Goal: Task Accomplishment & Management: Manage account settings

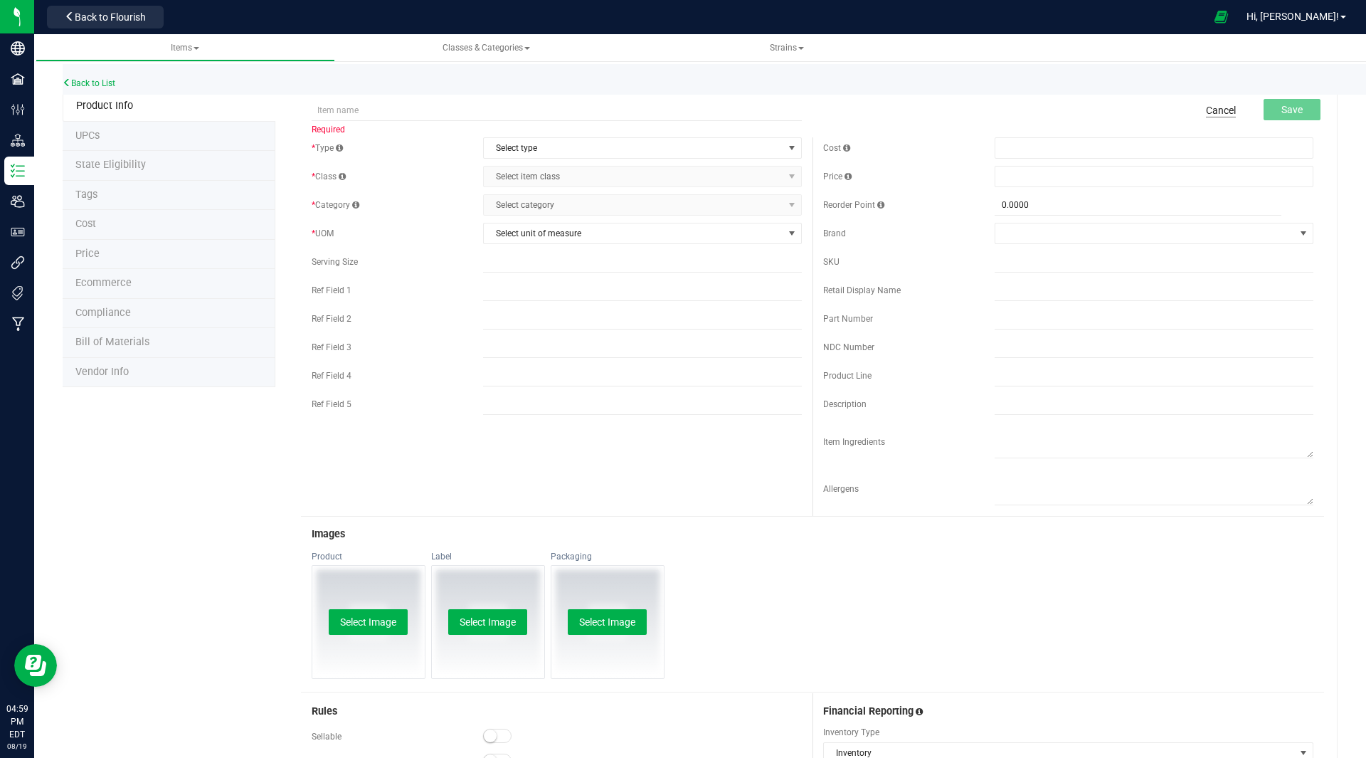
click at [1213, 110] on link "Cancel" at bounding box center [1221, 110] width 30 height 14
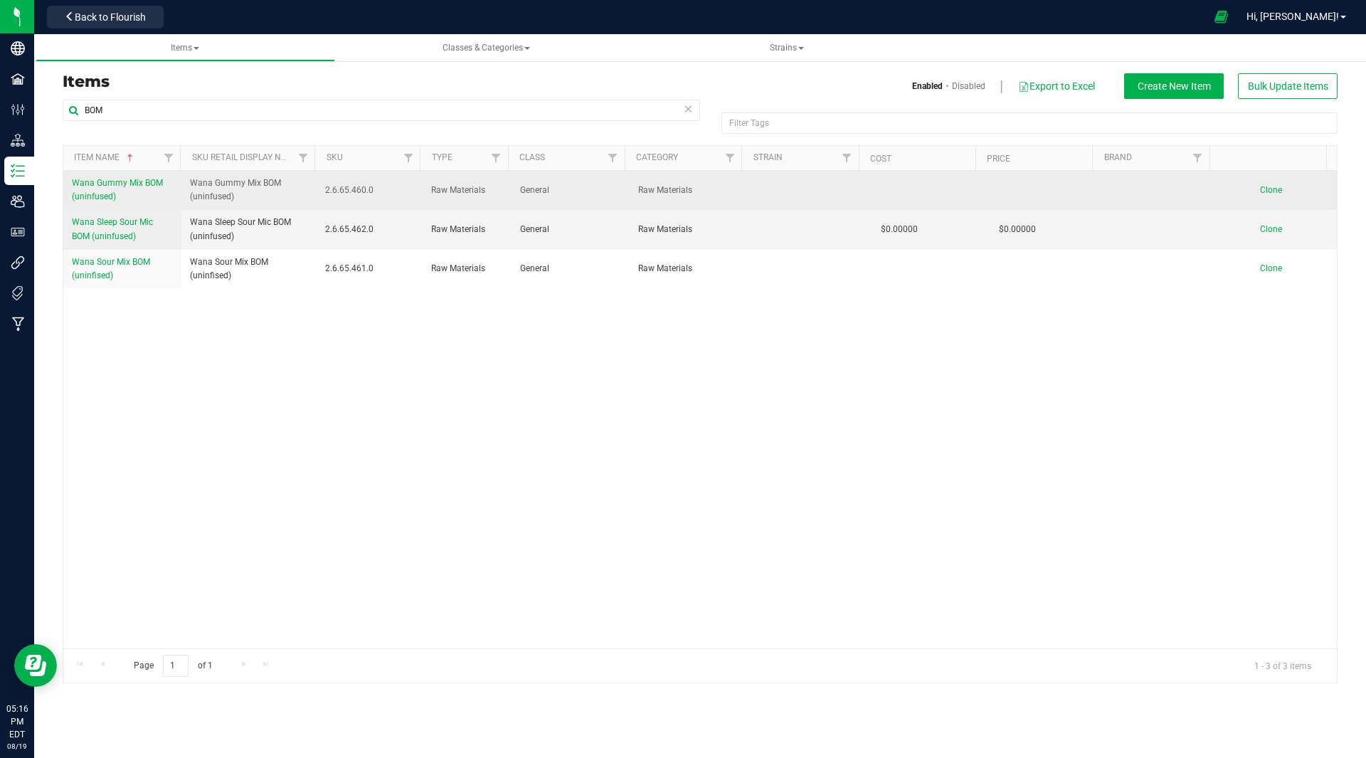
click at [98, 178] on span "Wana Gummy Mix BOM (uninfused)" at bounding box center [117, 189] width 91 height 23
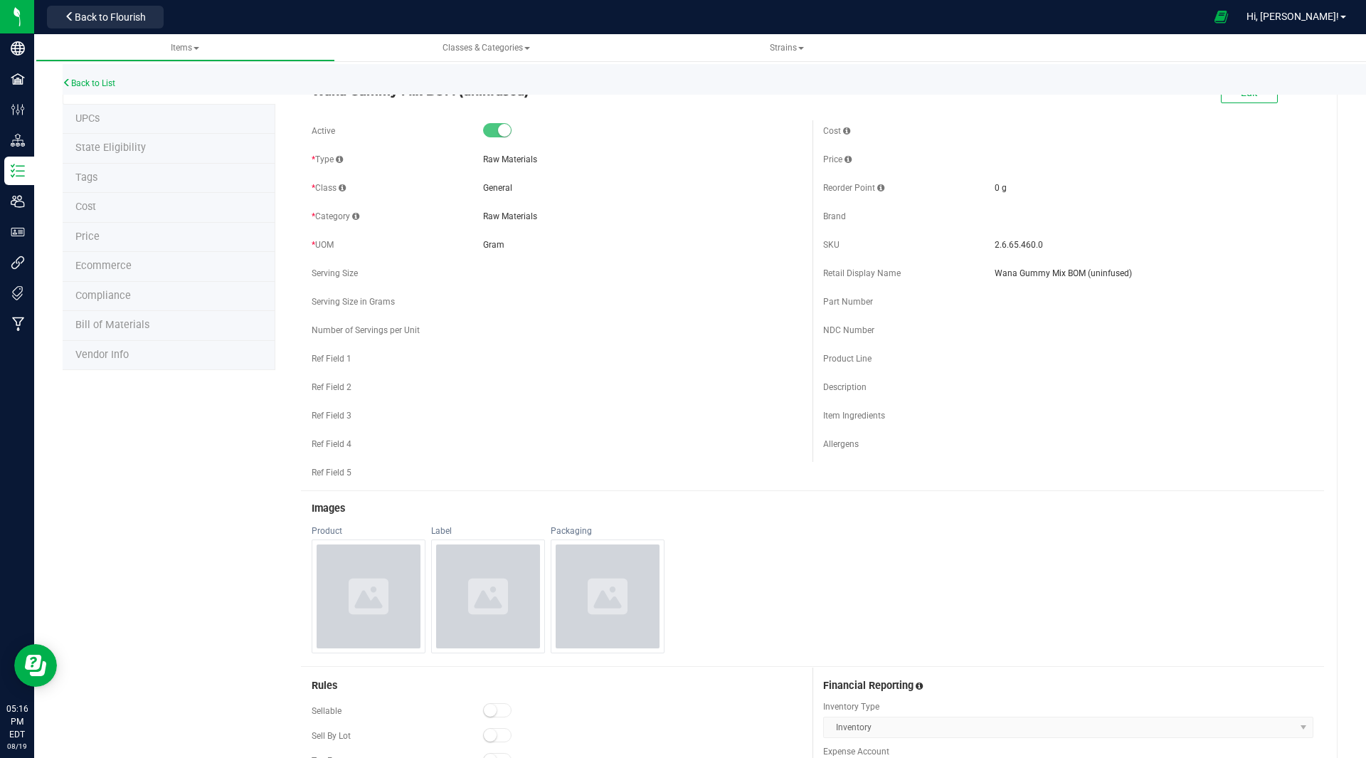
scroll to position [18, 0]
click at [132, 323] on span "Bill of Materials" at bounding box center [112, 324] width 74 height 12
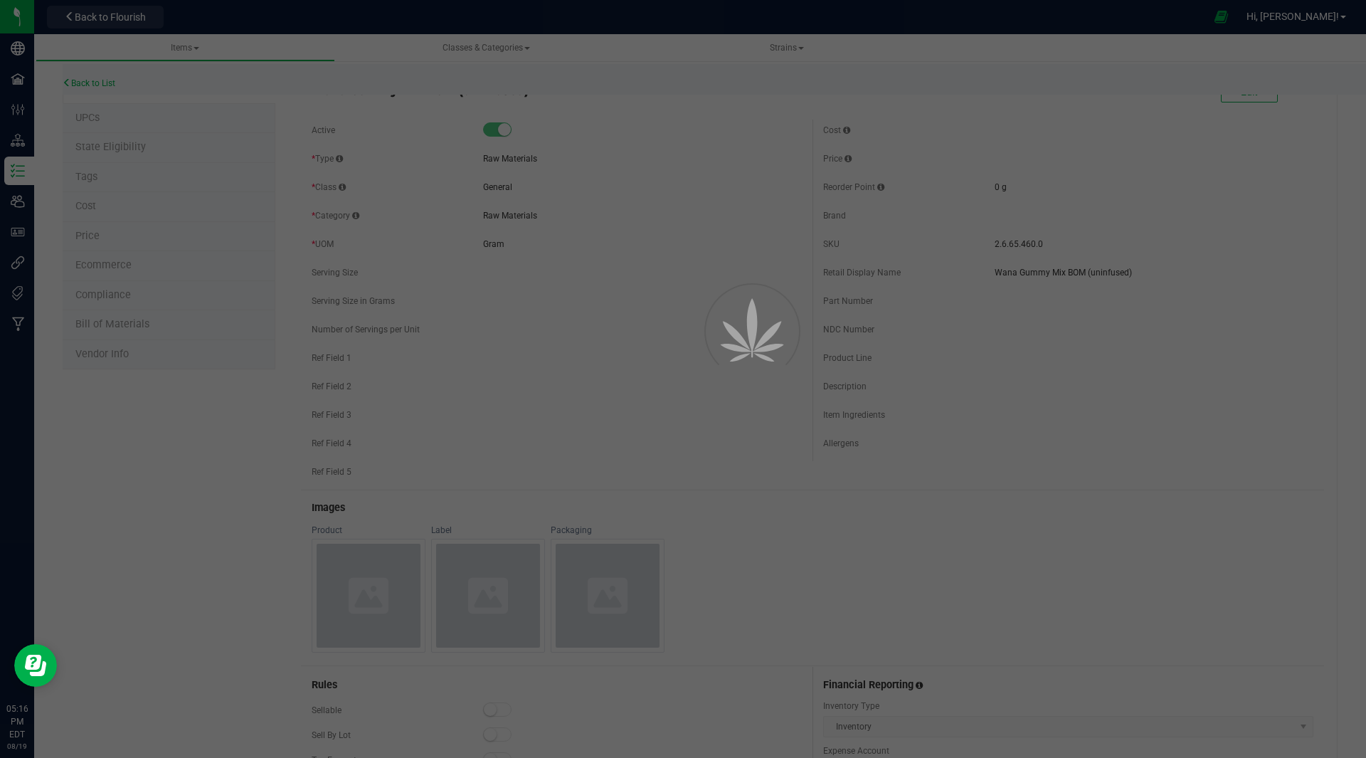
select select "30"
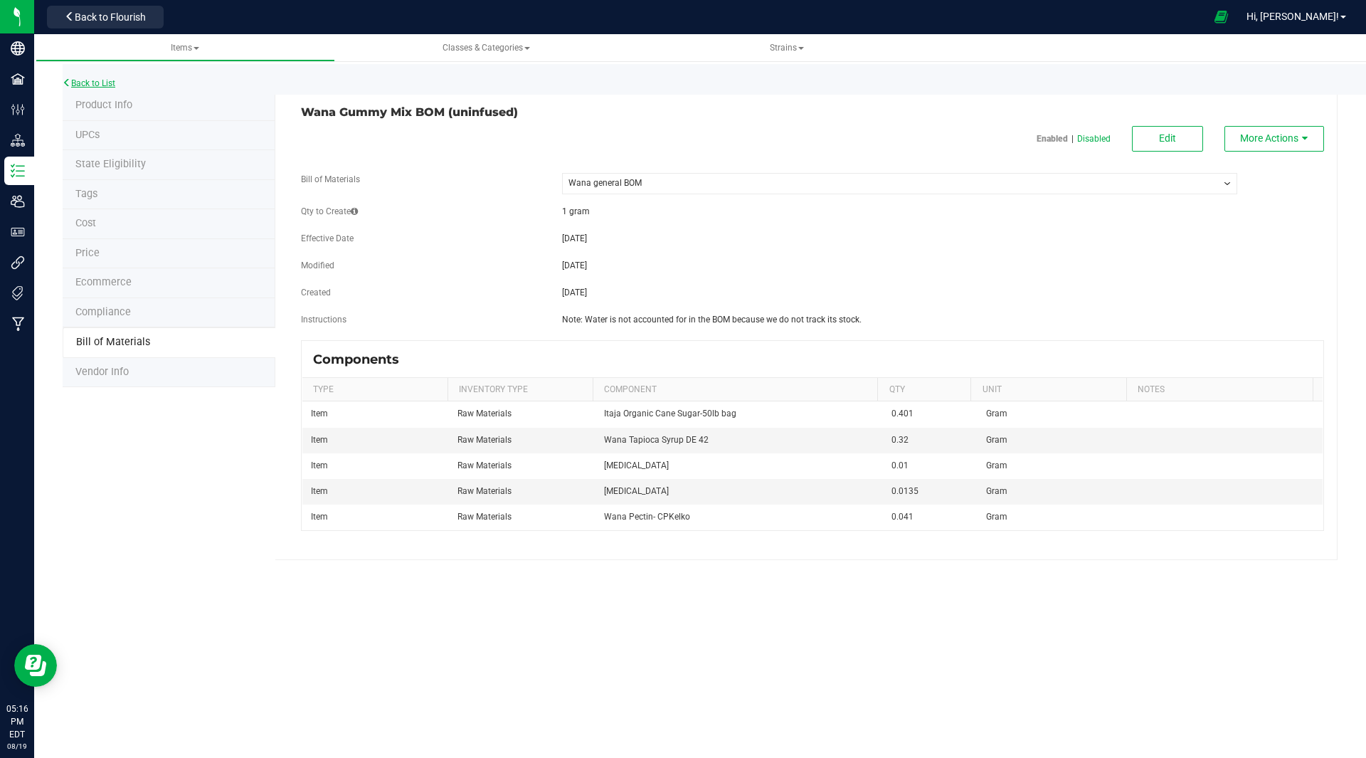
click at [88, 88] on link "Back to List" at bounding box center [89, 83] width 53 height 10
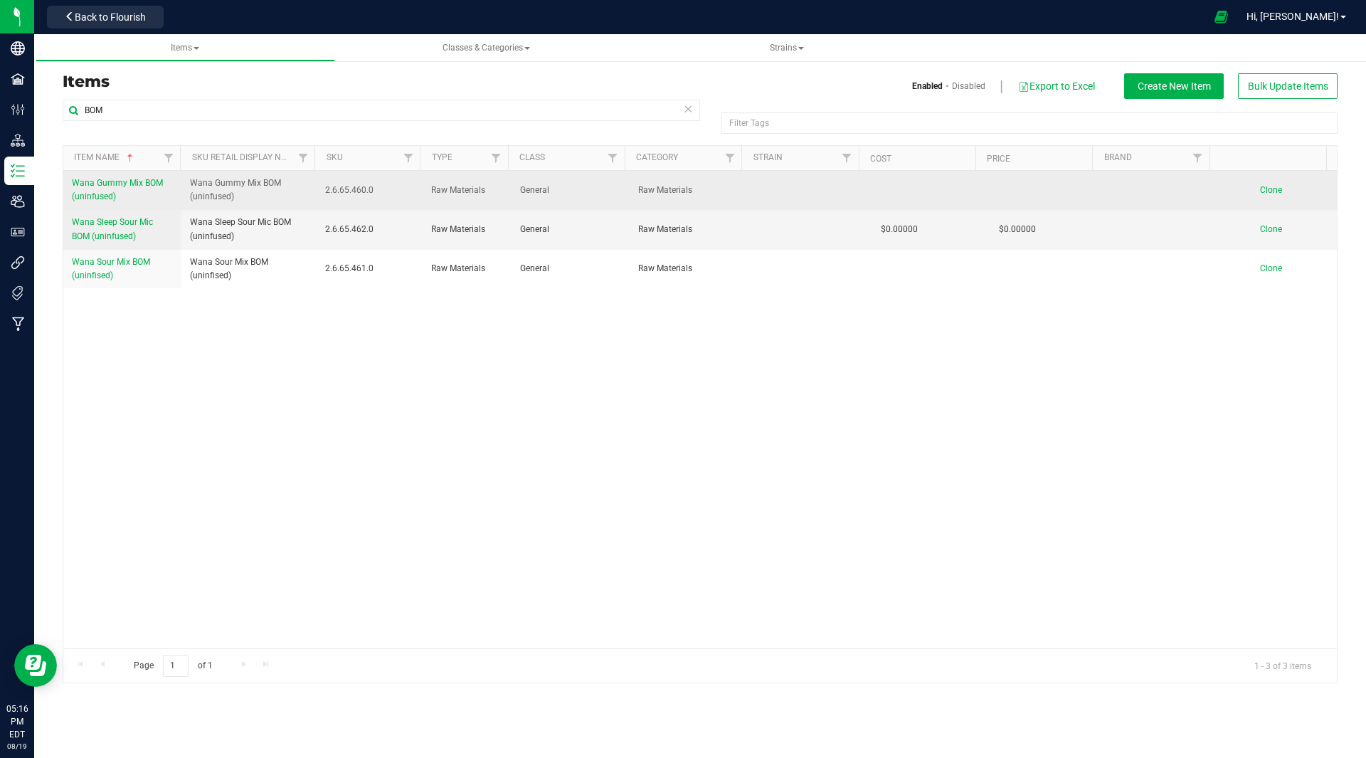
click at [1260, 189] on span "Clone" at bounding box center [1271, 190] width 22 height 10
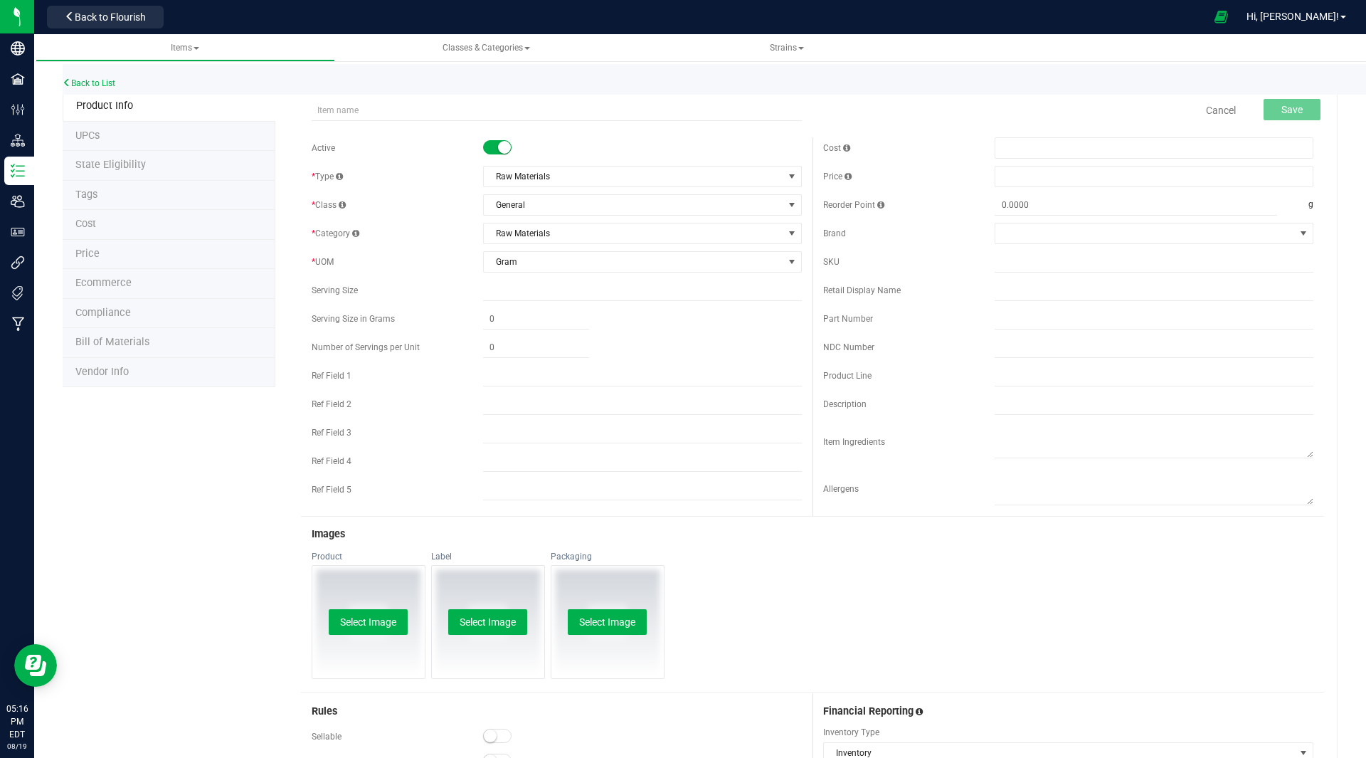
click at [107, 342] on span "Bill of Materials" at bounding box center [112, 342] width 74 height 12
click at [407, 118] on input "text" at bounding box center [557, 110] width 490 height 21
type input "Wana Blueberry BOM"
click at [1282, 107] on span "Save" at bounding box center [1292, 109] width 21 height 11
type input "Wana Blueberry BOM"
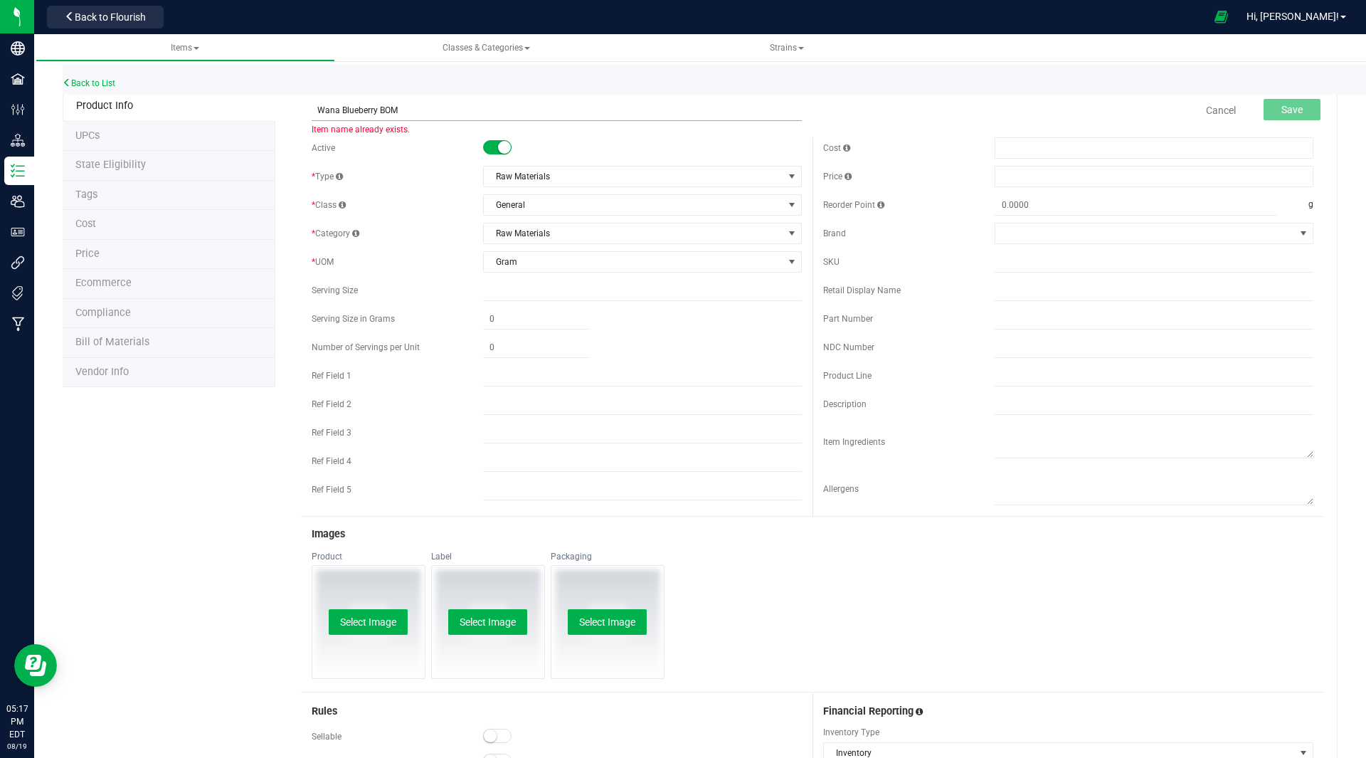
click at [404, 110] on input "Wana Blueberry BOM" at bounding box center [557, 110] width 490 height 21
click at [73, 87] on link "Back to List" at bounding box center [89, 83] width 53 height 10
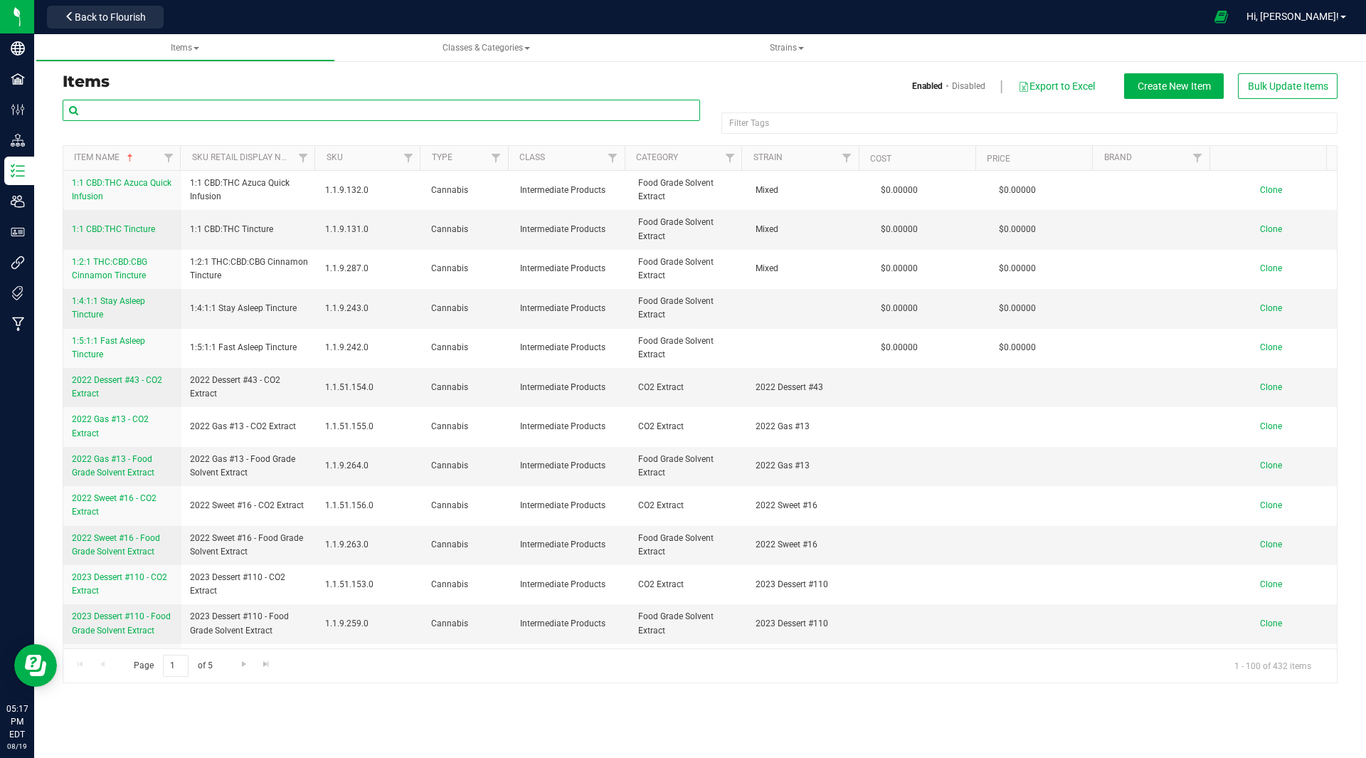
click at [115, 112] on input "text" at bounding box center [382, 110] width 638 height 21
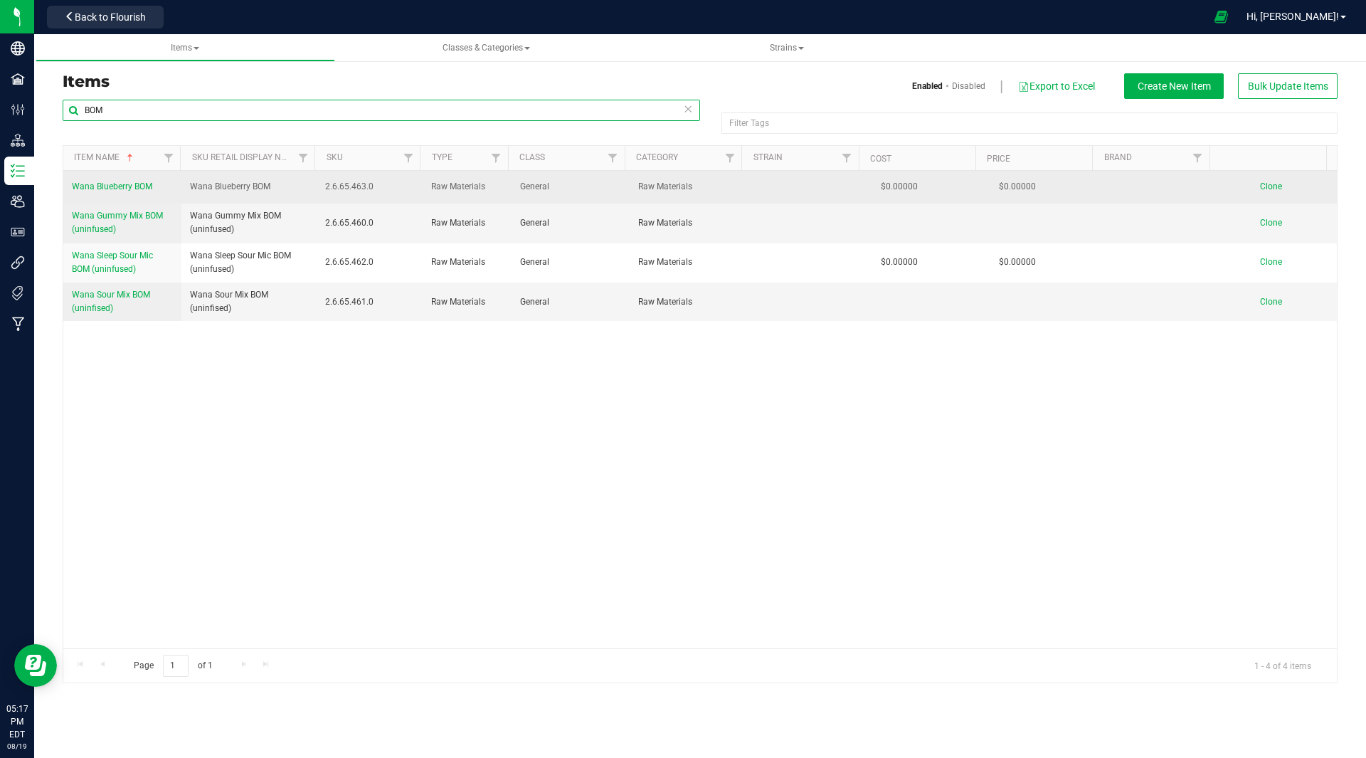
type input "BOM"
click at [133, 189] on span "Wana Blueberry BOM" at bounding box center [112, 186] width 80 height 10
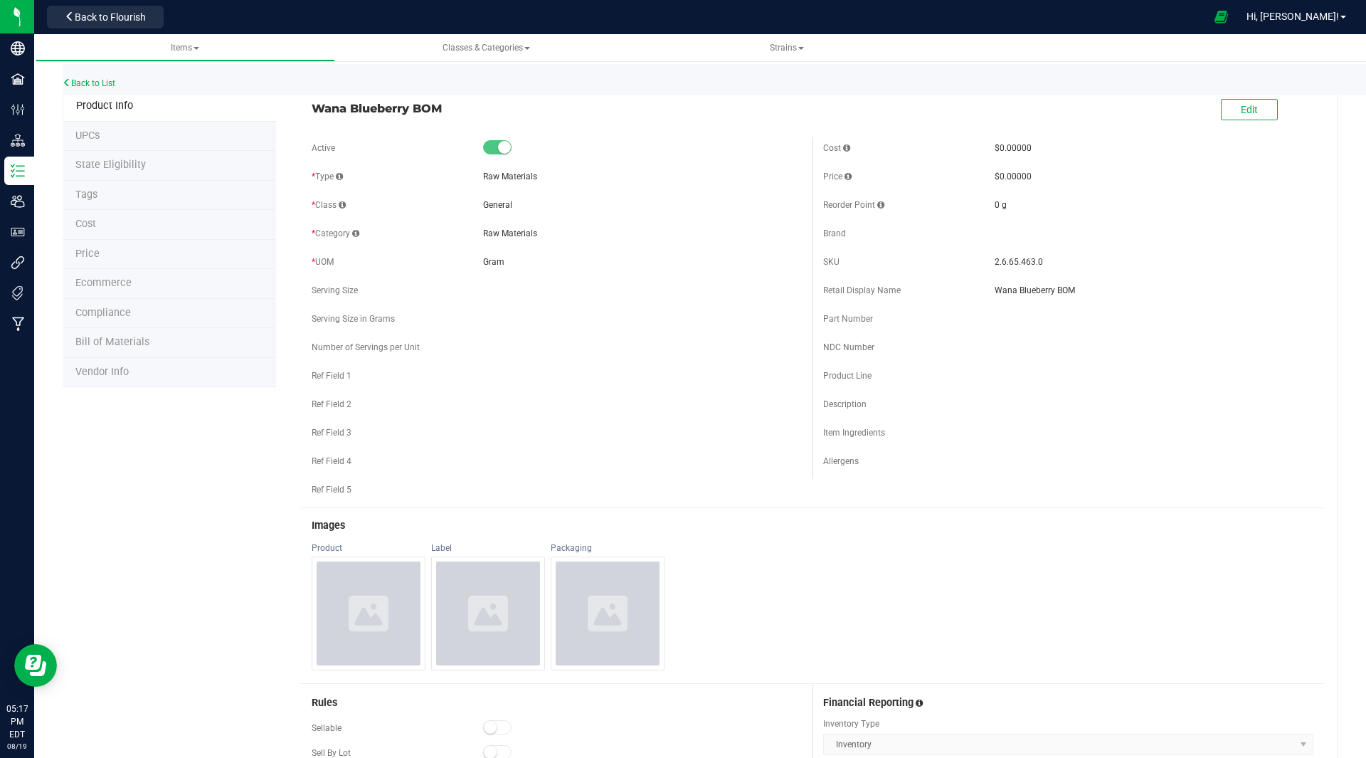
click at [115, 342] on span "Bill of Materials" at bounding box center [112, 342] width 74 height 12
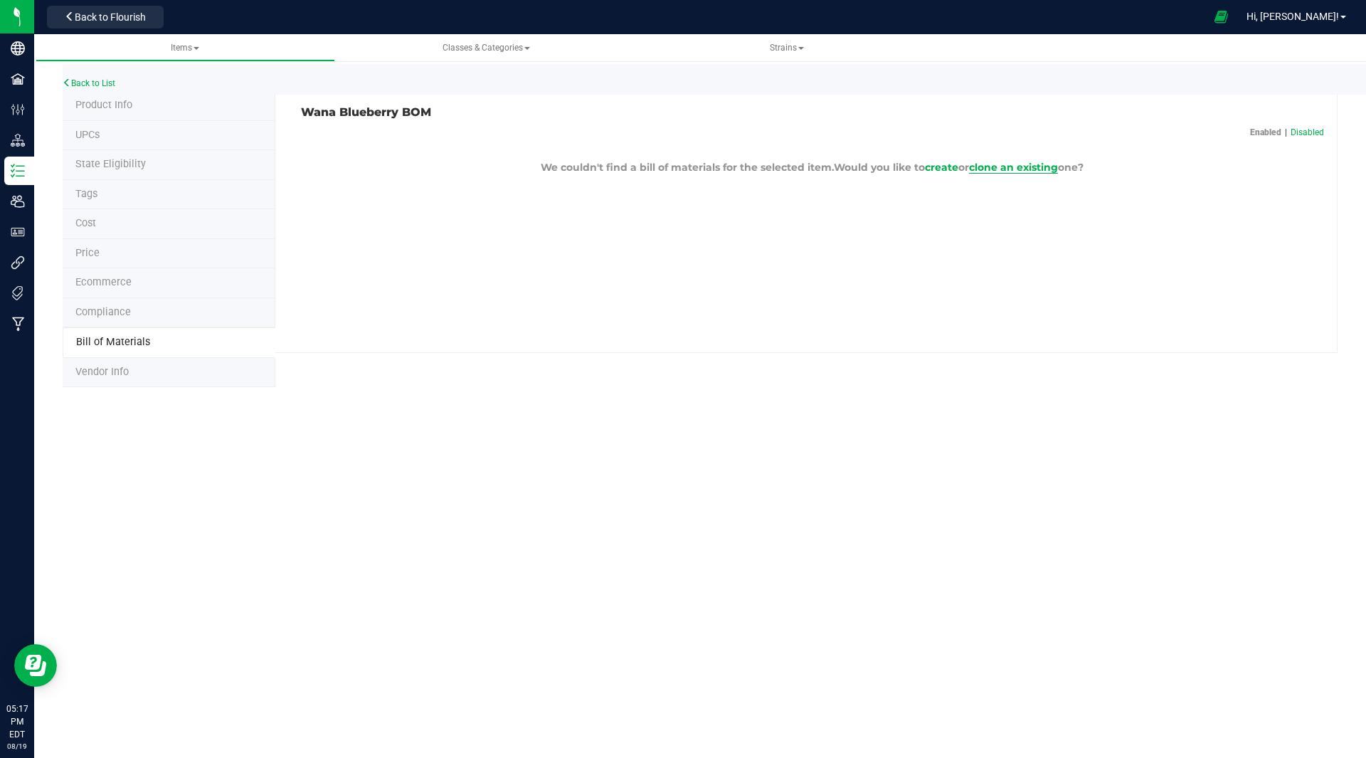
click at [998, 169] on span "clone an existing" at bounding box center [1013, 167] width 89 height 13
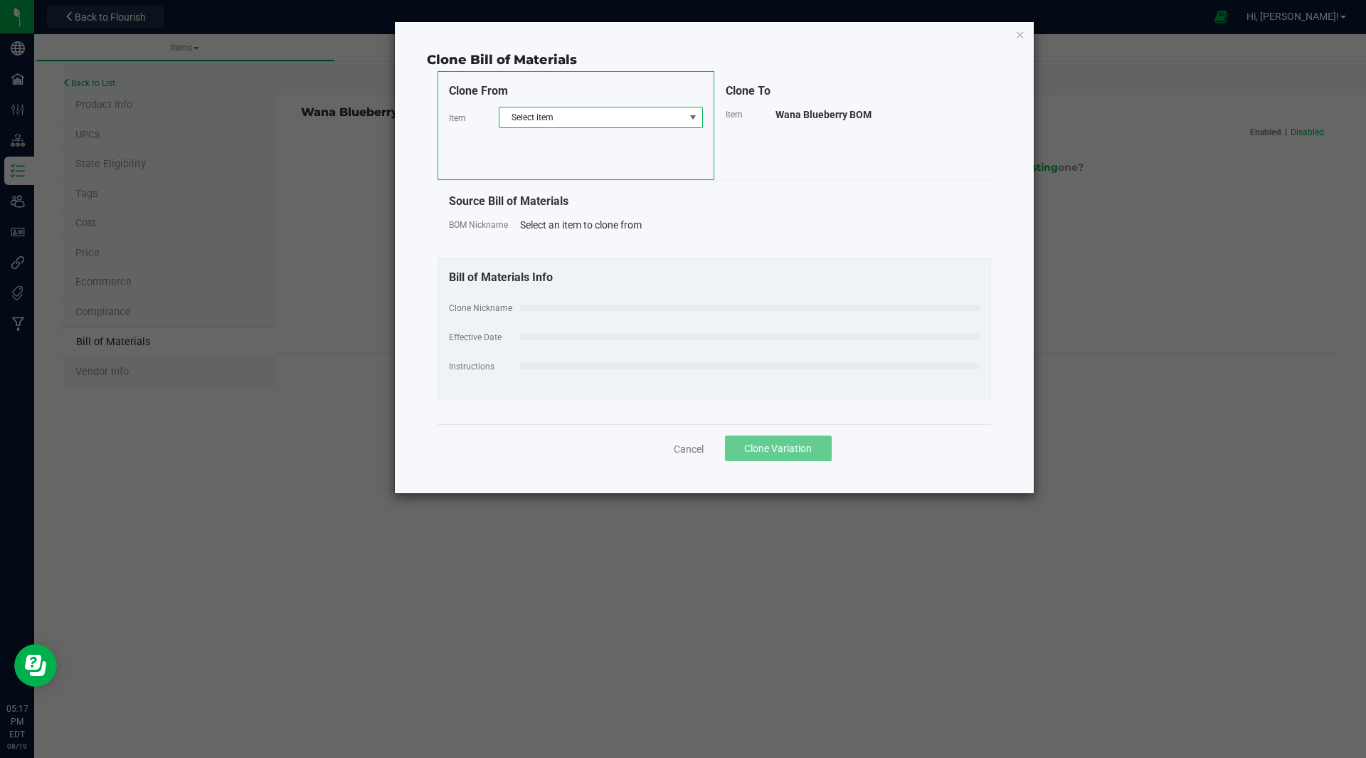
click at [553, 115] on span "Select item" at bounding box center [592, 117] width 185 height 20
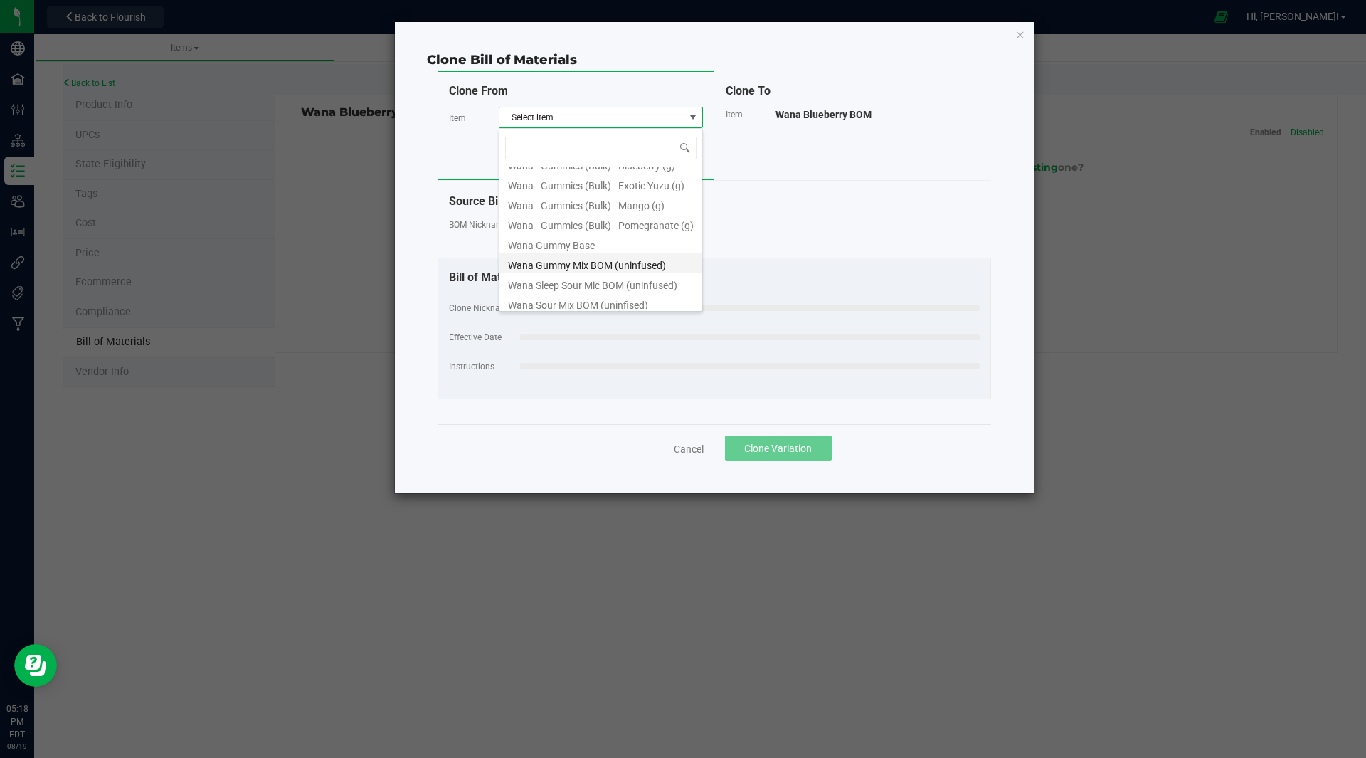
click at [572, 263] on li "Wana Gummy Mix BOM (uninfused)" at bounding box center [601, 263] width 203 height 20
select select "30"
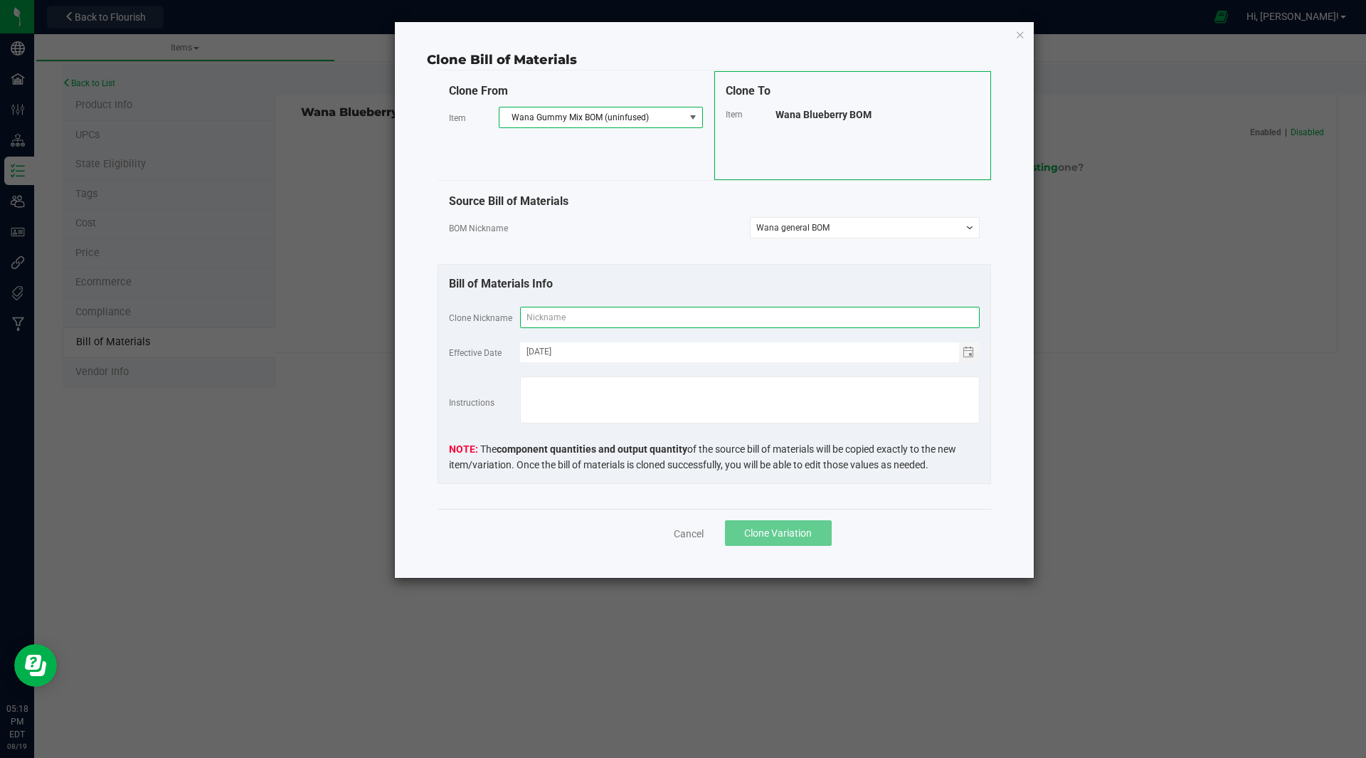
click at [596, 317] on input "text" at bounding box center [750, 317] width 460 height 21
type input "Wana Blueberry BOM"
click at [794, 533] on span "Clone Variation" at bounding box center [778, 532] width 68 height 11
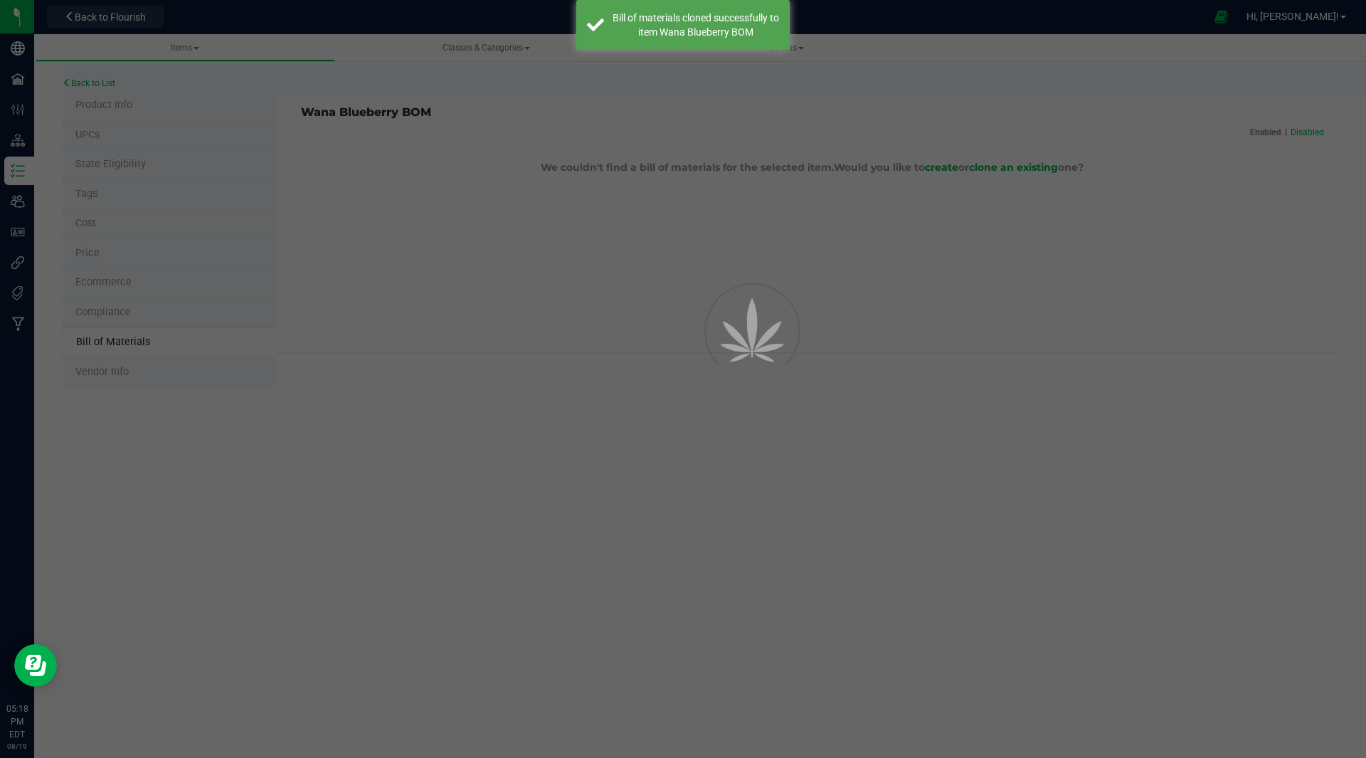
select select "37"
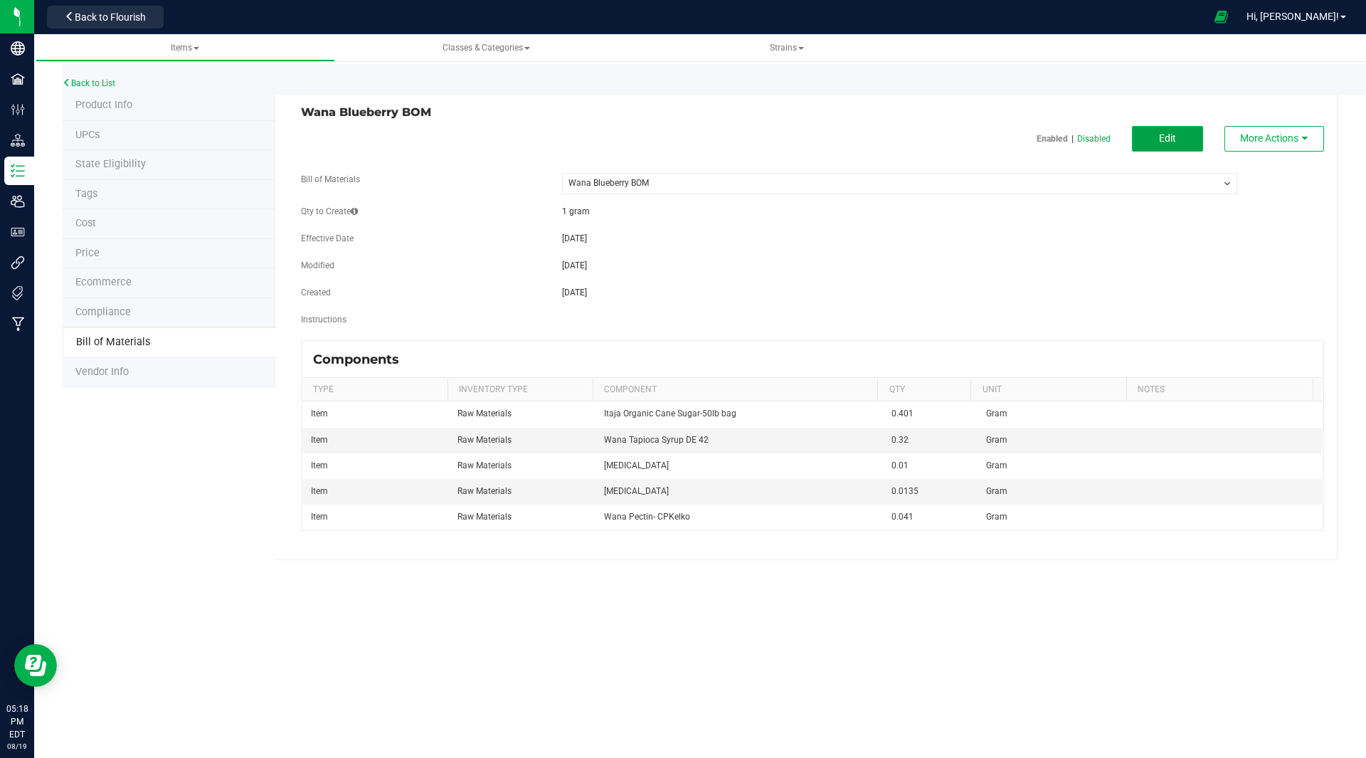
click at [1163, 146] on button "Edit" at bounding box center [1167, 139] width 71 height 26
select select "37"
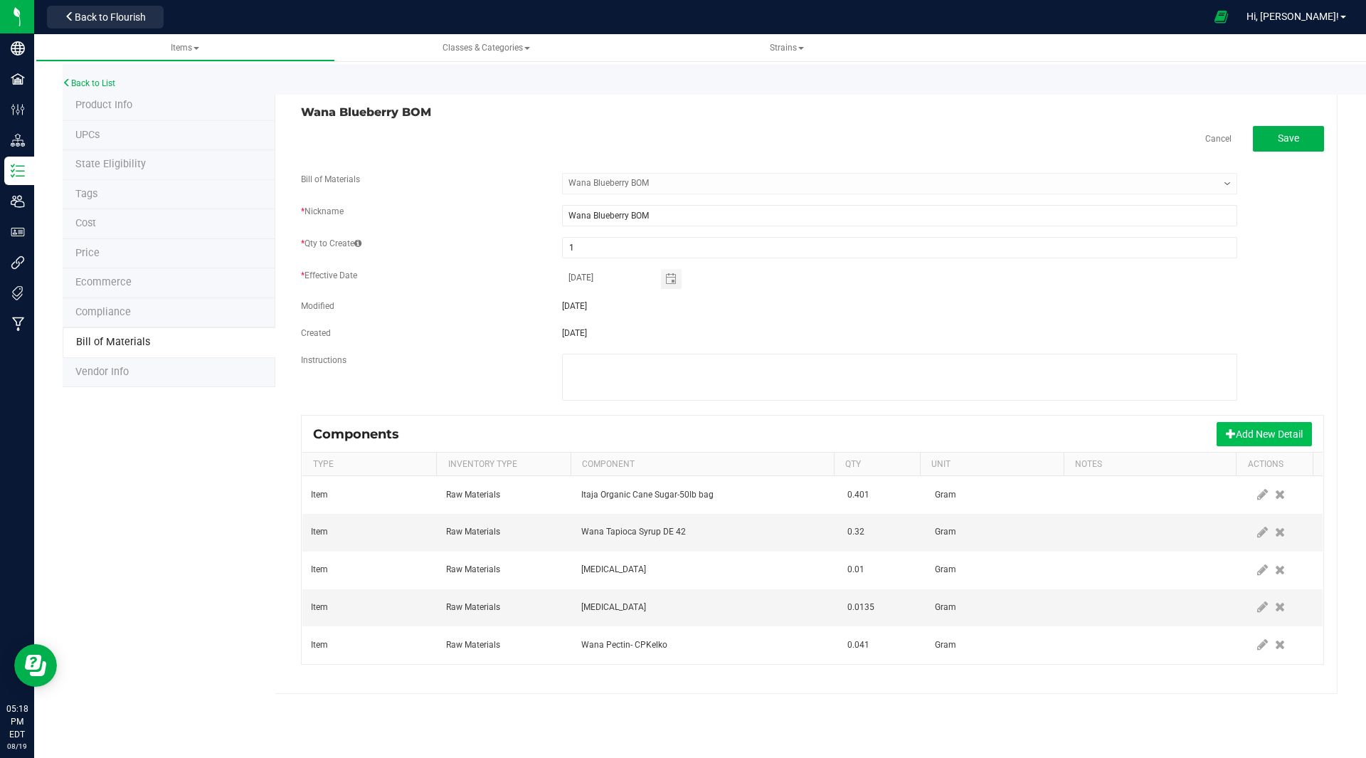
click at [1250, 435] on button "Add New Detail" at bounding box center [1264, 434] width 95 height 24
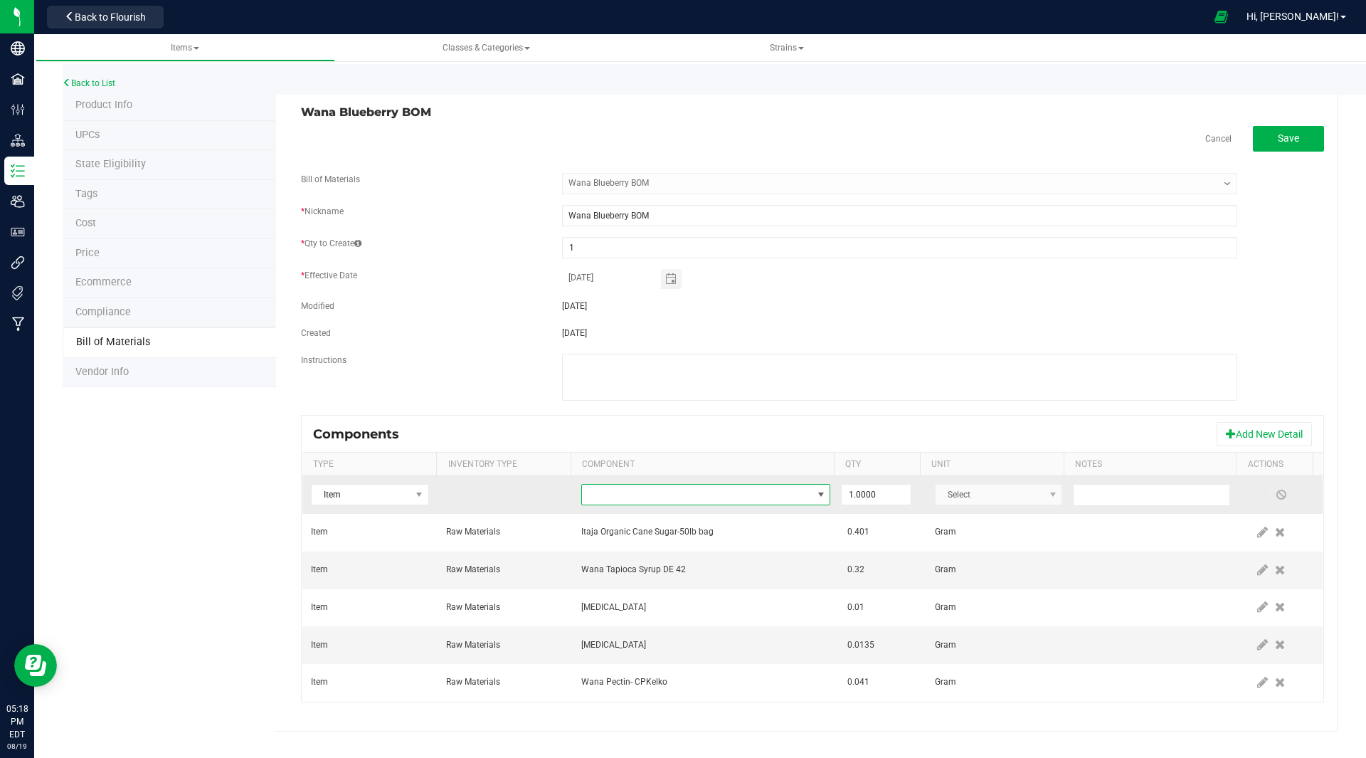
click at [670, 497] on span "NO DATA FOUND" at bounding box center [697, 495] width 230 height 20
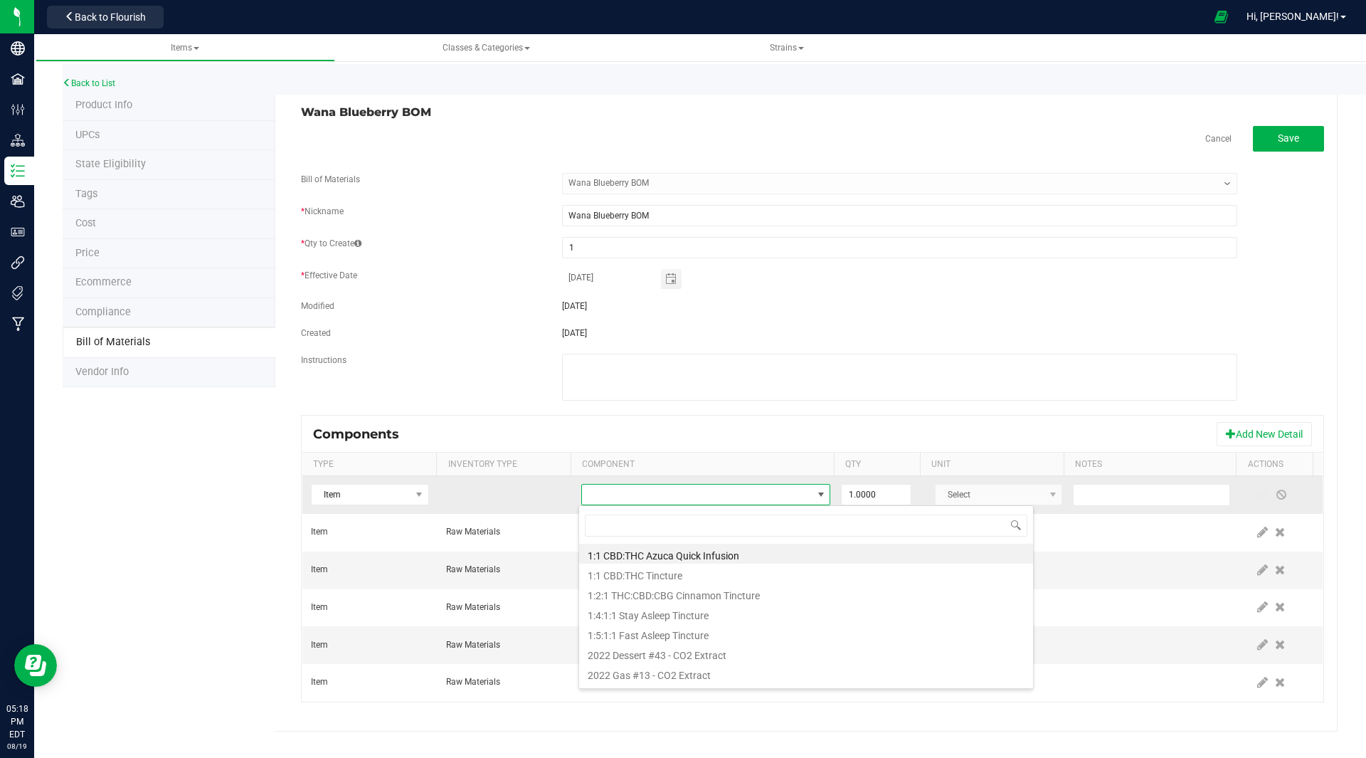
scroll to position [21, 243]
type input "bom"
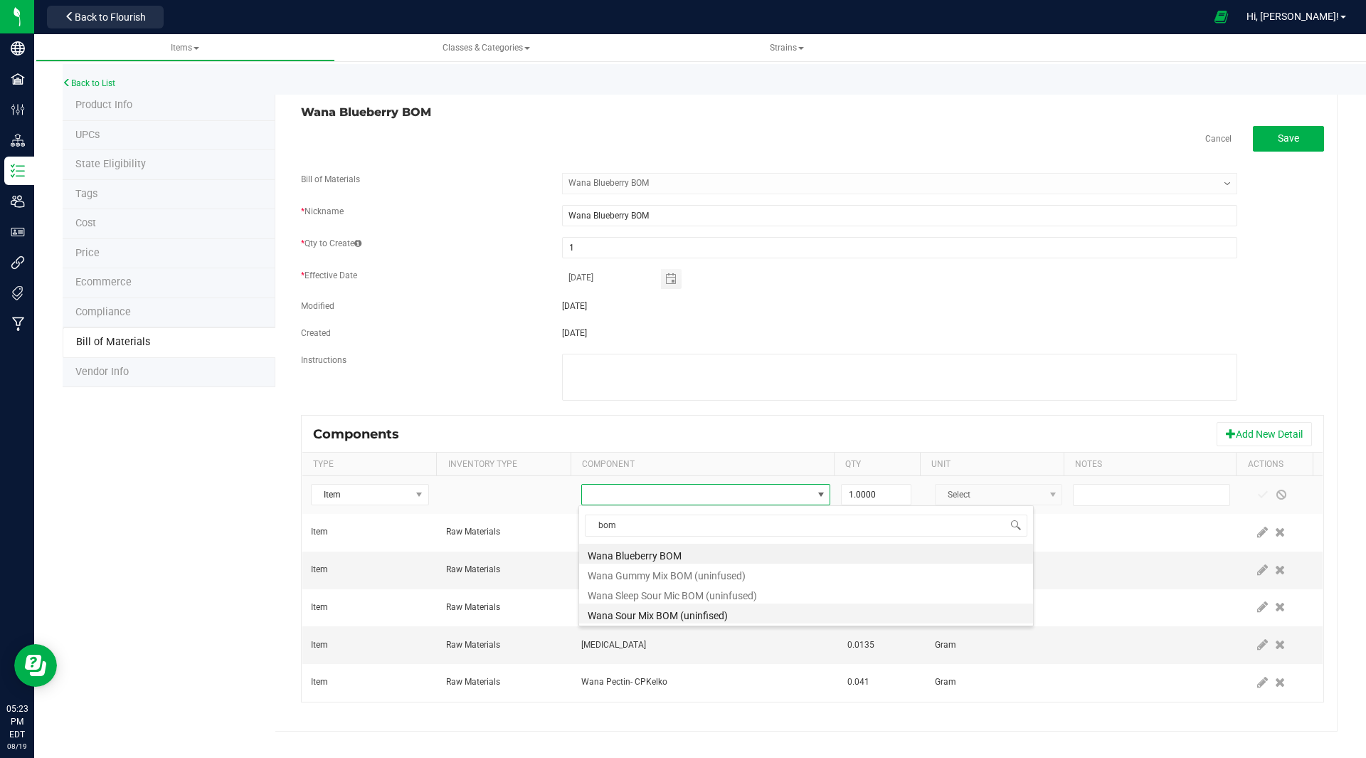
click at [661, 611] on li "Wana Sour Mix BOM (uninfised)" at bounding box center [806, 613] width 454 height 20
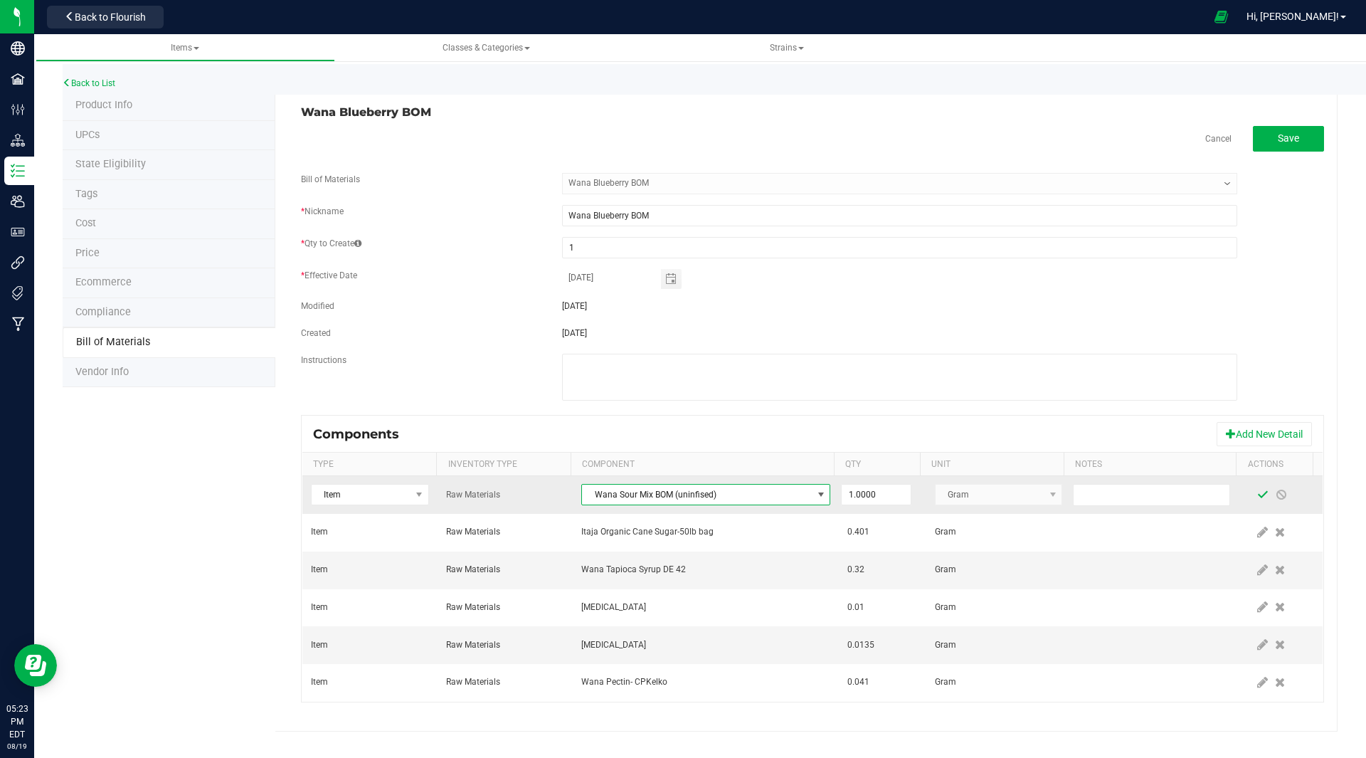
click at [1257, 495] on span at bounding box center [1262, 494] width 11 height 11
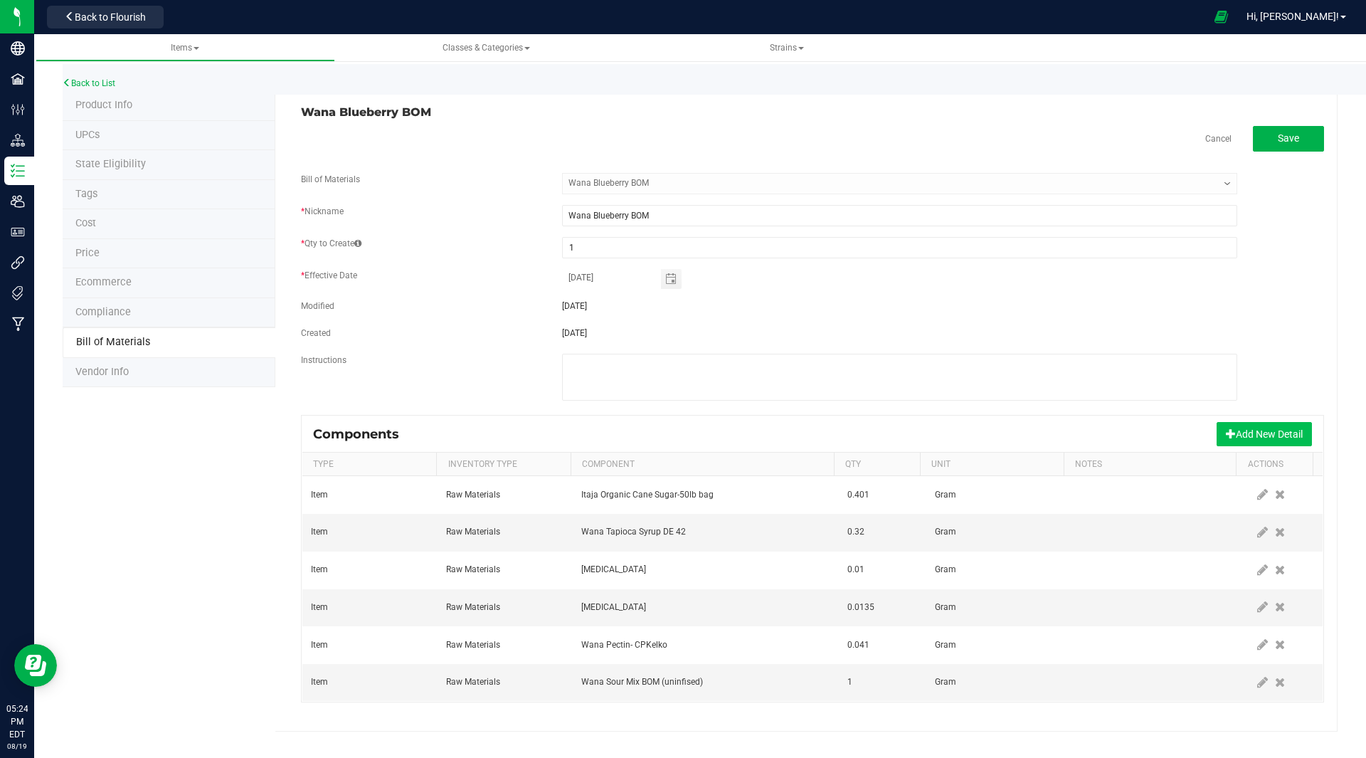
click at [1278, 425] on button "Add New Detail" at bounding box center [1264, 434] width 95 height 24
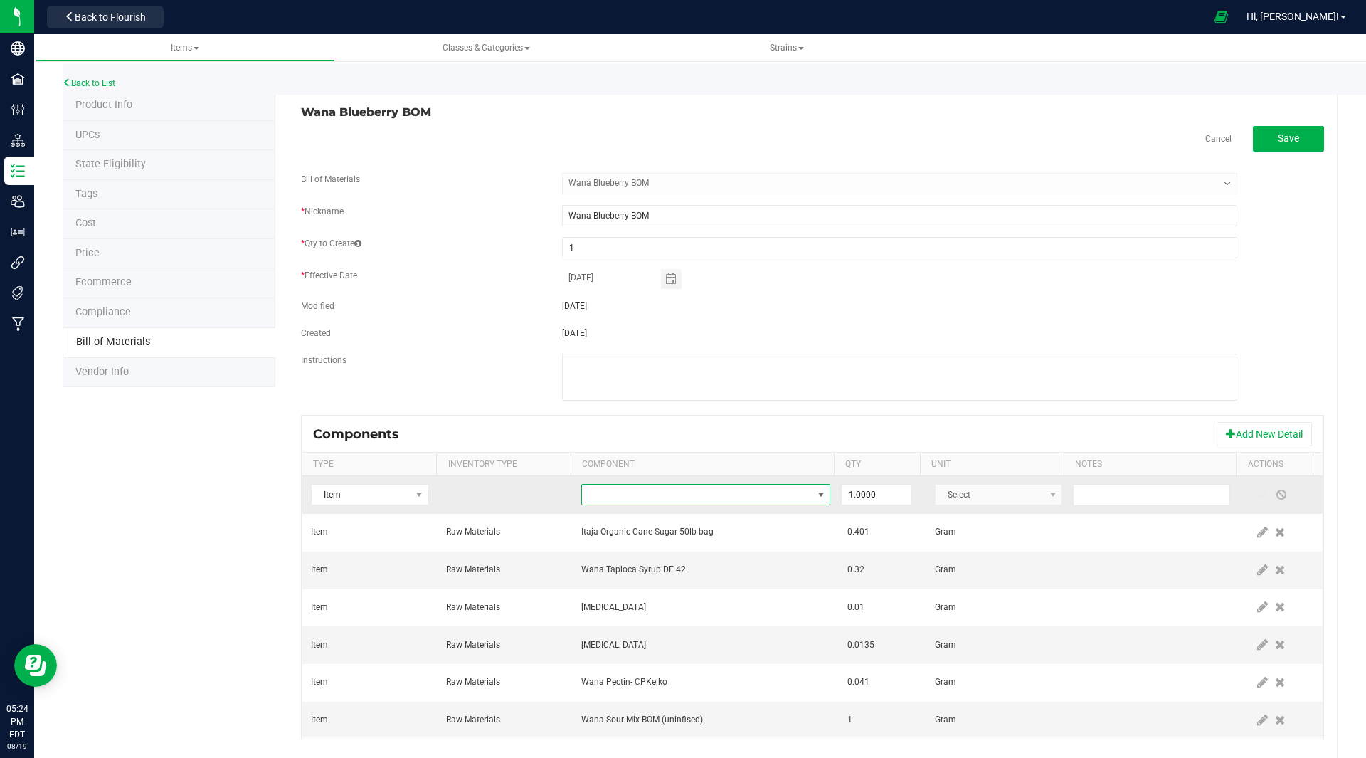
click at [731, 495] on span "NO DATA FOUND" at bounding box center [697, 495] width 230 height 20
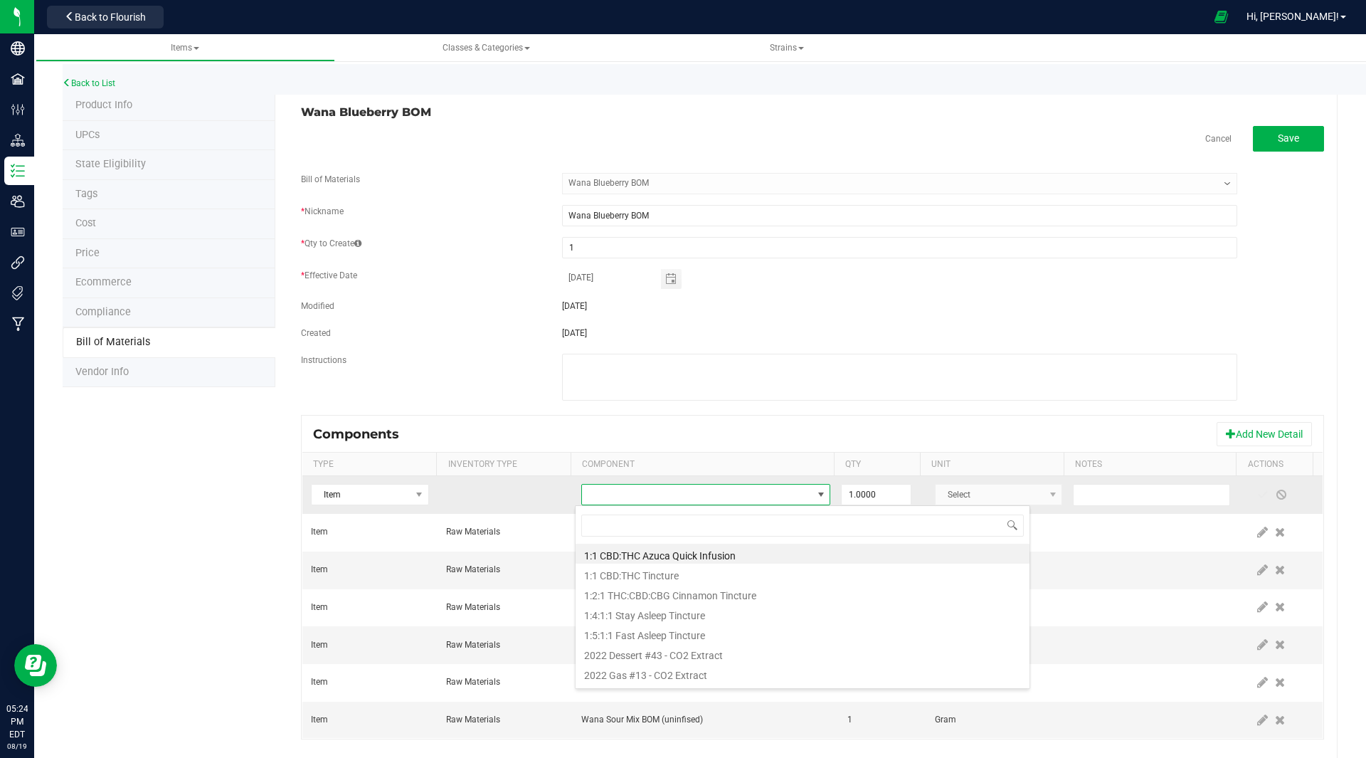
scroll to position [21, 242]
type input "blueberry"
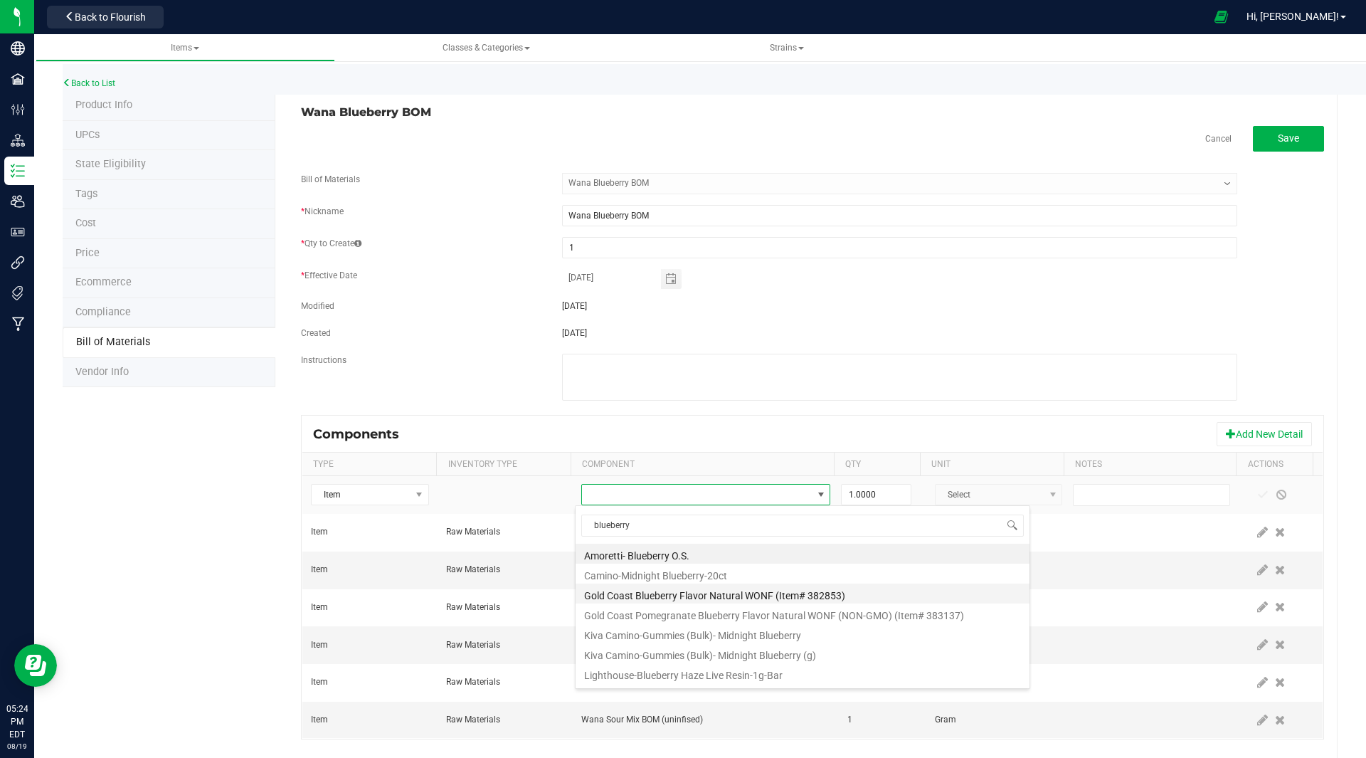
click at [687, 590] on li "Gold Coast Blueberry Flavor Natural WONF (Item# 382853)" at bounding box center [803, 593] width 454 height 20
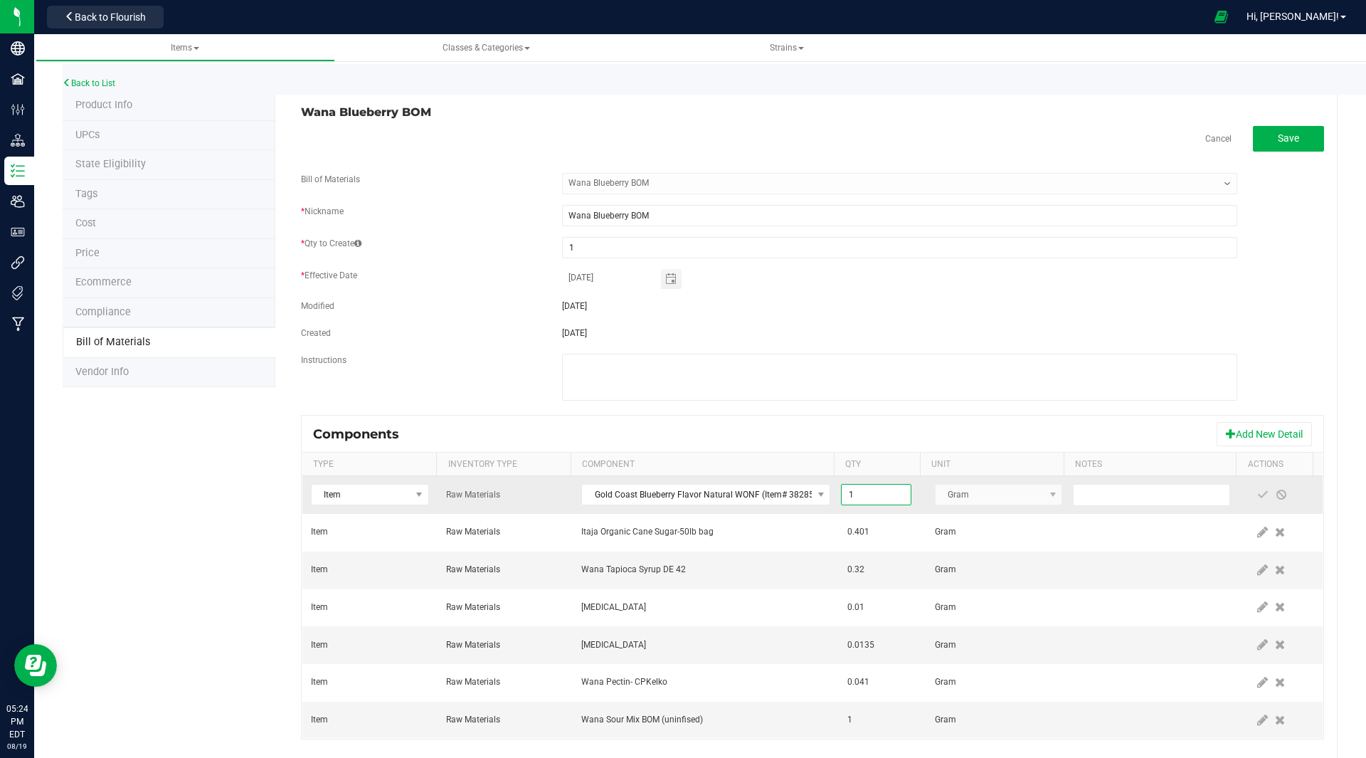
click at [860, 498] on input "1" at bounding box center [876, 495] width 68 height 20
type input "0.0190"
click at [1257, 491] on span at bounding box center [1262, 494] width 11 height 11
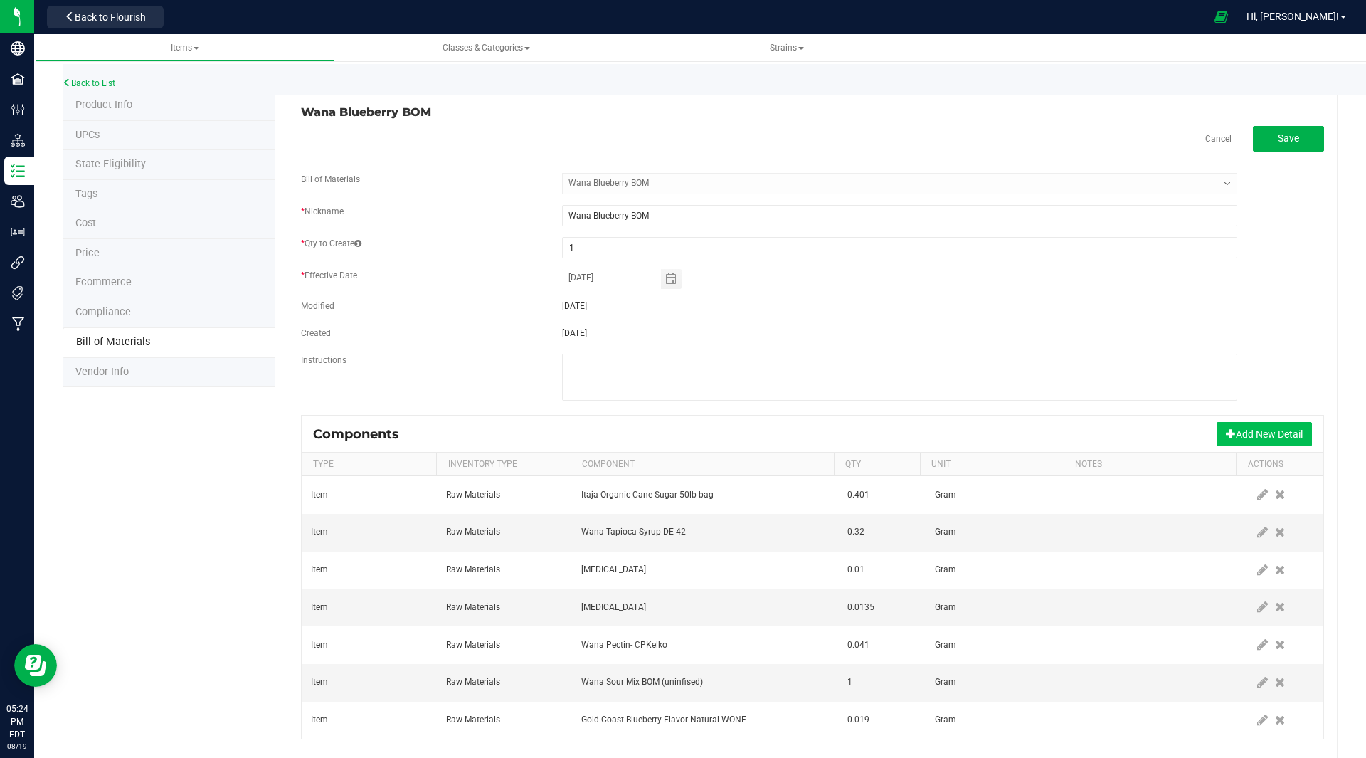
click at [1269, 429] on button "Add New Detail" at bounding box center [1264, 434] width 95 height 24
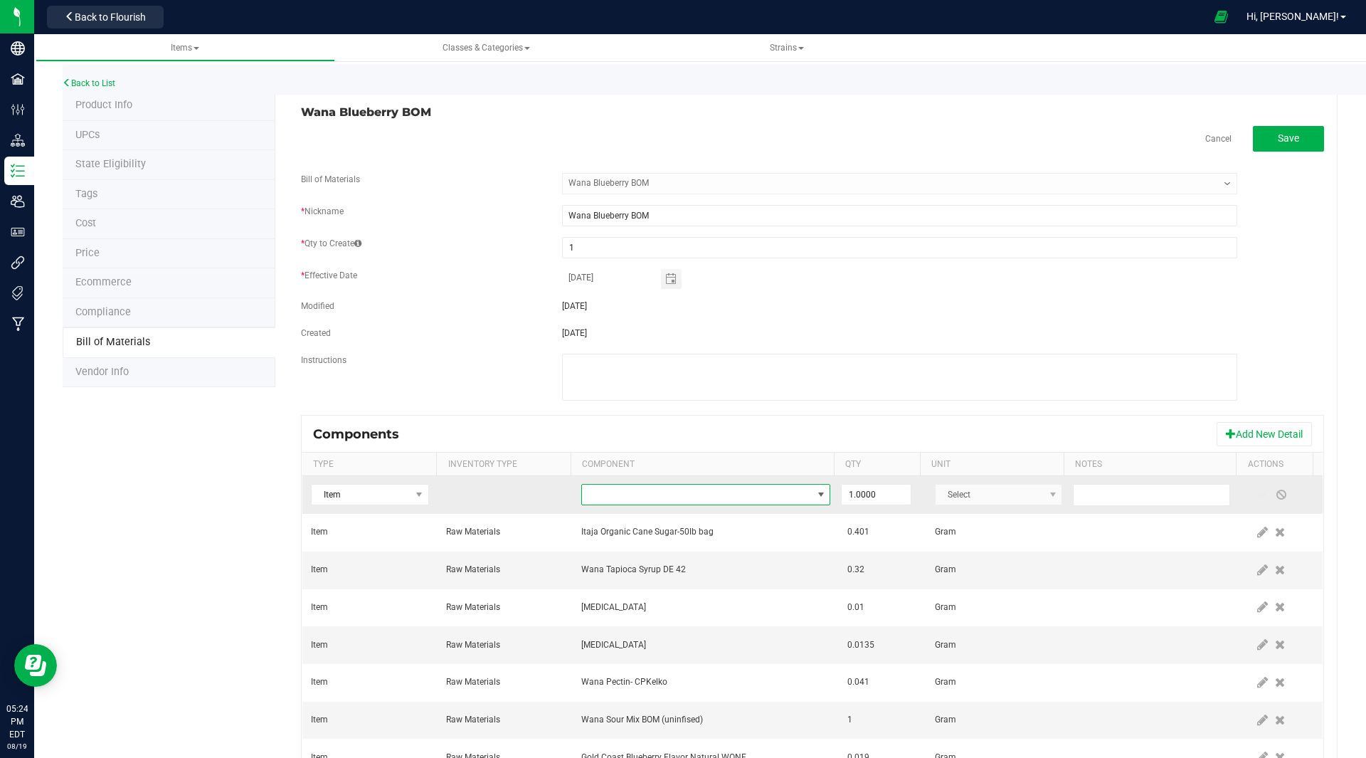
click at [596, 499] on span "NO DATA FOUND" at bounding box center [697, 495] width 230 height 20
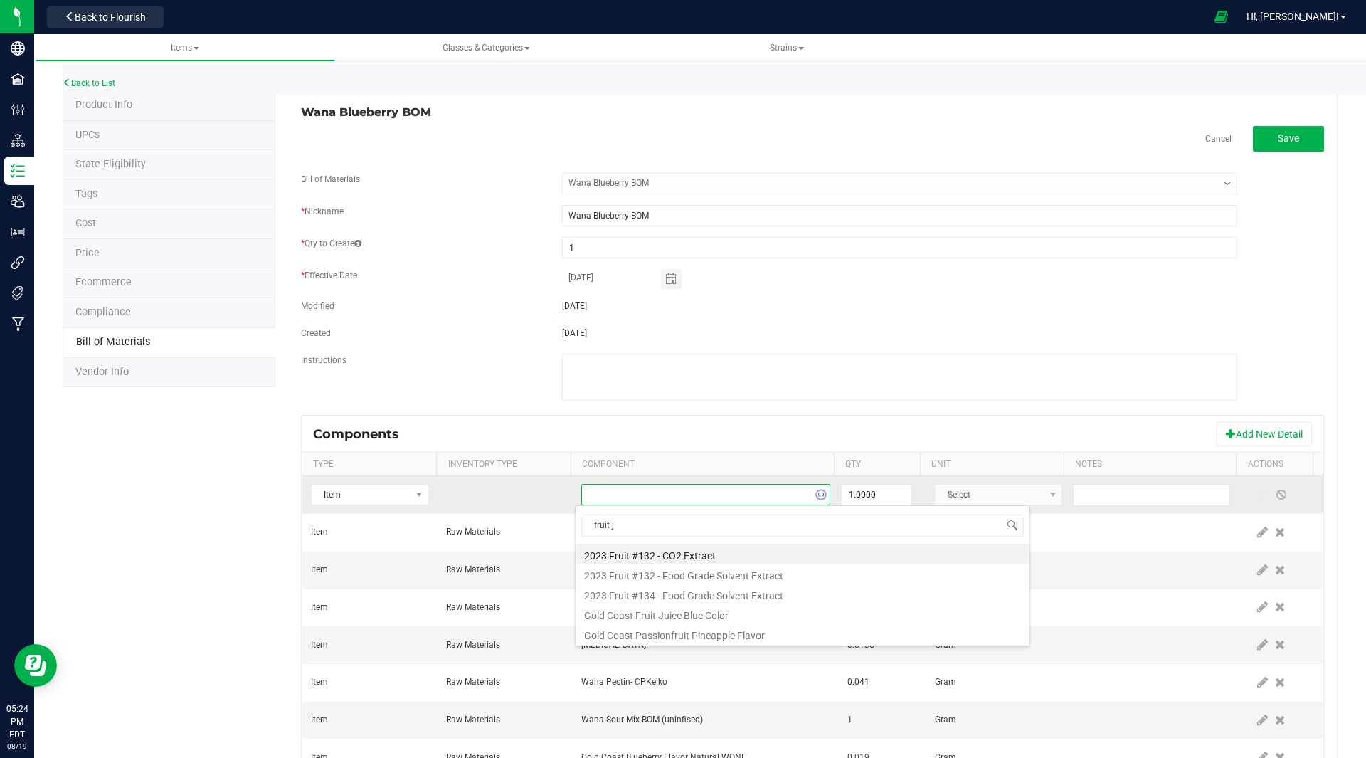
type input "fruit ju"
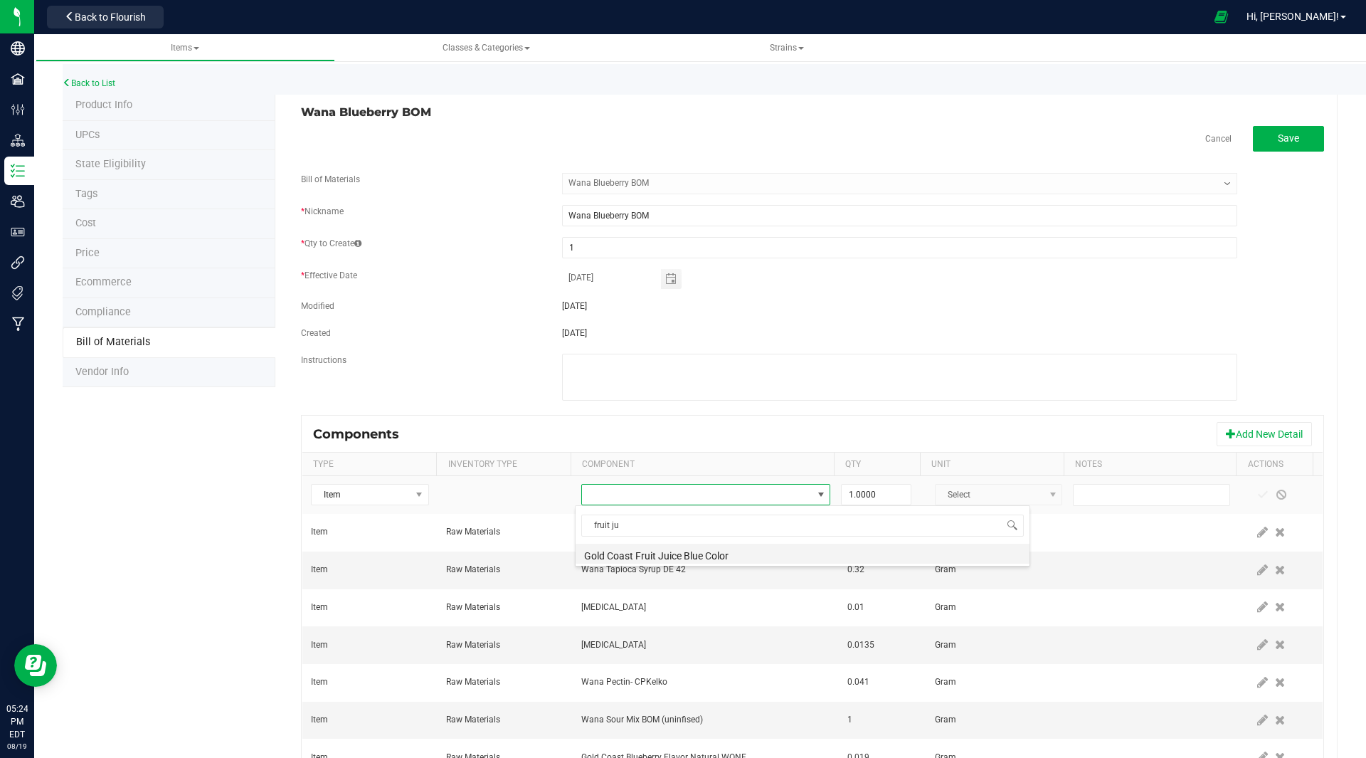
click at [630, 555] on li "Gold Coast Fruit Juice Blue Color" at bounding box center [803, 554] width 454 height 20
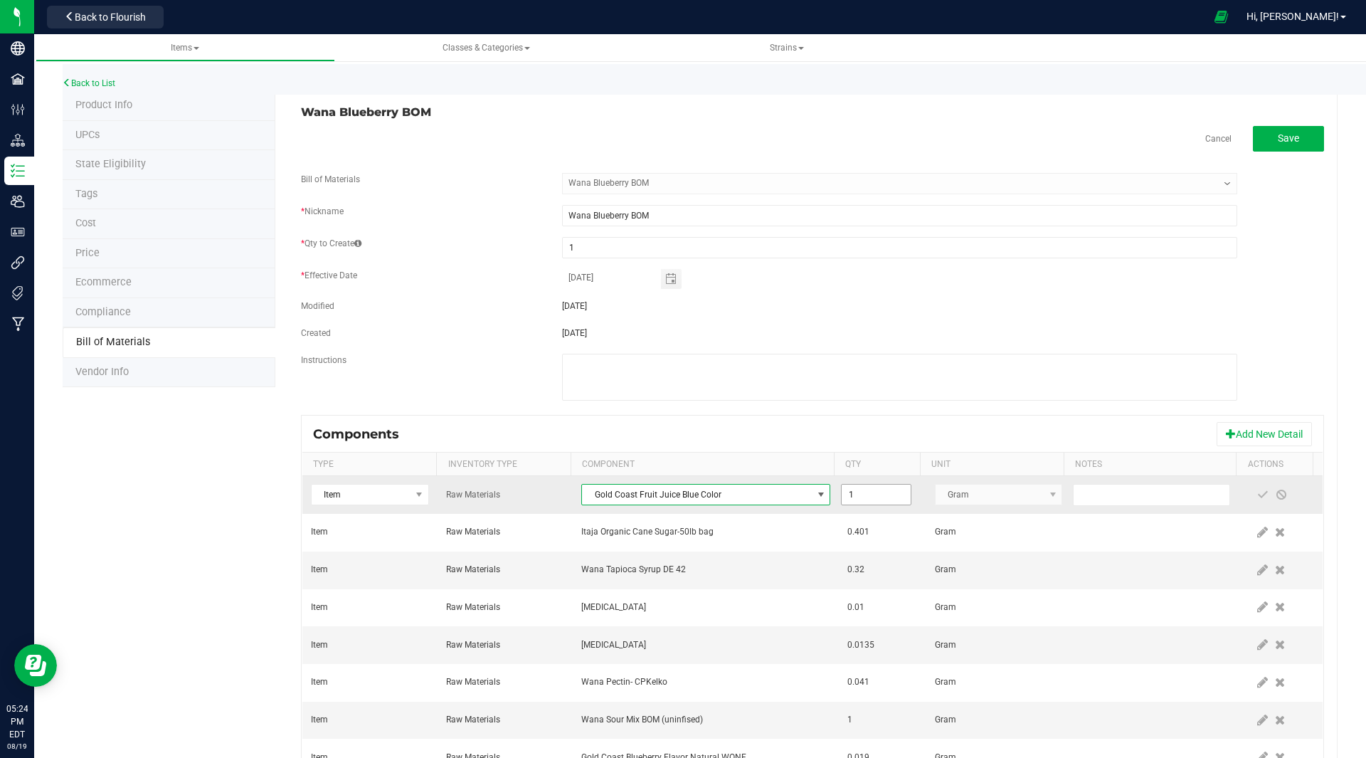
click at [852, 497] on input "1" at bounding box center [876, 495] width 68 height 20
type input "0.0020"
click at [1257, 492] on span at bounding box center [1262, 494] width 11 height 11
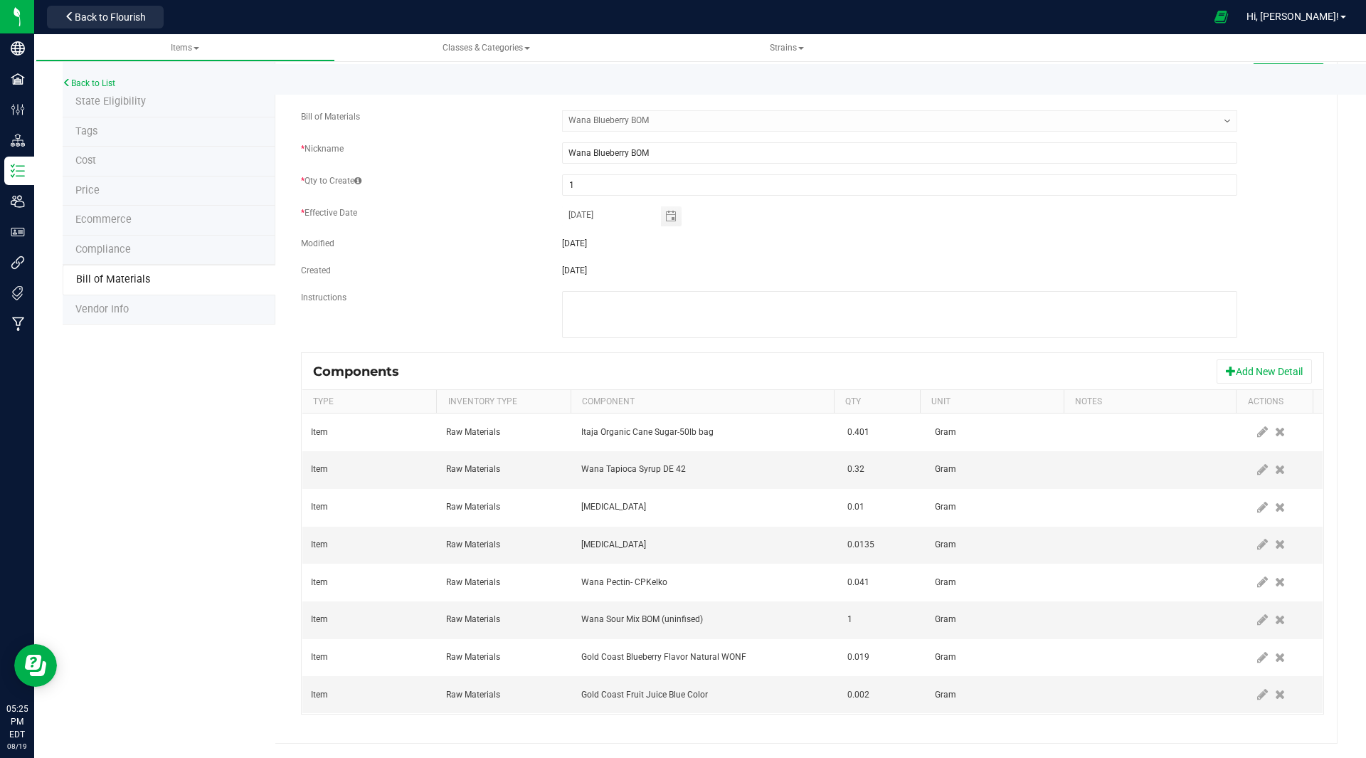
scroll to position [0, 0]
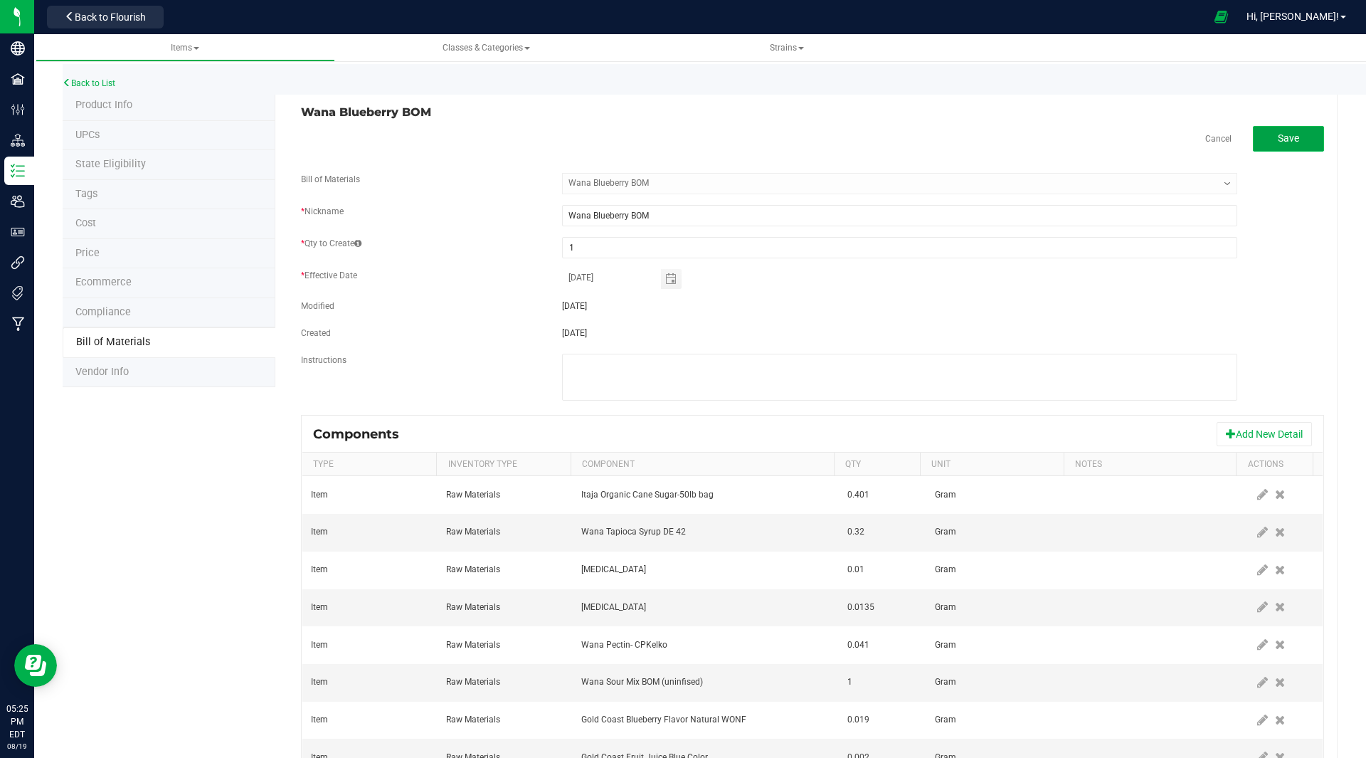
click at [1278, 135] on span "Save" at bounding box center [1288, 137] width 21 height 11
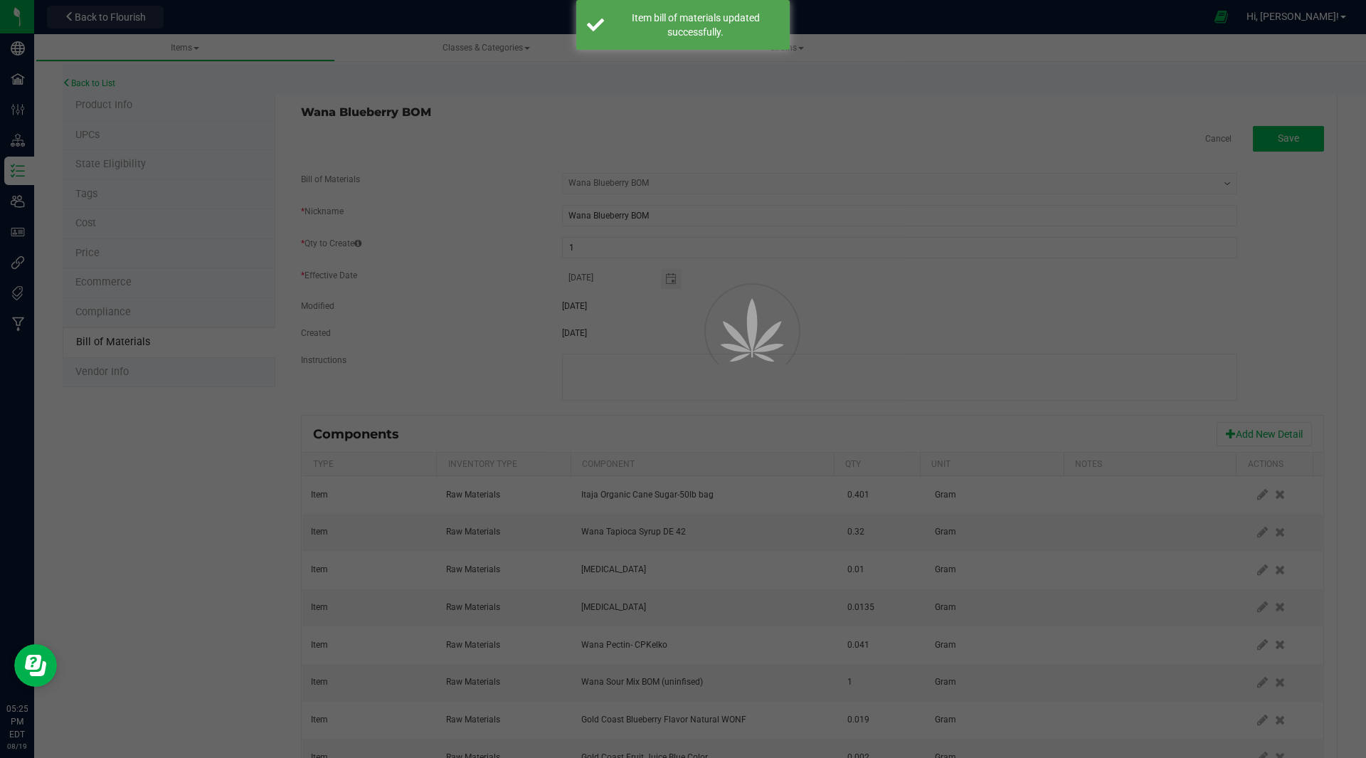
select select "37"
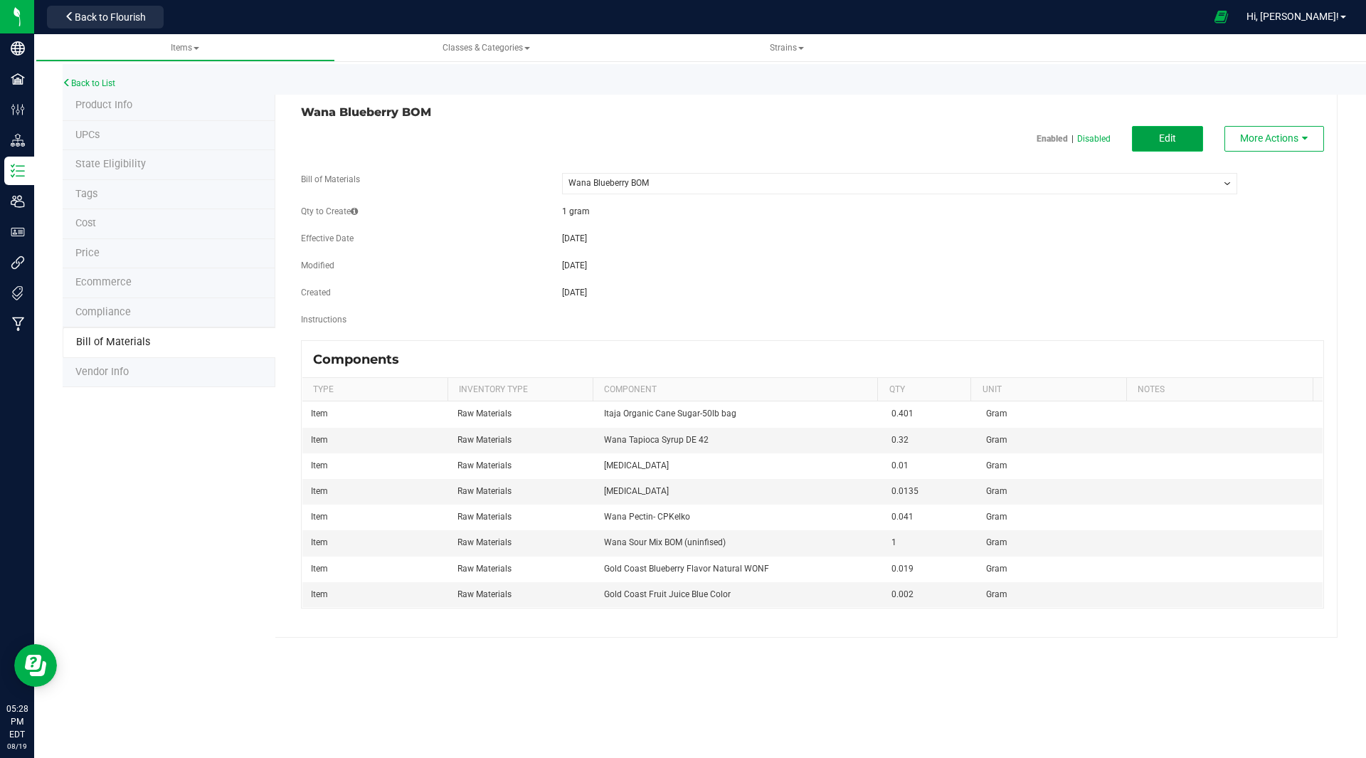
click at [1156, 140] on button "Edit" at bounding box center [1167, 139] width 71 height 26
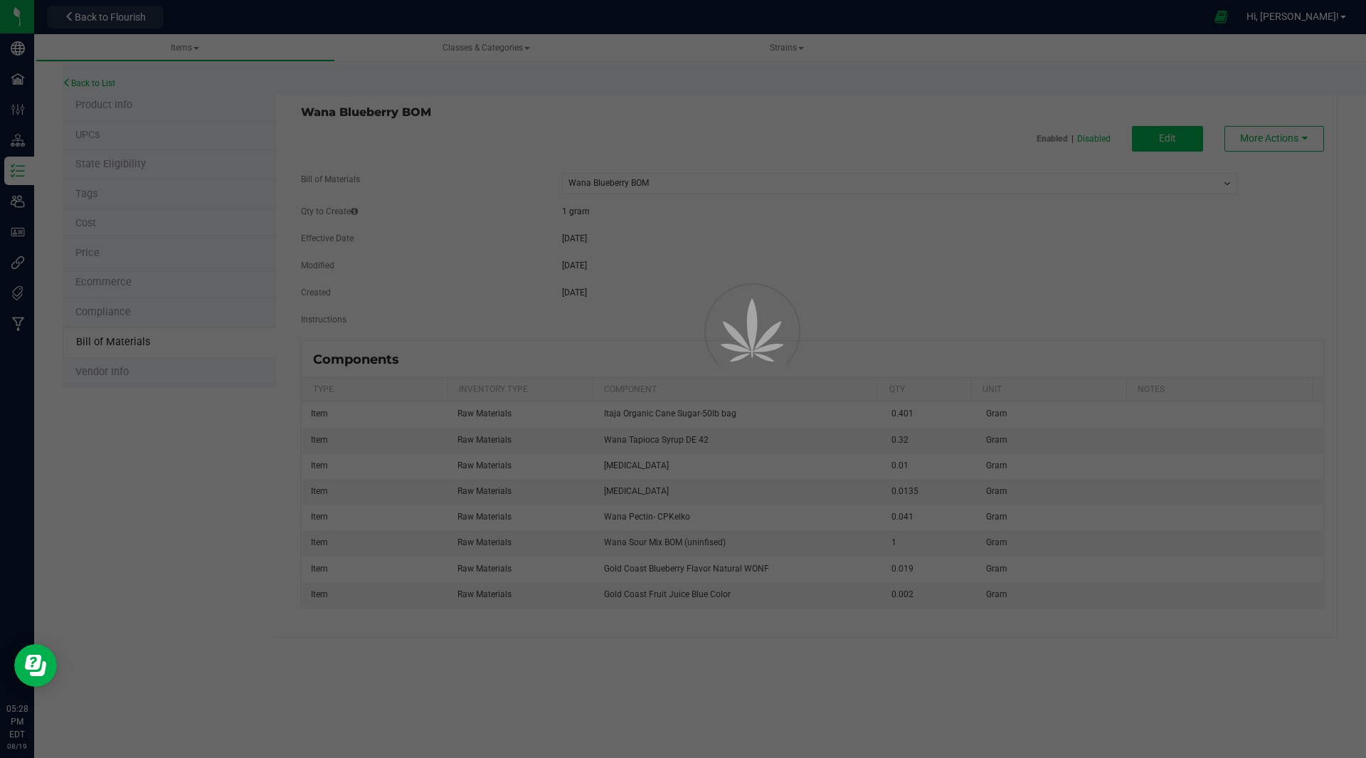
select select "37"
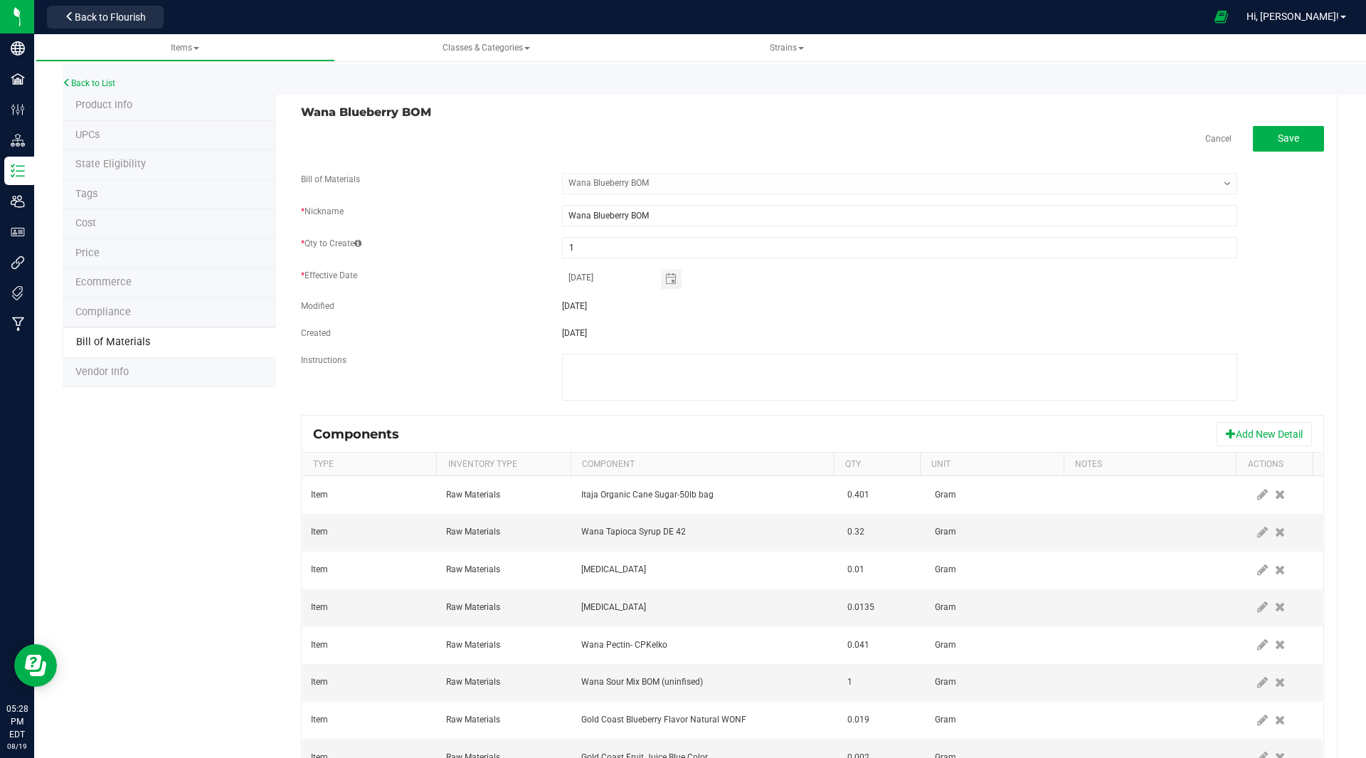
scroll to position [63, 0]
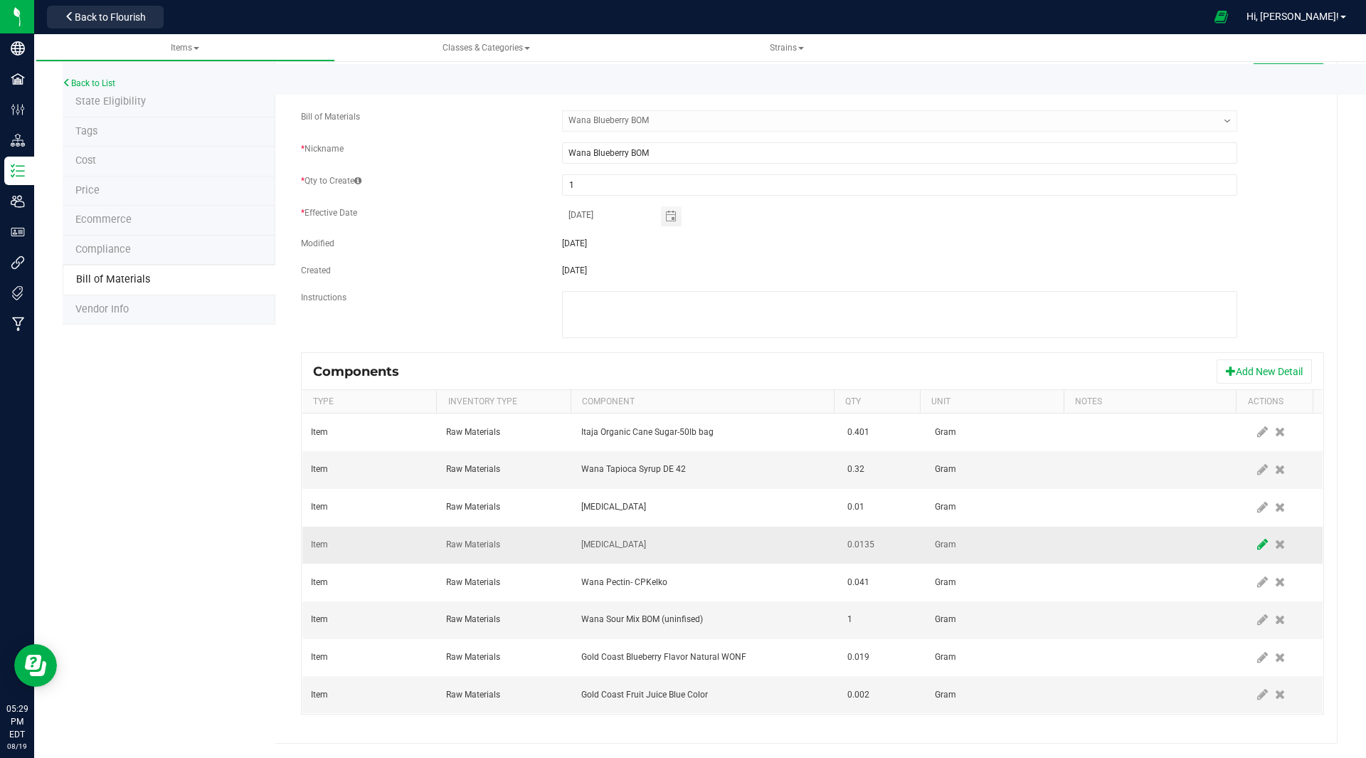
click at [1257, 548] on icon at bounding box center [1262, 544] width 11 height 13
click at [871, 545] on input "0.0135" at bounding box center [876, 544] width 68 height 20
type input "0.0027"
click at [1257, 544] on span at bounding box center [1262, 544] width 11 height 11
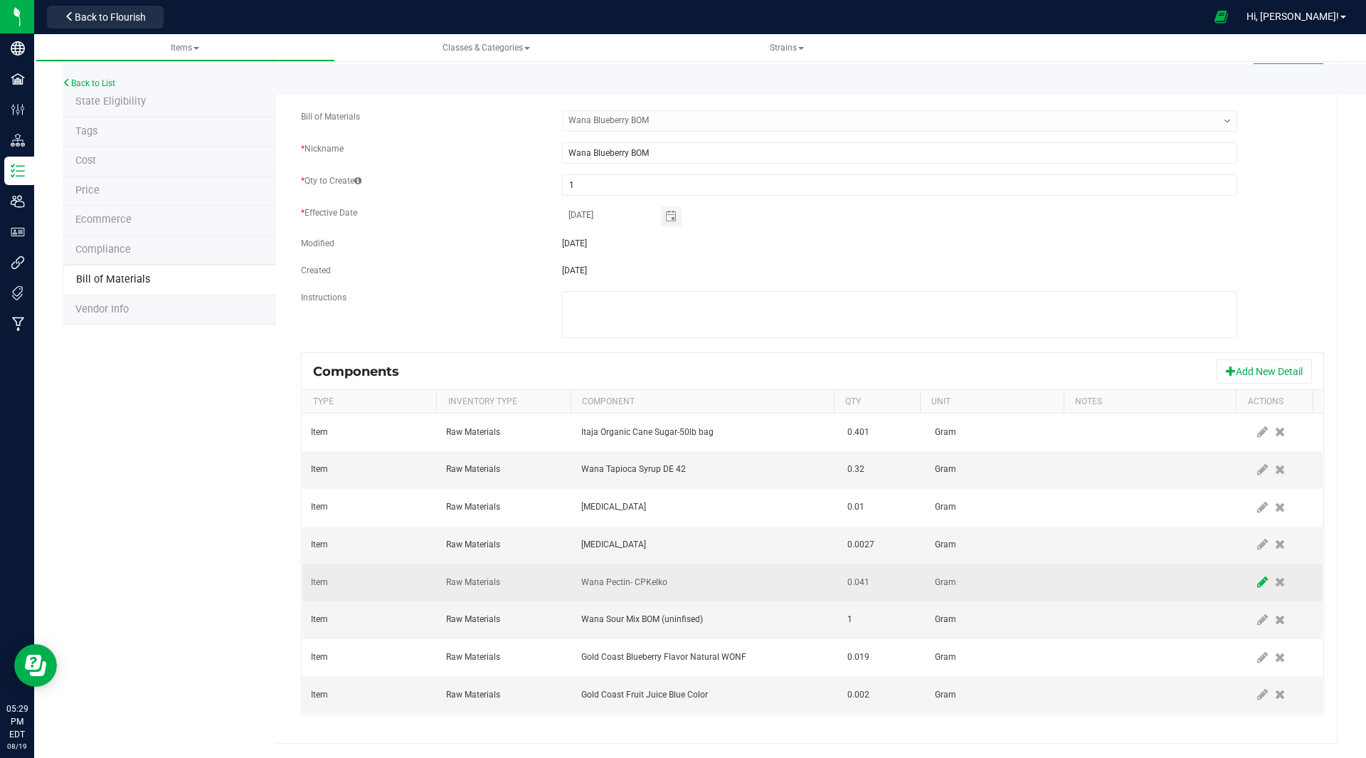
click at [1257, 583] on icon at bounding box center [1262, 582] width 11 height 13
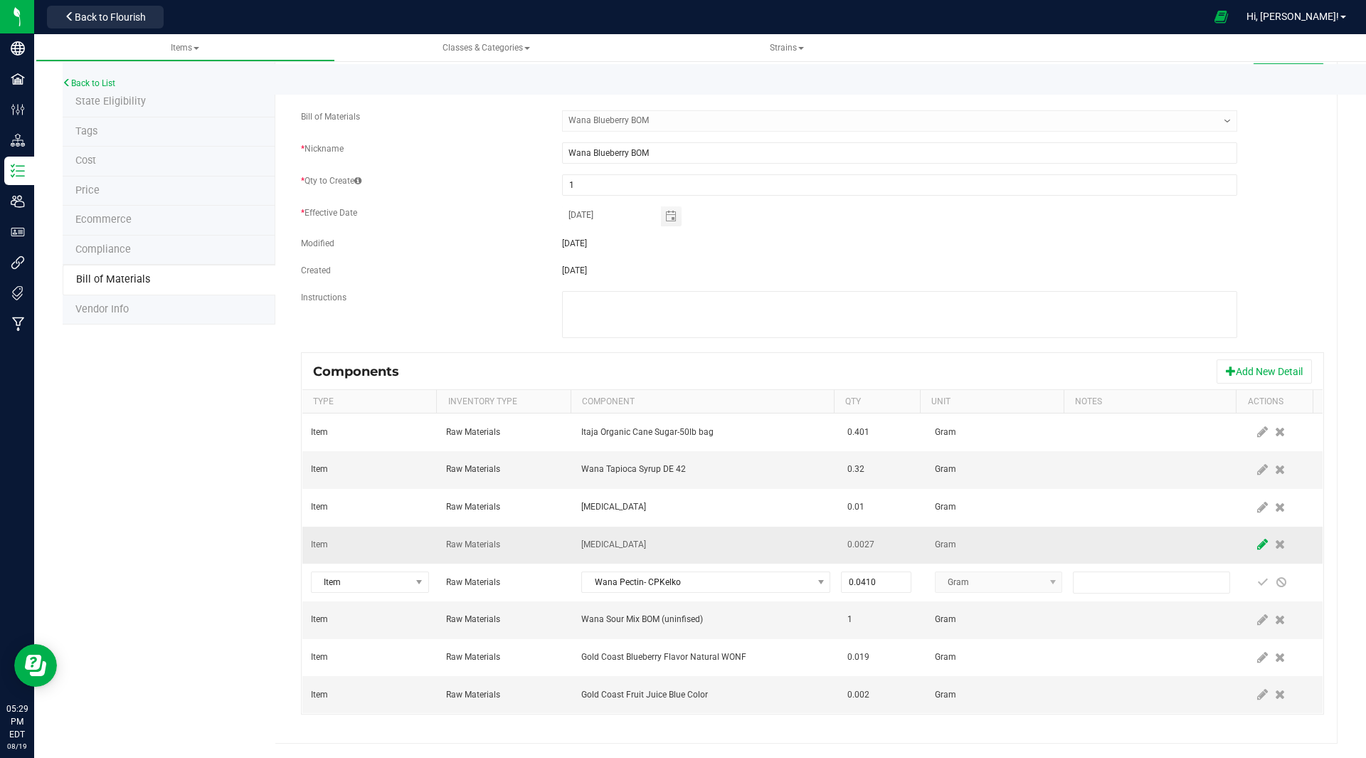
click at [1254, 536] on span at bounding box center [1263, 545] width 18 height 26
click at [870, 544] on input "0.0027" at bounding box center [876, 544] width 68 height 20
type input "0.0025"
click at [1257, 545] on span at bounding box center [1262, 544] width 11 height 11
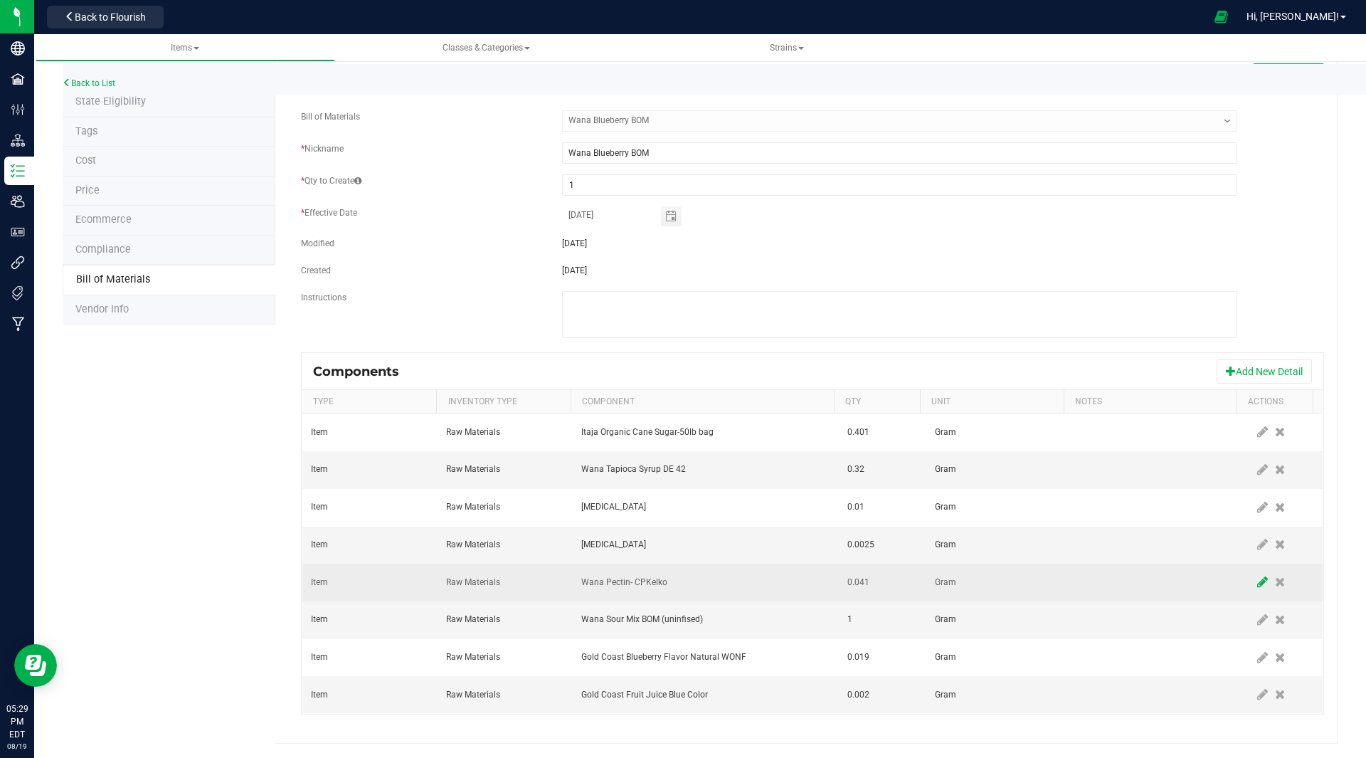
click at [1257, 583] on icon at bounding box center [1262, 582] width 11 height 13
click at [868, 579] on input "0.041" at bounding box center [876, 582] width 68 height 20
type input "0.0270"
click at [1257, 583] on span at bounding box center [1262, 581] width 11 height 11
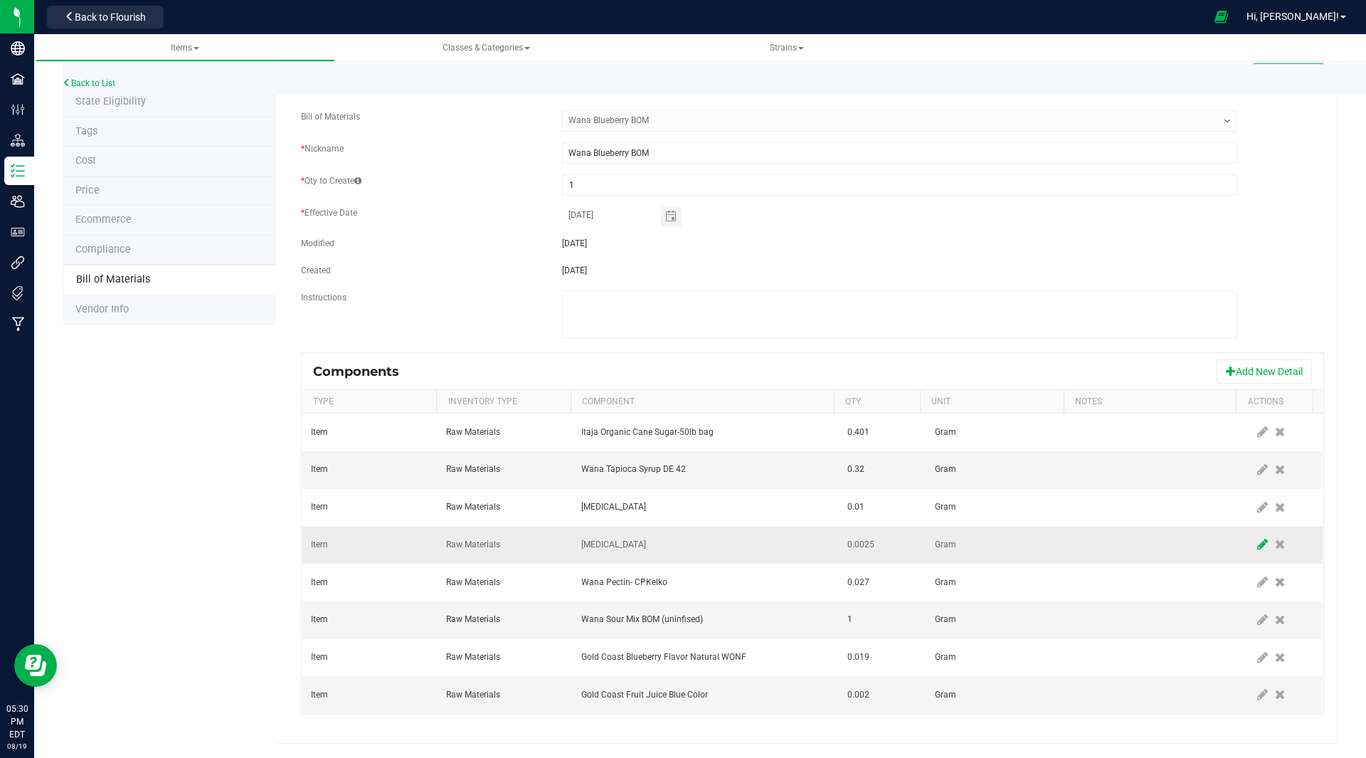
click at [1257, 545] on icon at bounding box center [1262, 544] width 11 height 13
click at [880, 542] on input "0.0025" at bounding box center [876, 544] width 68 height 20
type input "0.0029"
click at [1257, 546] on span at bounding box center [1262, 544] width 11 height 11
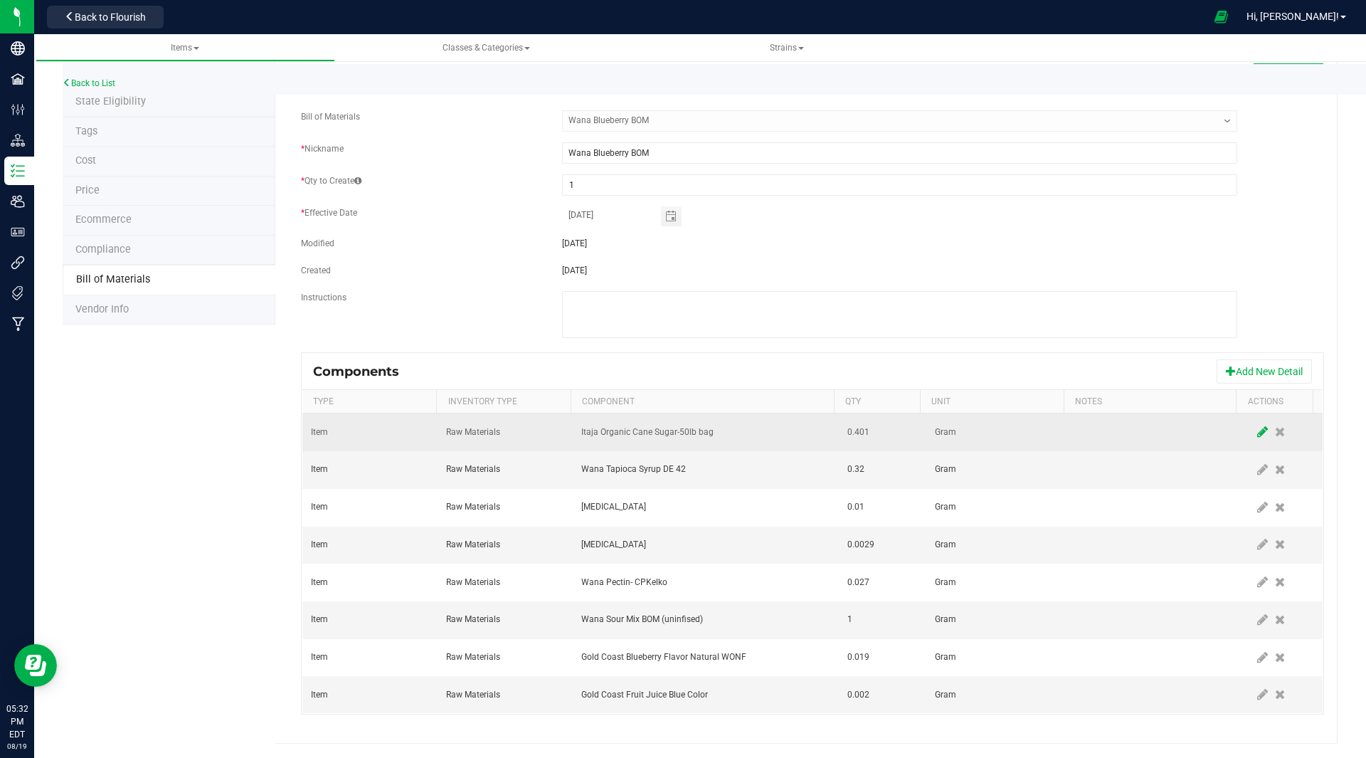
click at [1257, 428] on icon at bounding box center [1262, 432] width 11 height 13
click at [877, 434] on input "0.401" at bounding box center [876, 432] width 68 height 20
type input "0.4050"
click at [1257, 431] on span at bounding box center [1262, 431] width 11 height 11
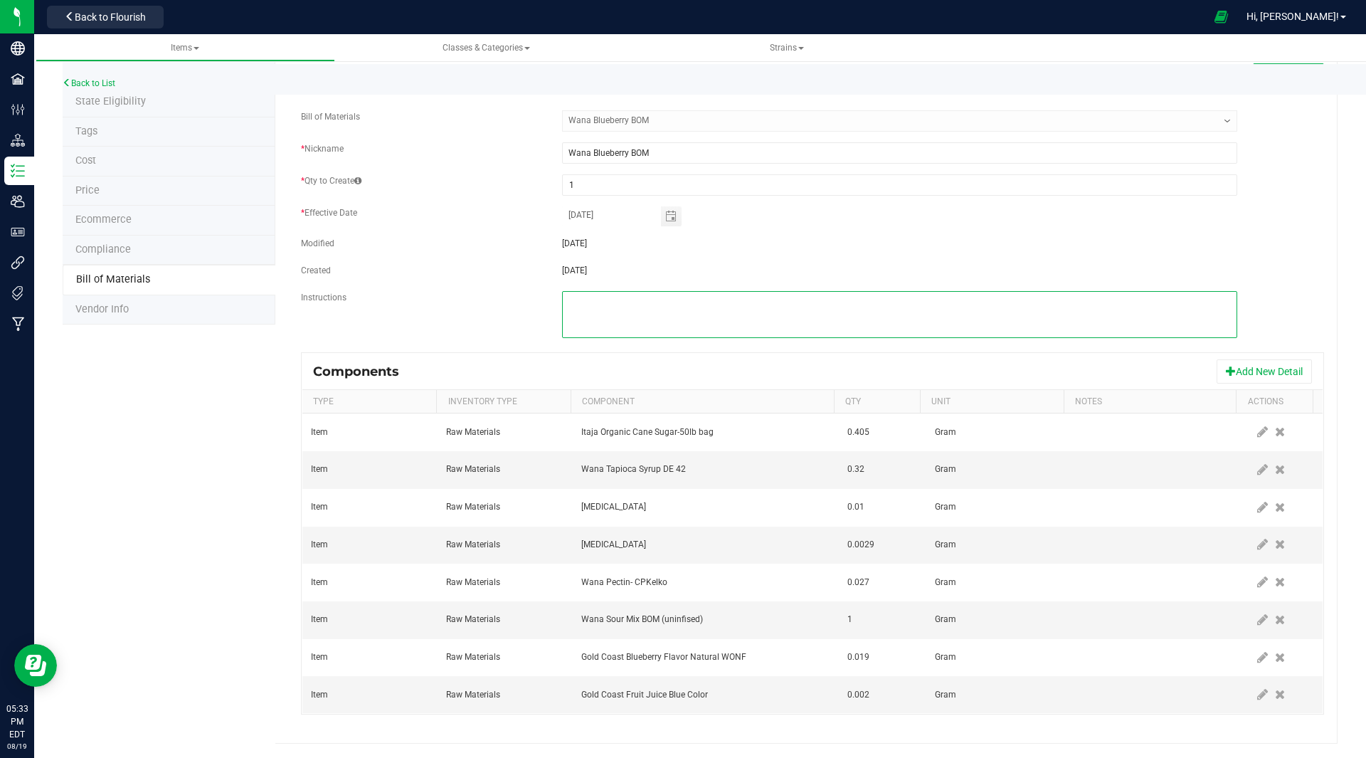
click at [587, 303] on textarea at bounding box center [899, 314] width 675 height 47
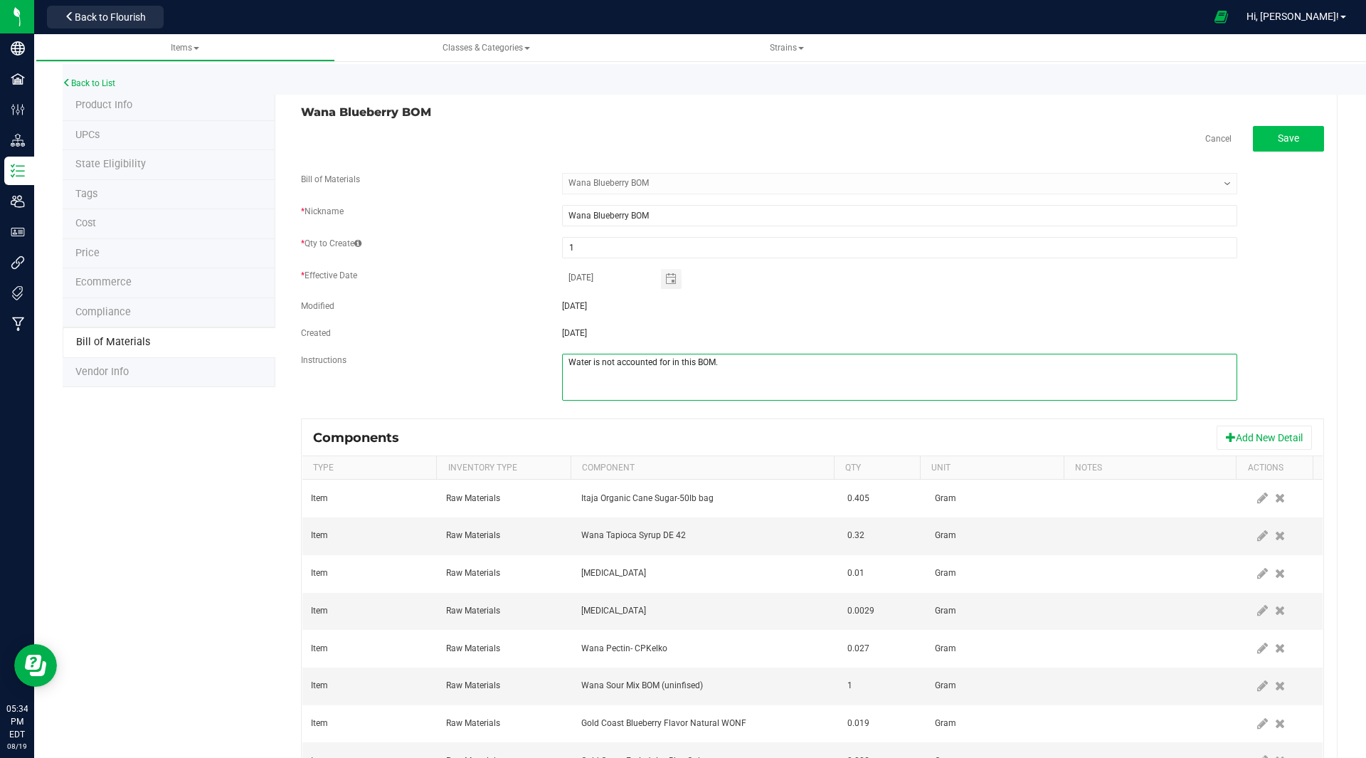
type textarea "Water is not accounted for in this BOM."
click at [1279, 132] on button "Save" at bounding box center [1288, 139] width 71 height 26
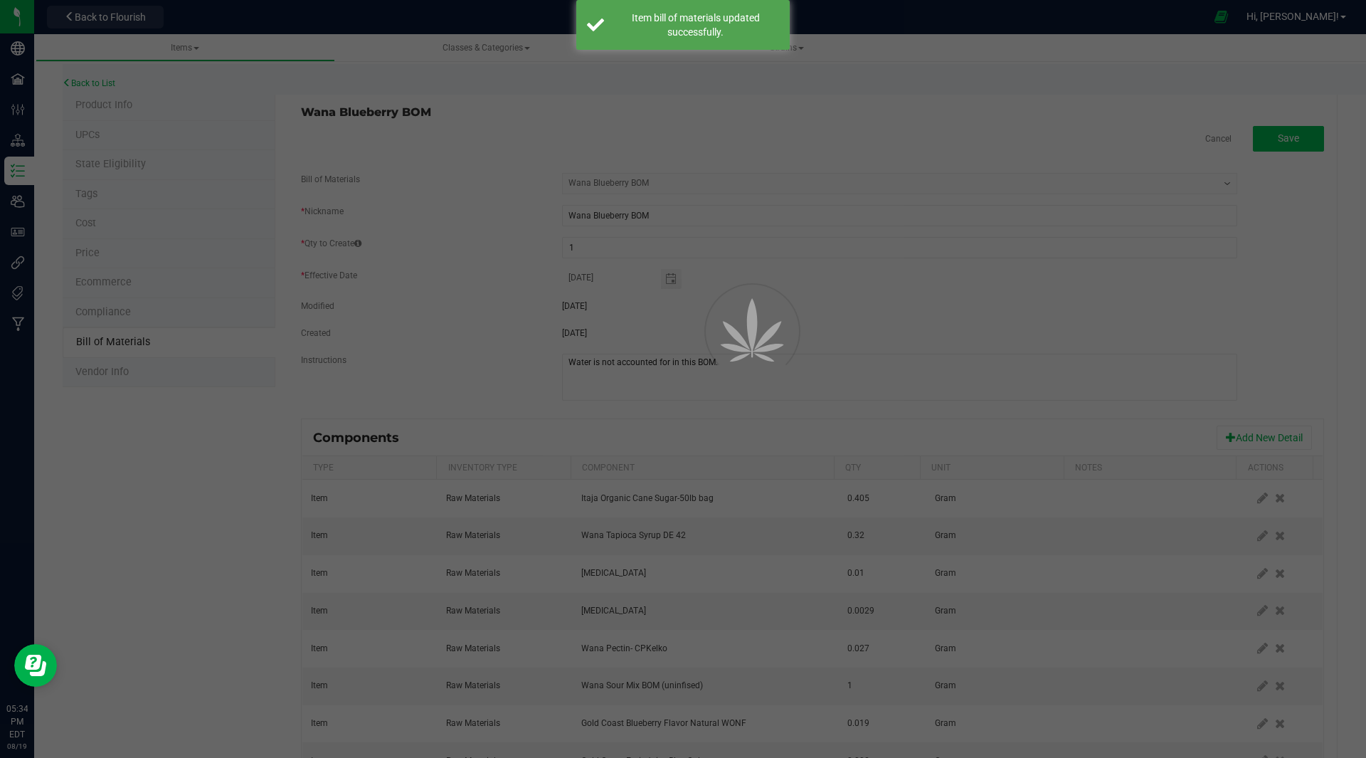
select select "37"
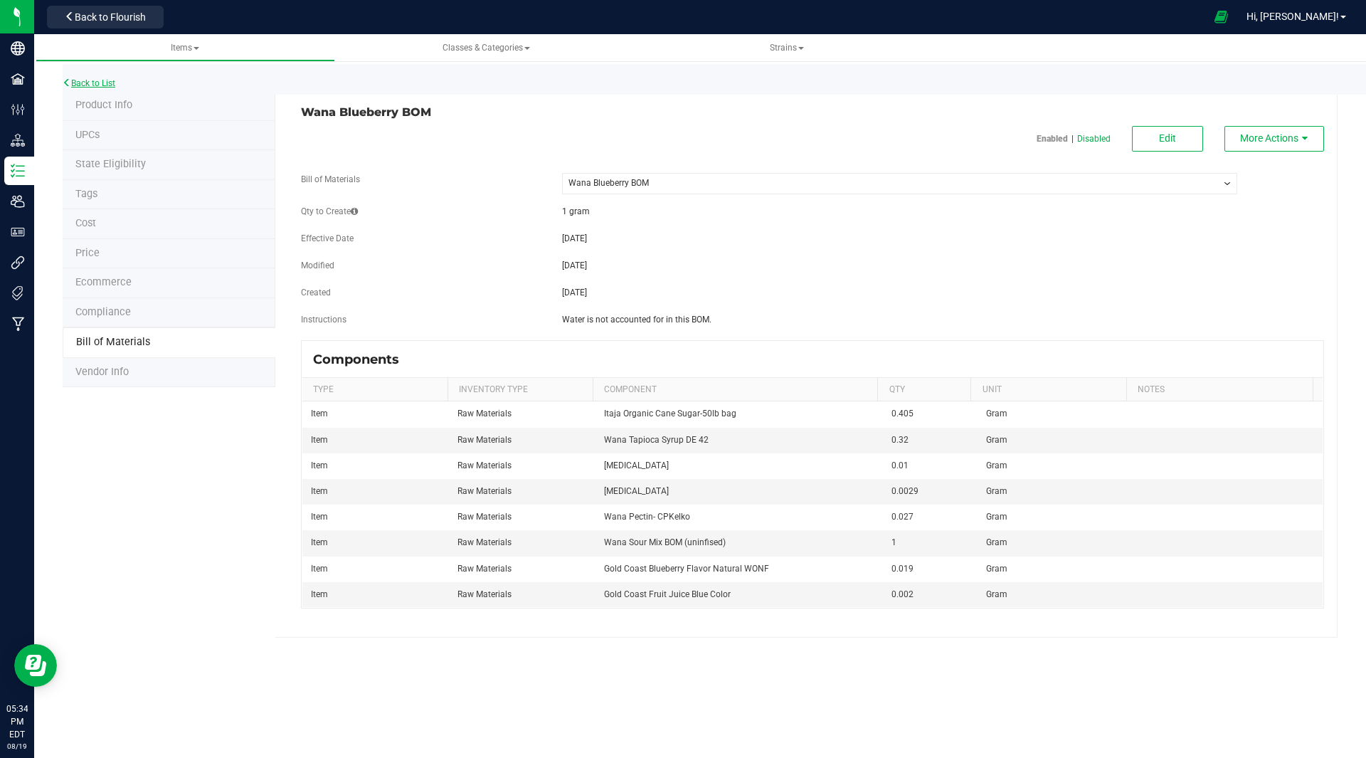
click at [104, 83] on link "Back to List" at bounding box center [89, 83] width 53 height 10
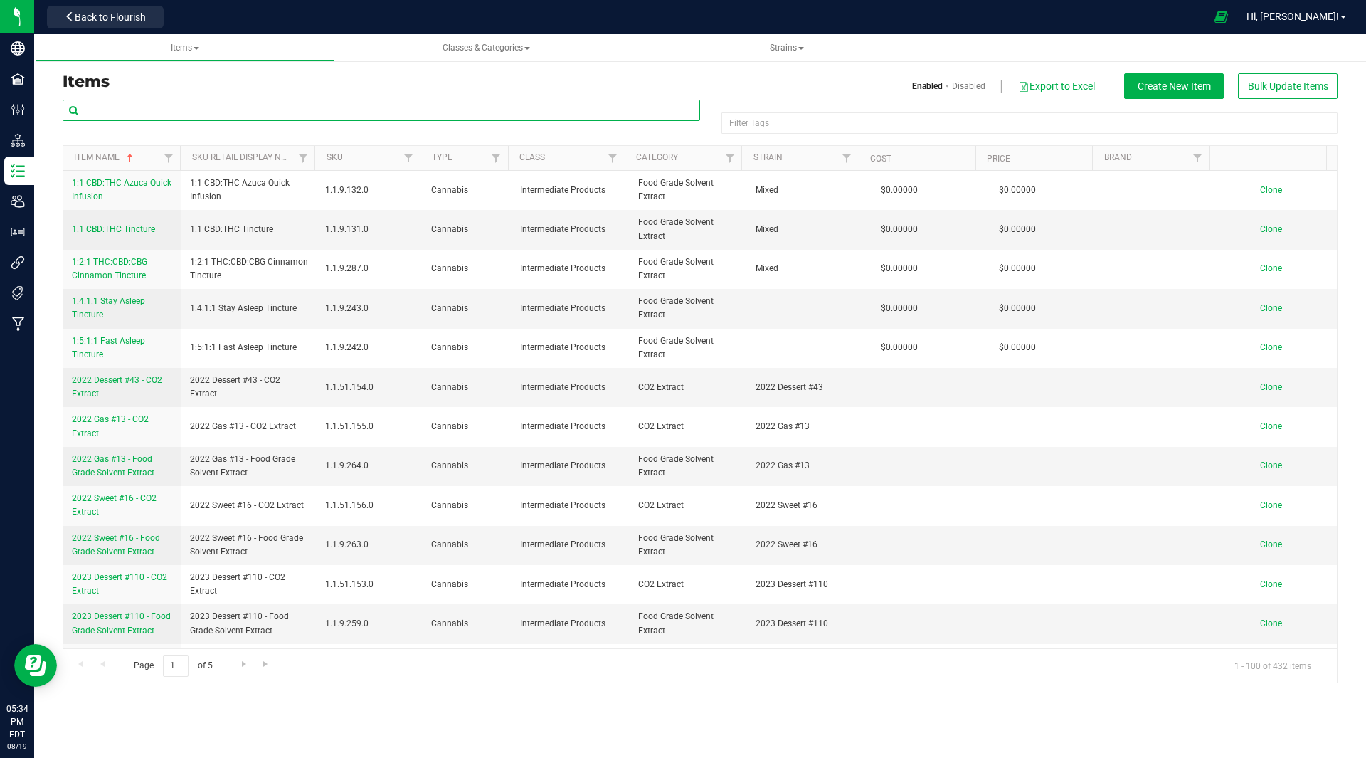
click at [406, 112] on input "text" at bounding box center [382, 110] width 638 height 21
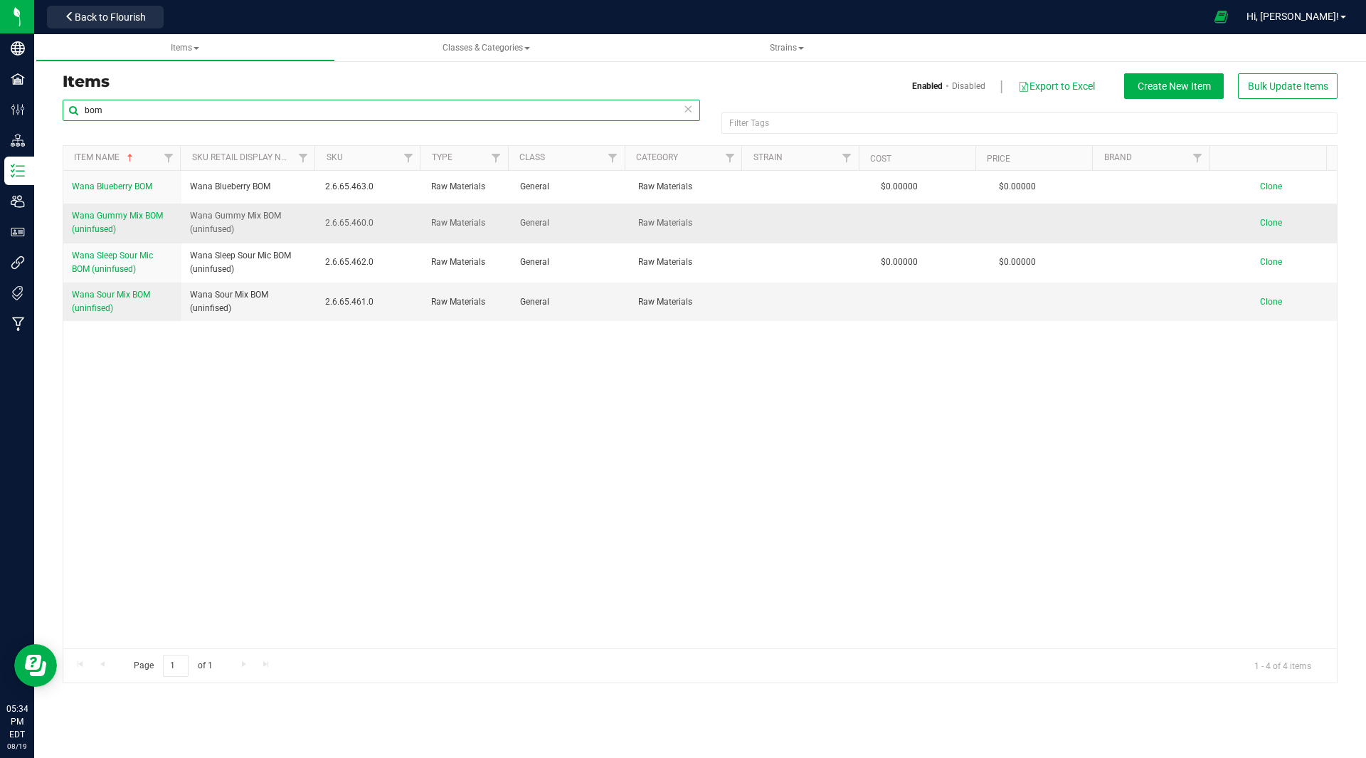
type input "bom"
click at [132, 218] on span "Wana Gummy Mix BOM (uninfused)" at bounding box center [117, 222] width 91 height 23
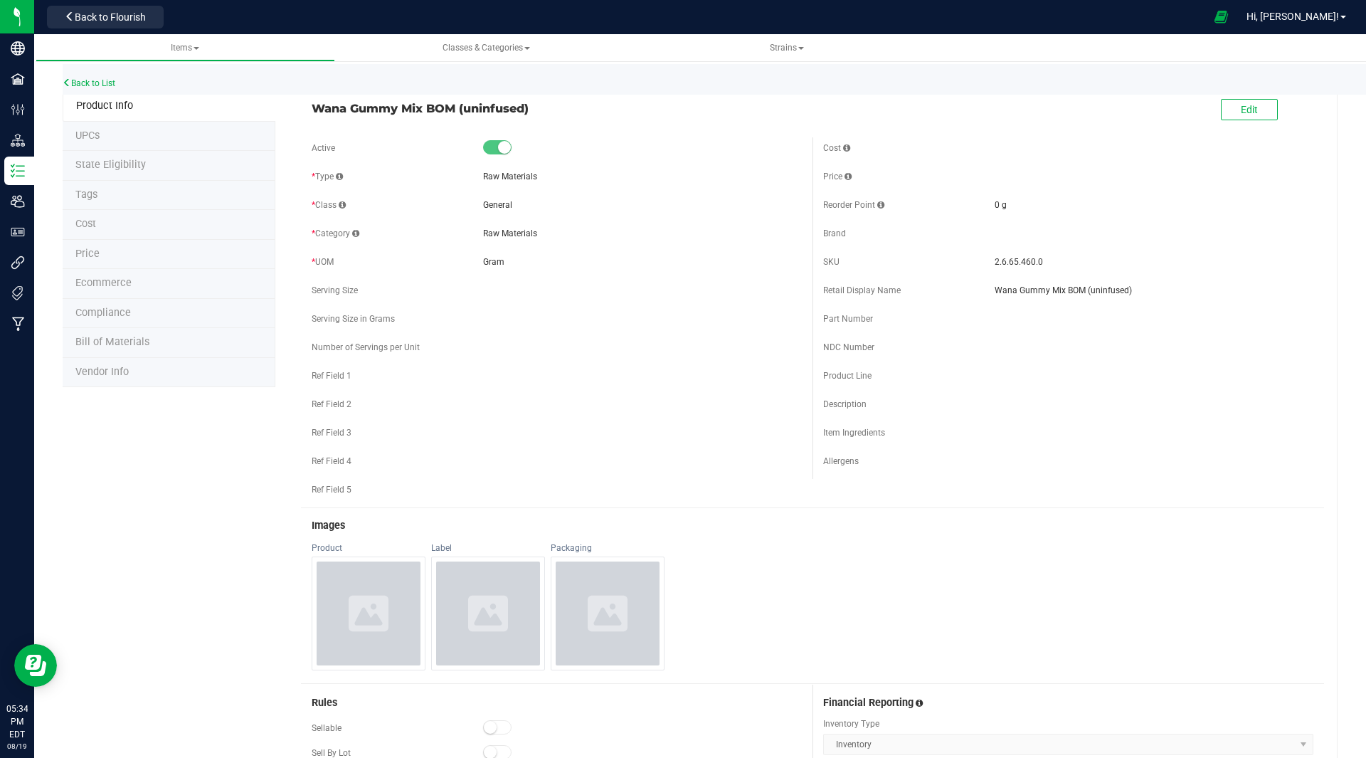
click at [113, 353] on li "Bill of Materials" at bounding box center [169, 343] width 213 height 30
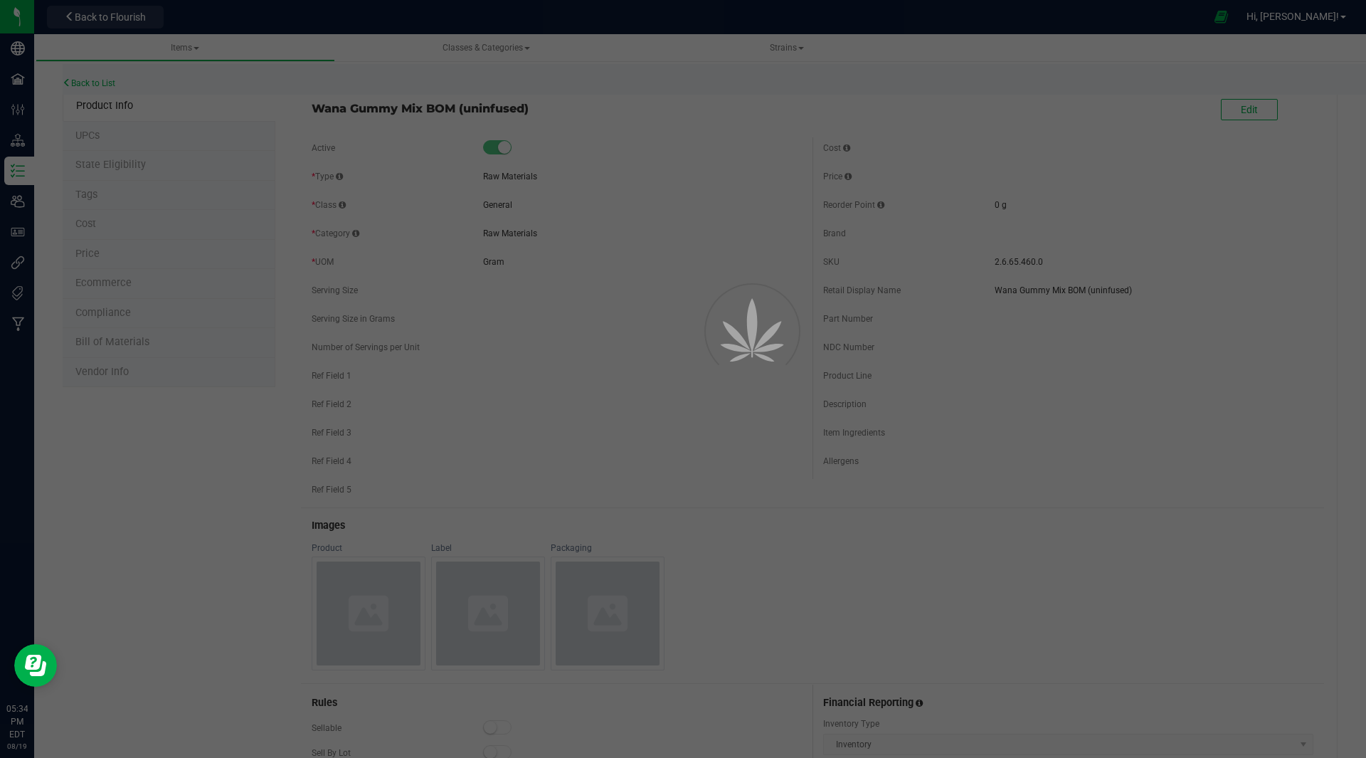
select select "30"
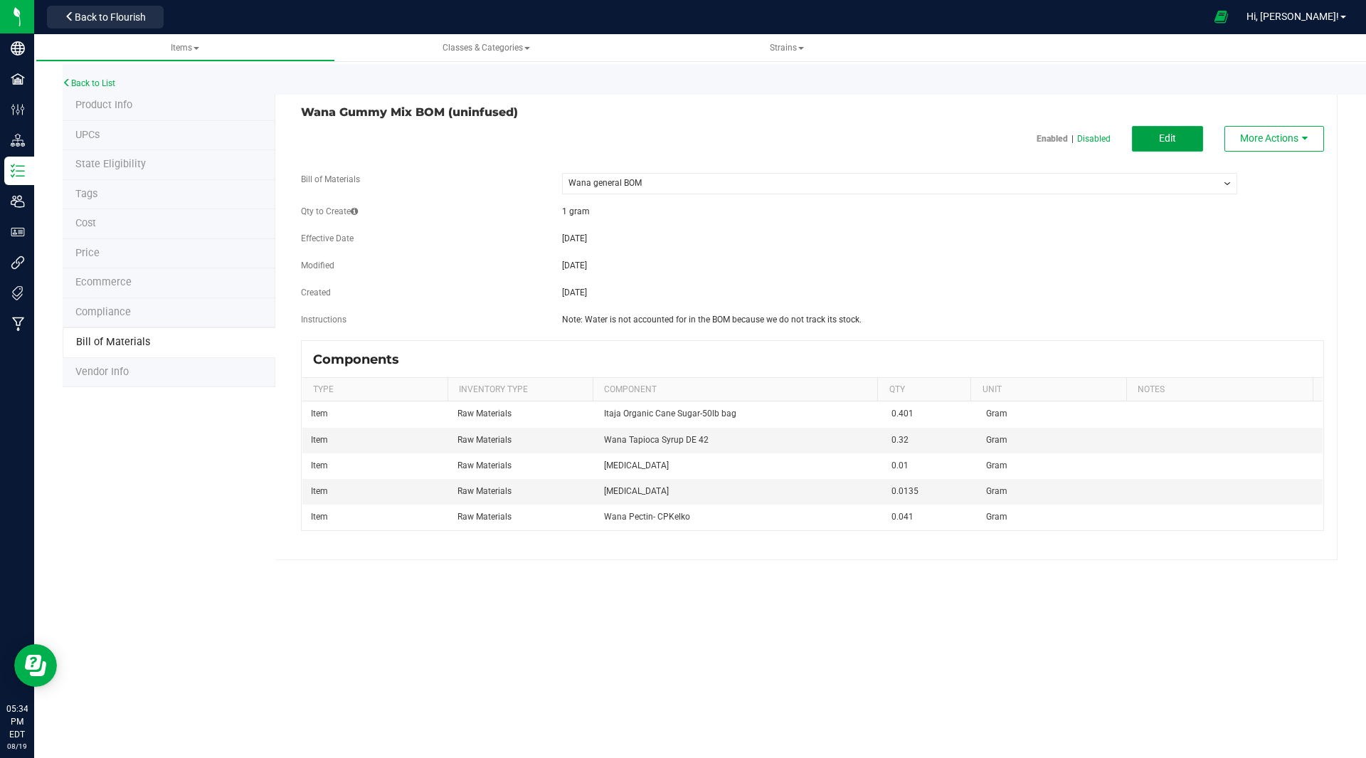
click at [1157, 137] on button "Edit" at bounding box center [1167, 139] width 71 height 26
select select "30"
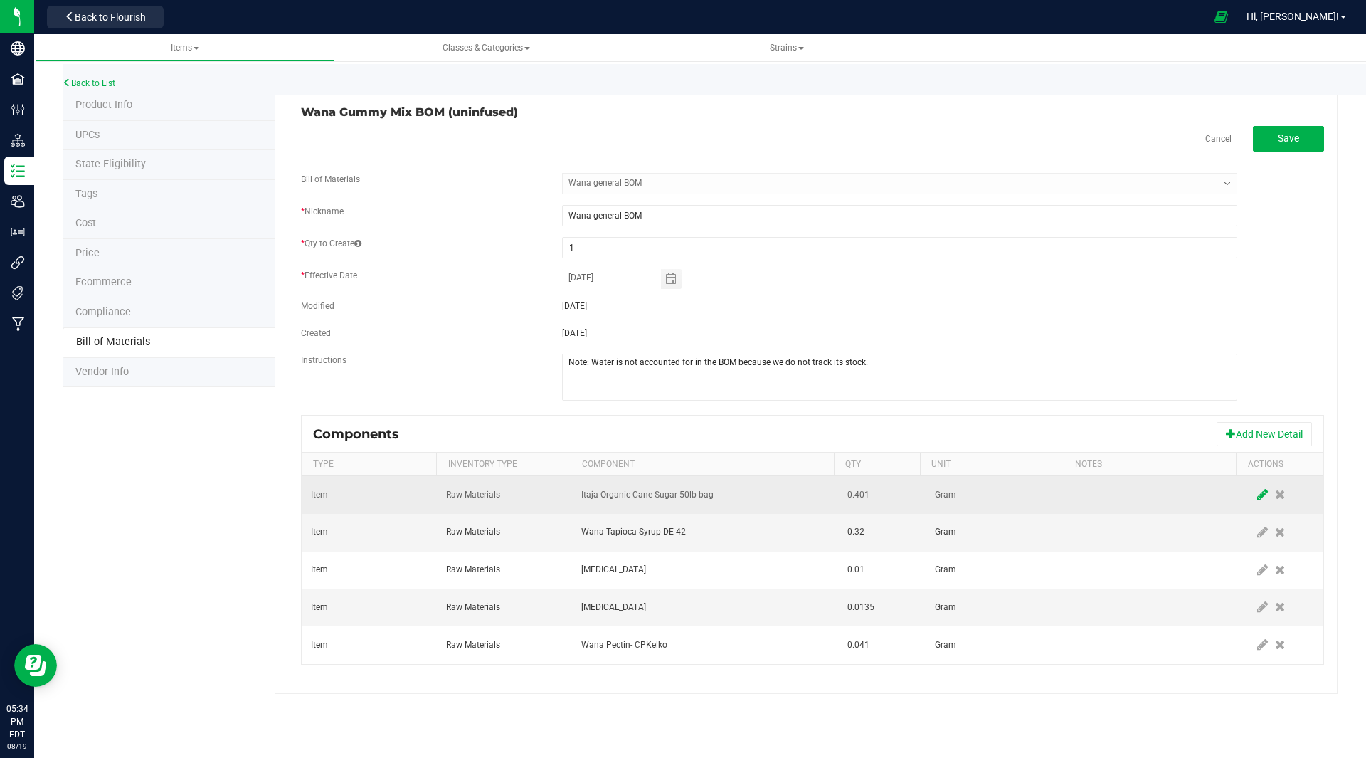
click at [1257, 493] on icon at bounding box center [1262, 494] width 11 height 13
click at [889, 494] on input "0.401" at bounding box center [876, 495] width 68 height 20
type input "0.4050"
click at [1257, 495] on span at bounding box center [1262, 494] width 11 height 11
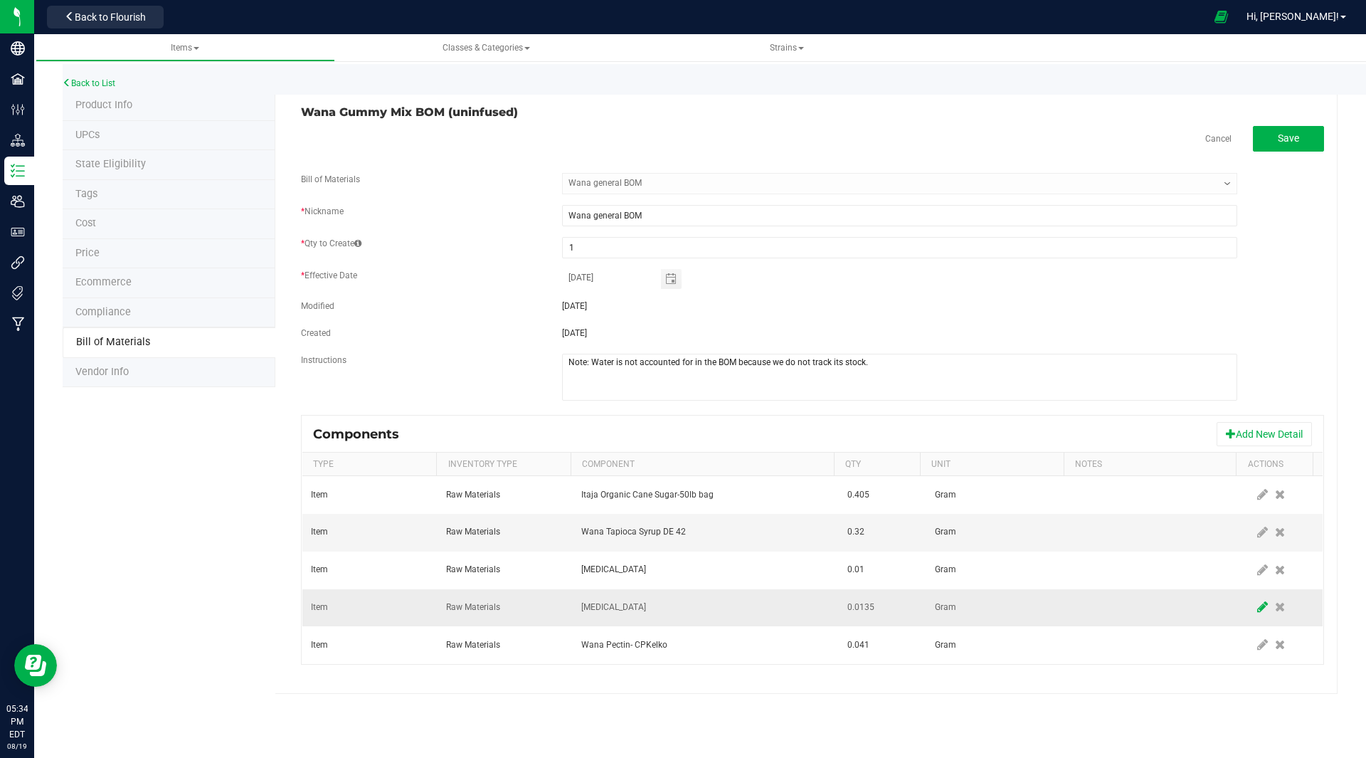
click at [1257, 612] on icon at bounding box center [1262, 607] width 11 height 13
click at [881, 611] on input "0.0135" at bounding box center [876, 607] width 68 height 20
type input "0.0029"
click at [1257, 610] on span at bounding box center [1262, 606] width 11 height 11
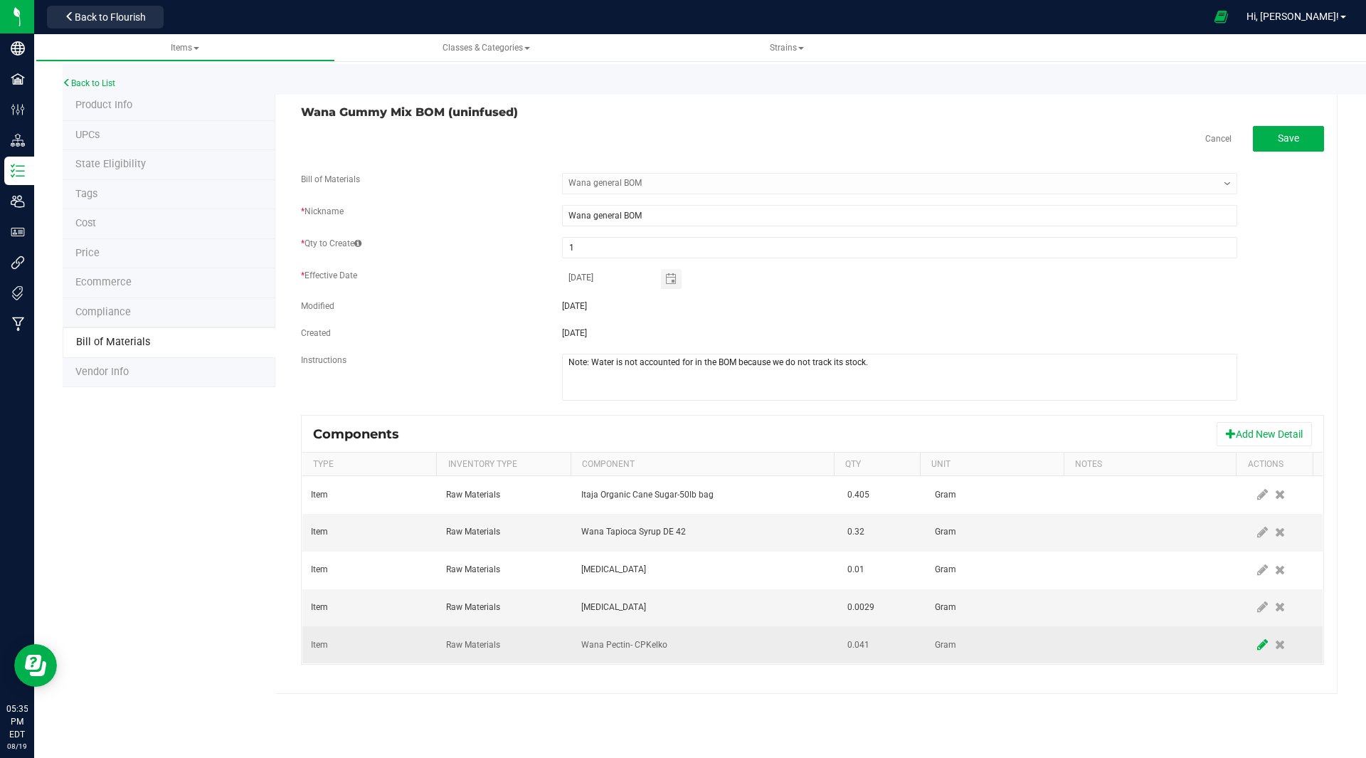
click at [1257, 645] on icon at bounding box center [1262, 644] width 11 height 13
click at [871, 645] on input "0.041" at bounding box center [876, 645] width 68 height 20
type input "0.0270"
click at [1257, 643] on span at bounding box center [1262, 644] width 11 height 11
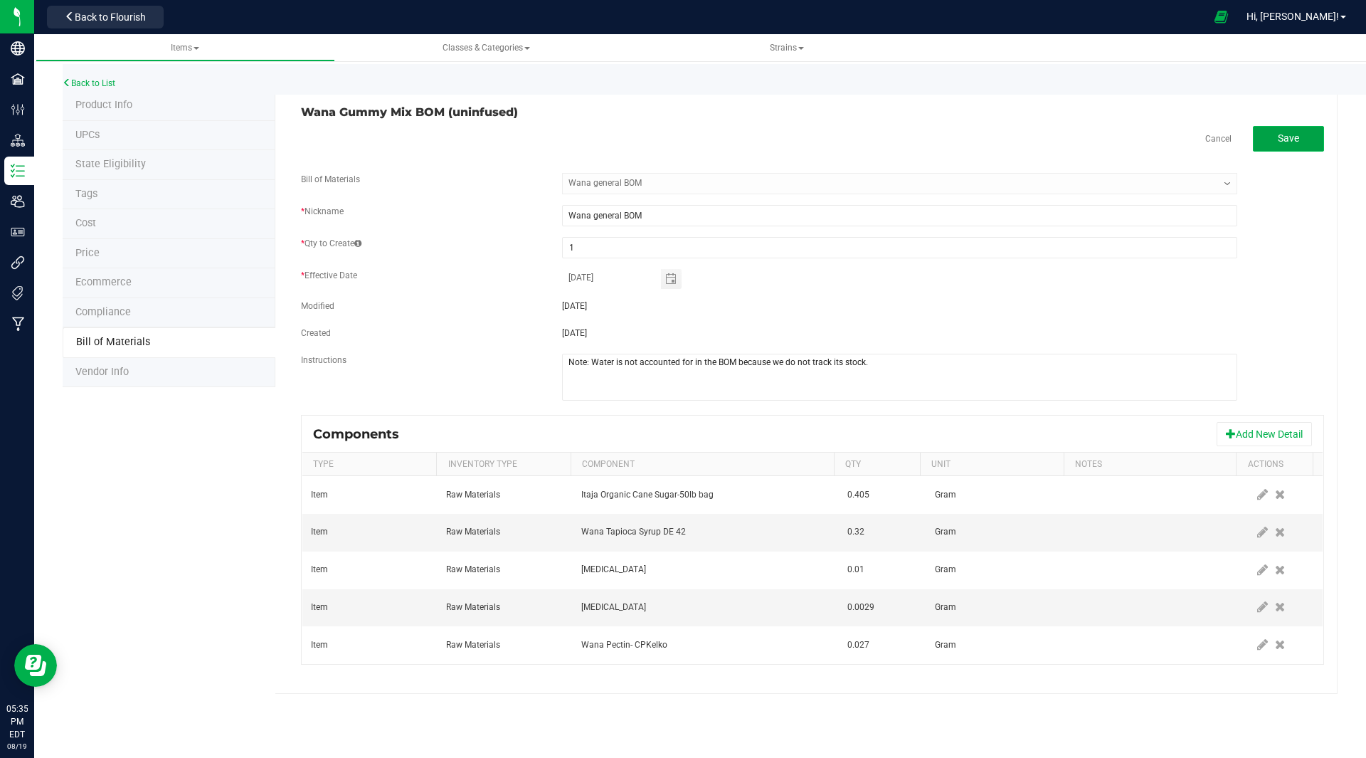
click at [1272, 143] on button "Save" at bounding box center [1288, 139] width 71 height 26
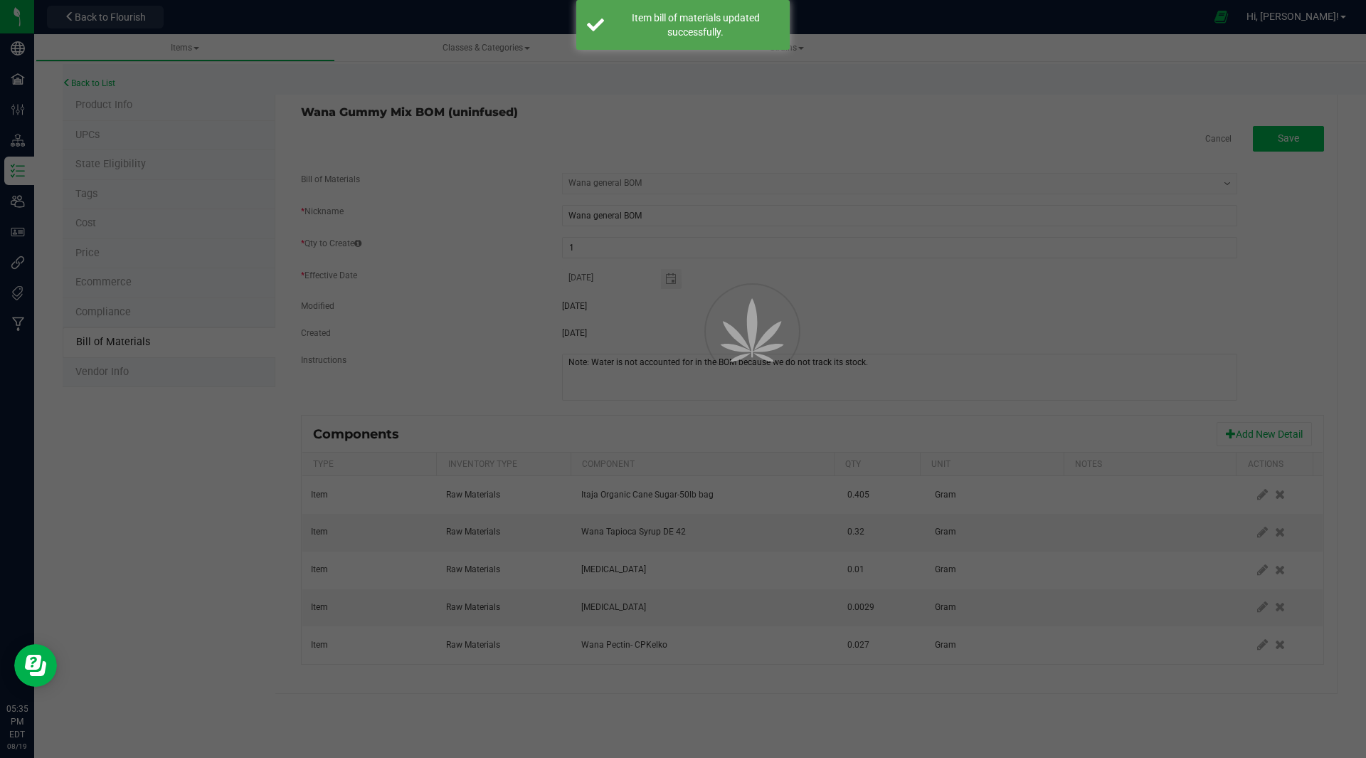
select select "30"
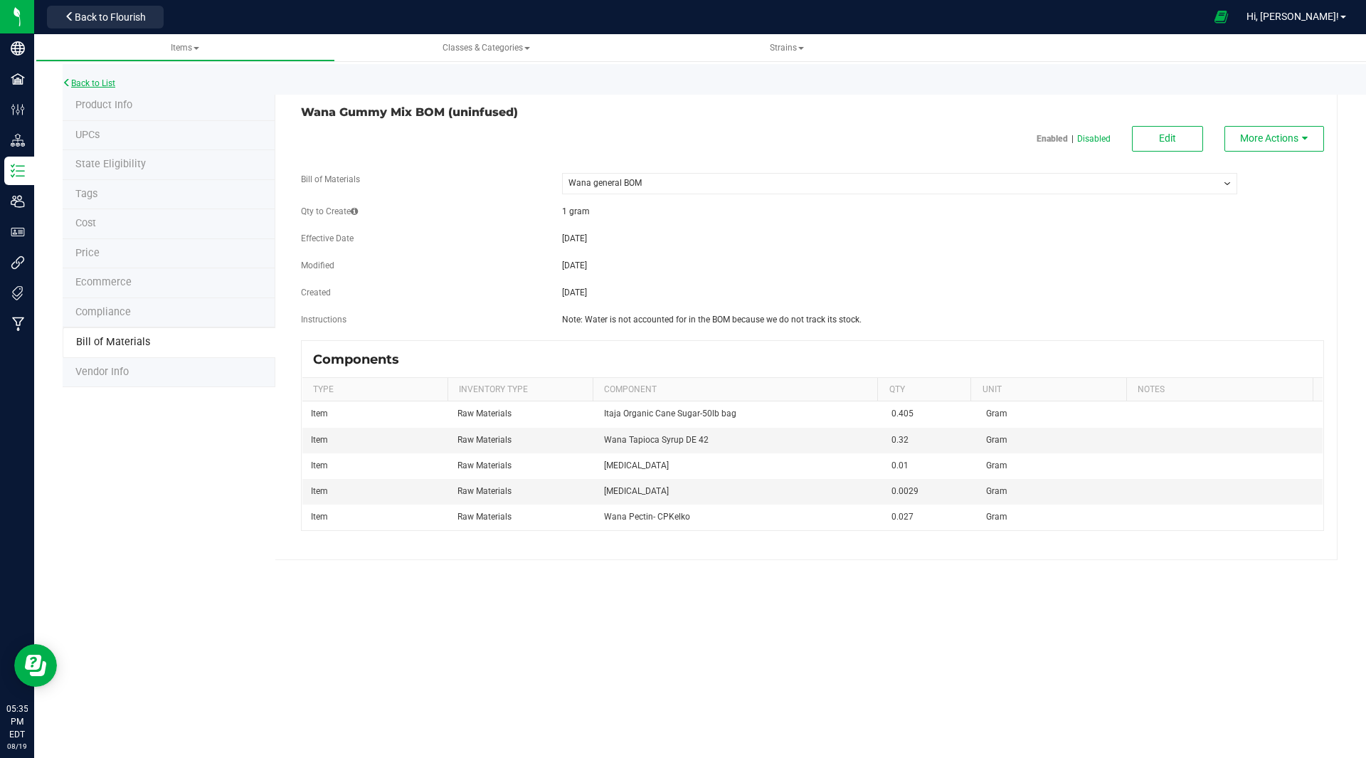
click at [97, 84] on link "Back to List" at bounding box center [89, 83] width 53 height 10
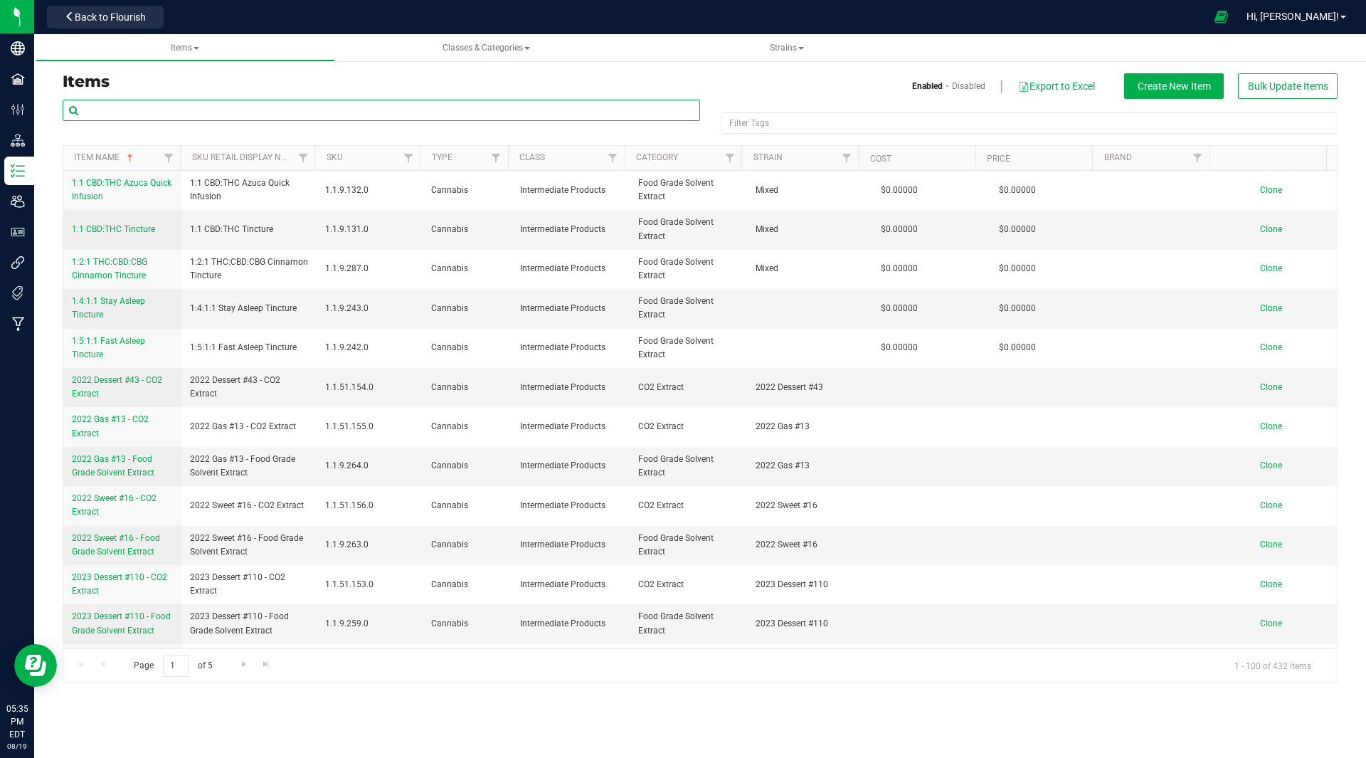
click at [338, 114] on input "text" at bounding box center [382, 110] width 638 height 21
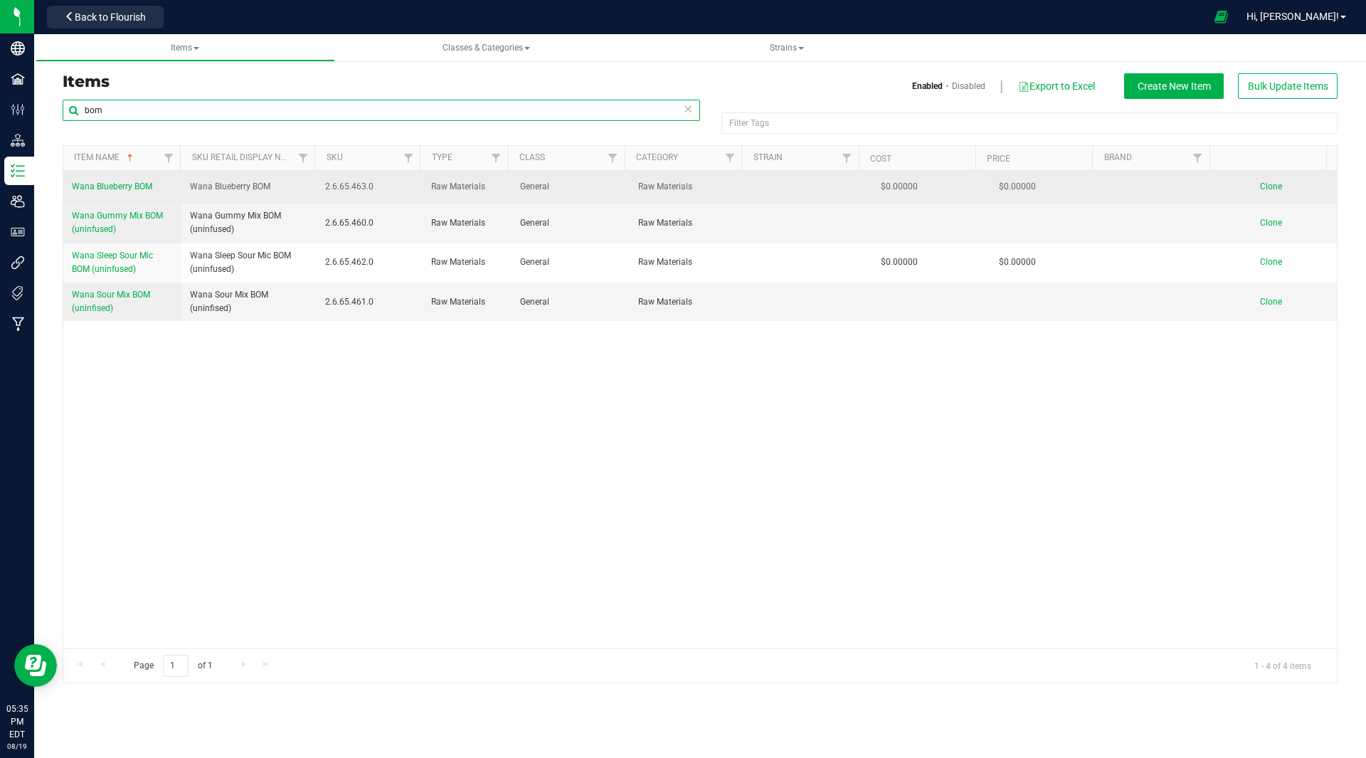
type input "bom"
click at [1260, 186] on span "Clone" at bounding box center [1271, 186] width 22 height 10
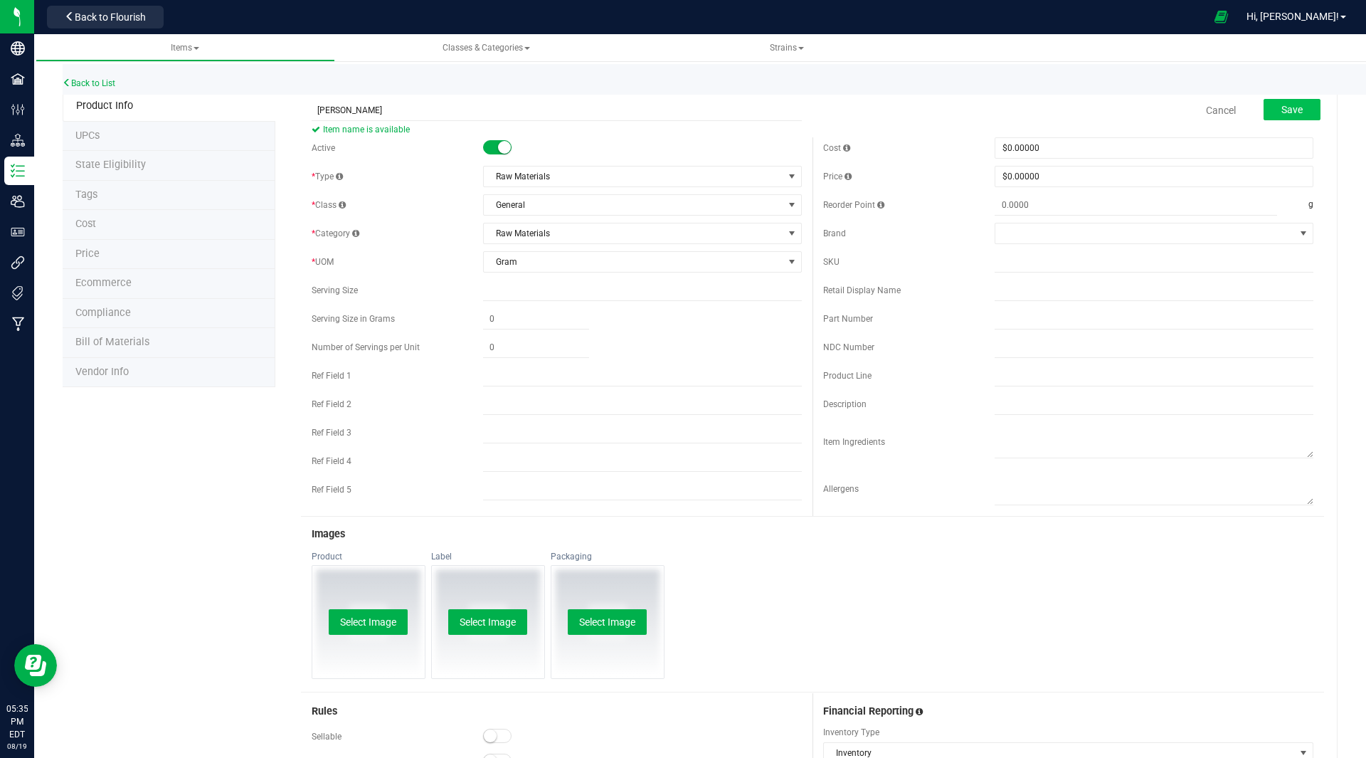
type input "Wana Yuzu BOM"
click at [1282, 107] on span "Save" at bounding box center [1292, 109] width 21 height 11
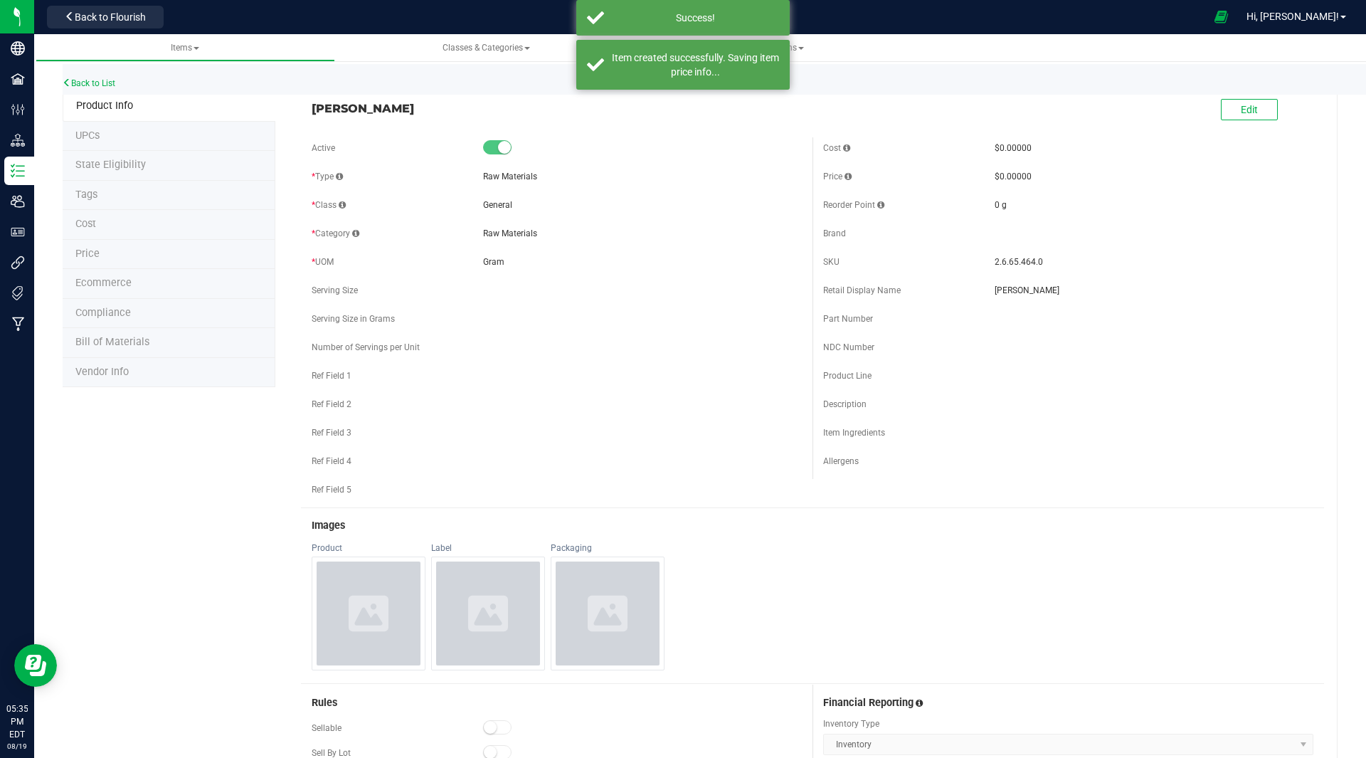
click at [93, 334] on li "Bill of Materials" at bounding box center [169, 343] width 213 height 30
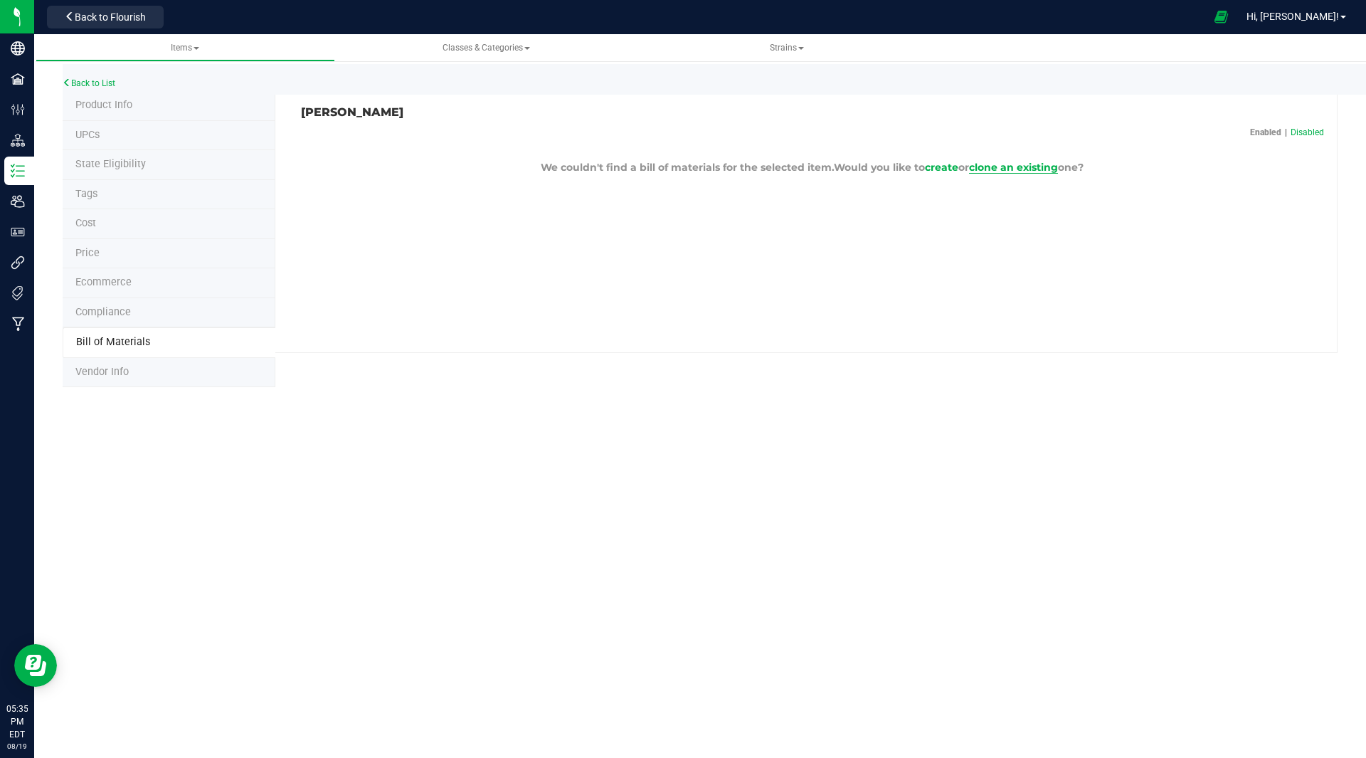
click at [1008, 171] on span "clone an existing" at bounding box center [1013, 167] width 89 height 13
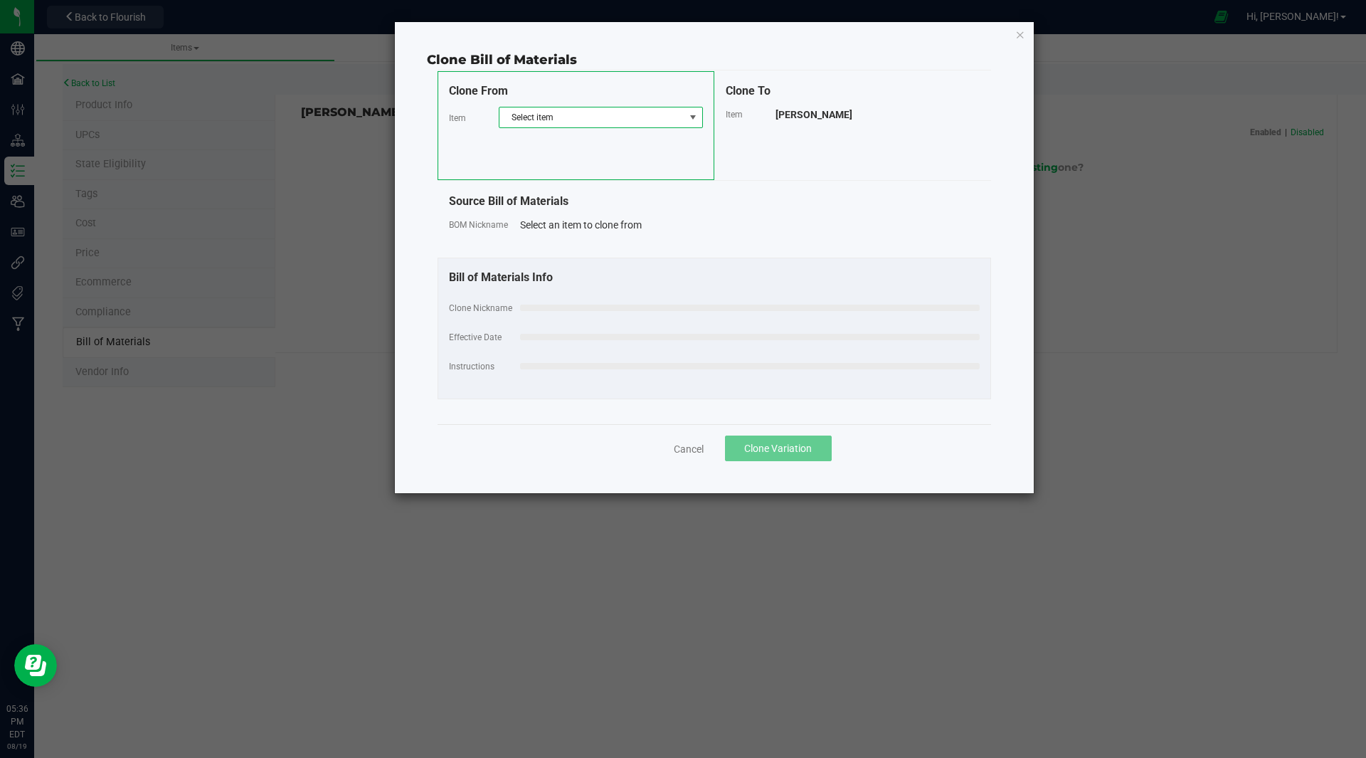
click at [535, 114] on span "Select item" at bounding box center [592, 117] width 185 height 20
type input "bom"
click at [601, 197] on li "Wana Gummy Mix BOM (uninfused)" at bounding box center [601, 196] width 203 height 20
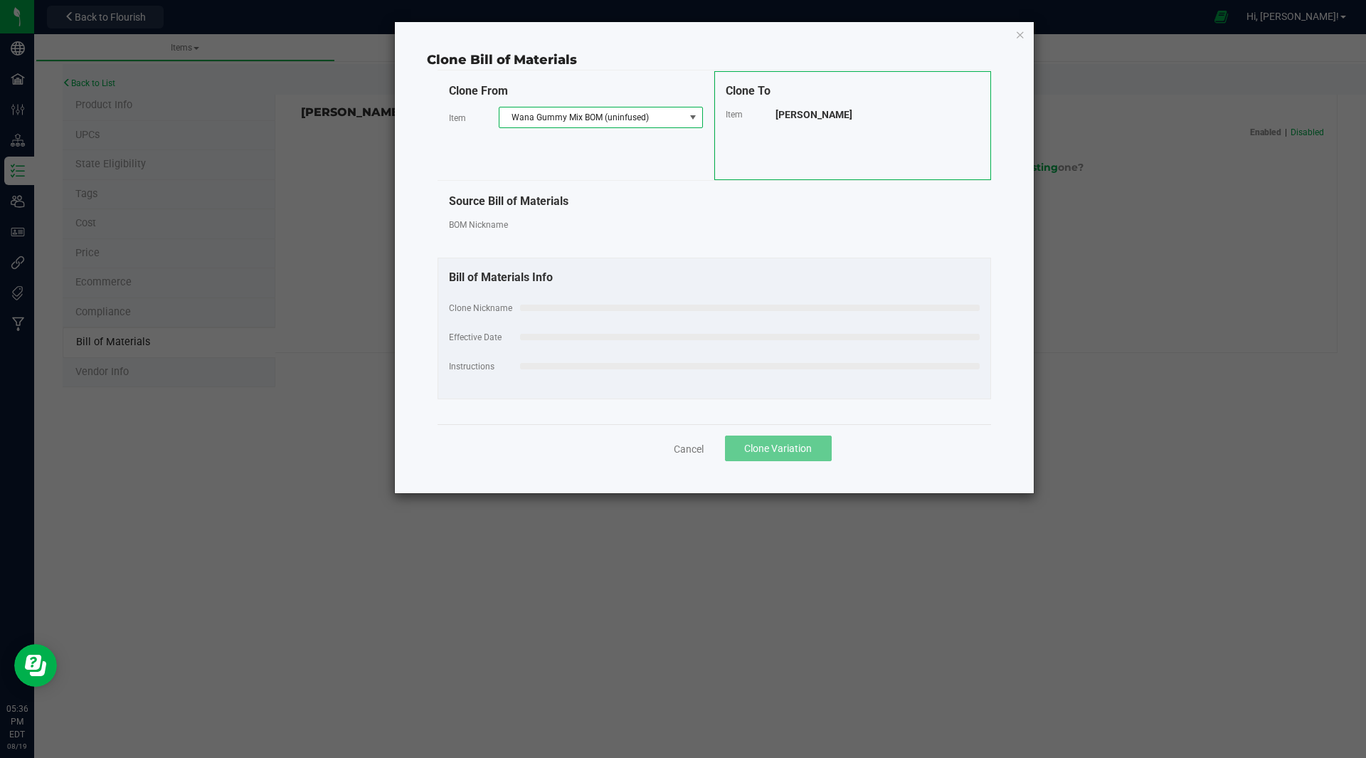
select select "30"
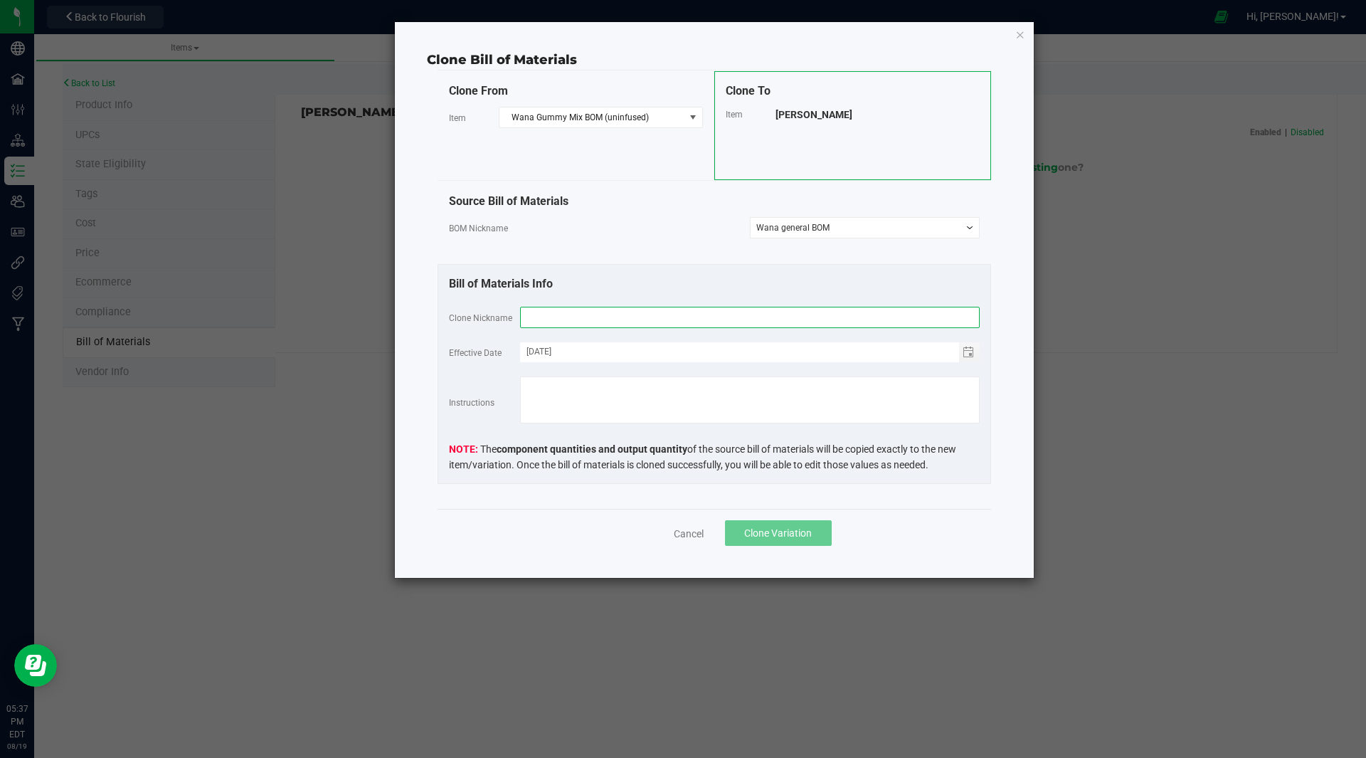
click at [620, 319] on input "text" at bounding box center [750, 317] width 460 height 21
type input "M"
type input "Wana Mango BOM"
click at [770, 524] on button "Clone Variation" at bounding box center [778, 533] width 107 height 26
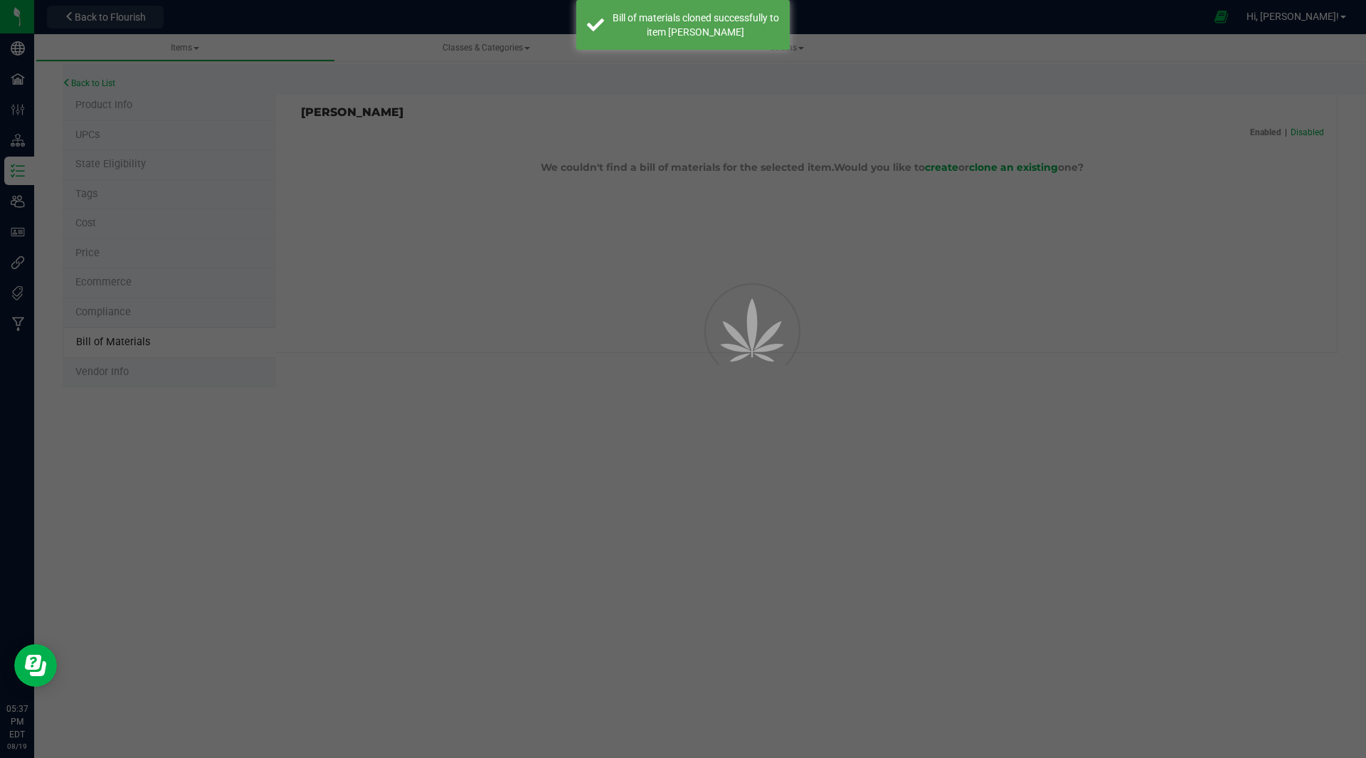
select select "38"
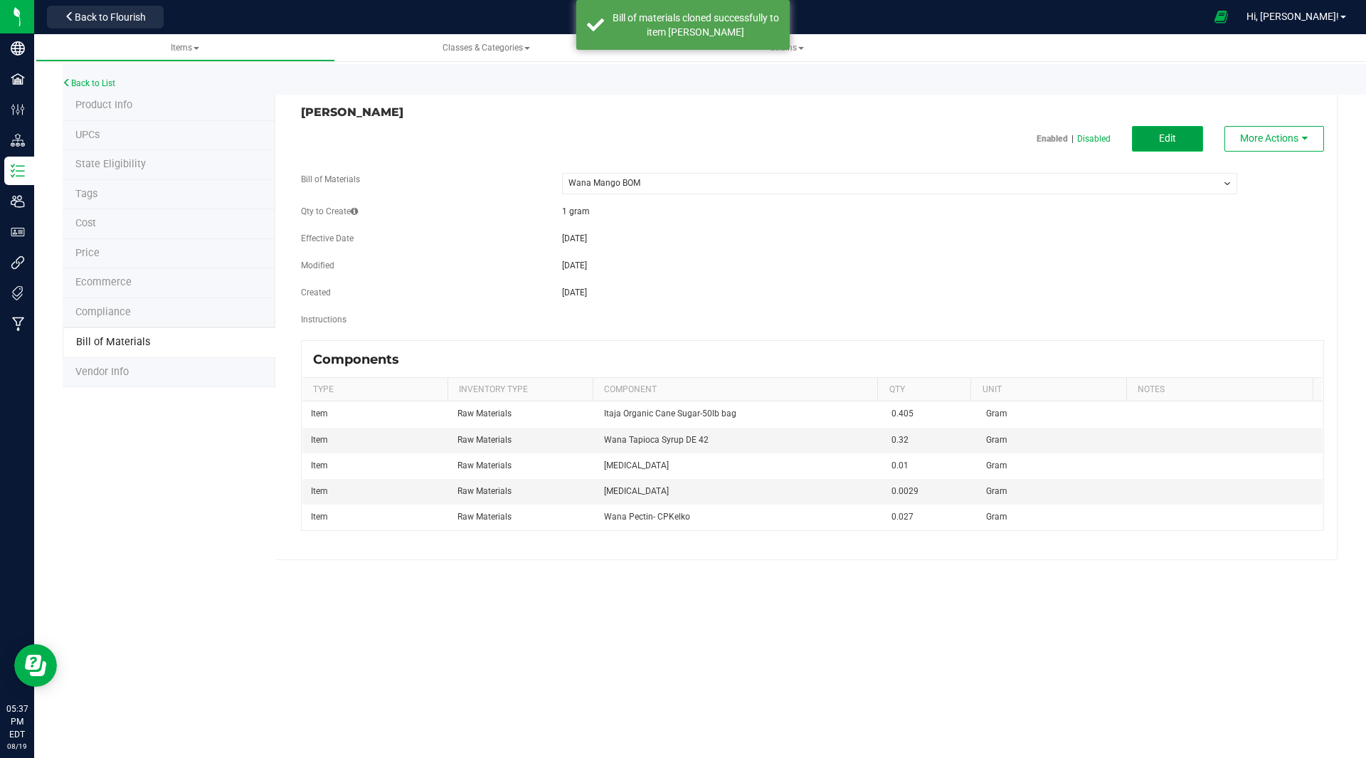
click at [1178, 134] on button "Edit" at bounding box center [1167, 139] width 71 height 26
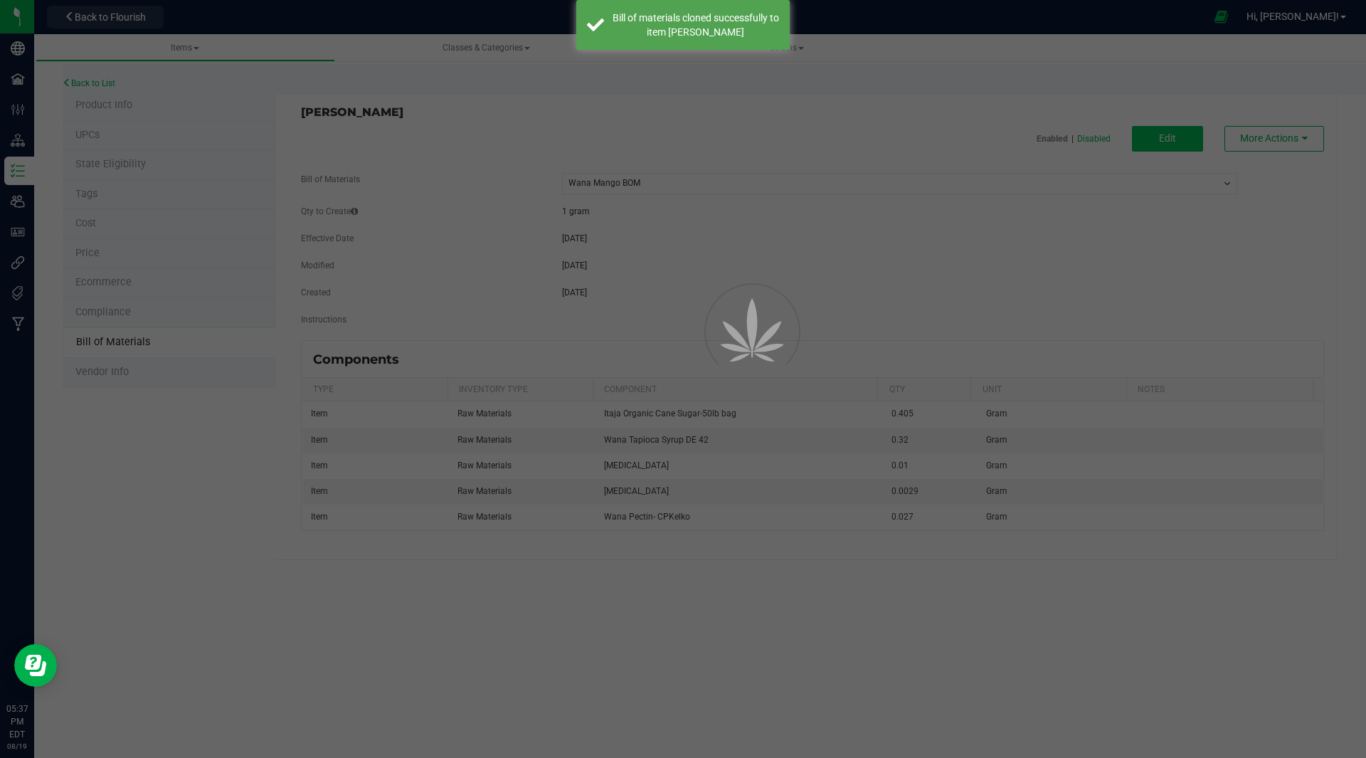
select select "38"
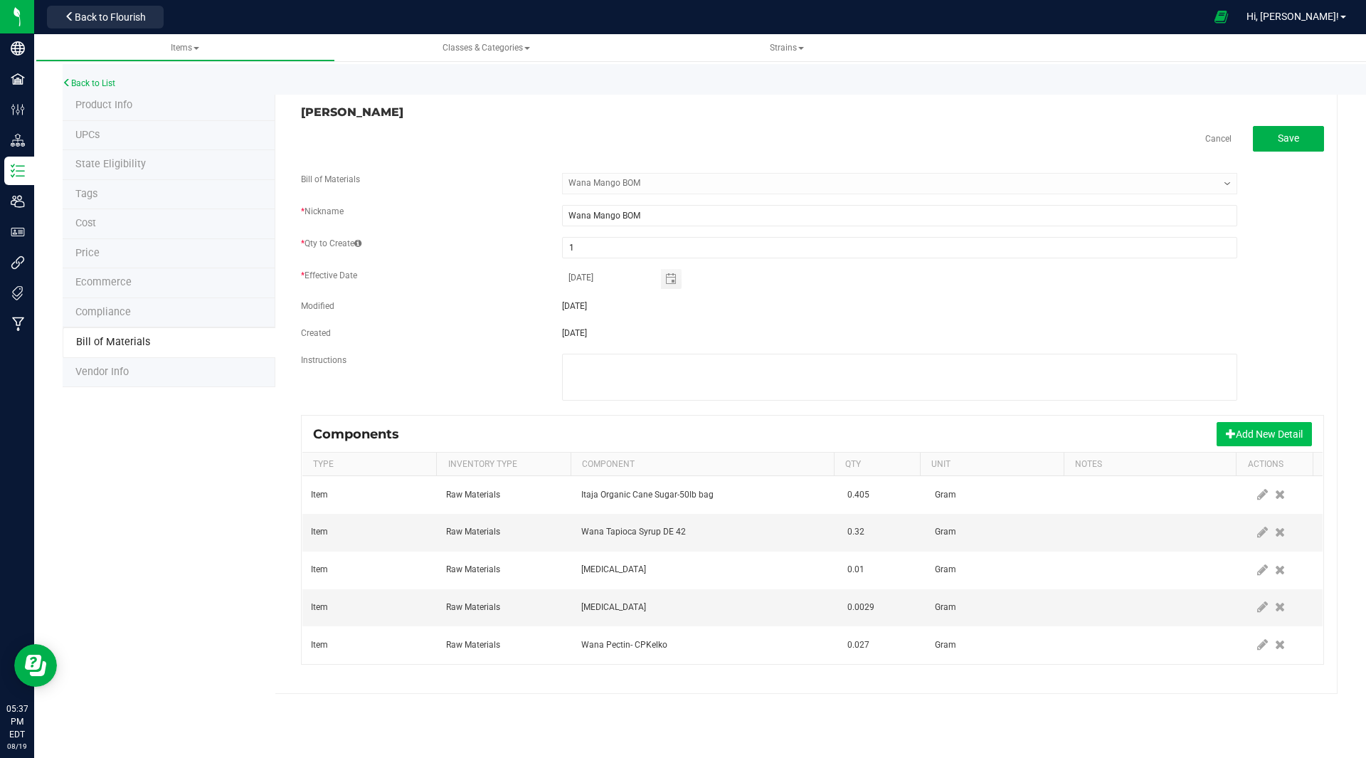
click at [1253, 426] on button "Add New Detail" at bounding box center [1264, 434] width 95 height 24
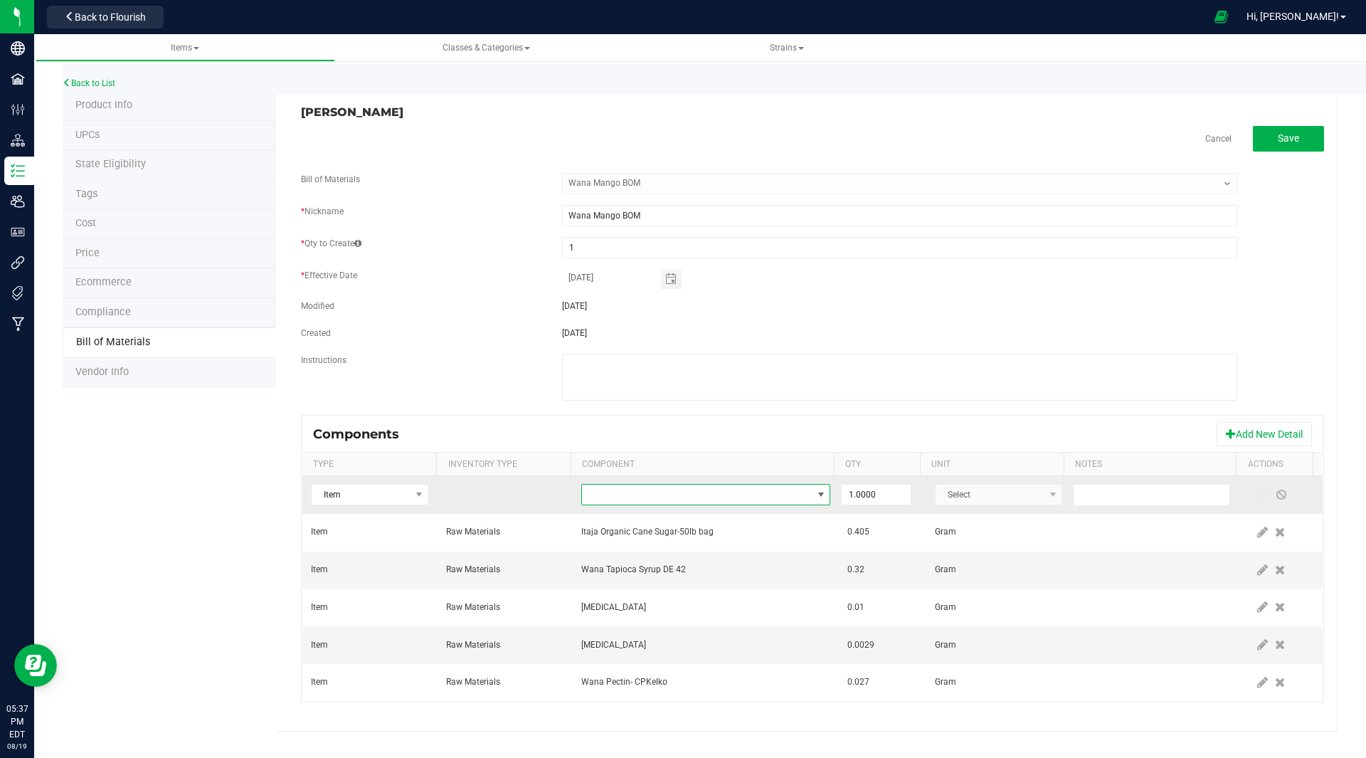
click at [600, 492] on span "NO DATA FOUND" at bounding box center [697, 495] width 230 height 20
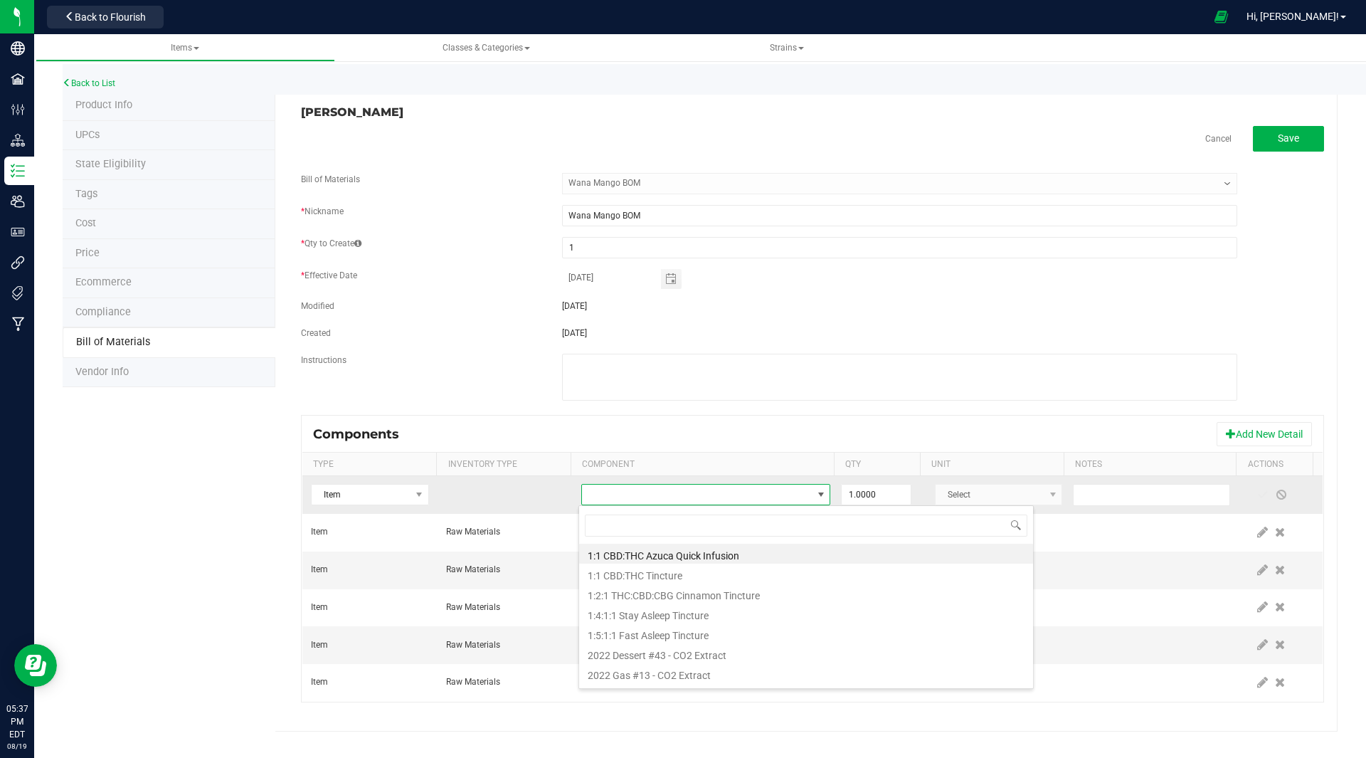
scroll to position [21, 243]
type input "sour mix"
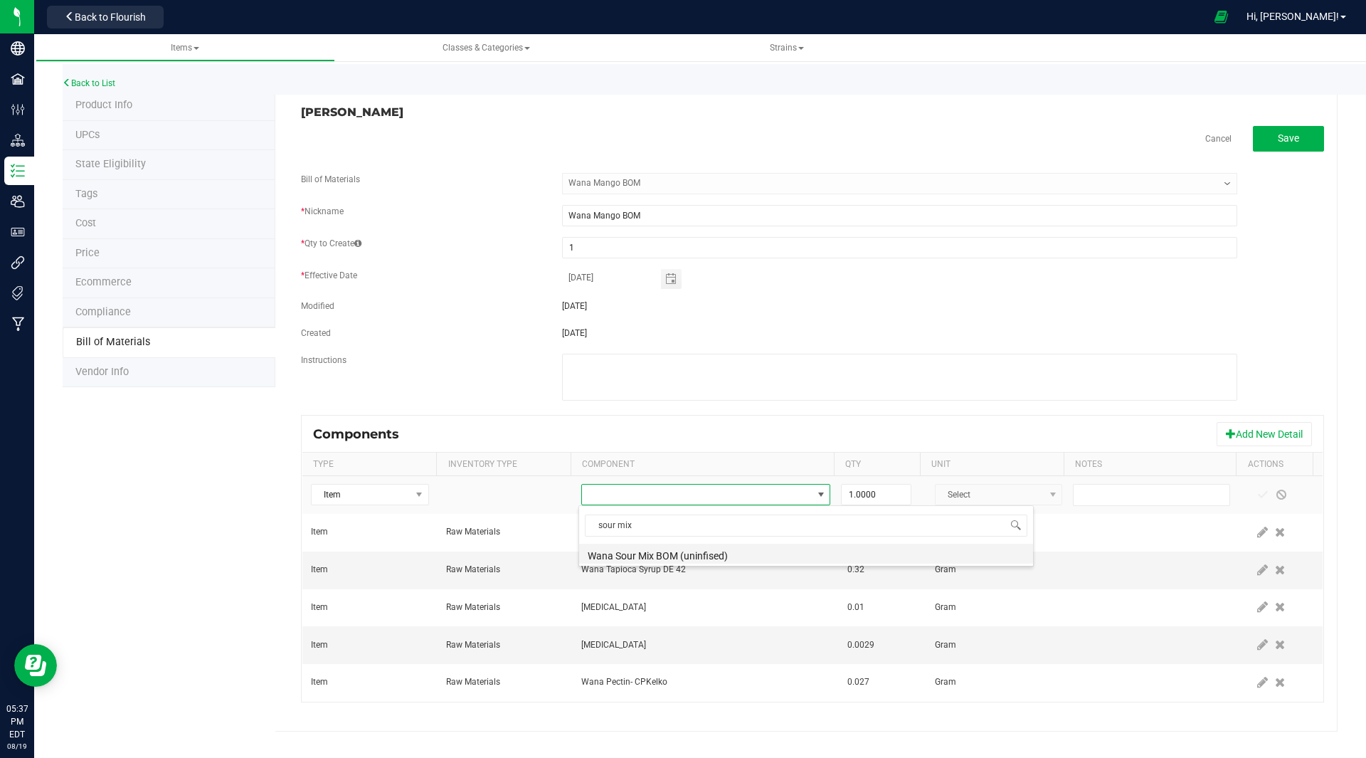
click at [670, 549] on li "Wana Sour Mix BOM (uninfised)" at bounding box center [806, 554] width 454 height 20
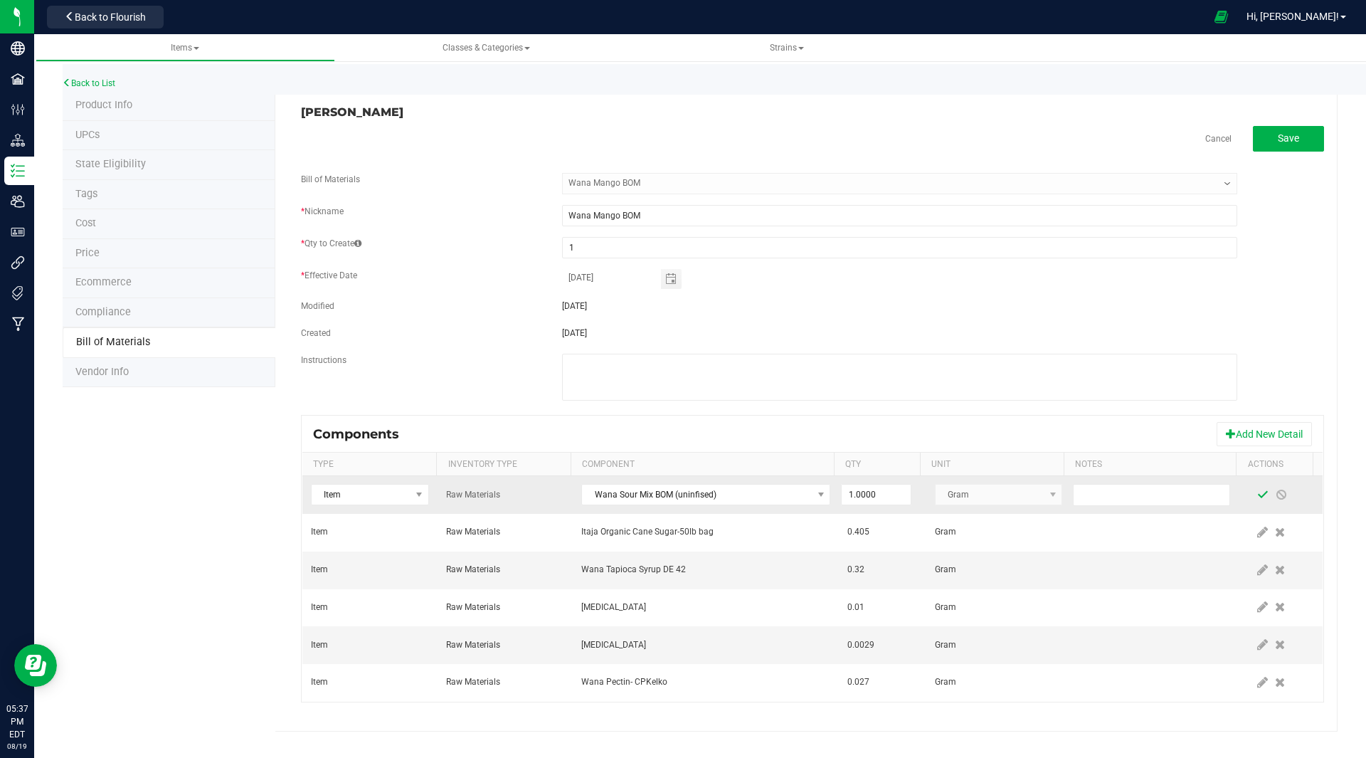
click at [1257, 493] on span at bounding box center [1262, 494] width 11 height 11
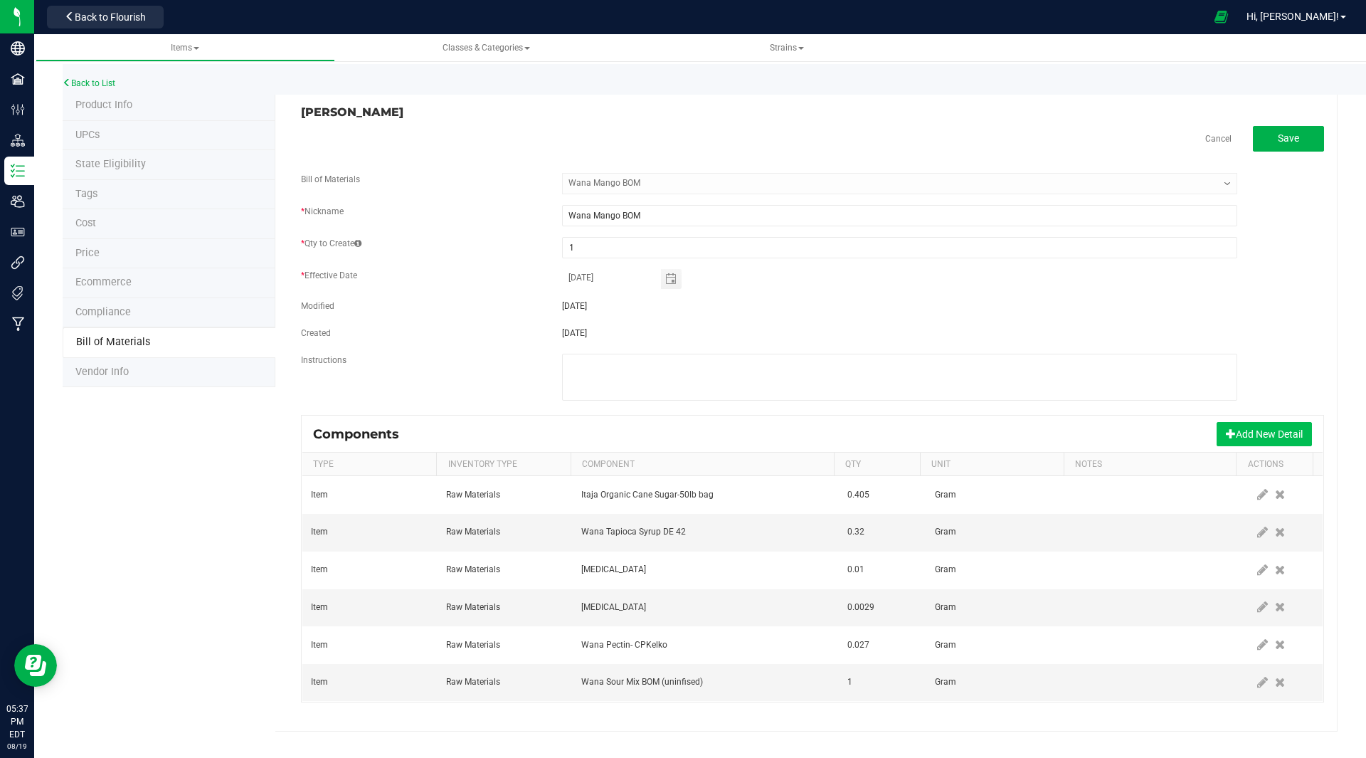
click at [1279, 428] on button "Add New Detail" at bounding box center [1264, 434] width 95 height 24
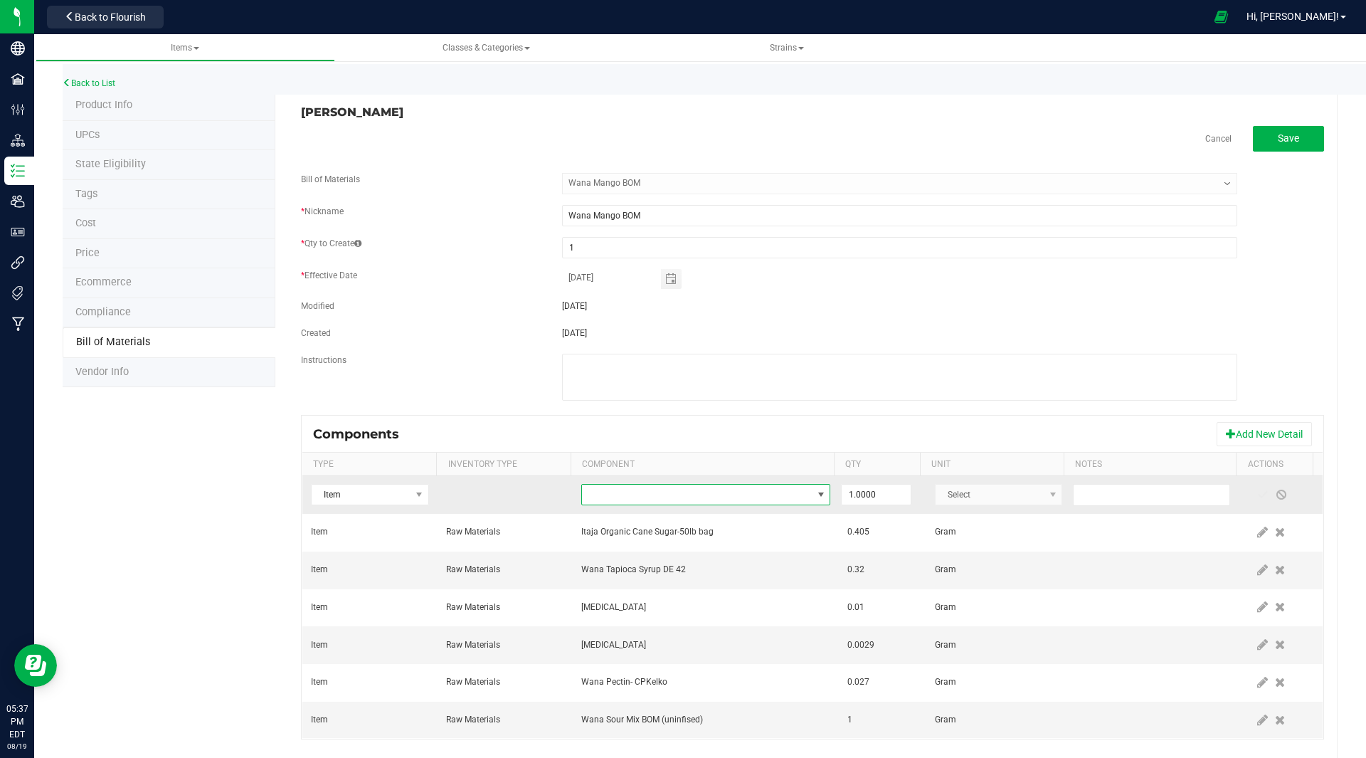
click at [611, 488] on span "NO DATA FOUND" at bounding box center [697, 495] width 230 height 20
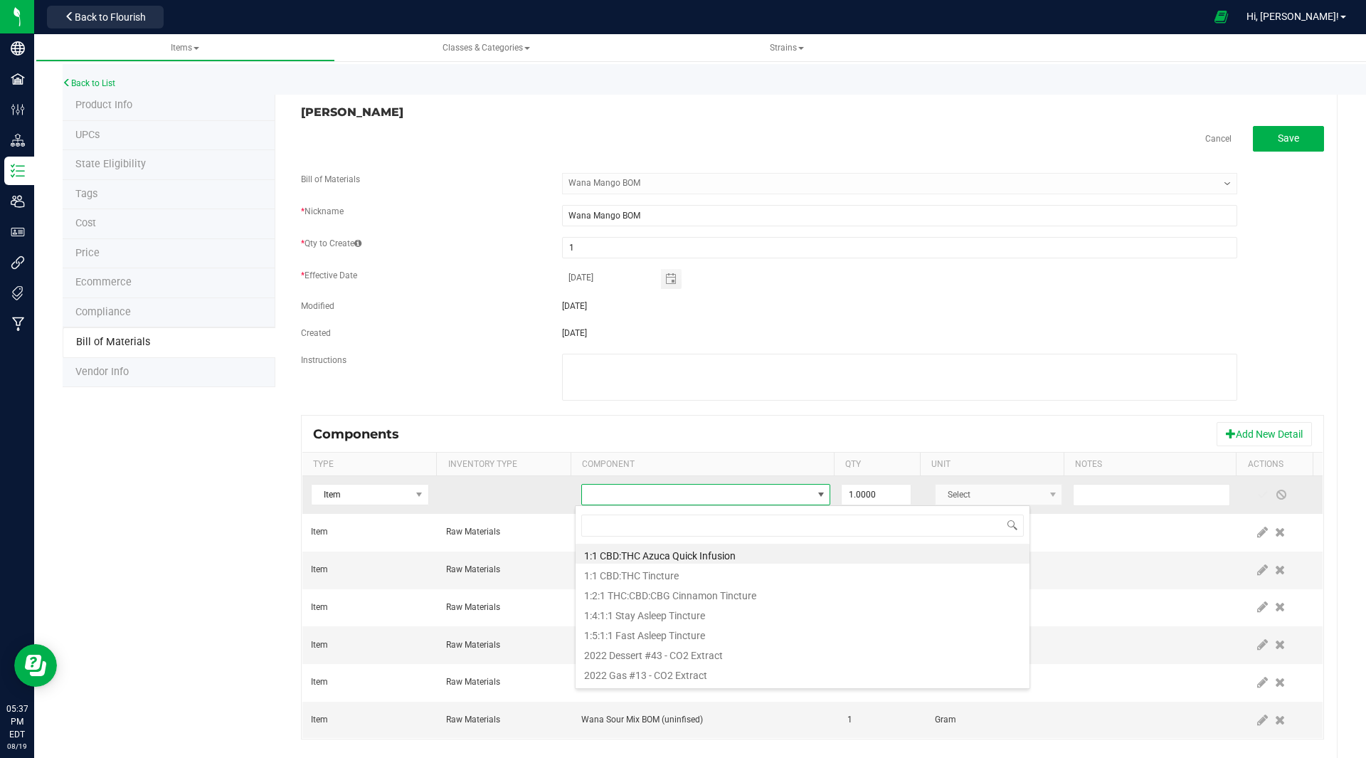
scroll to position [21, 242]
type input "yuzu"
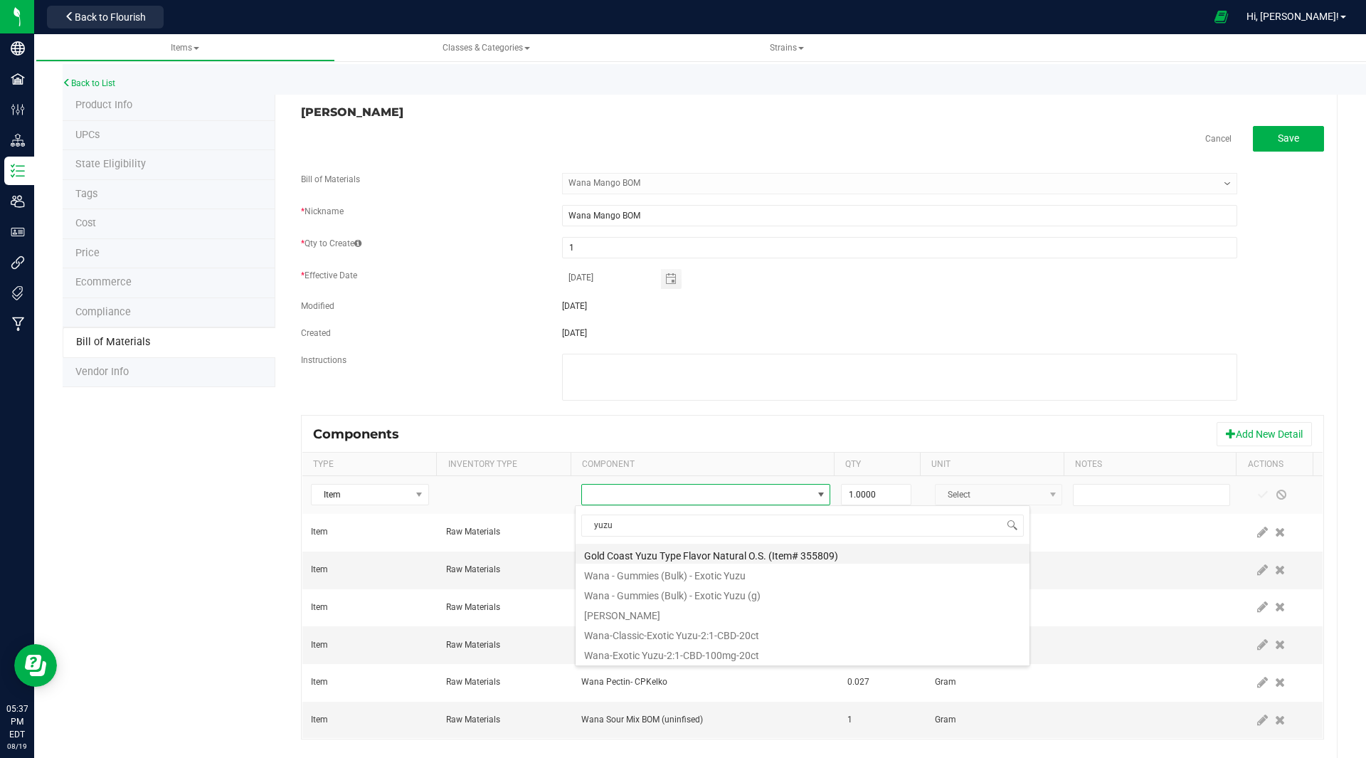
click at [645, 550] on li "Gold Coast Yuzu Type Flavor Natural O.S. (Item# 355809)" at bounding box center [803, 554] width 454 height 20
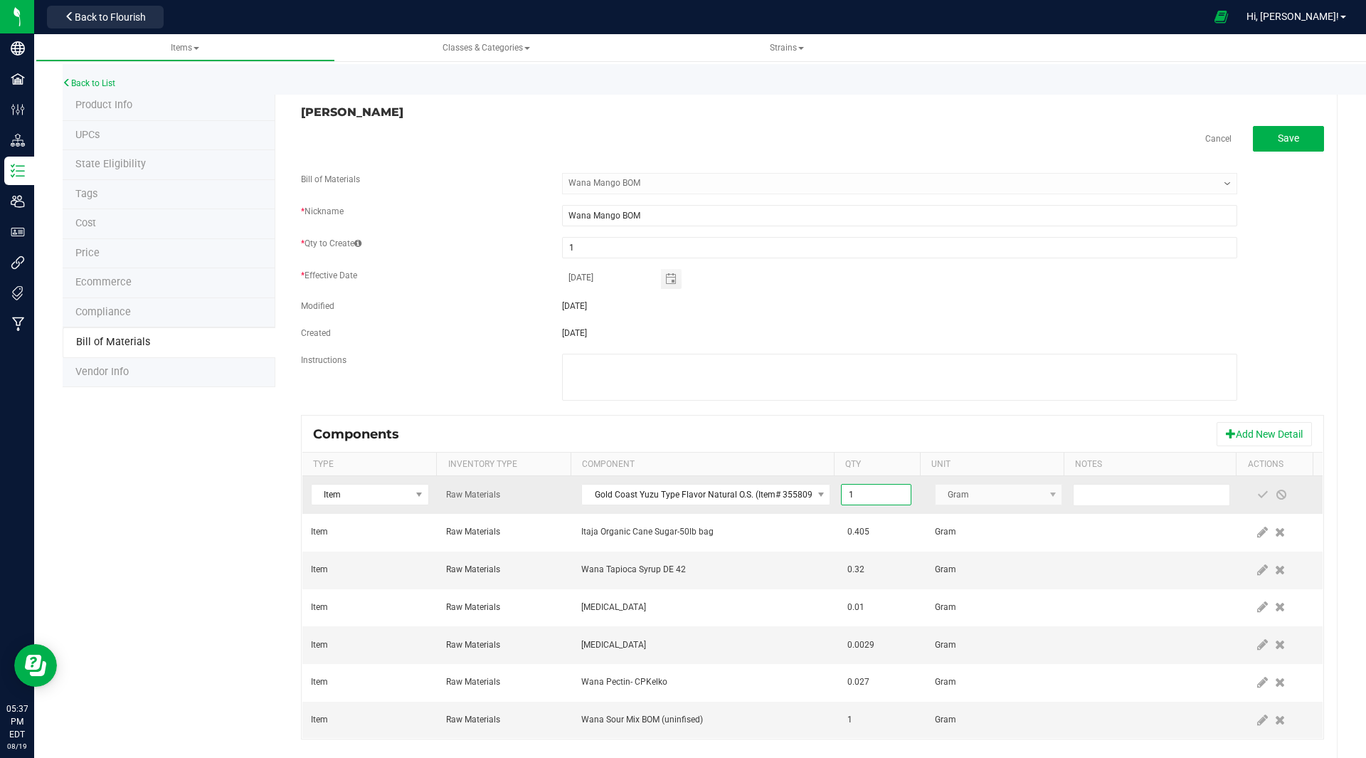
click at [867, 502] on input "1" at bounding box center [876, 495] width 68 height 20
type input "0.0100"
click at [1257, 493] on span at bounding box center [1262, 494] width 11 height 11
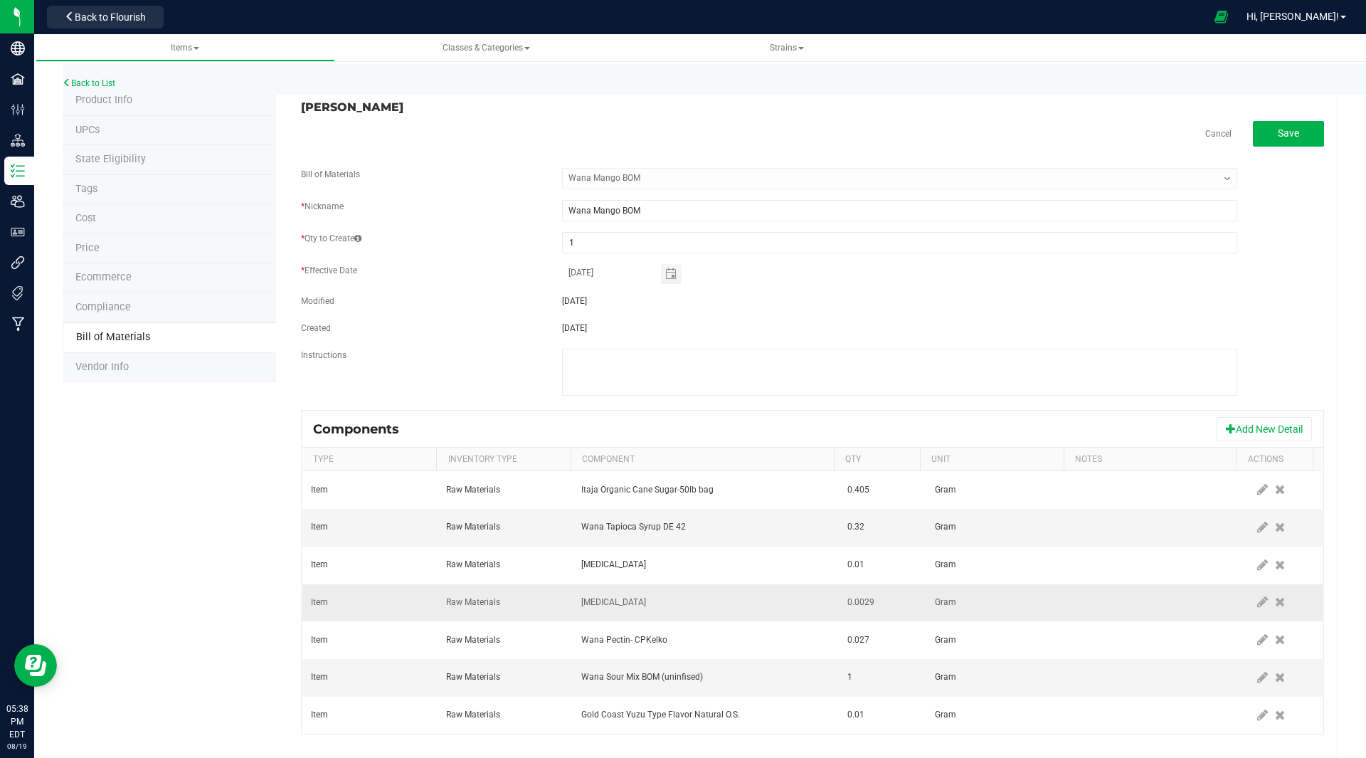
scroll to position [0, 0]
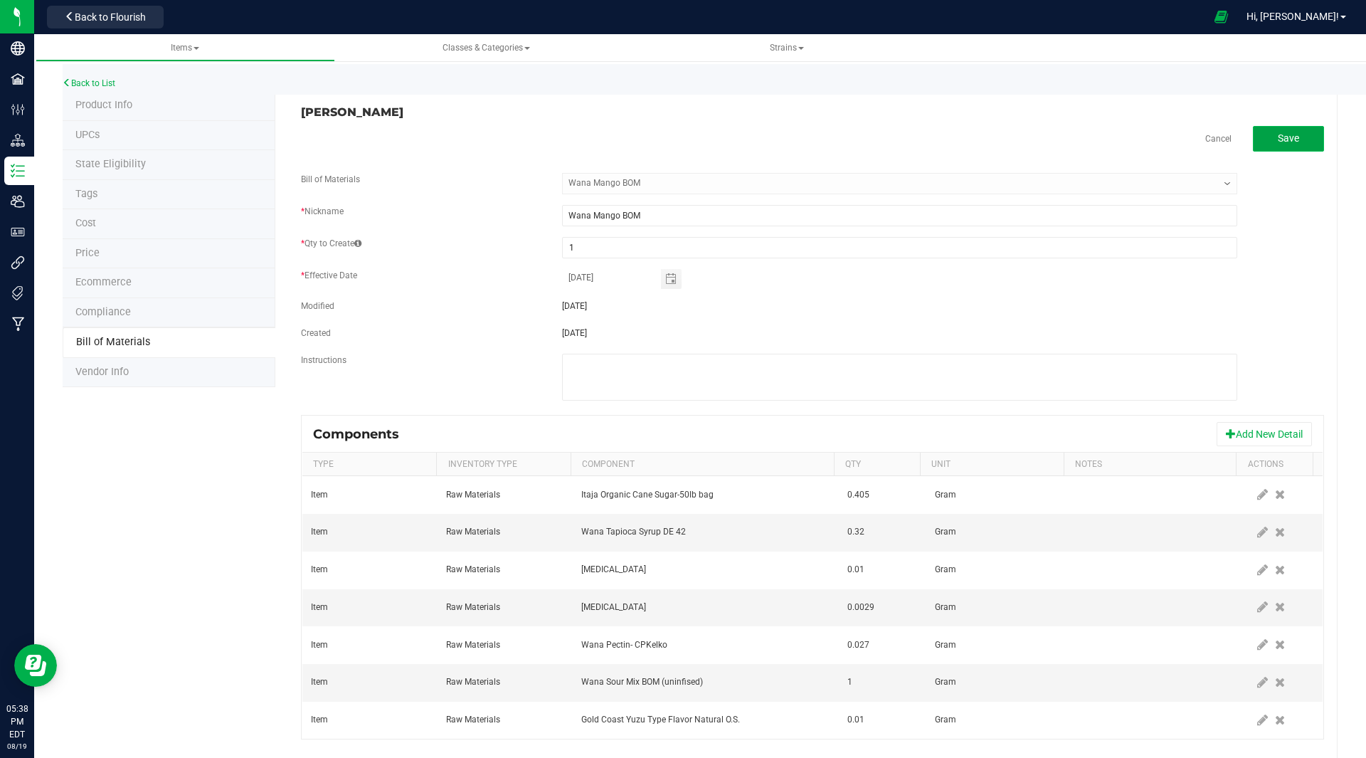
click at [1285, 142] on span "Save" at bounding box center [1288, 137] width 21 height 11
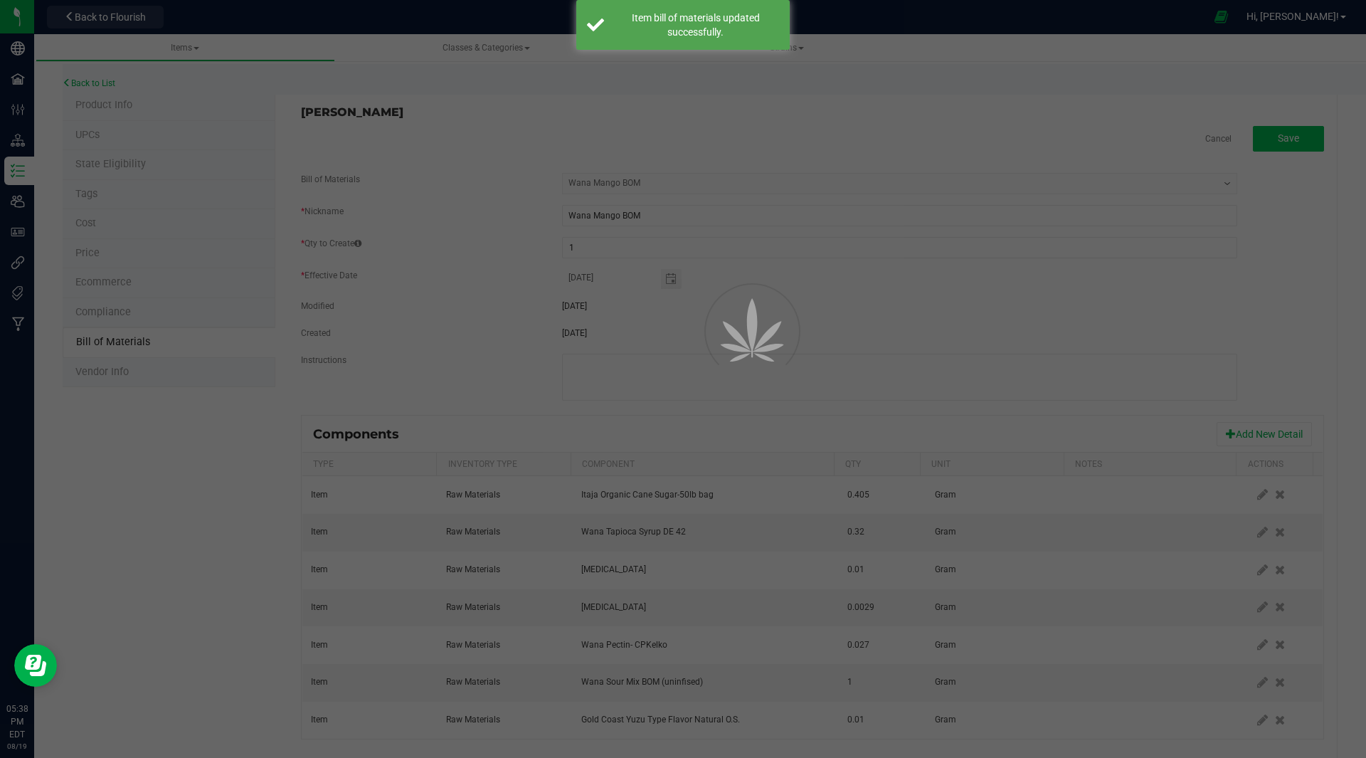
select select "38"
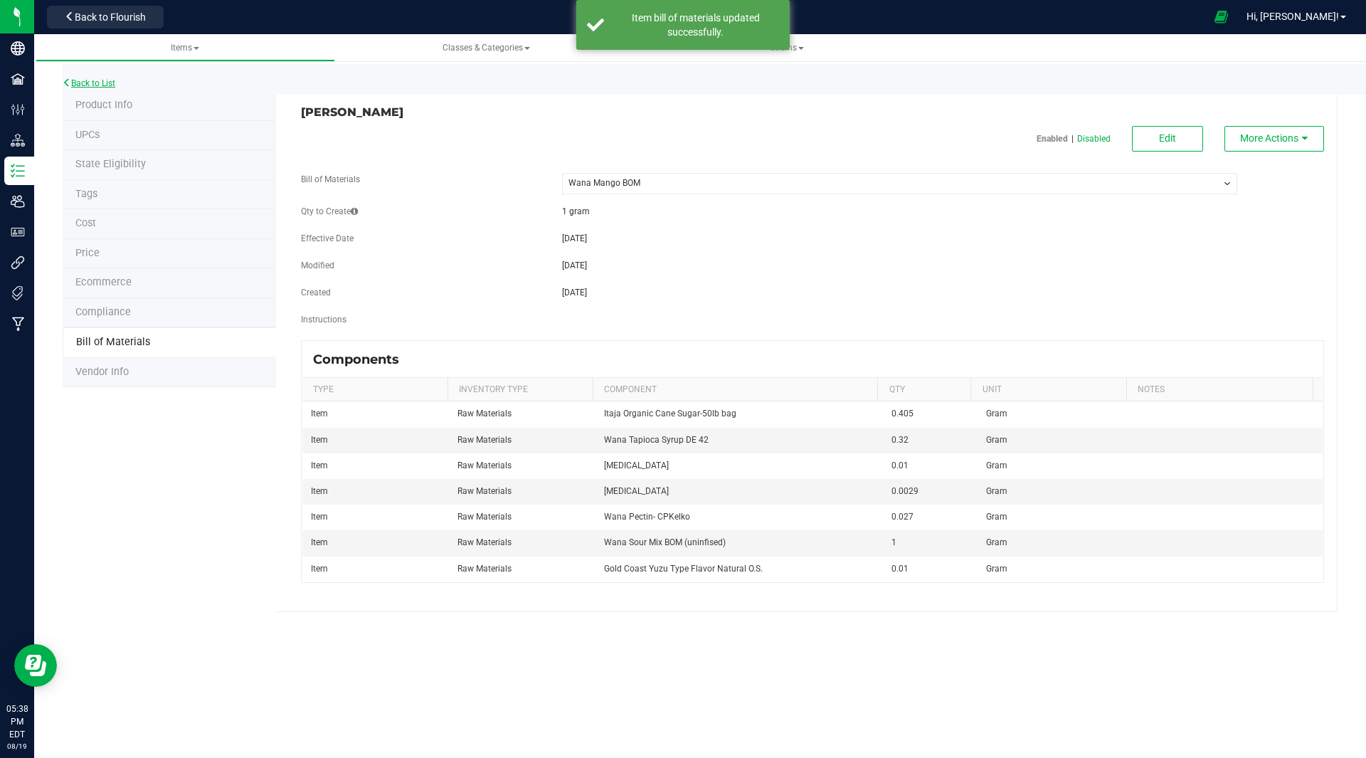
click at [94, 83] on link "Back to List" at bounding box center [89, 83] width 53 height 10
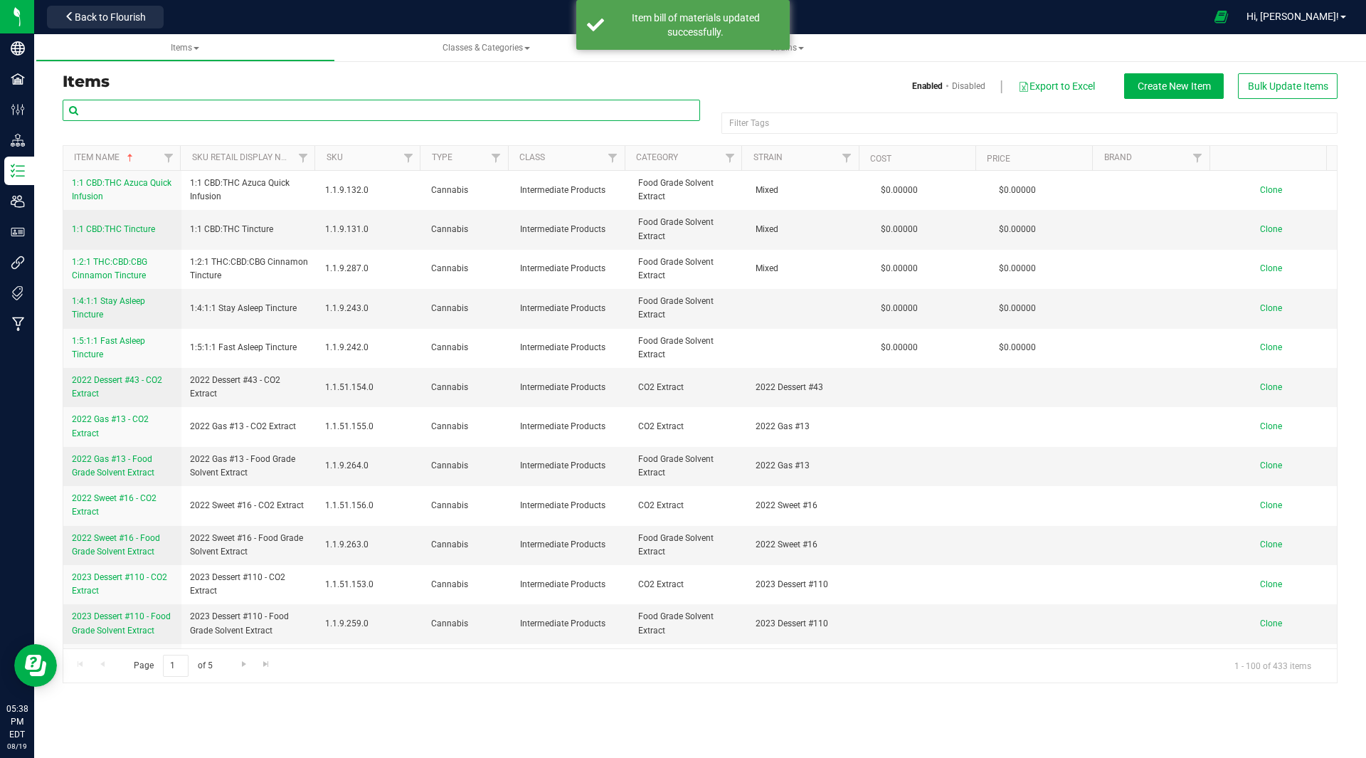
click at [263, 115] on input "text" at bounding box center [382, 110] width 638 height 21
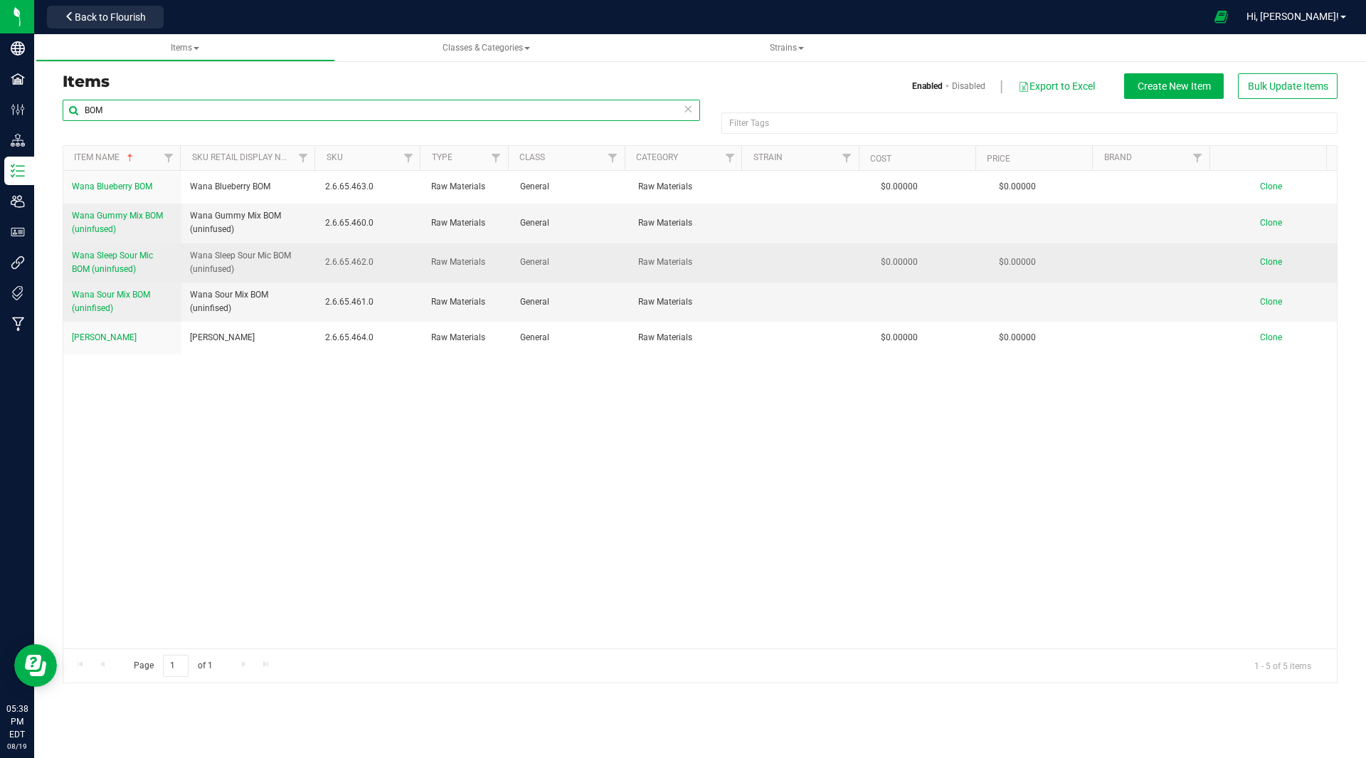
type input "BOM"
click at [105, 256] on span "Wana Sleep Sour Mic BOM (uninfused)" at bounding box center [112, 261] width 81 height 23
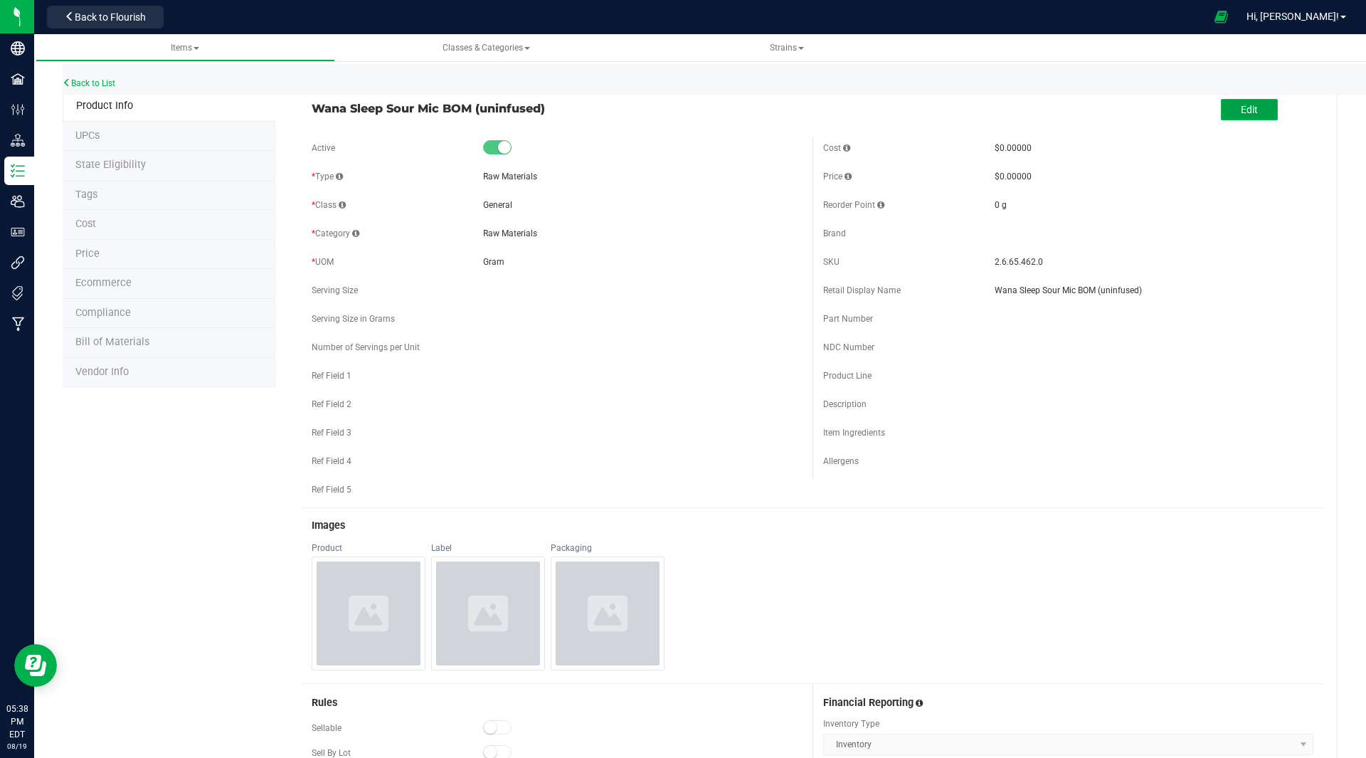
click at [1247, 104] on span "Edit" at bounding box center [1249, 109] width 17 height 11
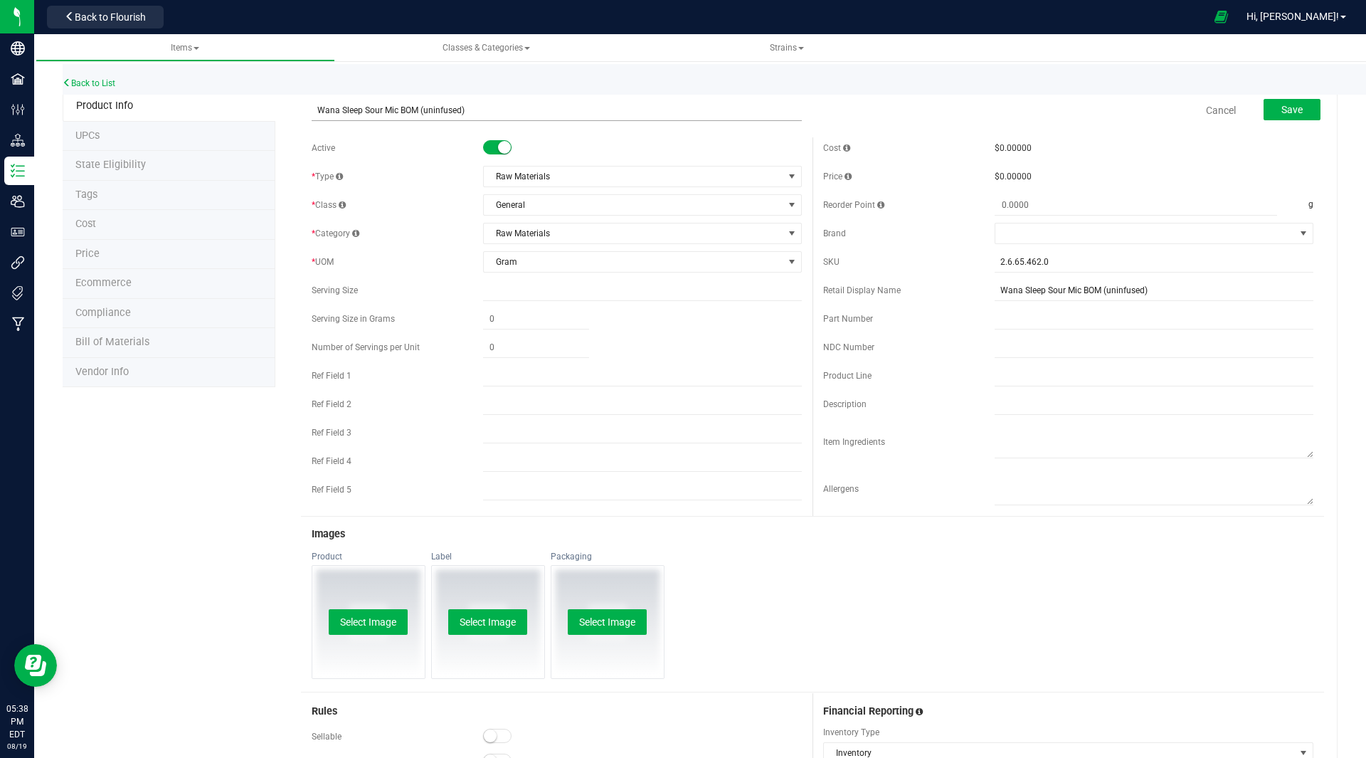
click at [394, 106] on input "Wana Sleep Sour Mic BOM (uninfused)" at bounding box center [557, 110] width 490 height 21
type input "Wana Sleep Sour Mix BOM (uninfused)"
click at [1279, 102] on button "Save" at bounding box center [1292, 109] width 57 height 21
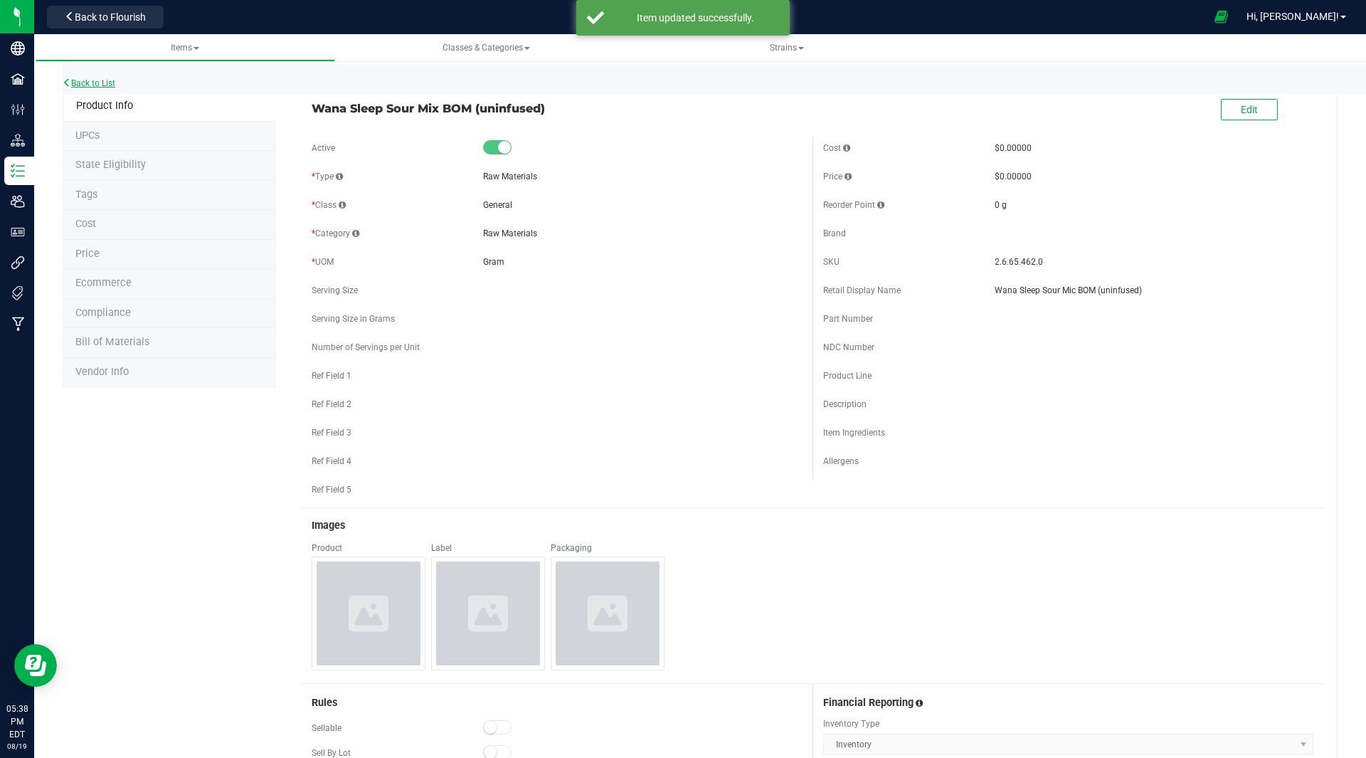
click at [88, 80] on link "Back to List" at bounding box center [89, 83] width 53 height 10
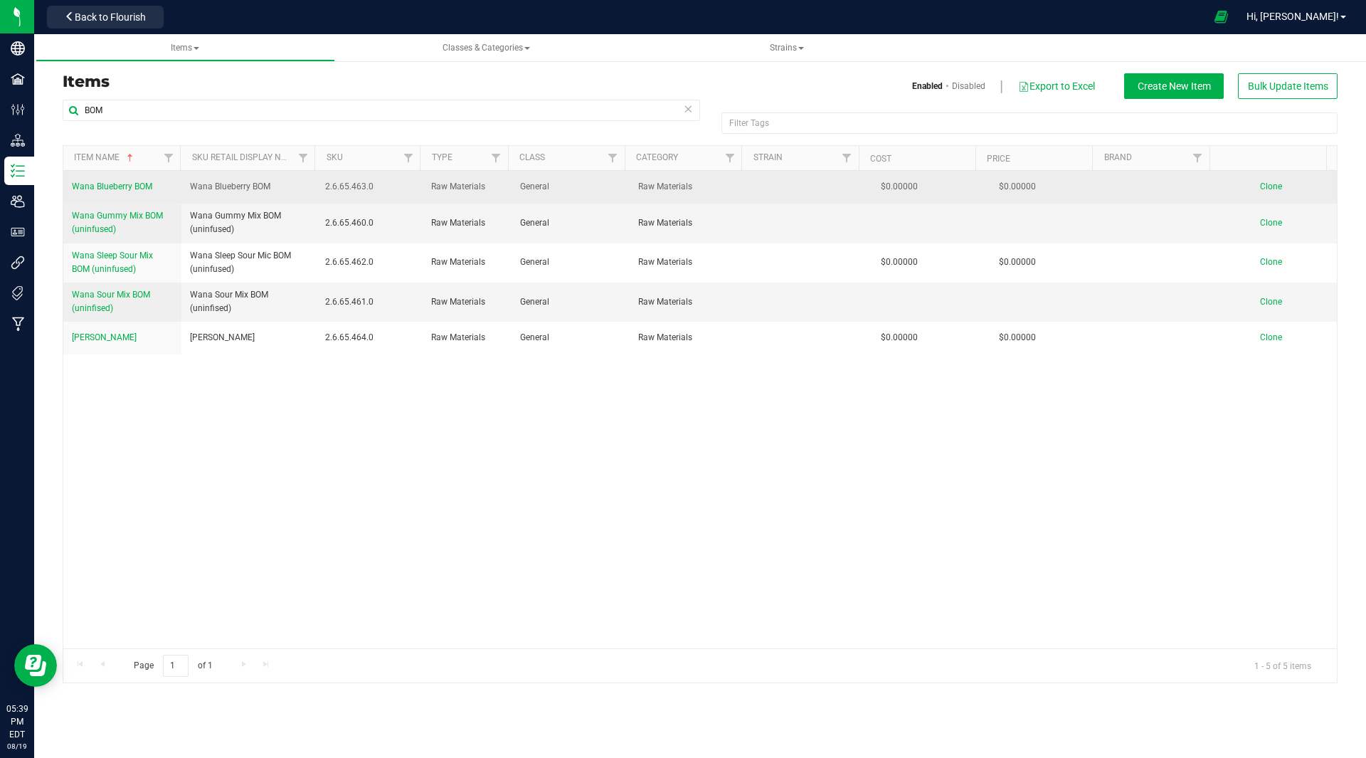
click at [1262, 186] on span "Clone" at bounding box center [1271, 186] width 22 height 10
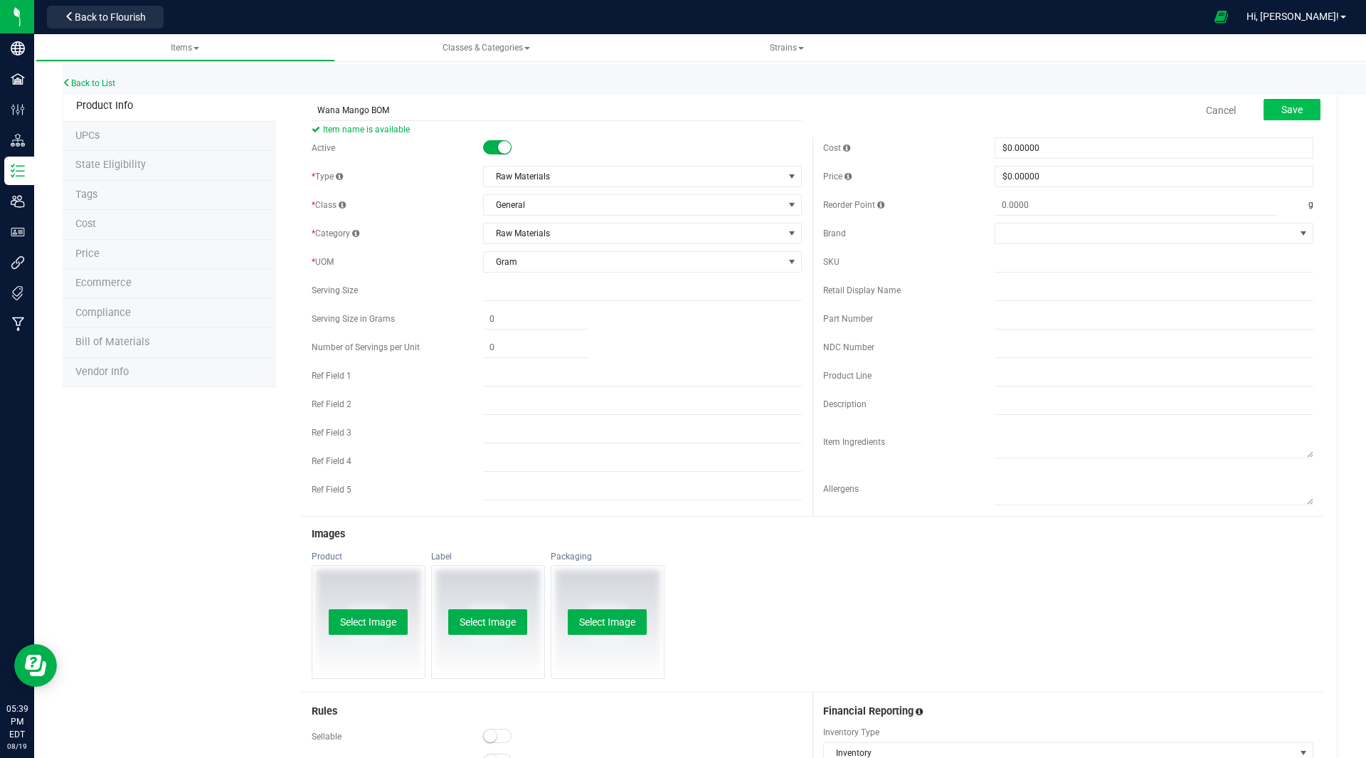
type input "Wana Mango BOM"
click at [1282, 107] on span "Save" at bounding box center [1292, 109] width 21 height 11
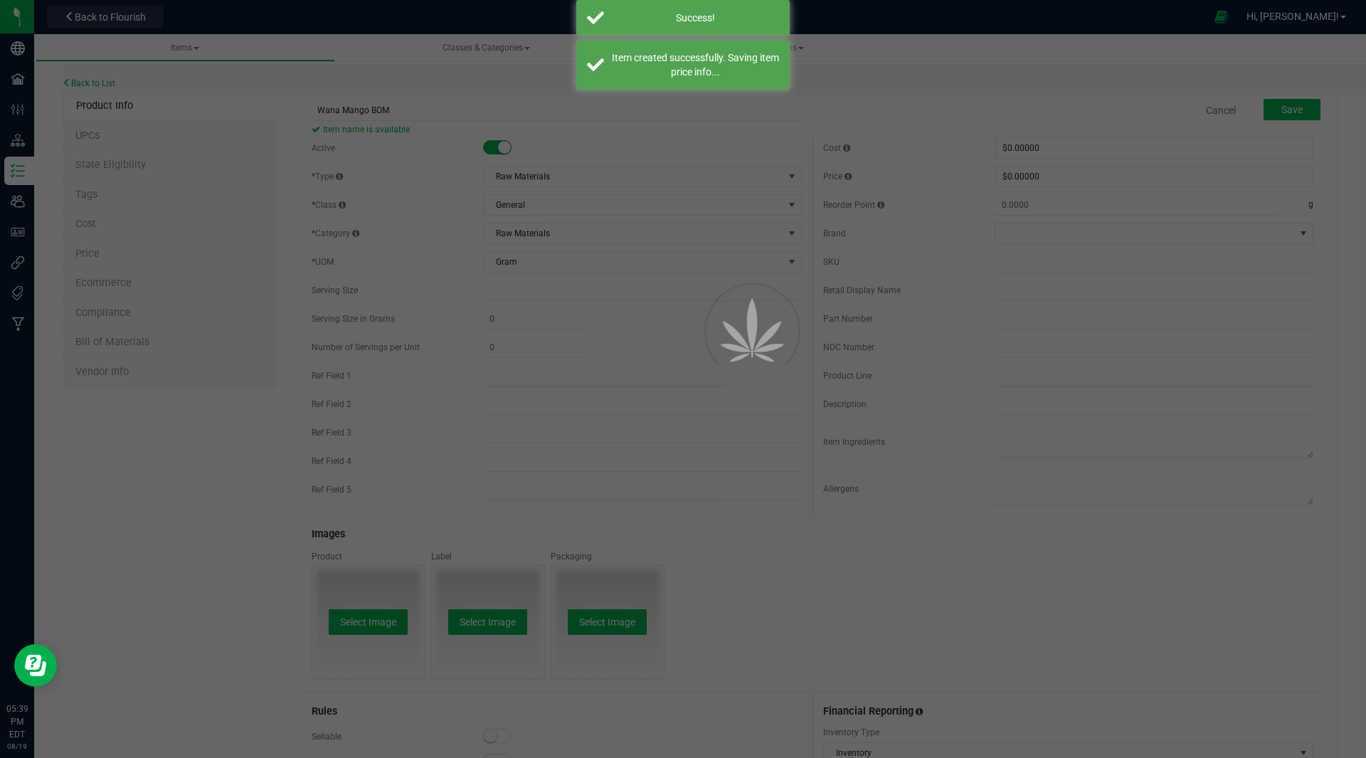
click at [751, 332] on div at bounding box center [733, 364] width 64 height 64
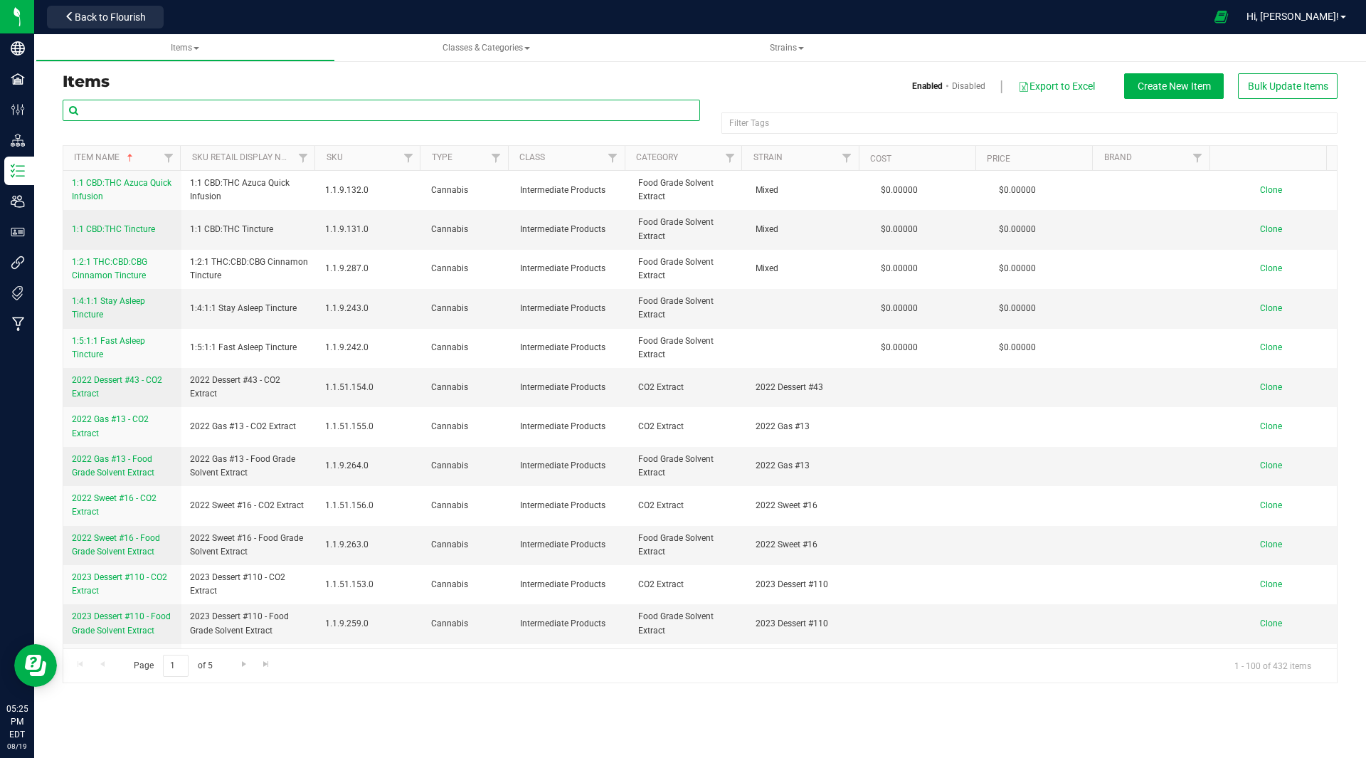
click at [167, 112] on input "text" at bounding box center [382, 110] width 638 height 21
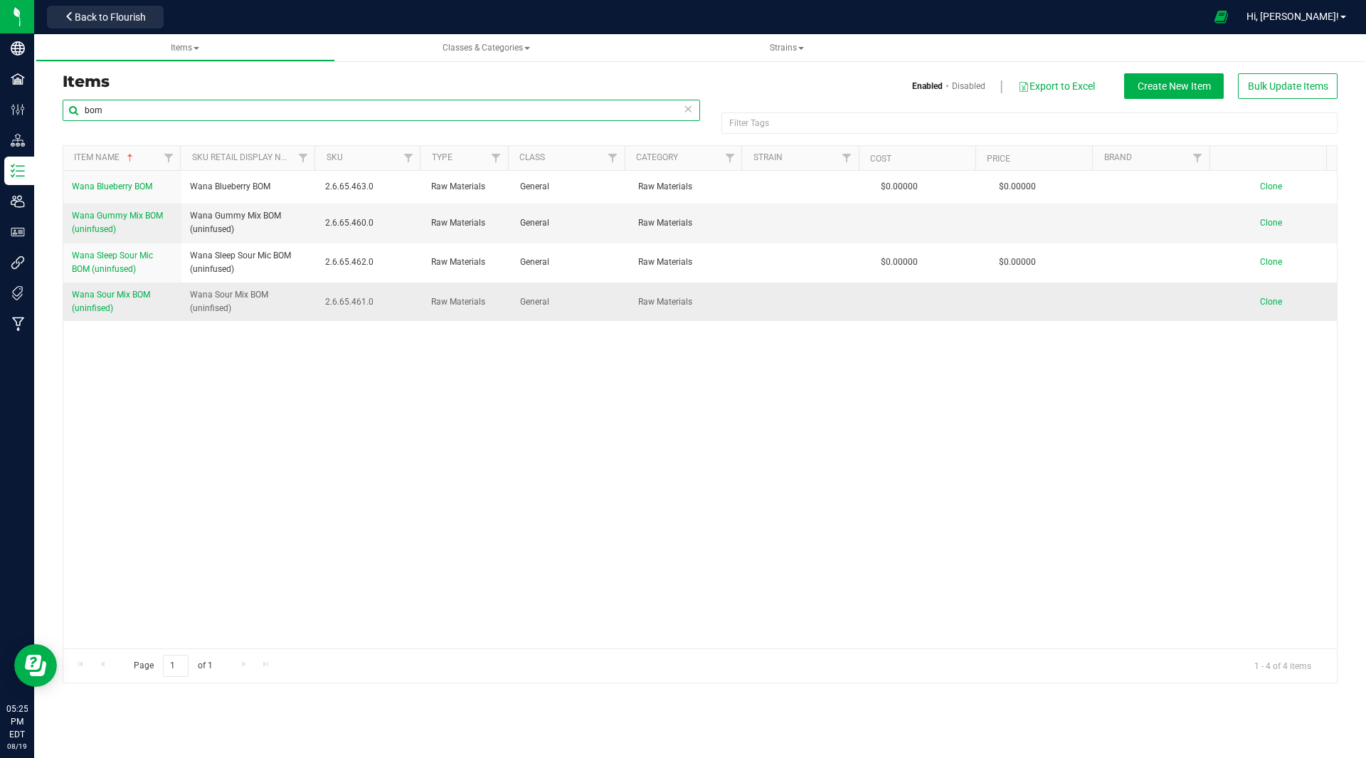
type input "bom"
click at [120, 295] on span "Wana Sour Mix BOM (uninfised)" at bounding box center [111, 301] width 78 height 23
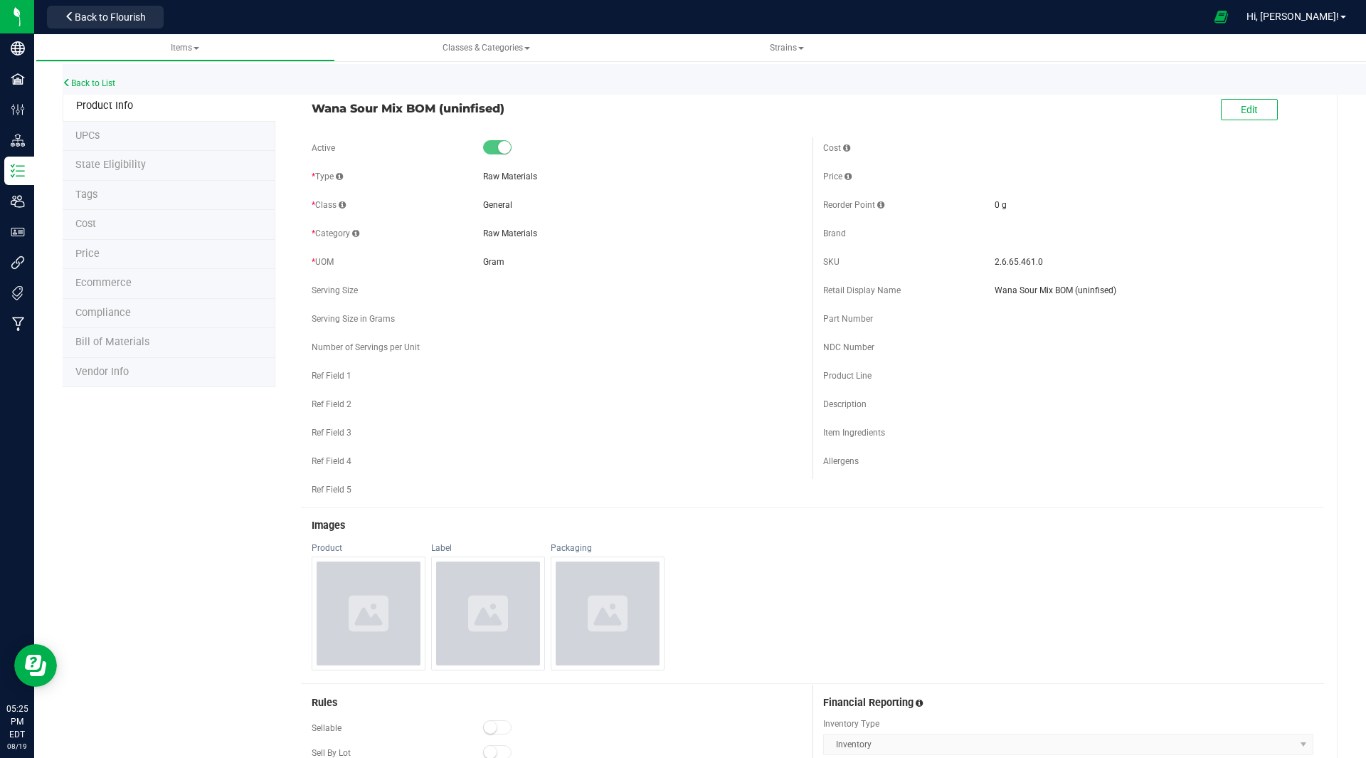
click at [114, 342] on span "Bill of Materials" at bounding box center [112, 342] width 74 height 12
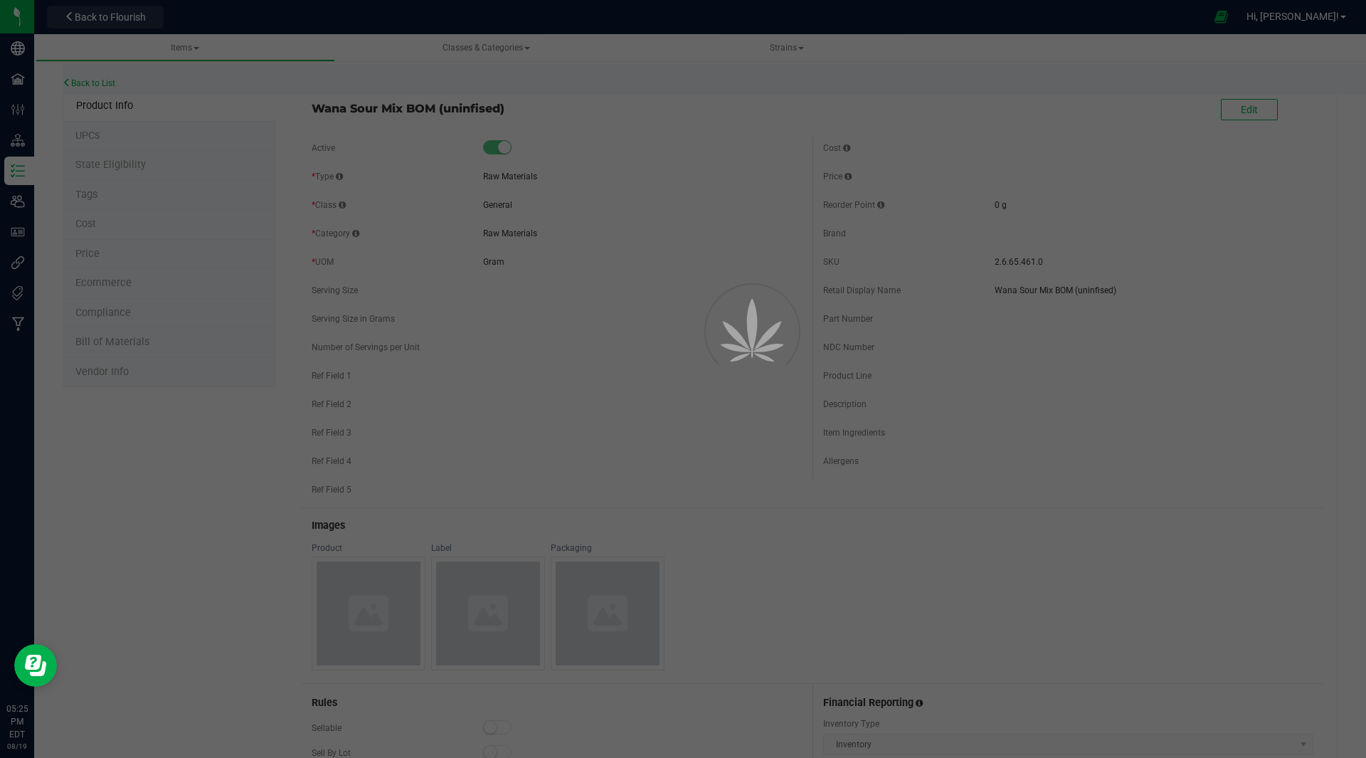
select select "32"
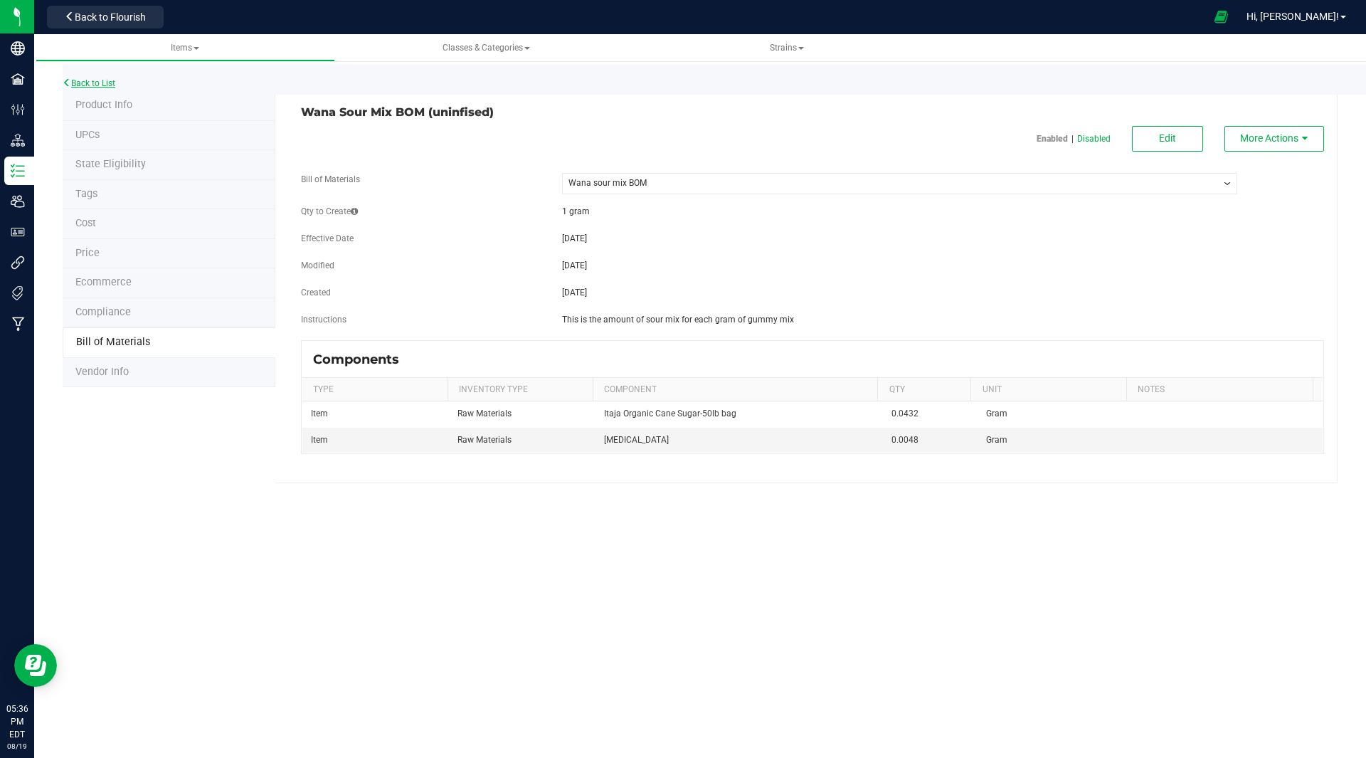
click at [70, 84] on icon at bounding box center [67, 82] width 9 height 9
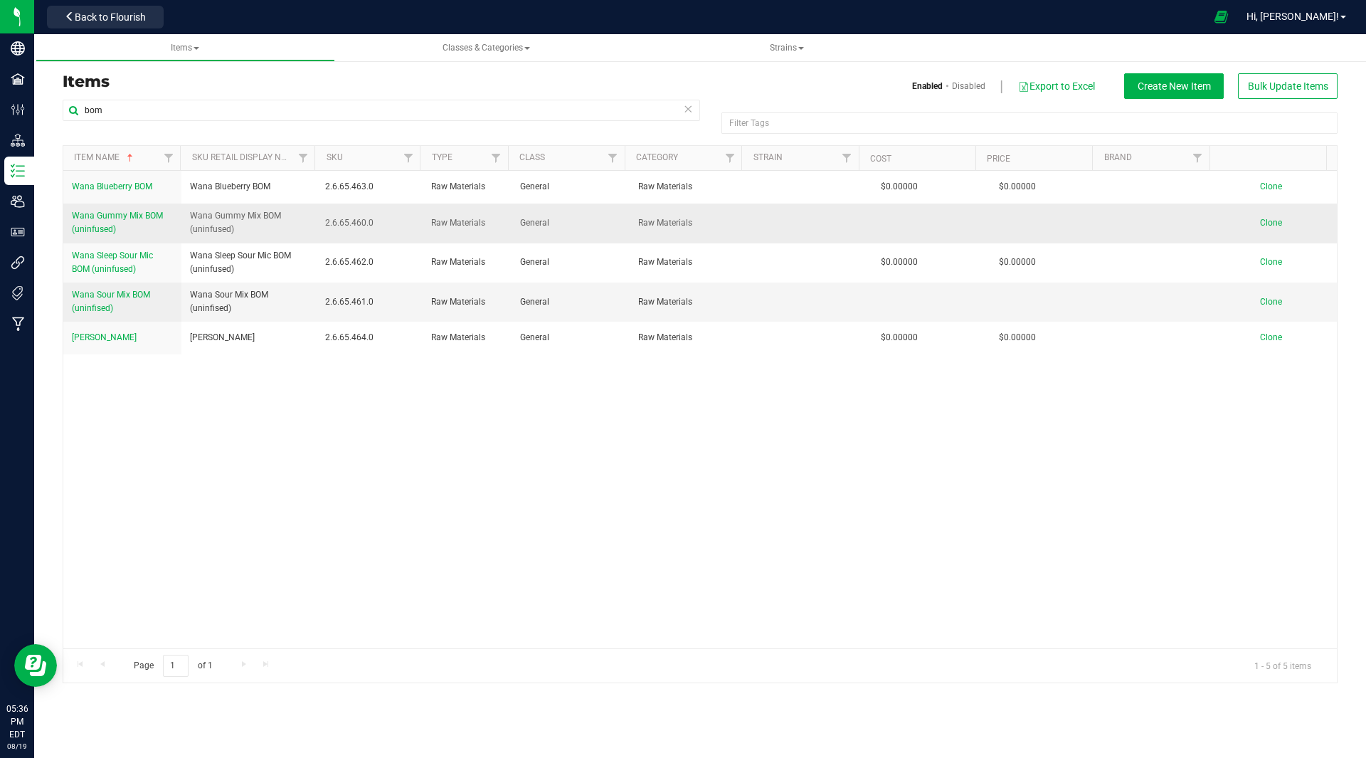
click at [110, 216] on span "Wana Gummy Mix BOM (uninfused)" at bounding box center [117, 222] width 91 height 23
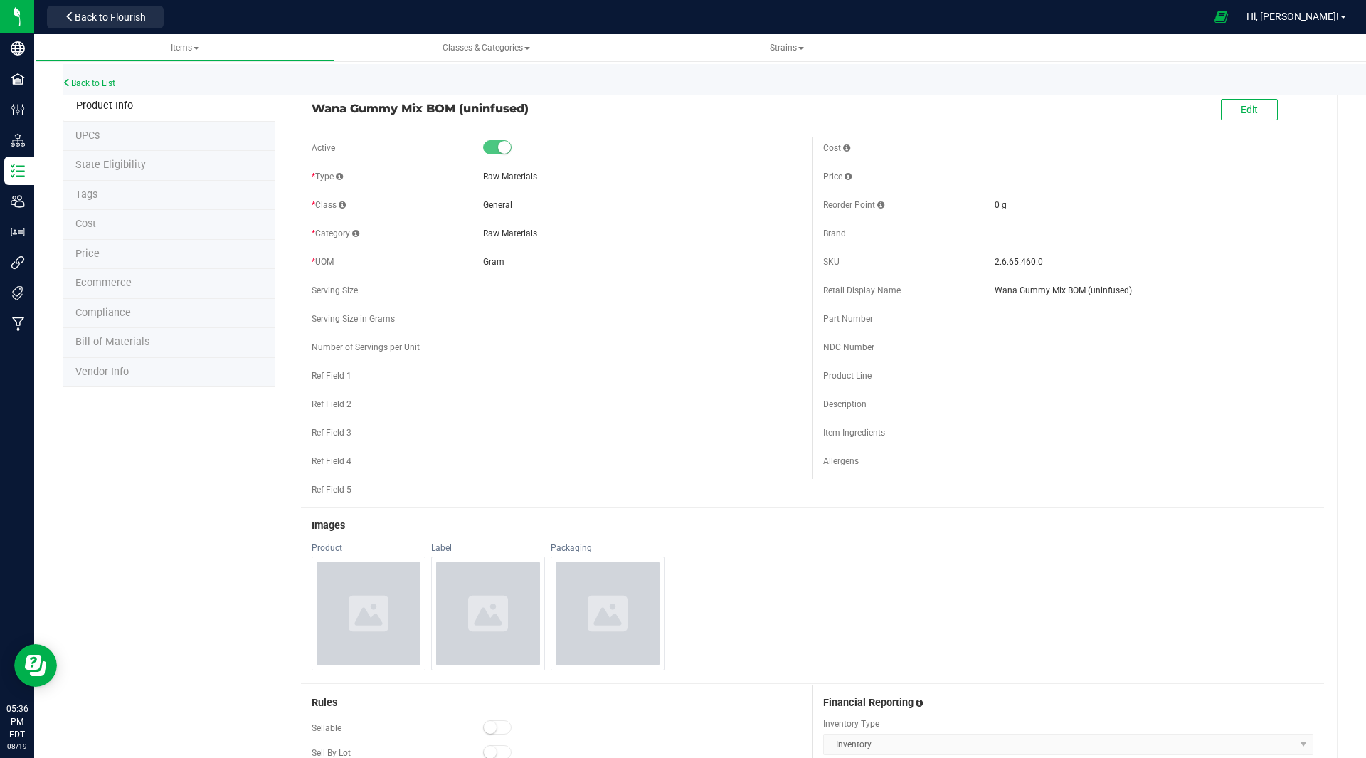
click at [148, 344] on li "Bill of Materials" at bounding box center [169, 343] width 213 height 30
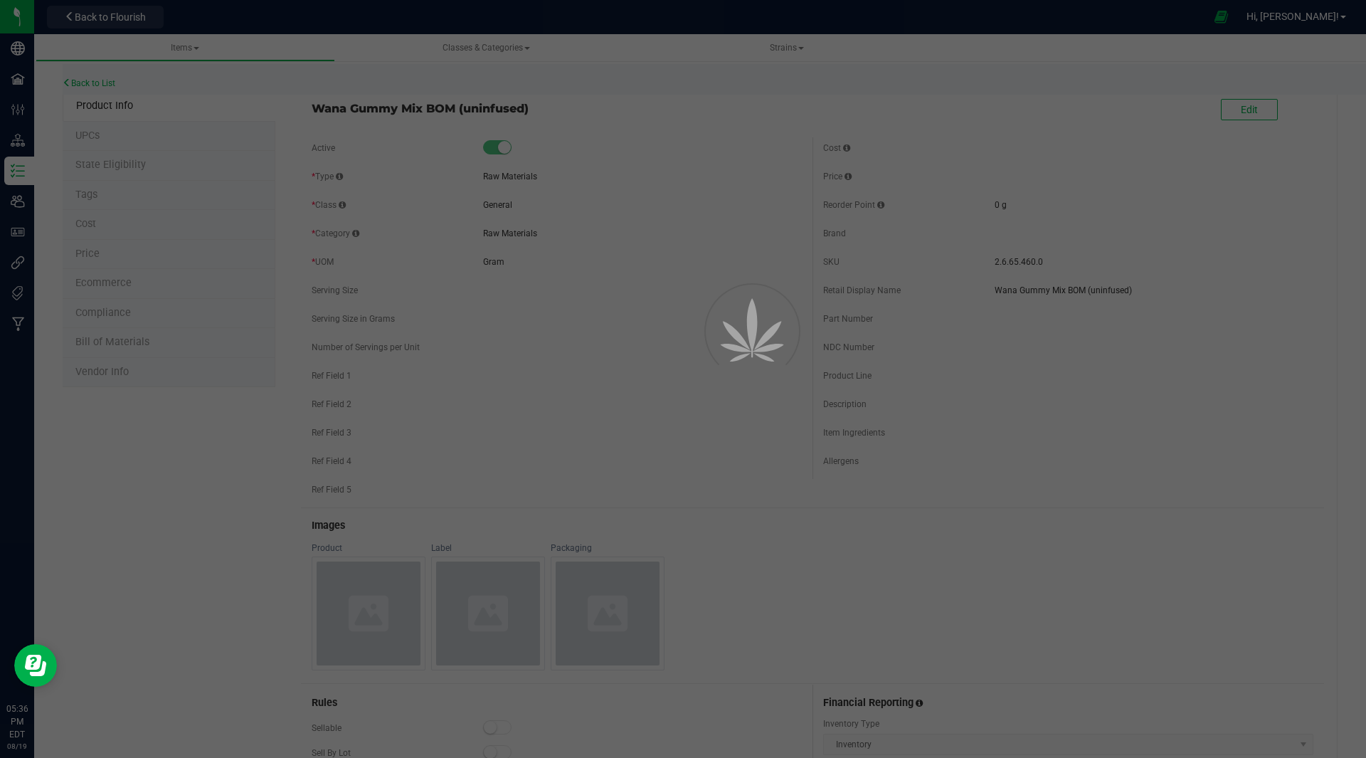
select select "30"
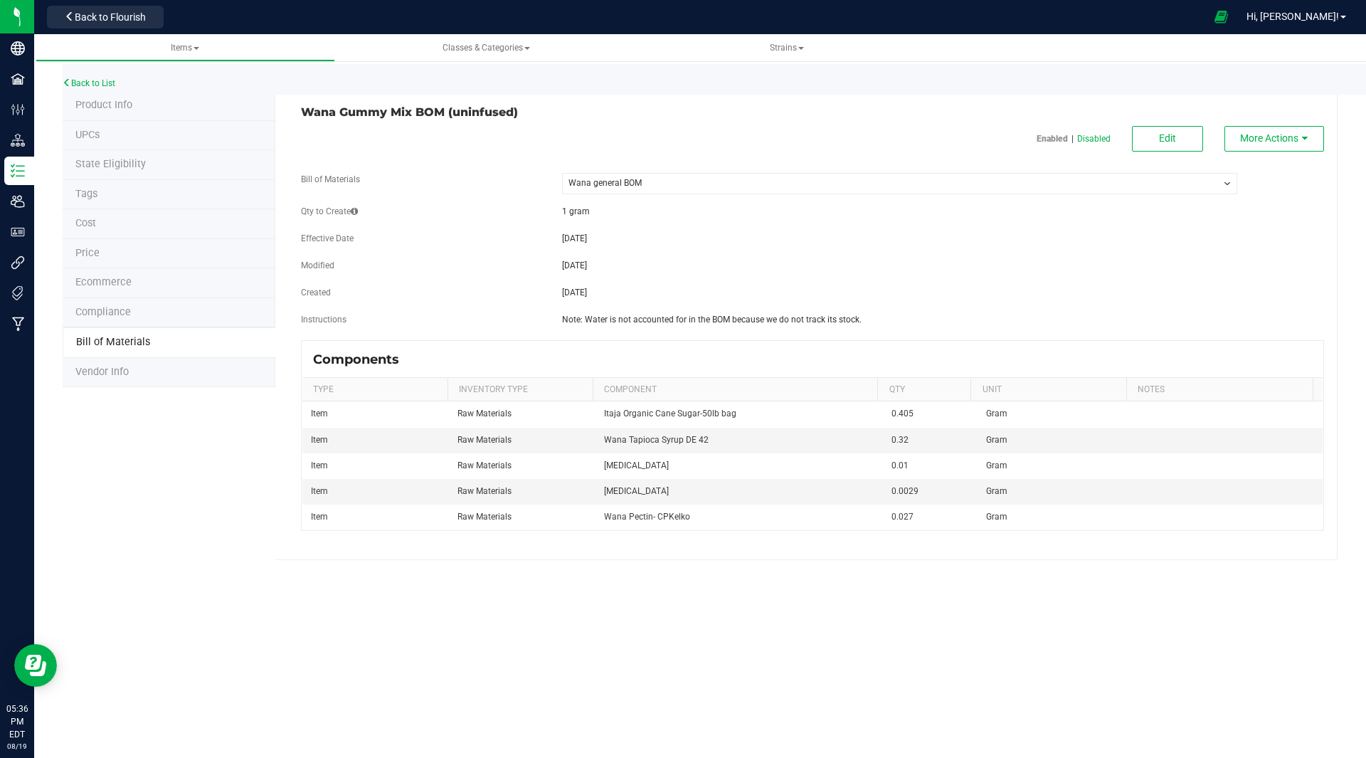
drag, startPoint x: 1098, startPoint y: 214, endPoint x: 1099, endPoint y: 282, distance: 67.6
click at [1099, 282] on fieldset "Bill of Materials -- Select -- Wana general BOM Qty to Create 1 gram Effective …" at bounding box center [812, 256] width 1023 height 167
click at [1168, 139] on span "Edit" at bounding box center [1167, 137] width 17 height 11
select select "30"
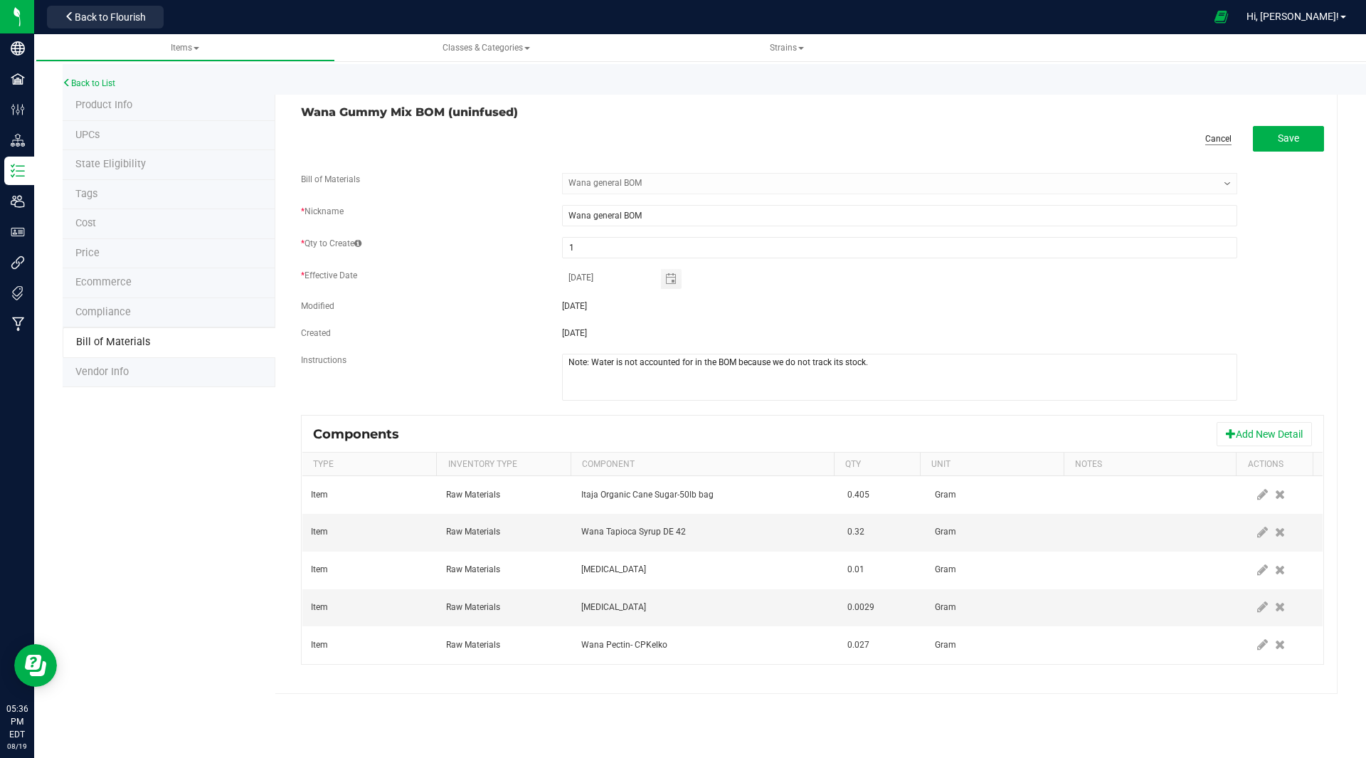
click at [1218, 133] on link "Cancel" at bounding box center [1218, 139] width 26 height 12
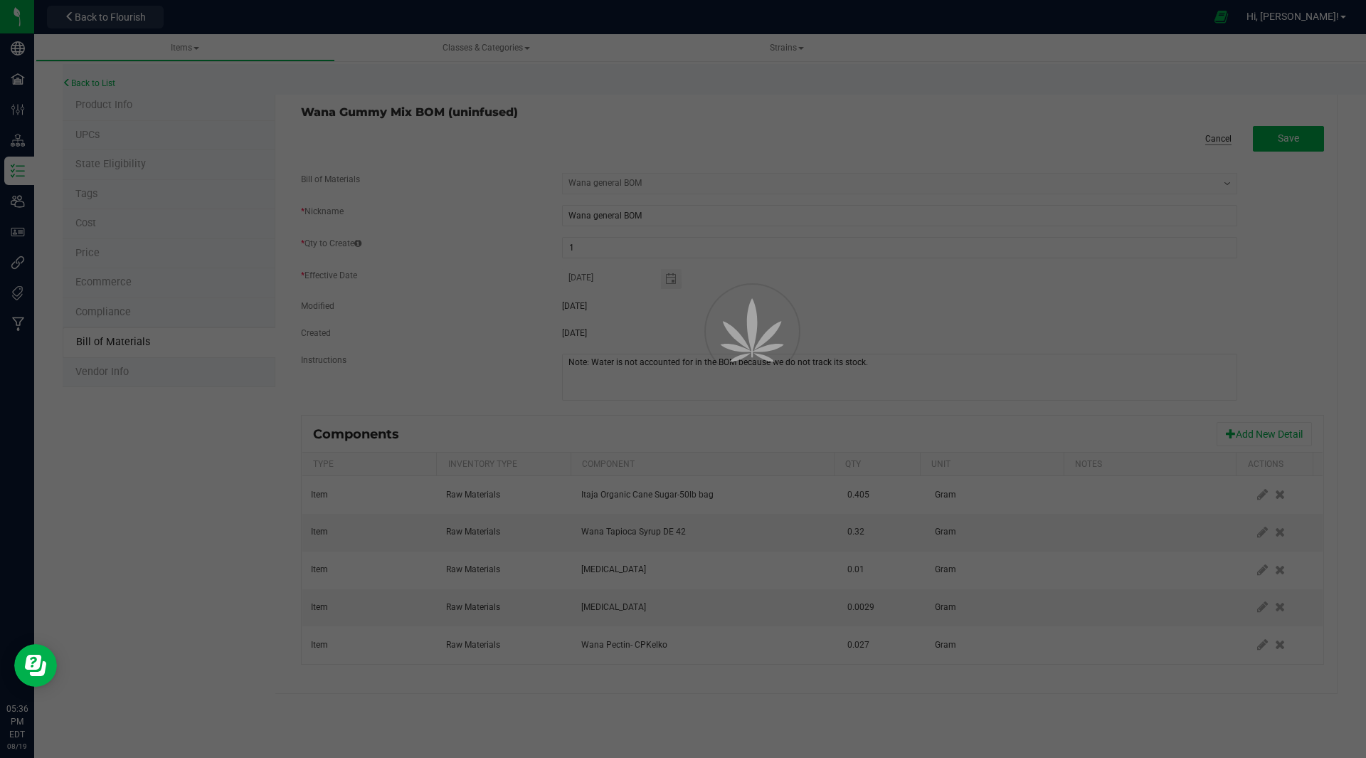
select select "30"
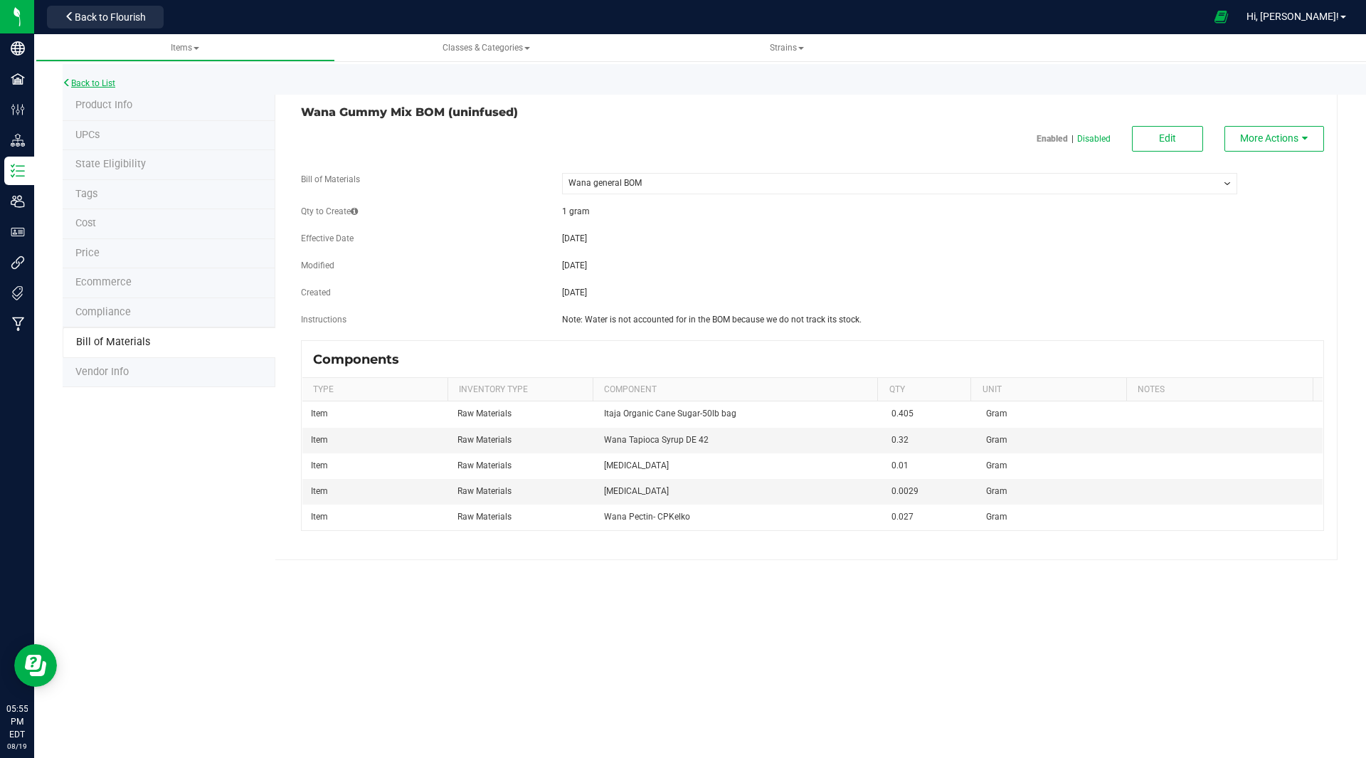
click at [98, 81] on link "Back to List" at bounding box center [89, 83] width 53 height 10
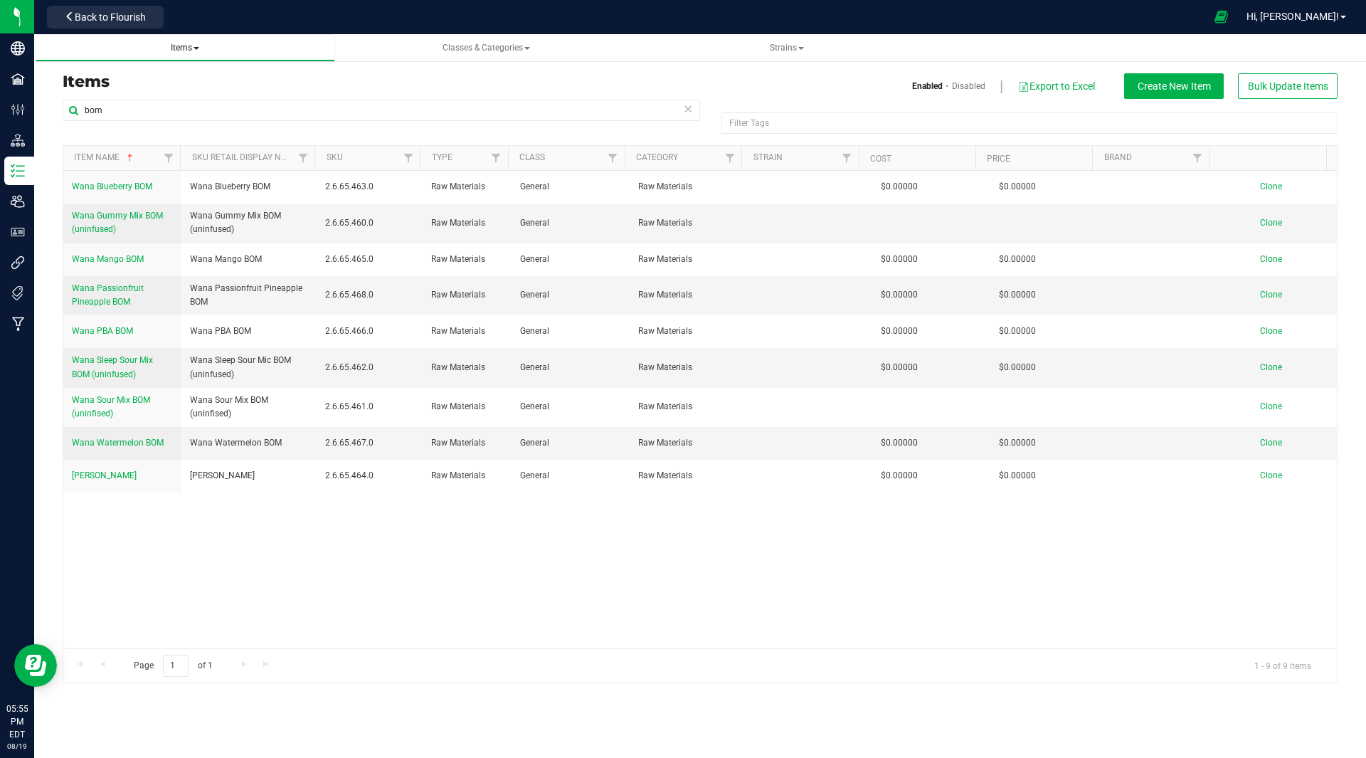
click at [189, 45] on span "Items" at bounding box center [185, 48] width 28 height 10
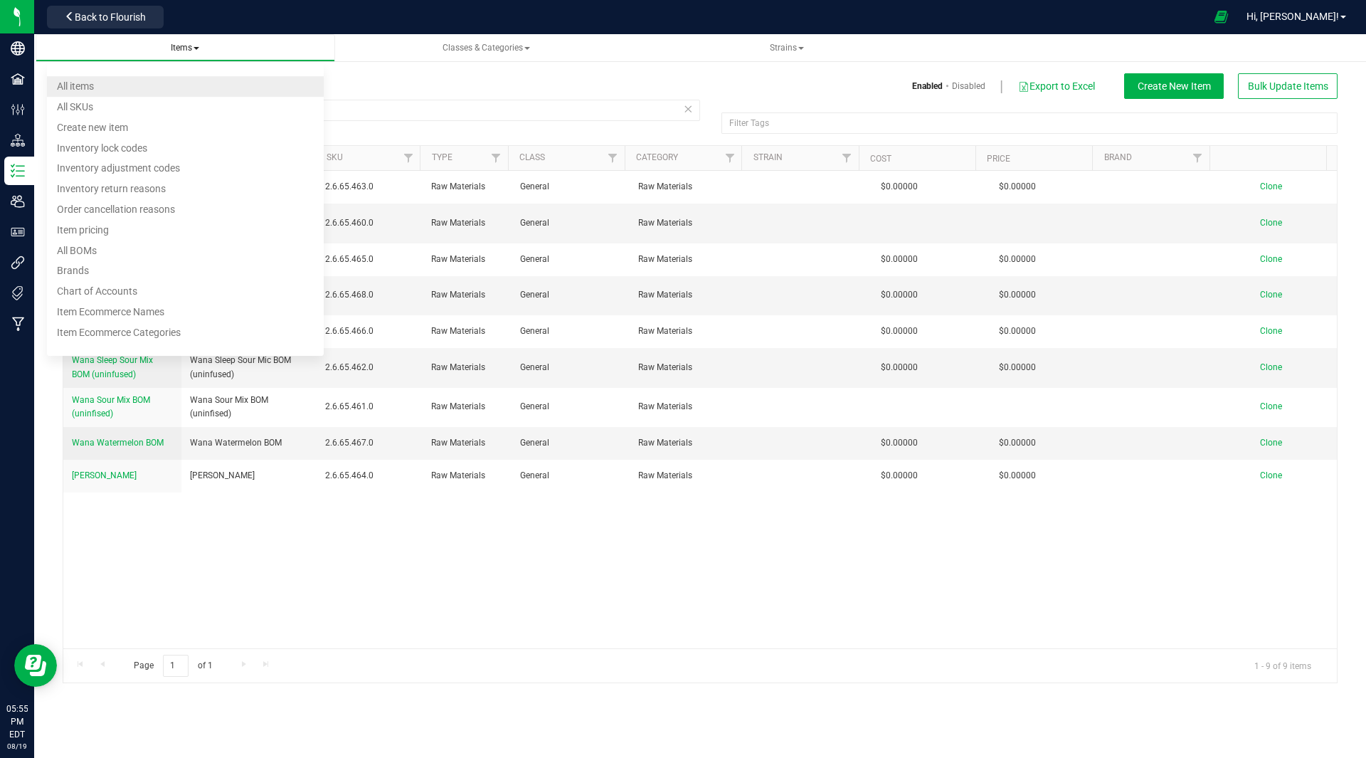
click at [114, 87] on li "All items" at bounding box center [185, 86] width 277 height 21
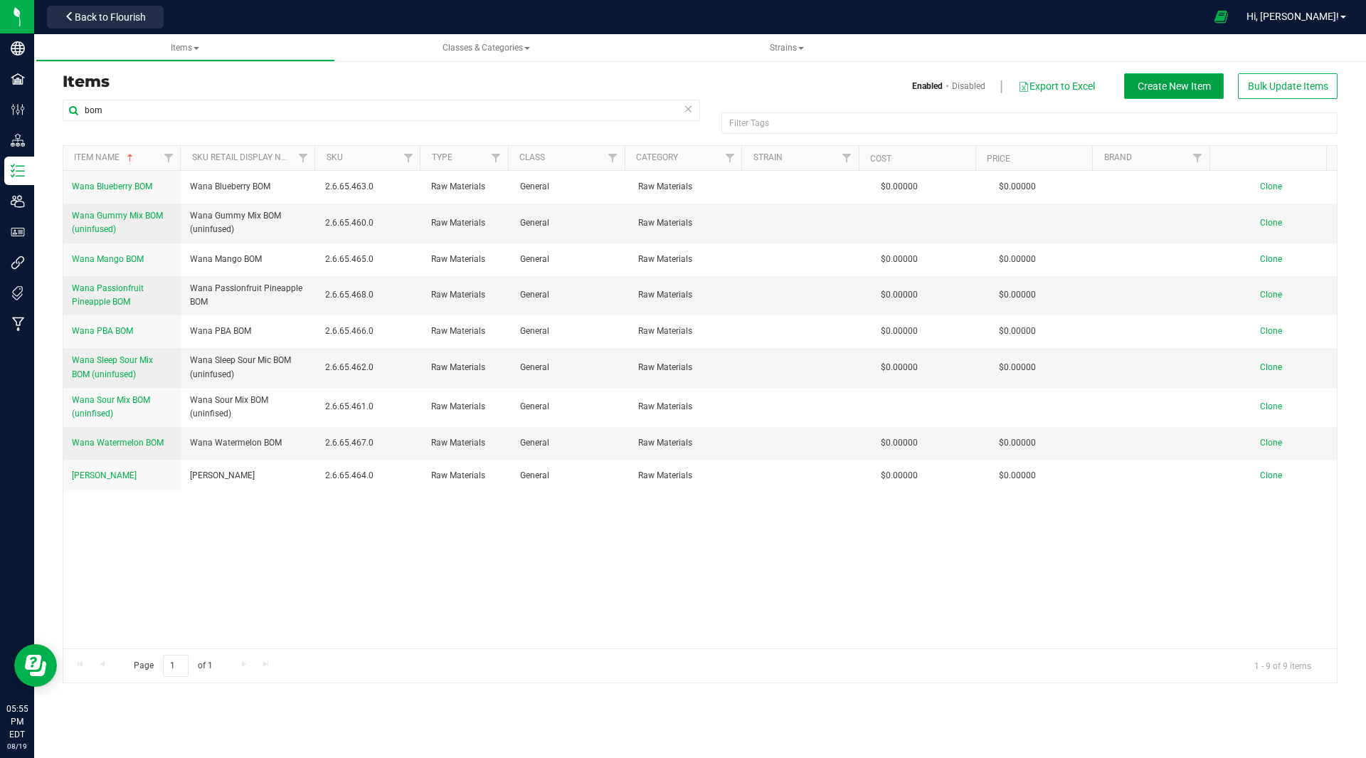
click at [1174, 89] on span "Create New Item" at bounding box center [1174, 85] width 73 height 11
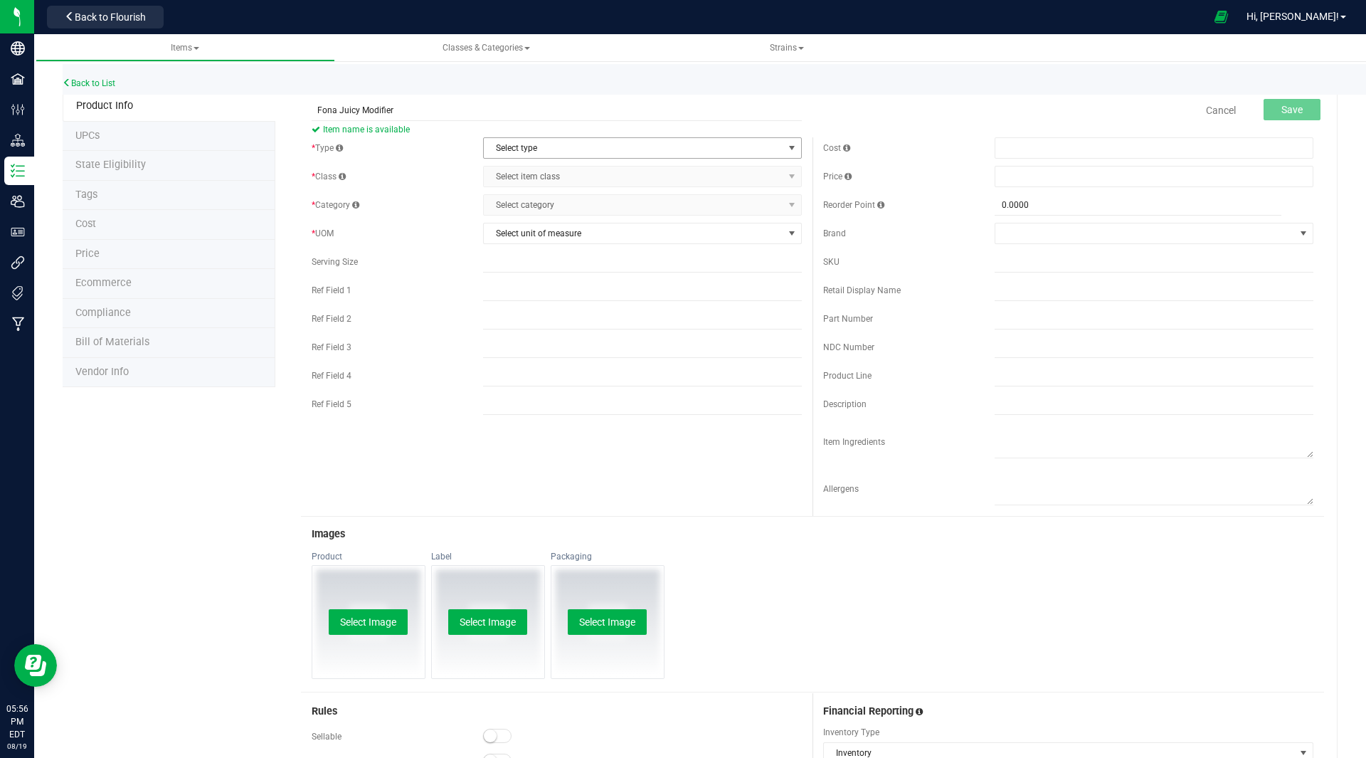
type input "Fona Juicy Modifier"
click at [651, 149] on span "Select type" at bounding box center [634, 148] width 300 height 20
click at [539, 213] on li "Raw Materials" at bounding box center [637, 214] width 315 height 21
click at [534, 174] on span "Select item class" at bounding box center [634, 177] width 300 height 20
click at [519, 199] on li "General" at bounding box center [637, 200] width 315 height 21
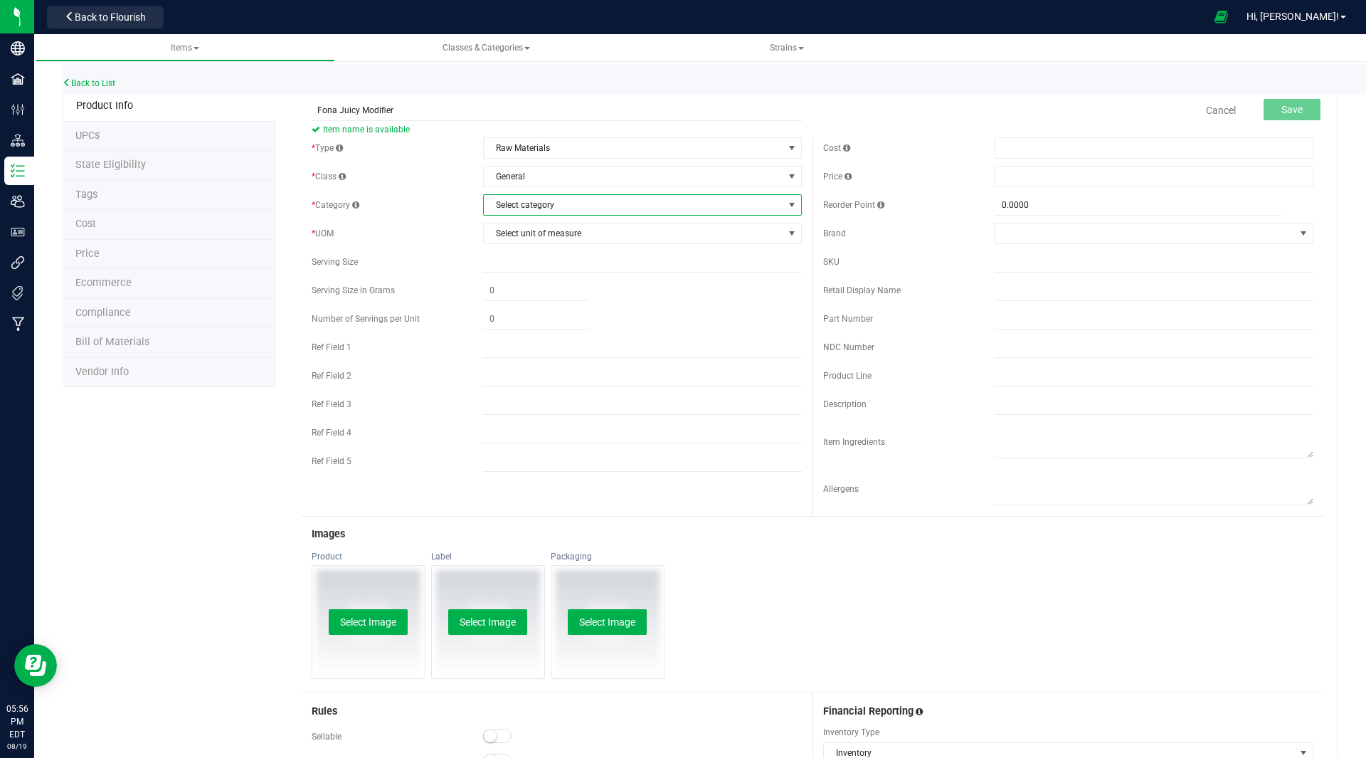
click at [523, 202] on span "Select category" at bounding box center [634, 205] width 300 height 20
click at [519, 268] on li "Raw Materials" at bounding box center [637, 271] width 315 height 21
click at [524, 231] on span "Select unit of measure" at bounding box center [634, 233] width 300 height 20
click at [511, 278] on li "Gram" at bounding box center [637, 278] width 315 height 21
click at [1284, 112] on span "Save" at bounding box center [1292, 109] width 21 height 11
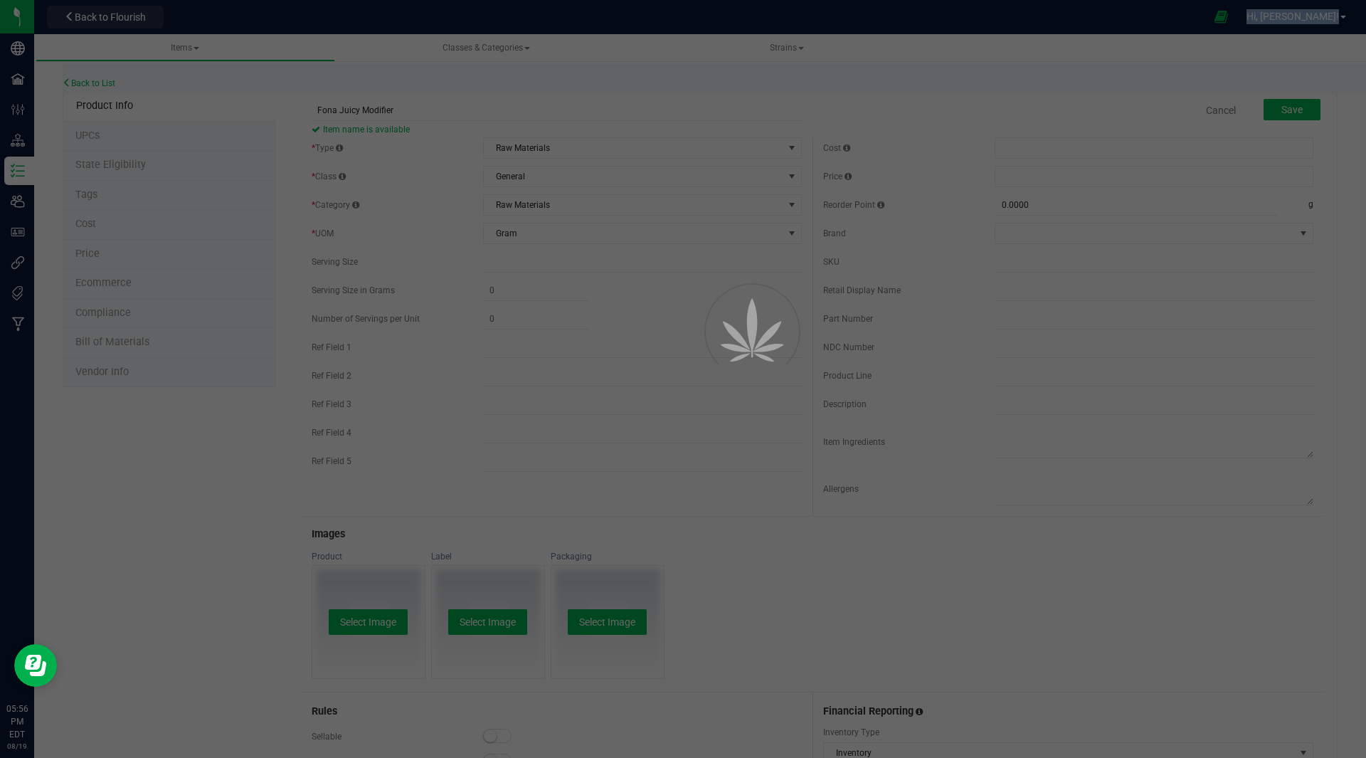
drag, startPoint x: 1284, startPoint y: 112, endPoint x: 612, endPoint y: -56, distance: 692.6
click at [612, 0] on html "Company Facilities Configuration Distribution Inventory Users User Roles Integr…" at bounding box center [683, 379] width 1366 height 758
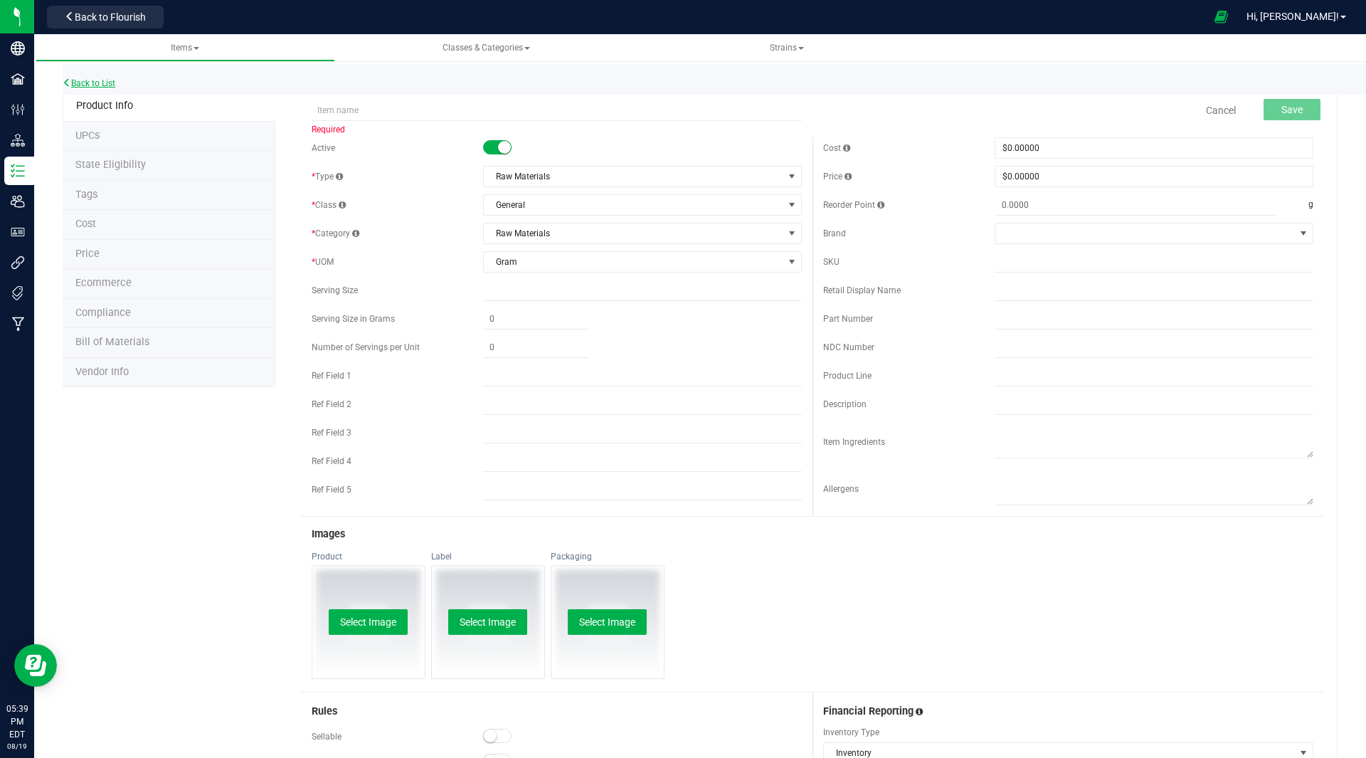
click at [90, 83] on link "Back to List" at bounding box center [89, 83] width 53 height 10
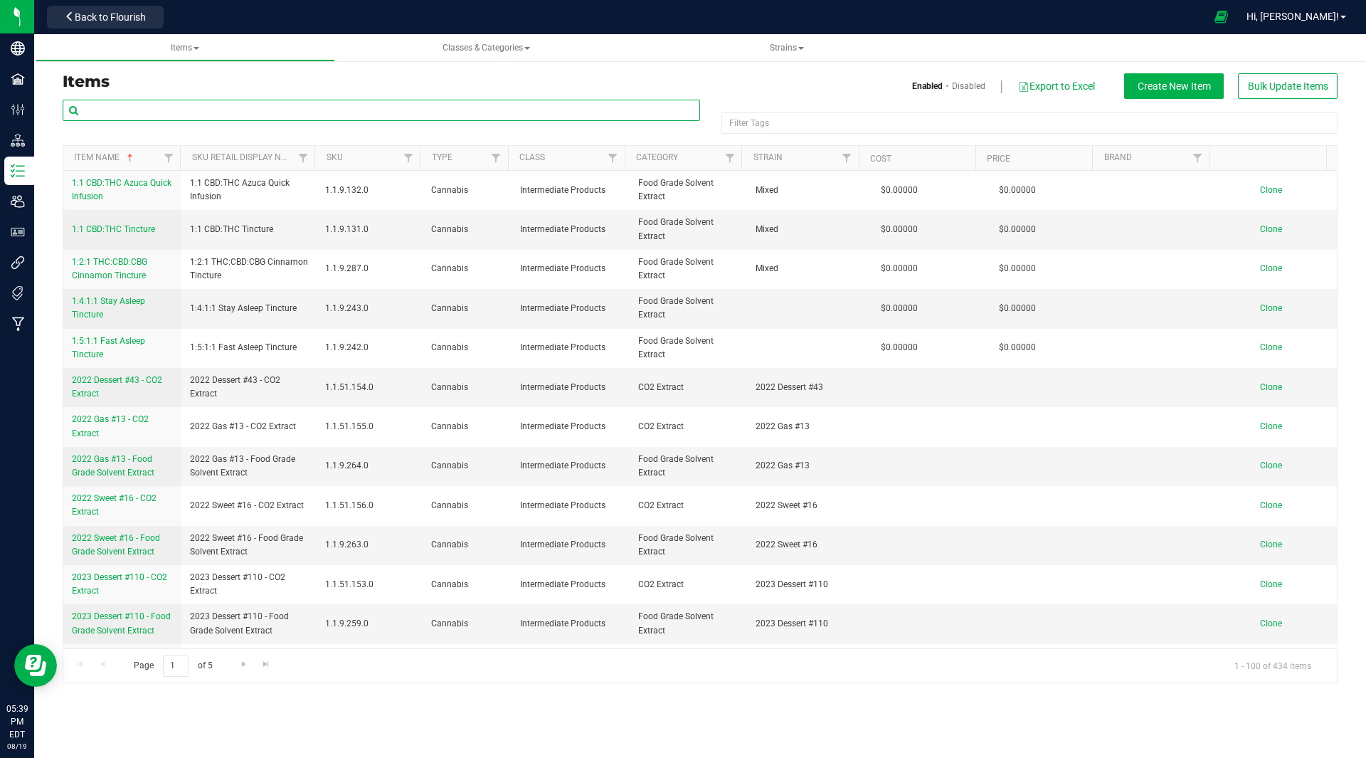
click at [169, 106] on input "text" at bounding box center [382, 110] width 638 height 21
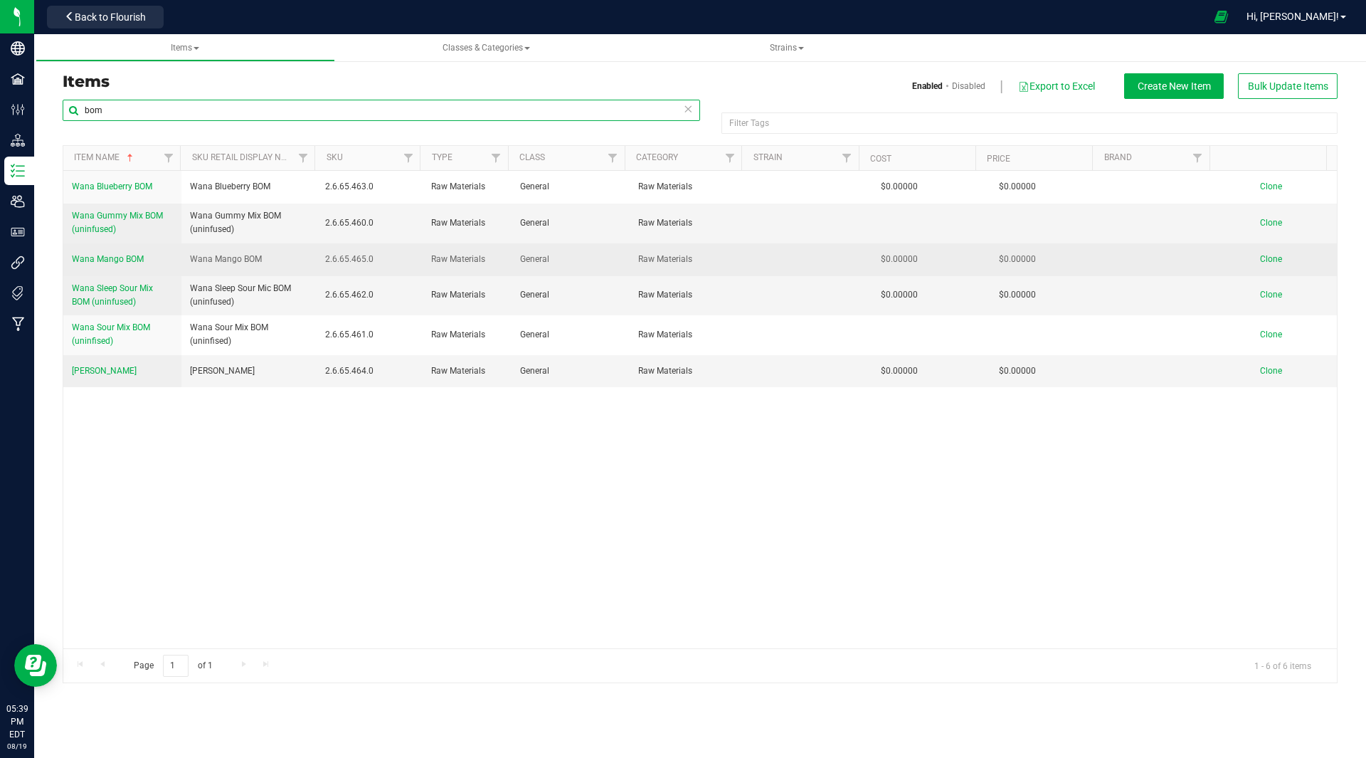
type input "bom"
click at [119, 260] on span "Wana Mango BOM" at bounding box center [108, 259] width 72 height 10
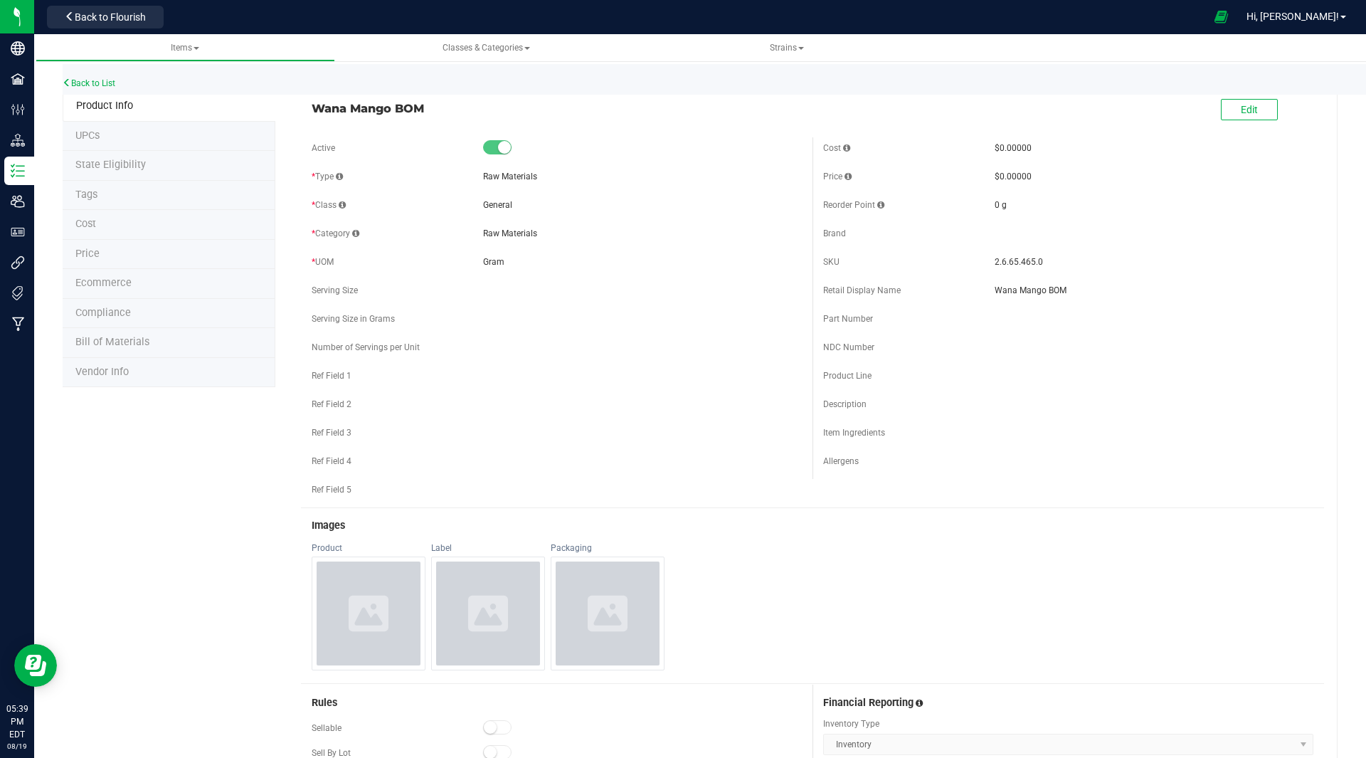
click at [104, 343] on span "Bill of Materials" at bounding box center [112, 342] width 74 height 12
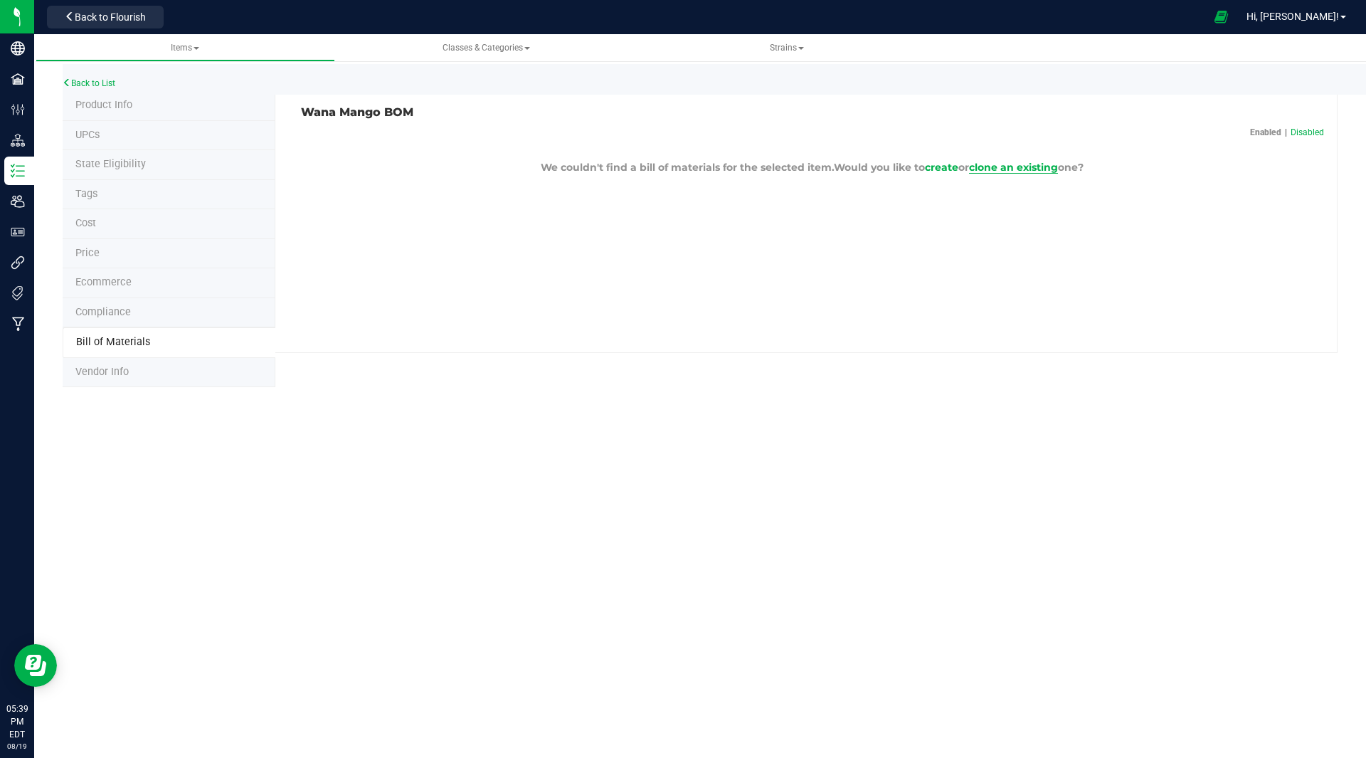
click at [1025, 167] on span "clone an existing" at bounding box center [1013, 167] width 89 height 13
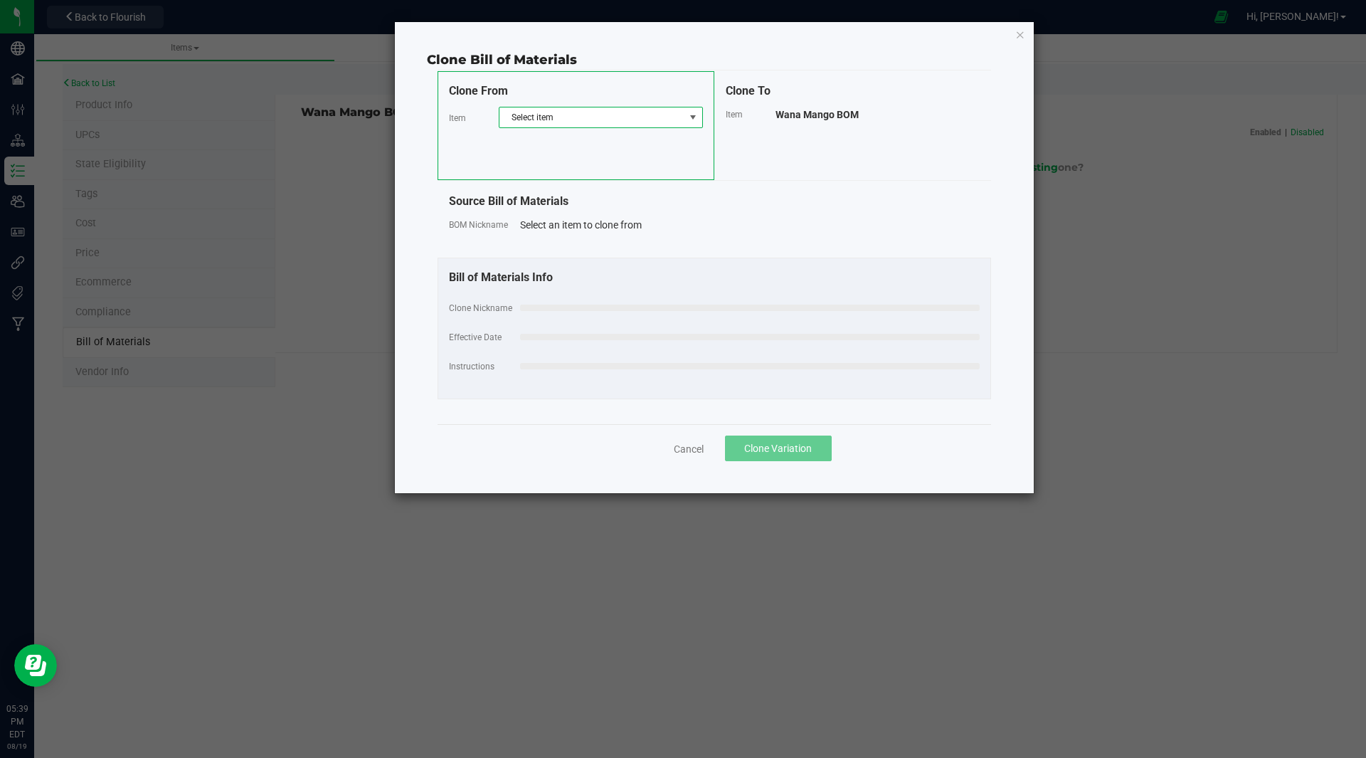
click at [559, 118] on span "Select item" at bounding box center [592, 117] width 185 height 20
type input "bom"
click at [588, 197] on li "Wana Gummy Mix BOM (uninfused)" at bounding box center [601, 196] width 203 height 20
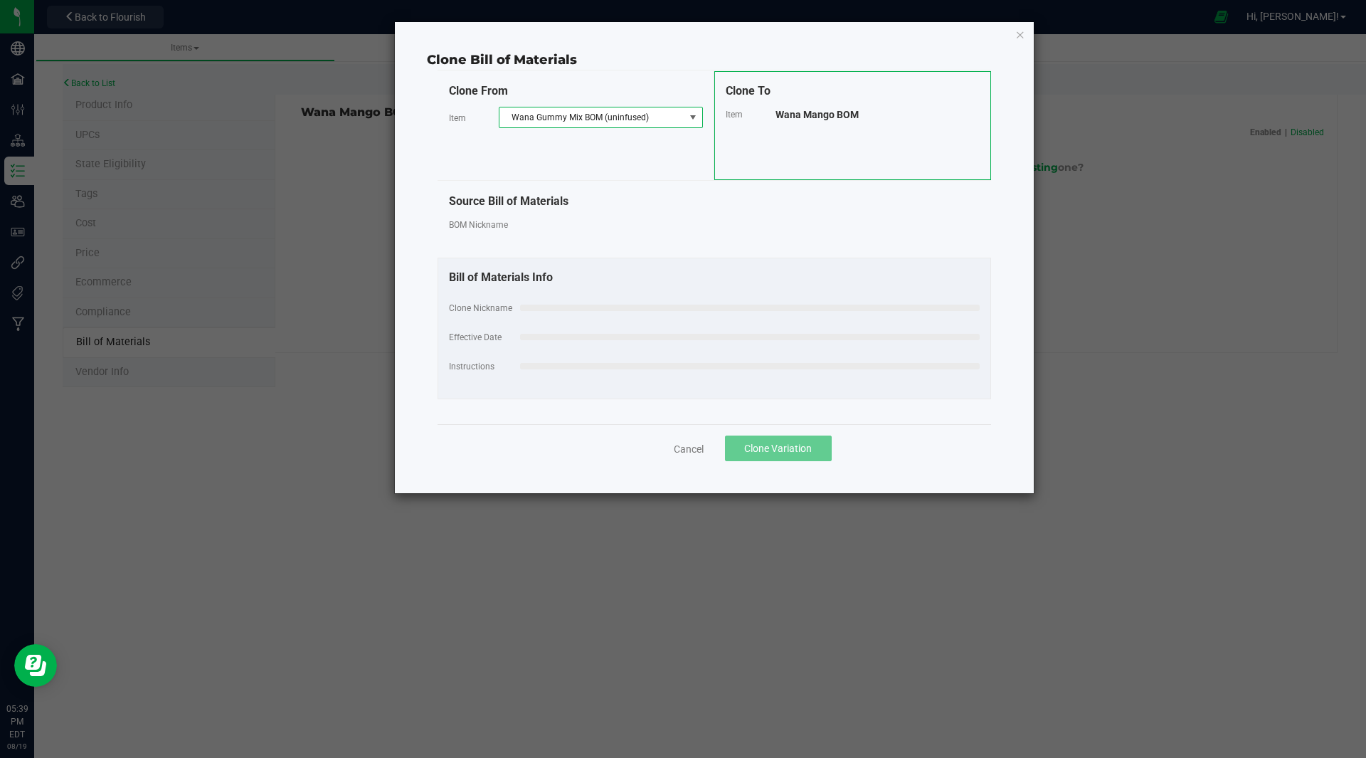
select select "30"
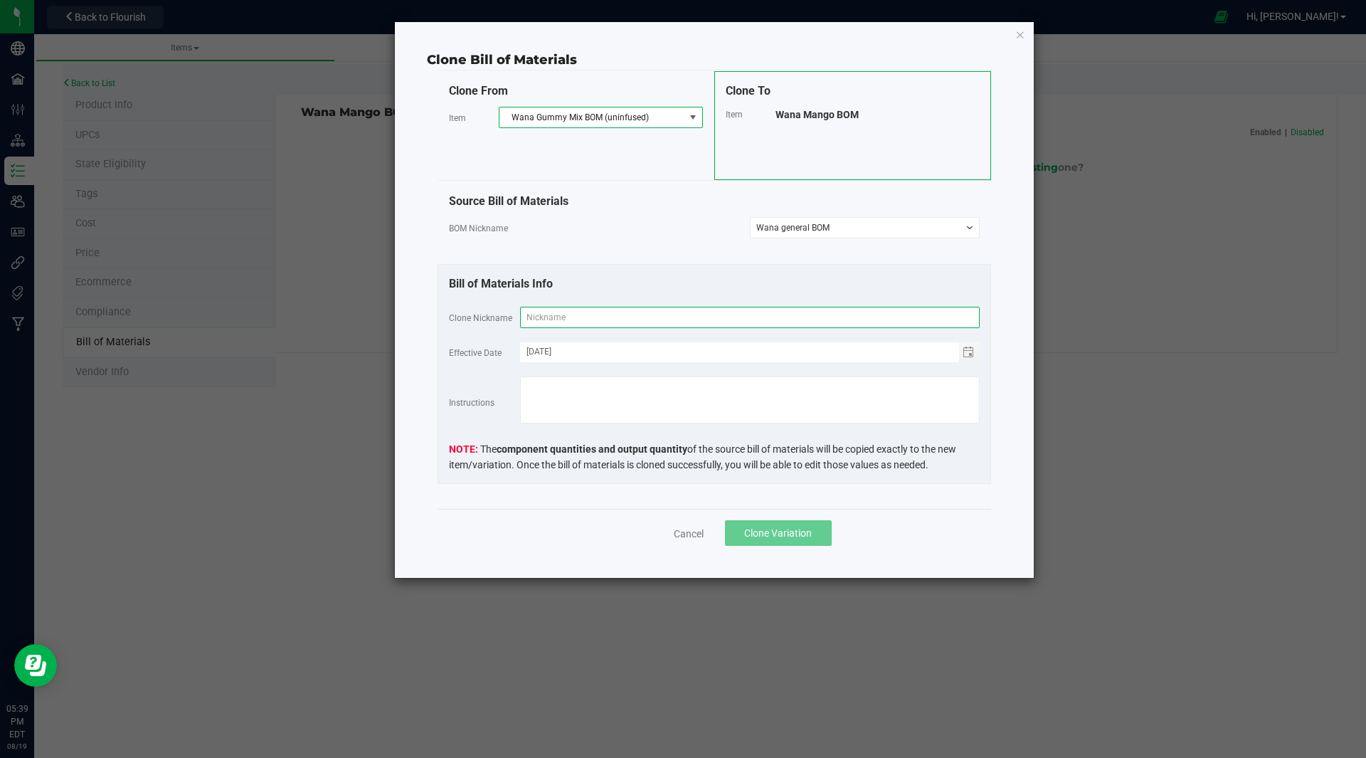
click at [559, 322] on input "text" at bounding box center [750, 317] width 460 height 21
type input "Wana Mango BOM"
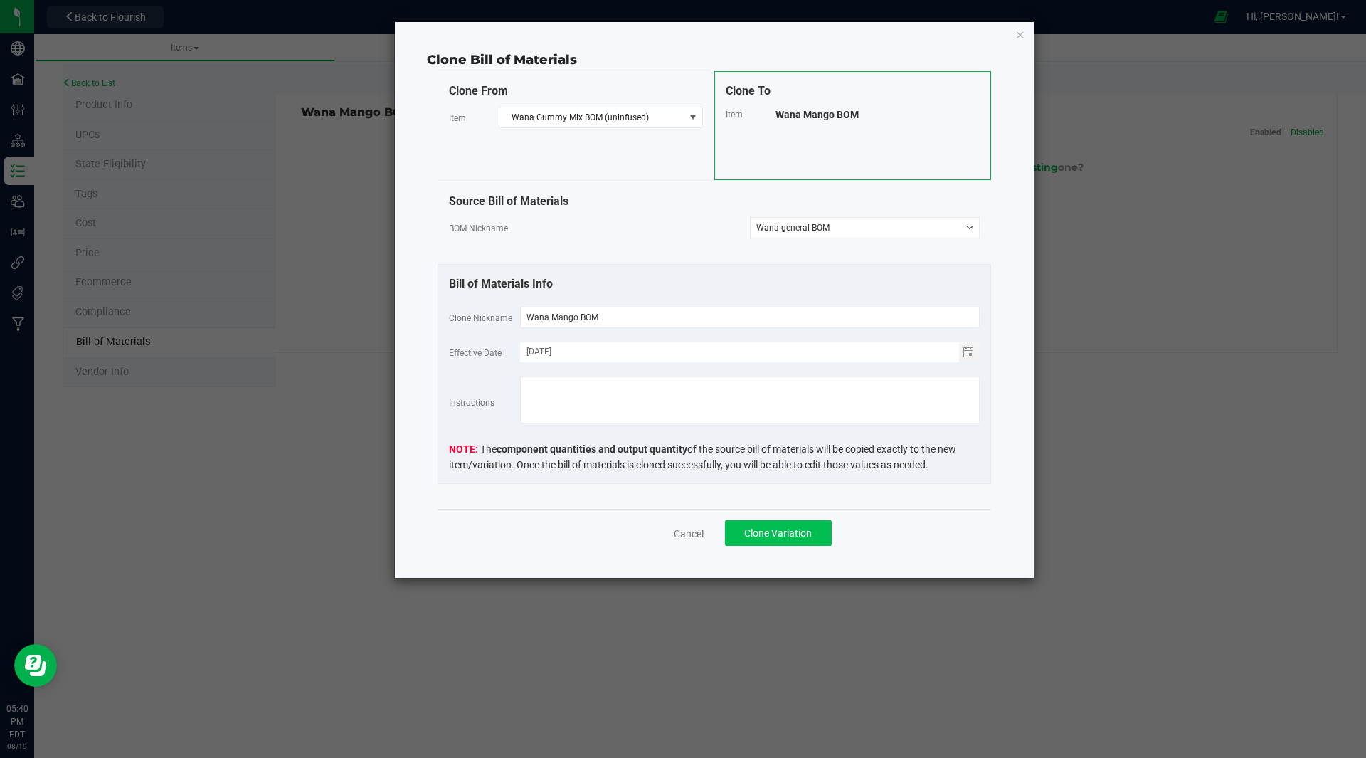
click at [770, 530] on span "Clone Variation" at bounding box center [778, 532] width 68 height 11
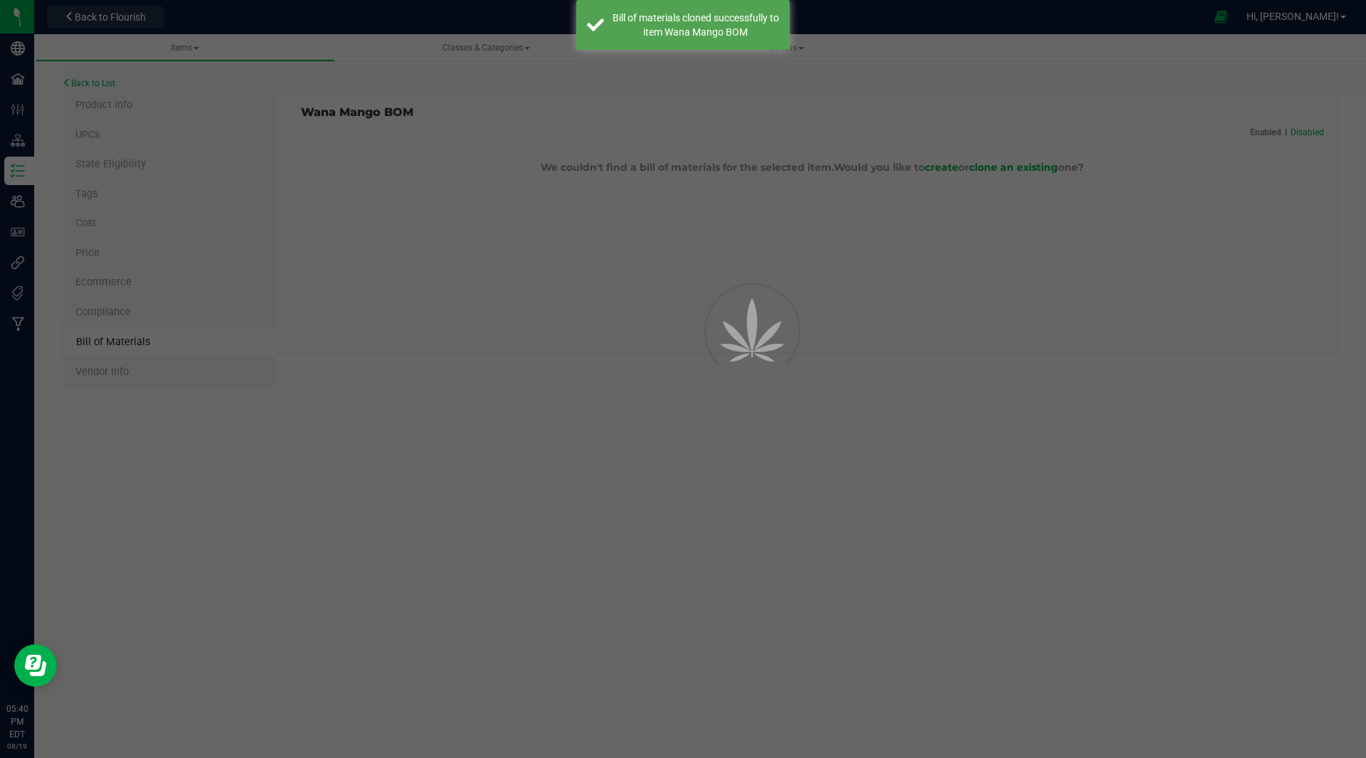
select select "39"
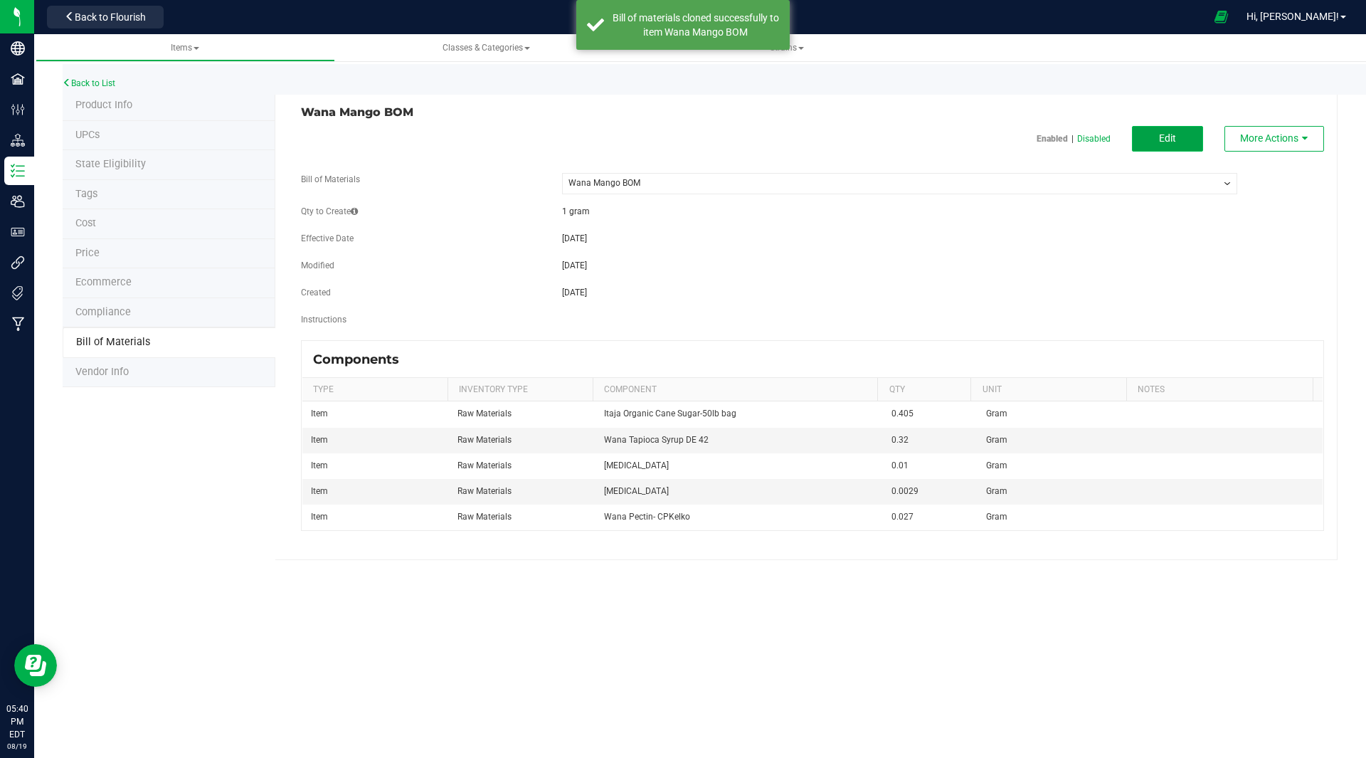
click at [1185, 147] on button "Edit" at bounding box center [1167, 139] width 71 height 26
select select "39"
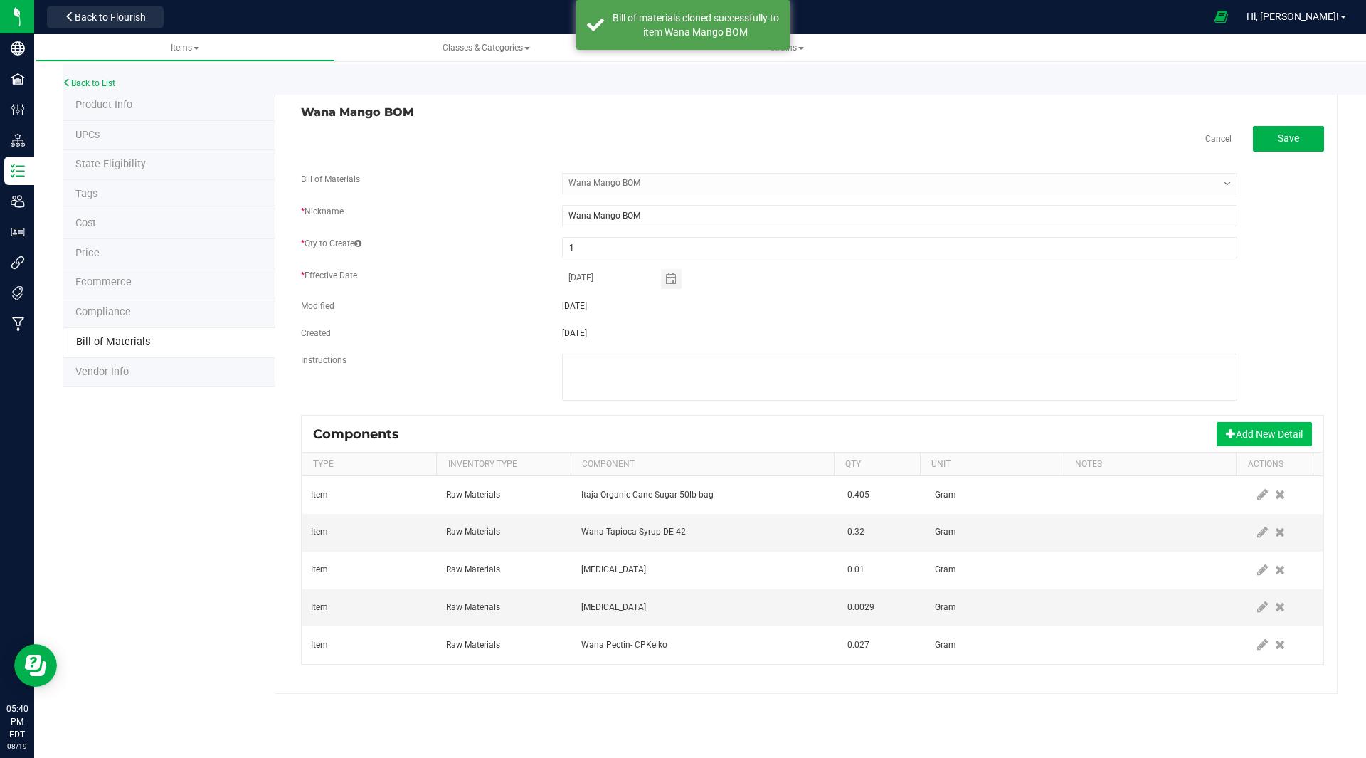
click at [1235, 428] on button "Add New Detail" at bounding box center [1264, 434] width 95 height 24
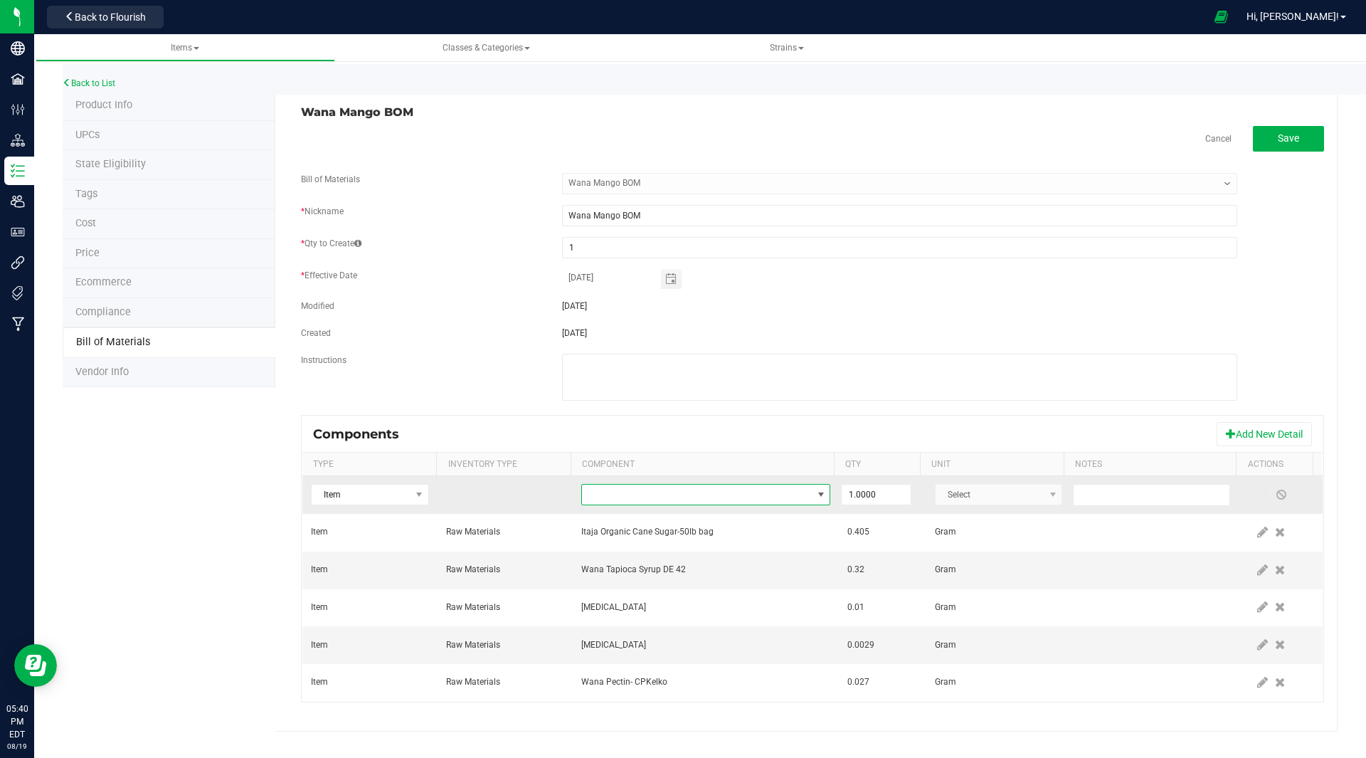
click at [714, 496] on span "NO DATA FOUND" at bounding box center [697, 495] width 230 height 20
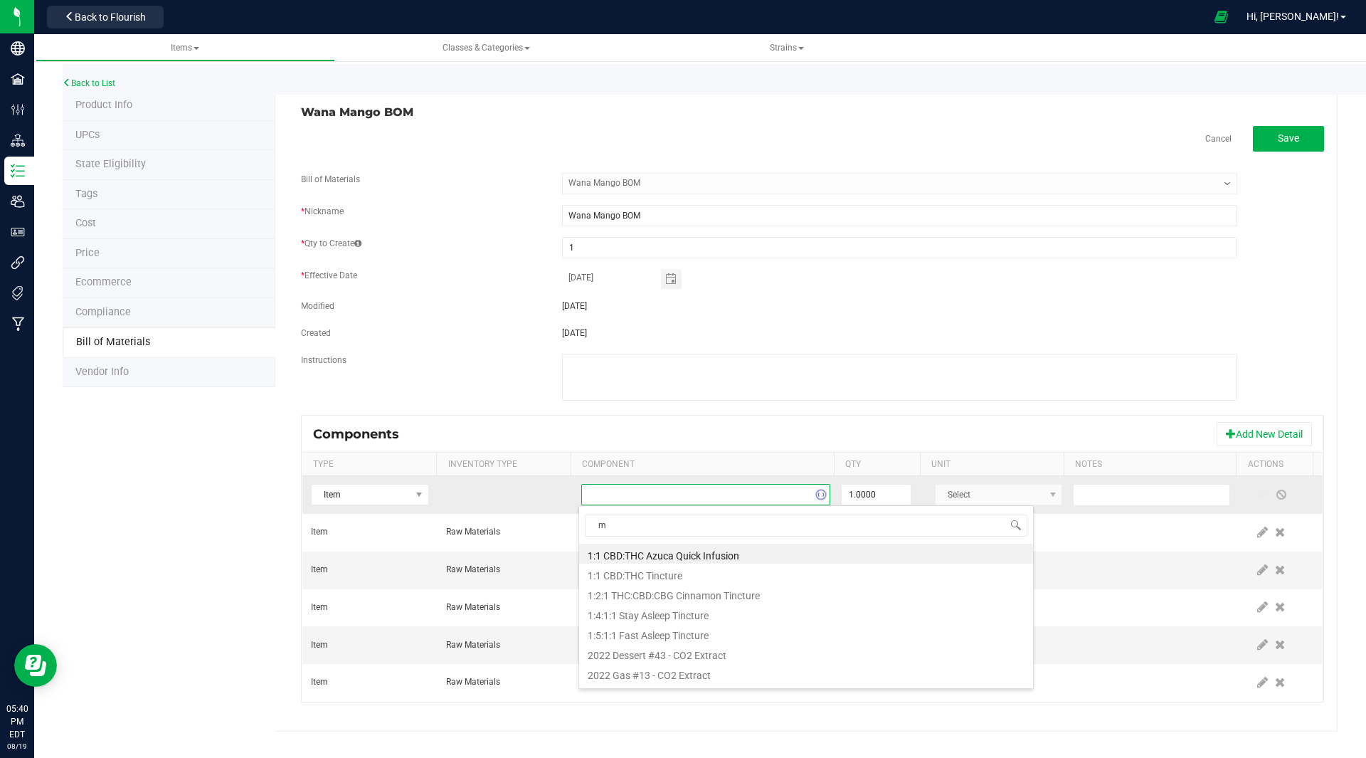
scroll to position [21, 243]
type input "mango"
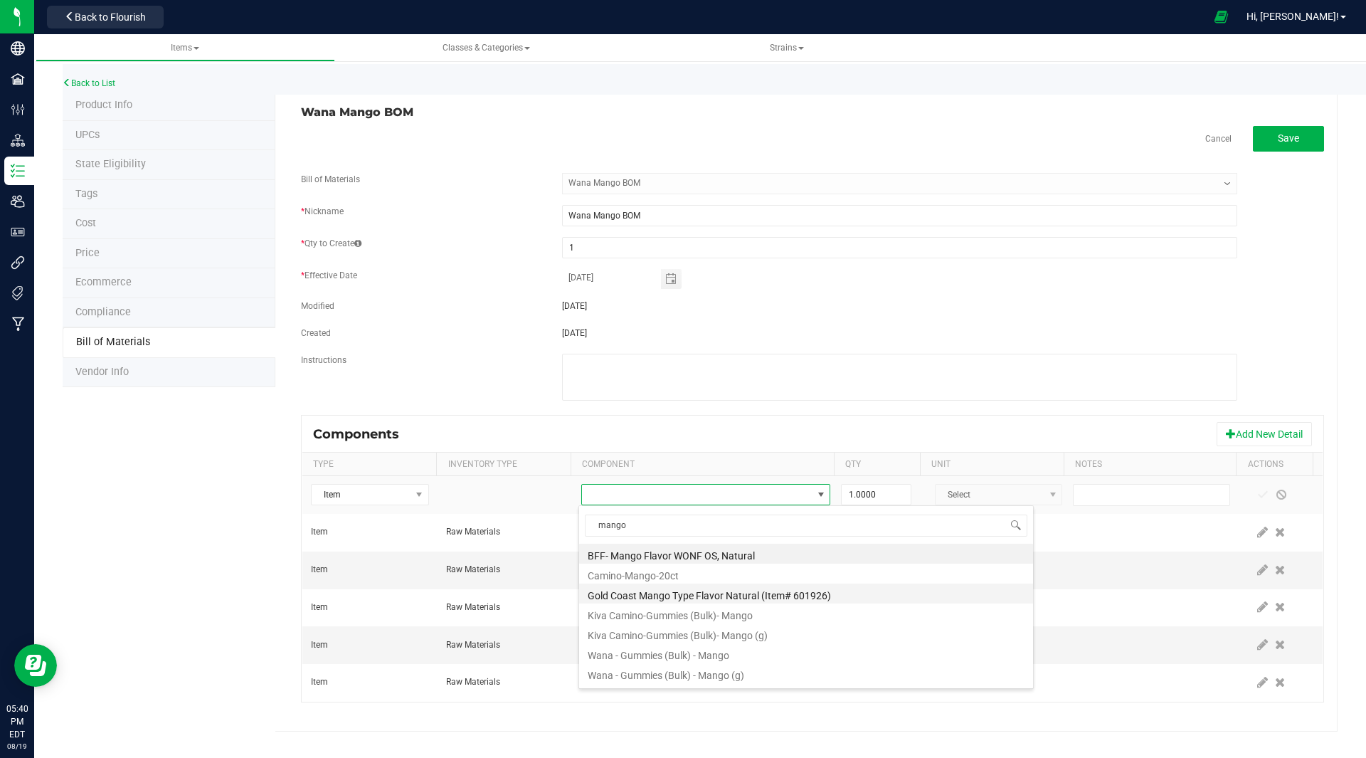
click at [658, 591] on li "Gold Coast Mango Type Flavor Natural (Item# 601926)" at bounding box center [806, 593] width 454 height 20
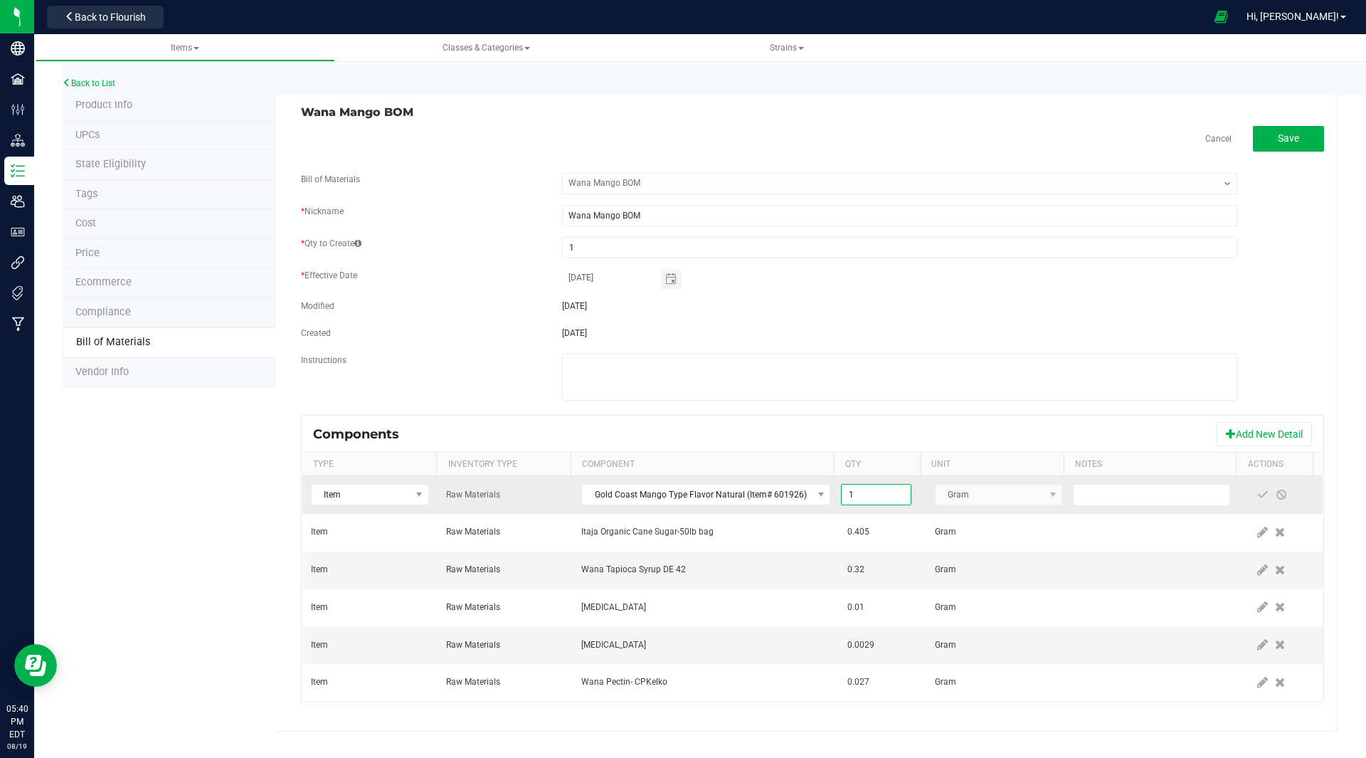
click at [887, 503] on input "1" at bounding box center [876, 495] width 68 height 20
type input "0.0060"
click at [1257, 492] on span at bounding box center [1262, 494] width 11 height 11
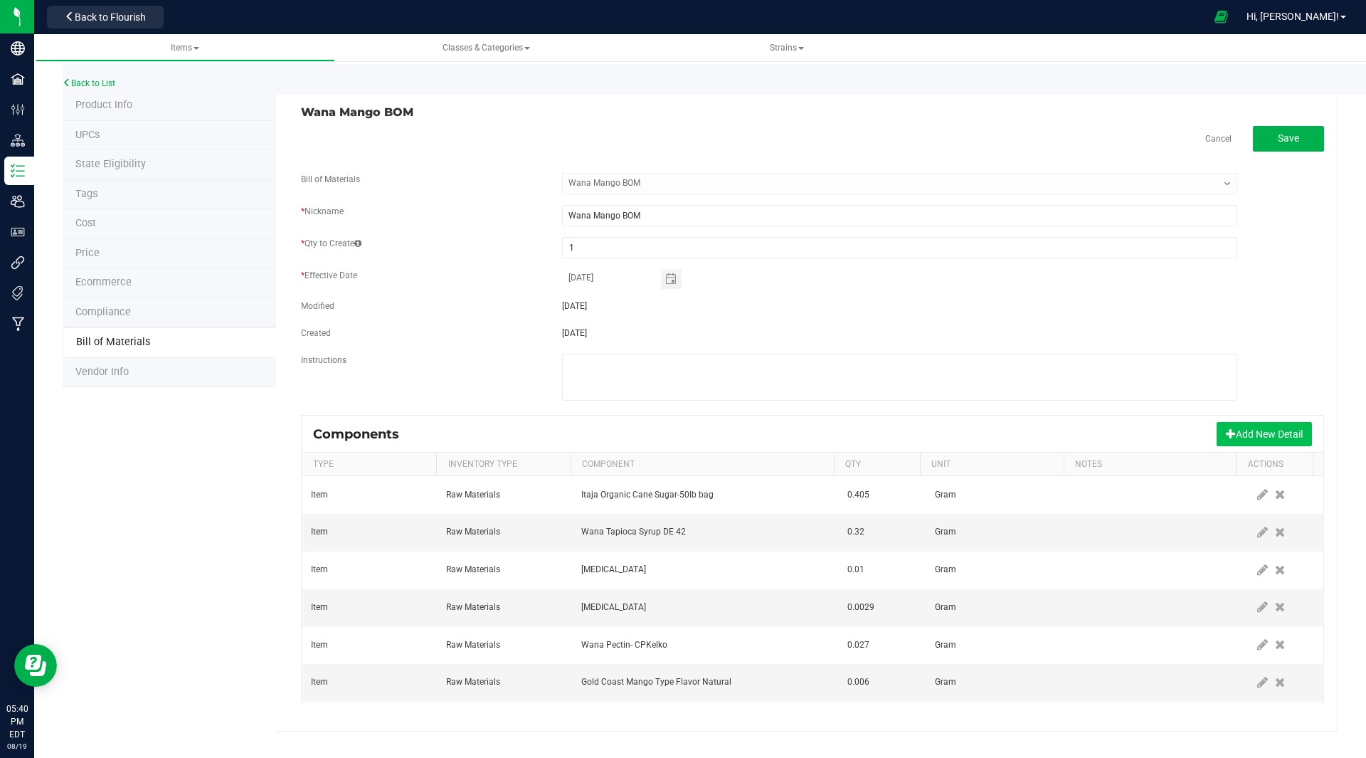
click at [1237, 439] on button "Add New Detail" at bounding box center [1264, 434] width 95 height 24
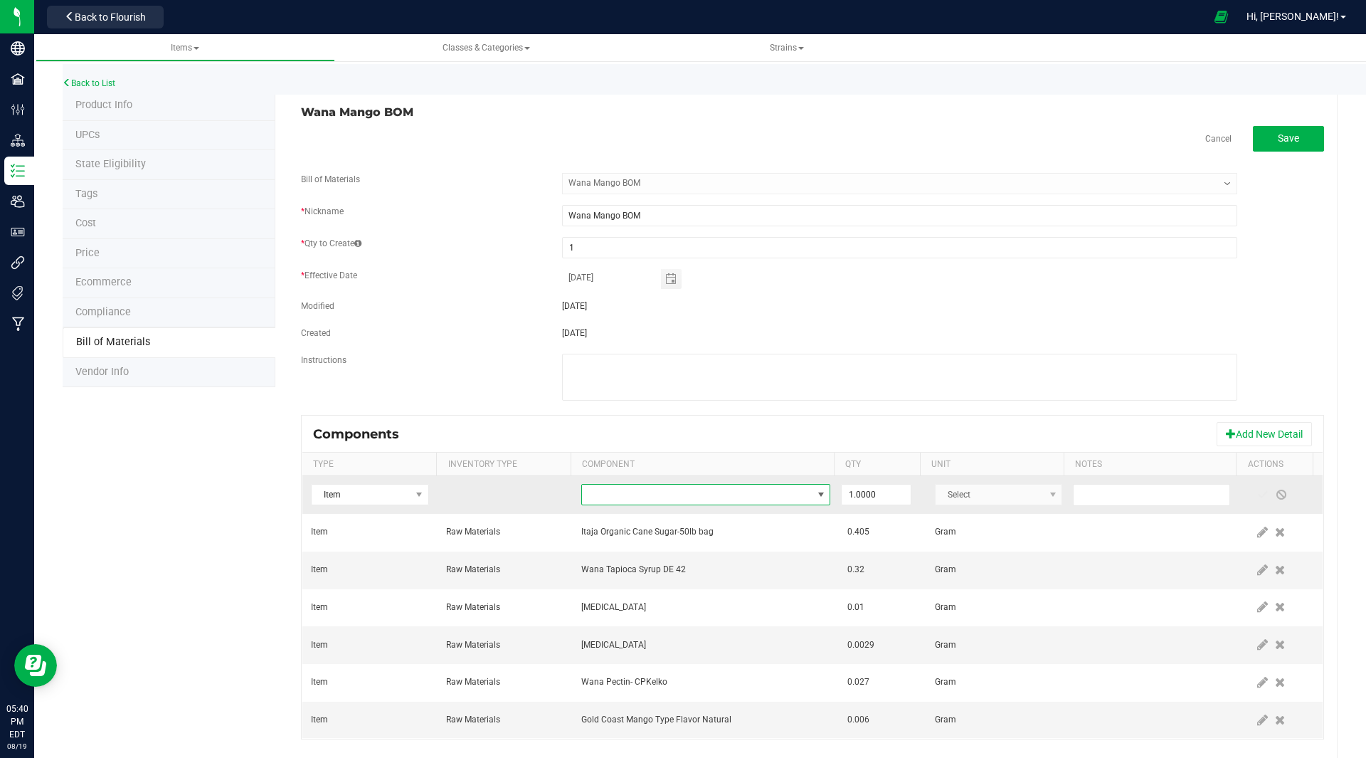
click at [627, 495] on span "NO DATA FOUND" at bounding box center [697, 495] width 230 height 20
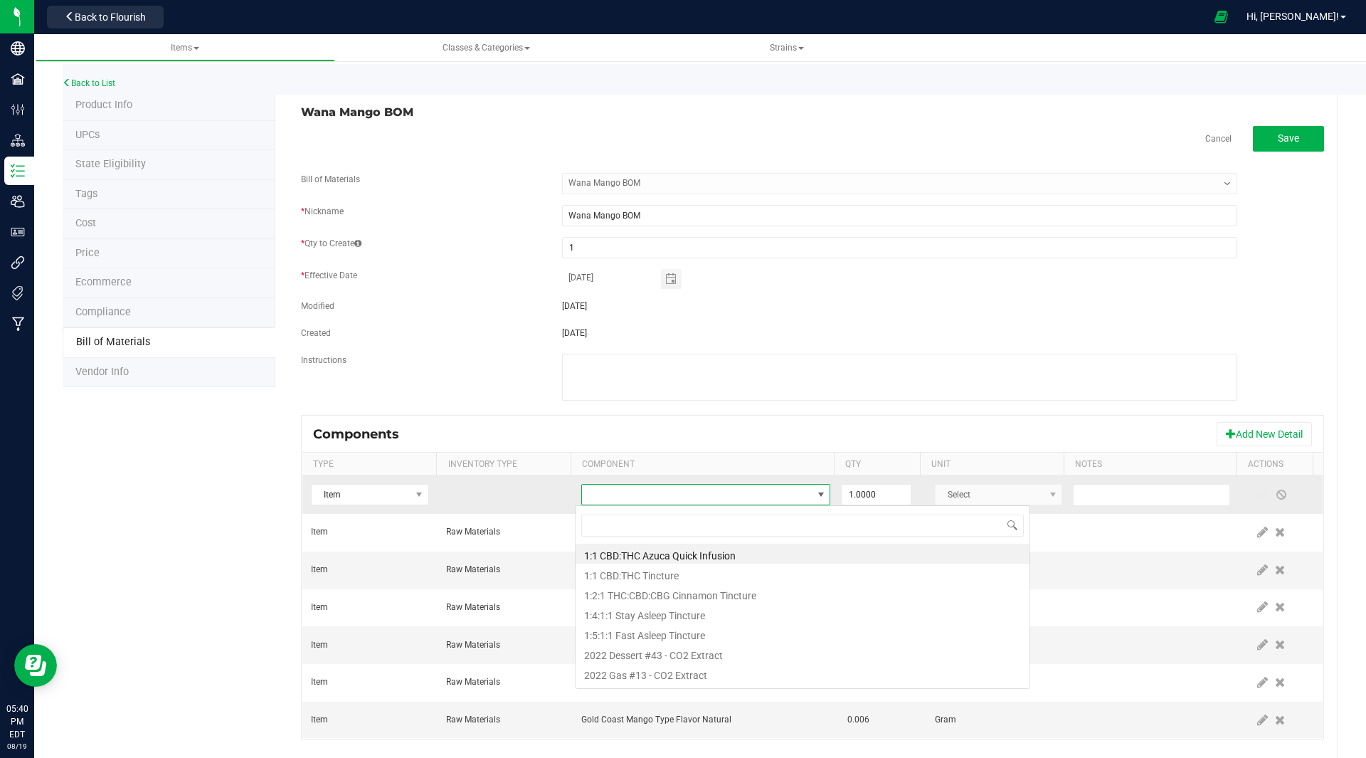
scroll to position [21, 242]
type input "mellow"
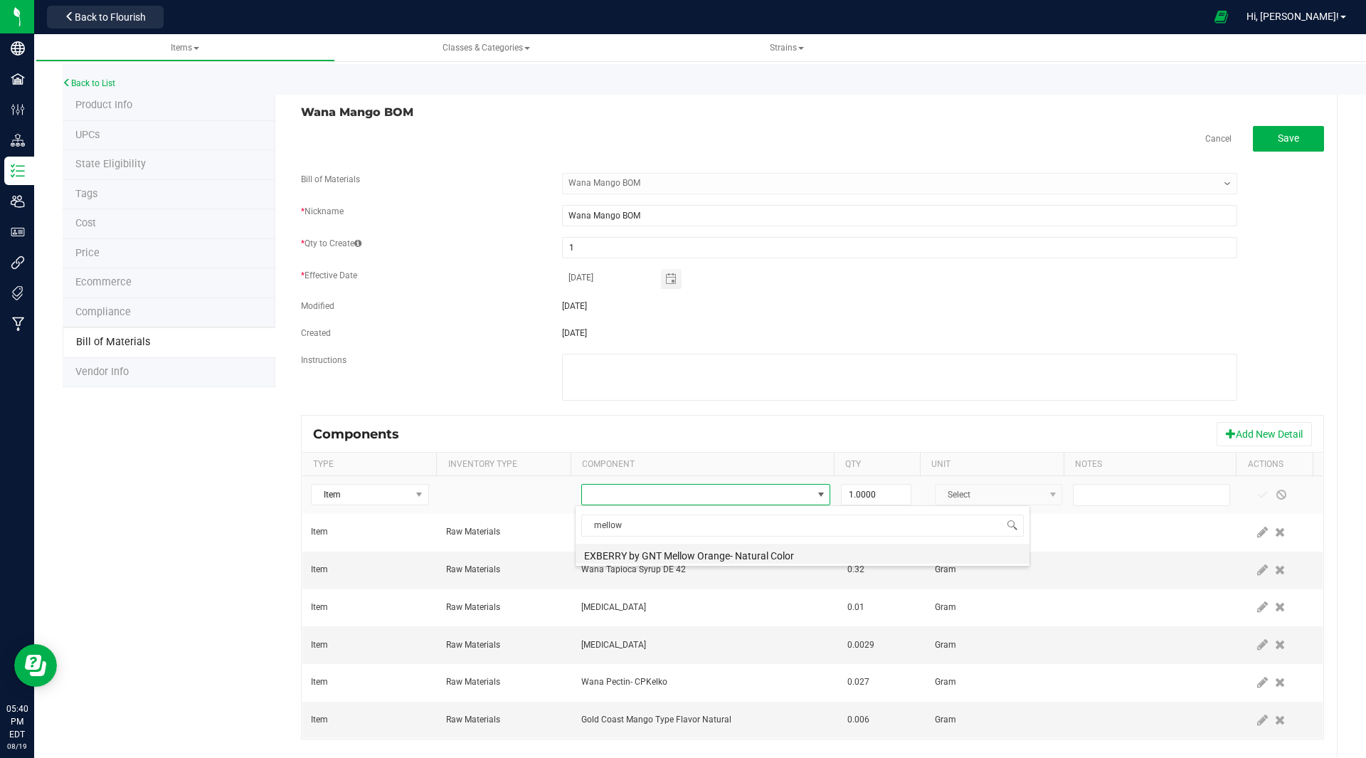
click at [666, 549] on li "EXBERRY by GNT Mellow Orange- Natural Color" at bounding box center [803, 554] width 454 height 20
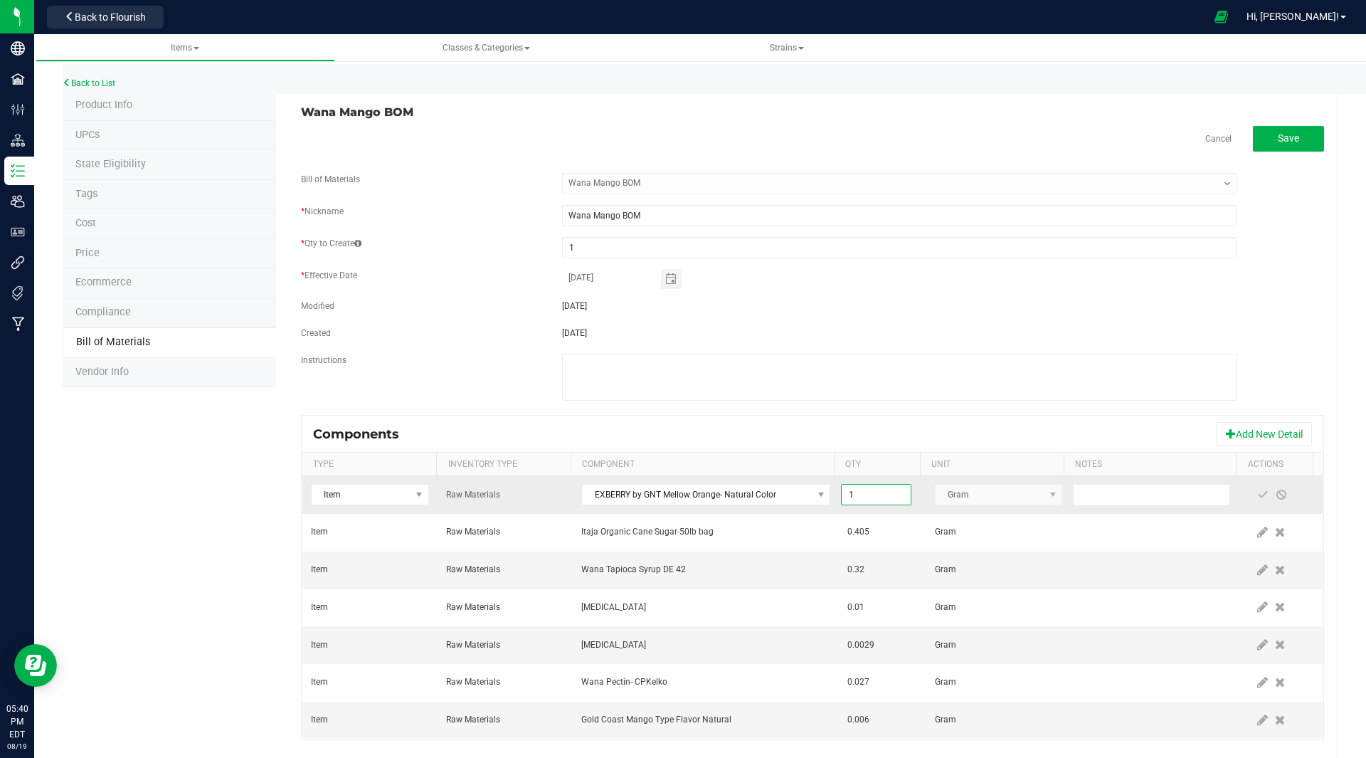
click at [877, 499] on input "1" at bounding box center [876, 495] width 68 height 20
type input "0.0060"
click at [1257, 491] on span at bounding box center [1262, 494] width 11 height 11
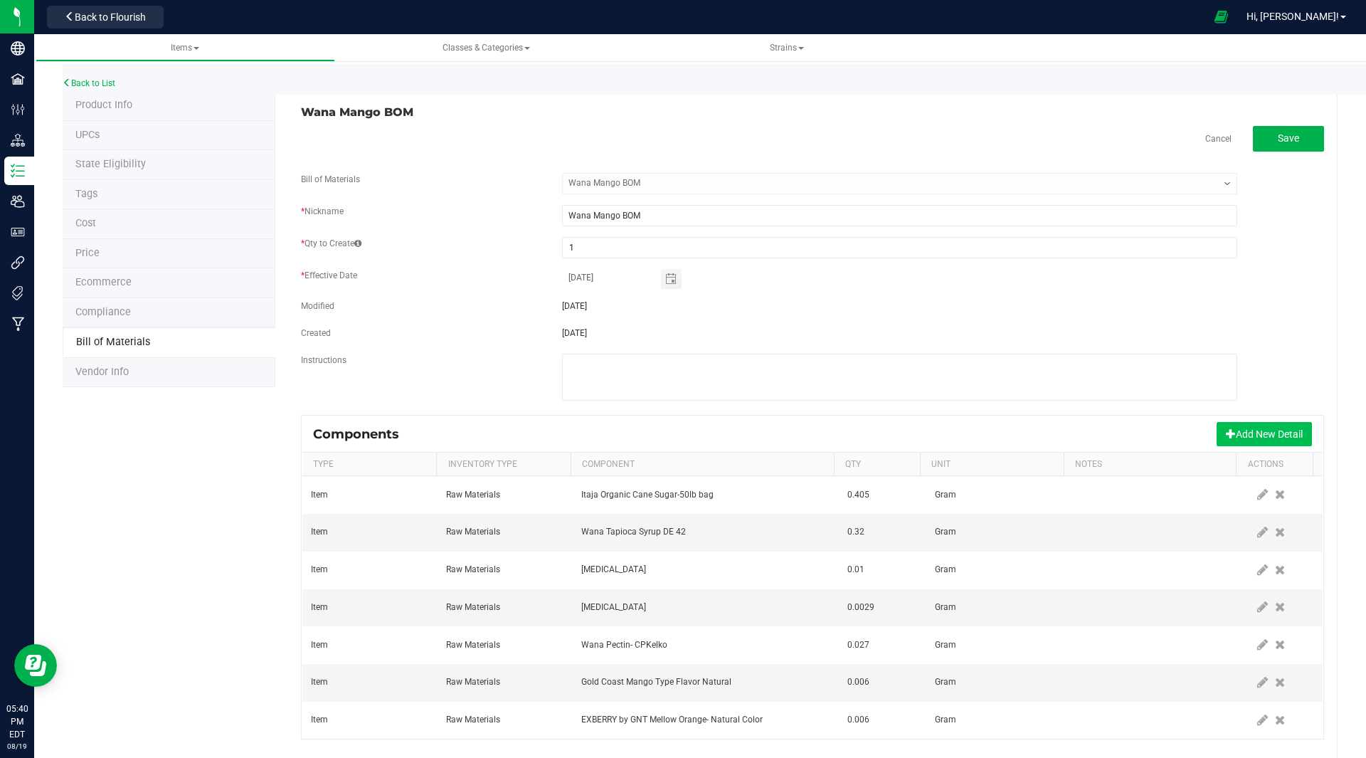
click at [1236, 430] on button "Add New Detail" at bounding box center [1264, 434] width 95 height 24
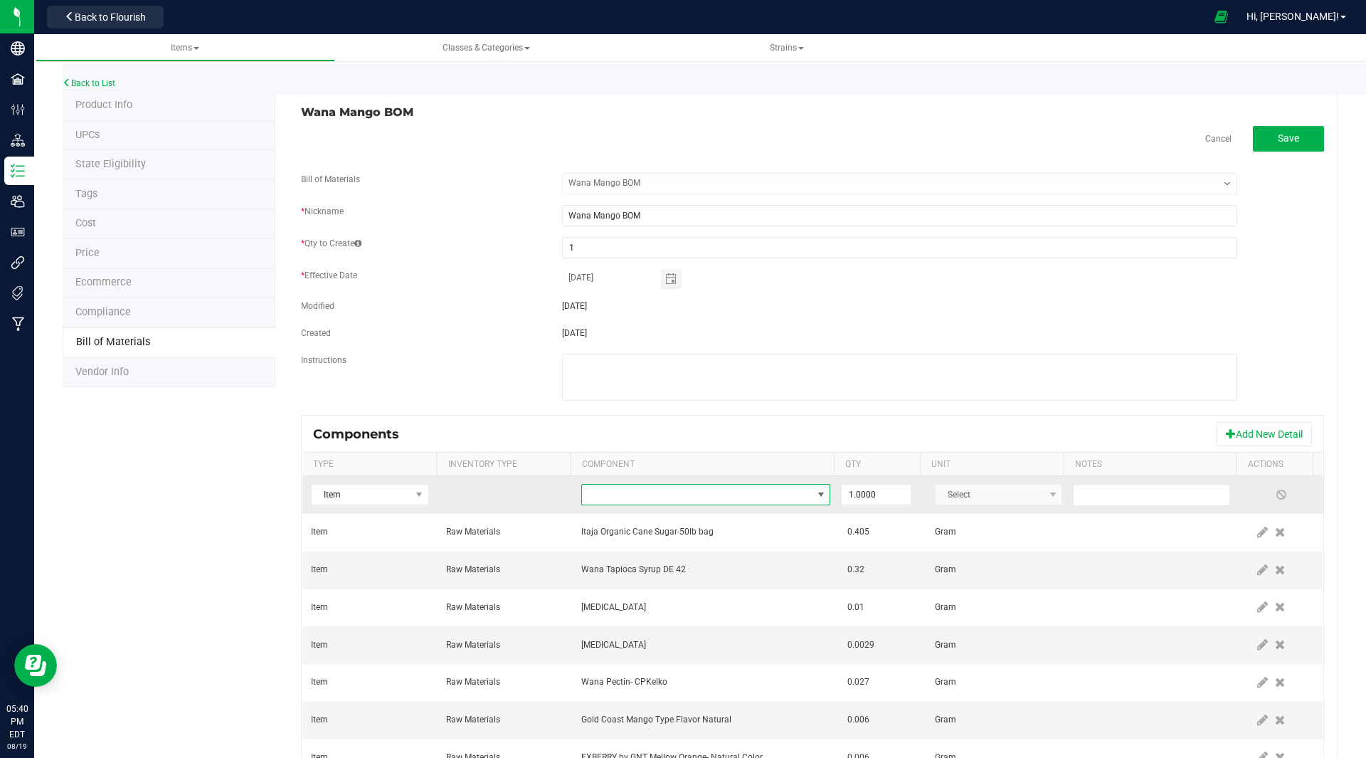
click at [693, 497] on span "NO DATA FOUND" at bounding box center [697, 495] width 230 height 20
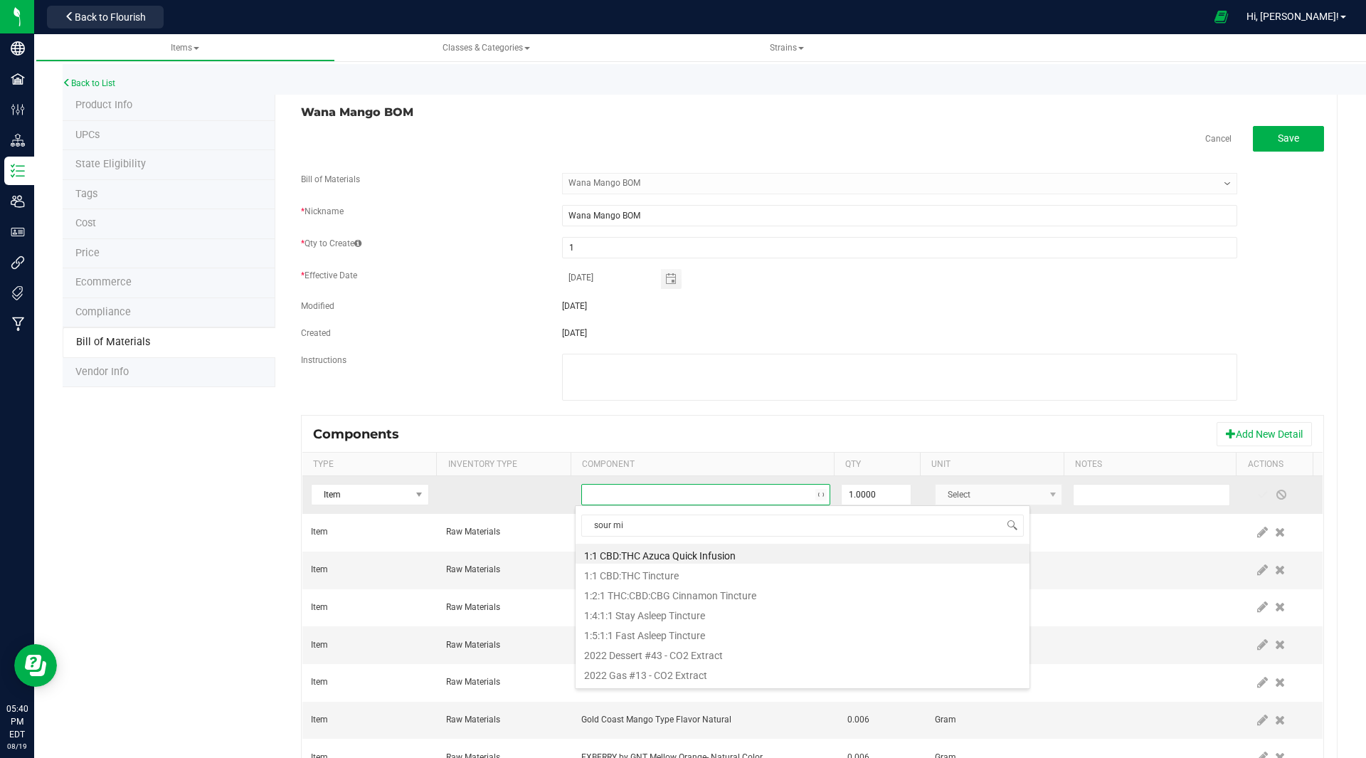
type input "sour mix"
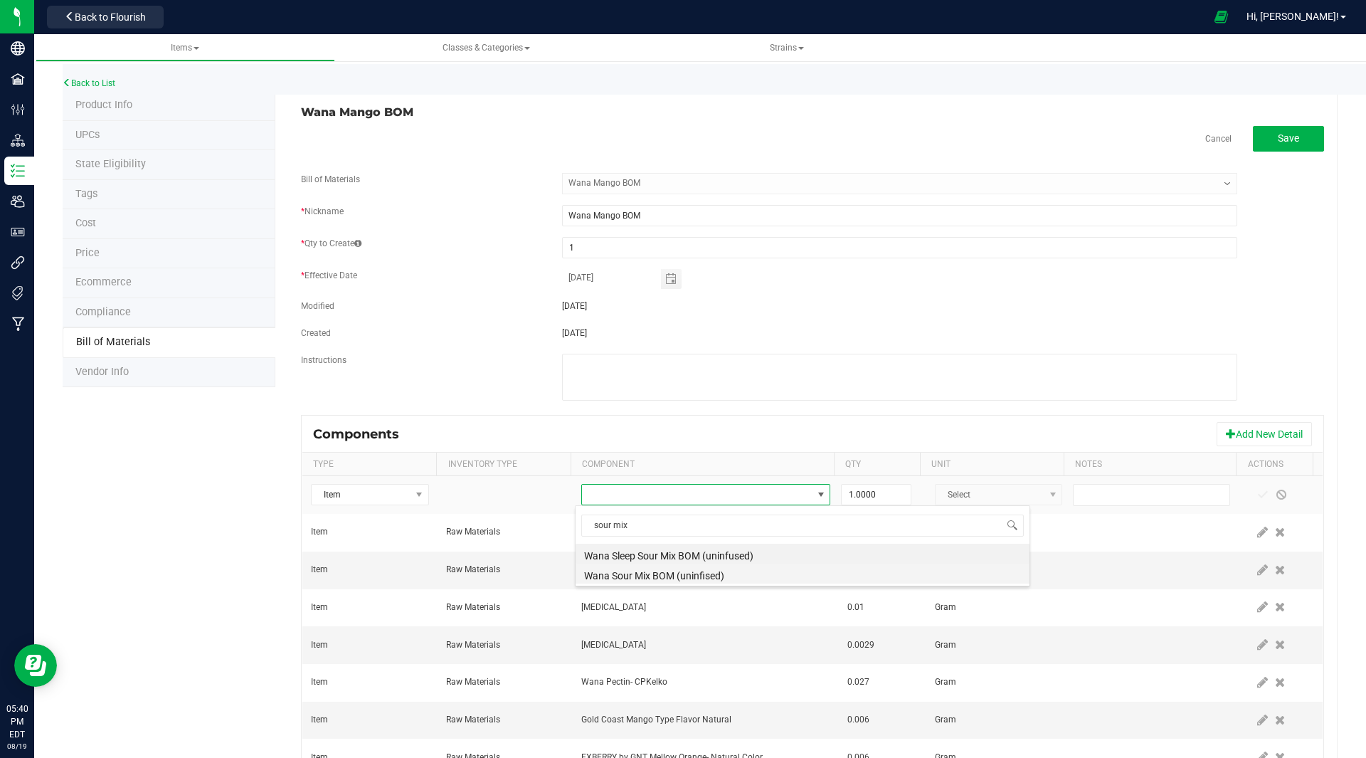
click at [685, 572] on li "Wana Sour Mix BOM (uninfised)" at bounding box center [803, 574] width 454 height 20
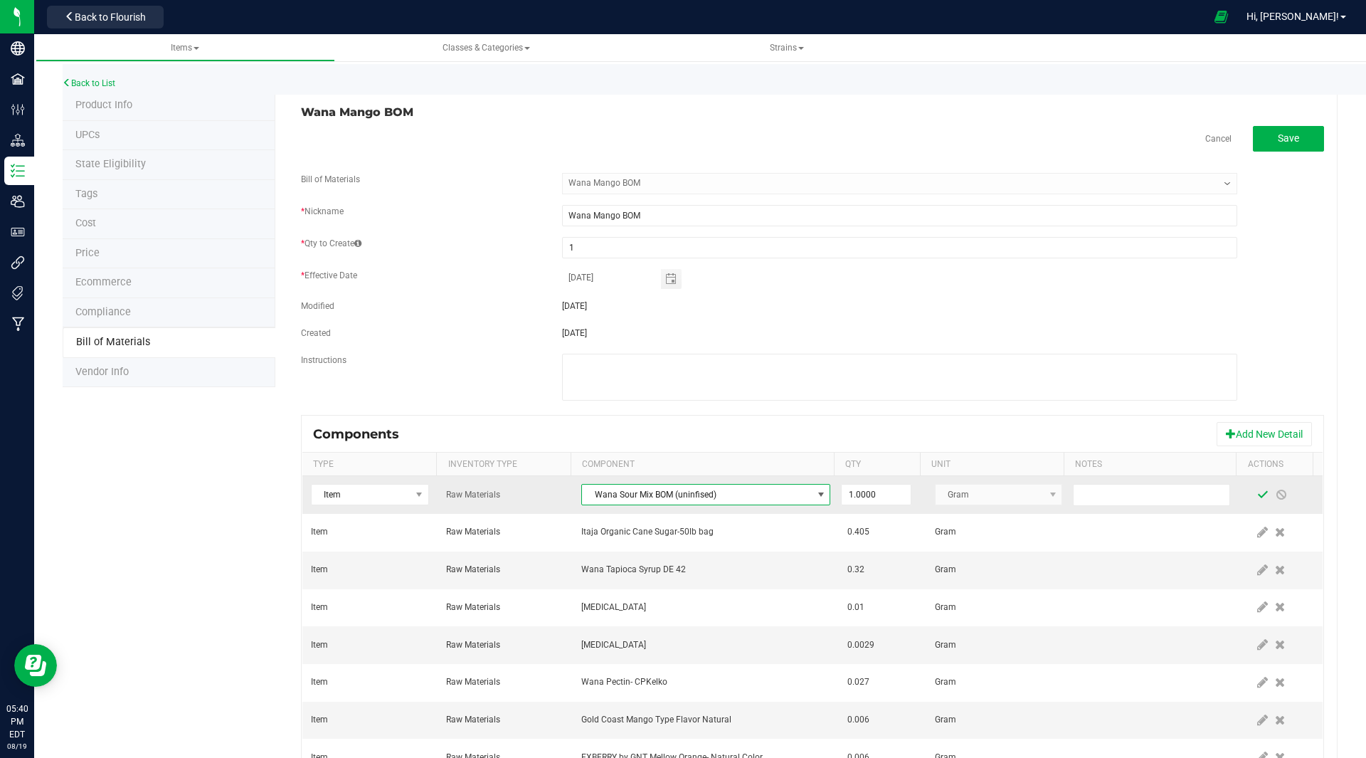
click at [1257, 493] on span at bounding box center [1262, 494] width 11 height 11
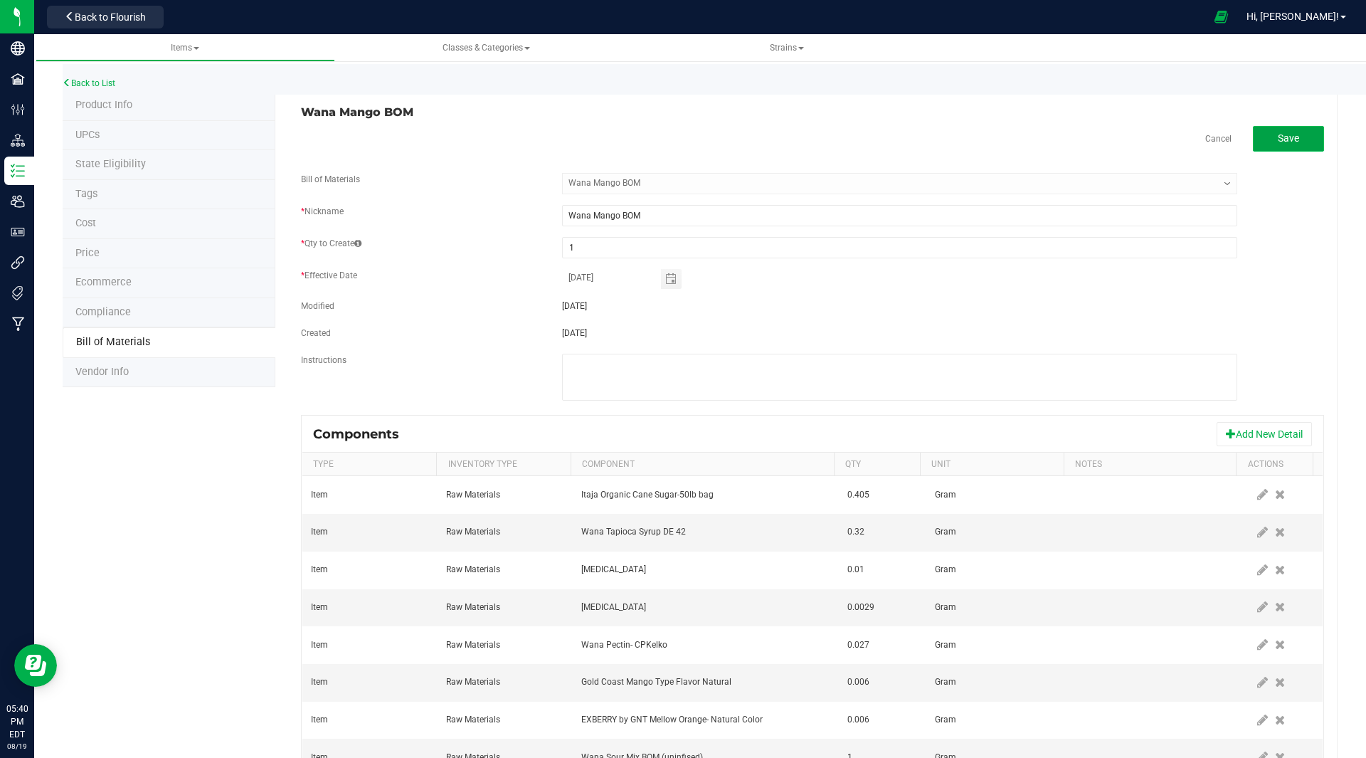
click at [1278, 137] on span "Save" at bounding box center [1288, 137] width 21 height 11
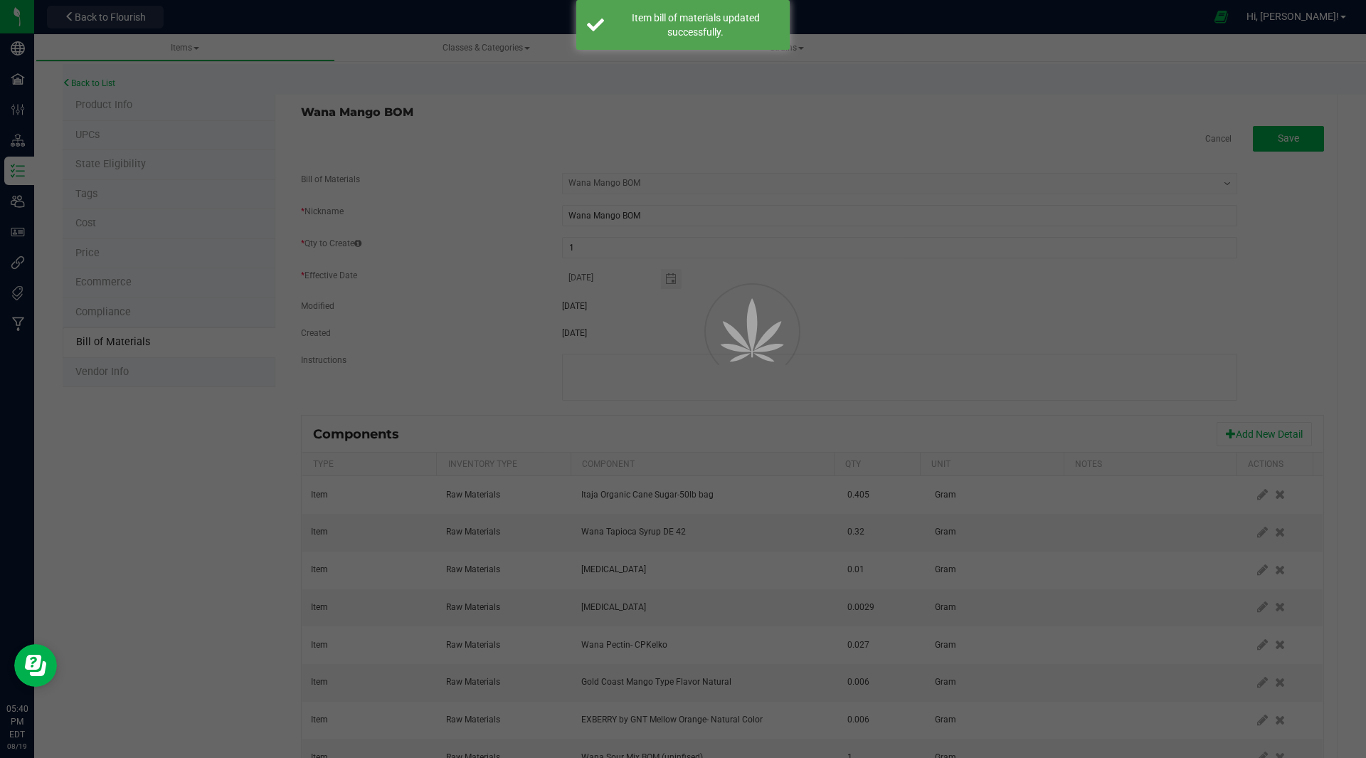
select select "39"
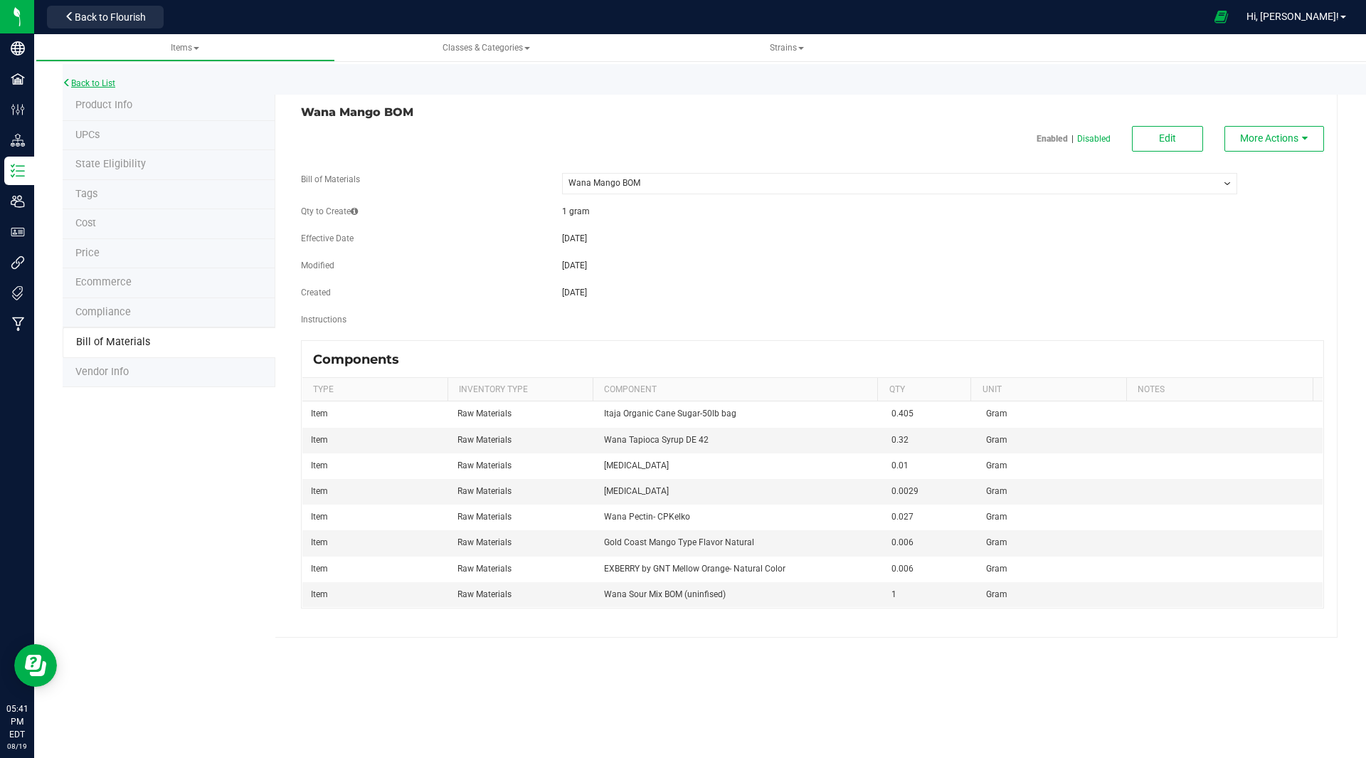
click at [97, 86] on link "Back to List" at bounding box center [89, 83] width 53 height 10
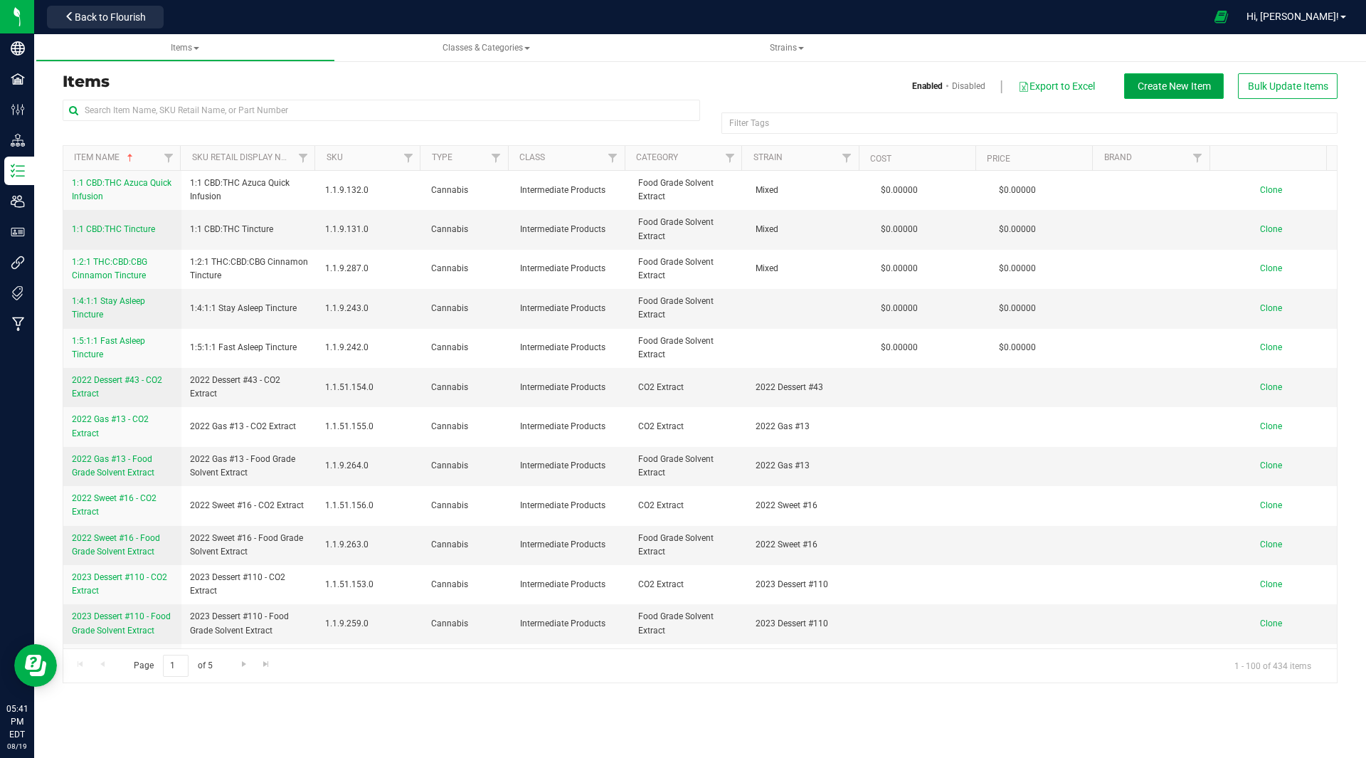
click at [1172, 81] on span "Create New Item" at bounding box center [1174, 85] width 73 height 11
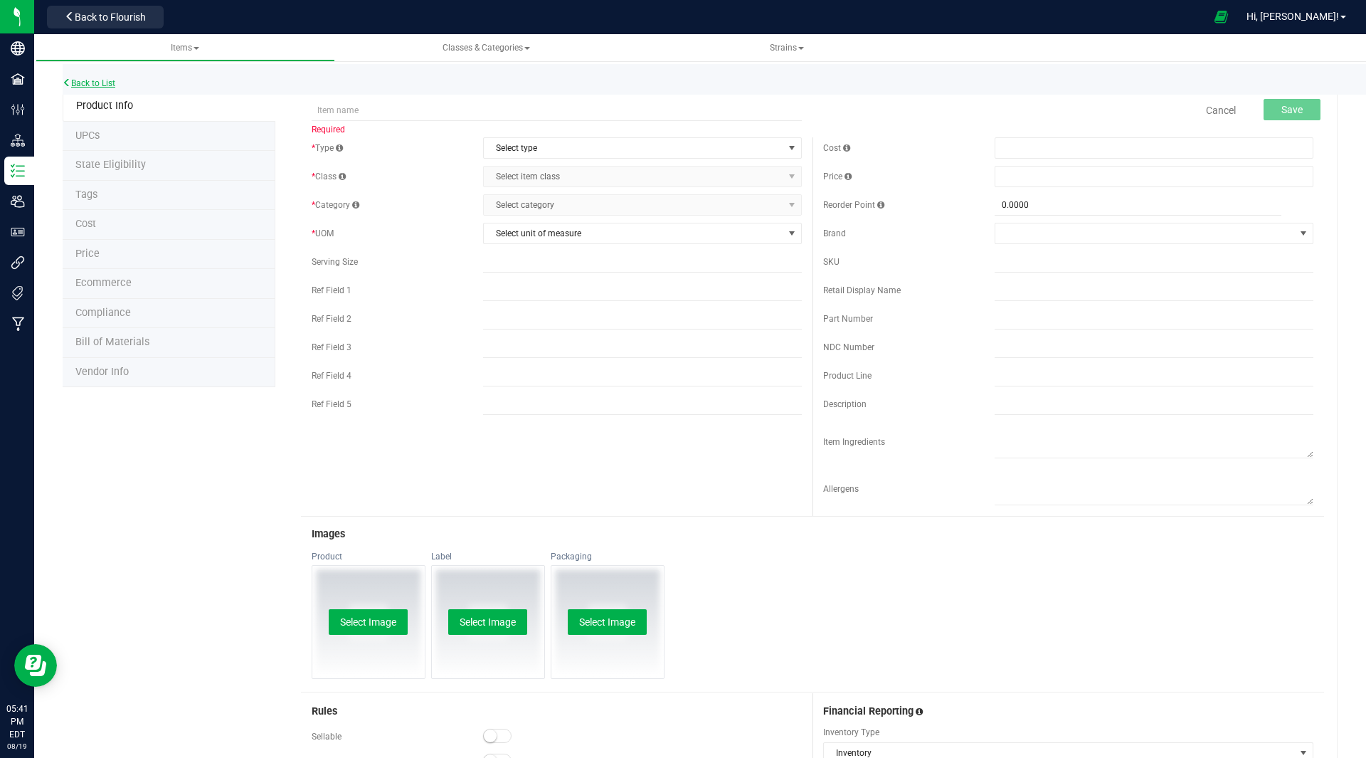
click at [96, 82] on link "Back to List" at bounding box center [89, 83] width 53 height 10
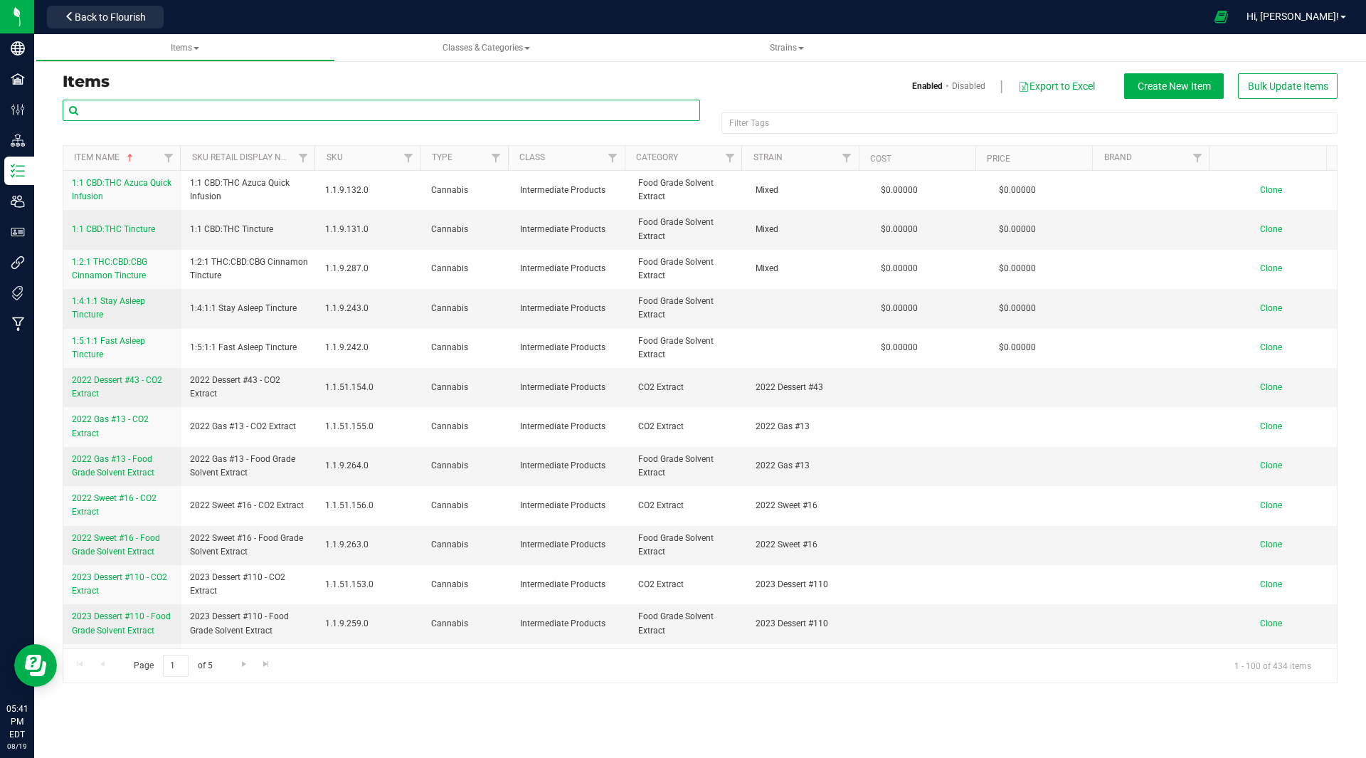
click at [175, 109] on input "text" at bounding box center [382, 110] width 638 height 21
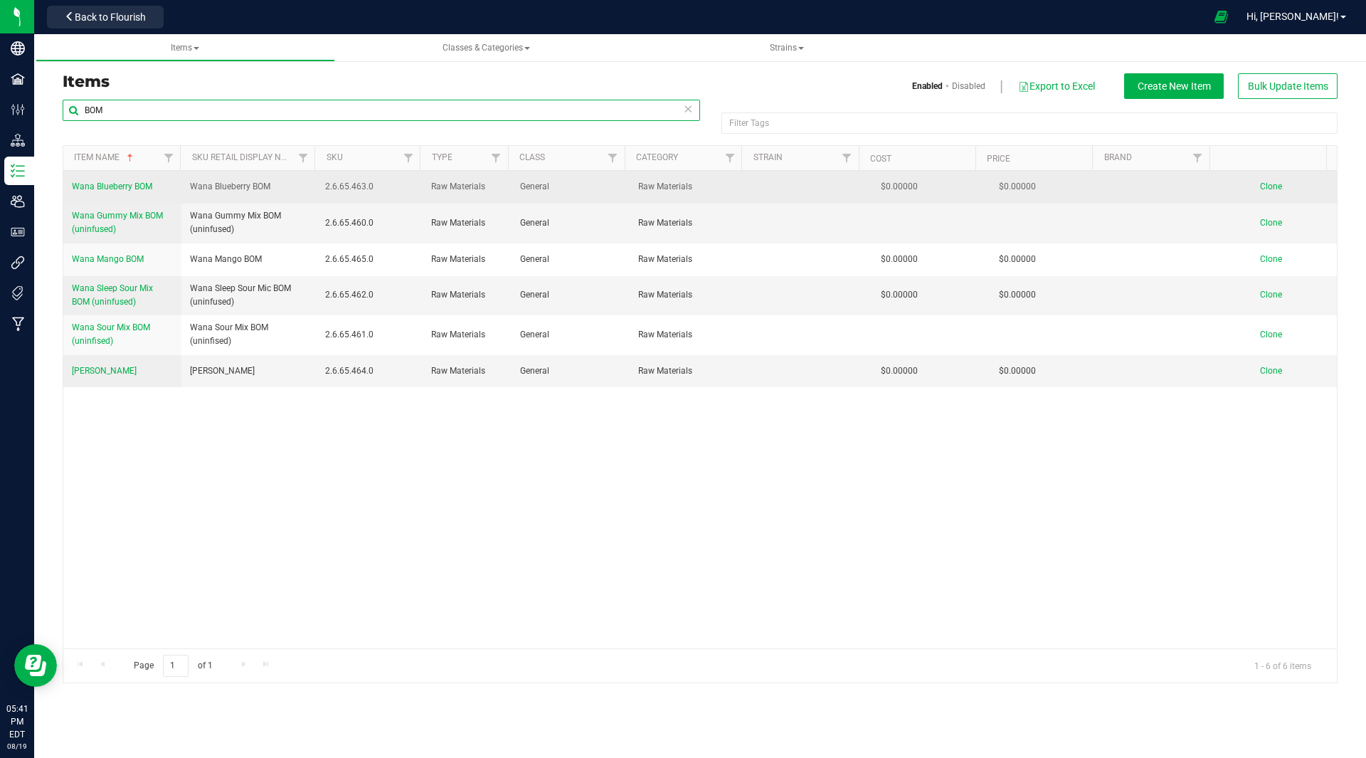
type input "BOM"
click at [1260, 186] on span "Clone" at bounding box center [1271, 186] width 22 height 10
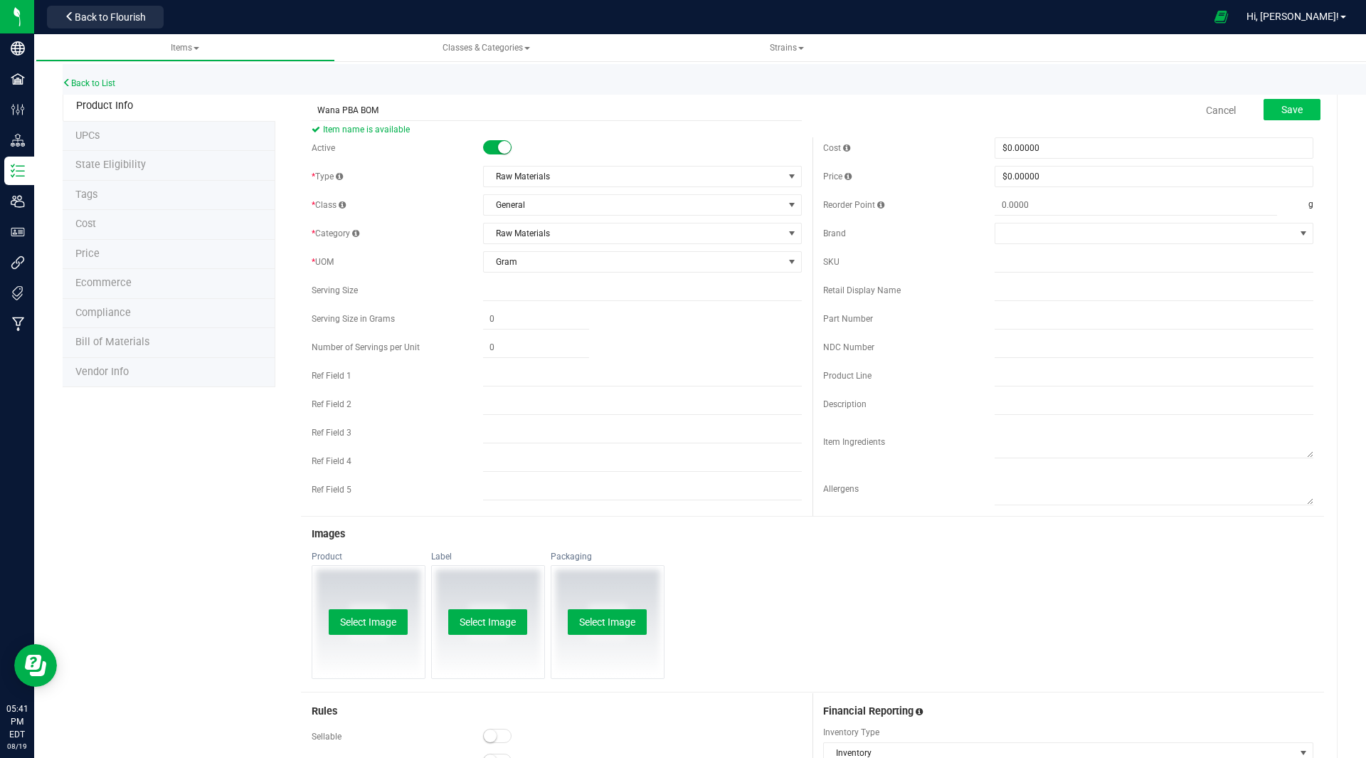
type input "Wana PBA BOM"
click at [1282, 115] on span "Save" at bounding box center [1292, 109] width 21 height 11
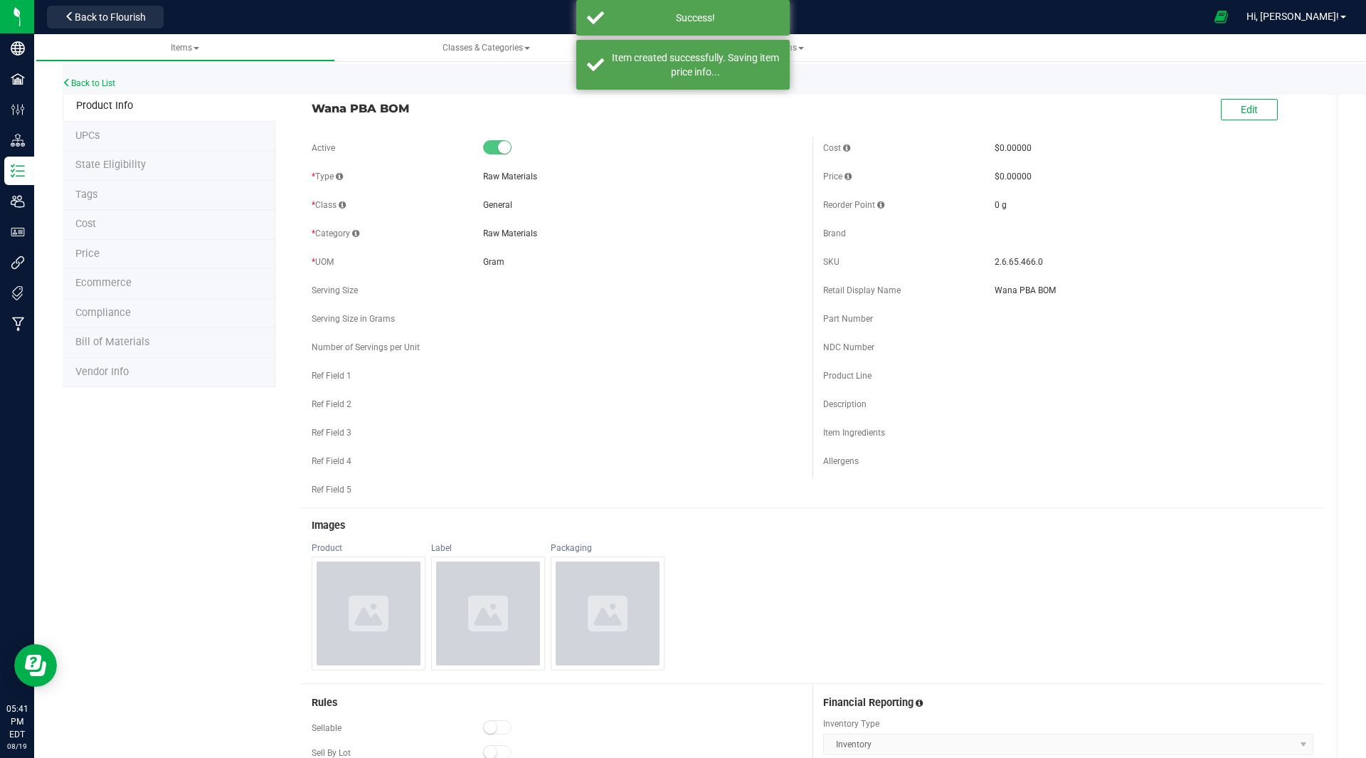
click at [119, 344] on span "Bill of Materials" at bounding box center [112, 342] width 74 height 12
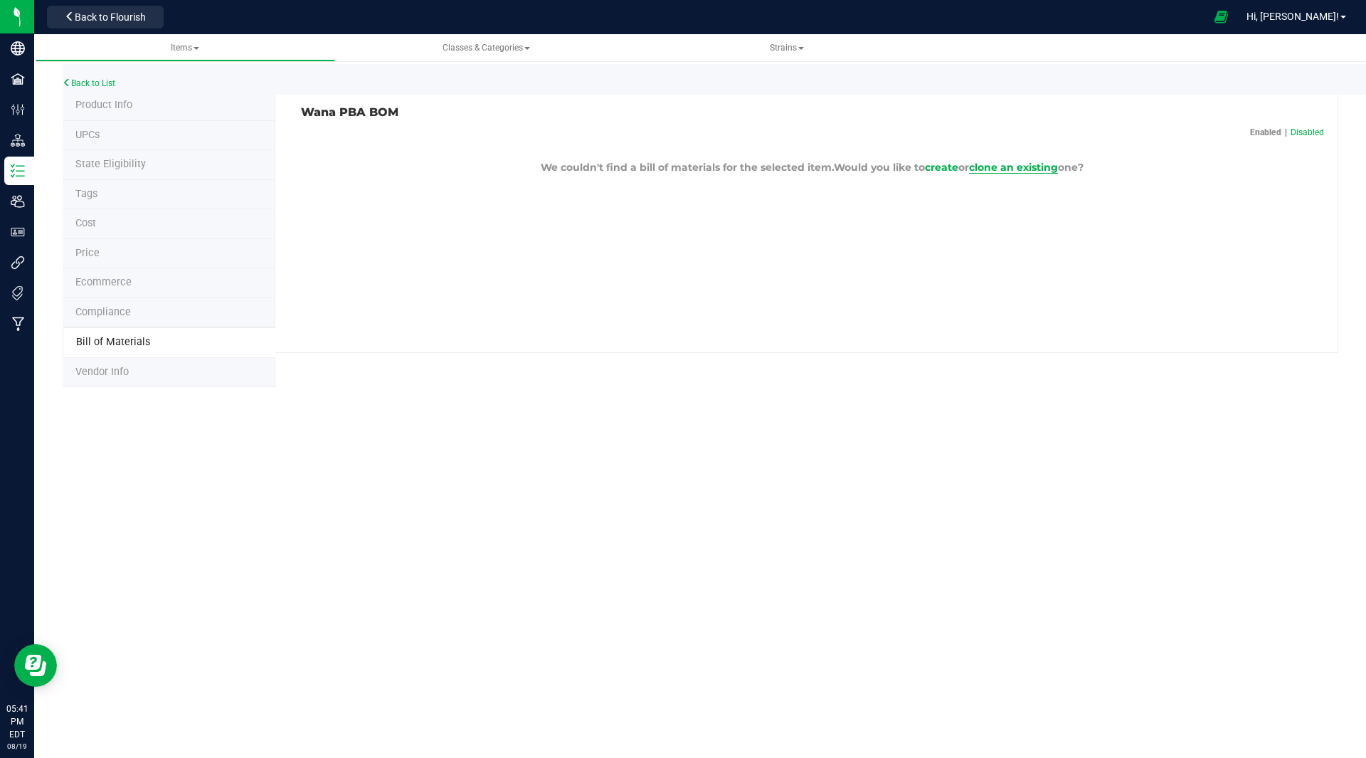
click at [1002, 163] on span "clone an existing" at bounding box center [1013, 167] width 89 height 13
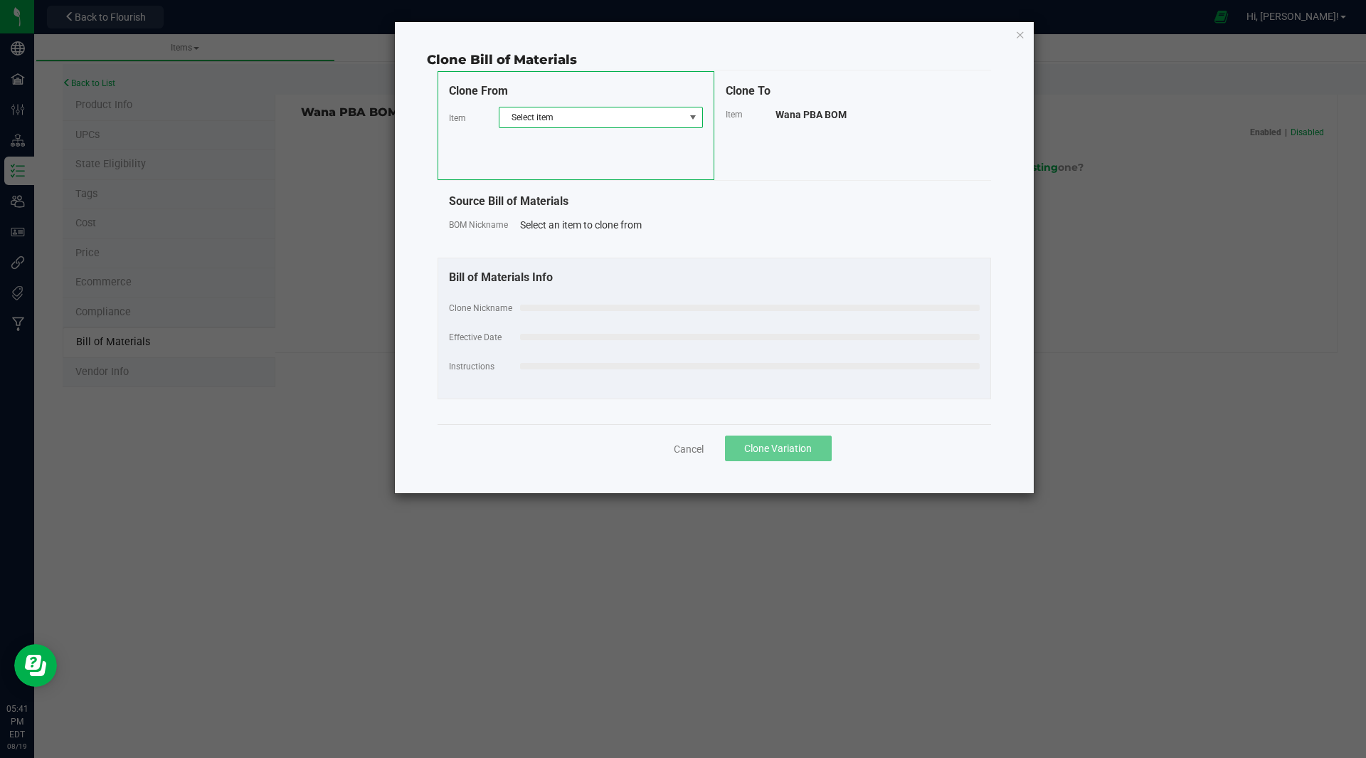
click at [505, 118] on span "Select item" at bounding box center [592, 117] width 185 height 20
type input "bom"
click at [557, 198] on li "Wana Gummy Mix BOM (uninfused)" at bounding box center [601, 196] width 203 height 20
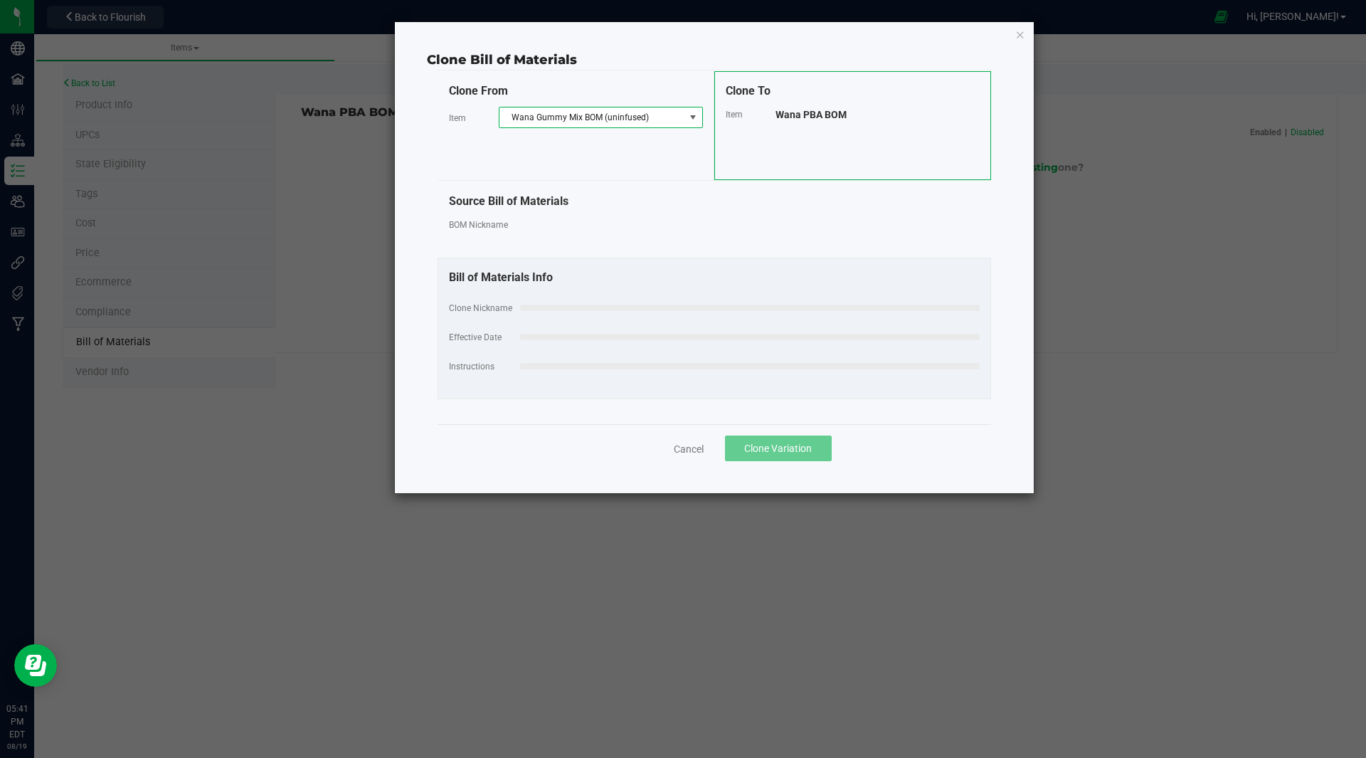
select select "30"
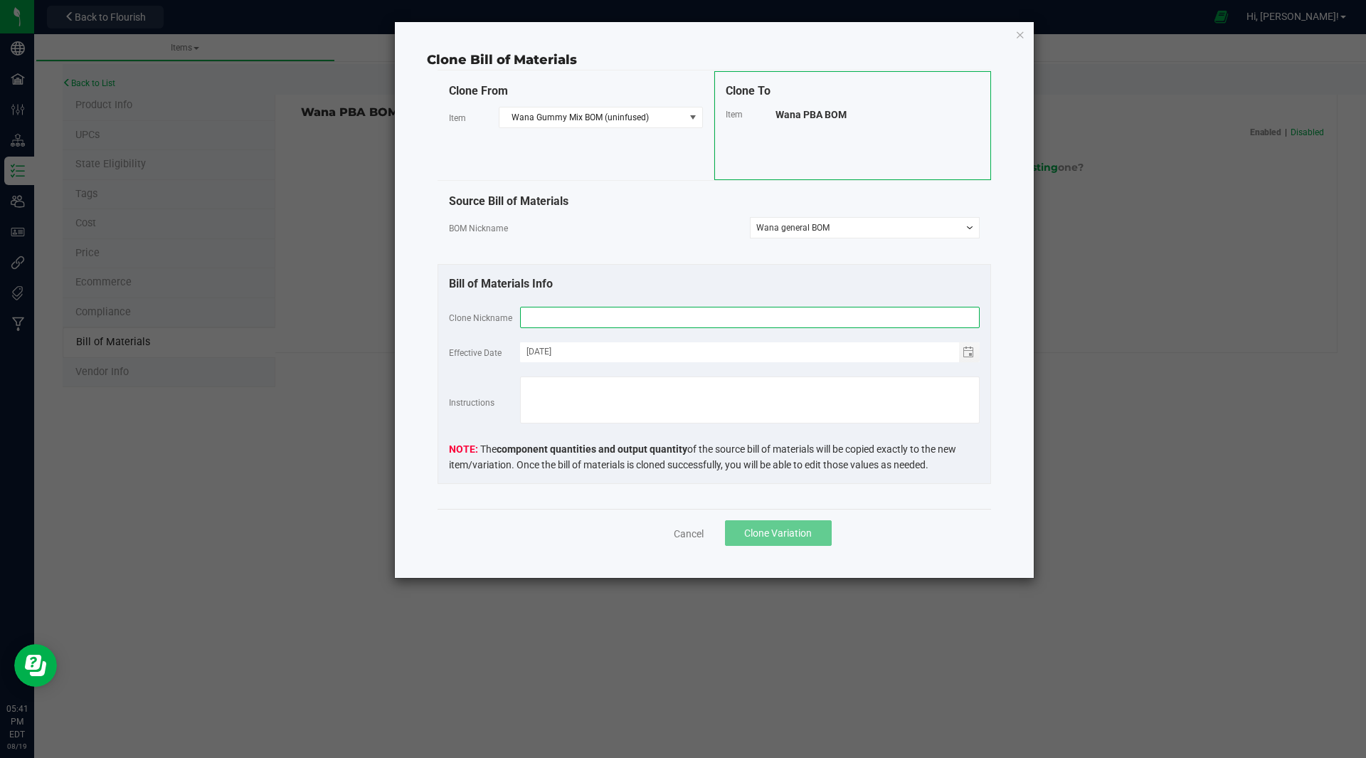
click at [585, 318] on input "text" at bounding box center [750, 317] width 460 height 21
type input "Wana PBA BOM"
click at [771, 534] on span "Clone Variation" at bounding box center [778, 532] width 68 height 11
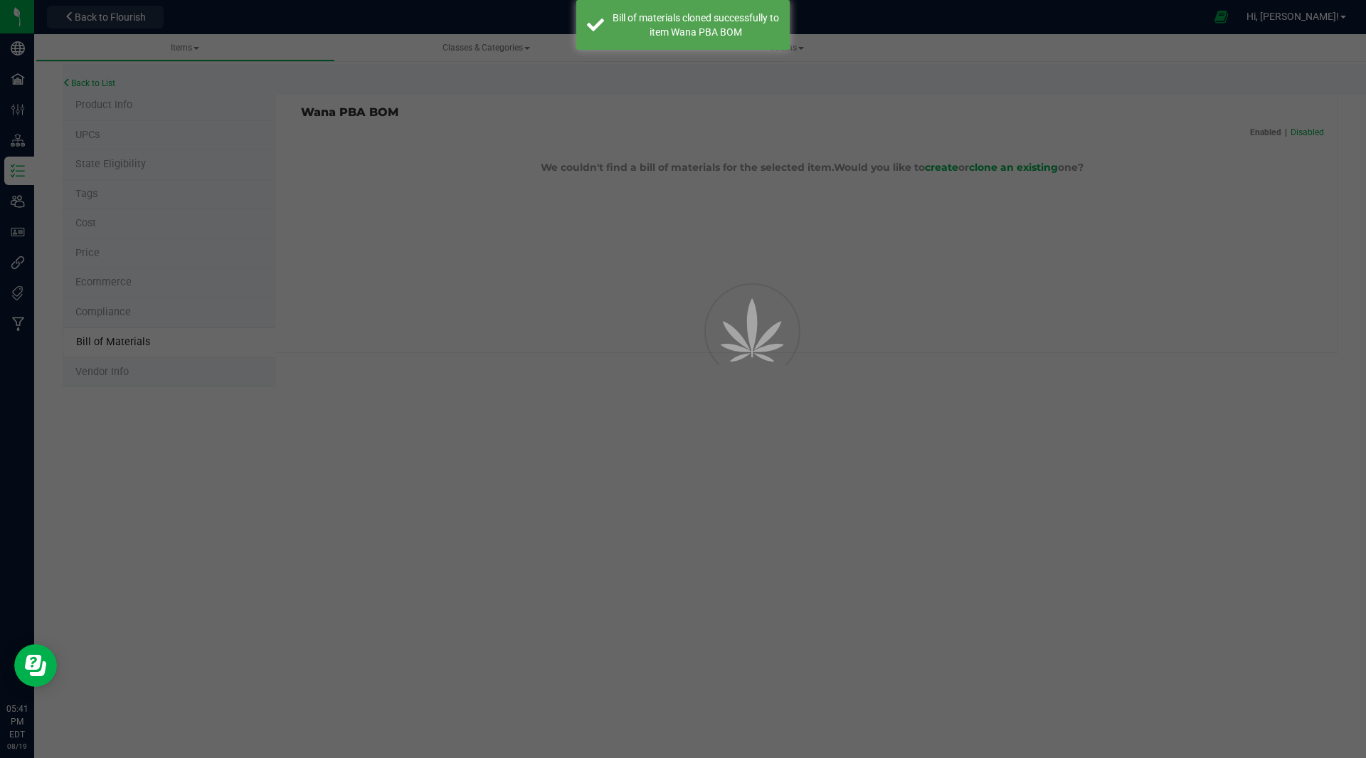
select select "40"
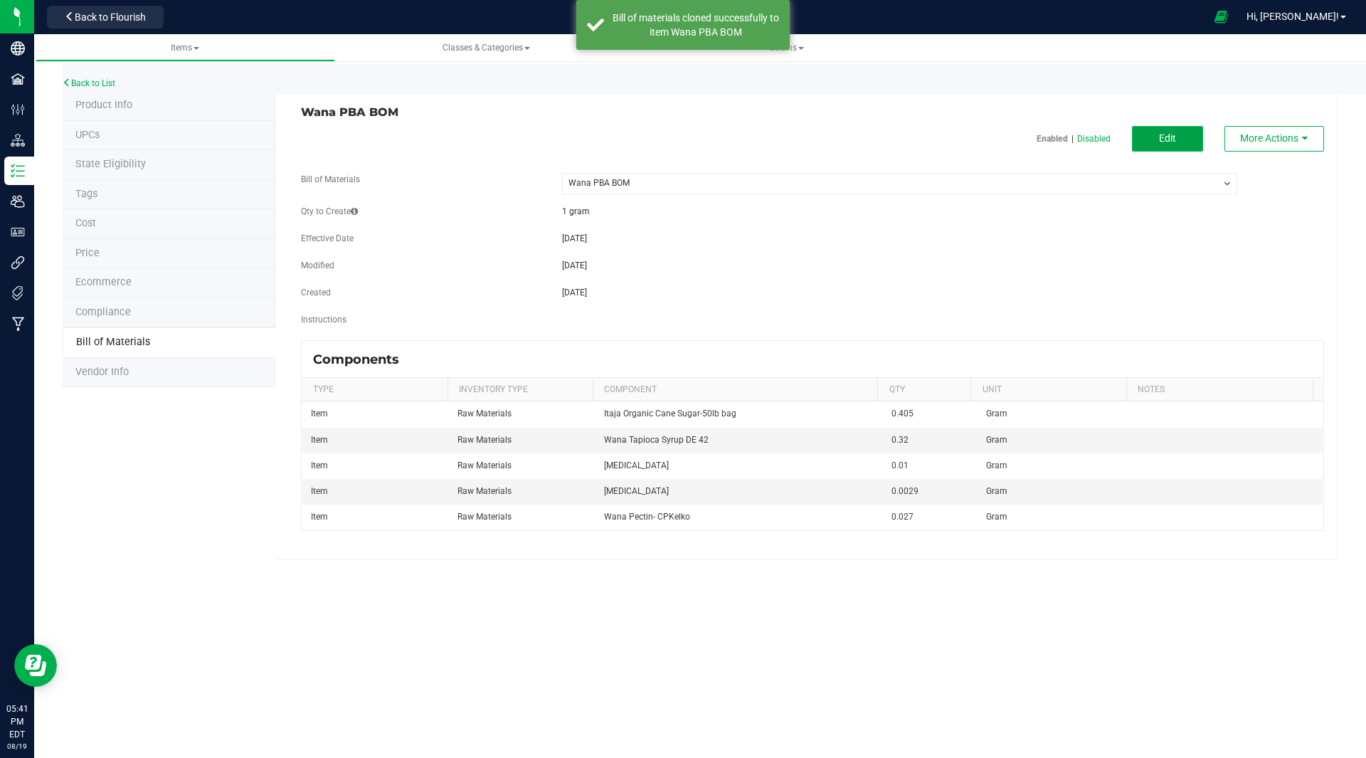
click at [1164, 138] on span "Edit" at bounding box center [1167, 137] width 17 height 11
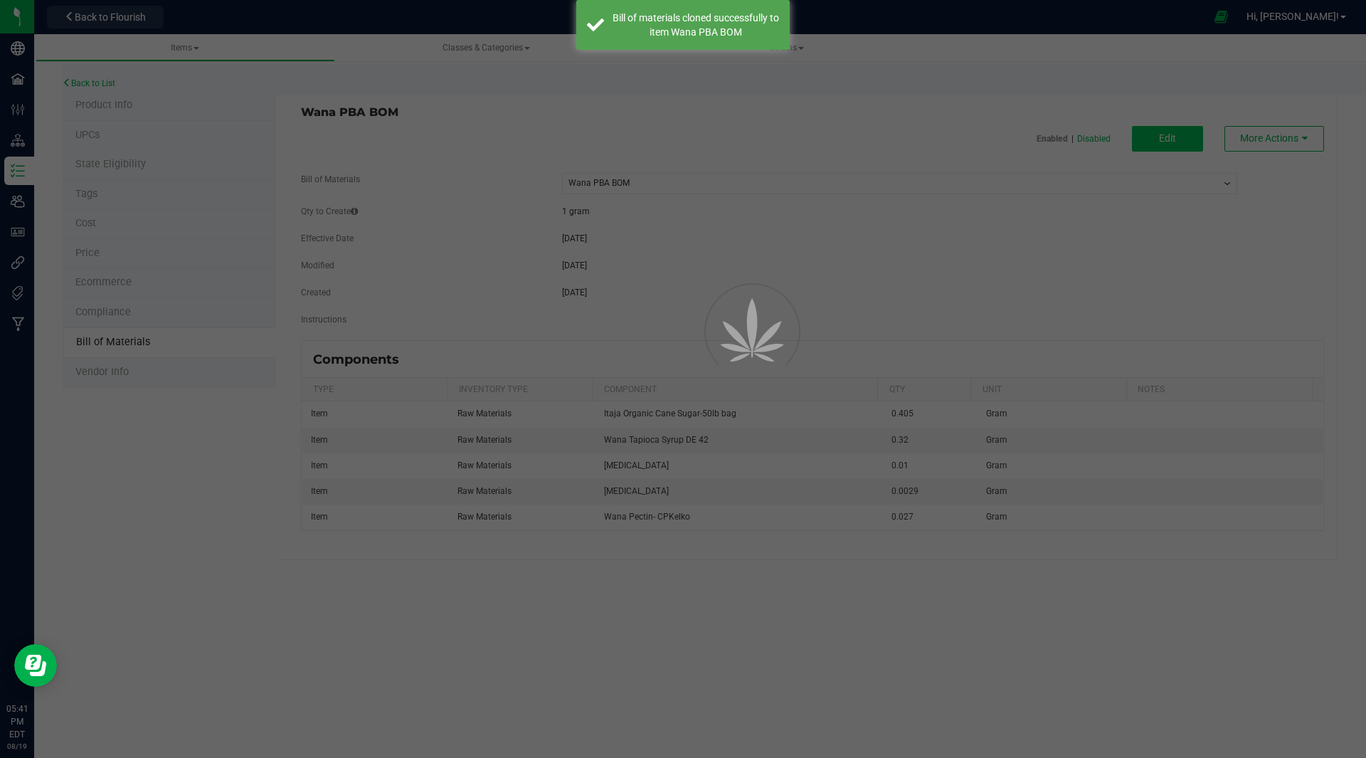
select select "40"
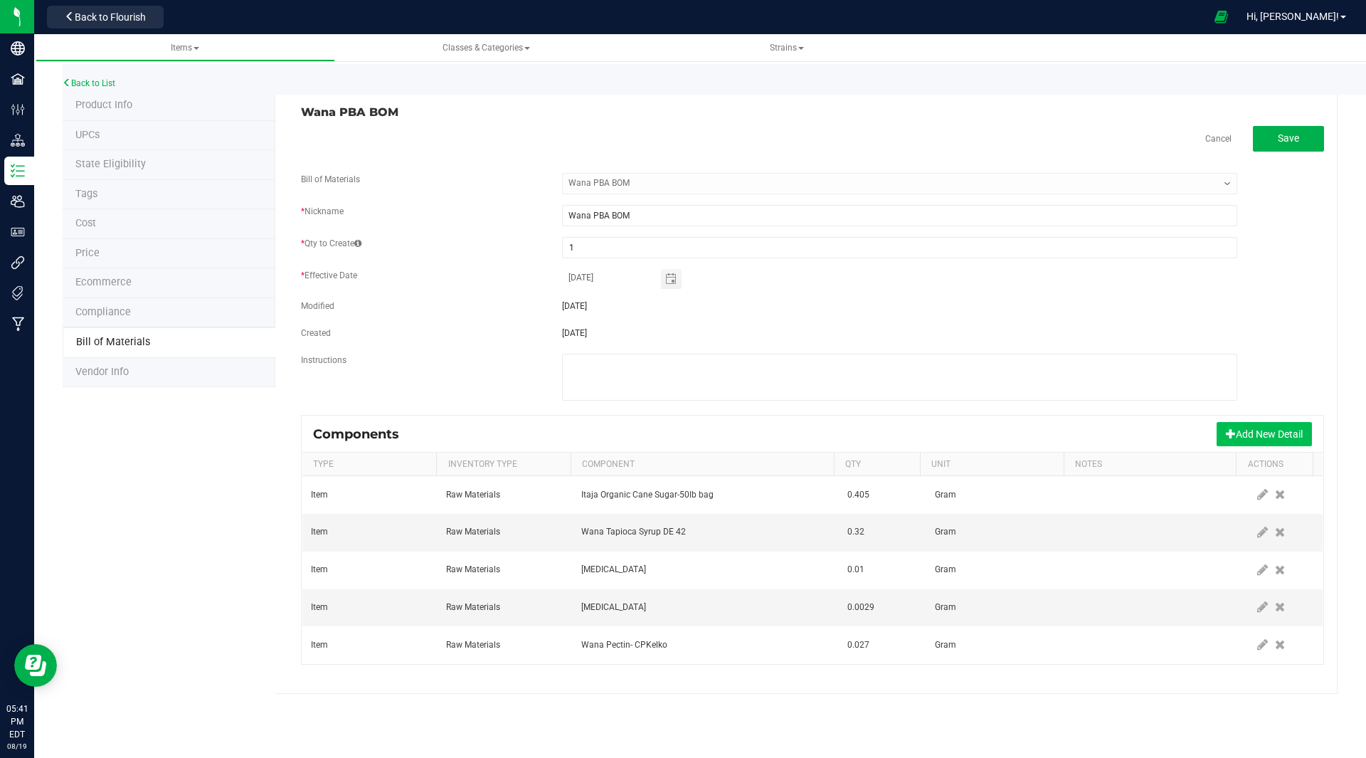
click at [1257, 429] on button "Add New Detail" at bounding box center [1264, 434] width 95 height 24
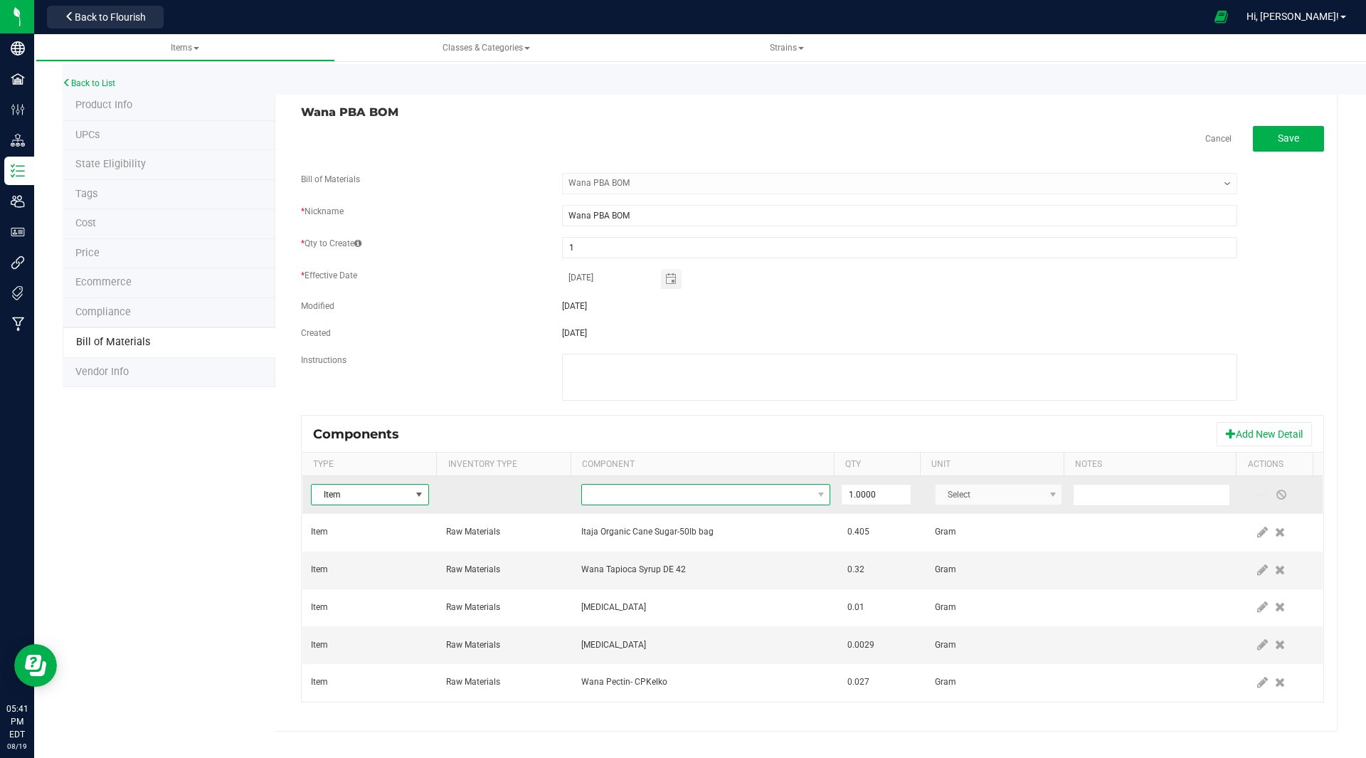
click at [621, 494] on span "NO DATA FOUND" at bounding box center [697, 495] width 230 height 20
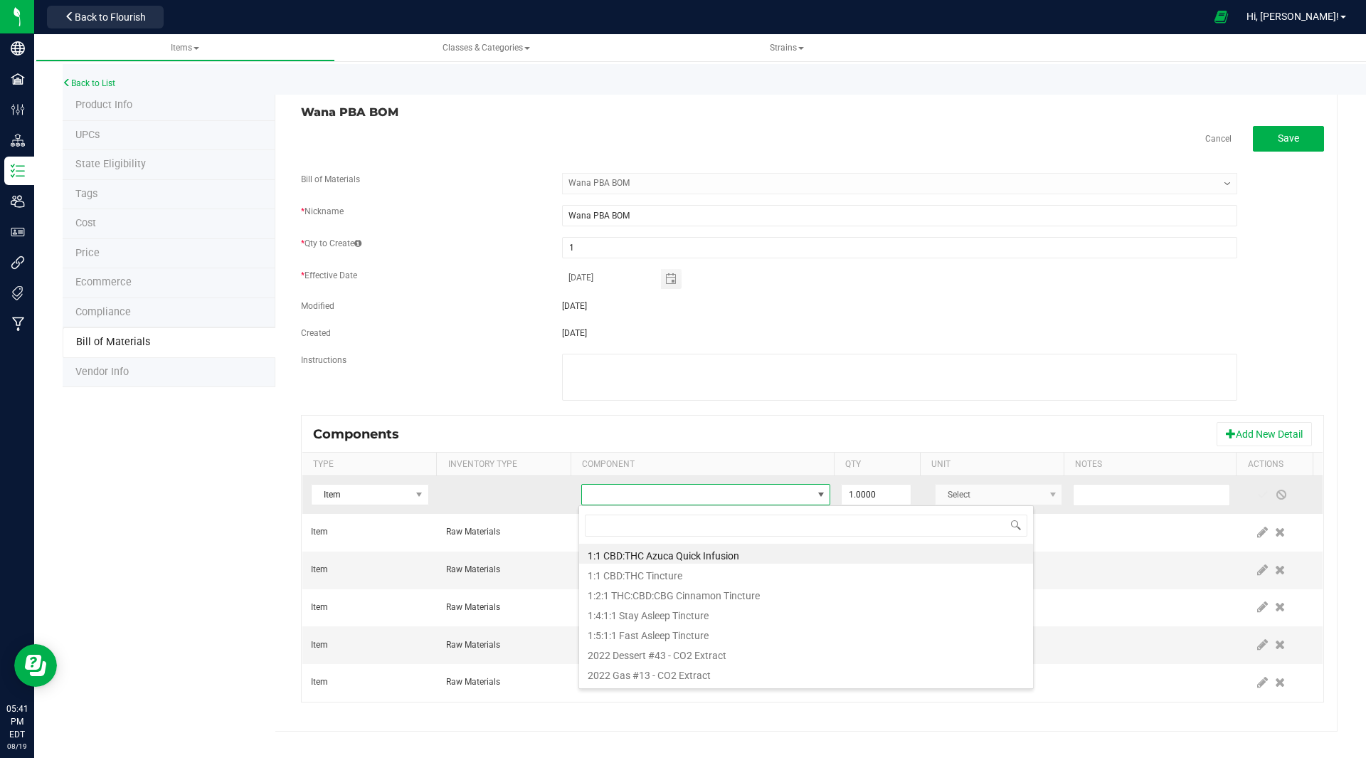
scroll to position [21, 243]
type input "pom"
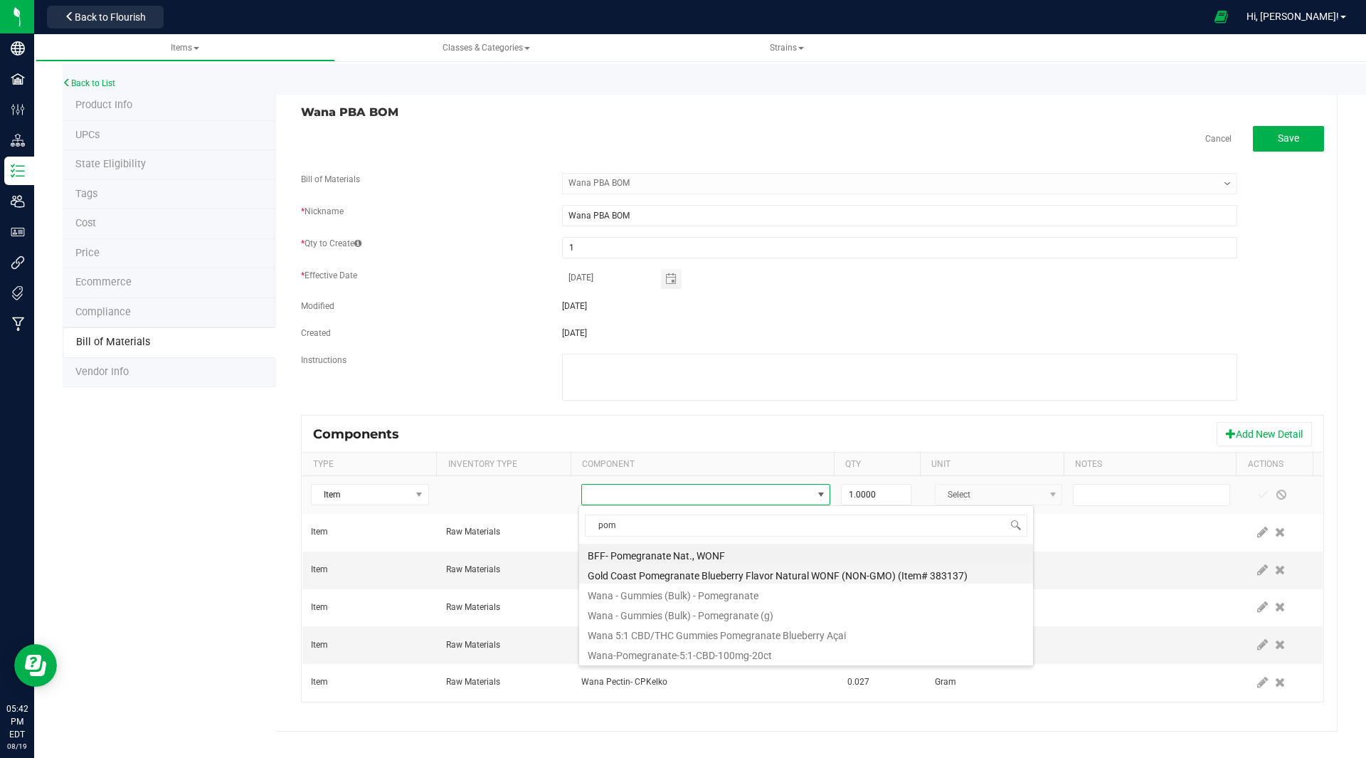
click at [683, 573] on li "Gold Coast Pomegranate Blueberry Flavor Natural WONF (NON-GMO) (Item# 383137)" at bounding box center [806, 574] width 454 height 20
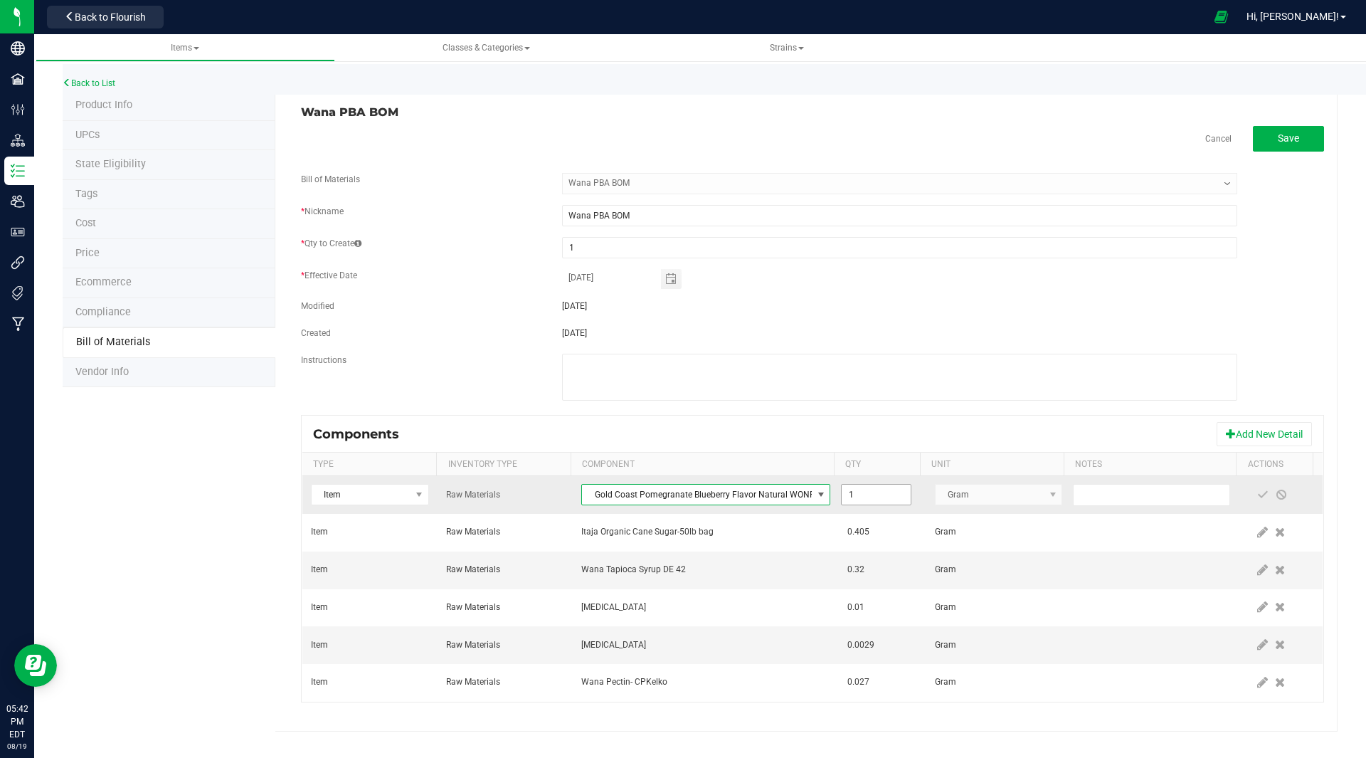
click at [871, 494] on input "1" at bounding box center [876, 495] width 68 height 20
type input "0.0050"
click at [1257, 492] on span at bounding box center [1262, 494] width 11 height 11
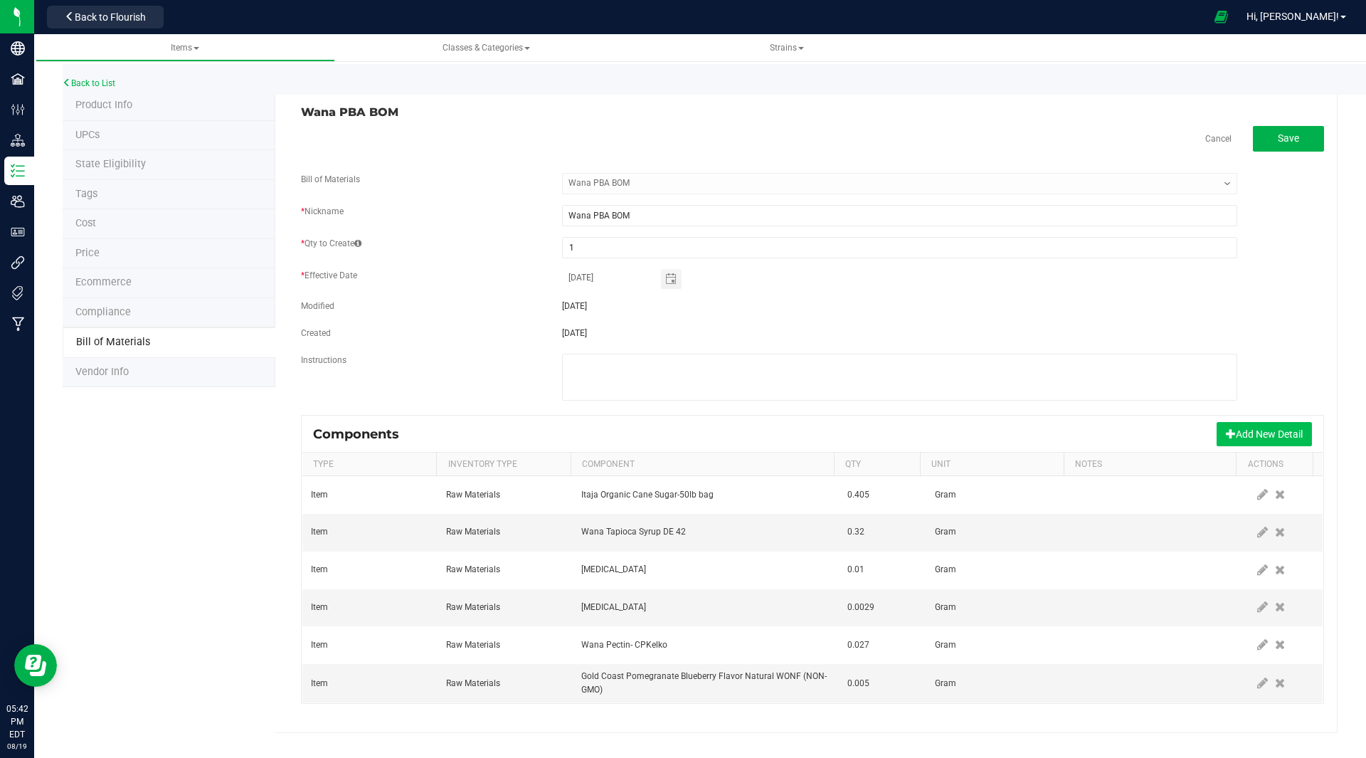
click at [1227, 433] on span at bounding box center [1231, 433] width 10 height 10
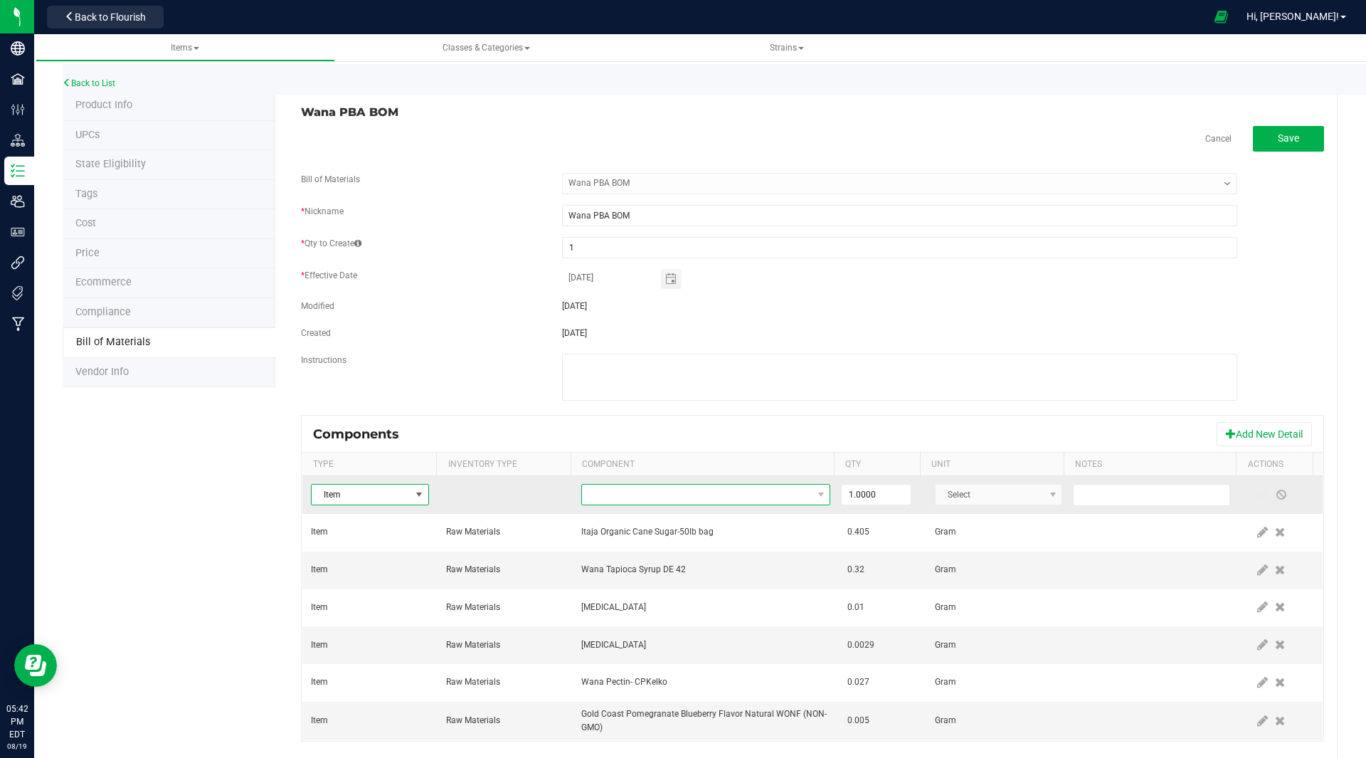
click at [625, 495] on span "NO DATA FOUND" at bounding box center [697, 495] width 230 height 20
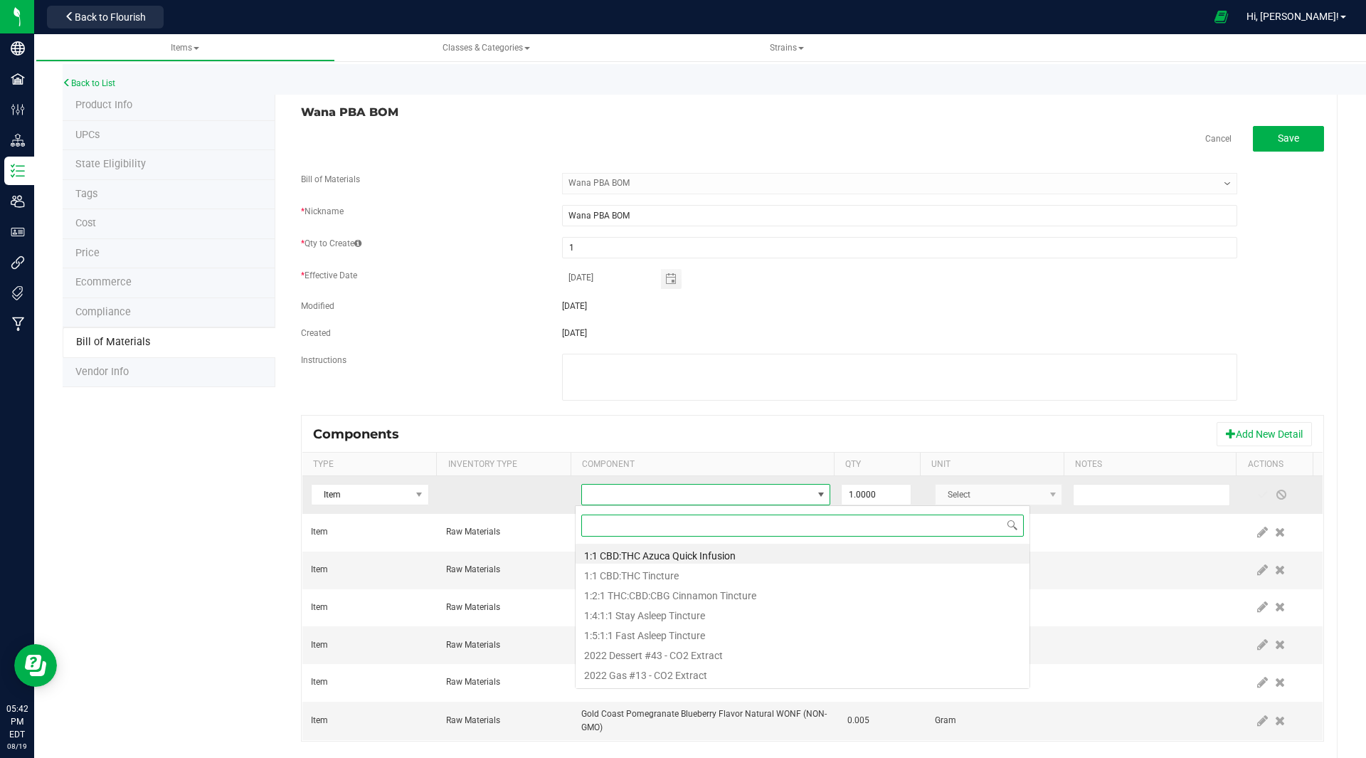
scroll to position [21, 242]
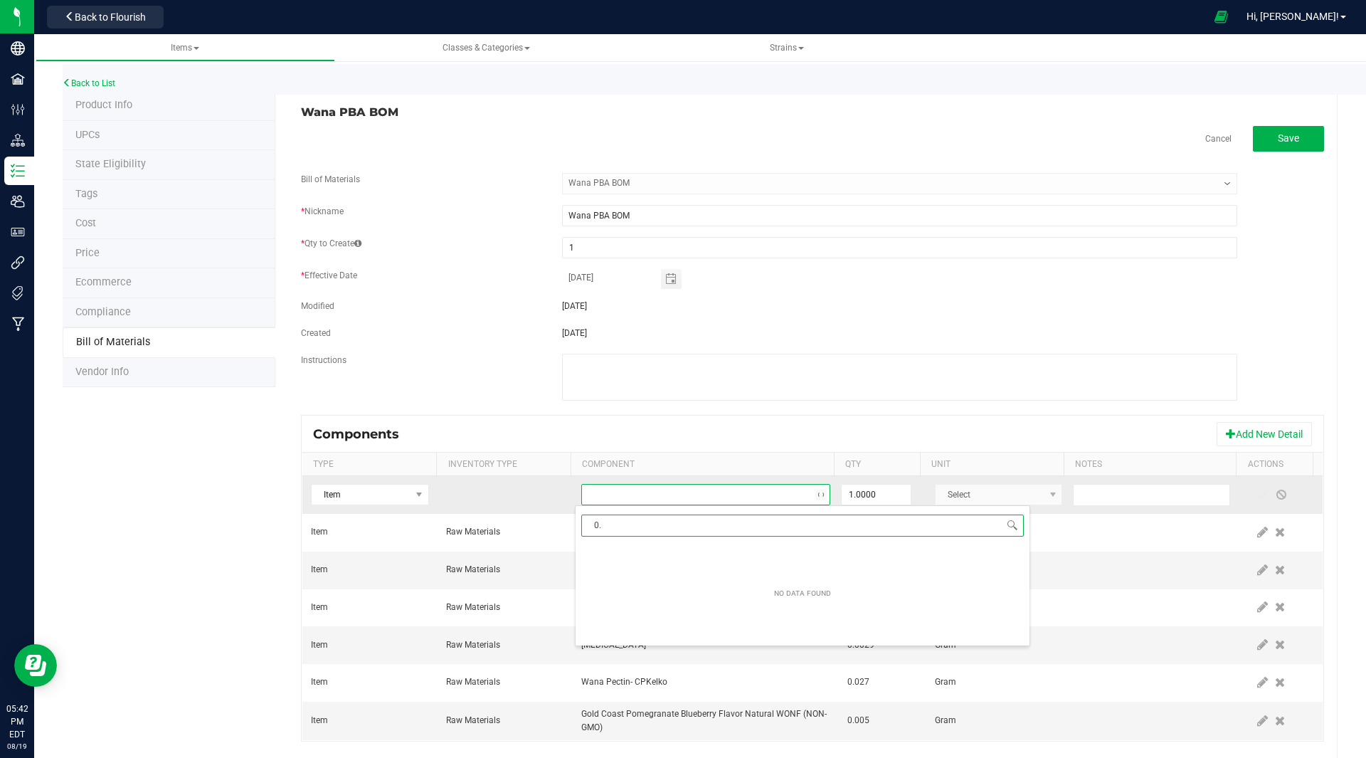
type input "0"
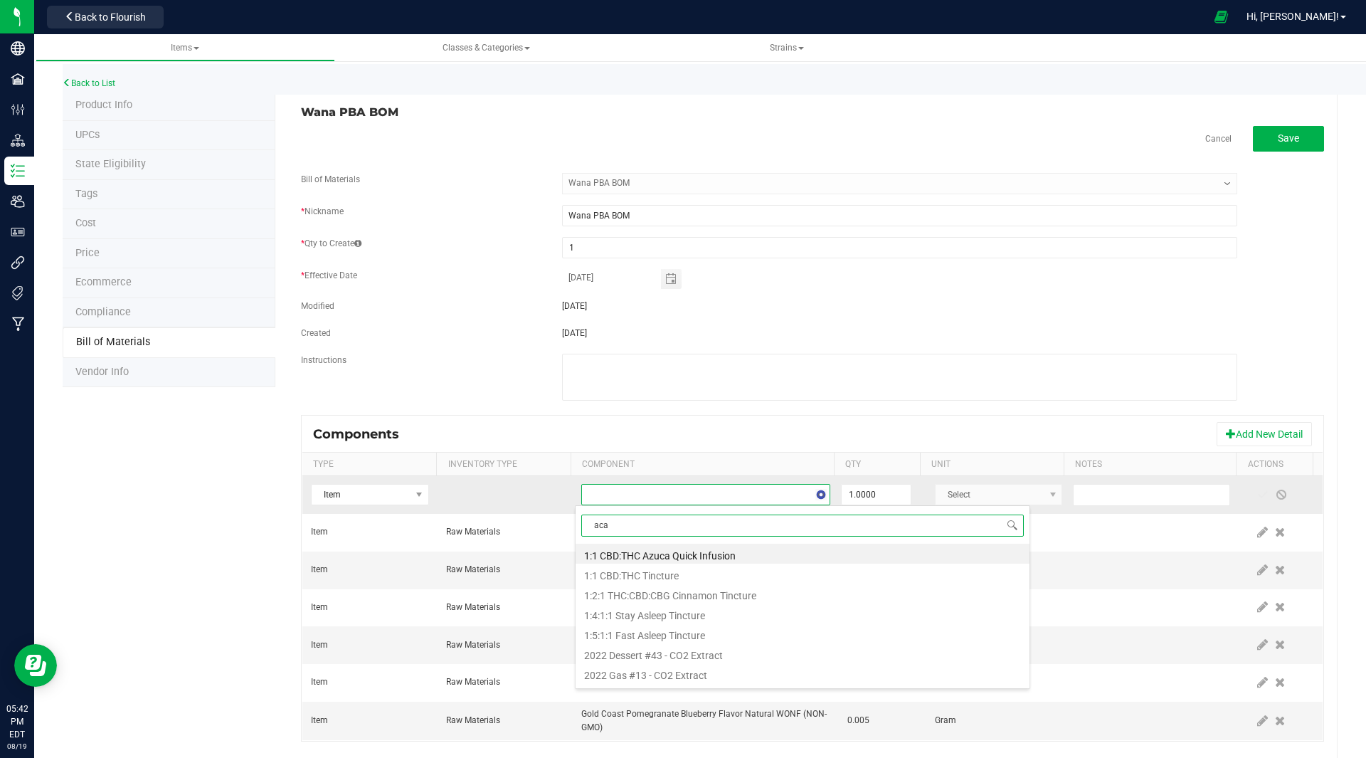
type input "acai"
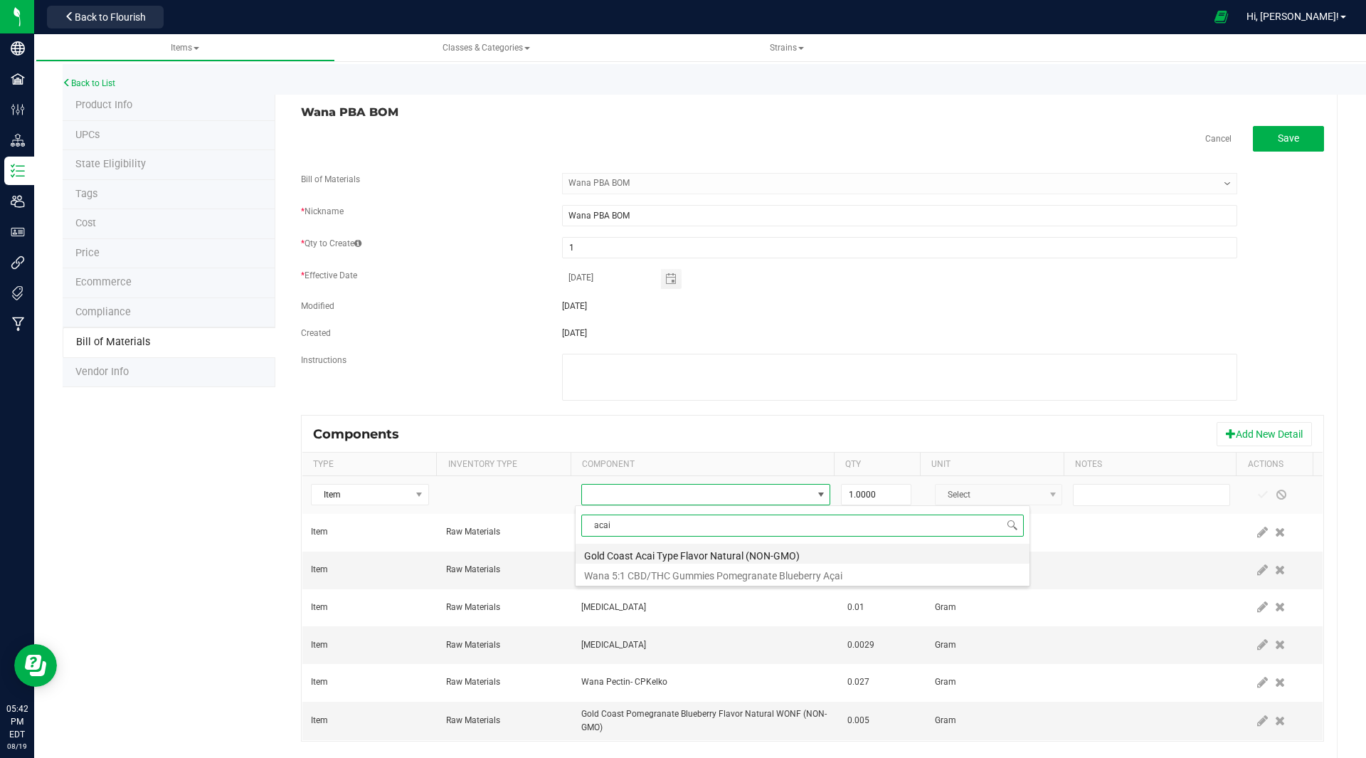
click at [728, 554] on li "Gold Coast Acai Type Flavor Natural (NON-GMO)" at bounding box center [803, 554] width 454 height 20
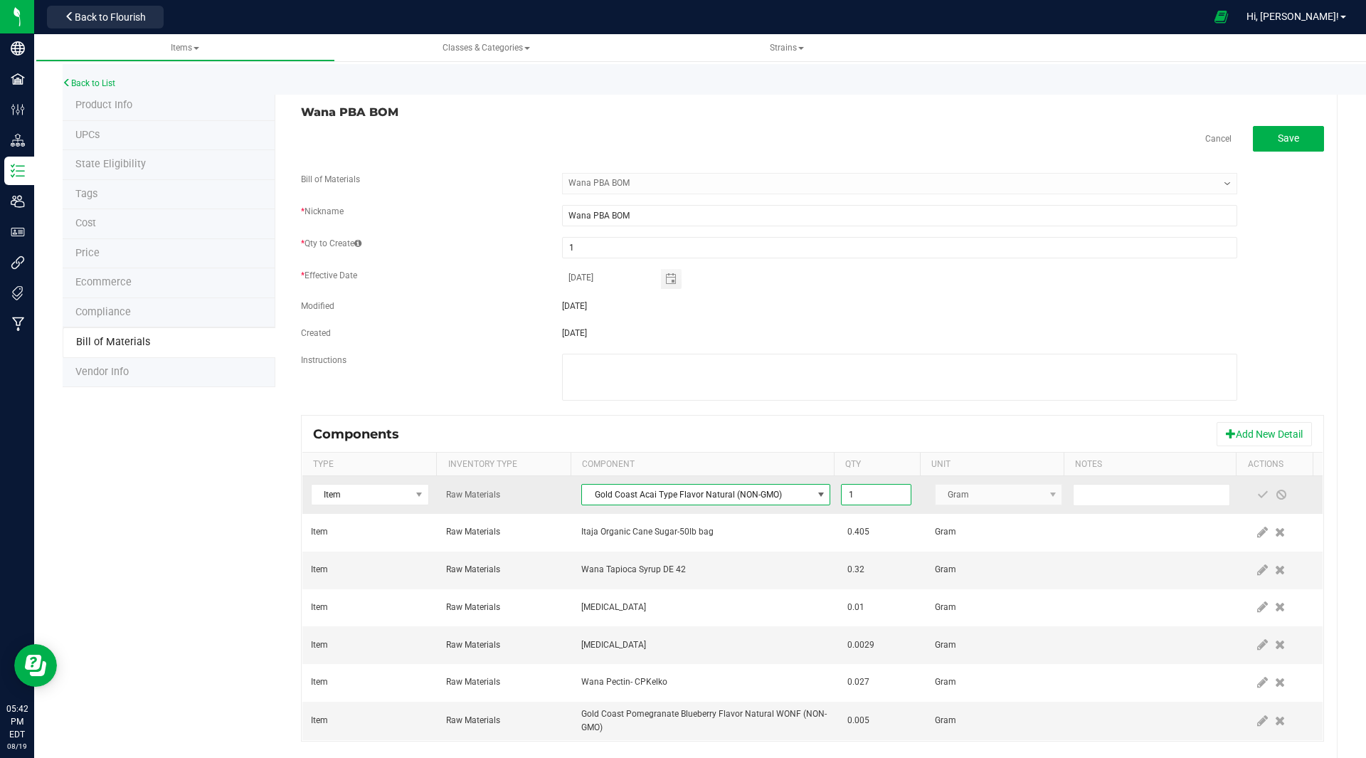
click at [865, 495] on input "1" at bounding box center [876, 495] width 68 height 20
type input "0.0009"
click at [1257, 490] on span at bounding box center [1262, 494] width 11 height 11
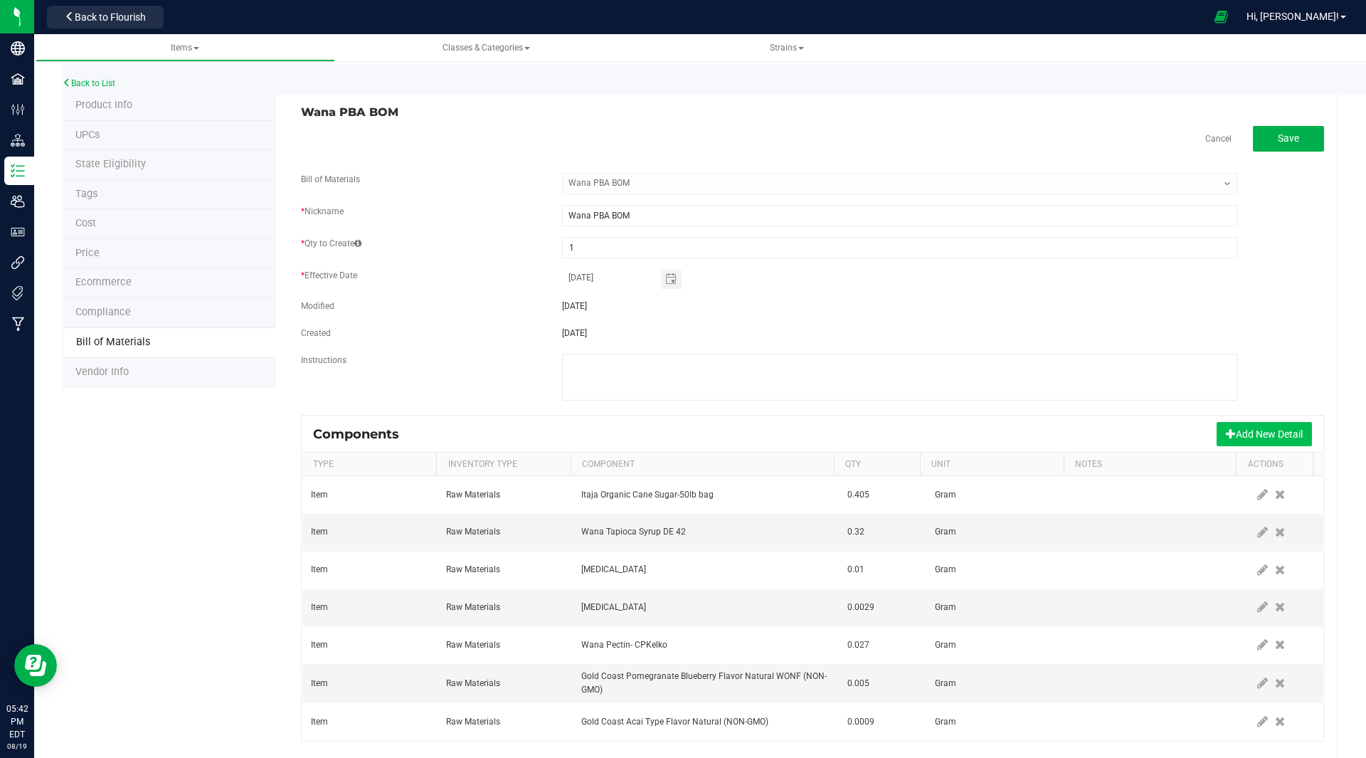
click at [1243, 427] on button "Add New Detail" at bounding box center [1264, 434] width 95 height 24
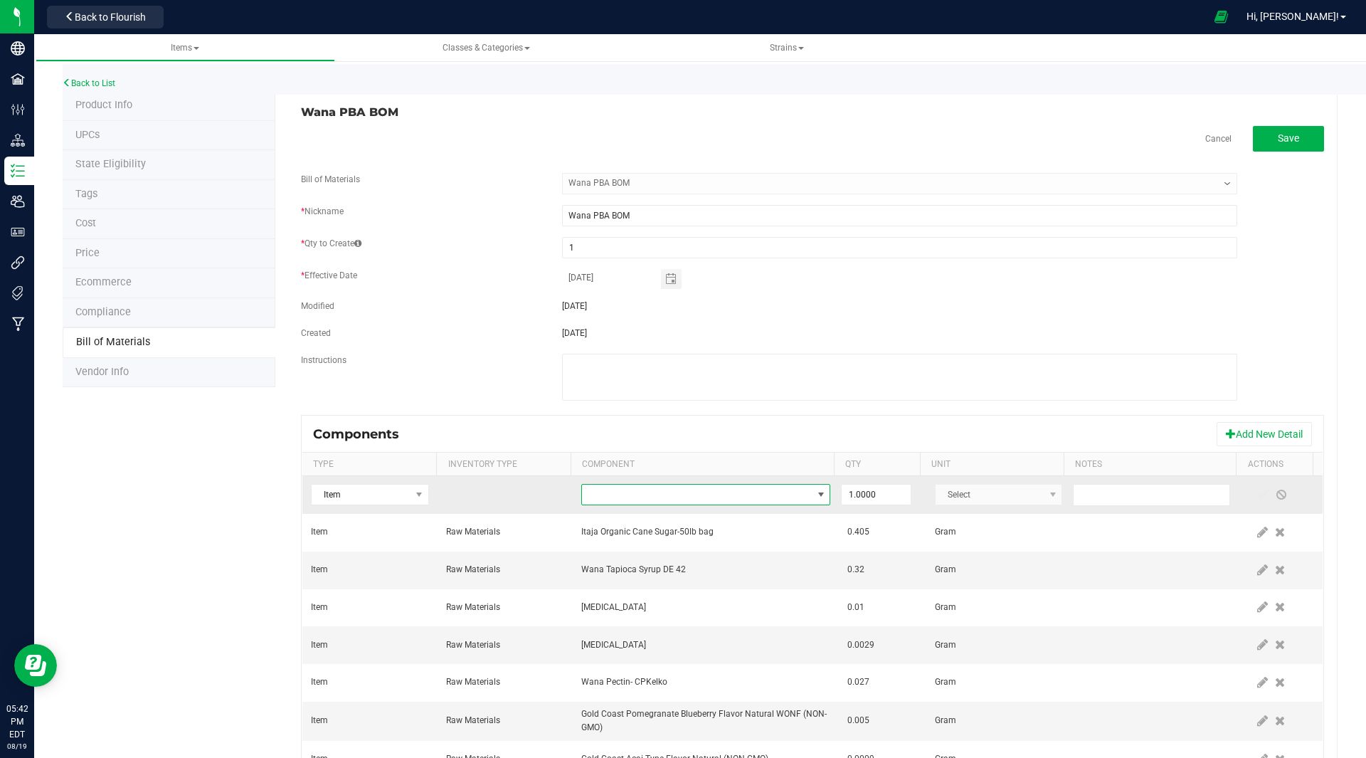
click at [616, 499] on span "NO DATA FOUND" at bounding box center [697, 495] width 230 height 20
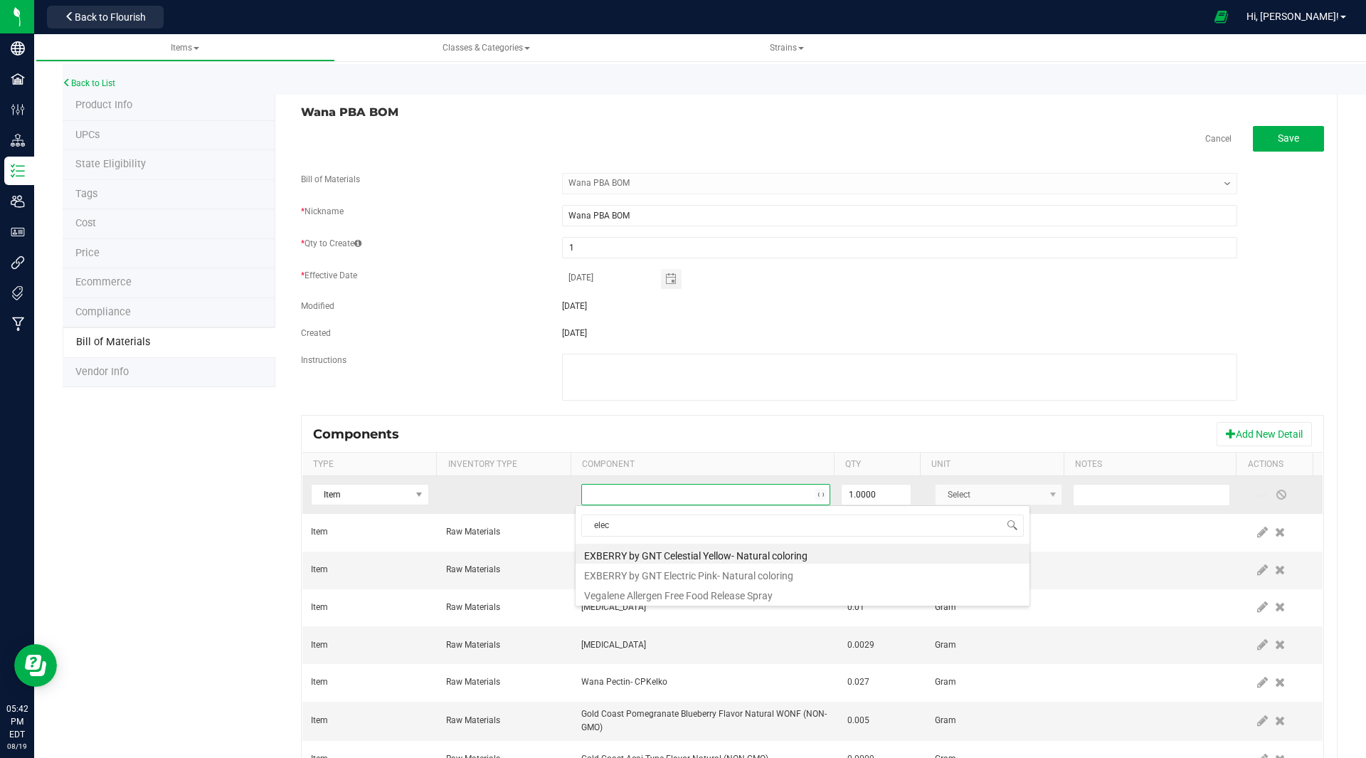
type input "elect"
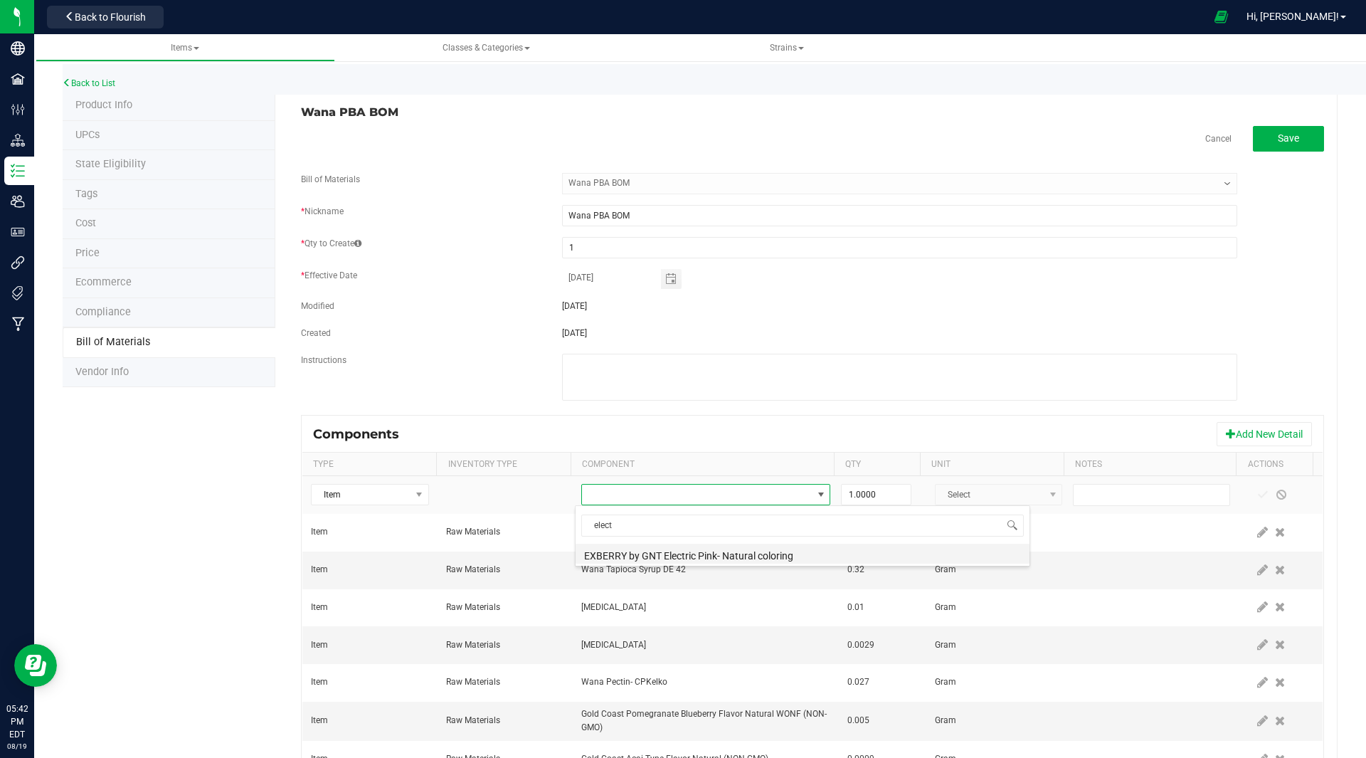
click at [702, 552] on li "EXBERRY by GNT Electric Pink- Natural coloring" at bounding box center [803, 554] width 454 height 20
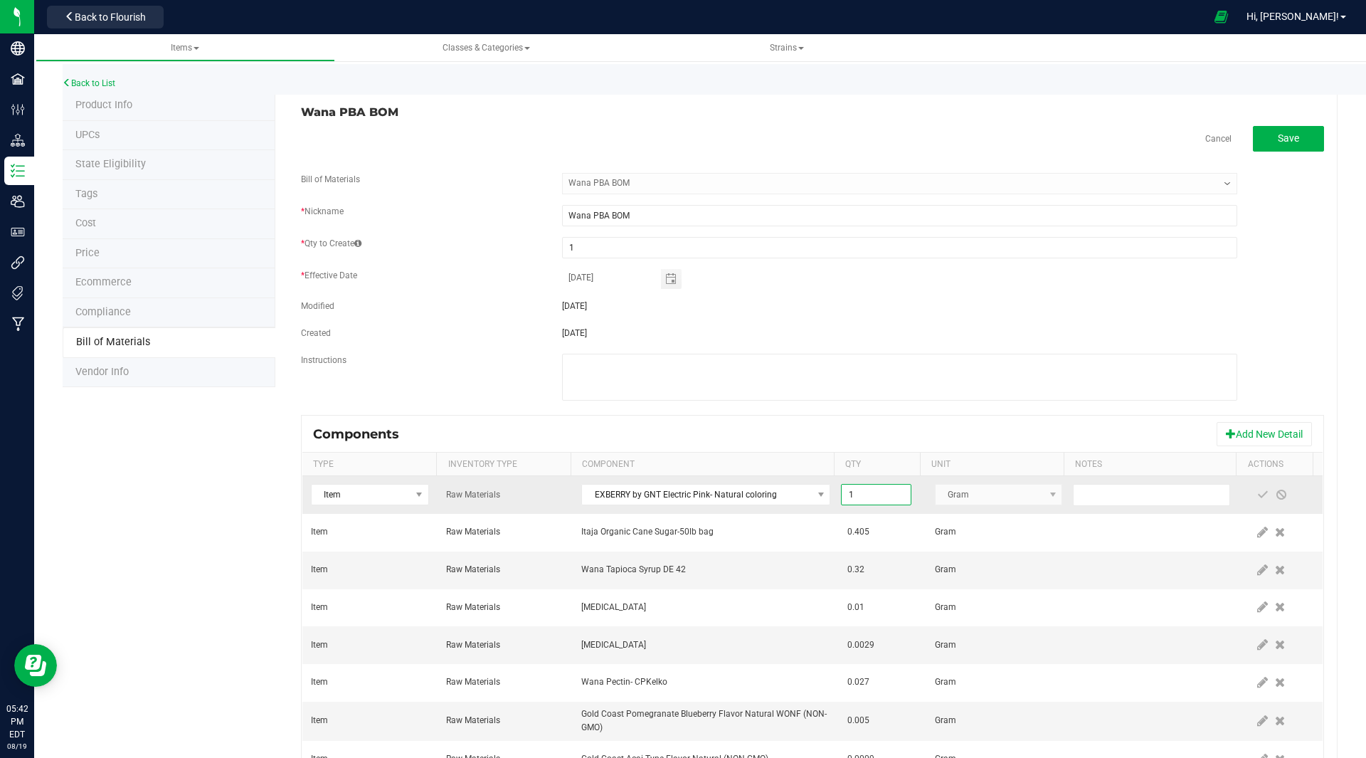
click at [850, 492] on input "1" at bounding box center [876, 495] width 68 height 20
type input "0.0050"
click at [1257, 494] on span at bounding box center [1262, 494] width 11 height 11
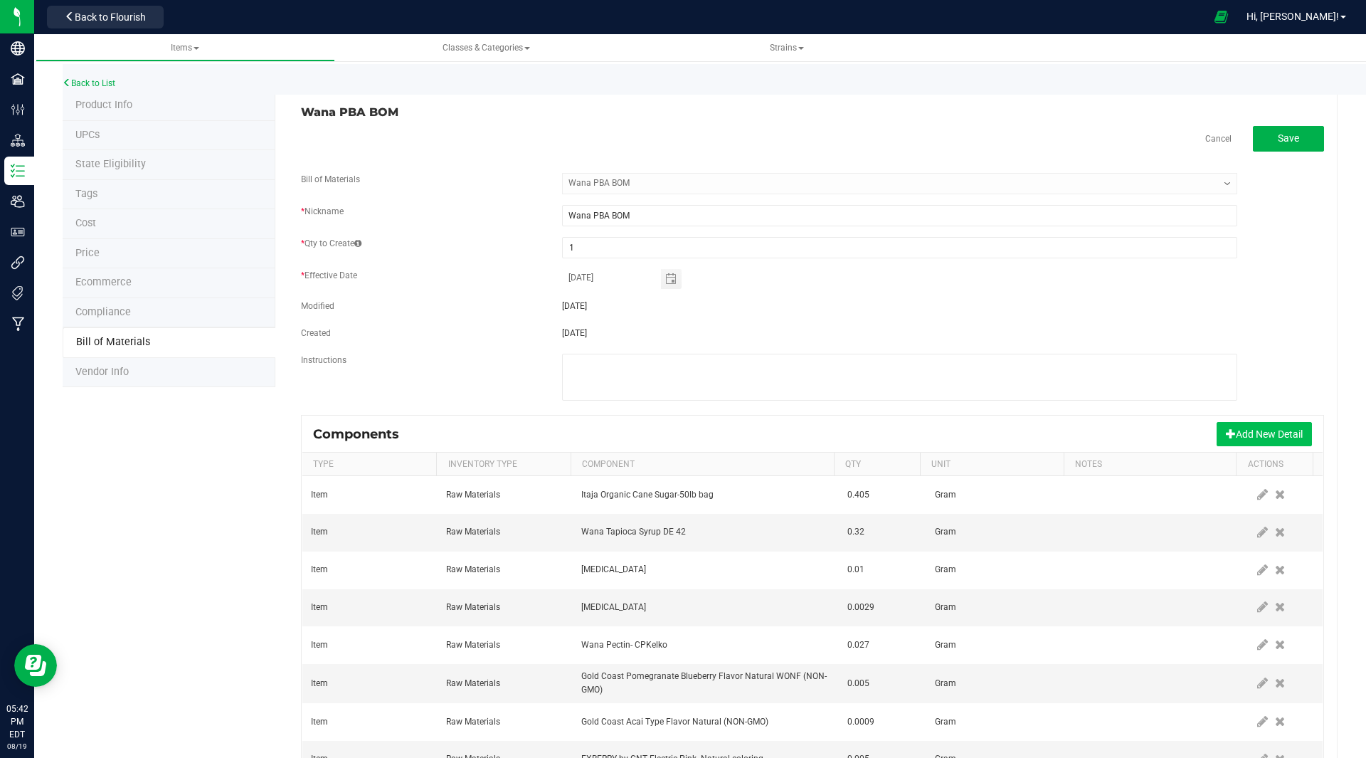
click at [1240, 431] on button "Add New Detail" at bounding box center [1264, 434] width 95 height 24
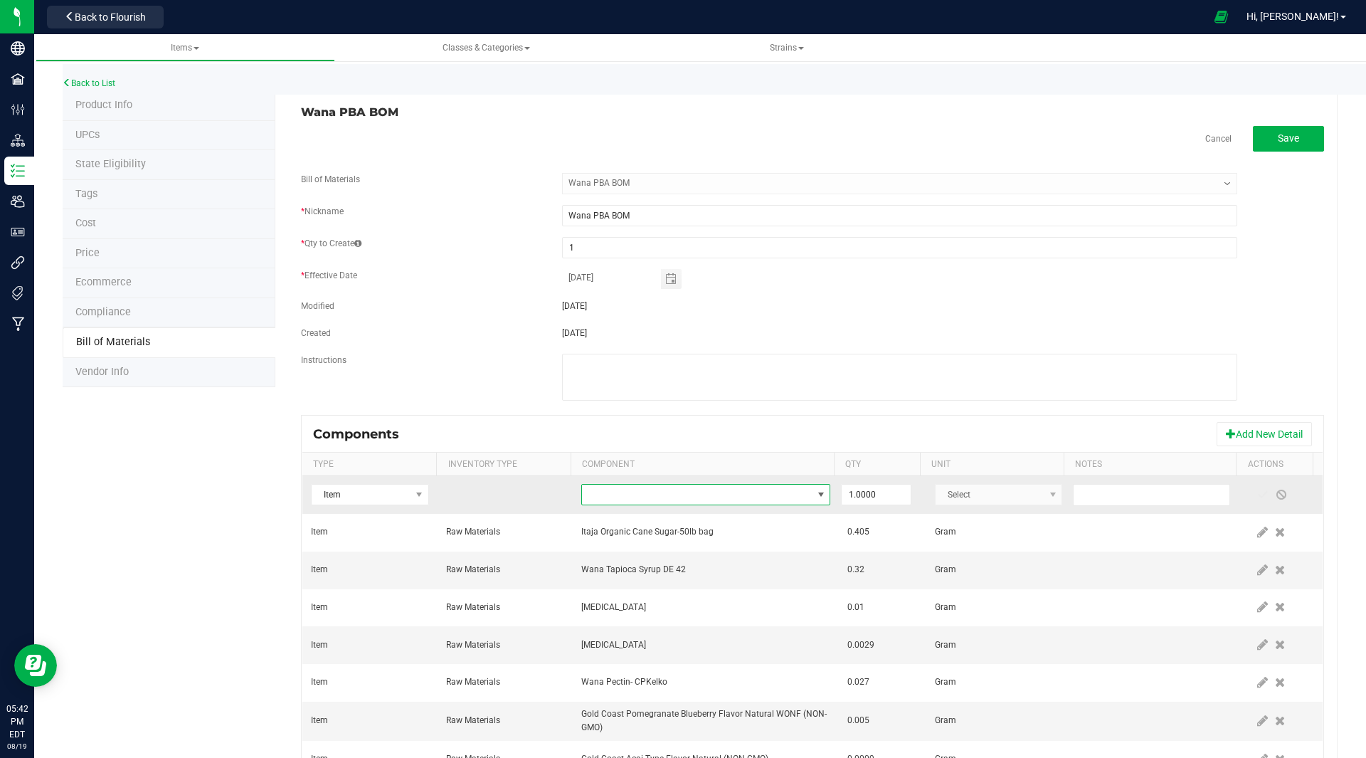
click at [635, 488] on span "NO DATA FOUND" at bounding box center [697, 495] width 230 height 20
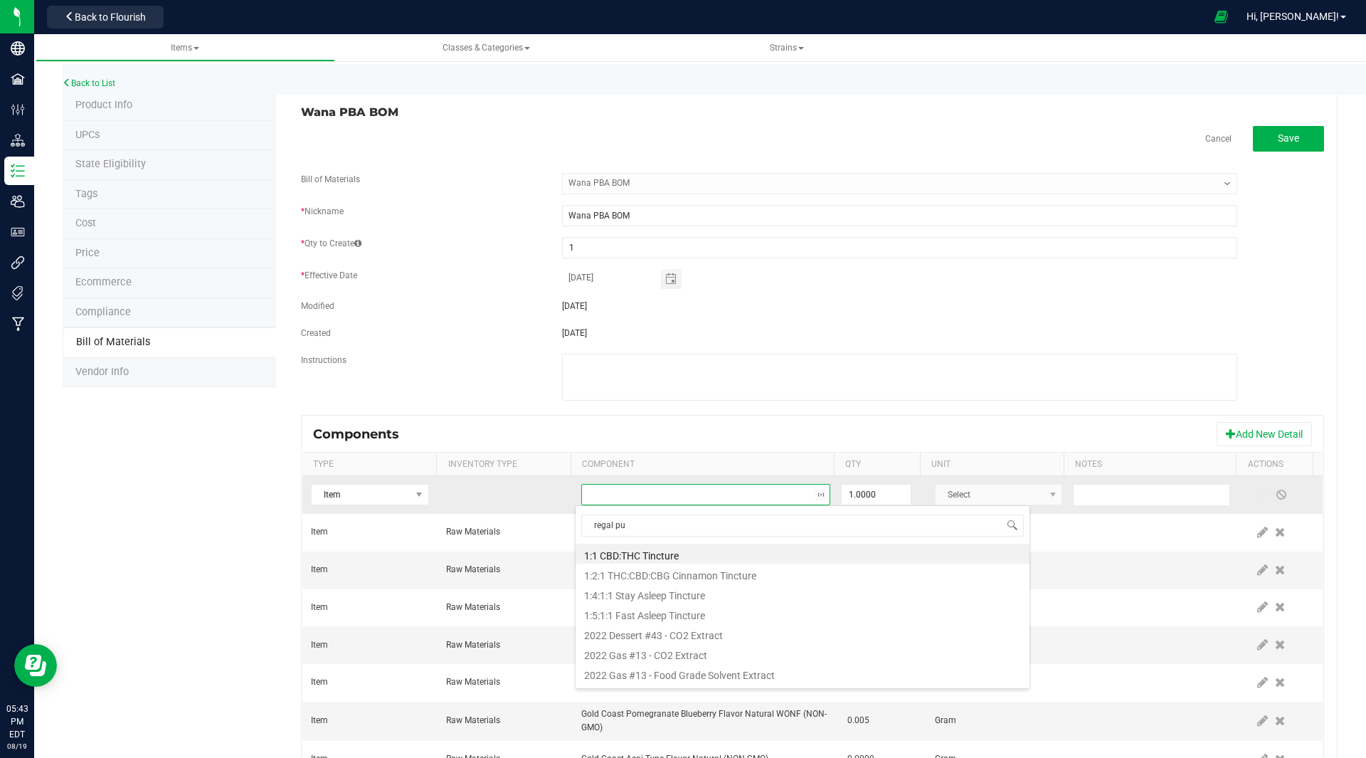
type input "regal pur"
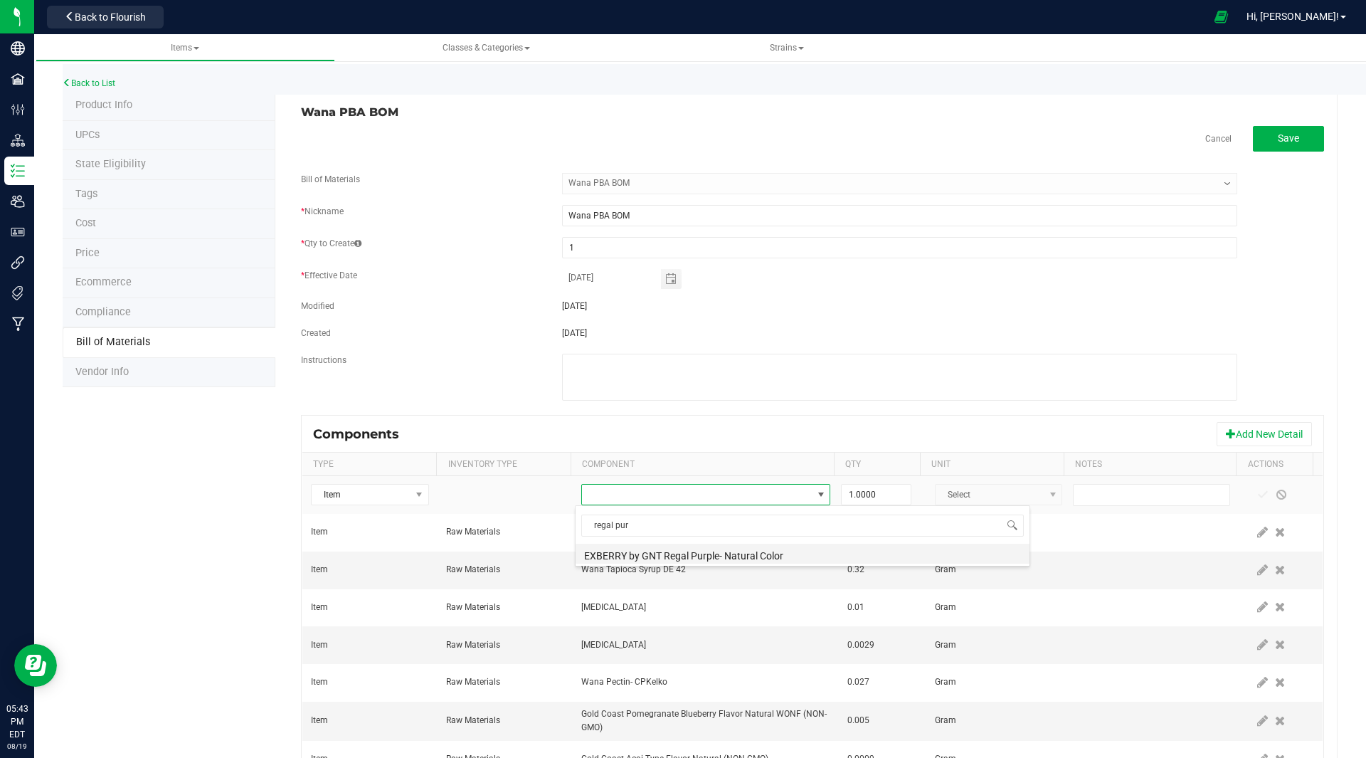
click at [693, 562] on li "EXBERRY by GNT Regal Purple- Natural Color" at bounding box center [803, 554] width 454 height 20
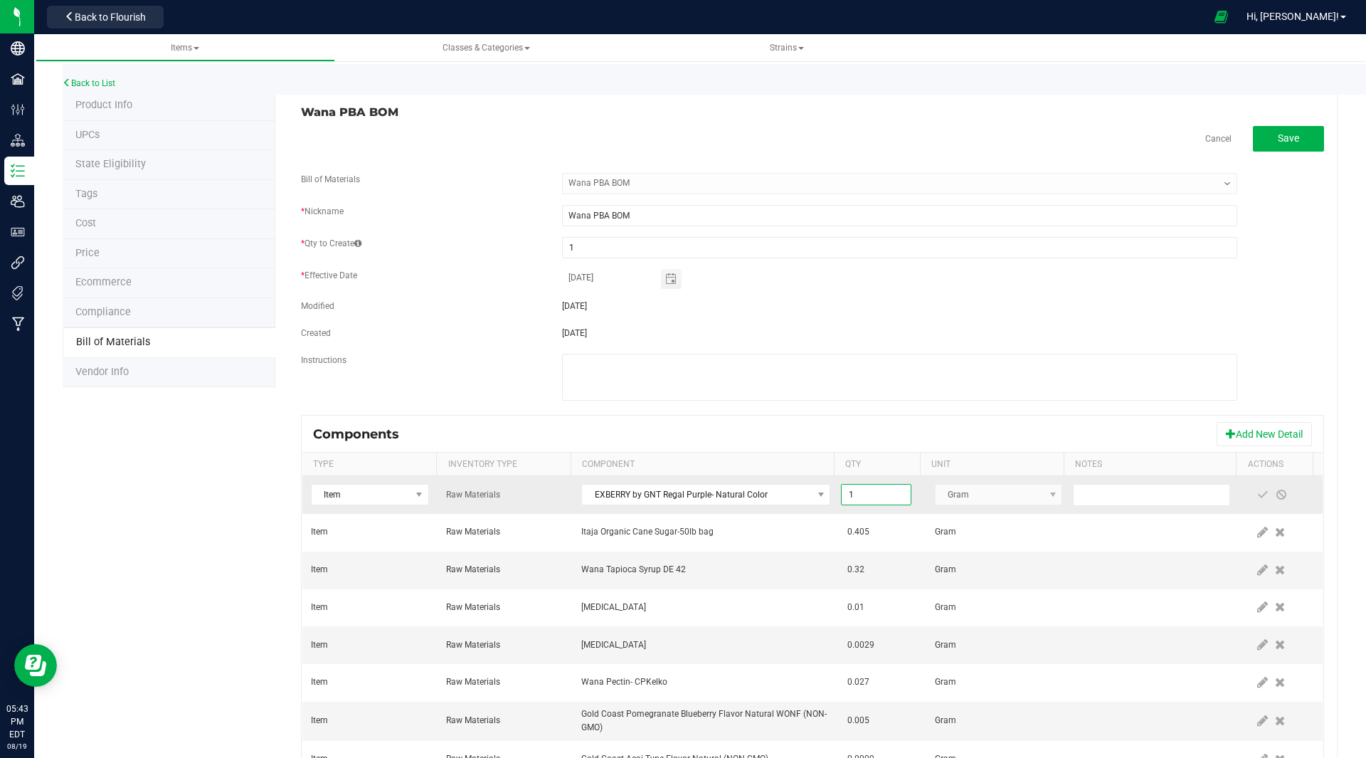
click at [855, 496] on input "1" at bounding box center [876, 495] width 68 height 20
type input "0.0005"
click at [1254, 488] on span at bounding box center [1263, 495] width 19 height 26
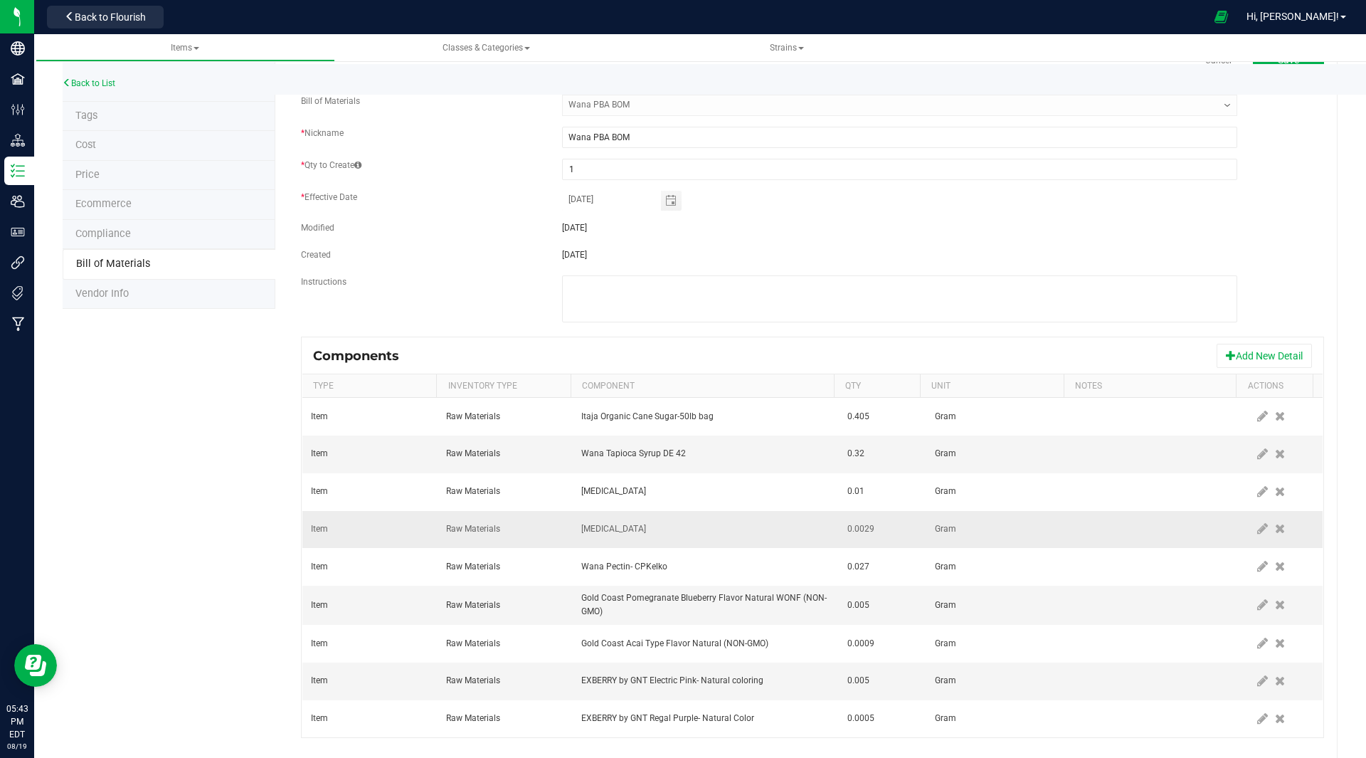
scroll to position [102, 0]
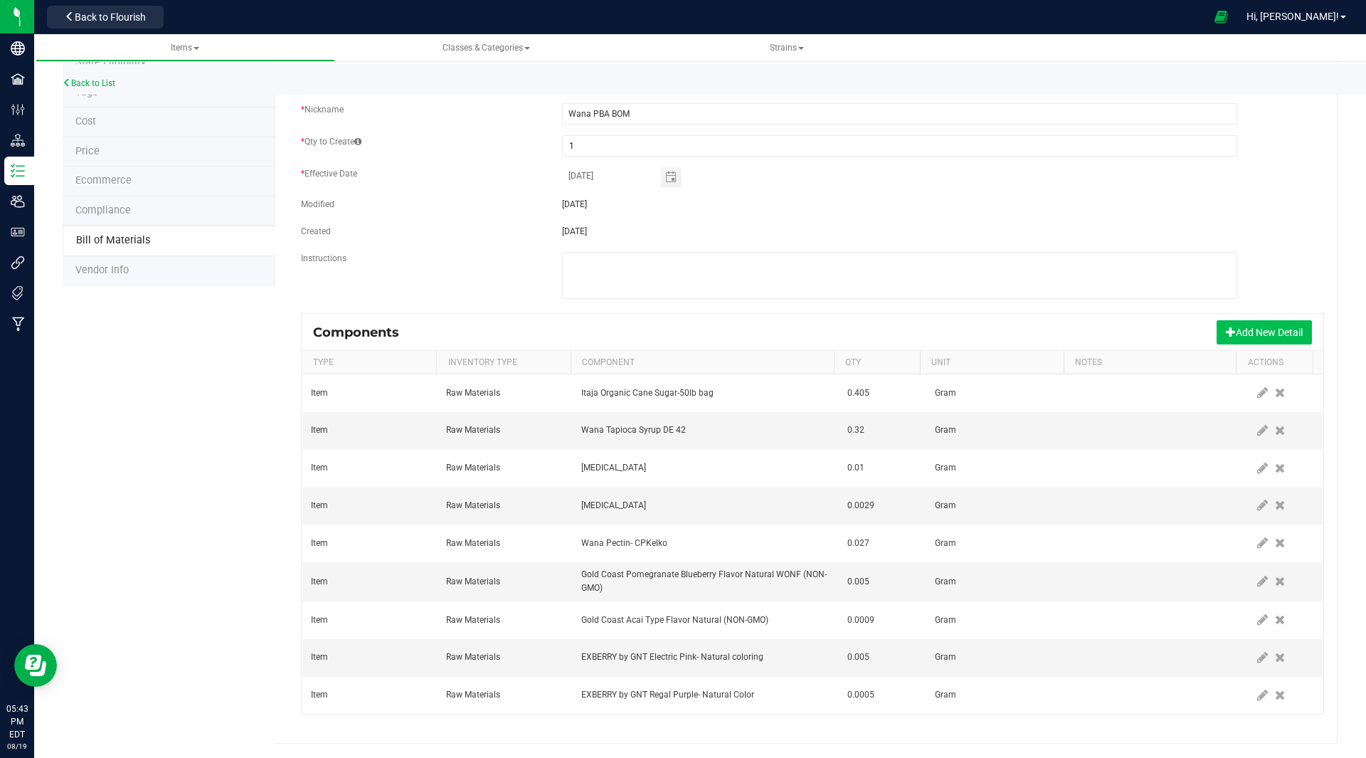
click at [1239, 329] on button "Add New Detail" at bounding box center [1264, 332] width 95 height 24
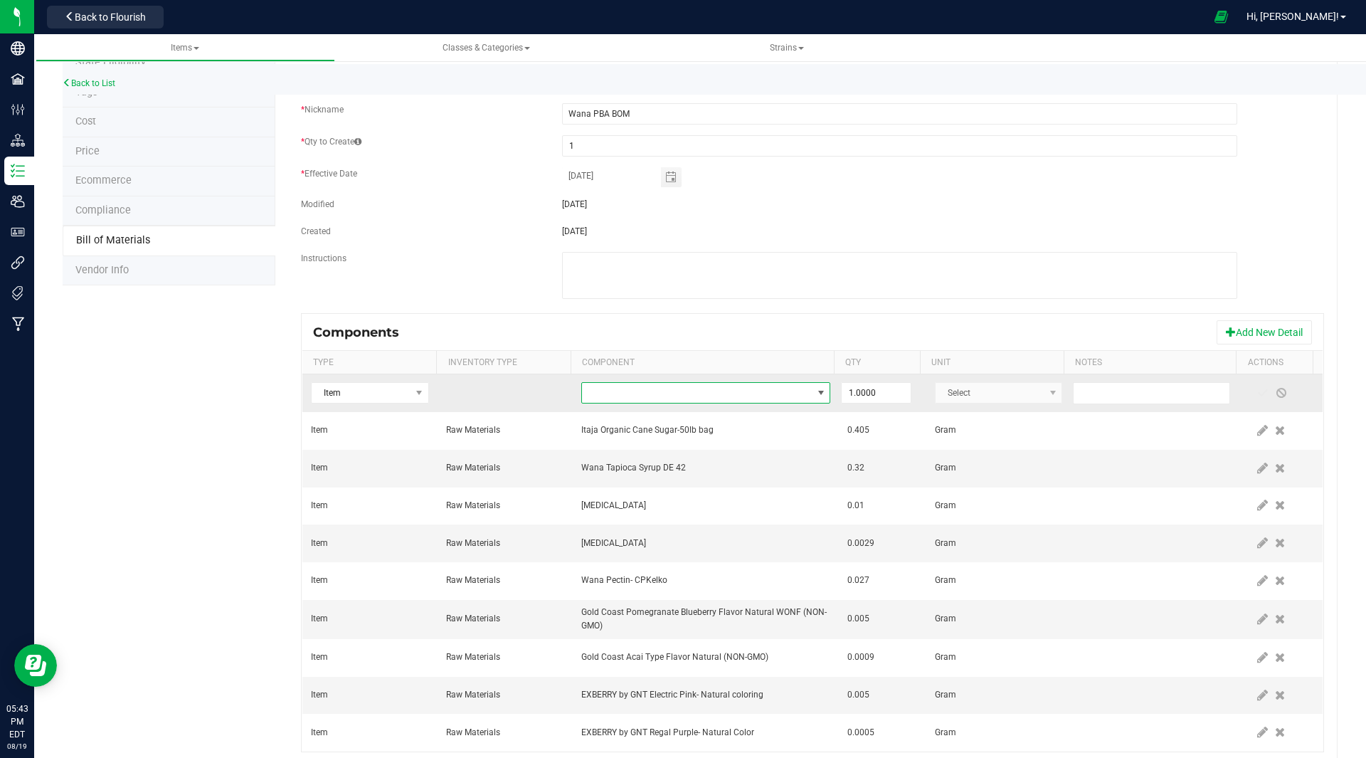
click at [601, 396] on span "NO DATA FOUND" at bounding box center [697, 393] width 230 height 20
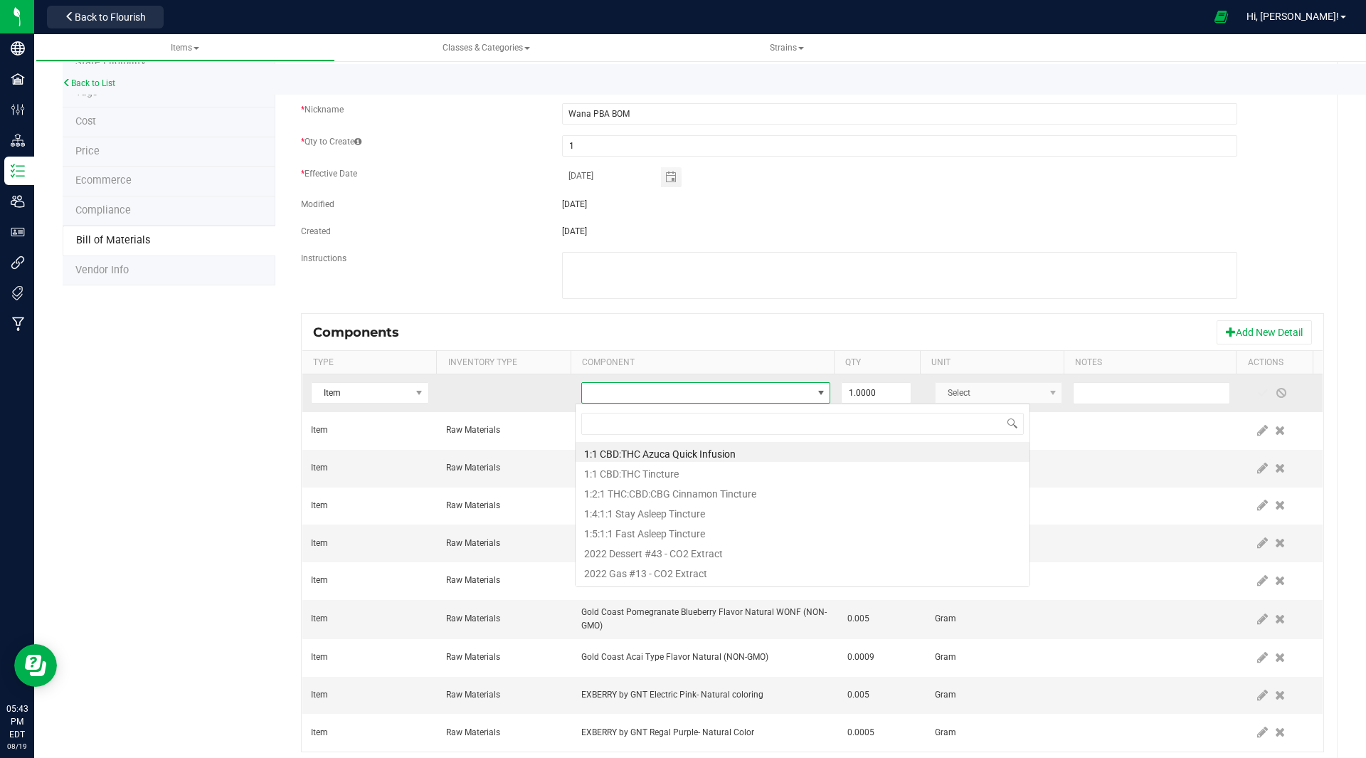
scroll to position [21, 243]
type input "sour m"
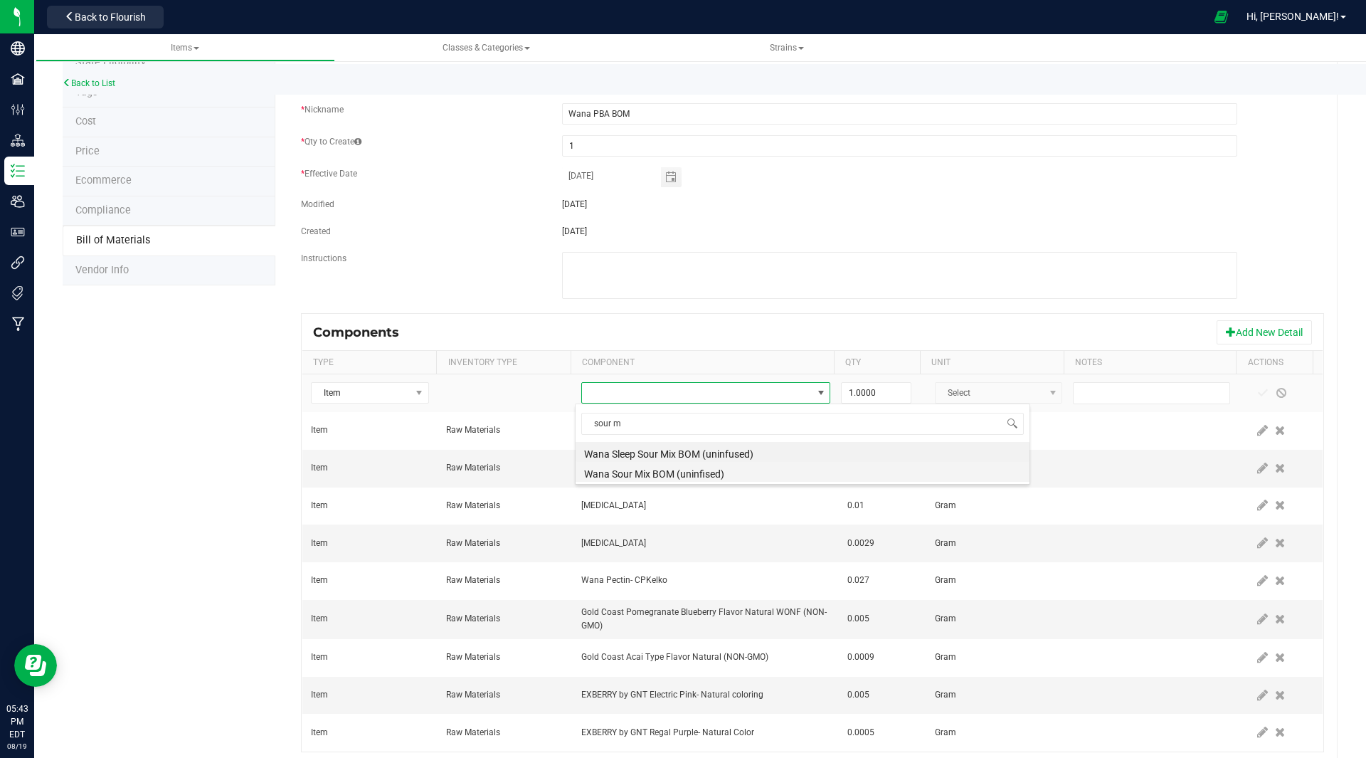
click at [647, 477] on li "Wana Sour Mix BOM (uninfised)" at bounding box center [803, 472] width 454 height 20
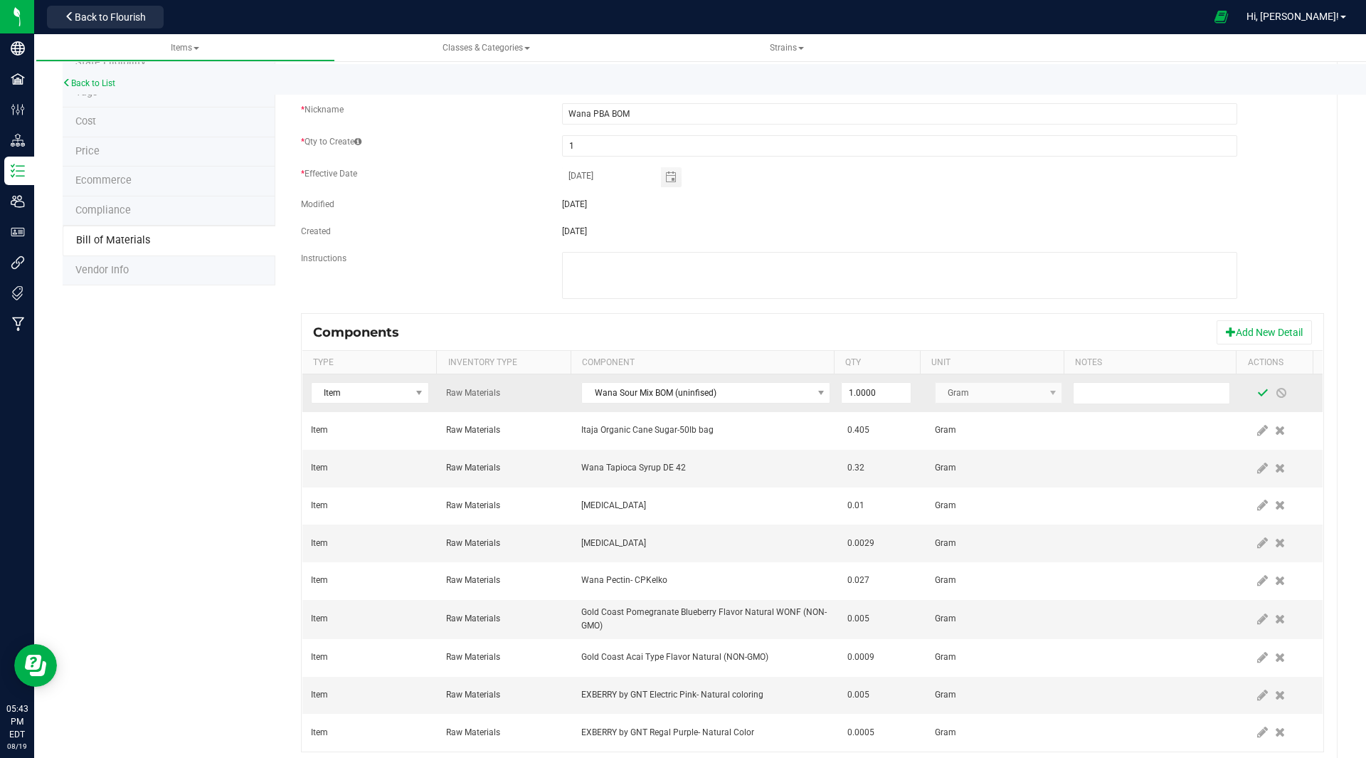
click at [1257, 391] on span at bounding box center [1262, 392] width 11 height 11
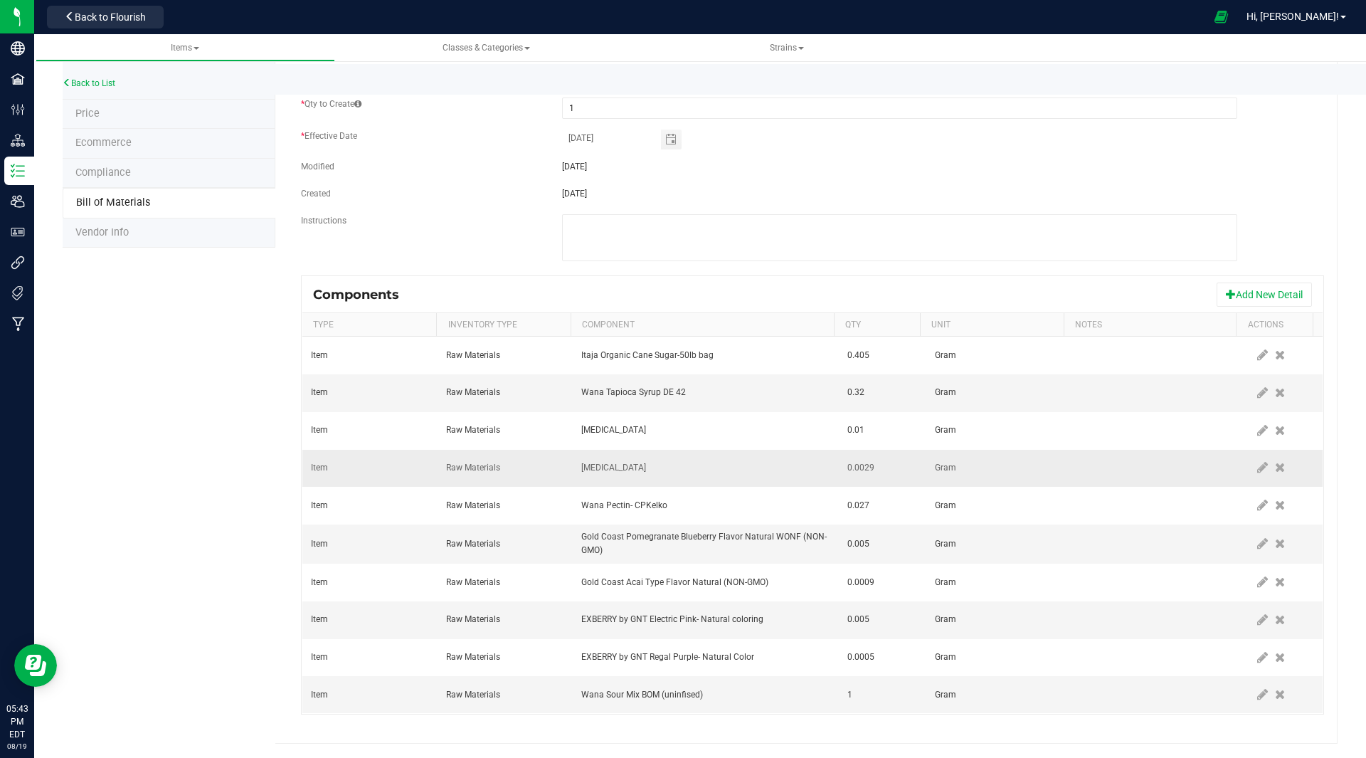
scroll to position [0, 0]
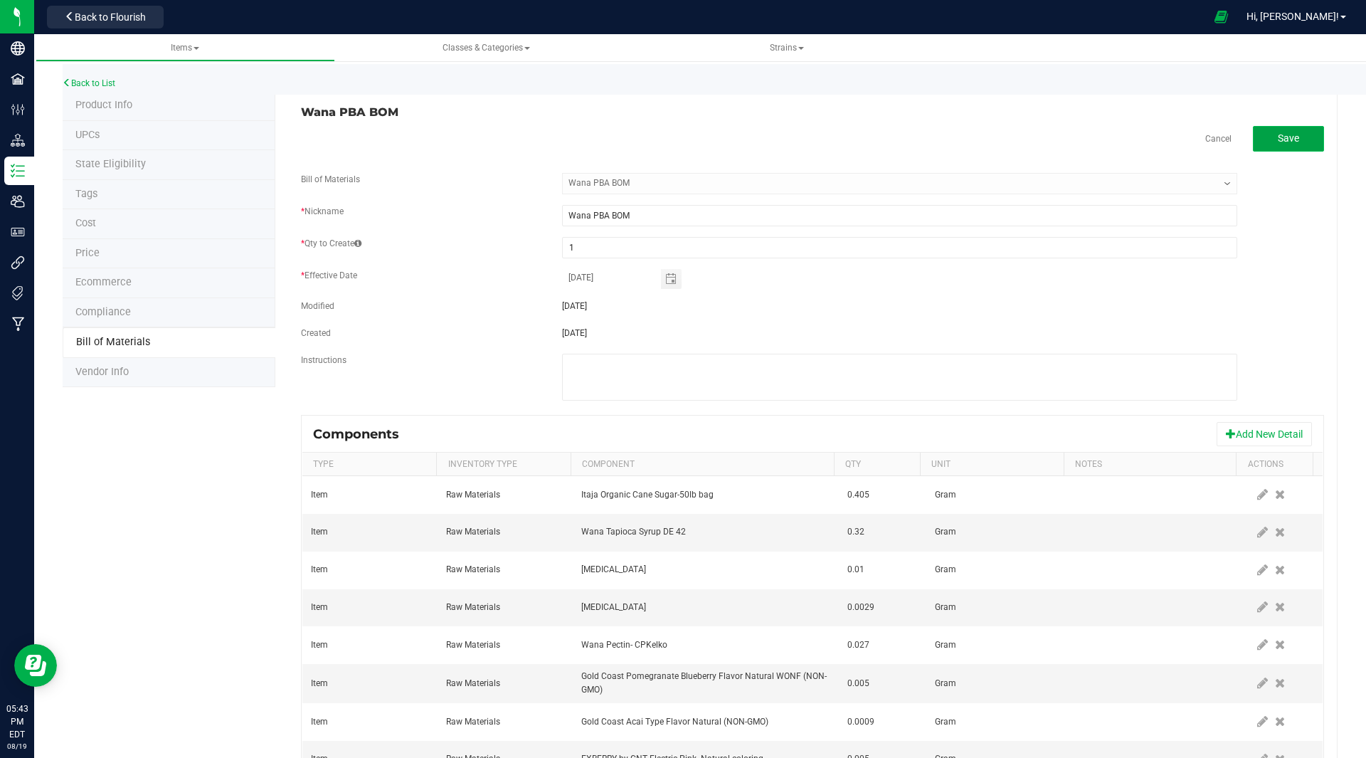
click at [1278, 137] on span "Save" at bounding box center [1288, 137] width 21 height 11
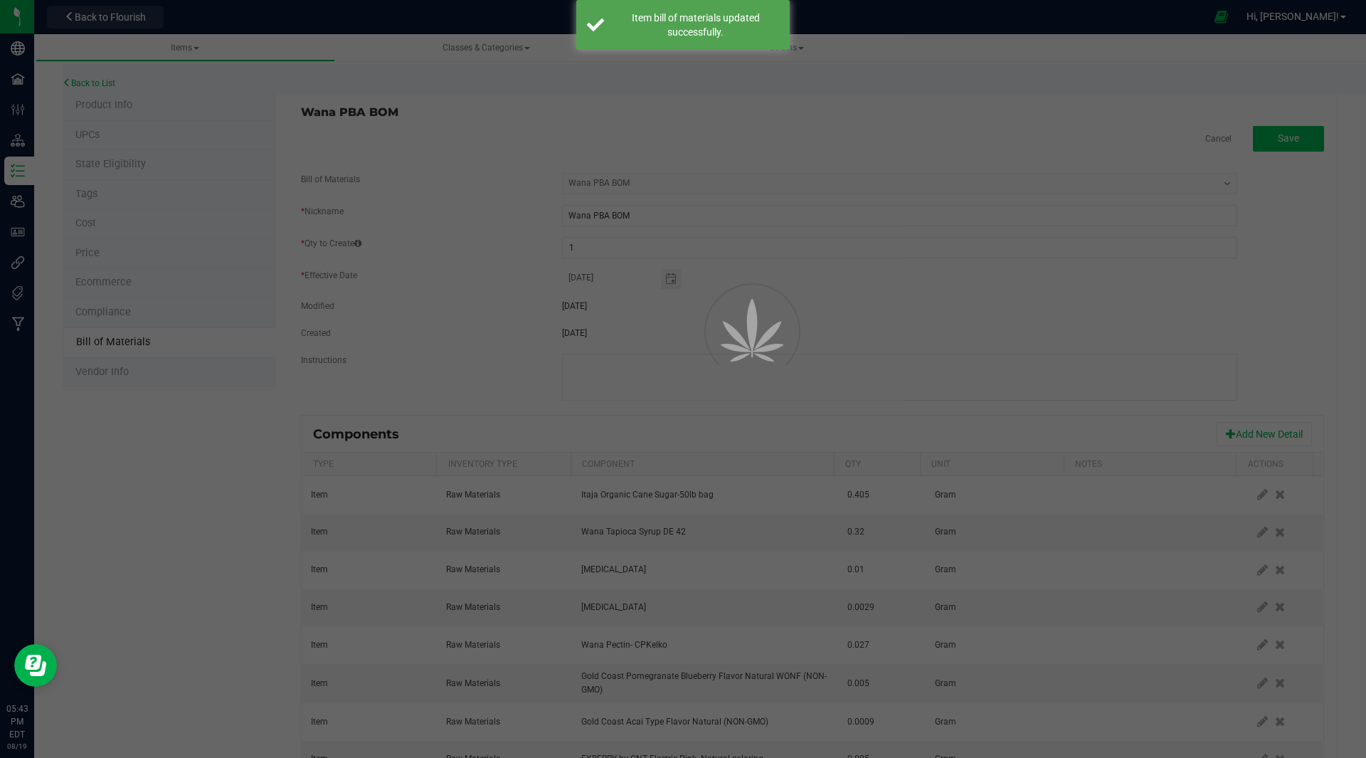
select select "40"
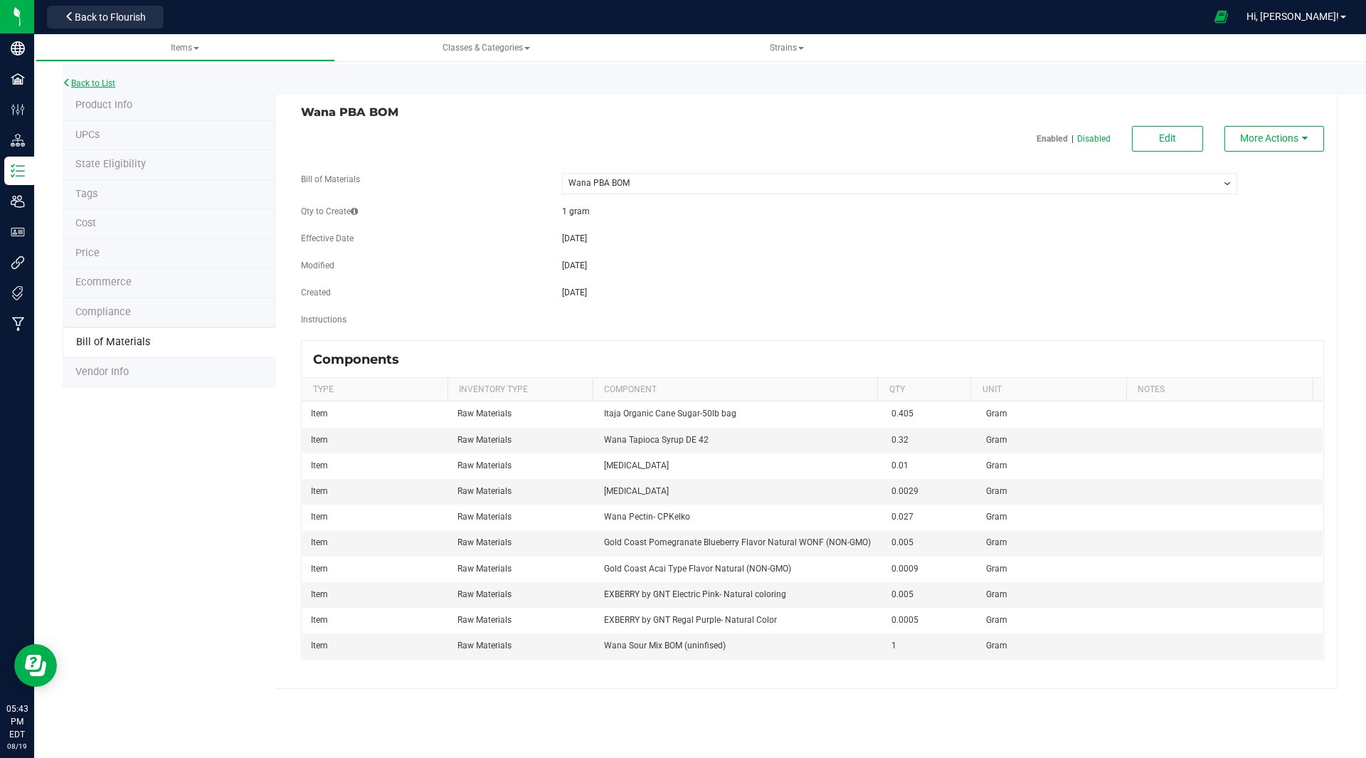
click at [106, 86] on link "Back to List" at bounding box center [89, 83] width 53 height 10
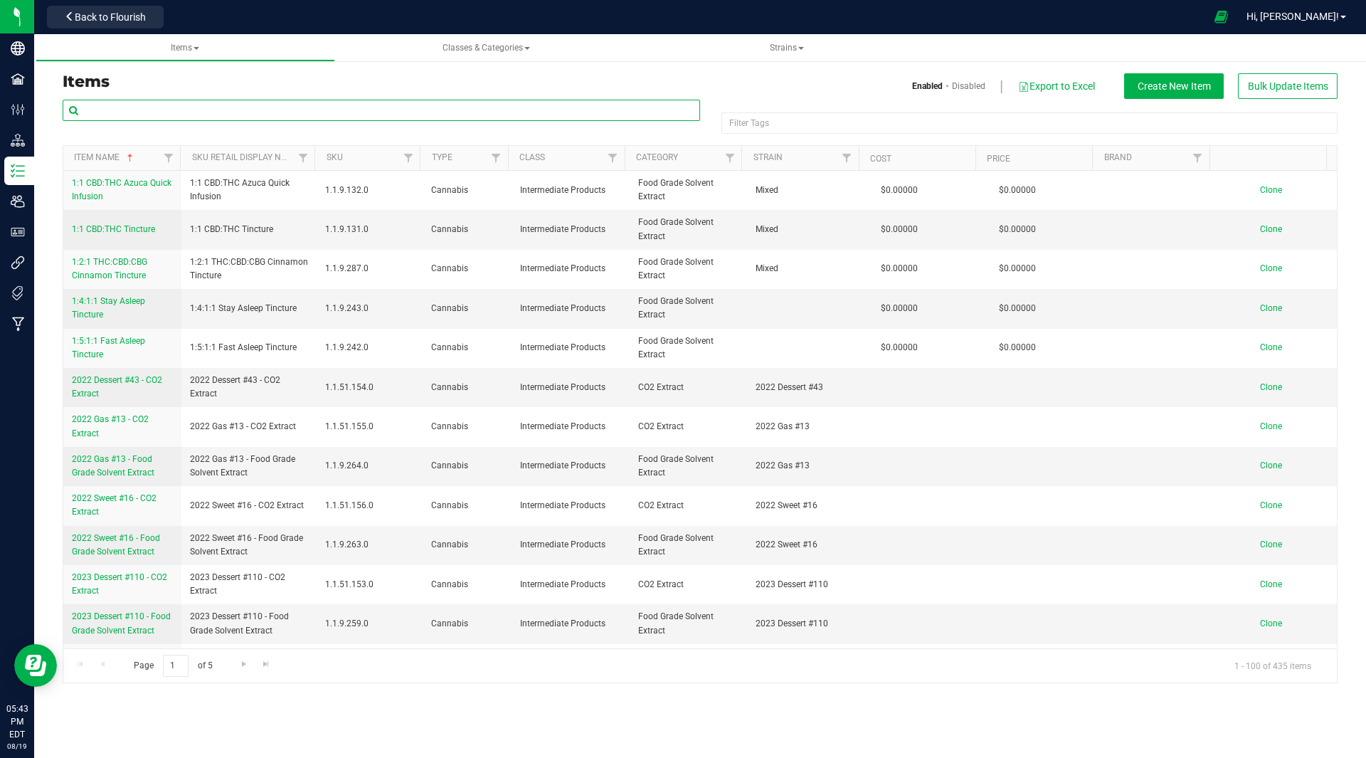
click at [217, 110] on input "text" at bounding box center [382, 110] width 638 height 21
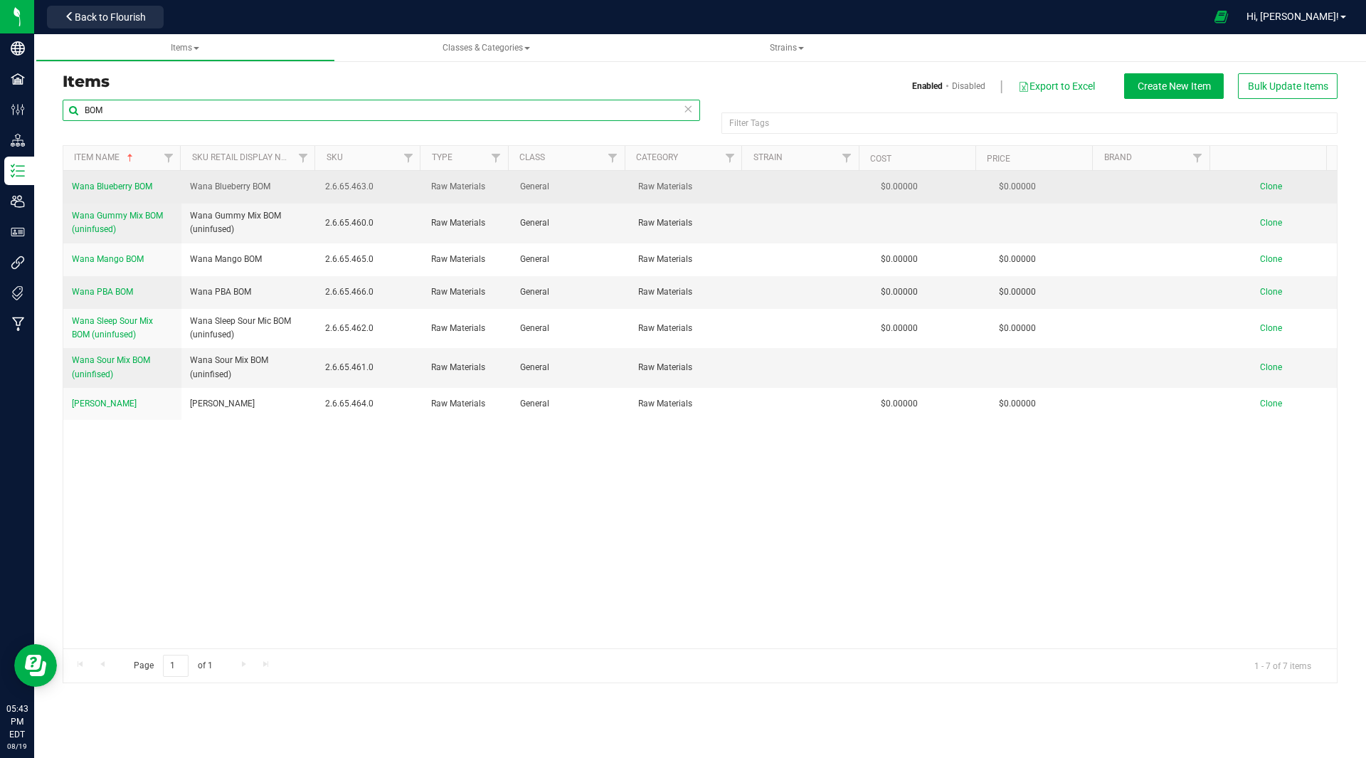
type input "BOM"
click at [1270, 184] on span "Clone" at bounding box center [1271, 186] width 22 height 10
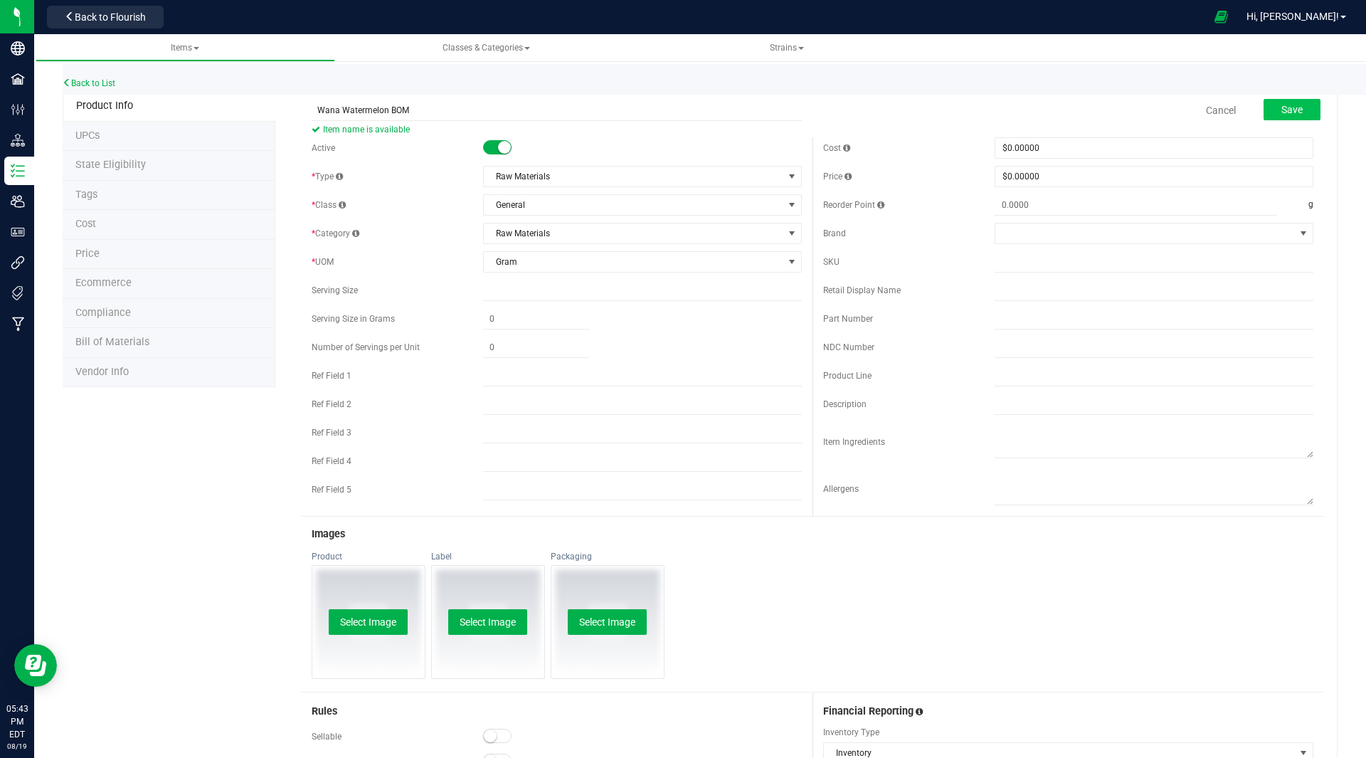
type input "Wana Watermelon BOM"
click at [1282, 111] on span "Save" at bounding box center [1292, 109] width 21 height 11
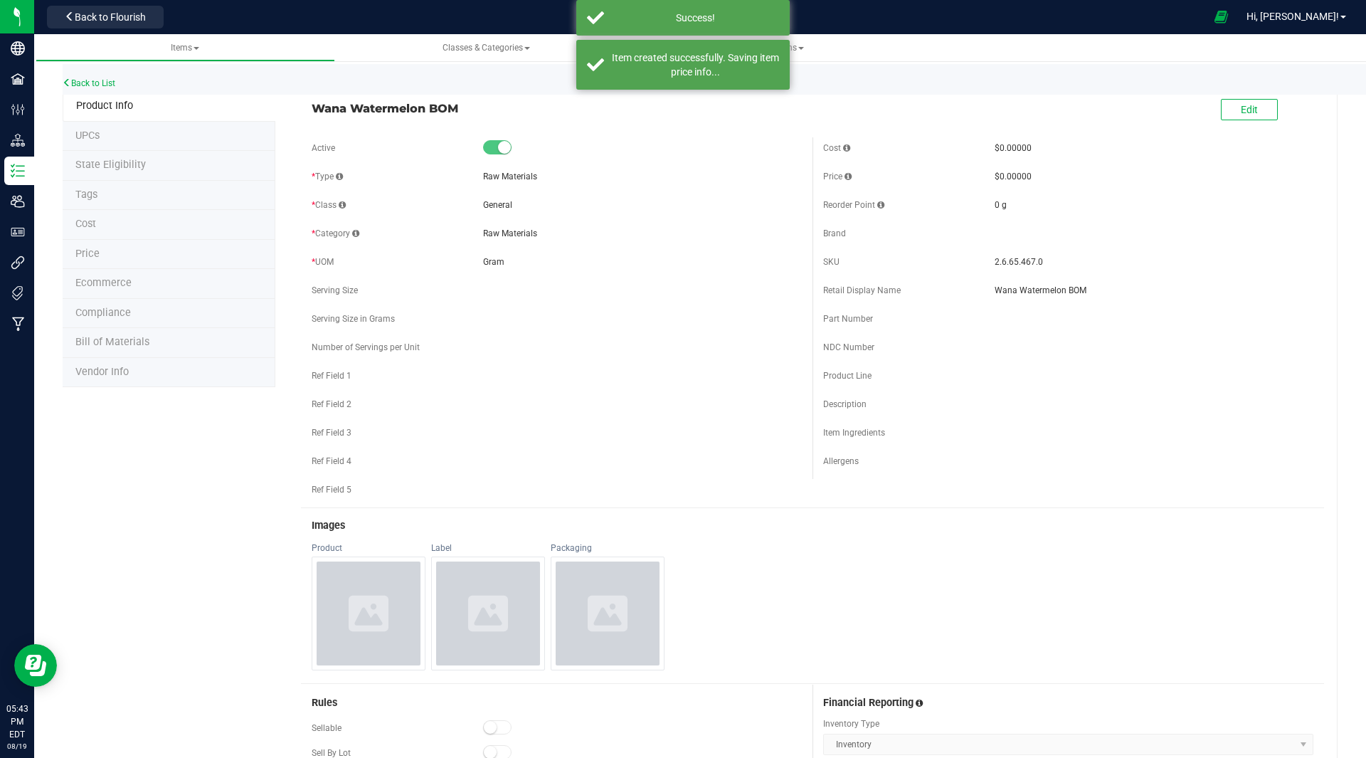
click at [148, 344] on li "Bill of Materials" at bounding box center [169, 343] width 213 height 30
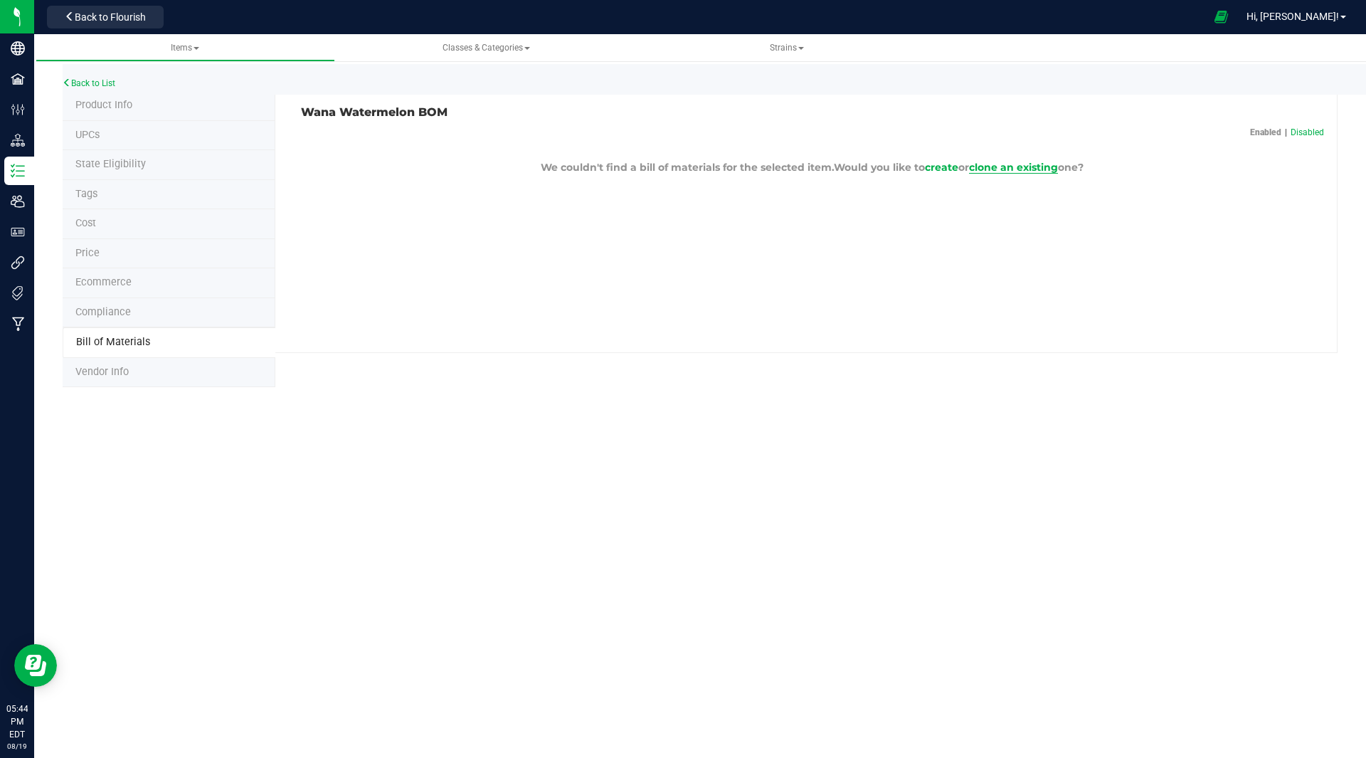
click at [1029, 167] on span "clone an existing" at bounding box center [1013, 167] width 89 height 13
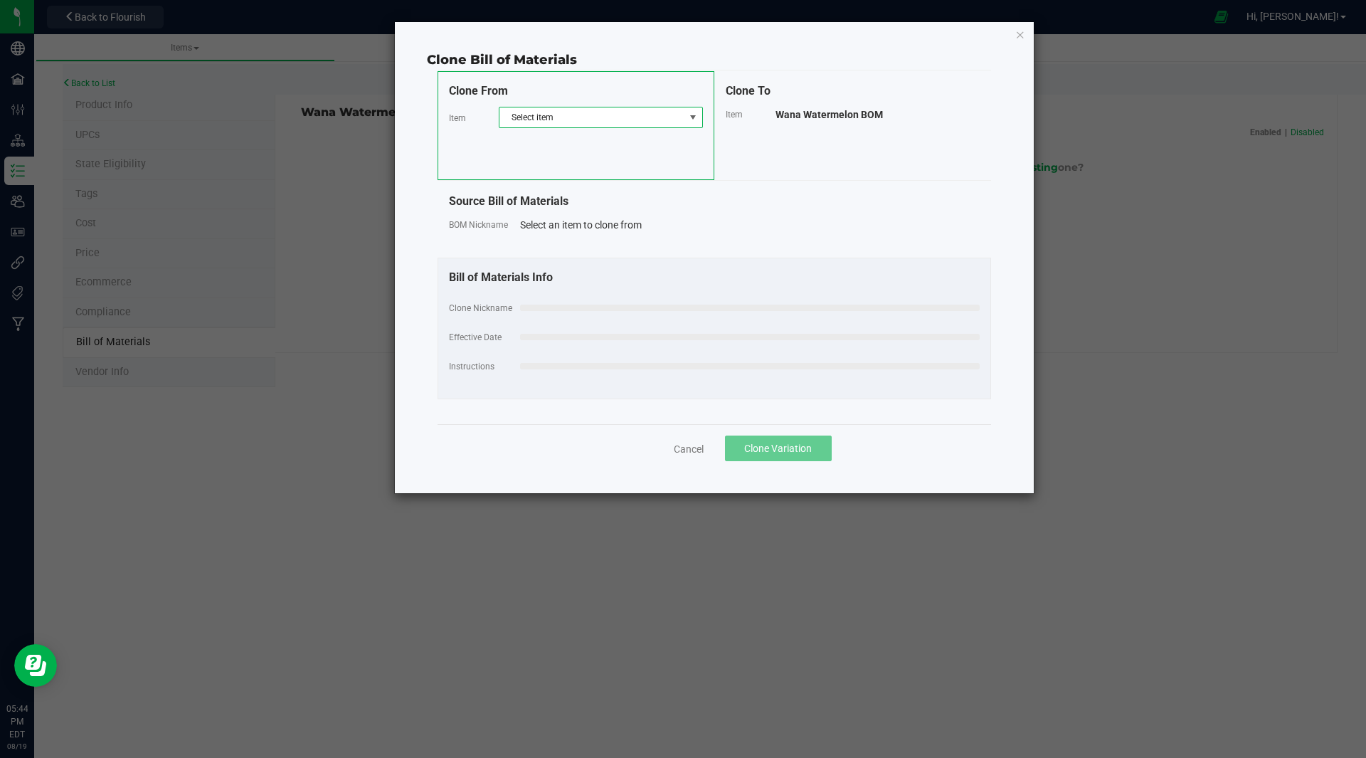
click at [582, 117] on span "Select item" at bounding box center [592, 117] width 185 height 20
type input "bom"
click at [567, 203] on li "Wana Gummy Mix BOM (uninfused)" at bounding box center [601, 196] width 203 height 20
select select "30"
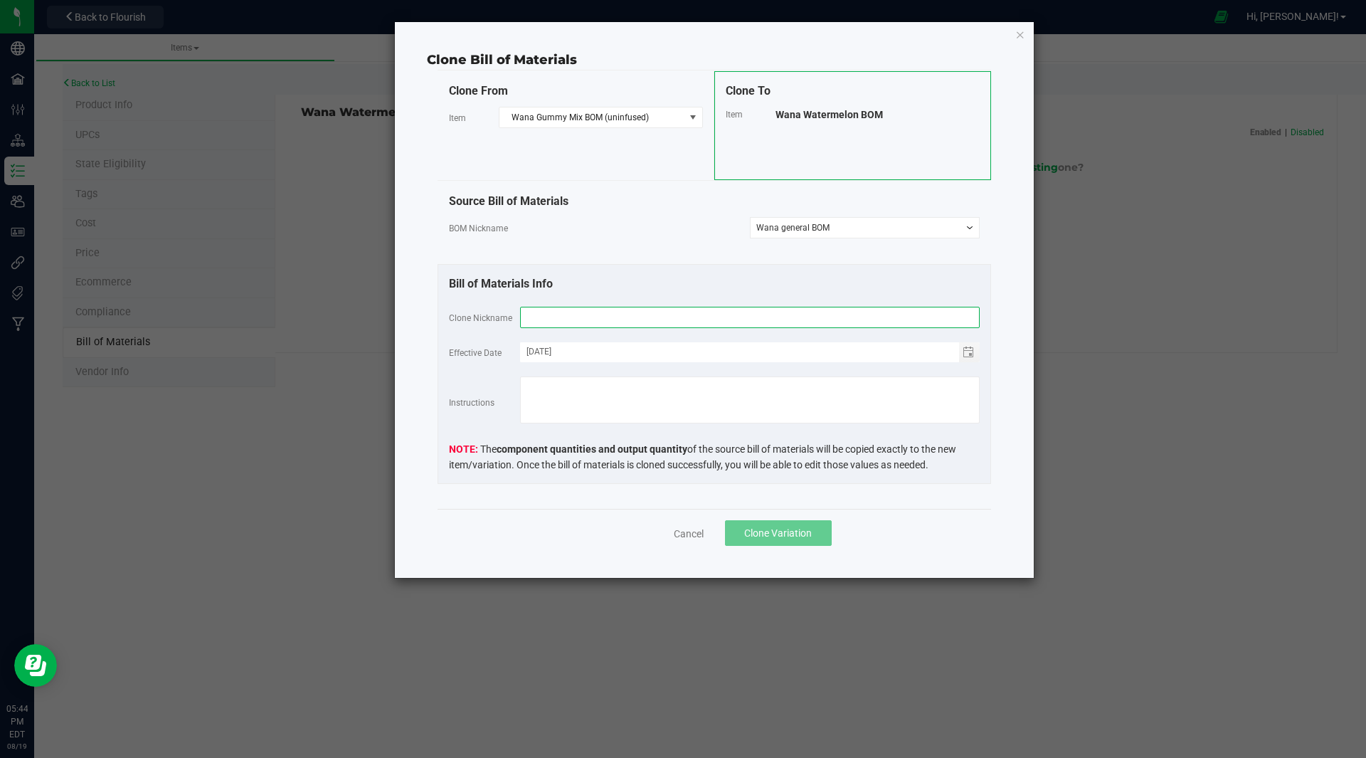
click at [611, 325] on input "text" at bounding box center [750, 317] width 460 height 21
type input "Wana Watermelon BOM"
click at [771, 534] on span "Clone Variation" at bounding box center [778, 532] width 68 height 11
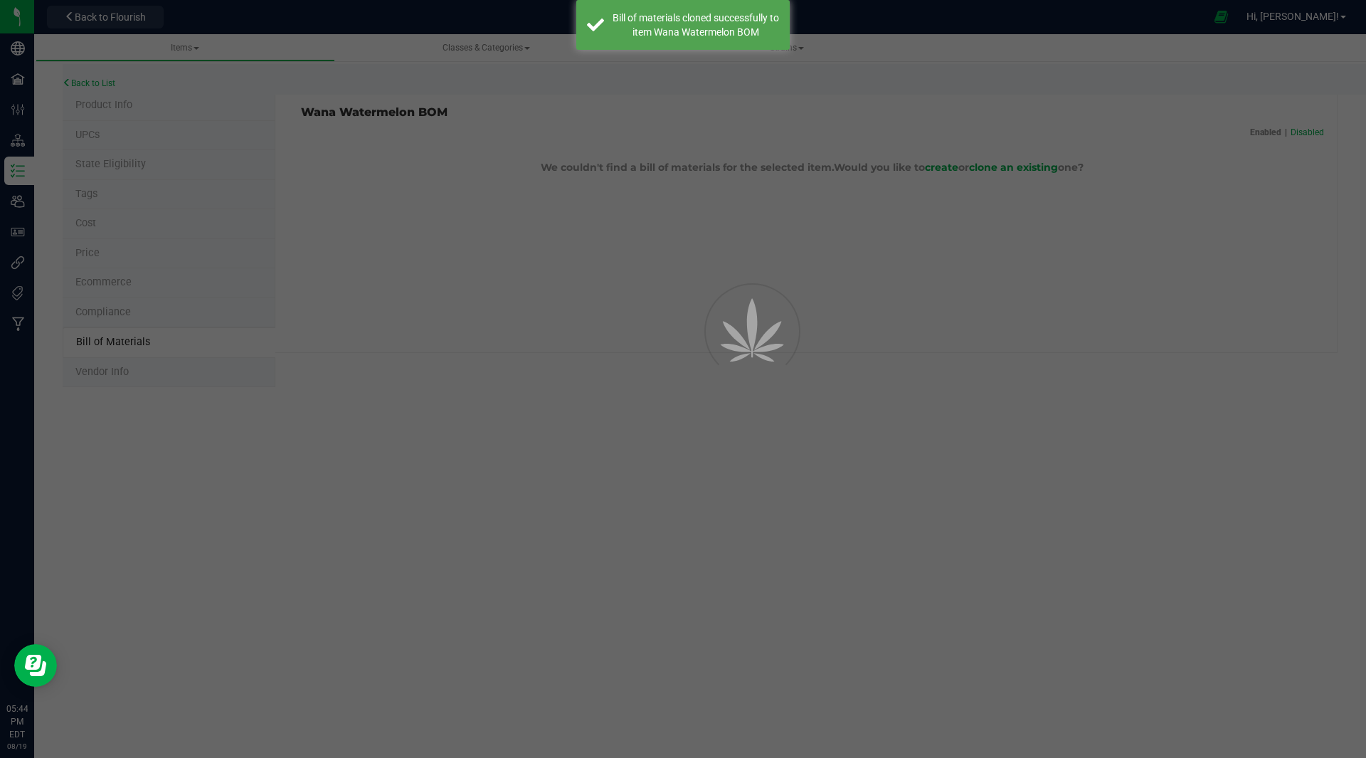
select select "41"
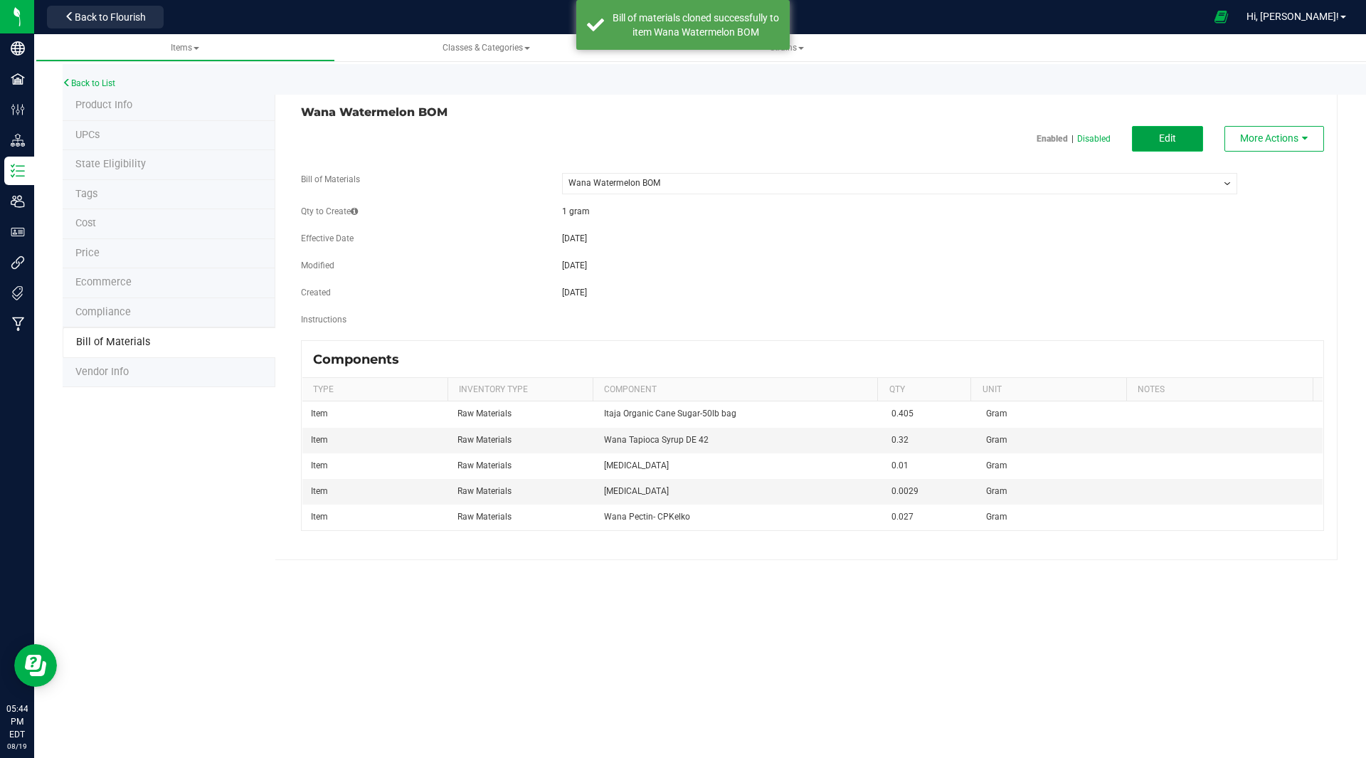
click at [1171, 130] on button "Edit" at bounding box center [1167, 139] width 71 height 26
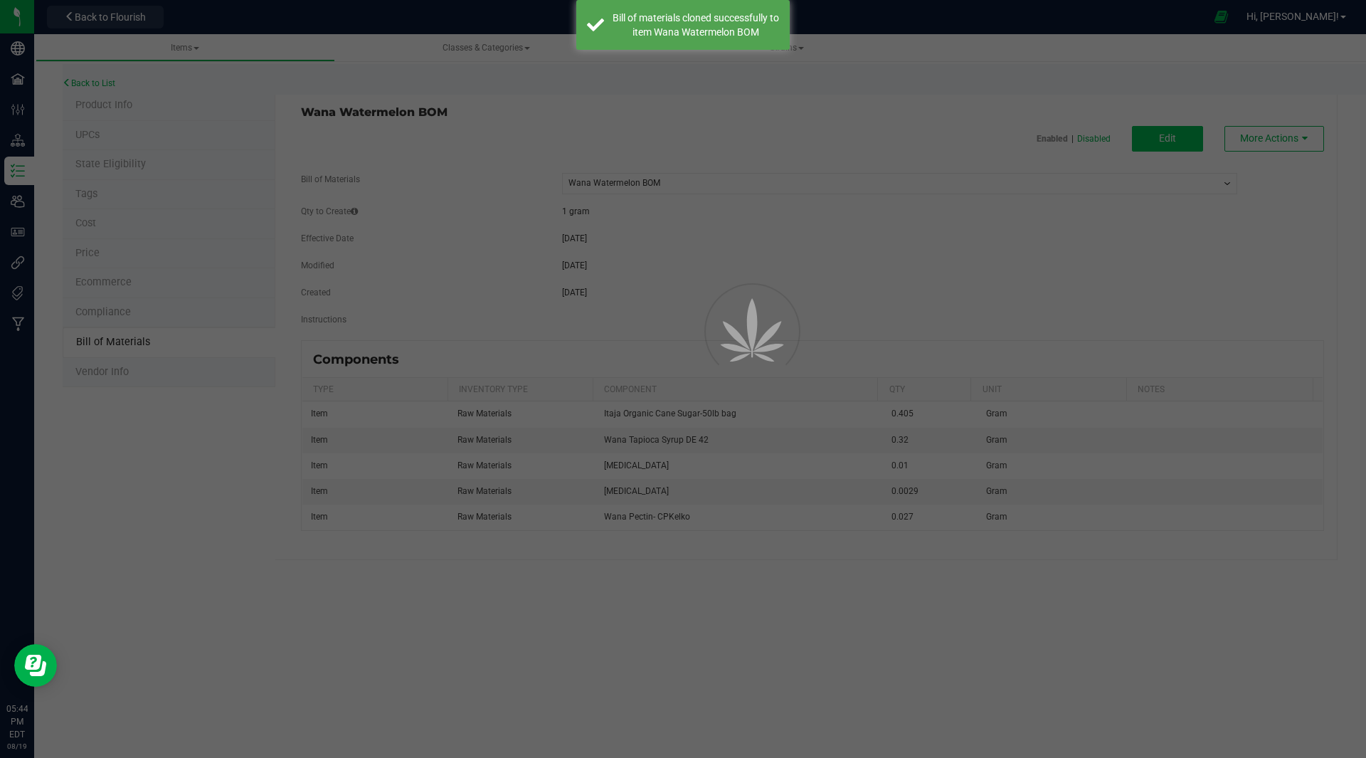
select select "41"
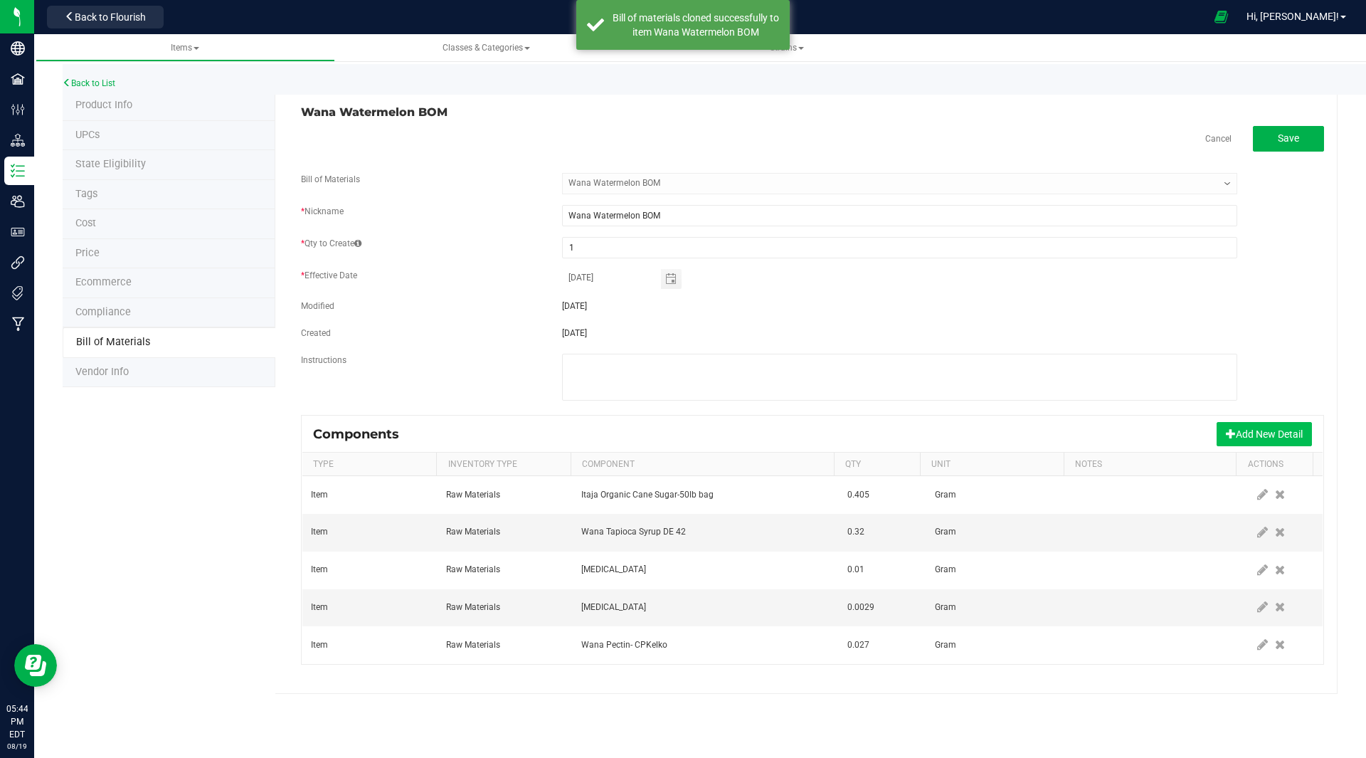
click at [1251, 427] on button "Add New Detail" at bounding box center [1264, 434] width 95 height 24
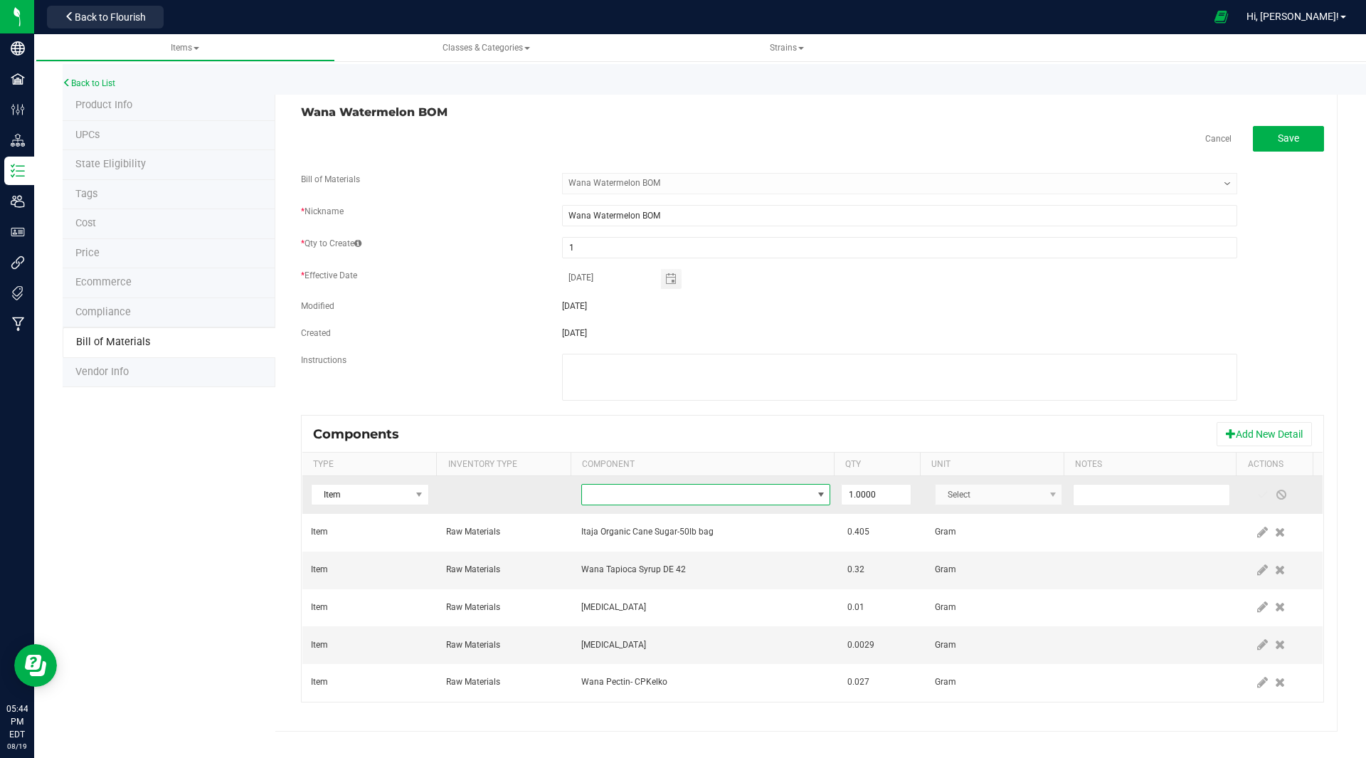
click at [719, 497] on span "NO DATA FOUND" at bounding box center [697, 495] width 230 height 20
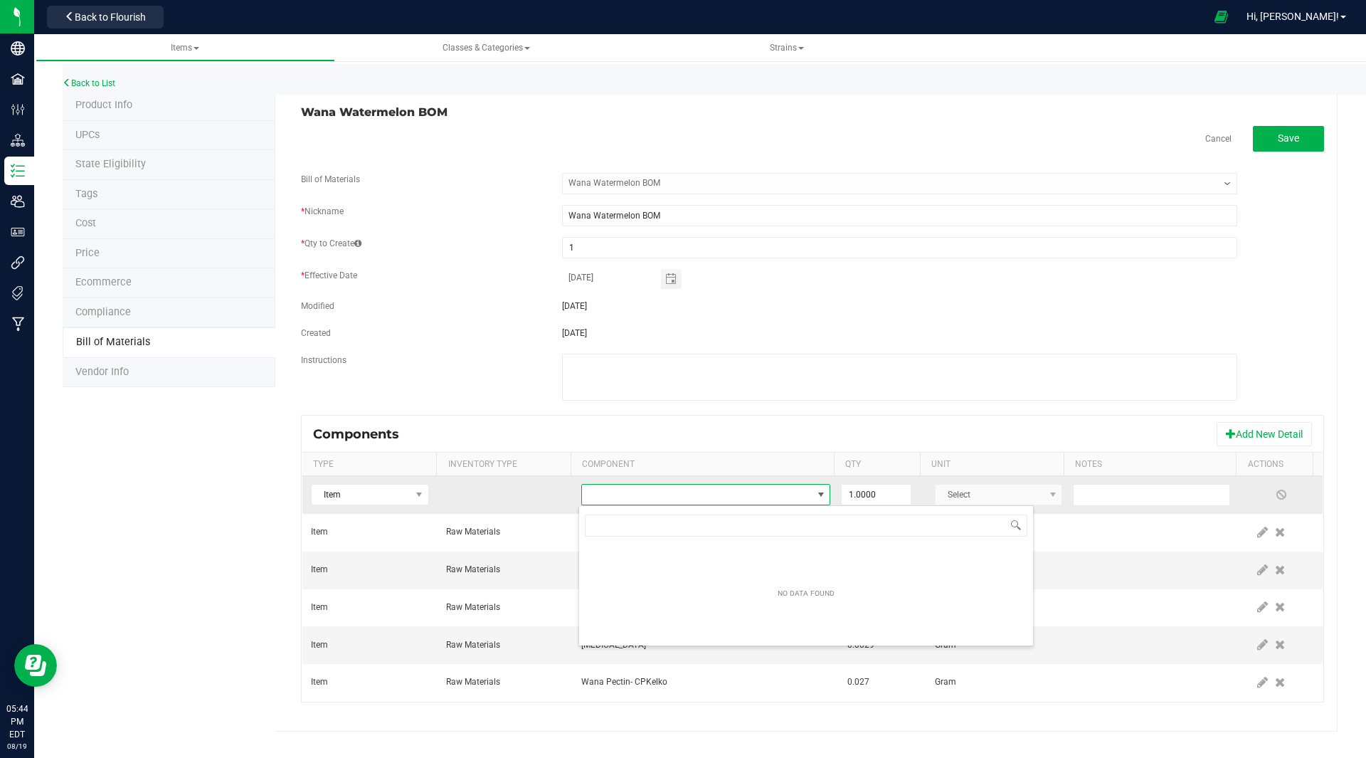
scroll to position [21, 243]
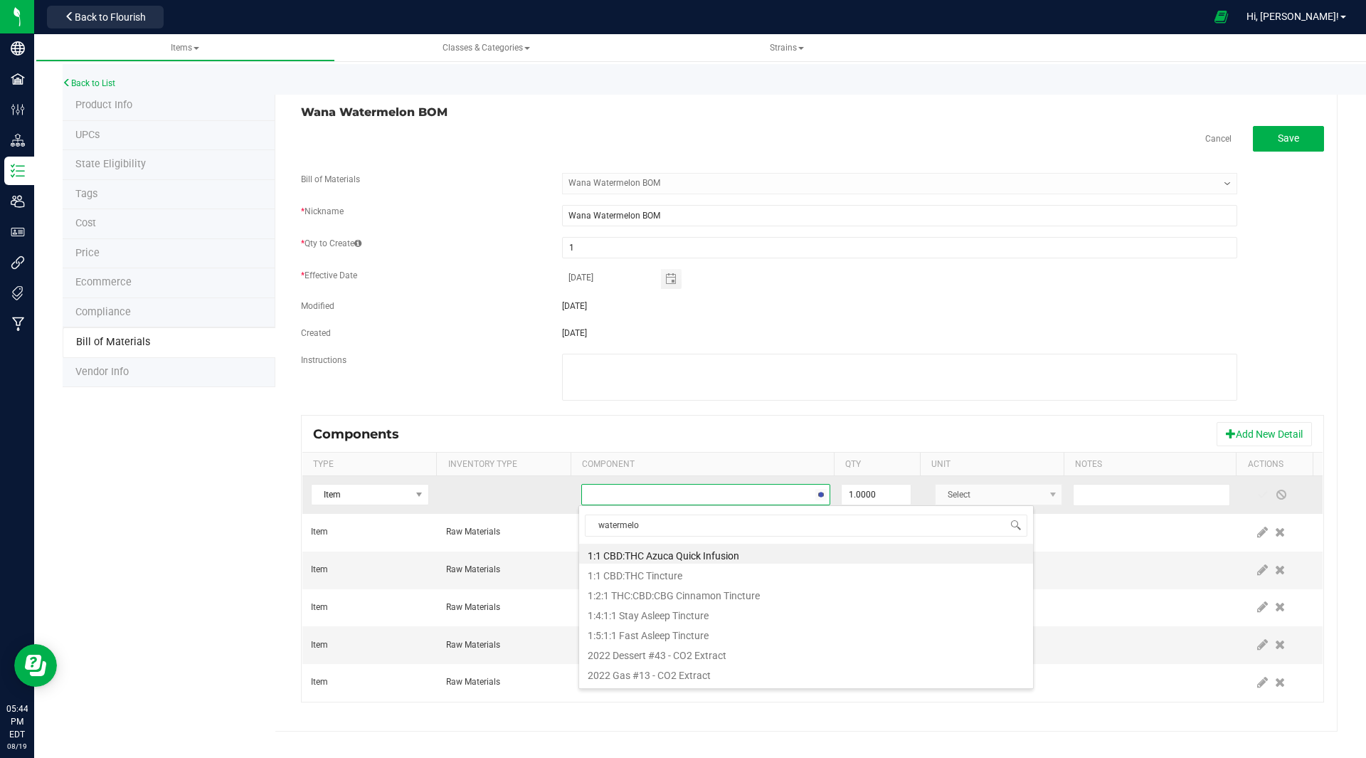
type input "watermelon"
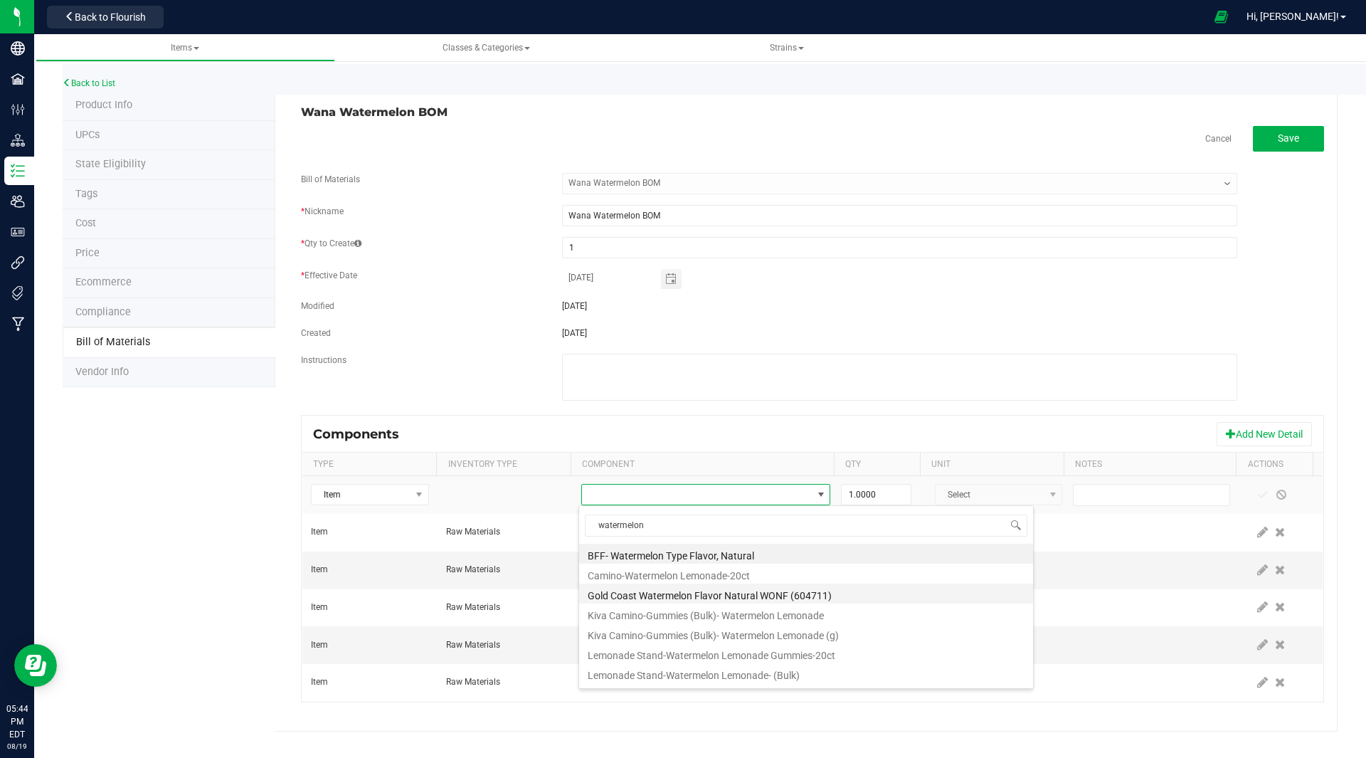
click at [708, 597] on li "Gold Coast Watermelon Flavor Natural WONF (604711)" at bounding box center [806, 593] width 454 height 20
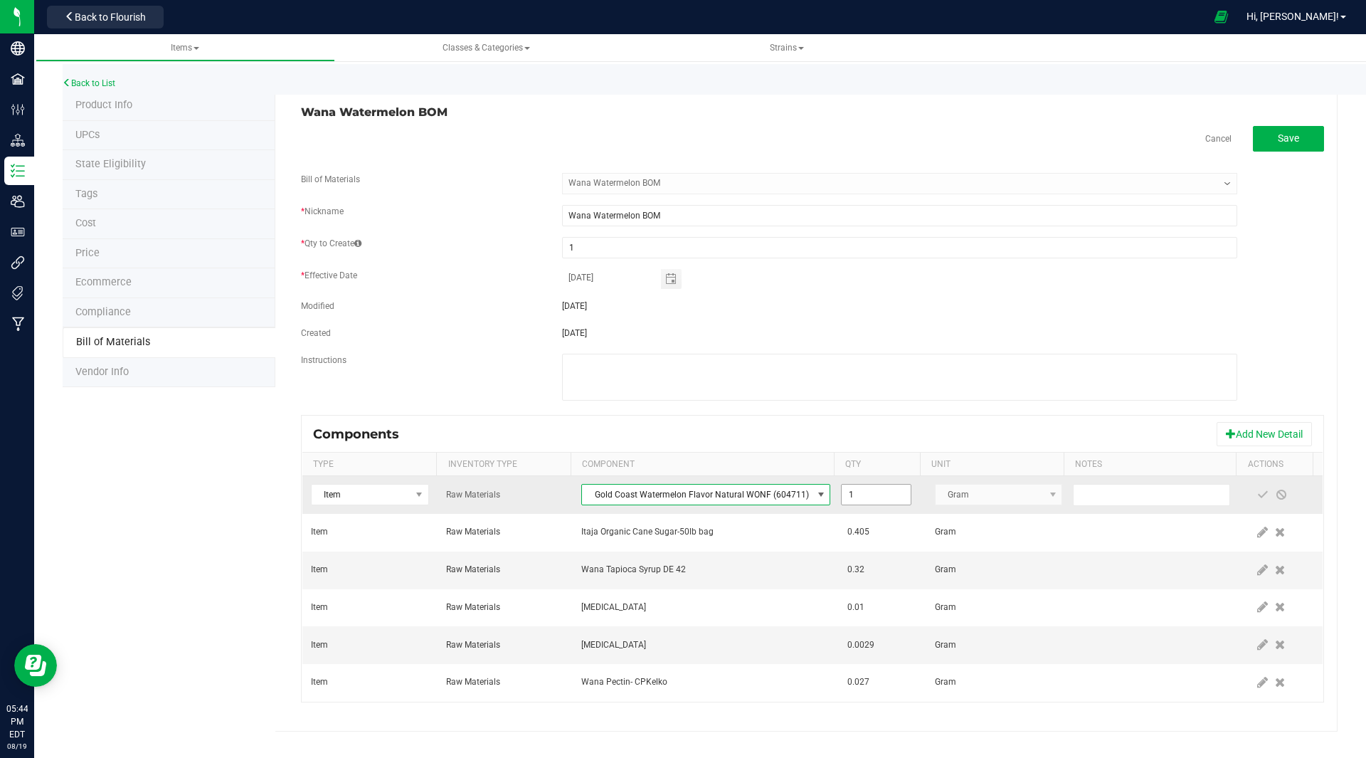
click at [868, 494] on input "1" at bounding box center [876, 495] width 68 height 20
type input "0.0100"
click at [1257, 494] on span at bounding box center [1262, 494] width 11 height 11
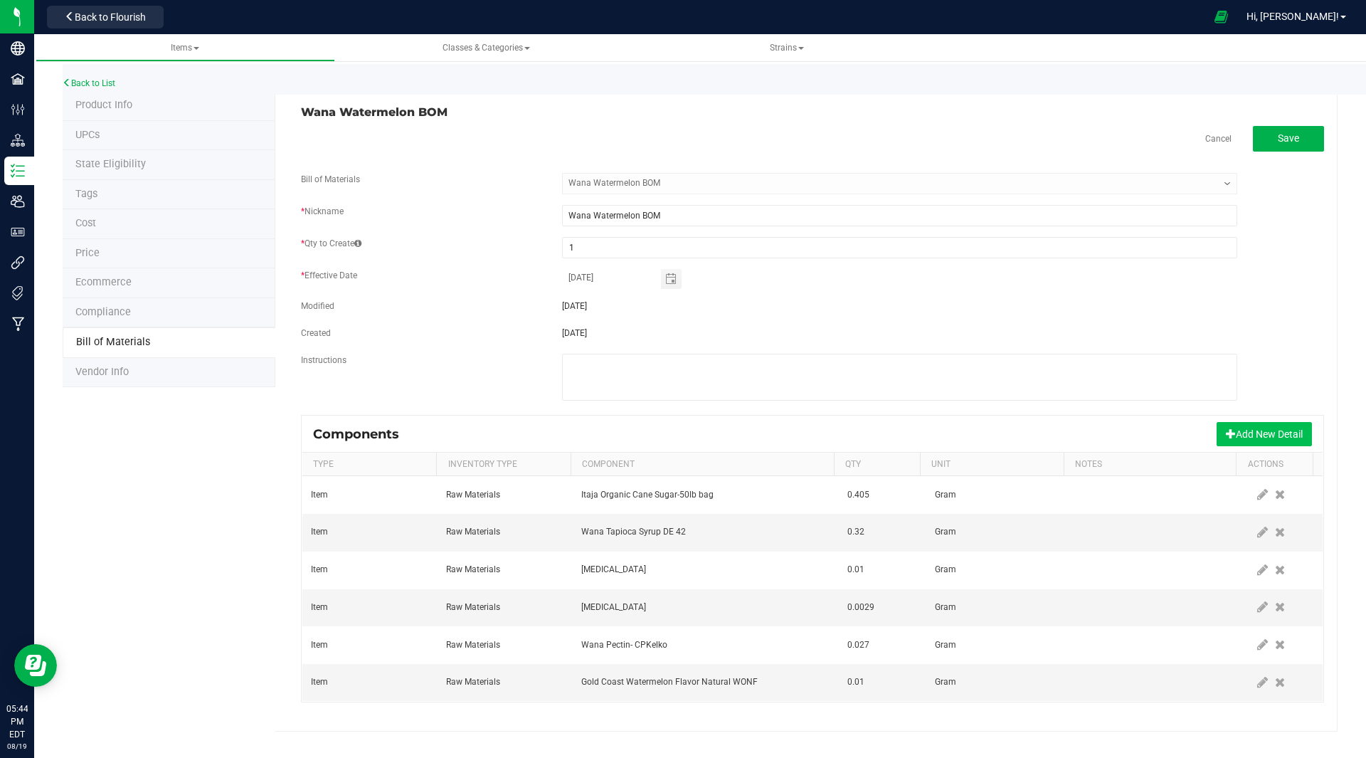
click at [1250, 432] on button "Add New Detail" at bounding box center [1264, 434] width 95 height 24
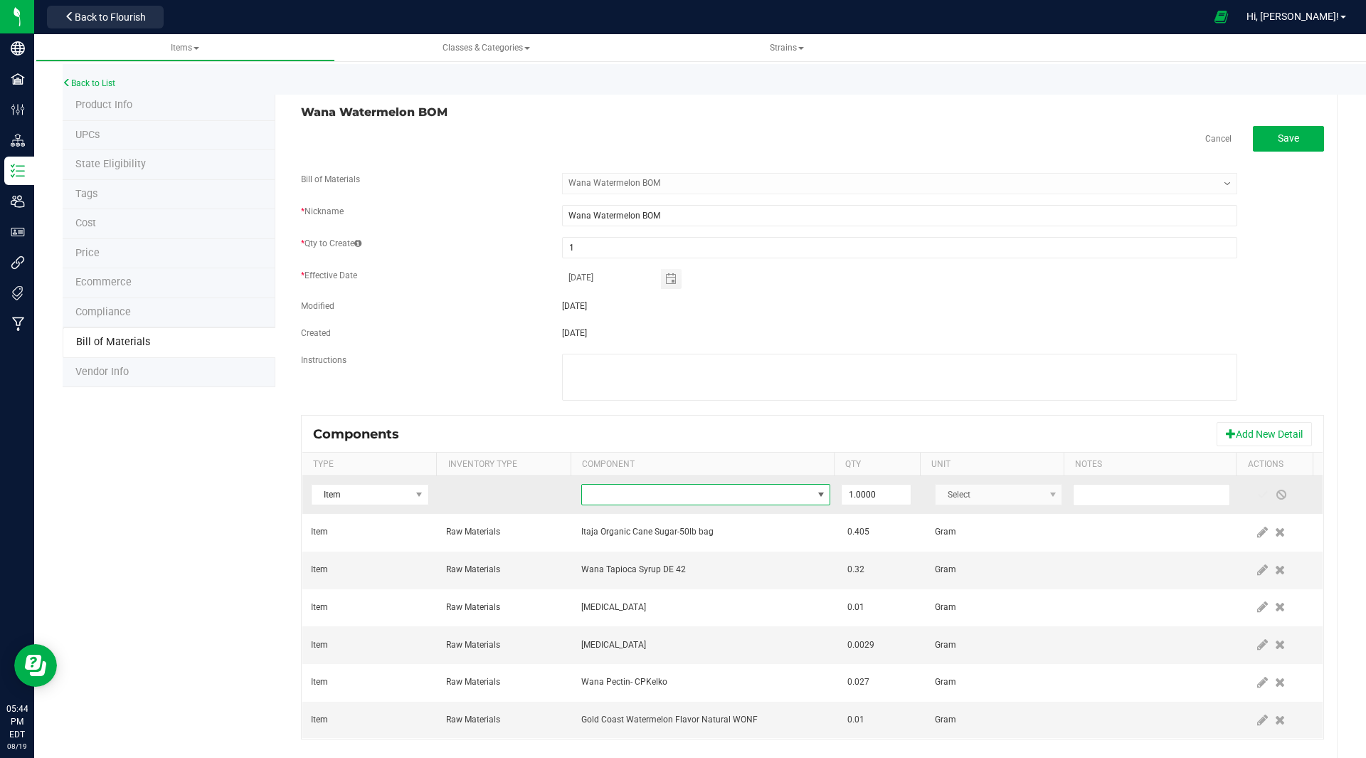
click at [663, 501] on span "NO DATA FOUND" at bounding box center [697, 495] width 230 height 20
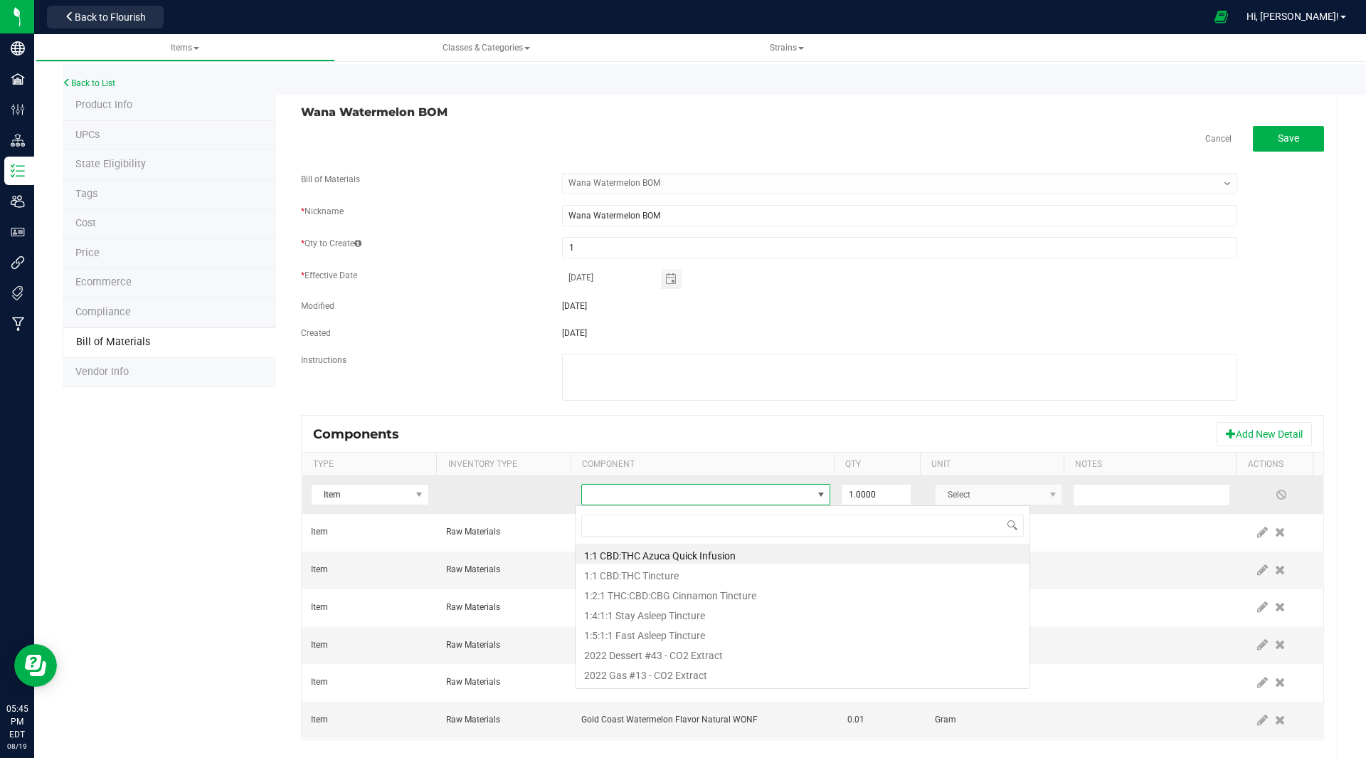
scroll to position [21, 242]
type input "electric"
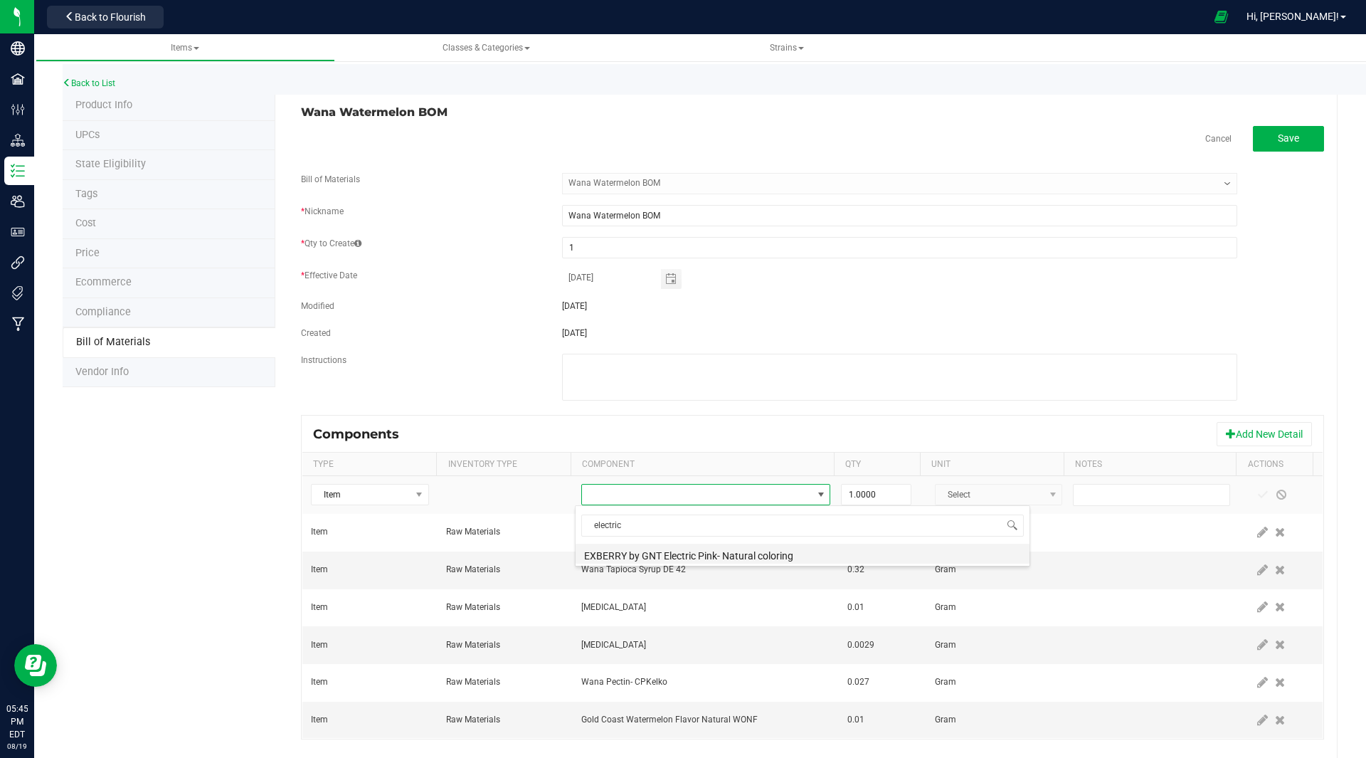
click at [680, 553] on li "EXBERRY by GNT Electric Pink- Natural coloring" at bounding box center [803, 554] width 454 height 20
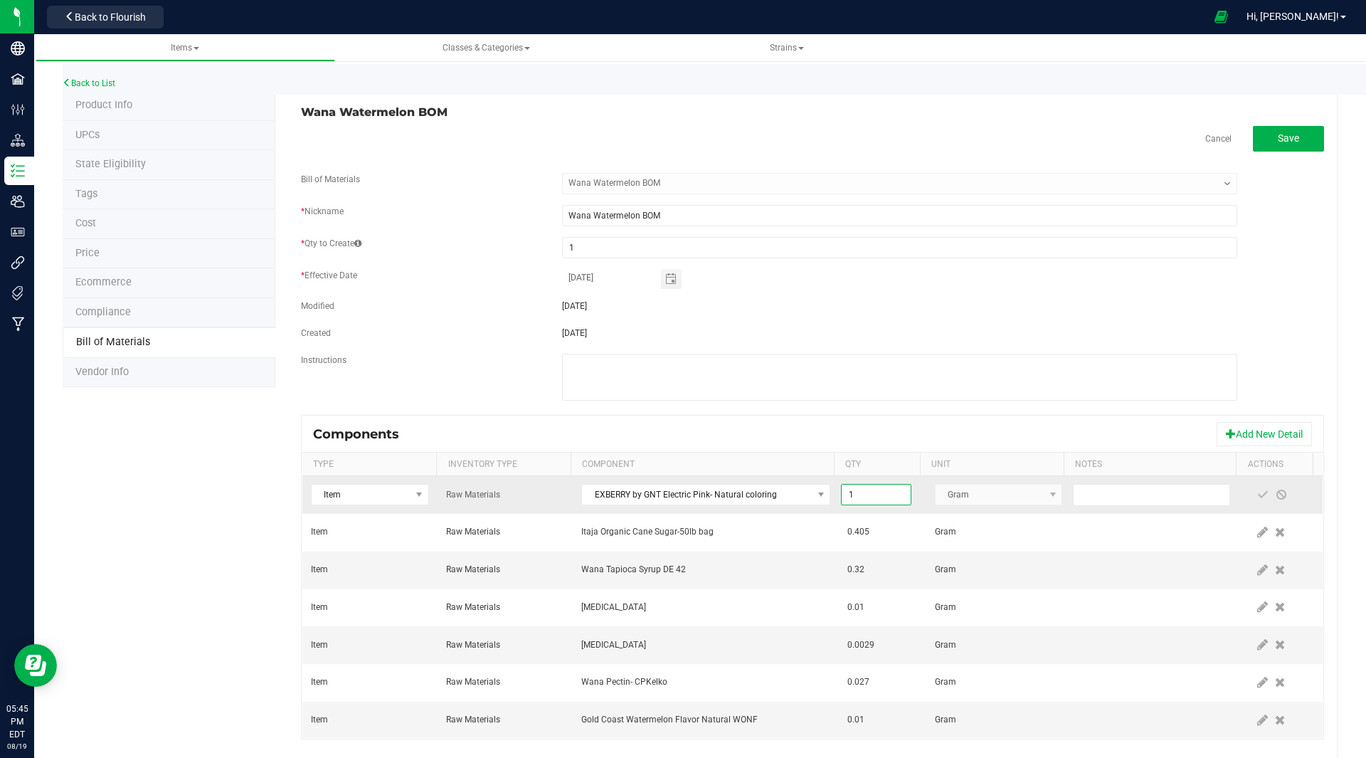
click at [862, 497] on input "1" at bounding box center [876, 495] width 68 height 20
type input "0.0007"
click at [1257, 490] on span at bounding box center [1262, 494] width 11 height 11
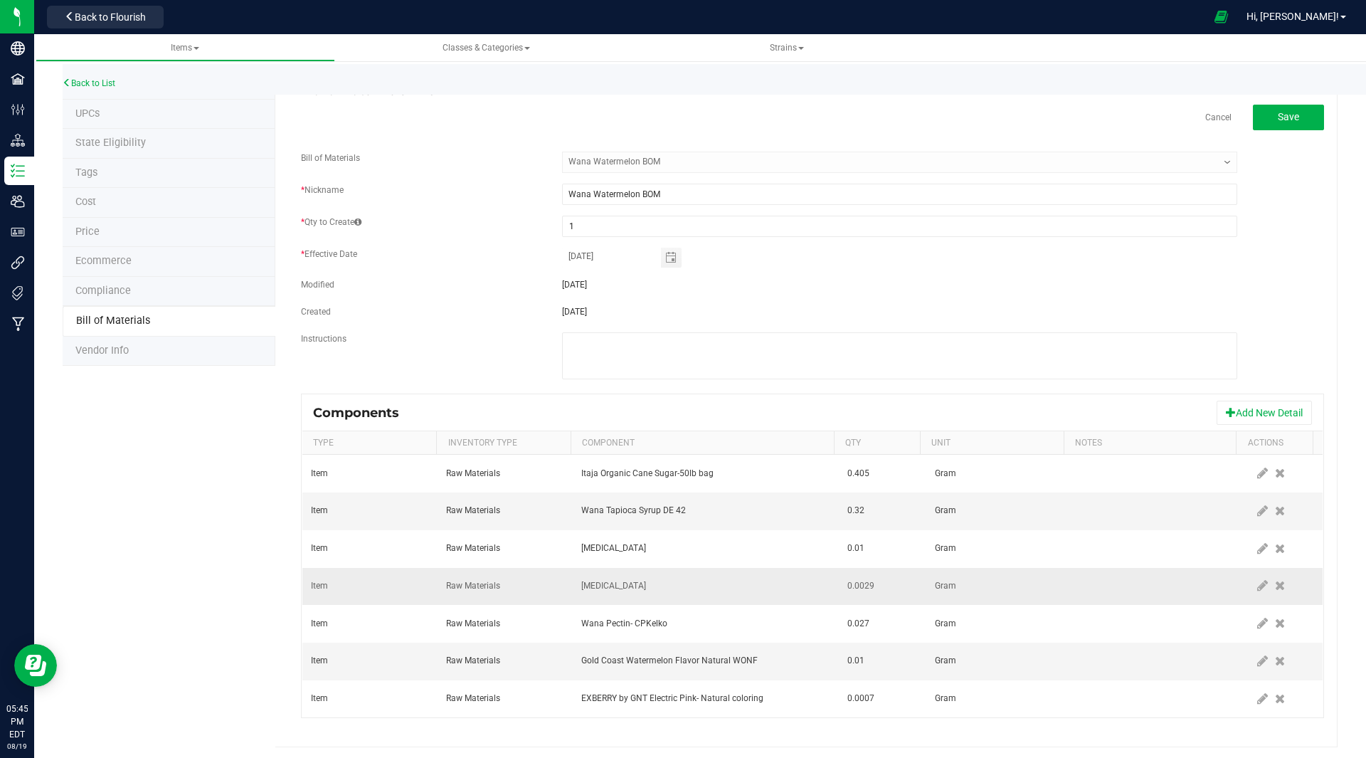
scroll to position [25, 0]
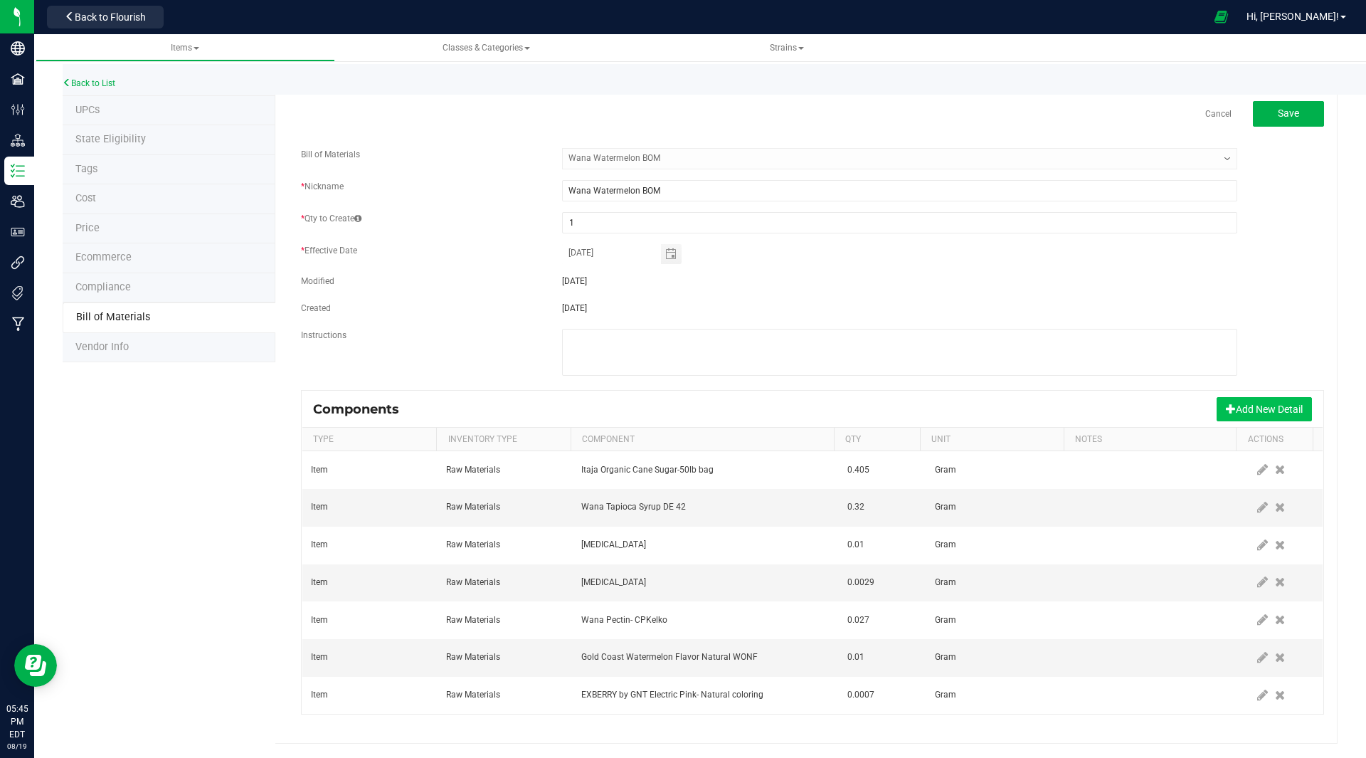
click at [1276, 413] on button "Add New Detail" at bounding box center [1264, 409] width 95 height 24
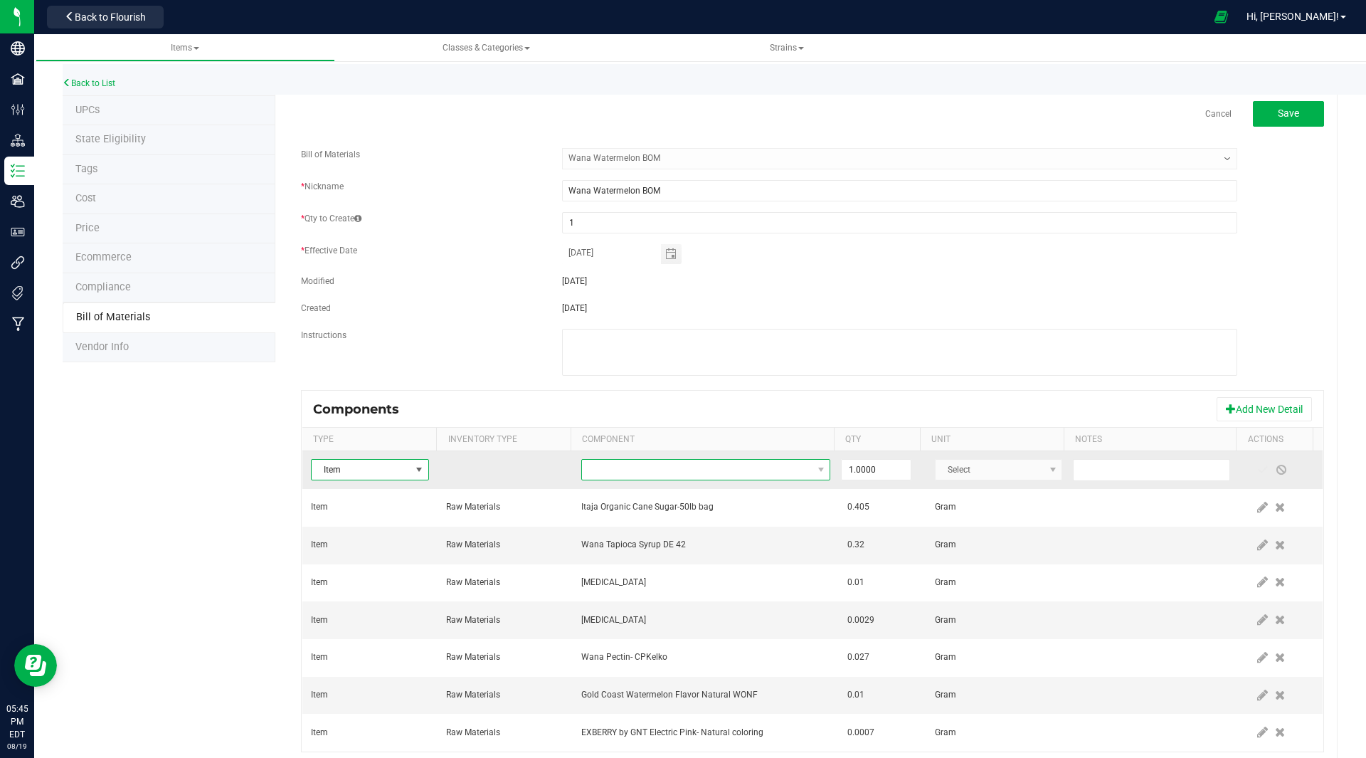
click at [699, 469] on span "NO DATA FOUND" at bounding box center [697, 470] width 230 height 20
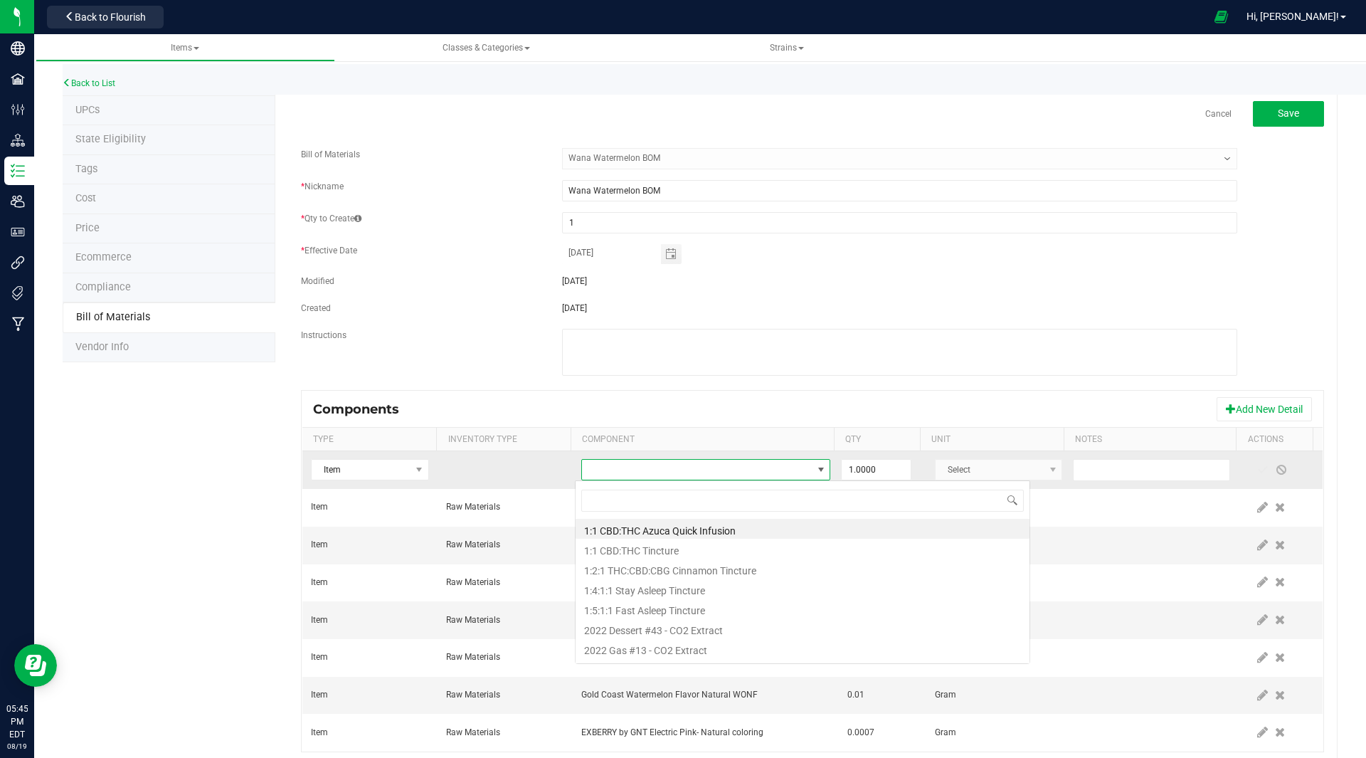
scroll to position [21, 242]
type input "sour mix"
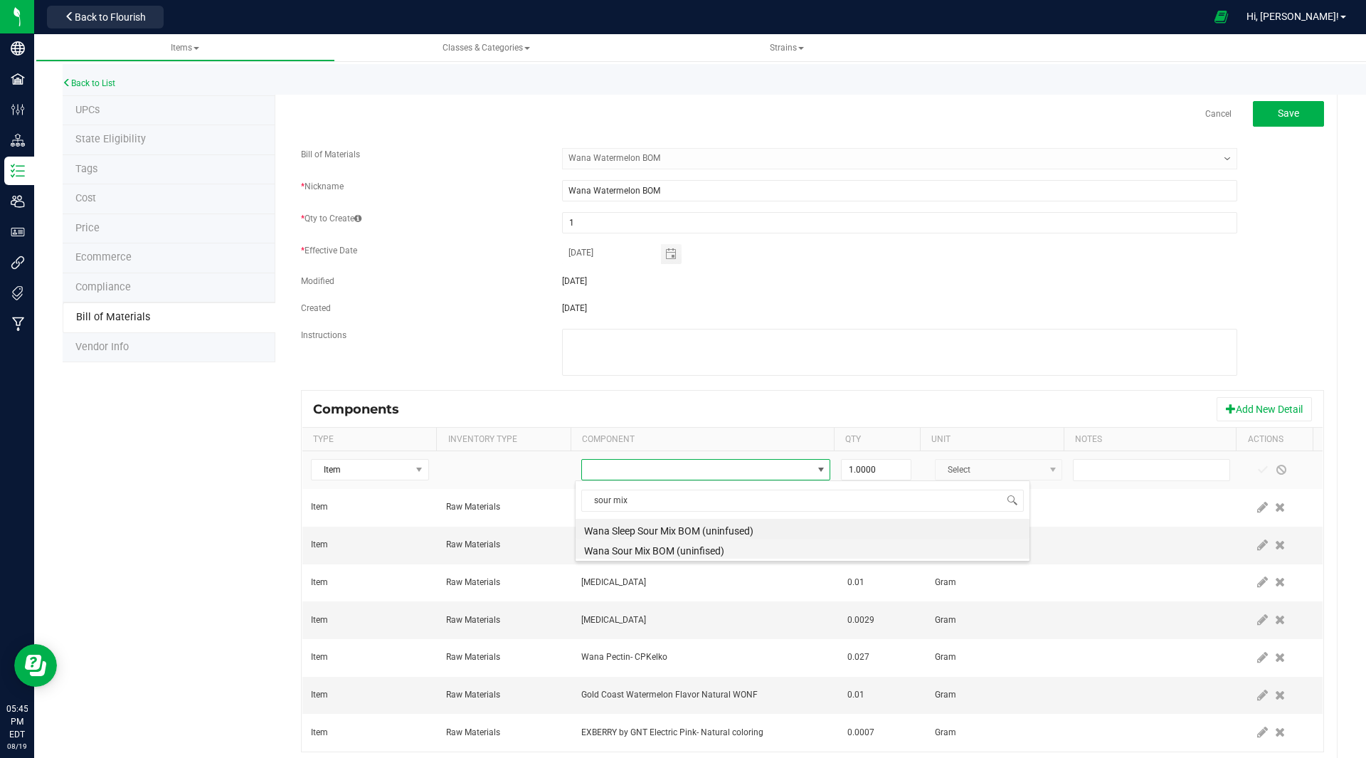
click at [702, 549] on li "Wana Sour Mix BOM (uninfised)" at bounding box center [803, 549] width 454 height 20
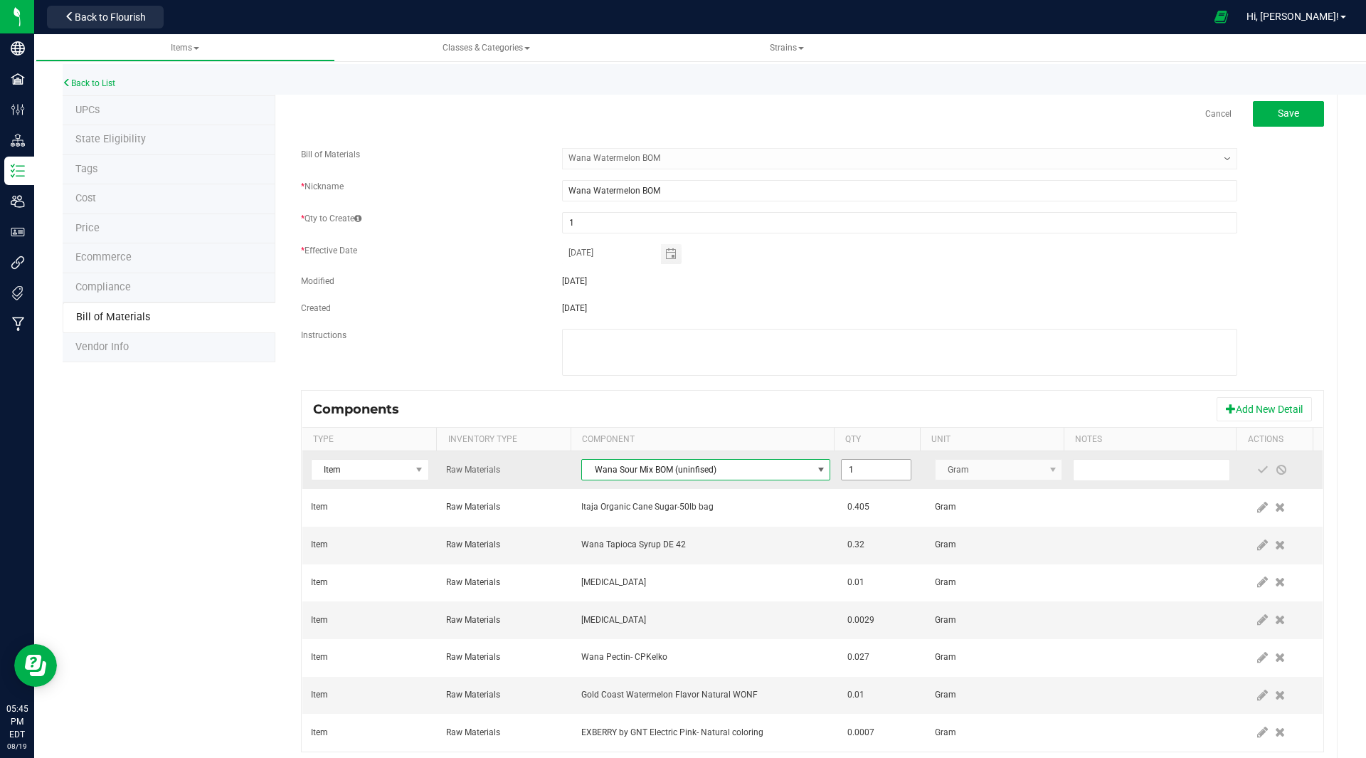
click at [857, 472] on input "1" at bounding box center [876, 470] width 68 height 20
type input "1.0000"
click at [1254, 463] on span at bounding box center [1263, 470] width 19 height 26
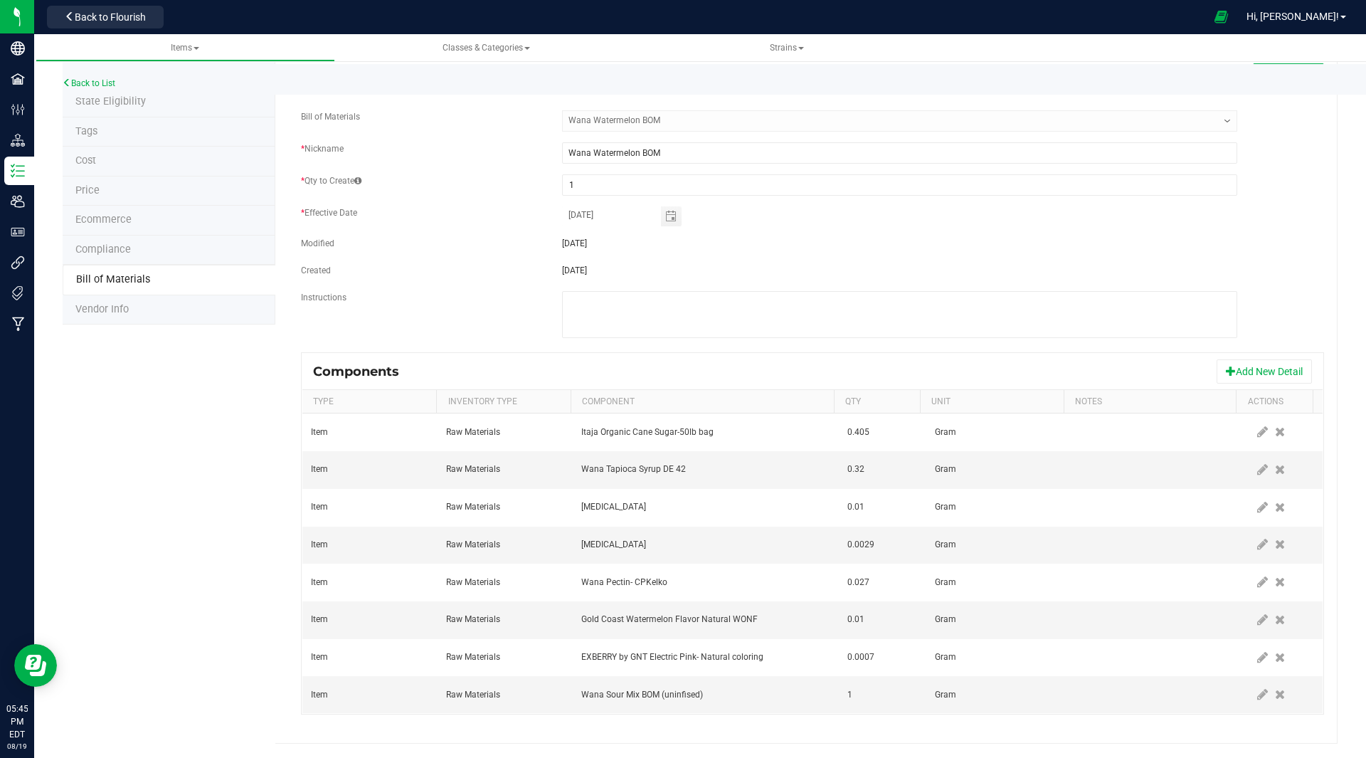
scroll to position [0, 0]
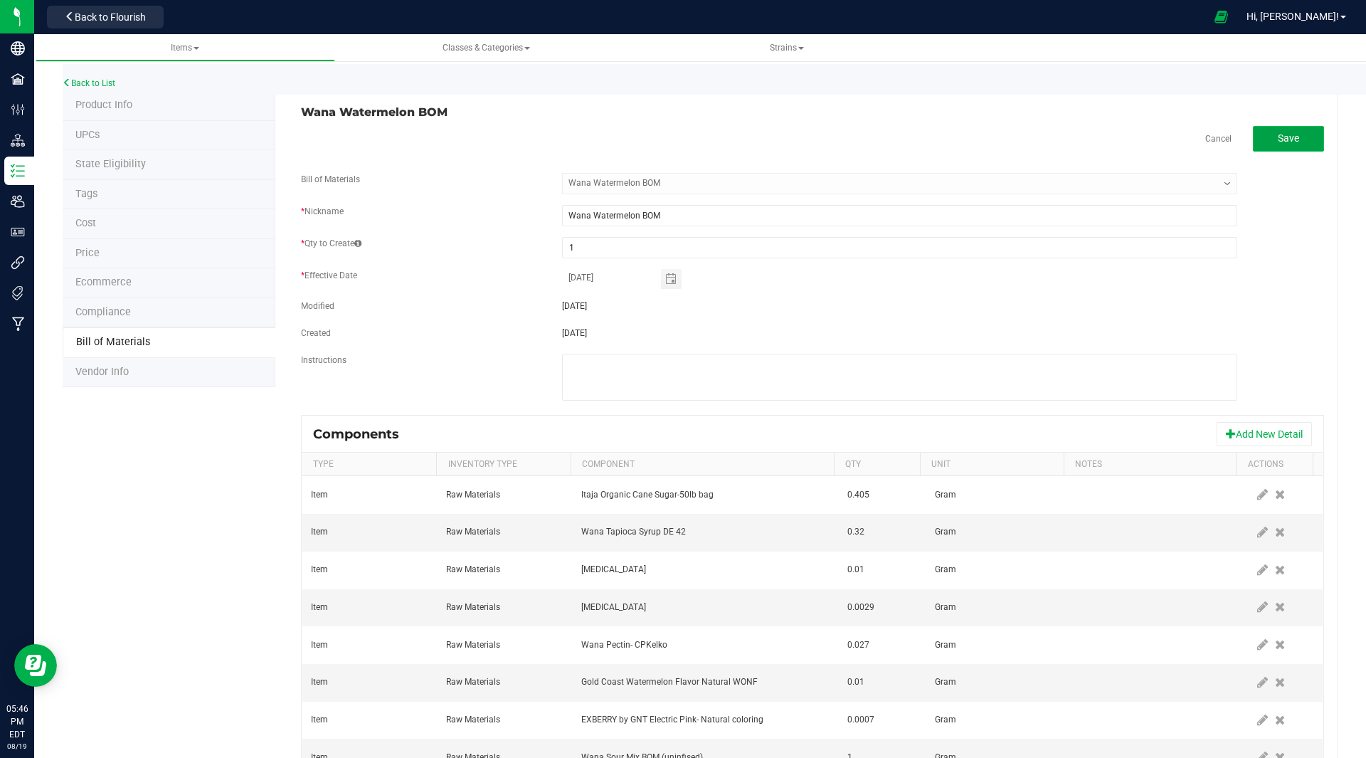
click at [1295, 128] on button "Save" at bounding box center [1288, 139] width 71 height 26
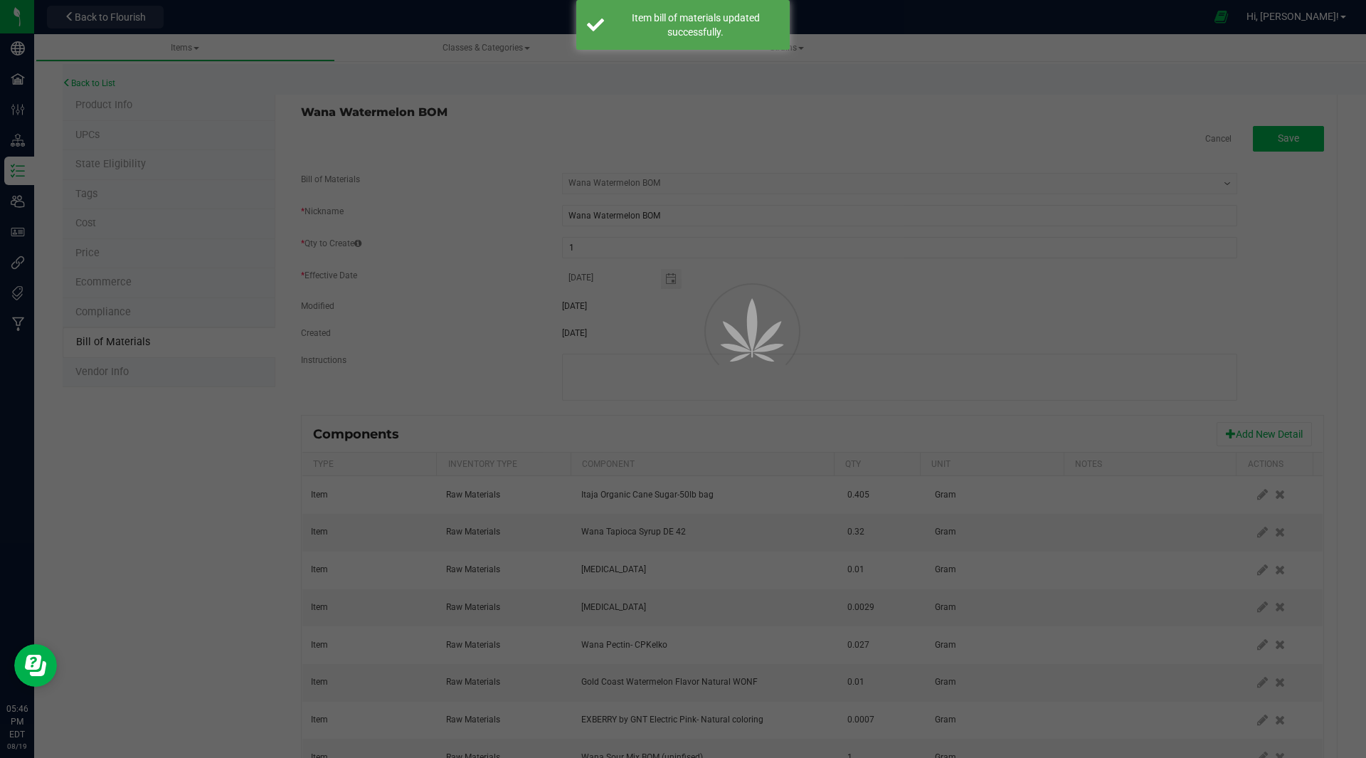
select select "41"
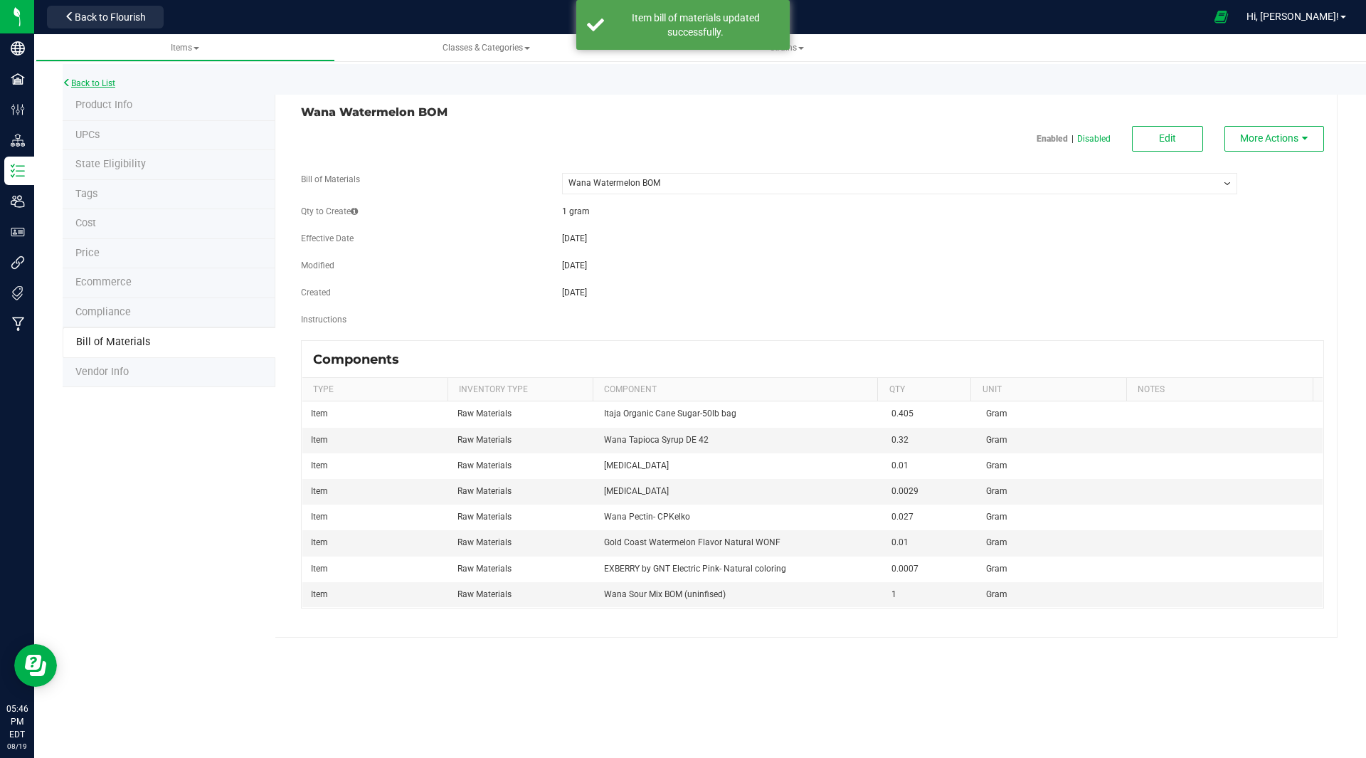
click at [102, 85] on link "Back to List" at bounding box center [89, 83] width 53 height 10
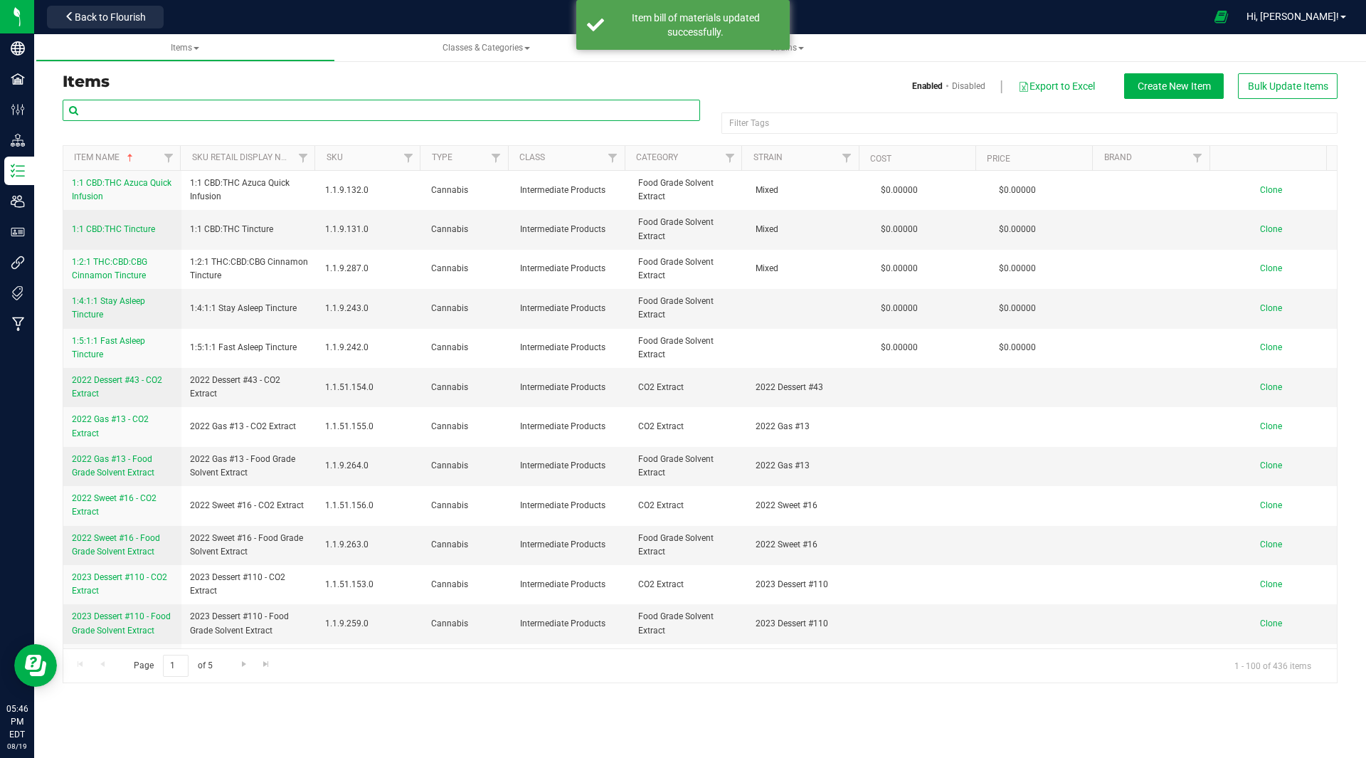
click at [251, 115] on input "text" at bounding box center [382, 110] width 638 height 21
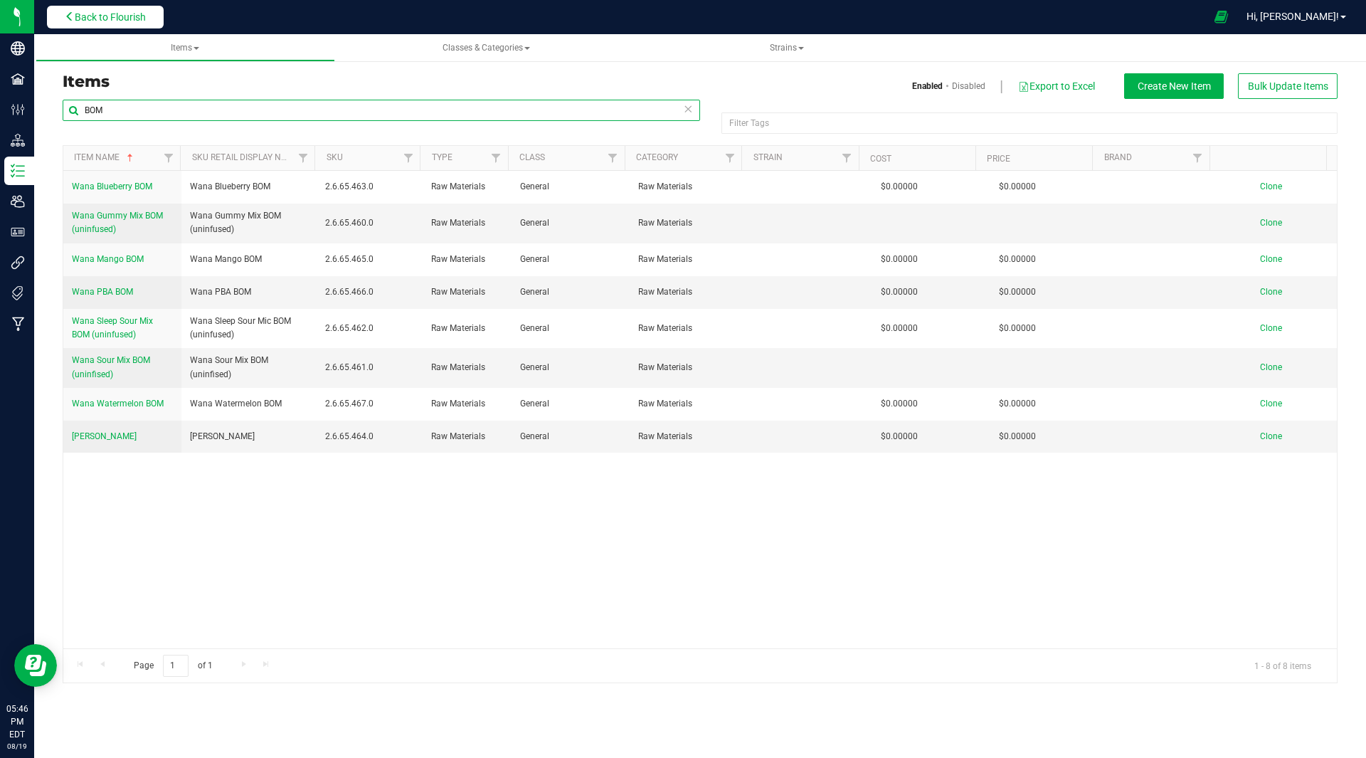
type input "BOM"
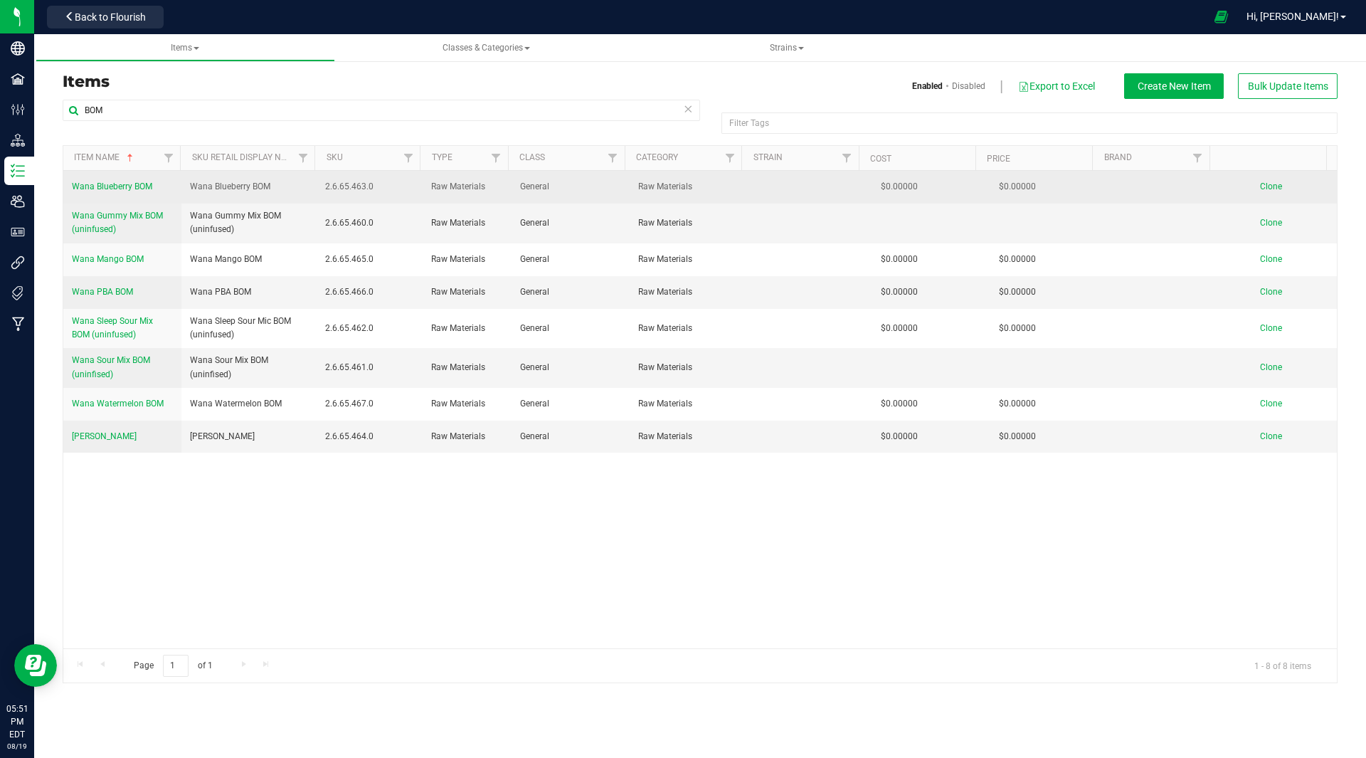
click at [1264, 190] on span "Clone" at bounding box center [1271, 186] width 22 height 10
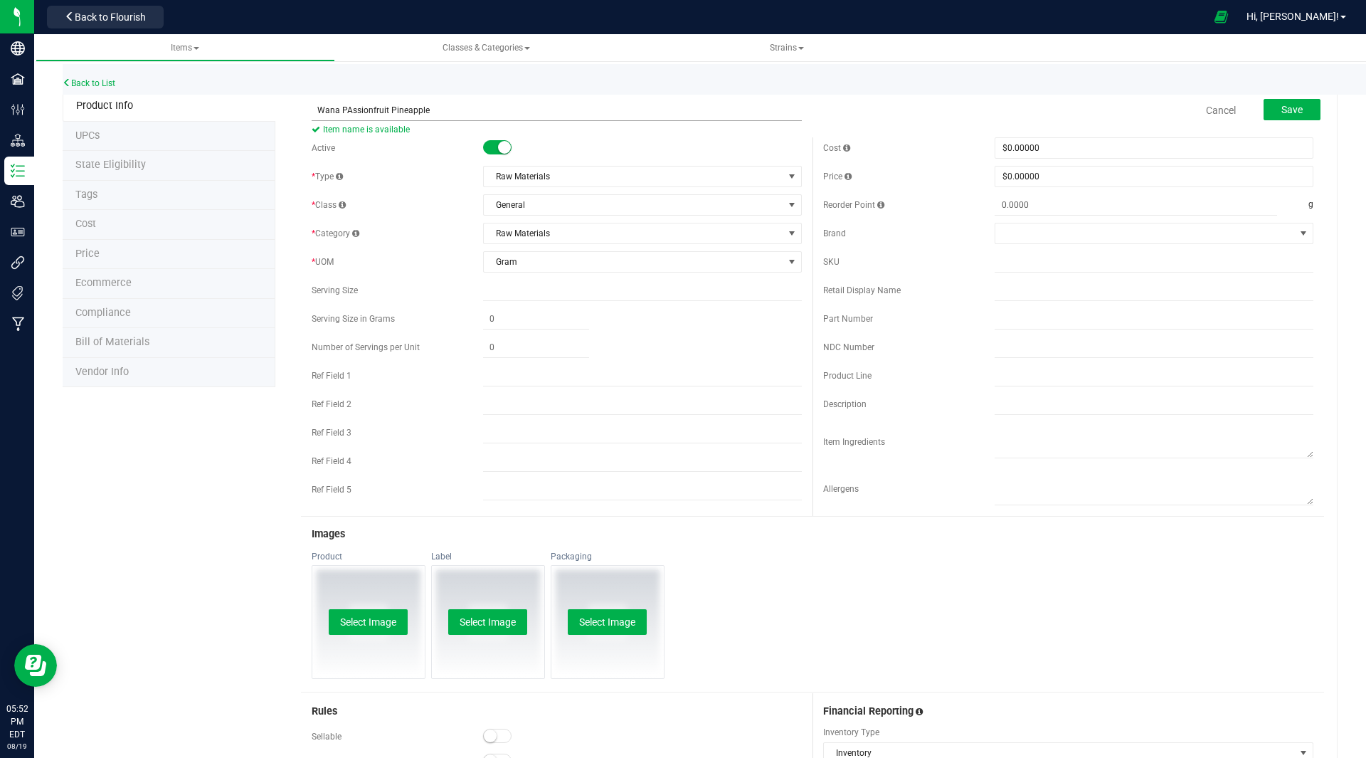
click at [346, 113] on input "Wana PAssionfruit Pineapple" at bounding box center [557, 110] width 490 height 21
click at [432, 108] on input "Wana Passionfruit Pineapple" at bounding box center [557, 110] width 490 height 21
type input "Wana Passionfruit Pineapple BOM"
click at [1282, 105] on span "Save" at bounding box center [1292, 109] width 21 height 11
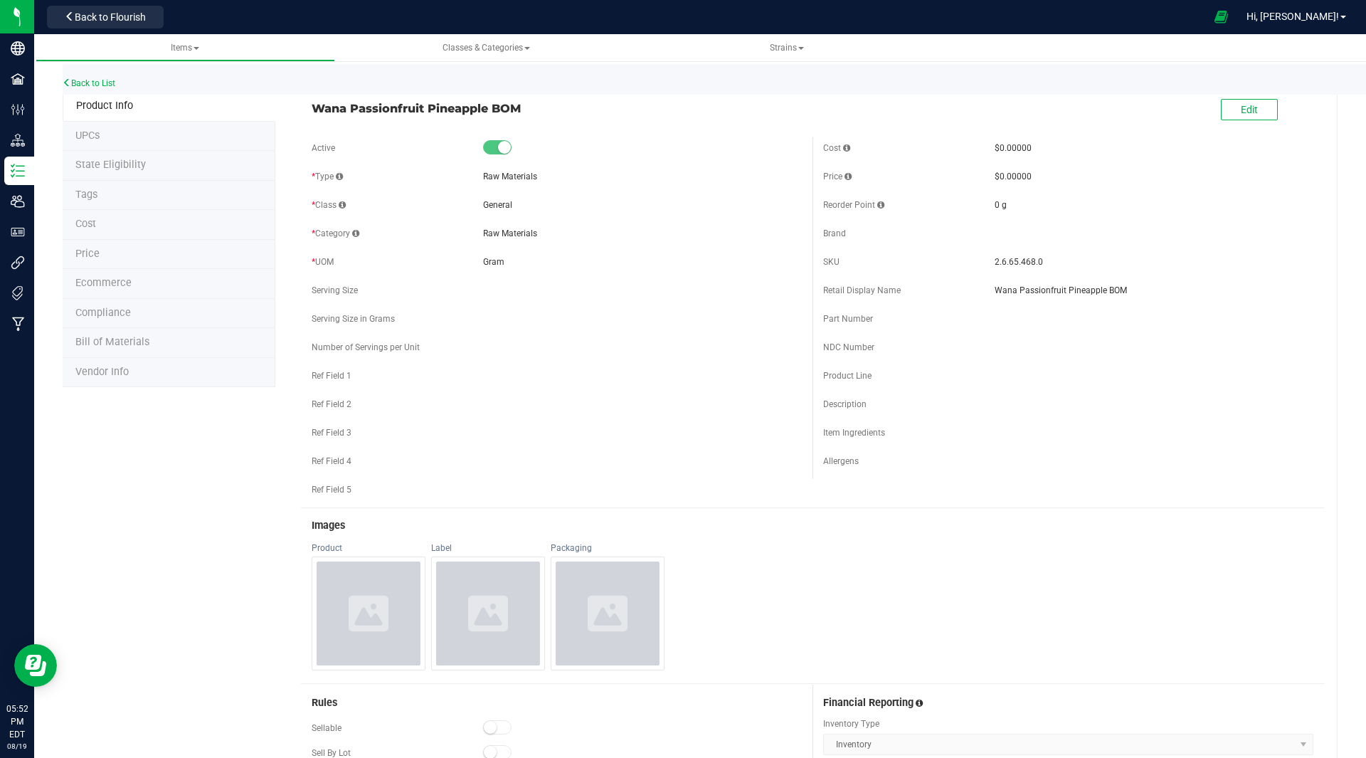
click at [160, 343] on li "Bill of Materials" at bounding box center [169, 343] width 213 height 30
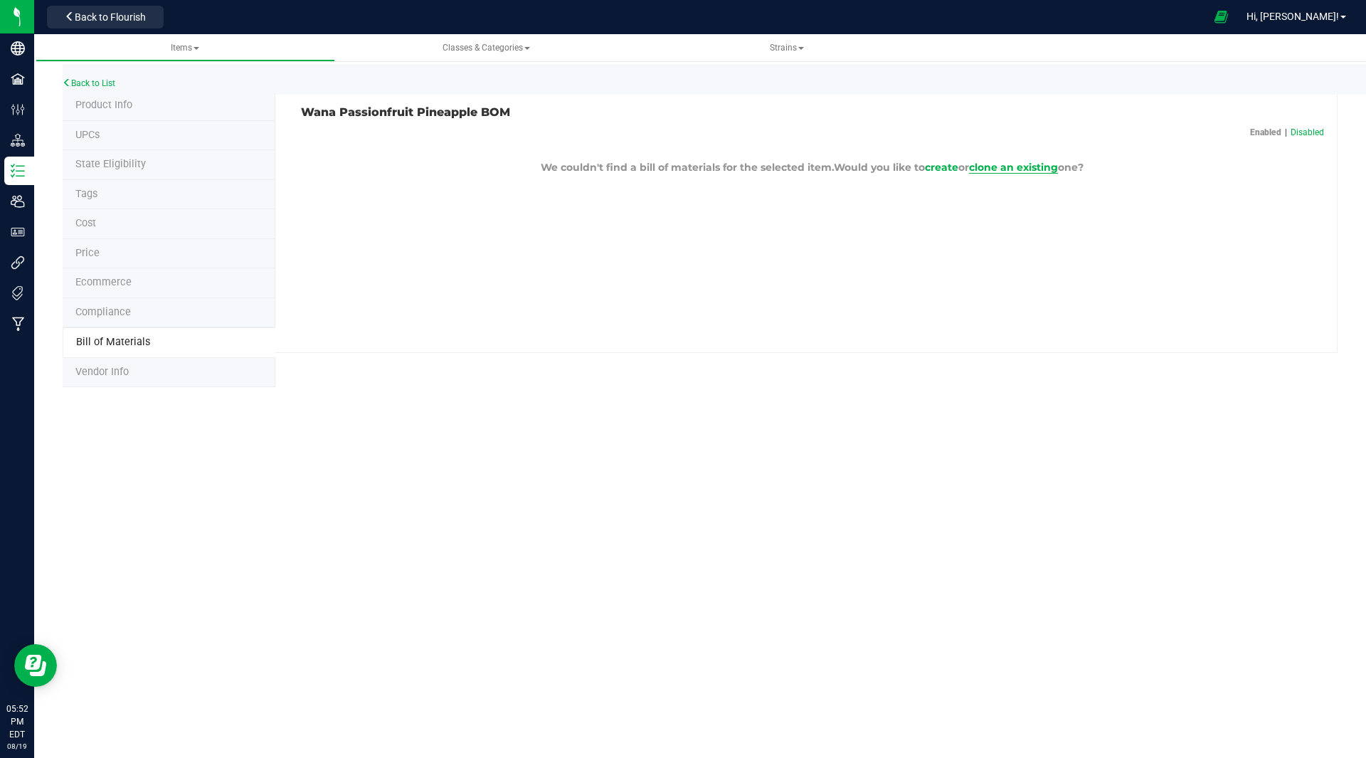
click at [1020, 171] on span "clone an existing" at bounding box center [1013, 167] width 89 height 13
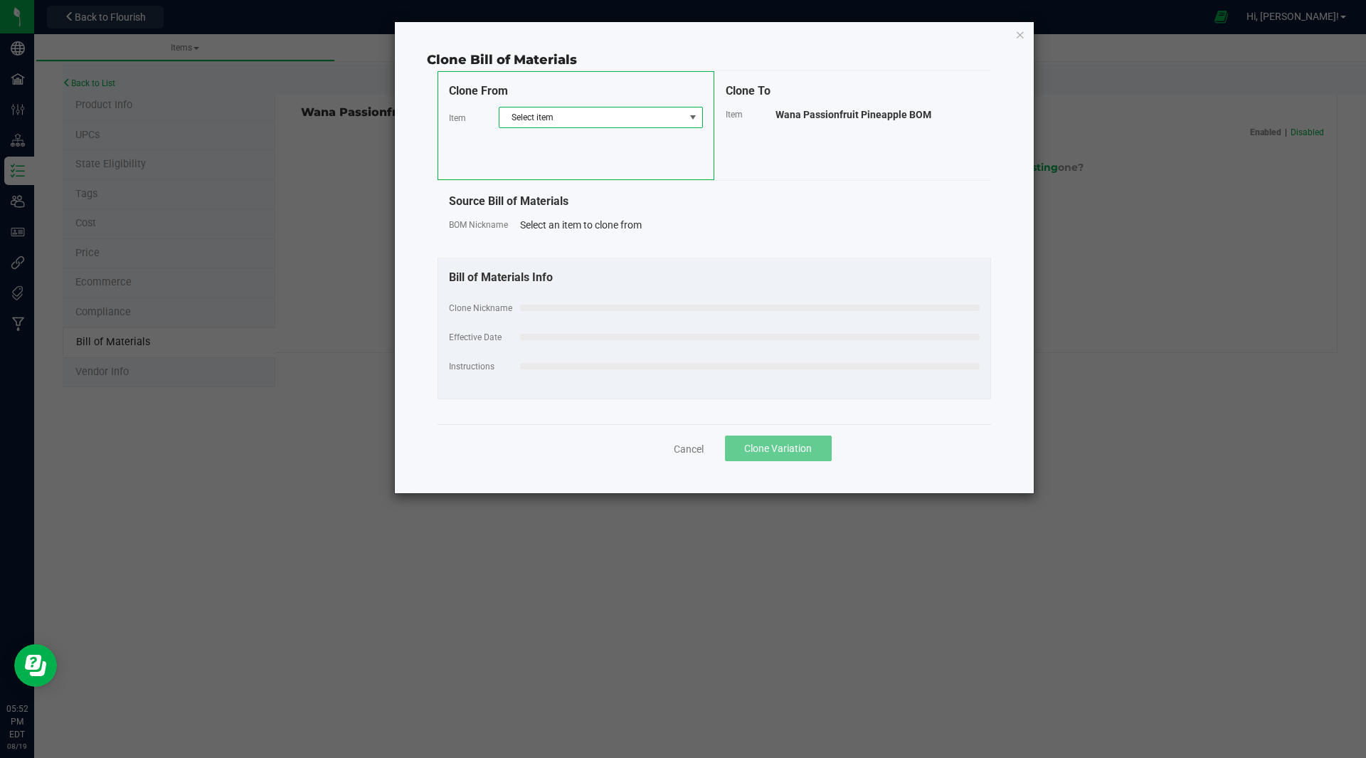
click at [567, 114] on span "Select item" at bounding box center [592, 117] width 185 height 20
type input "bom"
click at [600, 196] on li "Wana Gummy Mix BOM (uninfused)" at bounding box center [601, 196] width 203 height 20
select select "30"
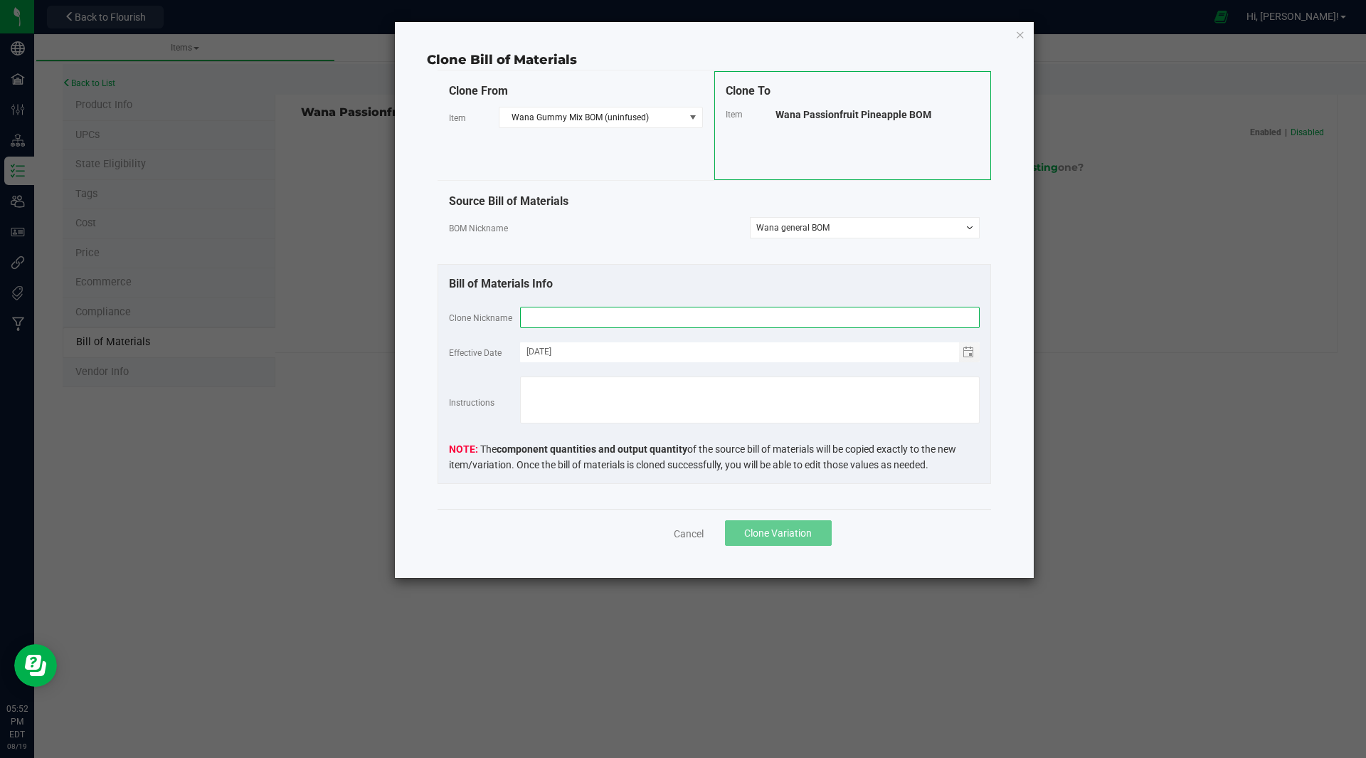
click at [623, 315] on input "text" at bounding box center [750, 317] width 460 height 21
type input "Passion Pineapple BOM"
click at [793, 537] on span "Clone Variation" at bounding box center [778, 532] width 68 height 11
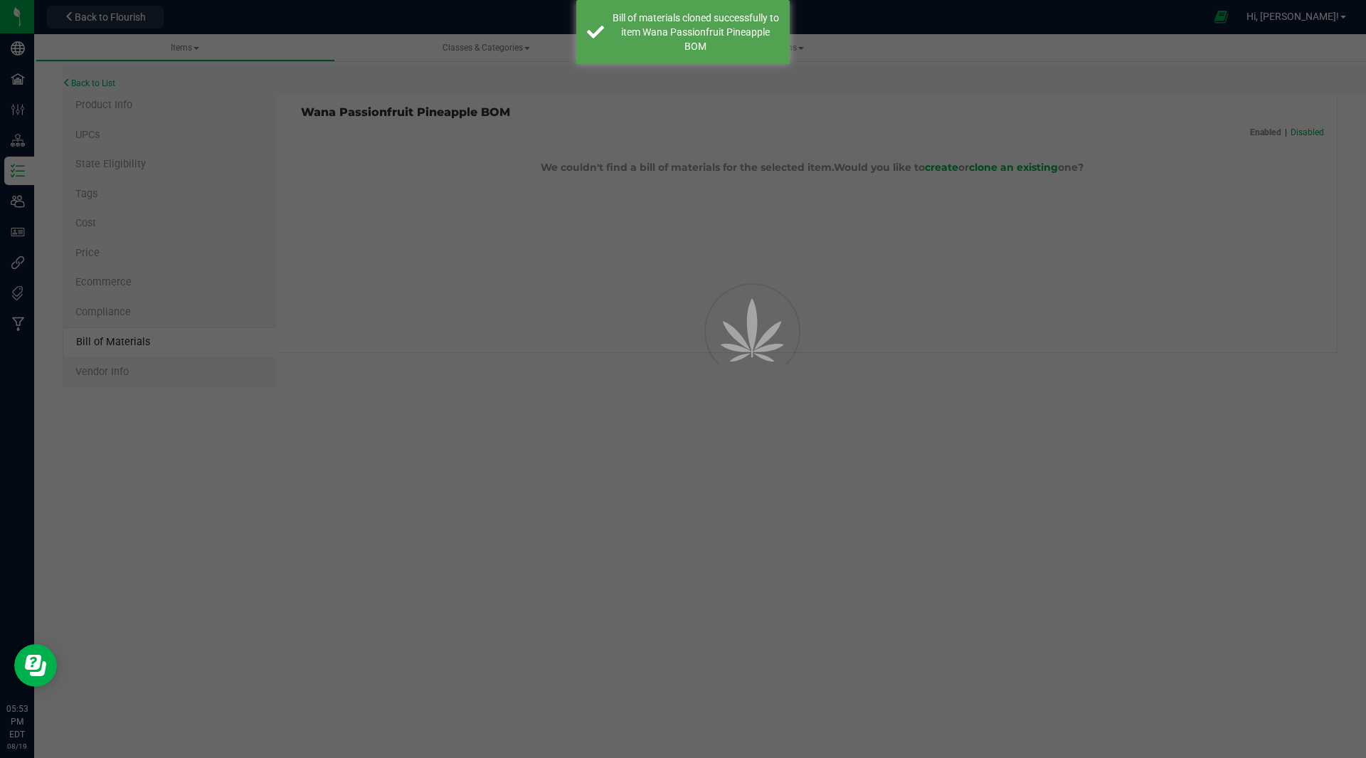
select select "42"
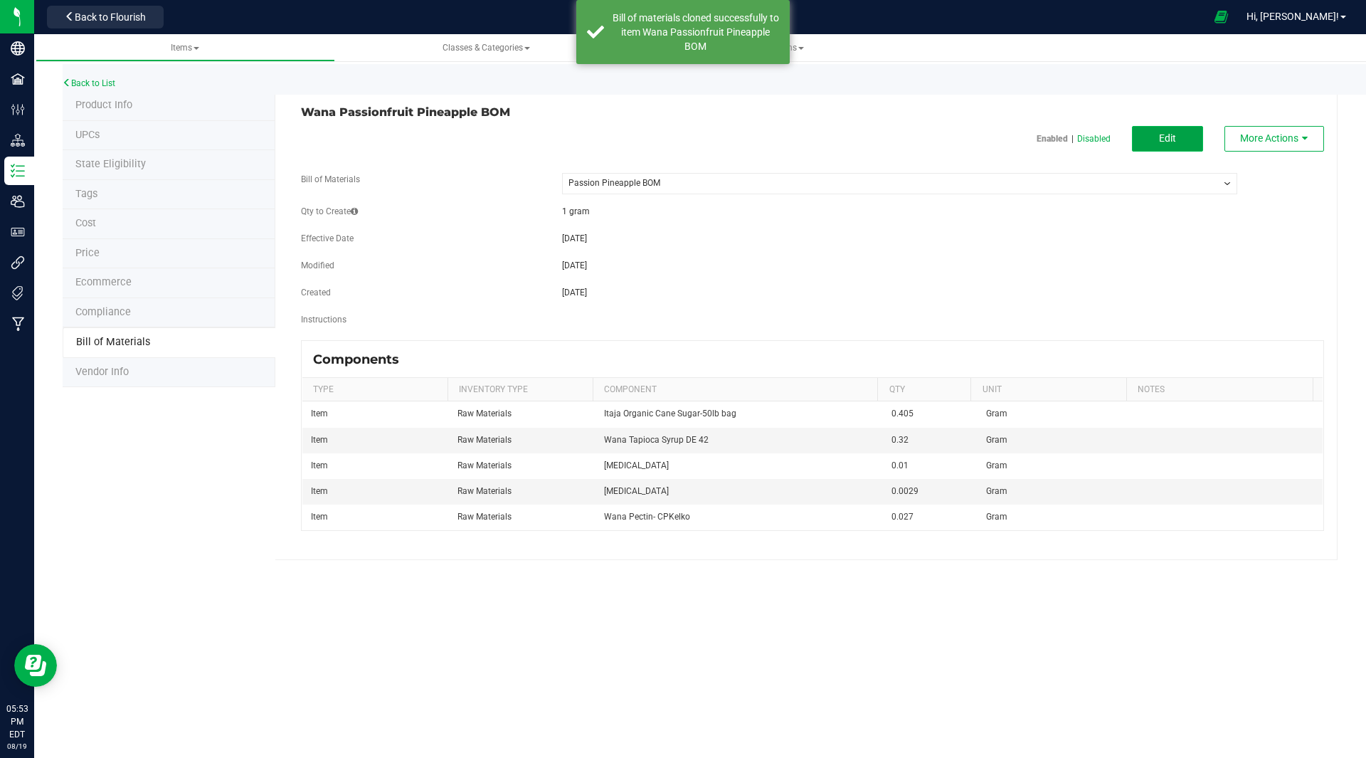
click at [1176, 147] on button "Edit" at bounding box center [1167, 139] width 71 height 26
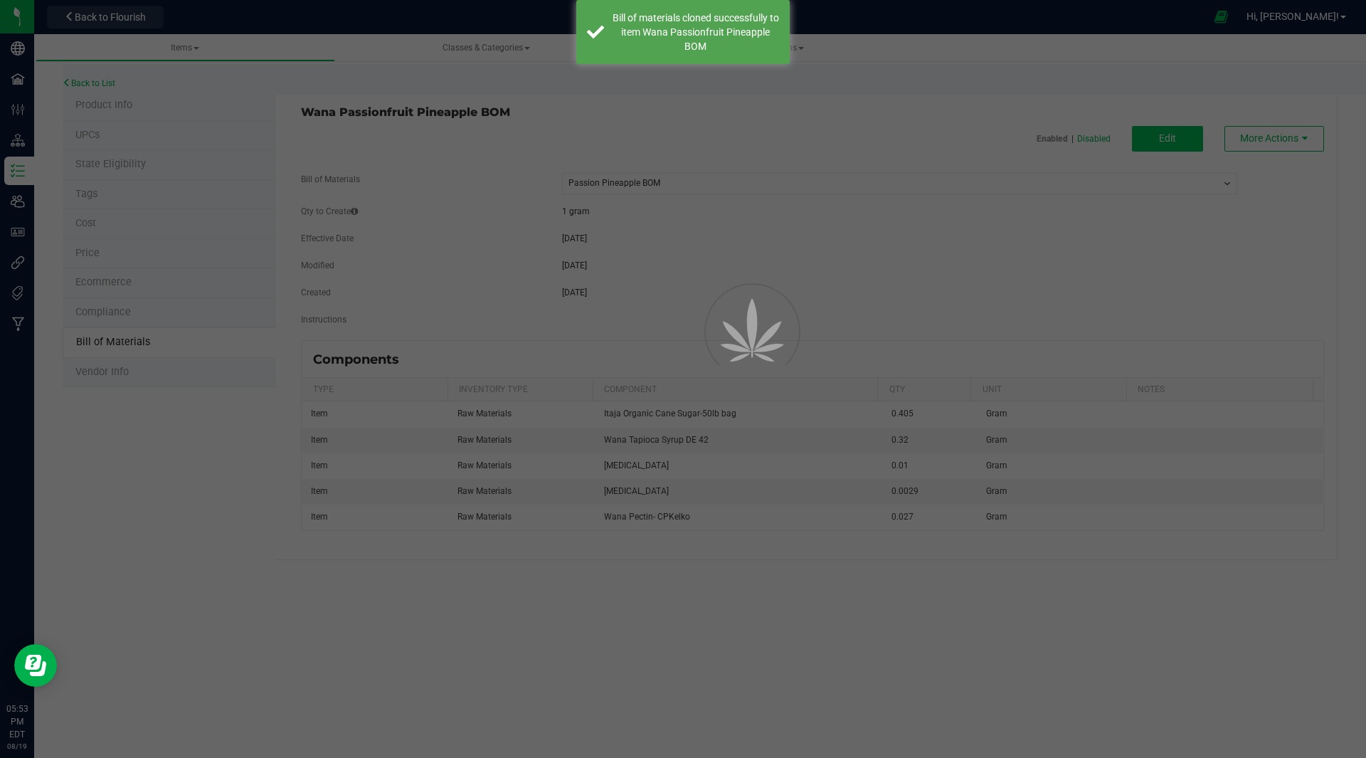
select select "42"
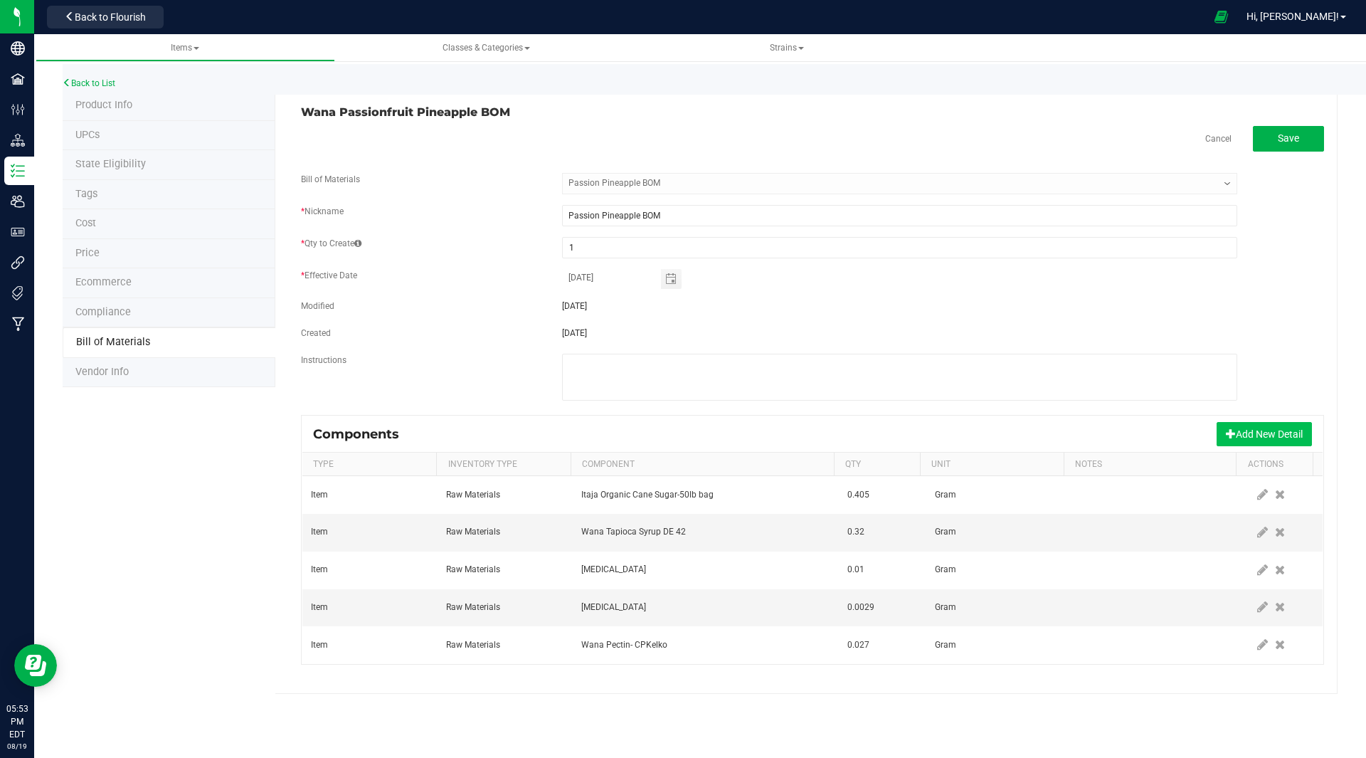
click at [1252, 429] on button "Add New Detail" at bounding box center [1264, 434] width 95 height 24
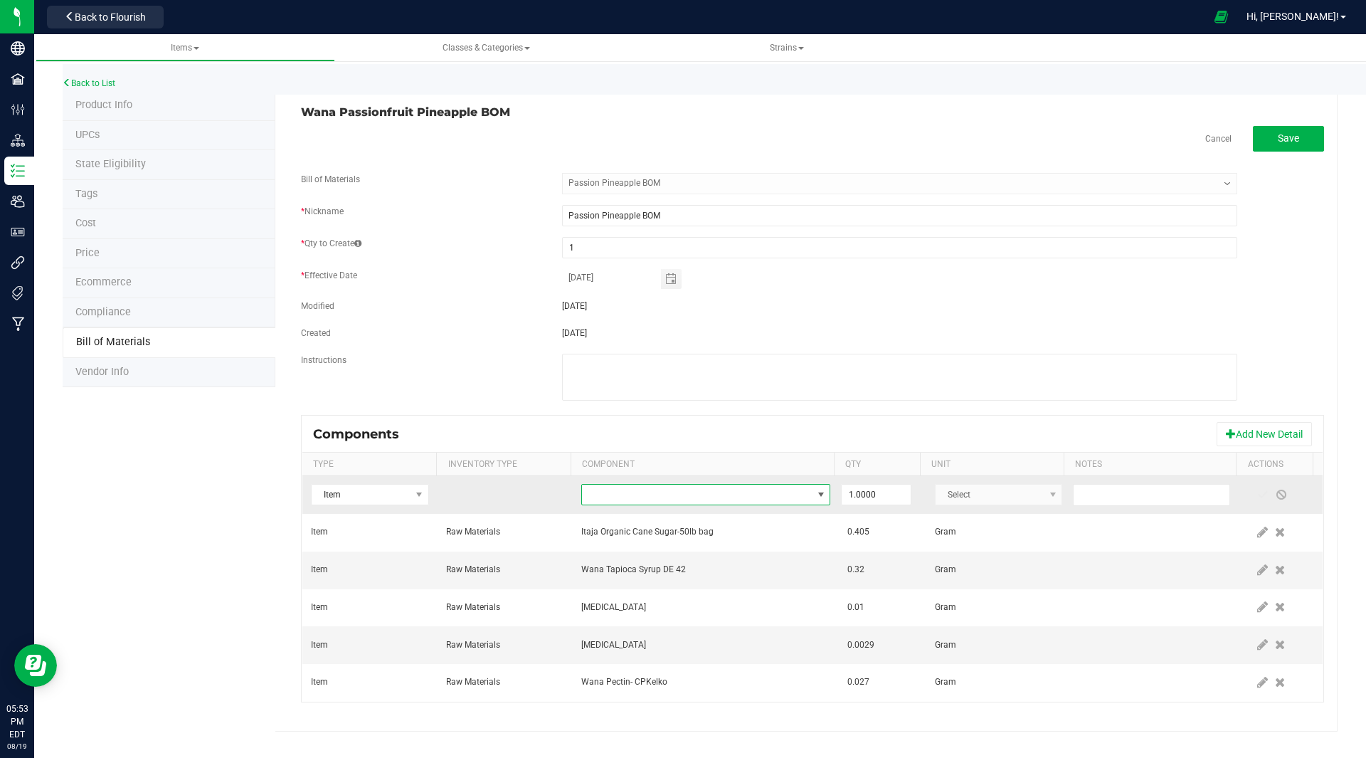
click at [672, 492] on span "NO DATA FOUND" at bounding box center [697, 495] width 230 height 20
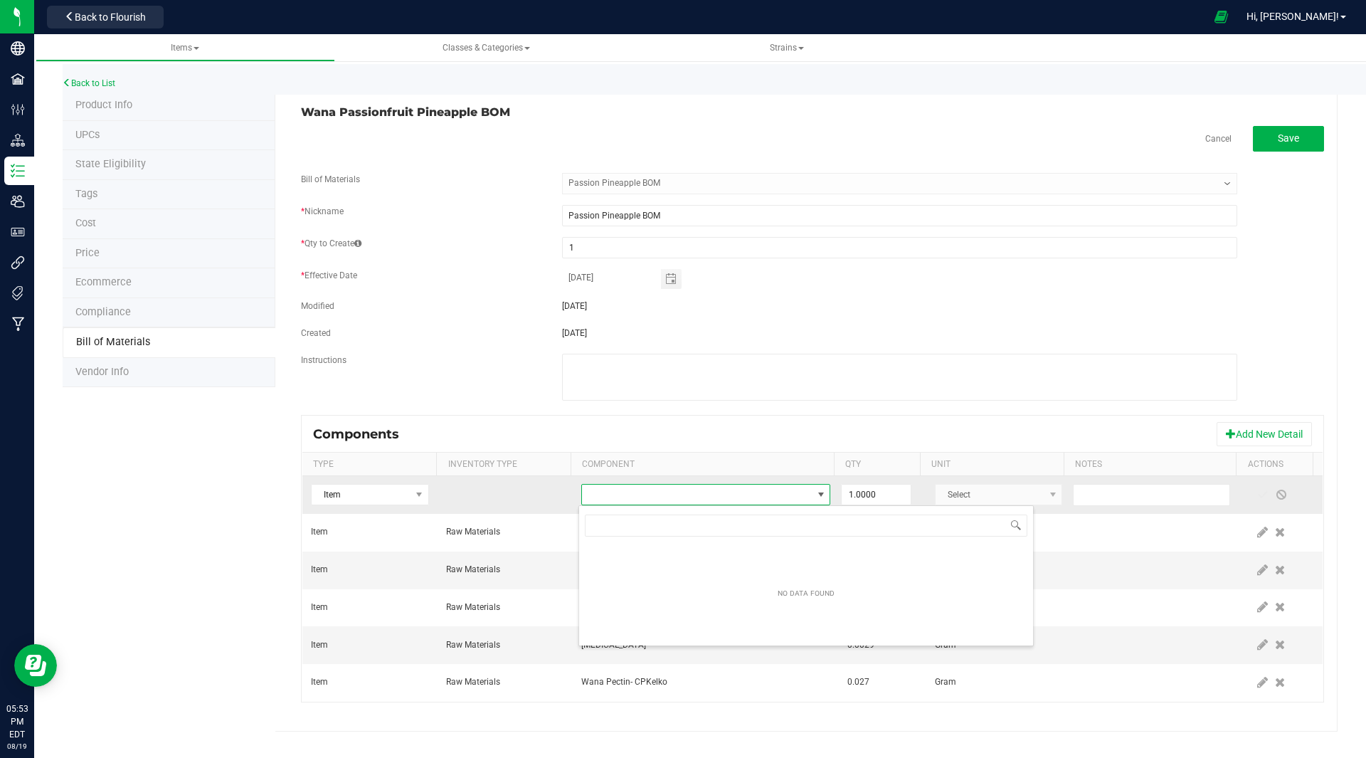
scroll to position [21, 243]
type input "j"
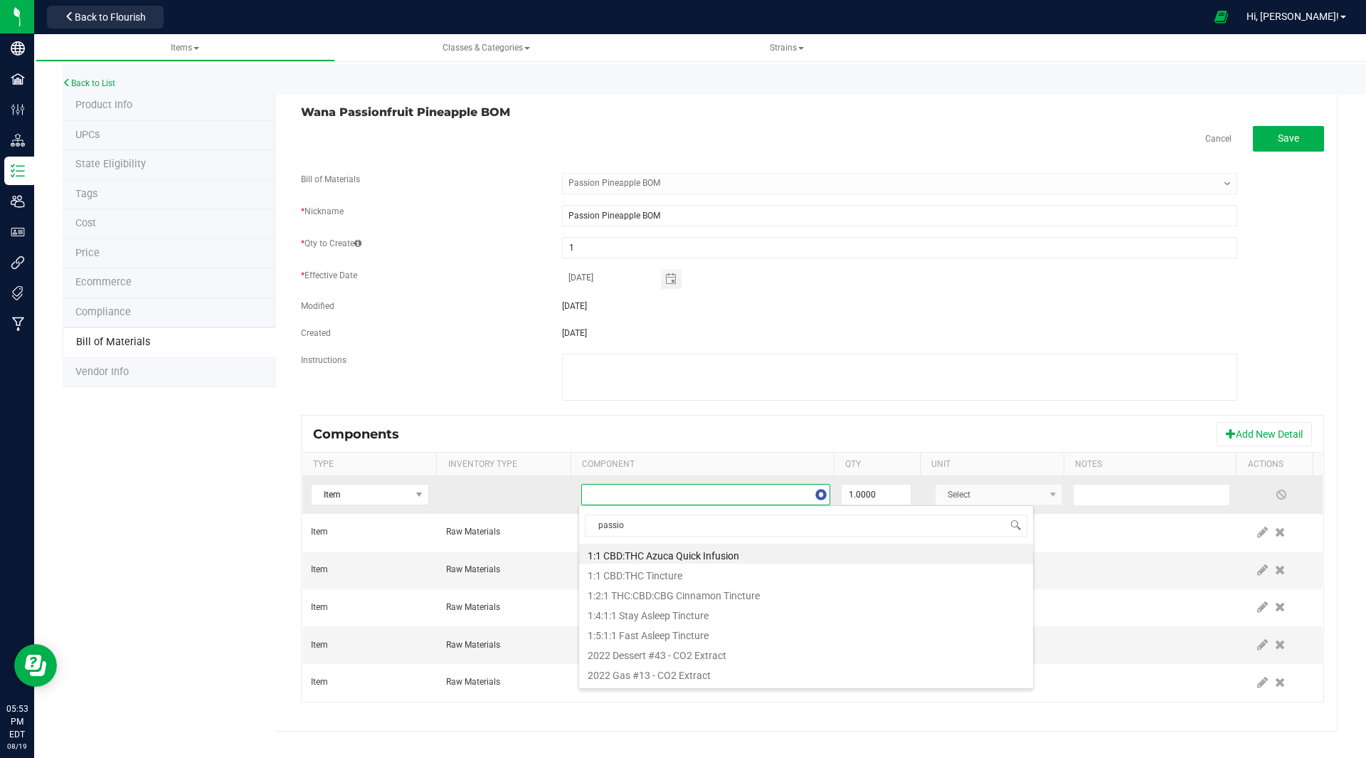
type input "passion"
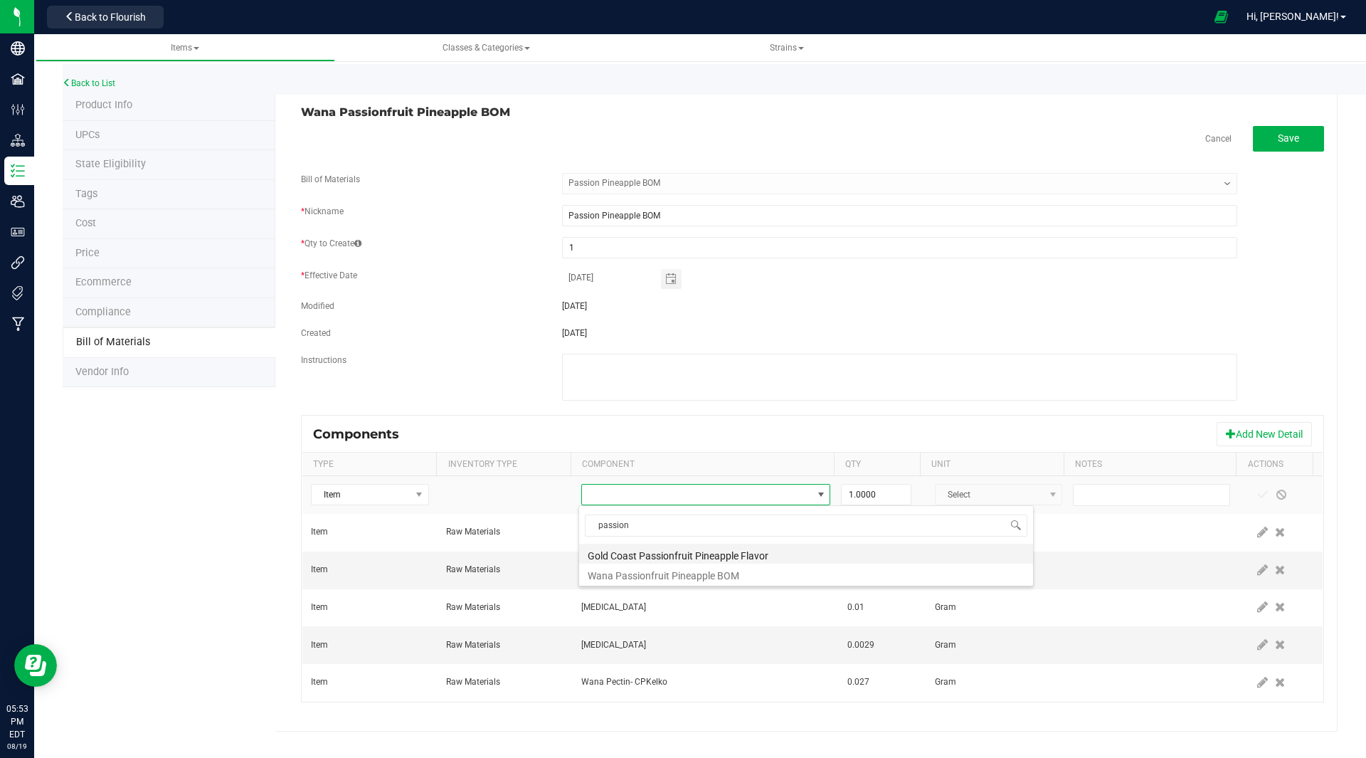
click at [674, 553] on li "Gold Coast Passionfruit Pineapple Flavor" at bounding box center [806, 554] width 454 height 20
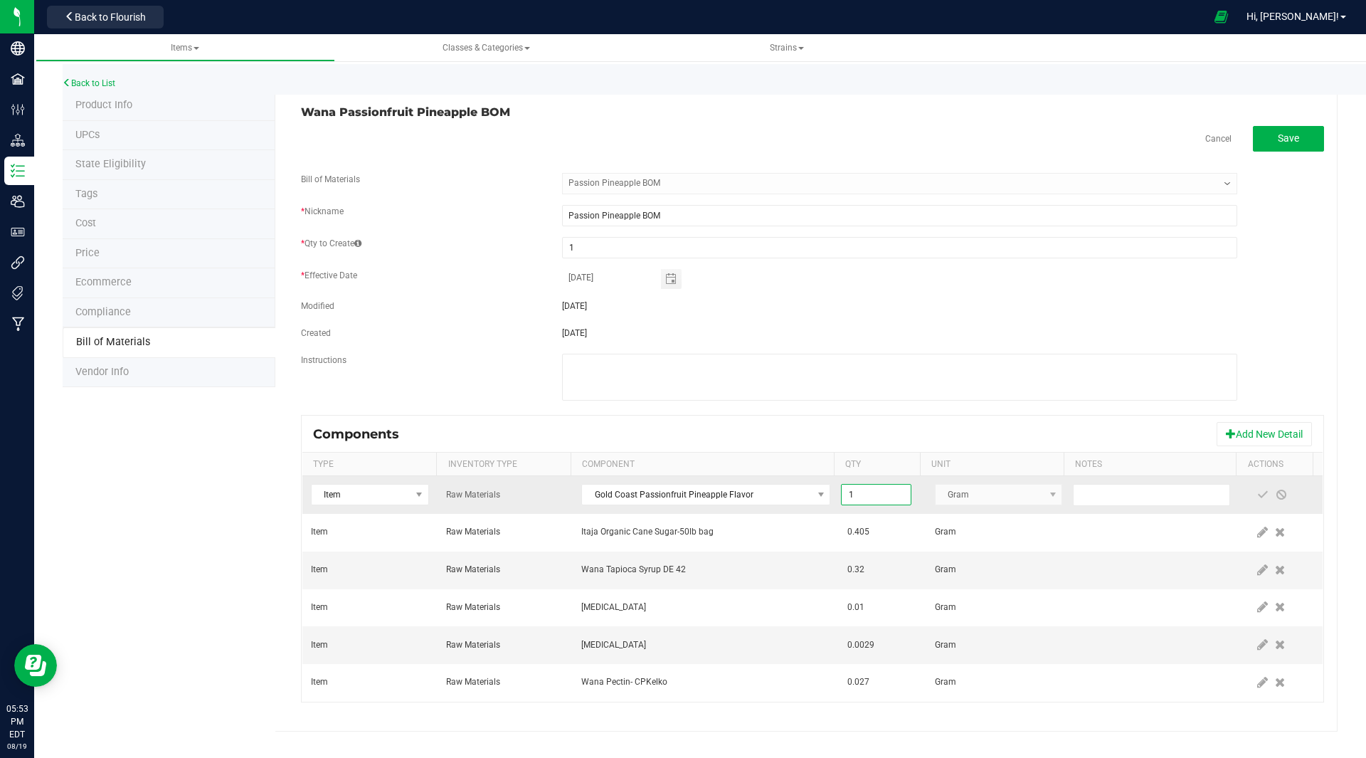
click at [865, 491] on input "1" at bounding box center [876, 495] width 68 height 20
type input "0.0100"
click at [1257, 492] on span at bounding box center [1262, 494] width 11 height 11
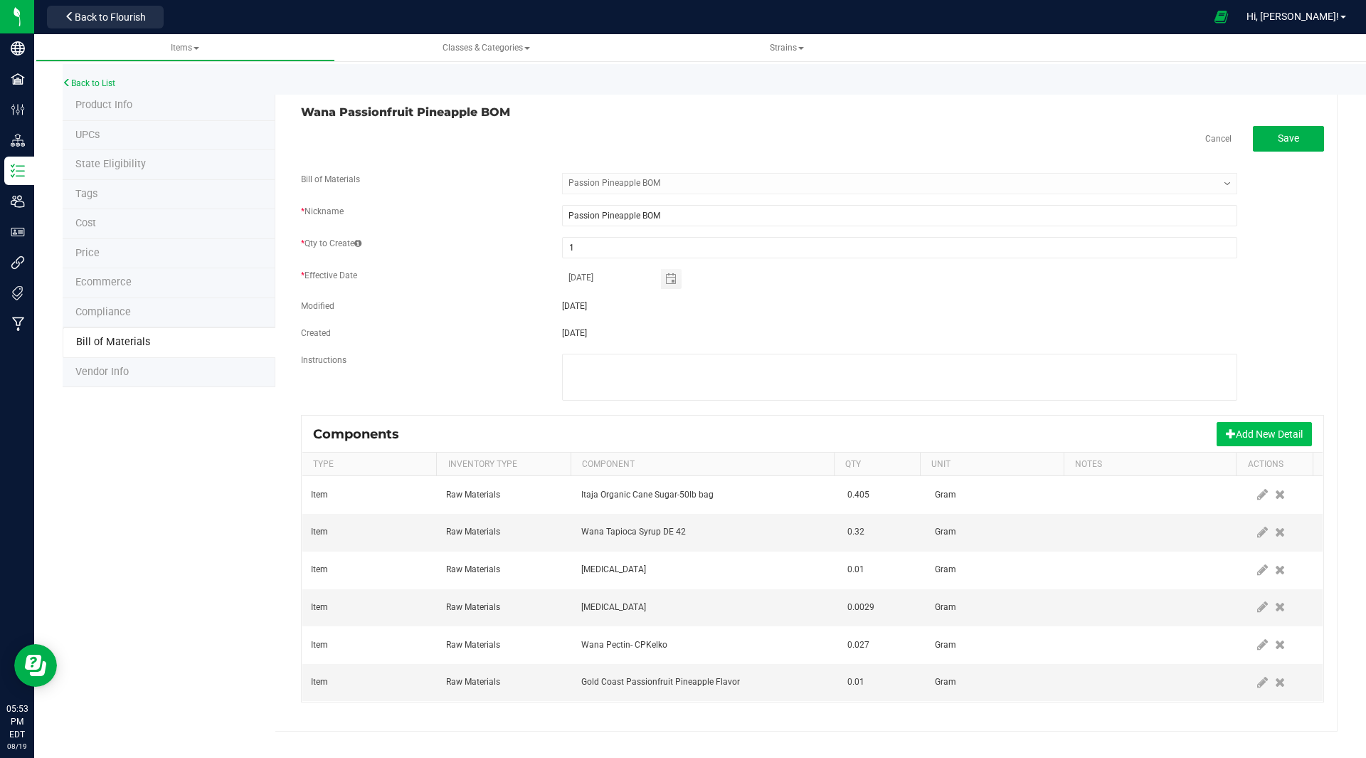
click at [1245, 435] on button "Add New Detail" at bounding box center [1264, 434] width 95 height 24
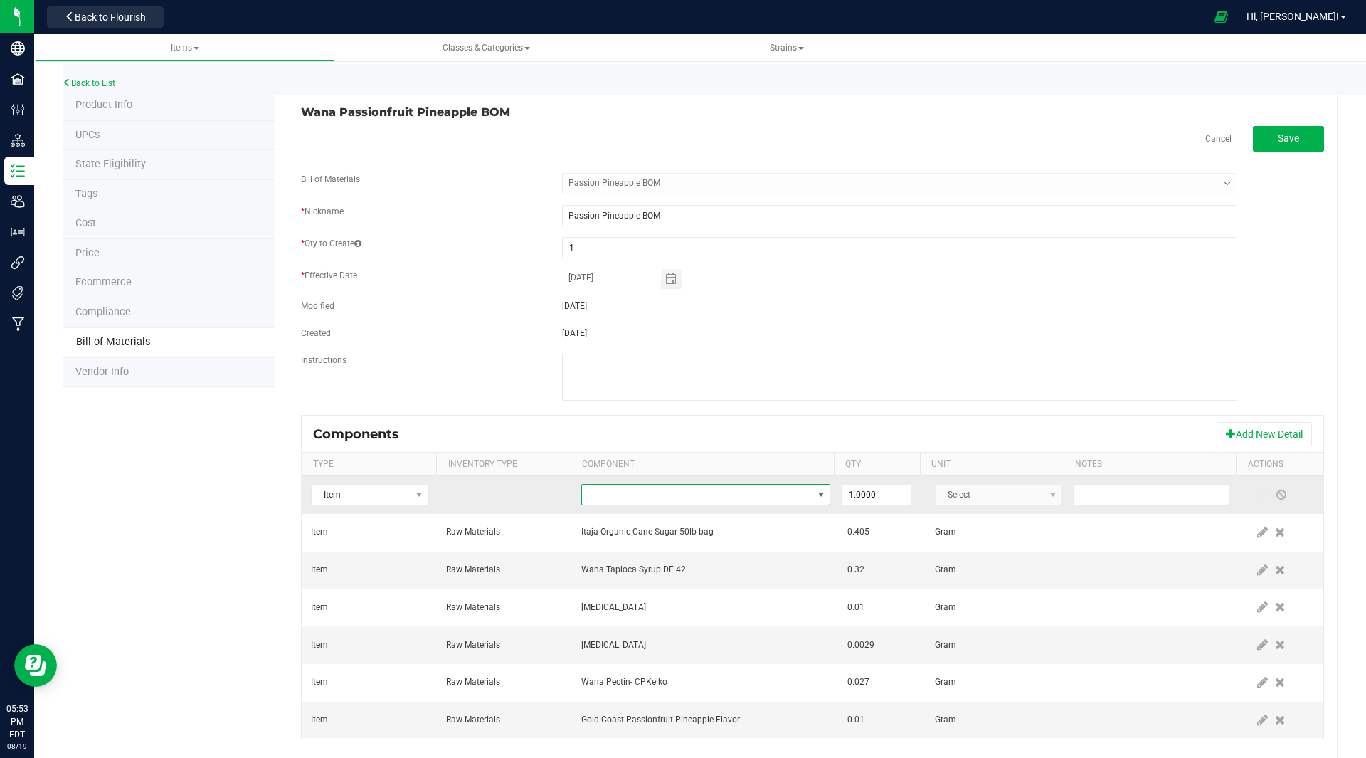
click at [626, 491] on span "NO DATA FOUND" at bounding box center [697, 495] width 230 height 20
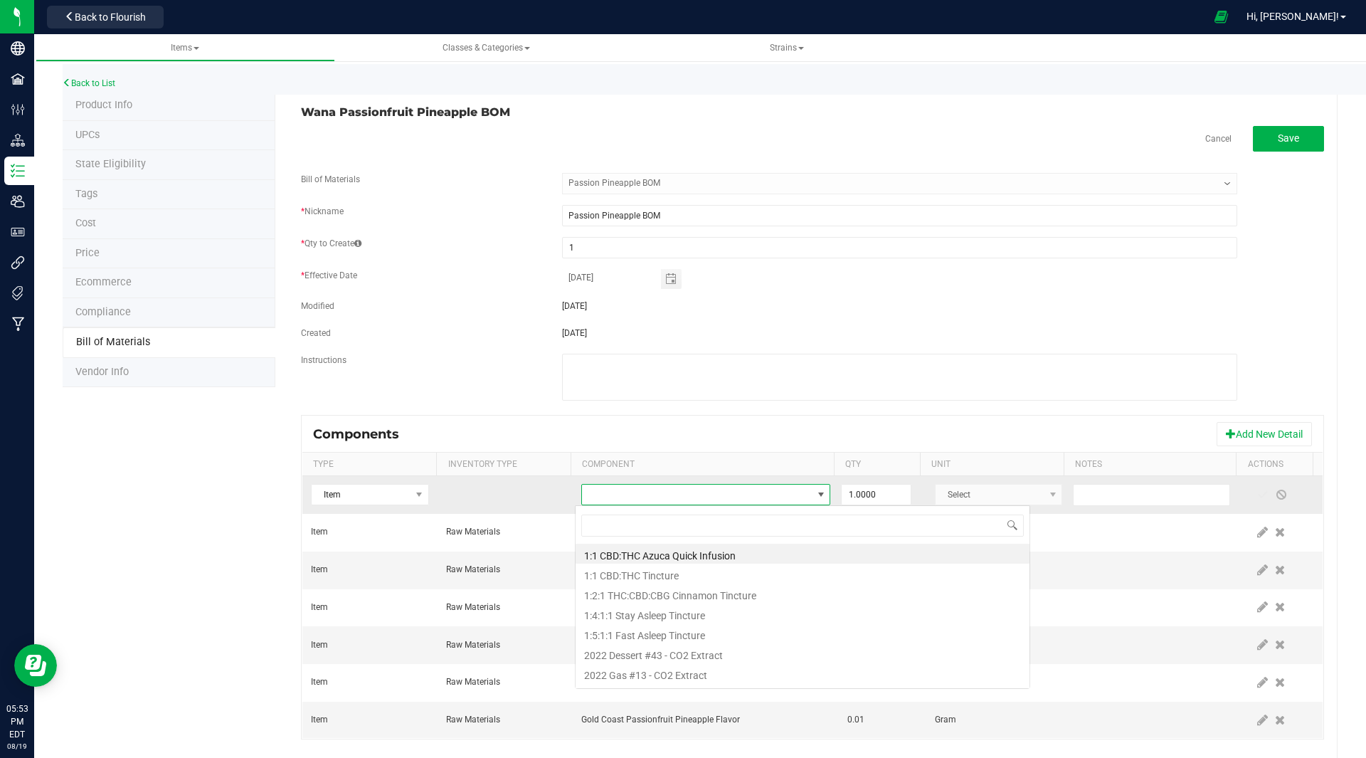
scroll to position [21, 242]
type input "elec"
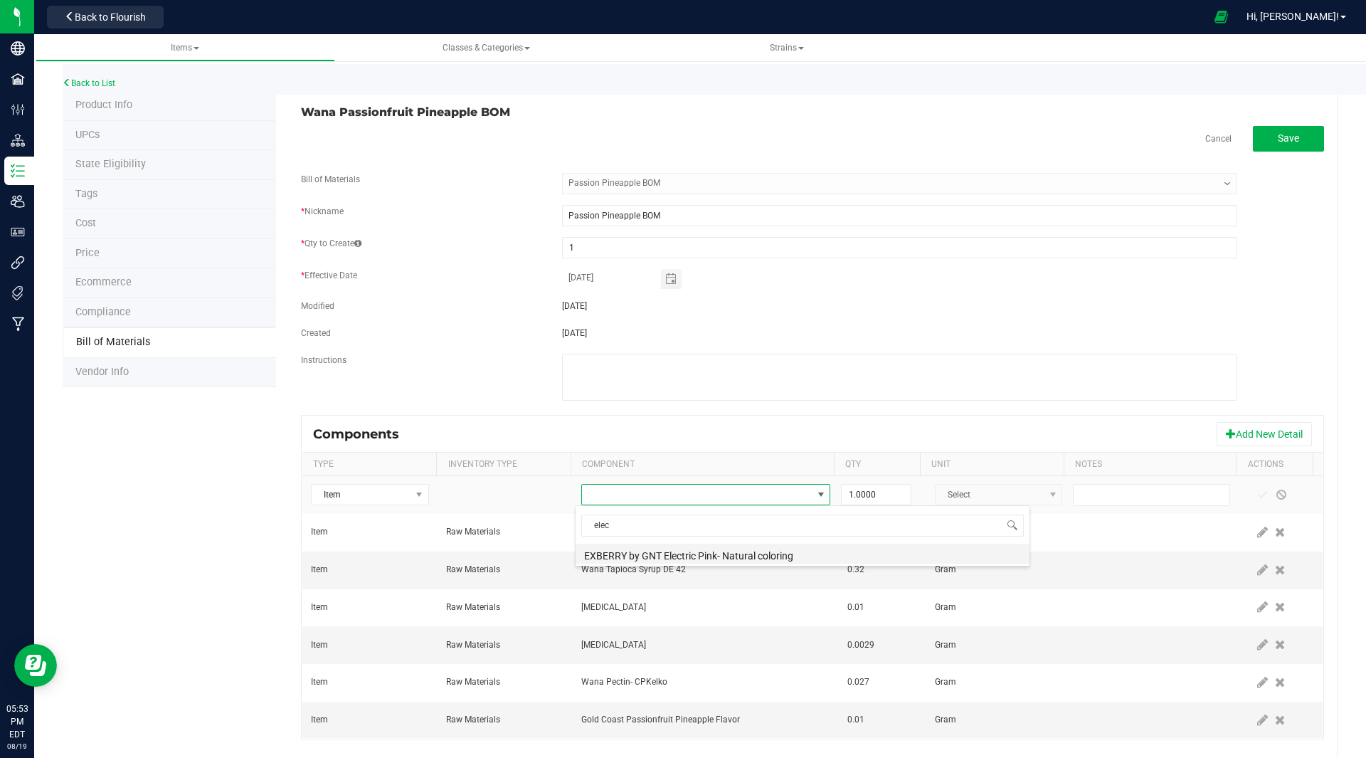
click at [704, 554] on li "EXBERRY by GNT Electric Pink- Natural coloring" at bounding box center [803, 554] width 454 height 20
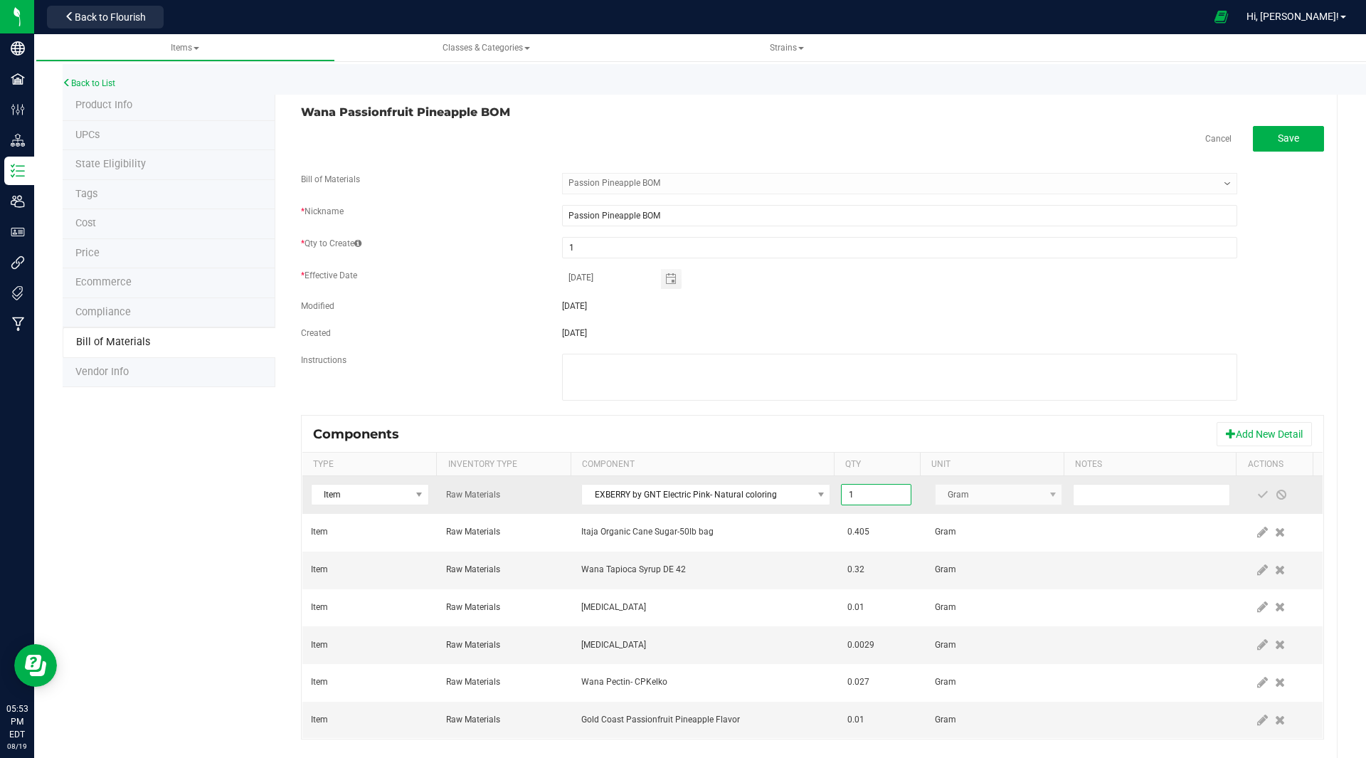
click at [867, 492] on input "1" at bounding box center [876, 495] width 68 height 20
type input "0.0003"
click at [1257, 493] on span at bounding box center [1262, 494] width 11 height 11
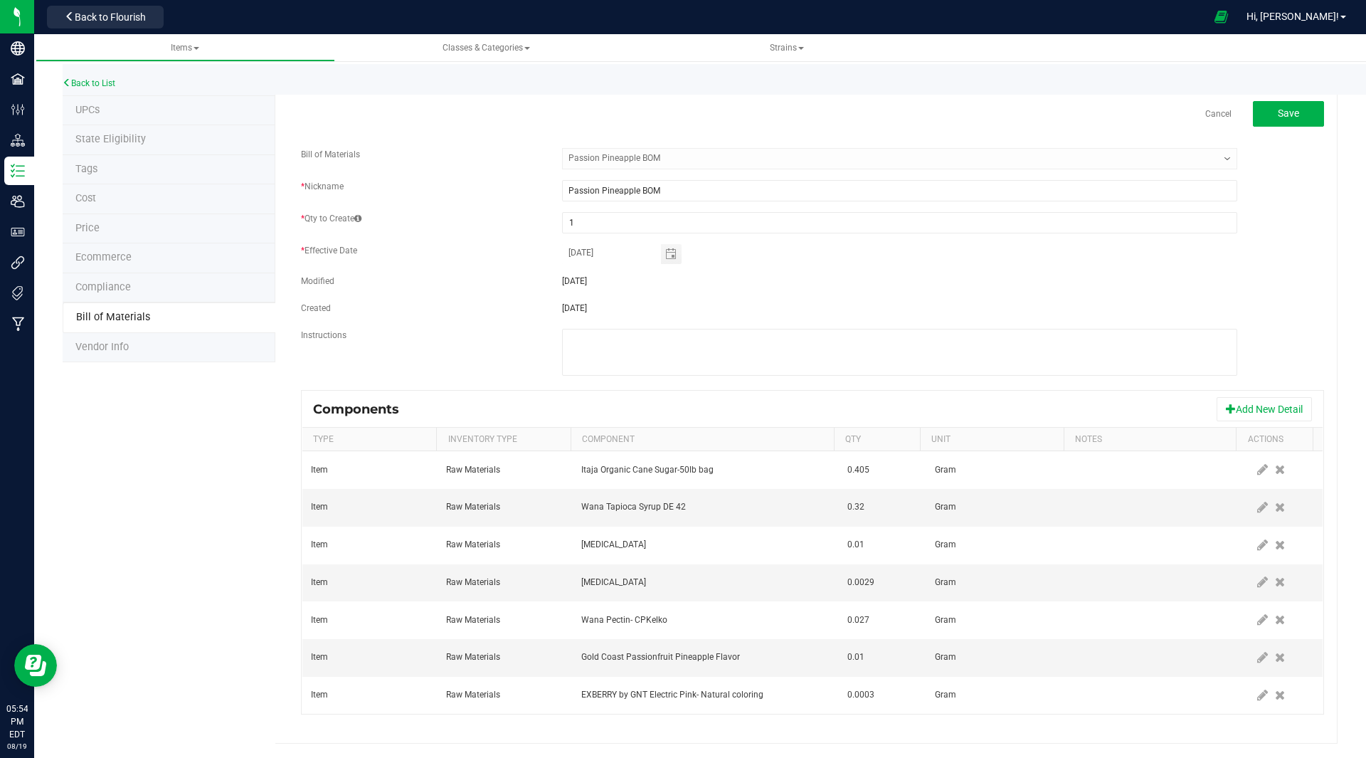
scroll to position [0, 0]
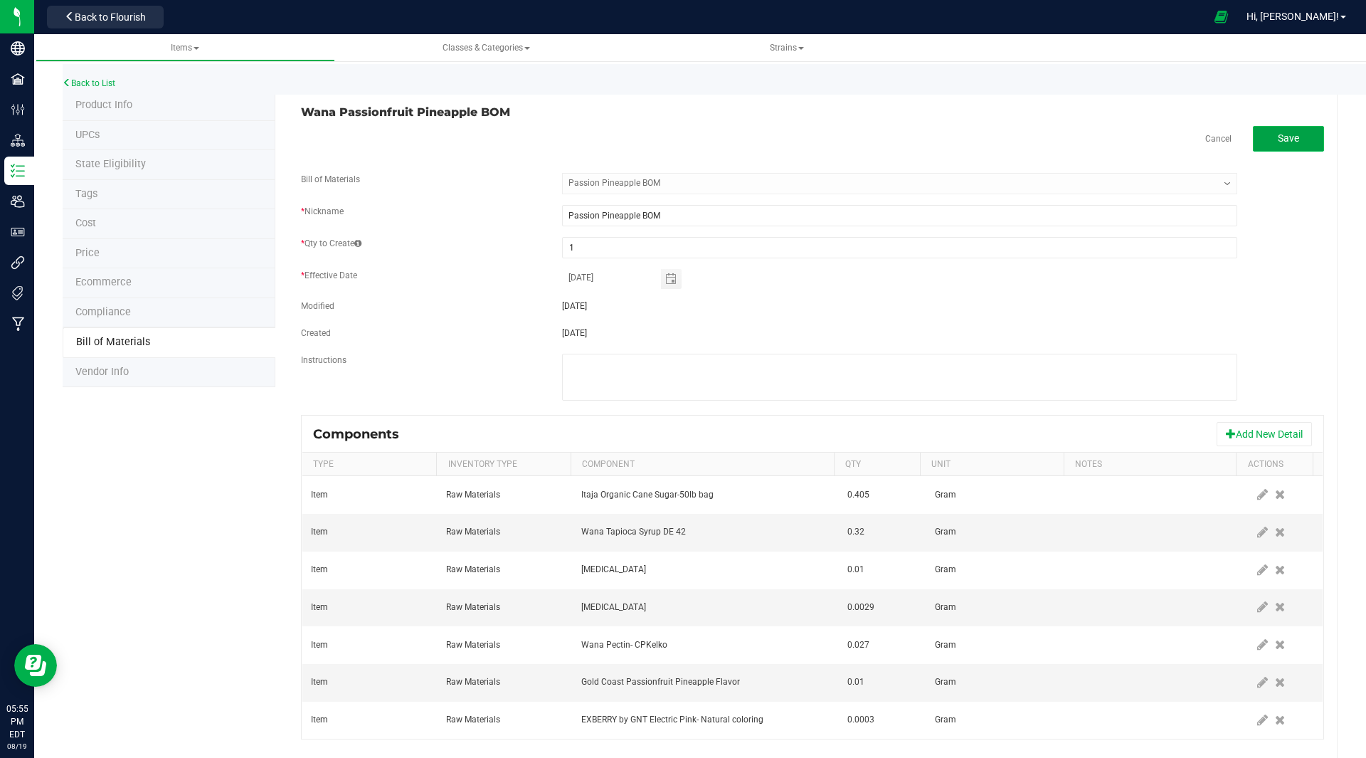
click at [1278, 144] on span "Save" at bounding box center [1288, 137] width 21 height 11
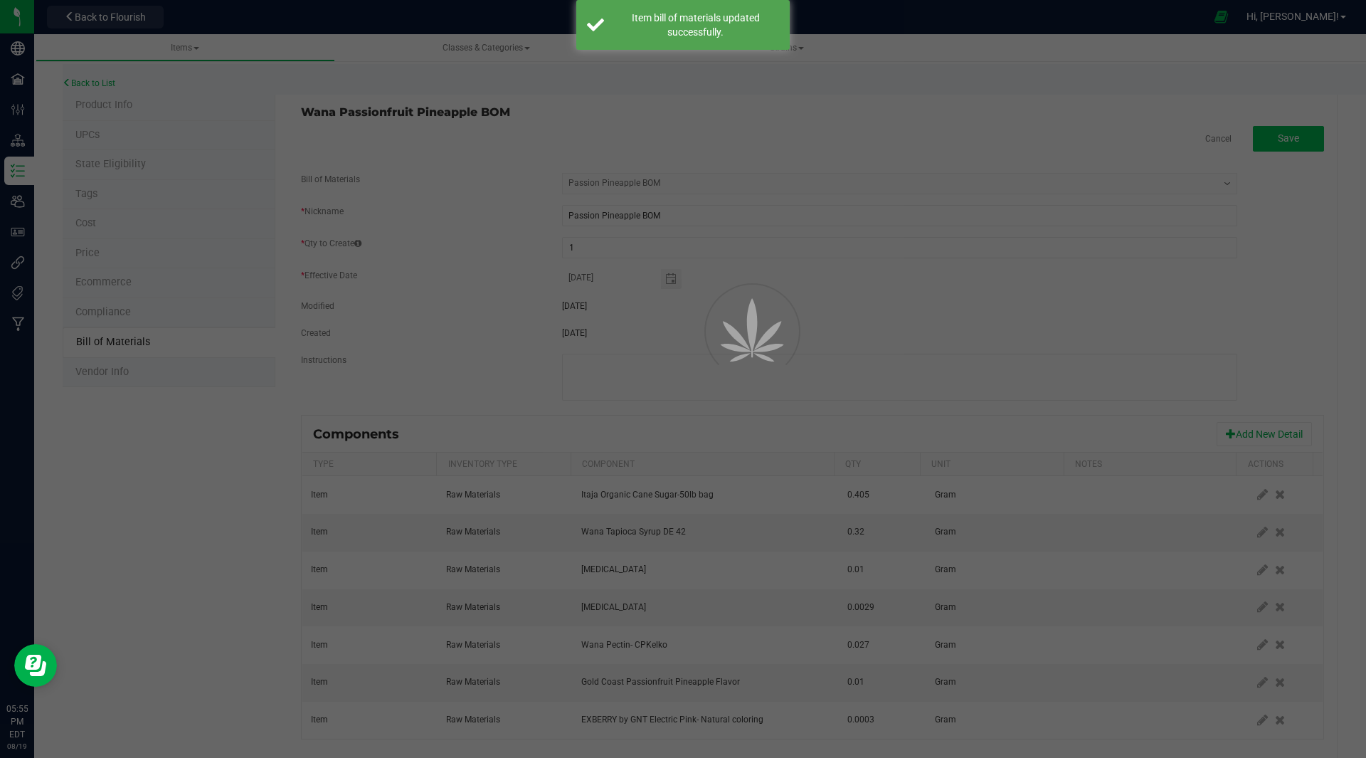
select select "42"
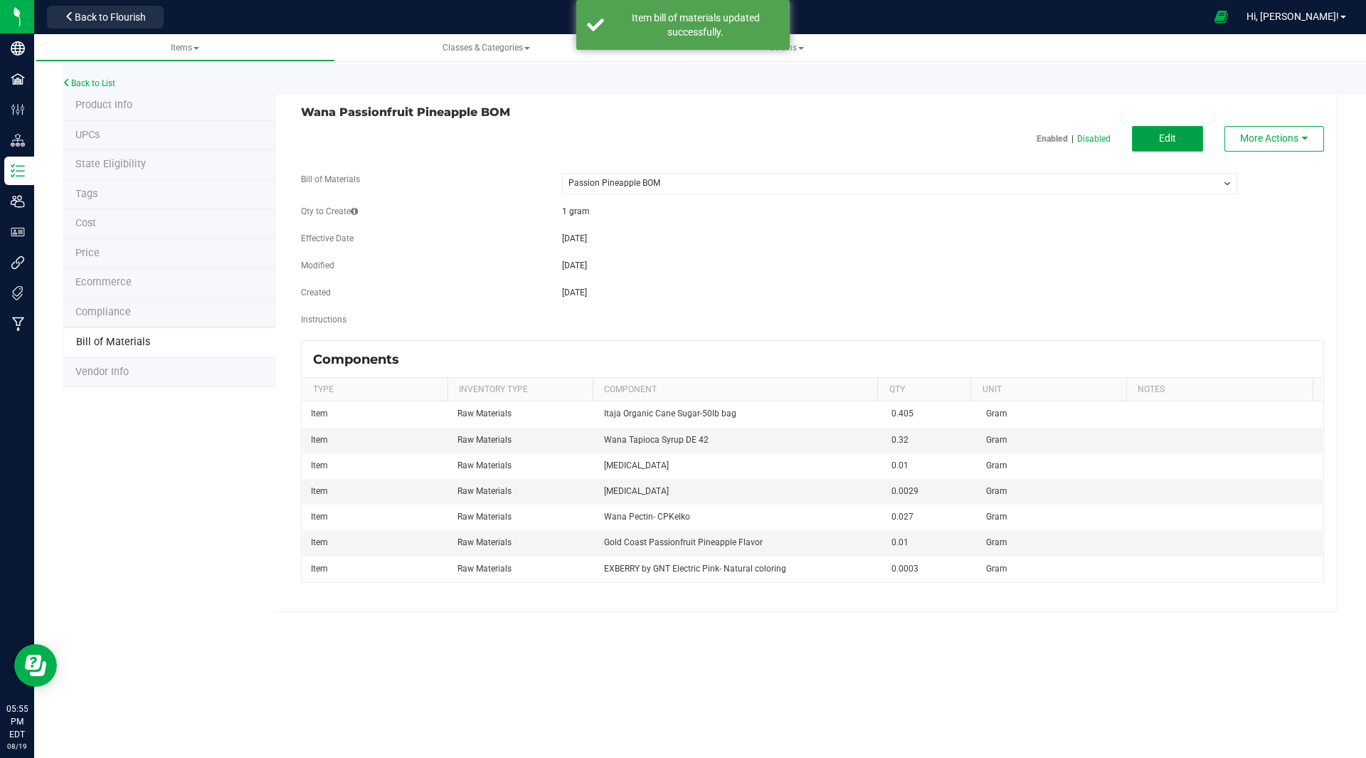
click at [1170, 145] on button "Edit" at bounding box center [1167, 139] width 71 height 26
select select "42"
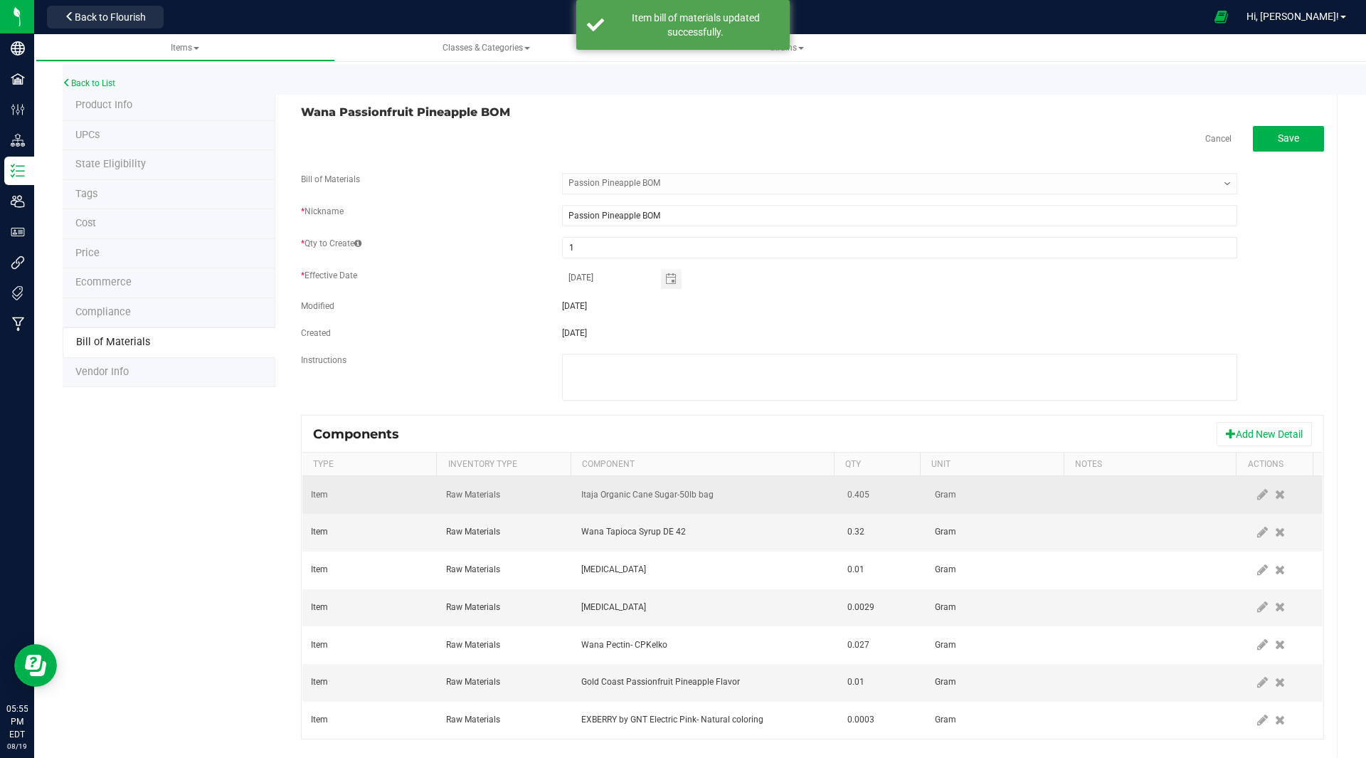
scroll to position [25, 0]
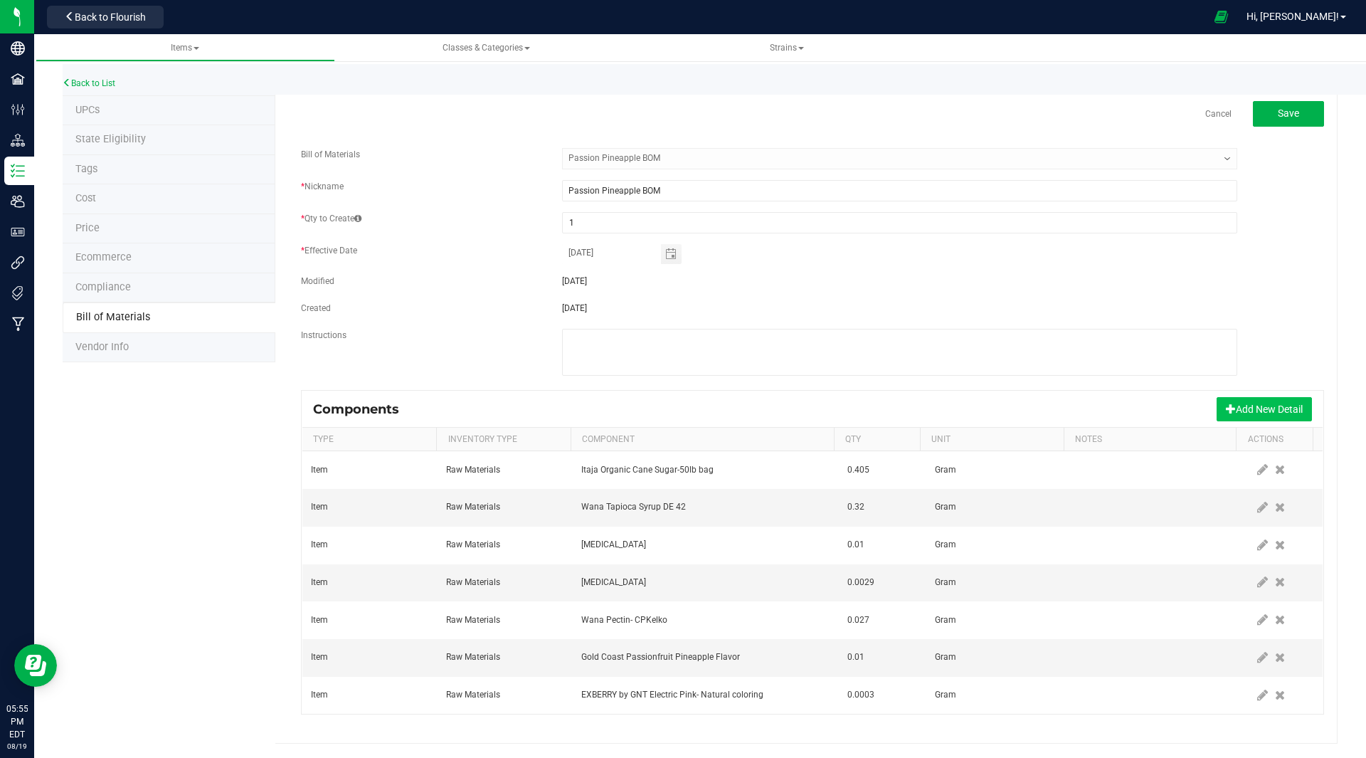
click at [1226, 405] on span at bounding box center [1231, 408] width 10 height 10
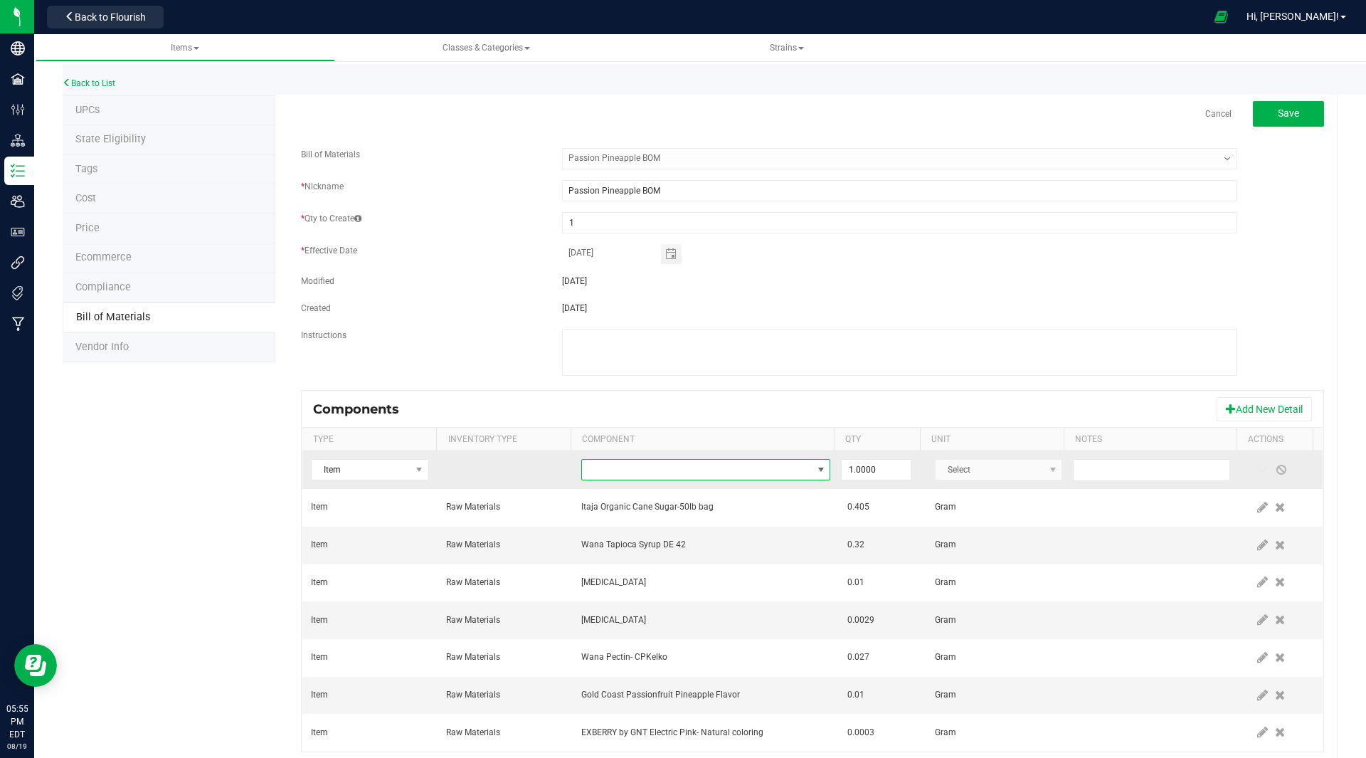
click at [650, 473] on span "NO DATA FOUND" at bounding box center [697, 470] width 230 height 20
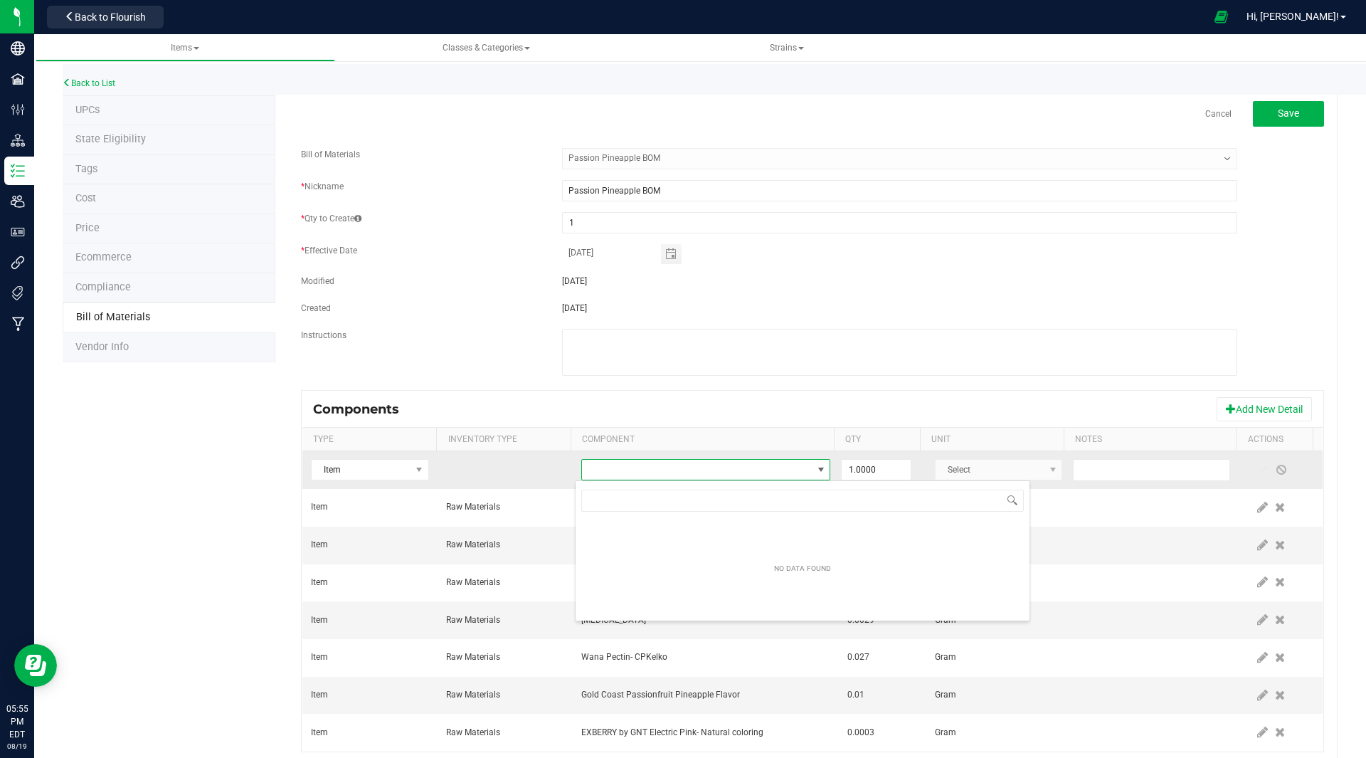
scroll to position [21, 242]
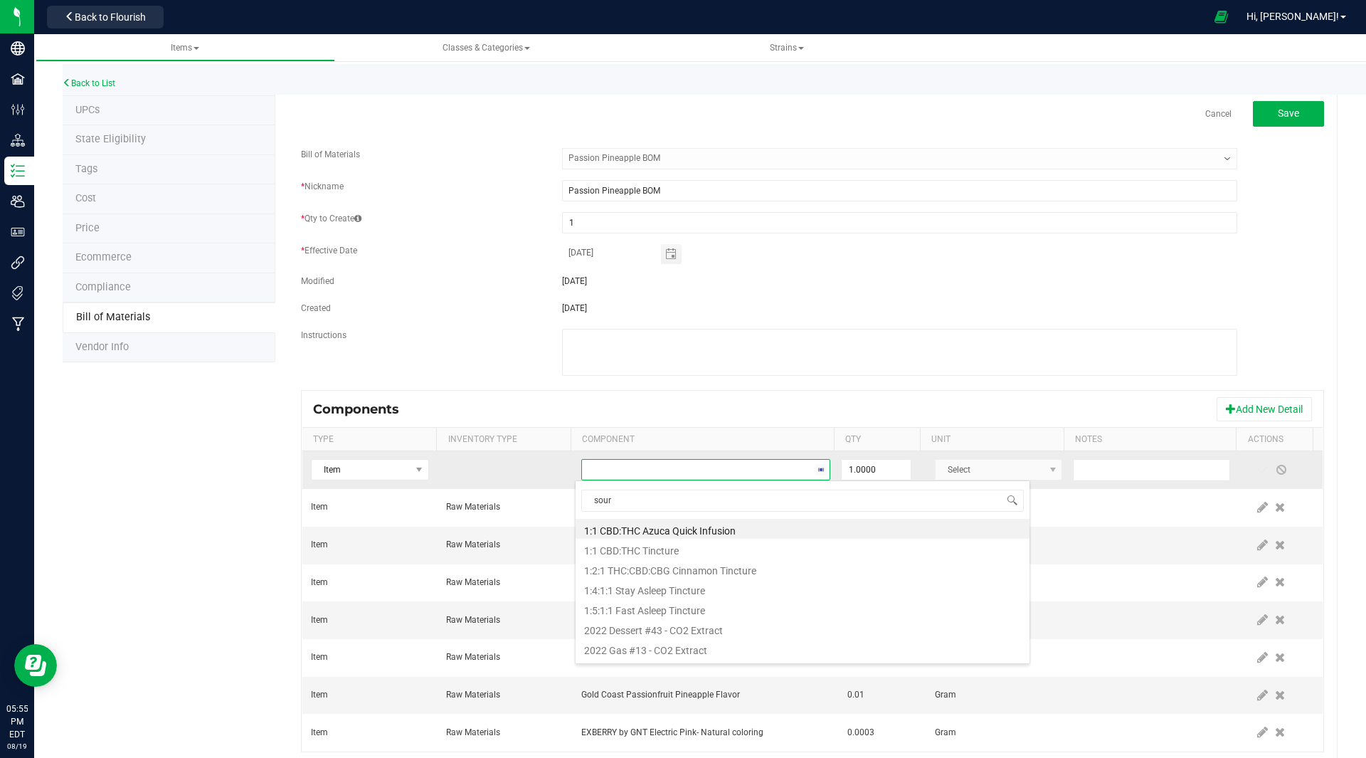
type input "sour m"
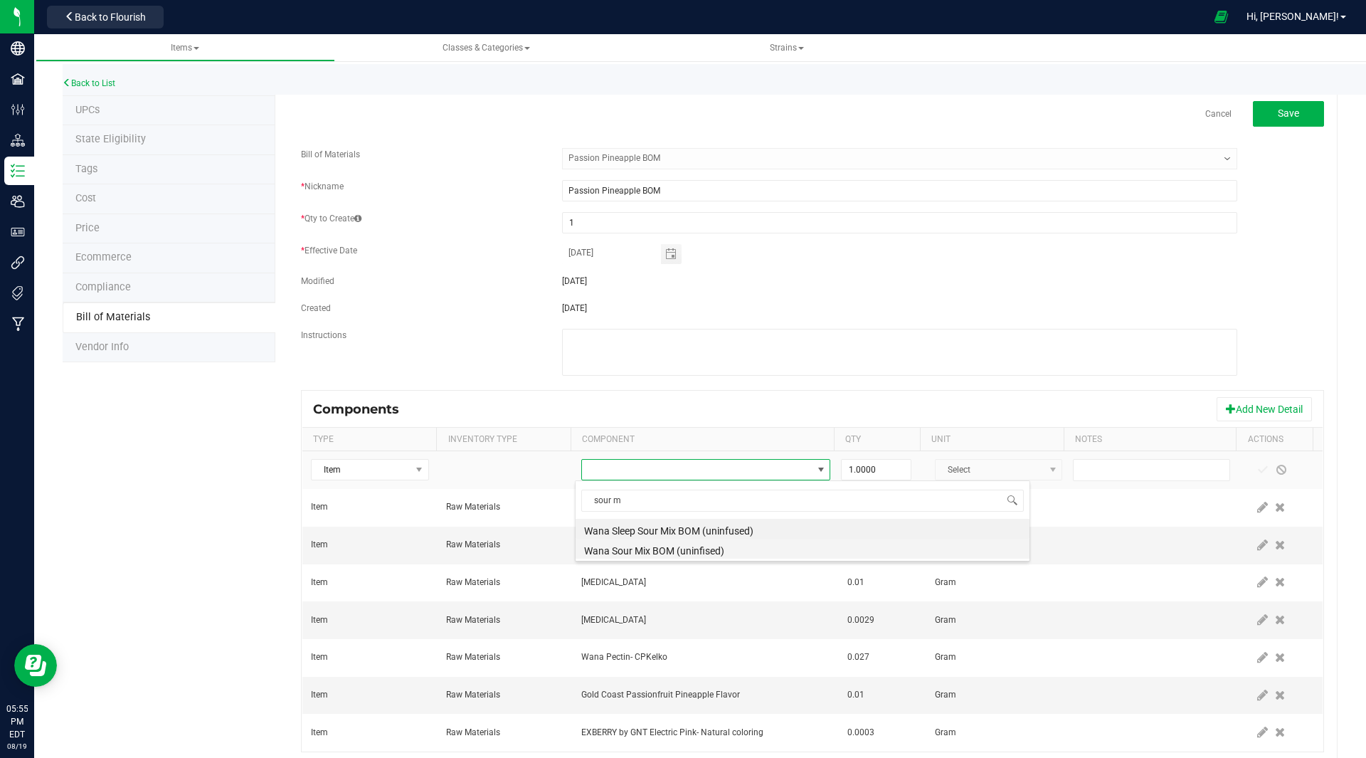
click at [680, 551] on li "Wana Sour Mix BOM (uninfised)" at bounding box center [803, 549] width 454 height 20
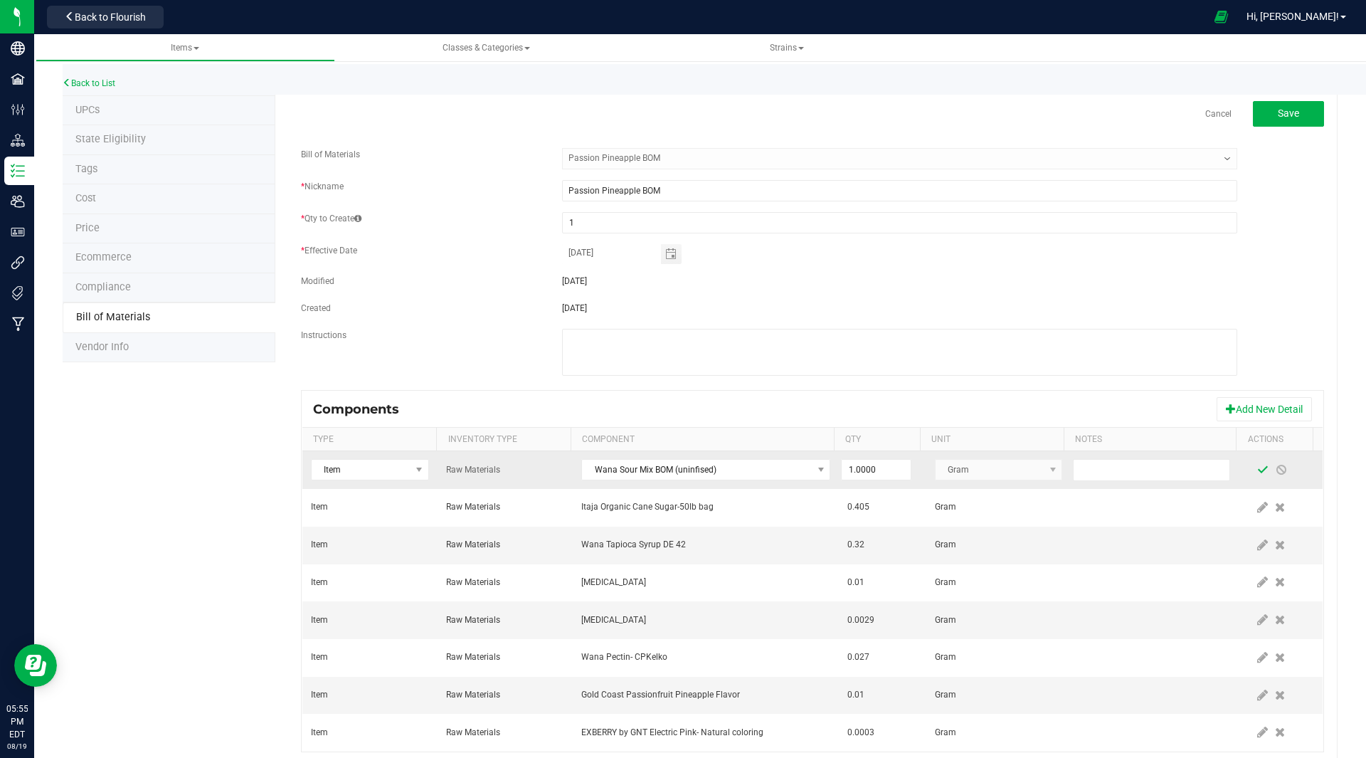
click at [1257, 470] on span at bounding box center [1262, 469] width 11 height 11
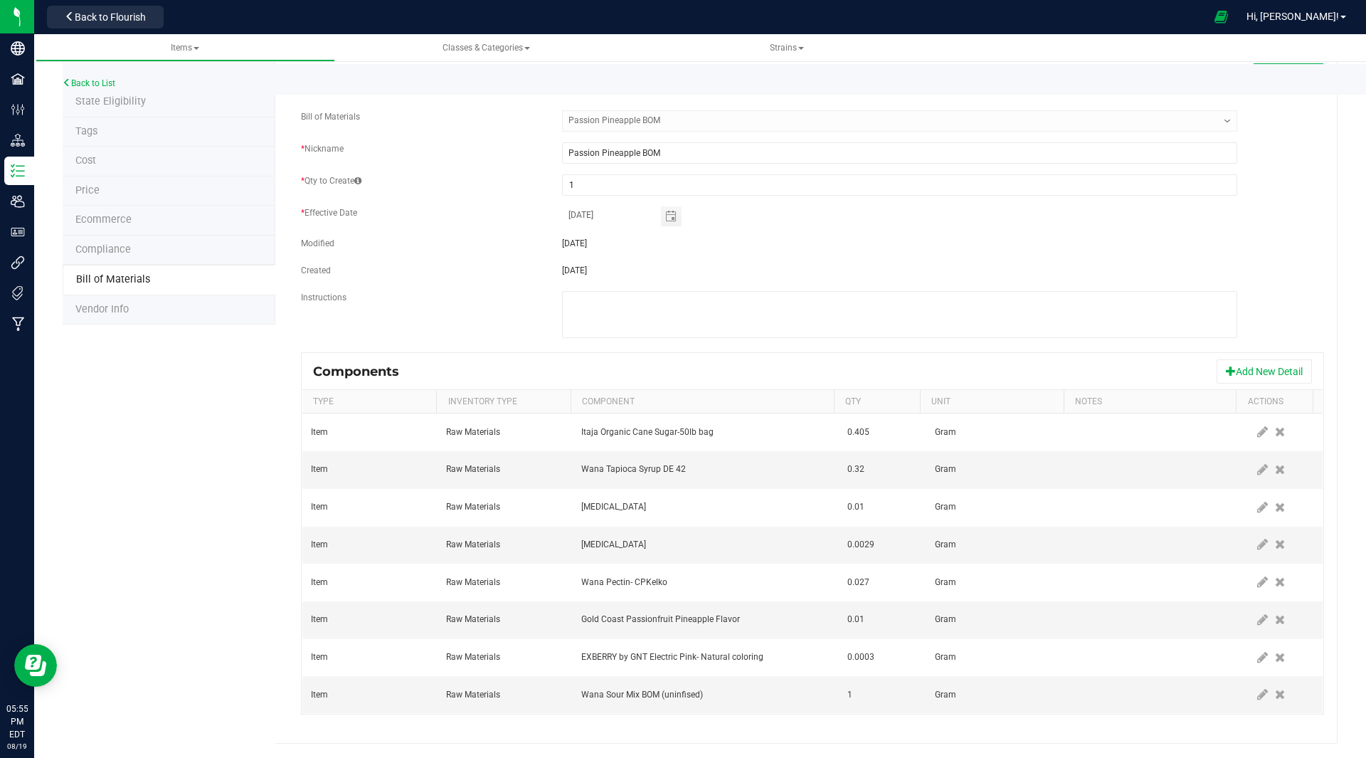
scroll to position [0, 0]
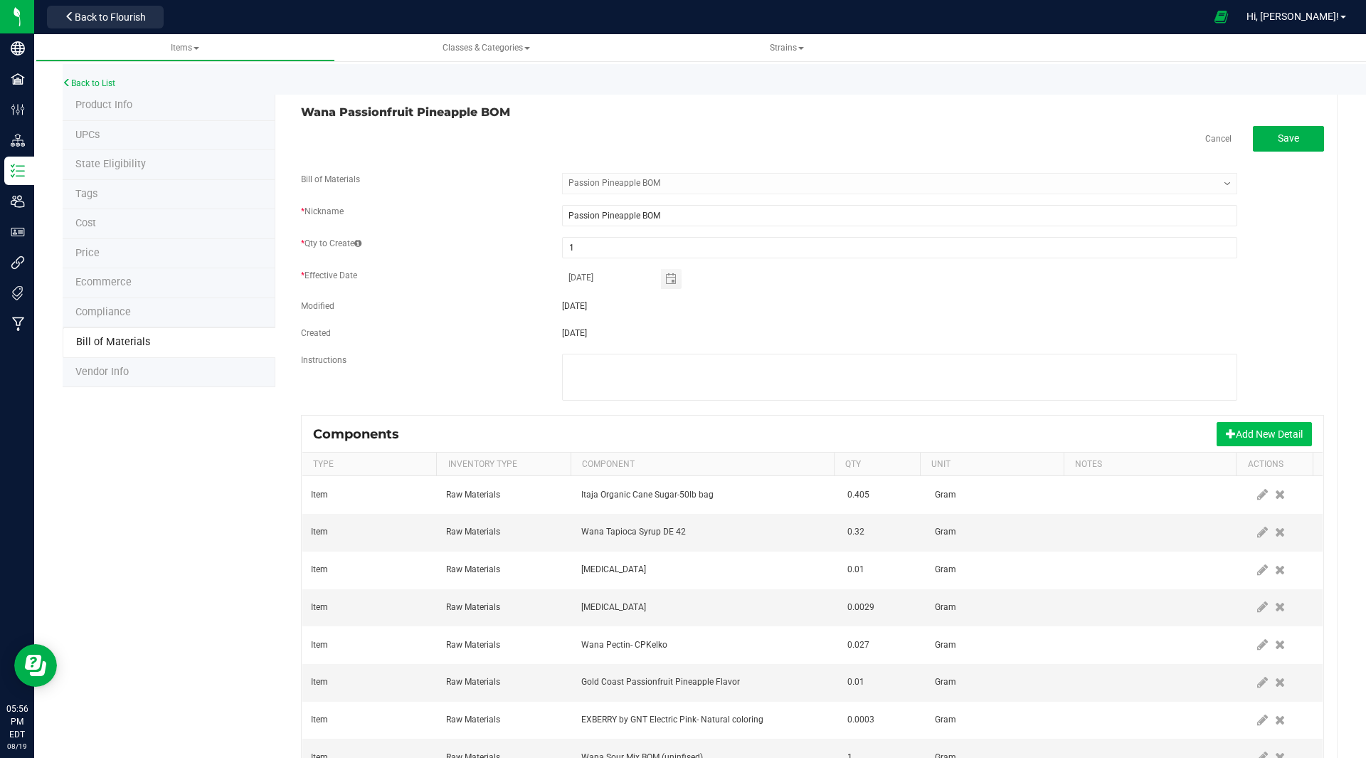
click at [1269, 432] on button "Add New Detail" at bounding box center [1264, 434] width 95 height 24
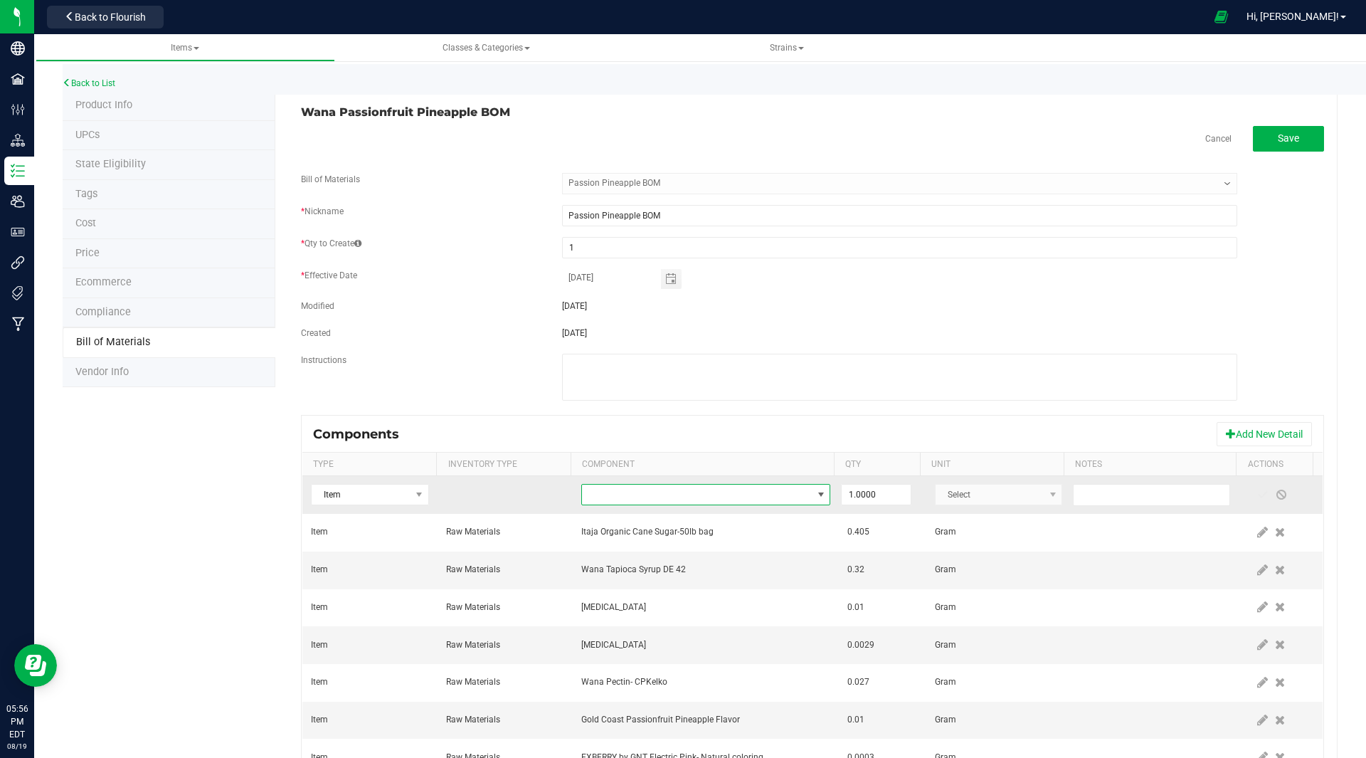
click at [659, 502] on span "NO DATA FOUND" at bounding box center [697, 495] width 230 height 20
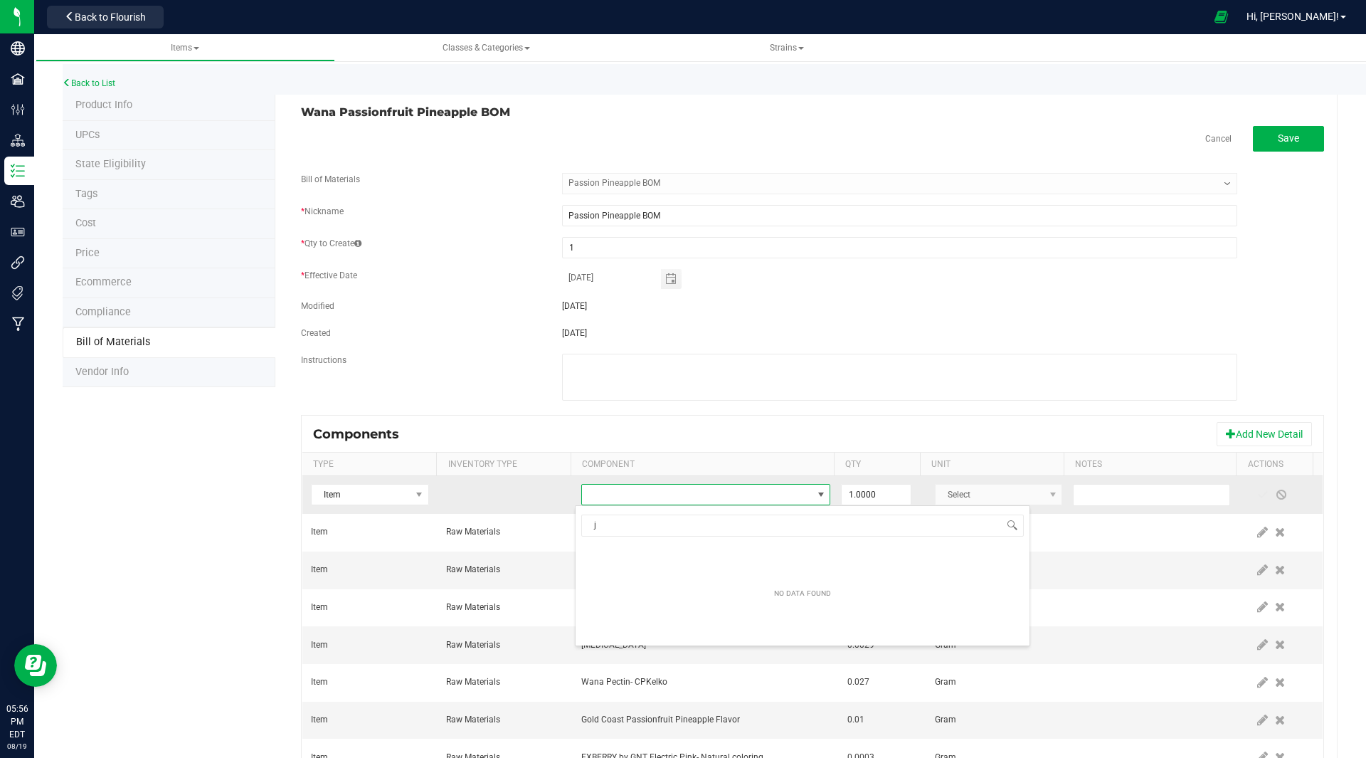
scroll to position [21, 242]
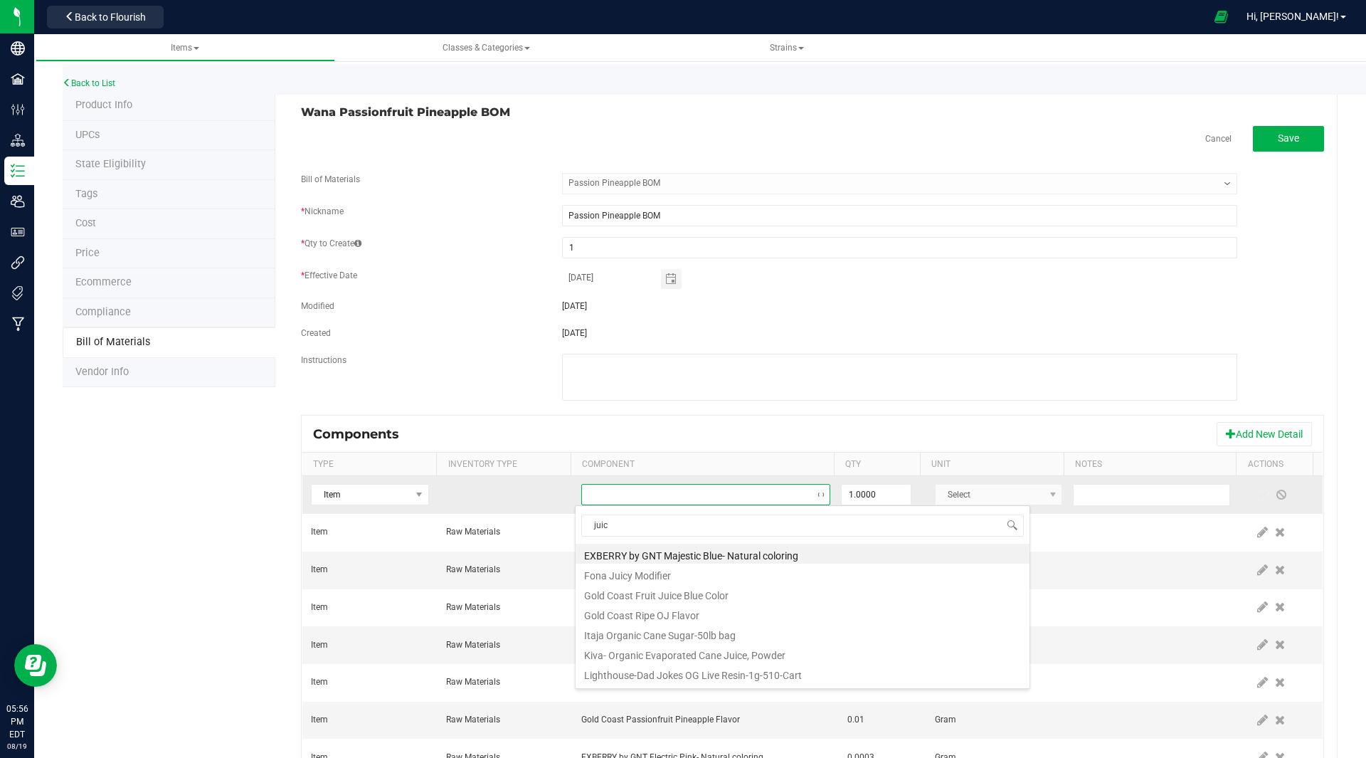
type input "juicy"
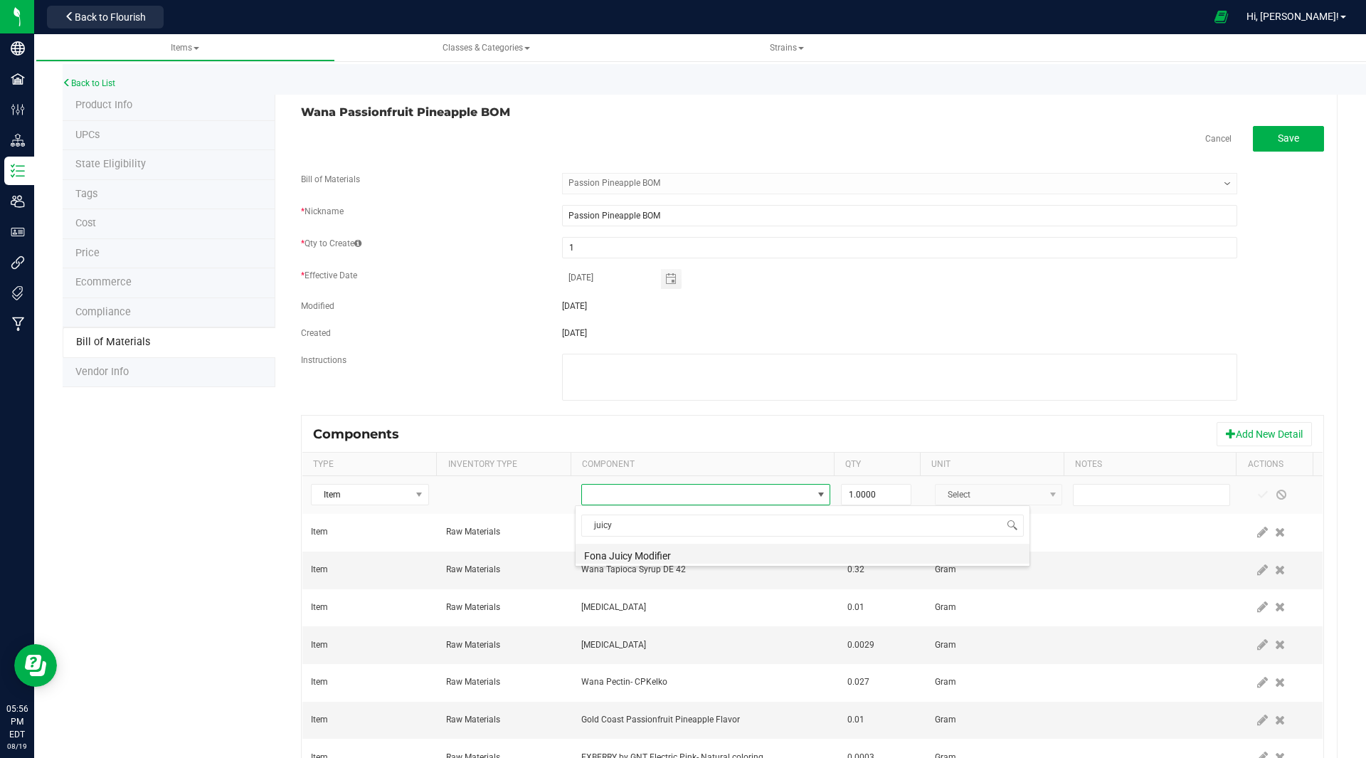
click at [639, 558] on li "Fona Juicy Modifier" at bounding box center [803, 554] width 454 height 20
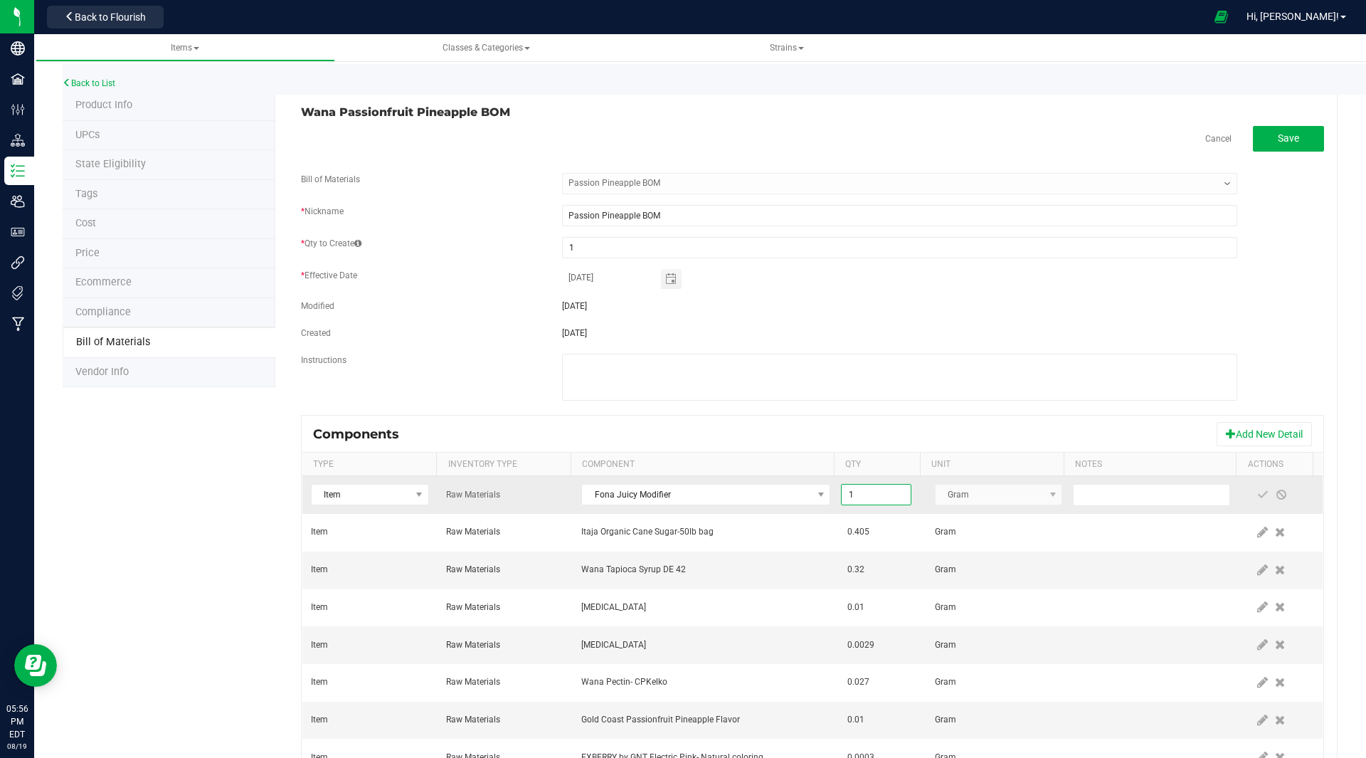
click at [865, 496] on input "1" at bounding box center [876, 495] width 68 height 20
type input "0.0020"
click at [1257, 494] on span at bounding box center [1262, 494] width 11 height 11
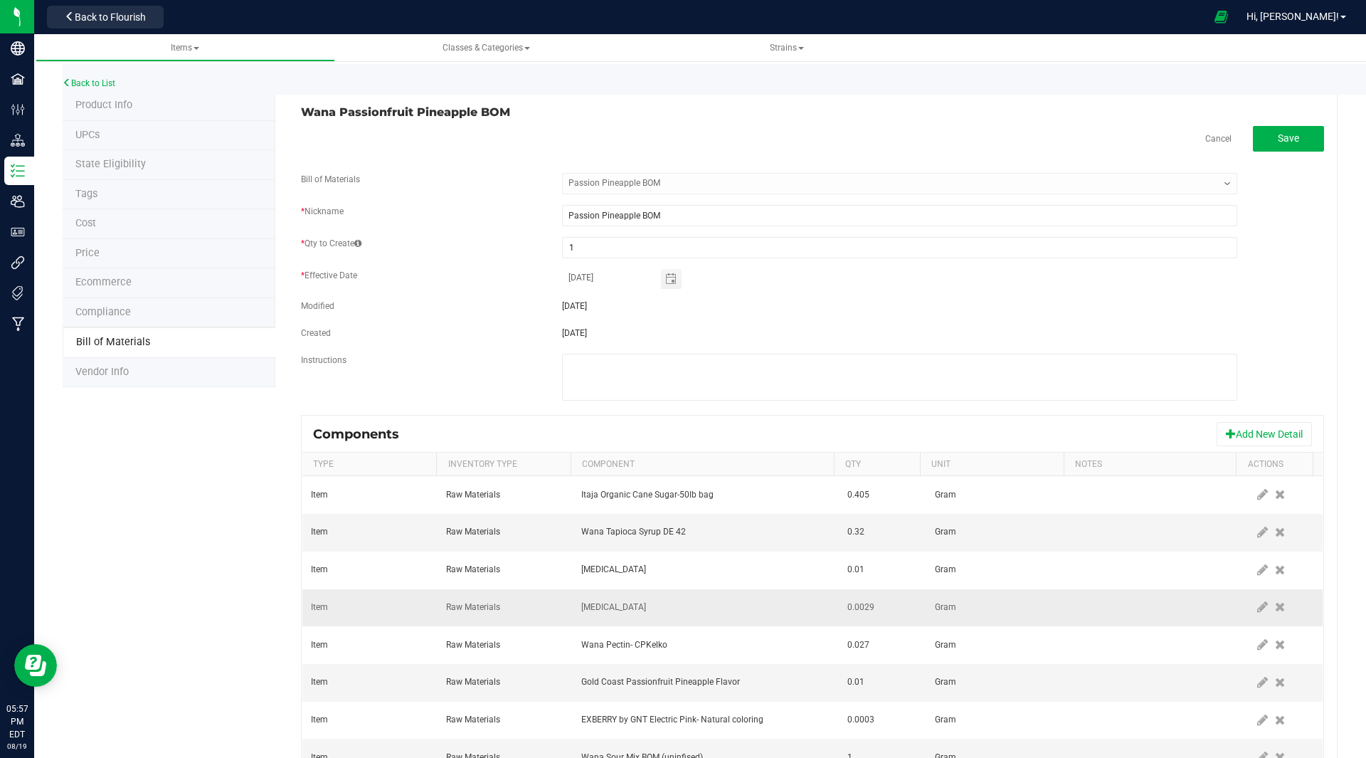
scroll to position [100, 0]
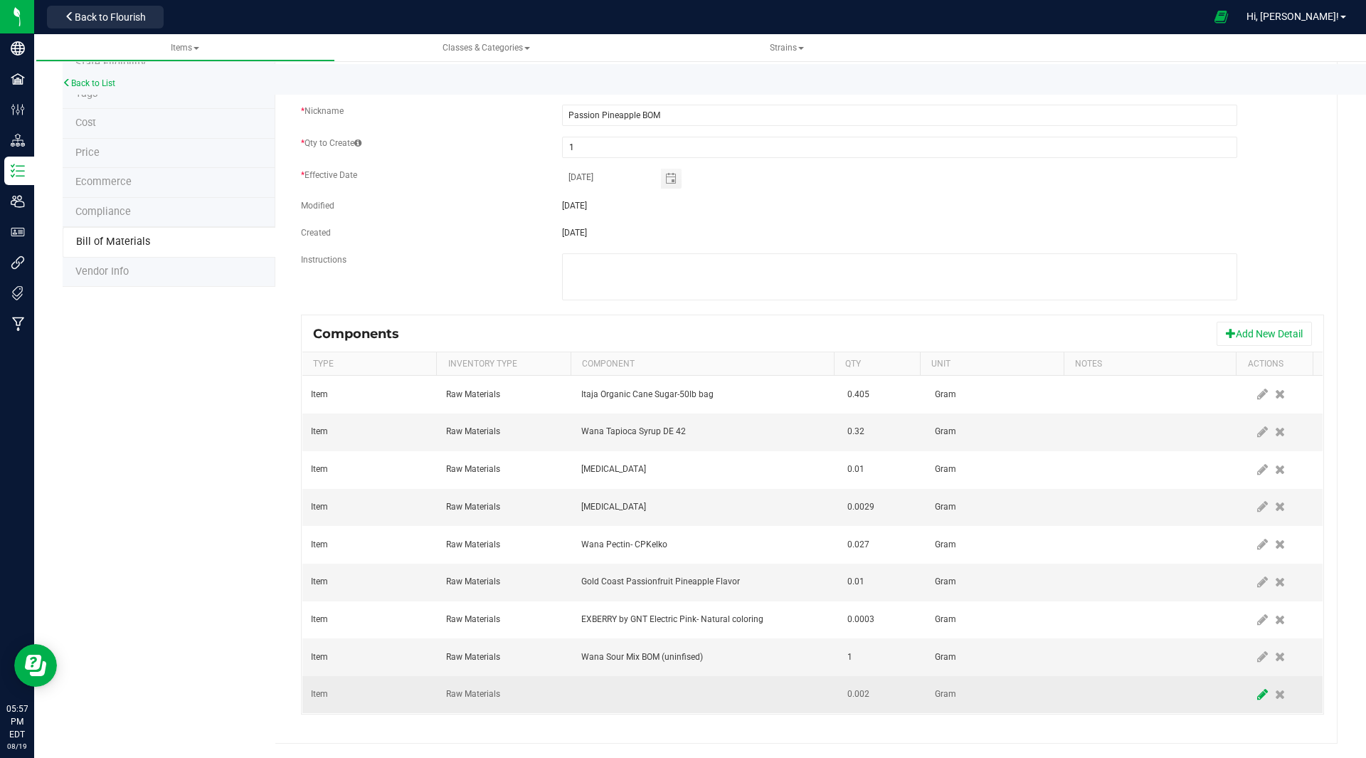
click at [1257, 693] on icon at bounding box center [1262, 694] width 11 height 13
click at [629, 699] on span "NO DATA FOUND" at bounding box center [697, 695] width 230 height 20
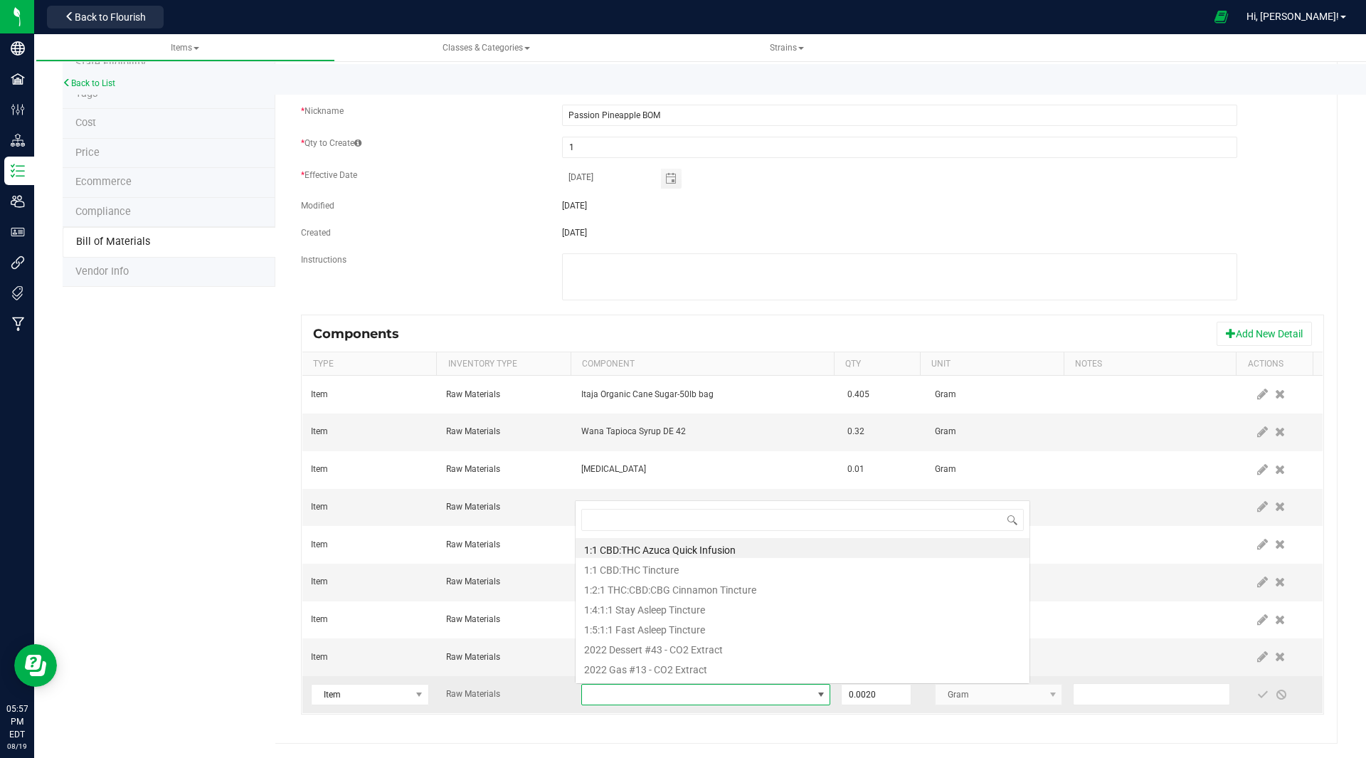
scroll to position [21, 242]
type input "juicy"
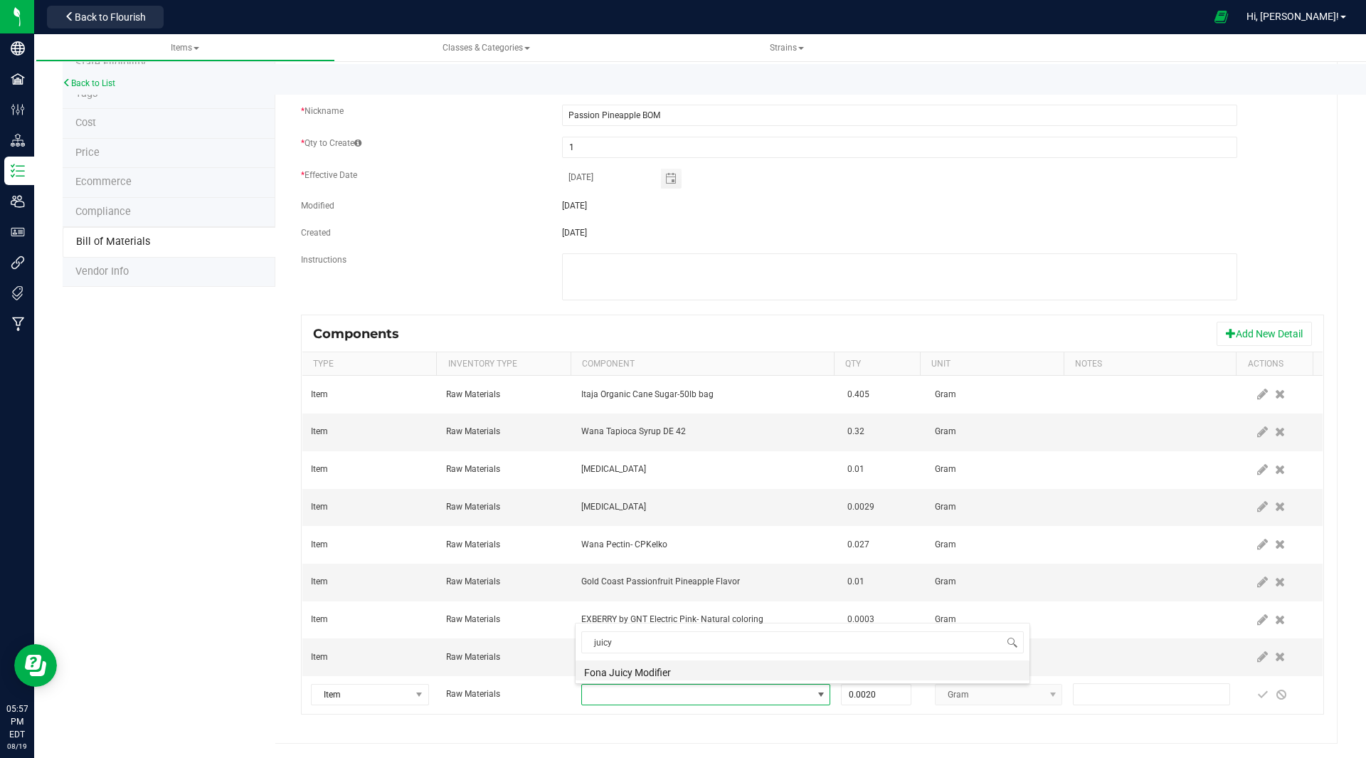
click at [642, 669] on li "Fona Juicy Modifier" at bounding box center [803, 670] width 454 height 20
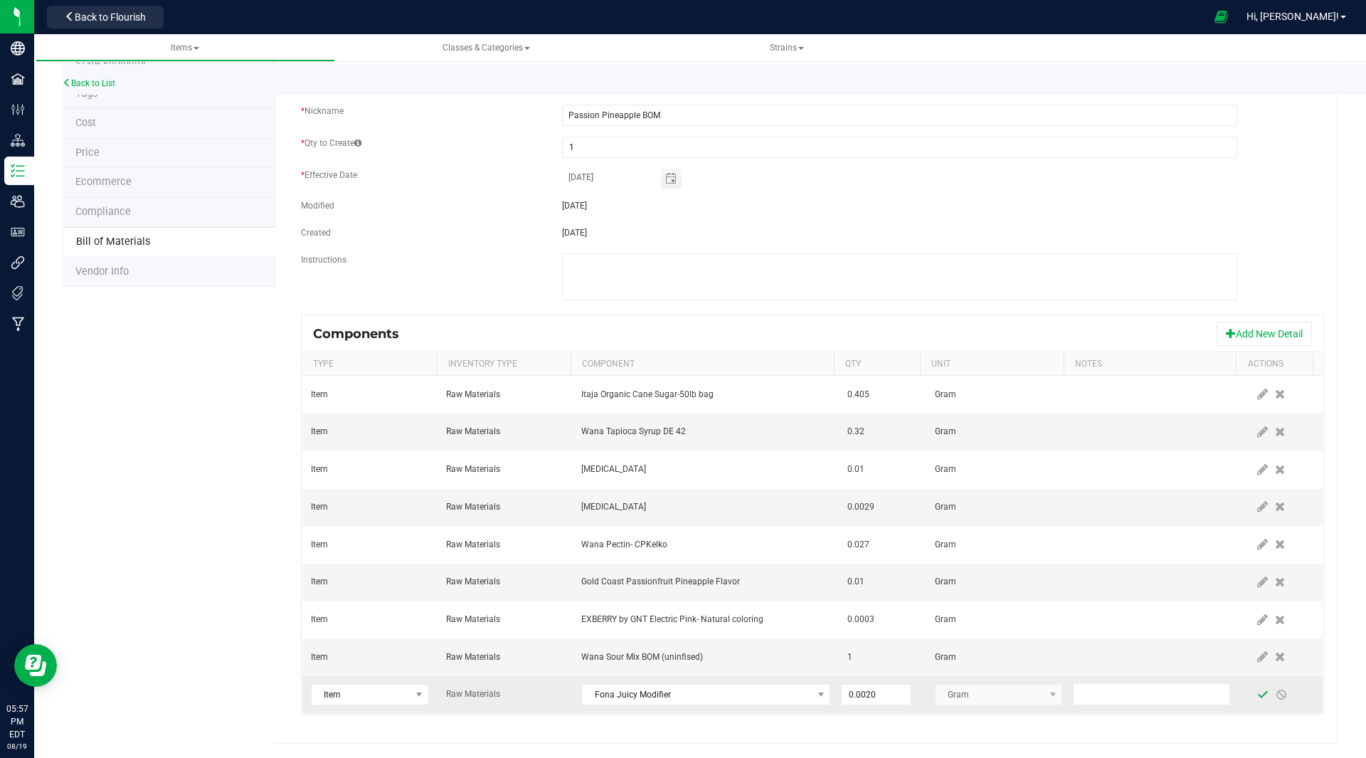
click at [1257, 697] on span at bounding box center [1262, 694] width 11 height 11
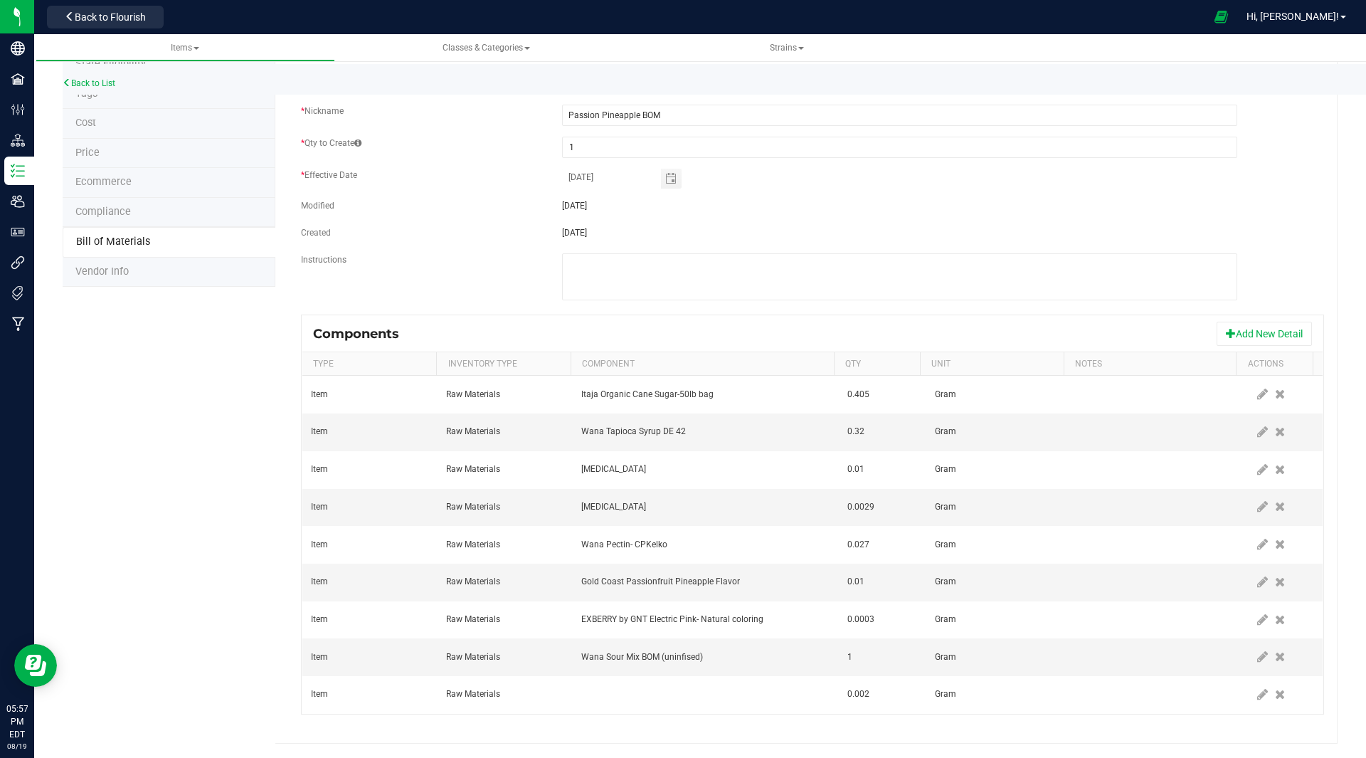
scroll to position [0, 0]
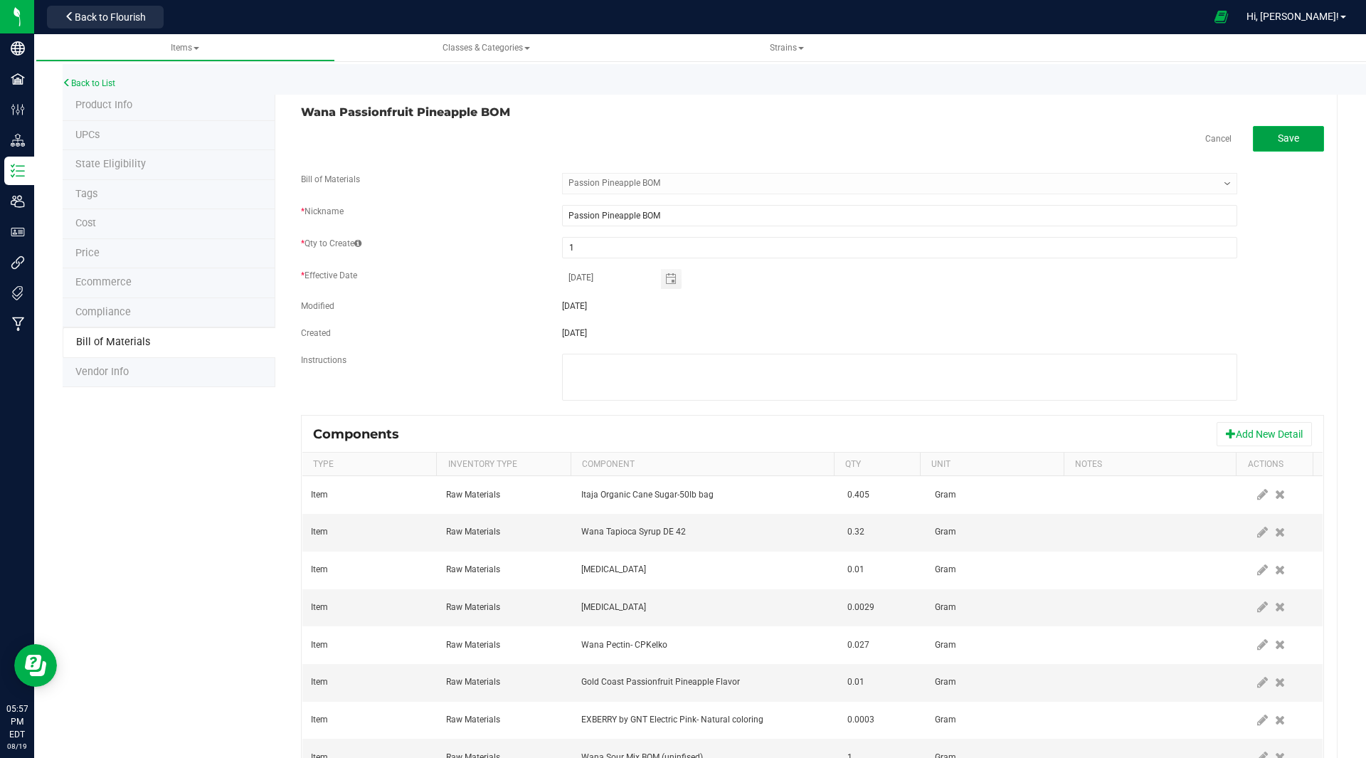
click at [1296, 136] on button "Save" at bounding box center [1288, 139] width 71 height 26
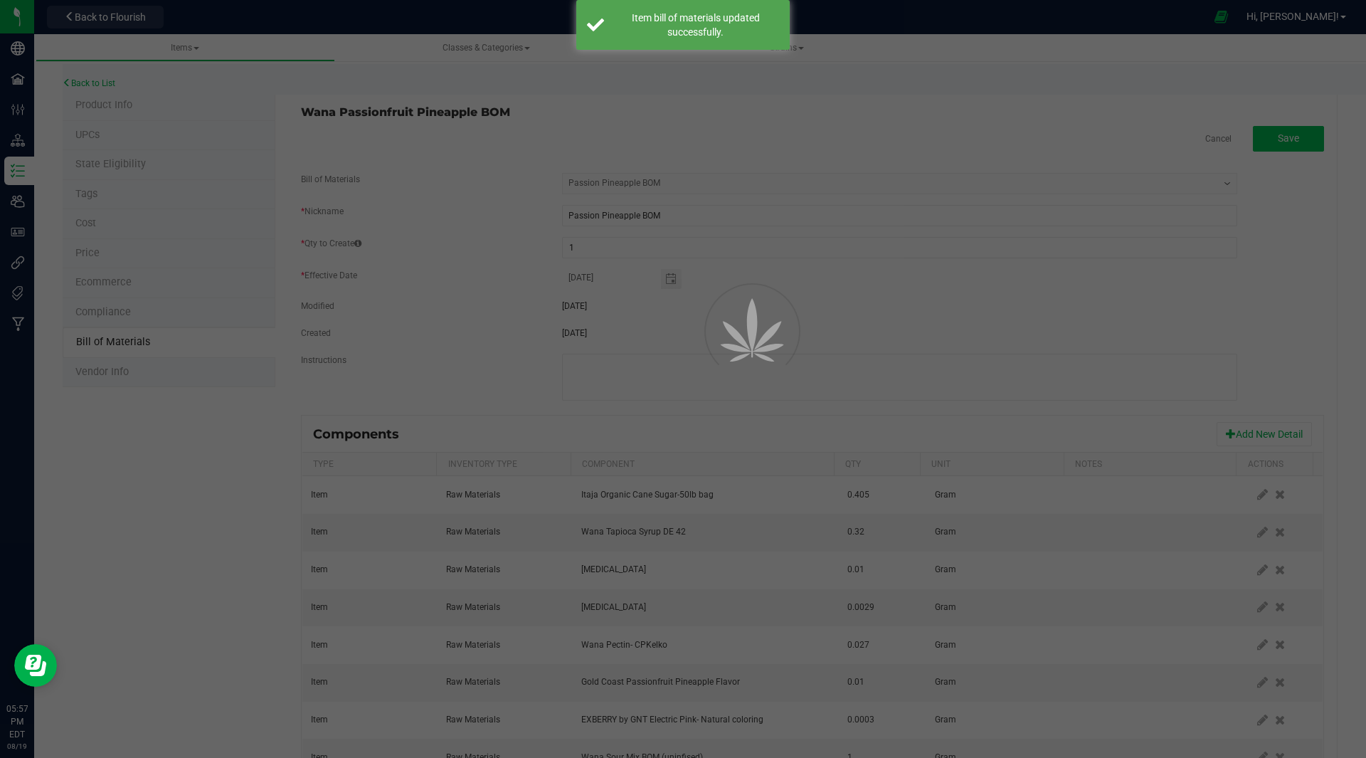
select select "42"
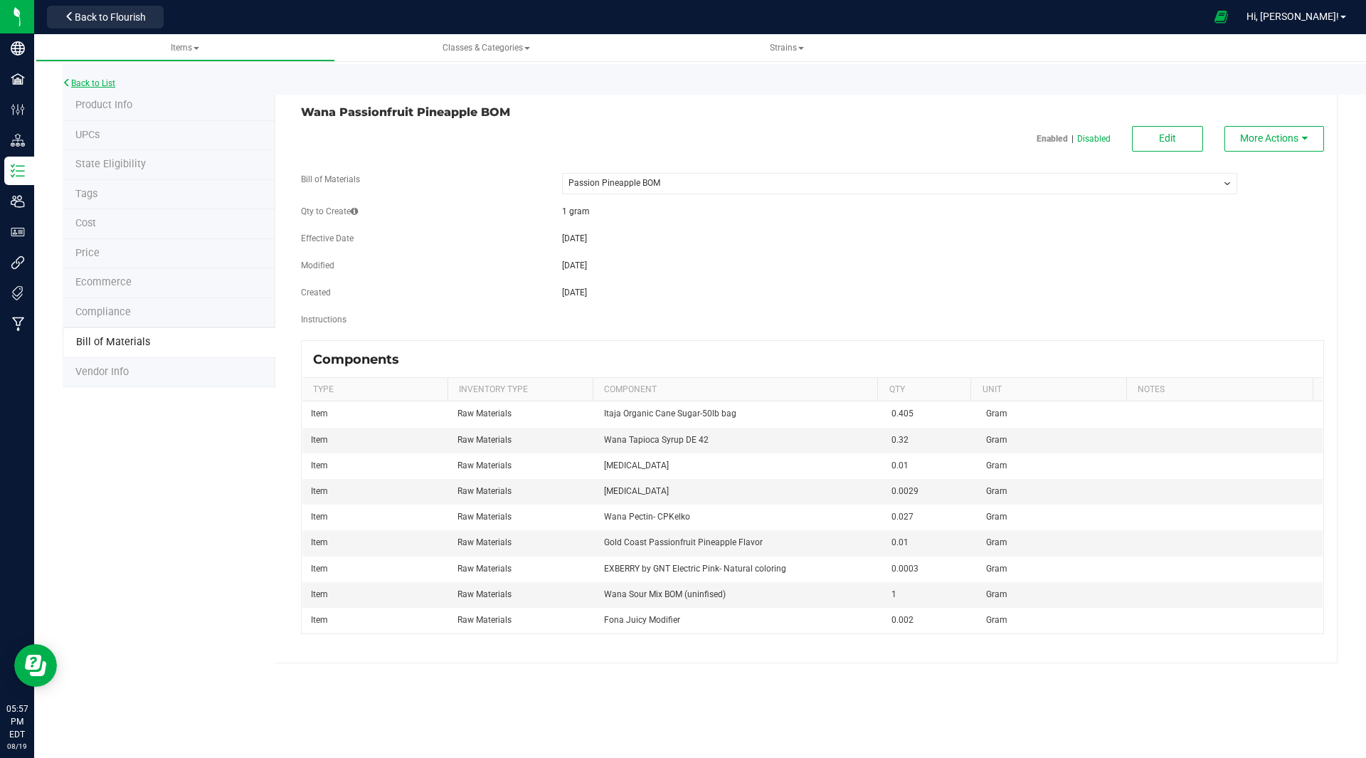
click at [80, 82] on link "Back to List" at bounding box center [89, 83] width 53 height 10
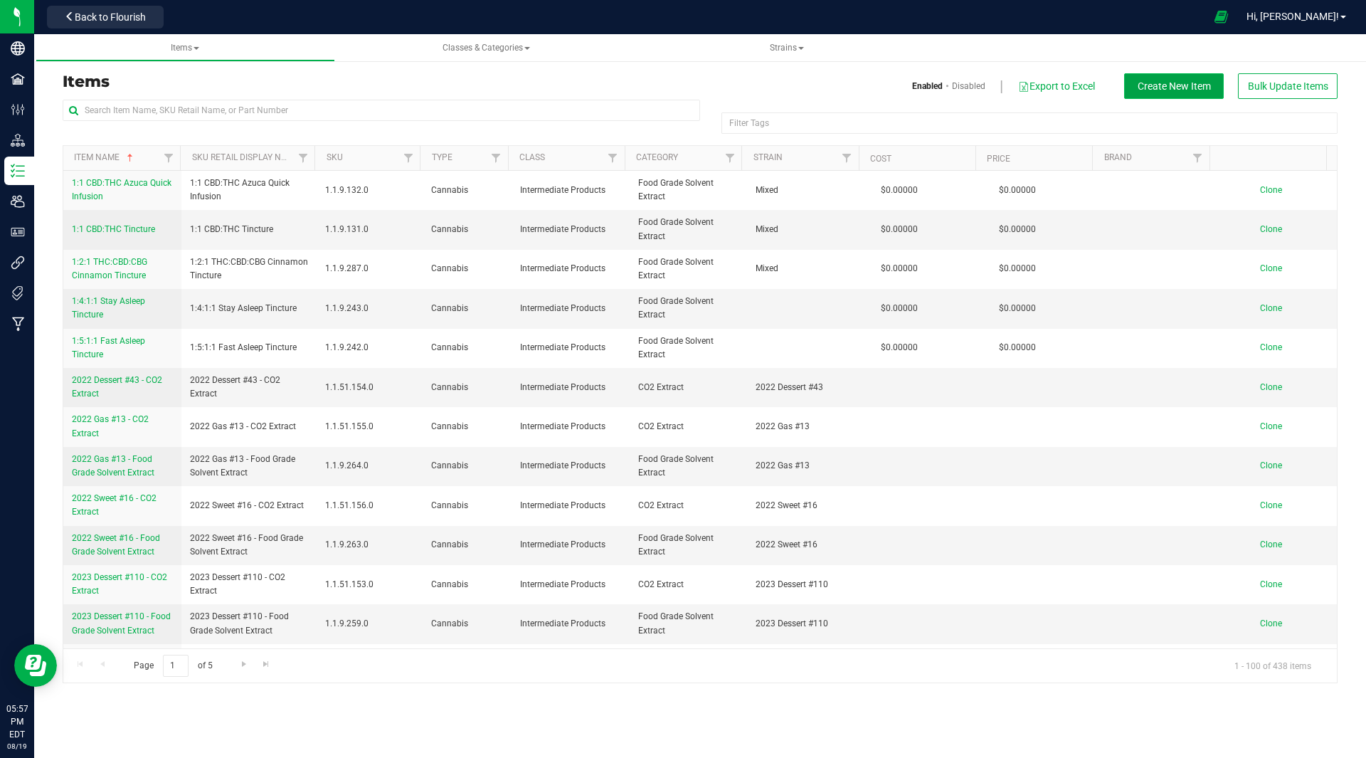
click at [1169, 88] on span "Create New Item" at bounding box center [1174, 85] width 73 height 11
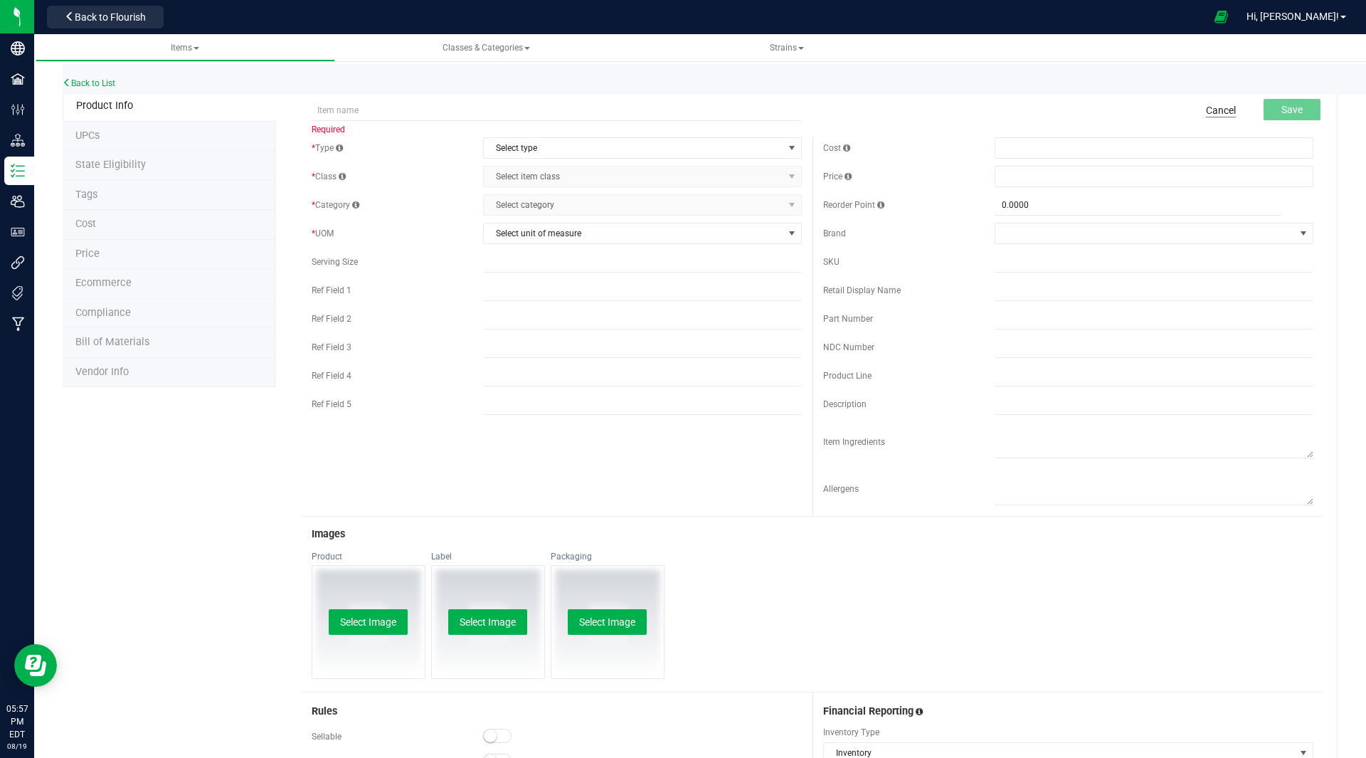
click at [1206, 113] on link "Cancel" at bounding box center [1221, 110] width 30 height 14
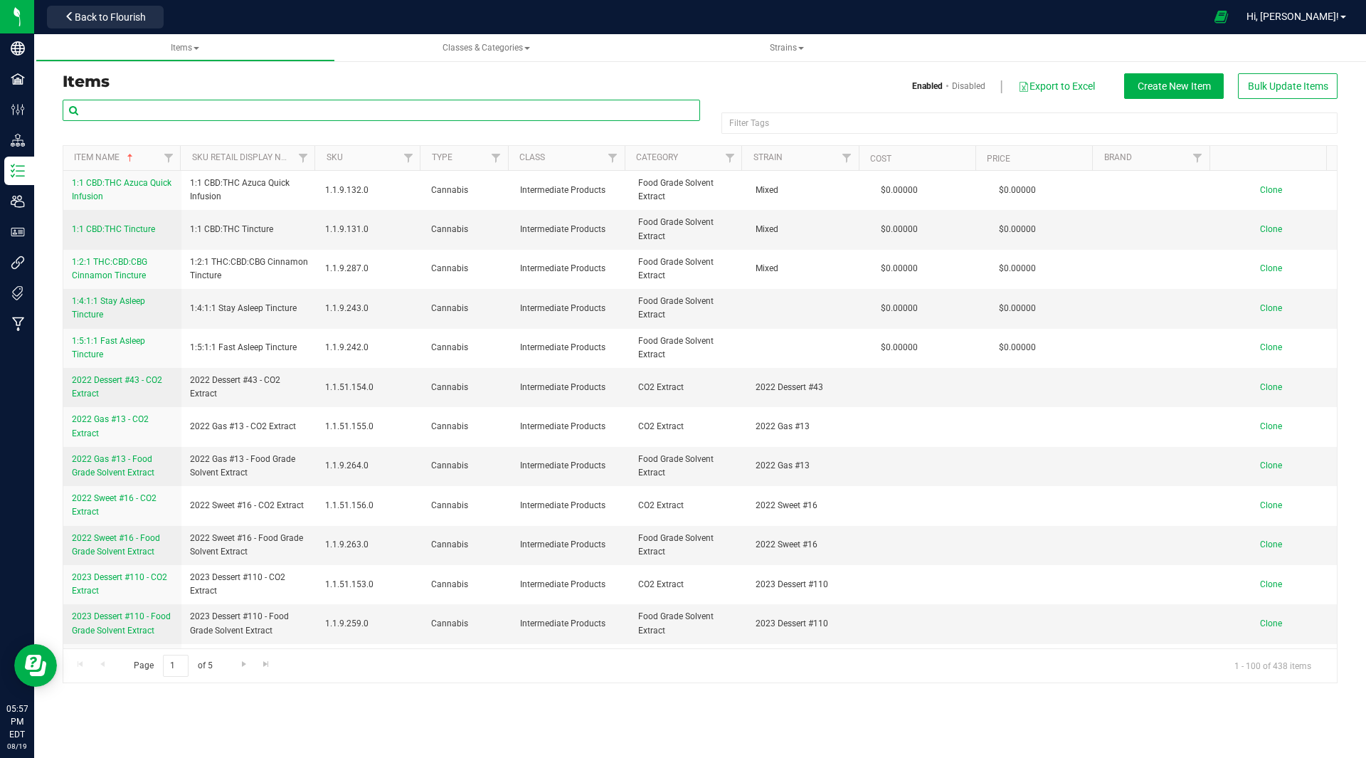
click at [123, 115] on input "text" at bounding box center [382, 110] width 638 height 21
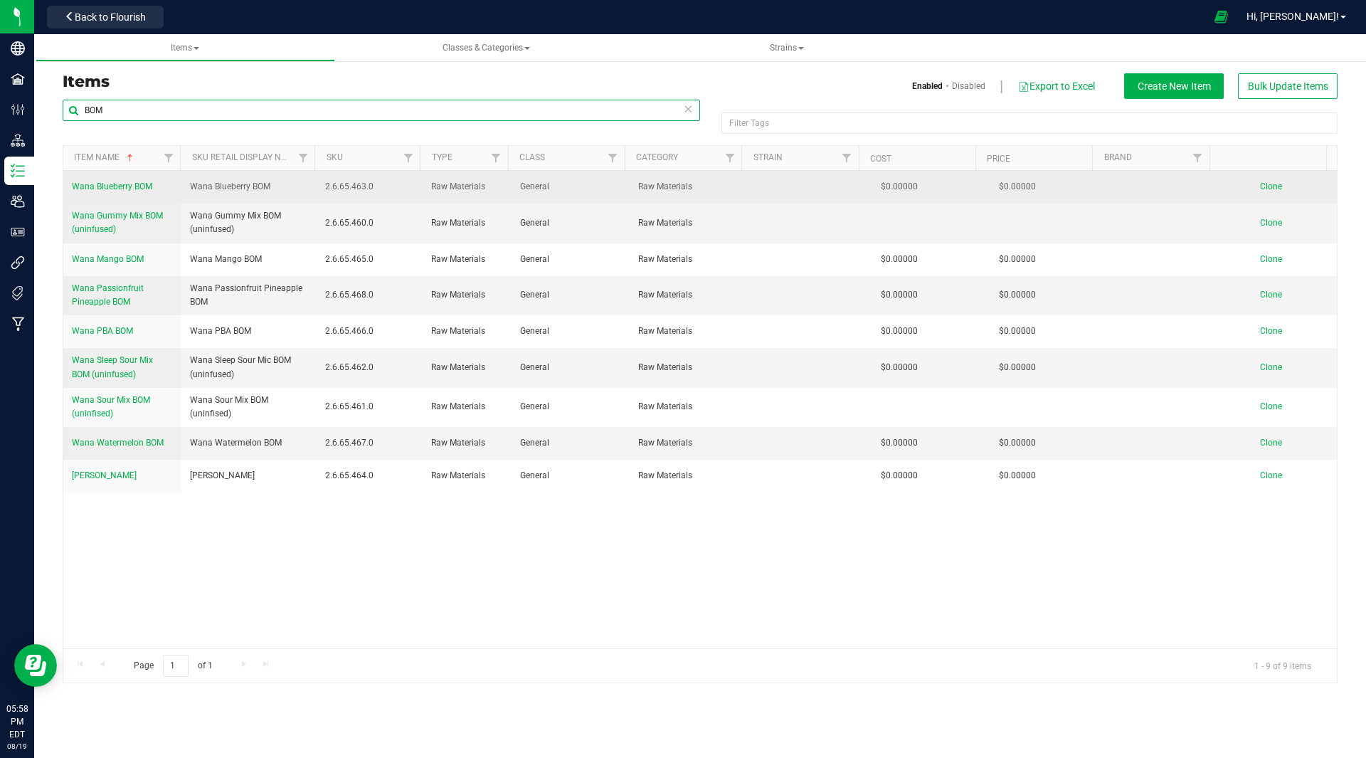
type input "BOM"
click at [1261, 183] on span "Clone" at bounding box center [1271, 186] width 22 height 10
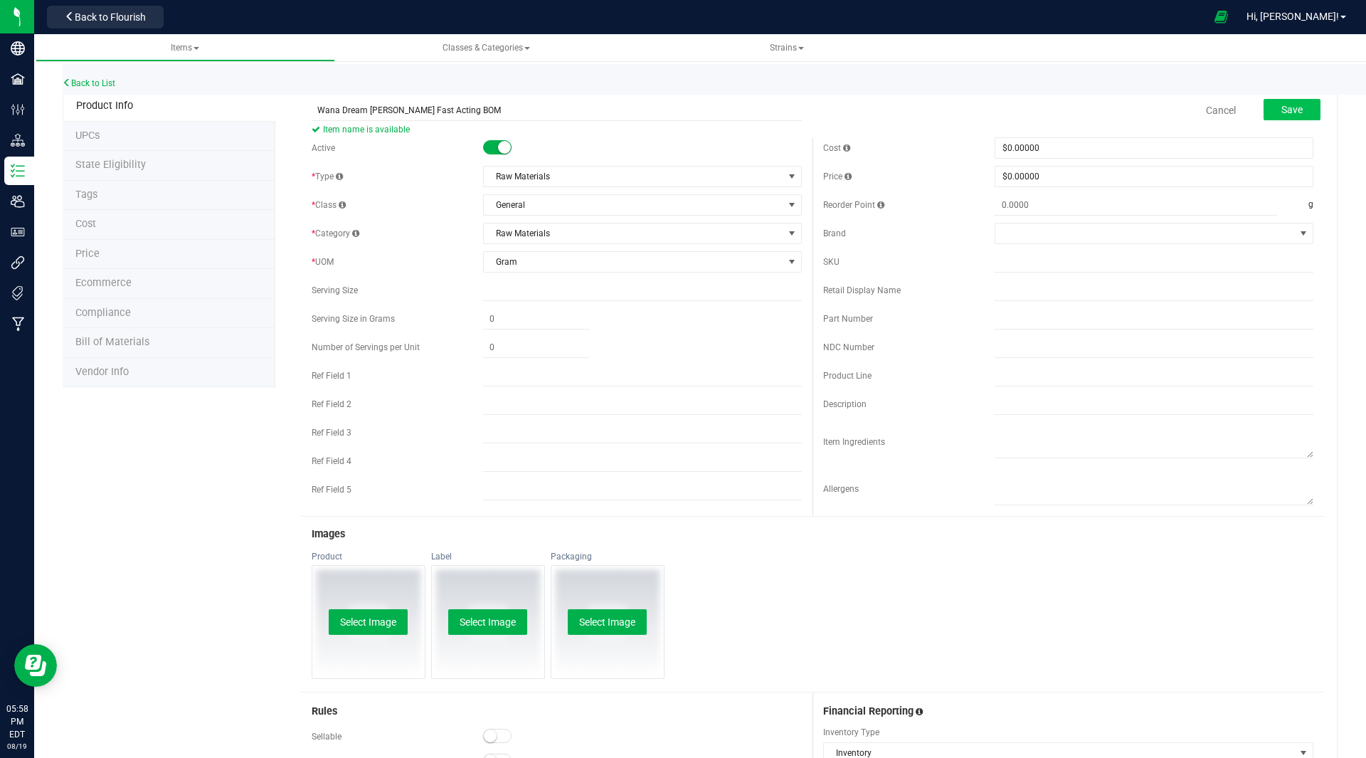
type input "Wana Dream Berry Fast Acting BOM"
click at [1270, 115] on button "Save" at bounding box center [1292, 109] width 57 height 21
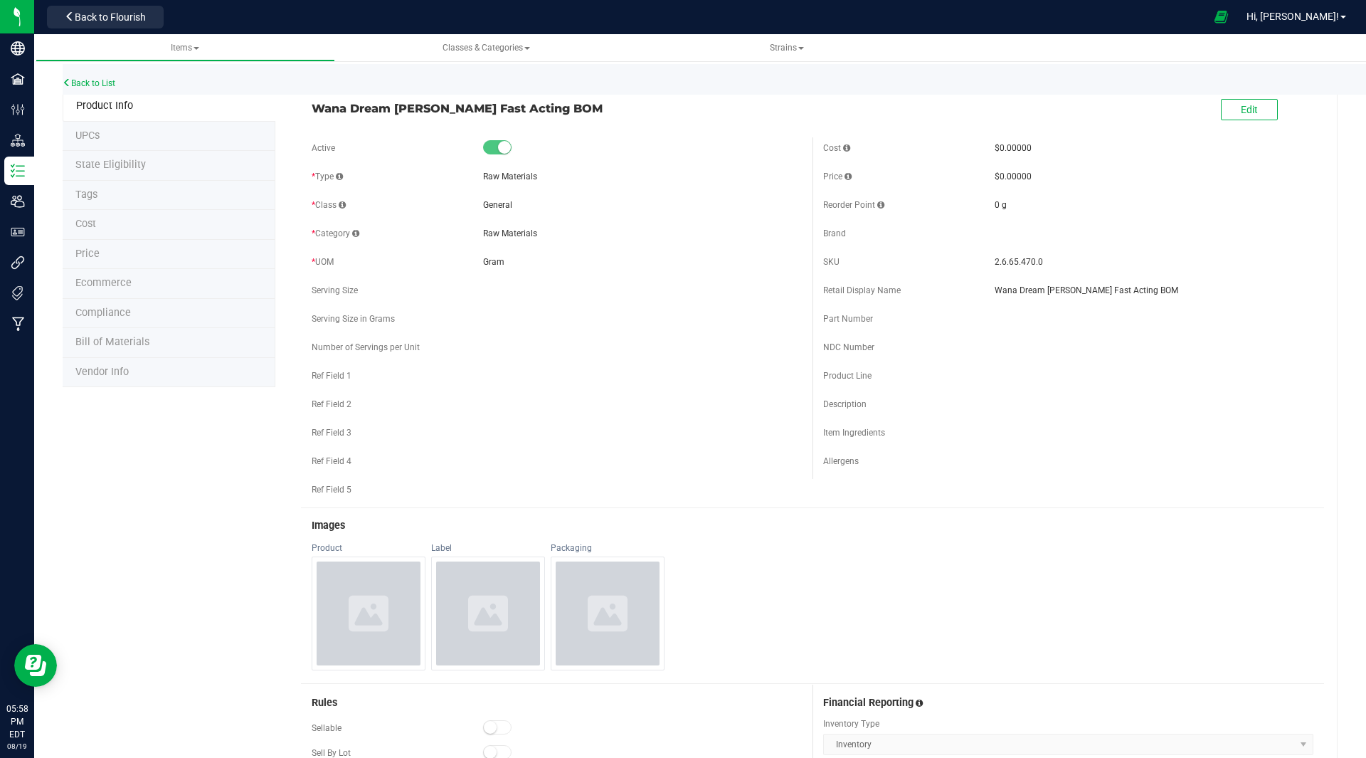
click at [123, 343] on span "Bill of Materials" at bounding box center [112, 342] width 74 height 12
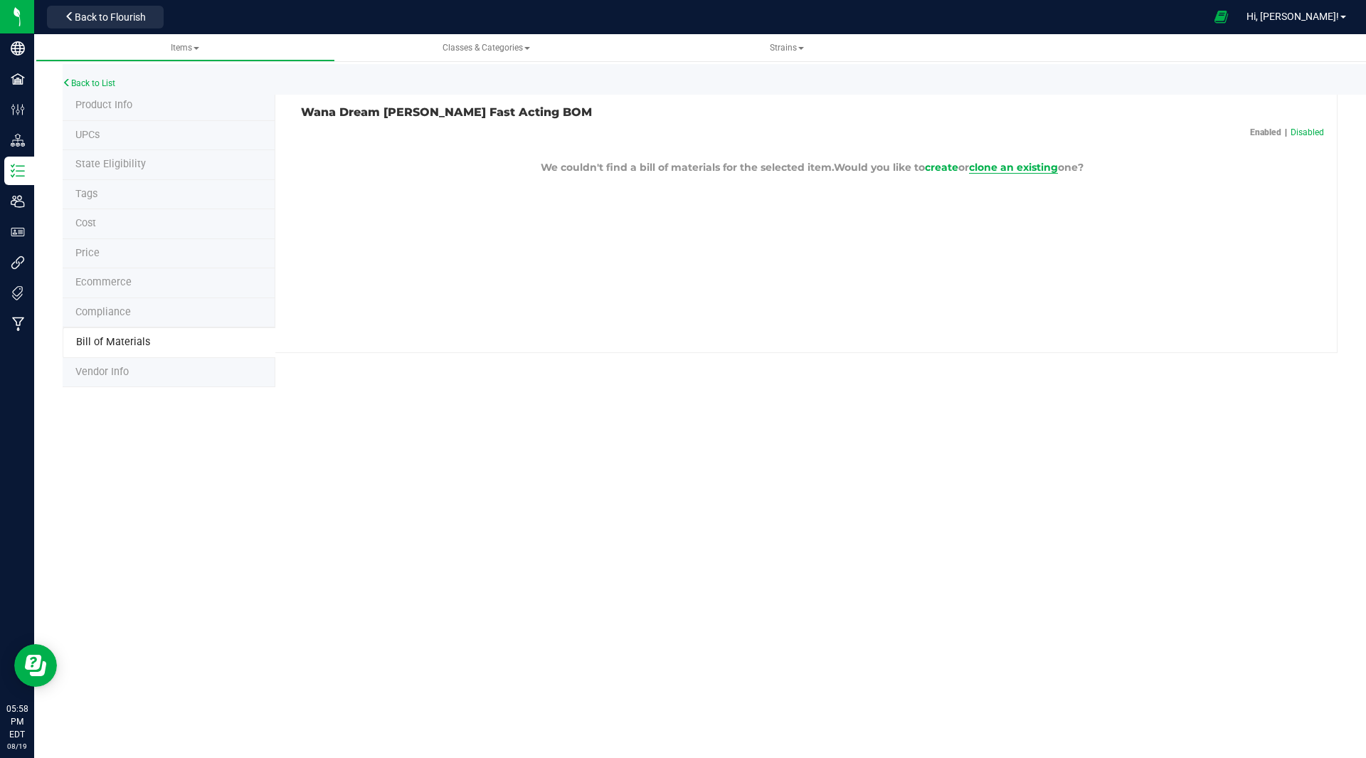
click at [1027, 168] on span "clone an existing" at bounding box center [1013, 167] width 89 height 13
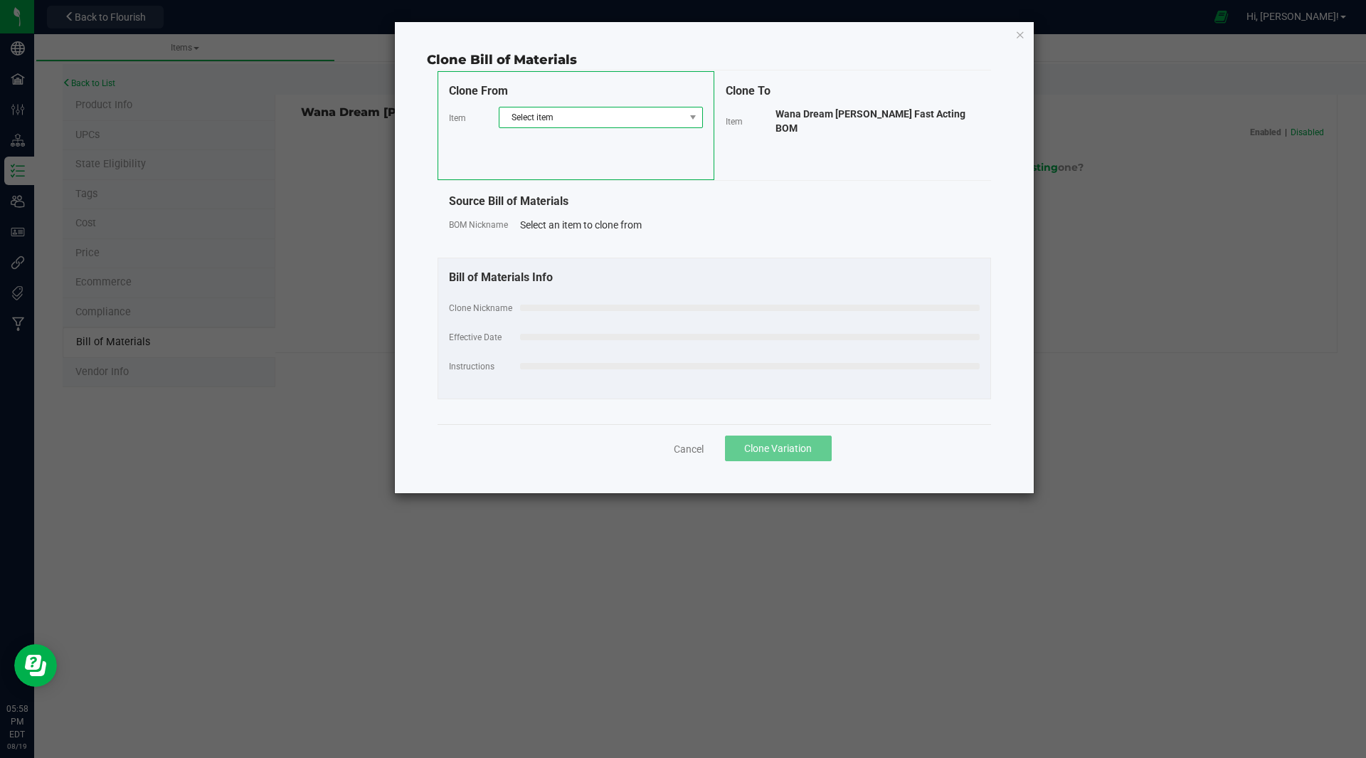
click at [534, 118] on span "Select item" at bounding box center [592, 117] width 185 height 20
type input "bom"
click at [609, 197] on li "Wana Gummy Mix BOM (uninfused)" at bounding box center [601, 196] width 203 height 20
select select "30"
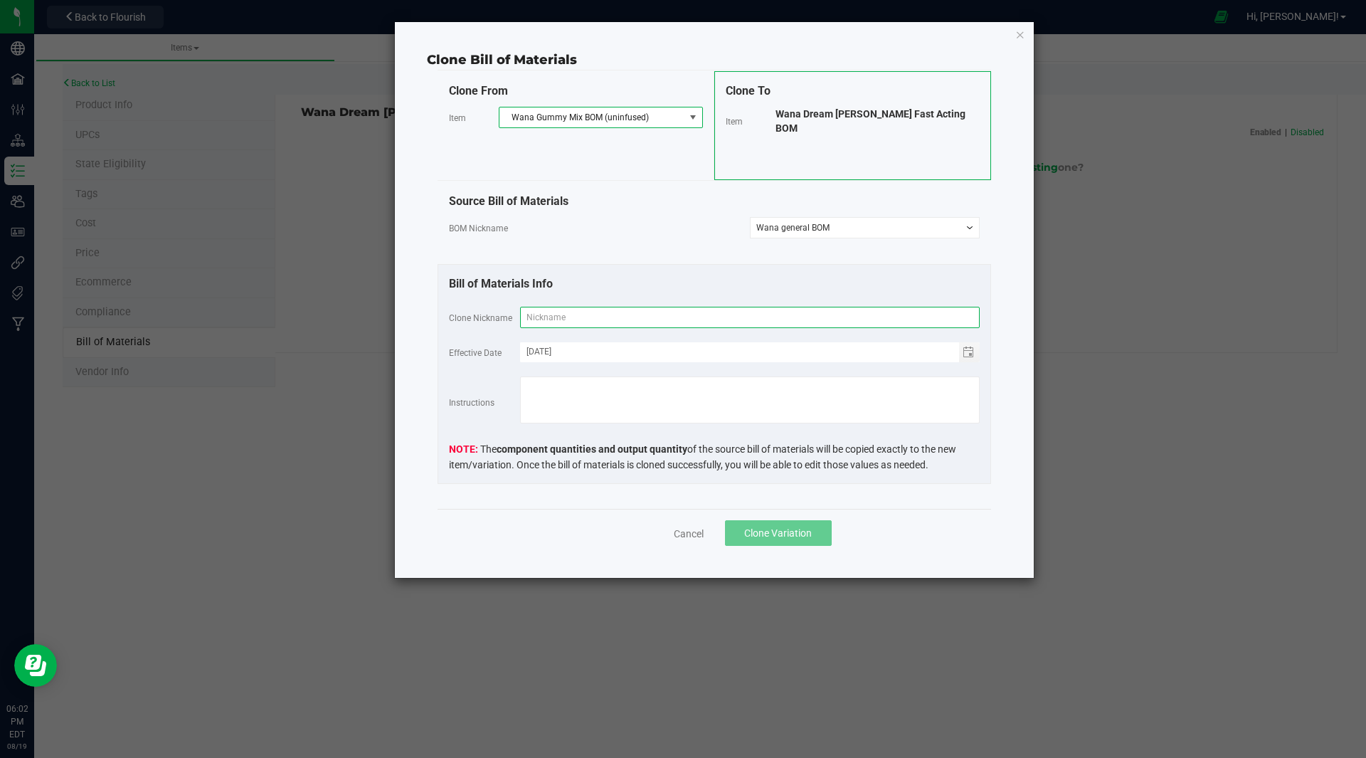
click at [610, 314] on input "text" at bounding box center [750, 317] width 460 height 21
type input "Wana Dream Berry Fast Acting BOM"
click at [788, 529] on span "Clone Variation" at bounding box center [778, 532] width 68 height 11
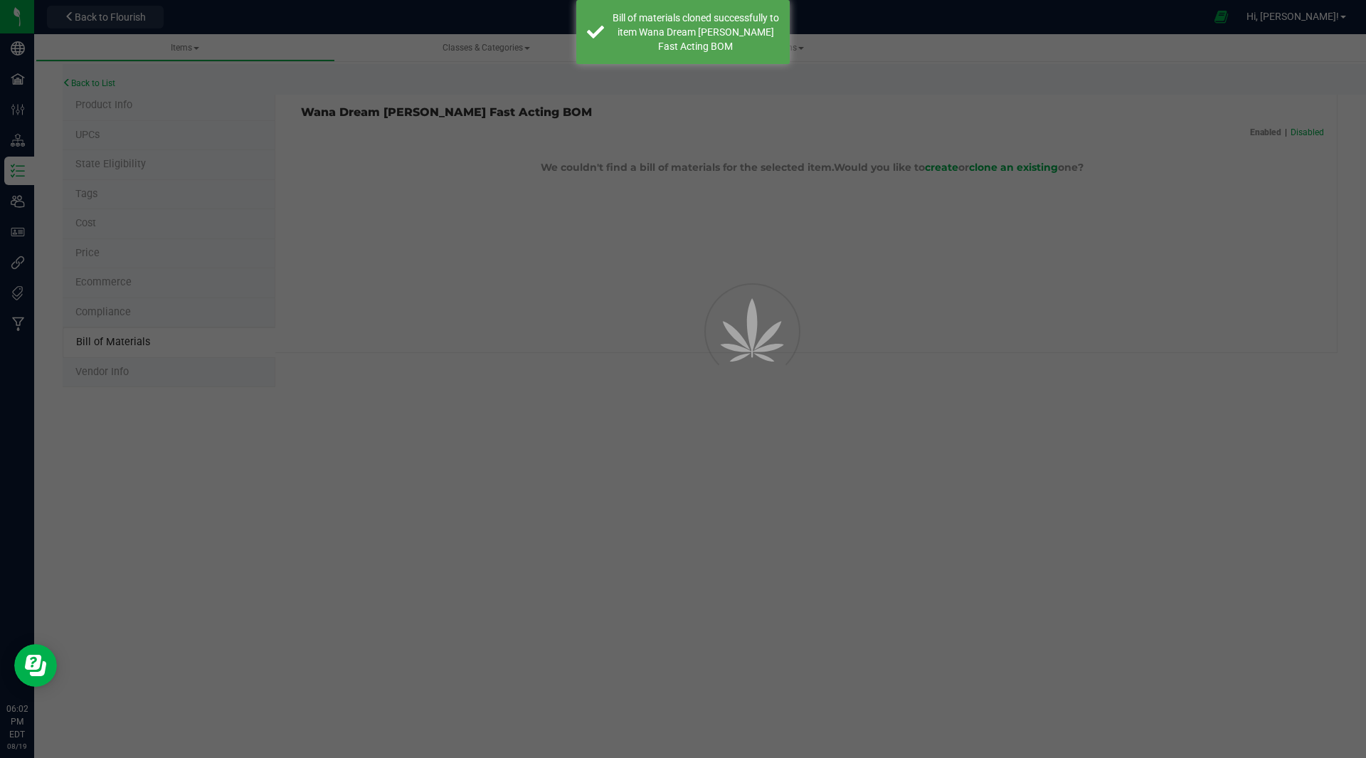
select select "43"
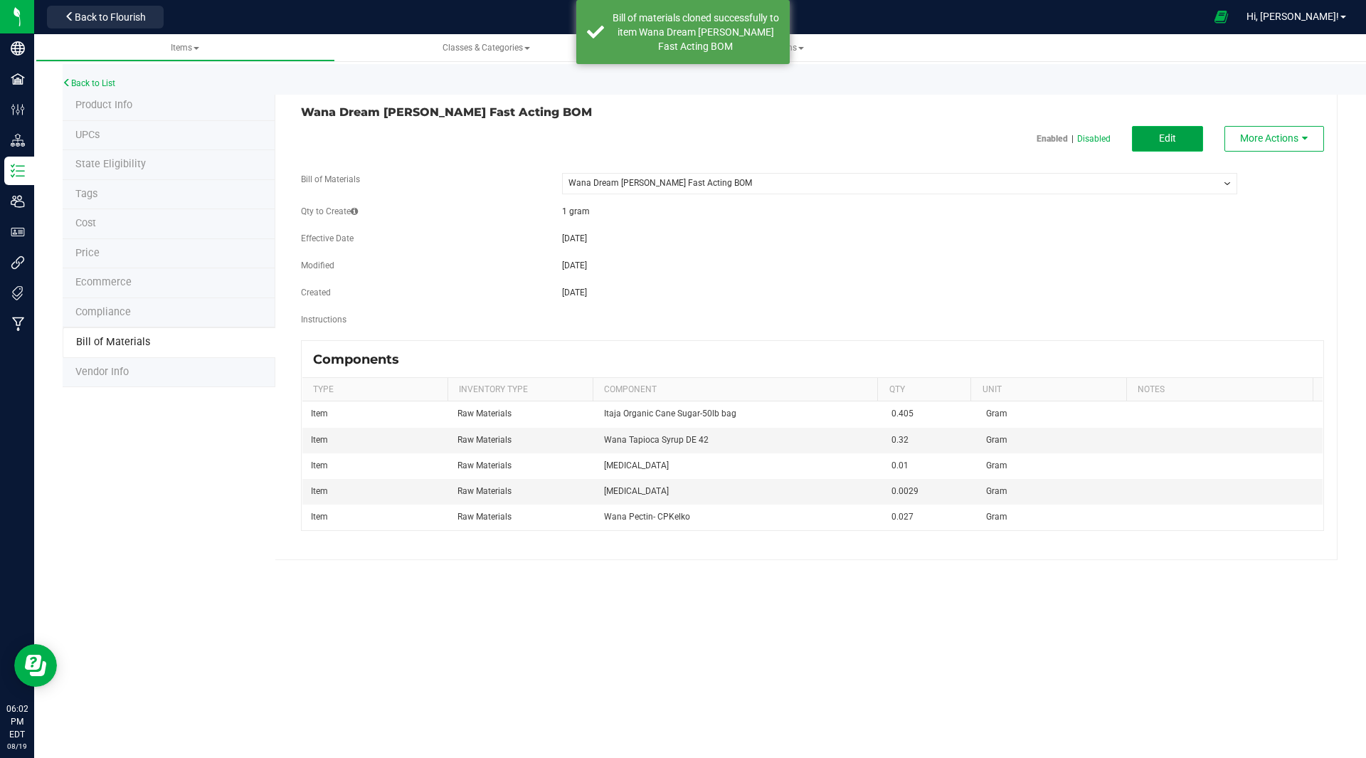
click at [1152, 141] on button "Edit" at bounding box center [1167, 139] width 71 height 26
select select "43"
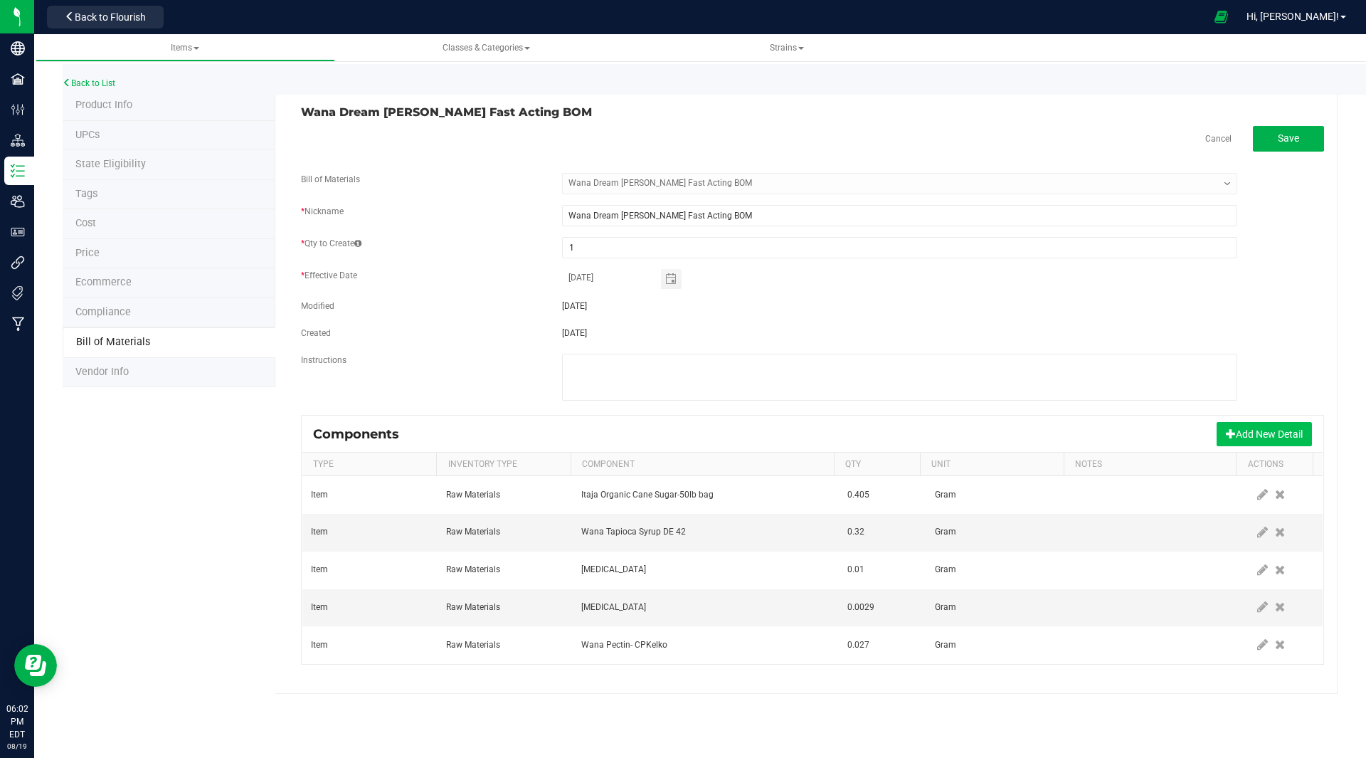
click at [1247, 428] on button "Add New Detail" at bounding box center [1264, 434] width 95 height 24
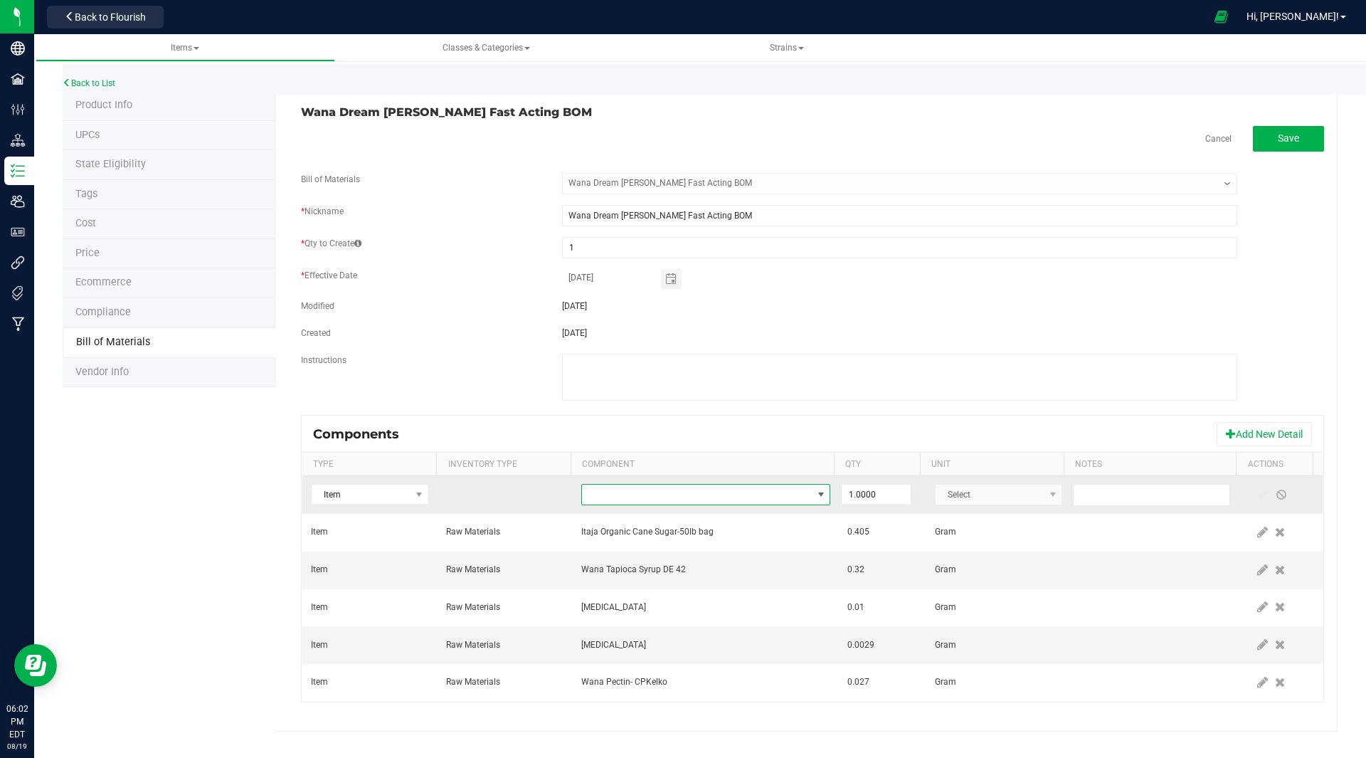
click at [676, 502] on span "NO DATA FOUND" at bounding box center [697, 495] width 230 height 20
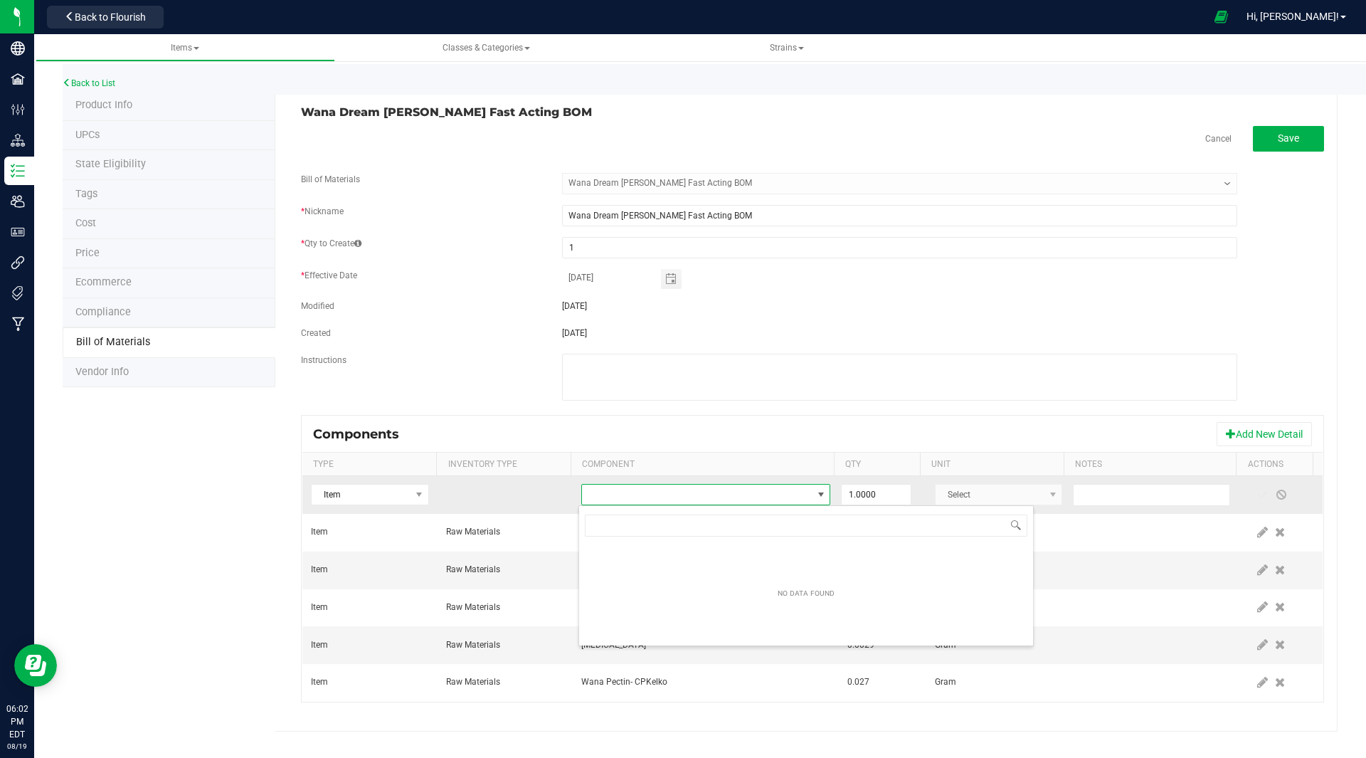
scroll to position [21, 243]
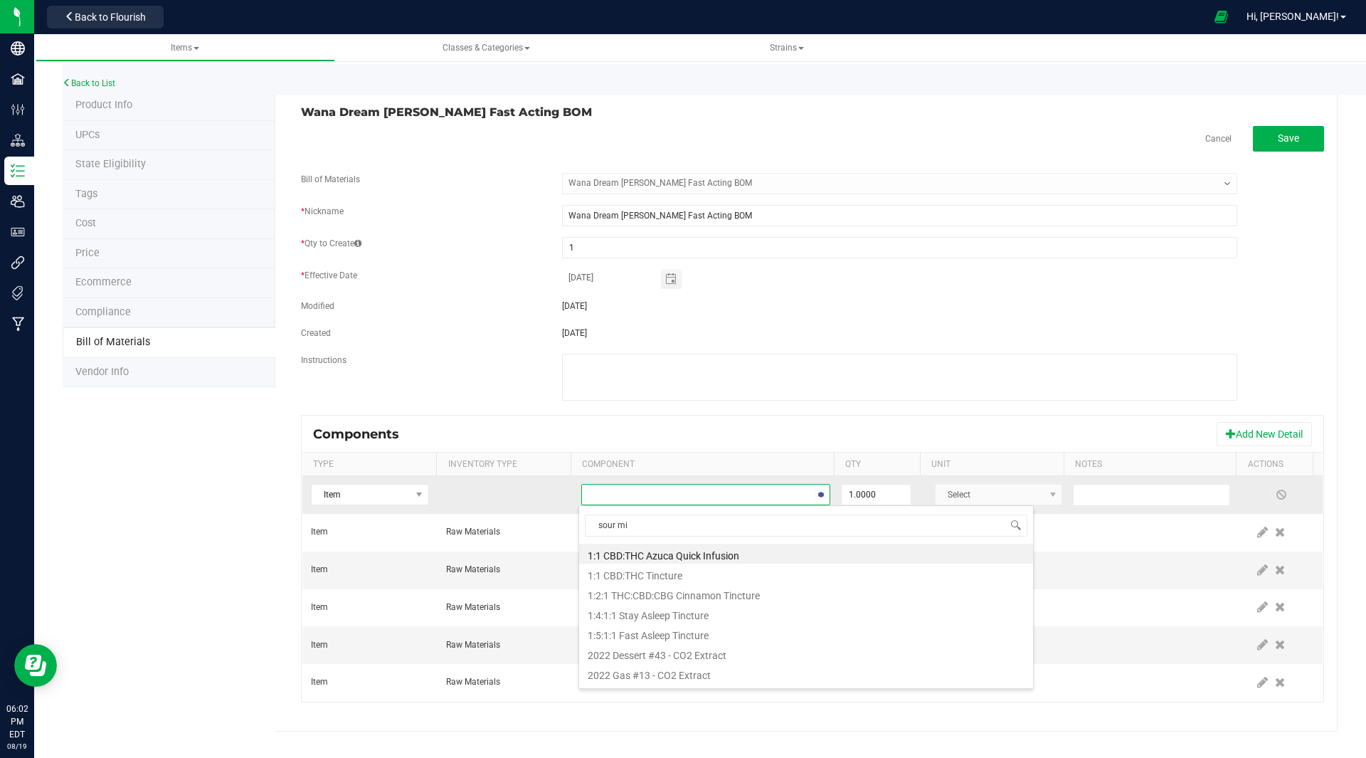
type input "sour mix"
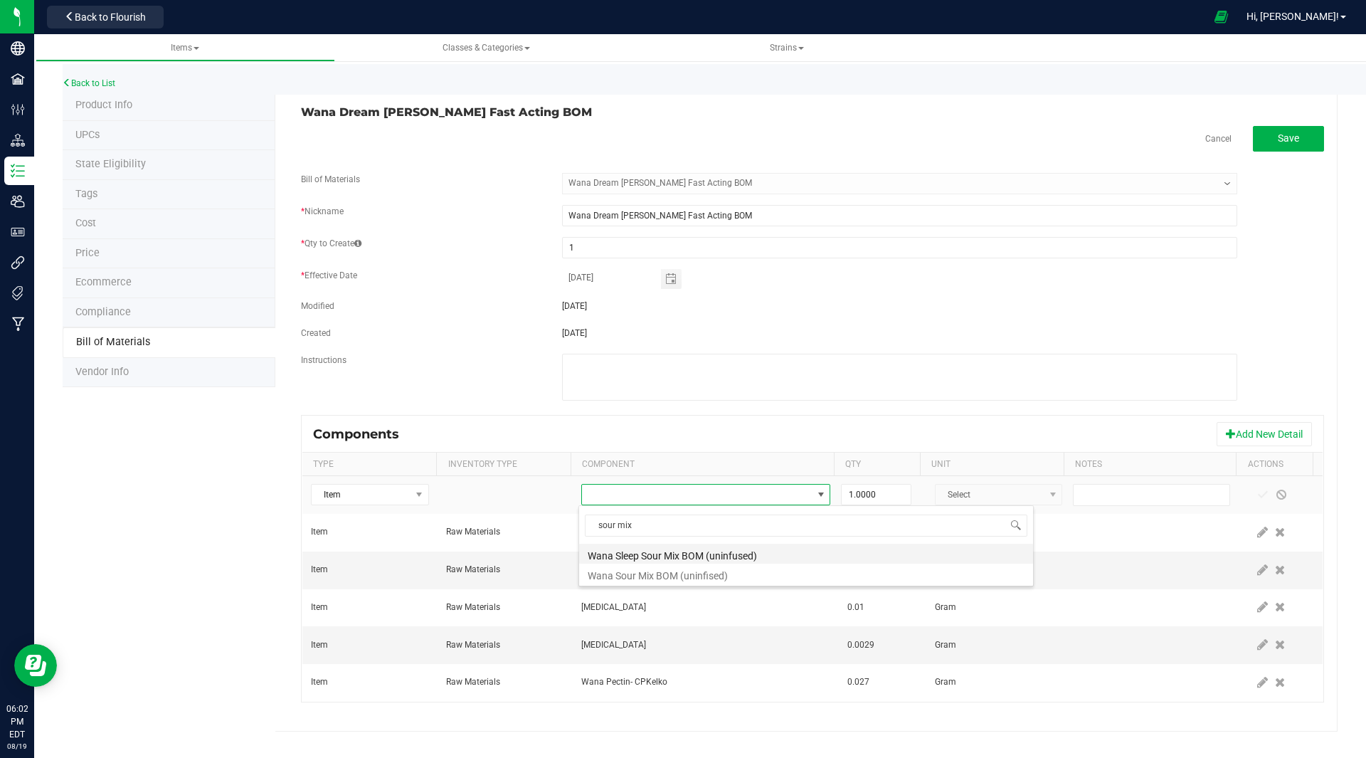
click at [662, 554] on li "Wana Sleep Sour Mix BOM (uninfused)" at bounding box center [806, 554] width 454 height 20
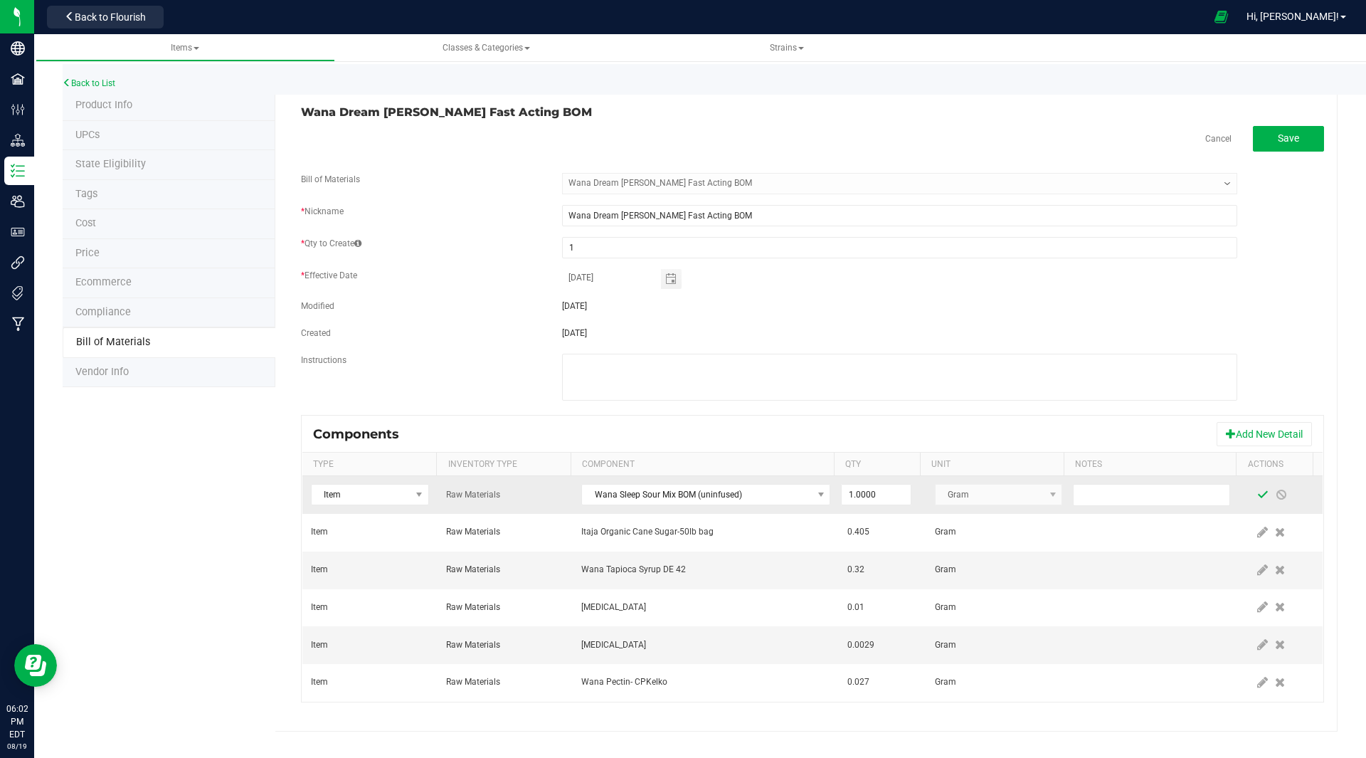
click at [1257, 494] on span at bounding box center [1262, 494] width 11 height 11
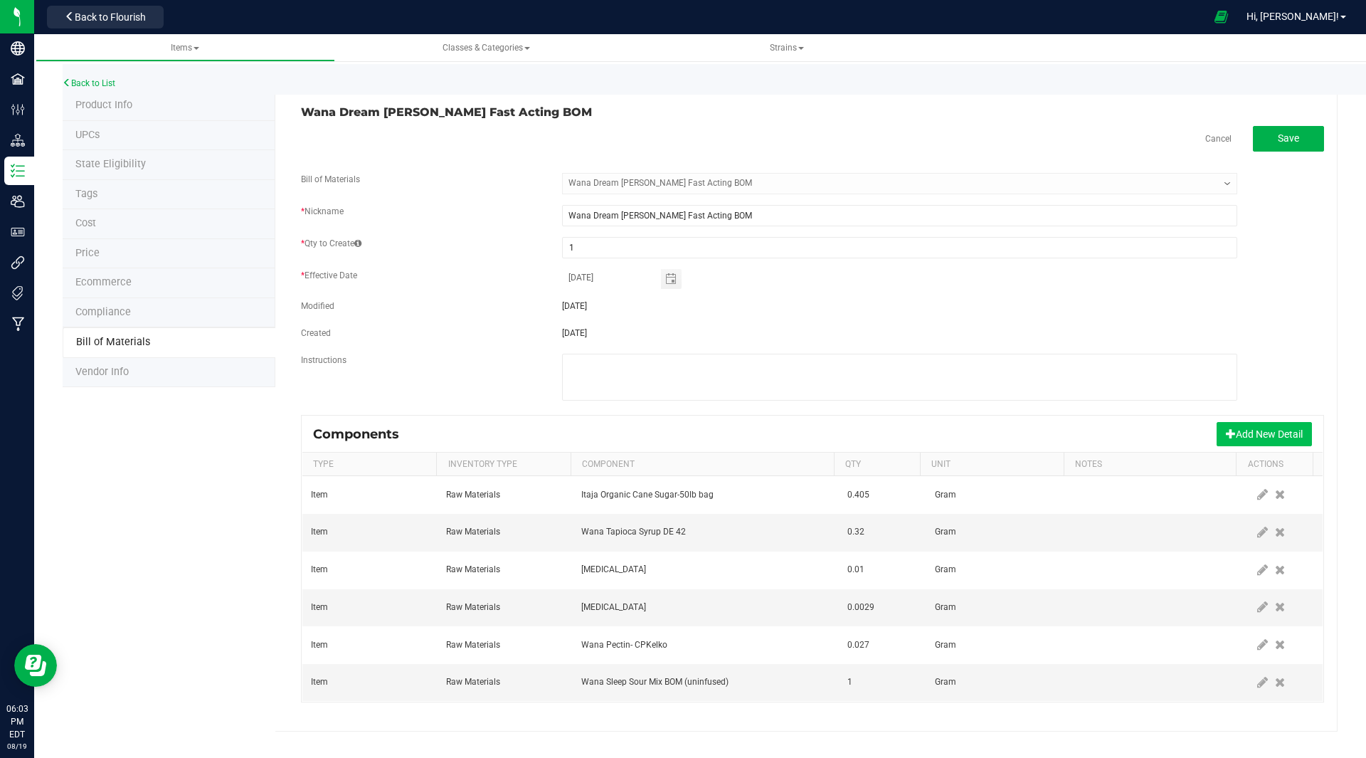
click at [1267, 422] on button "Add New Detail" at bounding box center [1264, 434] width 95 height 24
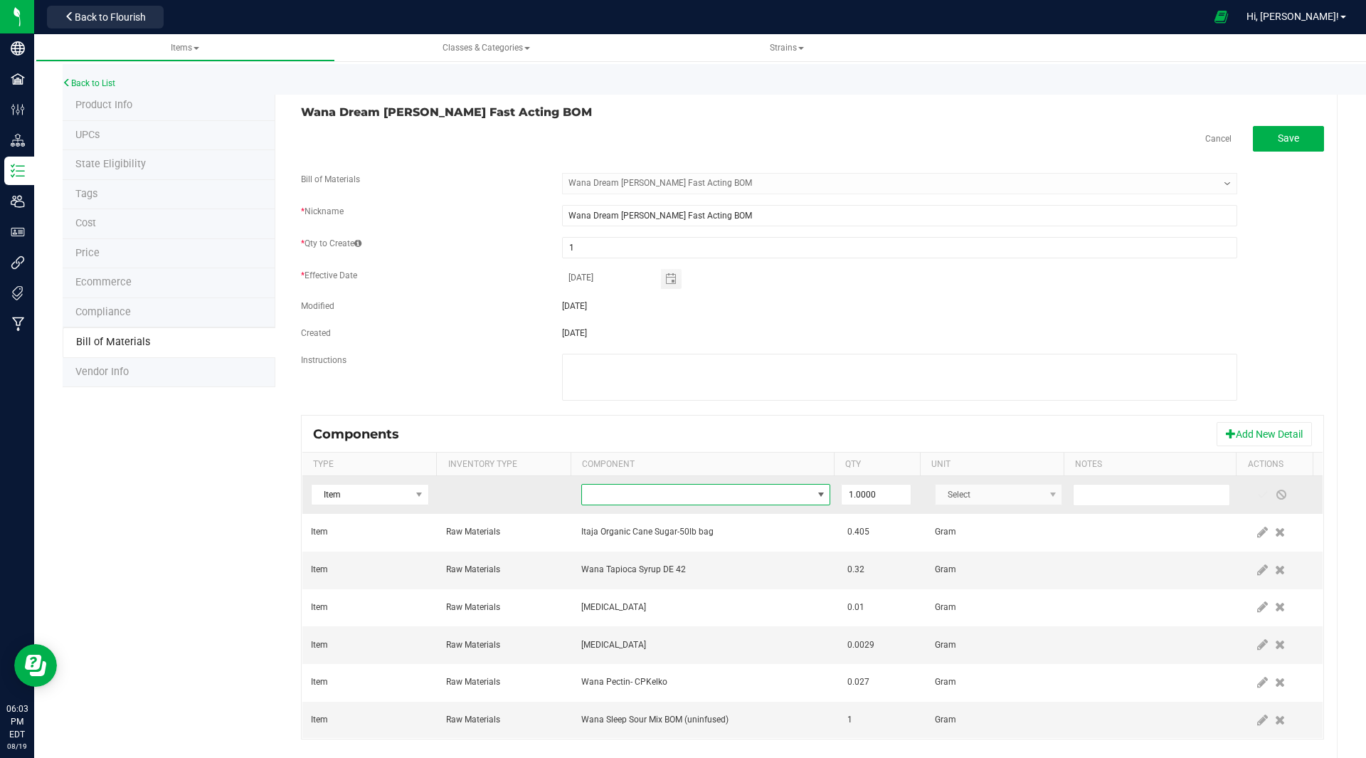
click at [654, 494] on span "NO DATA FOUND" at bounding box center [697, 495] width 230 height 20
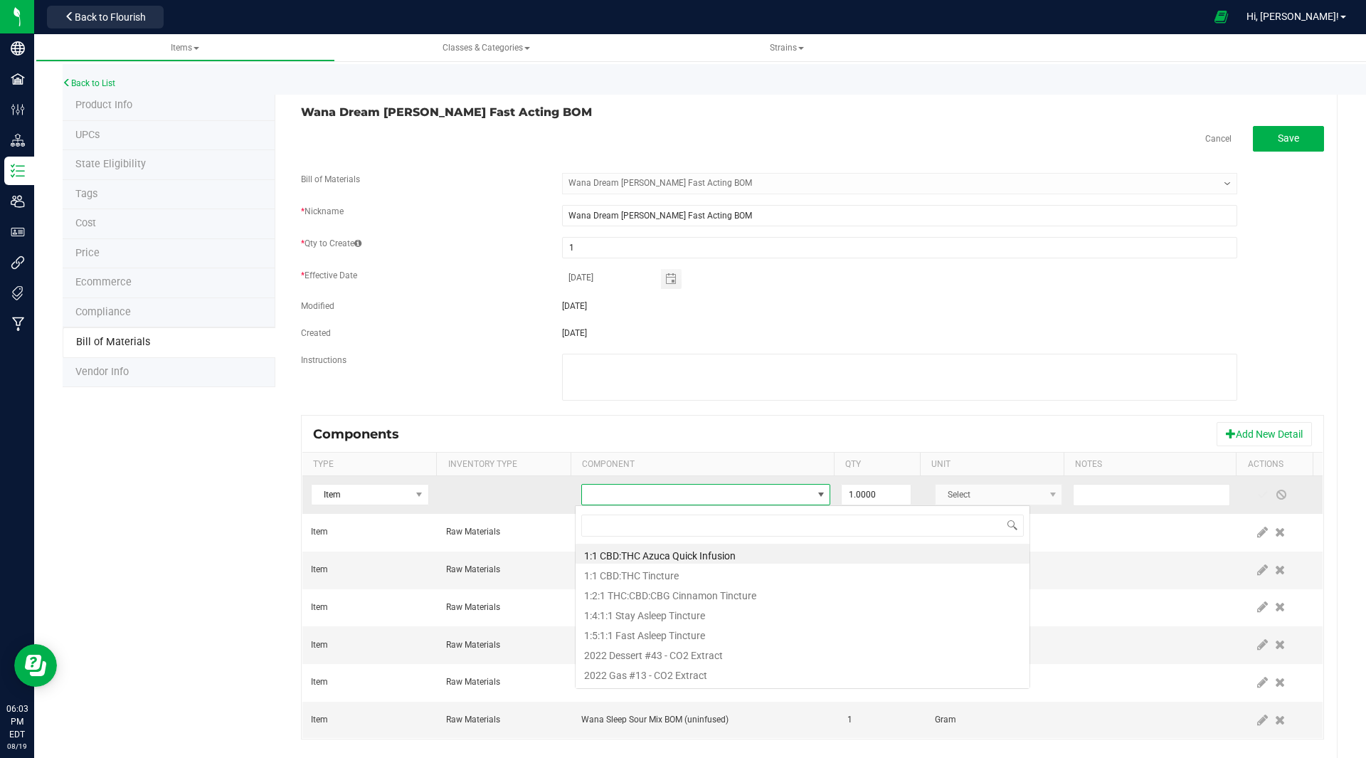
scroll to position [21, 242]
type input "cran"
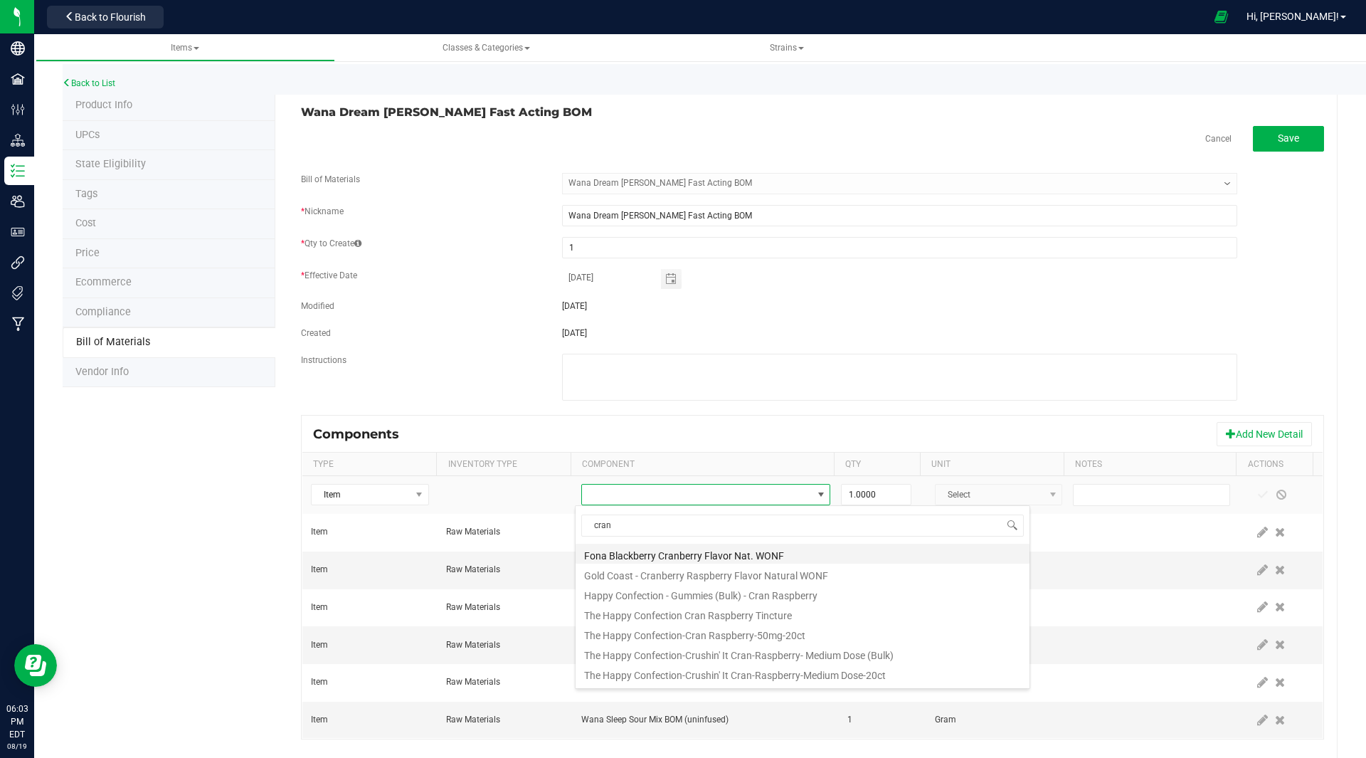
click at [682, 551] on li "Fona Blackberry Cranberry Flavor Nat. WONF" at bounding box center [803, 554] width 454 height 20
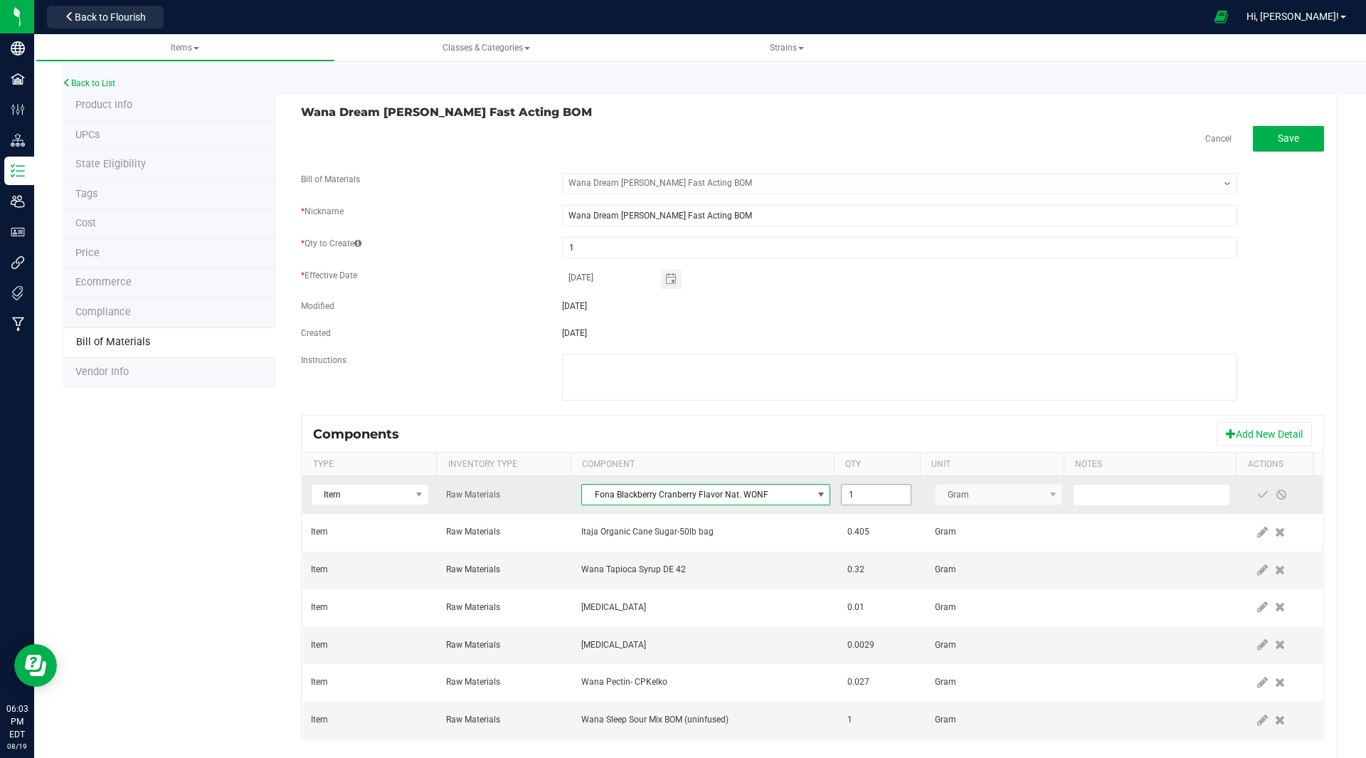
click at [875, 495] on input "1" at bounding box center [876, 495] width 68 height 20
type input "0.0085"
click at [1257, 494] on span at bounding box center [1262, 494] width 11 height 11
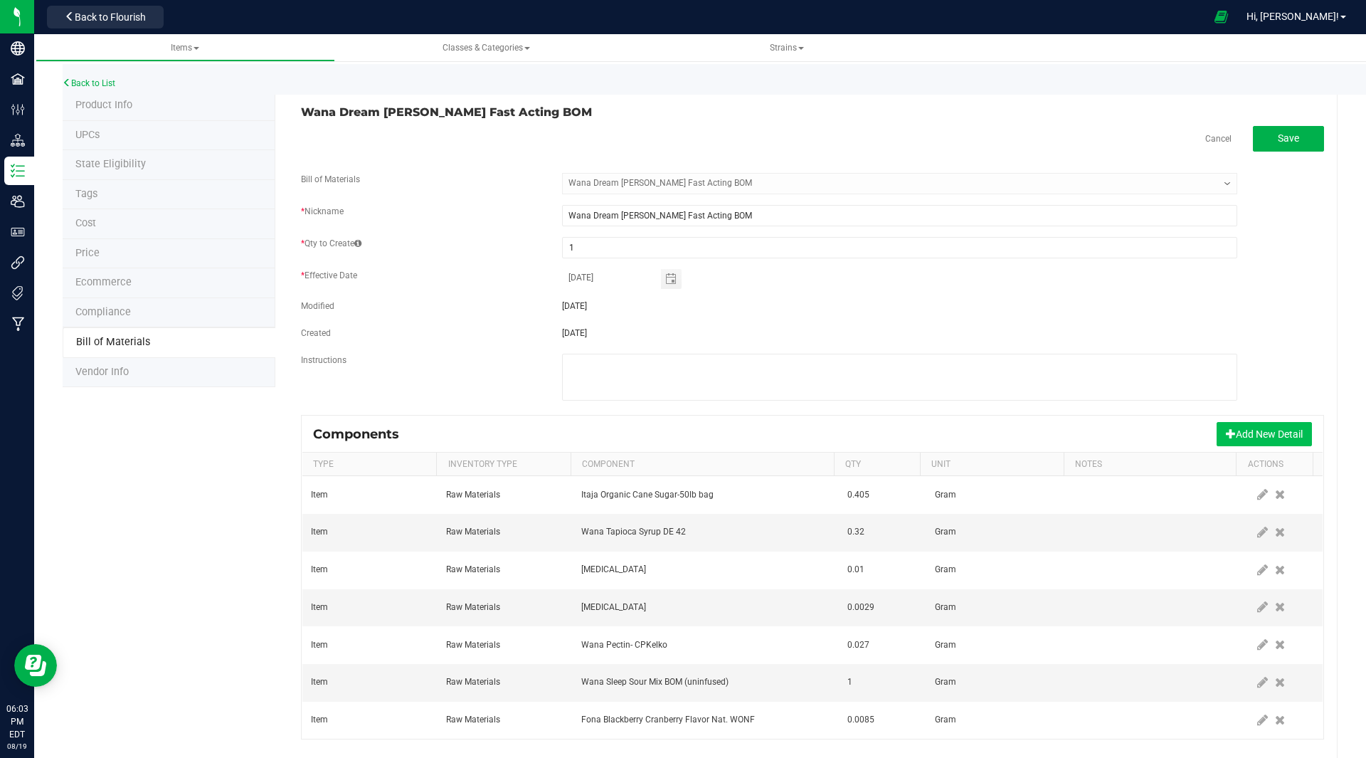
click at [1258, 434] on button "Add New Detail" at bounding box center [1264, 434] width 95 height 24
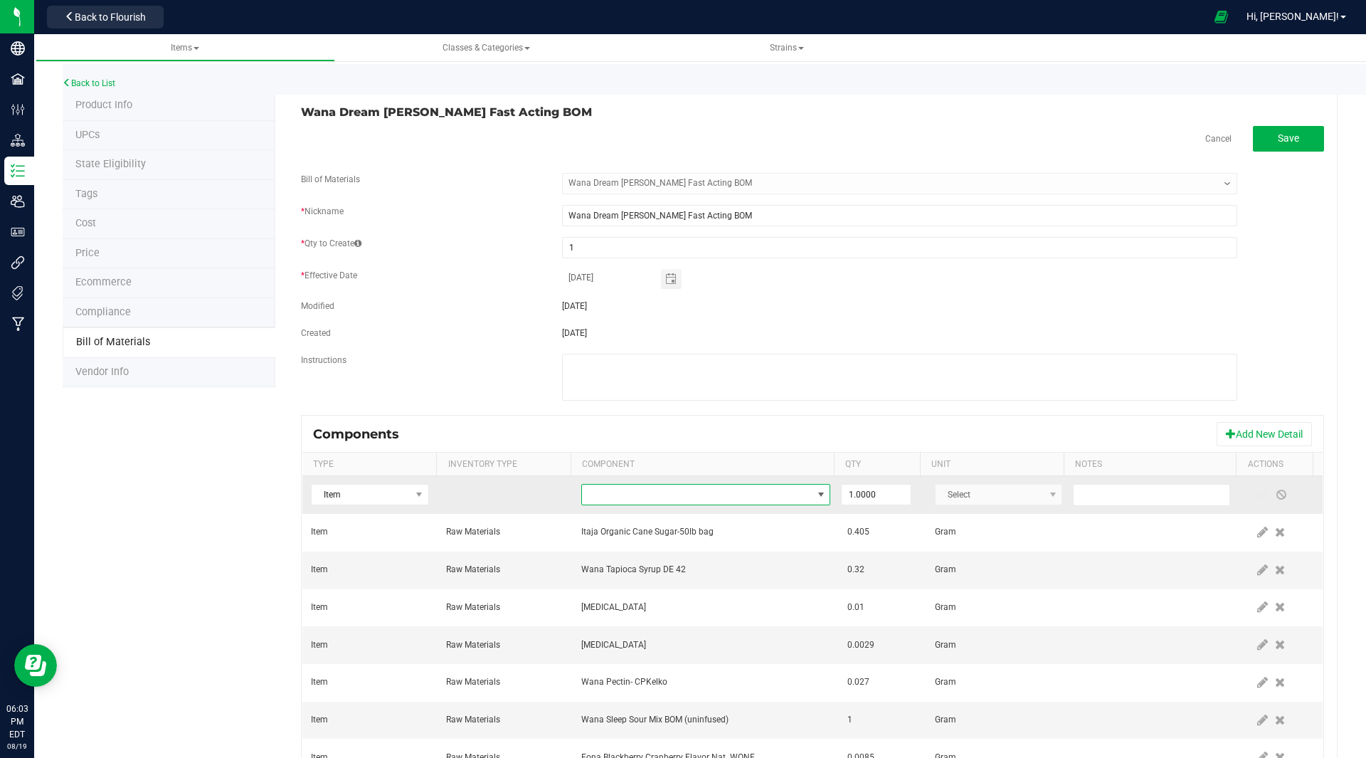
click at [665, 496] on span "NO DATA FOUND" at bounding box center [697, 495] width 230 height 20
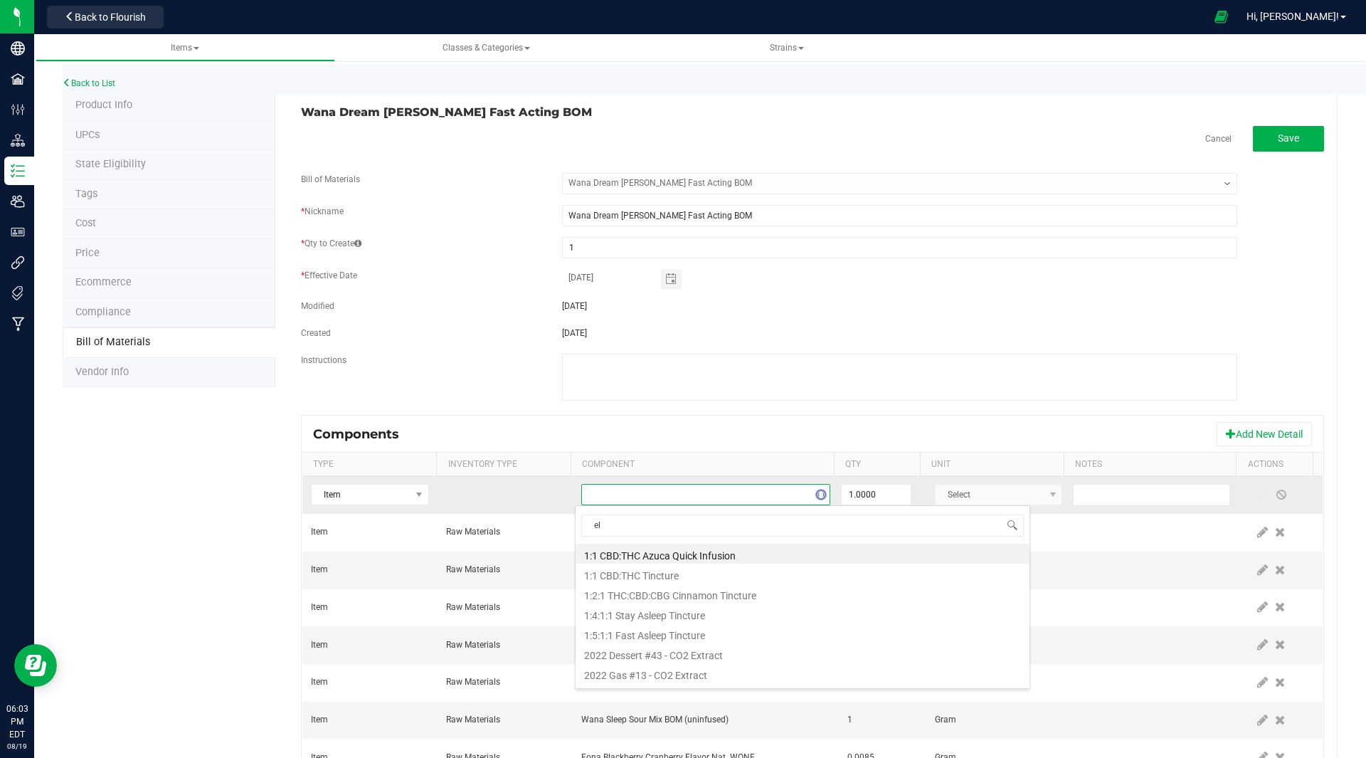
type input "ele"
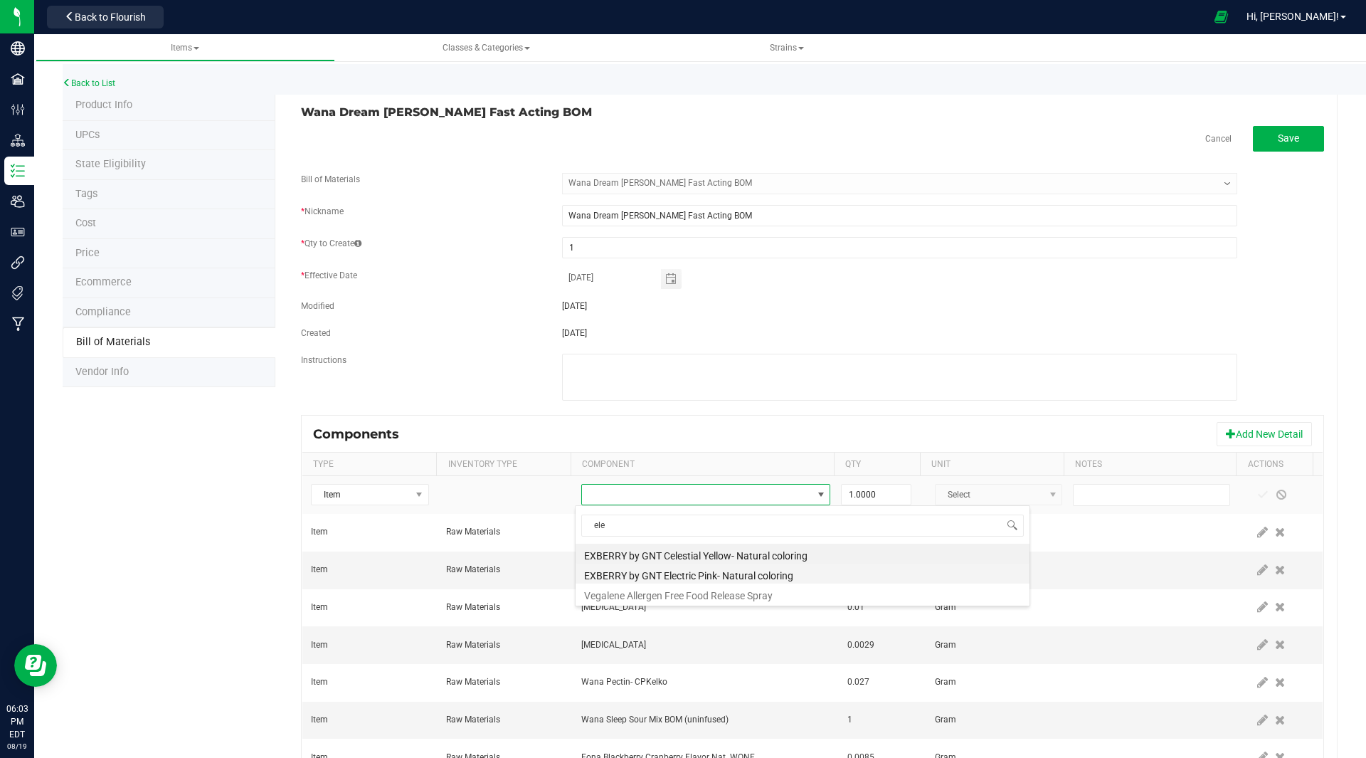
click at [709, 575] on li "EXBERRY by GNT Electric Pink- Natural coloring" at bounding box center [803, 574] width 454 height 20
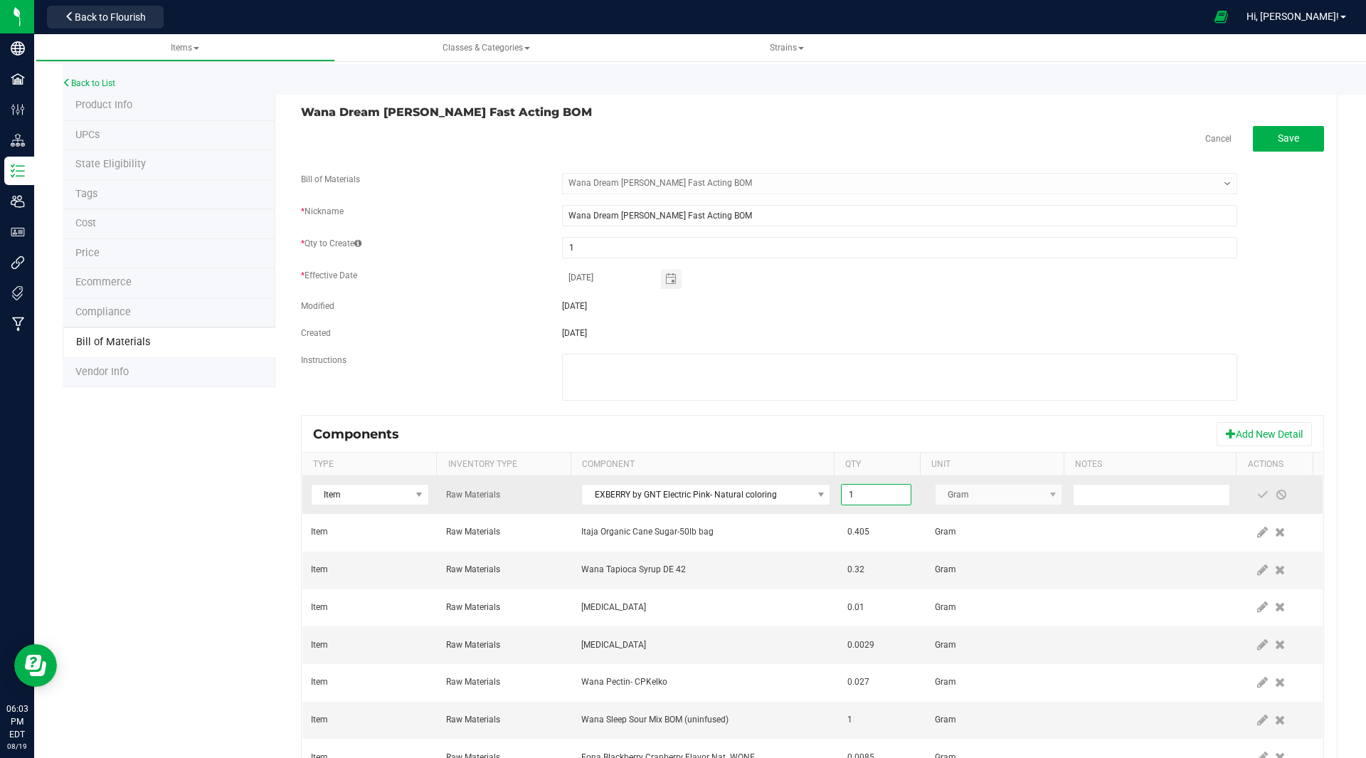
click at [842, 491] on input "1" at bounding box center [876, 495] width 68 height 20
type input "0.0020"
click at [1257, 490] on span at bounding box center [1262, 494] width 11 height 11
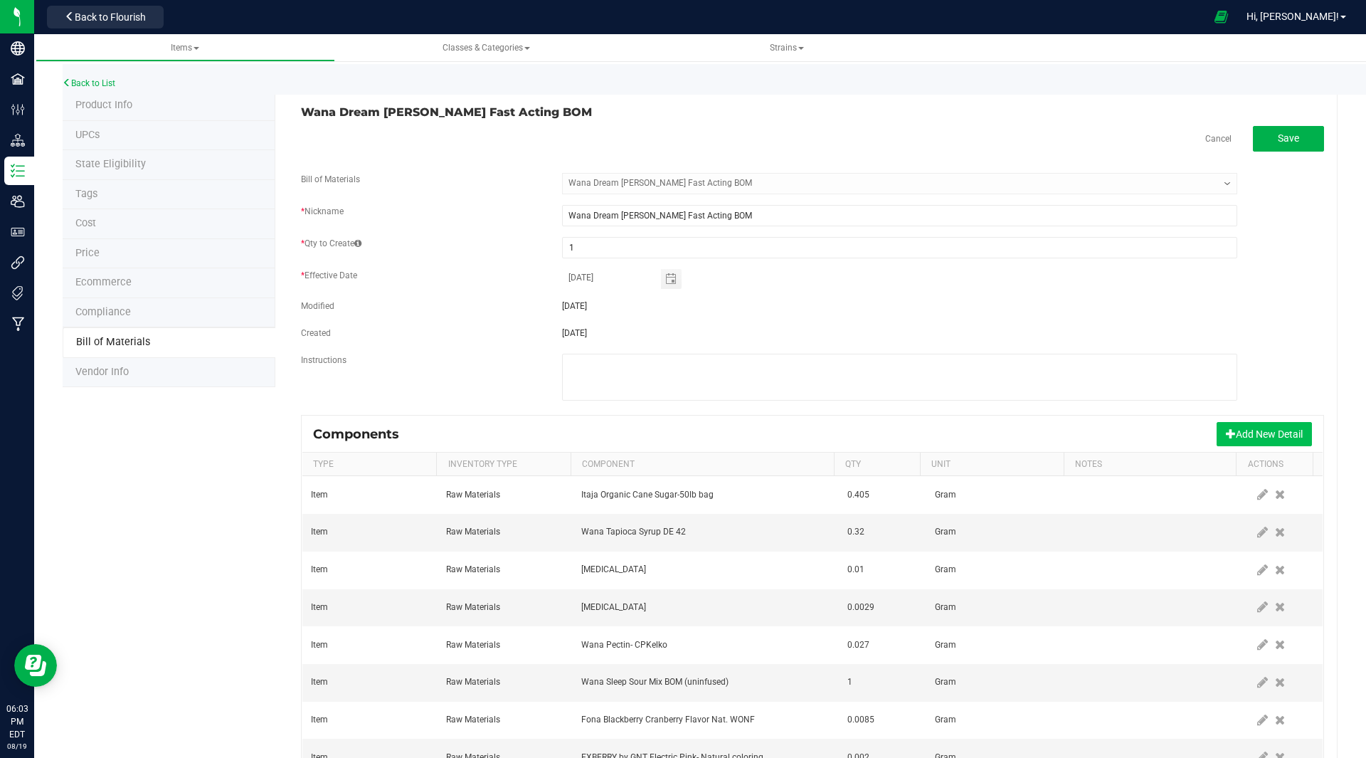
click at [1267, 426] on button "Add New Detail" at bounding box center [1264, 434] width 95 height 24
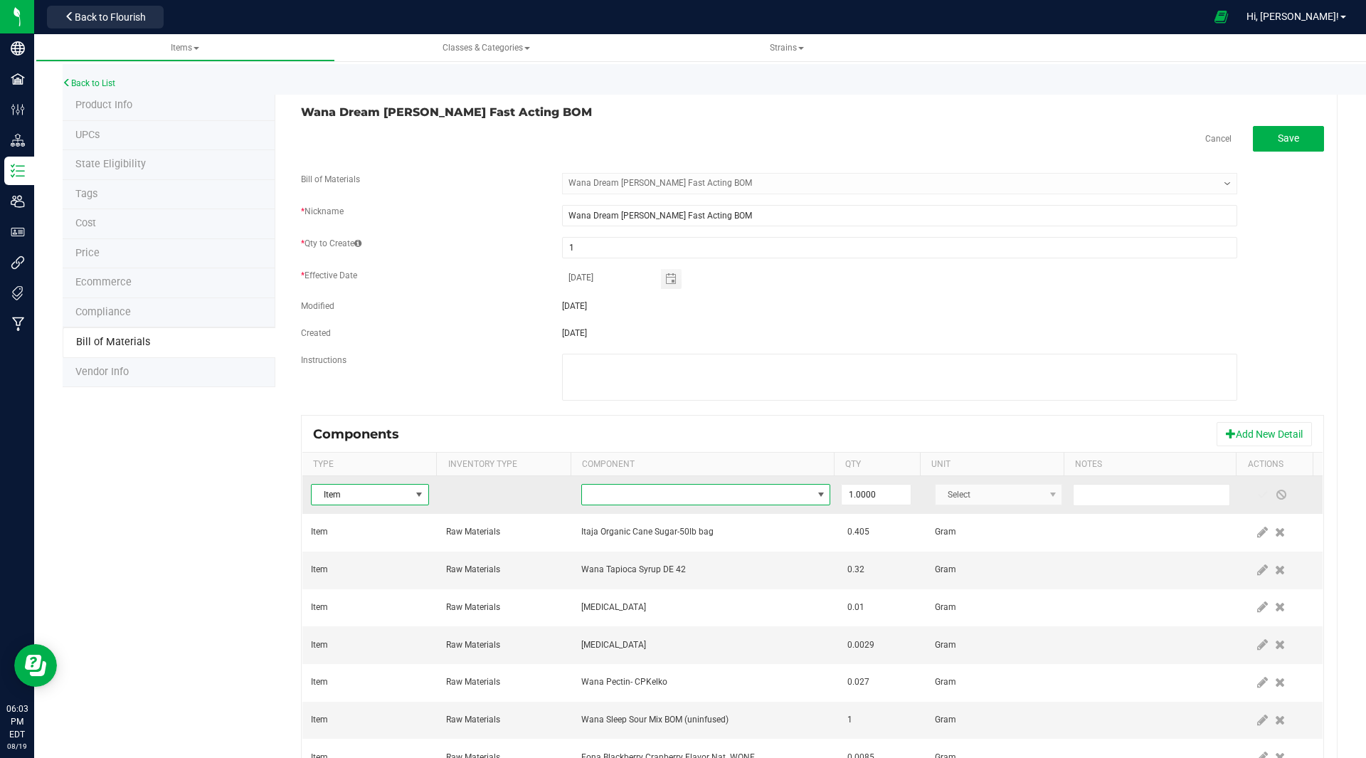
click at [673, 492] on span "NO DATA FOUND" at bounding box center [697, 495] width 230 height 20
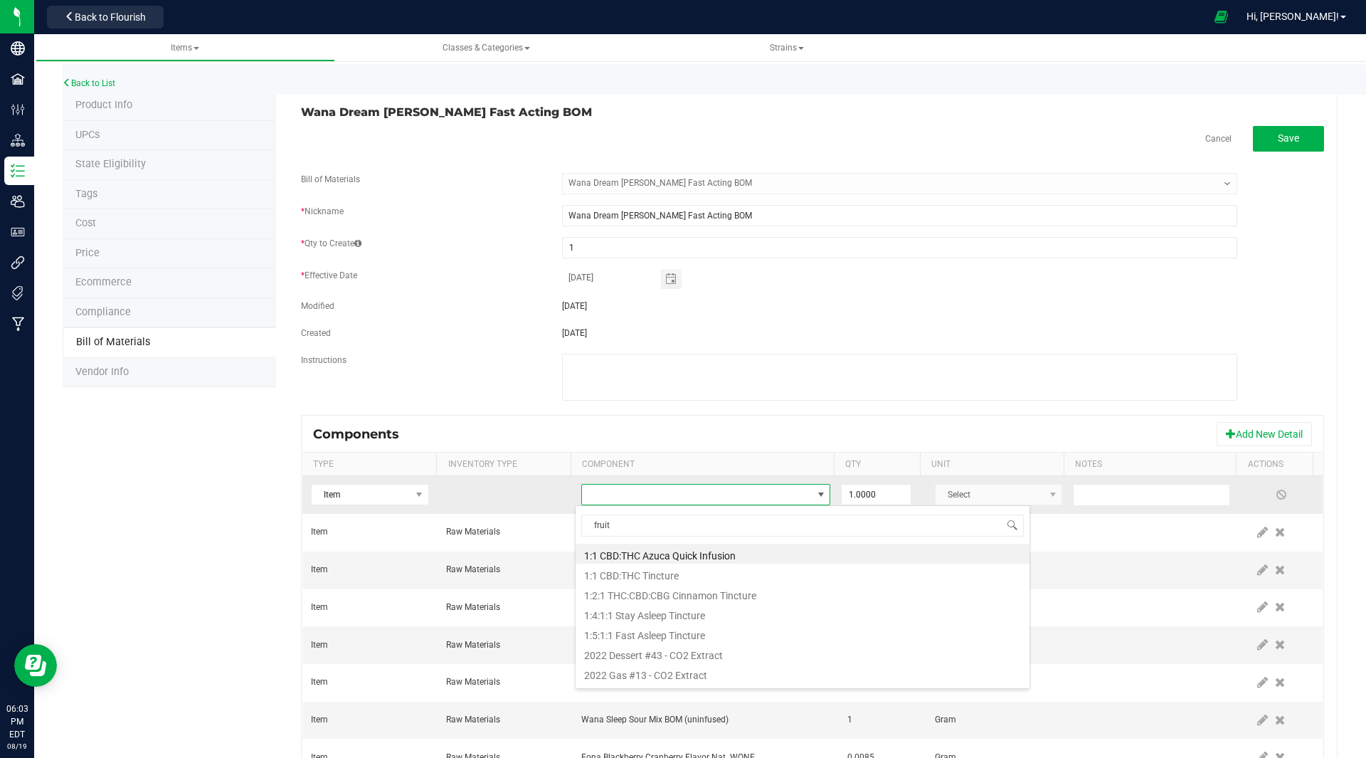
type input "fruit"
click at [673, 492] on span at bounding box center [697, 495] width 230 height 20
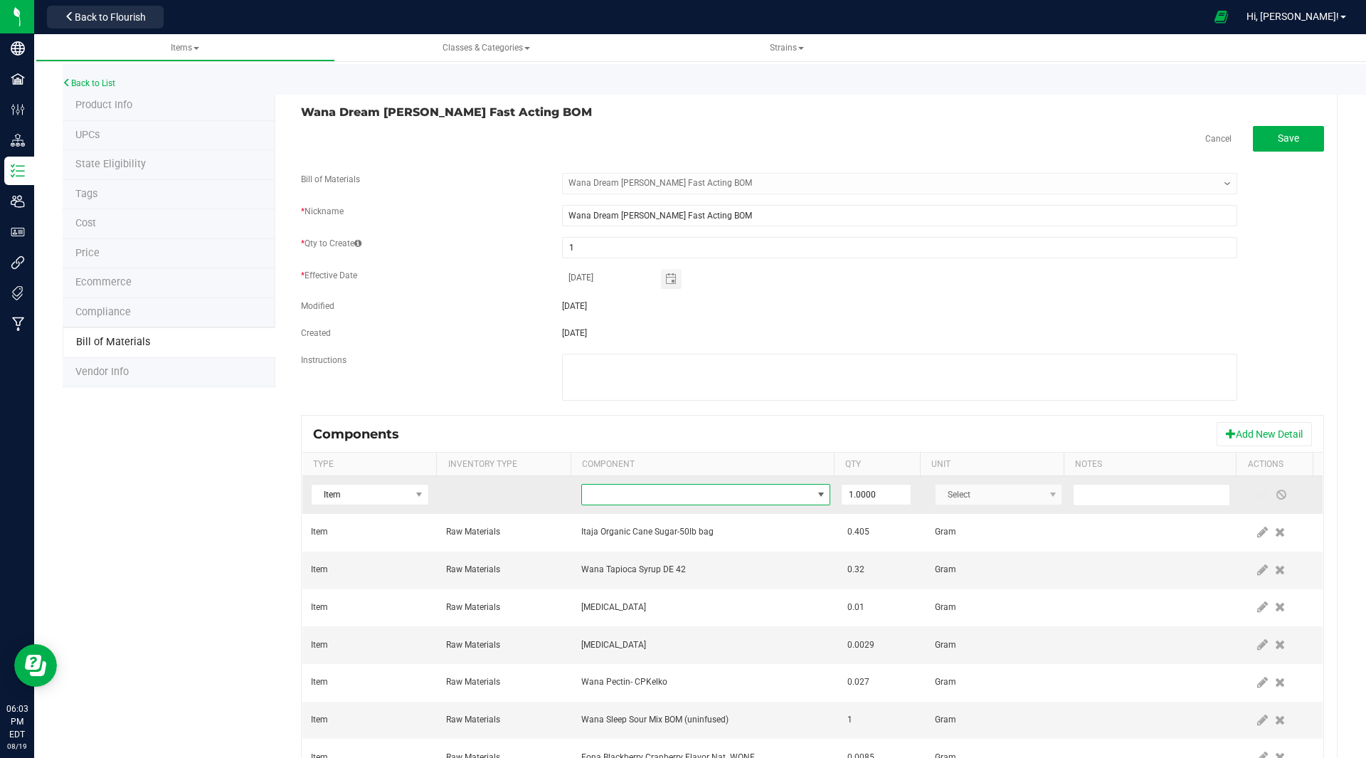
click at [673, 492] on span "NO DATA FOUND" at bounding box center [697, 495] width 230 height 20
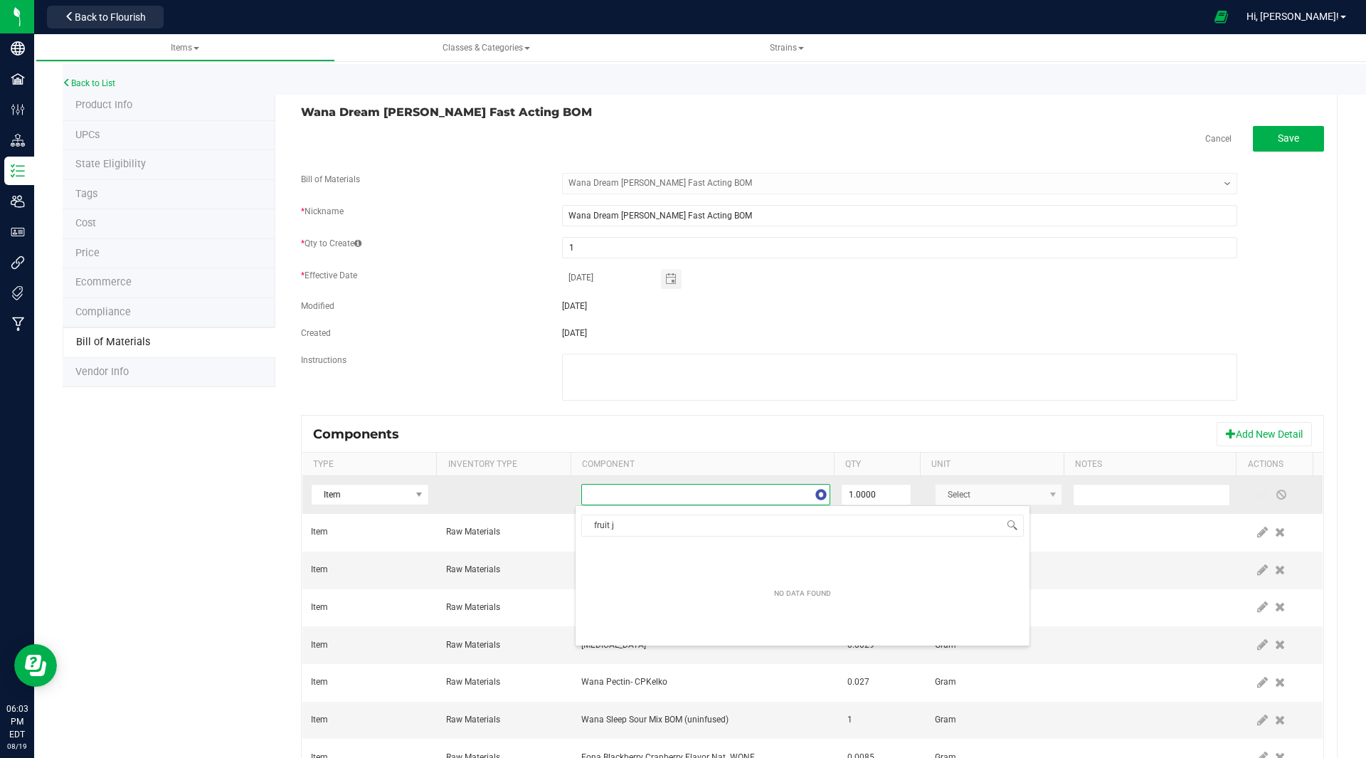
type input "fruit ju"
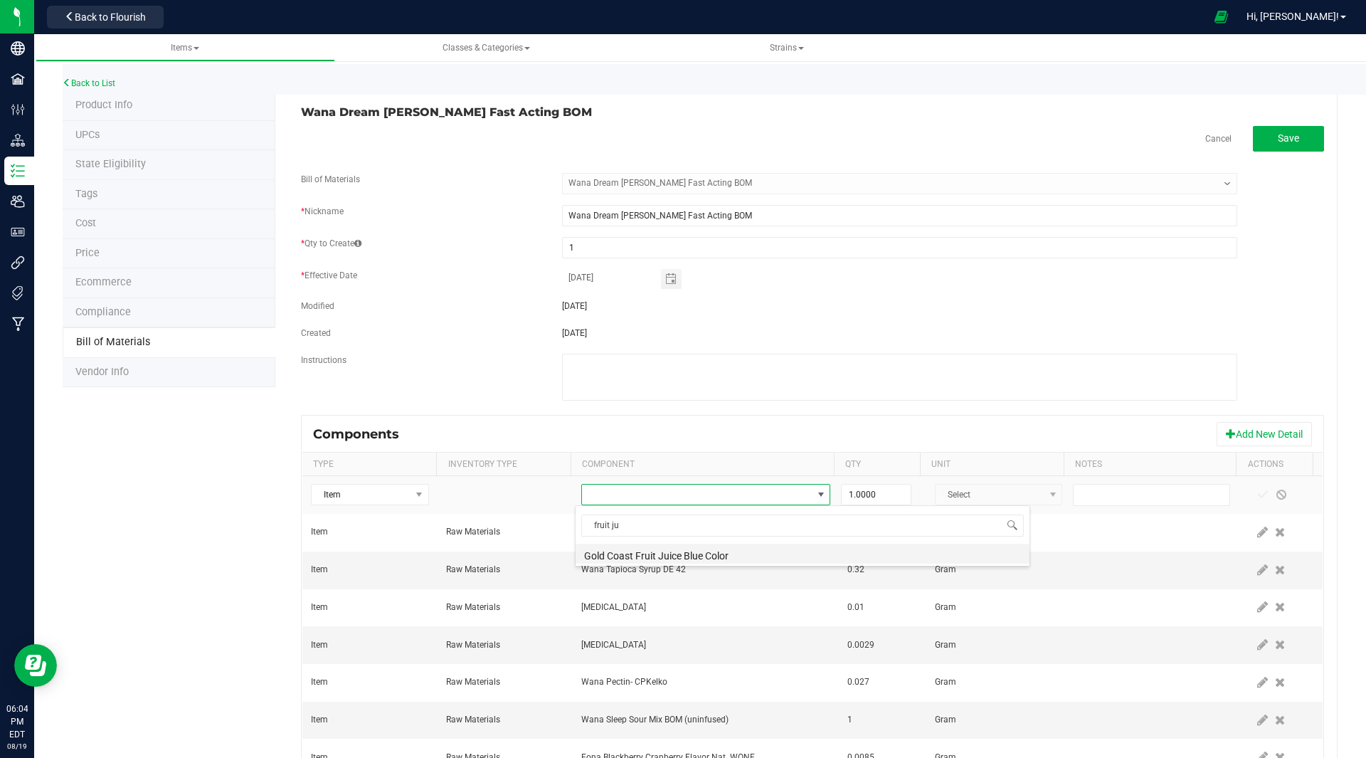
click at [693, 556] on li "Gold Coast Fruit Juice Blue Color" at bounding box center [803, 554] width 454 height 20
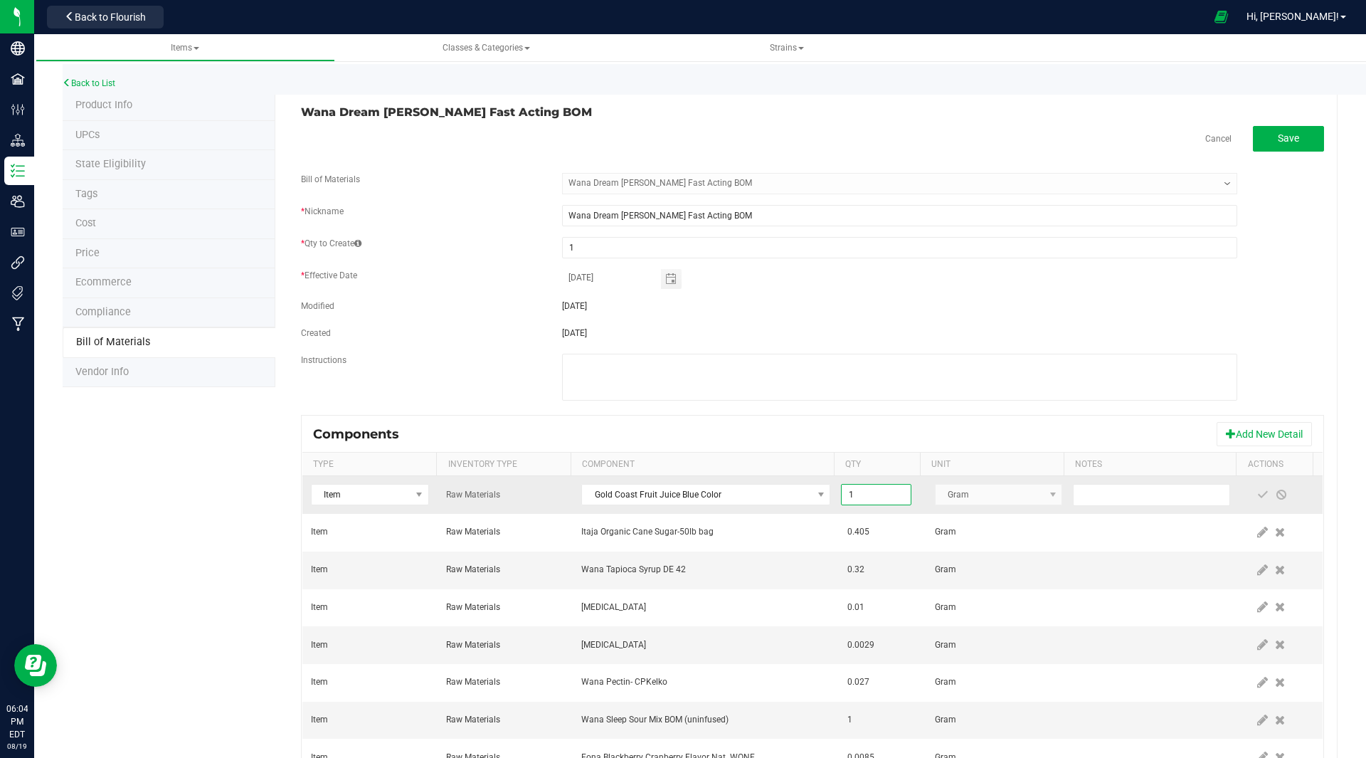
click at [876, 497] on input "1" at bounding box center [876, 495] width 68 height 20
type input "0.0010"
click at [1257, 494] on span at bounding box center [1262, 494] width 11 height 11
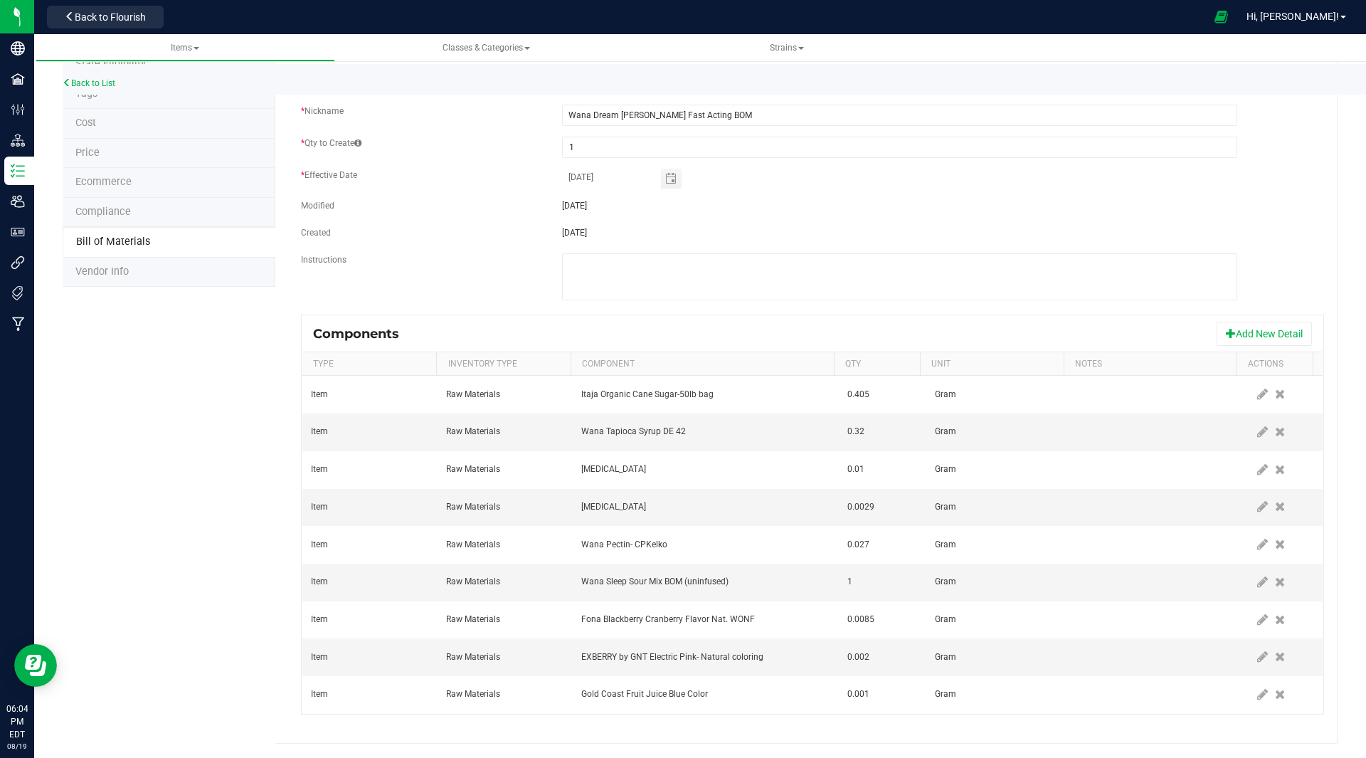
scroll to position [0, 0]
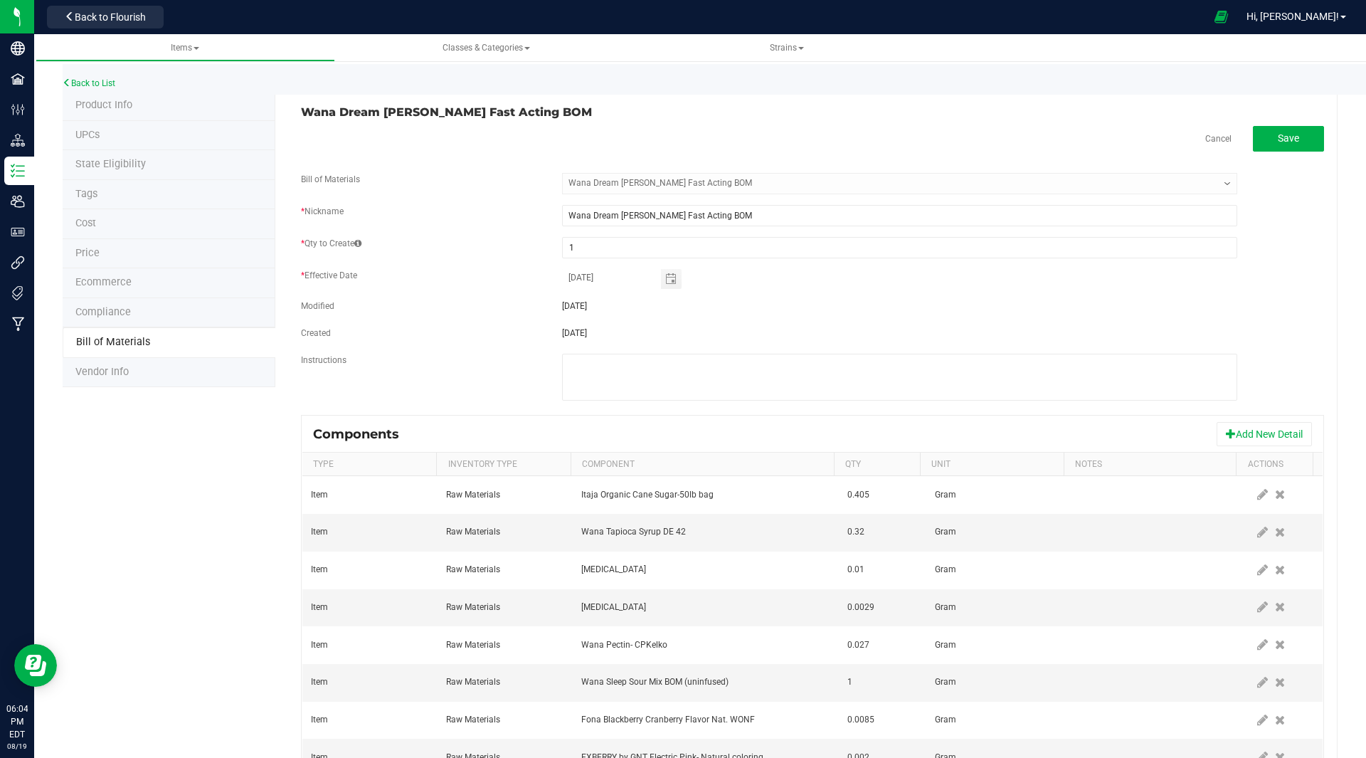
click at [1270, 125] on div "Wana Dream Berry Fast Acting BOM Cancel Save Bill of Materials -- Select -- Wan…" at bounding box center [806, 467] width 1062 height 753
click at [1288, 142] on span "Save" at bounding box center [1288, 137] width 21 height 11
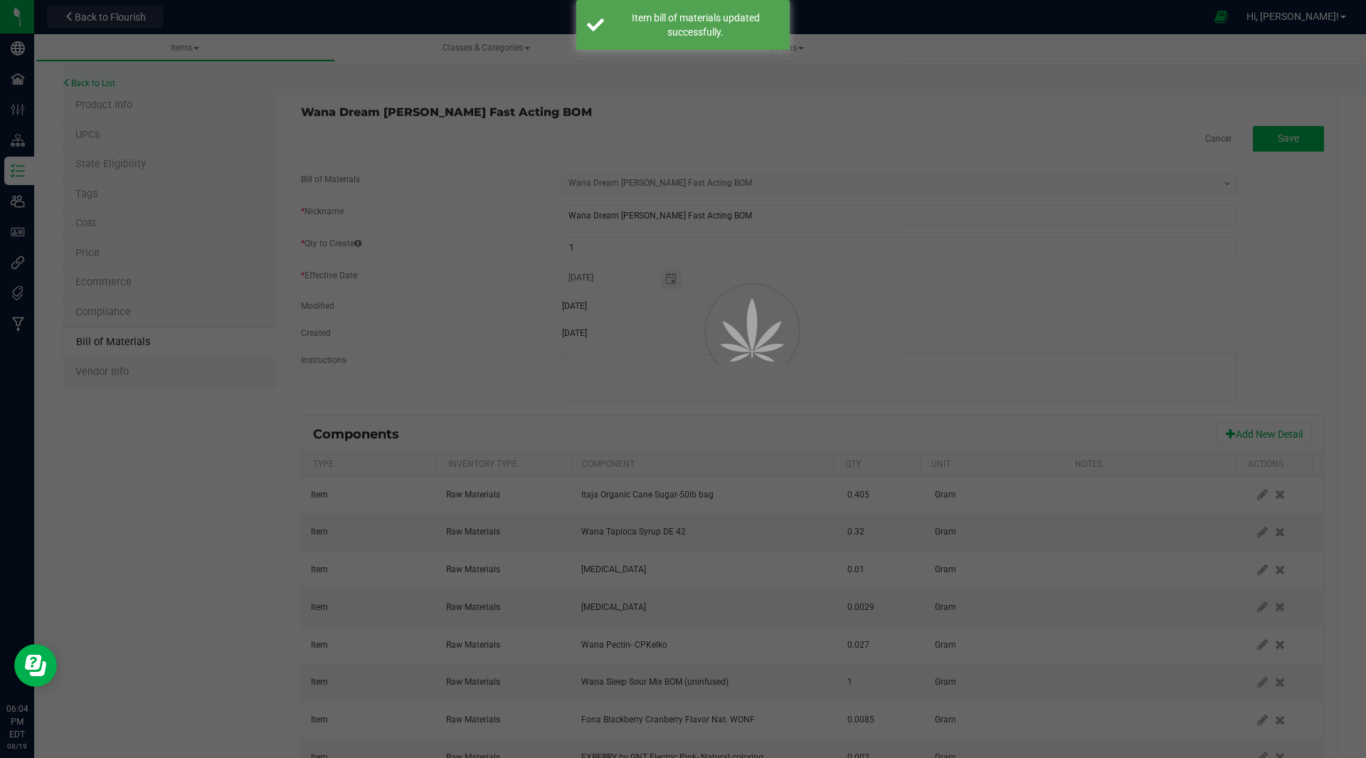
select select "43"
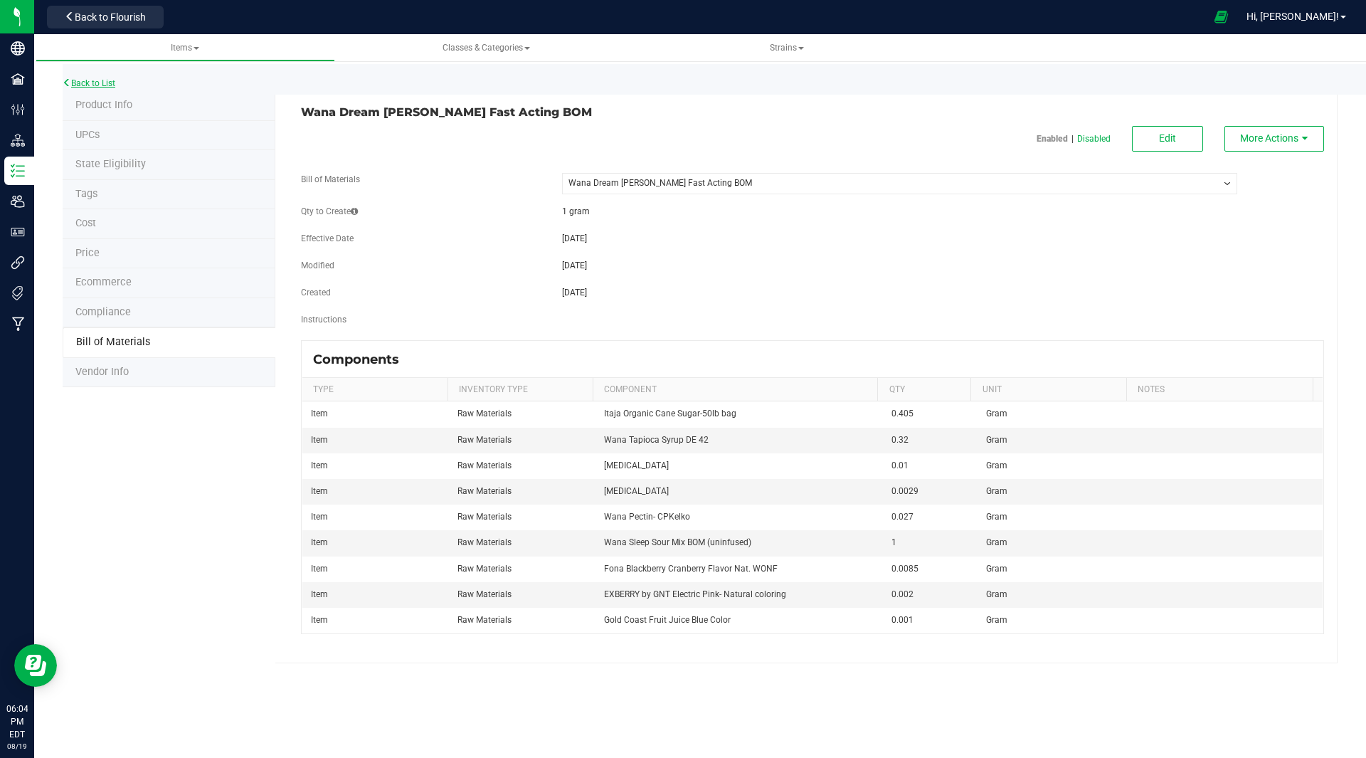
click at [102, 85] on link "Back to List" at bounding box center [89, 83] width 53 height 10
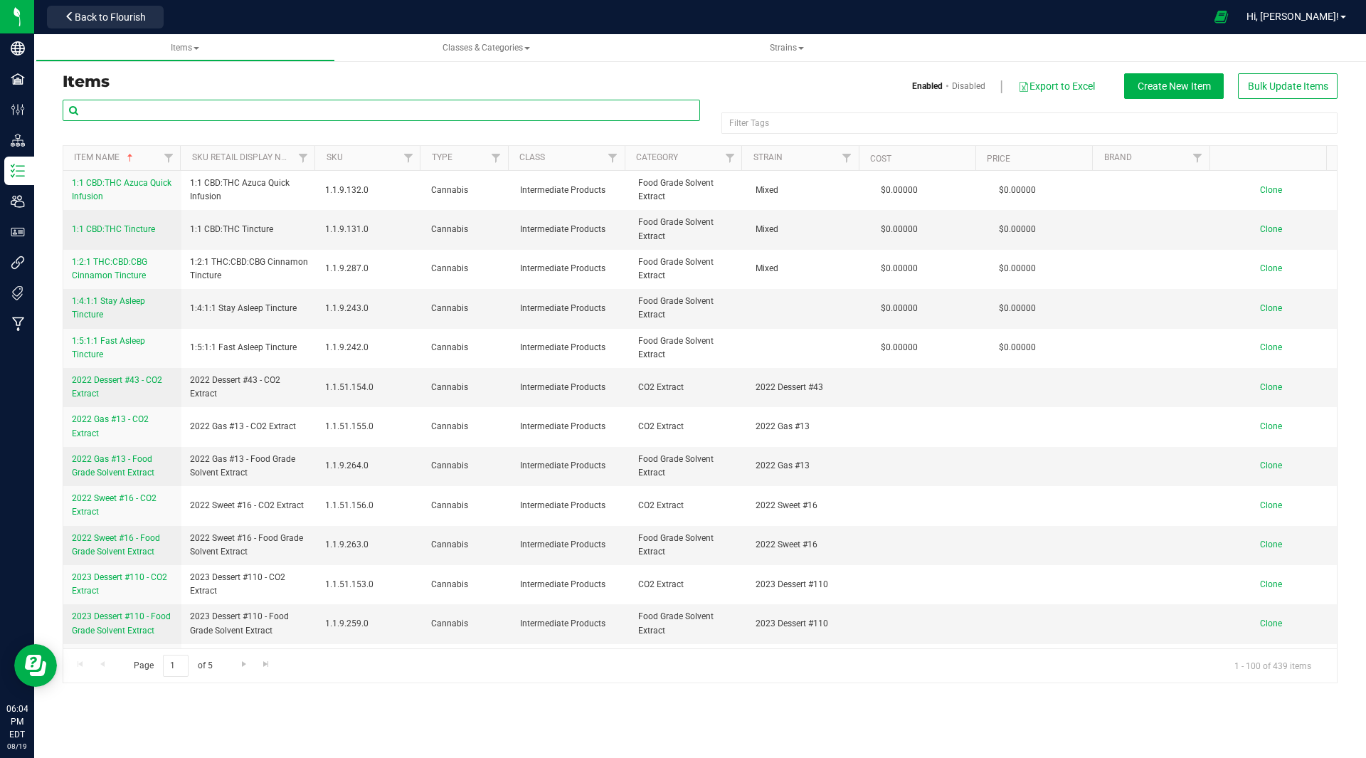
click at [204, 110] on input "text" at bounding box center [382, 110] width 638 height 21
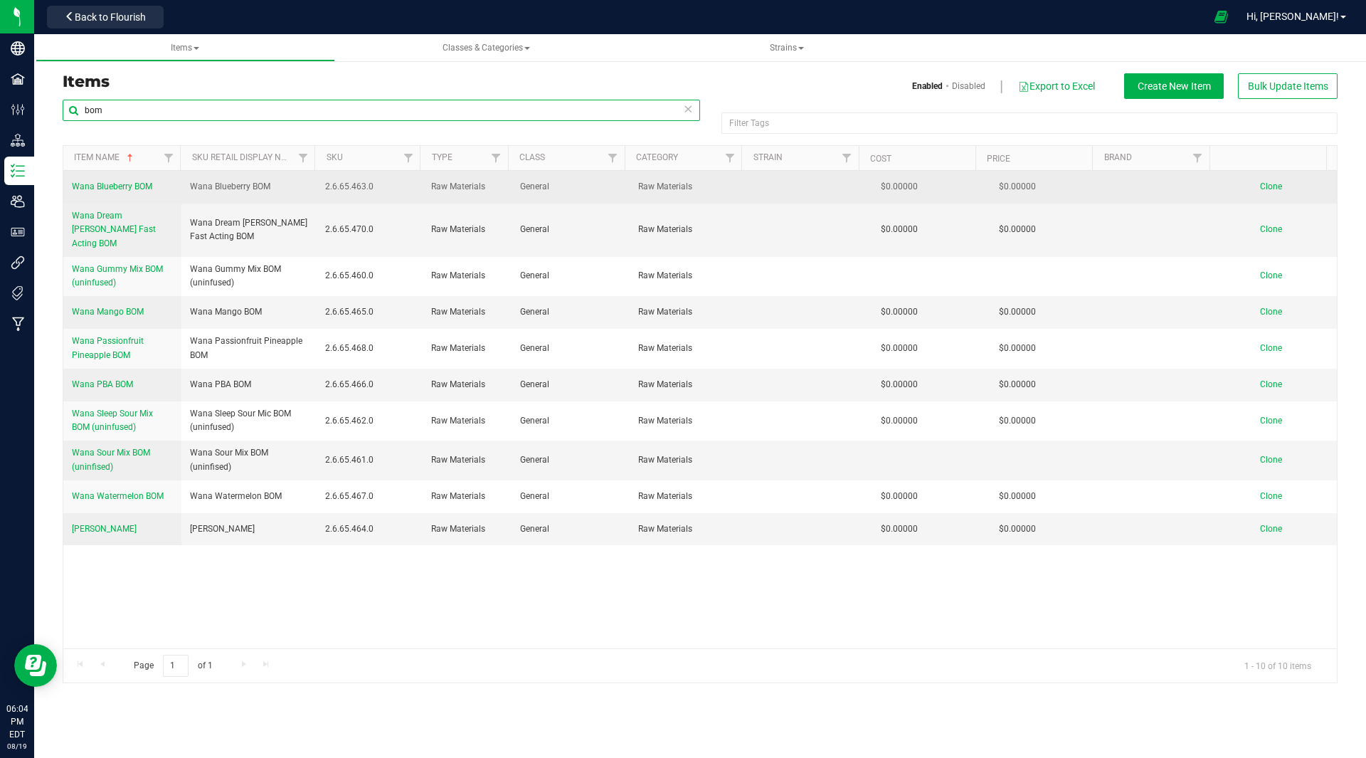
type input "bom"
click at [1264, 185] on span "Clone" at bounding box center [1271, 186] width 22 height 10
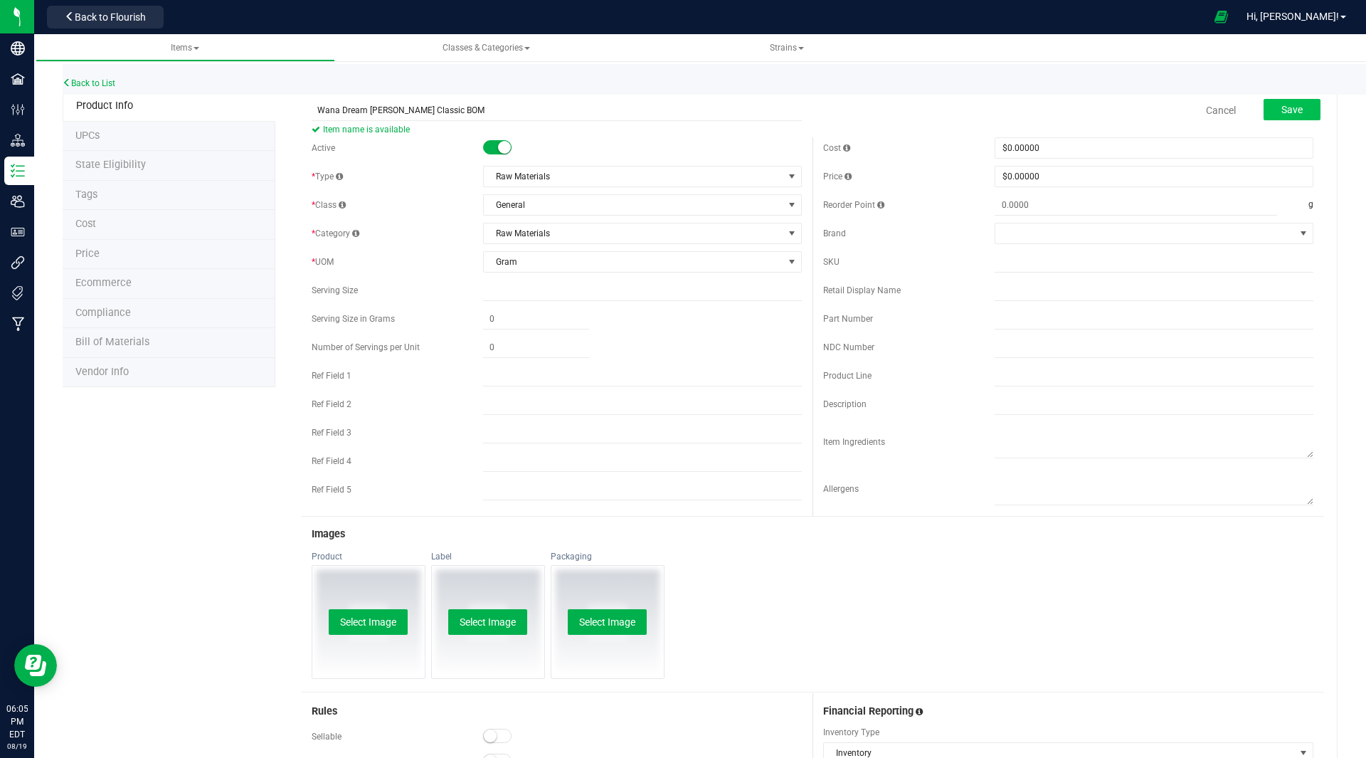
type input "Wana Dream Berry Classic BOM"
click at [1282, 113] on span "Save" at bounding box center [1292, 109] width 21 height 11
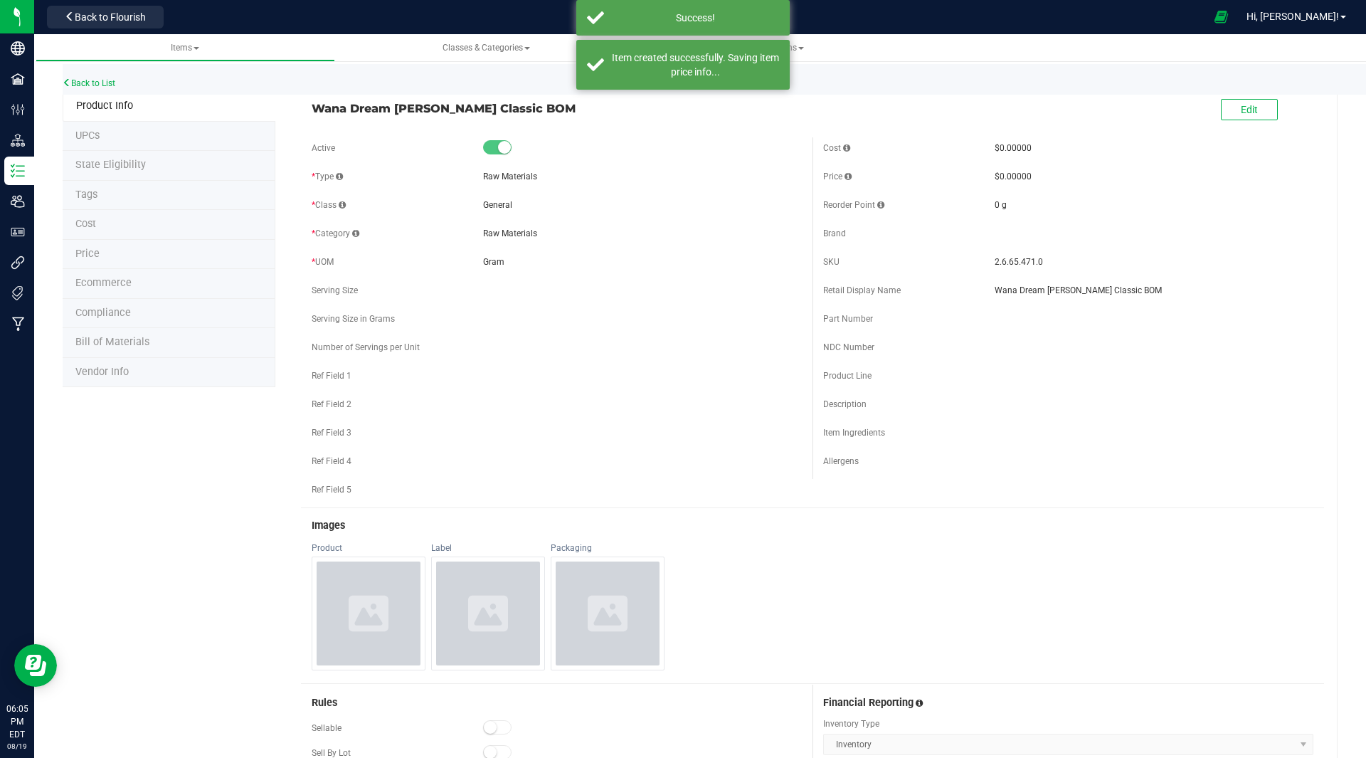
click at [130, 340] on span "Bill of Materials" at bounding box center [112, 342] width 74 height 12
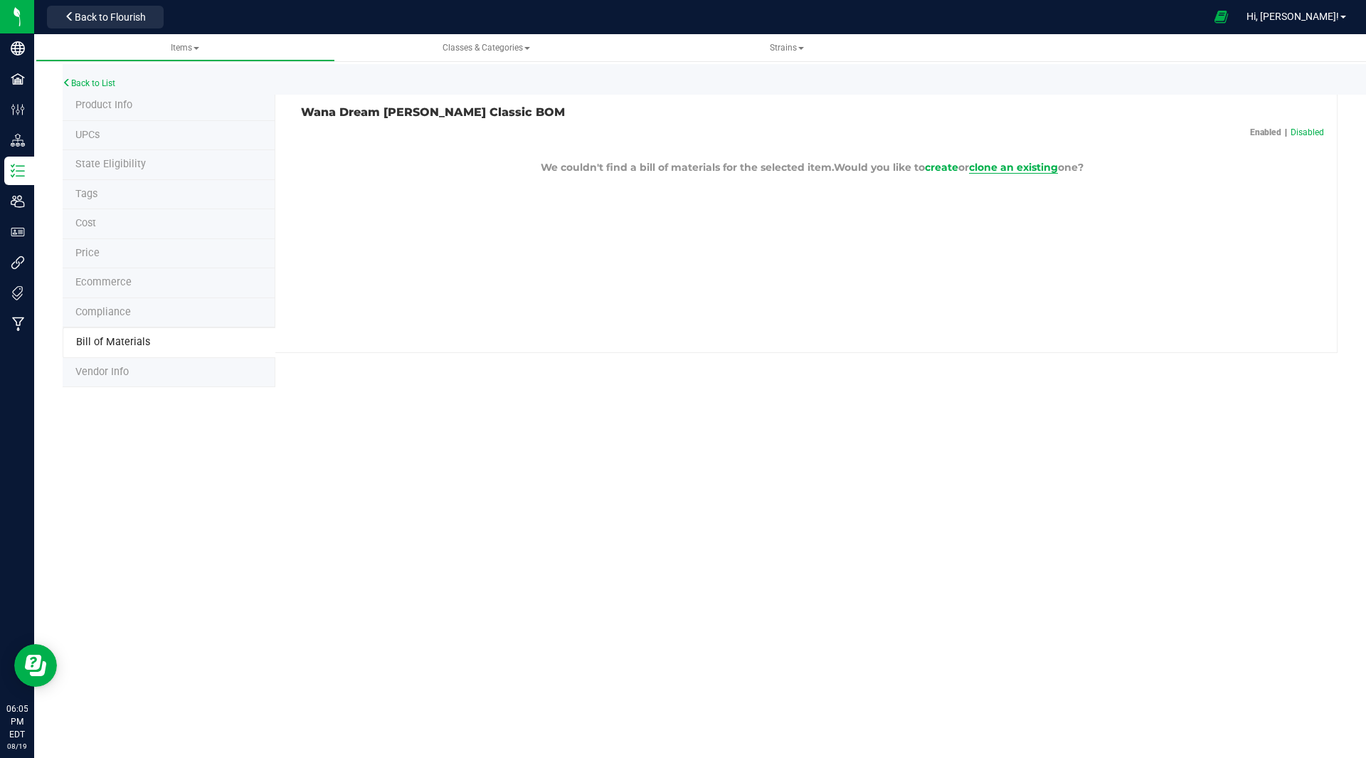
click at [1013, 167] on span "clone an existing" at bounding box center [1013, 167] width 89 height 13
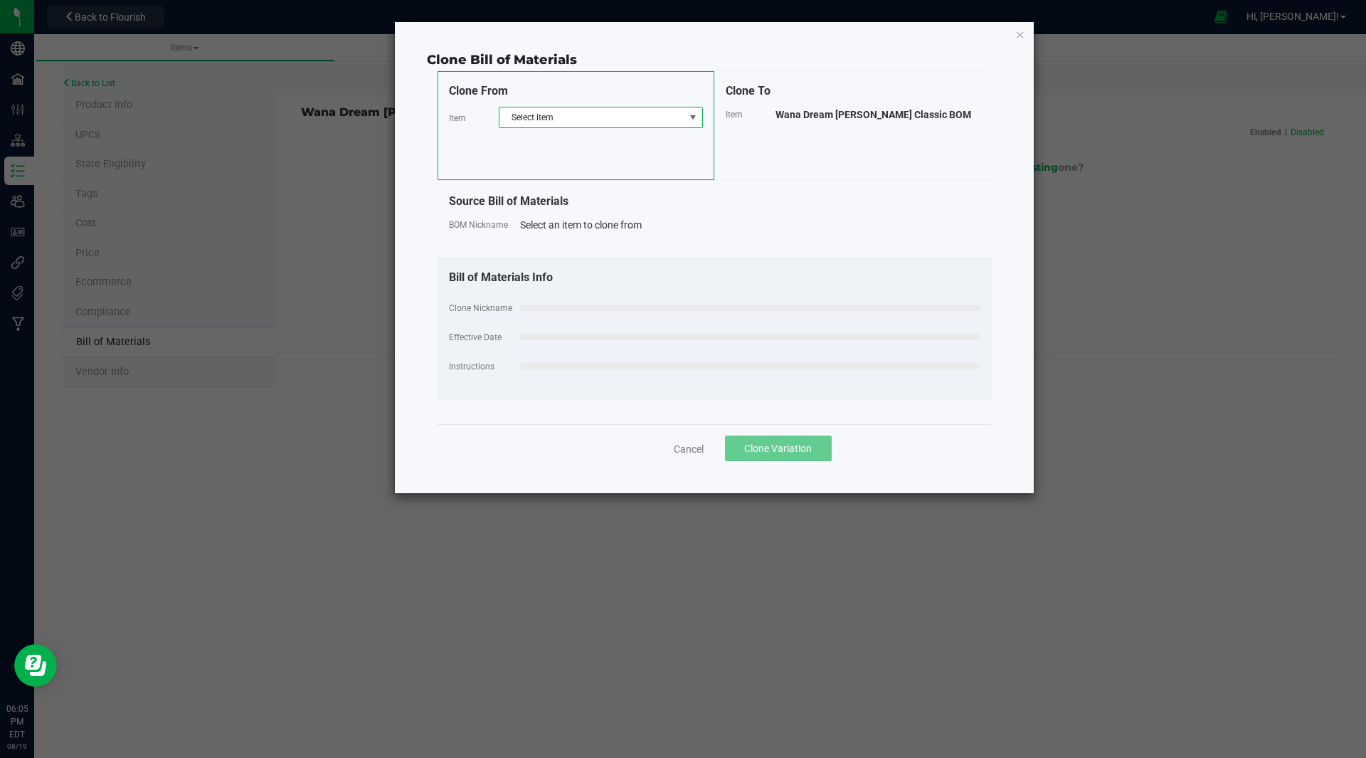
click at [580, 113] on span "Select item" at bounding box center [592, 117] width 185 height 20
type input "bom"
click at [613, 219] on li "Wana Gummy Mix BOM (uninfused)" at bounding box center [601, 216] width 203 height 20
select select "30"
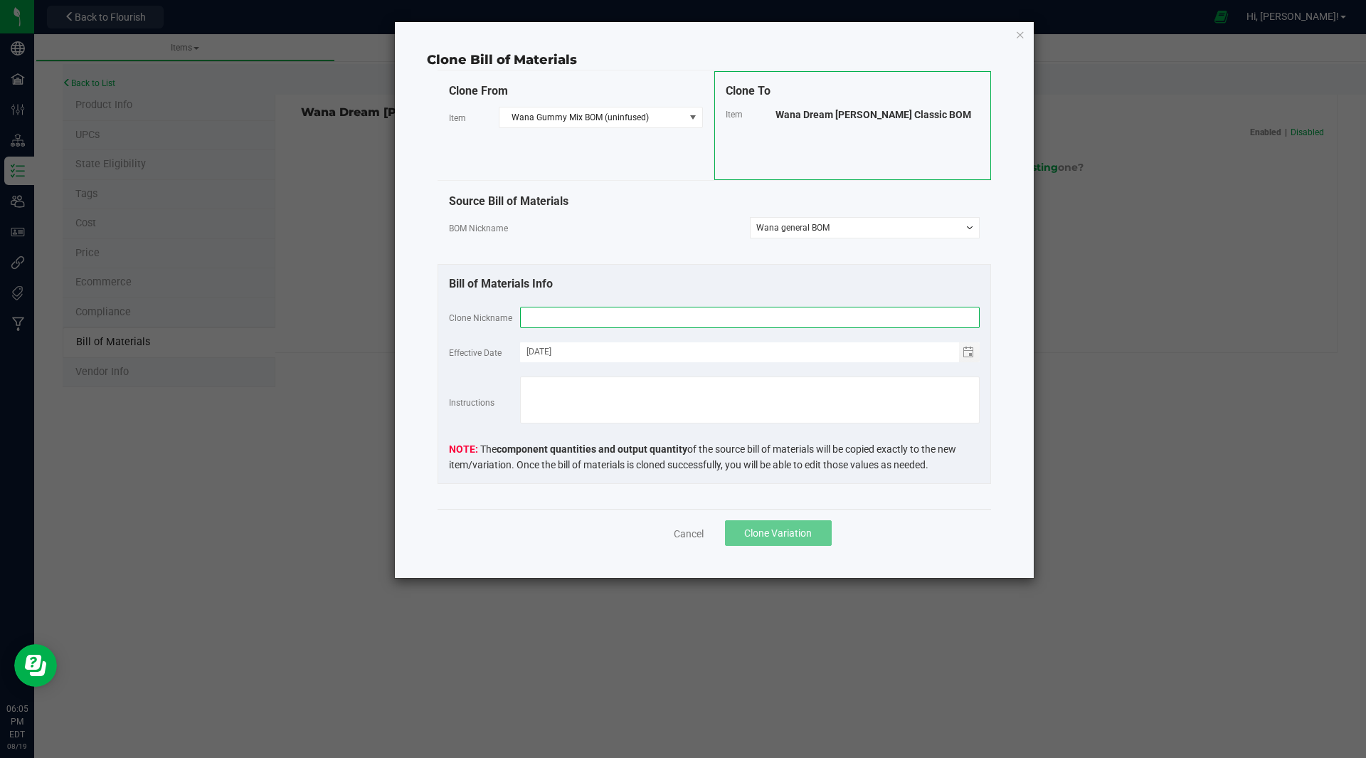
click at [593, 324] on input "text" at bounding box center [750, 317] width 460 height 21
type input "Wana Dream Berry Classic BOM"
click at [760, 538] on span "Clone Variation" at bounding box center [778, 532] width 68 height 11
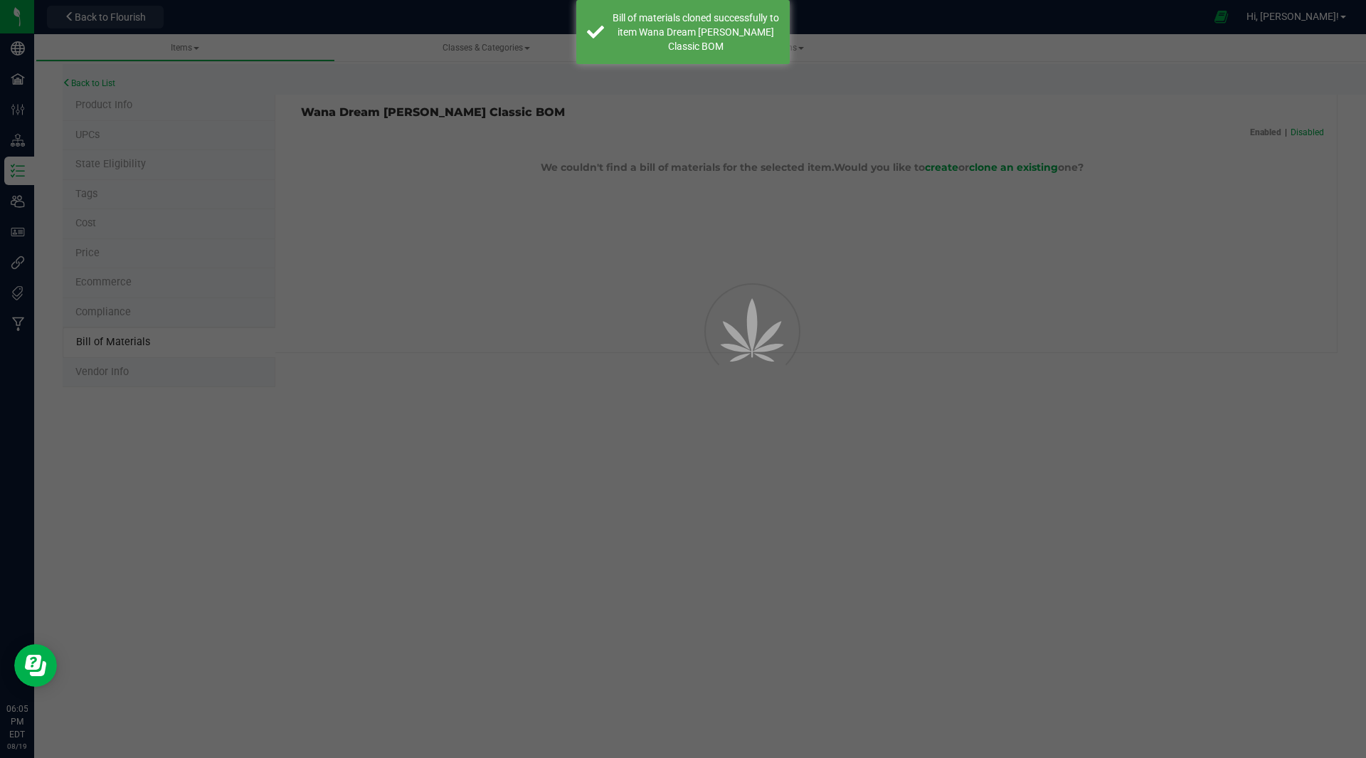
select select "44"
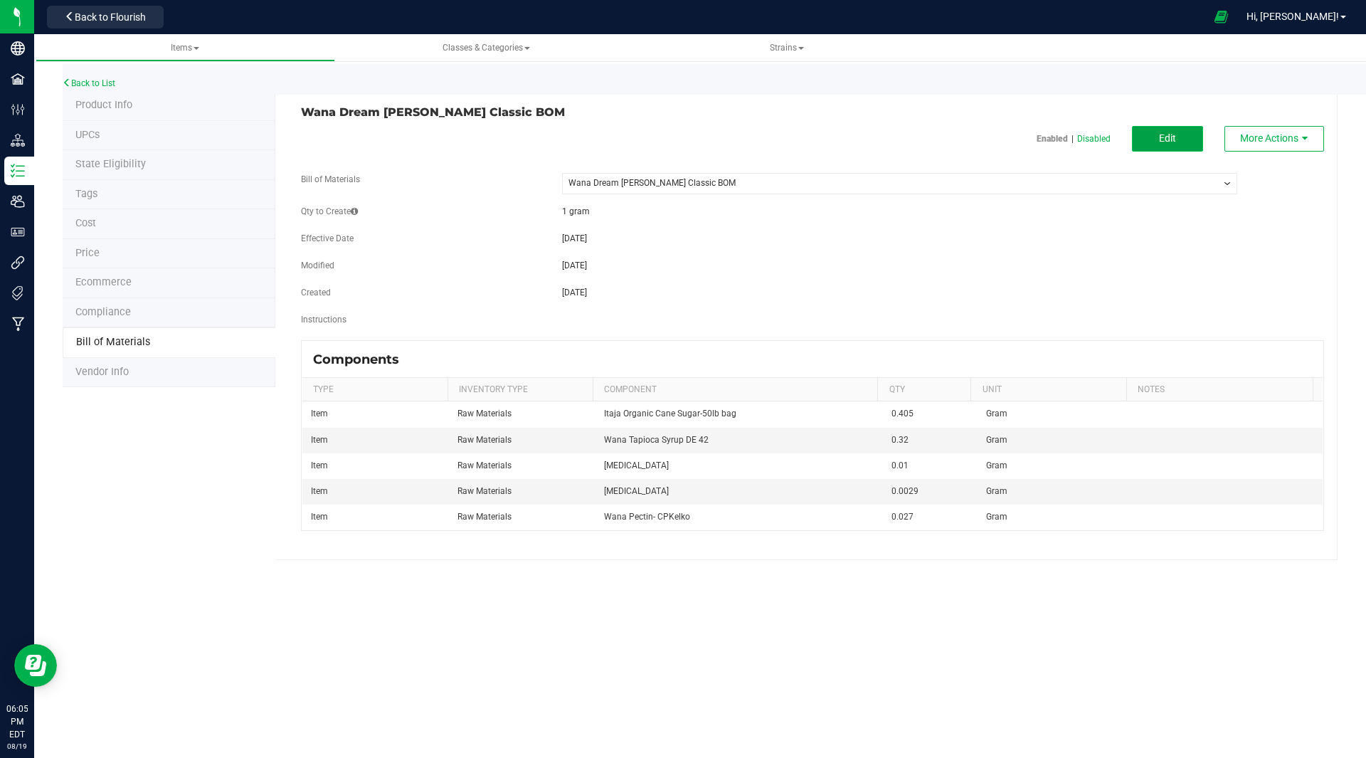
click at [1165, 134] on span "Edit" at bounding box center [1167, 137] width 17 height 11
select select "44"
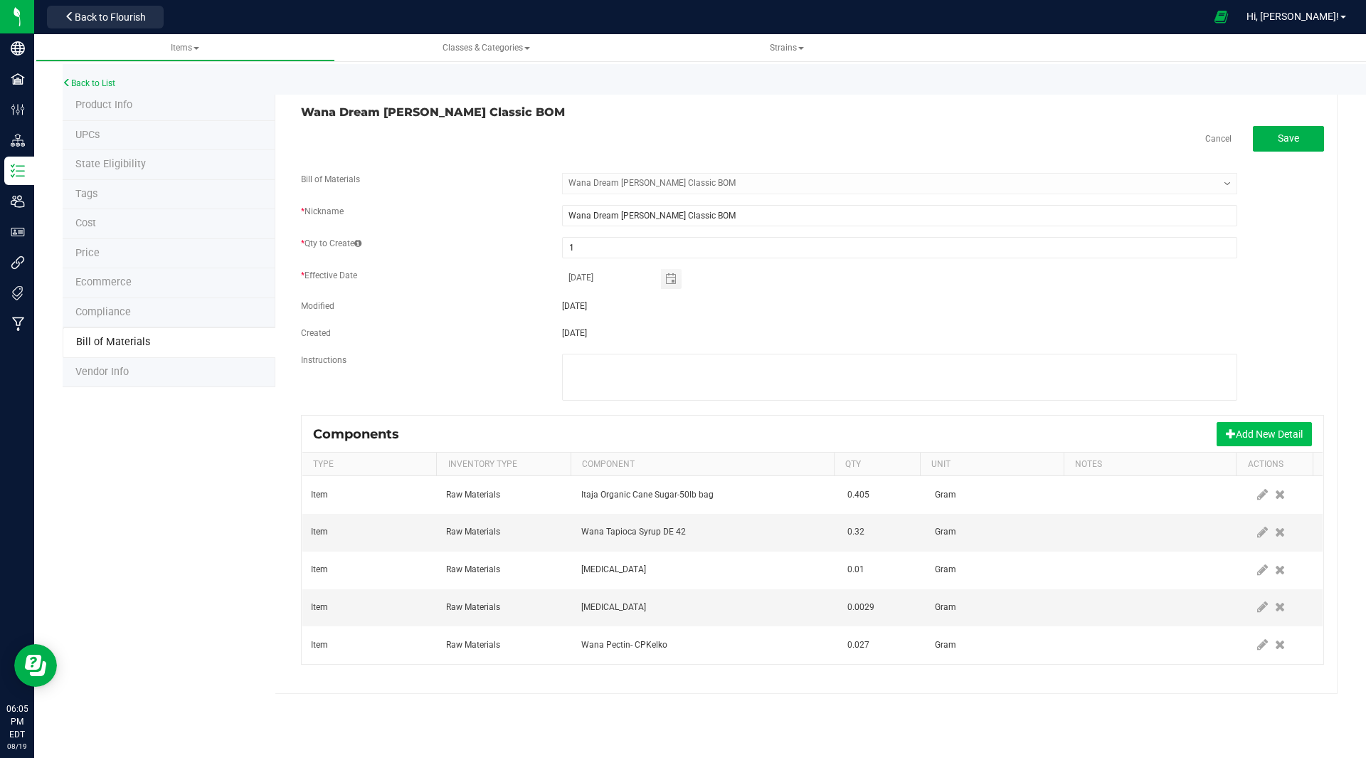
click at [1243, 428] on button "Add New Detail" at bounding box center [1264, 434] width 95 height 24
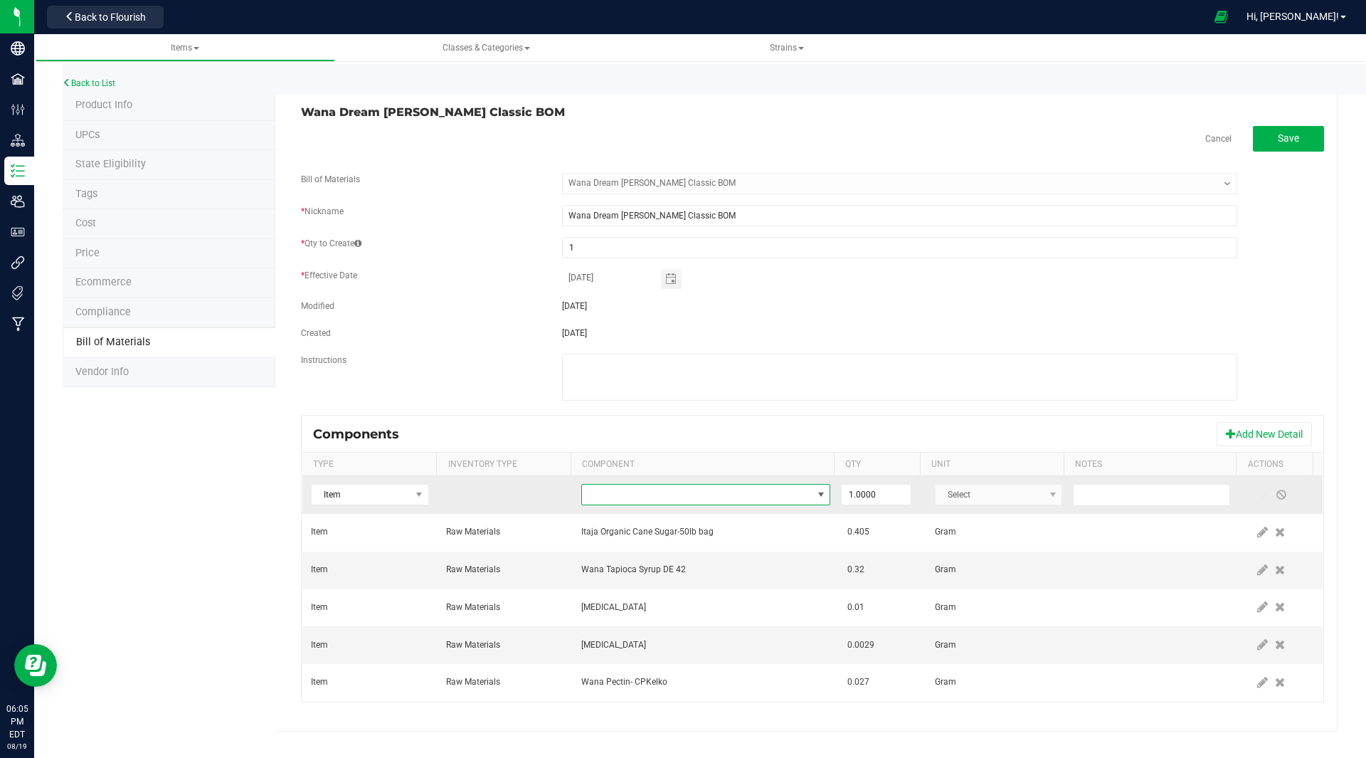
click at [635, 494] on span "NO DATA FOUND" at bounding box center [697, 495] width 230 height 20
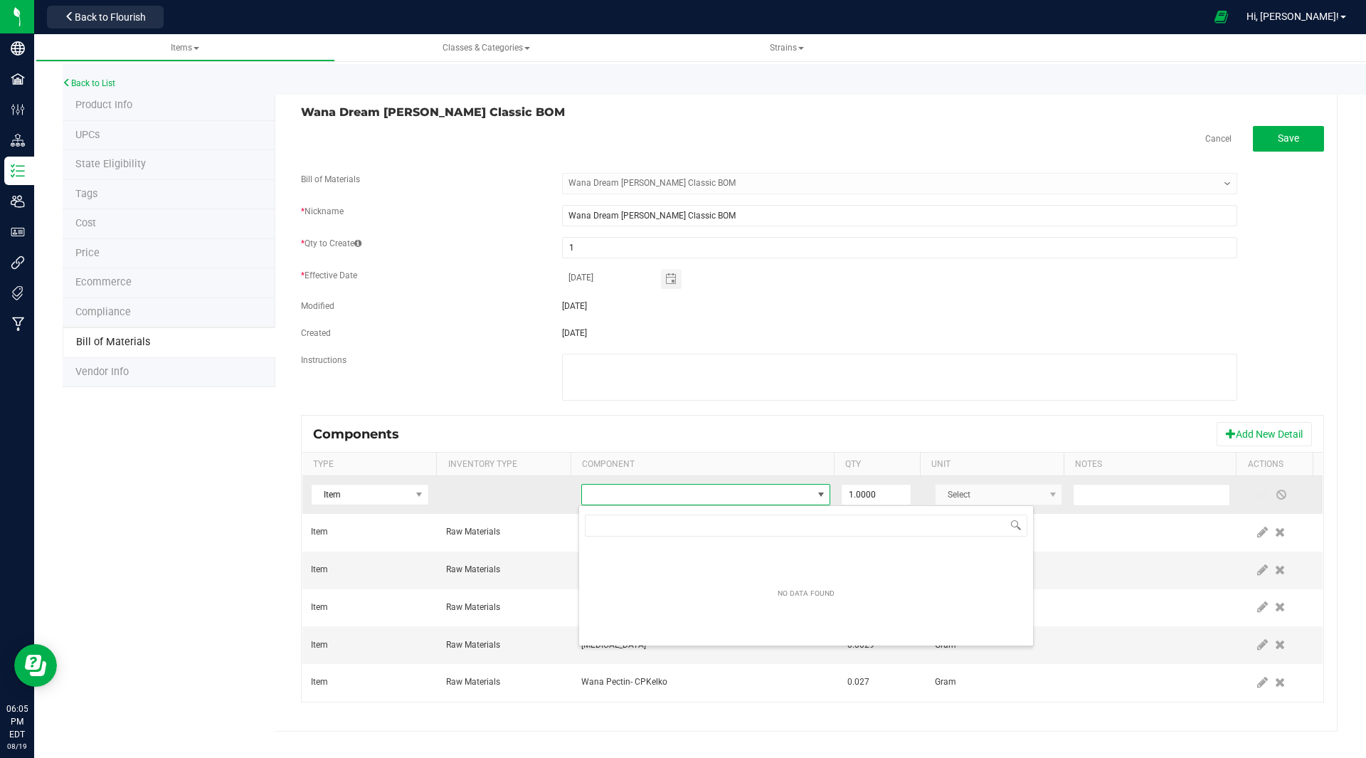
scroll to position [21, 243]
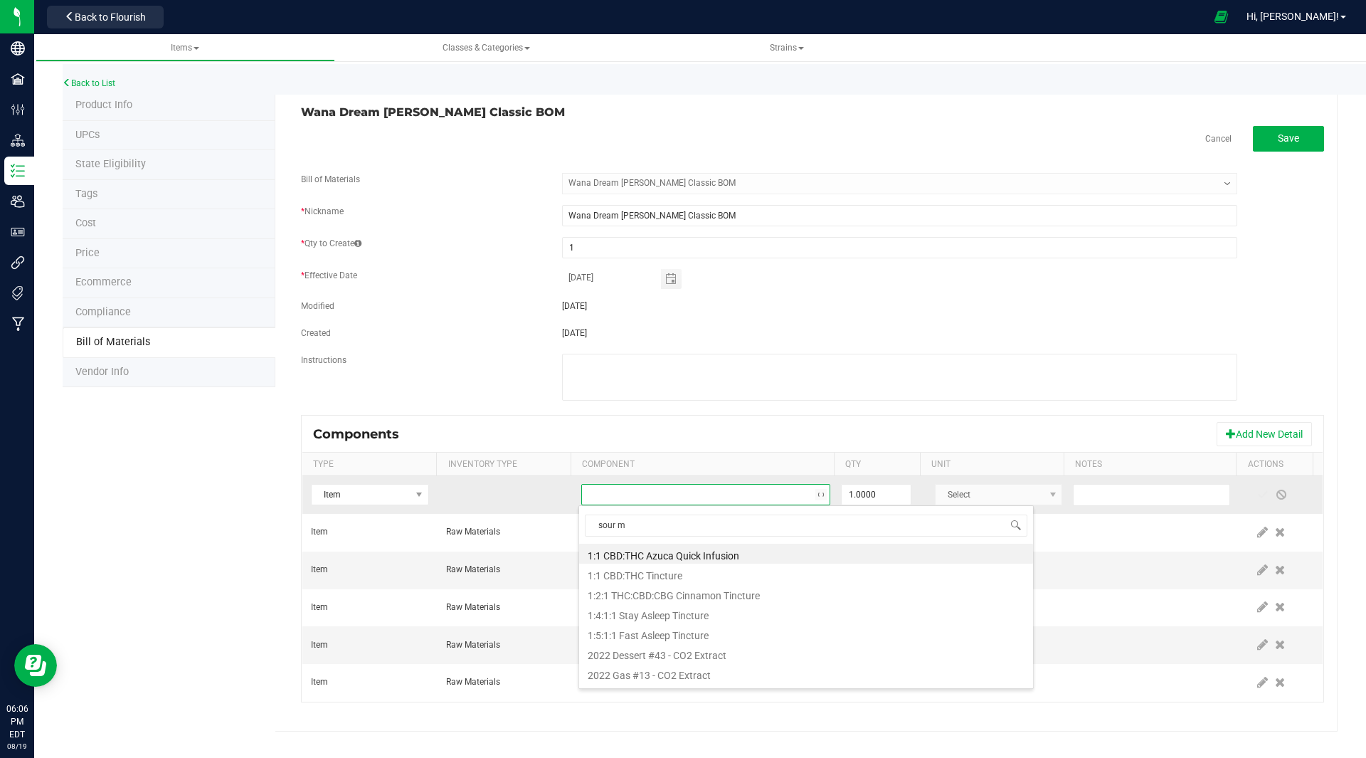
type input "sour mi"
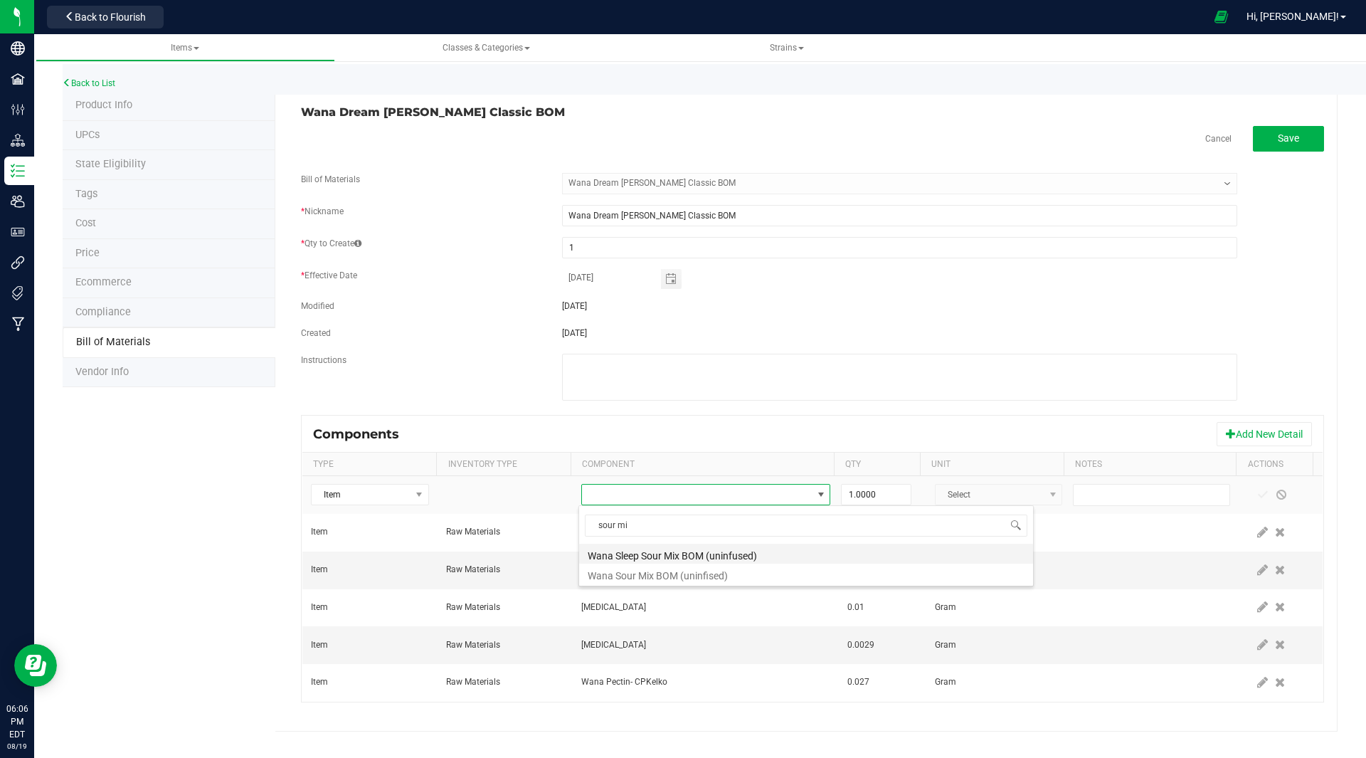
click at [662, 549] on li "Wana Sleep Sour Mix BOM (uninfused)" at bounding box center [806, 554] width 454 height 20
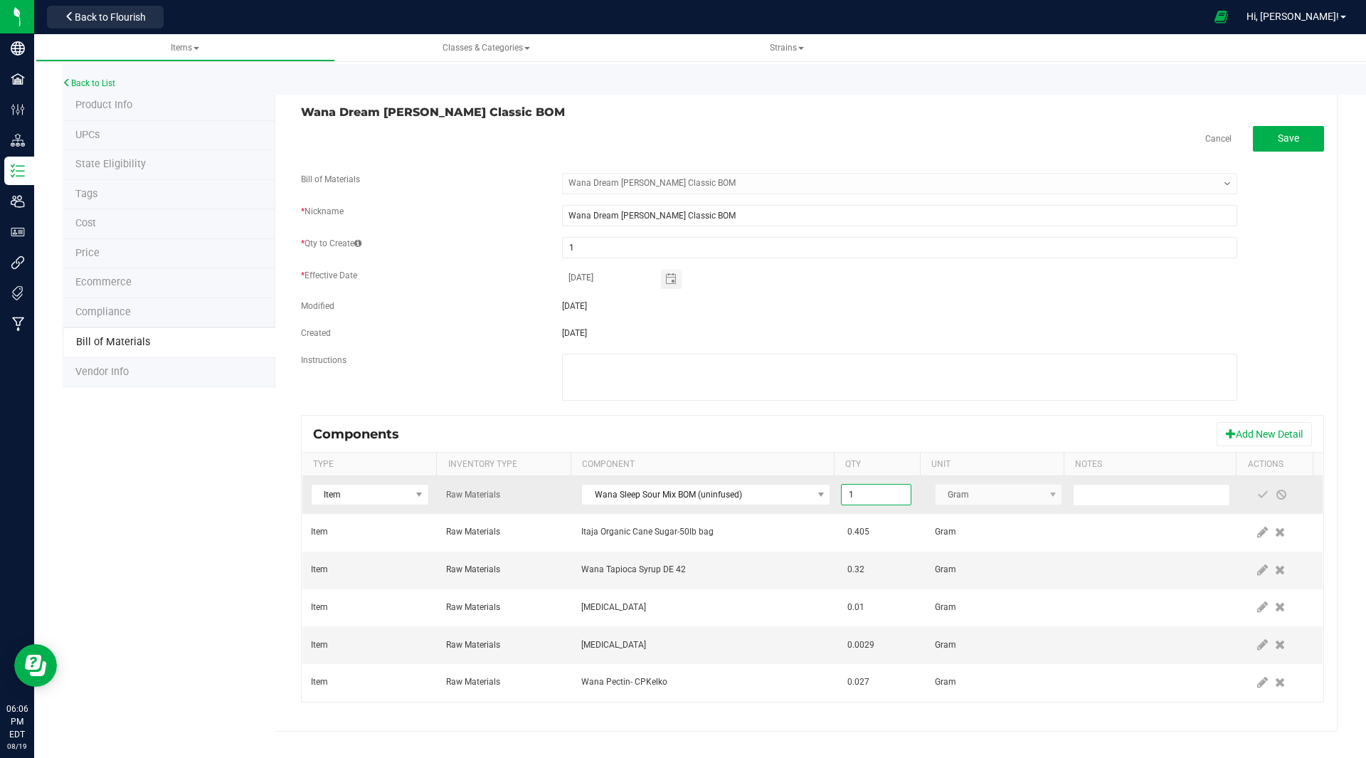
click at [883, 492] on input "1" at bounding box center [876, 495] width 68 height 20
type input "0.0009"
click at [1257, 490] on span at bounding box center [1262, 494] width 11 height 11
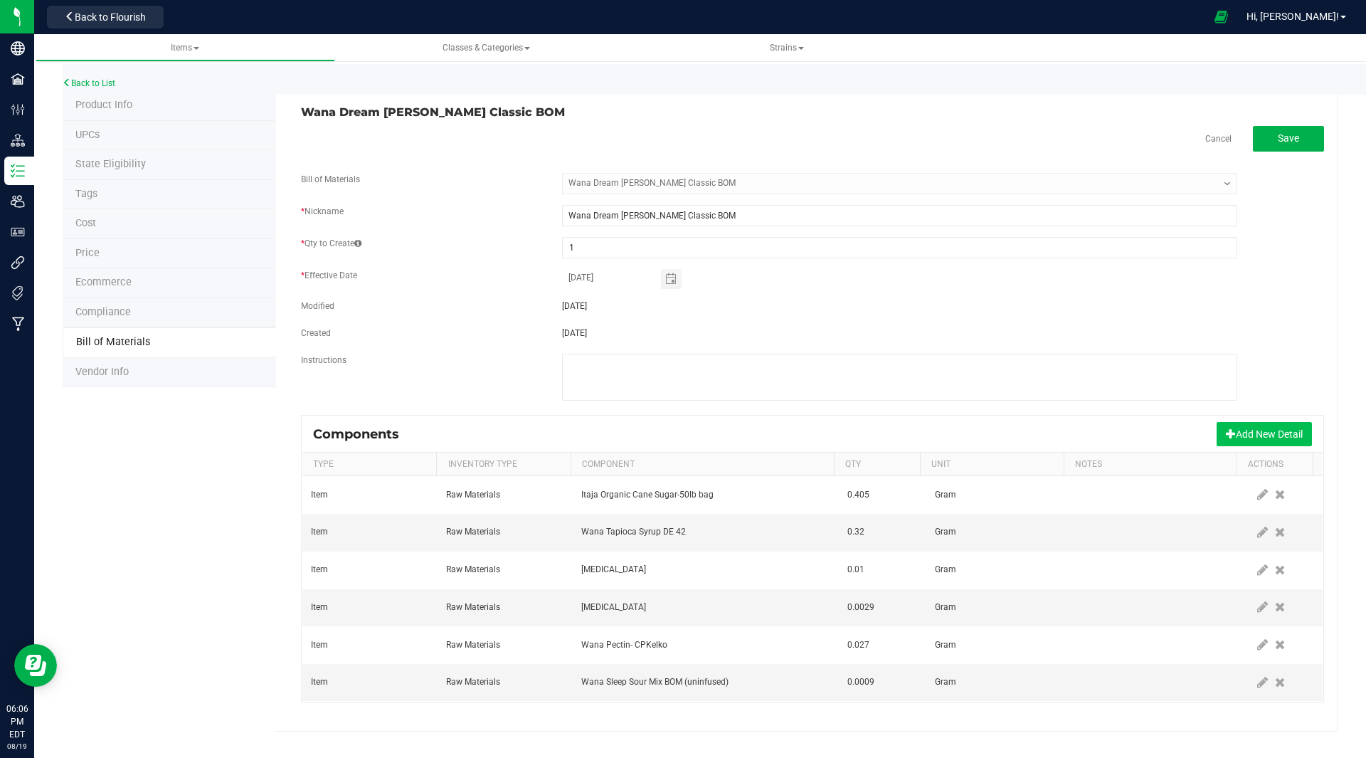
click at [1256, 426] on button "Add New Detail" at bounding box center [1264, 434] width 95 height 24
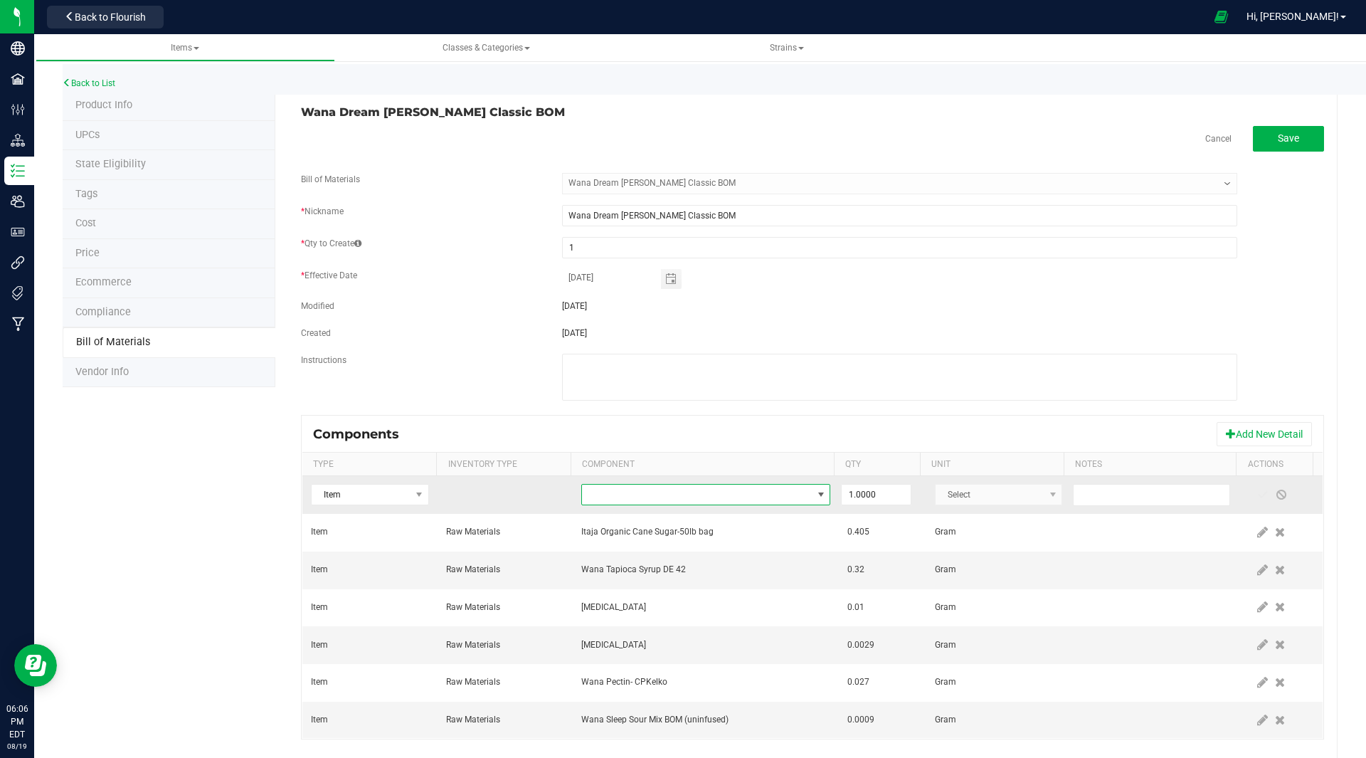
click at [612, 492] on span "NO DATA FOUND" at bounding box center [697, 495] width 230 height 20
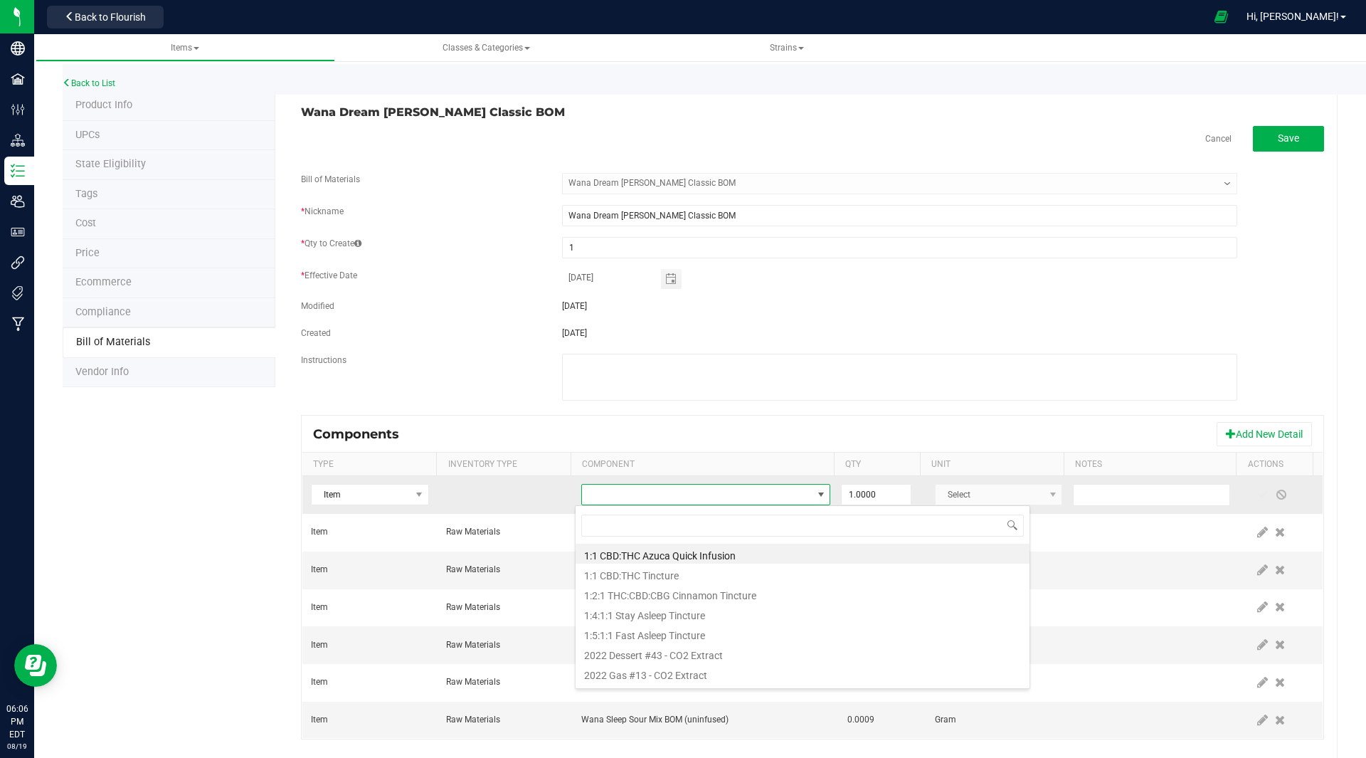
scroll to position [21, 242]
type input "electric"
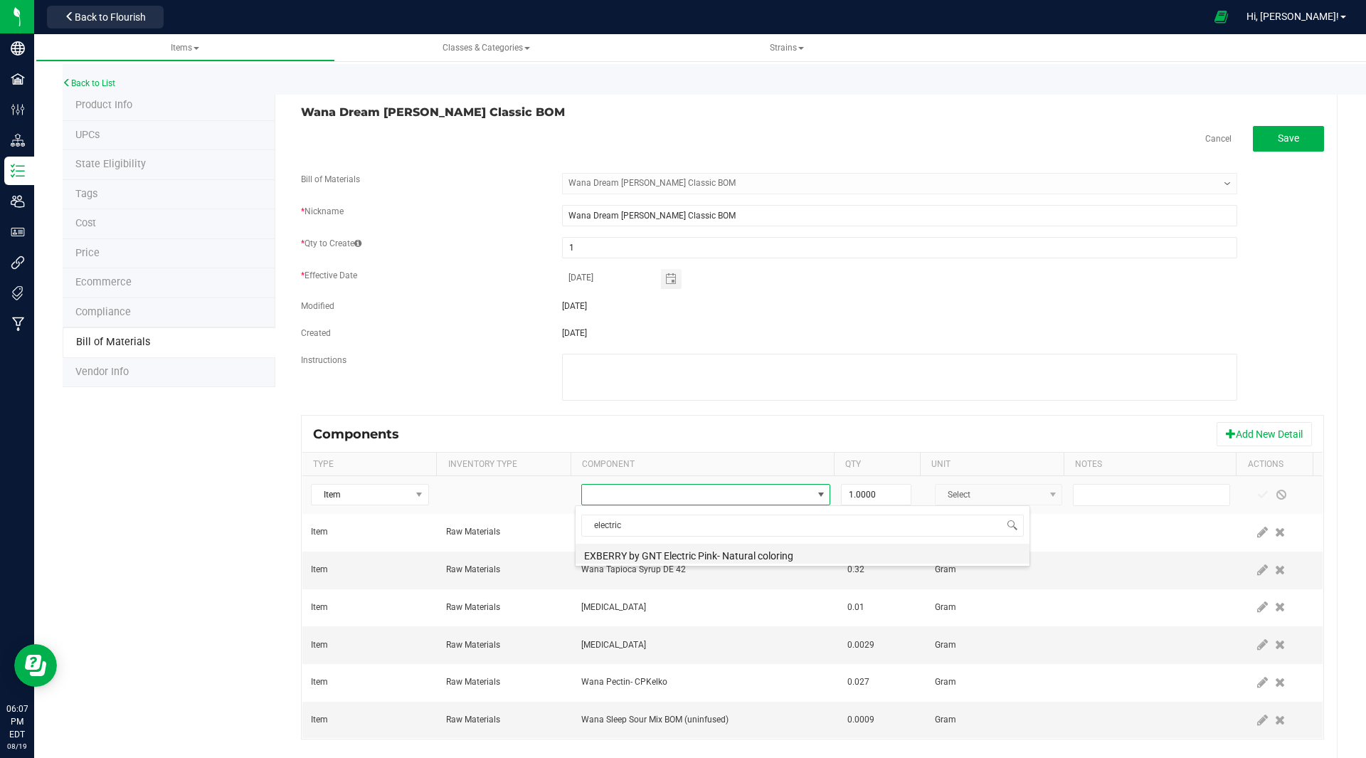
click at [729, 549] on li "EXBERRY by GNT Electric Pink- Natural coloring" at bounding box center [803, 554] width 454 height 20
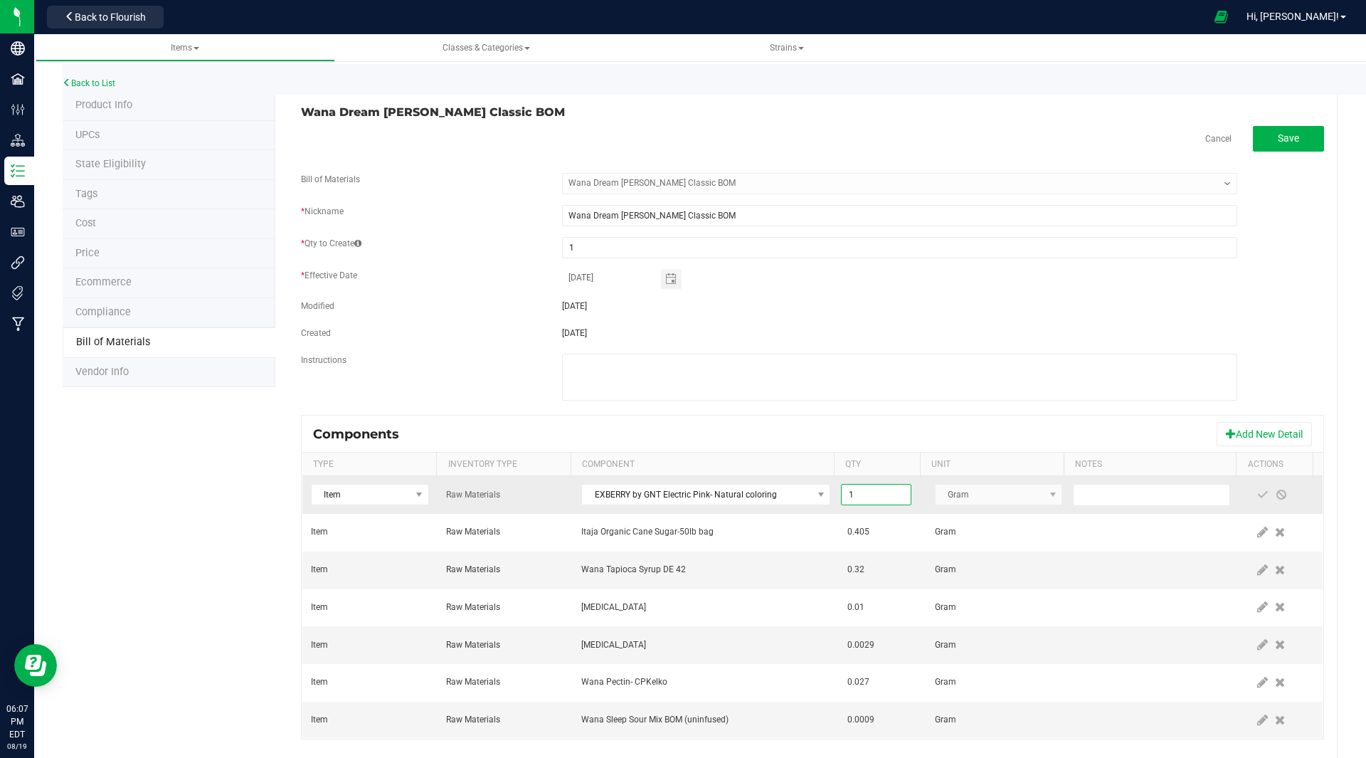
click at [859, 490] on input "1" at bounding box center [876, 495] width 68 height 20
type input "0.0010"
click at [1254, 487] on span at bounding box center [1263, 495] width 19 height 26
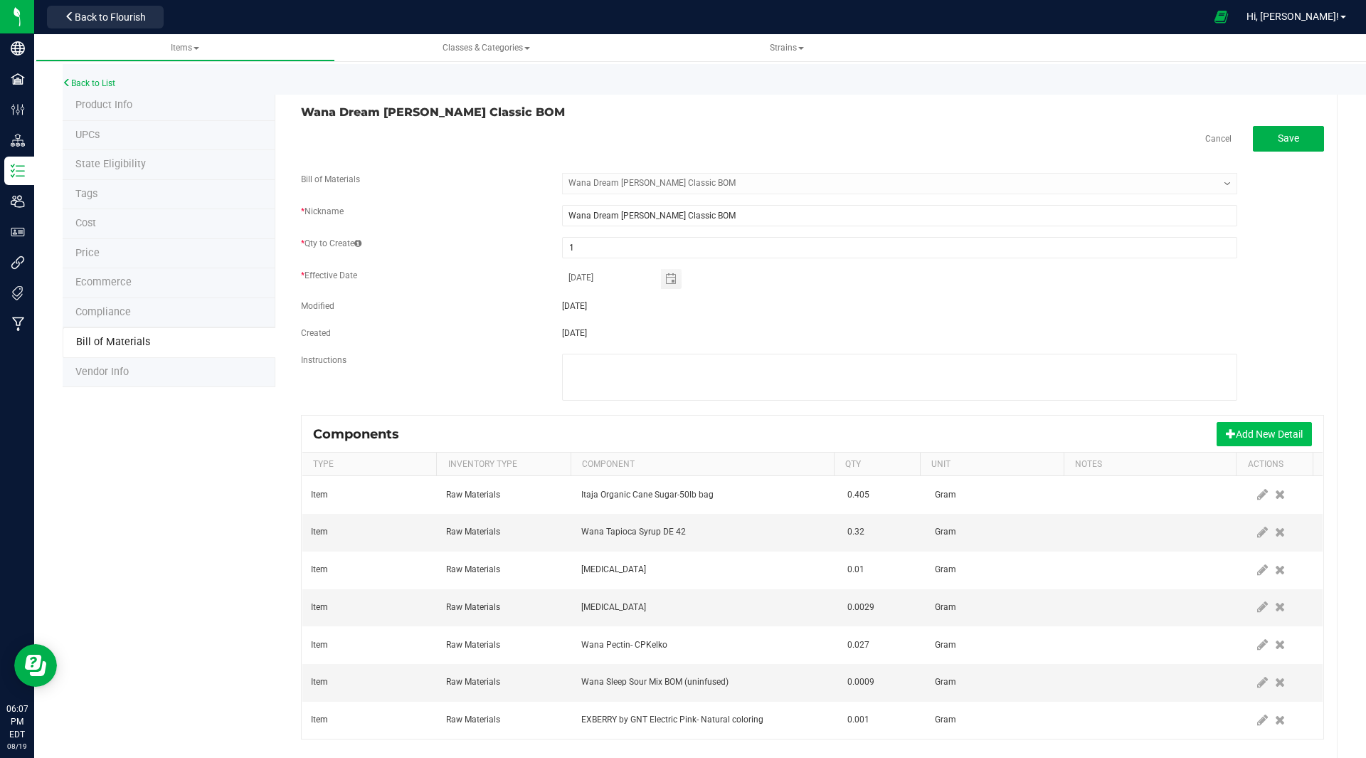
click at [1239, 442] on button "Add New Detail" at bounding box center [1264, 434] width 95 height 24
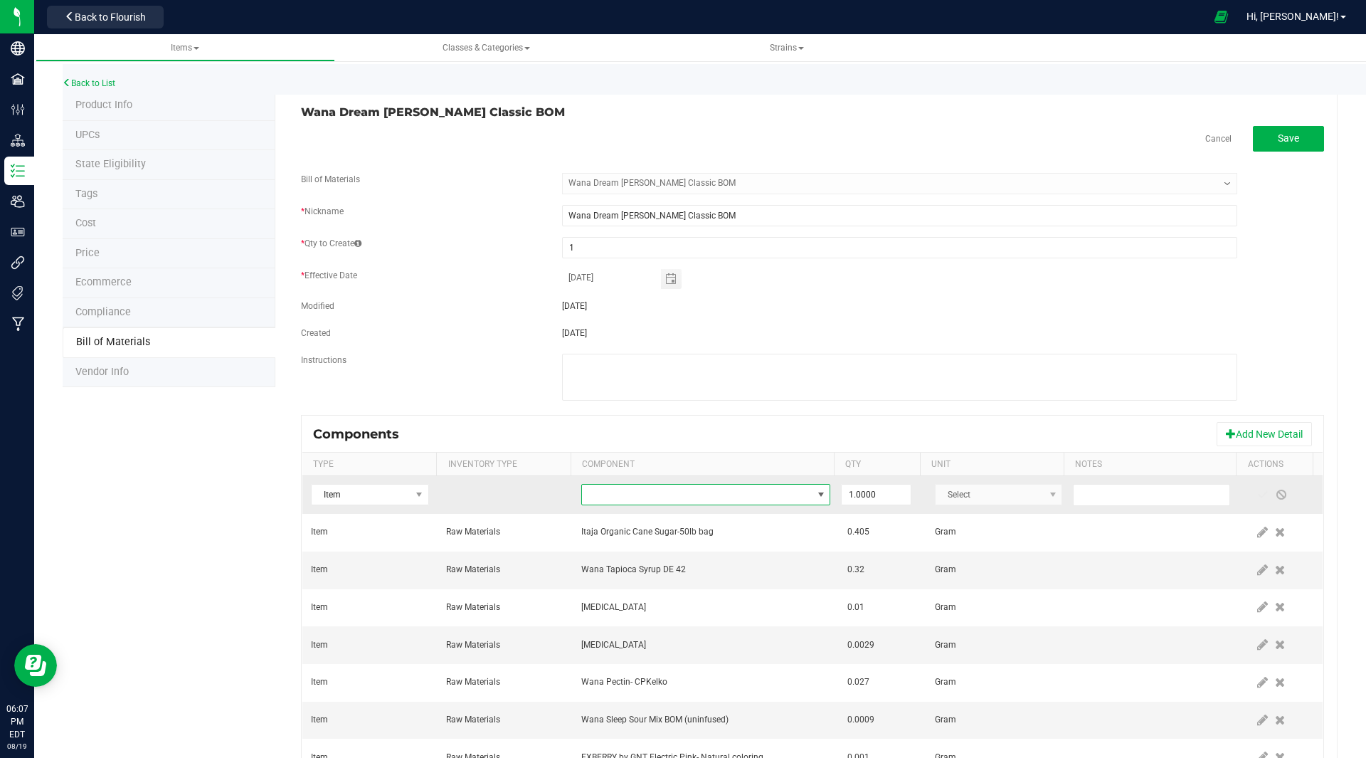
click at [608, 494] on span "NO DATA FOUND" at bounding box center [697, 495] width 230 height 20
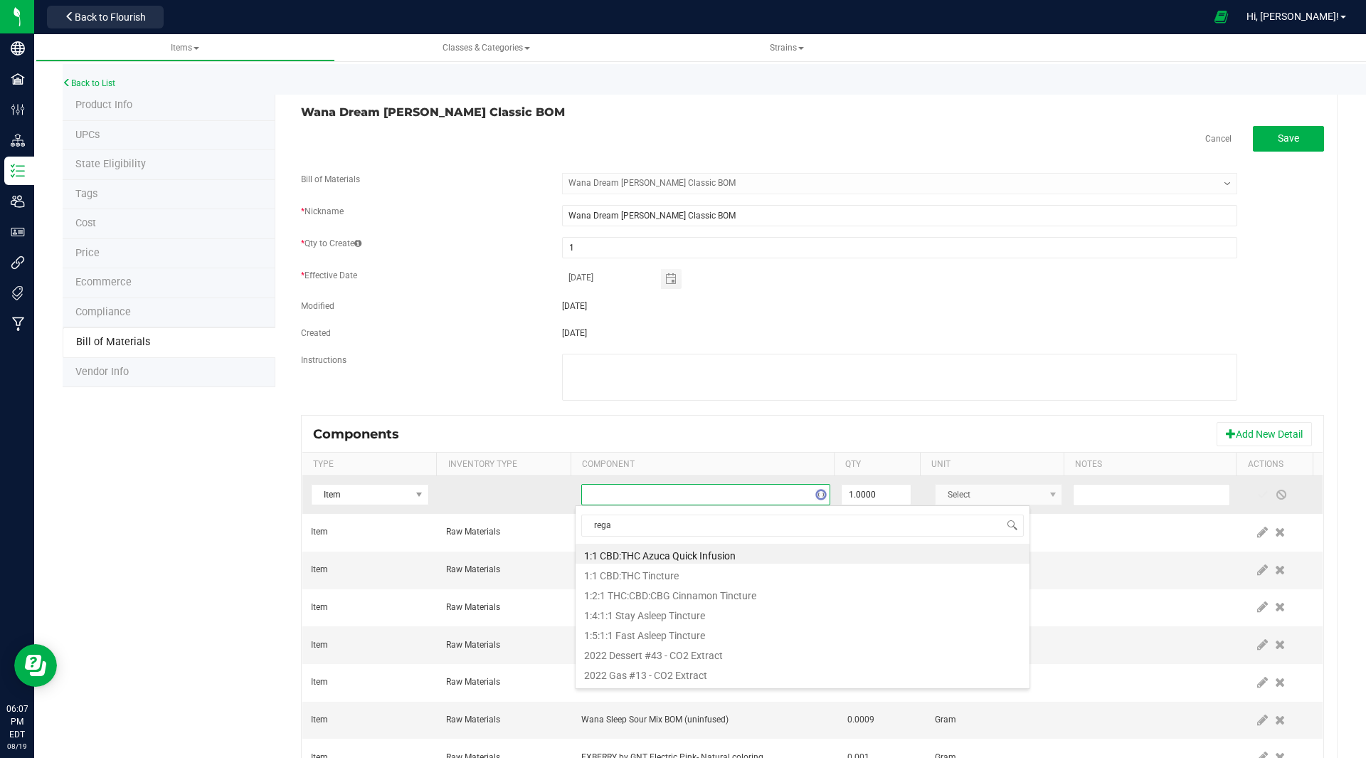
type input "regal"
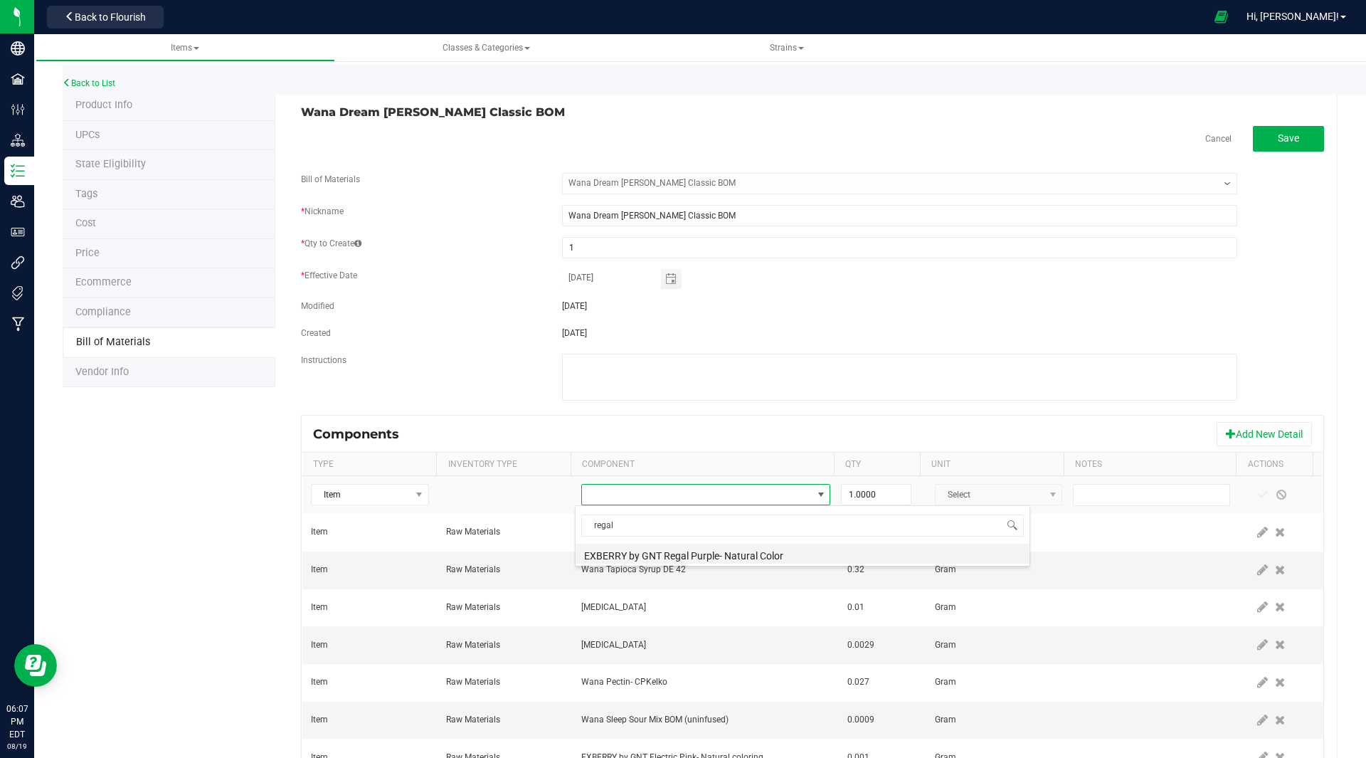
click at [675, 559] on li "EXBERRY by GNT Regal Purple- Natural Color" at bounding box center [803, 554] width 454 height 20
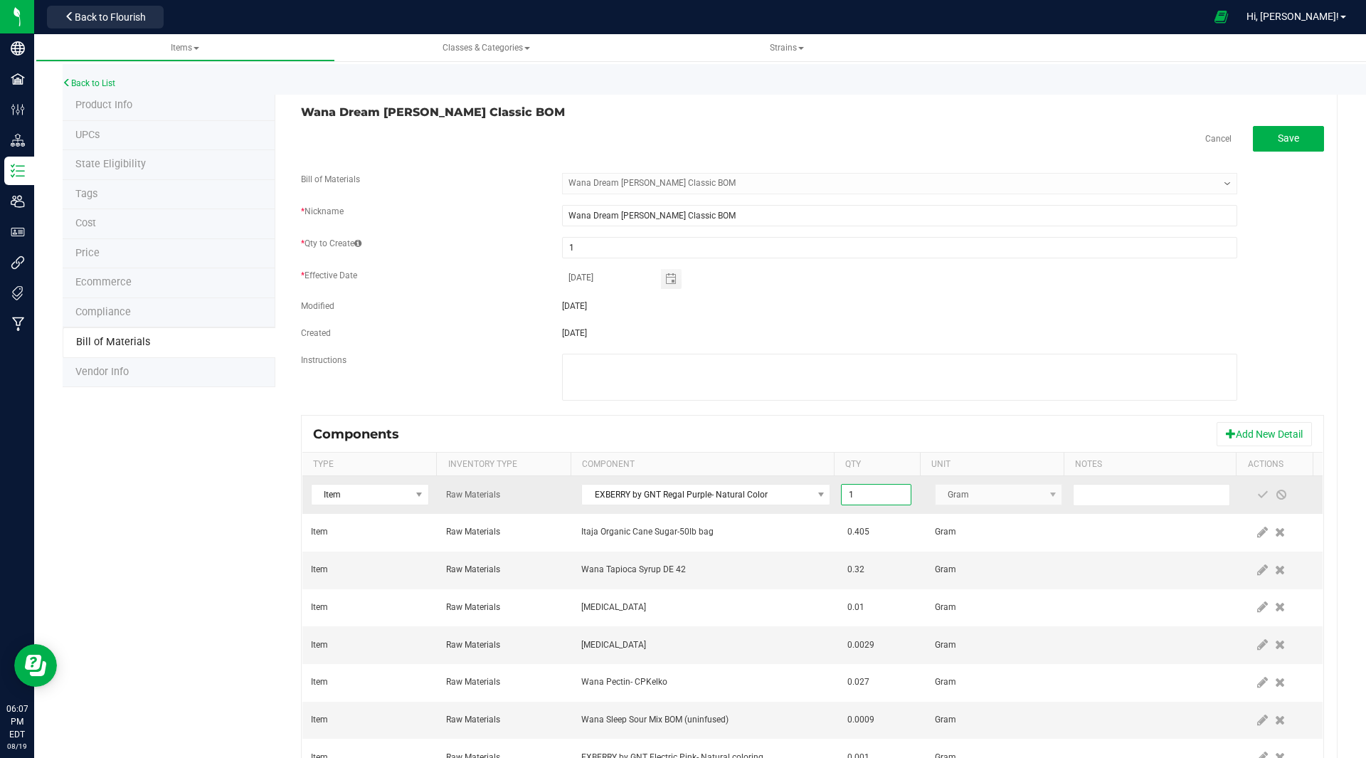
click at [847, 496] on input "1" at bounding box center [876, 495] width 68 height 20
type input "0.0005"
click at [1254, 494] on span at bounding box center [1263, 495] width 19 height 26
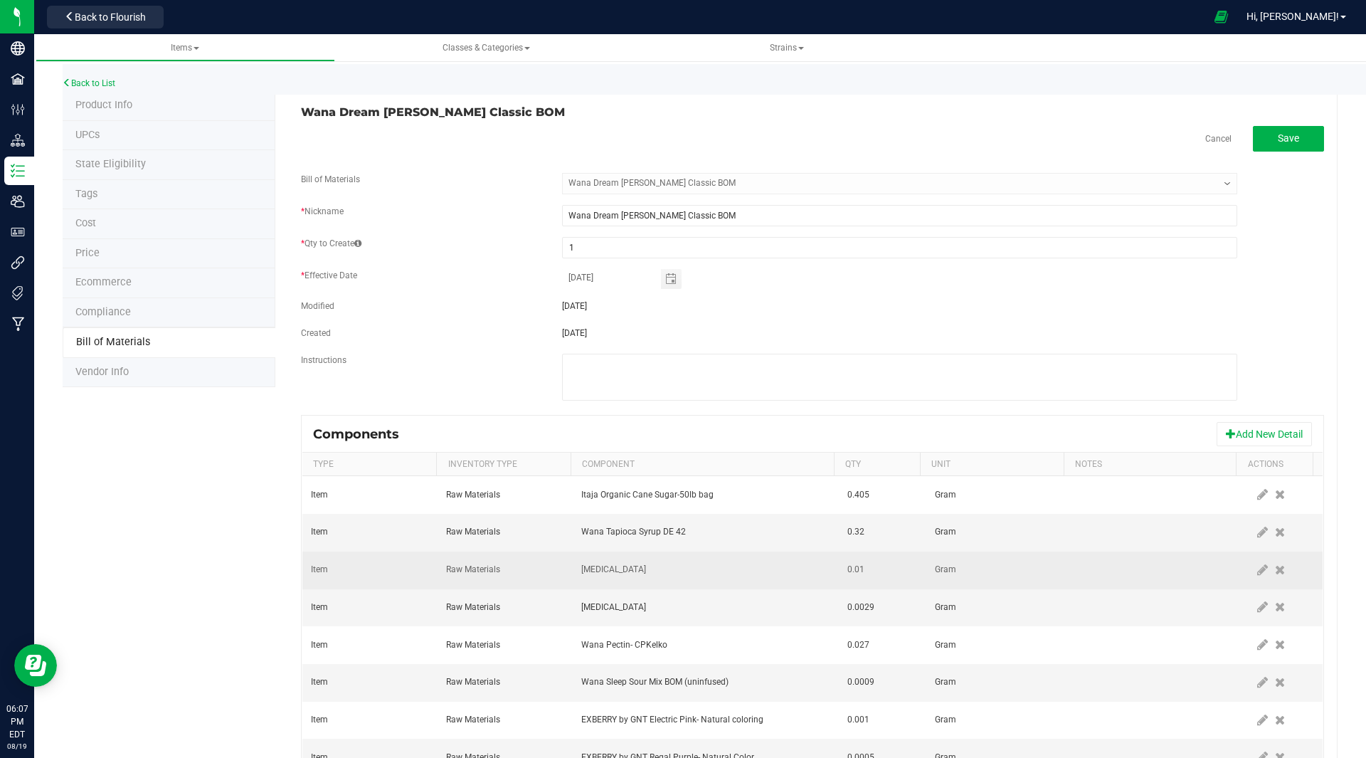
scroll to position [63, 0]
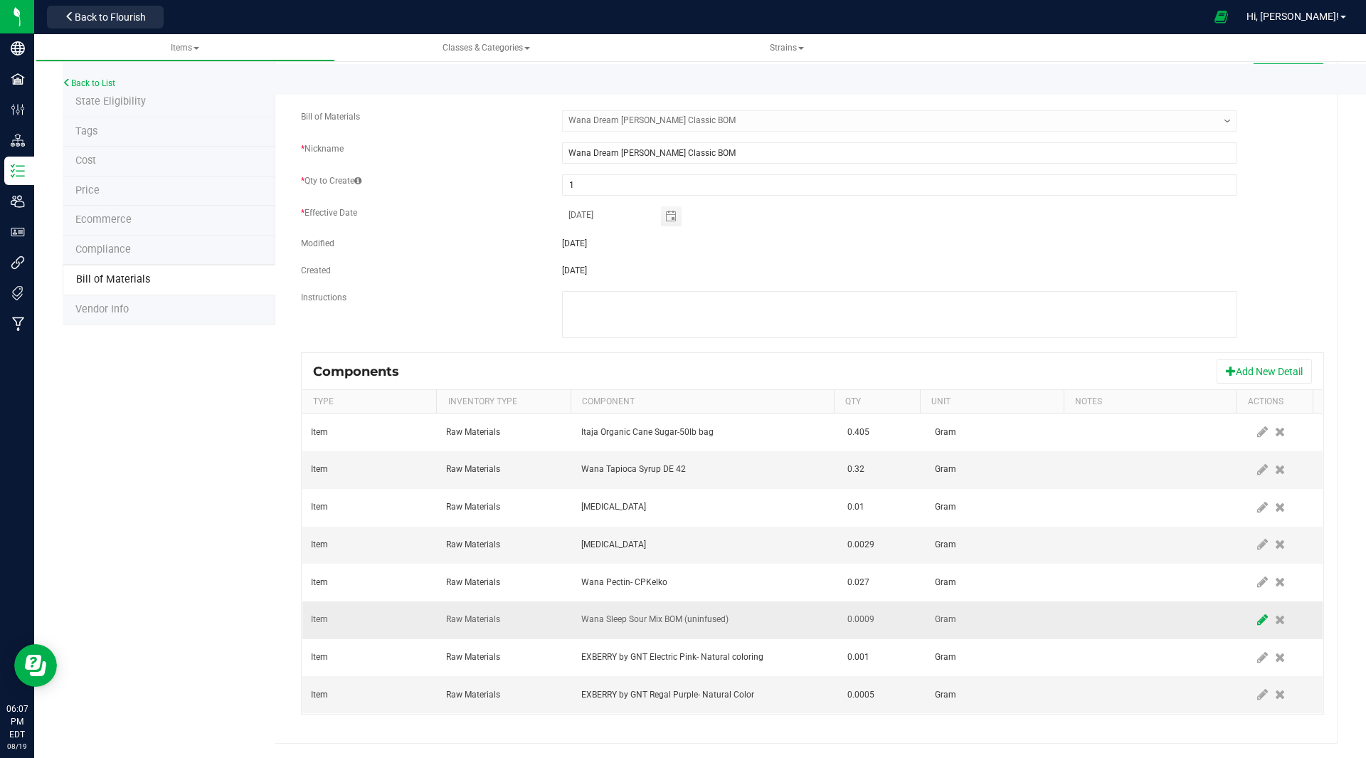
click at [1257, 617] on icon at bounding box center [1262, 619] width 11 height 13
click at [855, 616] on input "0.0009" at bounding box center [876, 620] width 68 height 20
type input "1.0000"
click at [1257, 618] on span at bounding box center [1262, 619] width 11 height 11
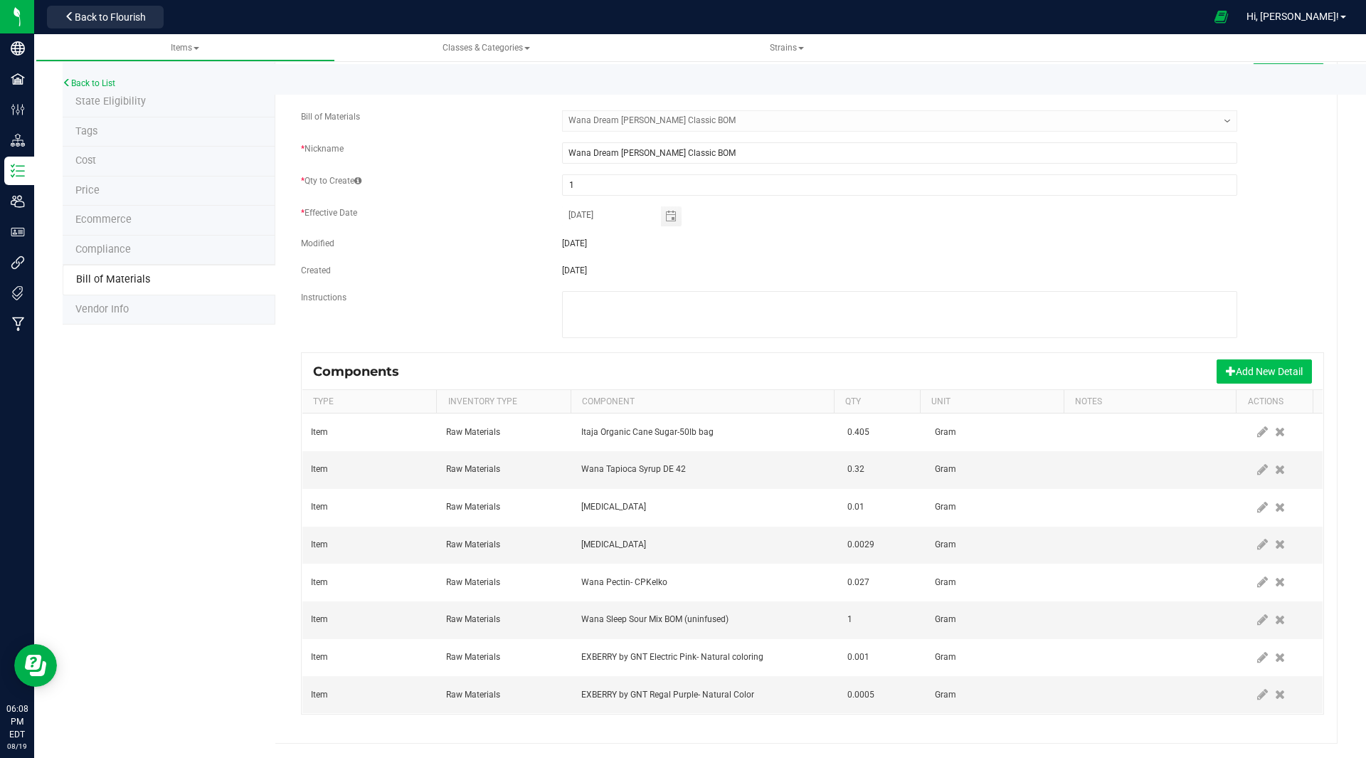
click at [1235, 373] on button "Add New Detail" at bounding box center [1264, 371] width 95 height 24
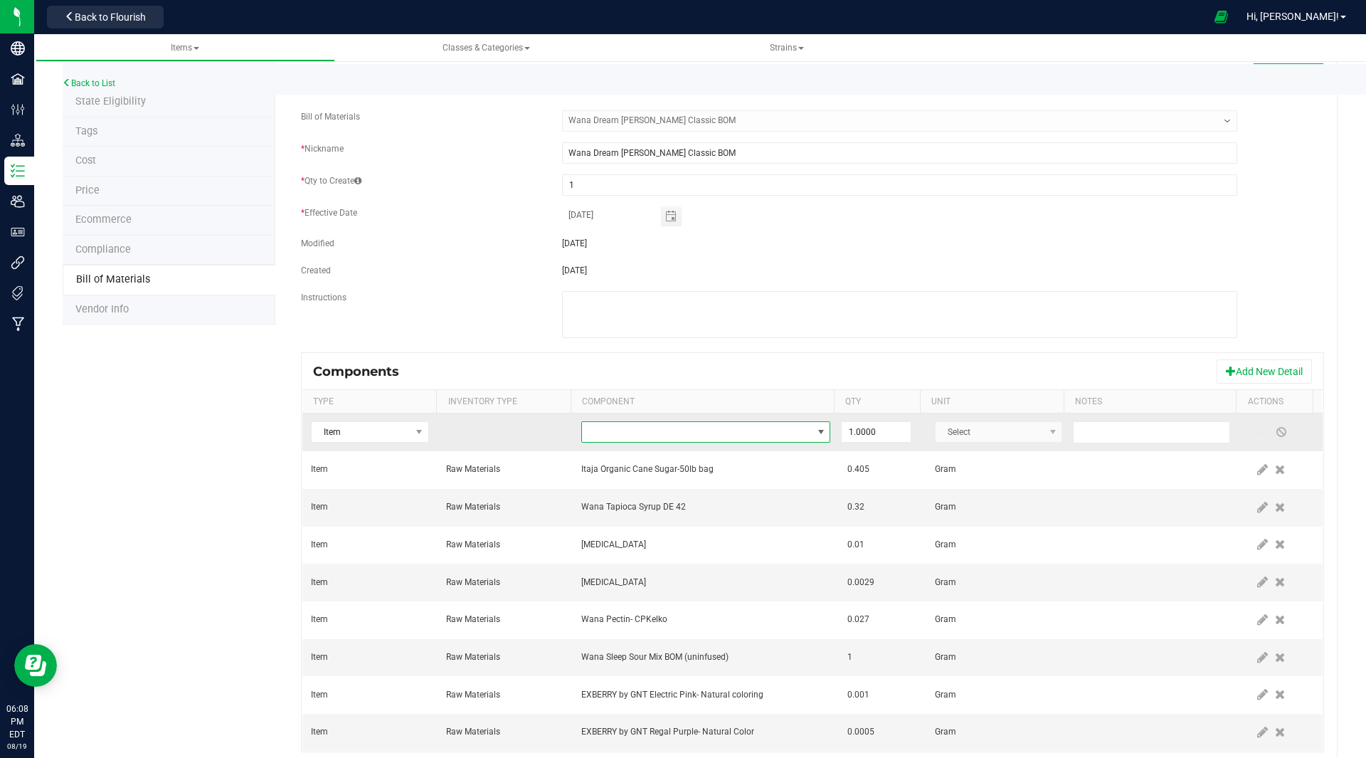
click at [630, 431] on span "NO DATA FOUND" at bounding box center [697, 432] width 230 height 20
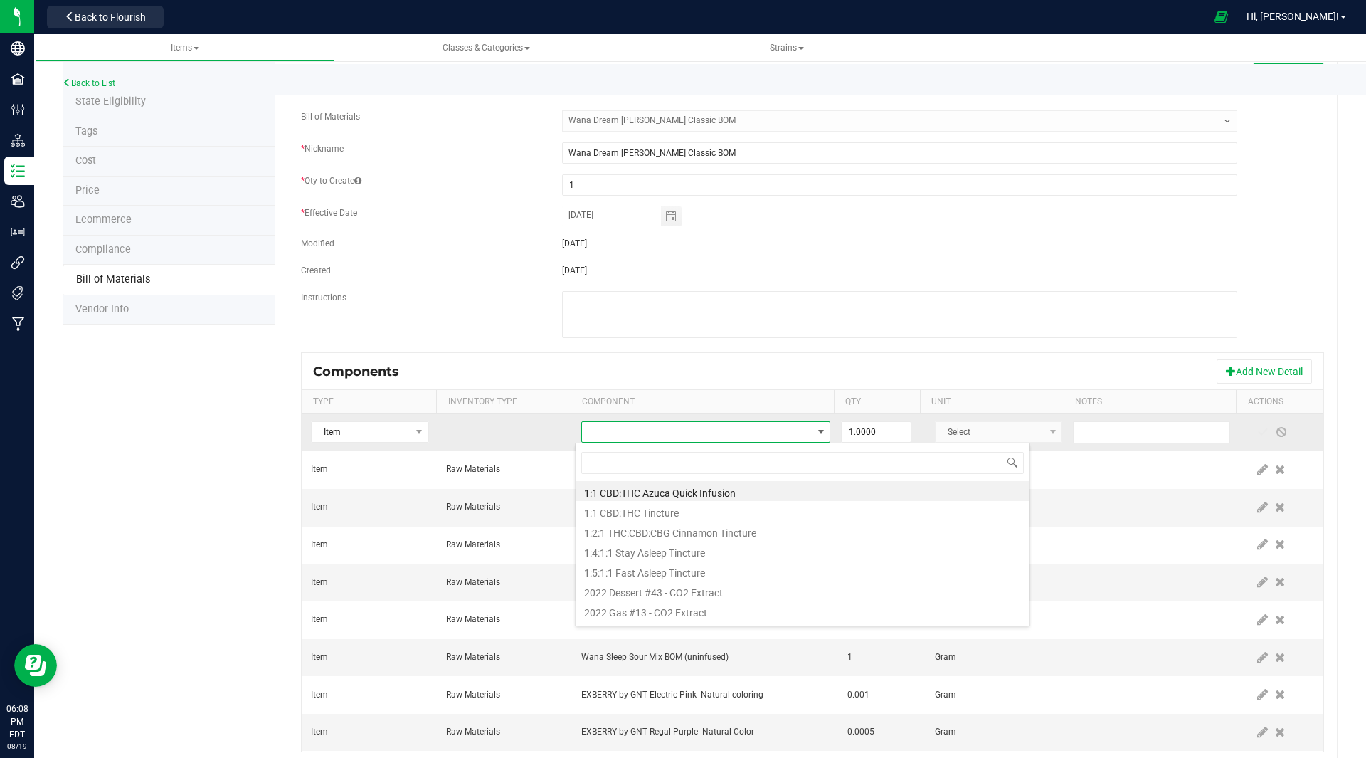
scroll to position [21, 243]
type input "blackberry"
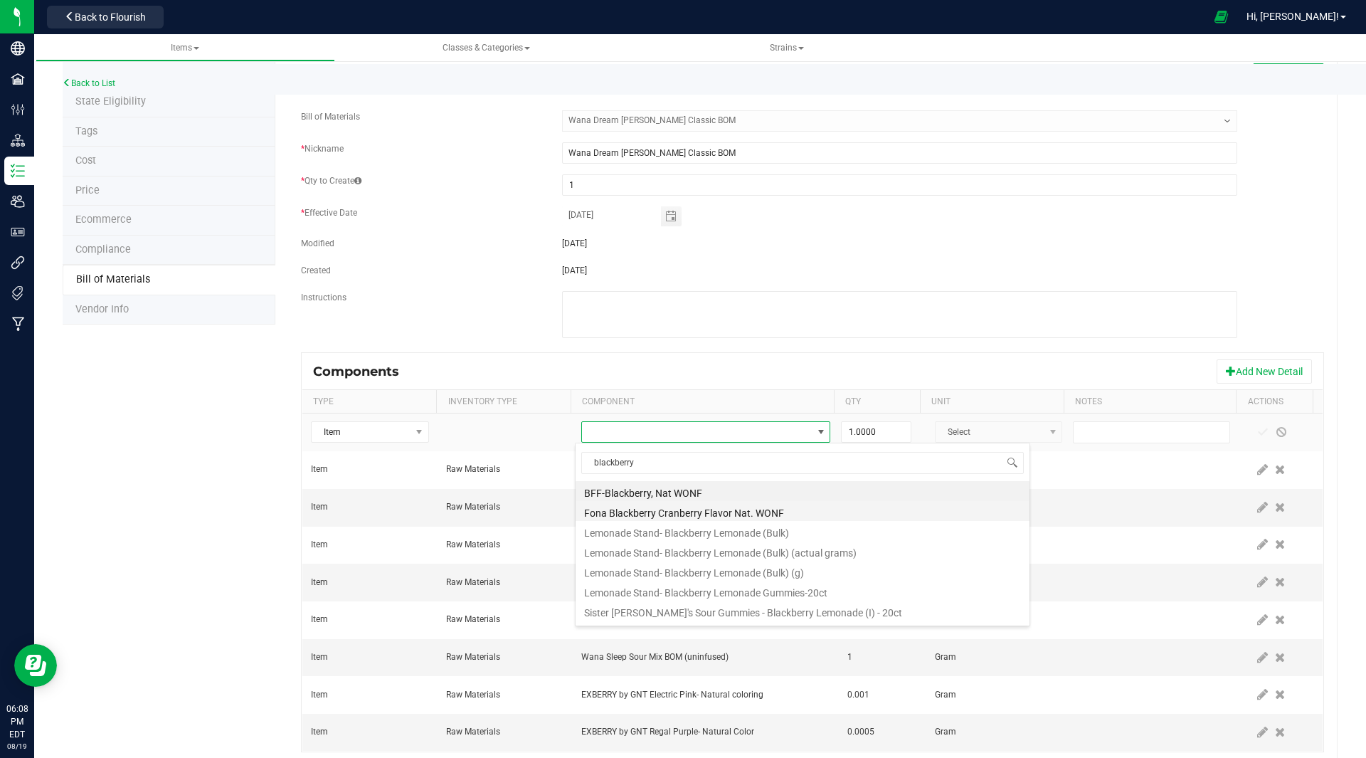
click at [668, 509] on li "Fona Blackberry Cranberry Flavor Nat. WONF" at bounding box center [803, 511] width 454 height 20
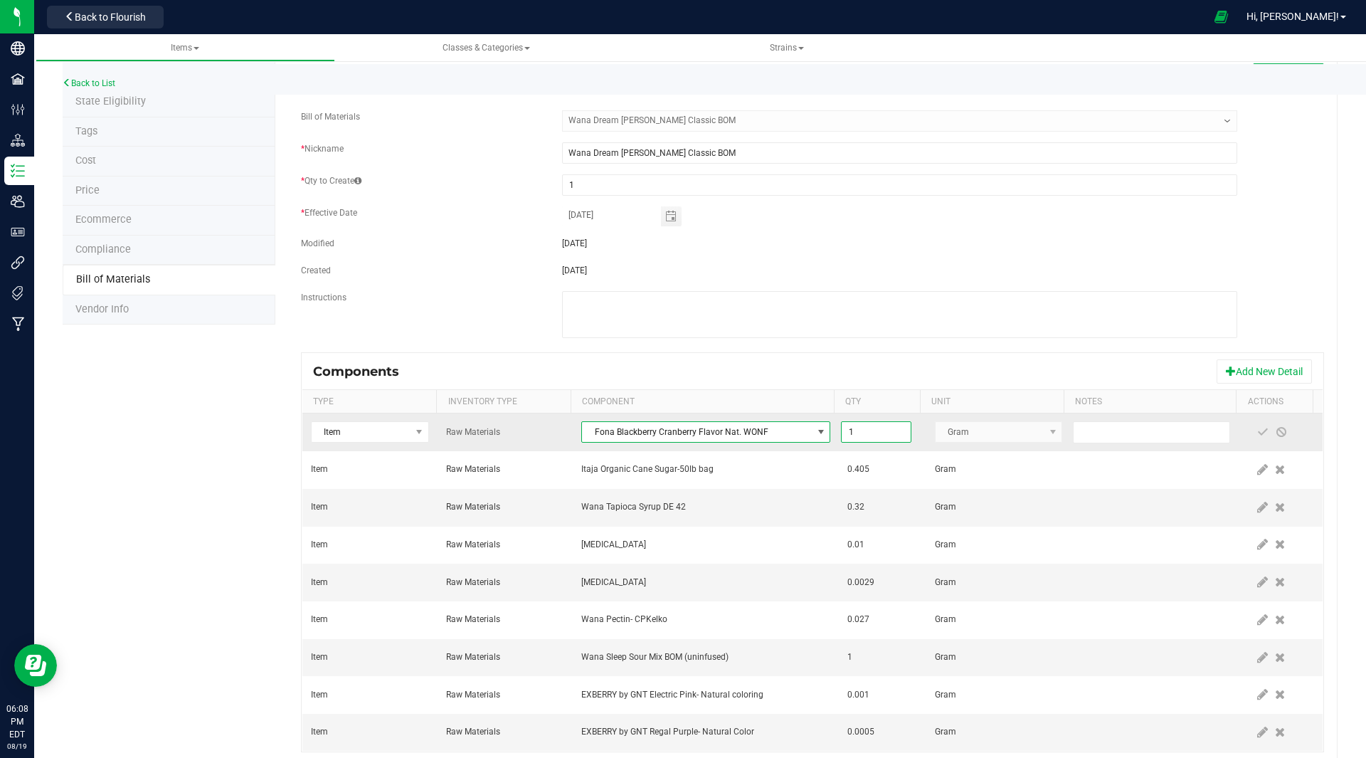
click at [860, 433] on input "1" at bounding box center [876, 432] width 68 height 20
type input "0.0009"
click at [1257, 433] on span at bounding box center [1262, 431] width 11 height 11
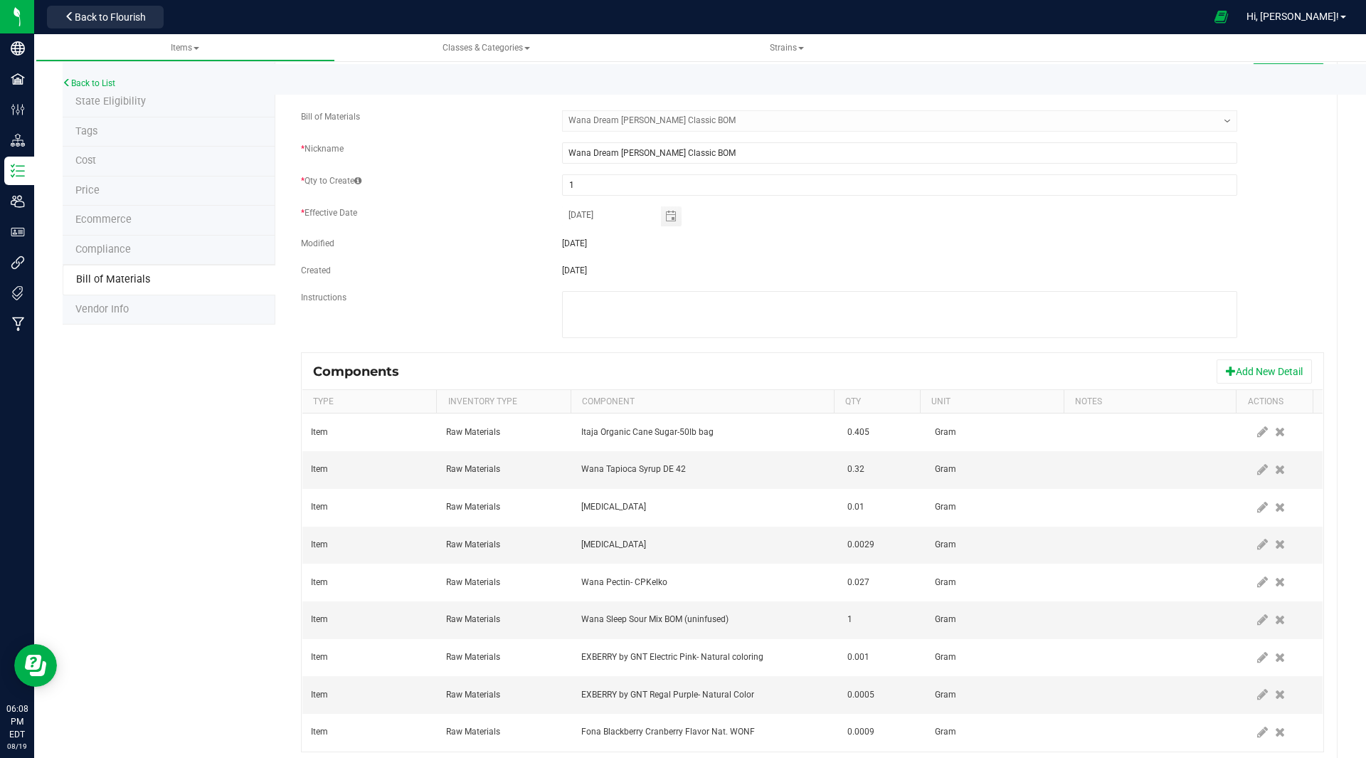
scroll to position [0, 0]
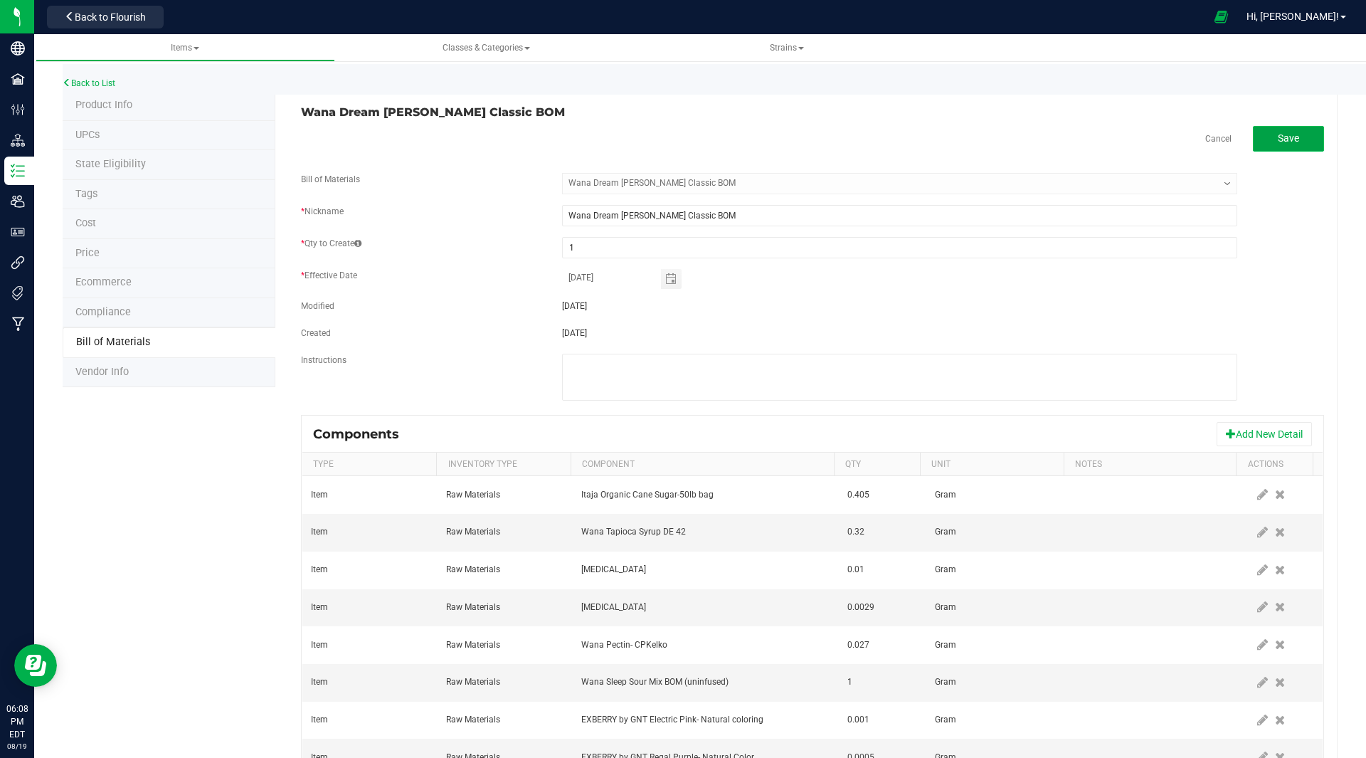
click at [1296, 131] on button "Save" at bounding box center [1288, 139] width 71 height 26
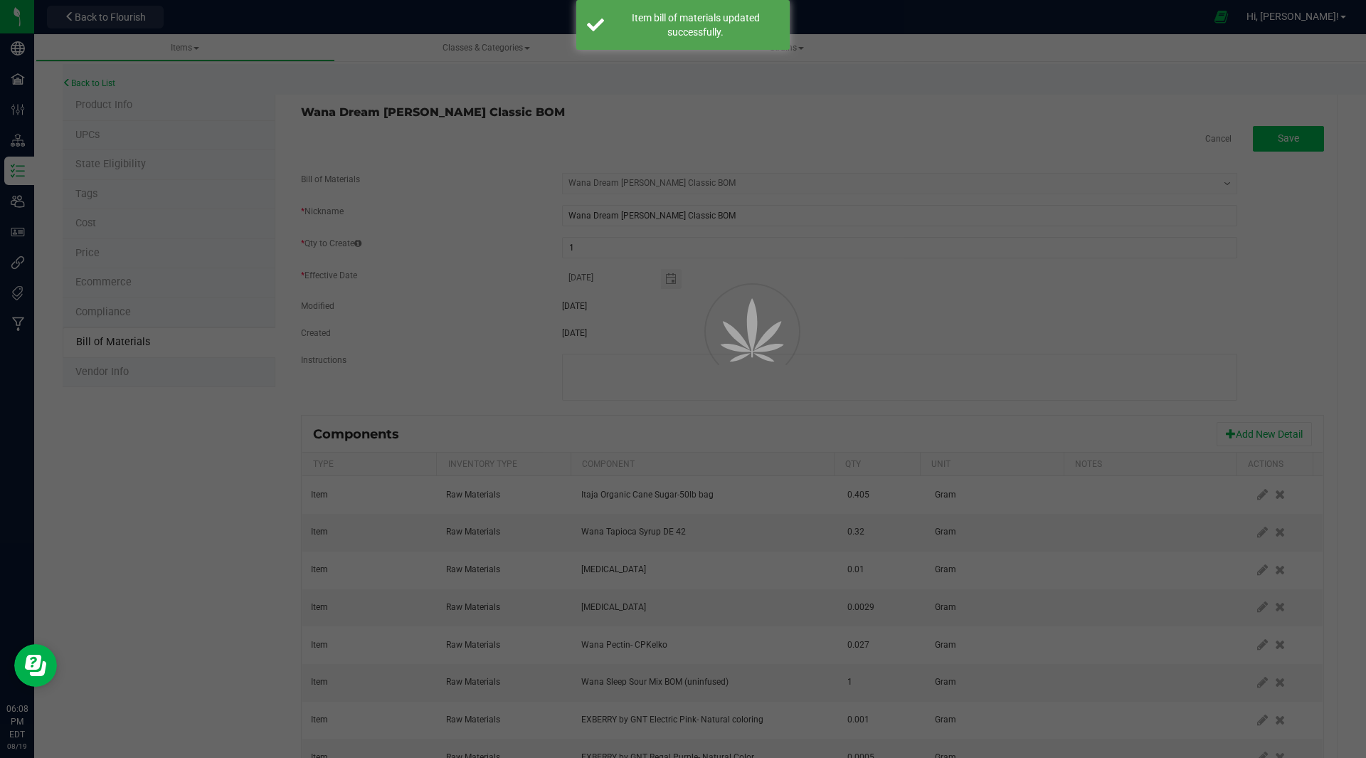
select select "44"
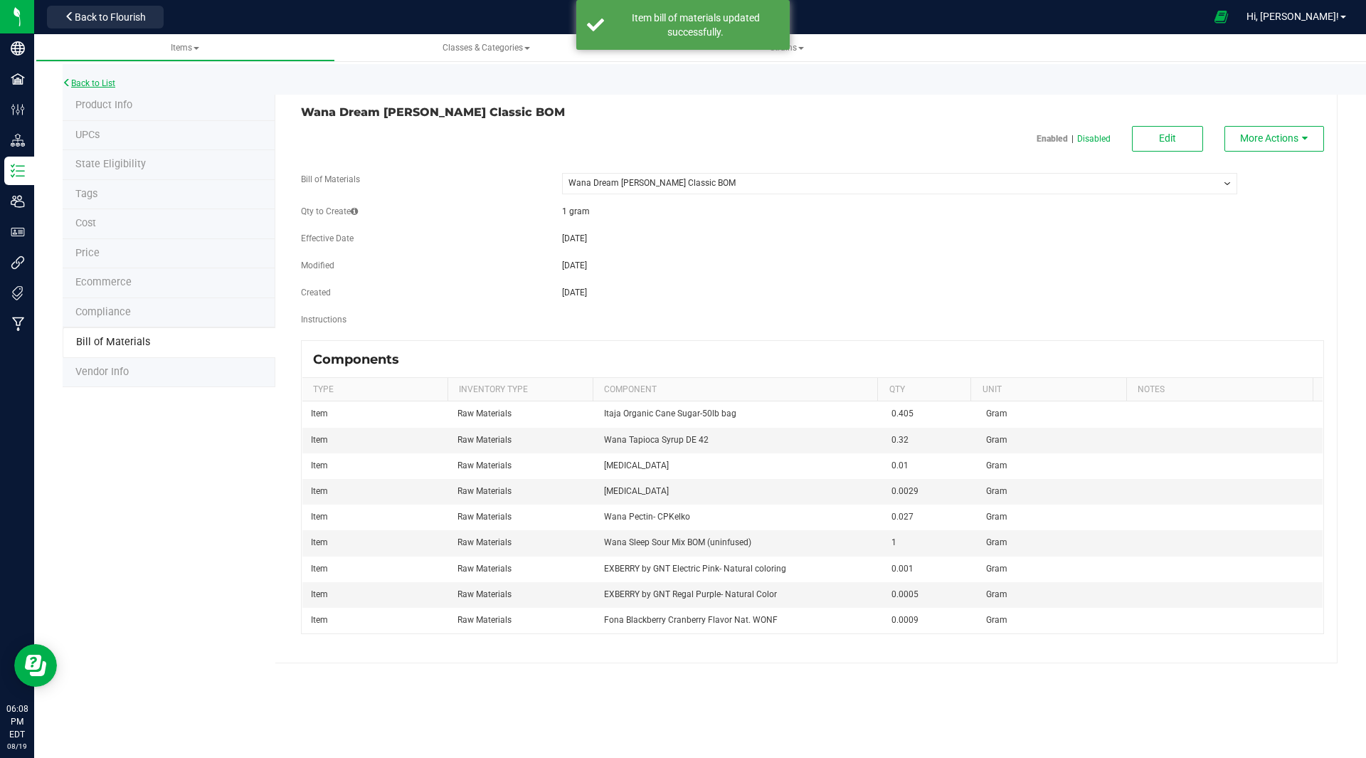
click at [109, 85] on link "Back to List" at bounding box center [89, 83] width 53 height 10
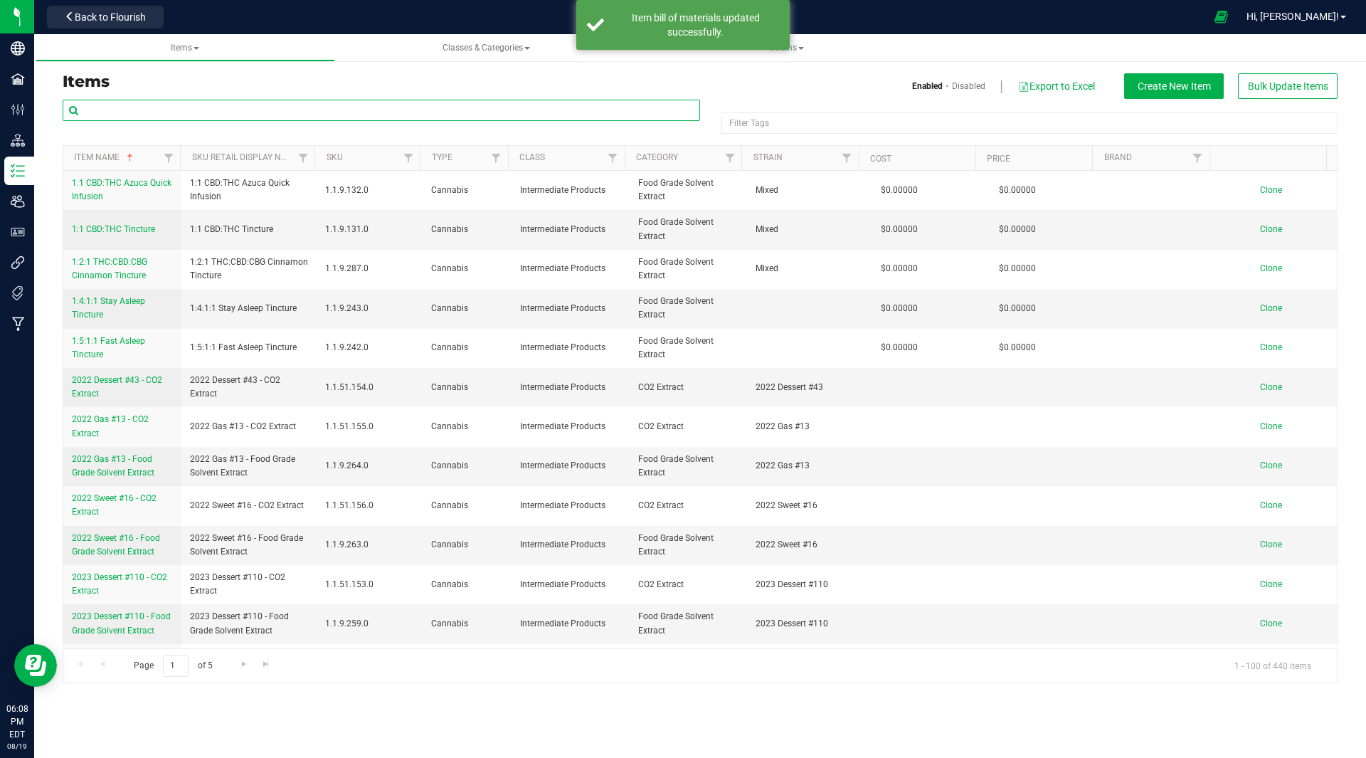
click at [303, 119] on input "text" at bounding box center [382, 110] width 638 height 21
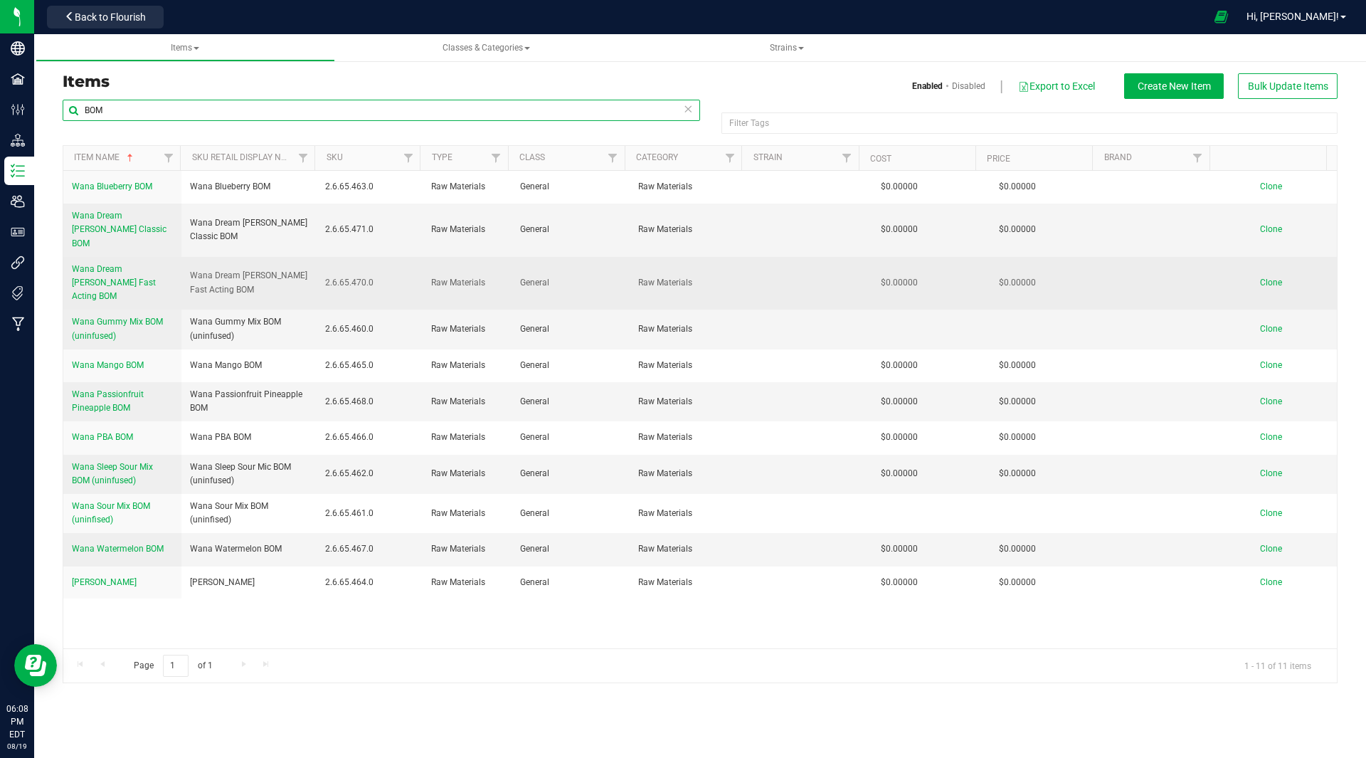
type input "BOM"
click at [102, 263] on link "Wana Dream Berry Fast Acting BOM" at bounding box center [122, 283] width 101 height 41
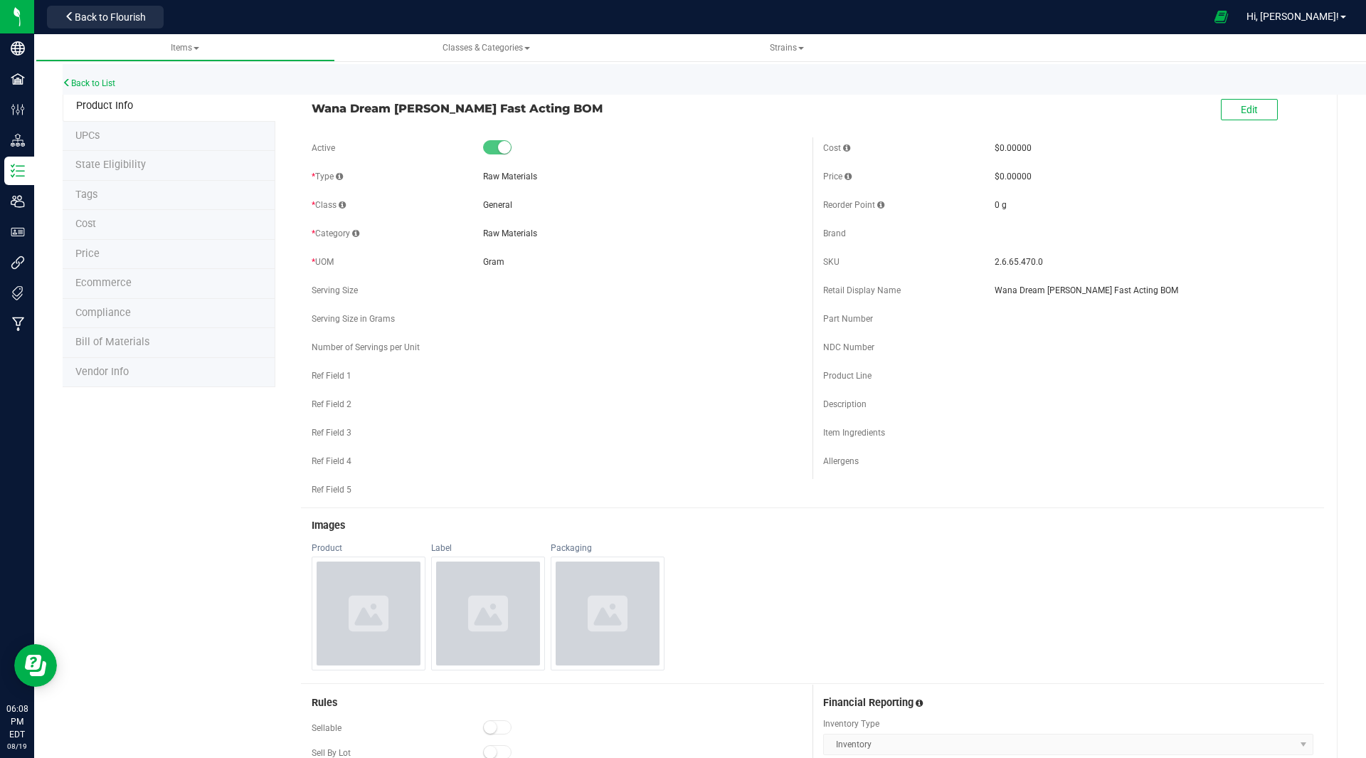
click at [144, 344] on span "Bill of Materials" at bounding box center [112, 342] width 74 height 12
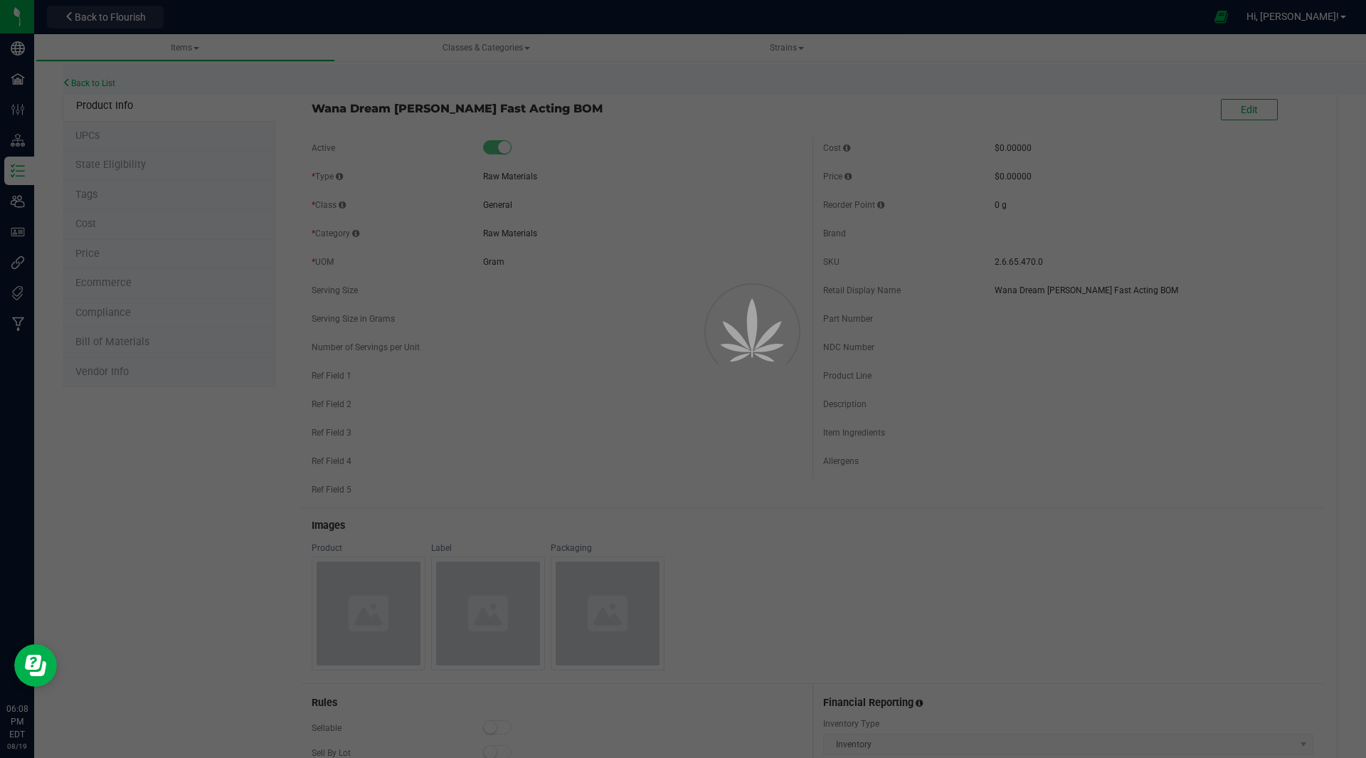
select select "43"
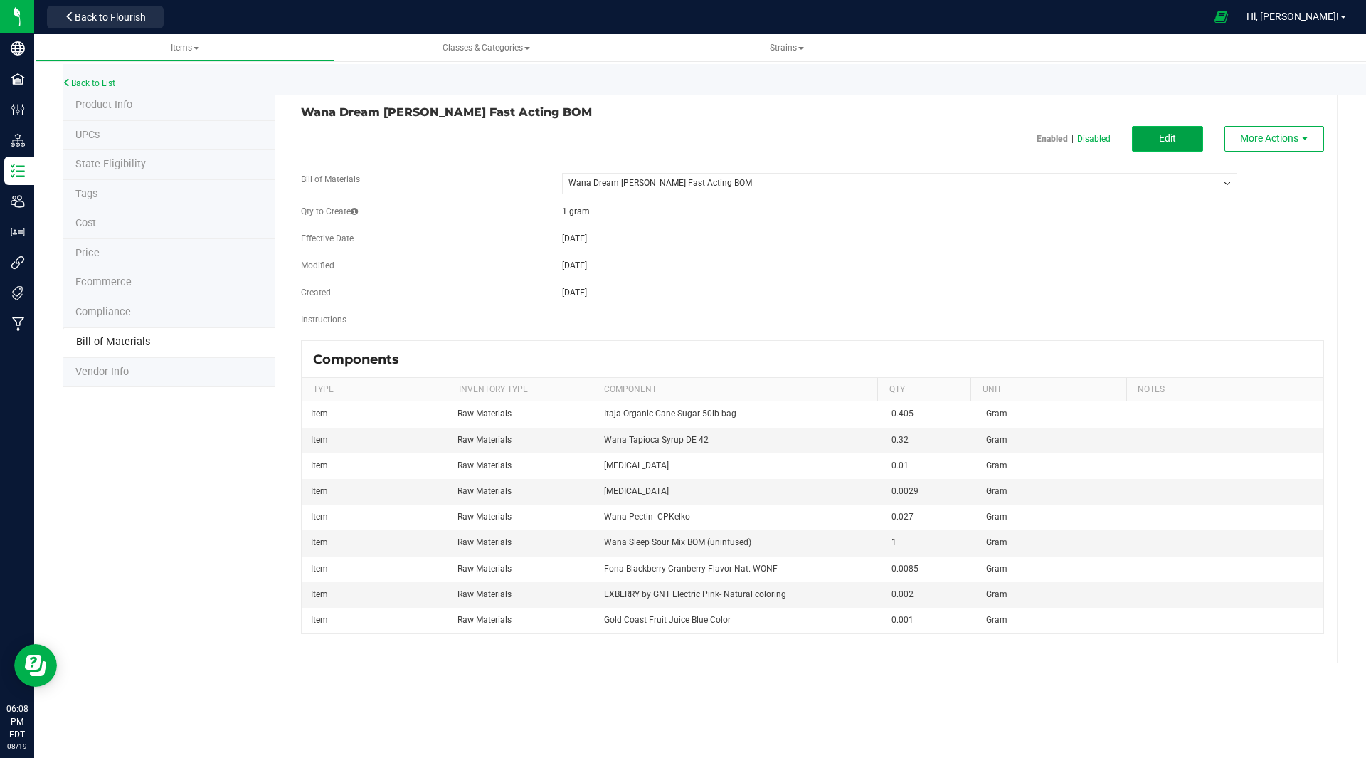
click at [1180, 135] on button "Edit" at bounding box center [1167, 139] width 71 height 26
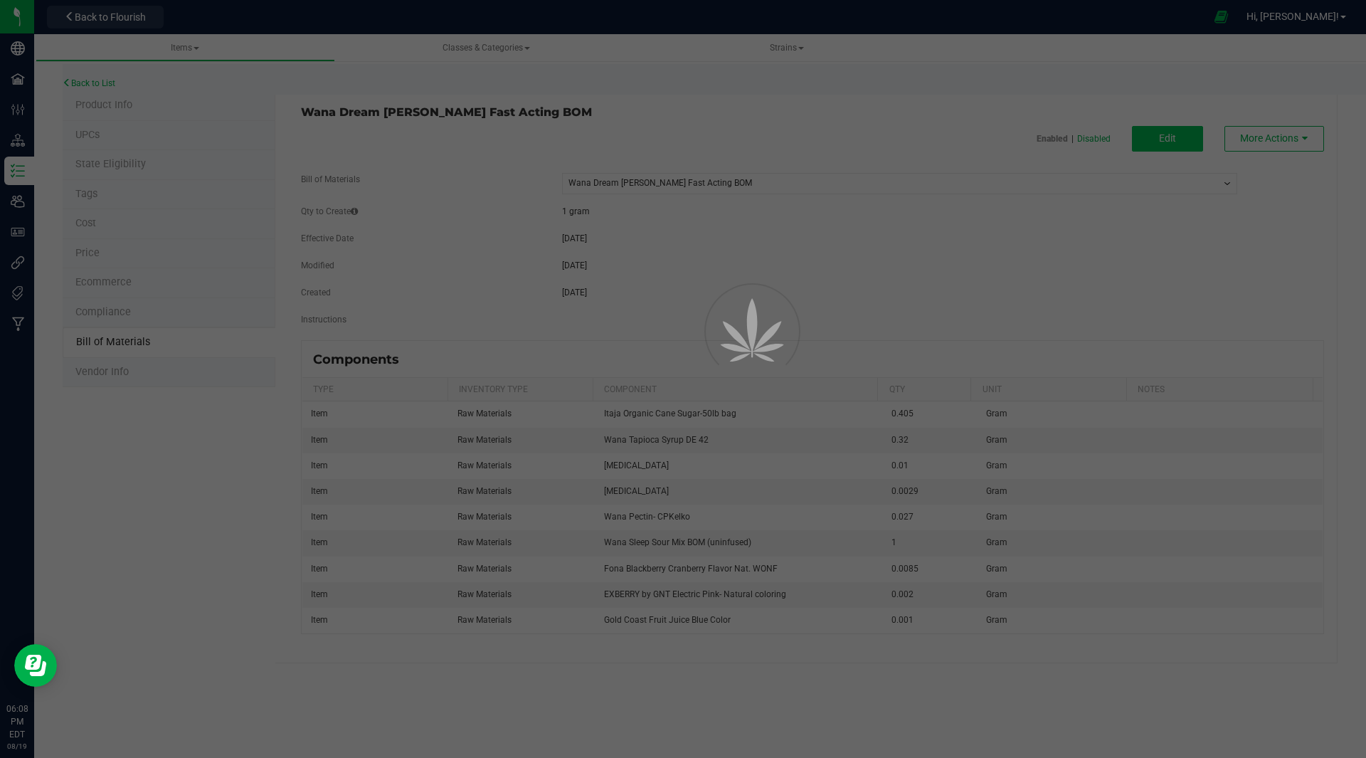
select select "43"
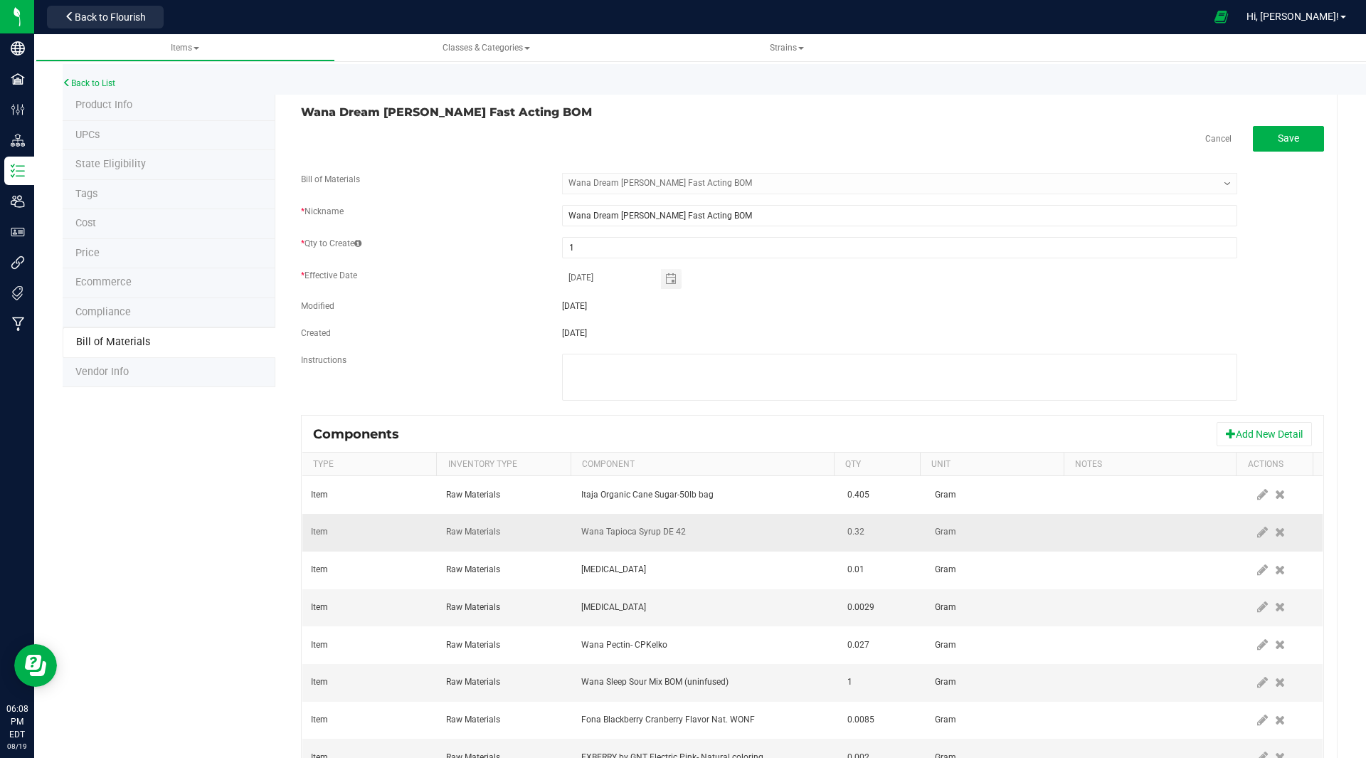
scroll to position [100, 0]
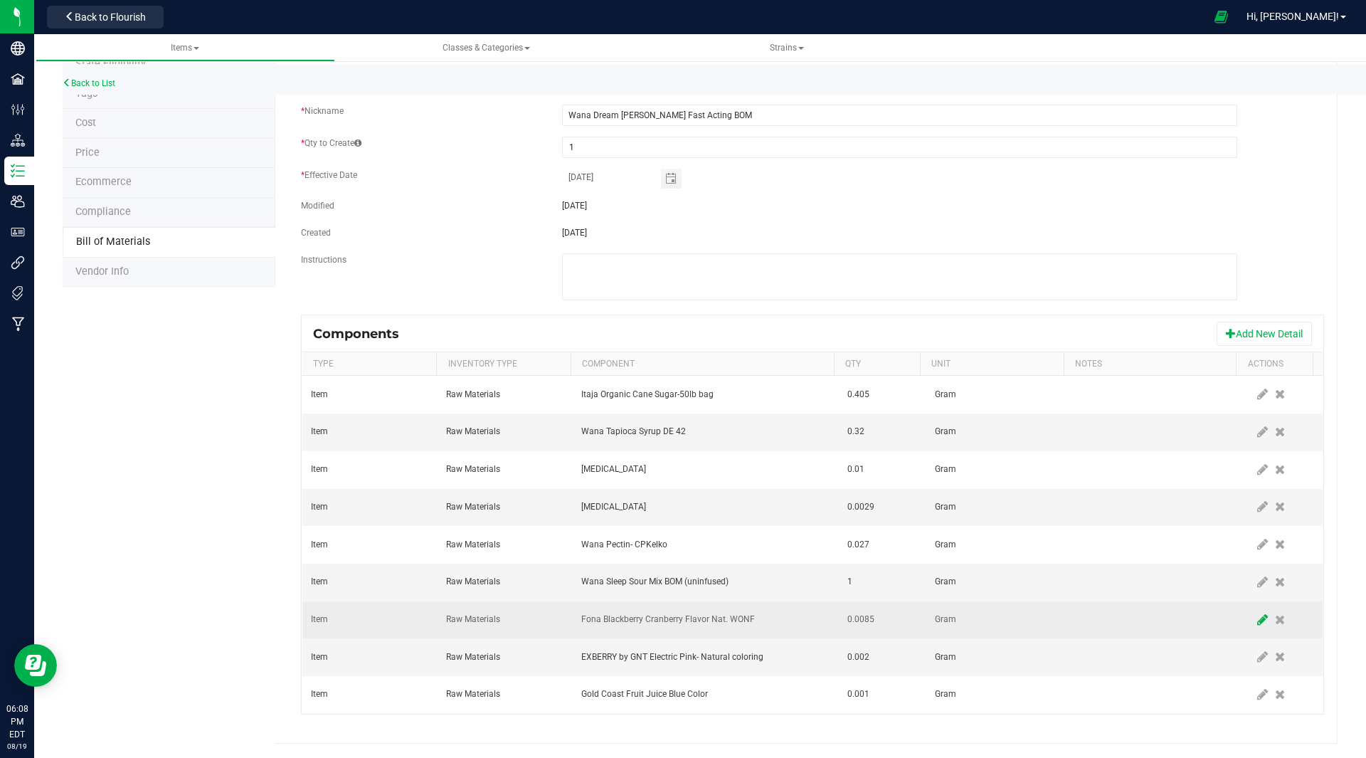
click at [1257, 625] on icon at bounding box center [1262, 619] width 11 height 13
click at [874, 621] on input "0.0085" at bounding box center [876, 620] width 68 height 20
type input "0.0009"
click at [1257, 620] on span at bounding box center [1262, 619] width 11 height 11
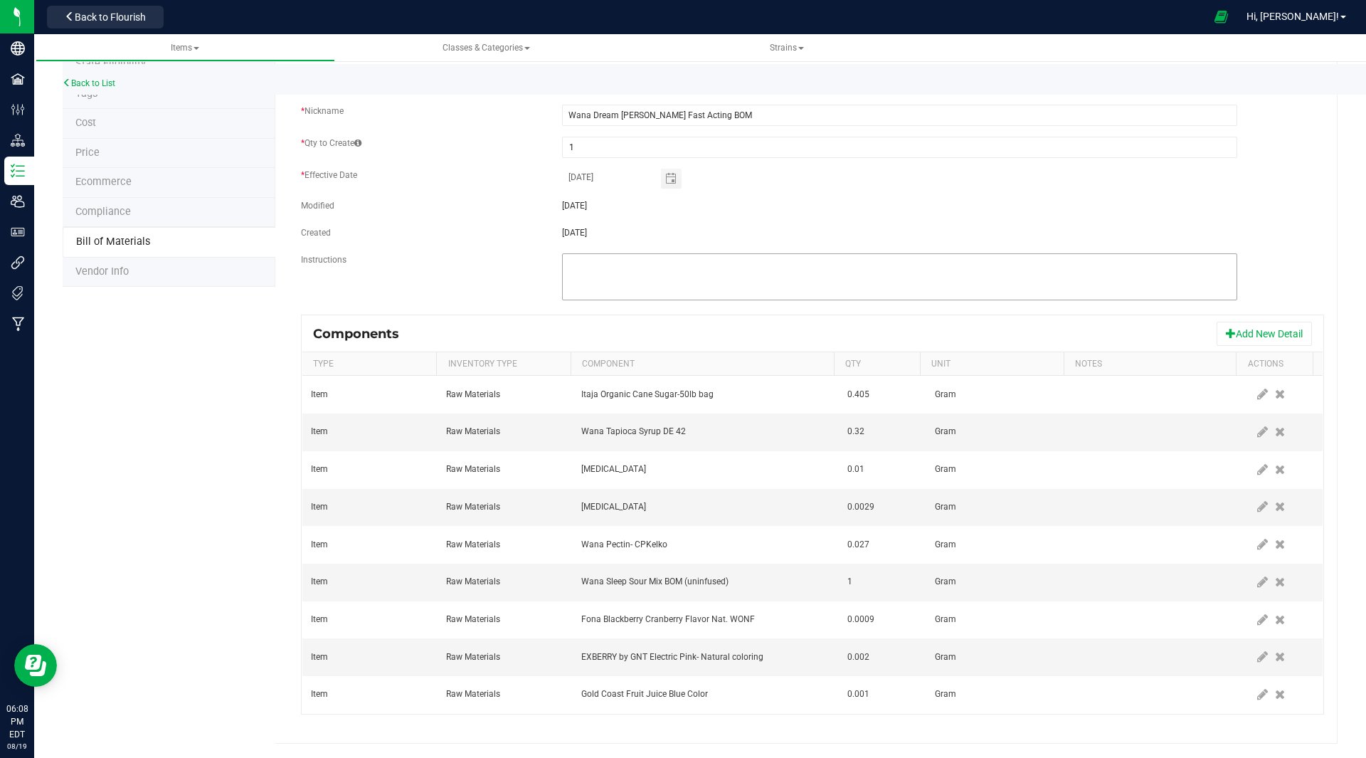
scroll to position [0, 0]
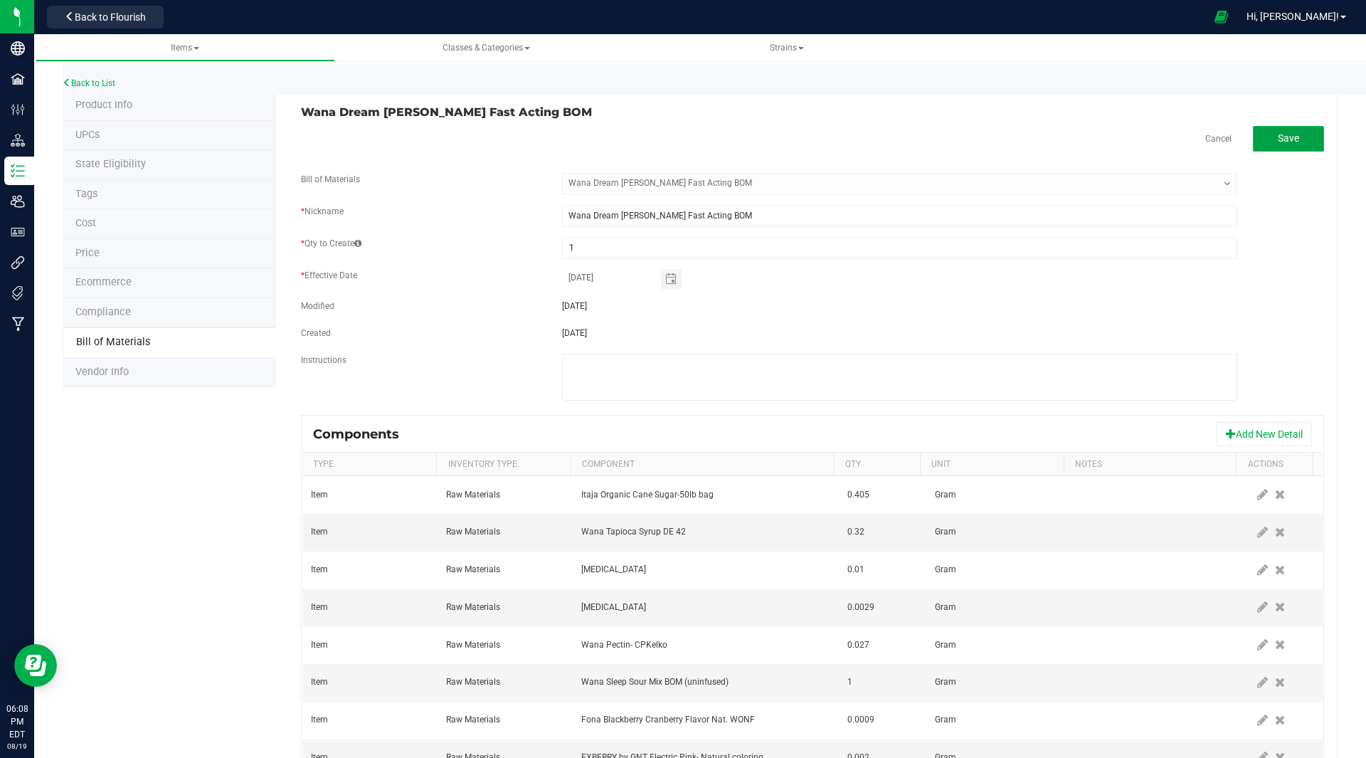
click at [1282, 138] on span "Save" at bounding box center [1288, 137] width 21 height 11
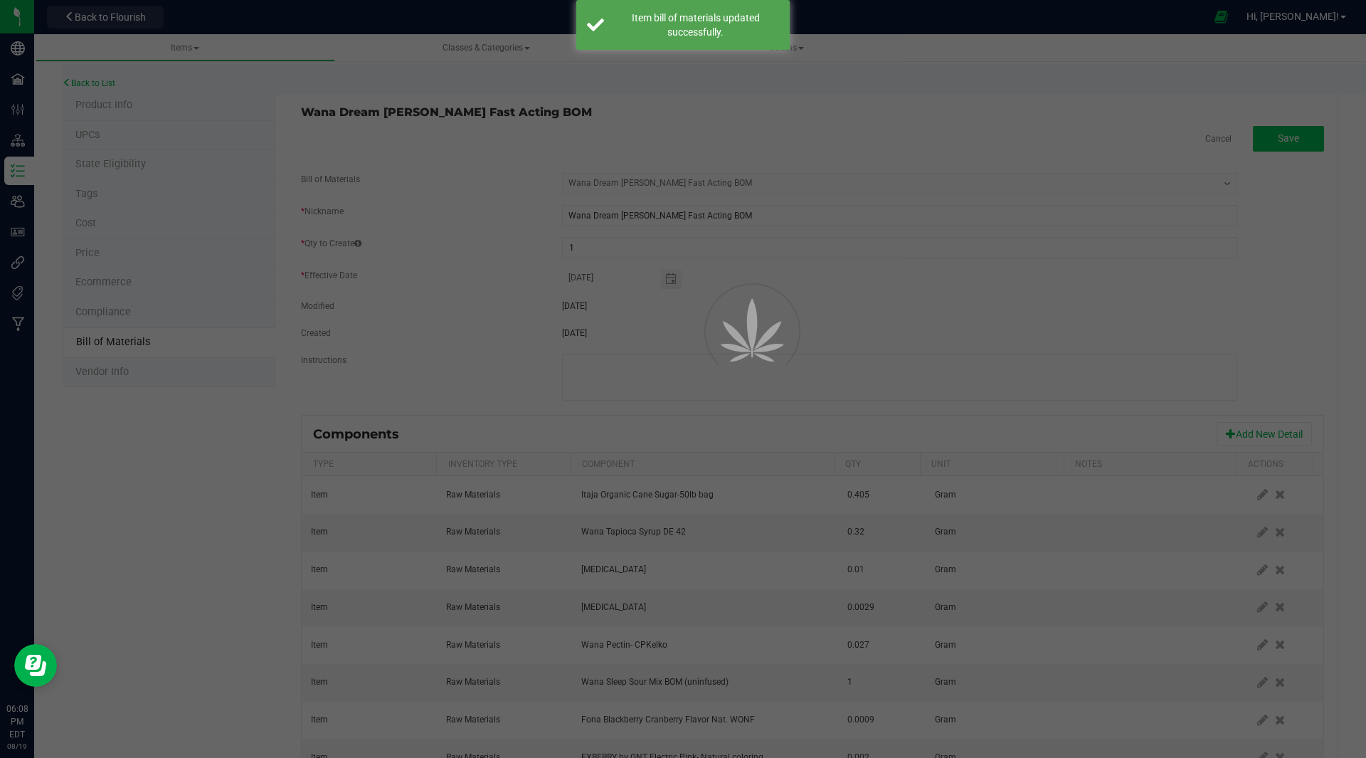
select select "43"
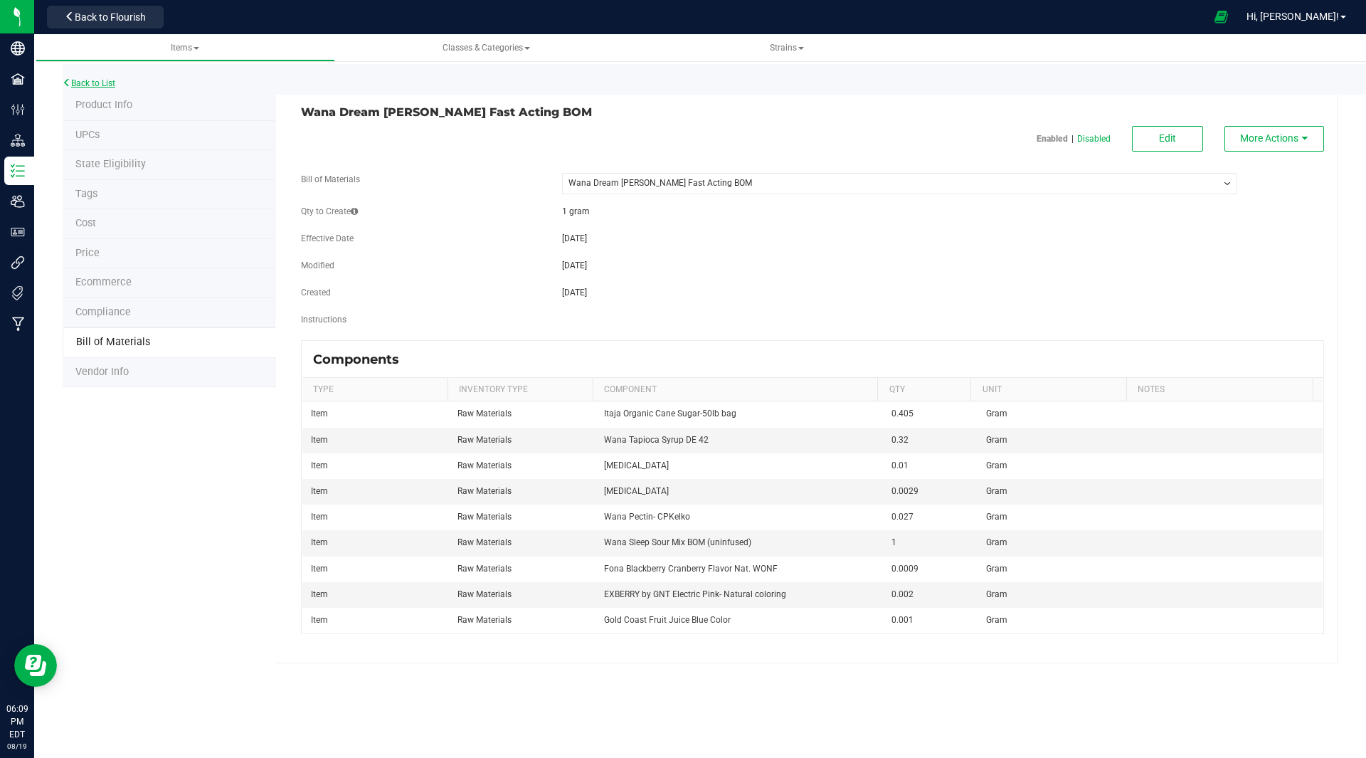
click at [111, 87] on link "Back to List" at bounding box center [89, 83] width 53 height 10
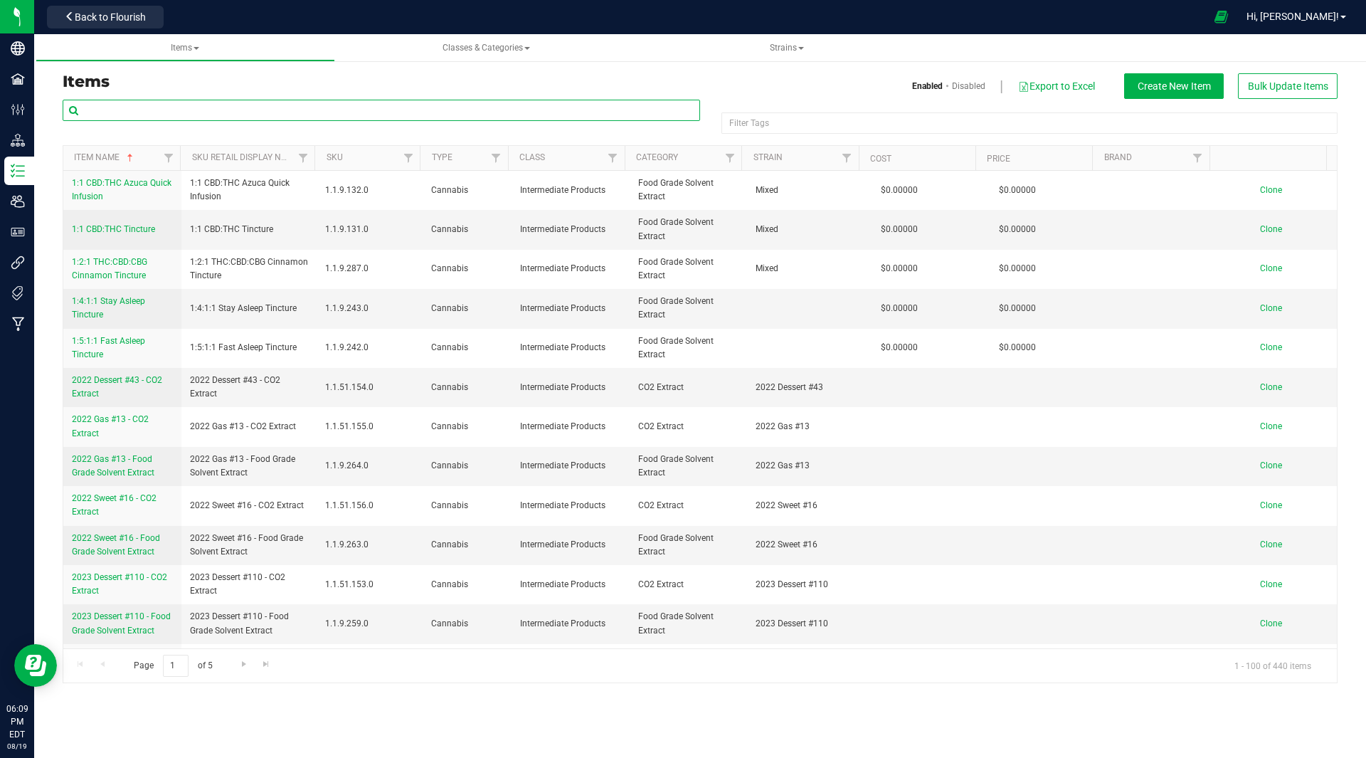
click at [180, 111] on input "text" at bounding box center [382, 110] width 638 height 21
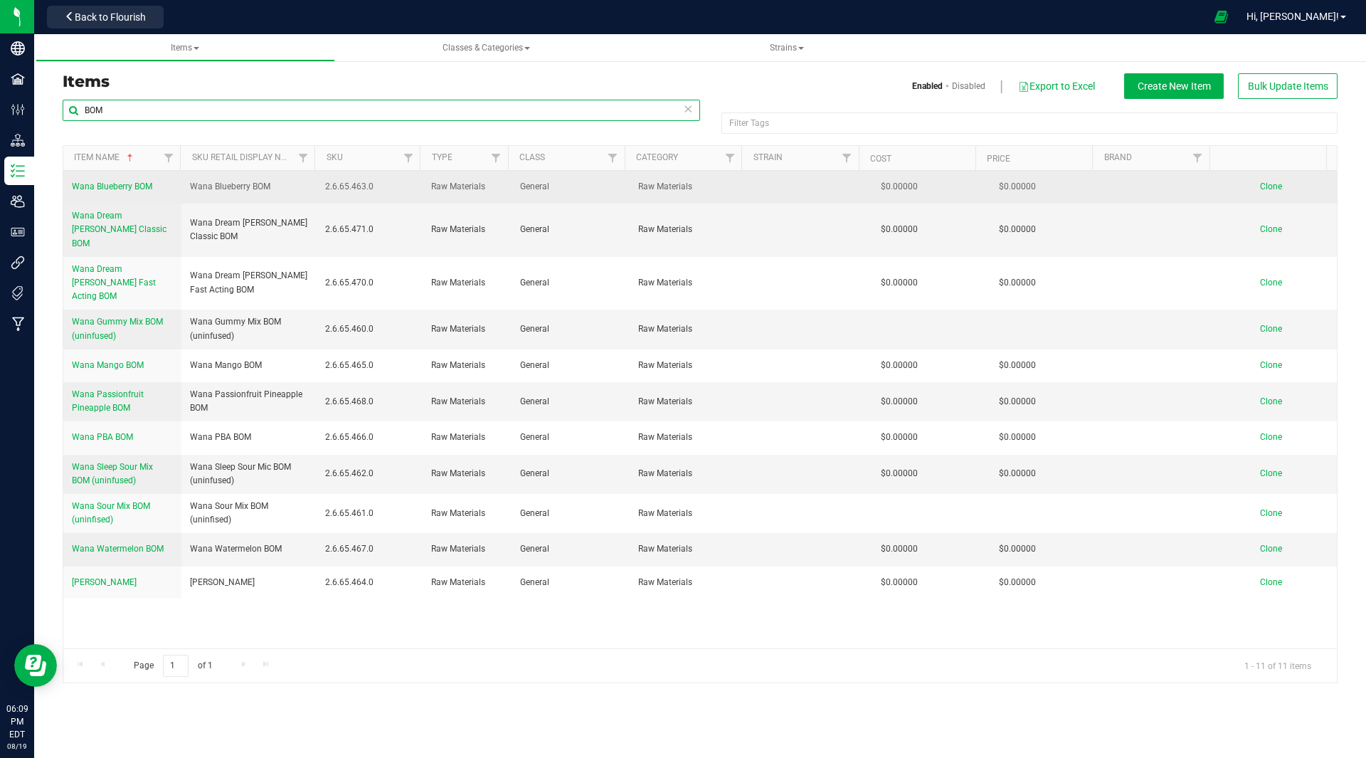
type input "BOM"
click at [1269, 188] on span "Clone" at bounding box center [1271, 186] width 22 height 10
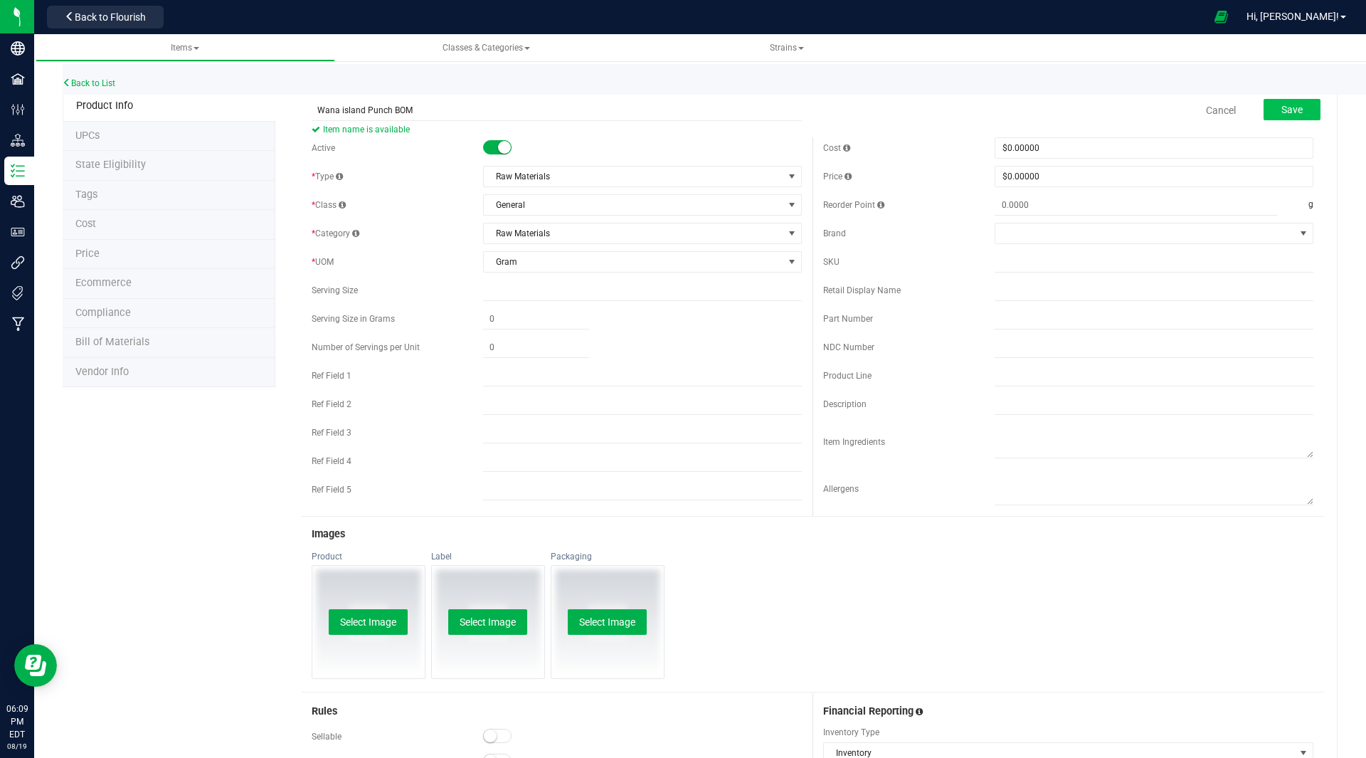
type input "Wana island Punch BOM"
click at [1279, 102] on button "Save" at bounding box center [1292, 109] width 57 height 21
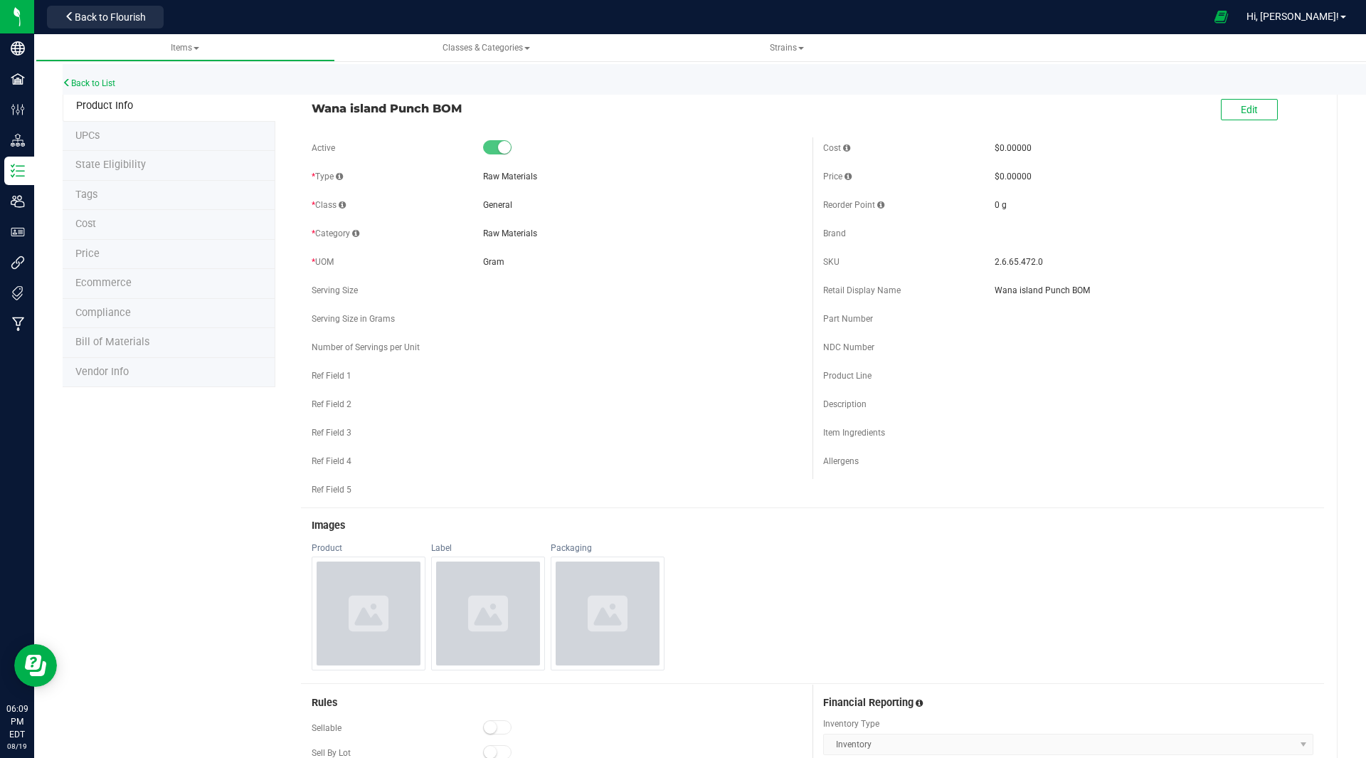
click at [124, 343] on span "Bill of Materials" at bounding box center [112, 342] width 74 height 12
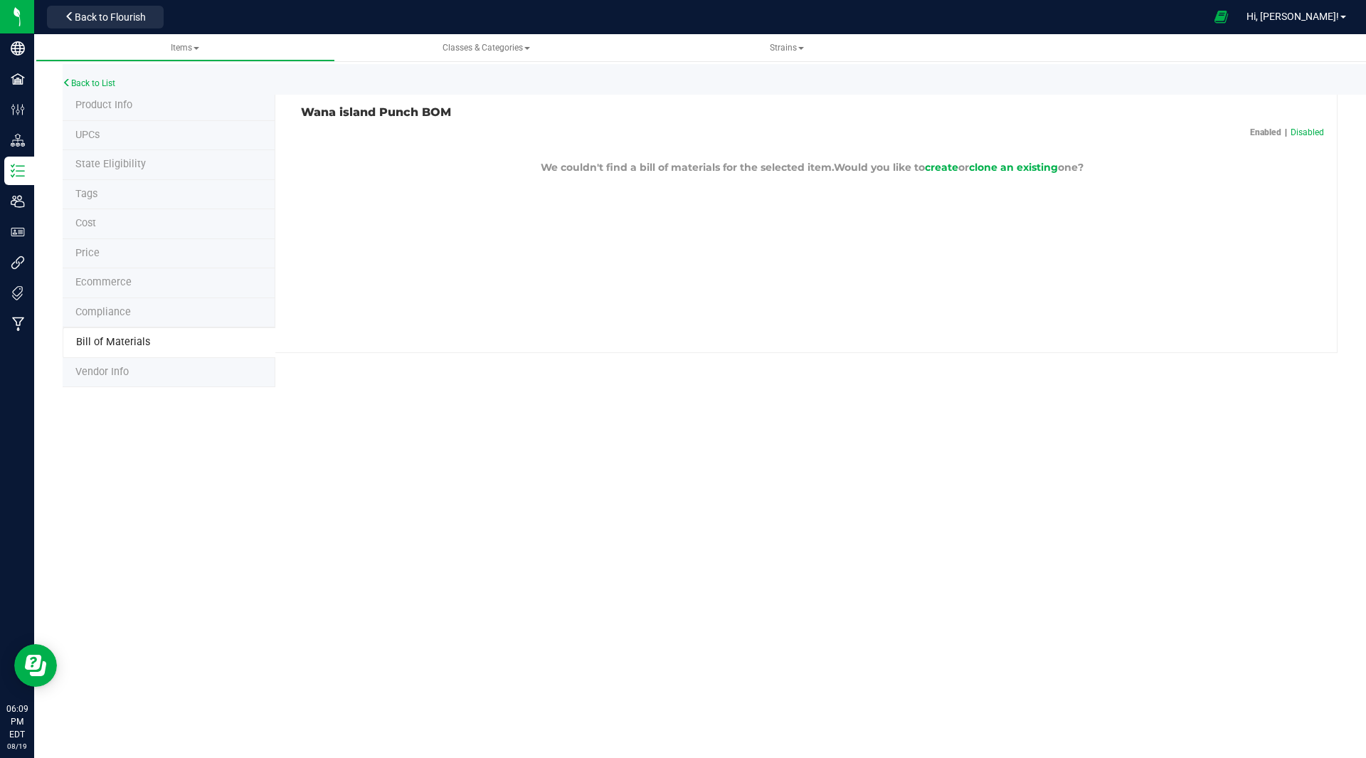
click at [1019, 174] on p "We couldn't find a bill of materials for the selected item. Would you like to c…" at bounding box center [812, 167] width 1023 height 15
click at [1025, 164] on span "clone an existing" at bounding box center [1013, 167] width 89 height 13
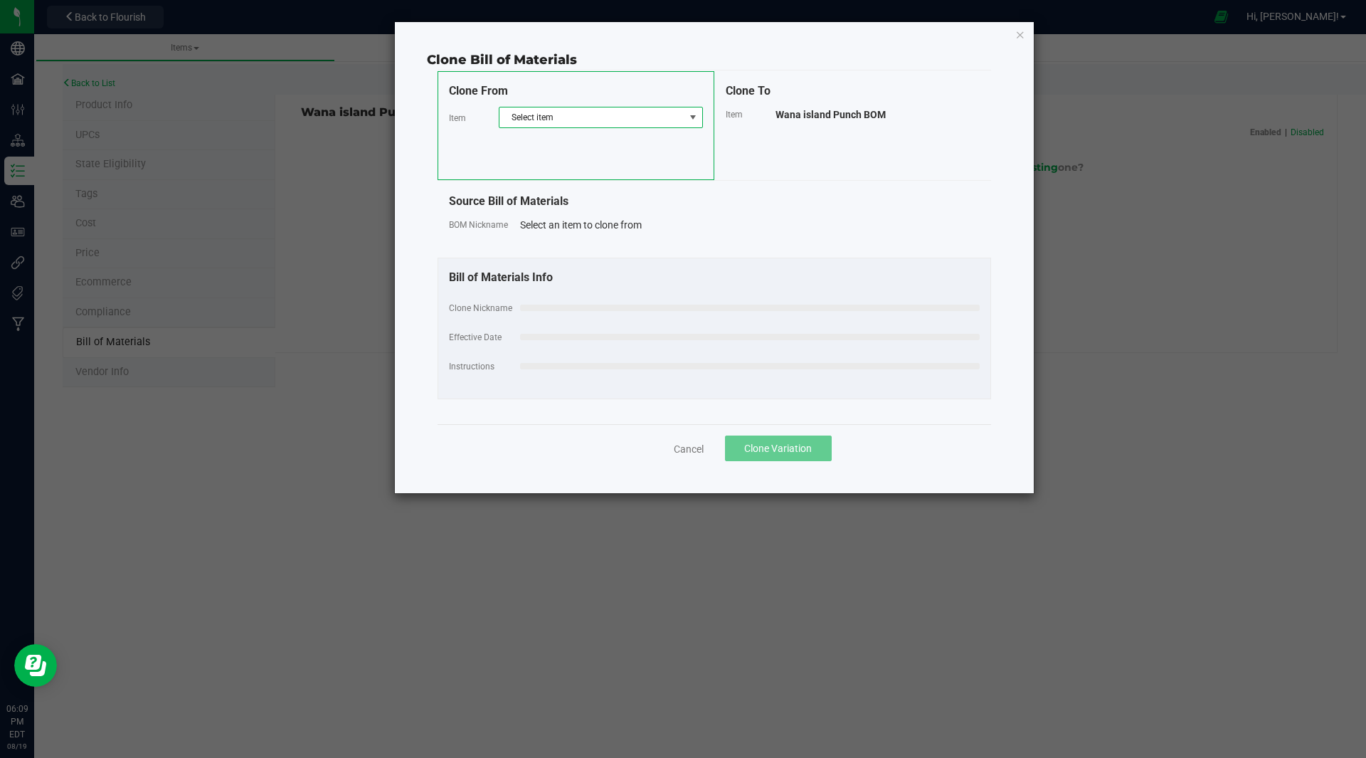
click at [545, 110] on span "Select item" at bounding box center [592, 117] width 185 height 20
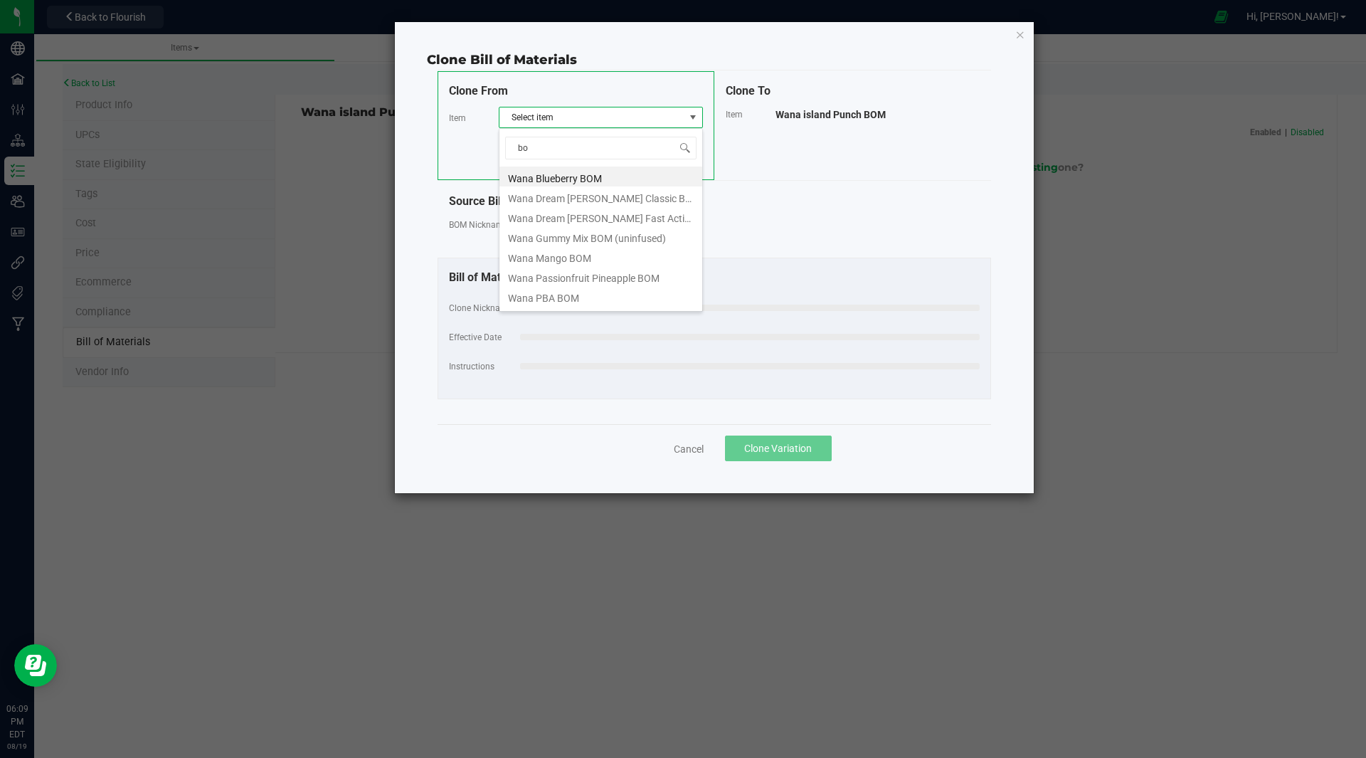
type input "bom"
click at [574, 239] on li "Wana Gummy Mix BOM (uninfused)" at bounding box center [601, 236] width 203 height 20
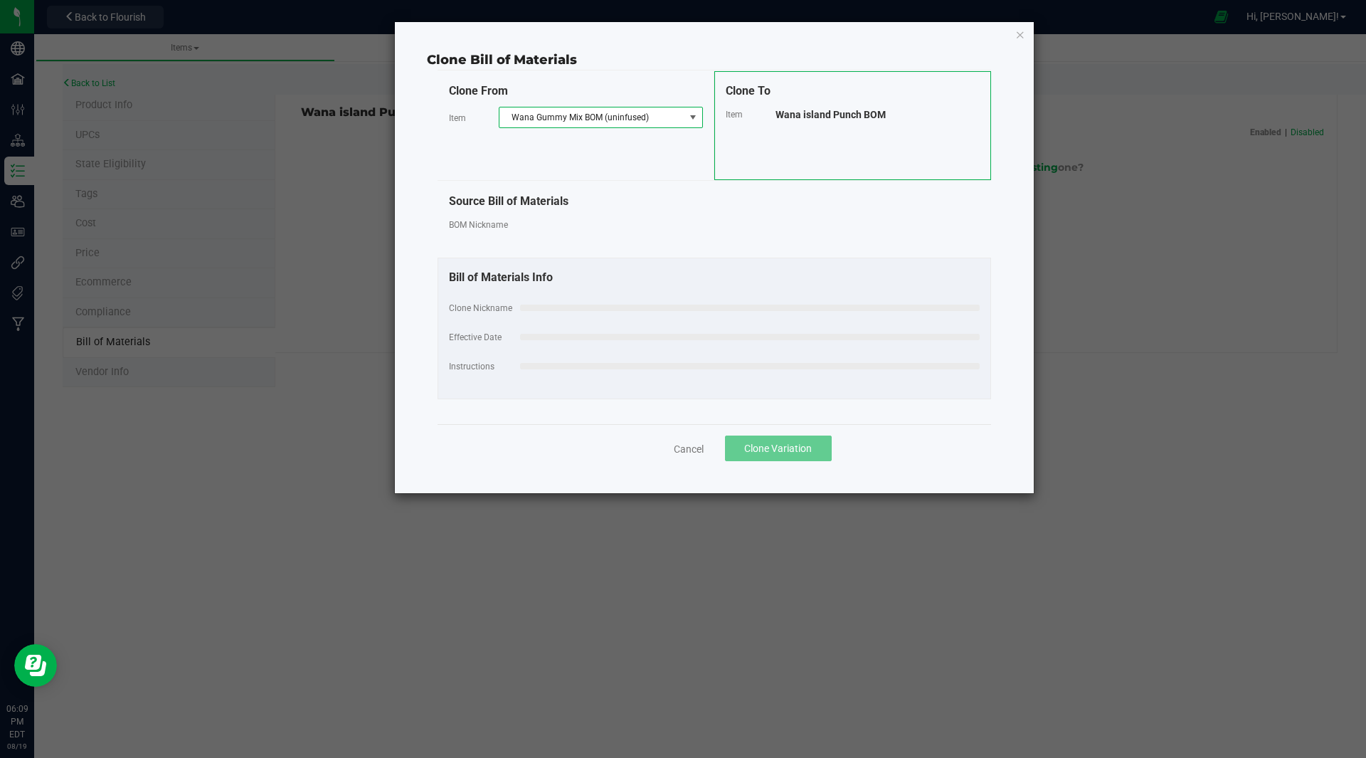
select select "30"
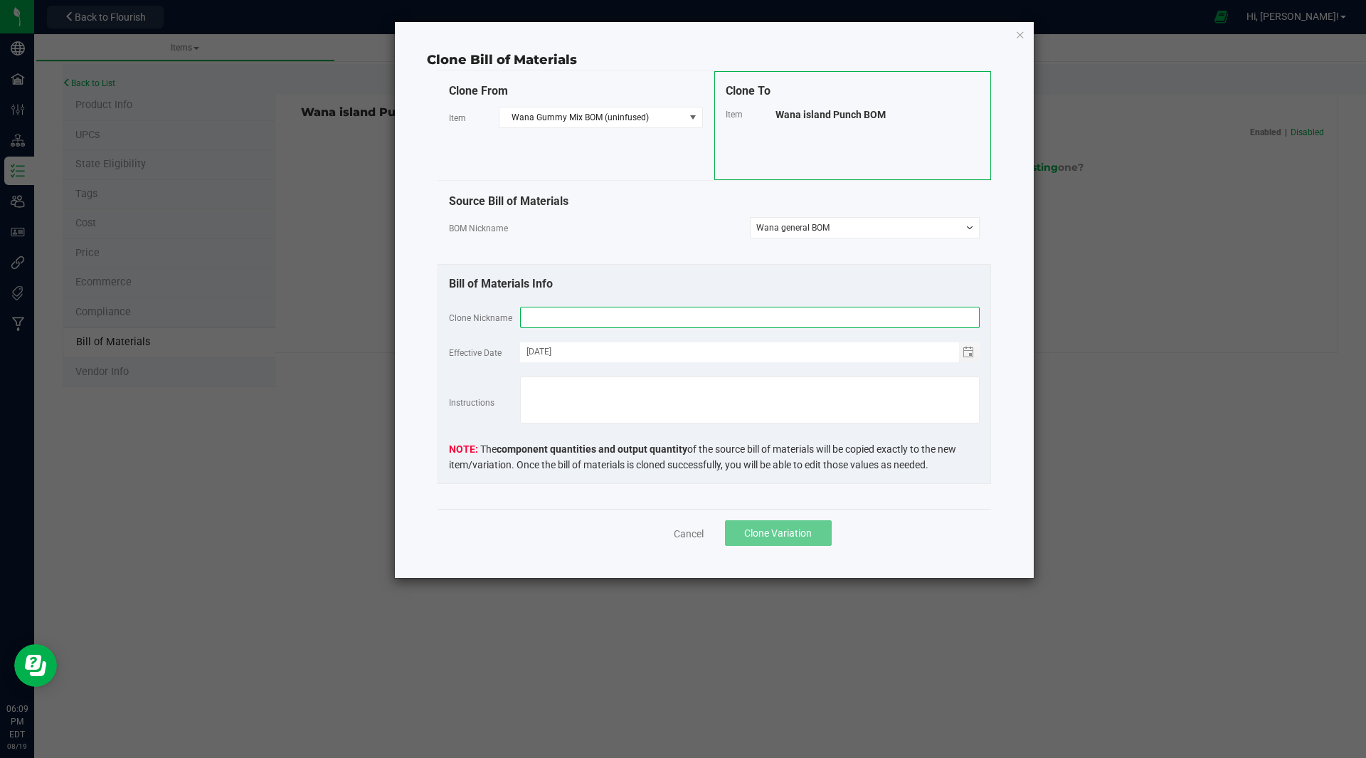
click at [590, 316] on input "text" at bounding box center [750, 317] width 460 height 21
type input "Wana Island Punch BOM"
click at [761, 532] on span "Clone Variation" at bounding box center [778, 532] width 68 height 11
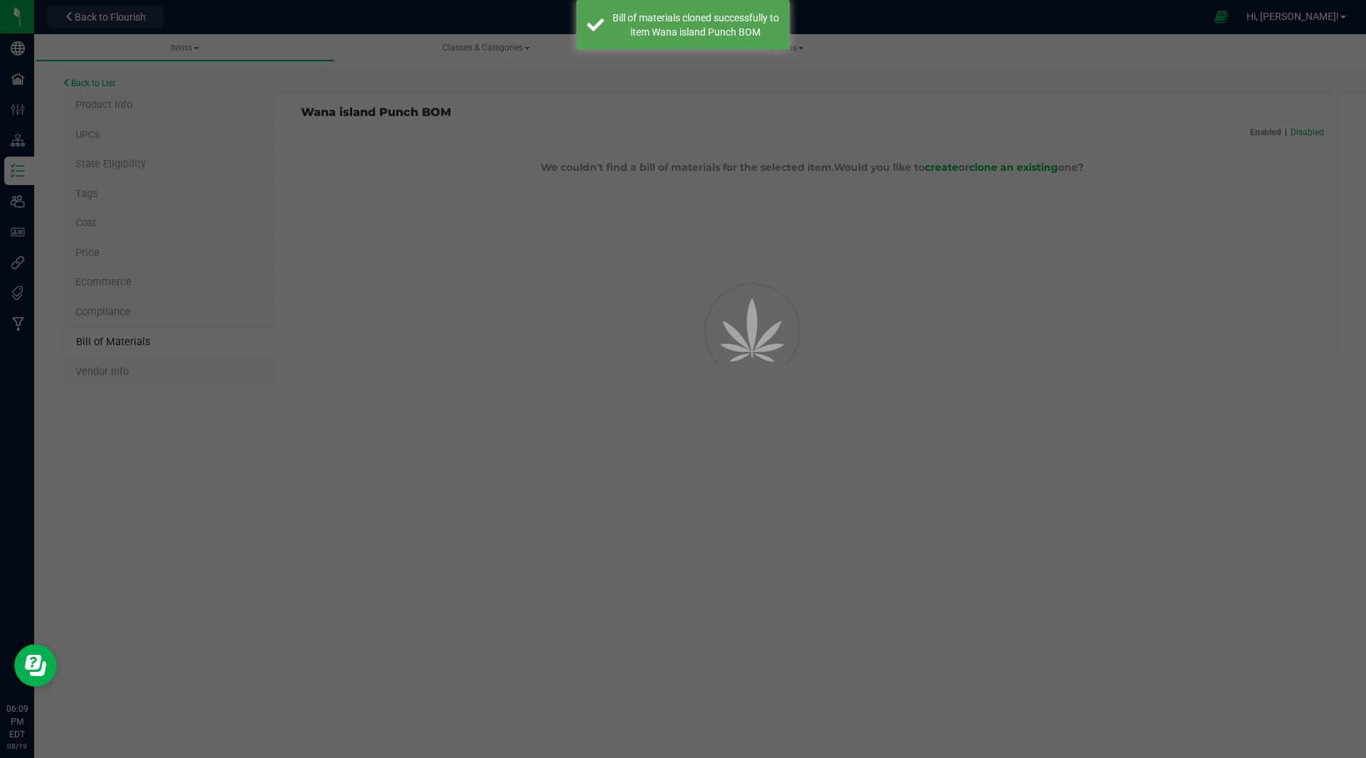
select select "45"
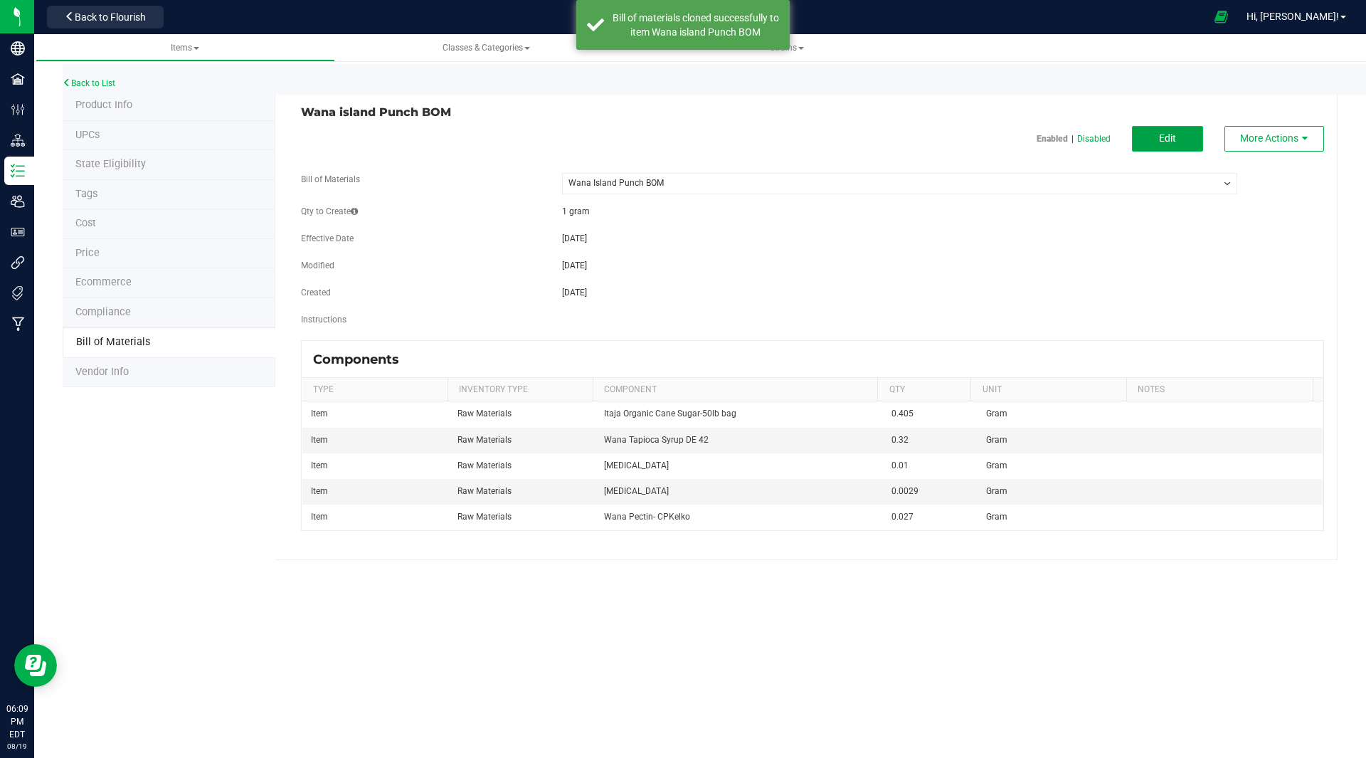
click at [1176, 135] on button "Edit" at bounding box center [1167, 139] width 71 height 26
select select "45"
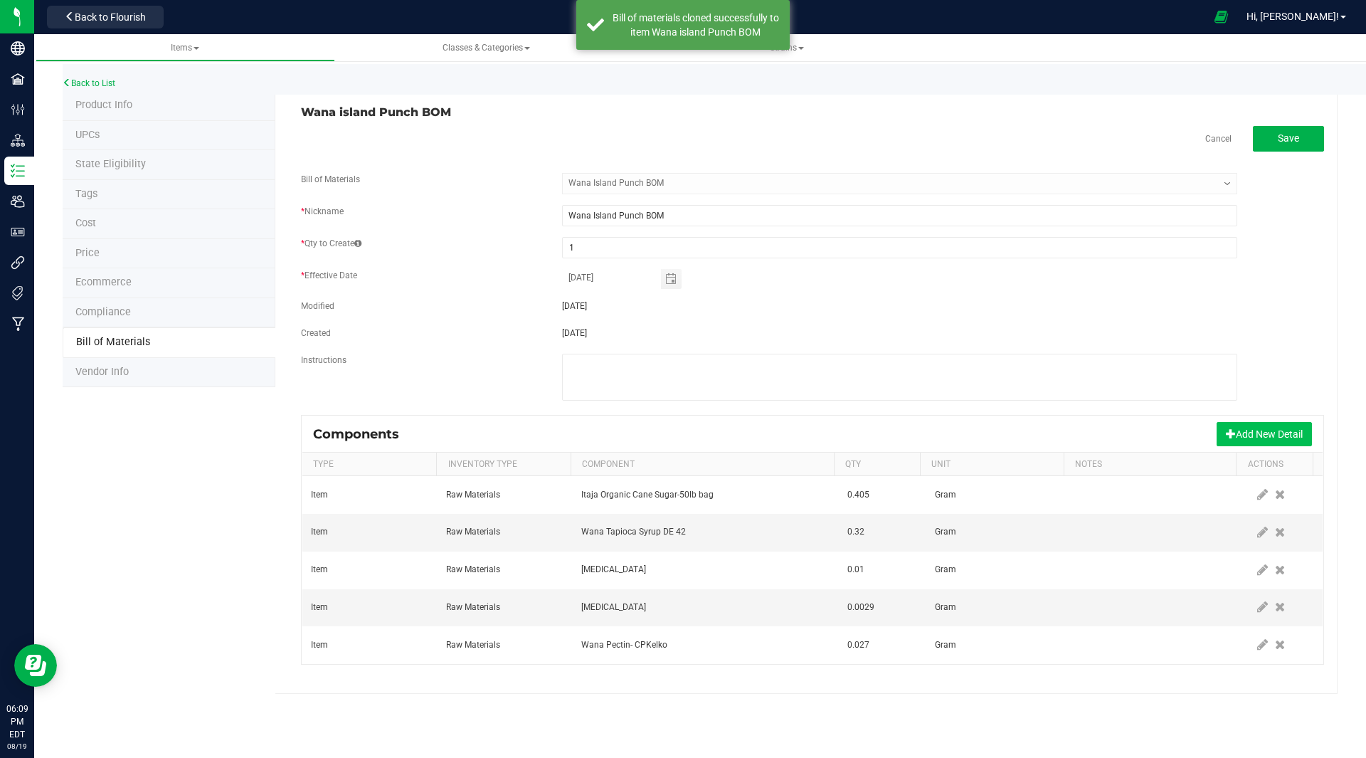
click at [1232, 435] on span at bounding box center [1231, 433] width 10 height 10
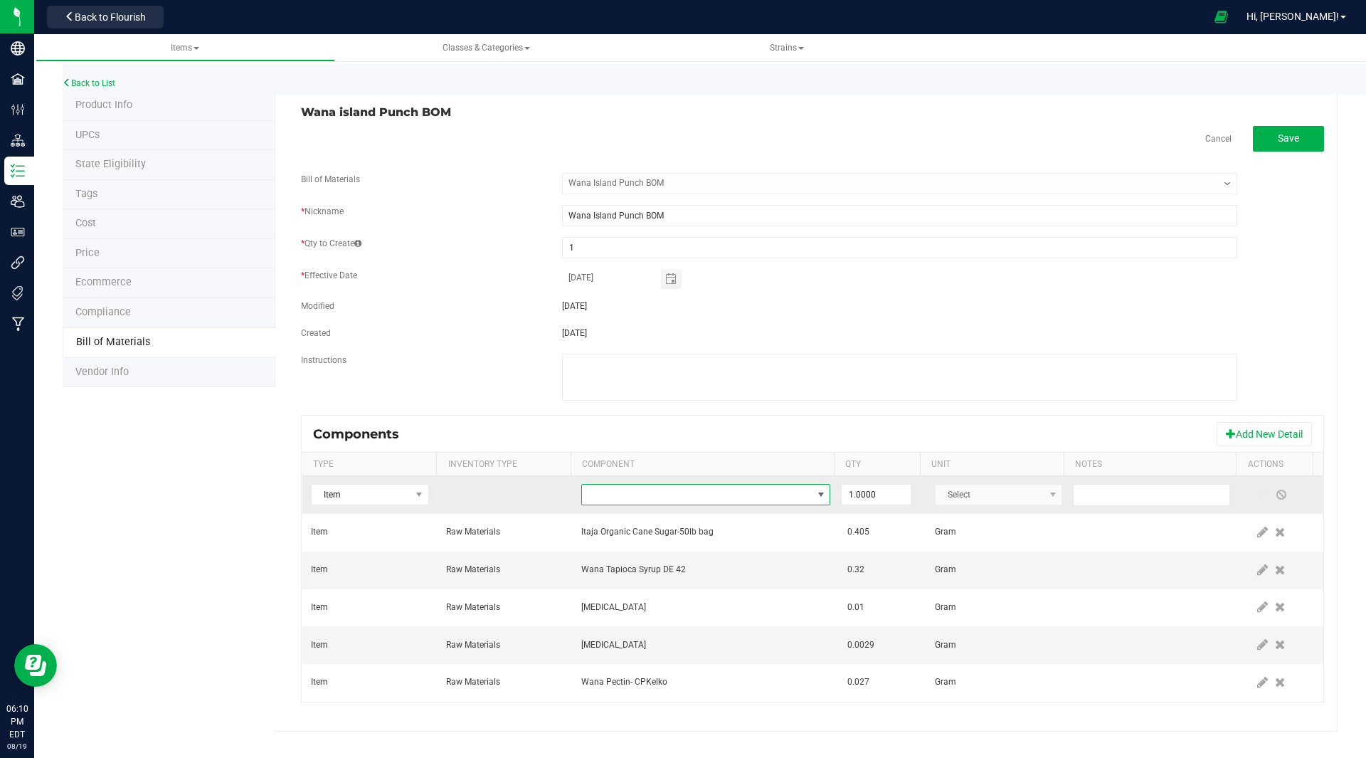
click at [626, 492] on span "NO DATA FOUND" at bounding box center [697, 495] width 230 height 20
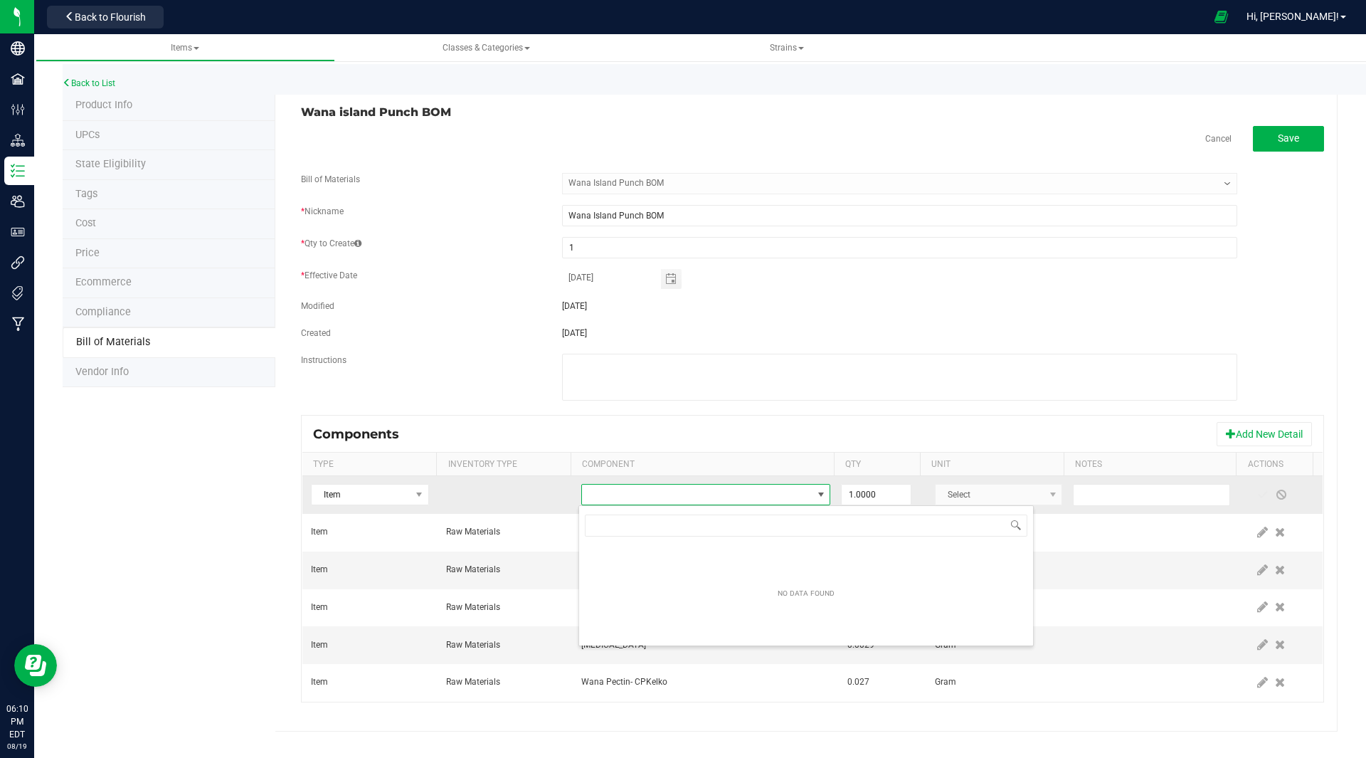
scroll to position [21, 243]
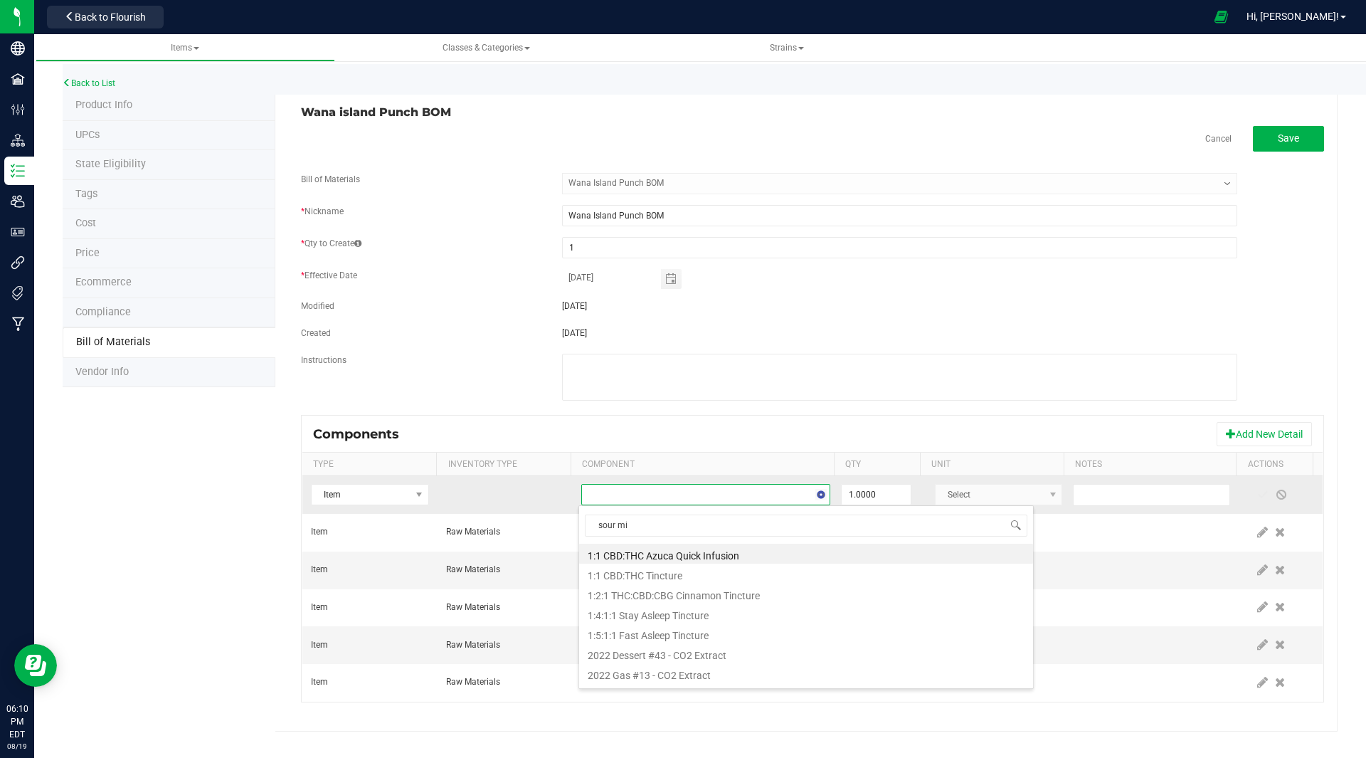
type input "sour mix"
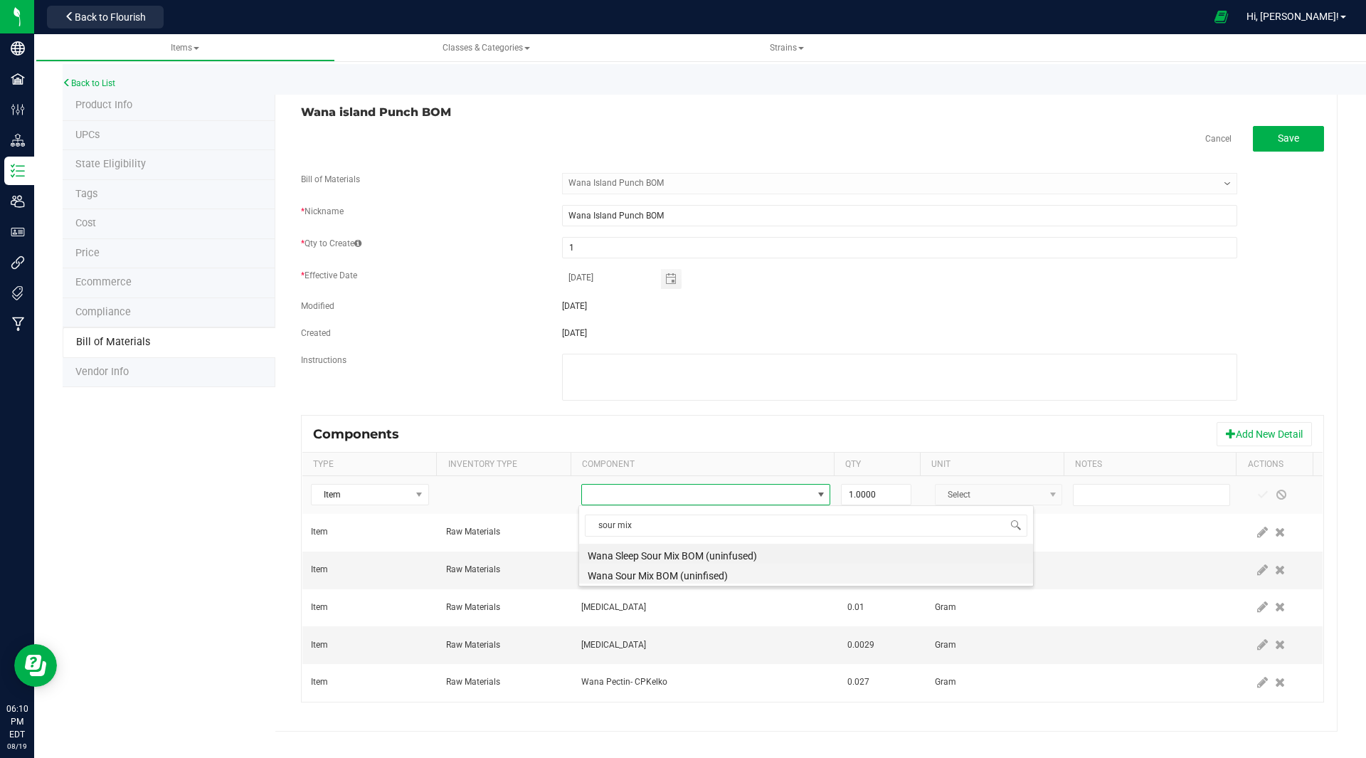
click at [677, 574] on li "Wana Sour Mix BOM (uninfised)" at bounding box center [806, 574] width 454 height 20
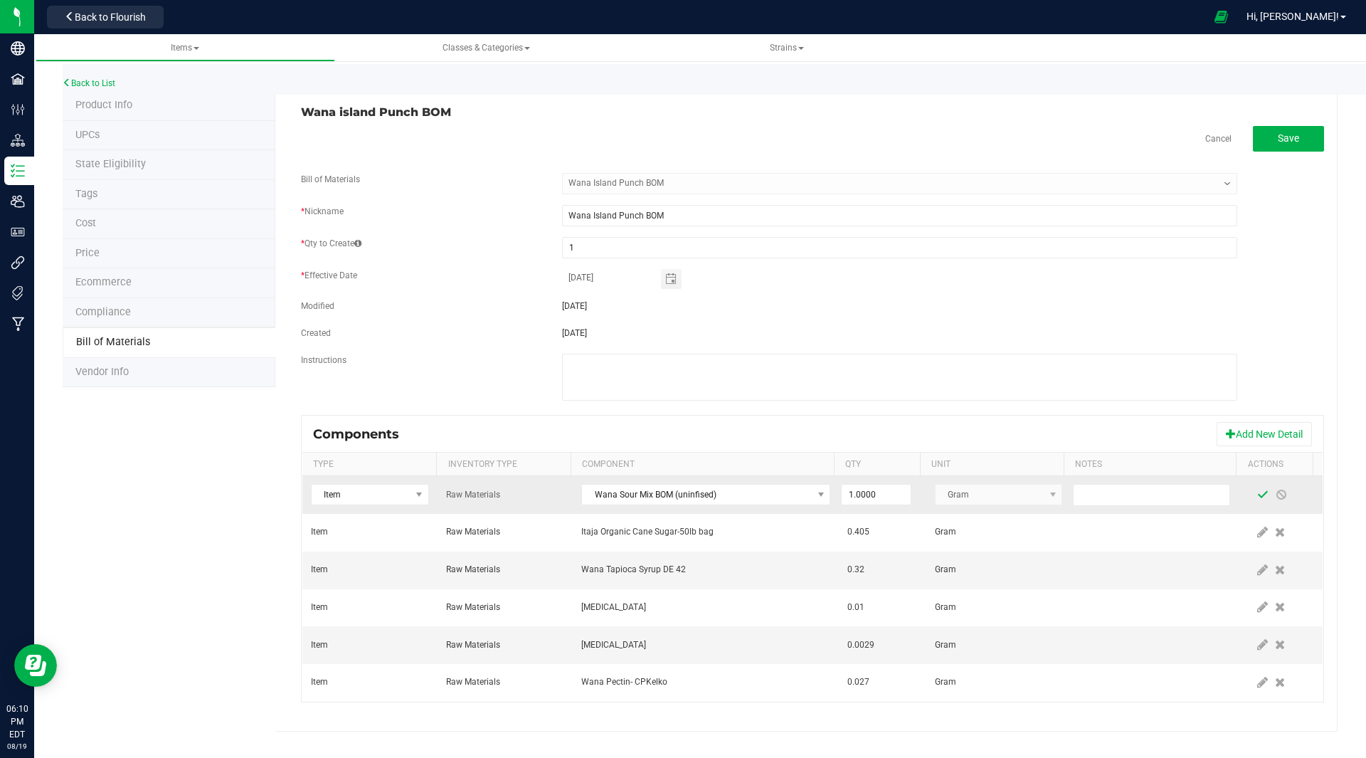
click at [1257, 495] on span at bounding box center [1262, 494] width 11 height 11
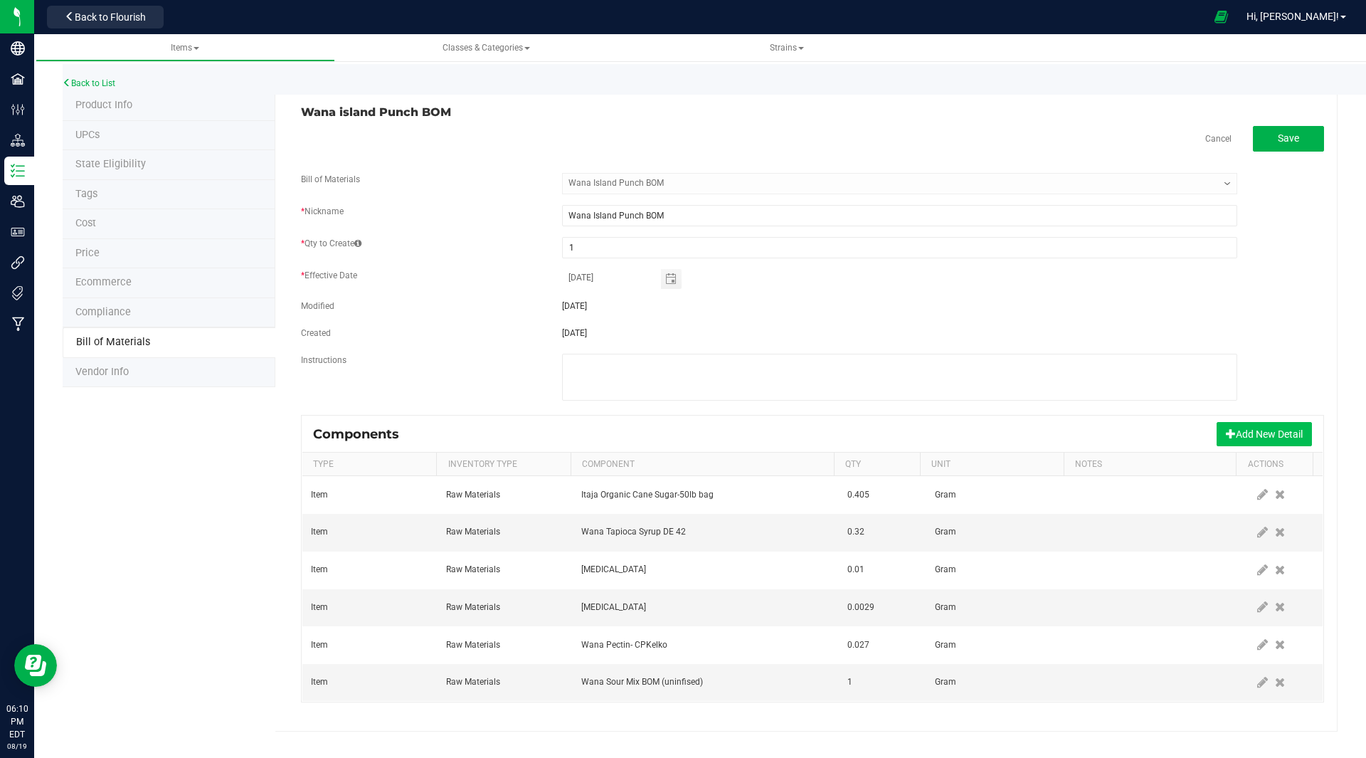
click at [1253, 431] on button "Add New Detail" at bounding box center [1264, 434] width 95 height 24
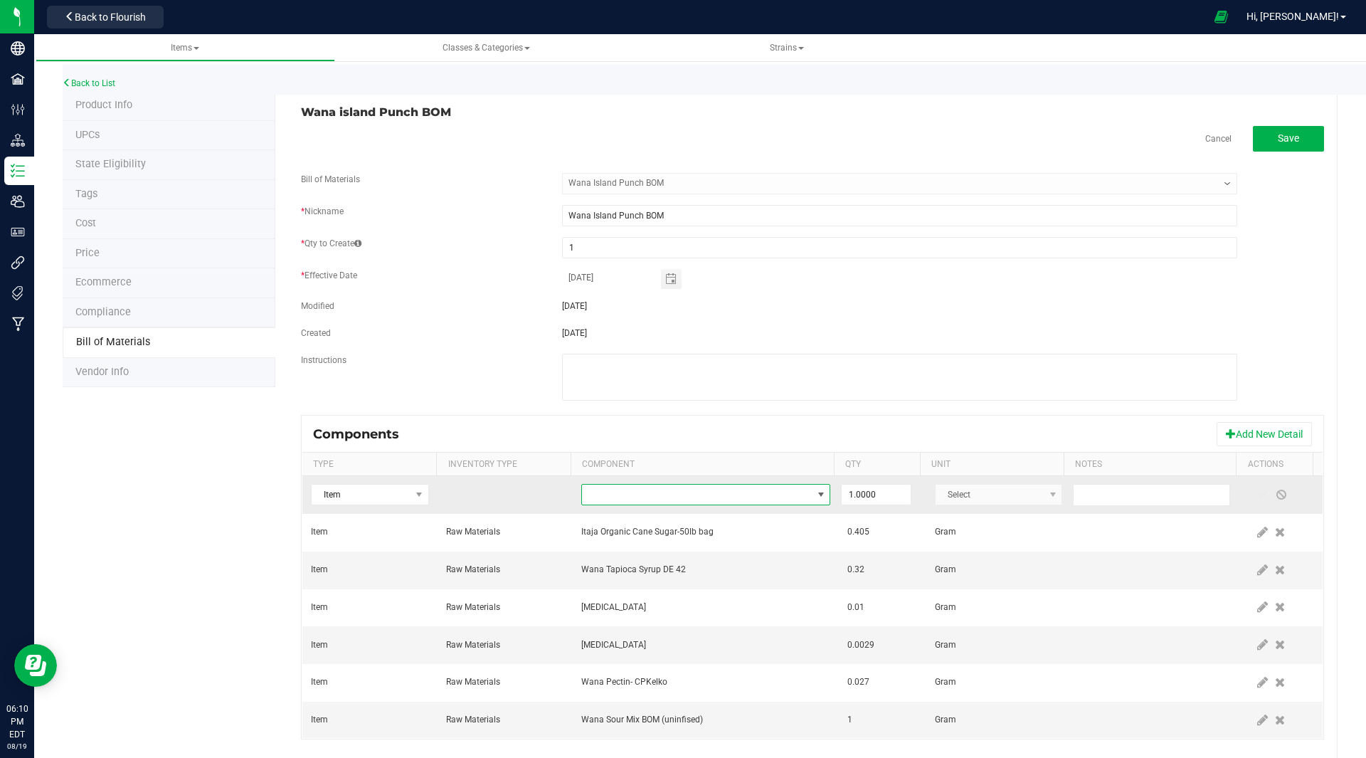
click at [598, 494] on span "NO DATA FOUND" at bounding box center [697, 495] width 230 height 20
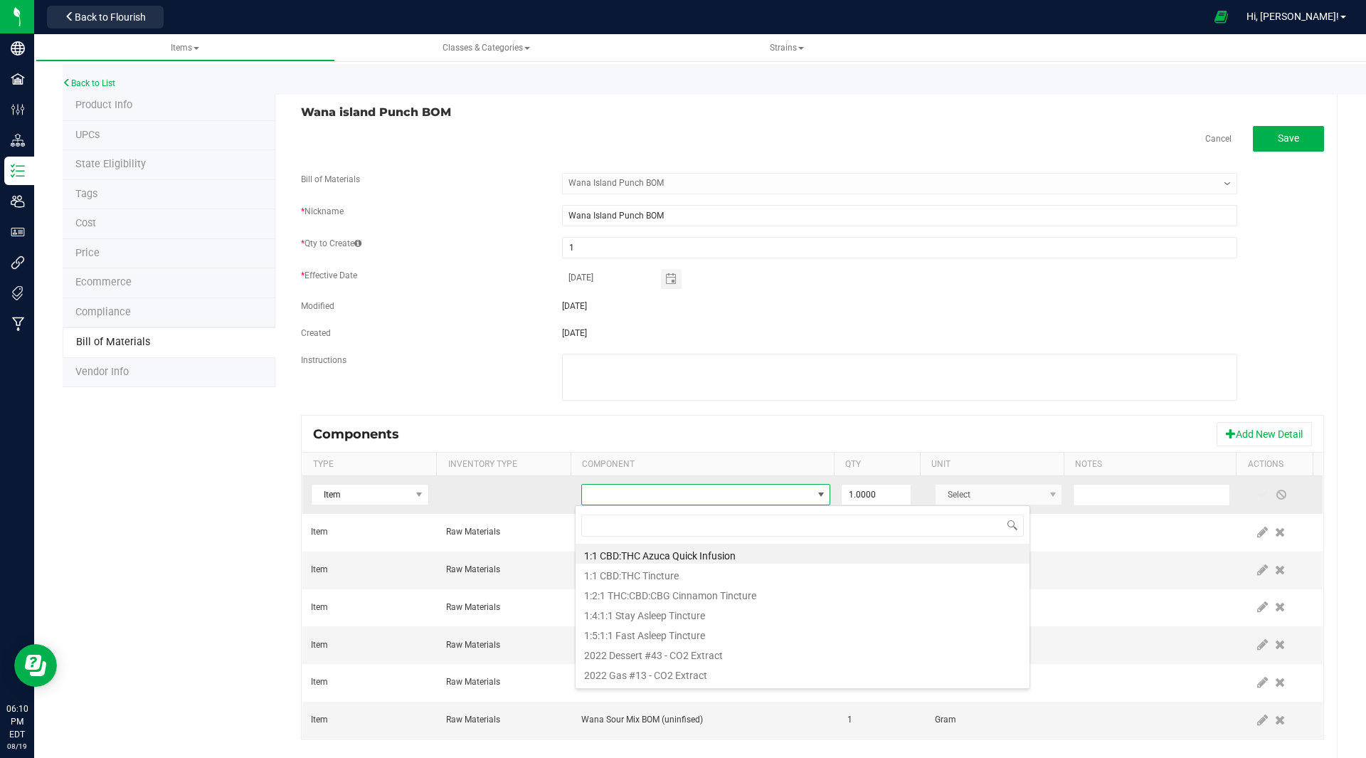
scroll to position [21, 242]
type input "tropical"
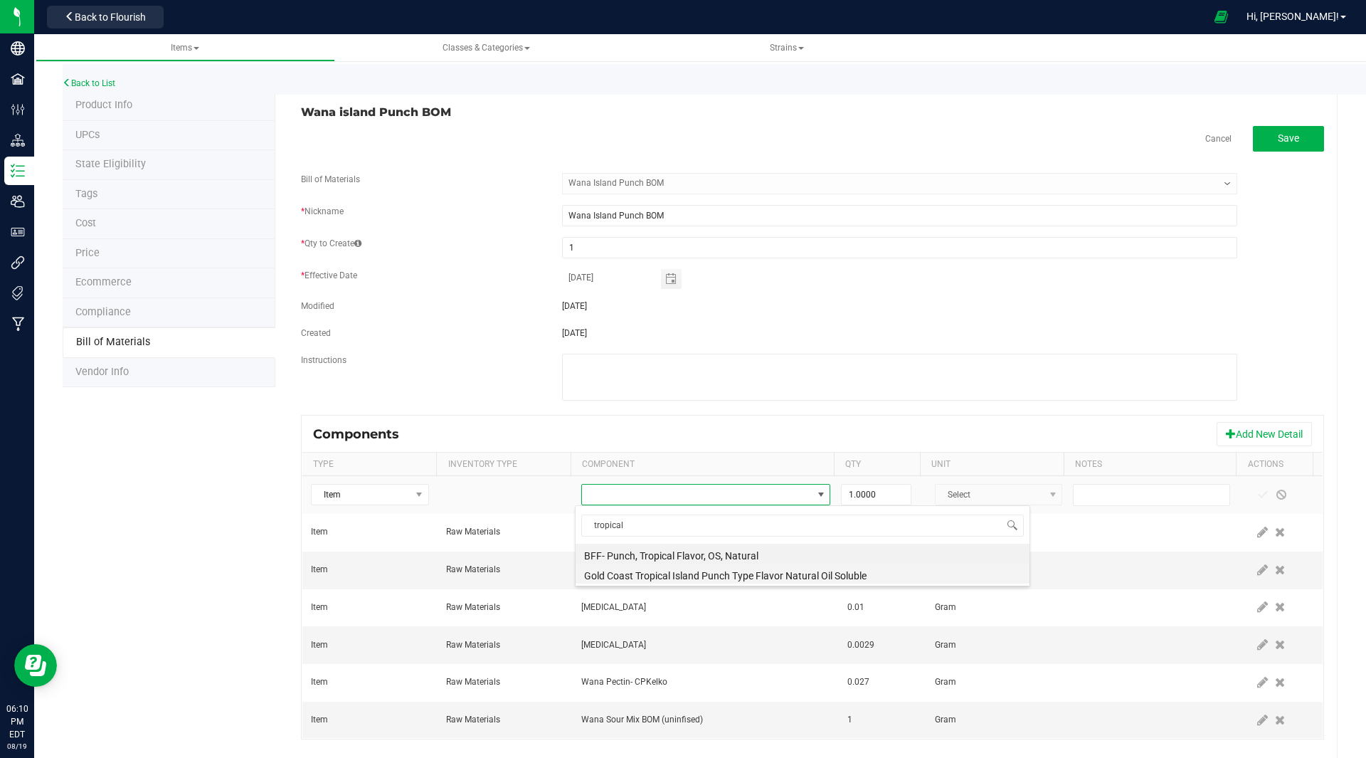
click at [677, 574] on li "Gold Coast Tropical Island Punch Type Flavor Natural Oil Soluble" at bounding box center [803, 574] width 454 height 20
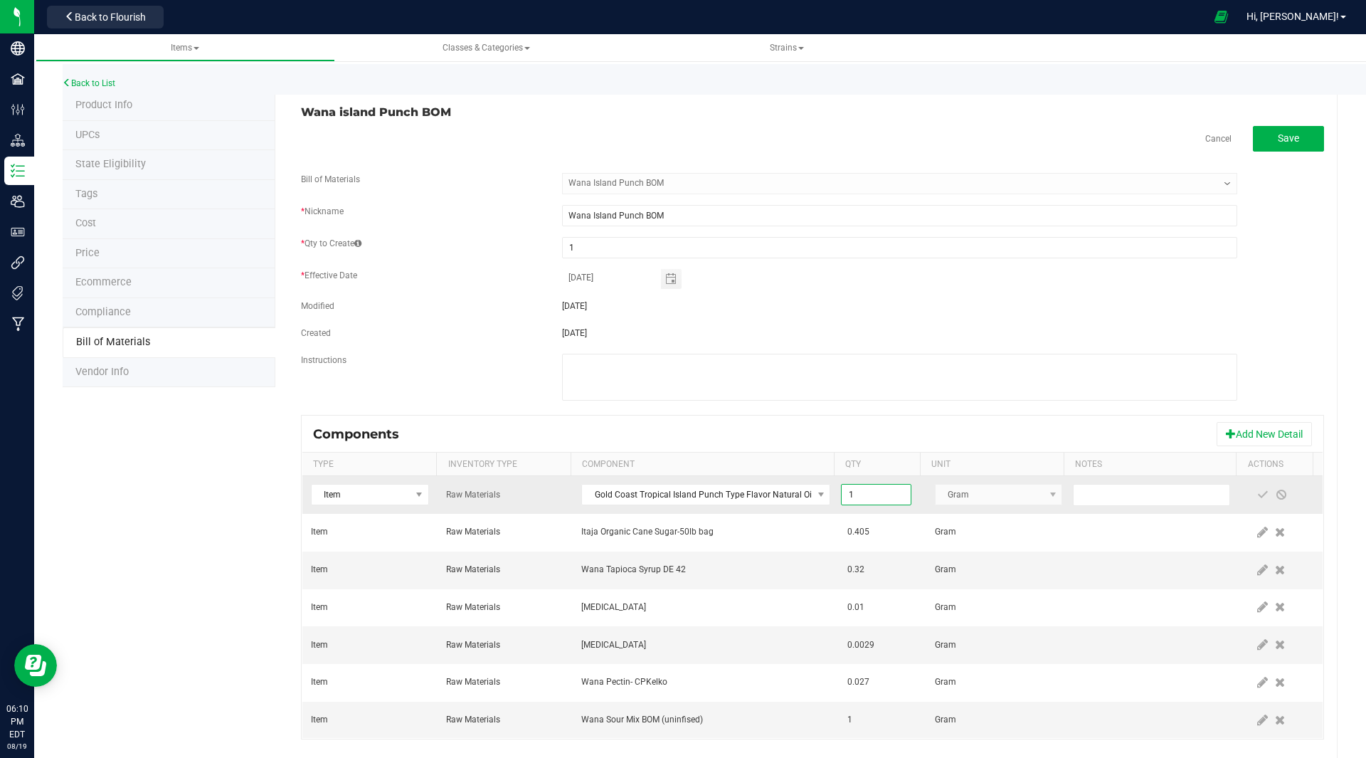
click at [864, 497] on input "1" at bounding box center [876, 495] width 68 height 20
type input "0.0080"
click at [1257, 492] on span at bounding box center [1262, 494] width 11 height 11
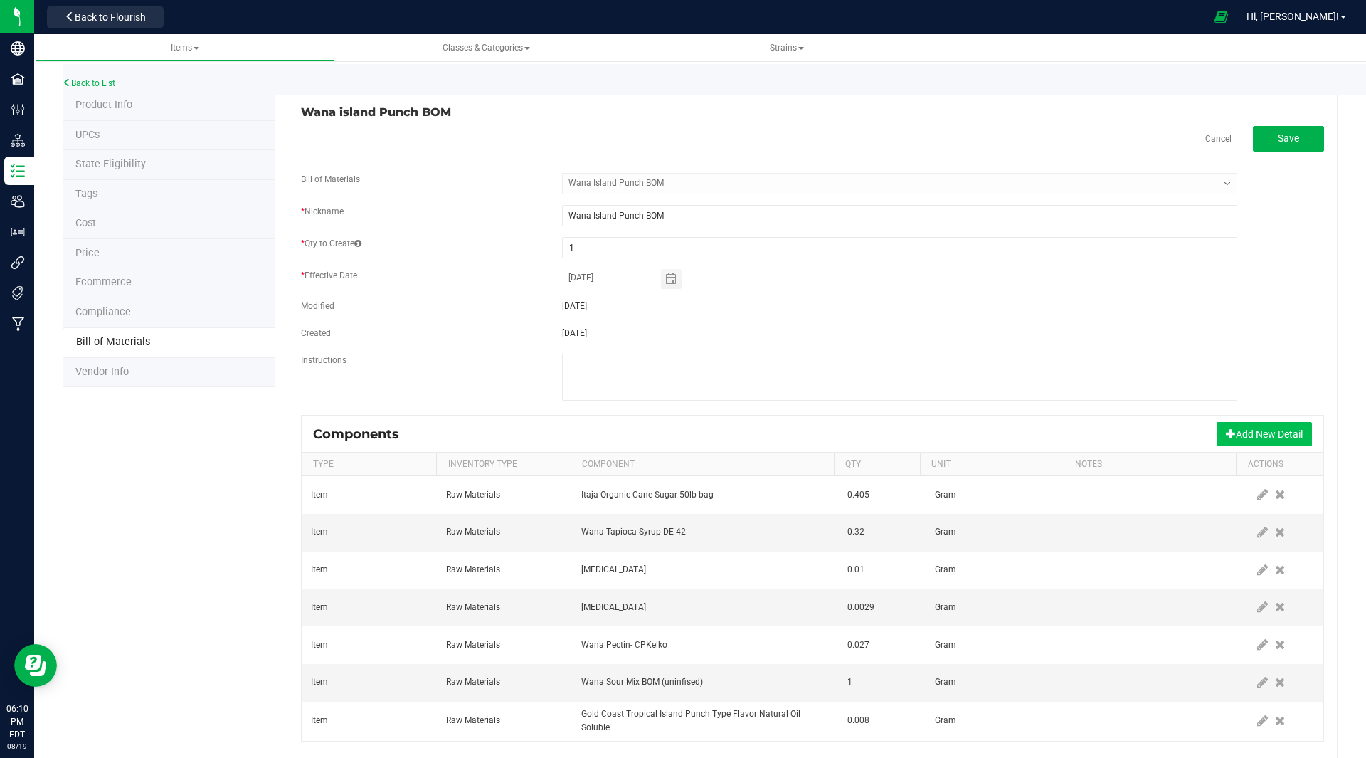
click at [1250, 432] on button "Add New Detail" at bounding box center [1264, 434] width 95 height 24
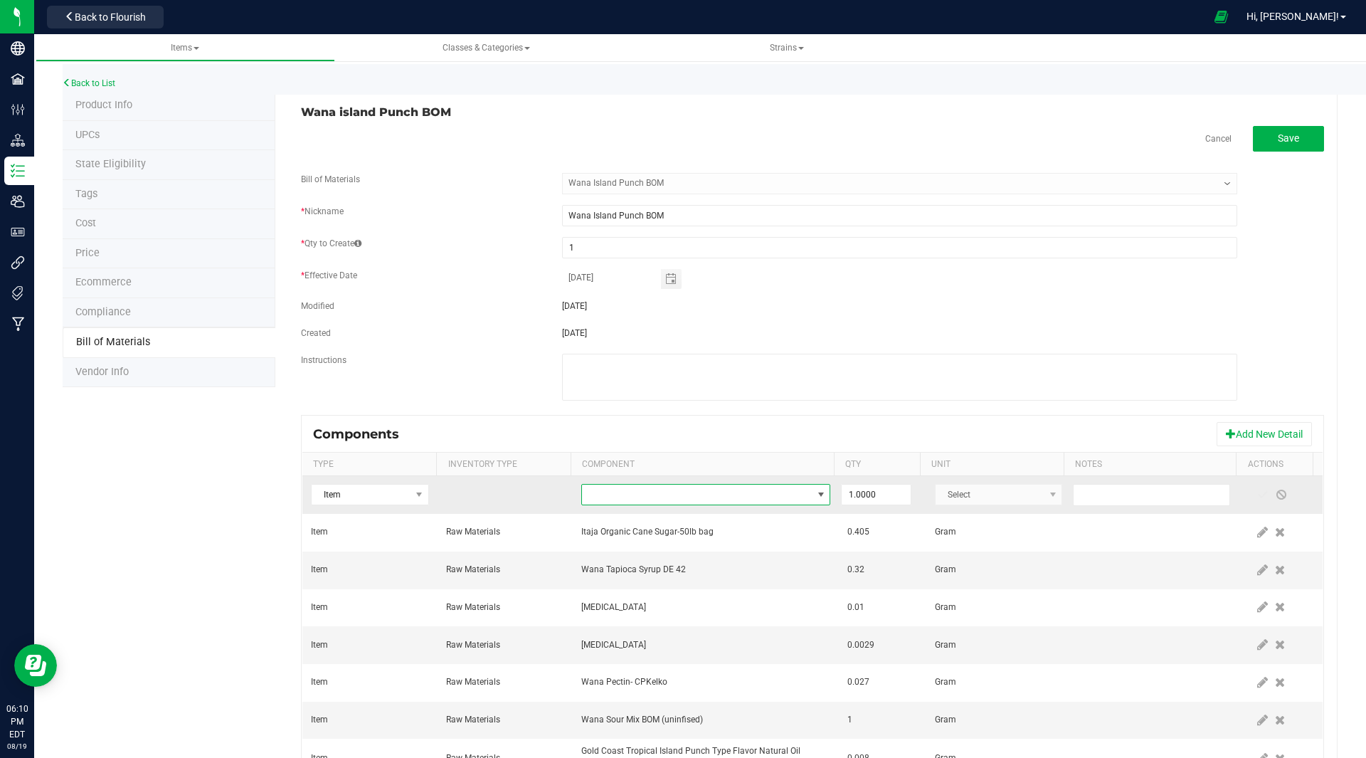
click at [589, 499] on span "NO DATA FOUND" at bounding box center [697, 495] width 230 height 20
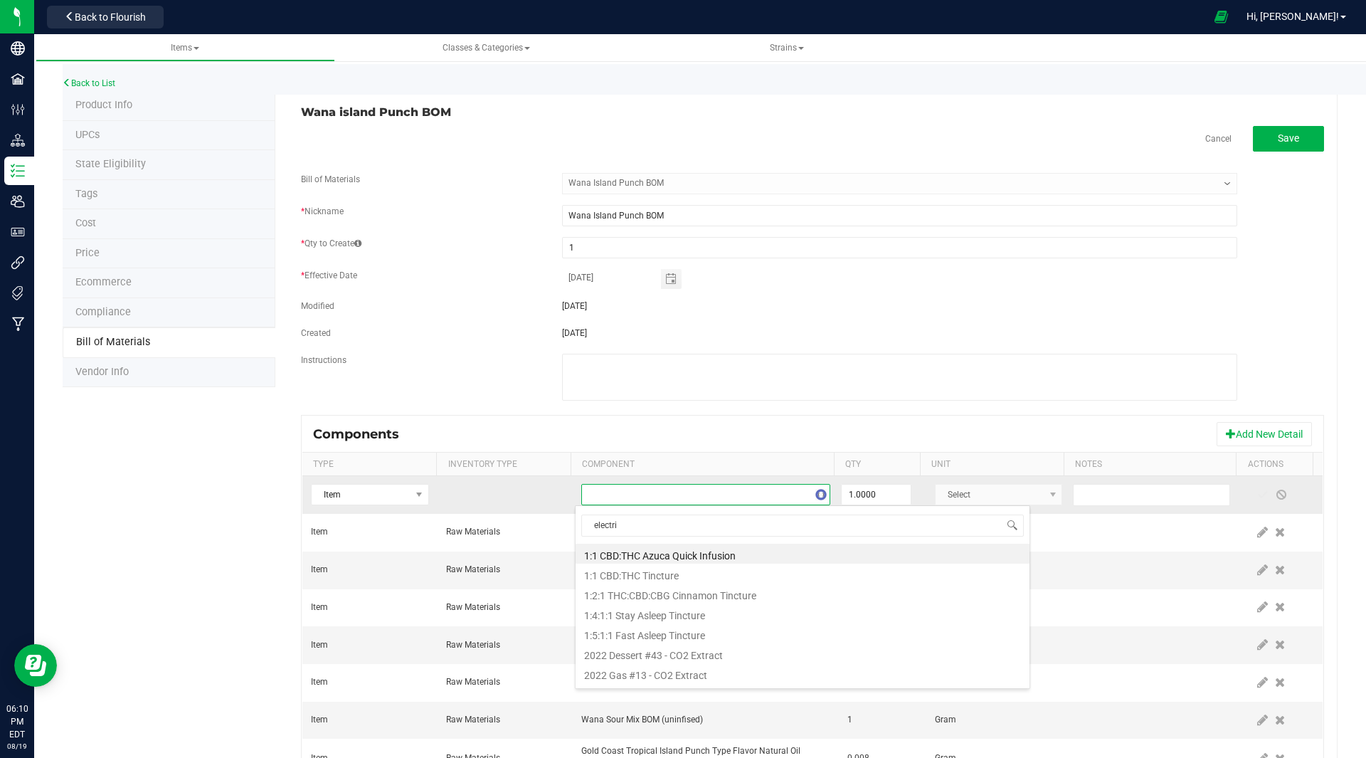
type input "electric"
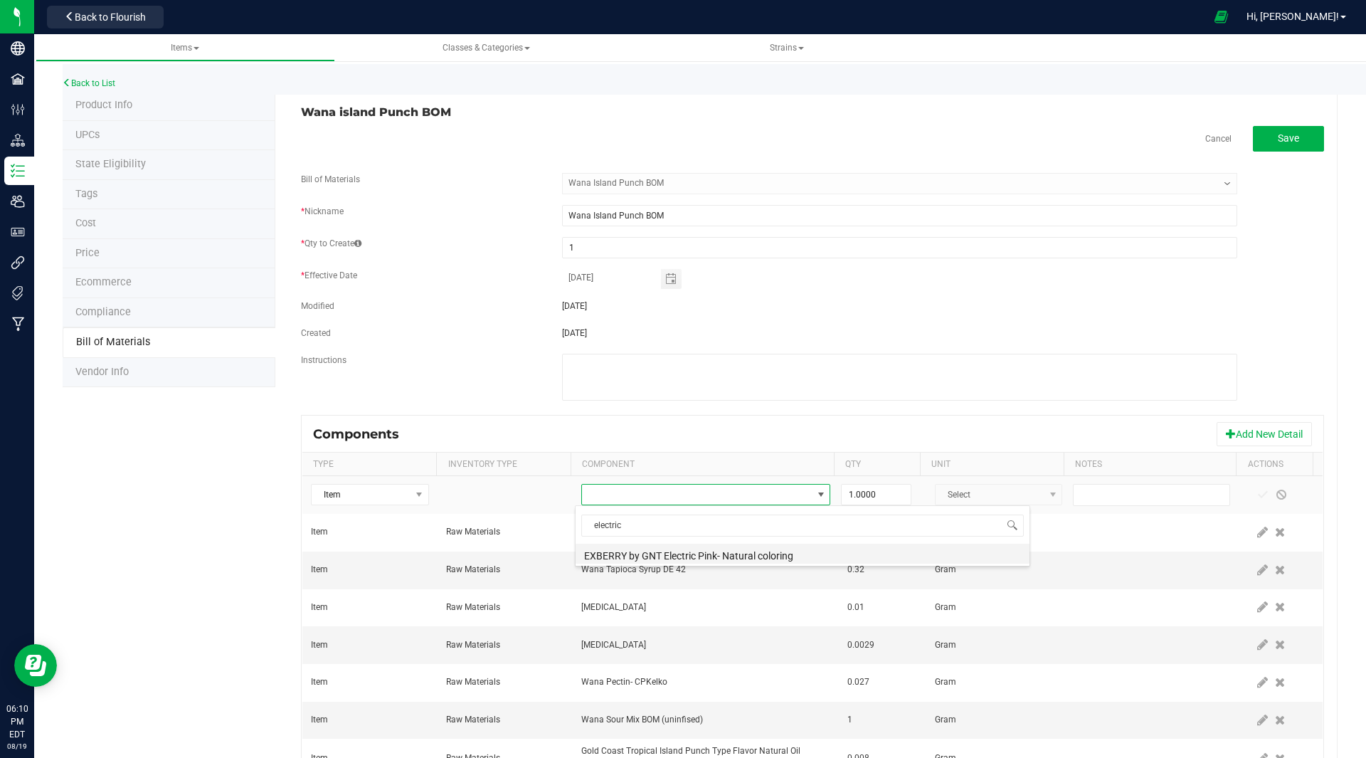
click at [688, 554] on li "EXBERRY by GNT Electric Pink- Natural coloring" at bounding box center [803, 554] width 454 height 20
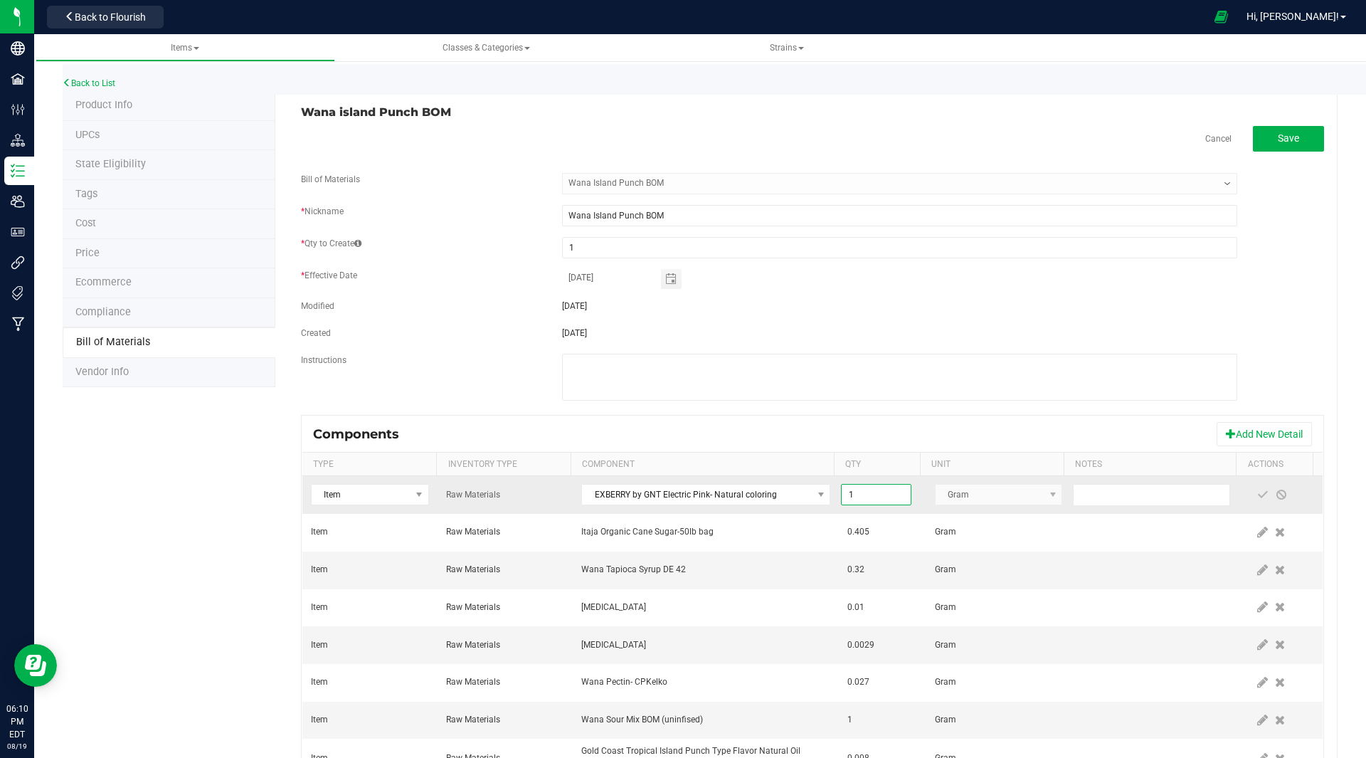
click at [862, 489] on input "1" at bounding box center [876, 495] width 68 height 20
type input "0.0032"
click at [1257, 495] on span at bounding box center [1262, 494] width 11 height 11
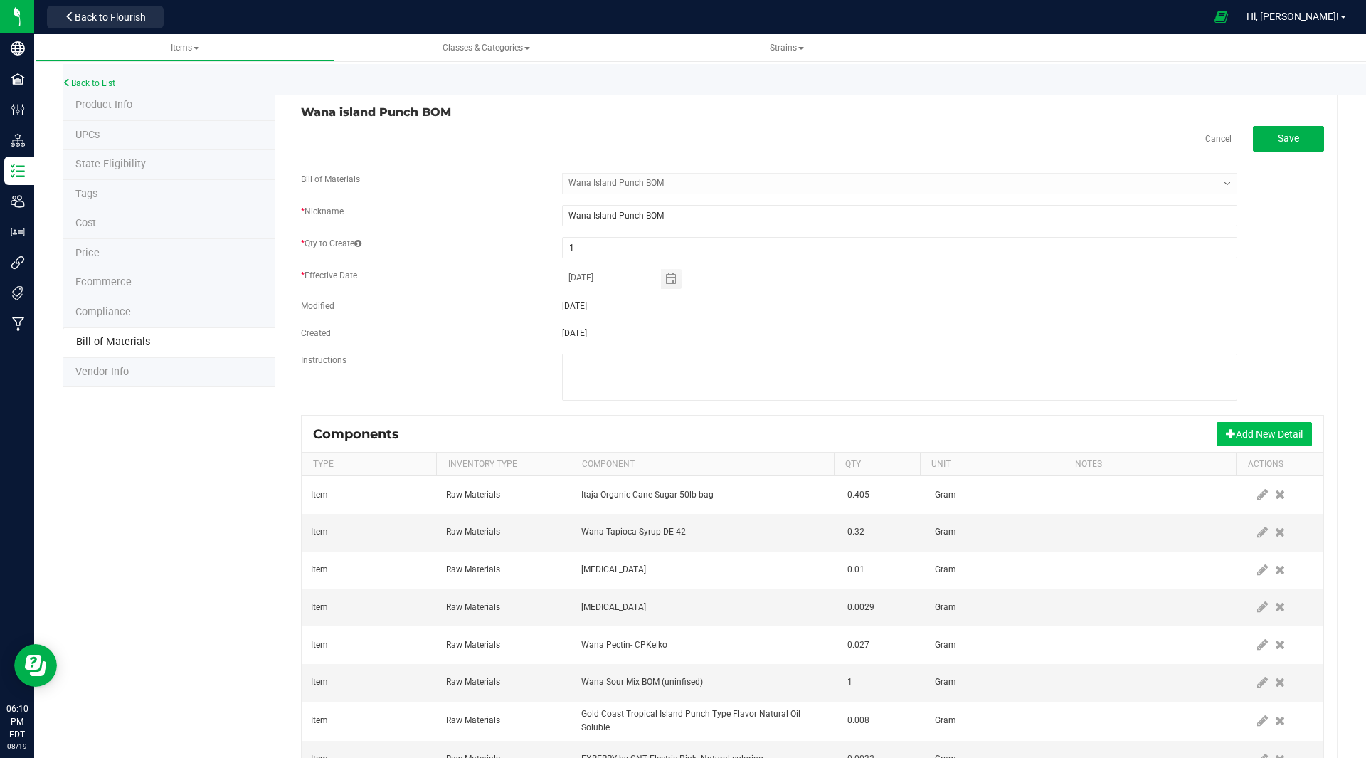
click at [1251, 436] on button "Add New Detail" at bounding box center [1264, 434] width 95 height 24
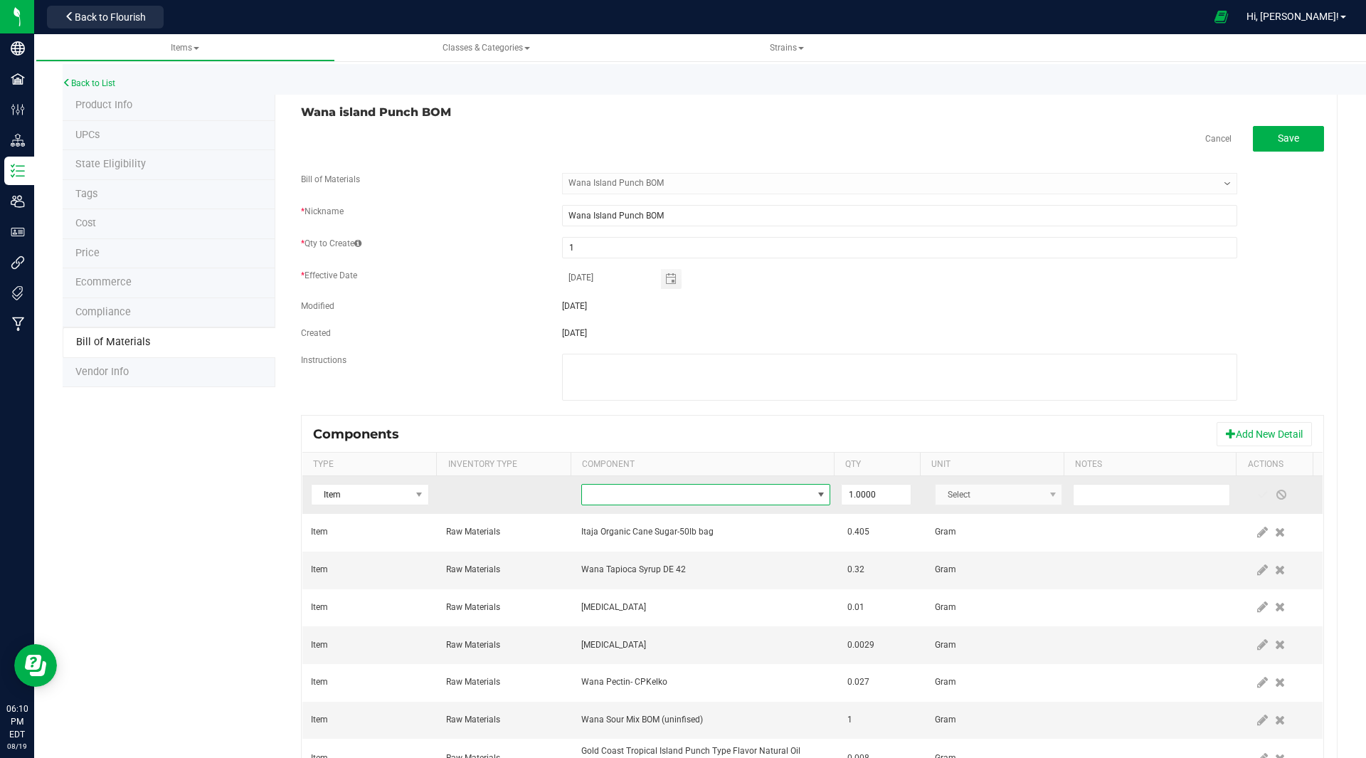
click at [586, 492] on span "NO DATA FOUND" at bounding box center [697, 495] width 230 height 20
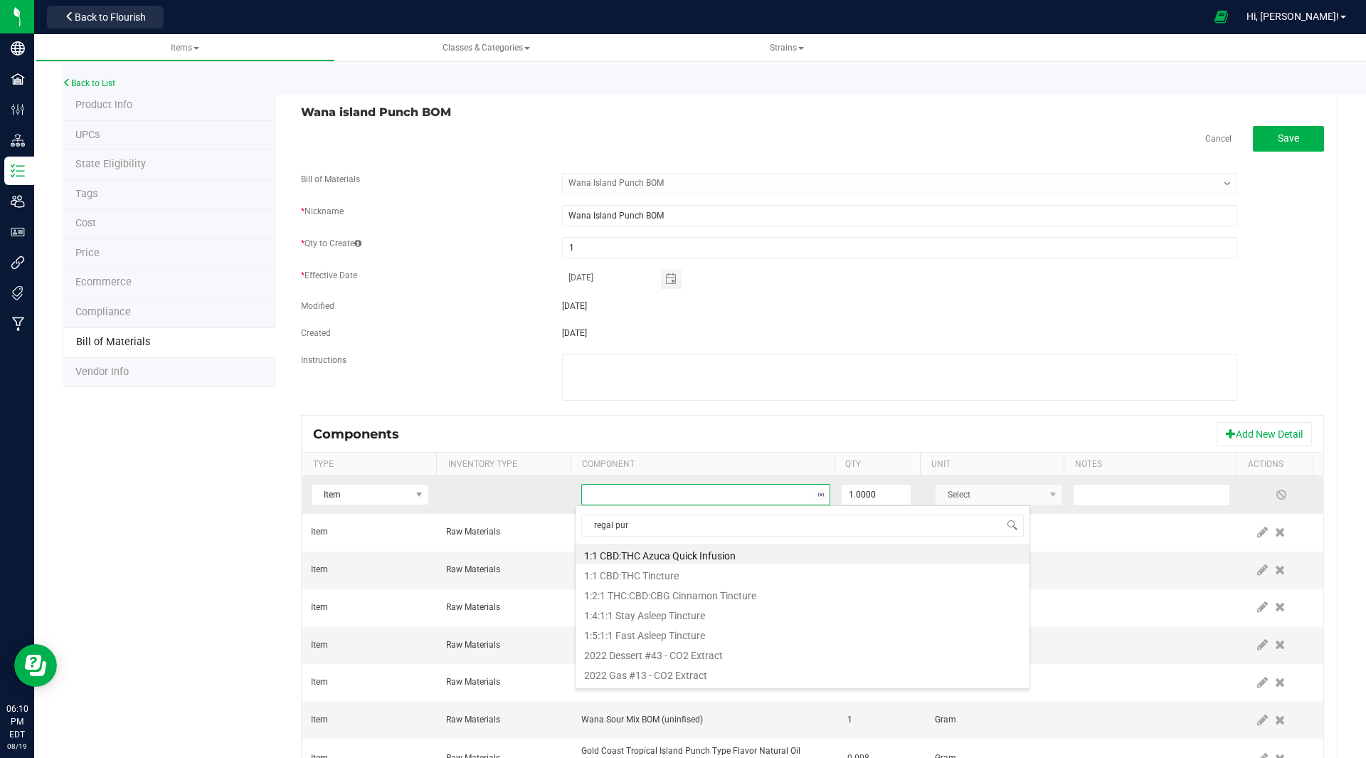
type input "regal purp"
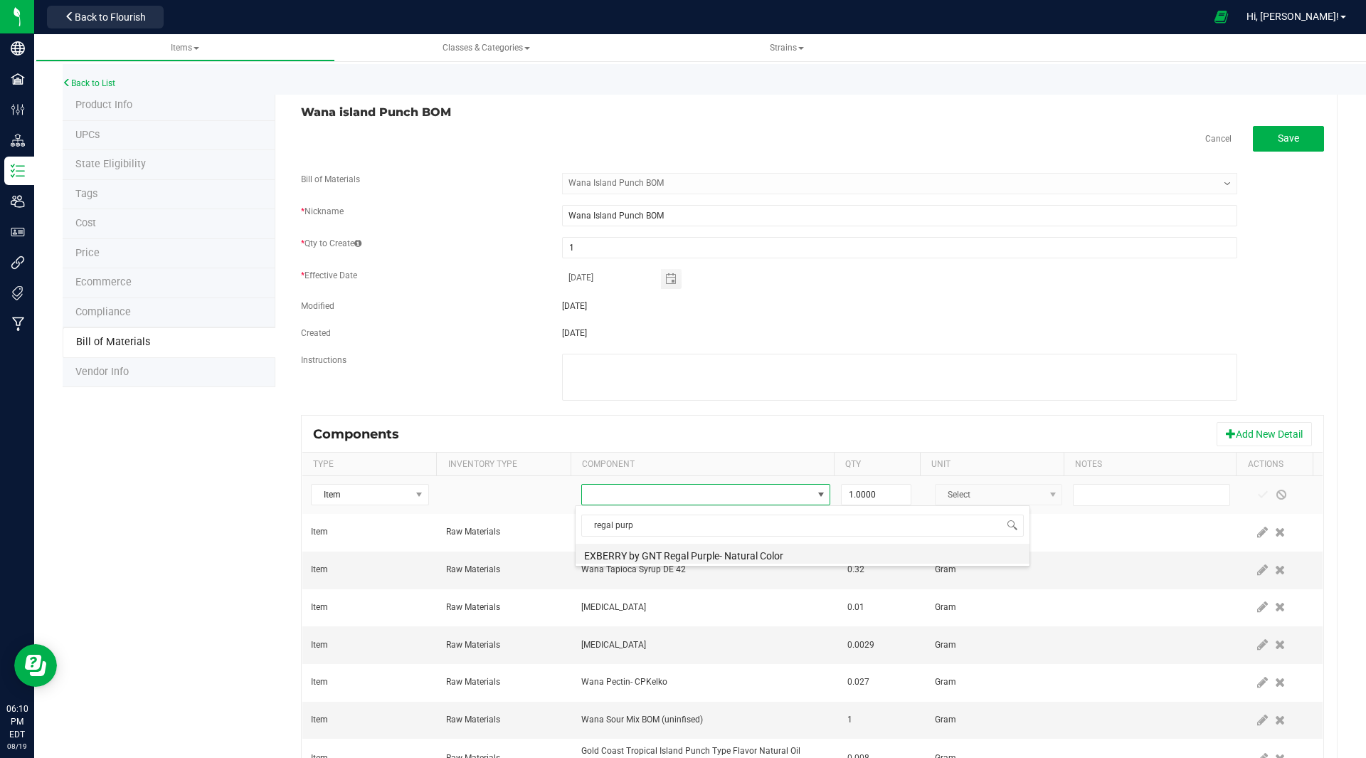
click at [695, 552] on li "EXBERRY by GNT Regal Purple- Natural Color" at bounding box center [803, 554] width 454 height 20
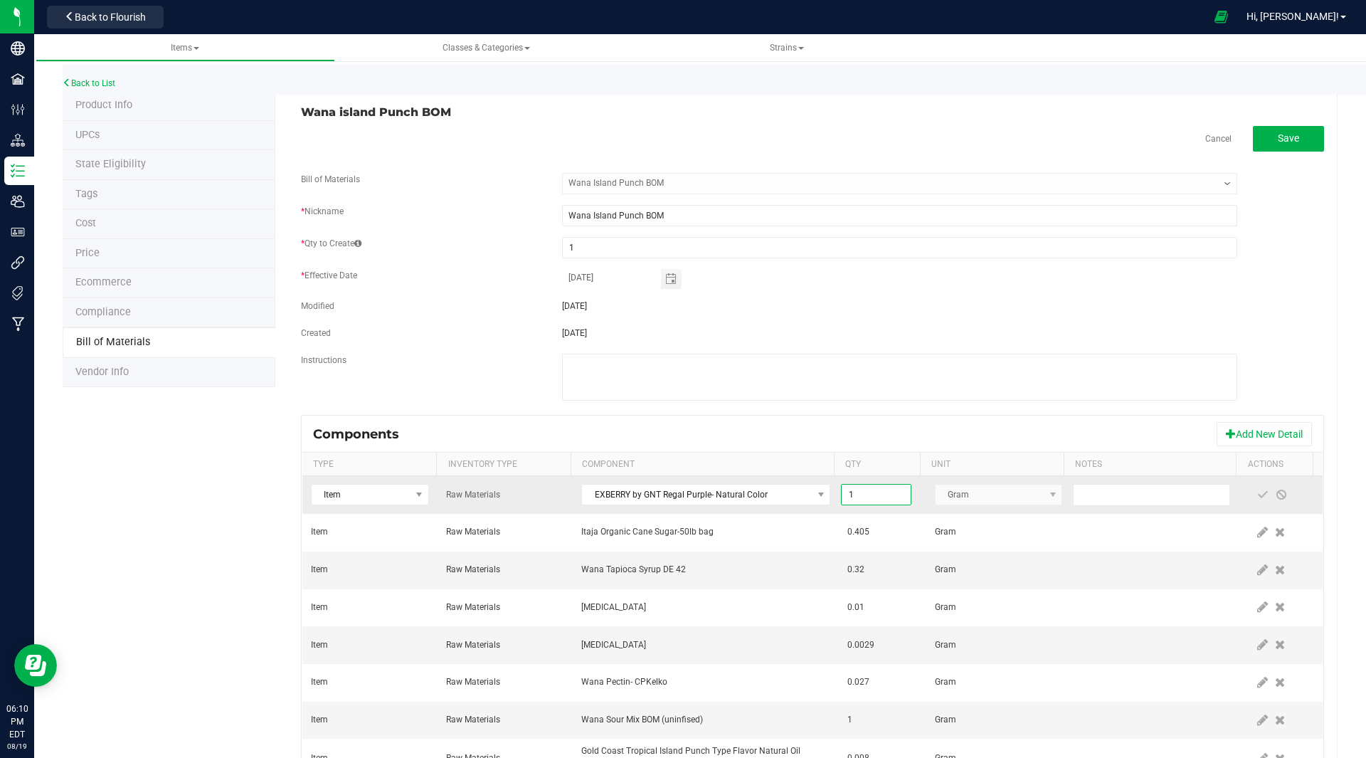
click at [882, 490] on input "1" at bounding box center [876, 495] width 68 height 20
type input "0.0005"
click at [1257, 492] on span at bounding box center [1262, 494] width 11 height 11
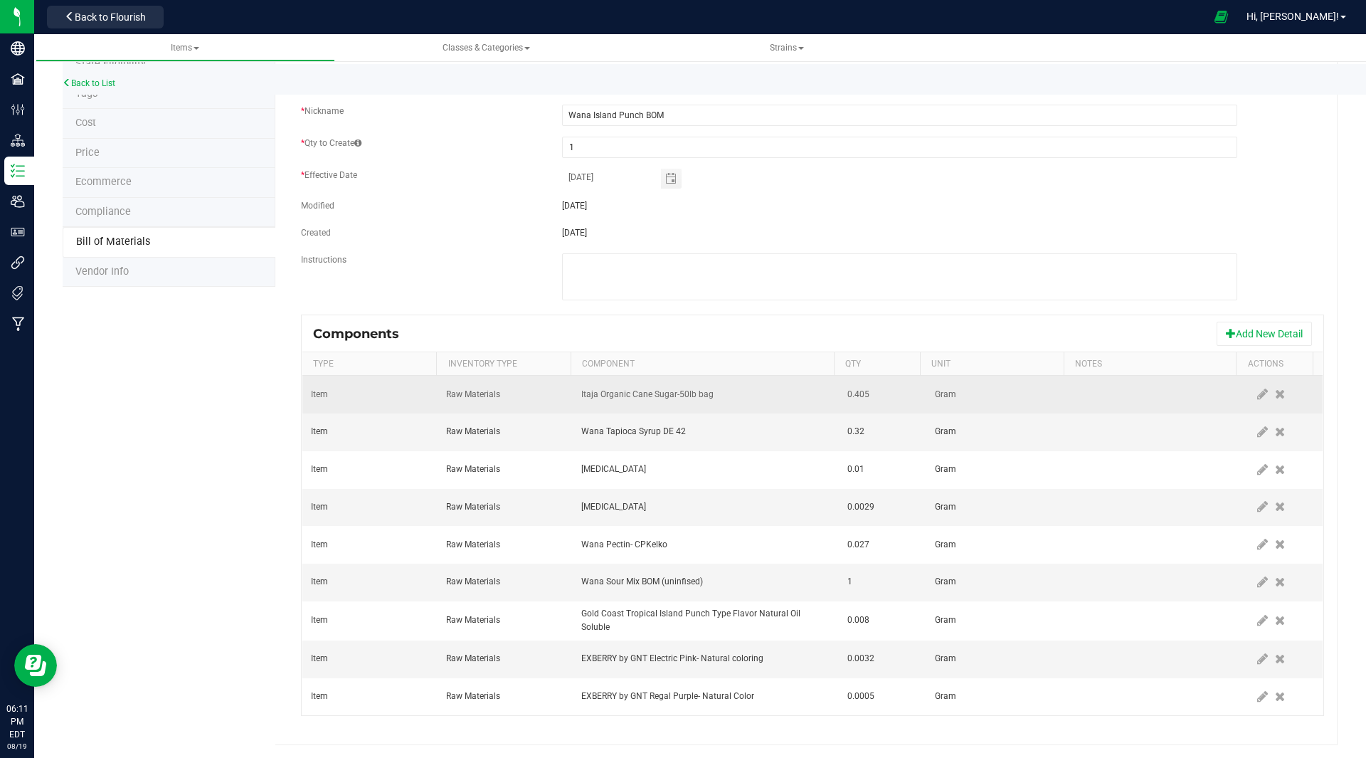
scroll to position [0, 0]
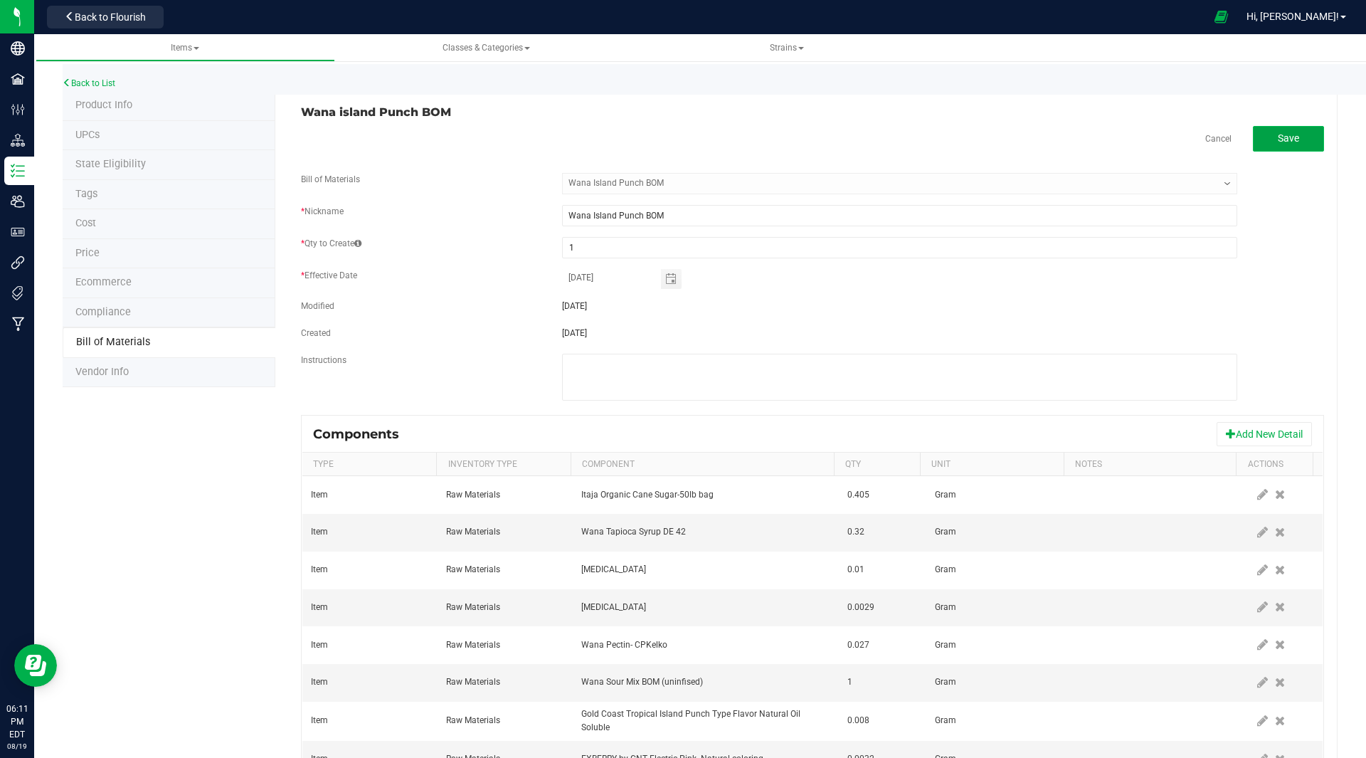
click at [1294, 135] on button "Save" at bounding box center [1288, 139] width 71 height 26
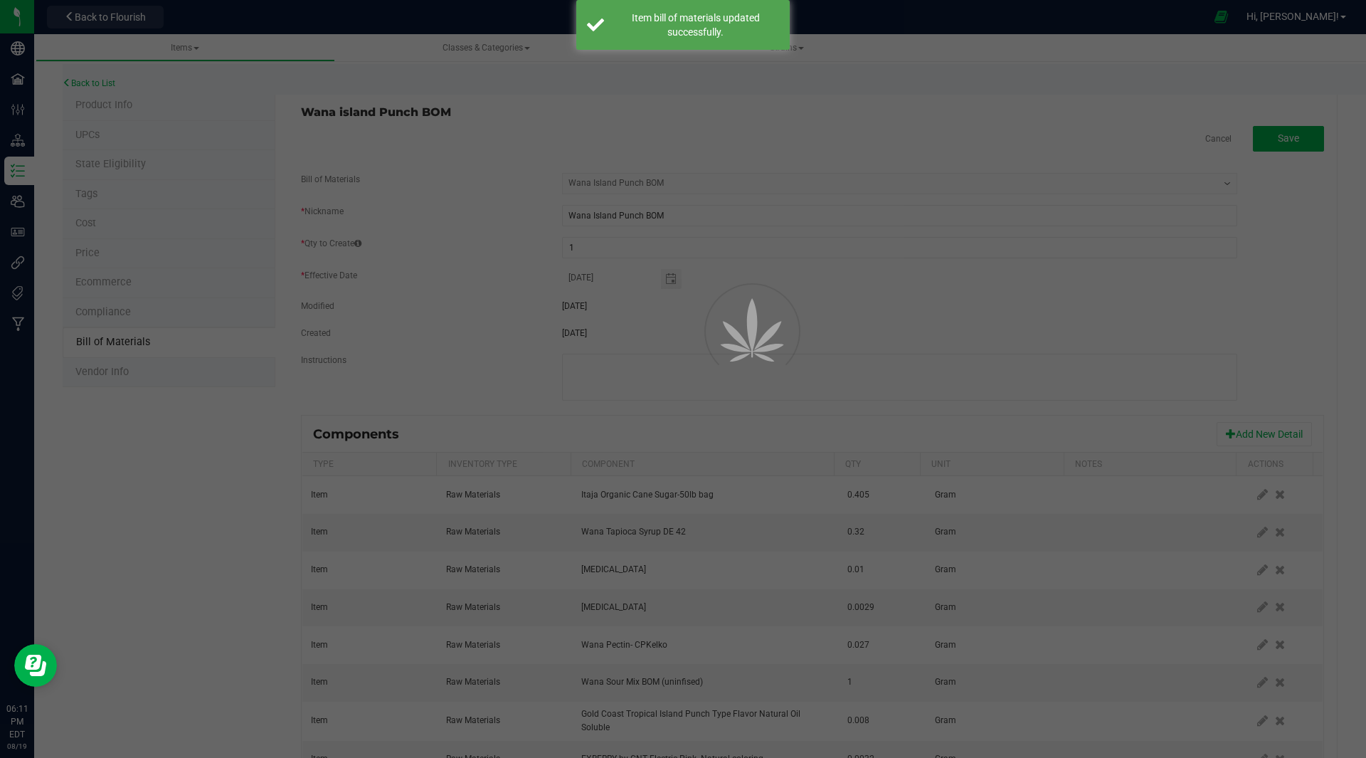
select select "45"
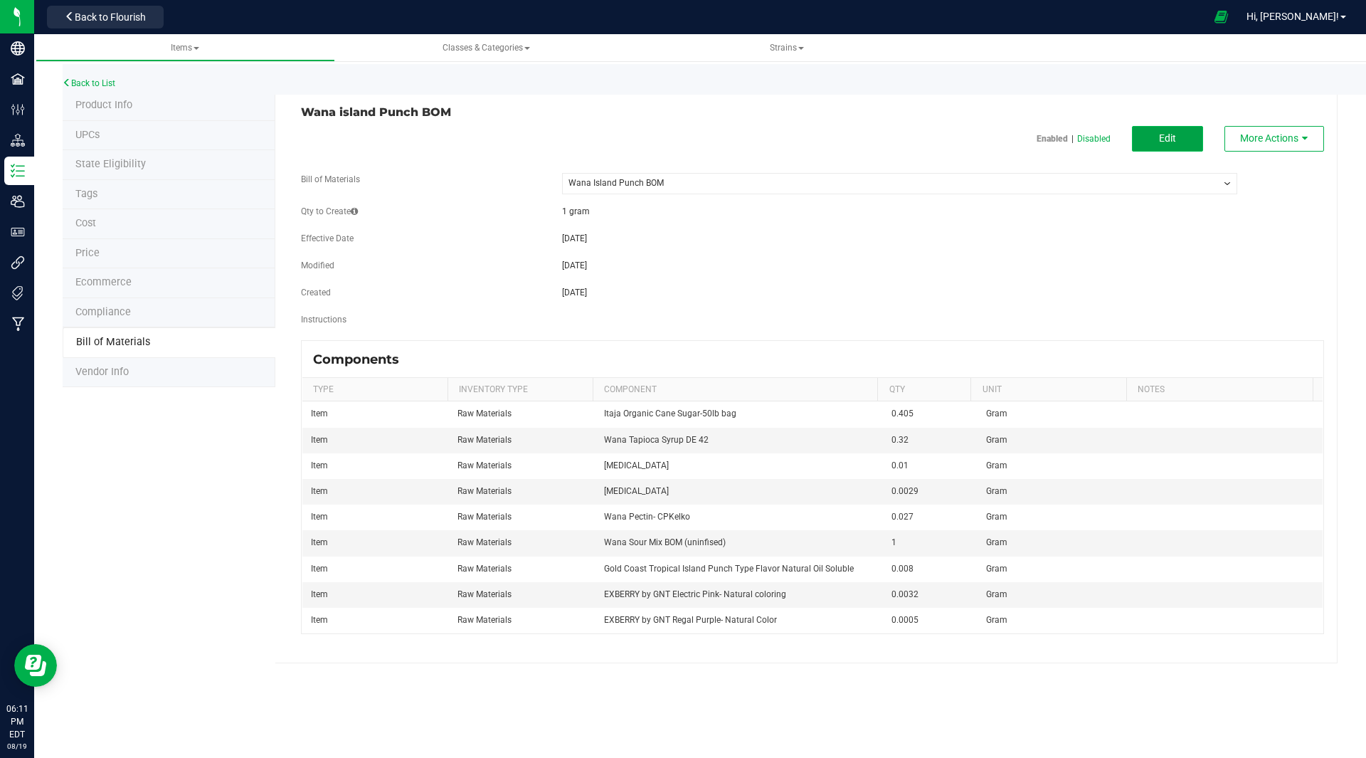
click at [1152, 145] on button "Edit" at bounding box center [1167, 139] width 71 height 26
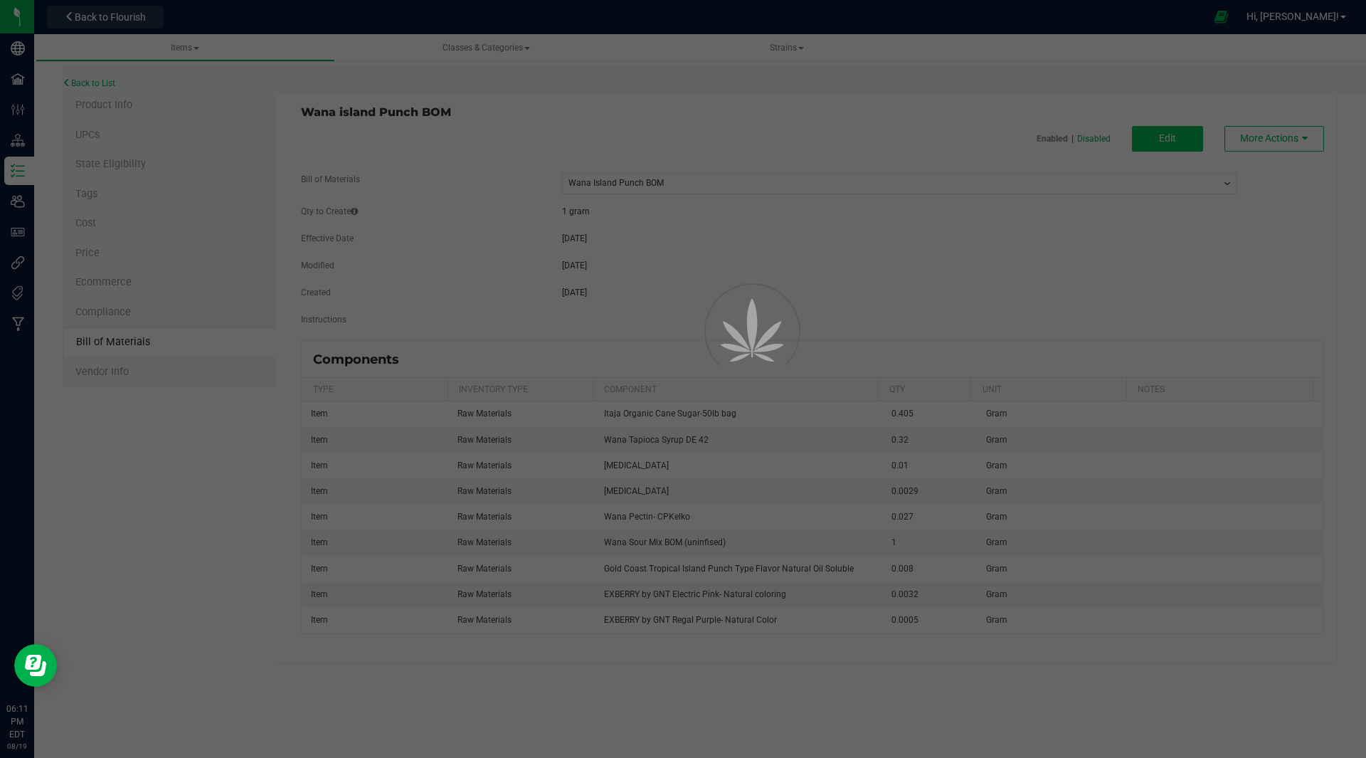
select select "45"
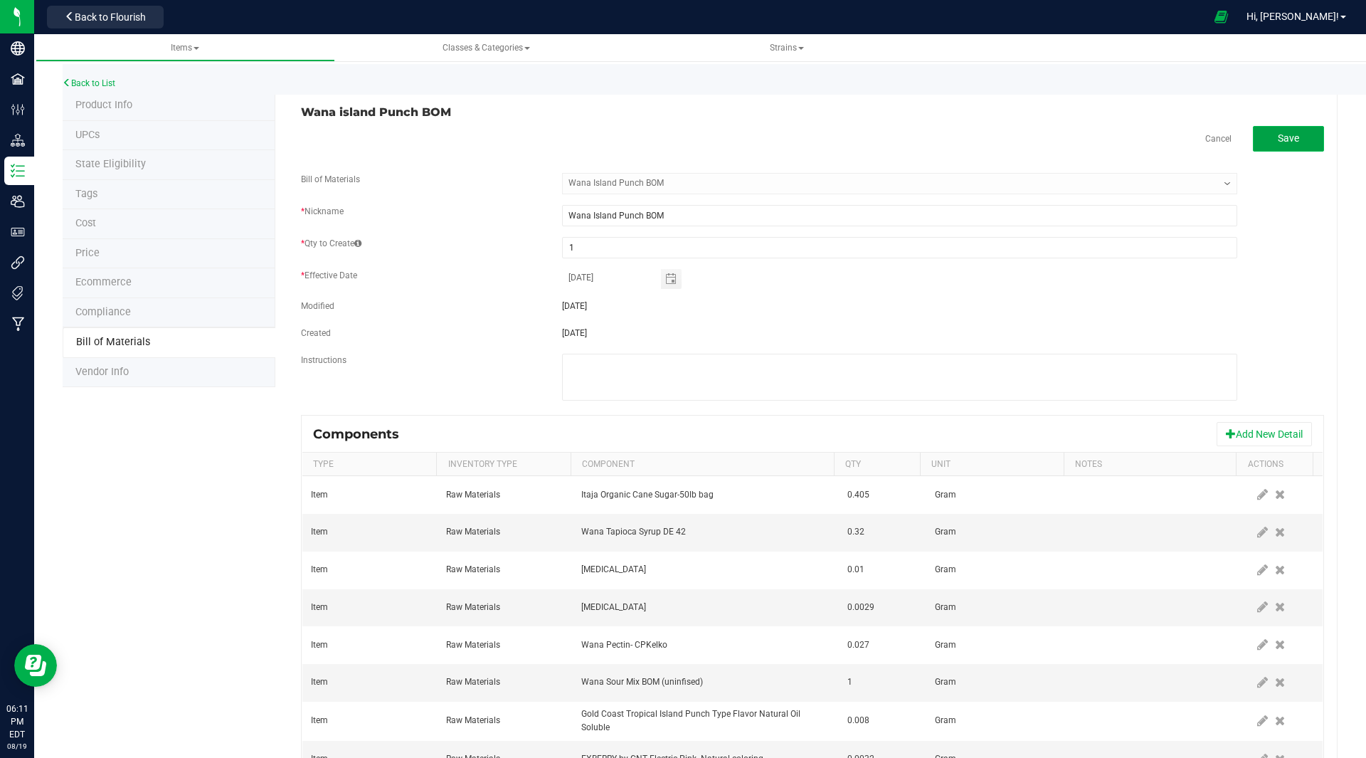
click at [1278, 139] on span "Save" at bounding box center [1288, 137] width 21 height 11
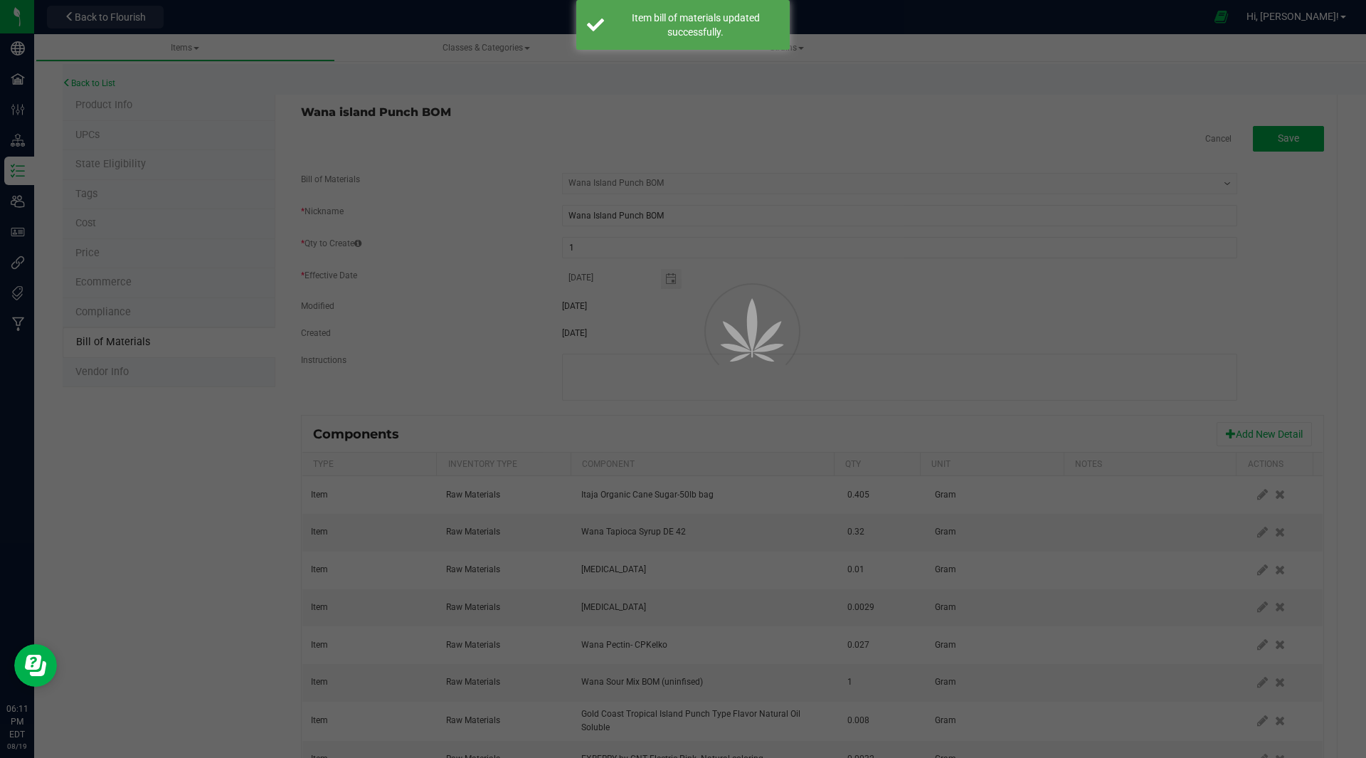
select select "45"
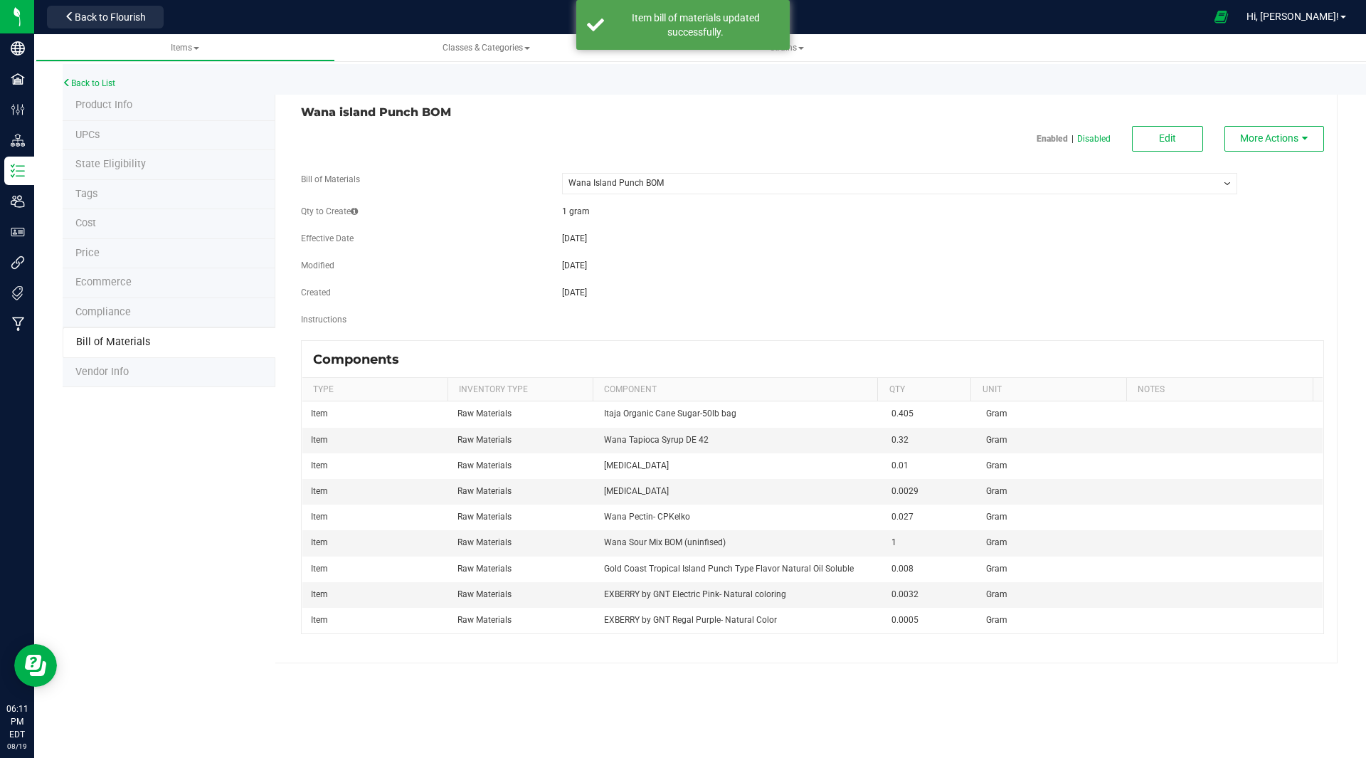
click at [97, 102] on span "Product Info" at bounding box center [103, 105] width 57 height 12
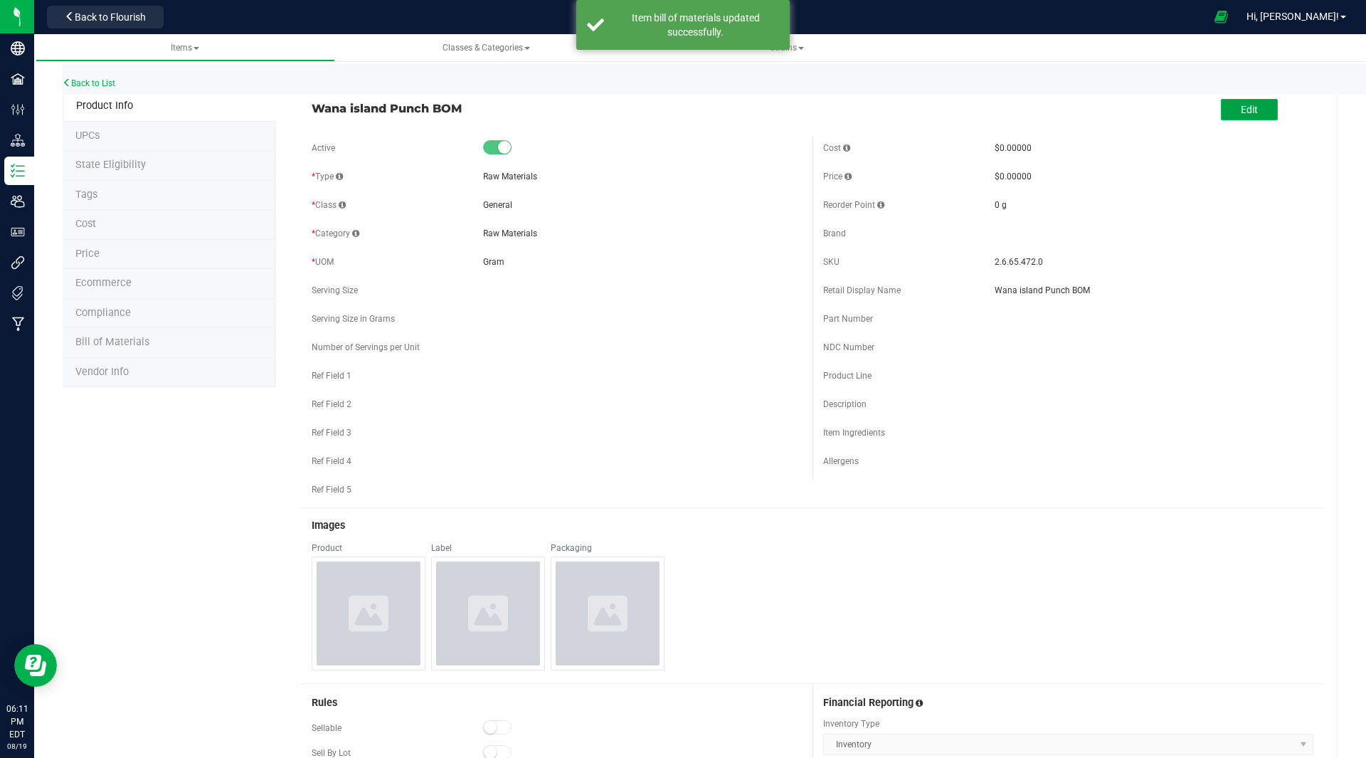
click at [1242, 109] on span "Edit" at bounding box center [1249, 109] width 17 height 11
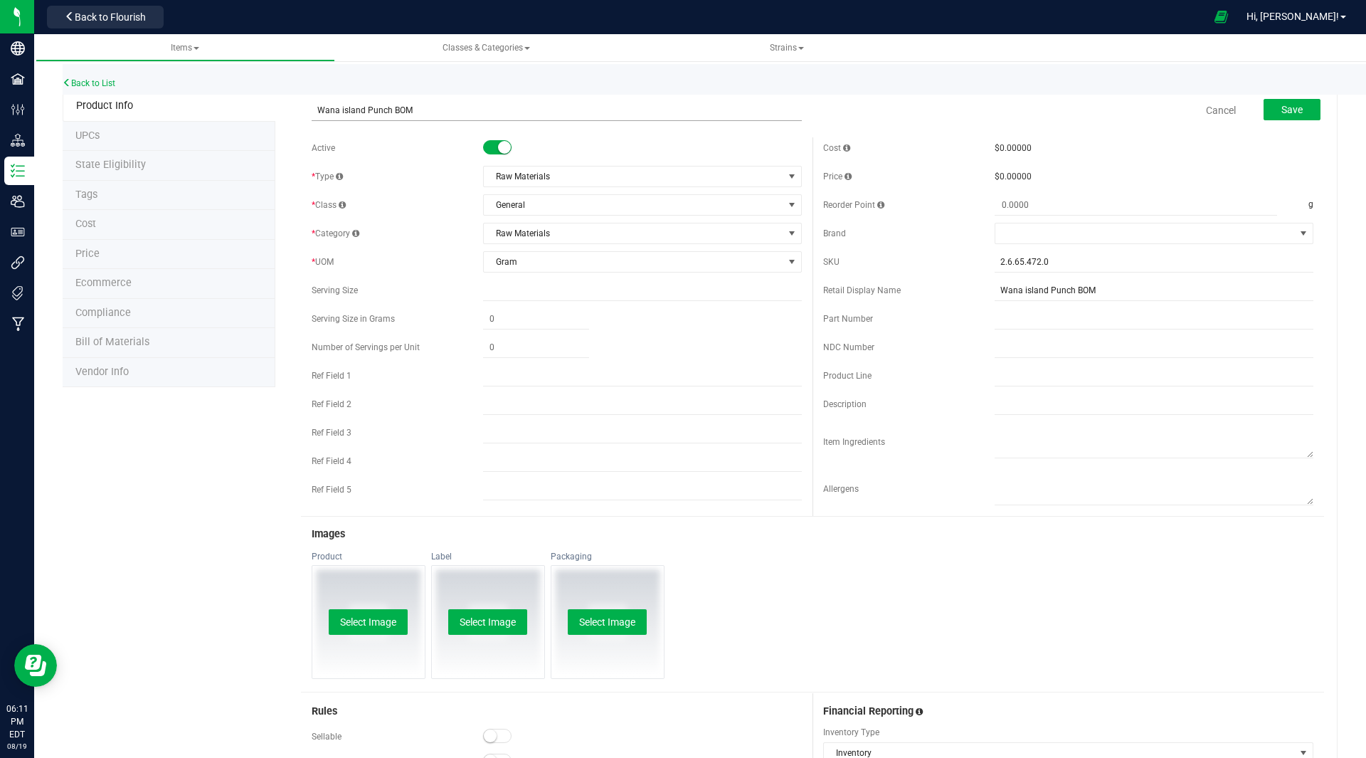
click at [340, 110] on input "Wana island Punch BOM" at bounding box center [557, 110] width 490 height 21
type input "Wana Island Punch BOM"
click at [1289, 104] on span "Save" at bounding box center [1292, 109] width 21 height 11
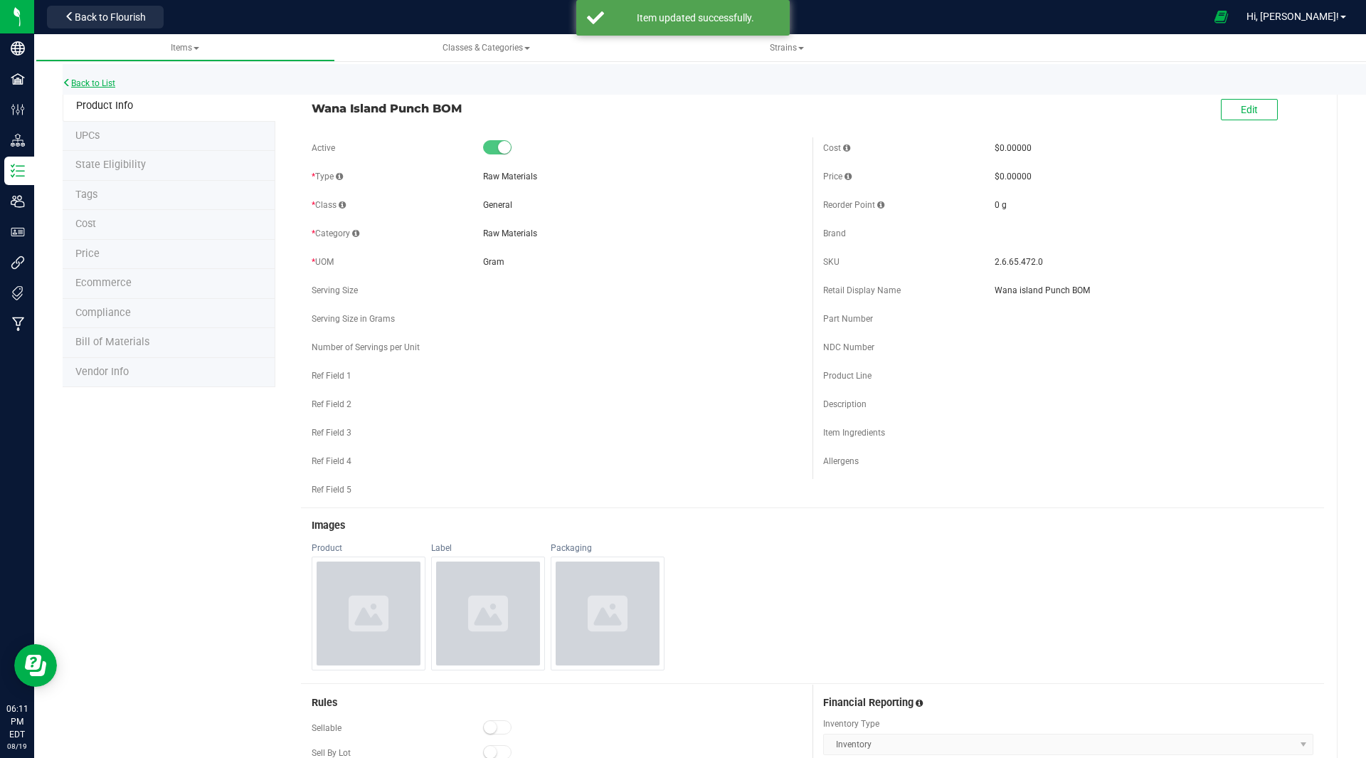
click at [82, 85] on link "Back to List" at bounding box center [89, 83] width 53 height 10
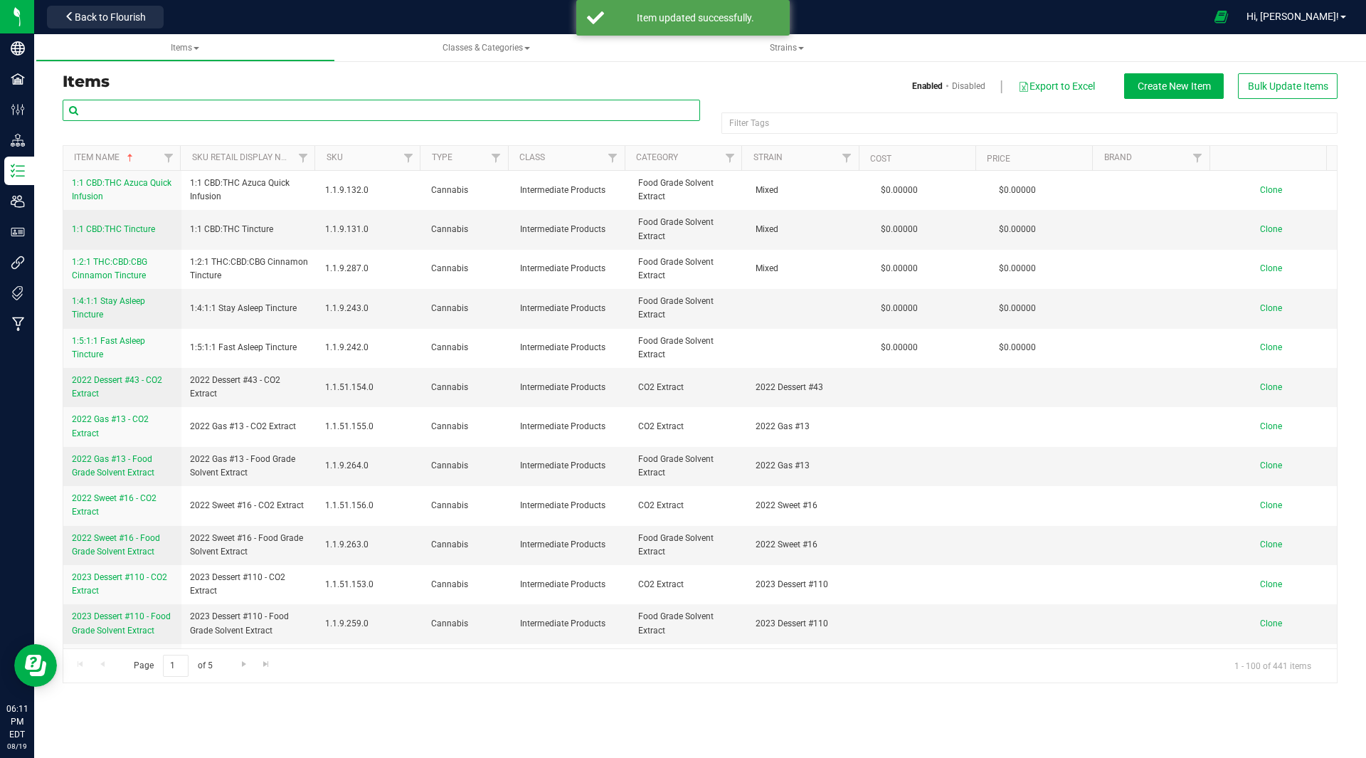
click at [169, 103] on input "text" at bounding box center [382, 110] width 638 height 21
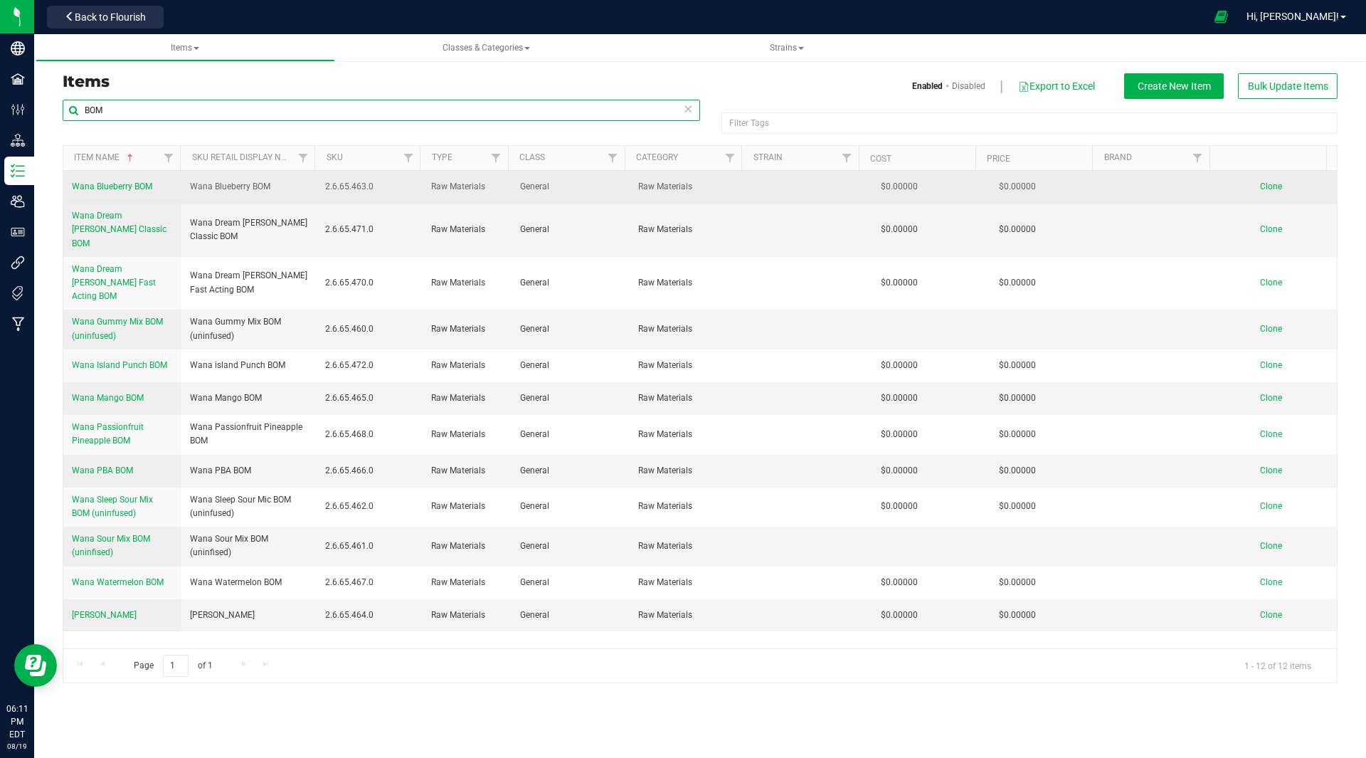
type input "BOM"
click at [1261, 186] on span "Clone" at bounding box center [1271, 186] width 22 height 10
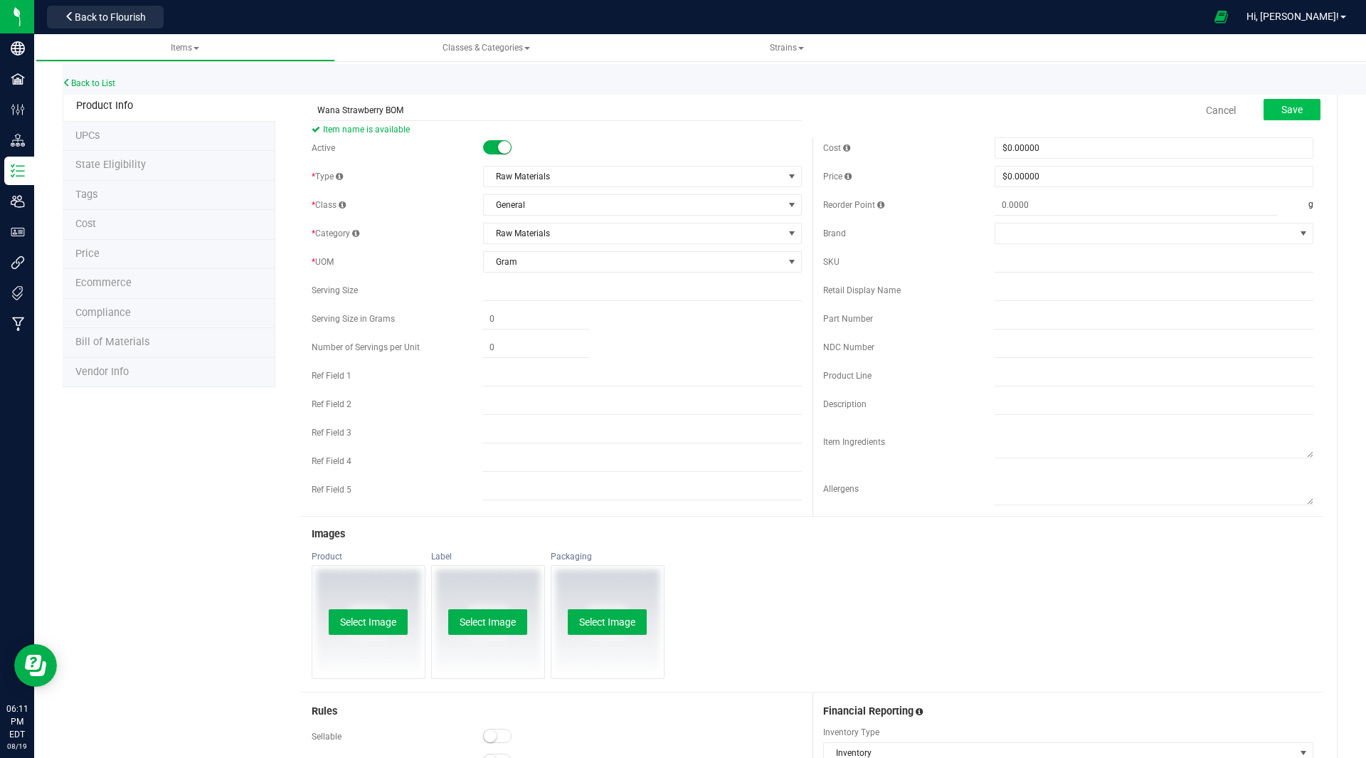
type input "Wana Strawberry BOM"
click at [1282, 113] on span "Save" at bounding box center [1292, 109] width 21 height 11
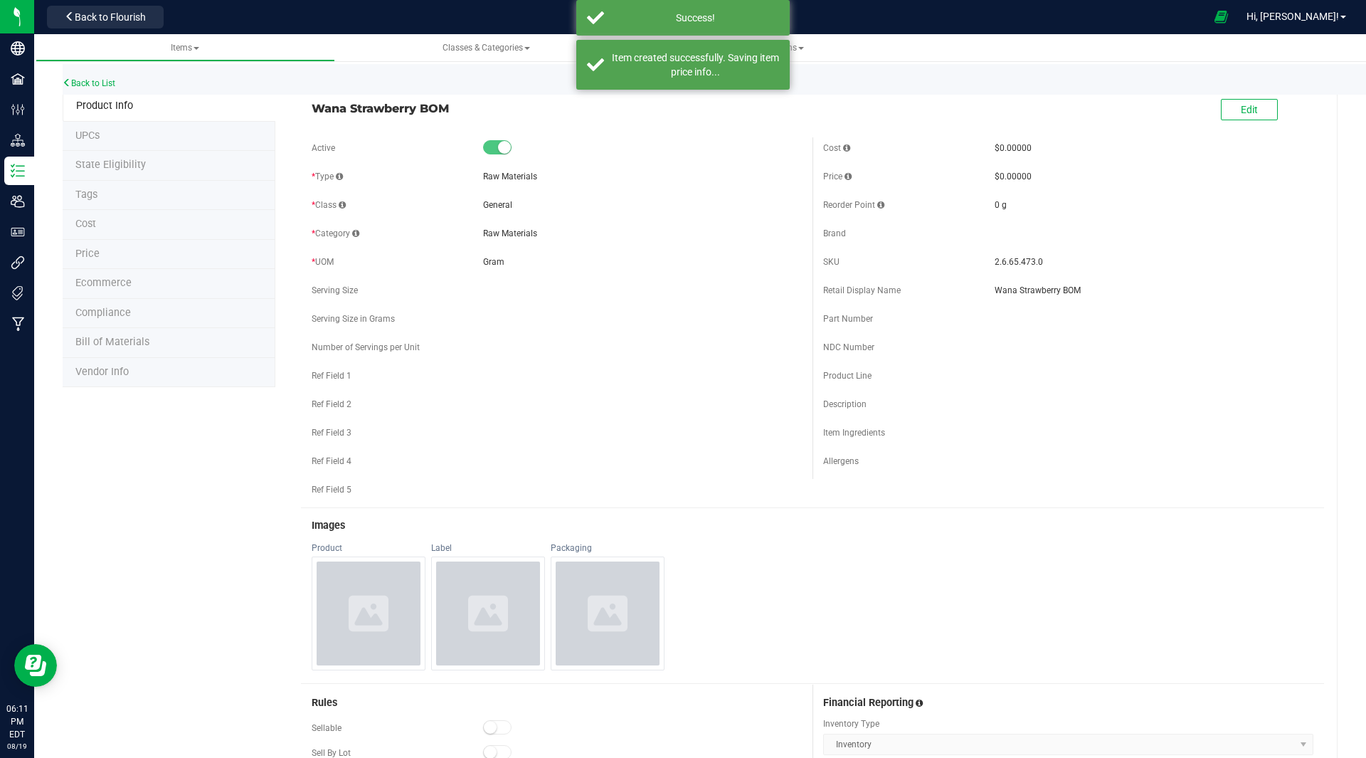
click at [126, 338] on span "Bill of Materials" at bounding box center [112, 342] width 74 height 12
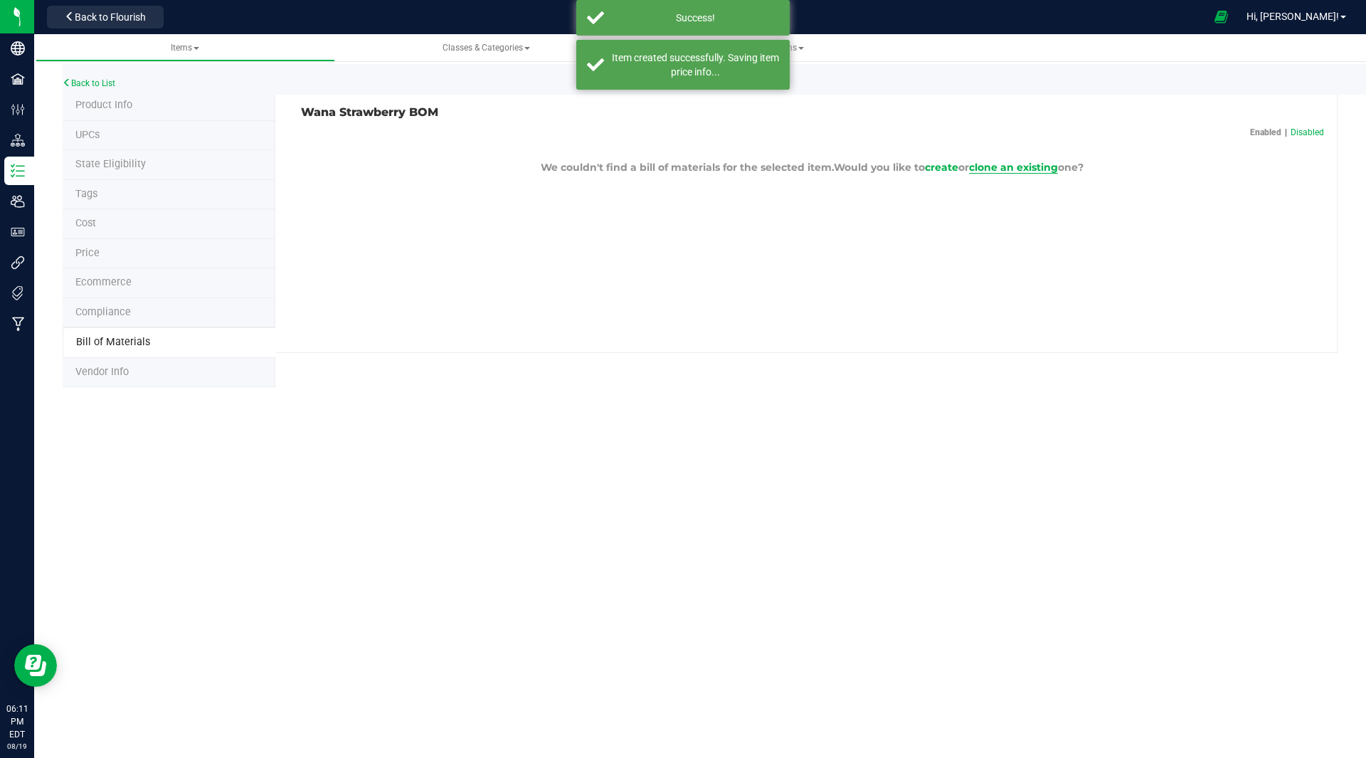
click at [997, 167] on span "clone an existing" at bounding box center [1013, 167] width 89 height 13
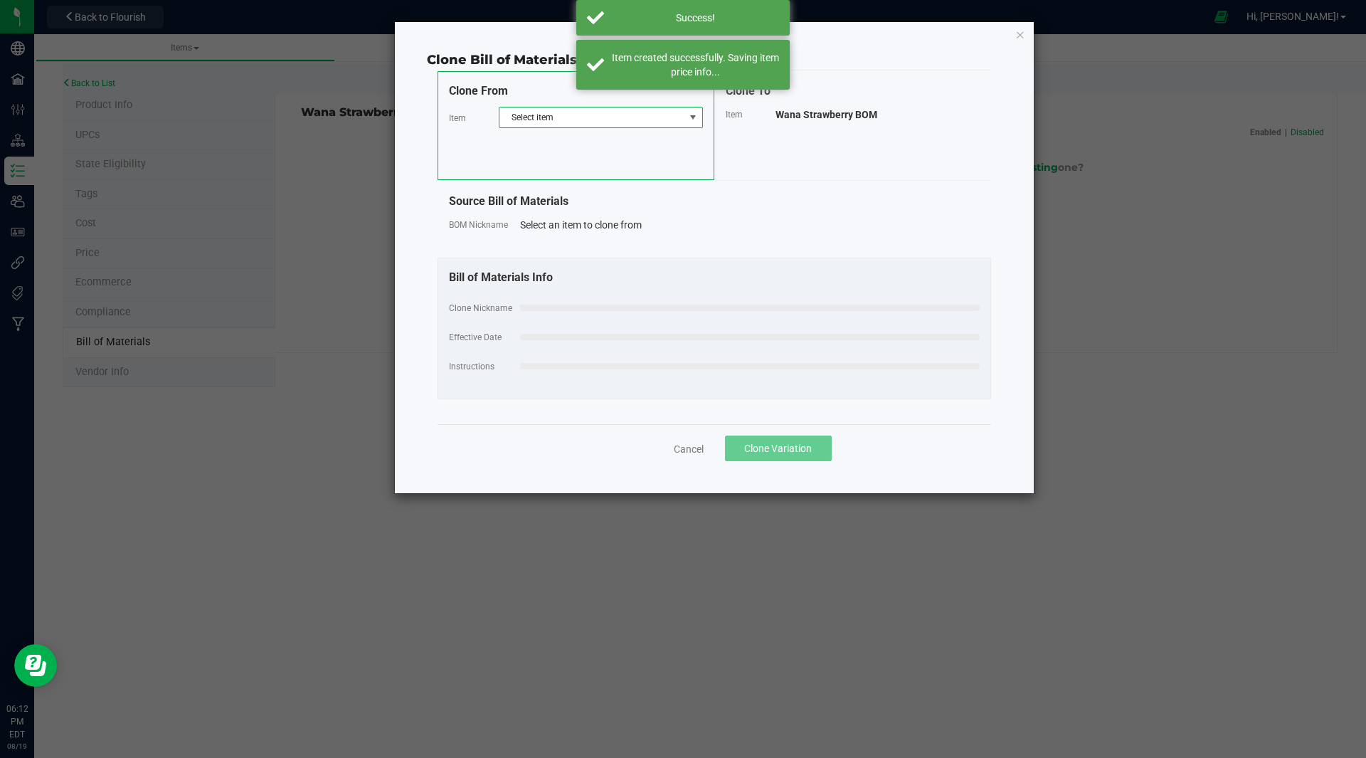
click at [616, 121] on span "Select item" at bounding box center [592, 117] width 185 height 20
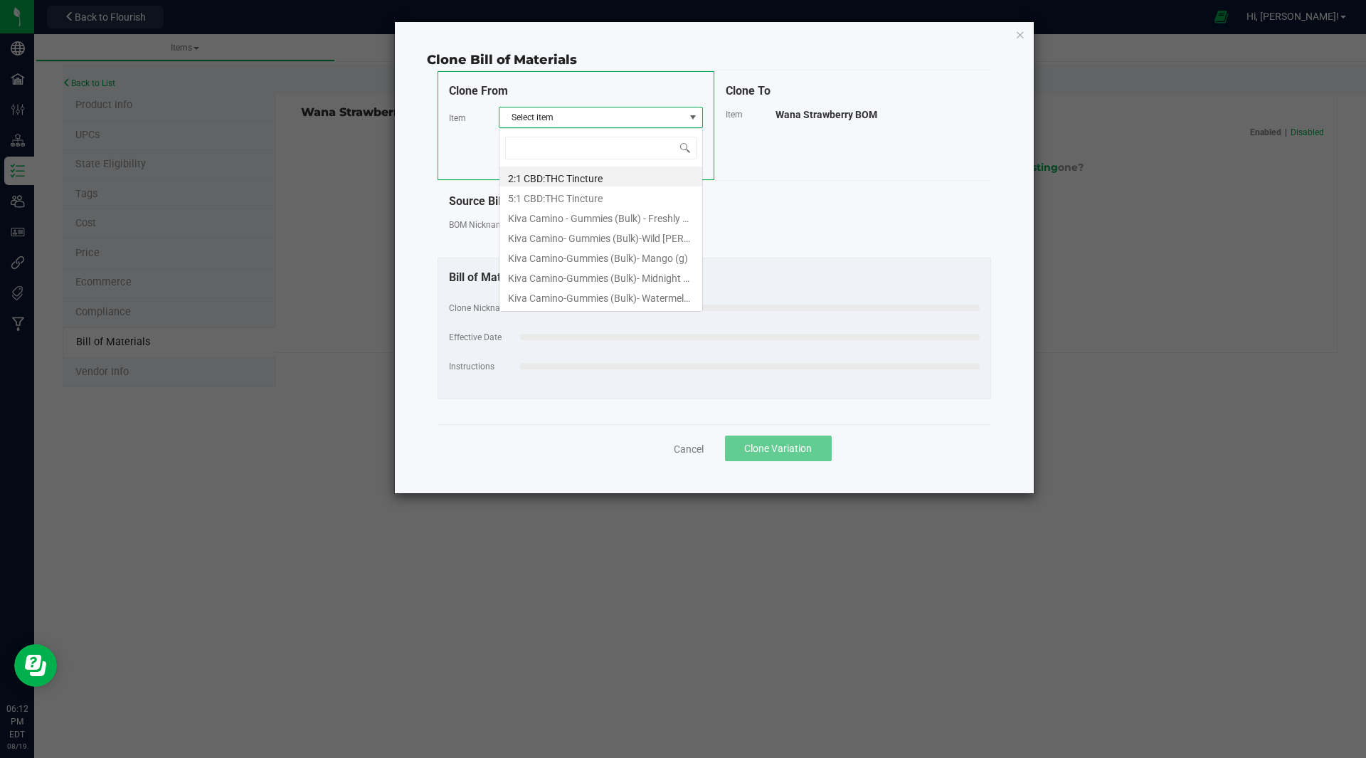
scroll to position [21, 204]
type input "bom"
click at [606, 243] on li "Wana Gummy Mix BOM (uninfused)" at bounding box center [601, 236] width 203 height 20
select select "30"
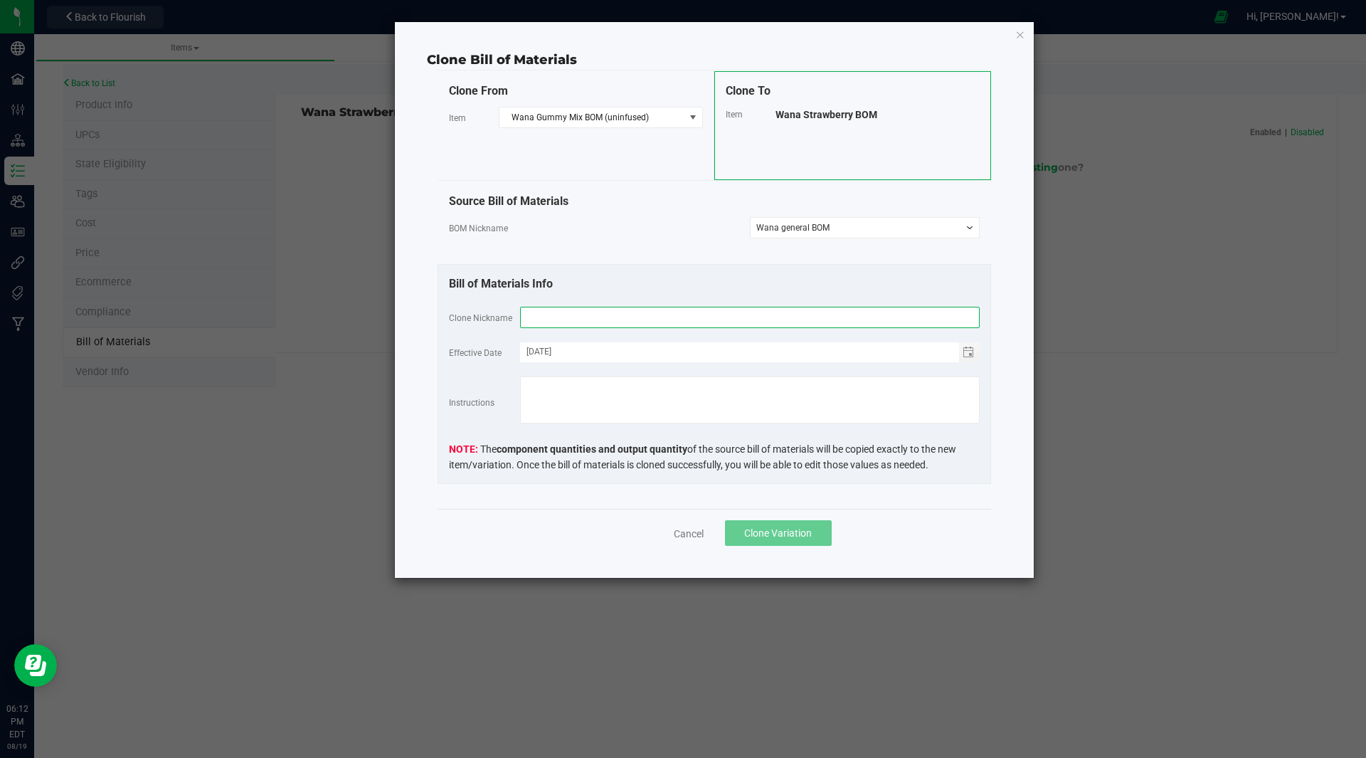
click at [601, 318] on input "text" at bounding box center [750, 317] width 460 height 21
type input "Wana Straw Marg BOM"
click at [793, 539] on span "Clone Variation" at bounding box center [778, 532] width 68 height 11
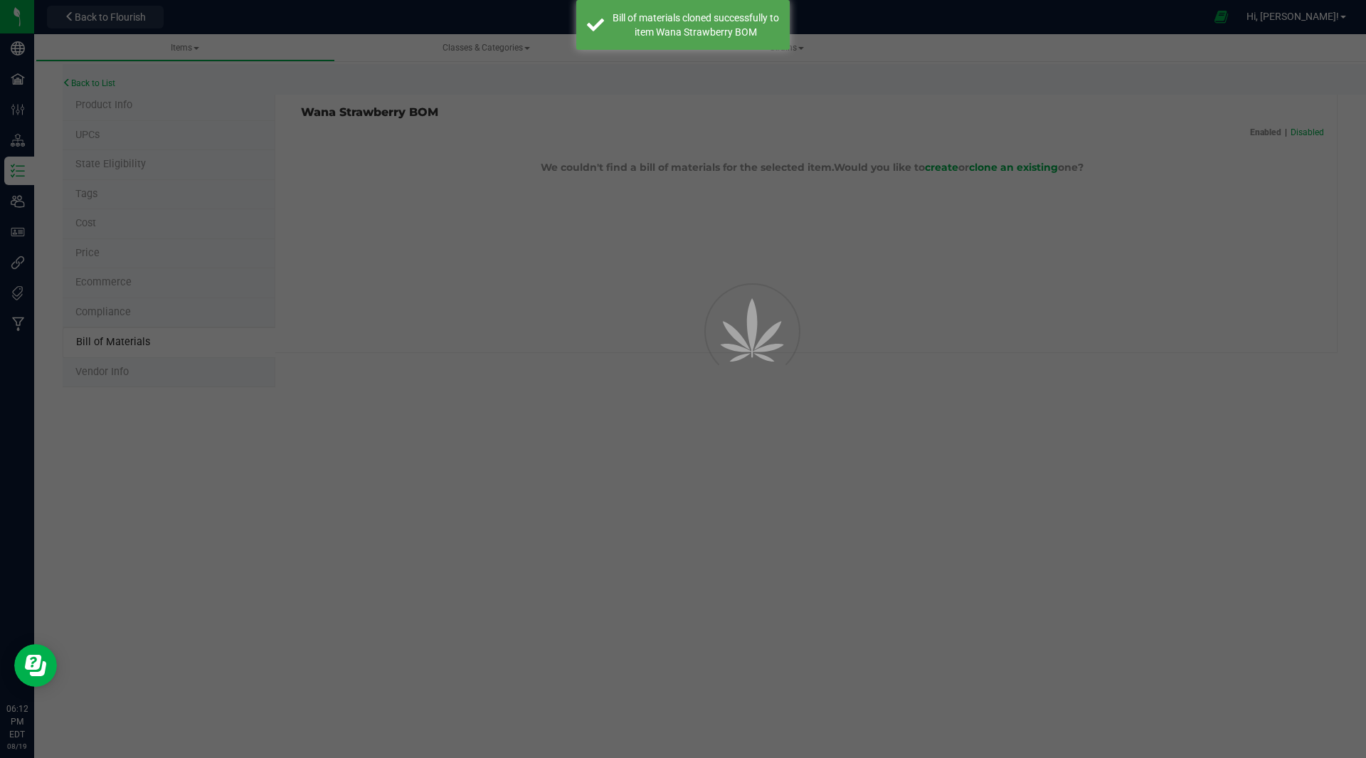
select select "46"
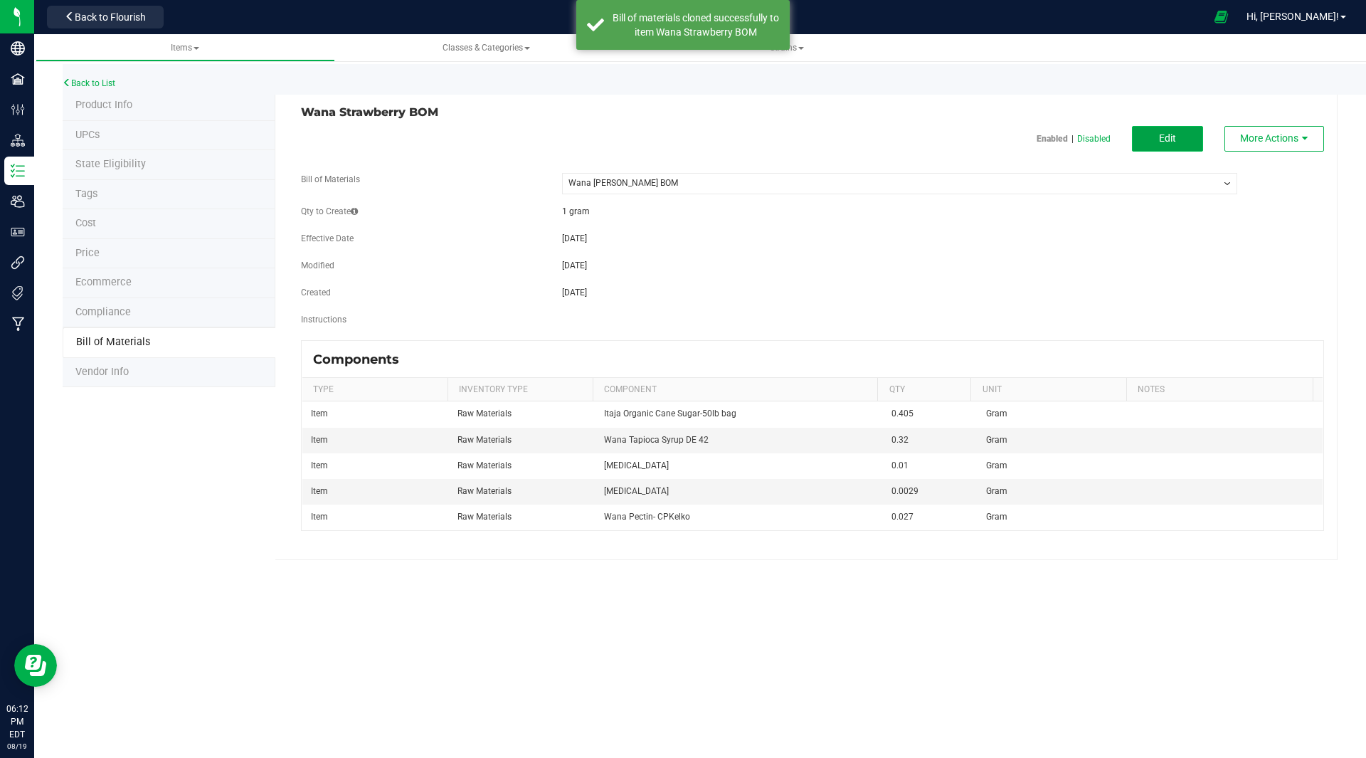
click at [1170, 130] on button "Edit" at bounding box center [1167, 139] width 71 height 26
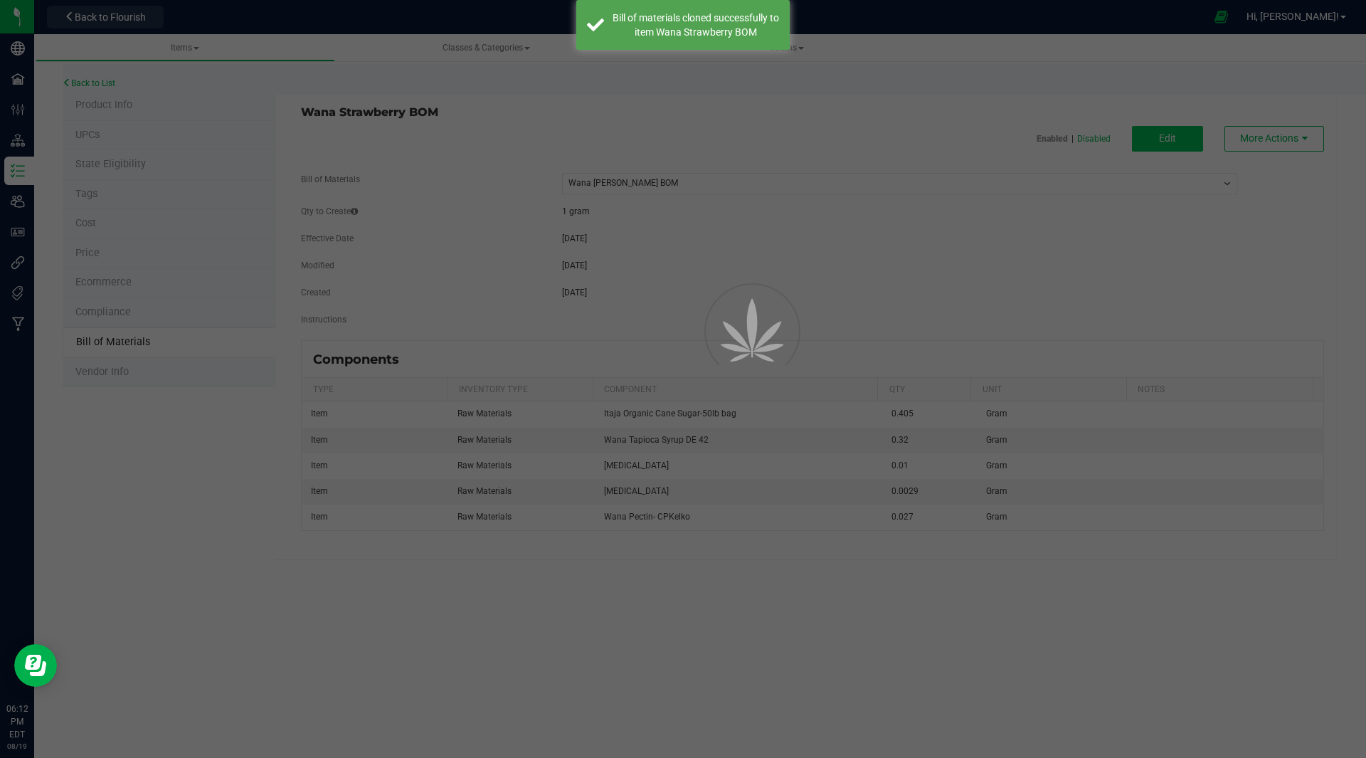
select select "46"
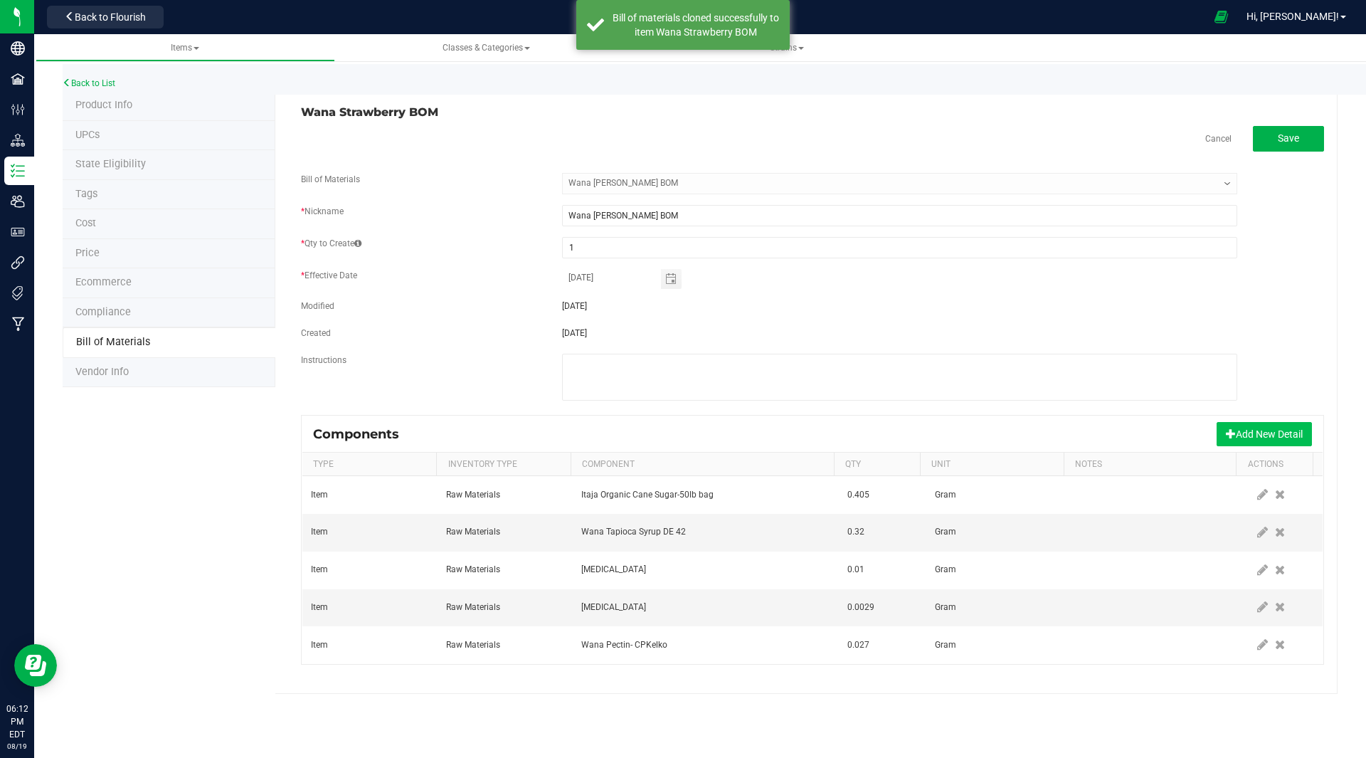
click at [1235, 426] on button "Add New Detail" at bounding box center [1264, 434] width 95 height 24
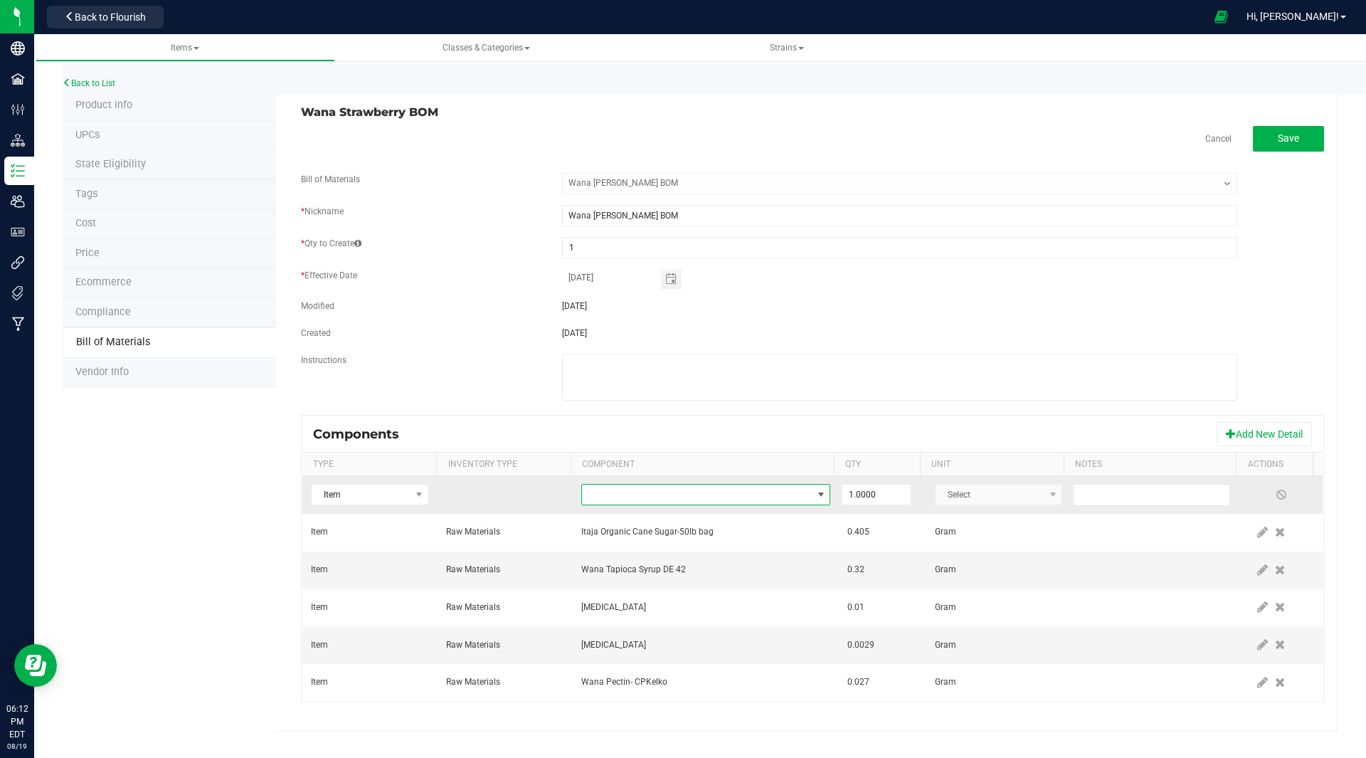
click at [620, 494] on span "NO DATA FOUND" at bounding box center [697, 495] width 230 height 20
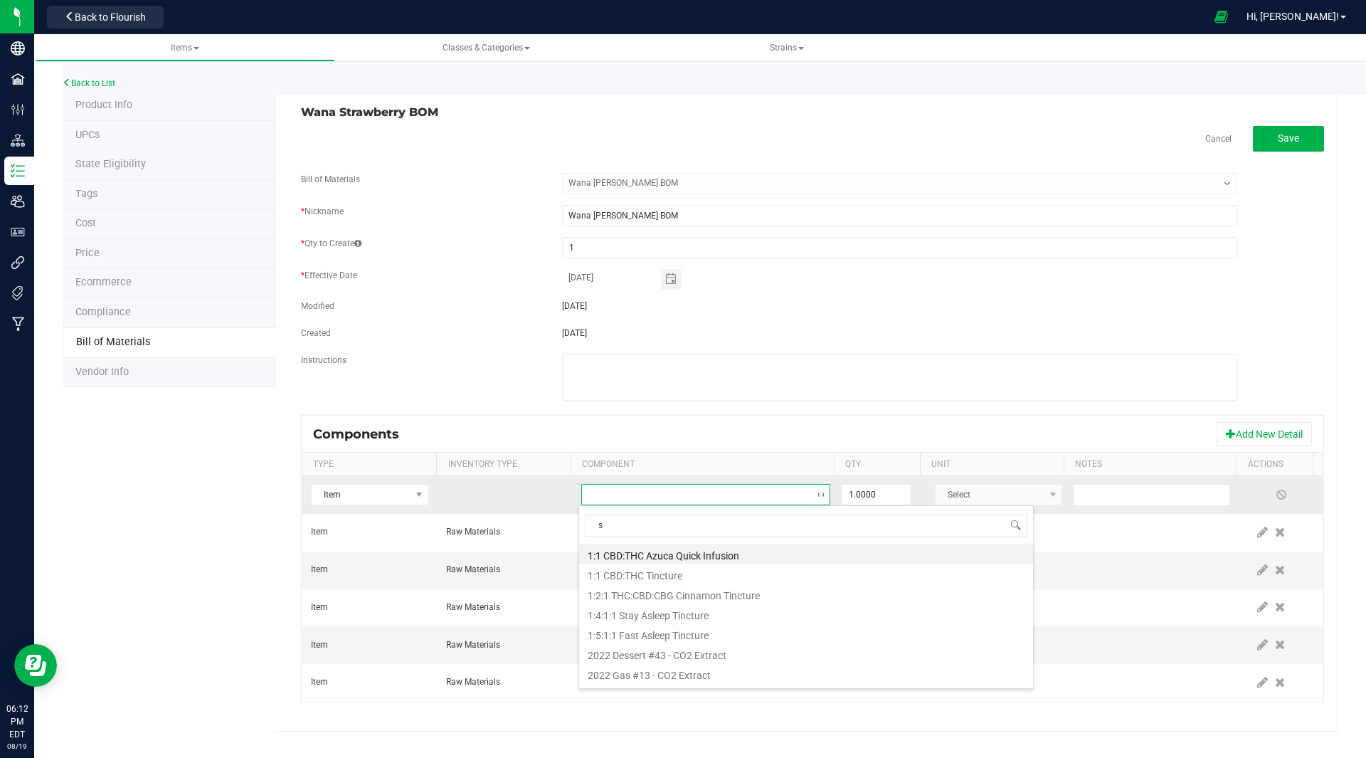
scroll to position [21, 243]
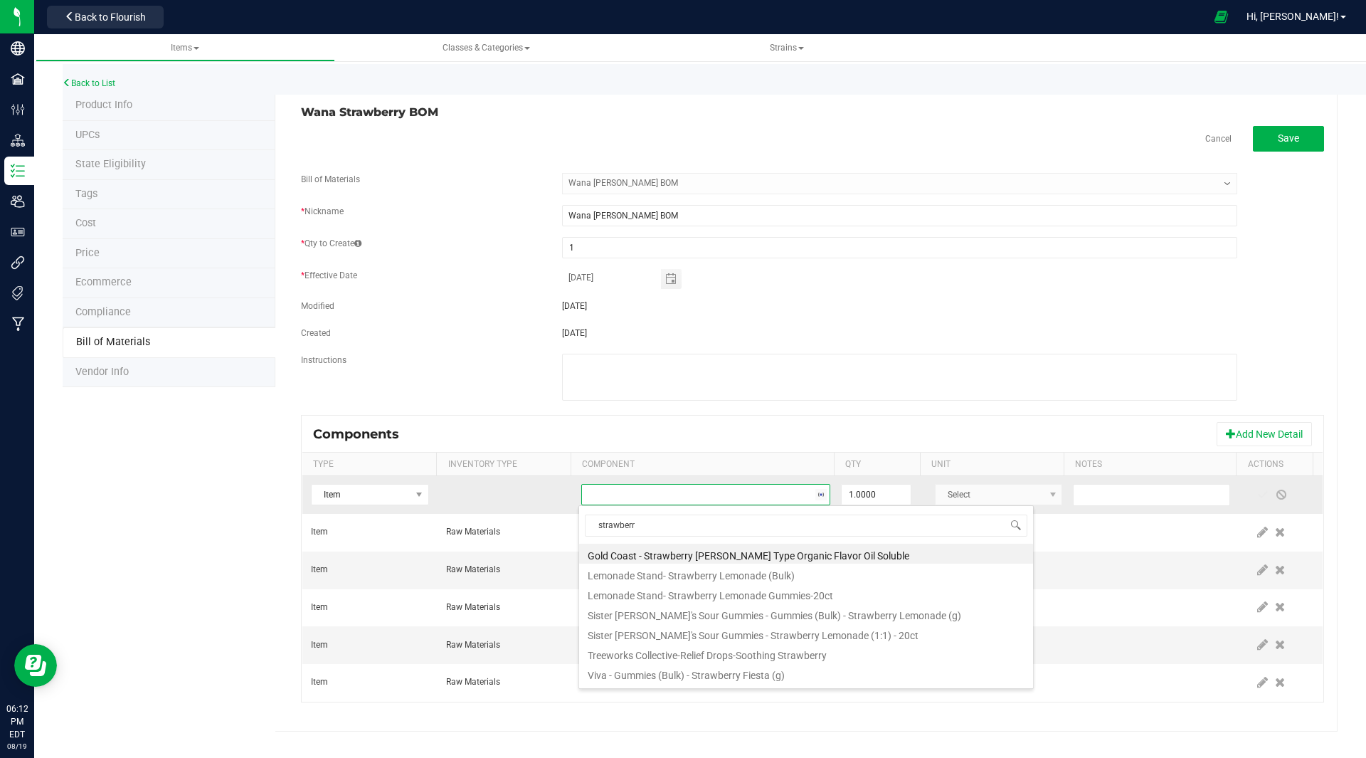
type input "strawberry"
click at [686, 548] on li "Gold Coast - Strawberry Margarita Type Organic Flavor Oil Soluble" at bounding box center [806, 554] width 454 height 20
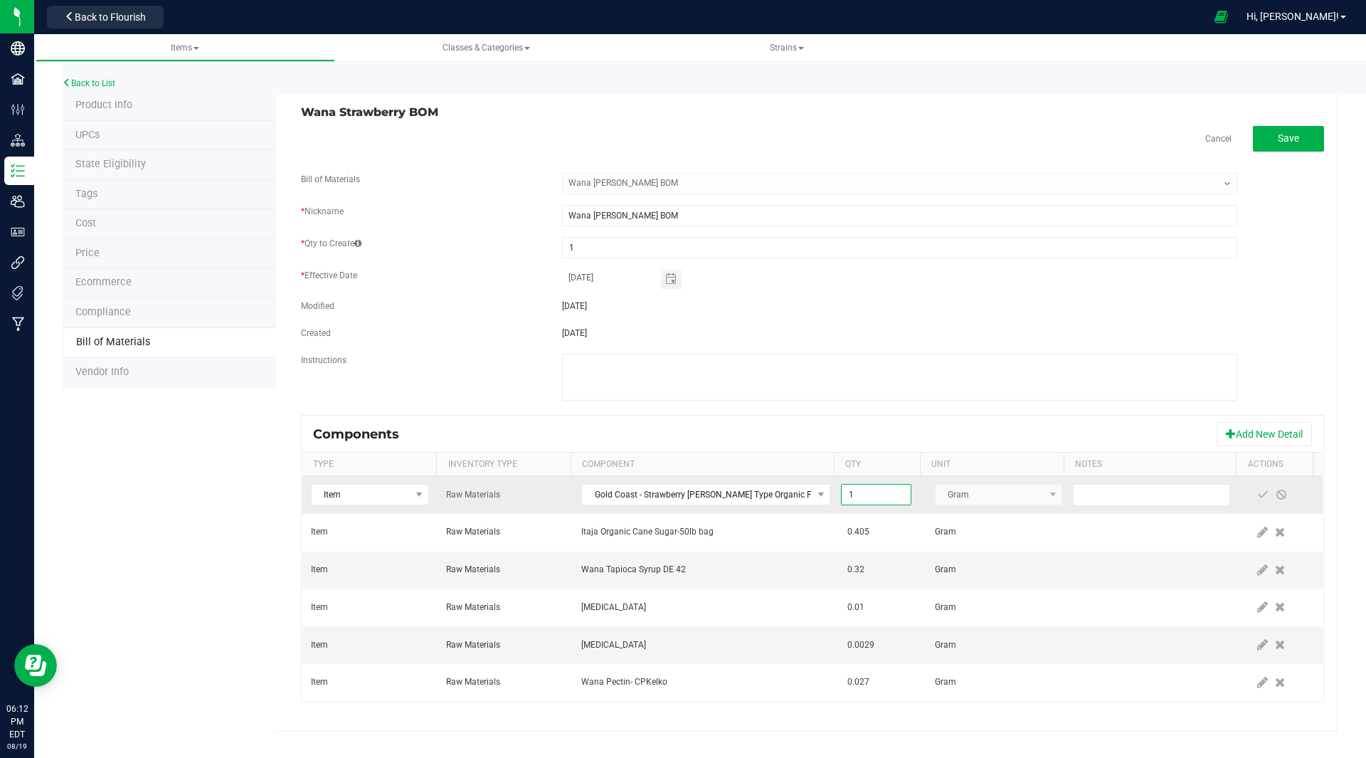
click at [882, 493] on input "1" at bounding box center [876, 495] width 68 height 20
type input "0.0043"
click at [1257, 491] on span at bounding box center [1262, 494] width 11 height 11
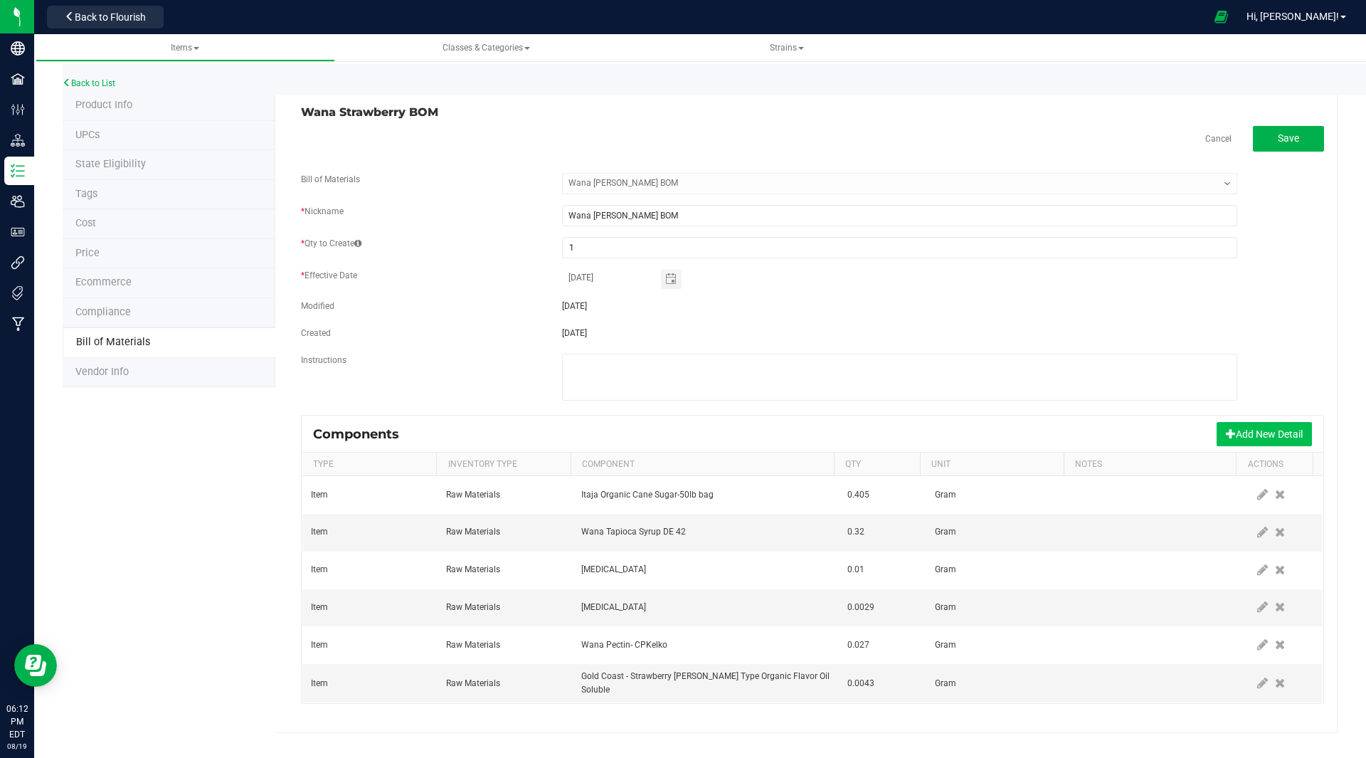
click at [1251, 439] on button "Add New Detail" at bounding box center [1264, 434] width 95 height 24
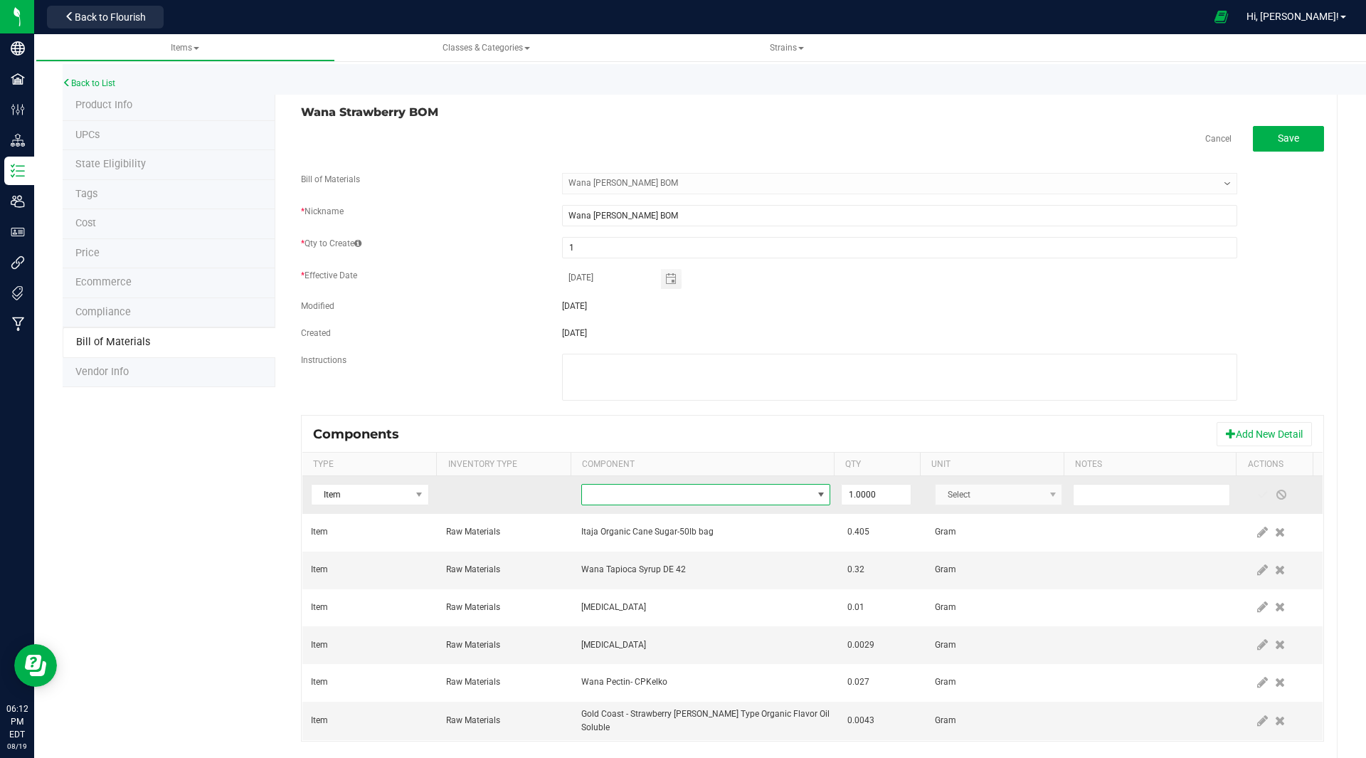
click at [635, 487] on span "NO DATA FOUND" at bounding box center [697, 495] width 230 height 20
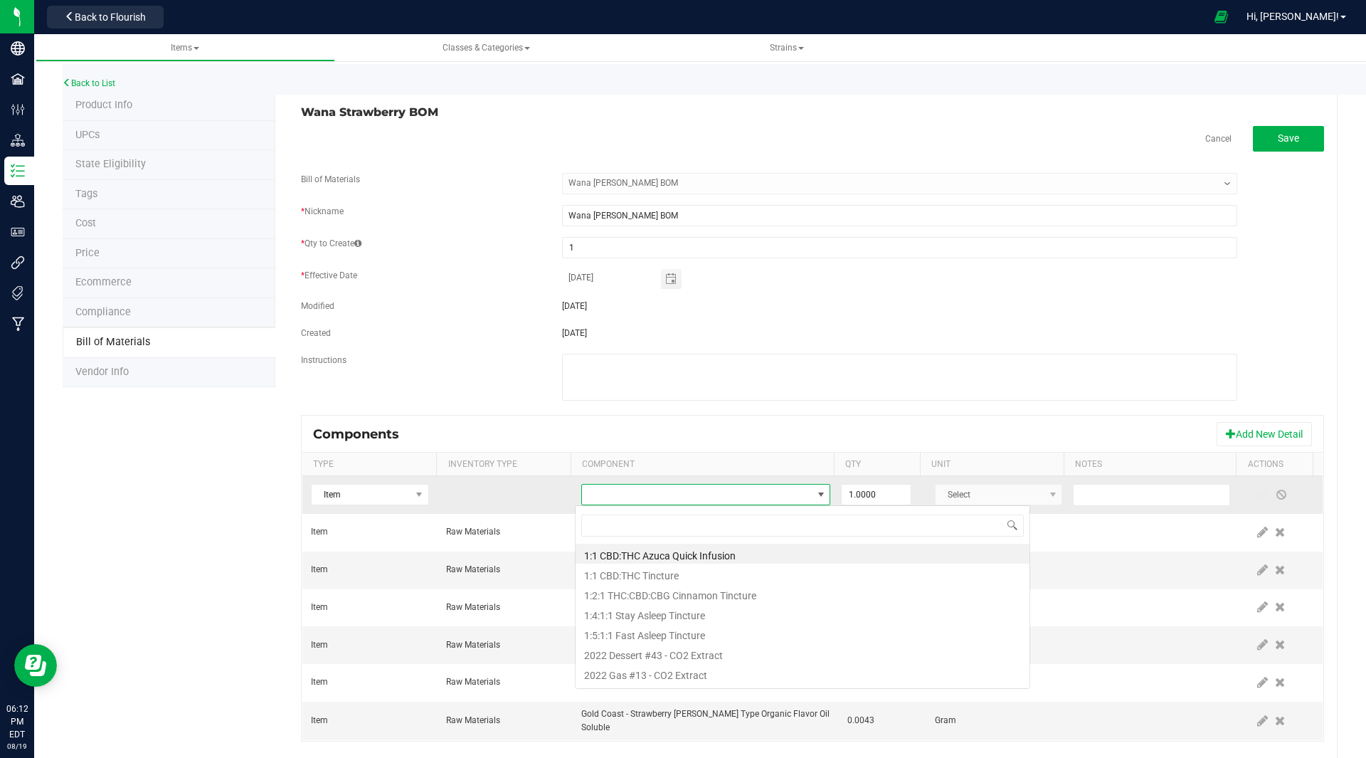
scroll to position [21, 242]
type input "key lime"
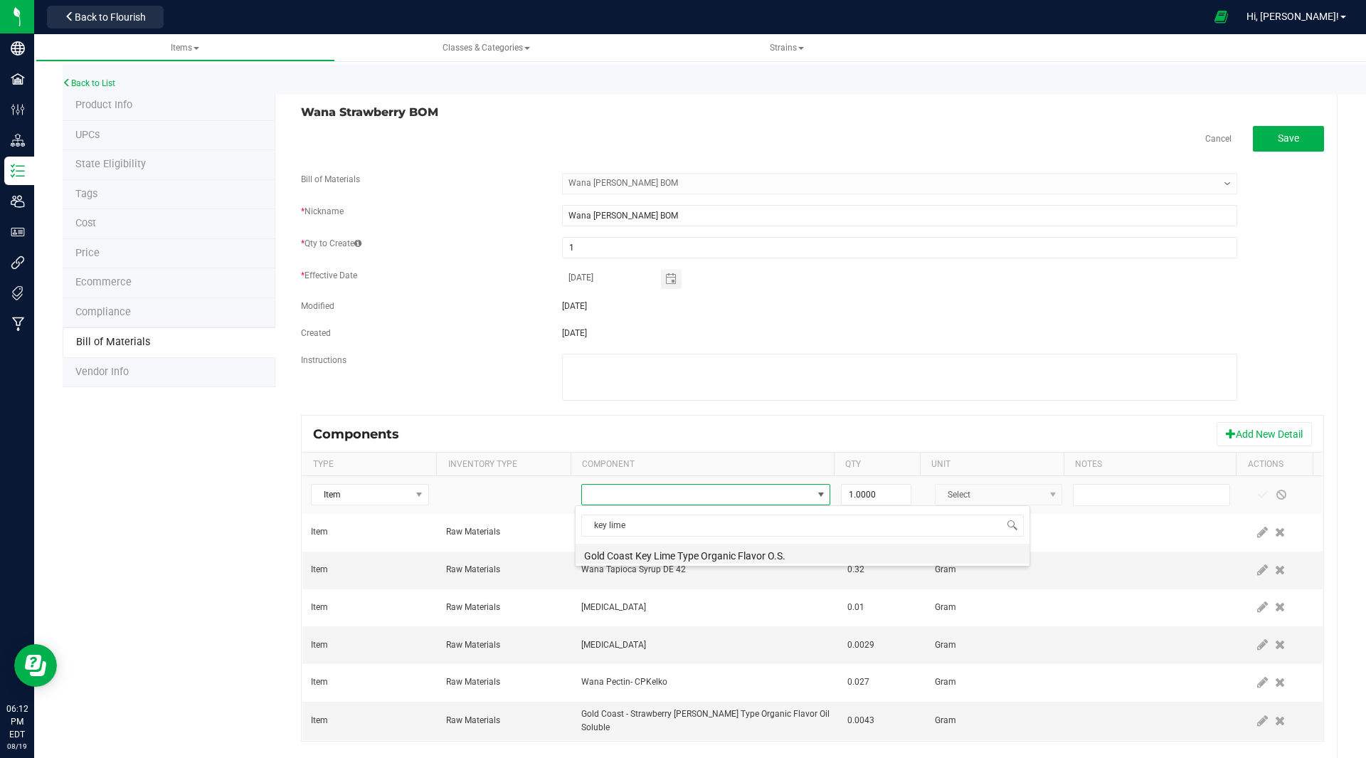
click at [763, 558] on li "Gold Coast Key Lime Type Organic Flavor O.S." at bounding box center [803, 554] width 454 height 20
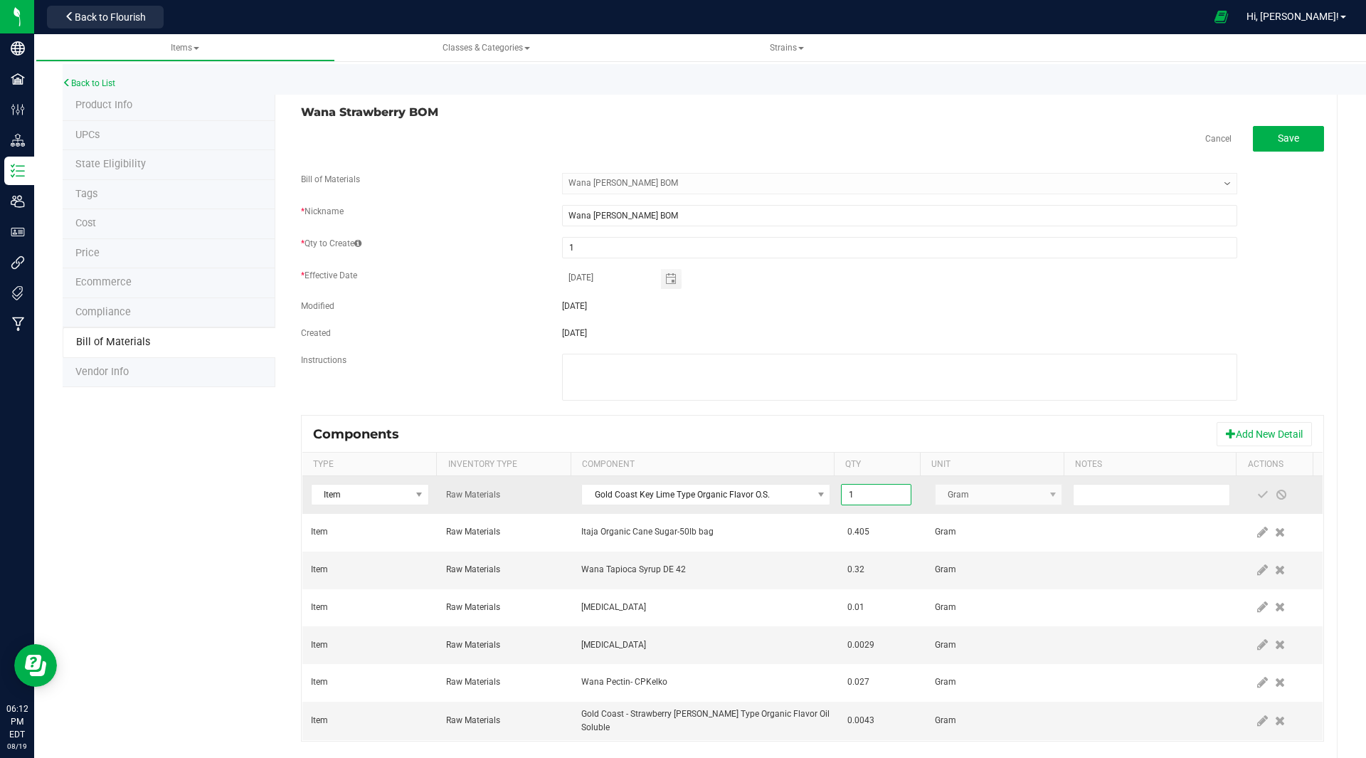
click at [852, 487] on input "1" at bounding box center [876, 495] width 68 height 20
type input "0.0010"
click at [1257, 494] on span at bounding box center [1262, 494] width 11 height 11
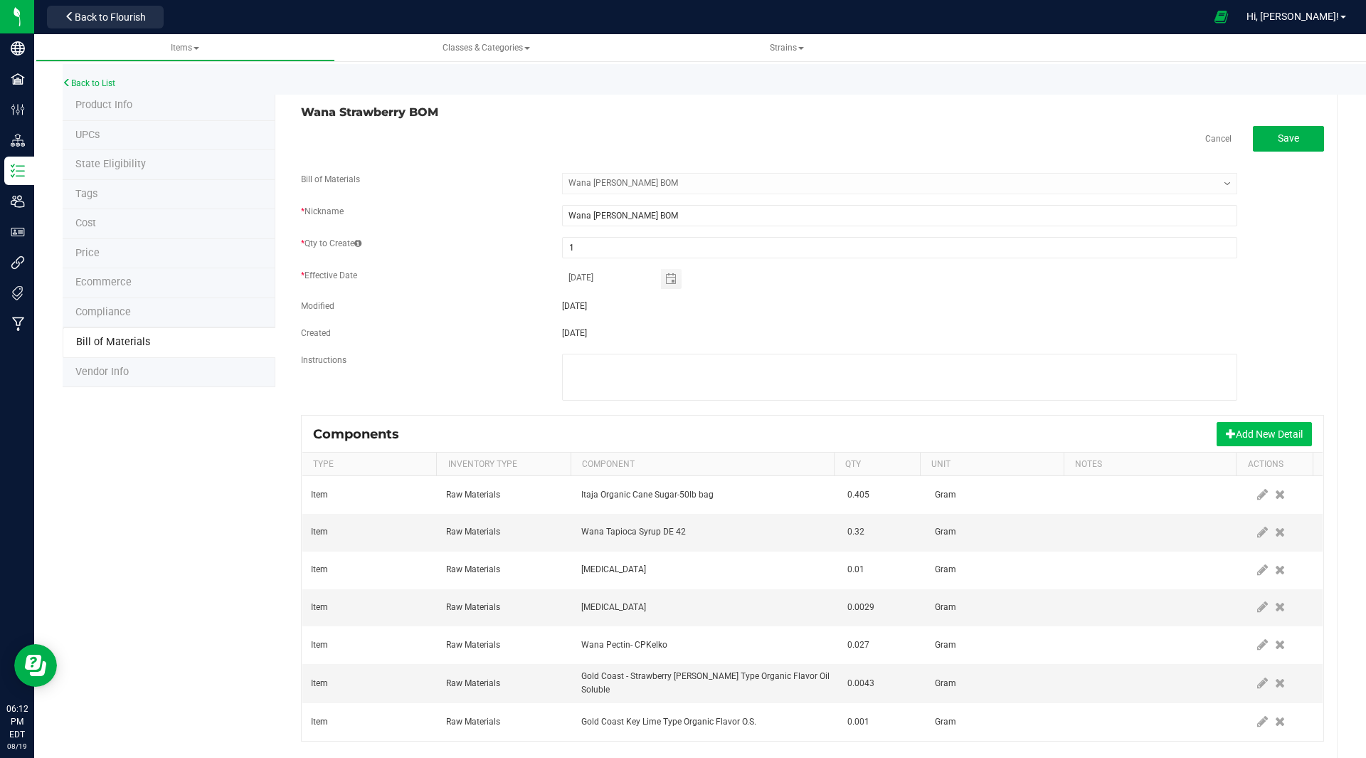
click at [1230, 430] on button "Add New Detail" at bounding box center [1264, 434] width 95 height 24
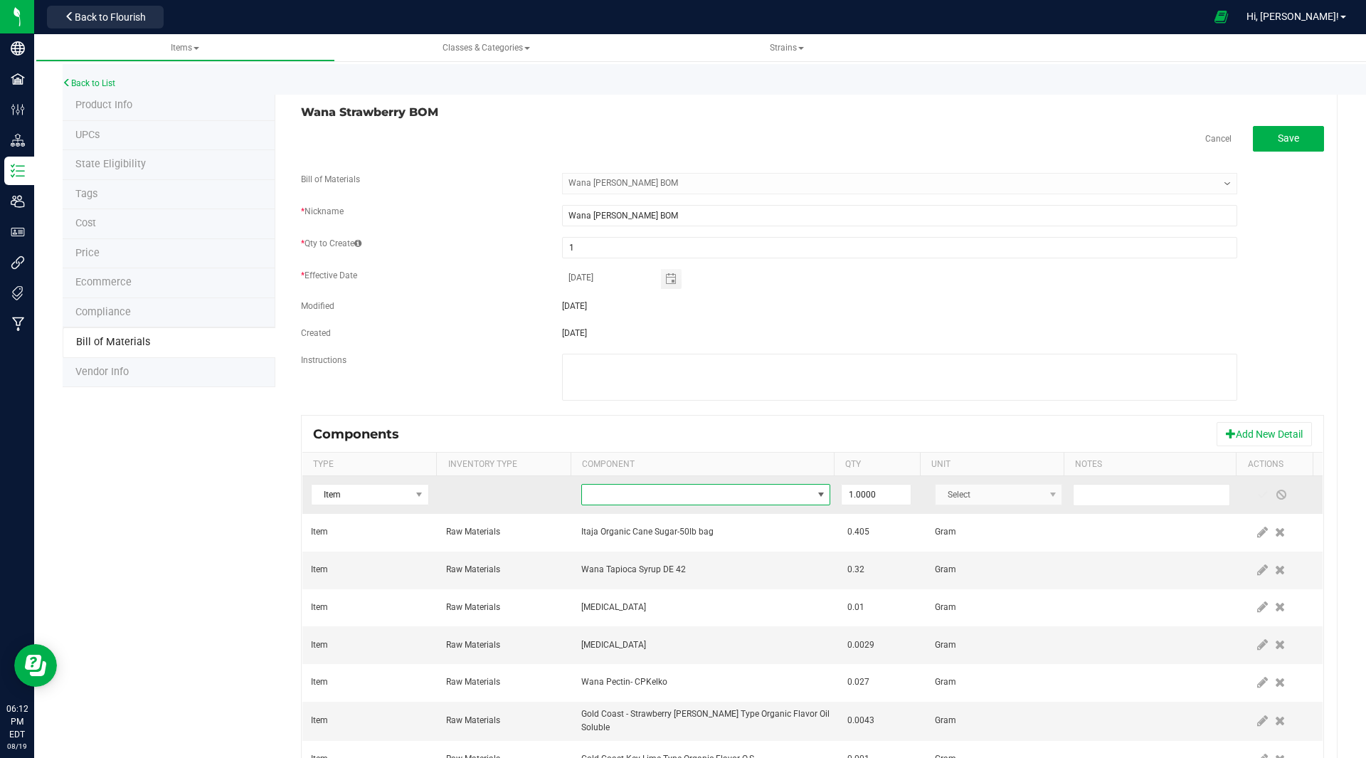
click at [599, 495] on span "NO DATA FOUND" at bounding box center [697, 495] width 230 height 20
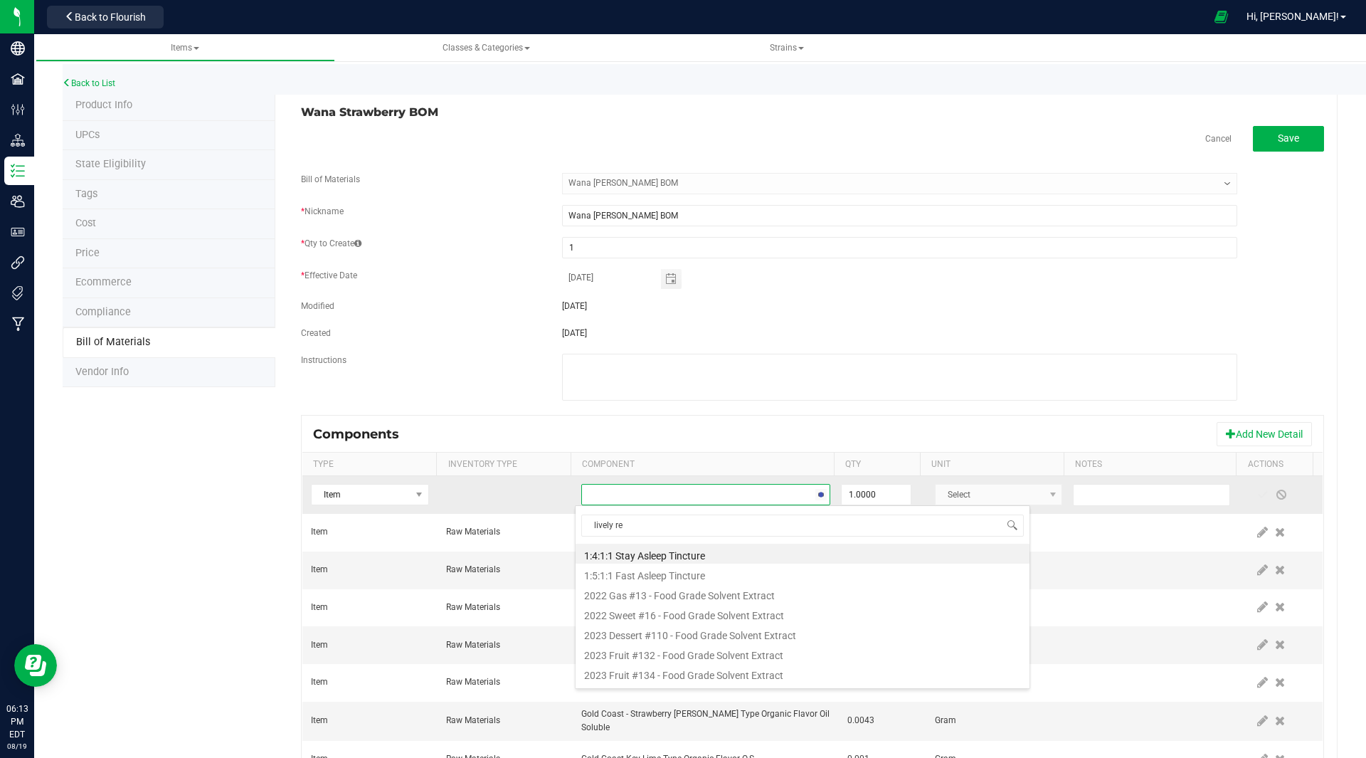
type input "lively red"
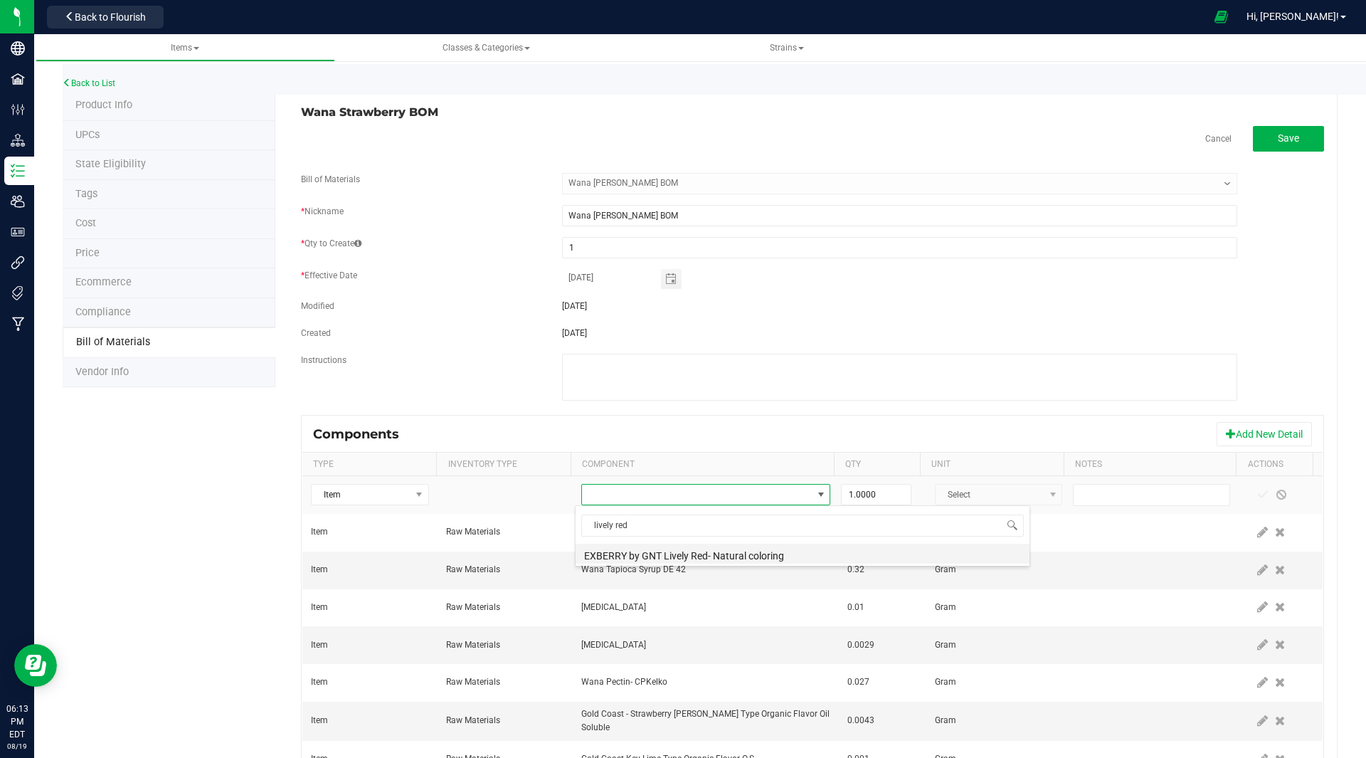
click at [714, 546] on li "EXBERRY by GNT Lively Red- Natural coloring" at bounding box center [803, 554] width 454 height 20
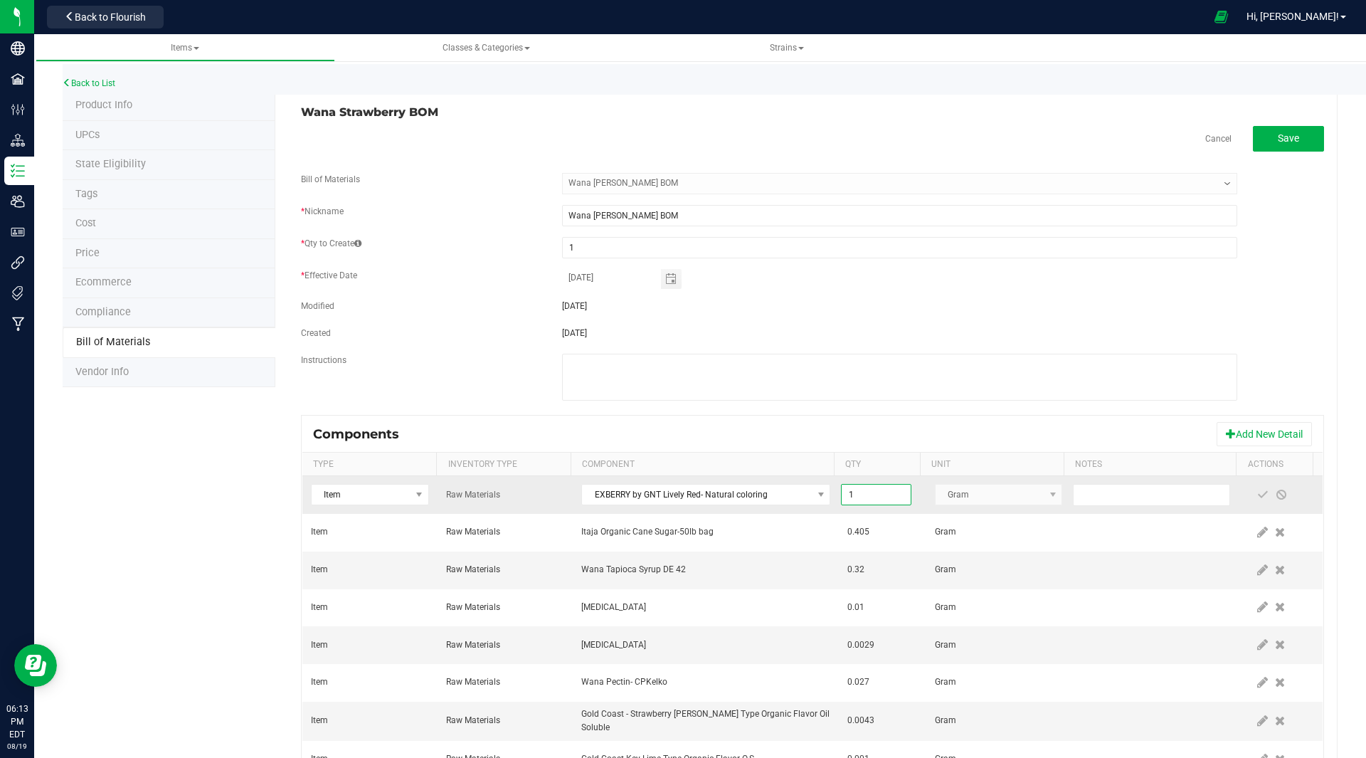
click at [866, 498] on input "1" at bounding box center [876, 495] width 68 height 20
type input "0.0010"
click at [1257, 491] on span at bounding box center [1262, 494] width 11 height 11
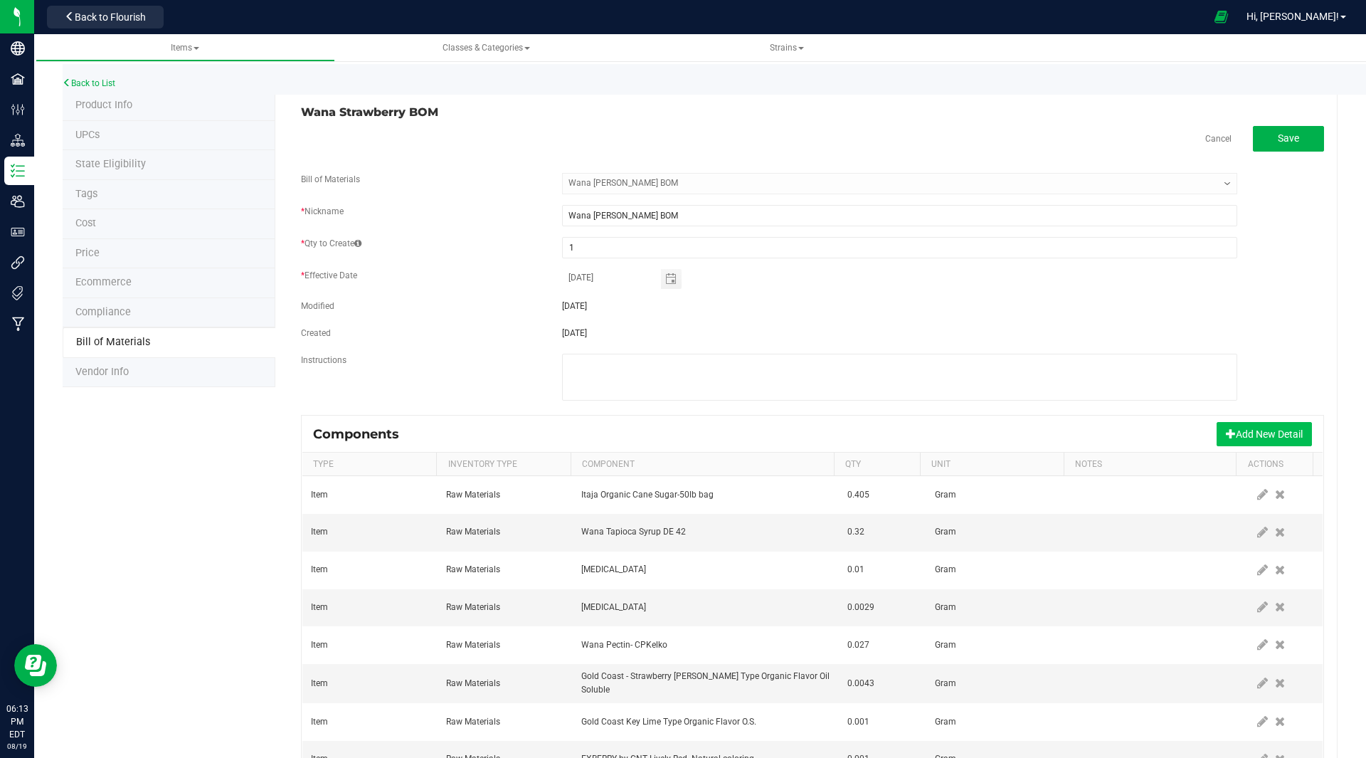
click at [1226, 430] on button "Add New Detail" at bounding box center [1264, 434] width 95 height 24
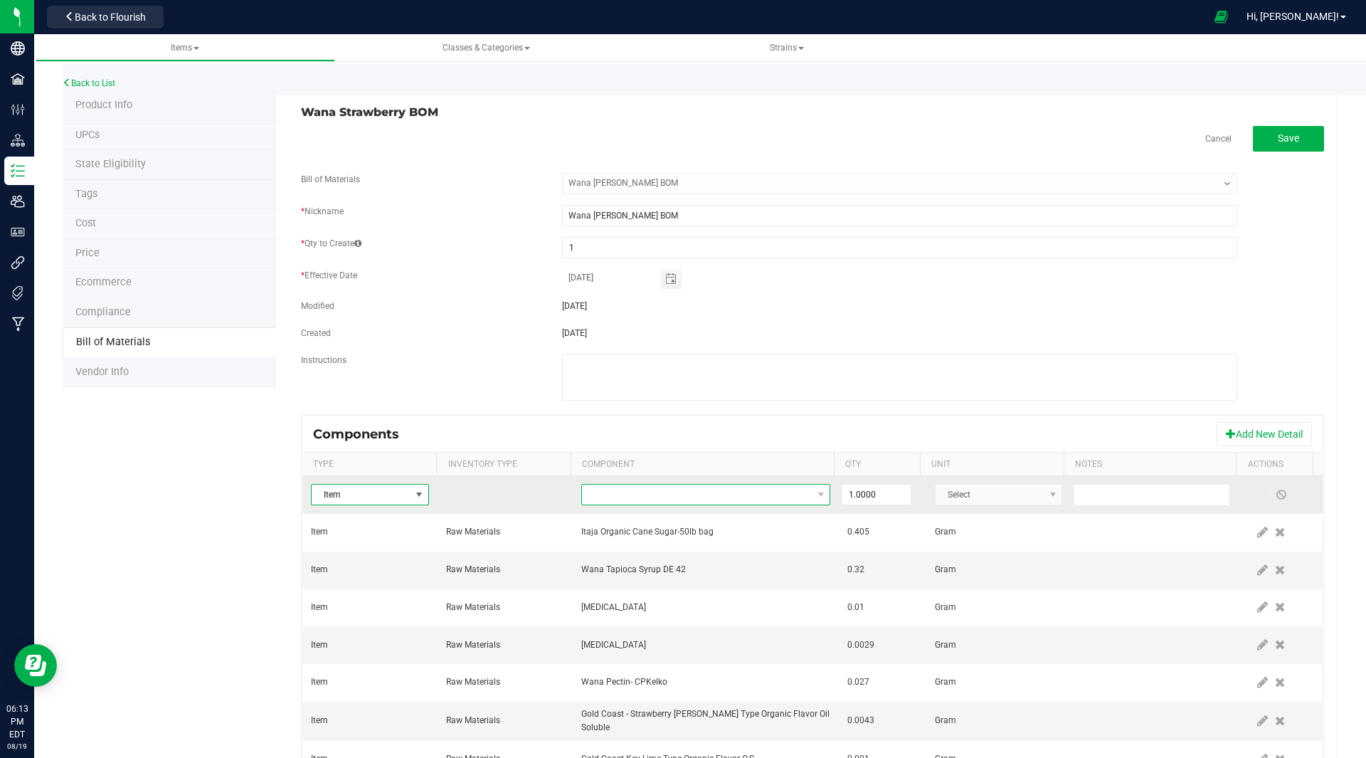
click at [623, 501] on span "NO DATA FOUND" at bounding box center [697, 495] width 230 height 20
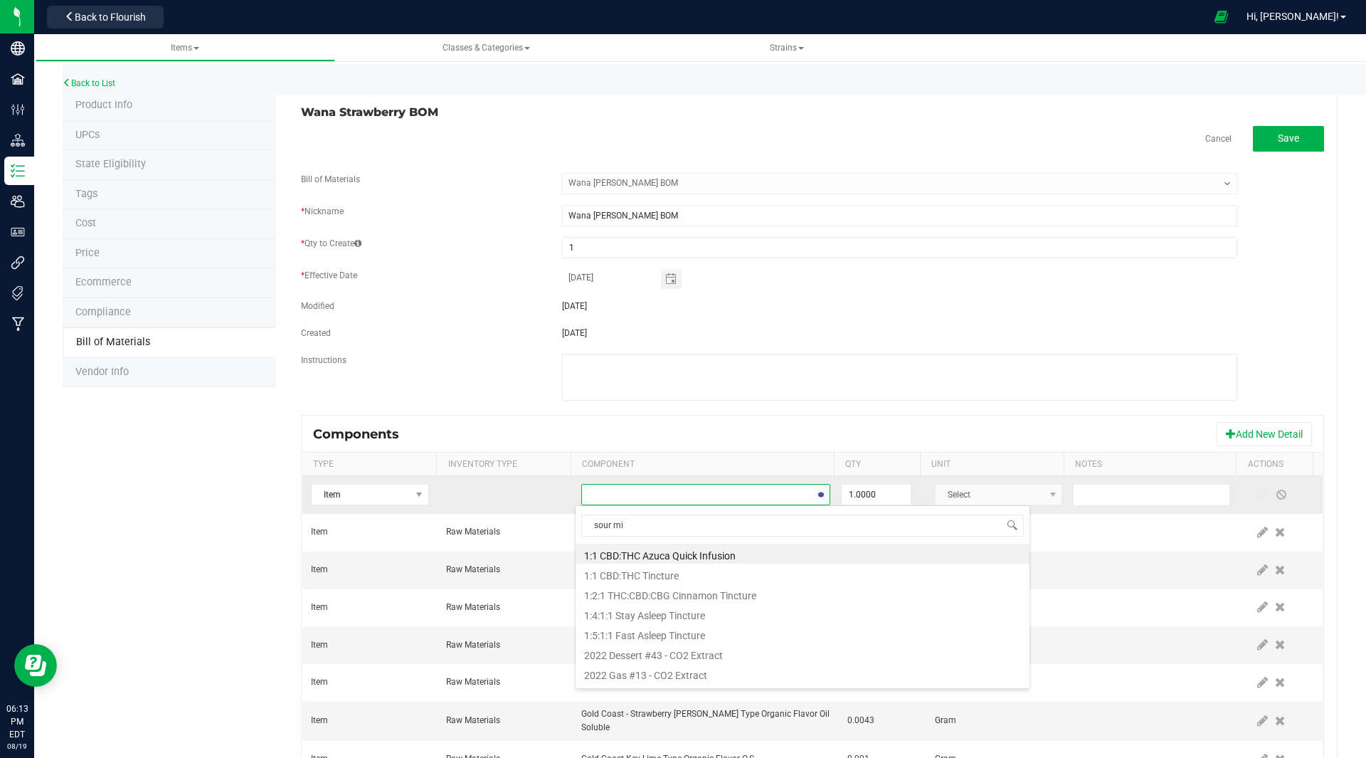
type input "sour mix"
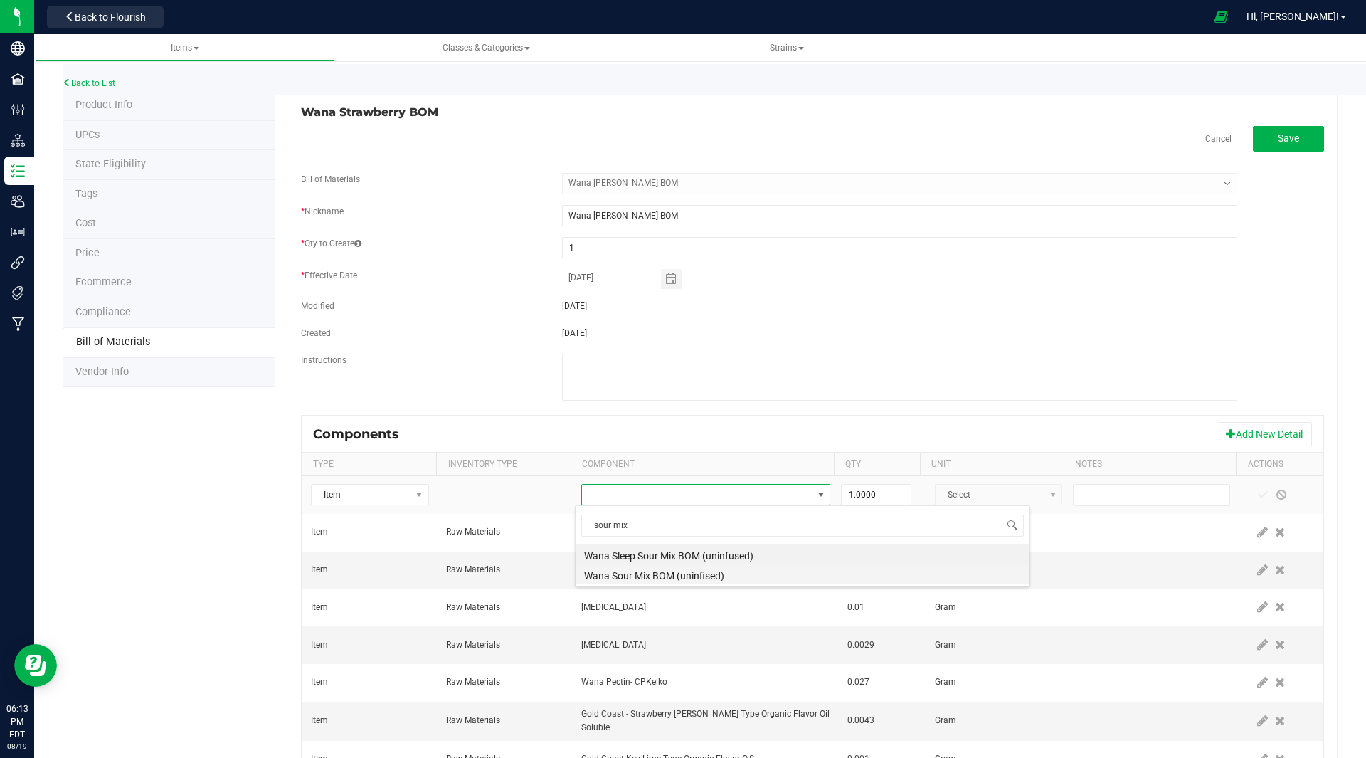
click at [648, 576] on li "Wana Sour Mix BOM (uninfised)" at bounding box center [803, 574] width 454 height 20
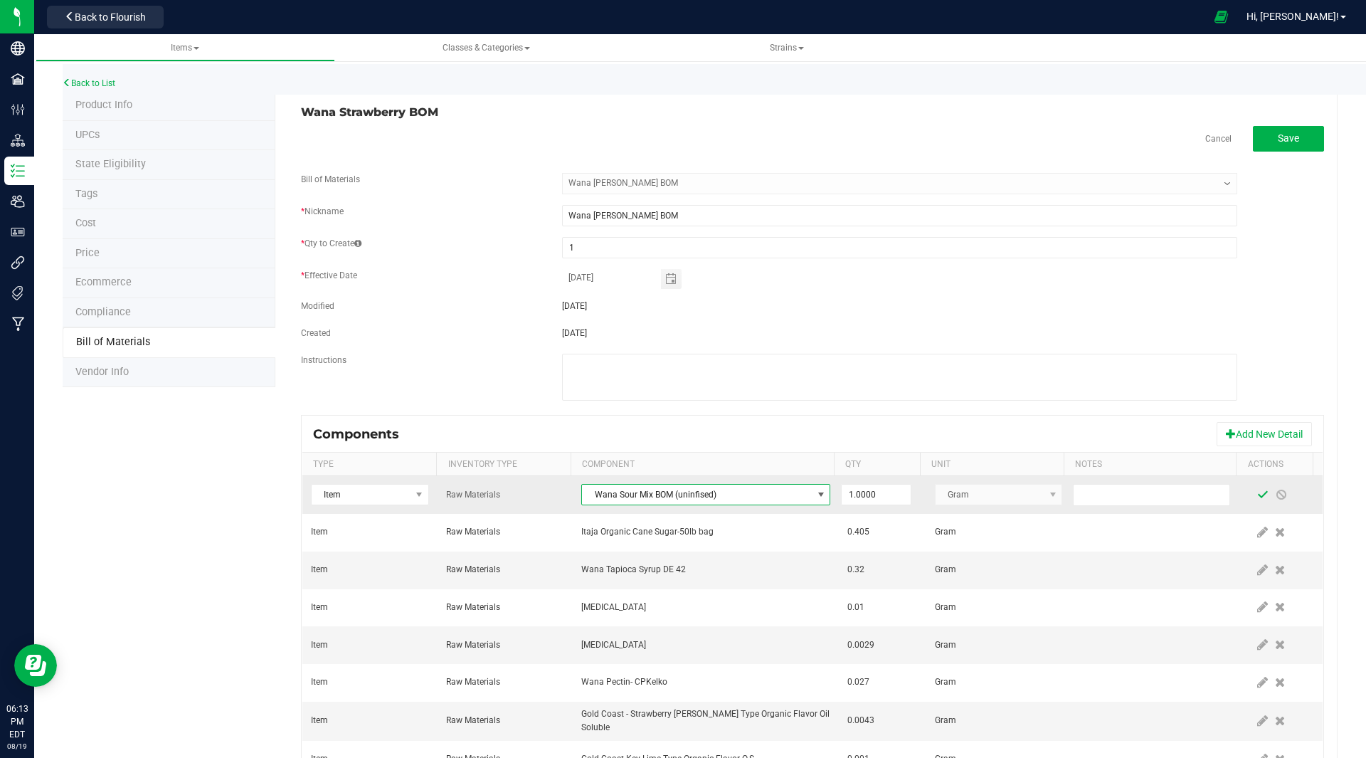
click at [1257, 490] on span at bounding box center [1262, 494] width 11 height 11
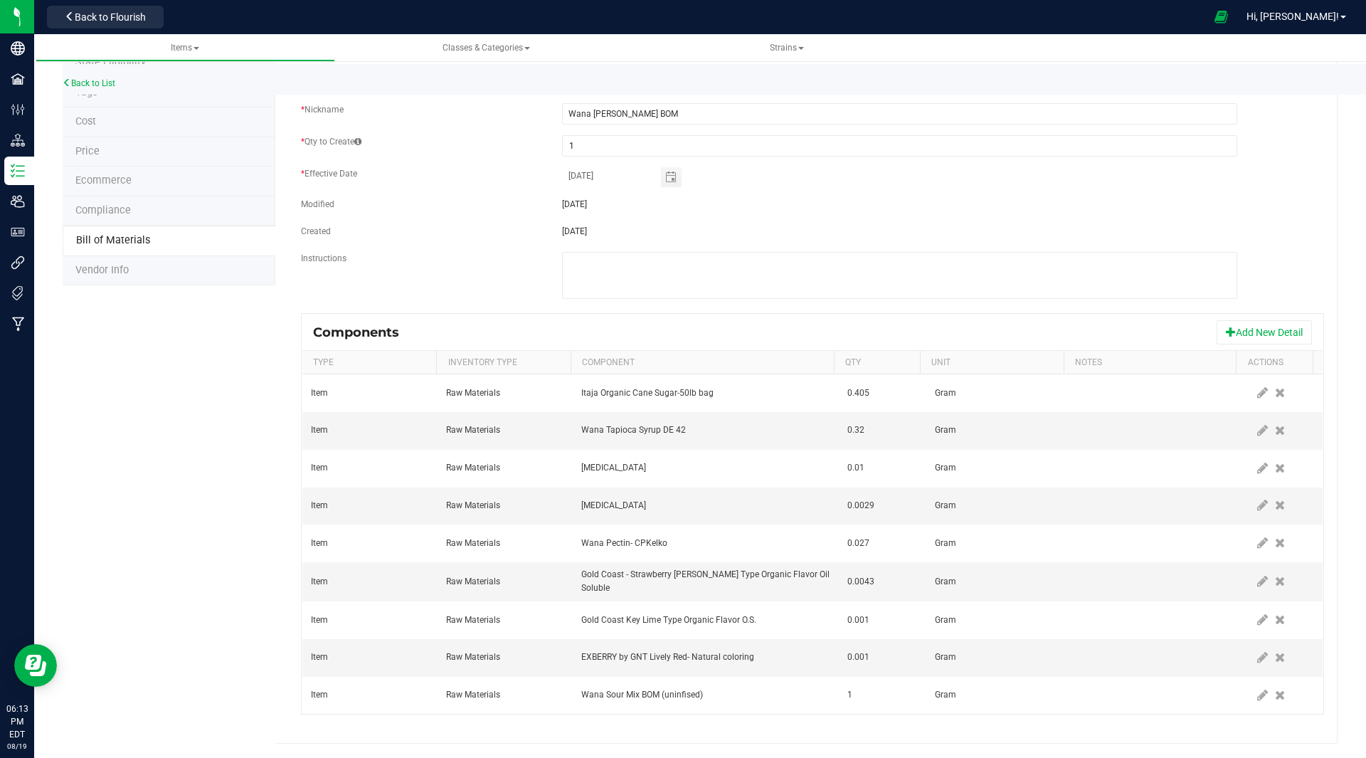
scroll to position [0, 0]
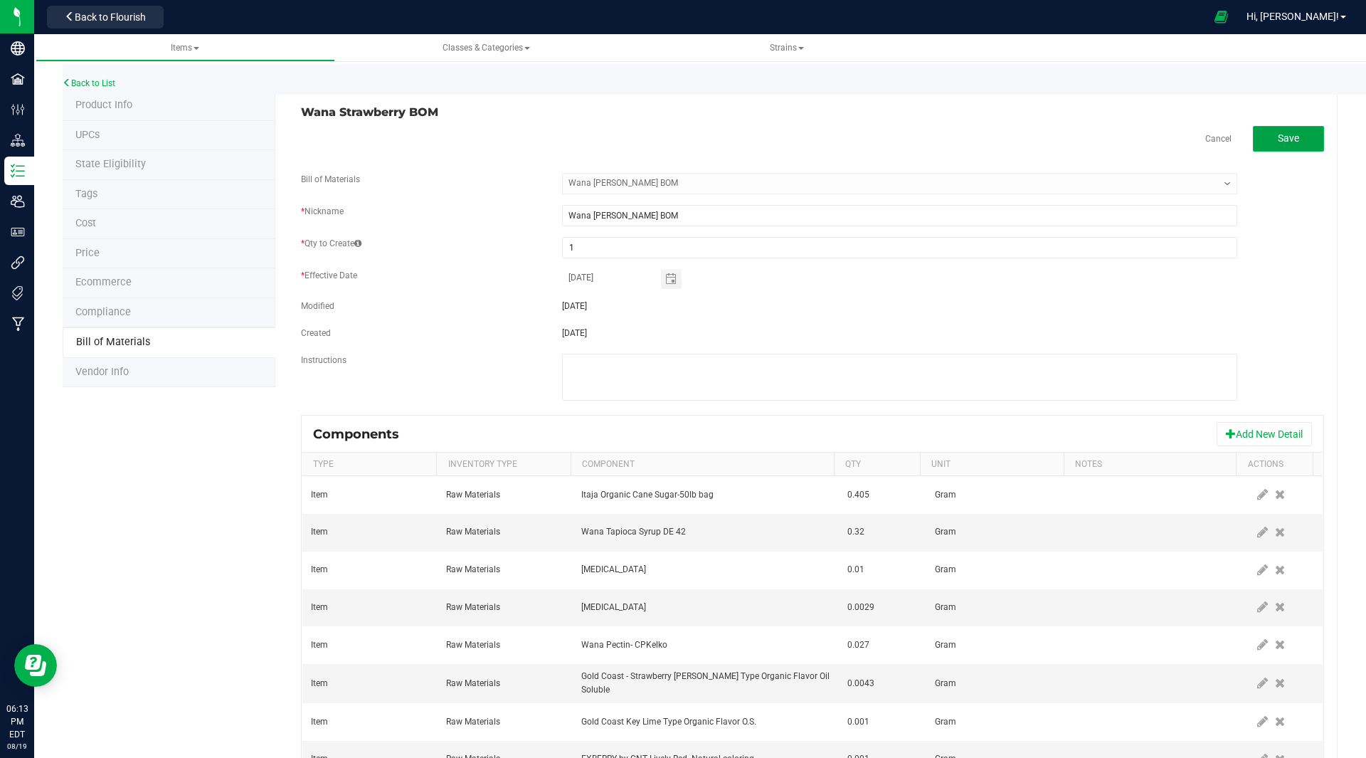
click at [1283, 137] on span "Save" at bounding box center [1288, 137] width 21 height 11
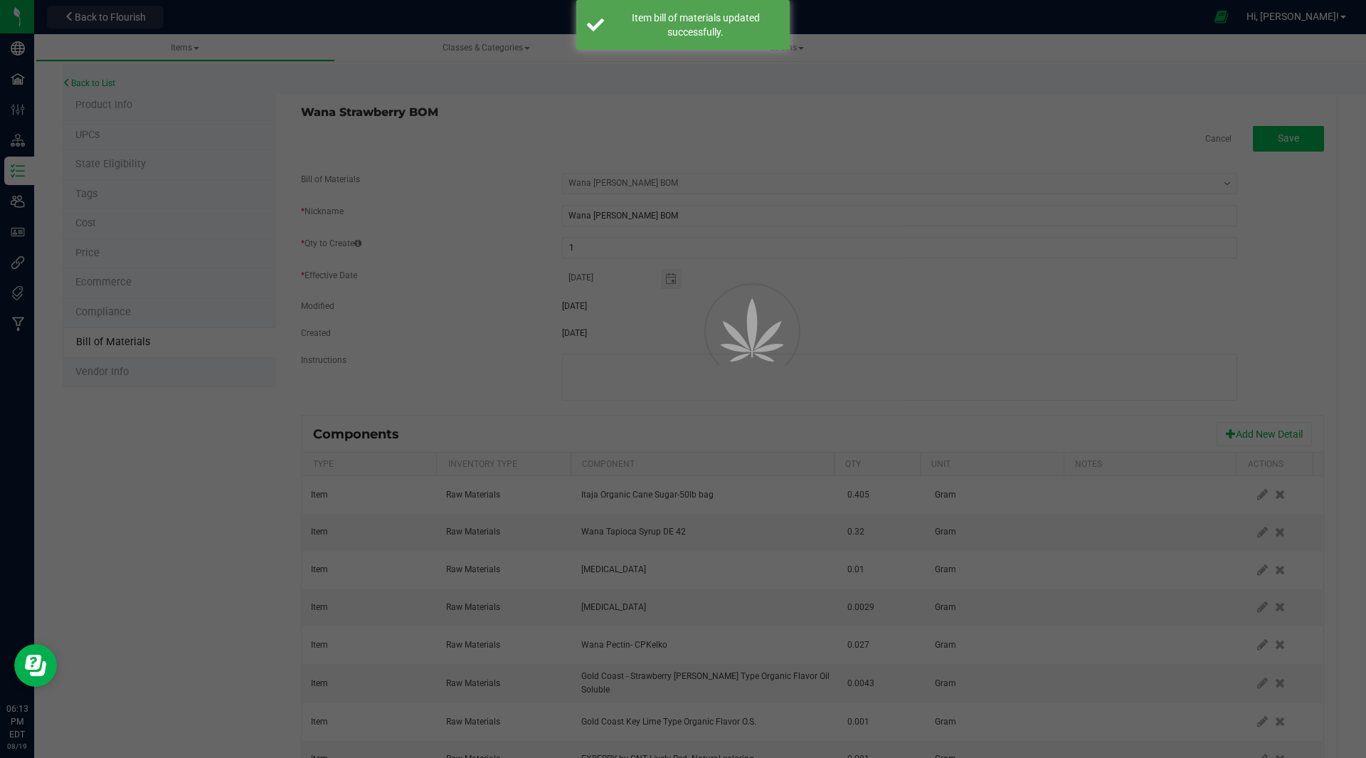
select select "46"
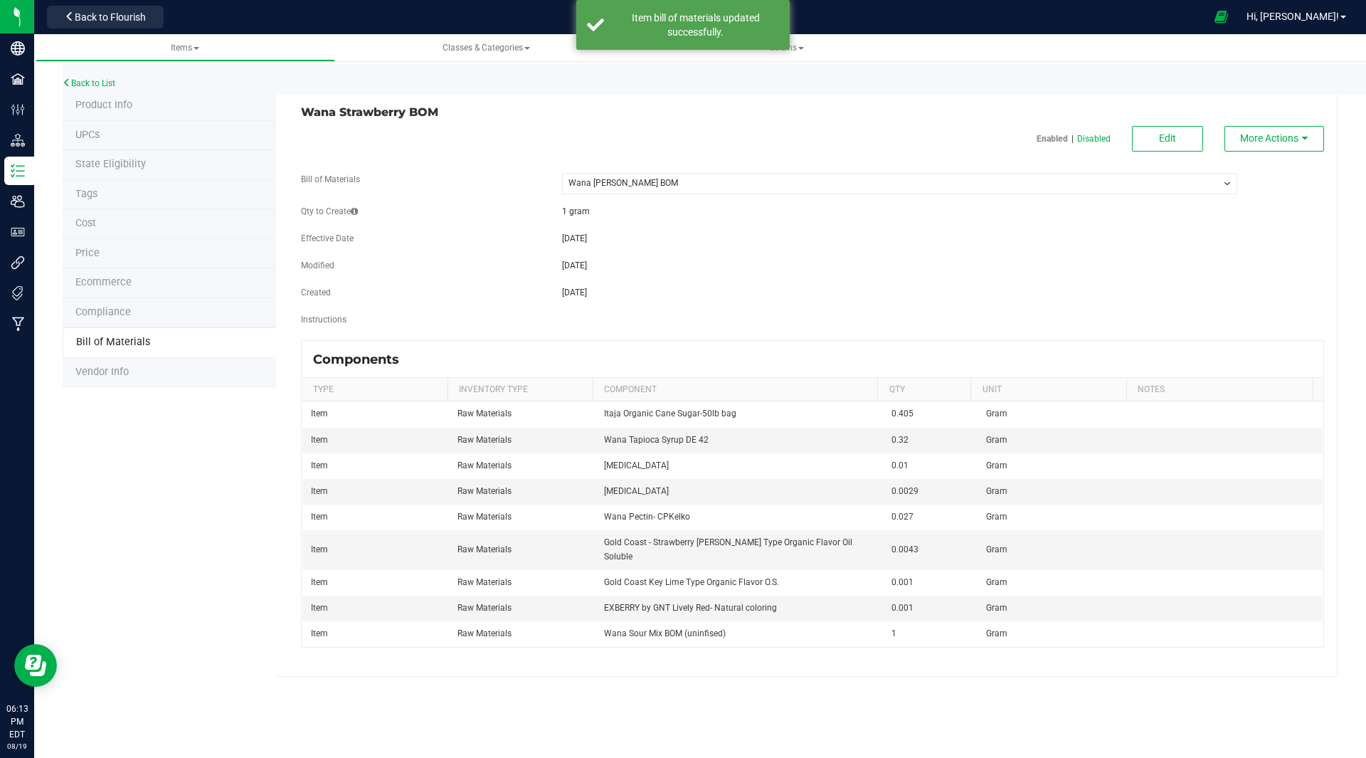
click at [125, 106] on span "Product Info" at bounding box center [103, 105] width 57 height 12
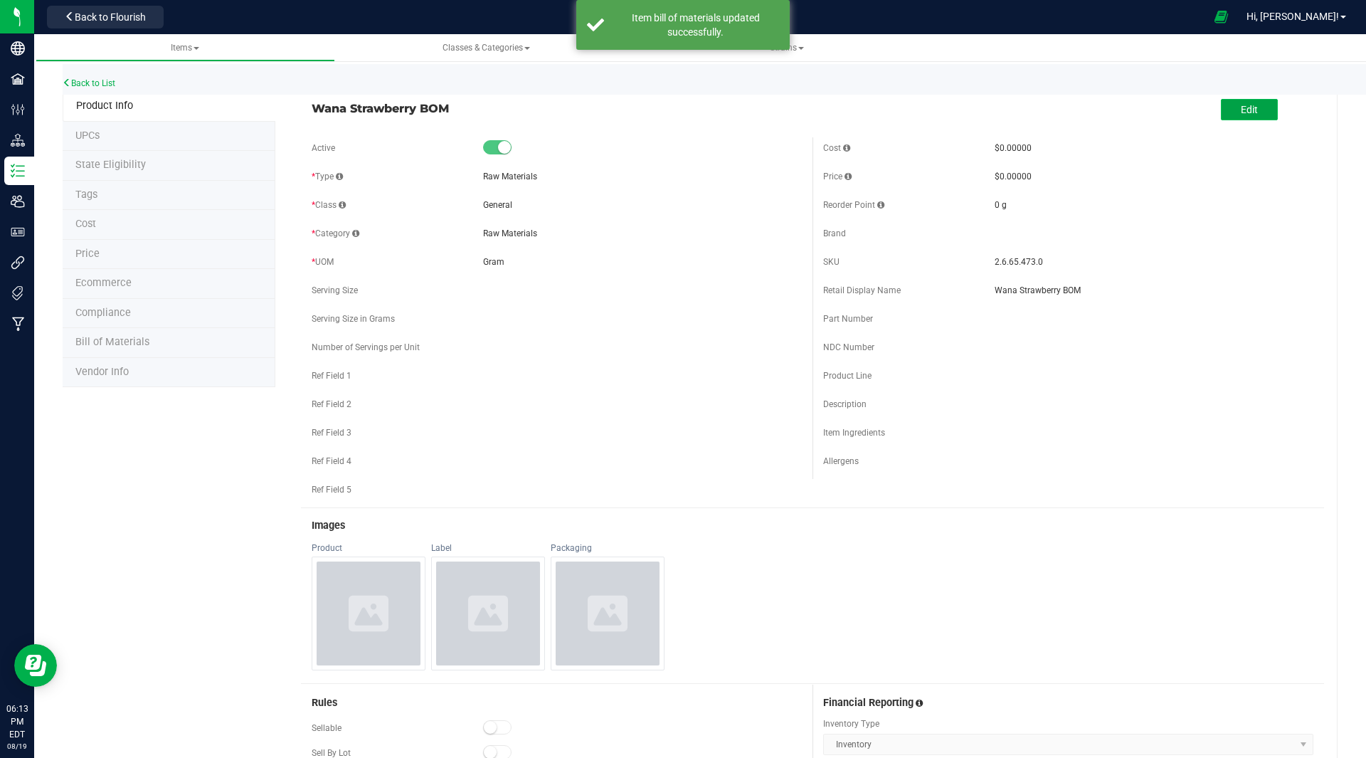
click at [1241, 110] on span "Edit" at bounding box center [1249, 109] width 17 height 11
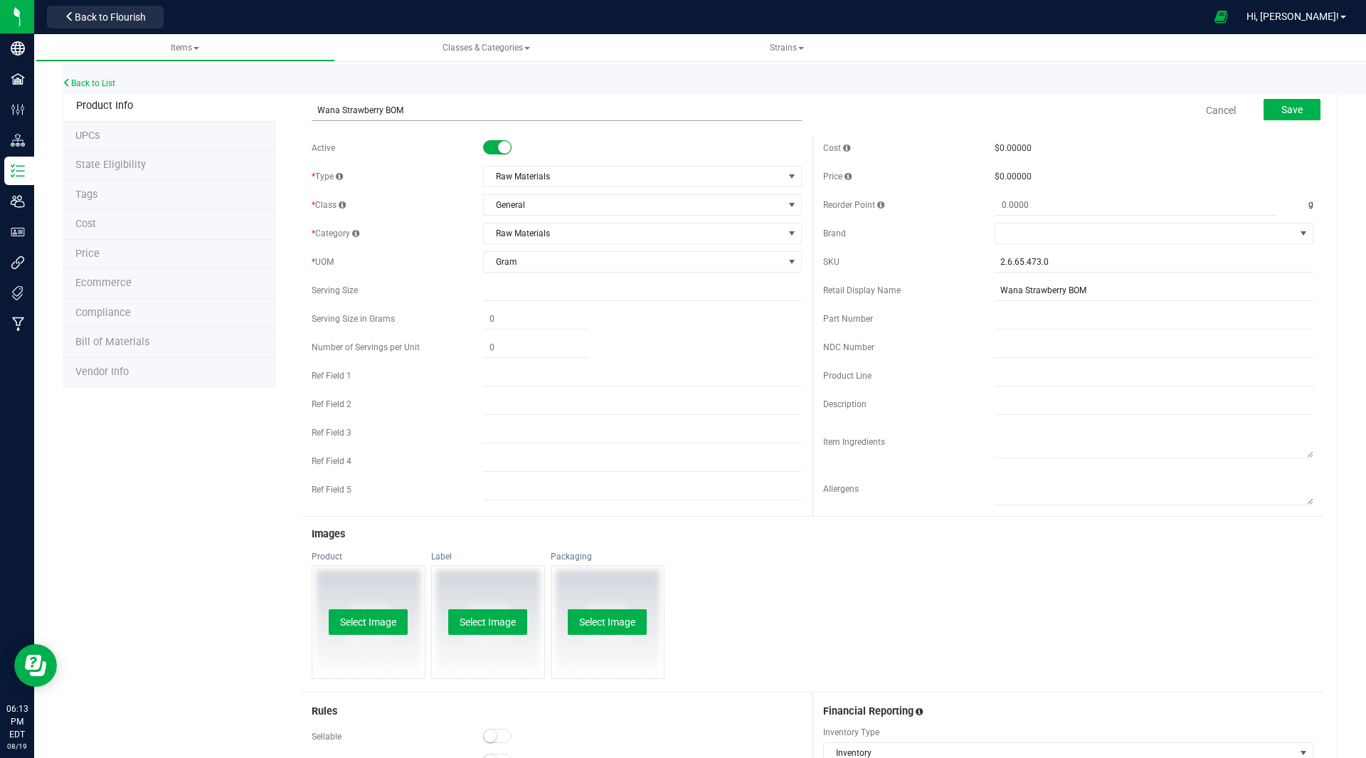
click at [376, 111] on input "Wana Strawberry BOM" at bounding box center [557, 110] width 490 height 21
click at [379, 112] on input "Wana Strawberry BOM" at bounding box center [557, 110] width 490 height 21
type input "Wana Strawberry Margarita BOM"
click at [1283, 117] on button "Save" at bounding box center [1292, 109] width 57 height 21
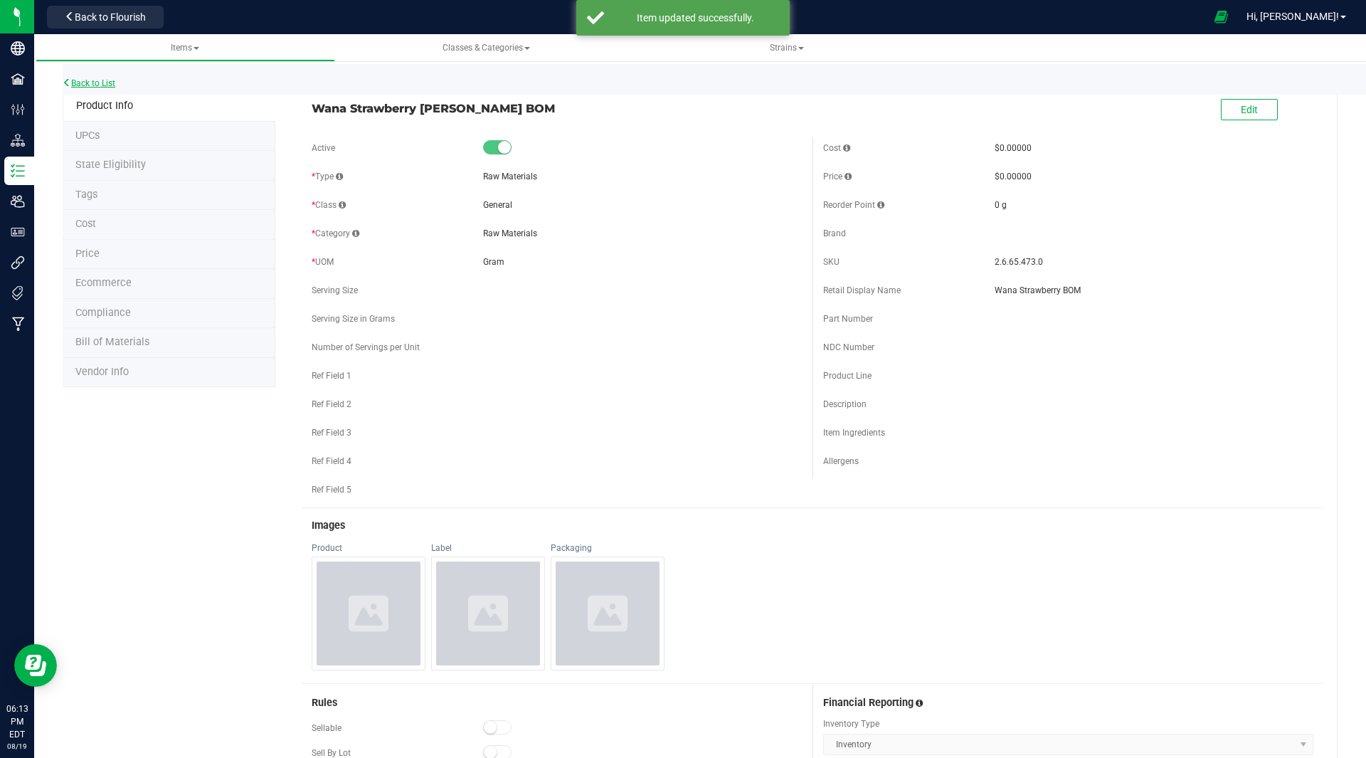
click at [100, 82] on link "Back to List" at bounding box center [89, 83] width 53 height 10
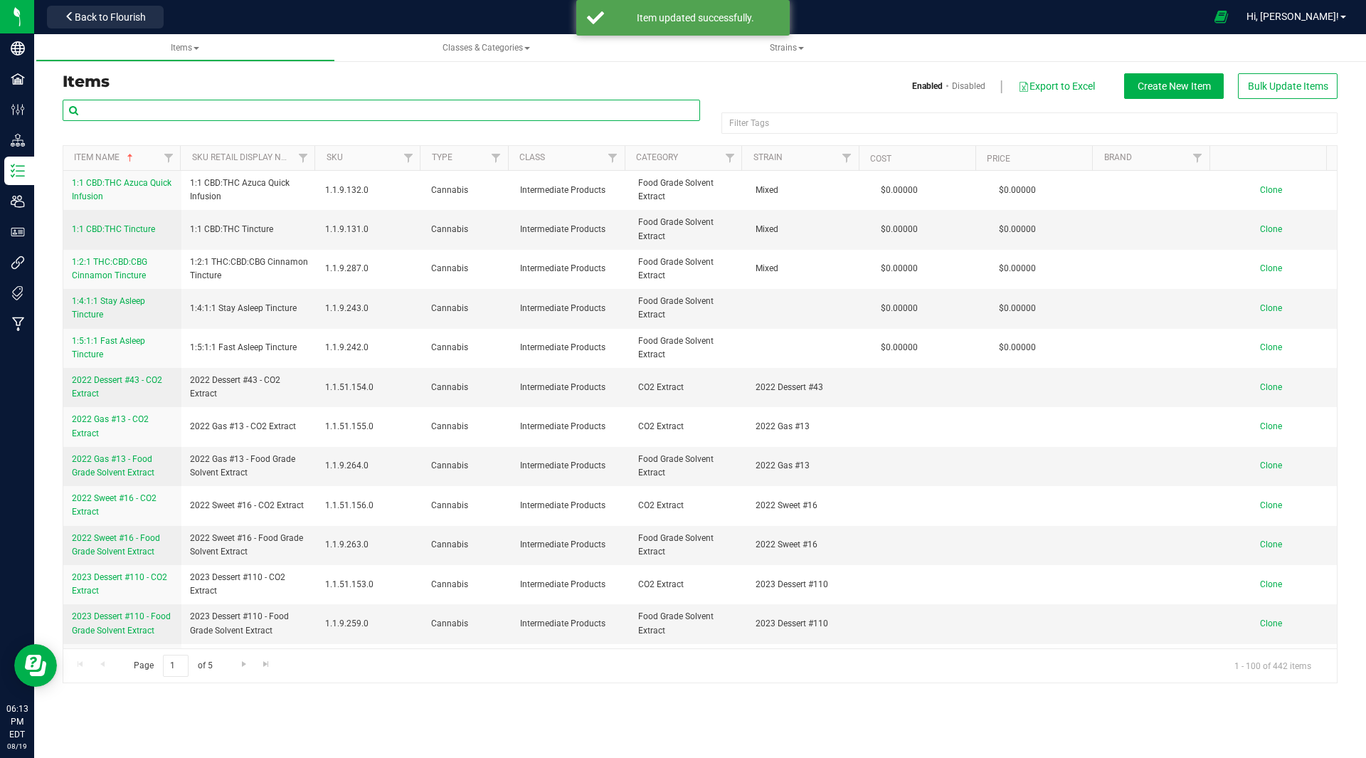
click at [249, 106] on input "text" at bounding box center [382, 110] width 638 height 21
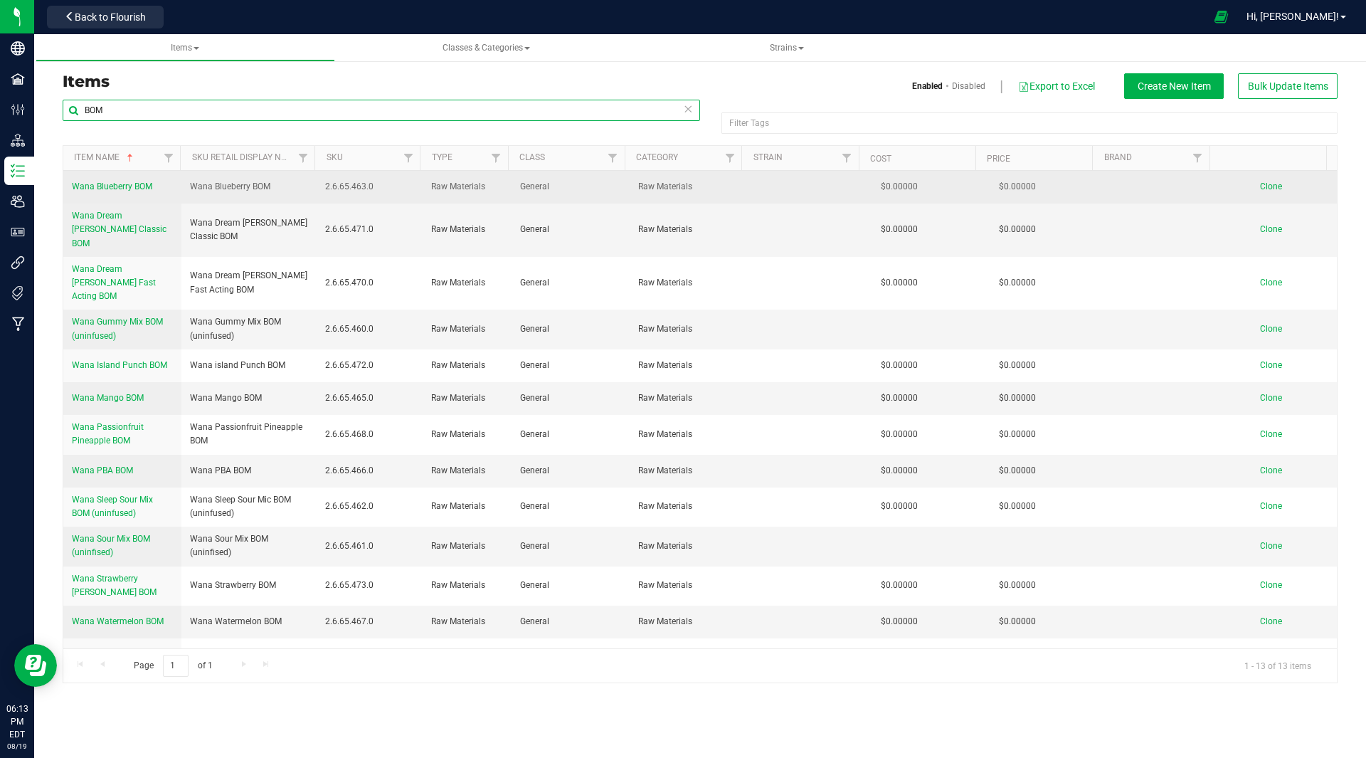
type input "BOM"
click at [1260, 189] on span "Clone" at bounding box center [1271, 186] width 22 height 10
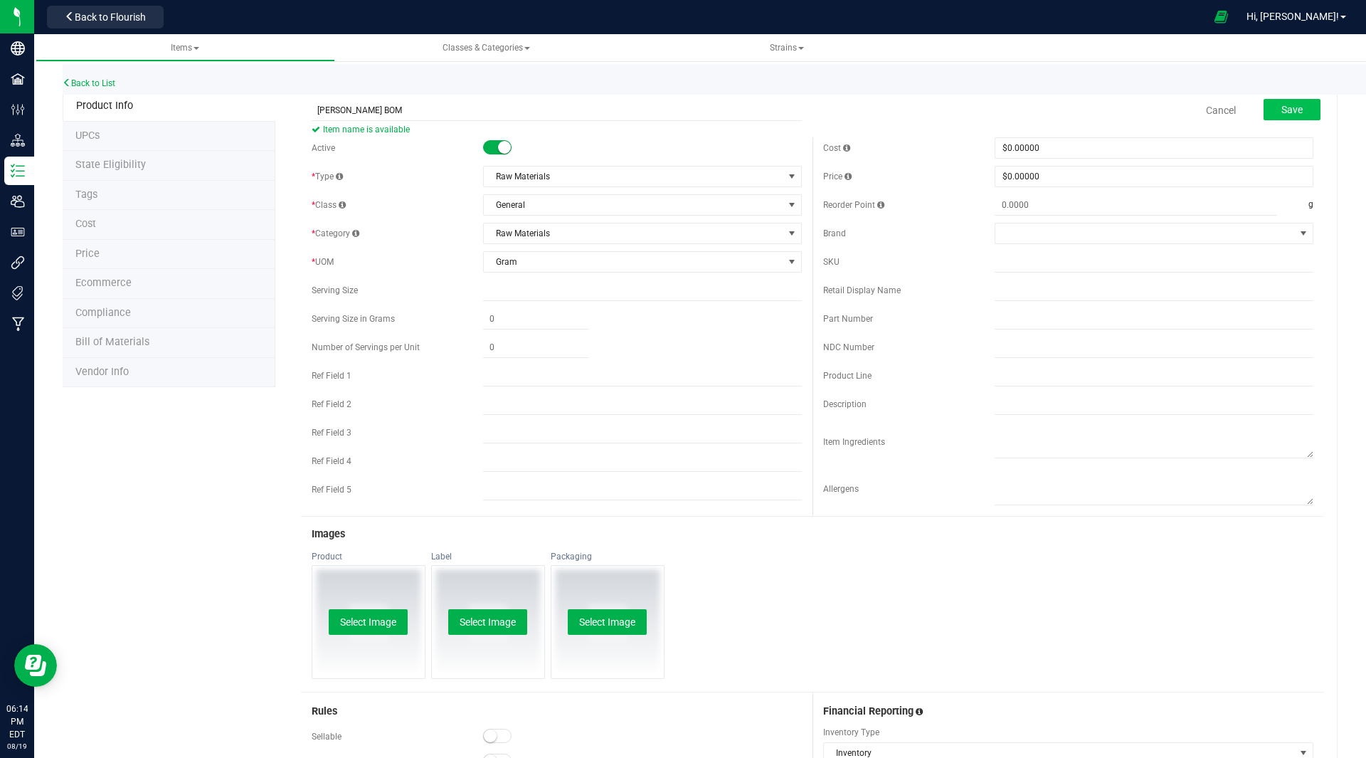
type input "Wana Limoncello BOM"
click at [1276, 102] on button "Save" at bounding box center [1292, 109] width 57 height 21
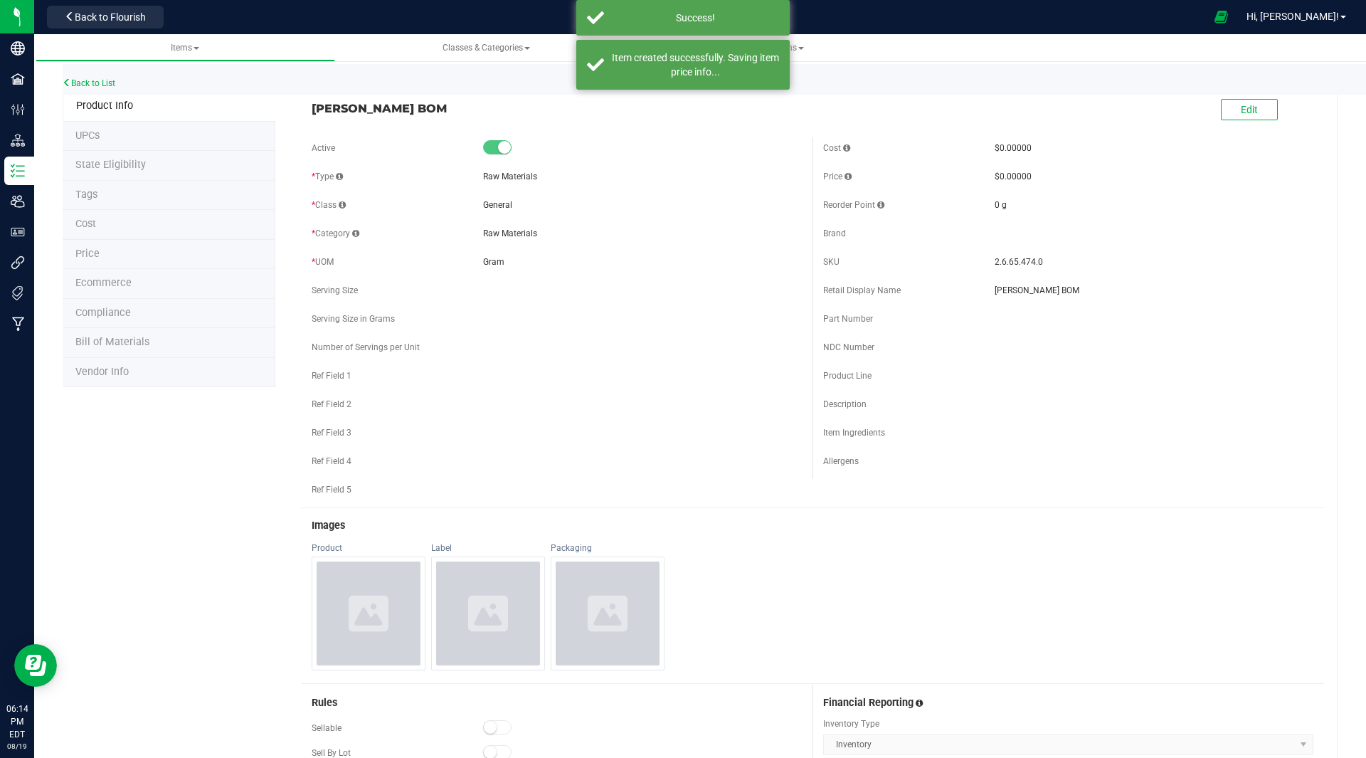
click at [154, 340] on li "Bill of Materials" at bounding box center [169, 343] width 213 height 30
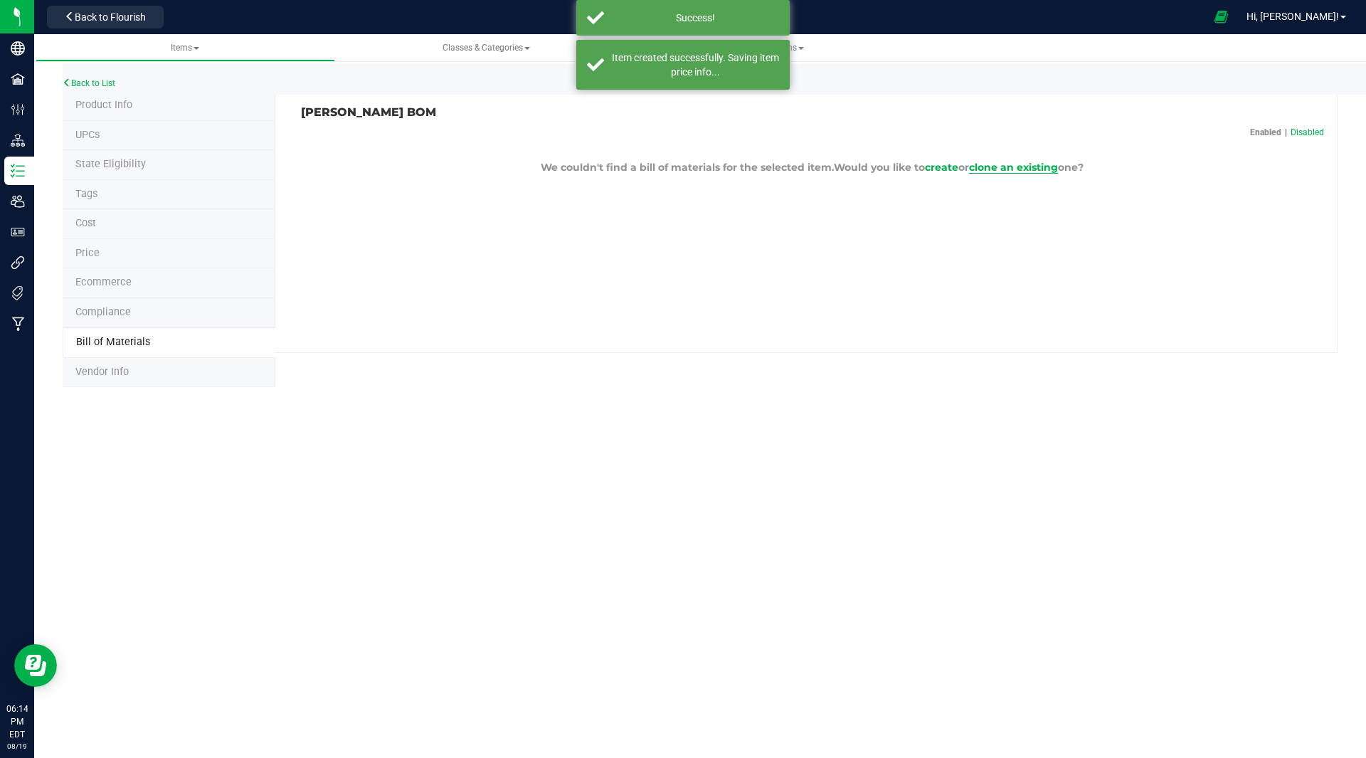
click at [1010, 173] on span "clone an existing" at bounding box center [1013, 167] width 89 height 13
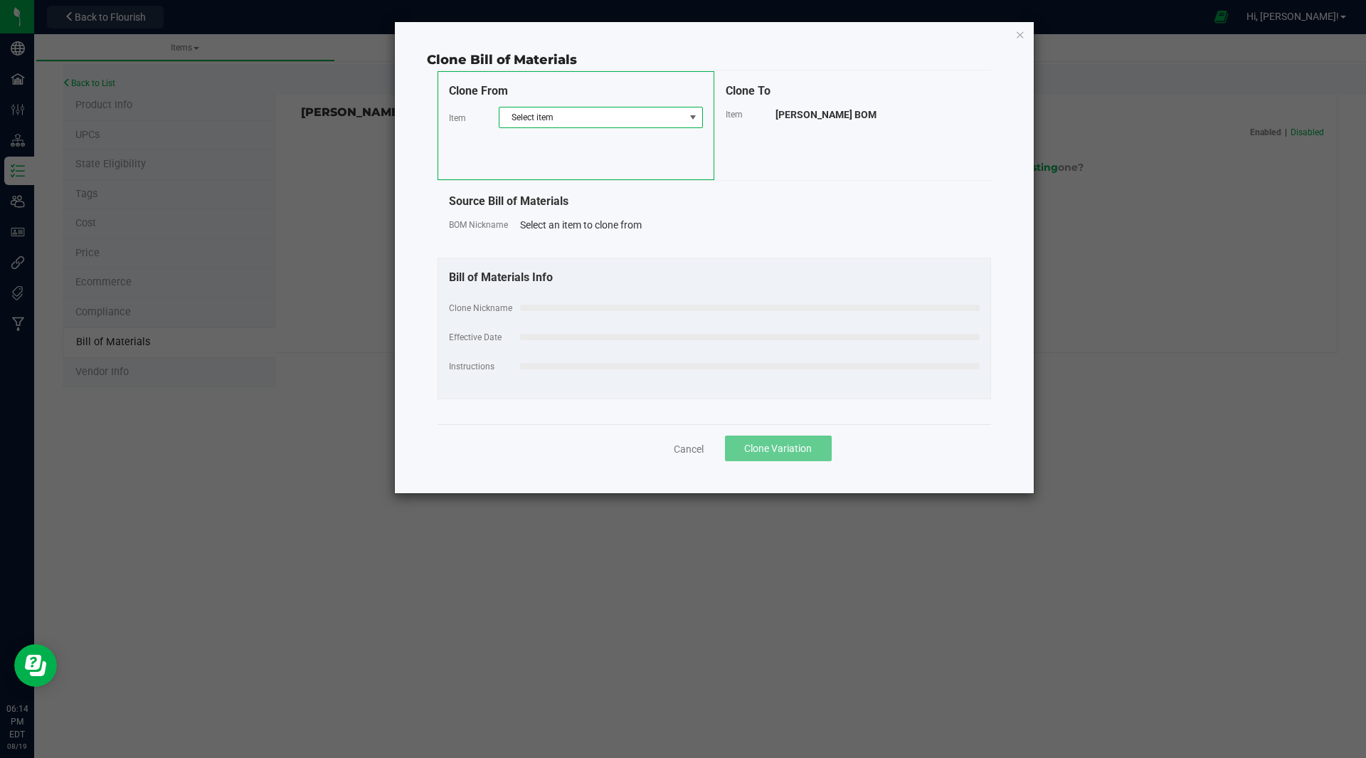
click at [561, 120] on span "Select item" at bounding box center [592, 117] width 185 height 20
type input "BOM"
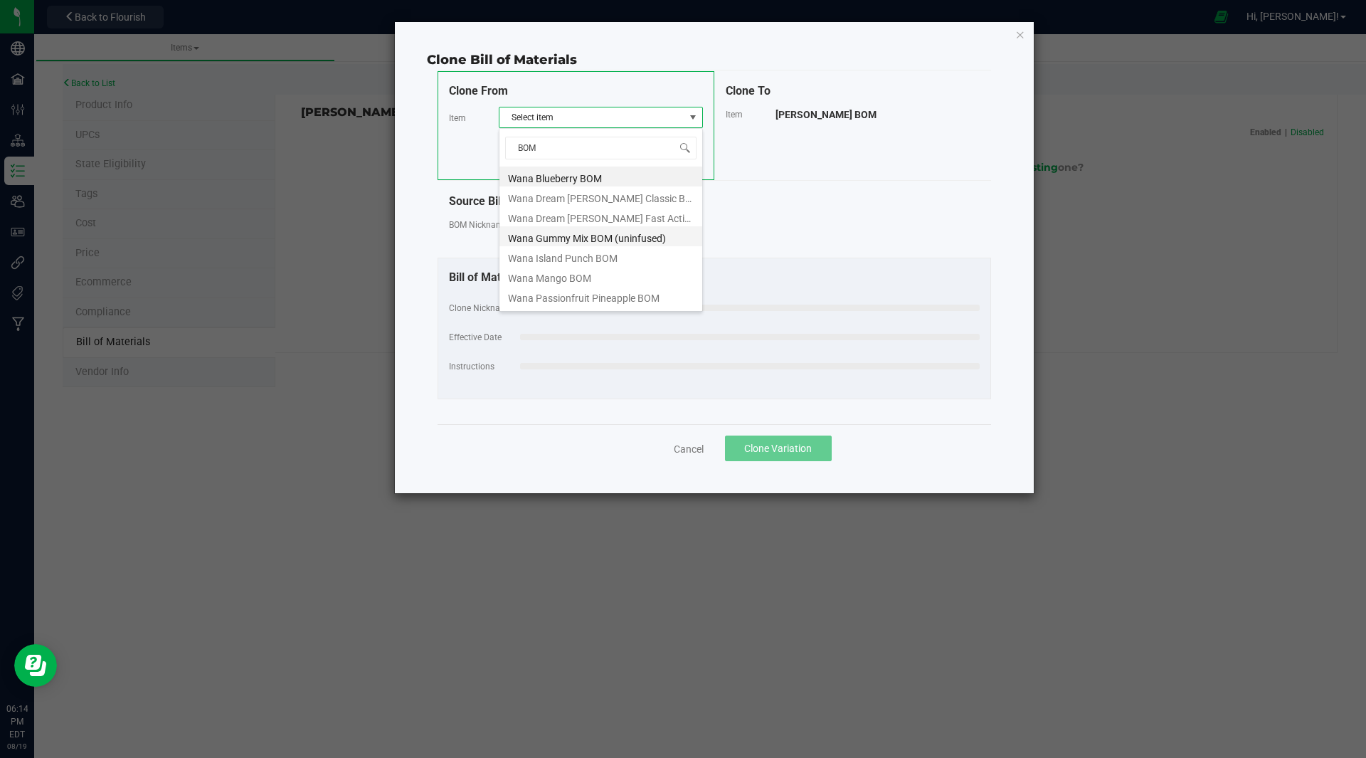
click at [620, 239] on li "Wana Gummy Mix BOM (uninfused)" at bounding box center [601, 236] width 203 height 20
select select "30"
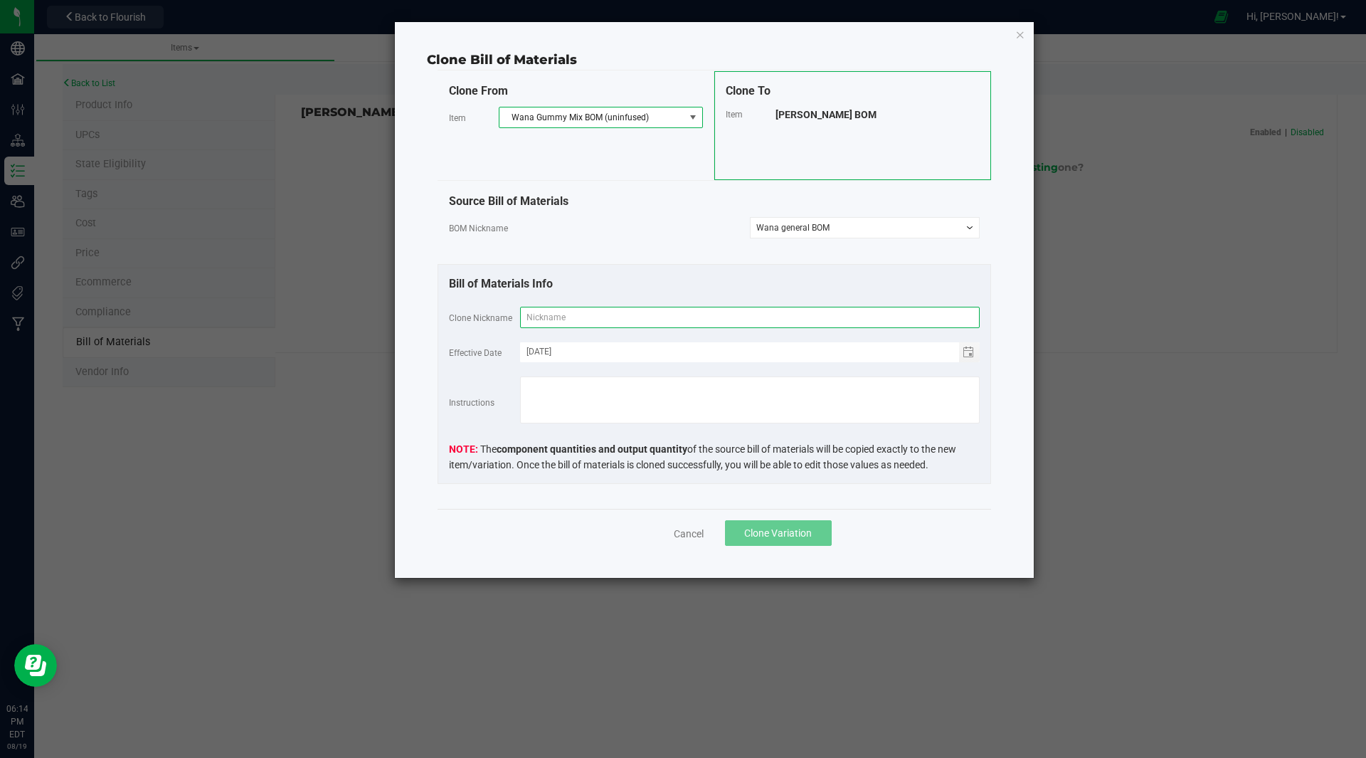
click at [675, 317] on input "text" at bounding box center [750, 317] width 460 height 21
type input "Wana Limoncello BOM"
click at [778, 530] on span "Clone Variation" at bounding box center [778, 532] width 68 height 11
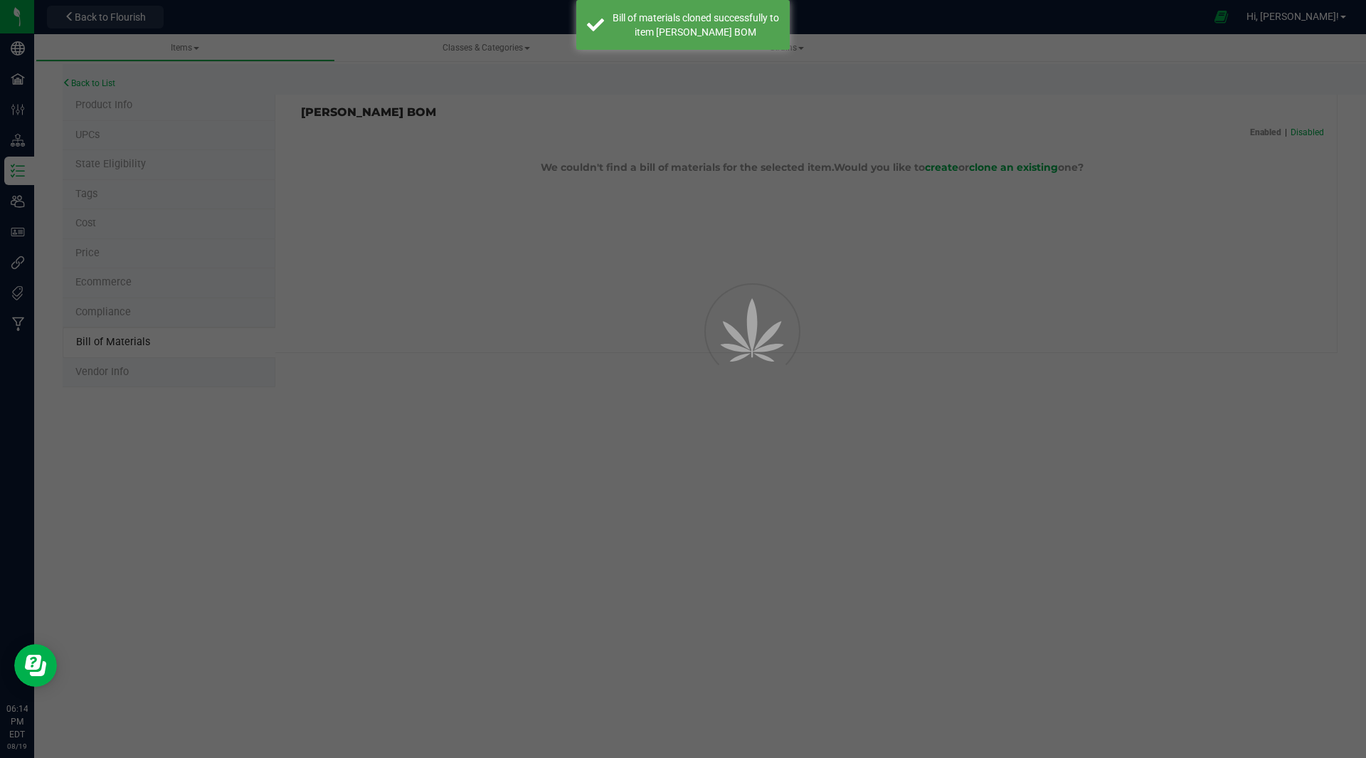
select select "47"
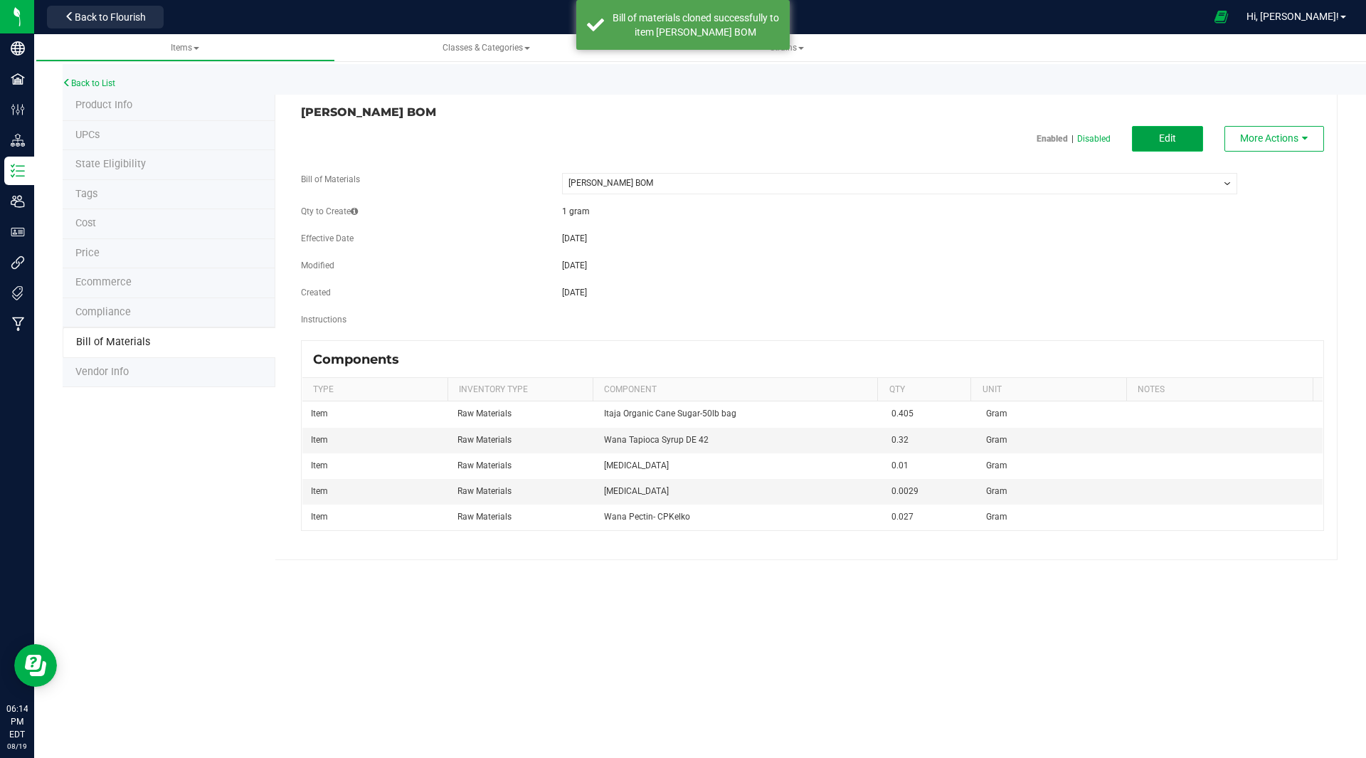
click at [1164, 139] on span "Edit" at bounding box center [1167, 137] width 17 height 11
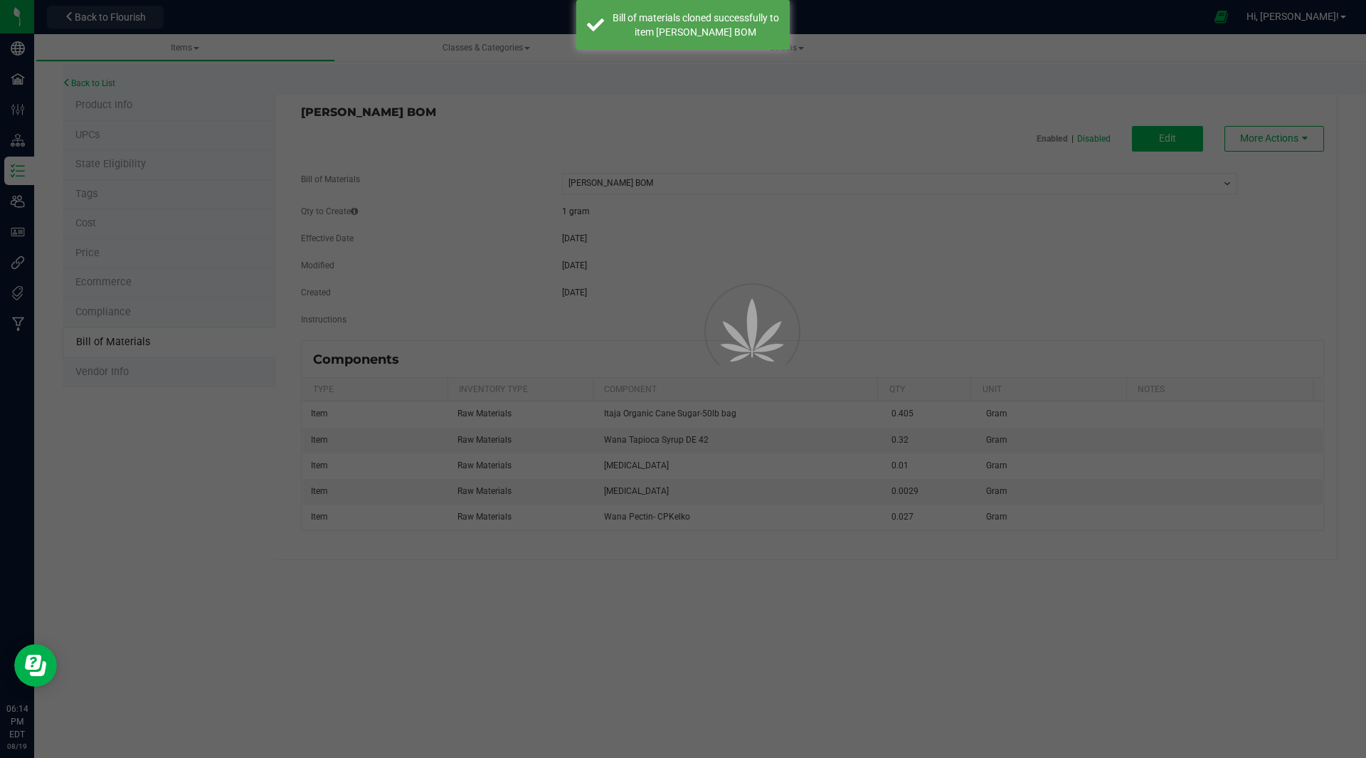
select select "47"
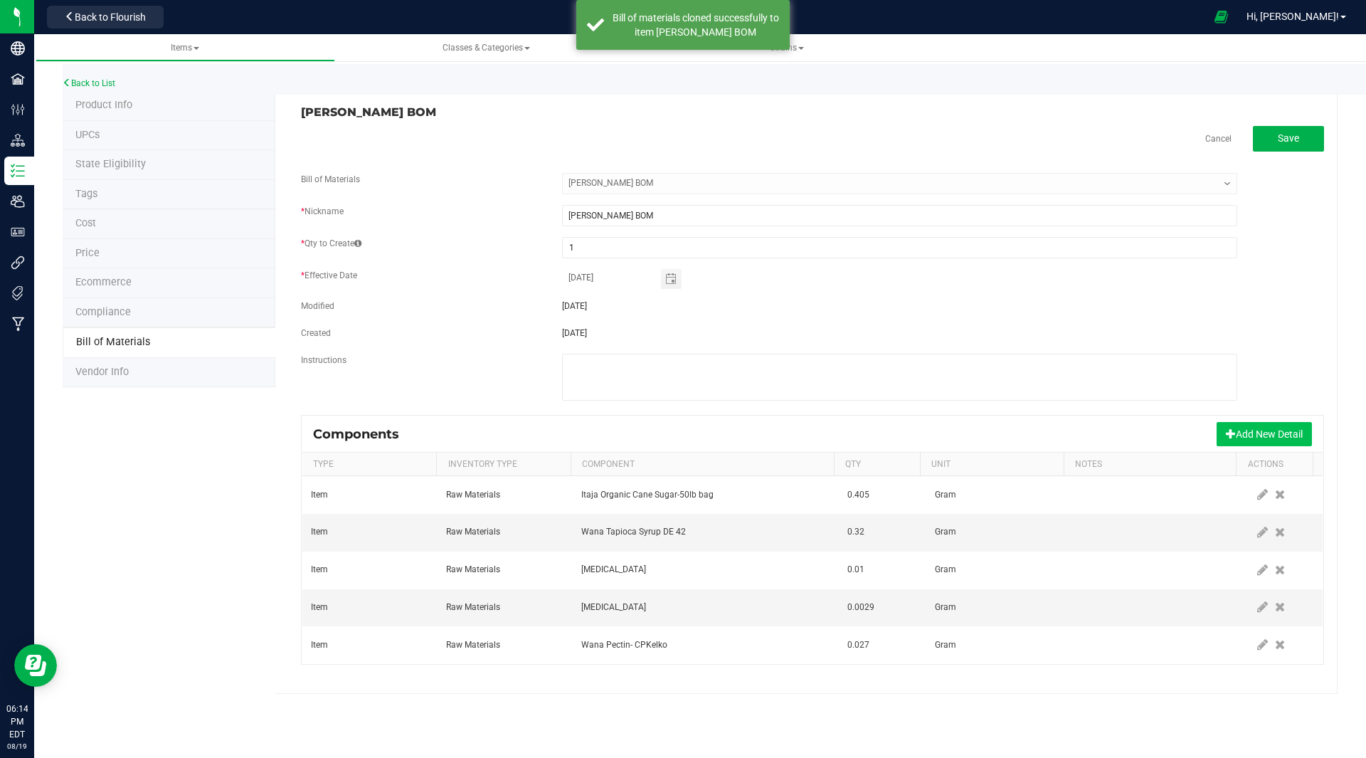
click at [1258, 433] on button "Add New Detail" at bounding box center [1264, 434] width 95 height 24
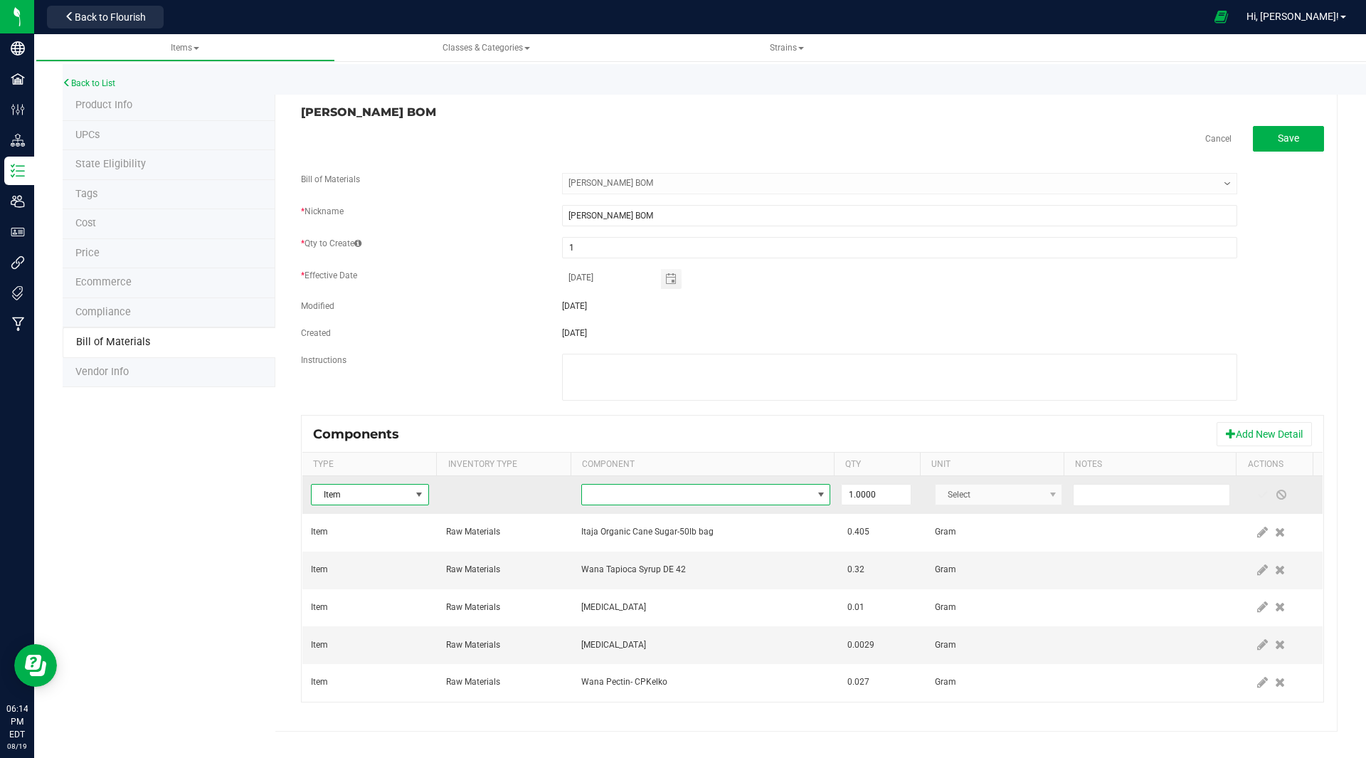
click at [746, 497] on span "NO DATA FOUND" at bounding box center [697, 495] width 230 height 20
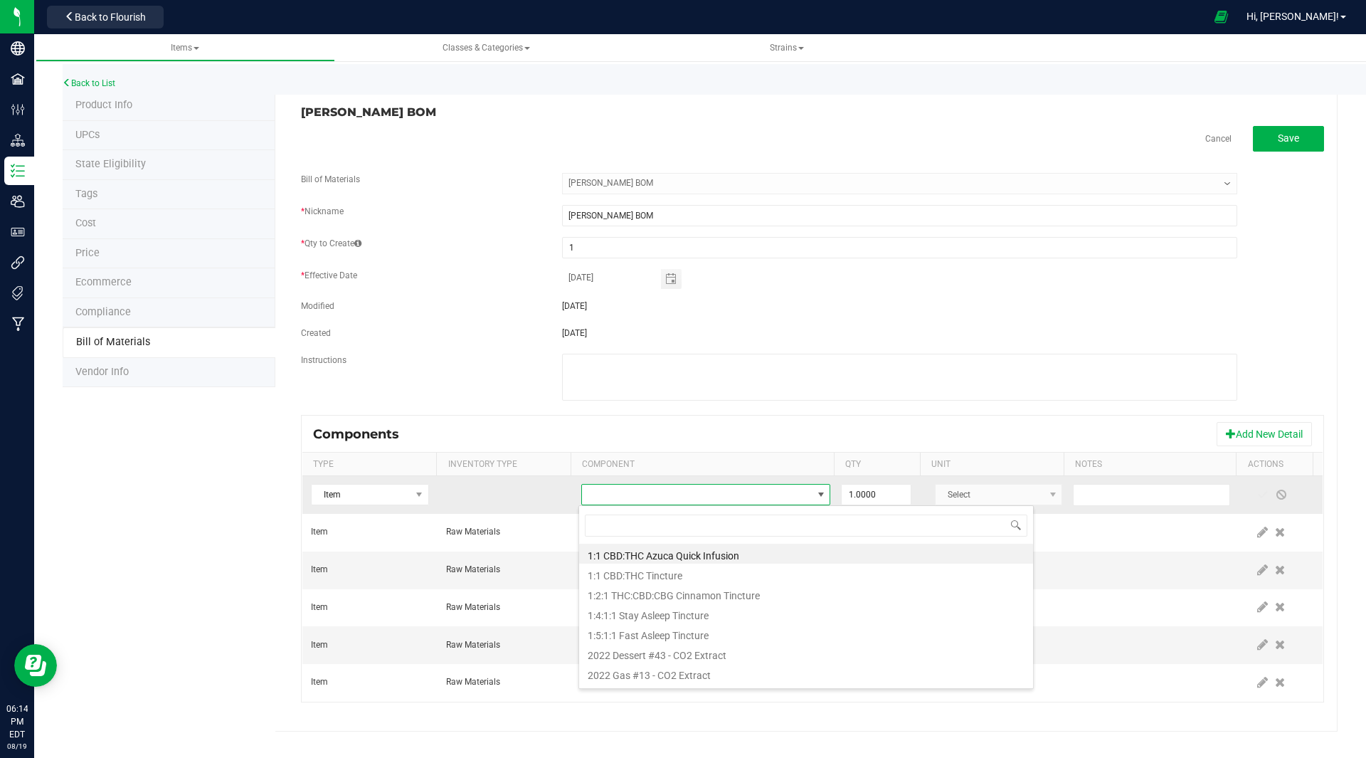
scroll to position [21, 243]
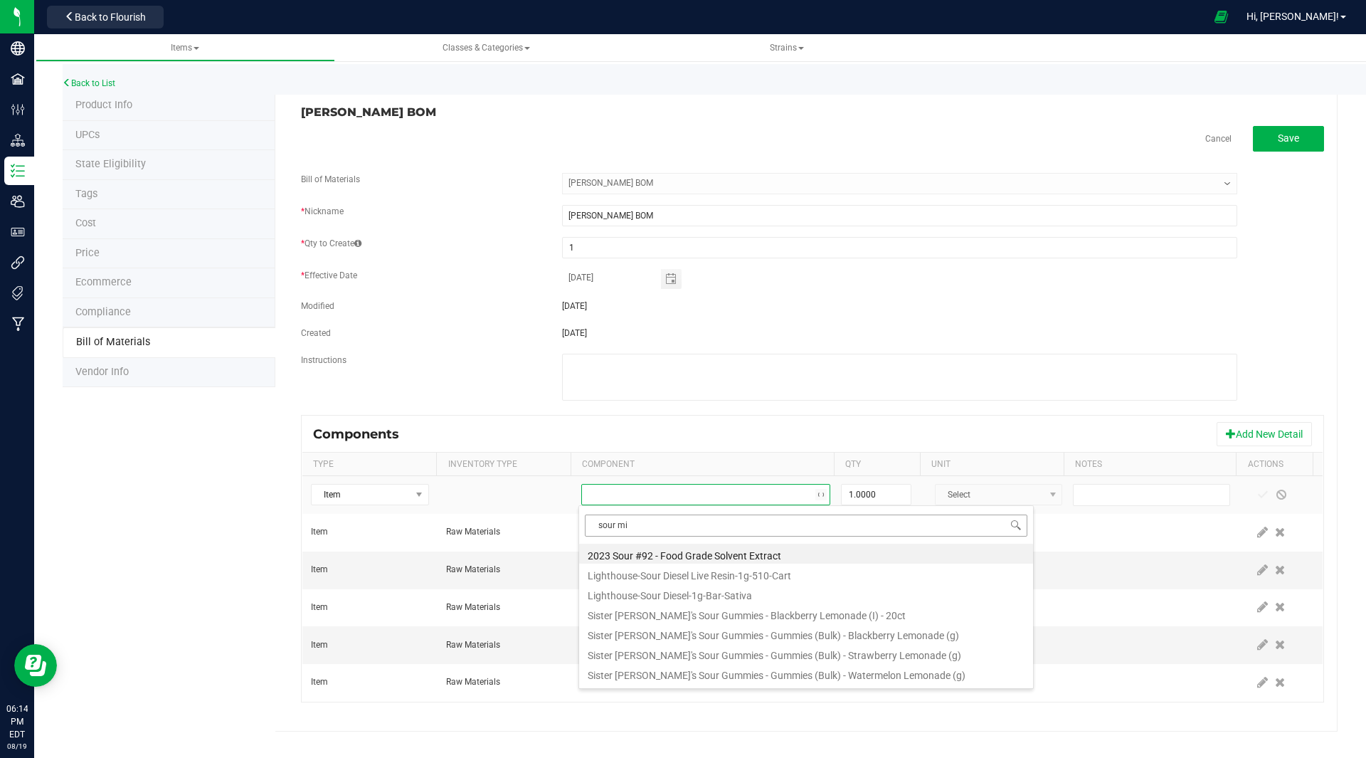
type input "sour mix"
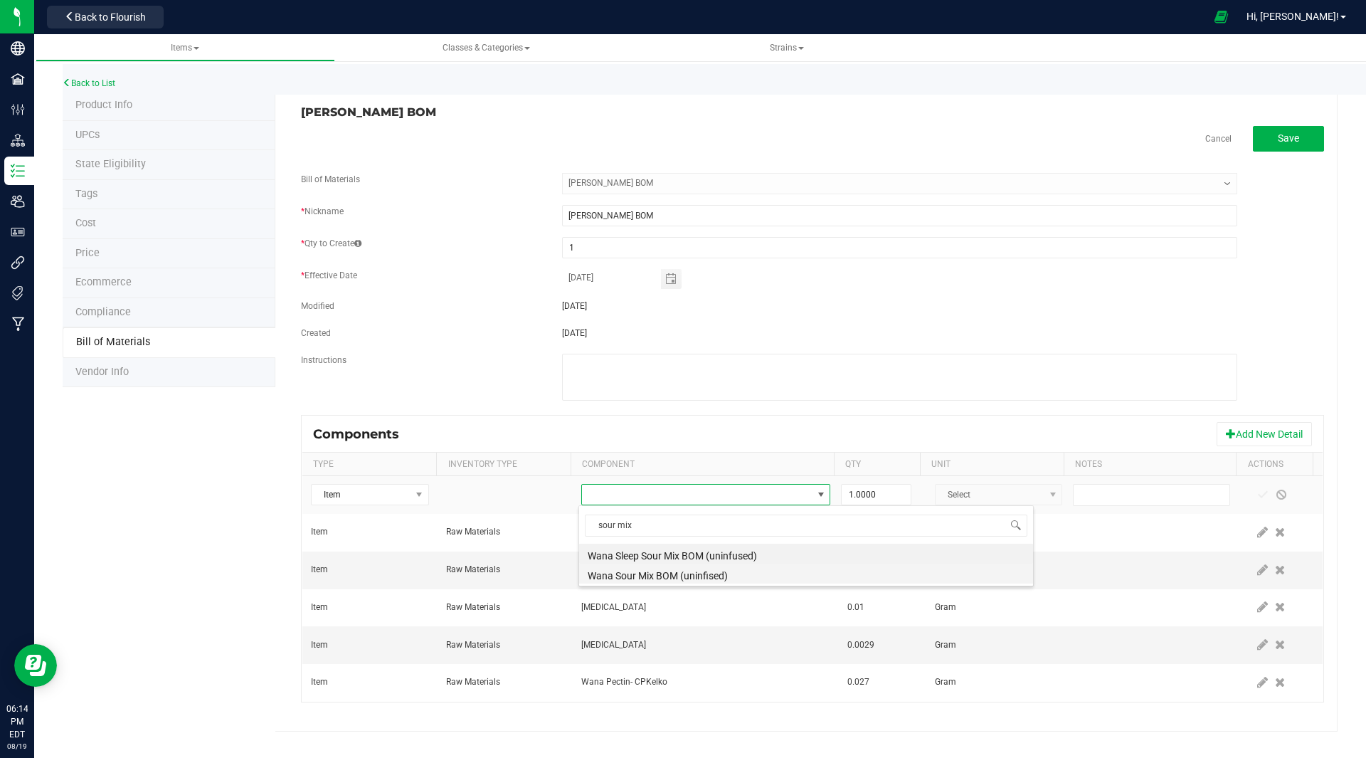
click at [678, 573] on li "Wana Sour Mix BOM (uninfised)" at bounding box center [806, 574] width 454 height 20
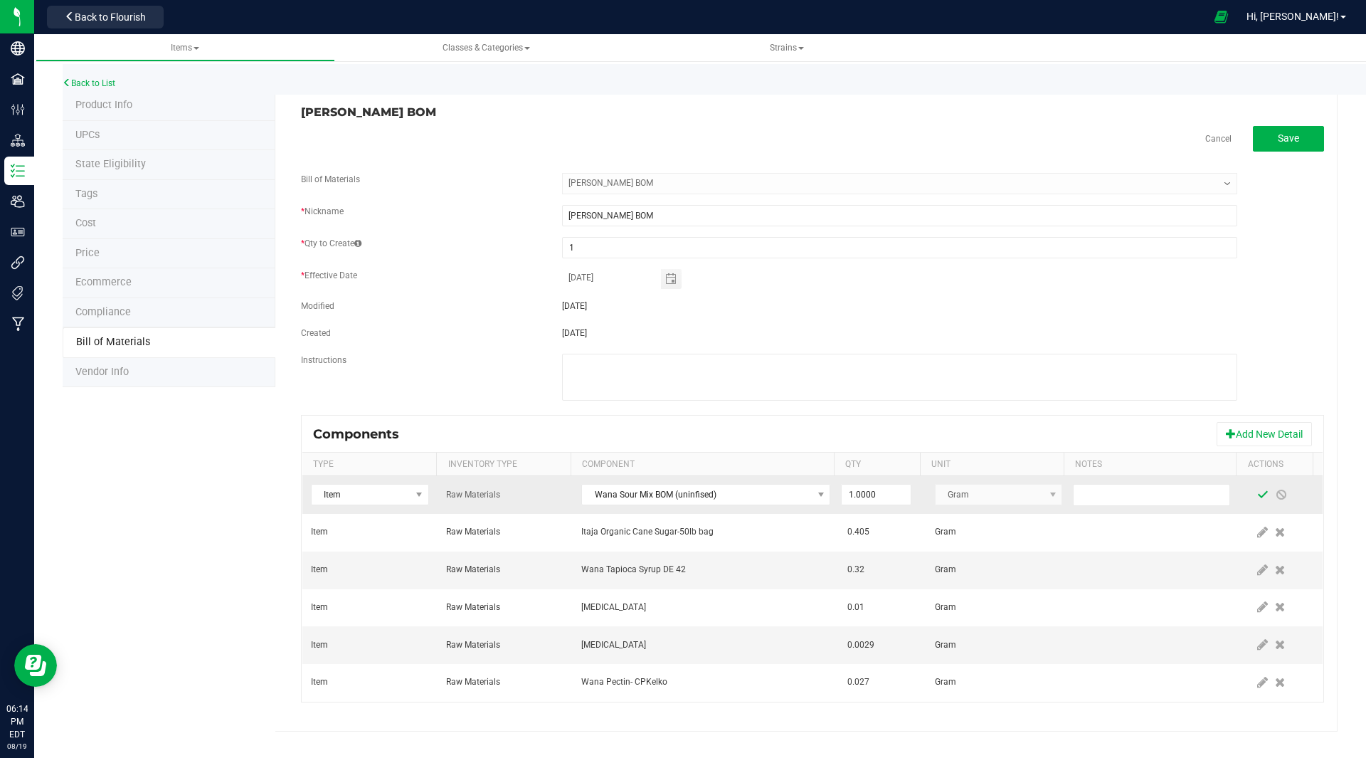
click at [1258, 487] on span at bounding box center [1263, 495] width 19 height 26
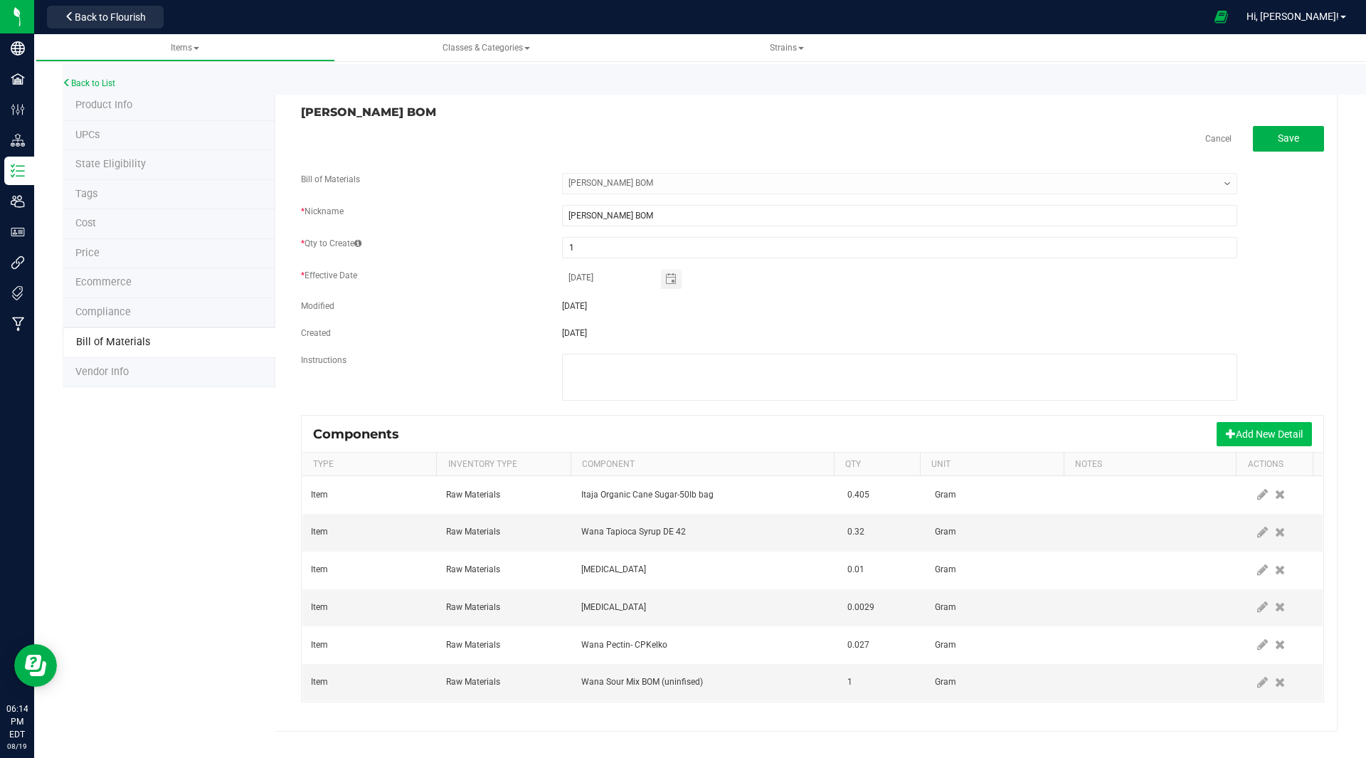
click at [1250, 429] on button "Add New Detail" at bounding box center [1264, 434] width 95 height 24
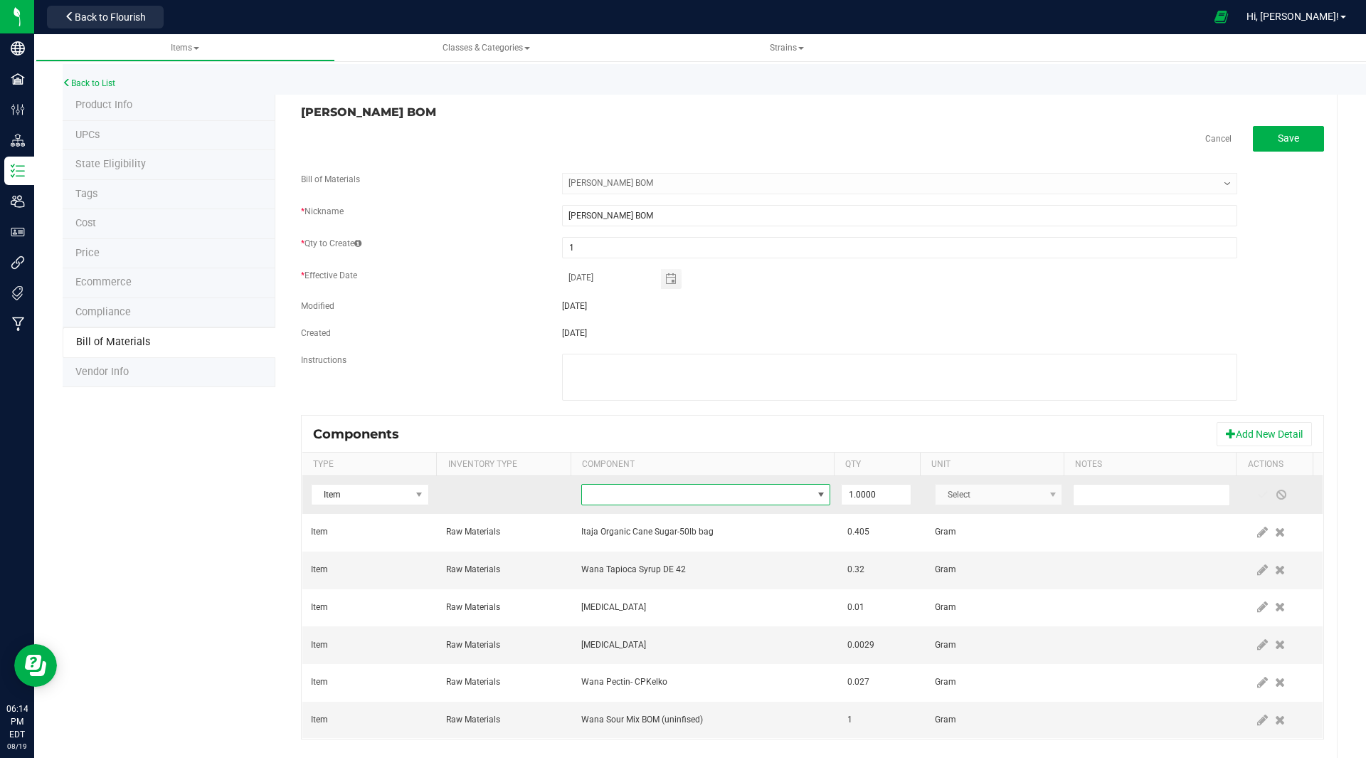
click at [613, 489] on span "NO DATA FOUND" at bounding box center [697, 495] width 230 height 20
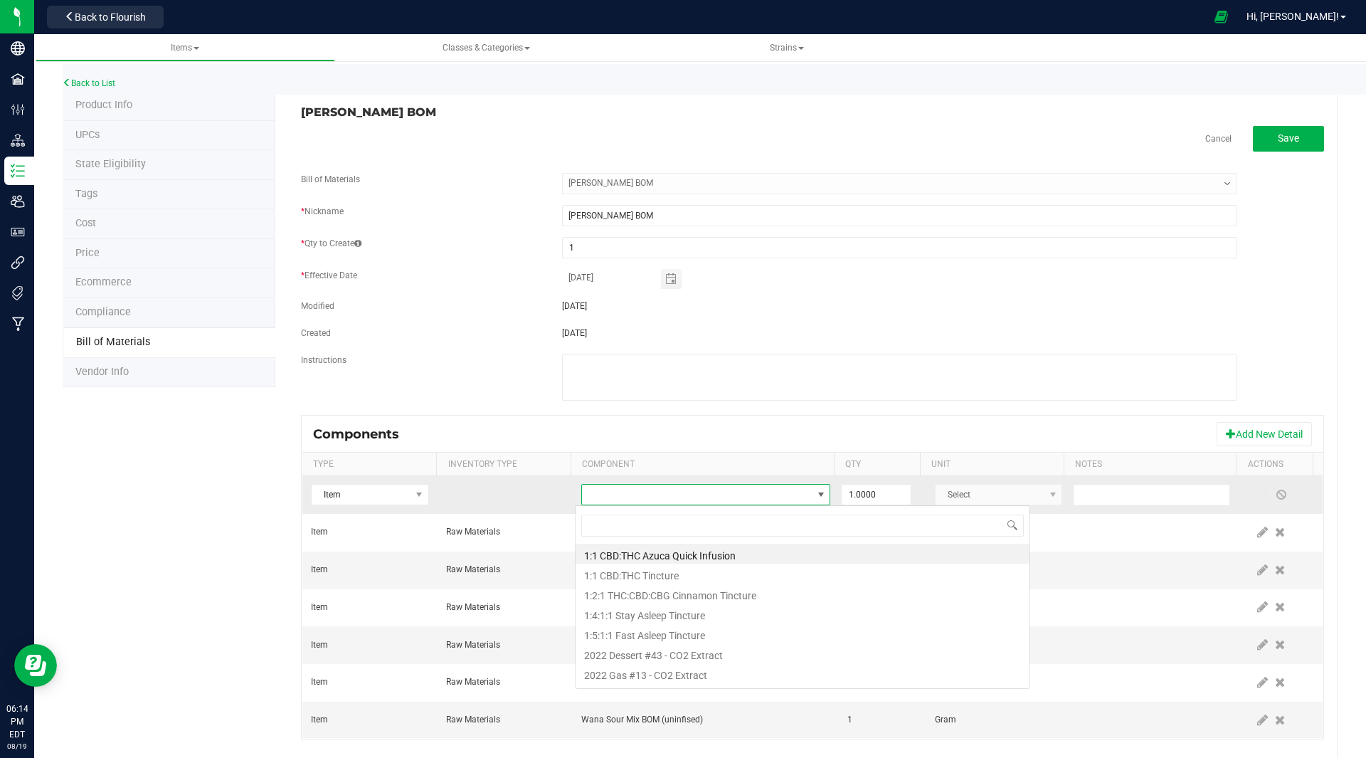
scroll to position [21, 242]
type input "limon"
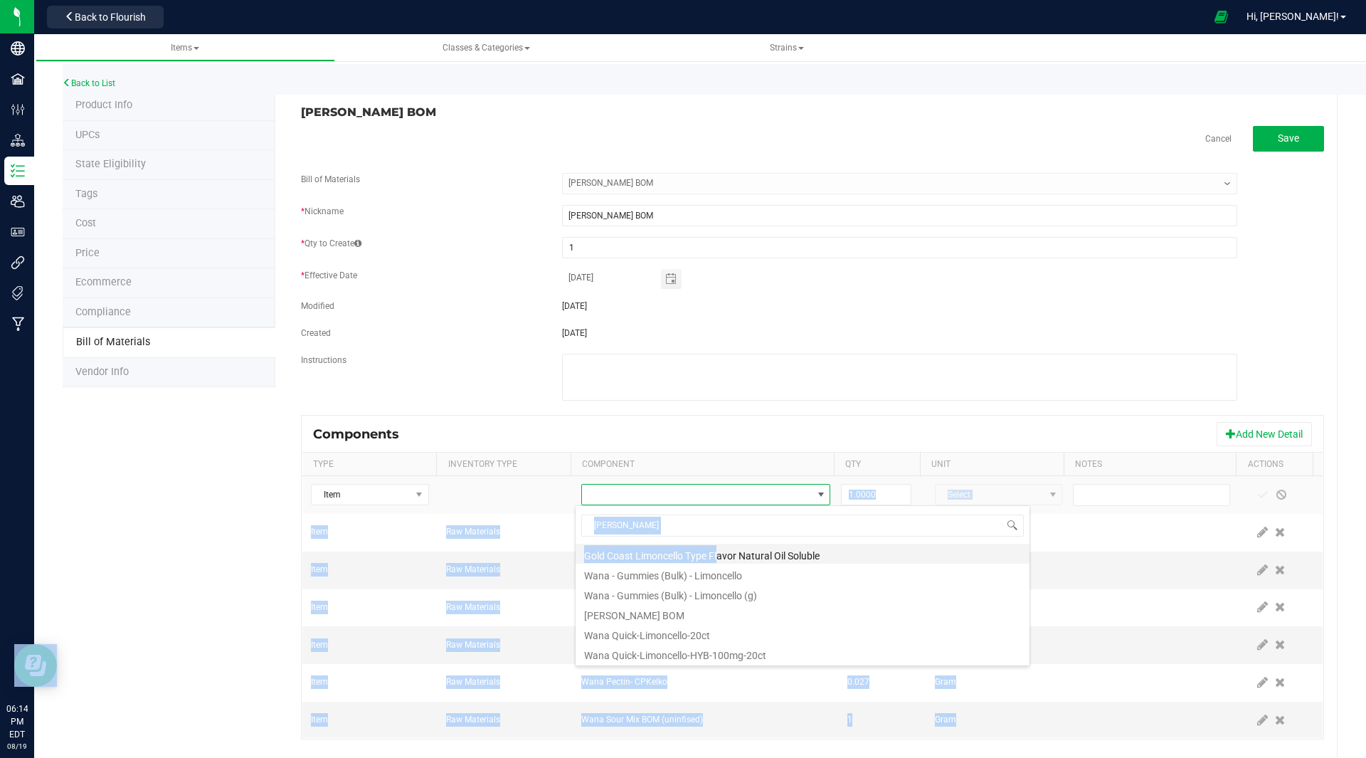
drag, startPoint x: 613, startPoint y: 489, endPoint x: 718, endPoint y: 552, distance: 122.3
click at [718, 552] on body "Company Facilities Configuration Distribution Inventory Users User Roles Integr…" at bounding box center [683, 379] width 1366 height 758
click at [718, 552] on li "Gold Coast Limoncello Type Flavor Natural Oil Soluble" at bounding box center [803, 554] width 454 height 20
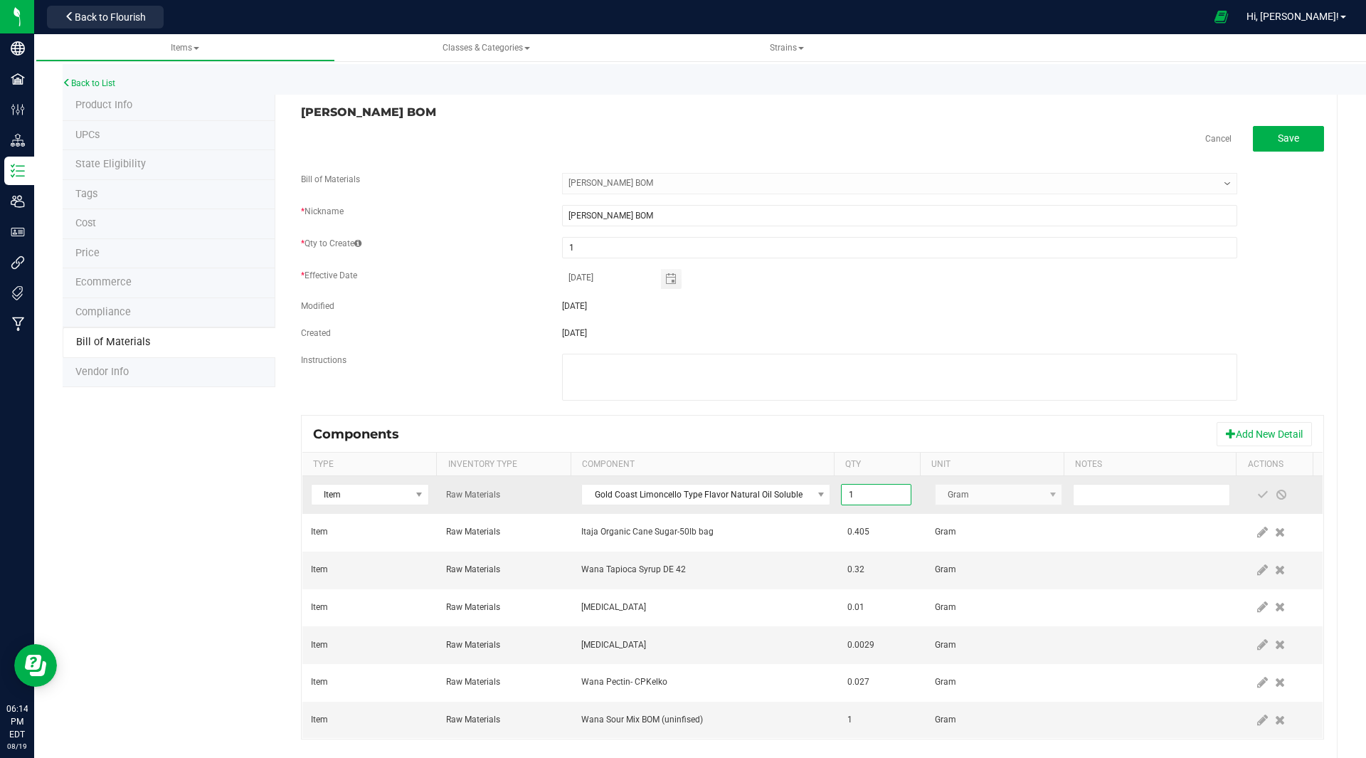
click at [865, 495] on input "1" at bounding box center [876, 495] width 68 height 20
type input "0.0010"
click at [1257, 495] on span at bounding box center [1262, 494] width 11 height 11
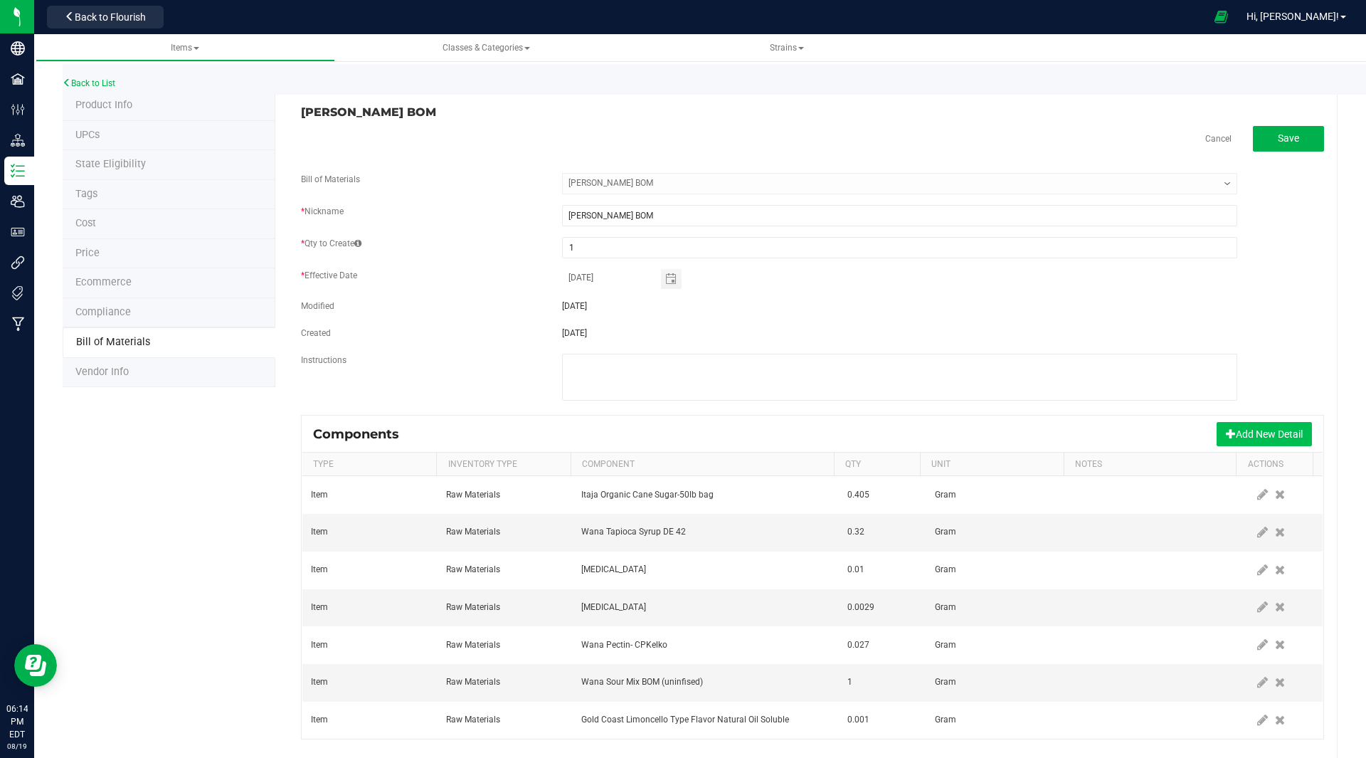
click at [1238, 438] on button "Add New Detail" at bounding box center [1264, 434] width 95 height 24
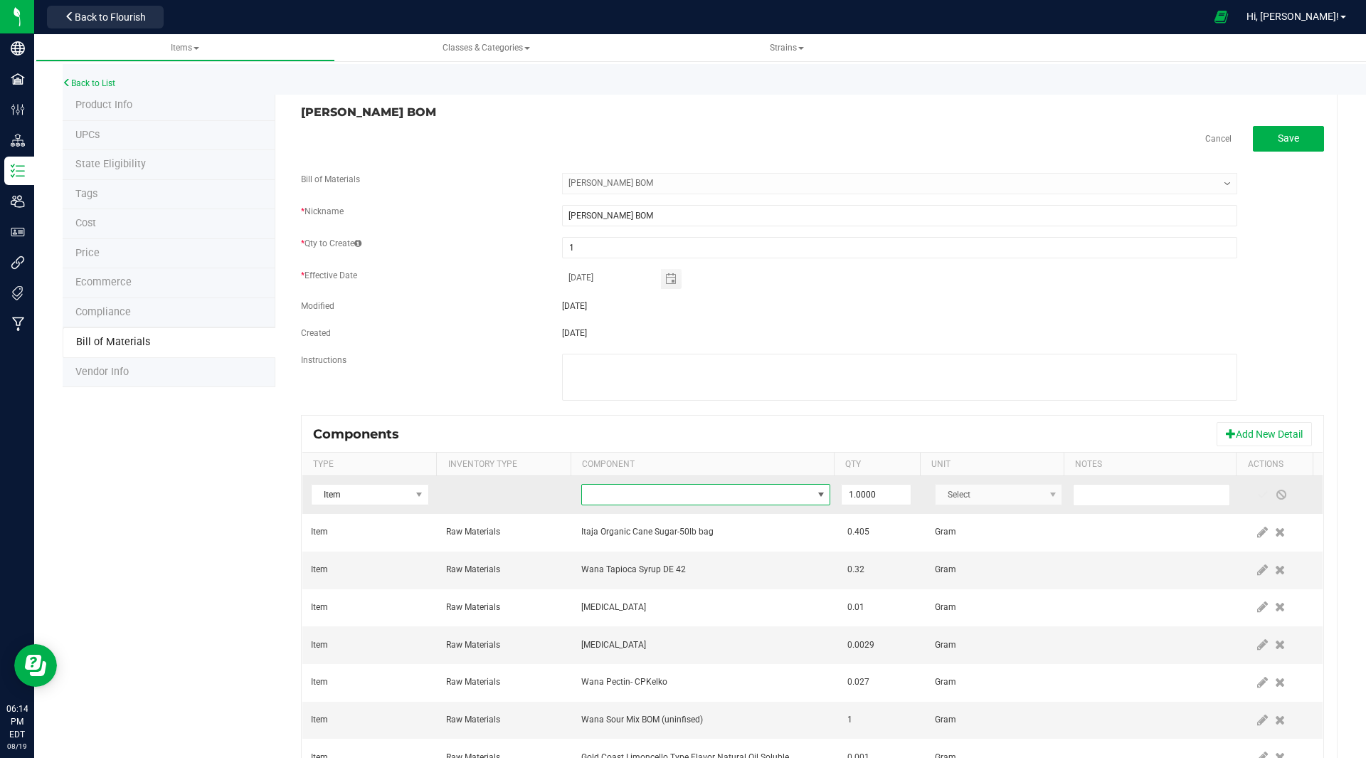
click at [608, 492] on span "NO DATA FOUND" at bounding box center [697, 495] width 230 height 20
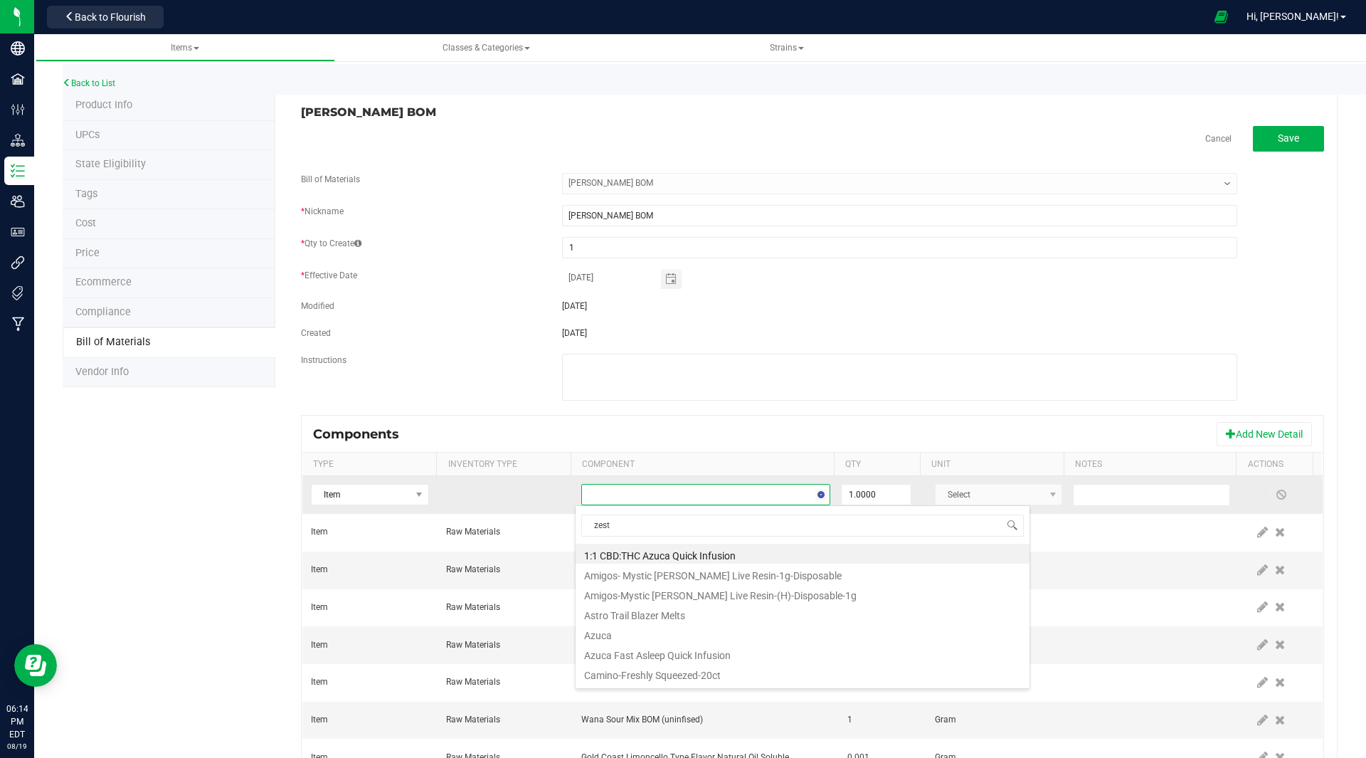
type input "zesty"
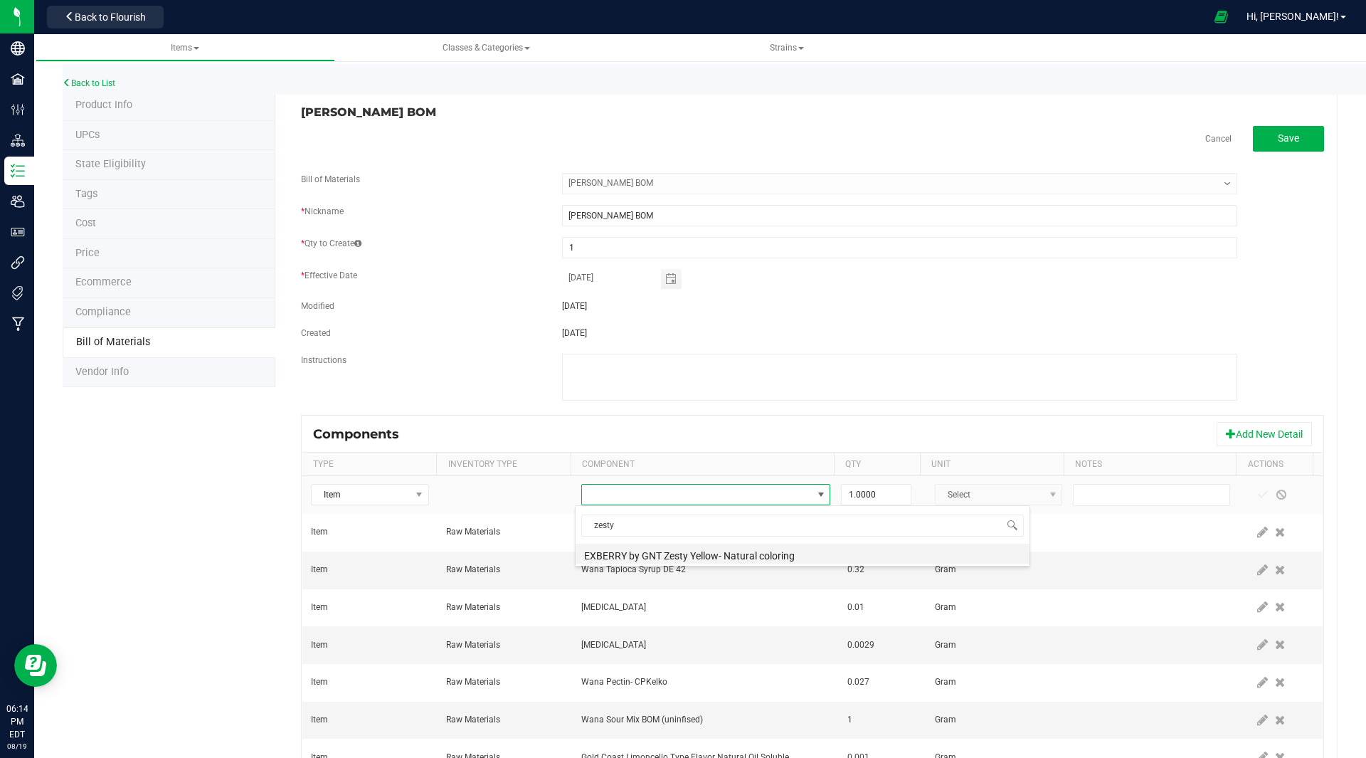
click at [693, 554] on li "EXBERRY by GNT Zesty Yellow- Natural coloring" at bounding box center [803, 554] width 454 height 20
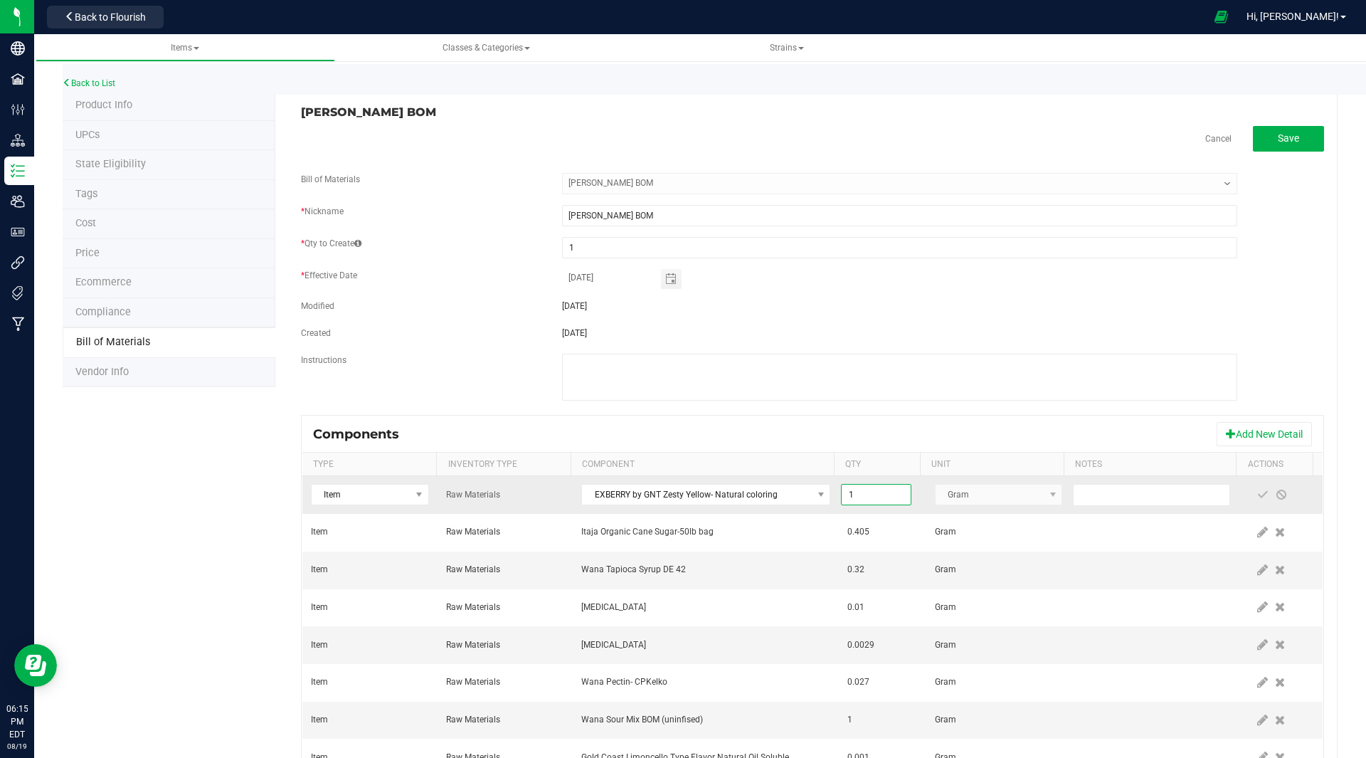
click at [860, 492] on input "1" at bounding box center [876, 495] width 68 height 20
type input "0.0010"
click at [1257, 495] on span at bounding box center [1262, 494] width 11 height 11
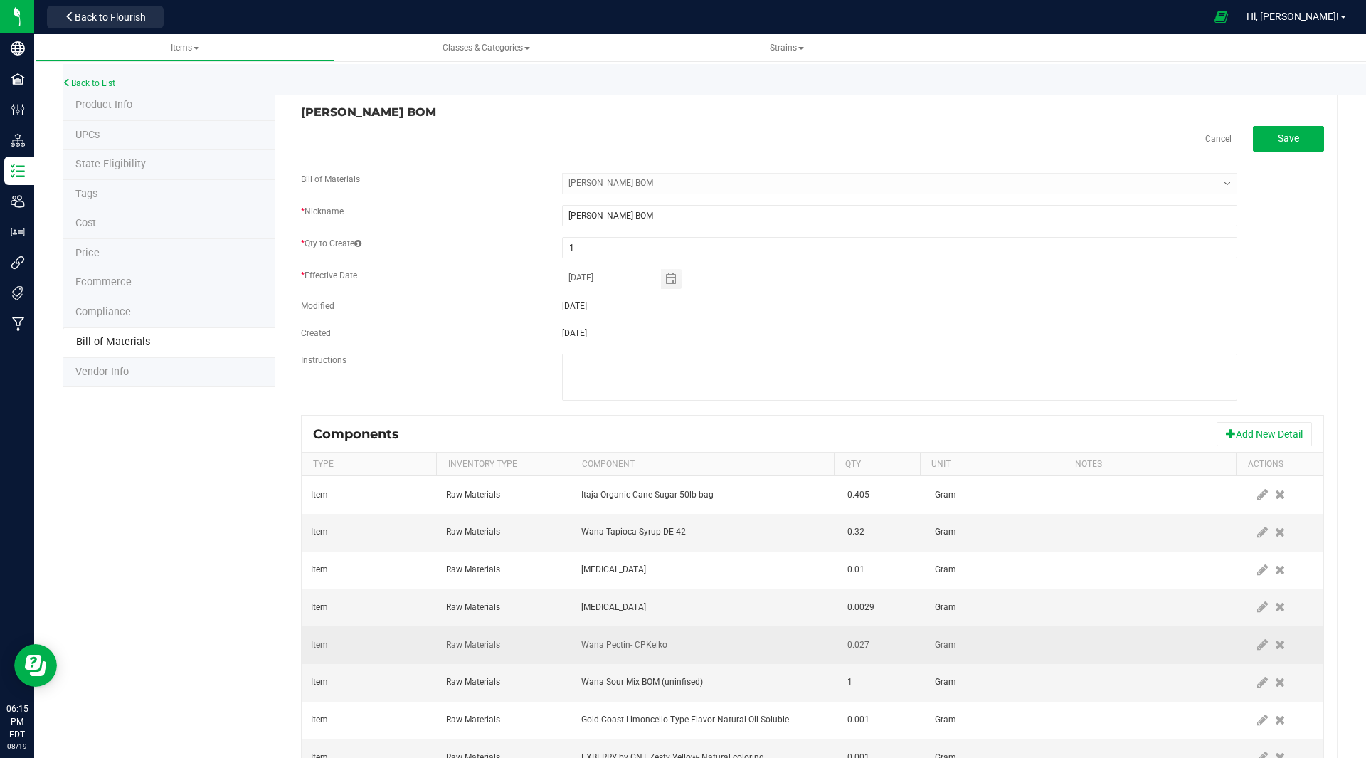
scroll to position [63, 0]
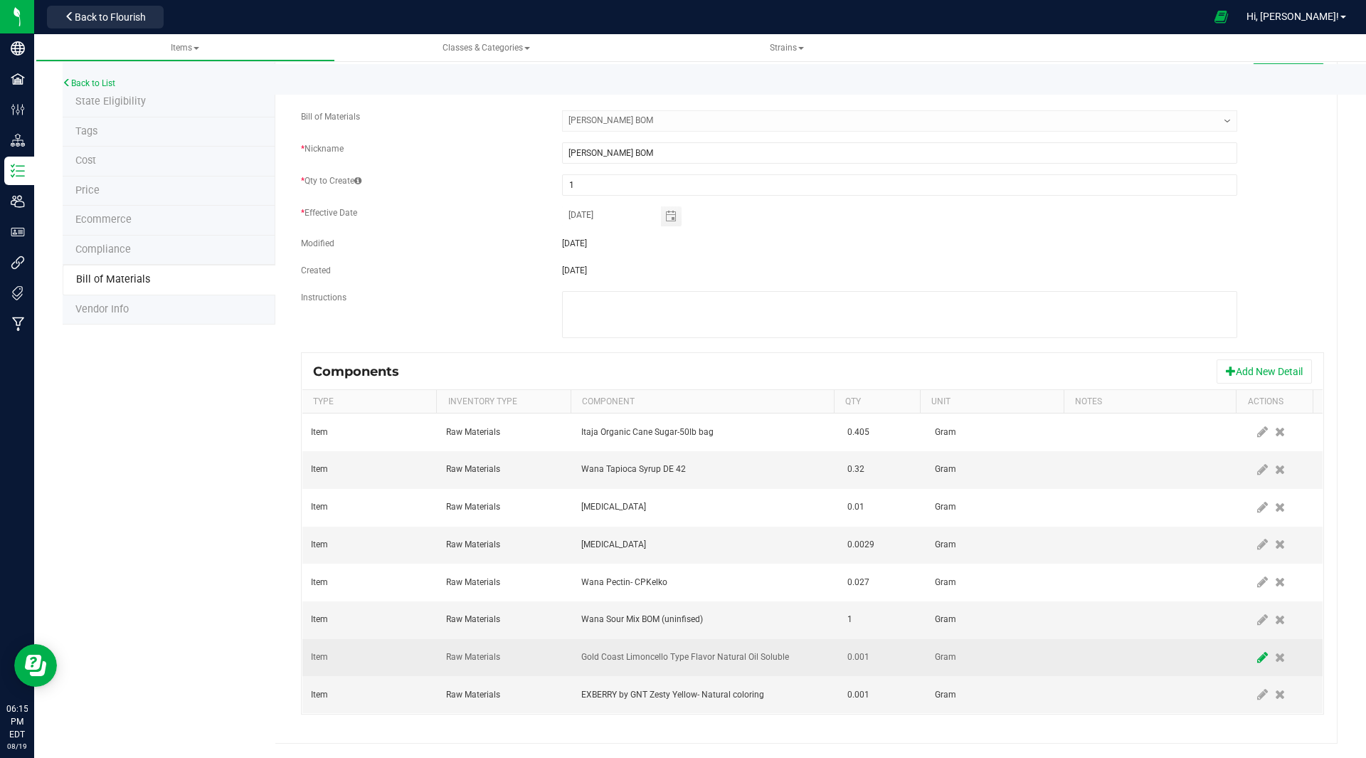
click at [1257, 657] on icon at bounding box center [1262, 657] width 11 height 13
click at [883, 660] on input "0.001" at bounding box center [876, 658] width 68 height 20
type input "0.0100"
click at [1257, 660] on span at bounding box center [1262, 657] width 11 height 11
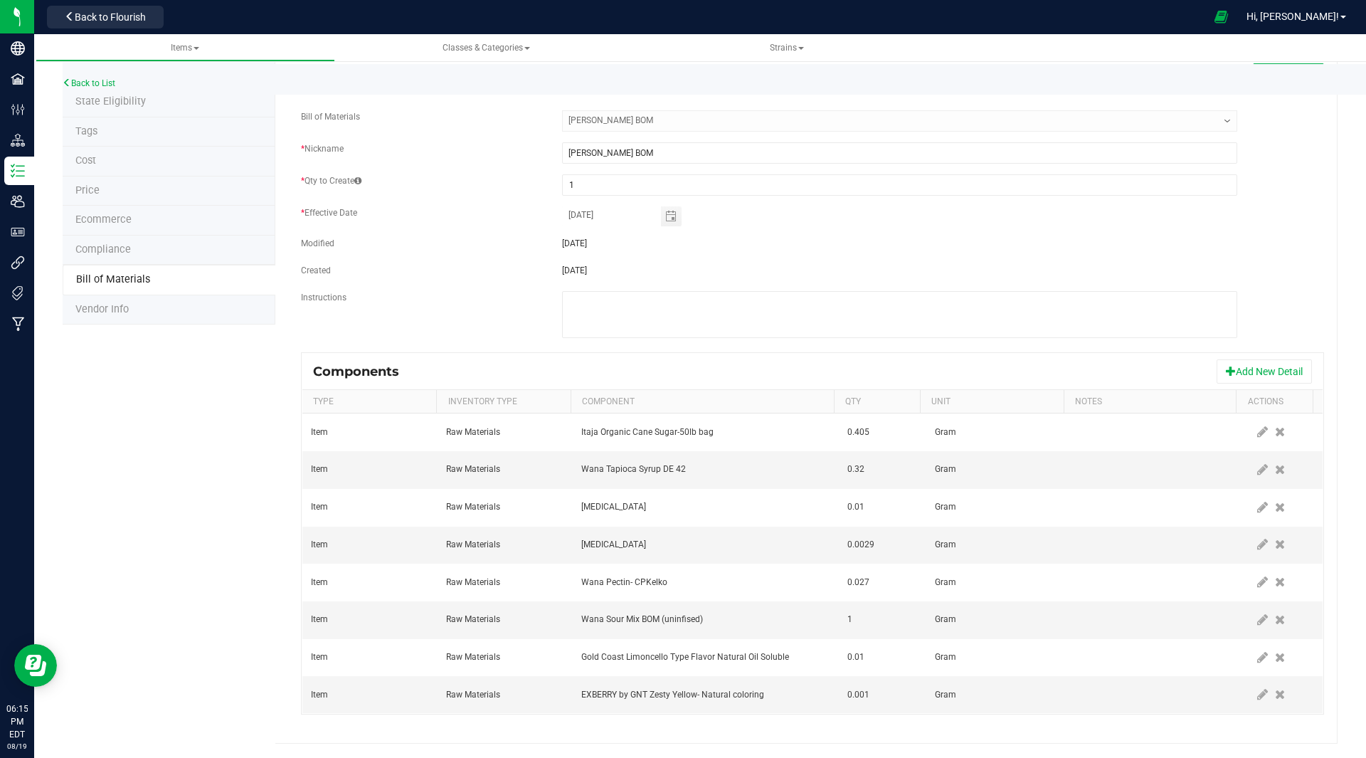
scroll to position [0, 0]
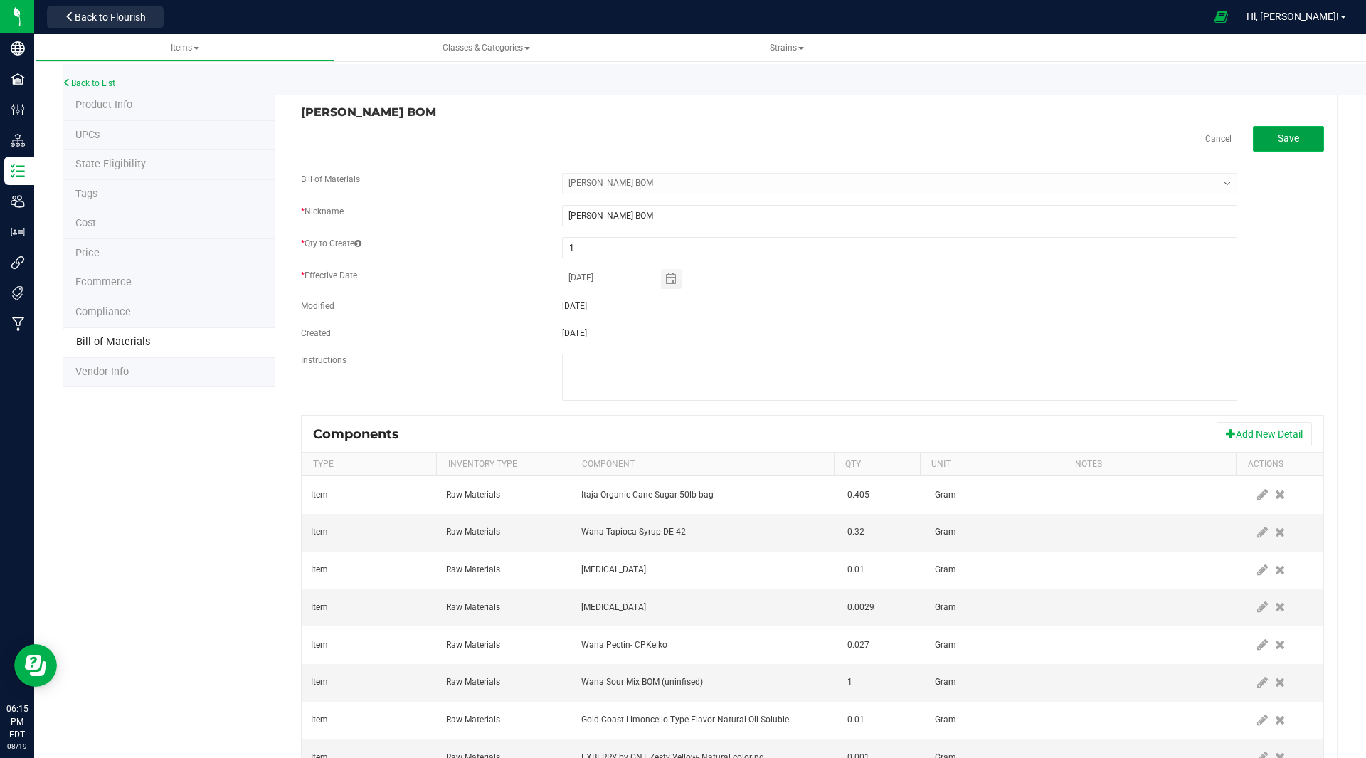
click at [1293, 131] on button "Save" at bounding box center [1288, 139] width 71 height 26
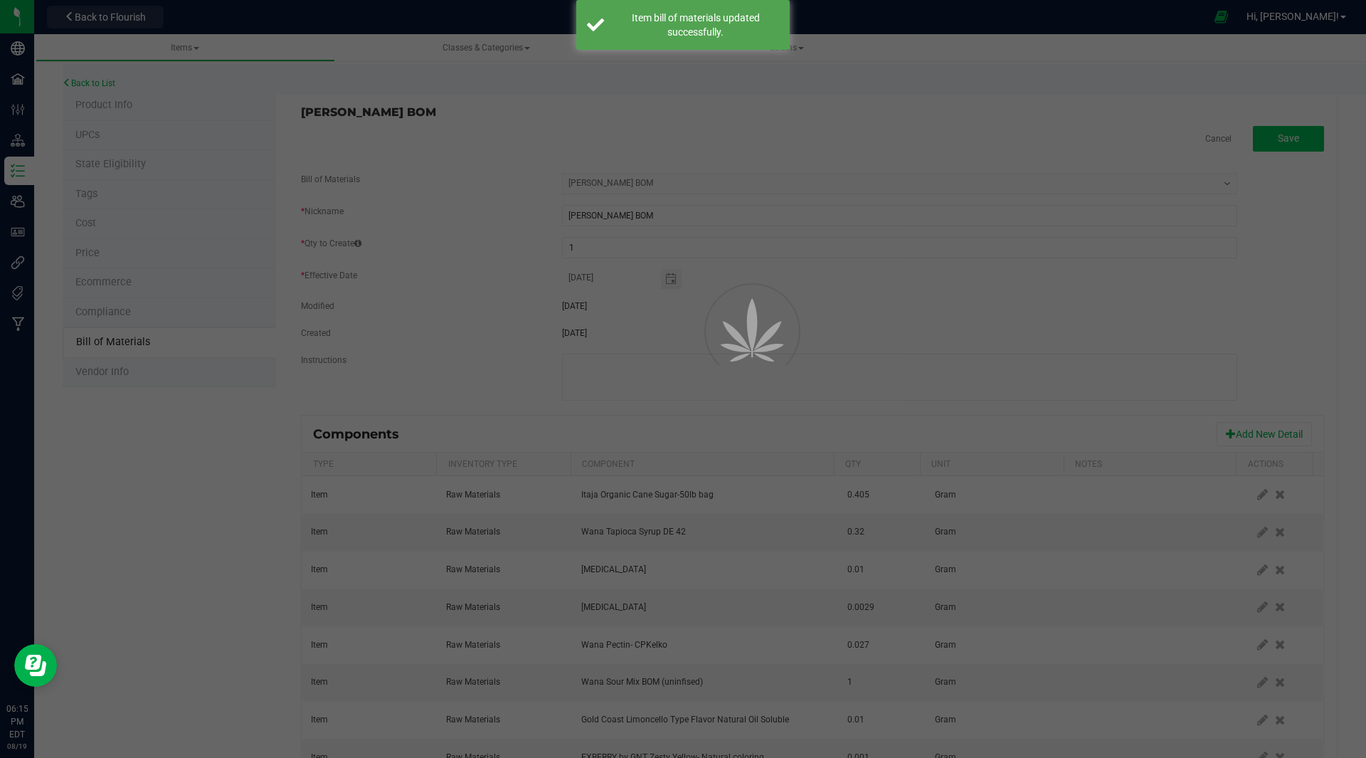
select select "47"
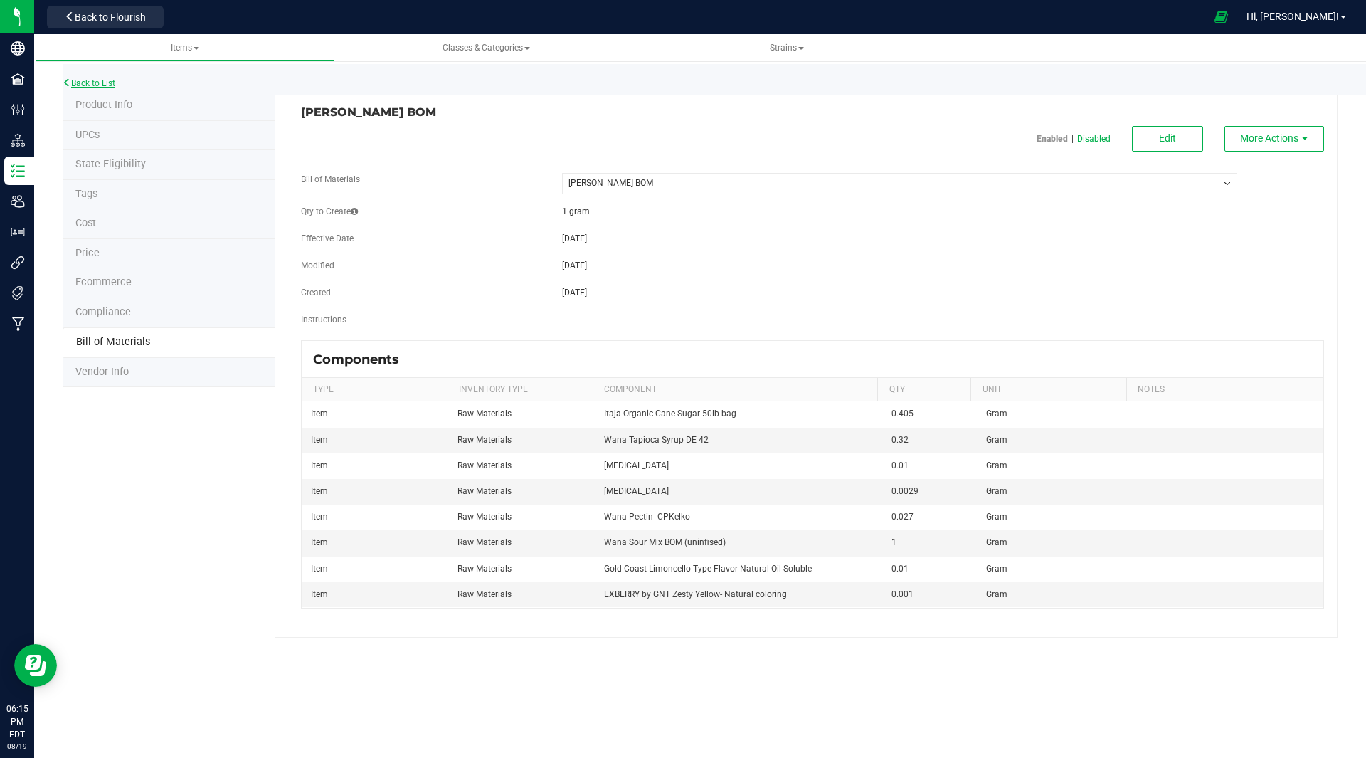
click at [90, 80] on link "Back to List" at bounding box center [89, 83] width 53 height 10
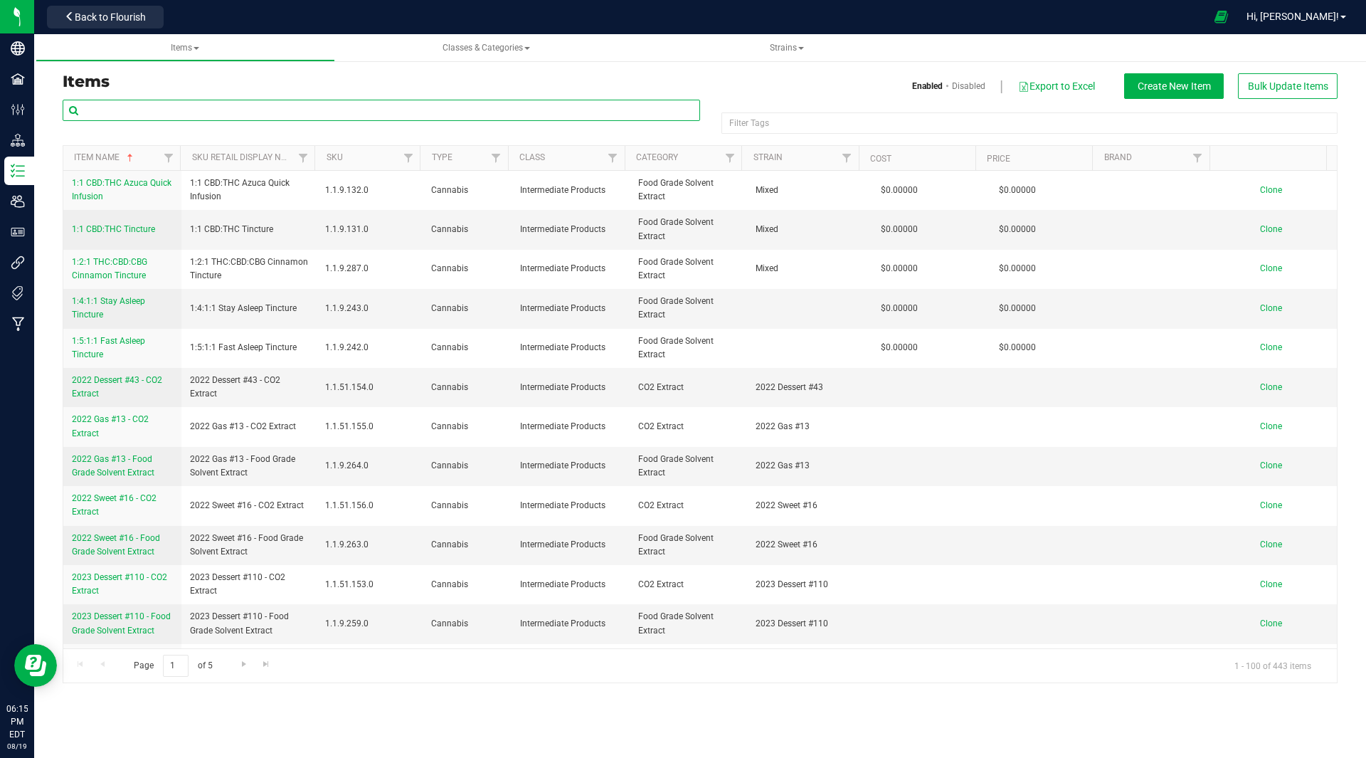
click at [194, 102] on input "text" at bounding box center [382, 110] width 638 height 21
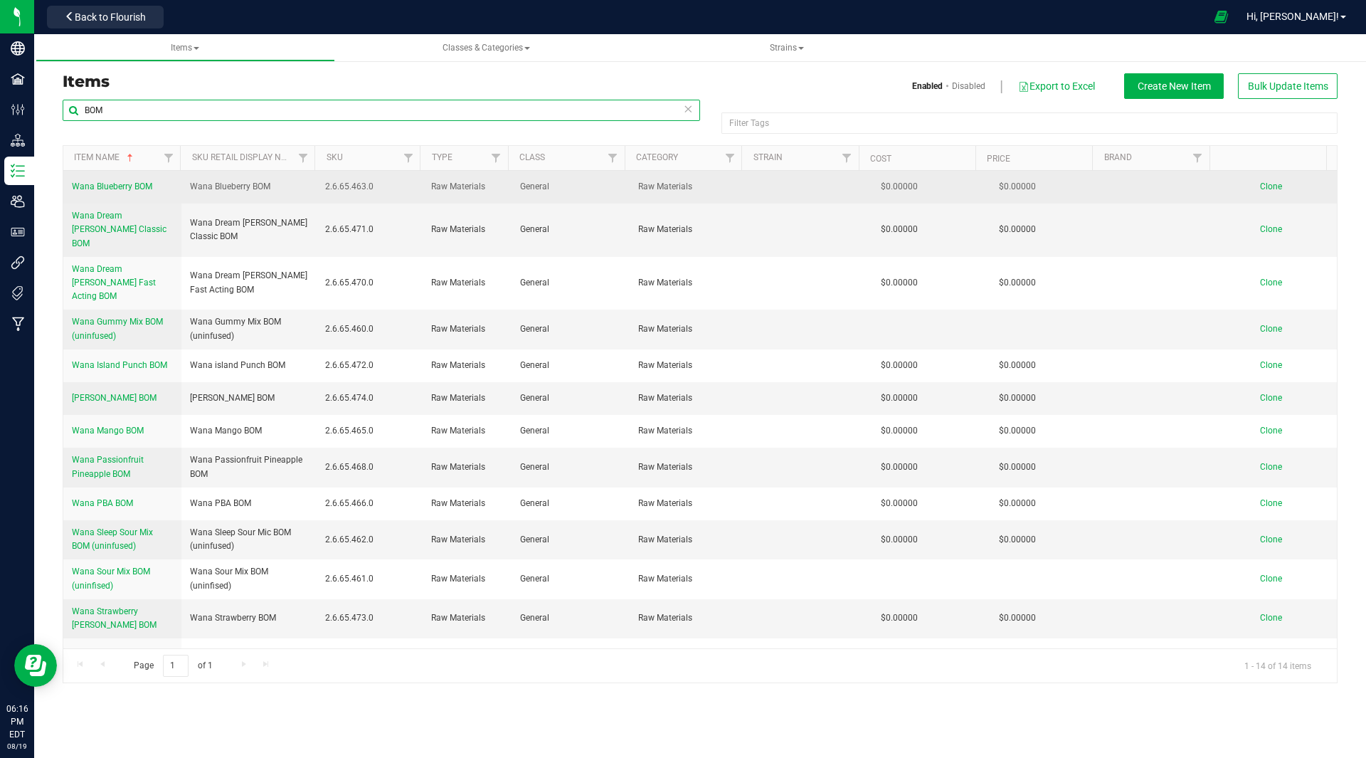
type input "BOM"
click at [1260, 184] on span "Clone" at bounding box center [1271, 186] width 22 height 10
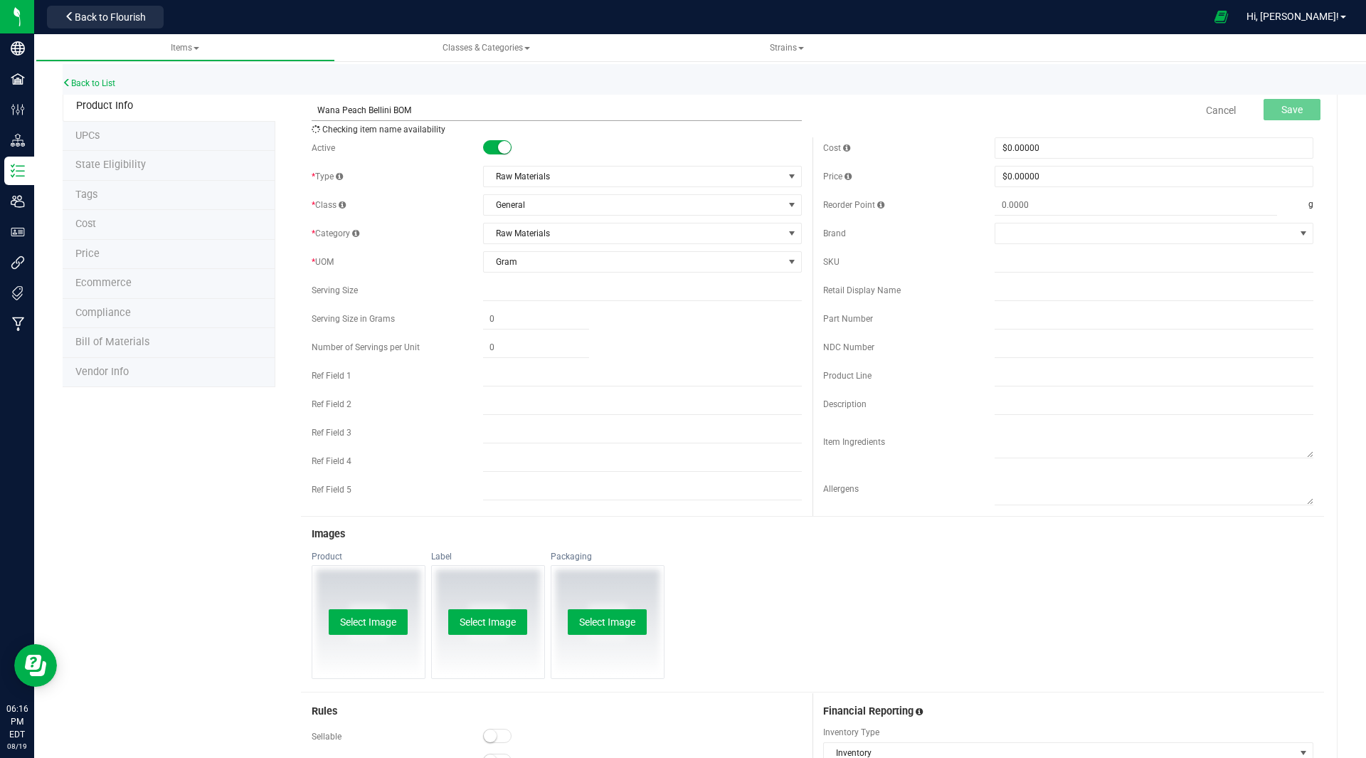
click at [373, 112] on input "Wana Peach Bellini BOM" at bounding box center [557, 110] width 490 height 21
type input "Wana Peach Bellini BOM"
click at [1282, 112] on span "Save" at bounding box center [1292, 109] width 21 height 11
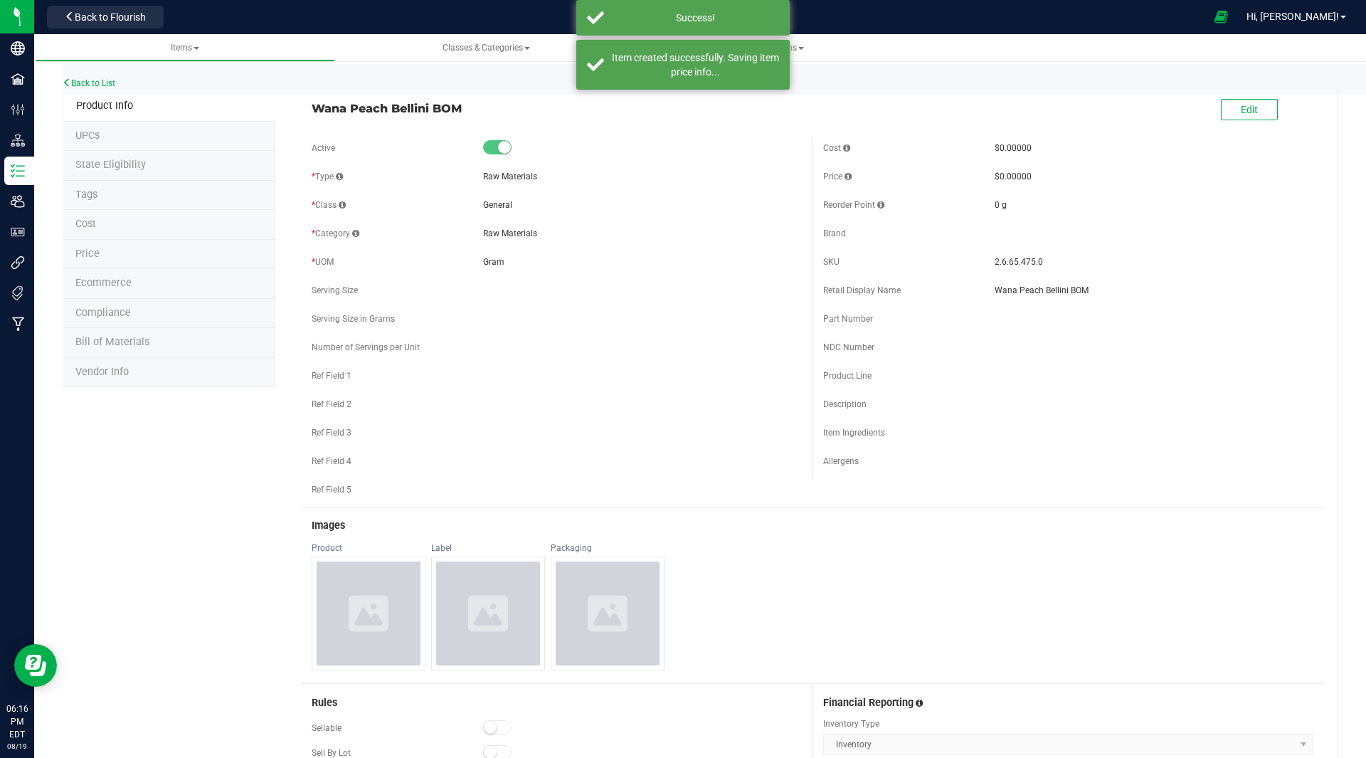
click at [130, 338] on span "Bill of Materials" at bounding box center [112, 342] width 74 height 12
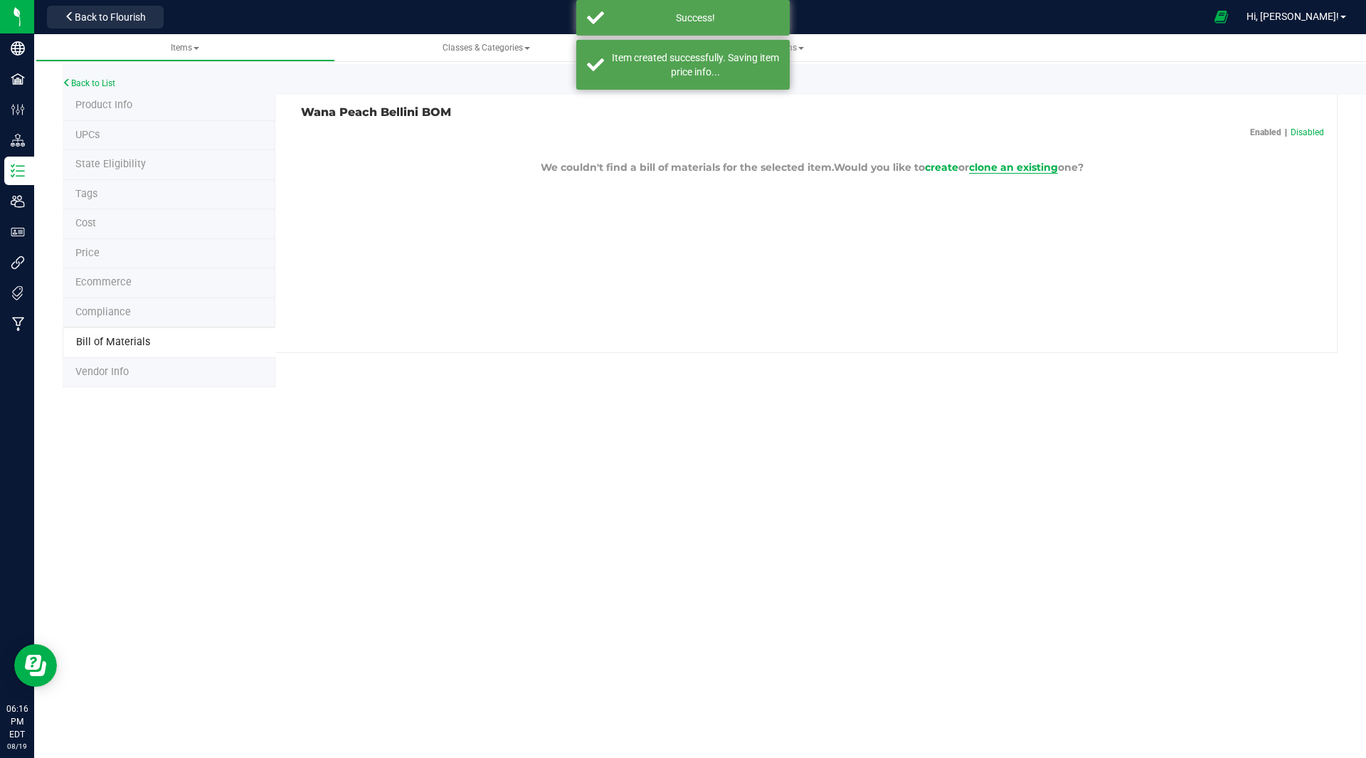
click at [1010, 173] on span "clone an existing" at bounding box center [1013, 167] width 89 height 13
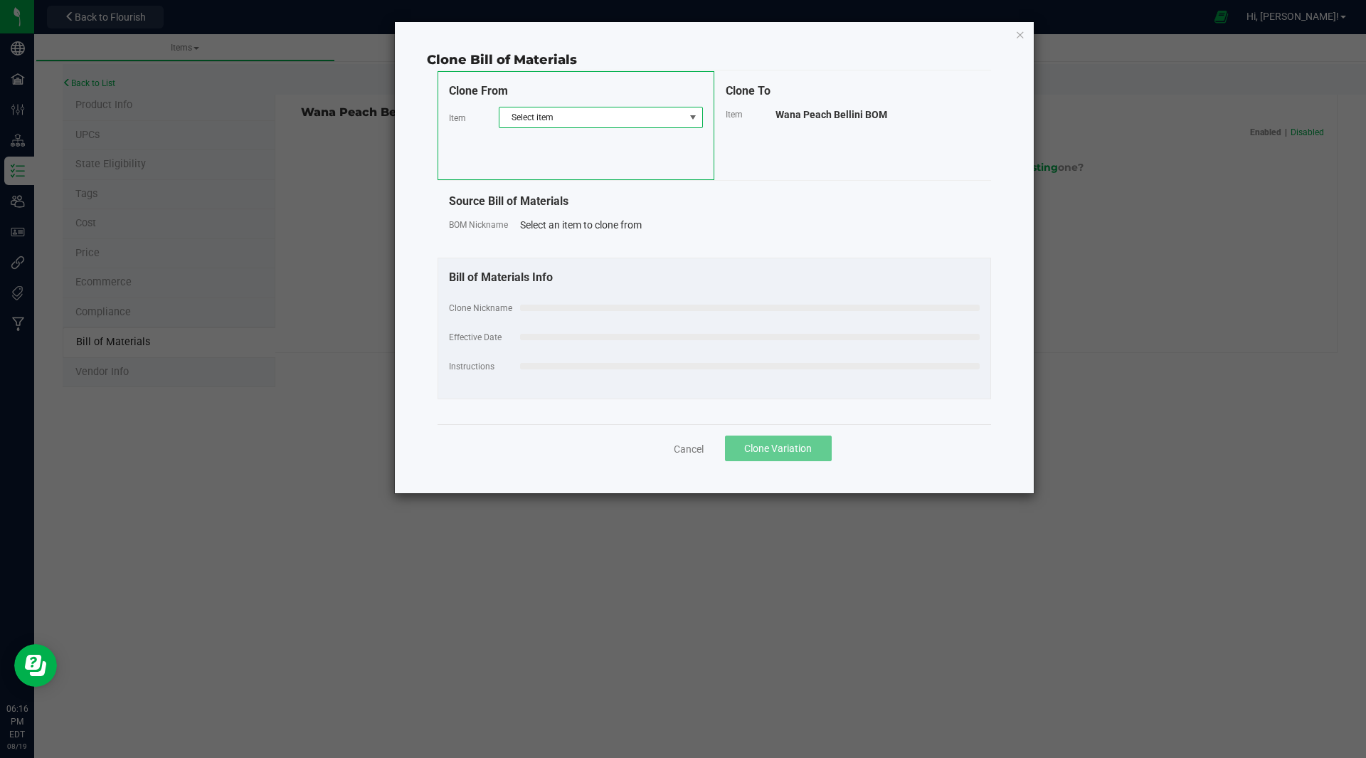
click at [544, 121] on span "Select item" at bounding box center [592, 117] width 185 height 20
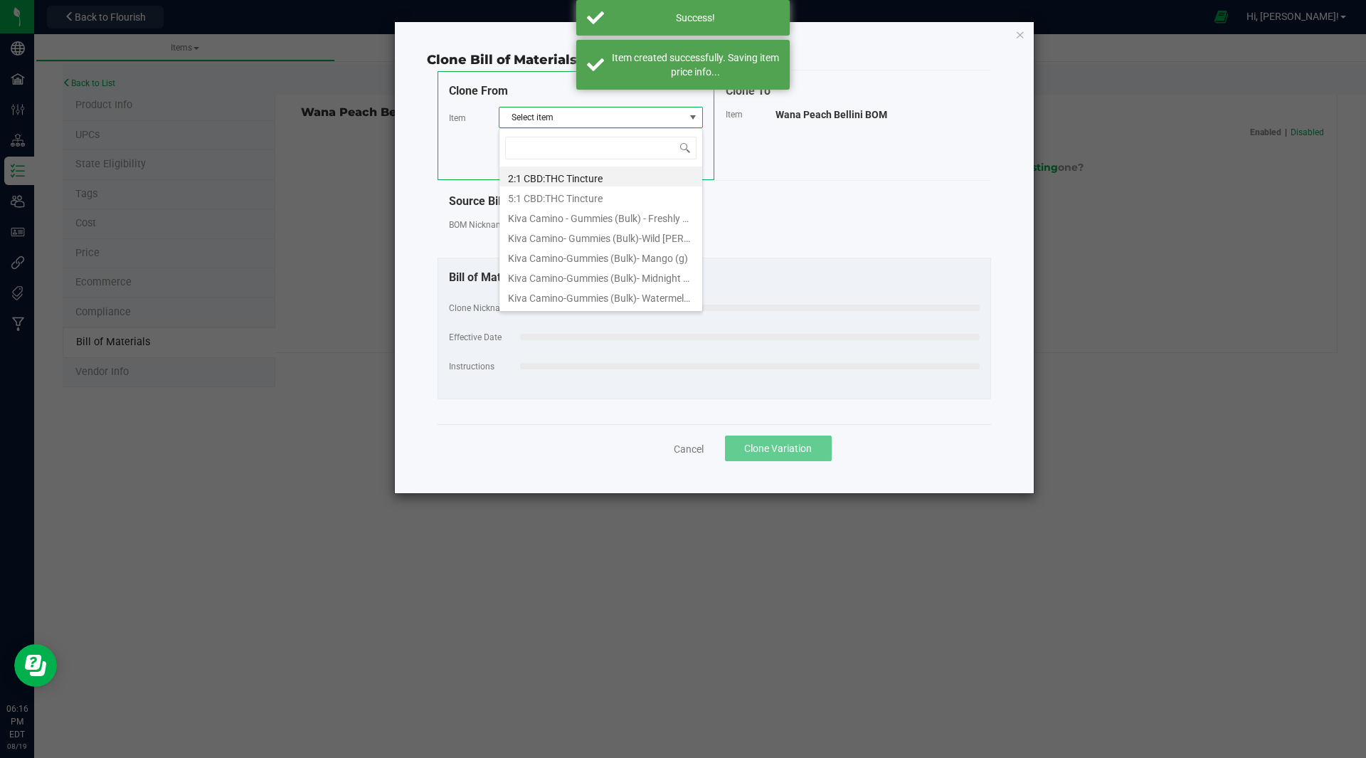
scroll to position [21, 204]
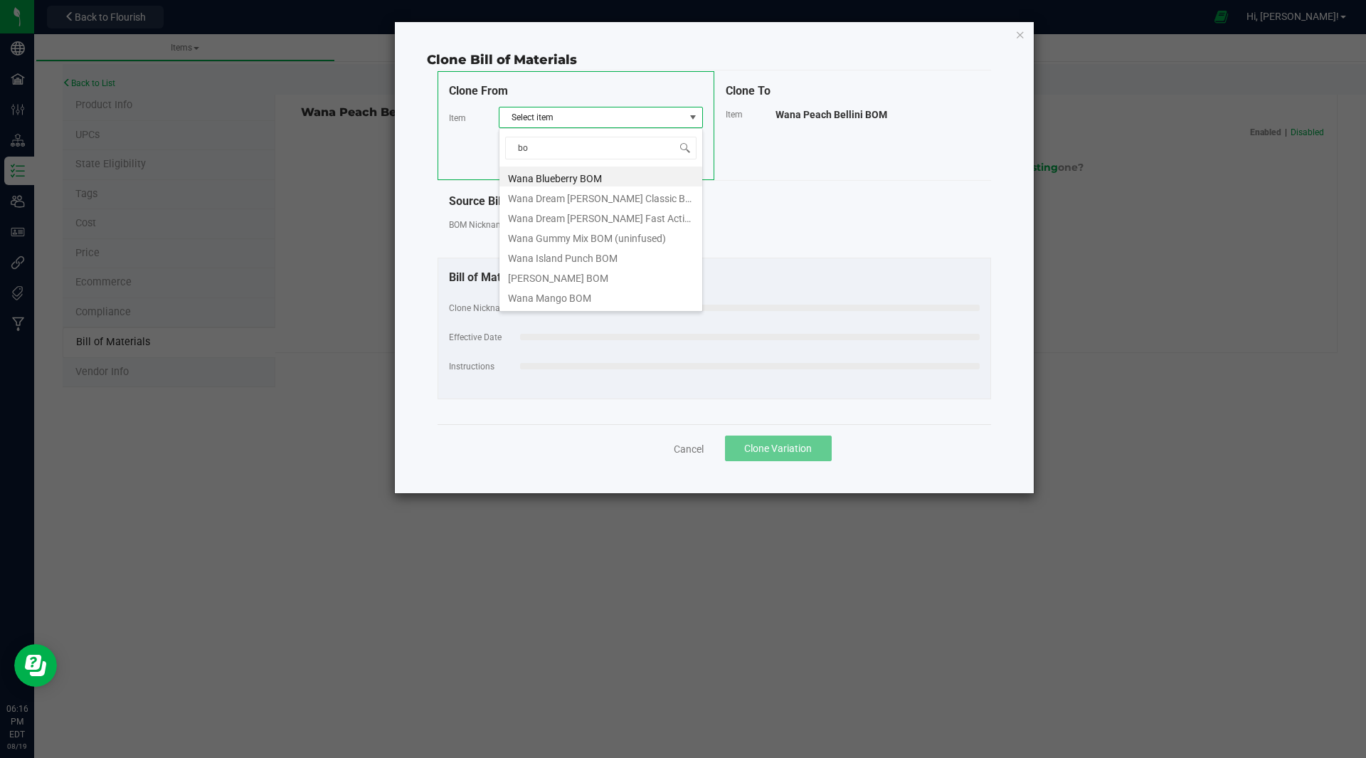
type input "bom"
click at [606, 240] on li "Wana Gummy Mix BOM (uninfused)" at bounding box center [601, 236] width 203 height 20
select select "30"
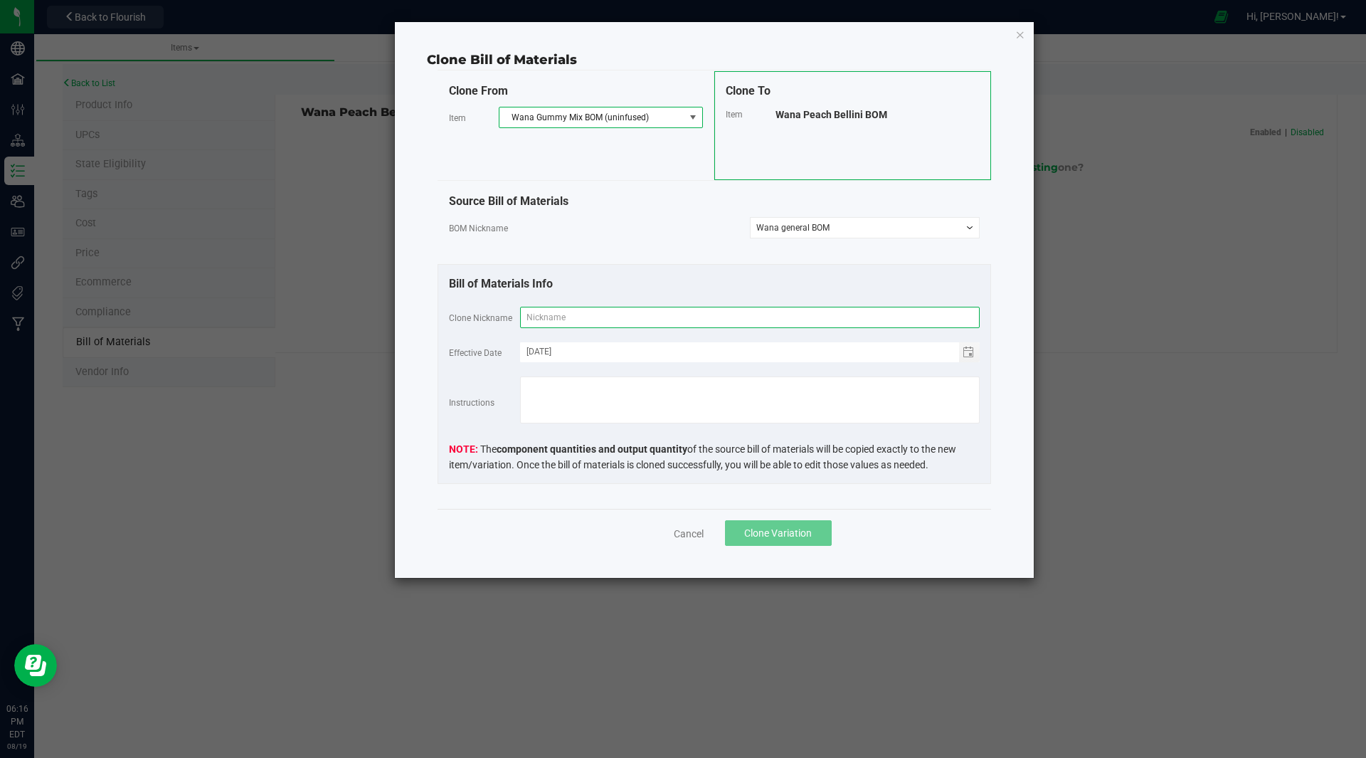
click at [609, 320] on input "text" at bounding box center [750, 317] width 460 height 21
paste input "Wana Peach Bellini BOM"
type input "Wana Peach Bellini BOM"
click at [770, 532] on span "Clone Variation" at bounding box center [778, 532] width 68 height 11
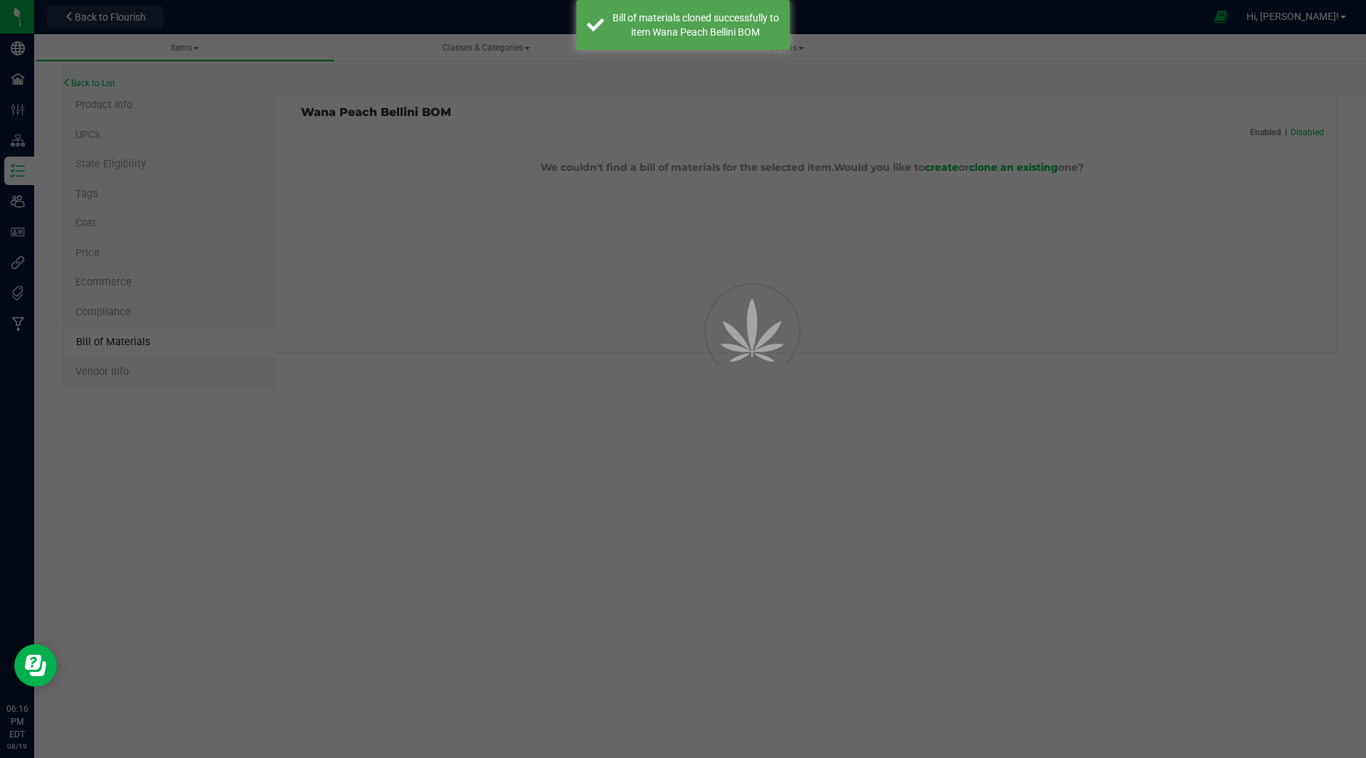
select select "48"
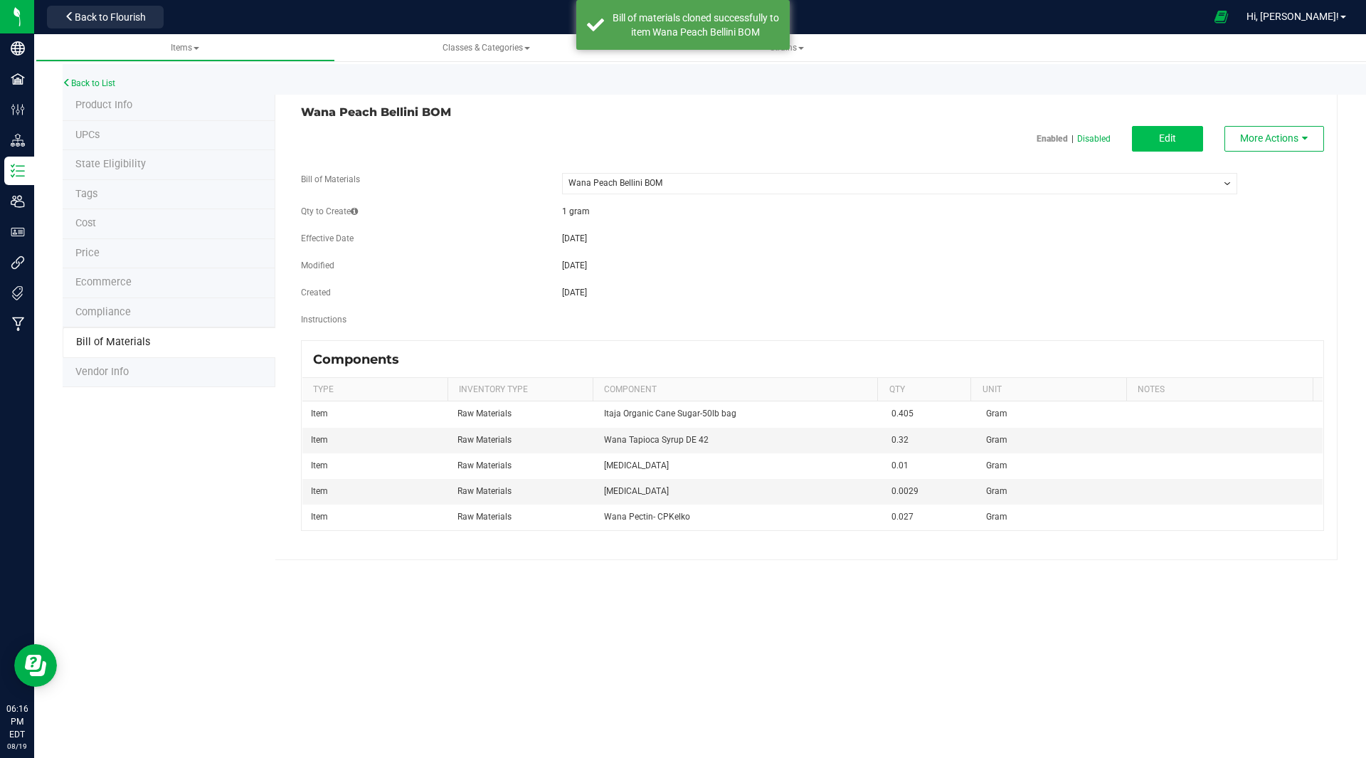
drag, startPoint x: 1150, startPoint y: 125, endPoint x: 1158, endPoint y: 134, distance: 13.1
click at [1158, 134] on div "Wana Peach Bellini BOM Enabled | Disabled Edit More Actions Bill of Materials -…" at bounding box center [806, 325] width 1062 height 469
click at [1158, 134] on button "Edit" at bounding box center [1167, 139] width 71 height 26
select select "48"
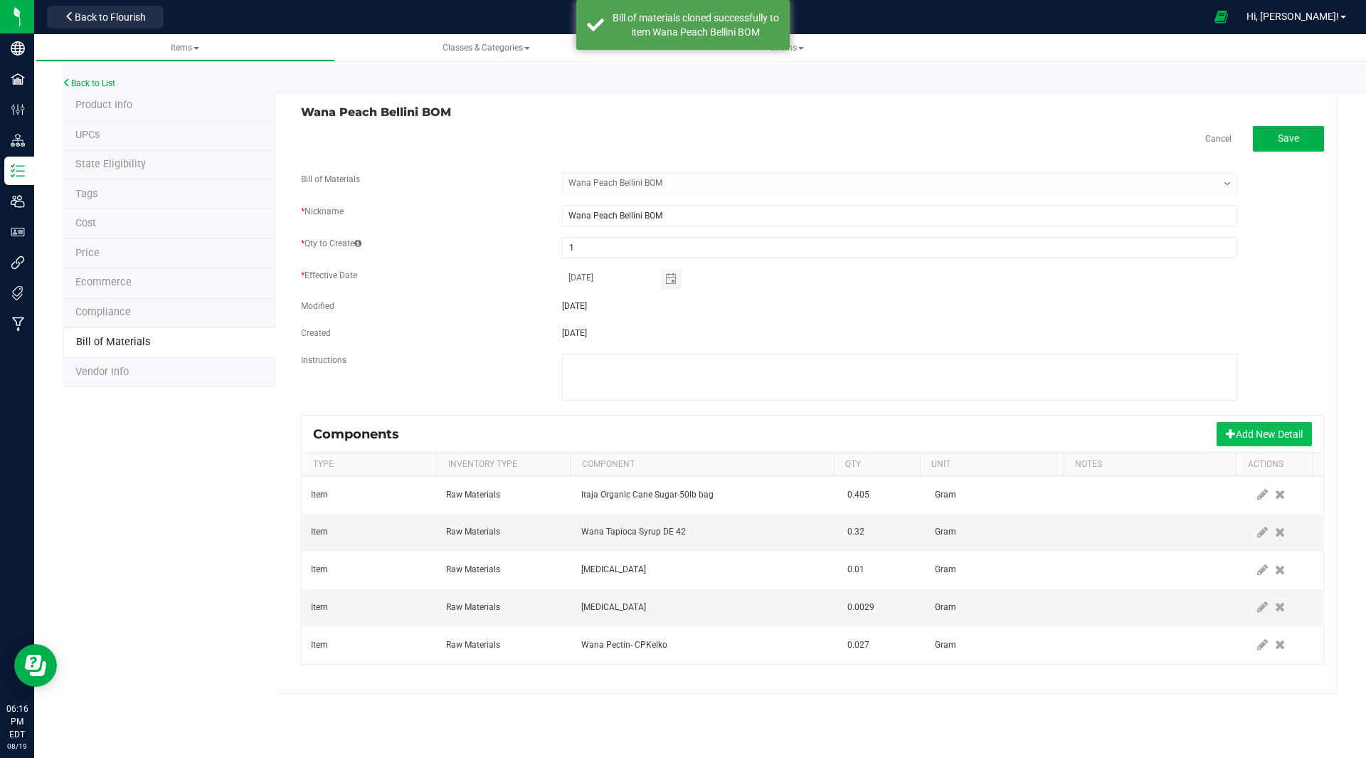
click at [1244, 428] on button "Add New Detail" at bounding box center [1264, 434] width 95 height 24
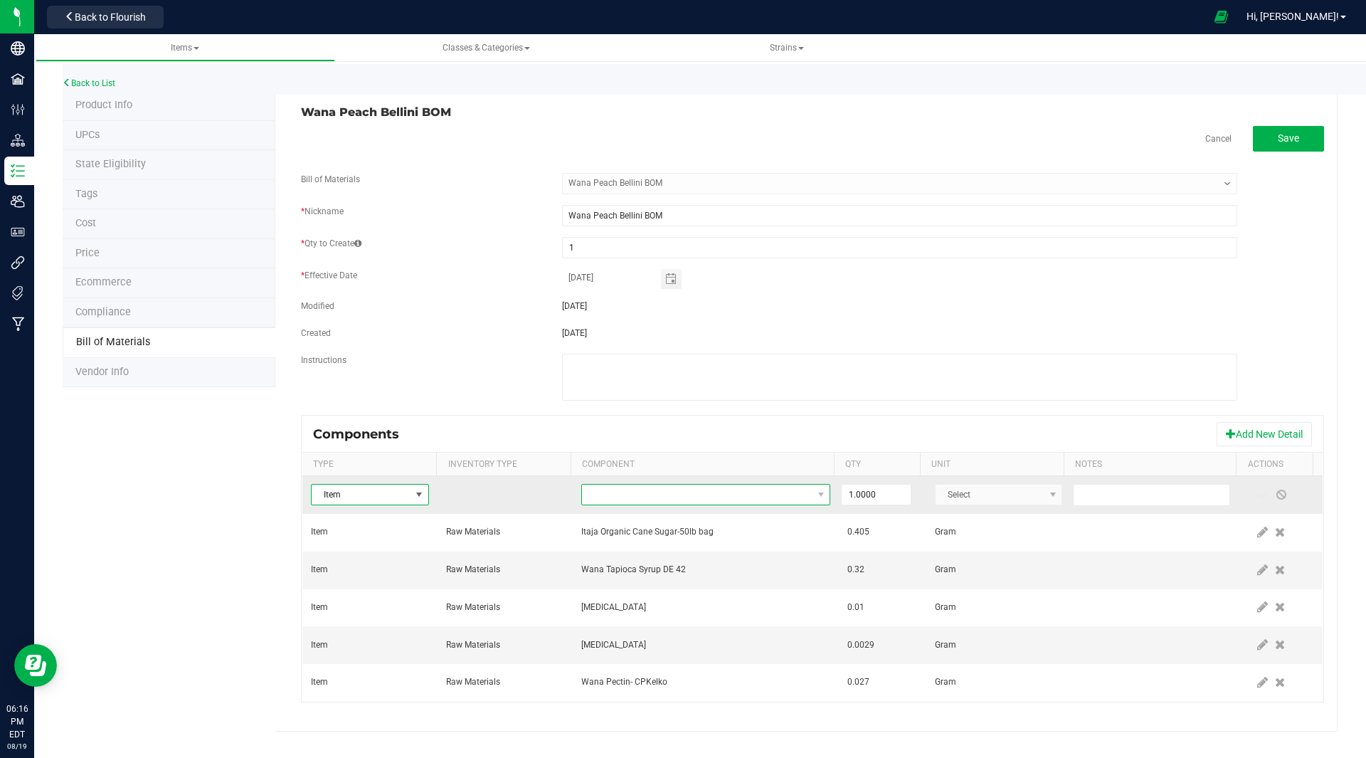
click at [707, 494] on span "NO DATA FOUND" at bounding box center [697, 495] width 230 height 20
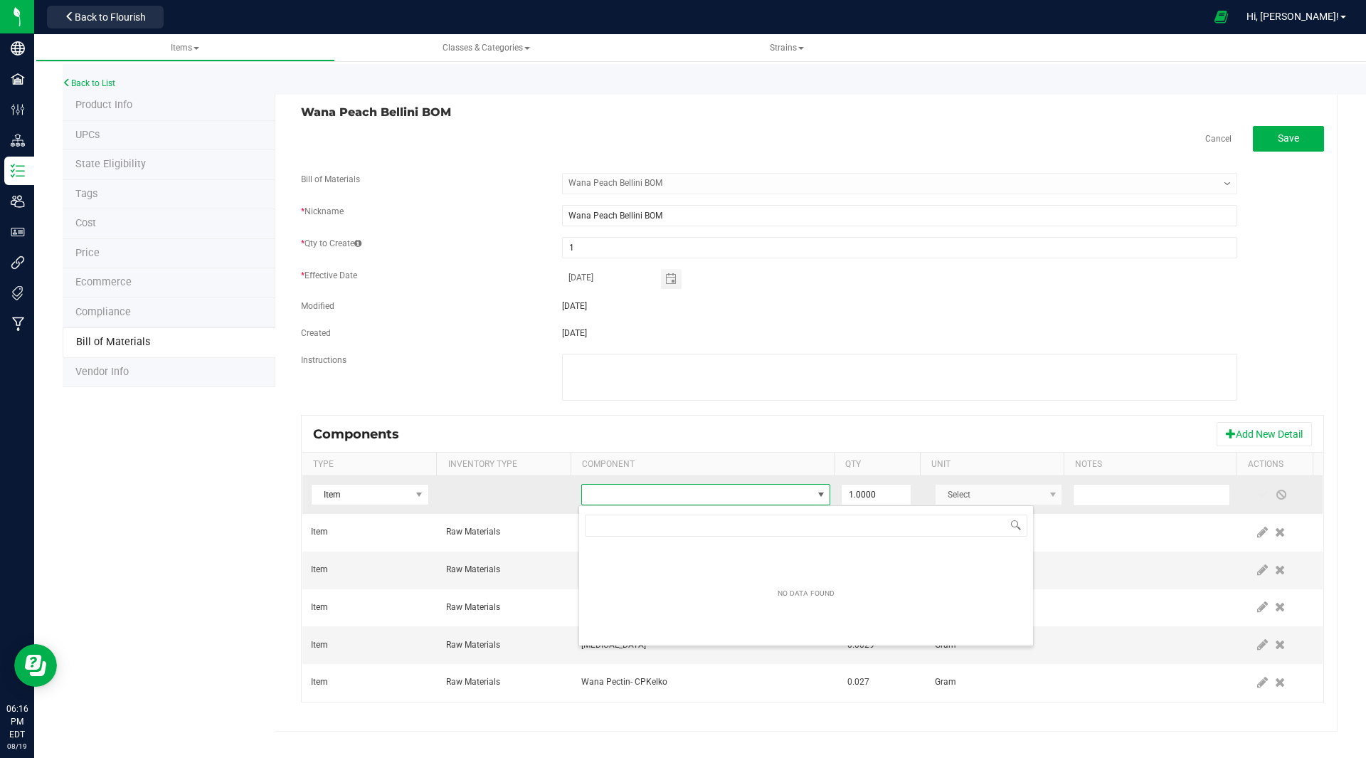
scroll to position [21, 243]
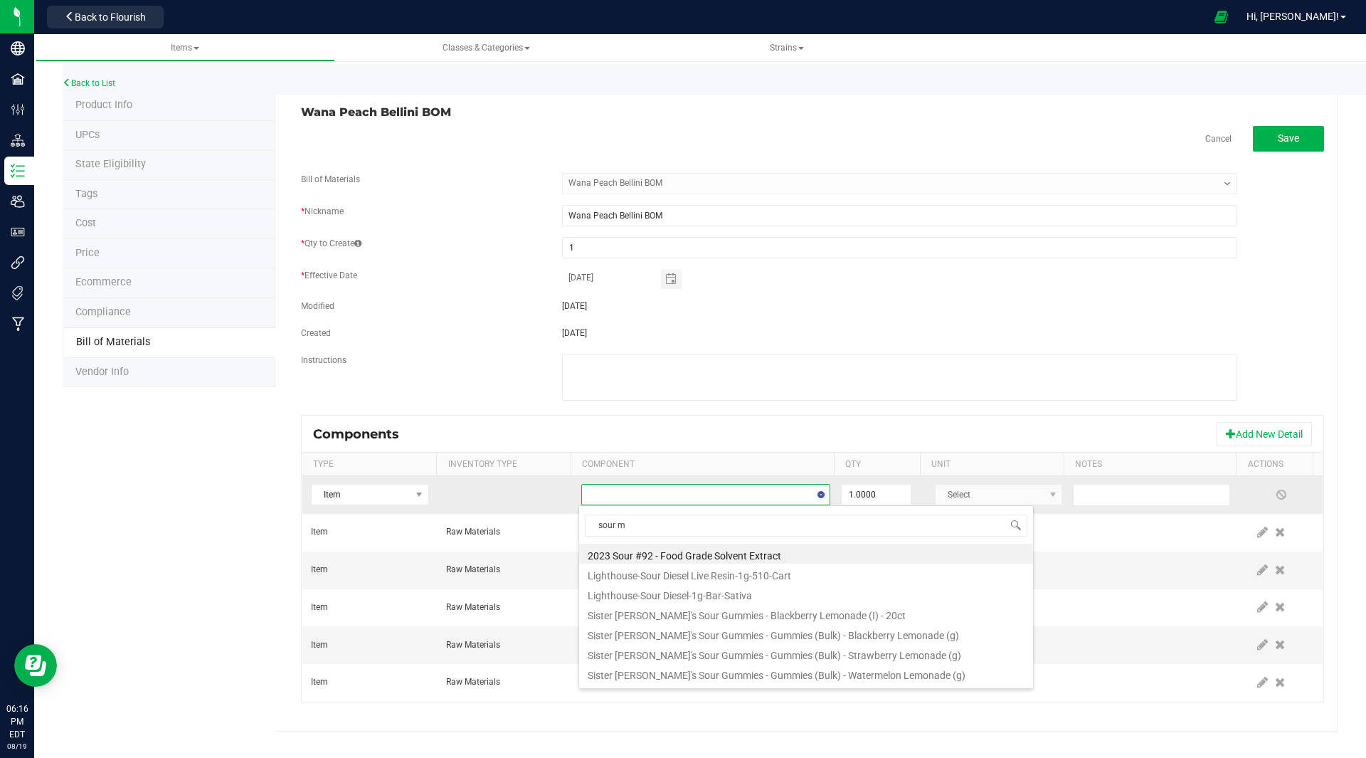
type input "sour mi"
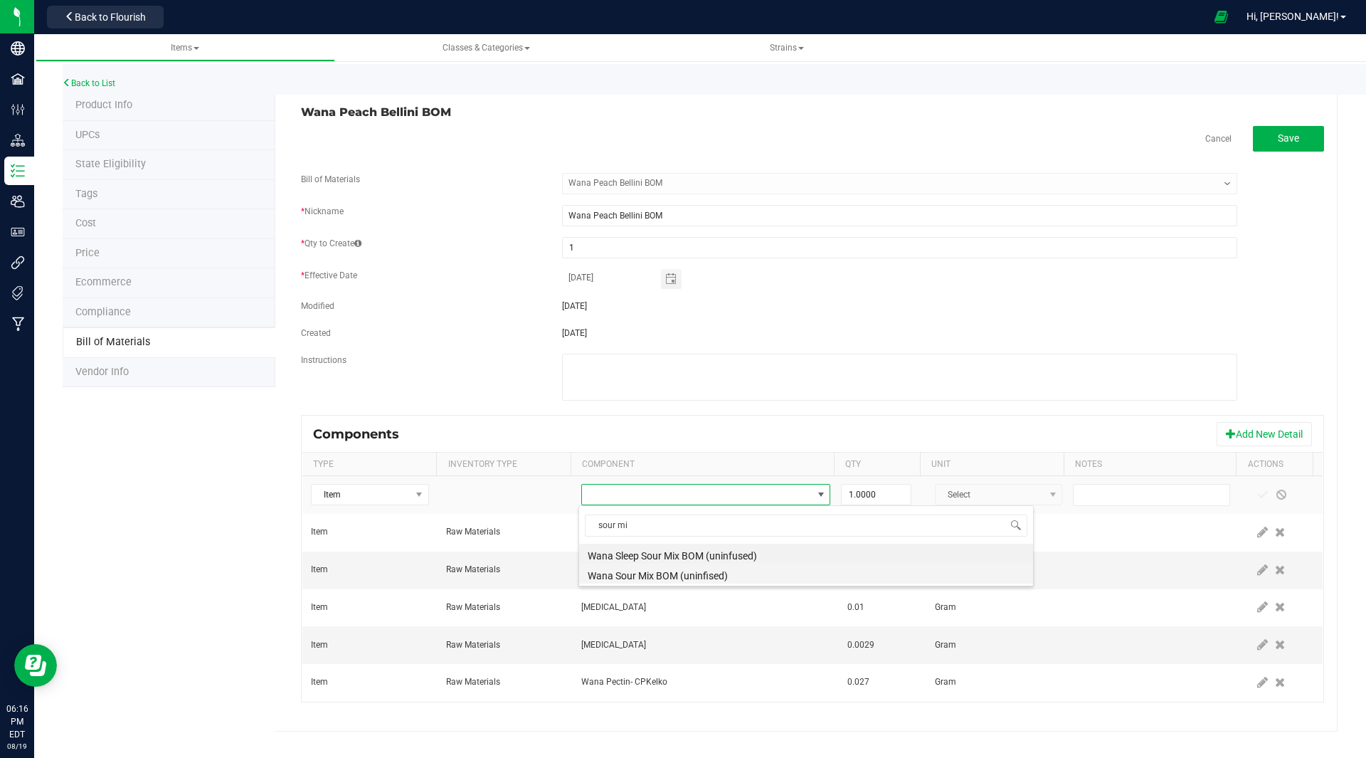
click at [692, 576] on li "Wana Sour Mix BOM (uninfised)" at bounding box center [806, 574] width 454 height 20
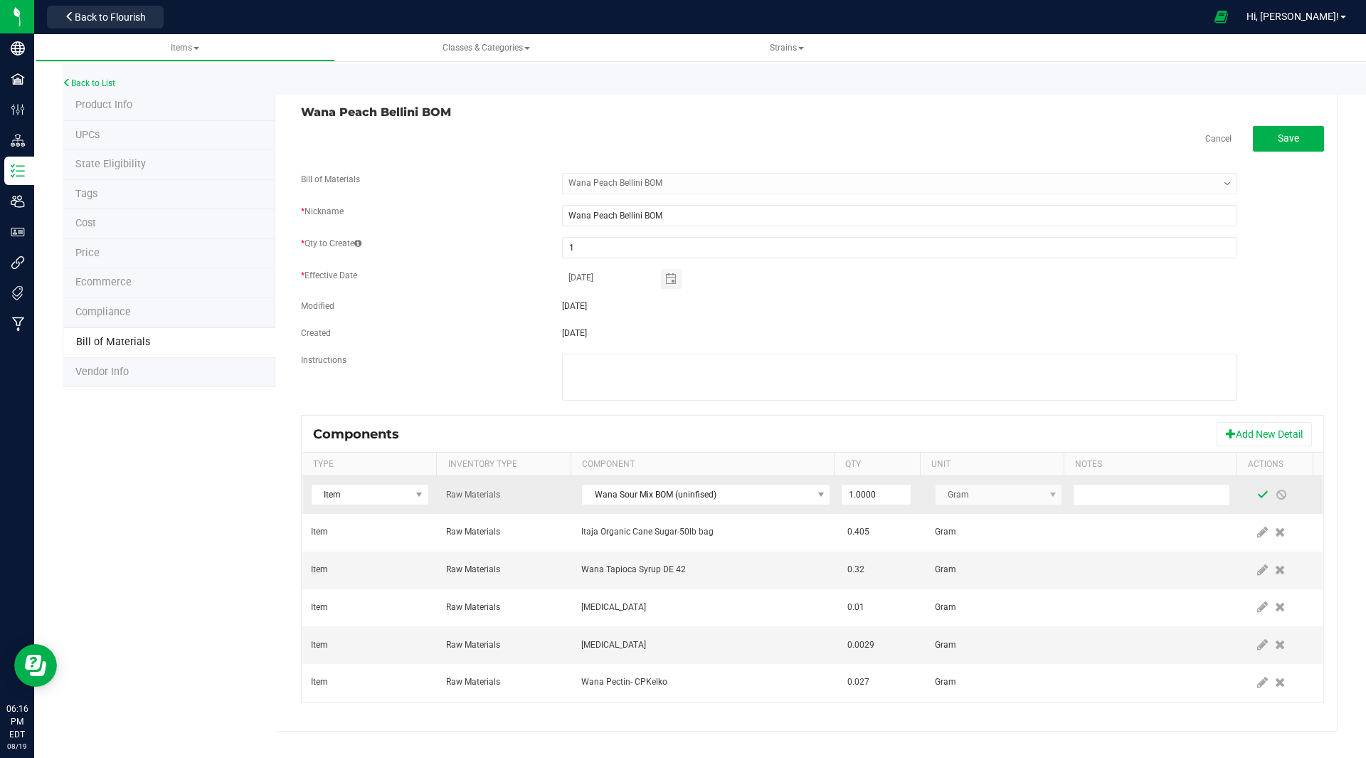
click at [1257, 490] on span at bounding box center [1262, 494] width 11 height 11
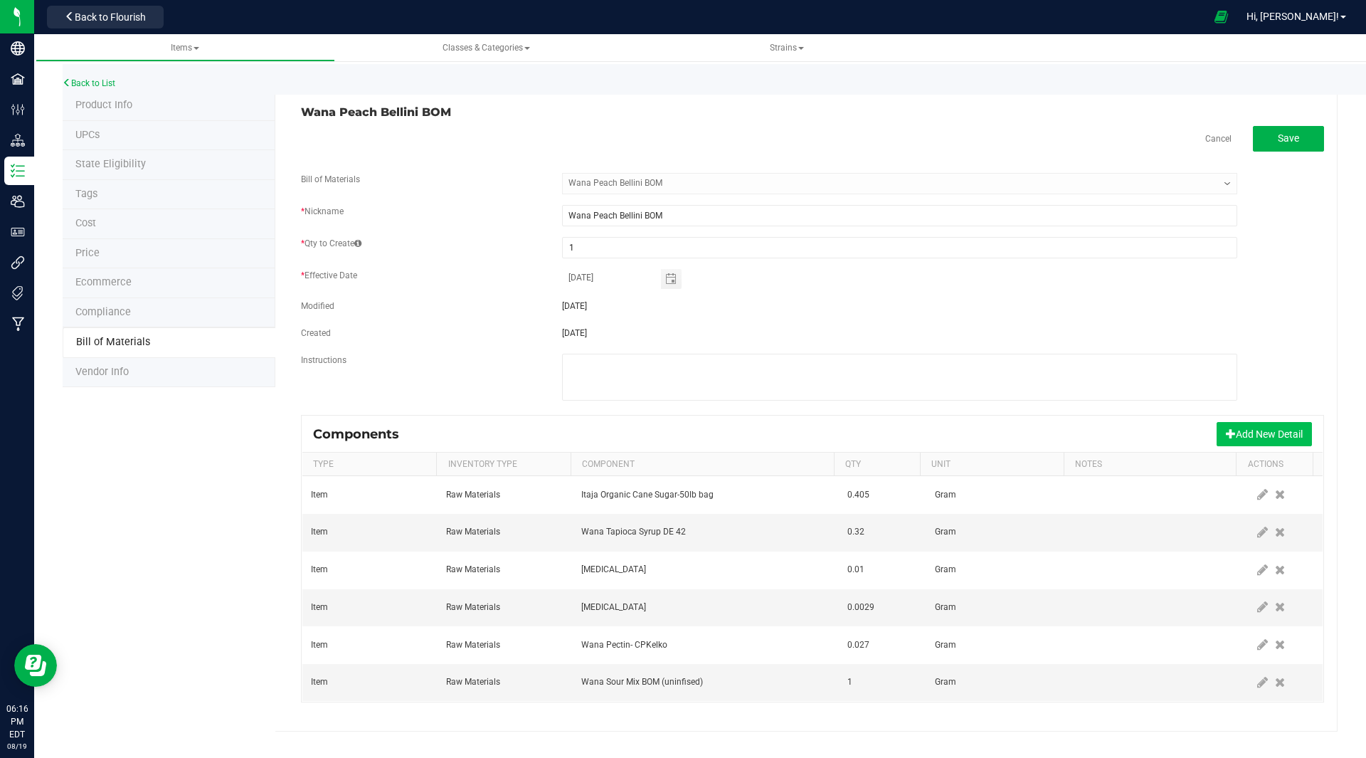
click at [1249, 434] on button "Add New Detail" at bounding box center [1264, 434] width 95 height 24
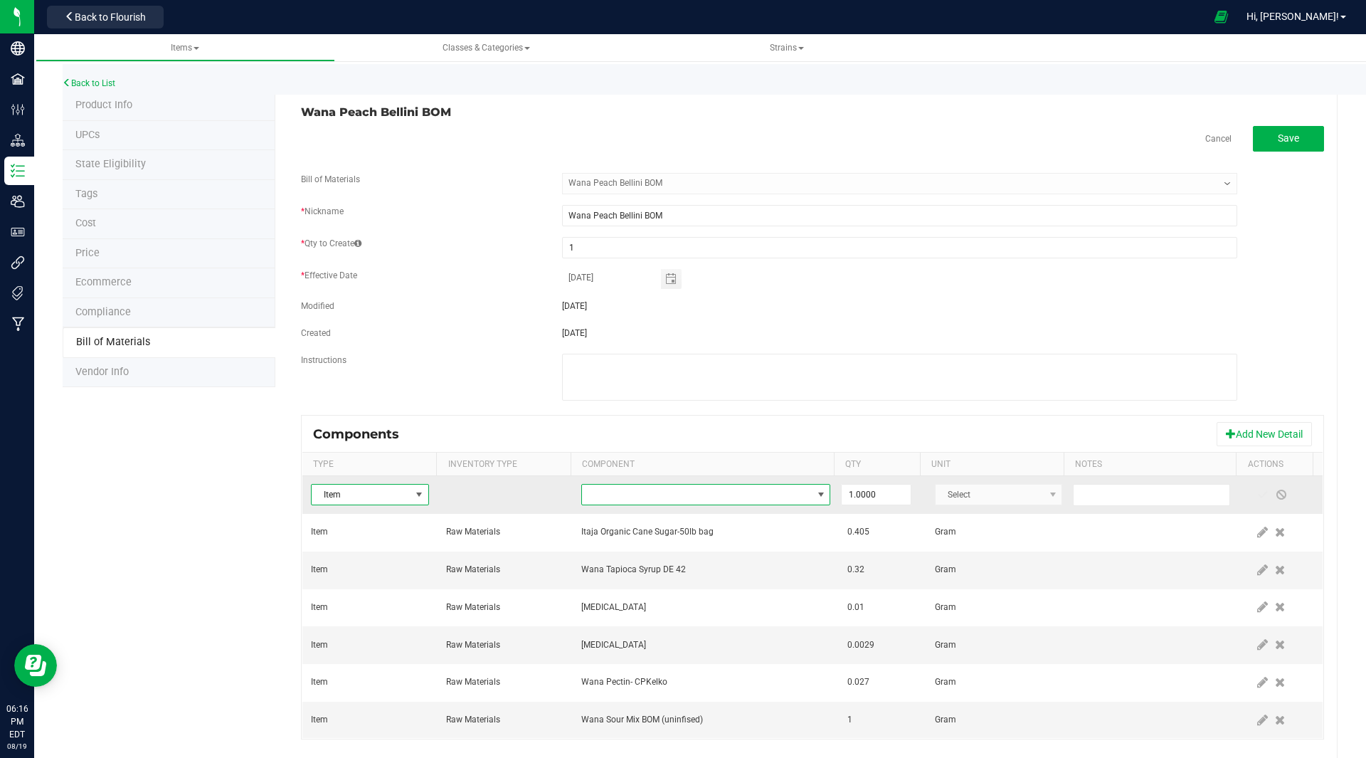
click at [717, 500] on span "NO DATA FOUND" at bounding box center [697, 495] width 230 height 20
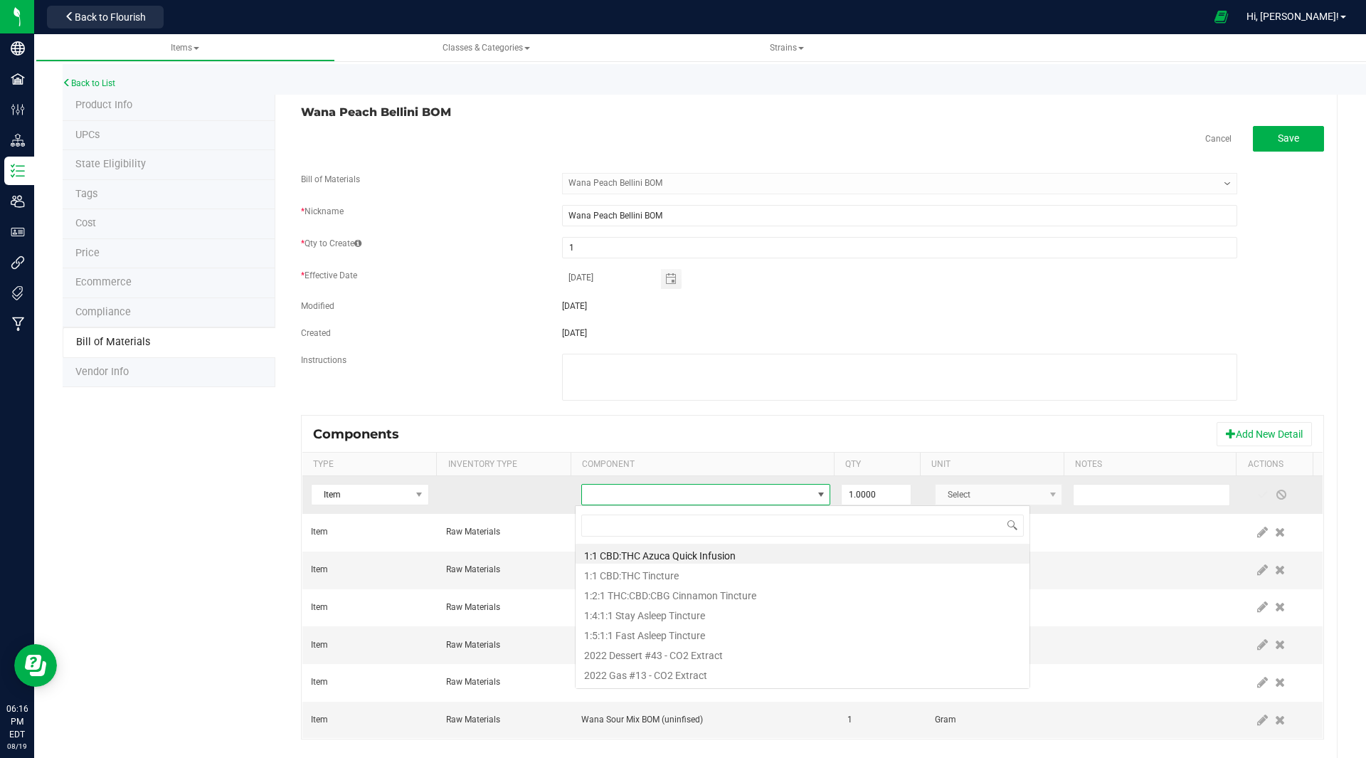
scroll to position [21, 242]
type input "peach"
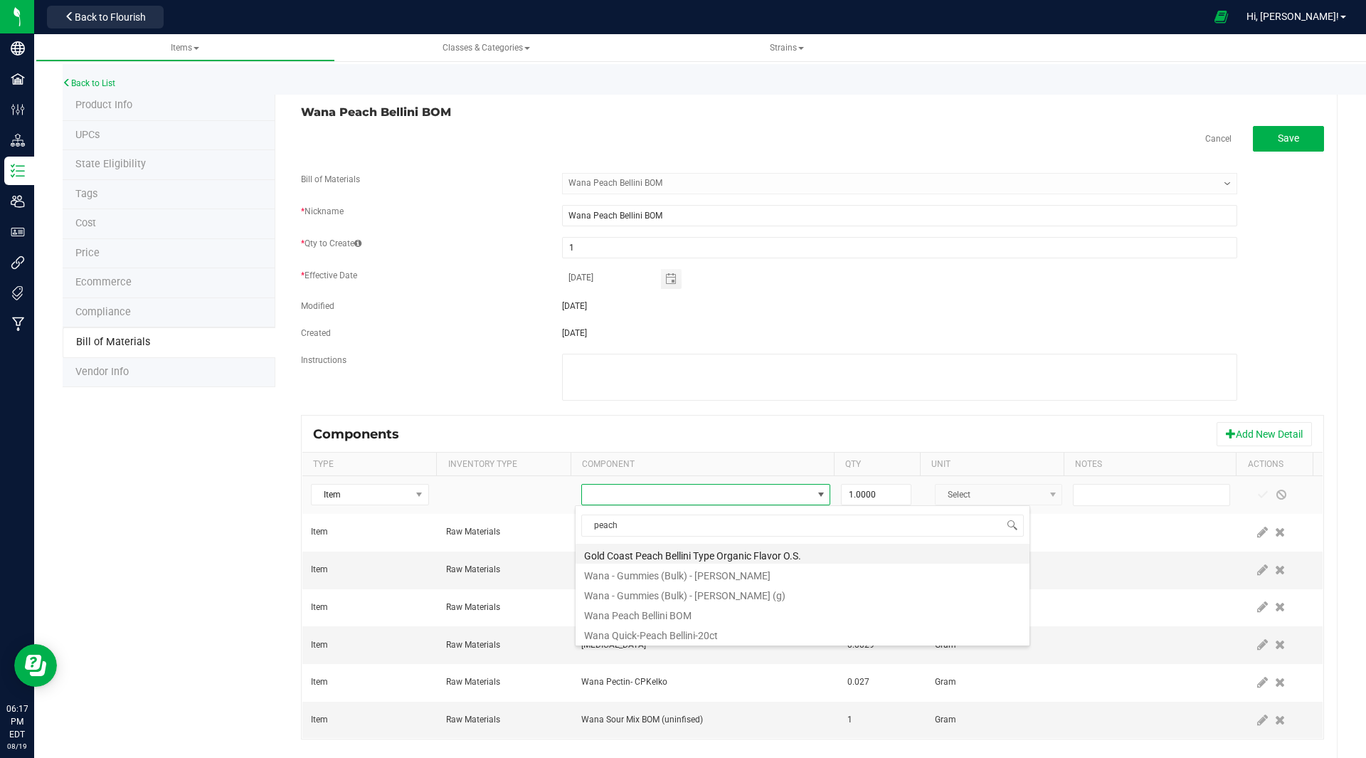
click at [704, 549] on li "Gold Coast Peach Bellini Type Organic Flavor O.S." at bounding box center [803, 554] width 454 height 20
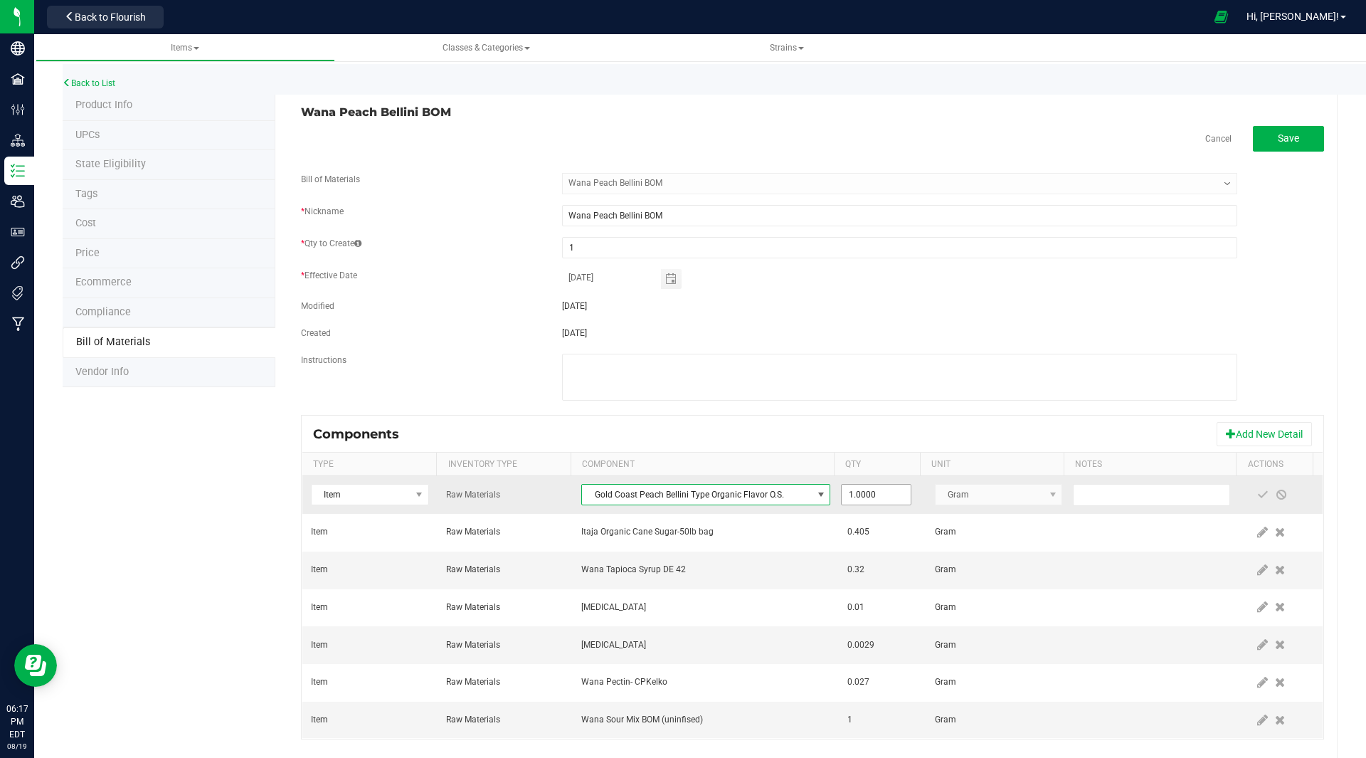
type input "1"
click at [888, 497] on input "1" at bounding box center [876, 495] width 68 height 20
type input "0.0053"
click at [1257, 495] on span at bounding box center [1262, 494] width 11 height 11
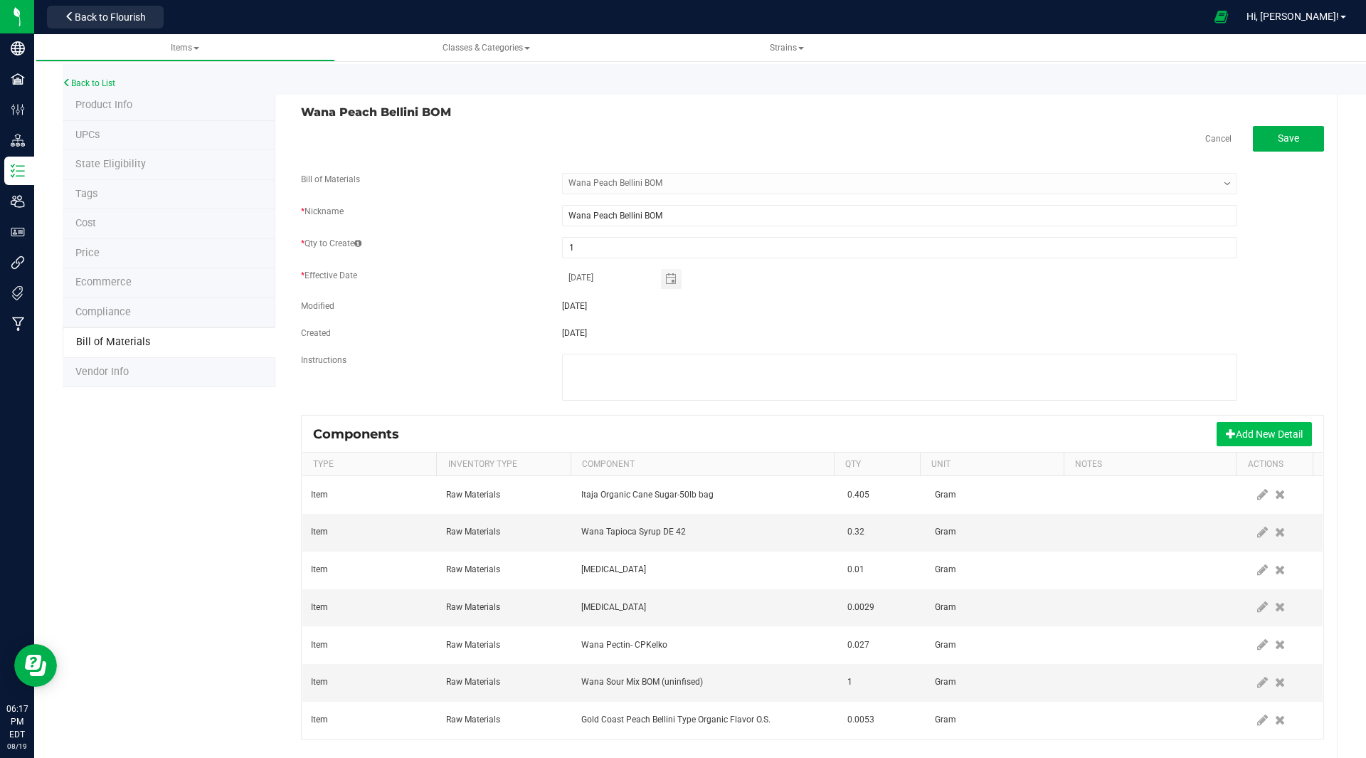
click at [1232, 431] on button "Add New Detail" at bounding box center [1264, 434] width 95 height 24
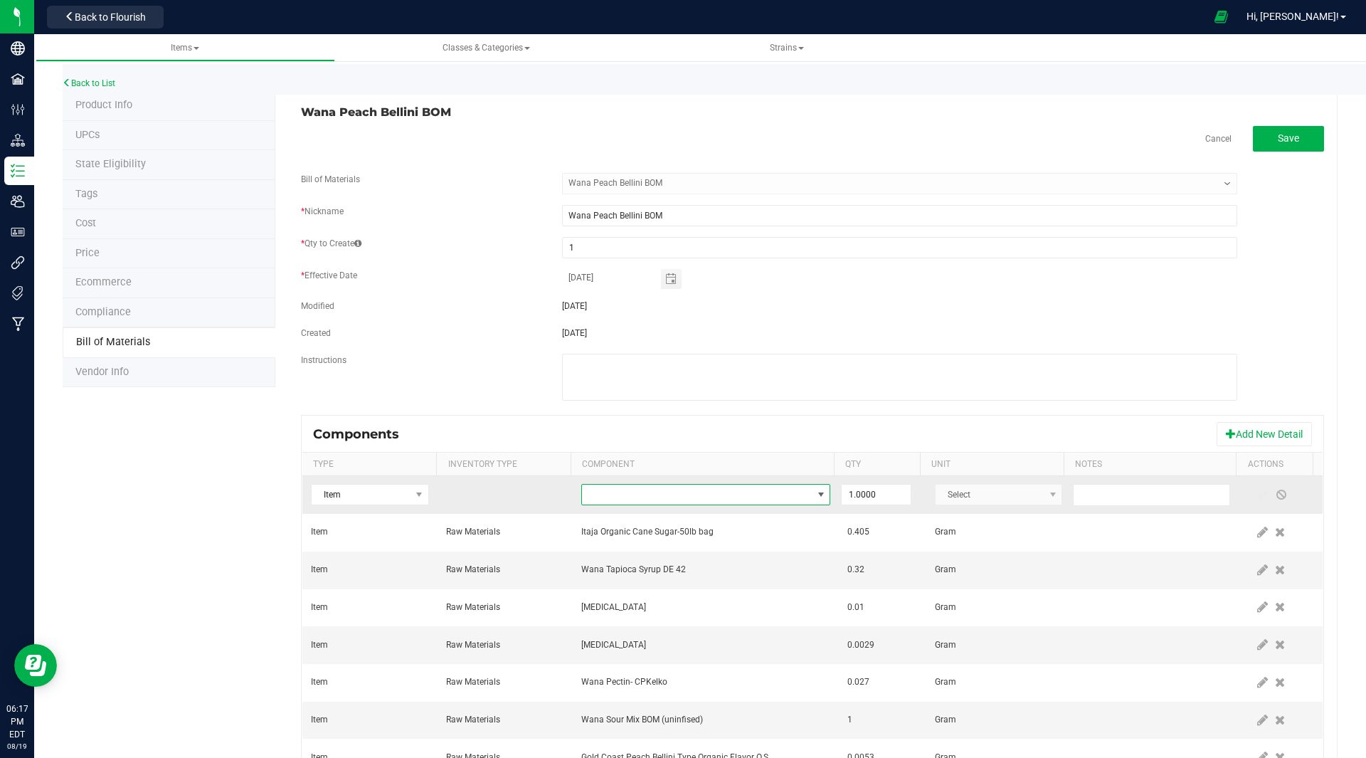
click at [630, 490] on span "NO DATA FOUND" at bounding box center [697, 495] width 230 height 20
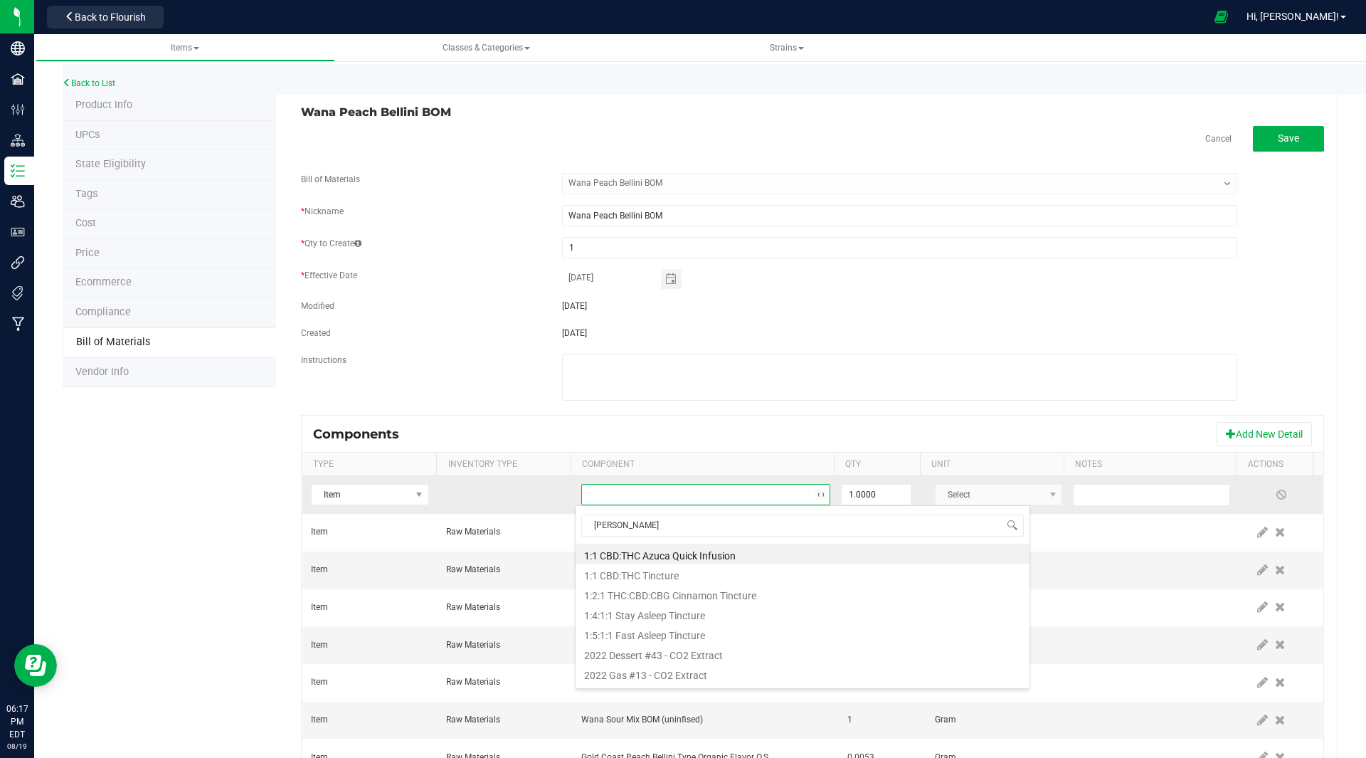
type input "mellow"
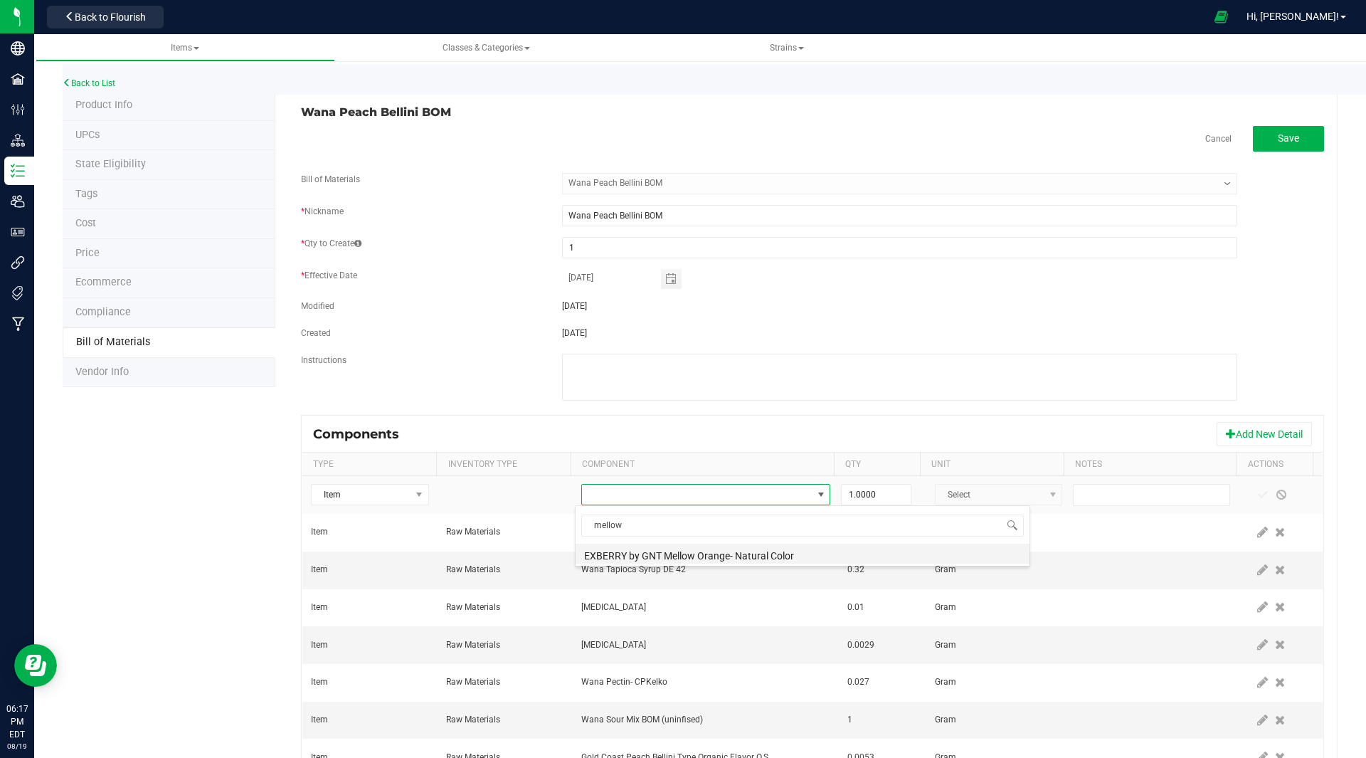
click at [699, 557] on li "EXBERRY by GNT Mellow Orange- Natural Color" at bounding box center [803, 554] width 454 height 20
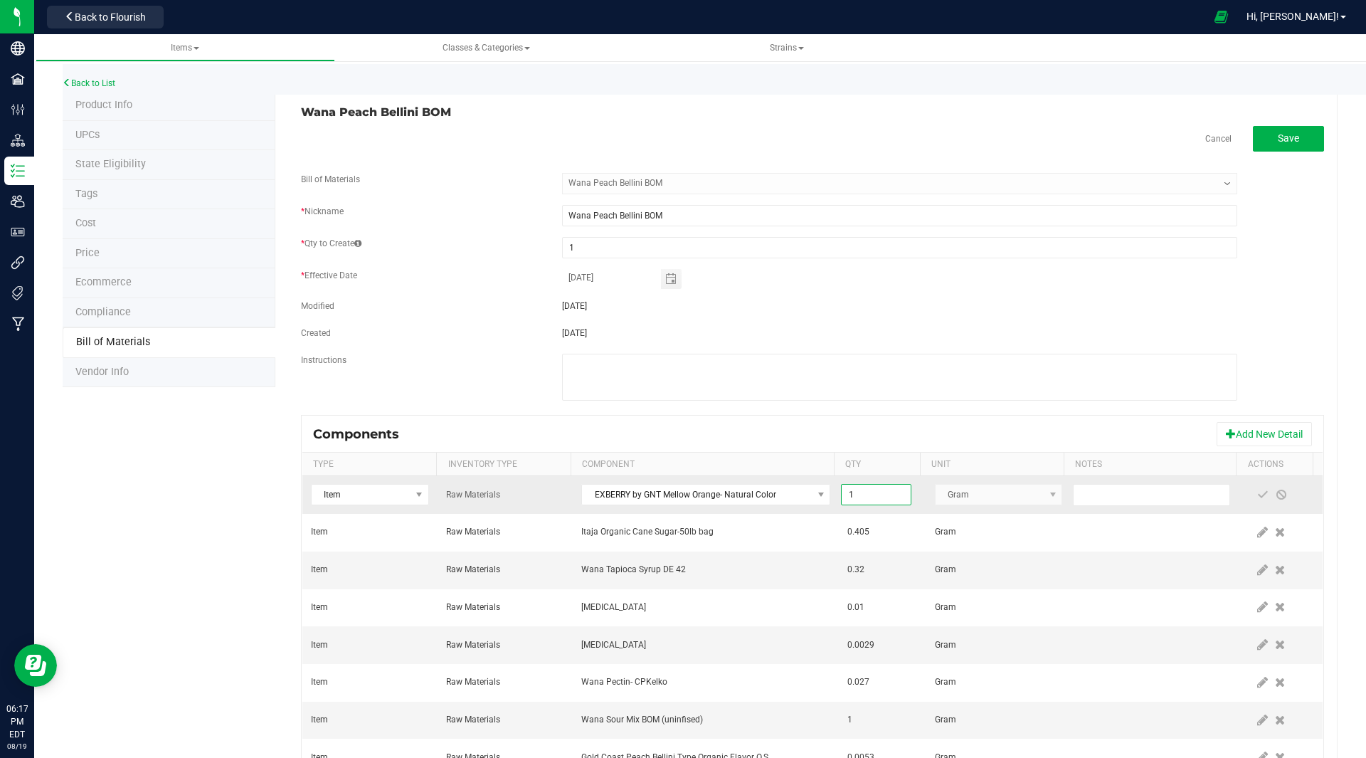
click at [862, 491] on input "1" at bounding box center [876, 495] width 68 height 20
type input "0.0010"
click at [1257, 493] on span at bounding box center [1262, 494] width 11 height 11
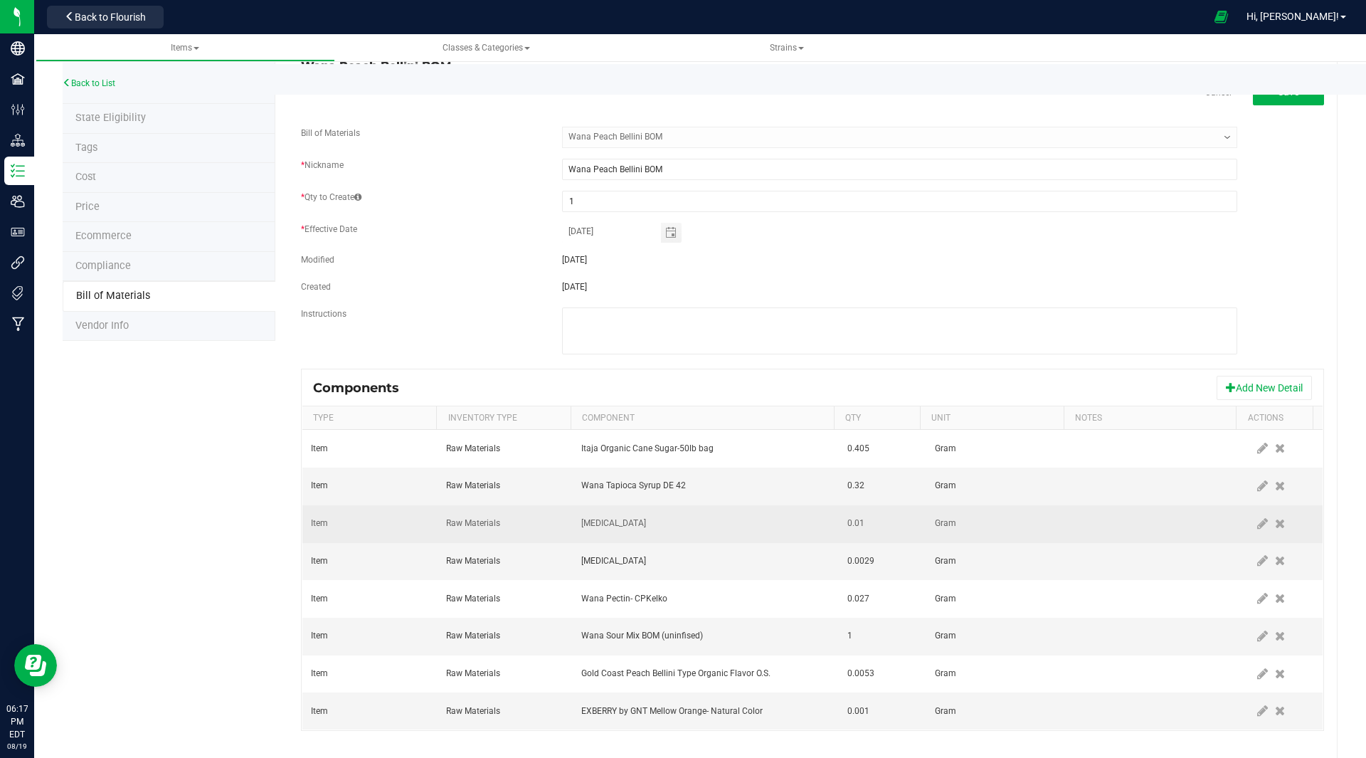
scroll to position [0, 0]
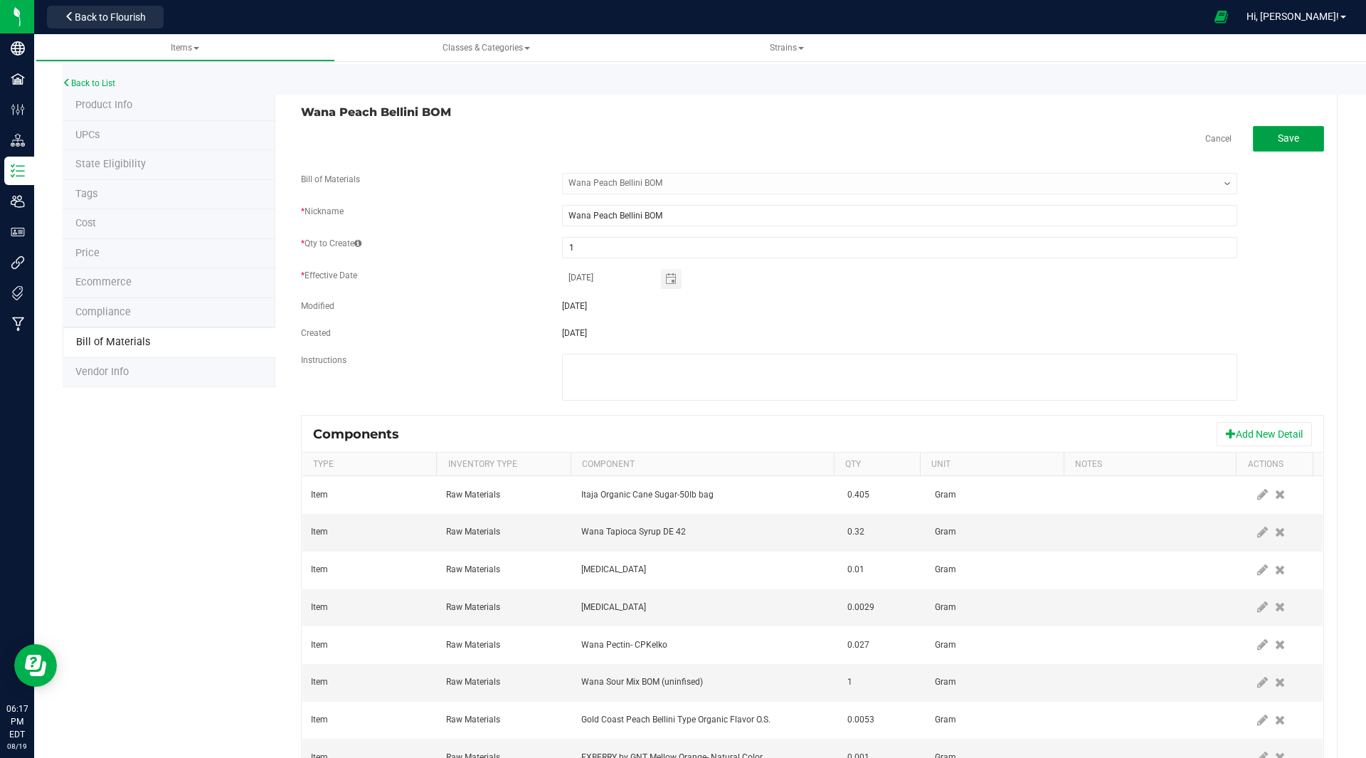
click at [1288, 147] on button "Save" at bounding box center [1288, 139] width 71 height 26
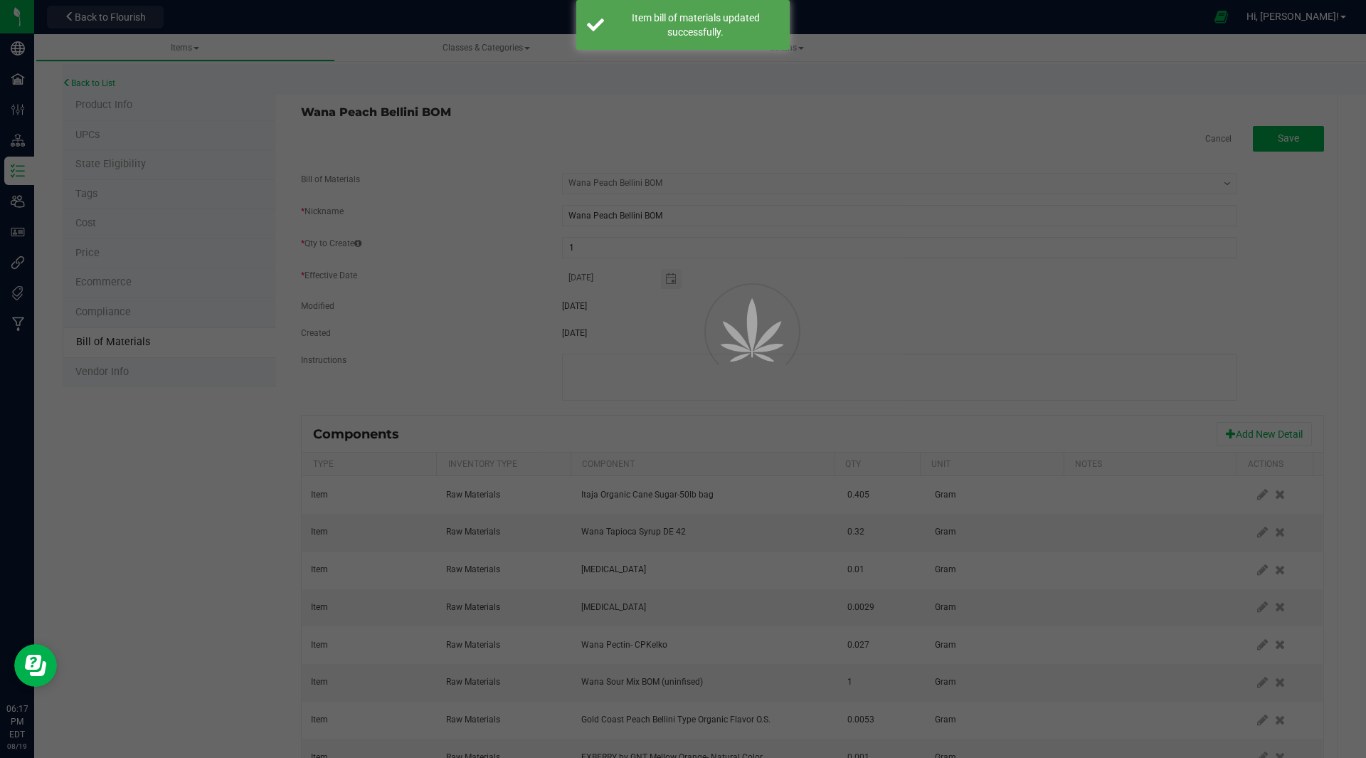
select select "48"
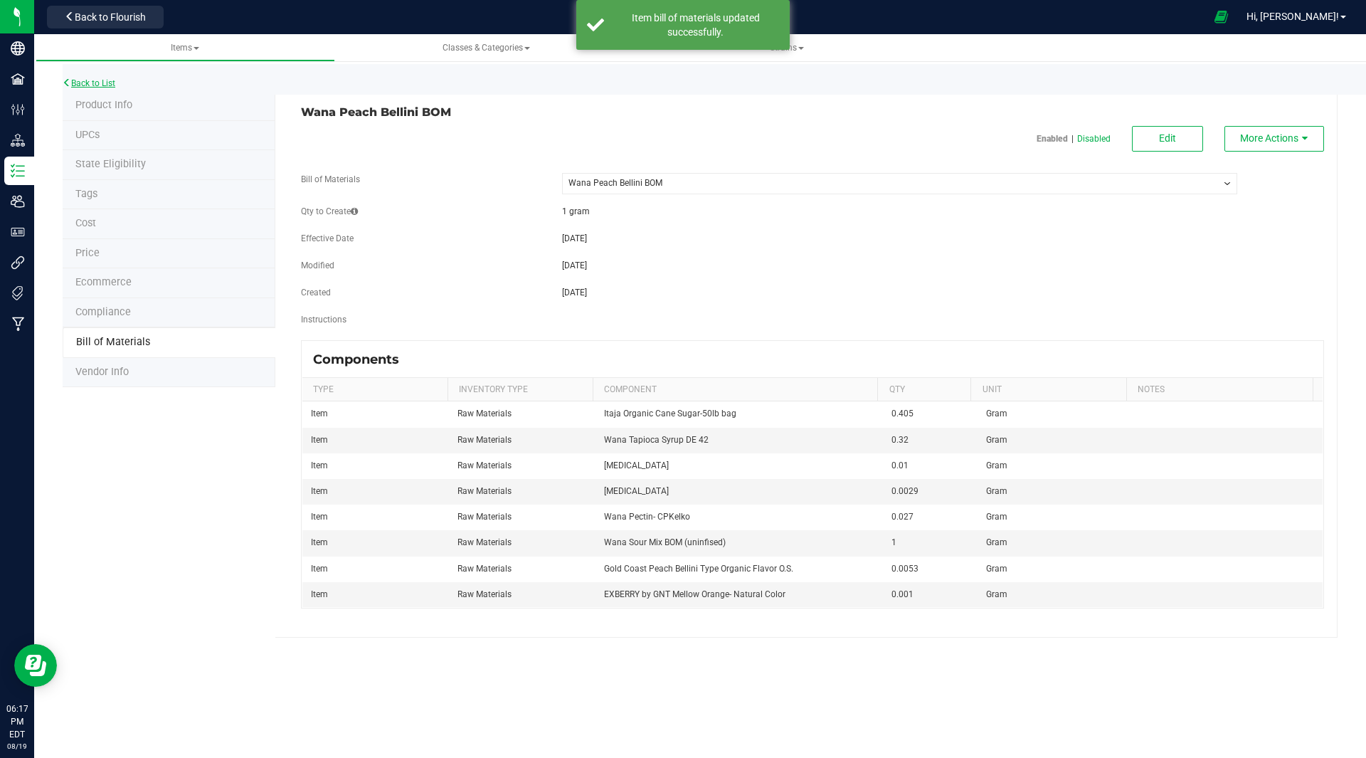
click at [93, 83] on link "Back to List" at bounding box center [89, 83] width 53 height 10
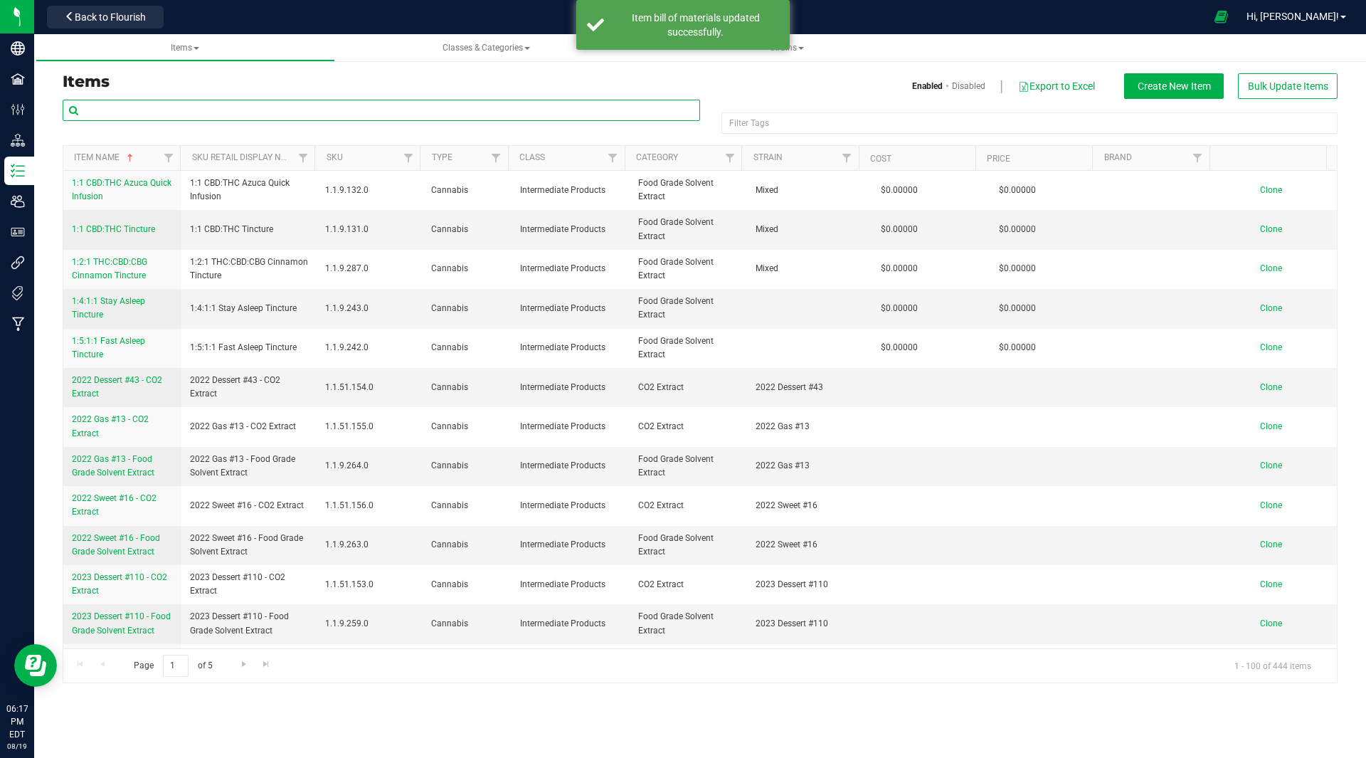
click at [175, 107] on input "text" at bounding box center [382, 110] width 638 height 21
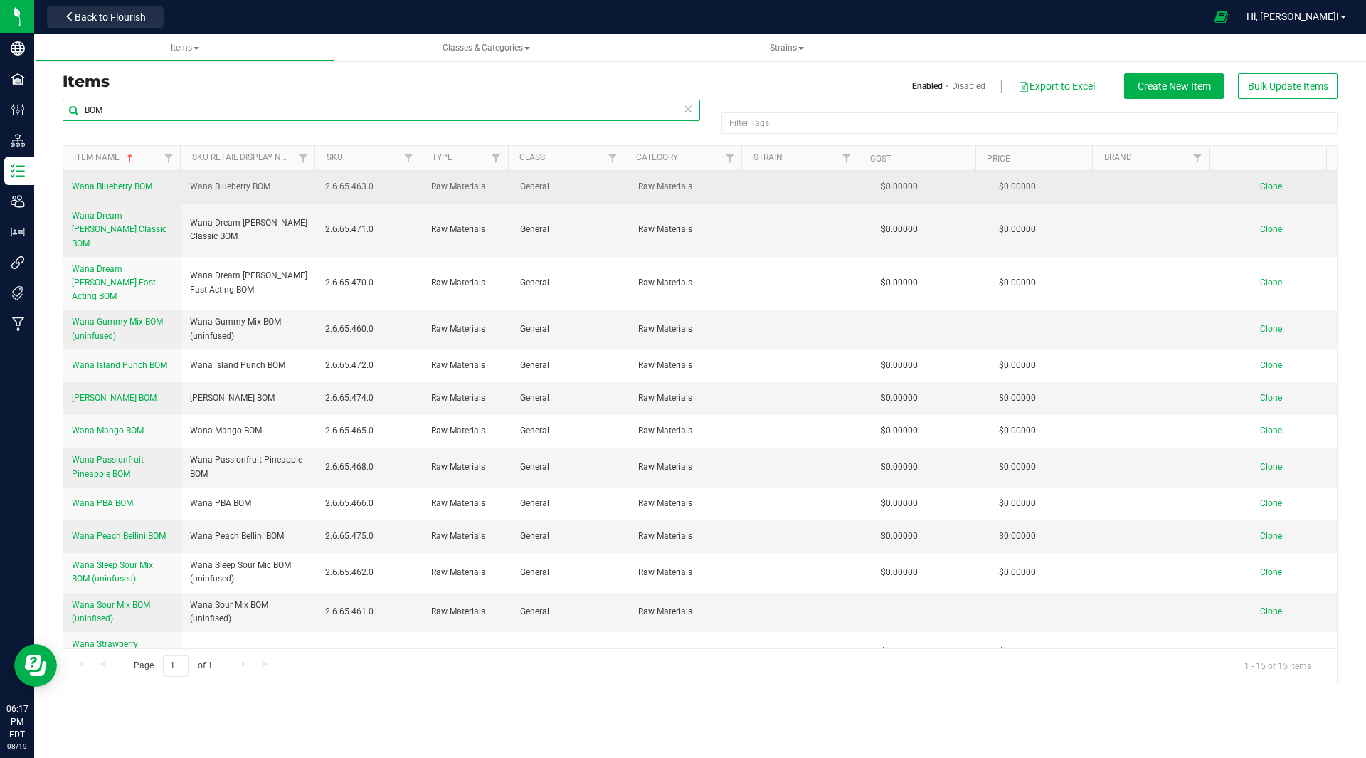
type input "BOM"
click at [1264, 181] on span "Clone" at bounding box center [1271, 186] width 22 height 10
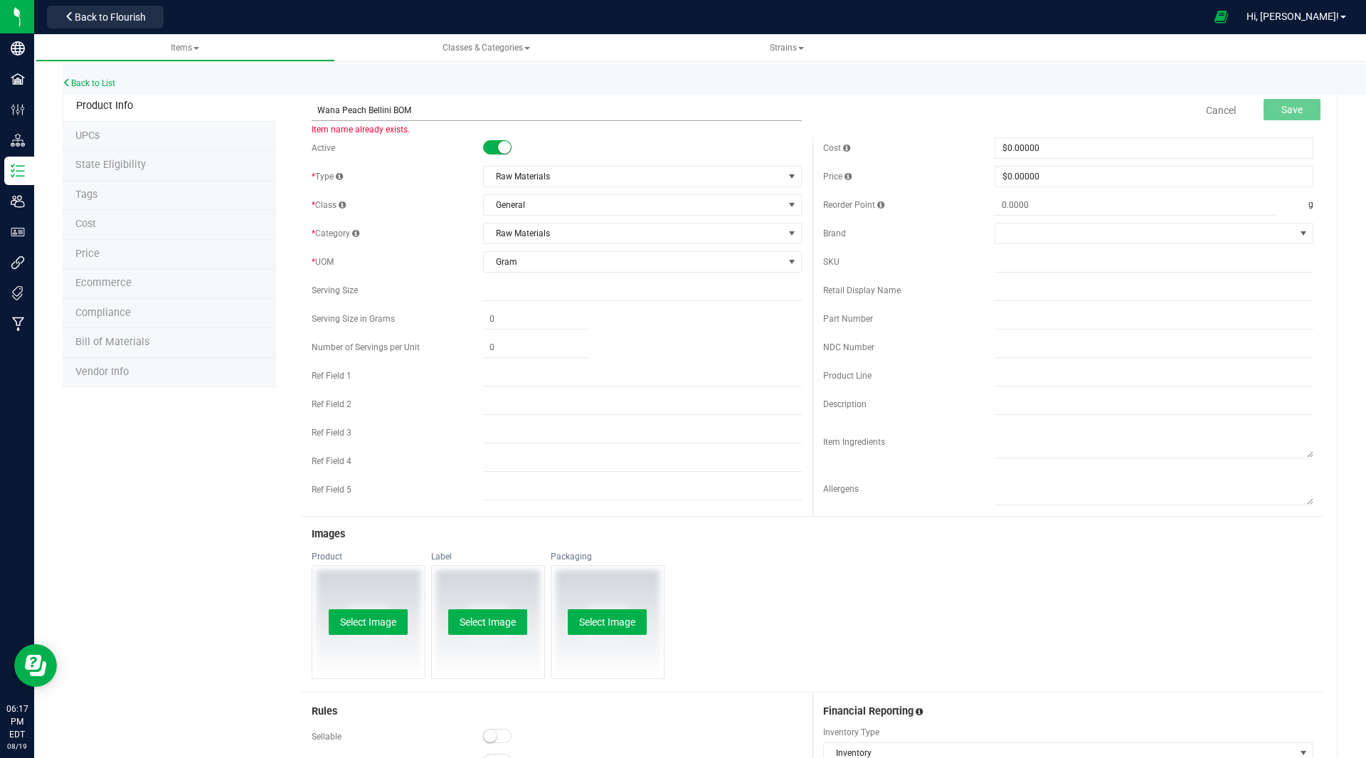
click at [386, 110] on input "Wana Peach Bellini BOM" at bounding box center [557, 110] width 490 height 21
type input "Wana CT Sunrise BOM"
click at [1296, 102] on button "Save" at bounding box center [1292, 109] width 57 height 21
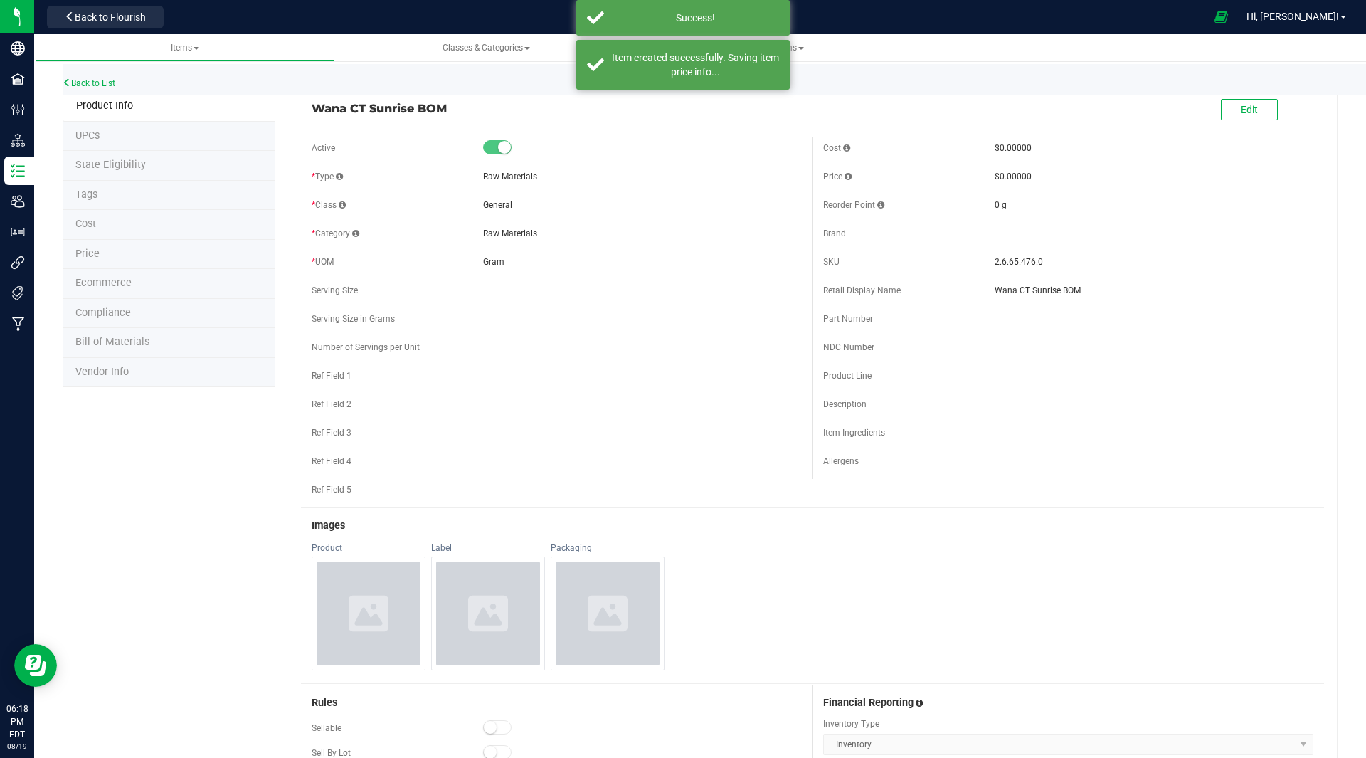
click at [171, 345] on li "Bill of Materials" at bounding box center [169, 343] width 213 height 30
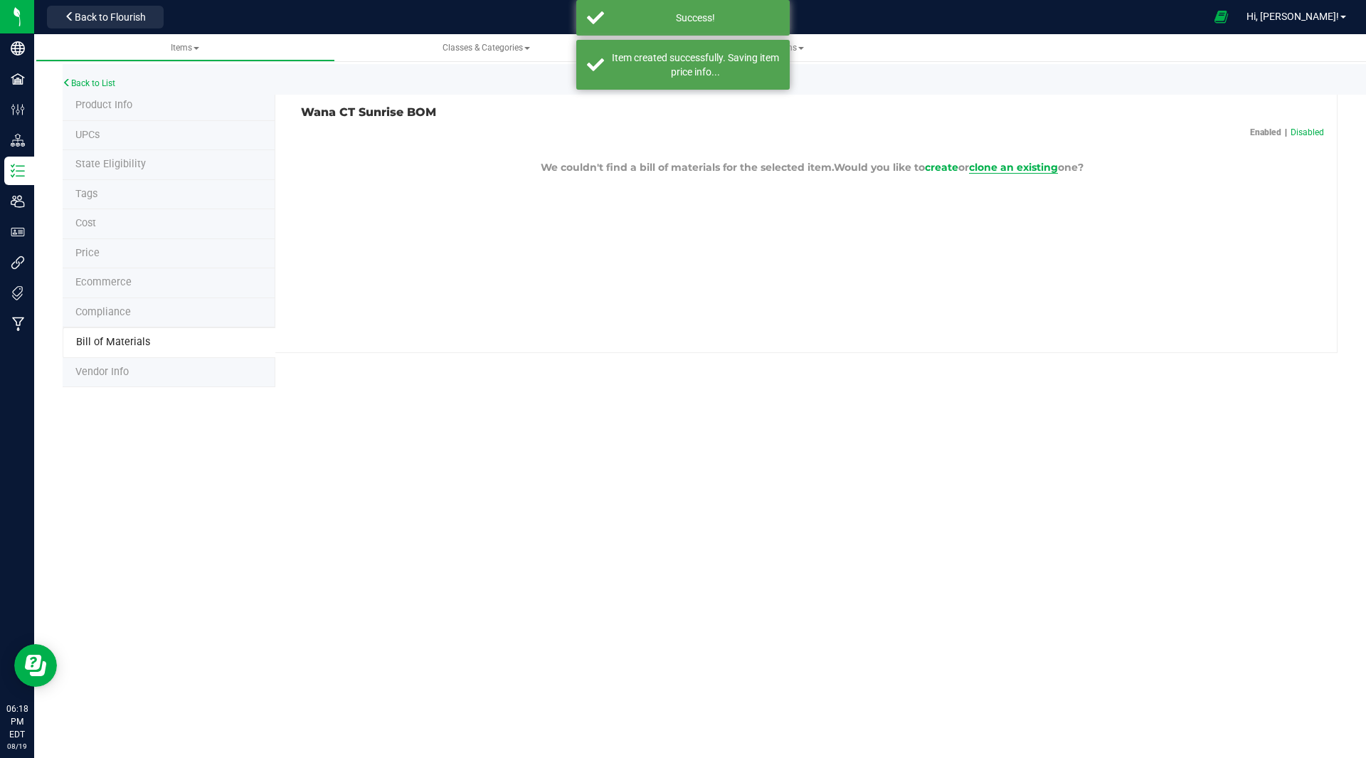
click at [1038, 166] on span "clone an existing" at bounding box center [1013, 167] width 89 height 13
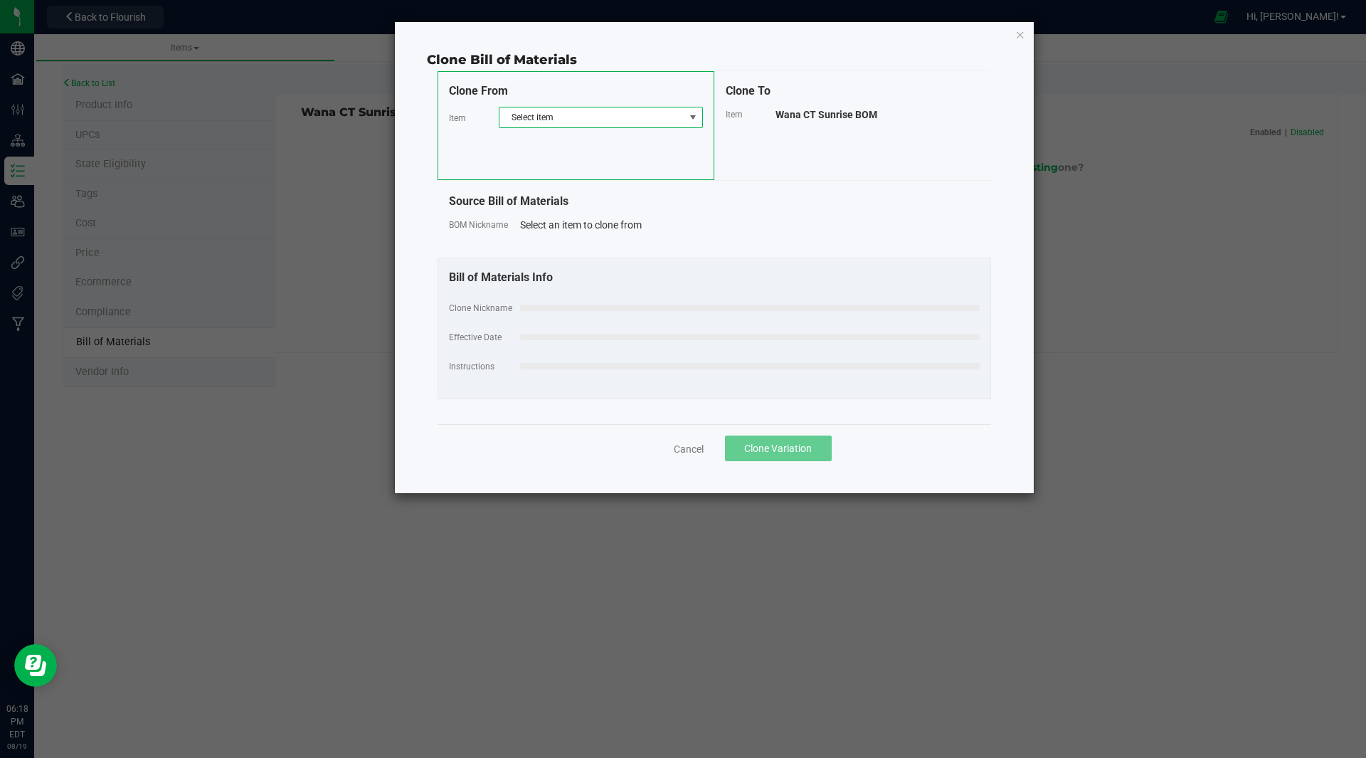
click at [546, 120] on span "Select item" at bounding box center [592, 117] width 185 height 20
type input "BOM"
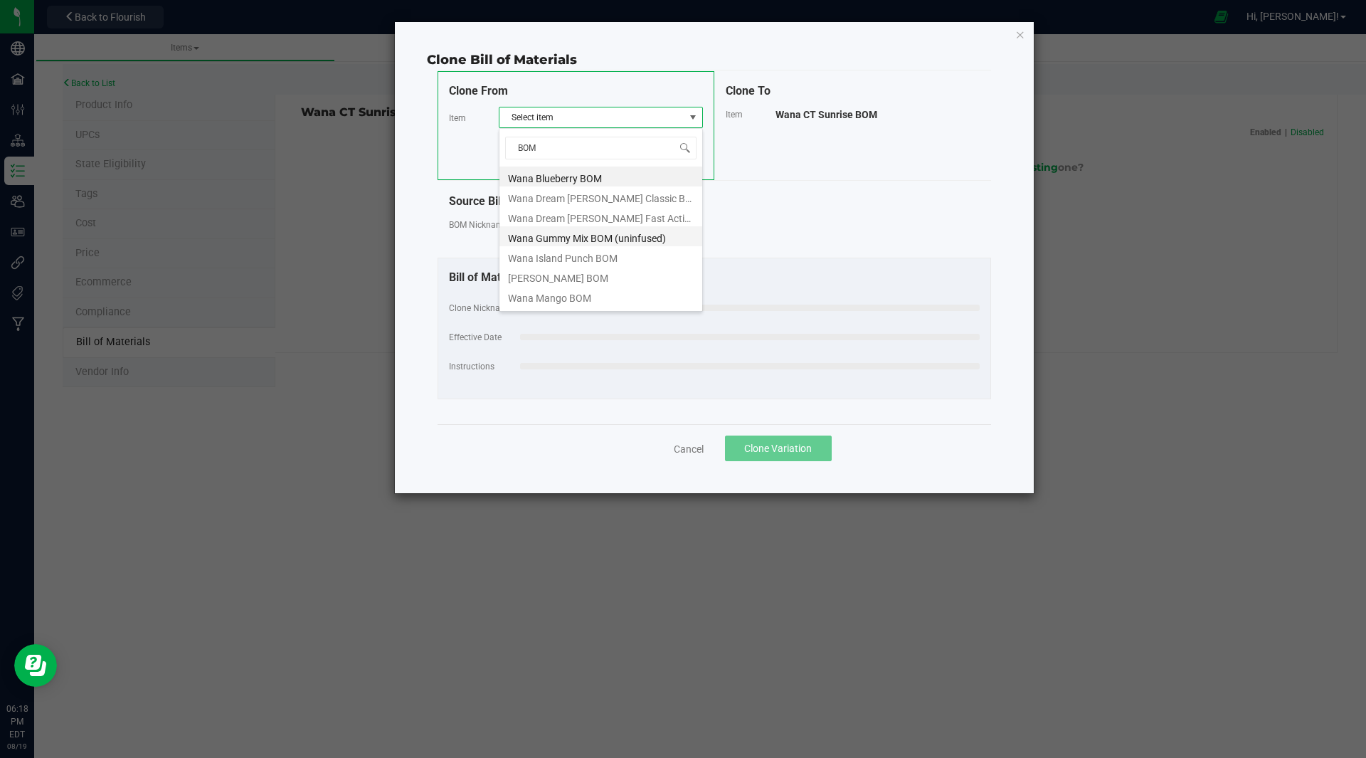
click at [594, 238] on li "Wana Gummy Mix BOM (uninfused)" at bounding box center [601, 236] width 203 height 20
select select "30"
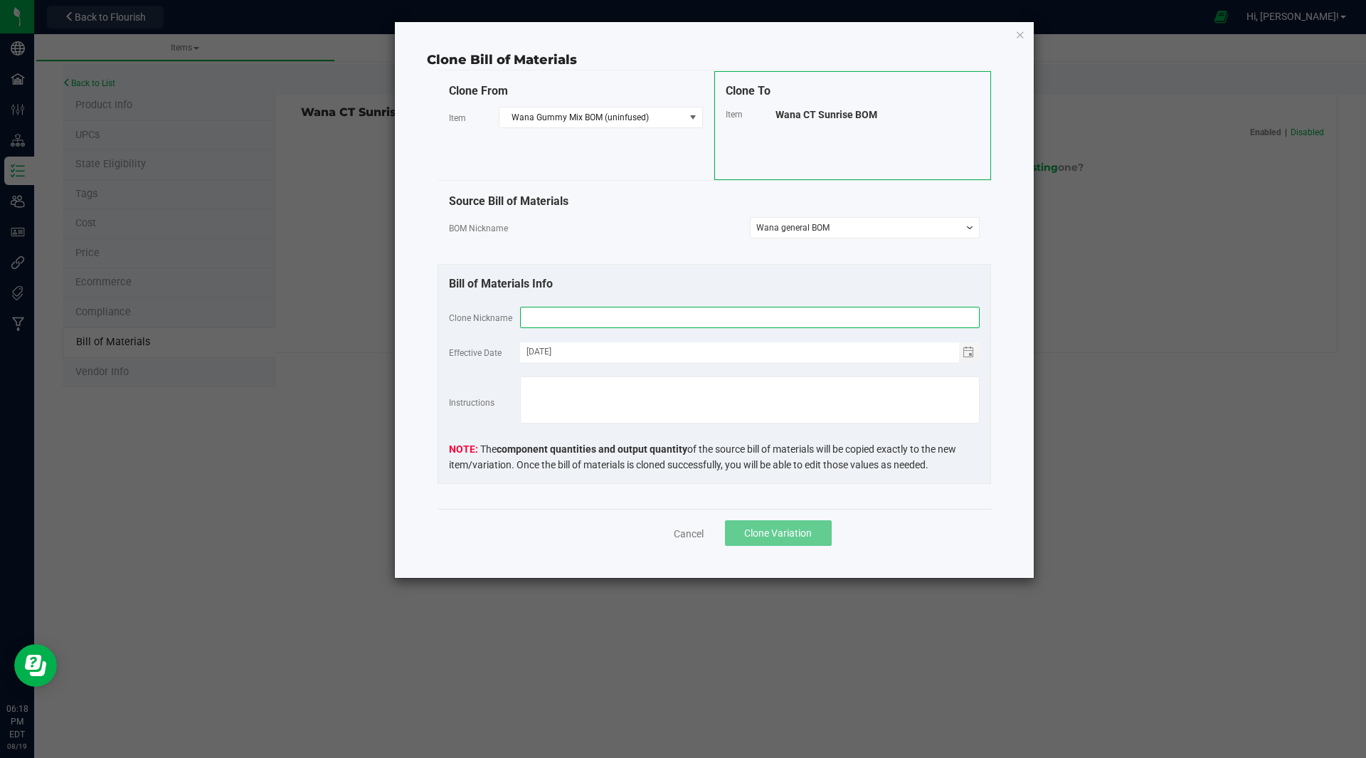
click at [561, 319] on input "text" at bounding box center [750, 317] width 460 height 21
paste input "Wana Peach Bellini BOM"
drag, startPoint x: 594, startPoint y: 310, endPoint x: 586, endPoint y: 312, distance: 8.7
click at [586, 312] on input "Wana Peach Bellini BOM" at bounding box center [750, 317] width 460 height 21
type input "Wana CT Sunrise BOM"
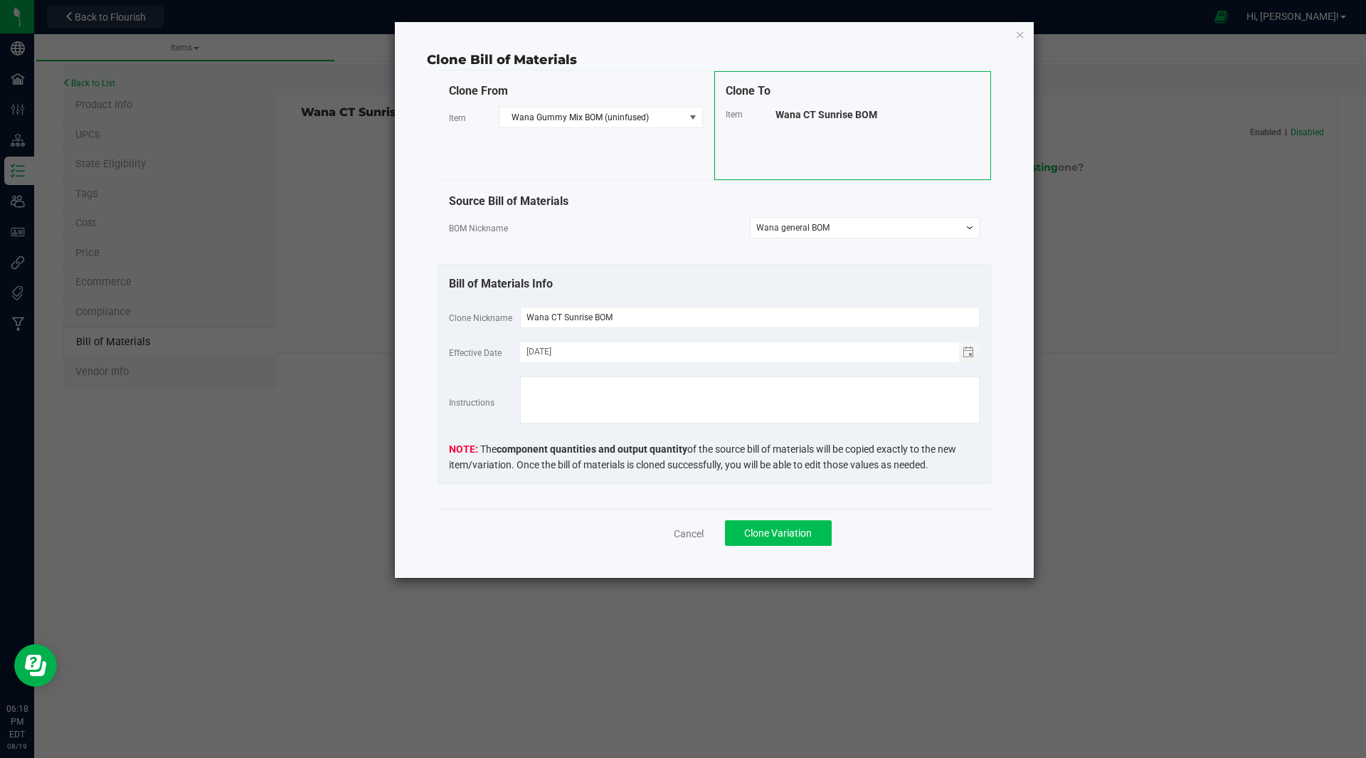
click at [786, 532] on span "Clone Variation" at bounding box center [778, 532] width 68 height 11
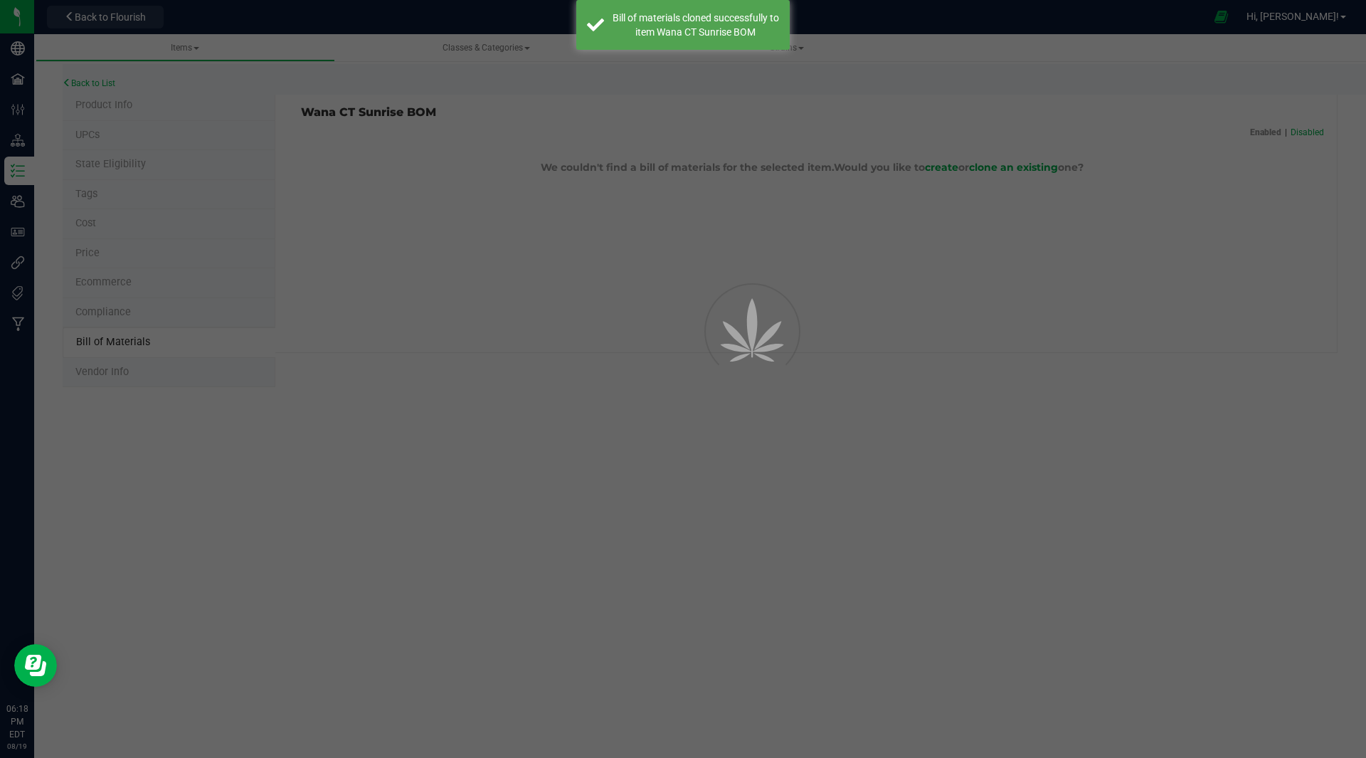
select select "49"
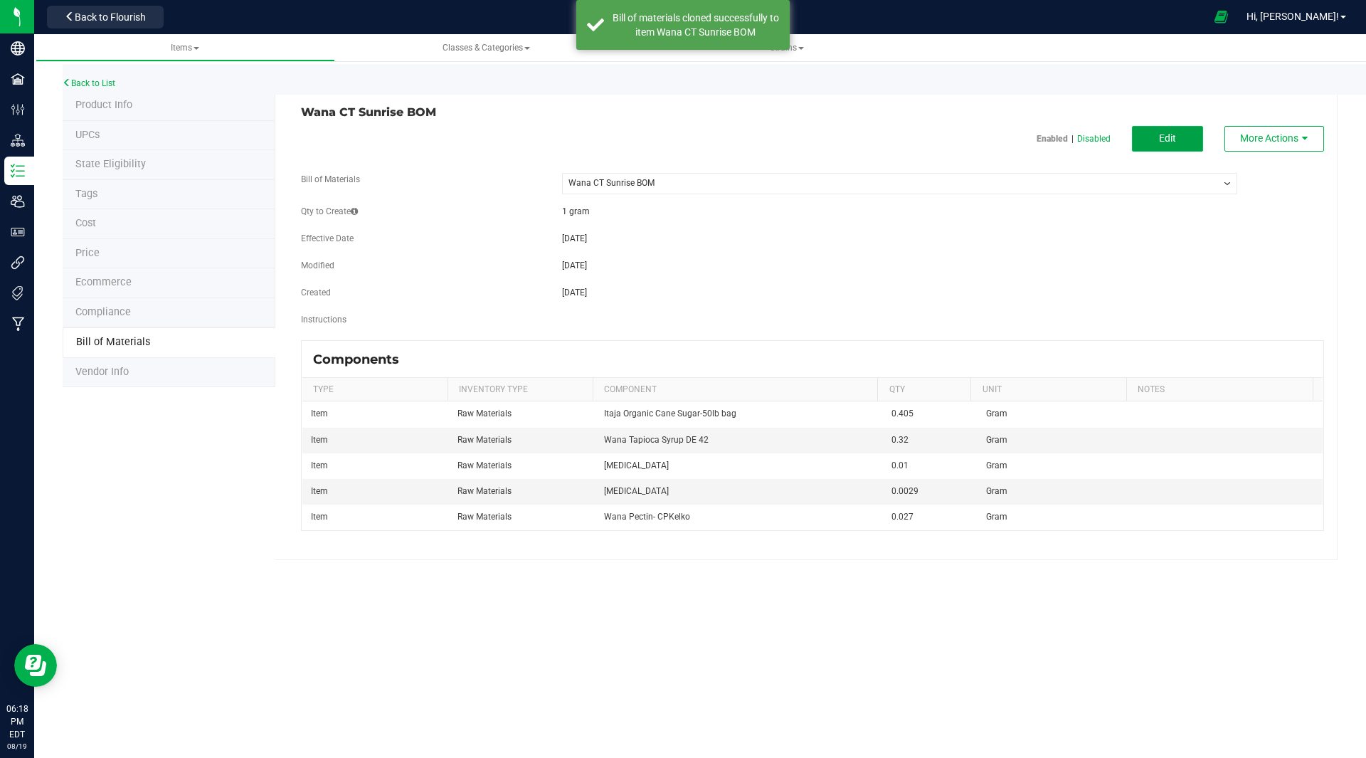
click at [1182, 147] on button "Edit" at bounding box center [1167, 139] width 71 height 26
select select "49"
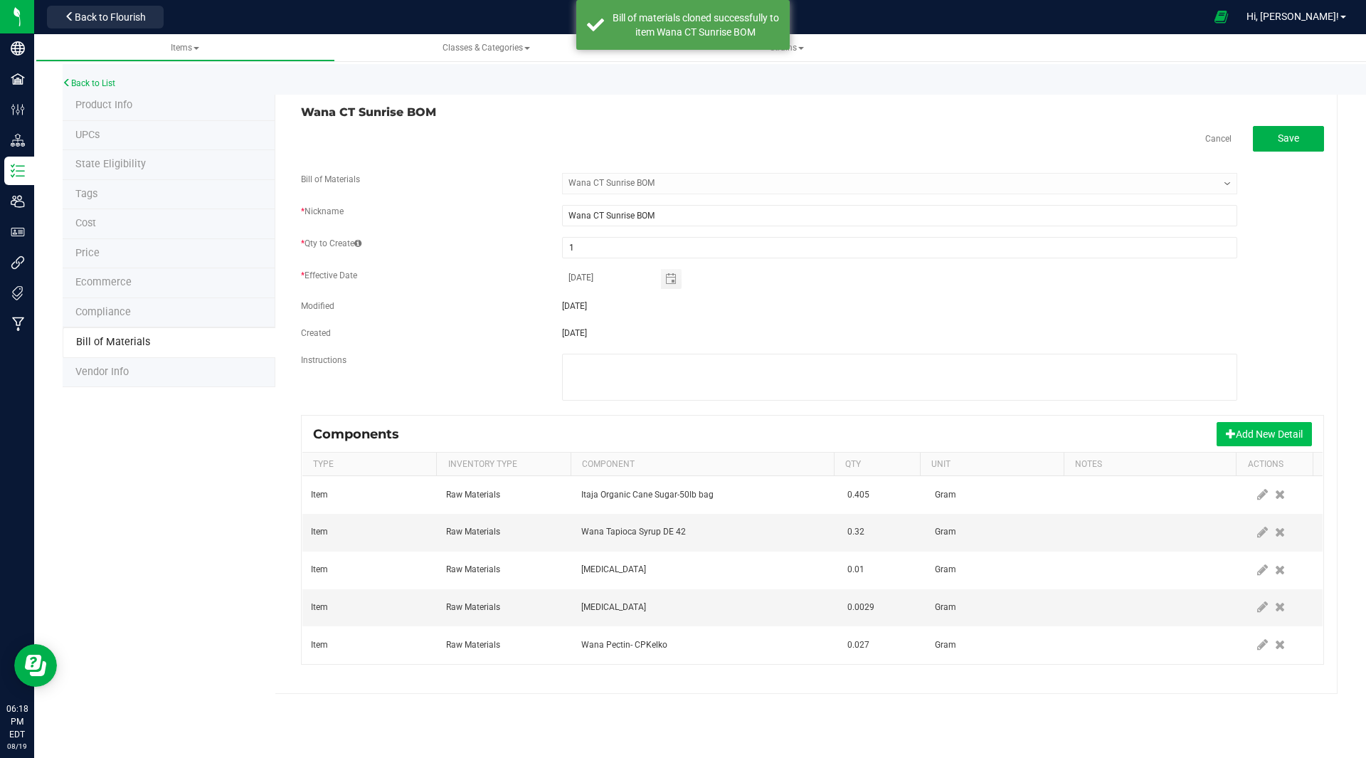
click at [1249, 431] on button "Add New Detail" at bounding box center [1264, 434] width 95 height 24
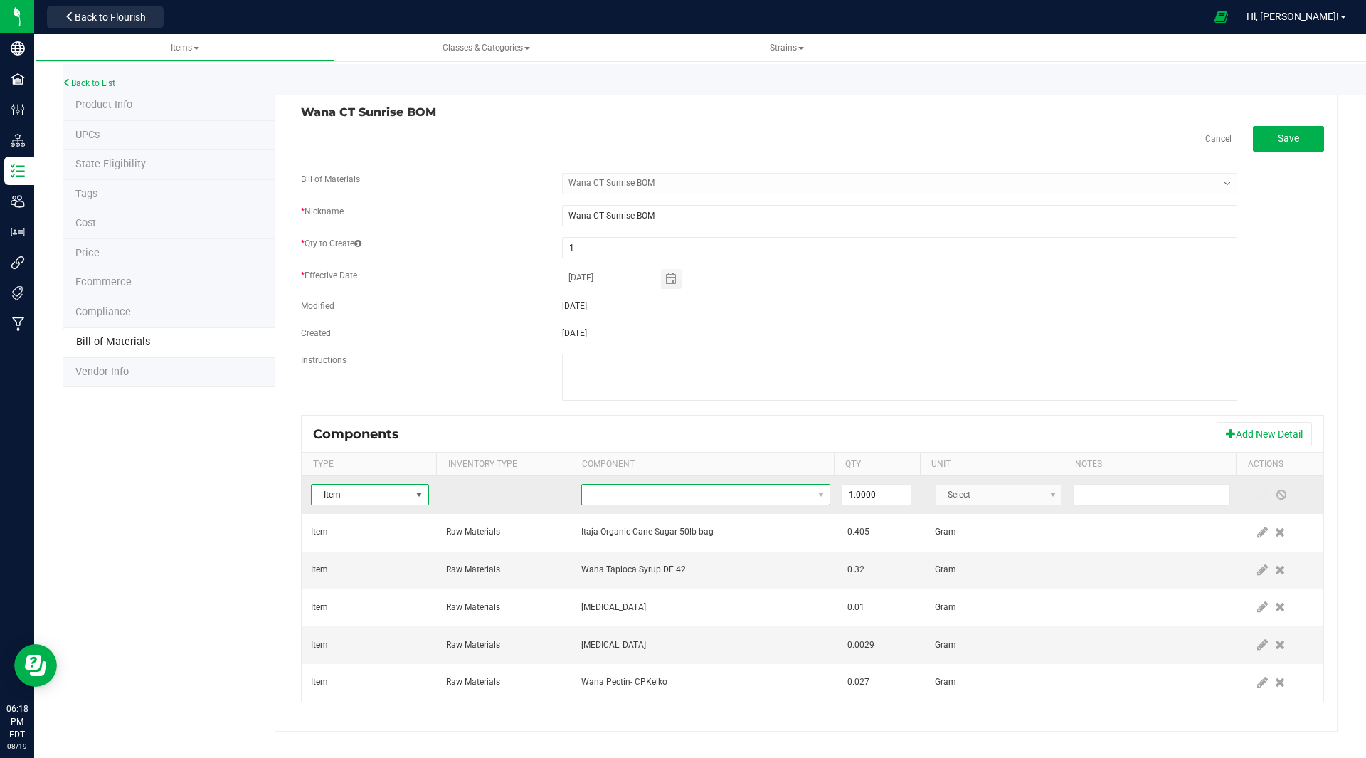
click at [702, 496] on span "NO DATA FOUND" at bounding box center [697, 495] width 230 height 20
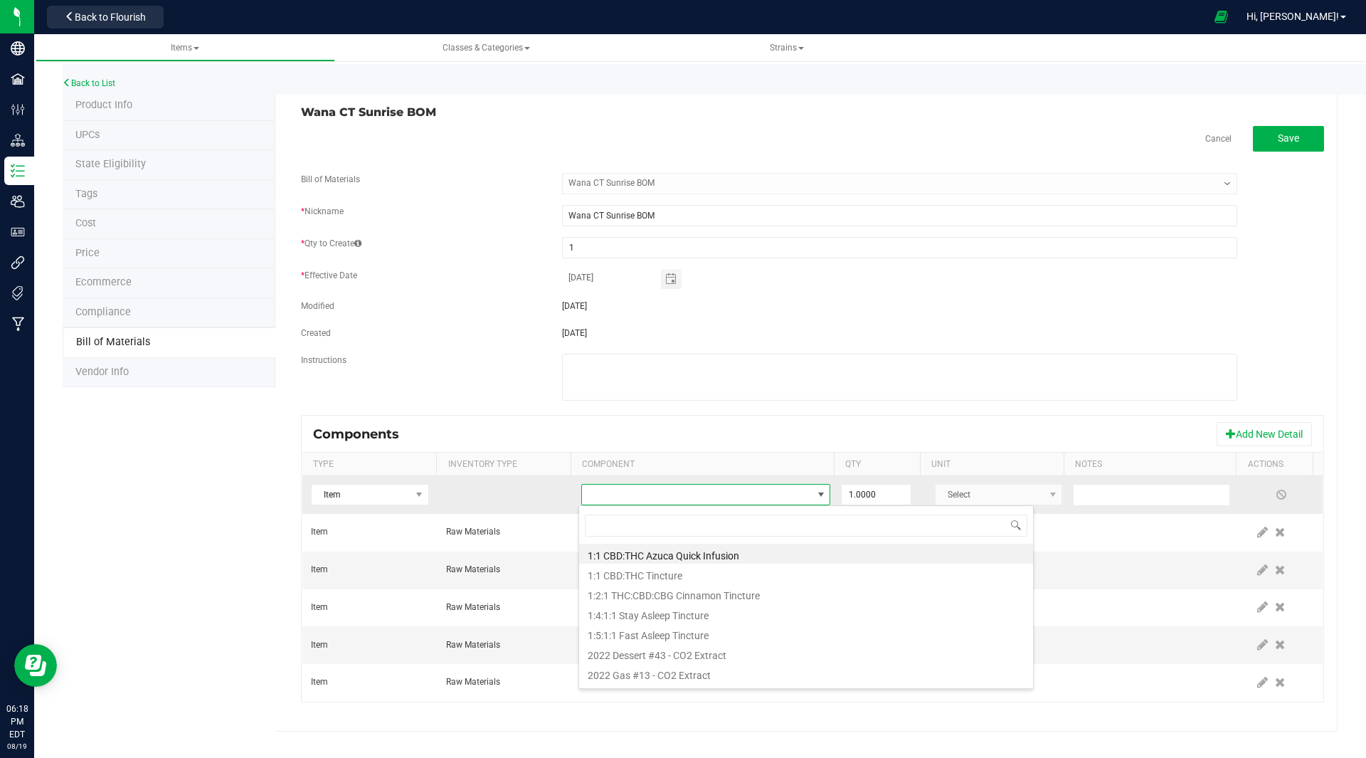
scroll to position [21, 243]
type input "sour mix"
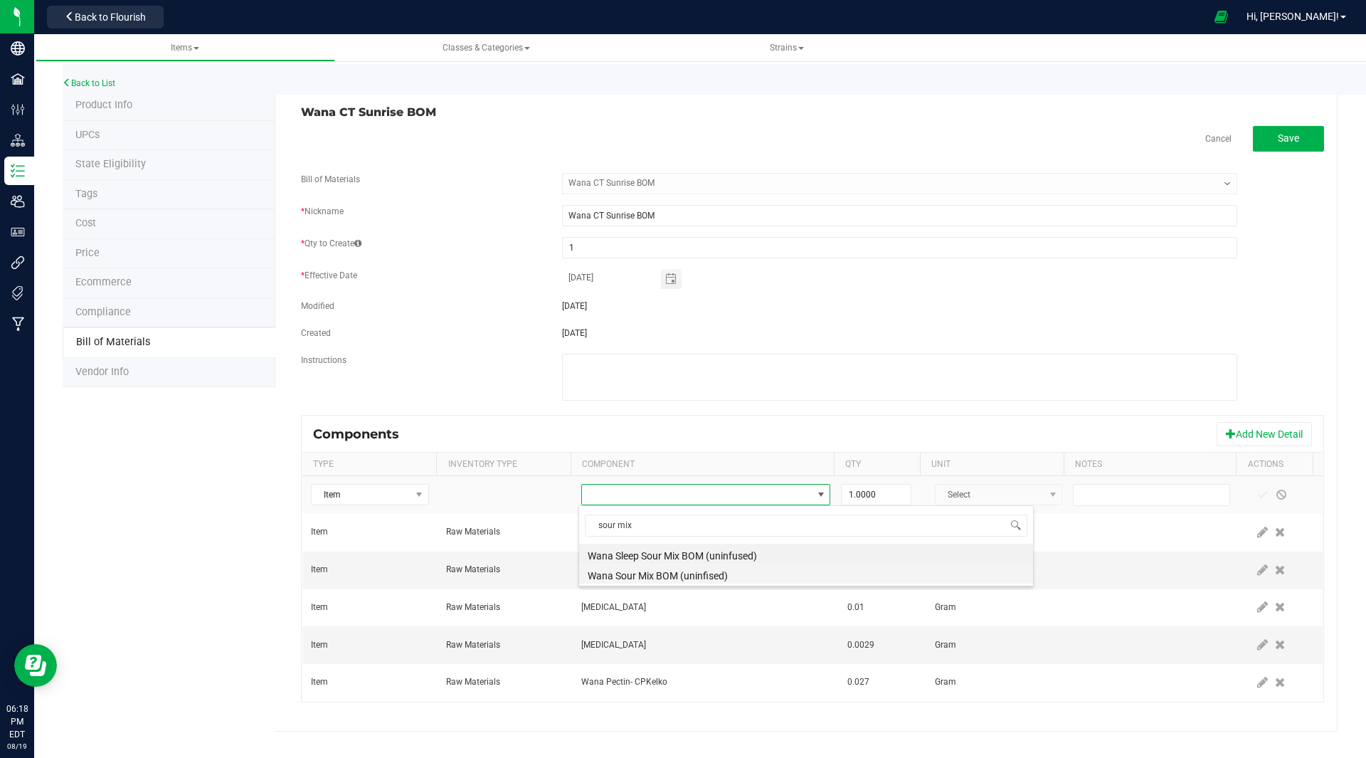
click at [676, 573] on li "Wana Sour Mix BOM (uninfised)" at bounding box center [806, 574] width 454 height 20
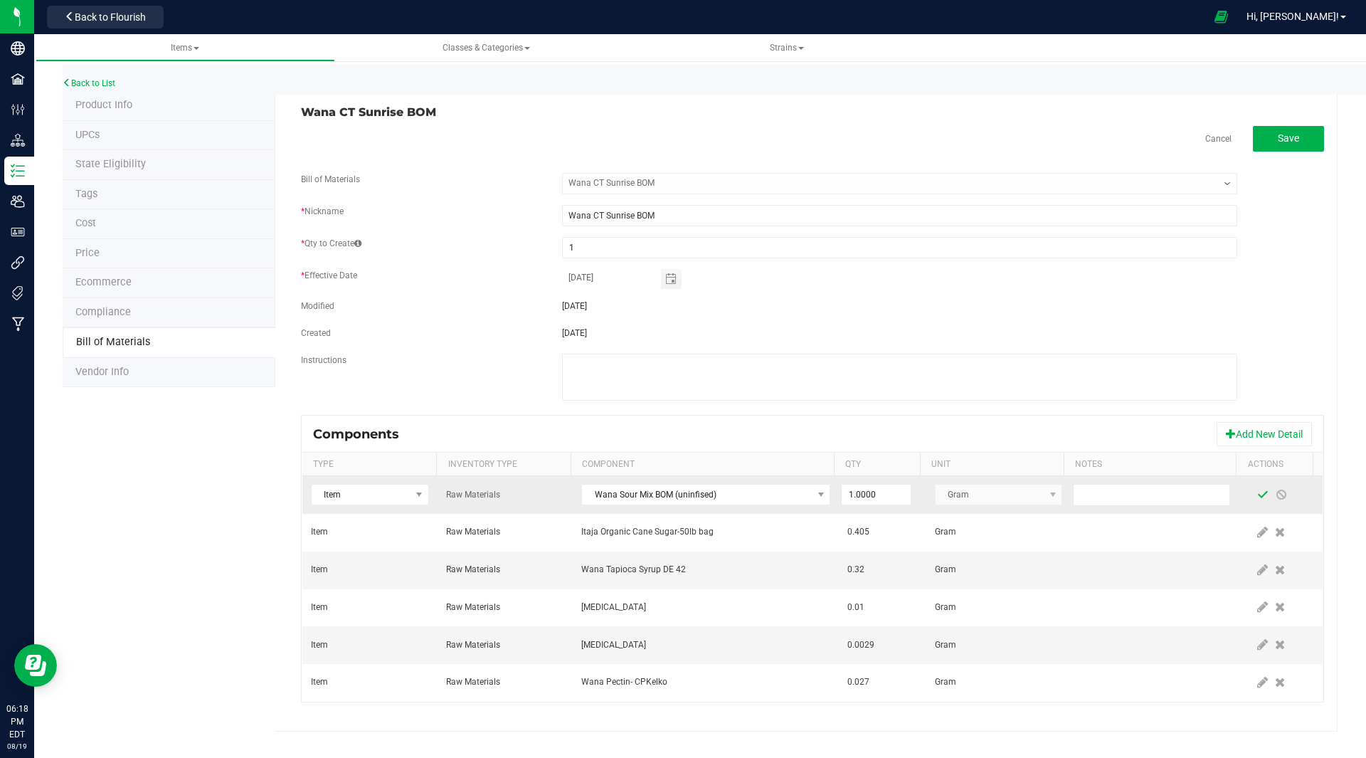
click at [1257, 492] on span at bounding box center [1262, 494] width 11 height 11
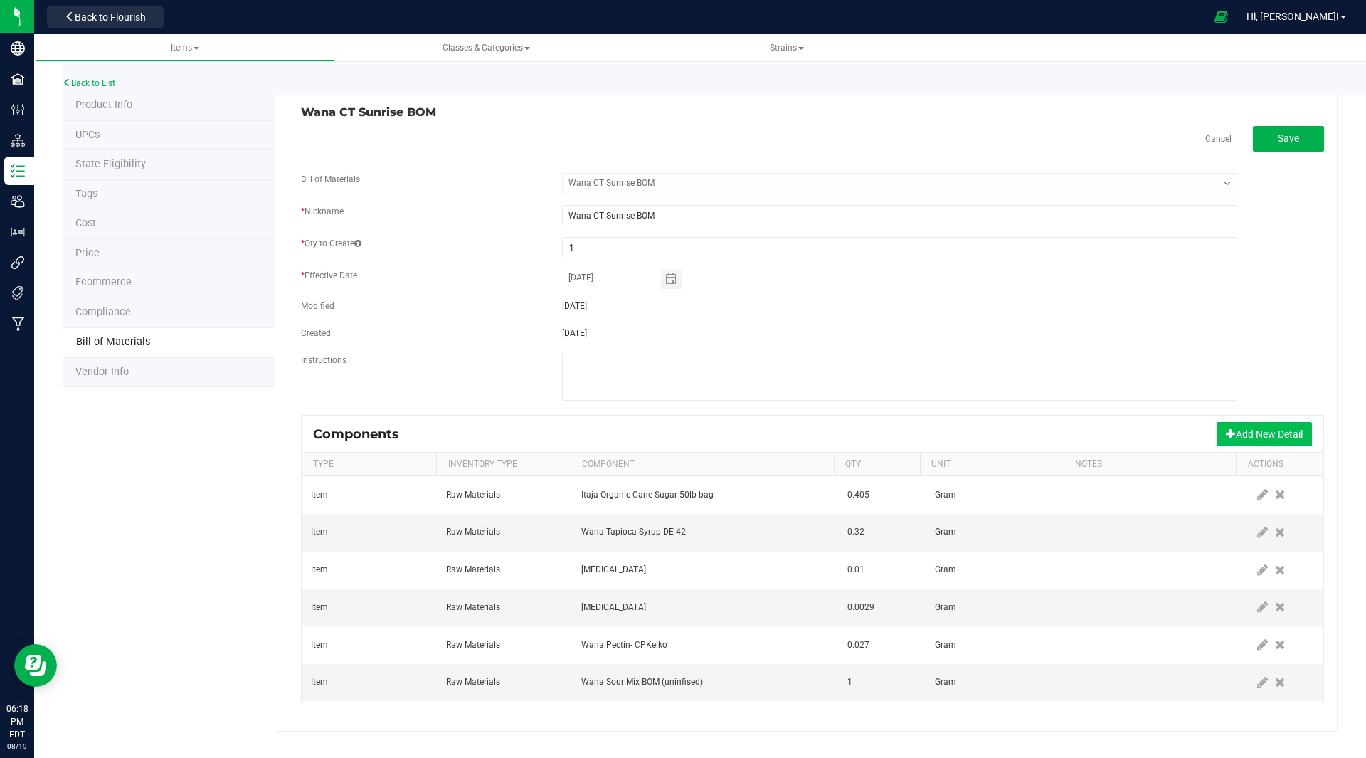
click at [1242, 426] on button "Add New Detail" at bounding box center [1264, 434] width 95 height 24
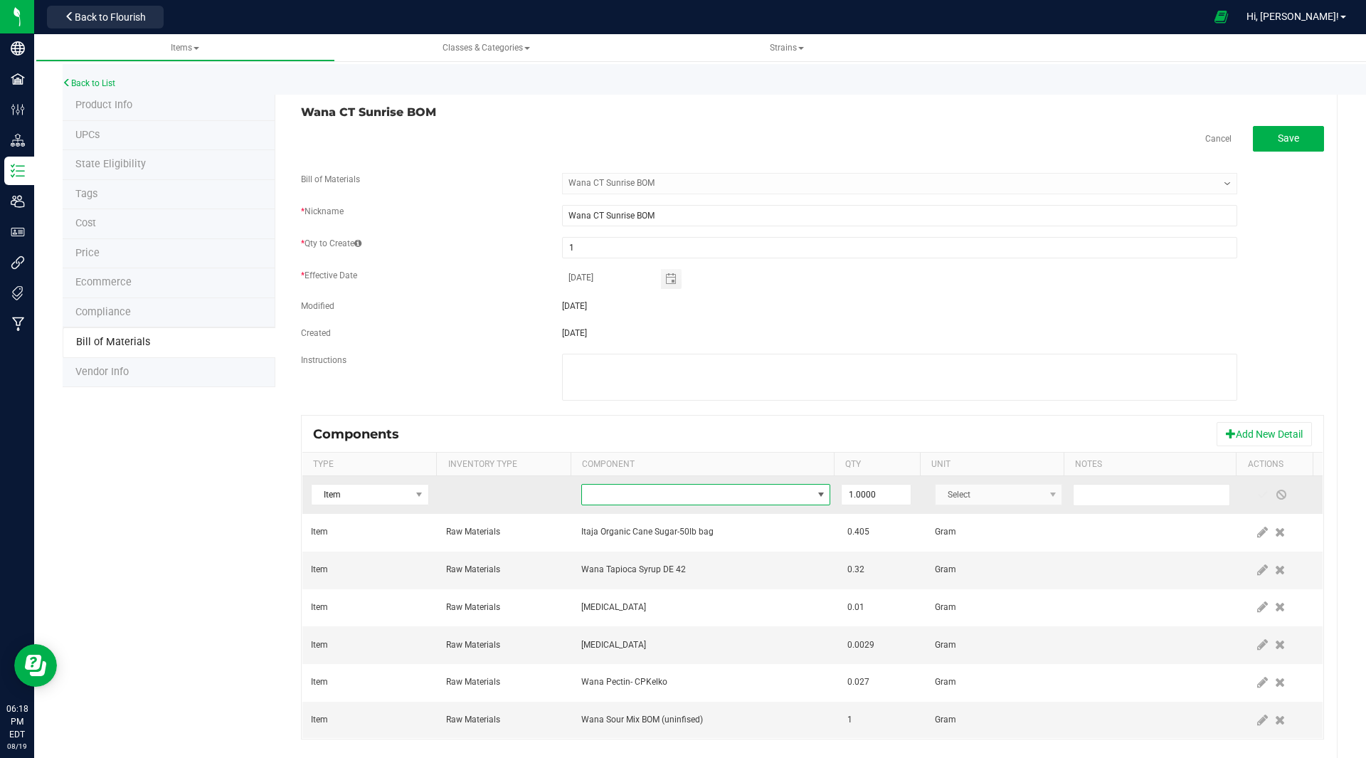
click at [611, 500] on span "NO DATA FOUND" at bounding box center [697, 495] width 230 height 20
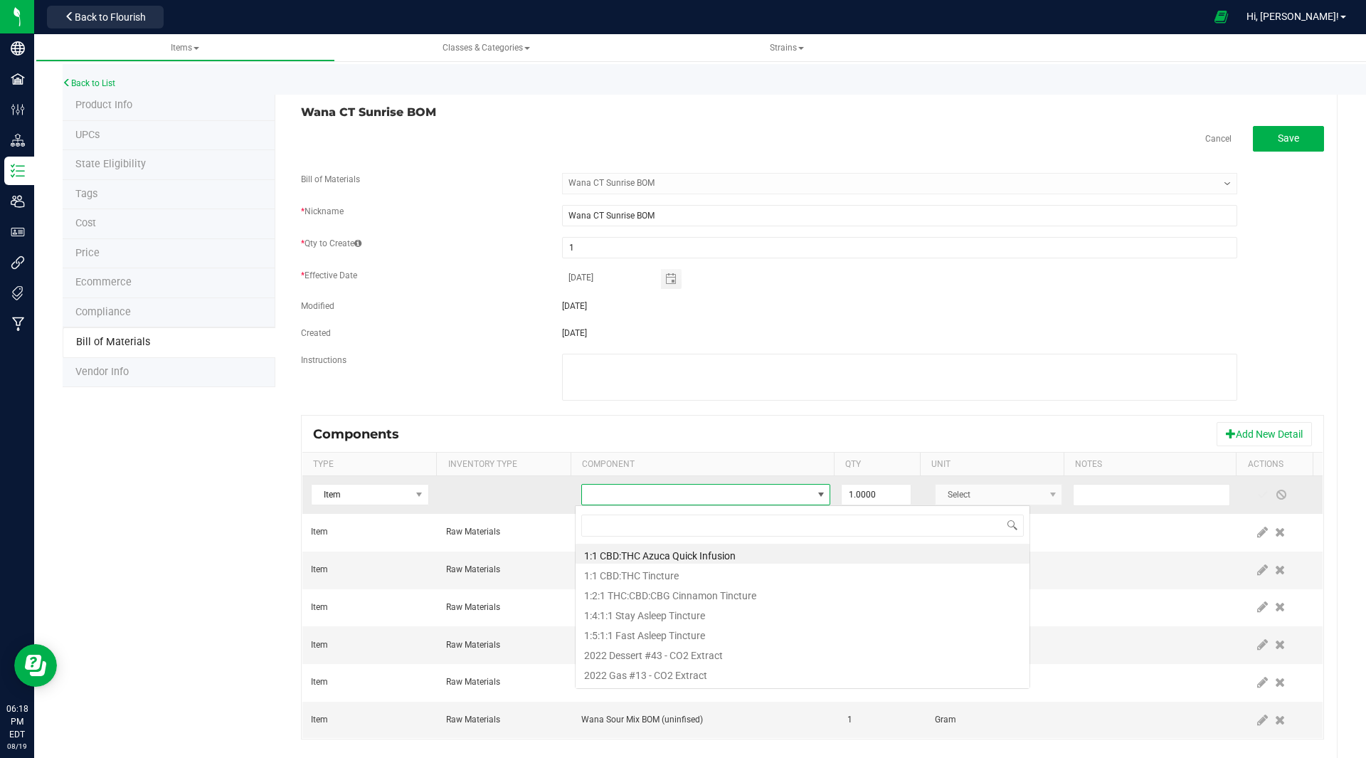
scroll to position [21, 242]
type input "ripe"
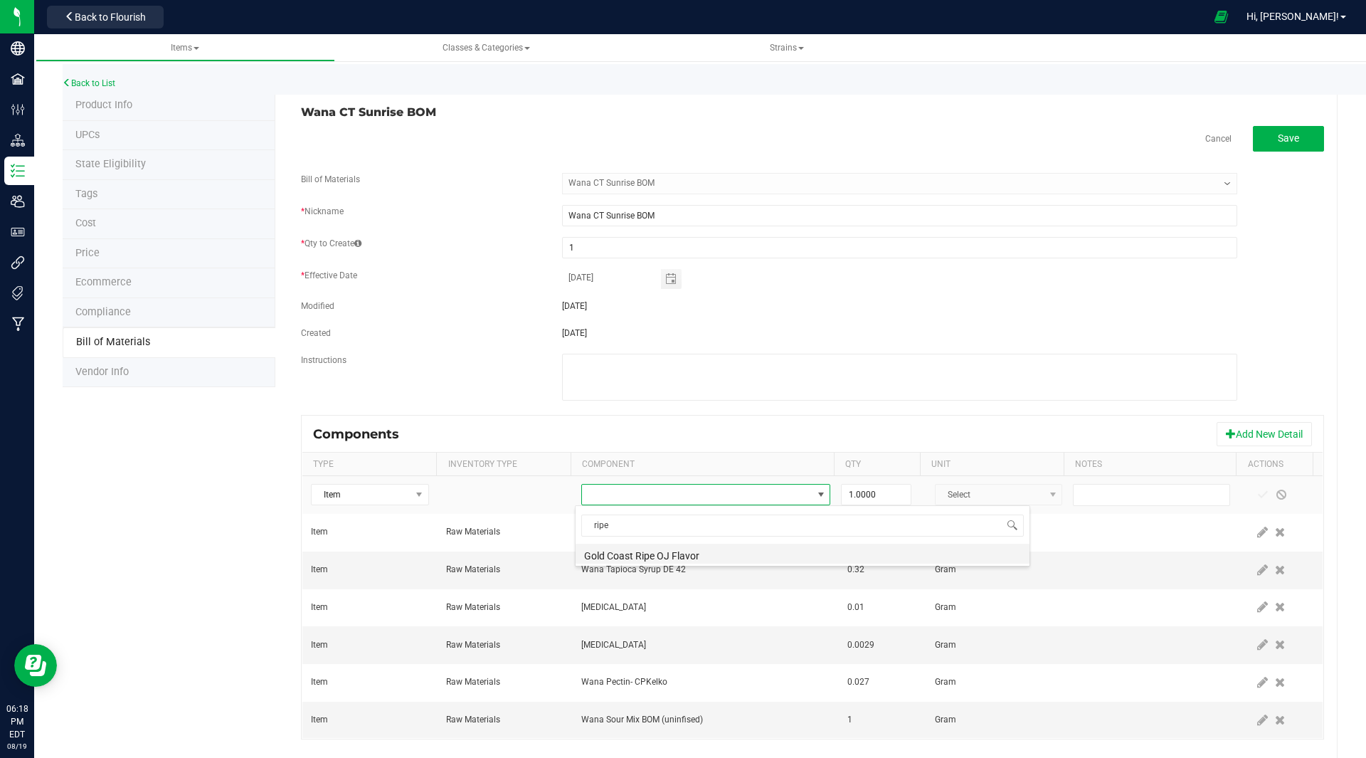
click at [653, 554] on li "Gold Coast Ripe OJ Flavor" at bounding box center [803, 554] width 454 height 20
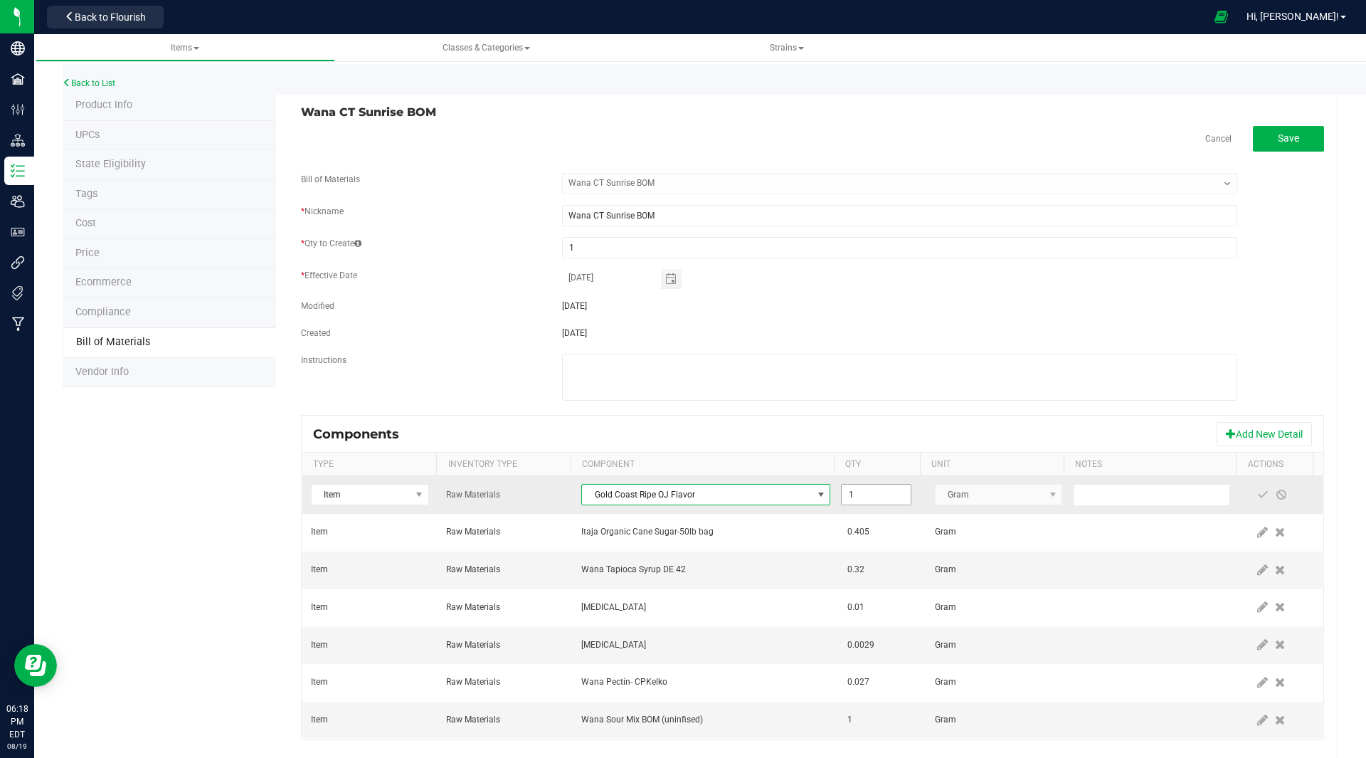
click at [864, 494] on input "1" at bounding box center [876, 495] width 68 height 20
click at [864, 494] on input "0.01" at bounding box center [876, 495] width 68 height 20
type input "0.0100"
click at [1257, 491] on span at bounding box center [1262, 494] width 11 height 11
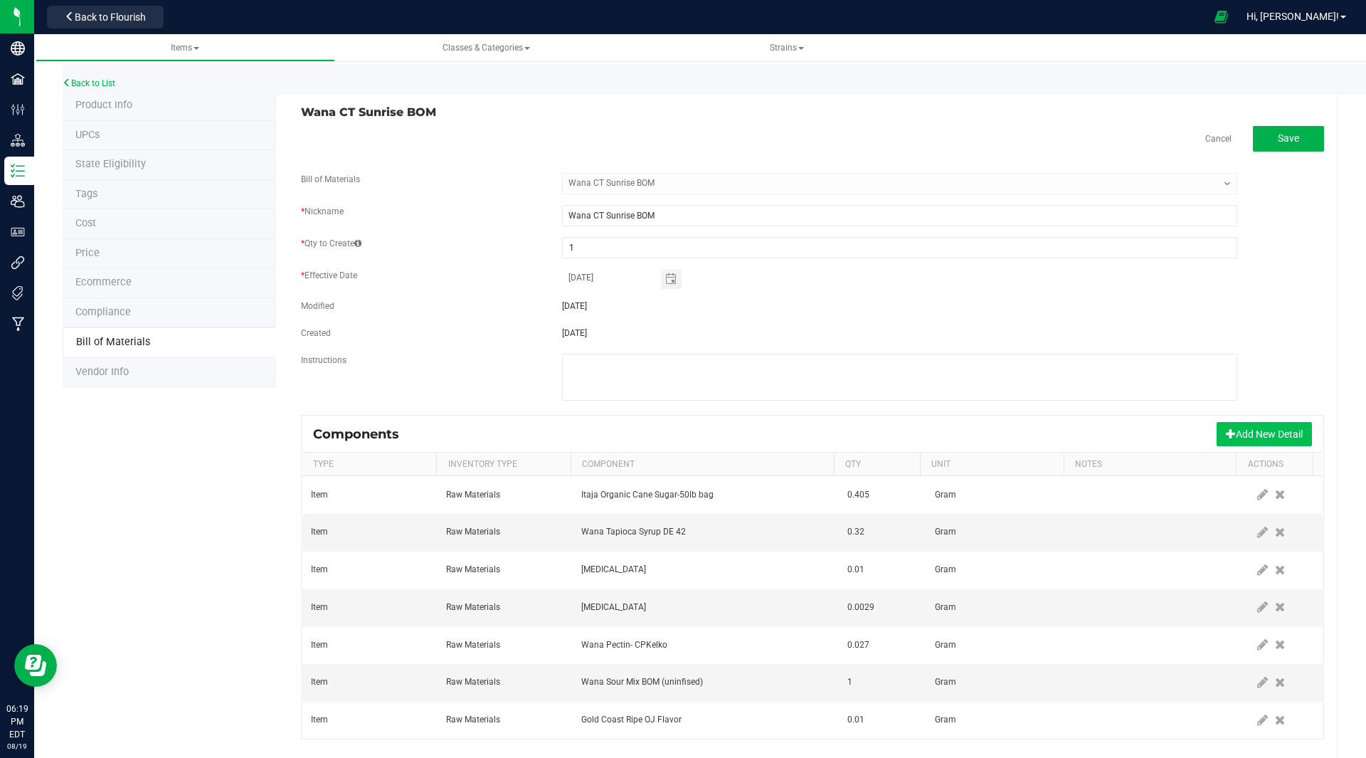
click at [1267, 430] on button "Add New Detail" at bounding box center [1264, 434] width 95 height 24
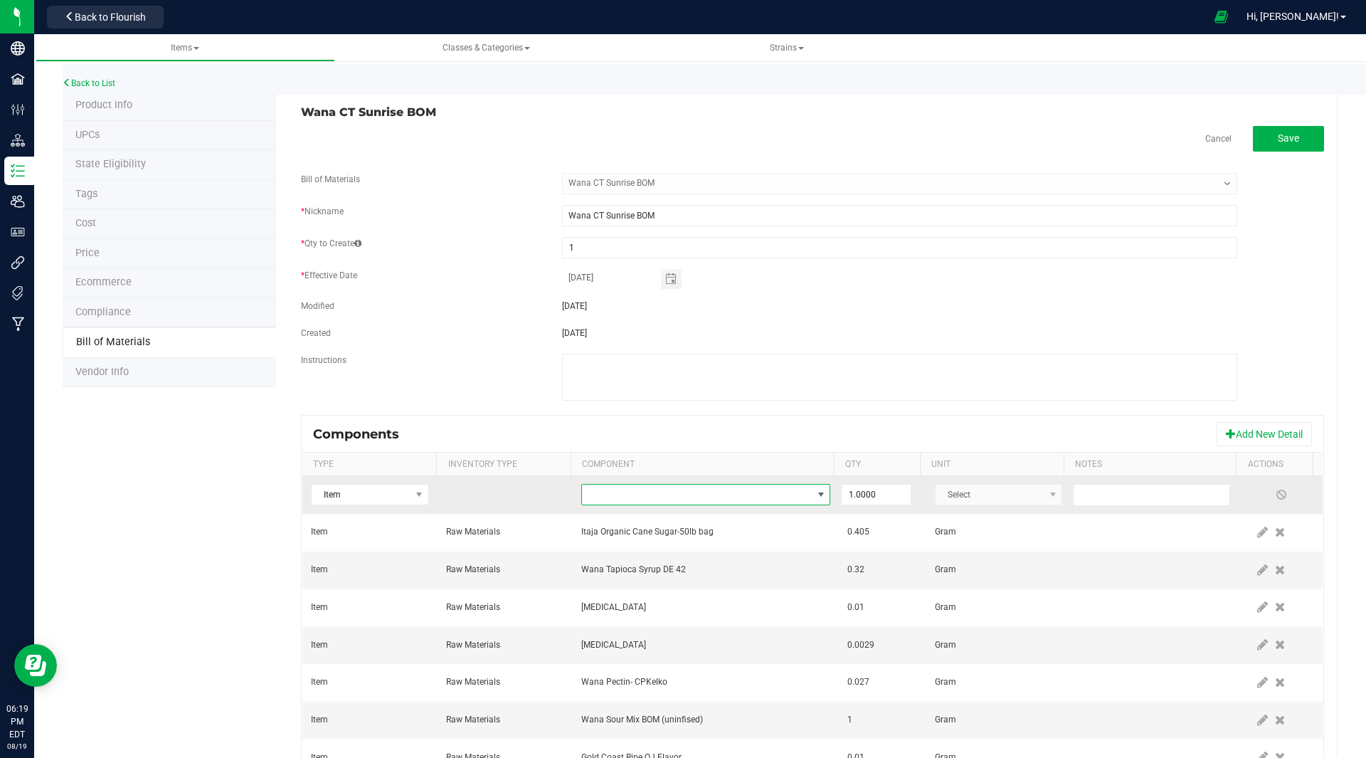
click at [699, 495] on span "NO DATA FOUND" at bounding box center [697, 495] width 230 height 20
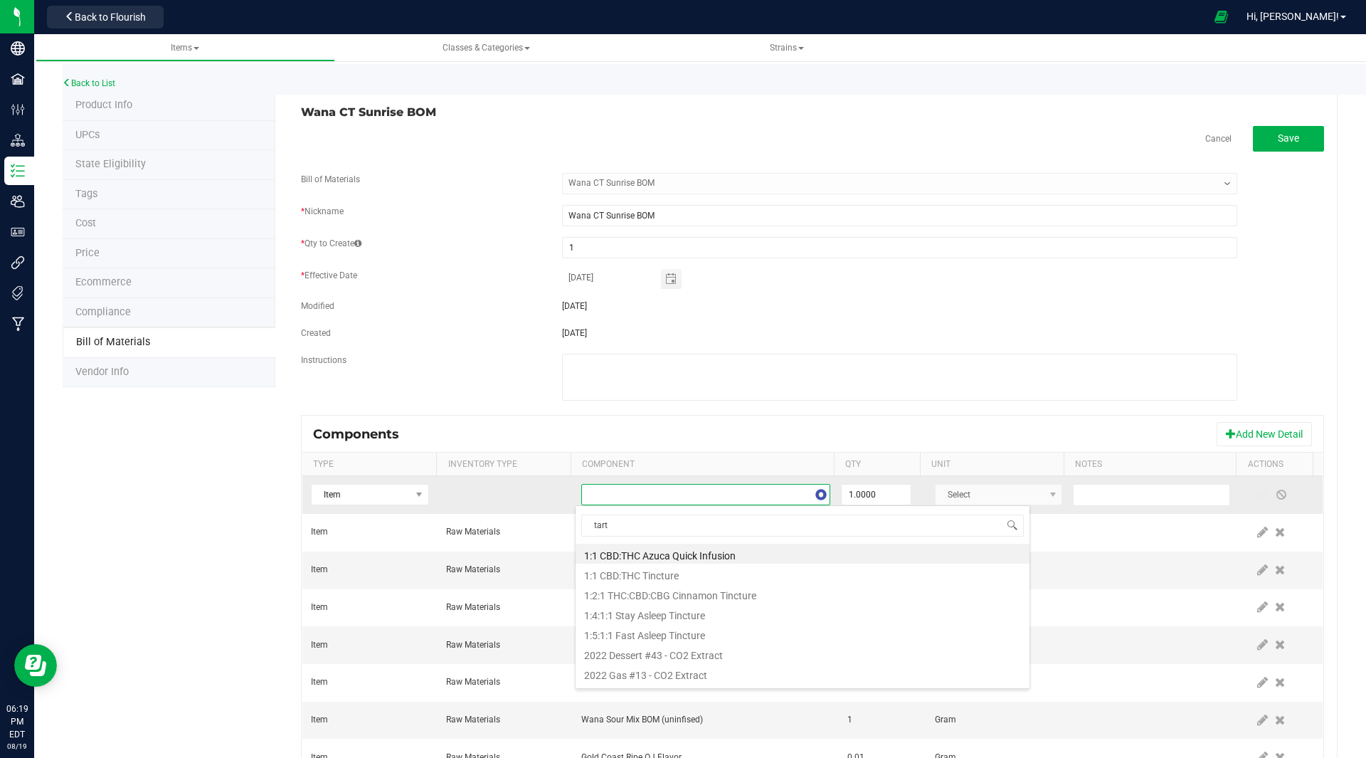
type input "tart"
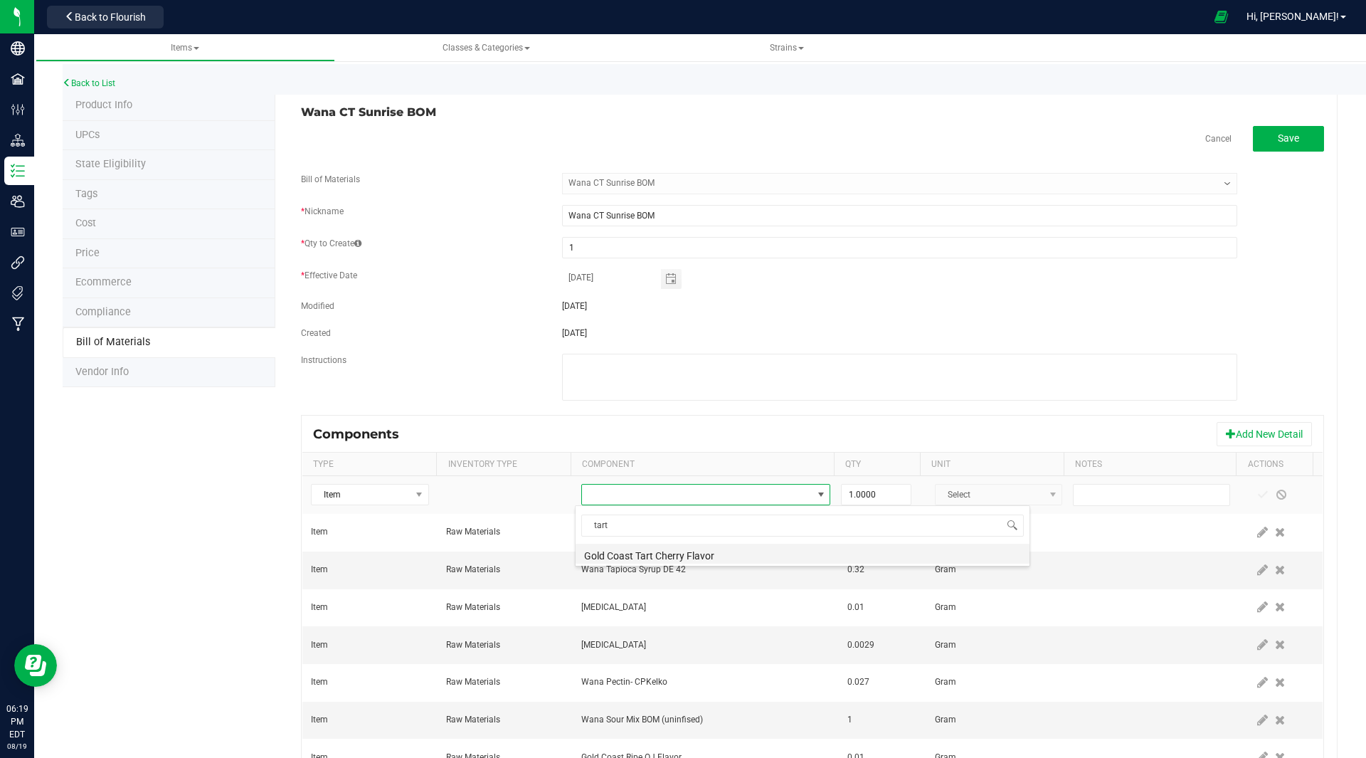
click at [682, 551] on li "Gold Coast Tart Cherry Flavor" at bounding box center [803, 554] width 454 height 20
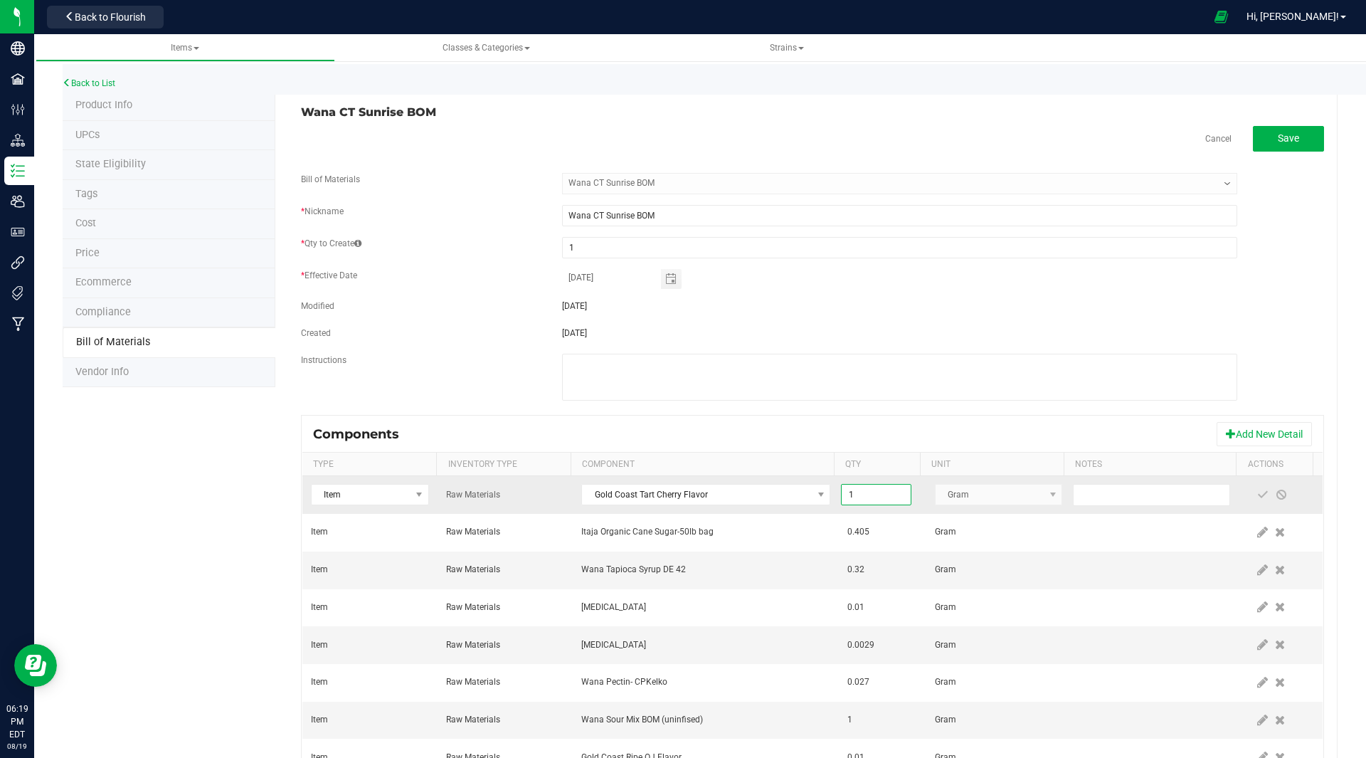
click at [870, 496] on input "1" at bounding box center [876, 495] width 68 height 20
type input "0.0030"
click at [1257, 495] on span at bounding box center [1262, 494] width 11 height 11
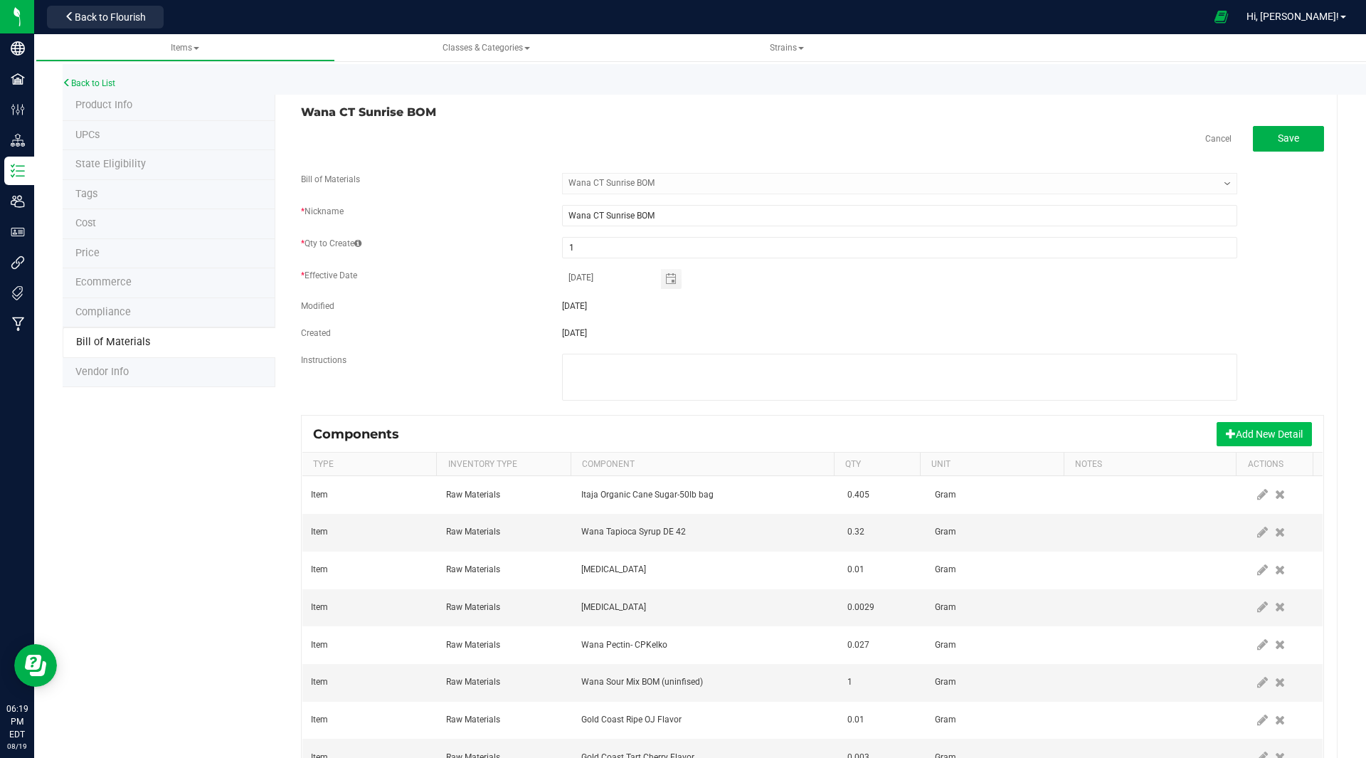
click at [1252, 428] on button "Add New Detail" at bounding box center [1264, 434] width 95 height 24
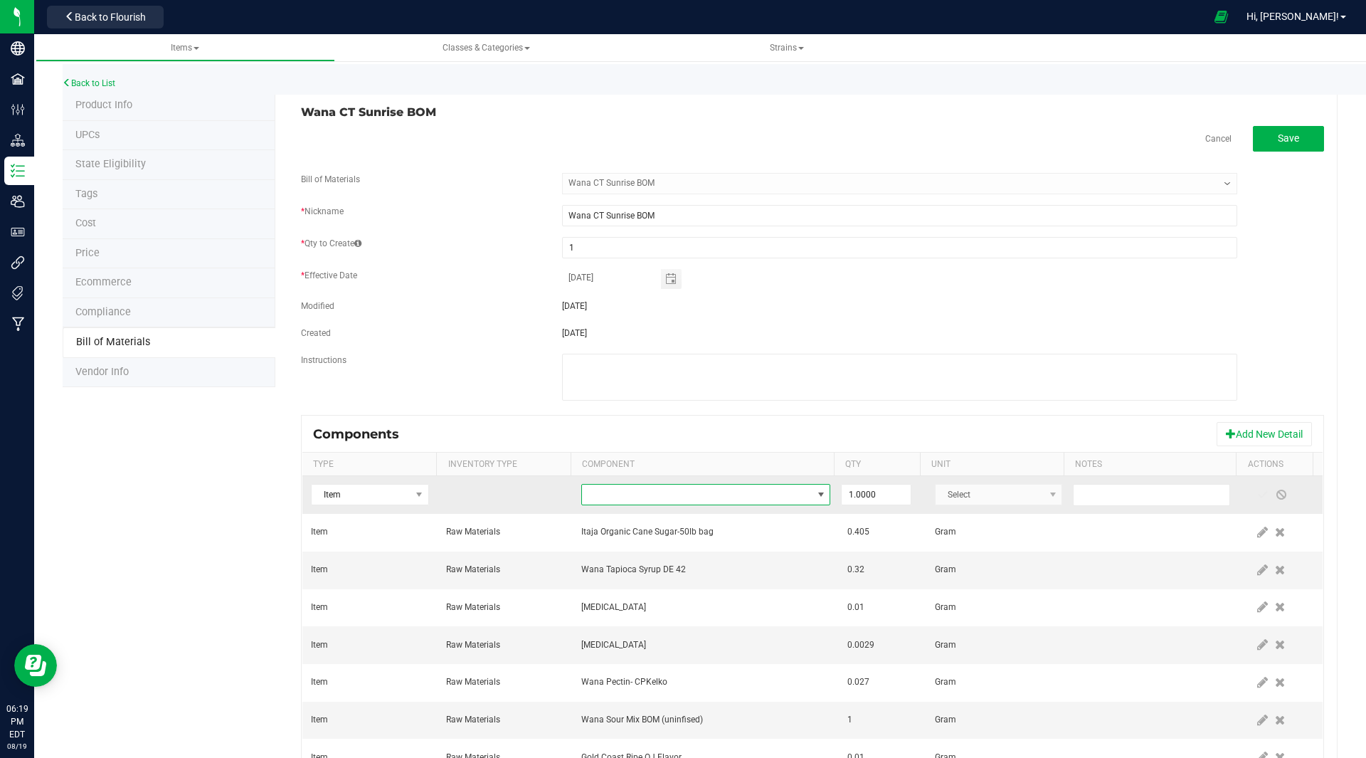
click at [588, 501] on span "NO DATA FOUND" at bounding box center [697, 495] width 230 height 20
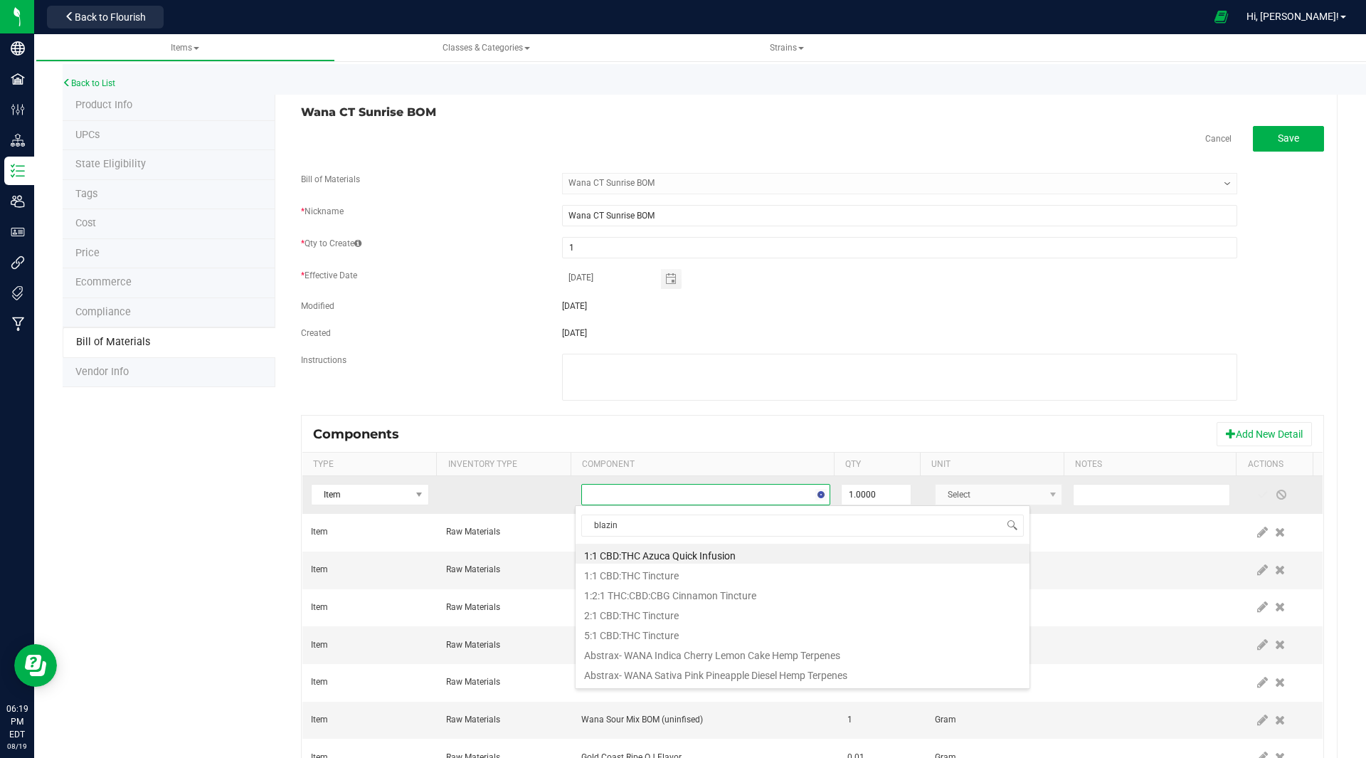
type input "blazing"
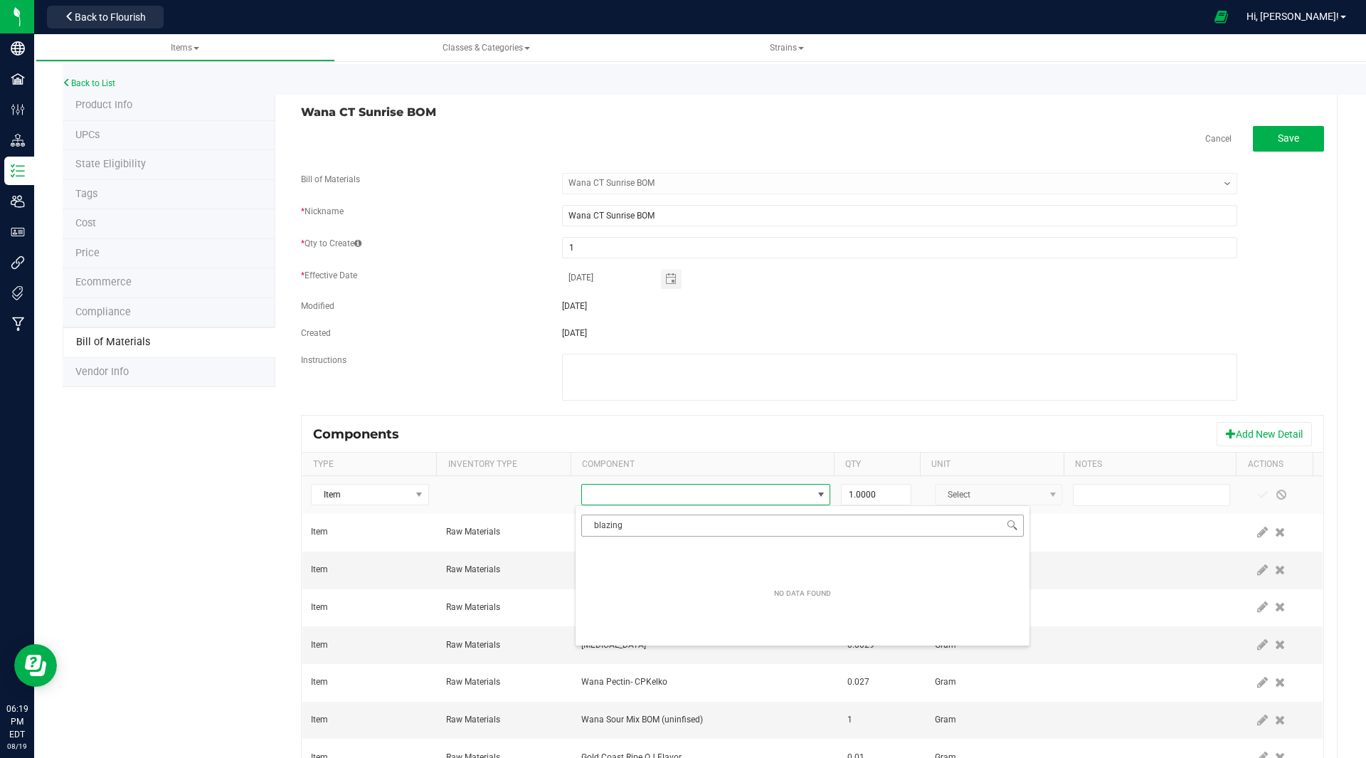
click at [660, 529] on input "blazing" at bounding box center [802, 525] width 443 height 22
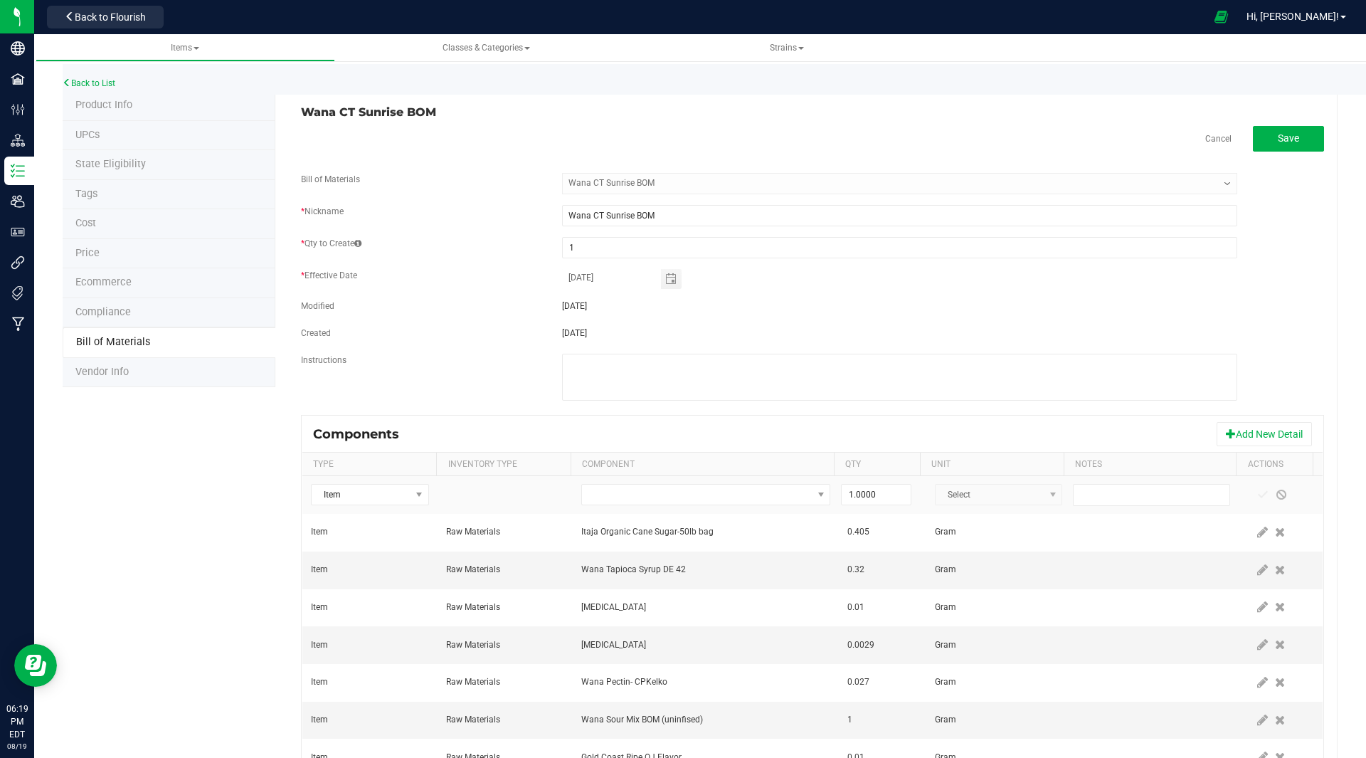
click at [959, 425] on div "Components Add New Detail" at bounding box center [812, 434] width 1020 height 36
click at [695, 483] on td at bounding box center [706, 495] width 266 height 38
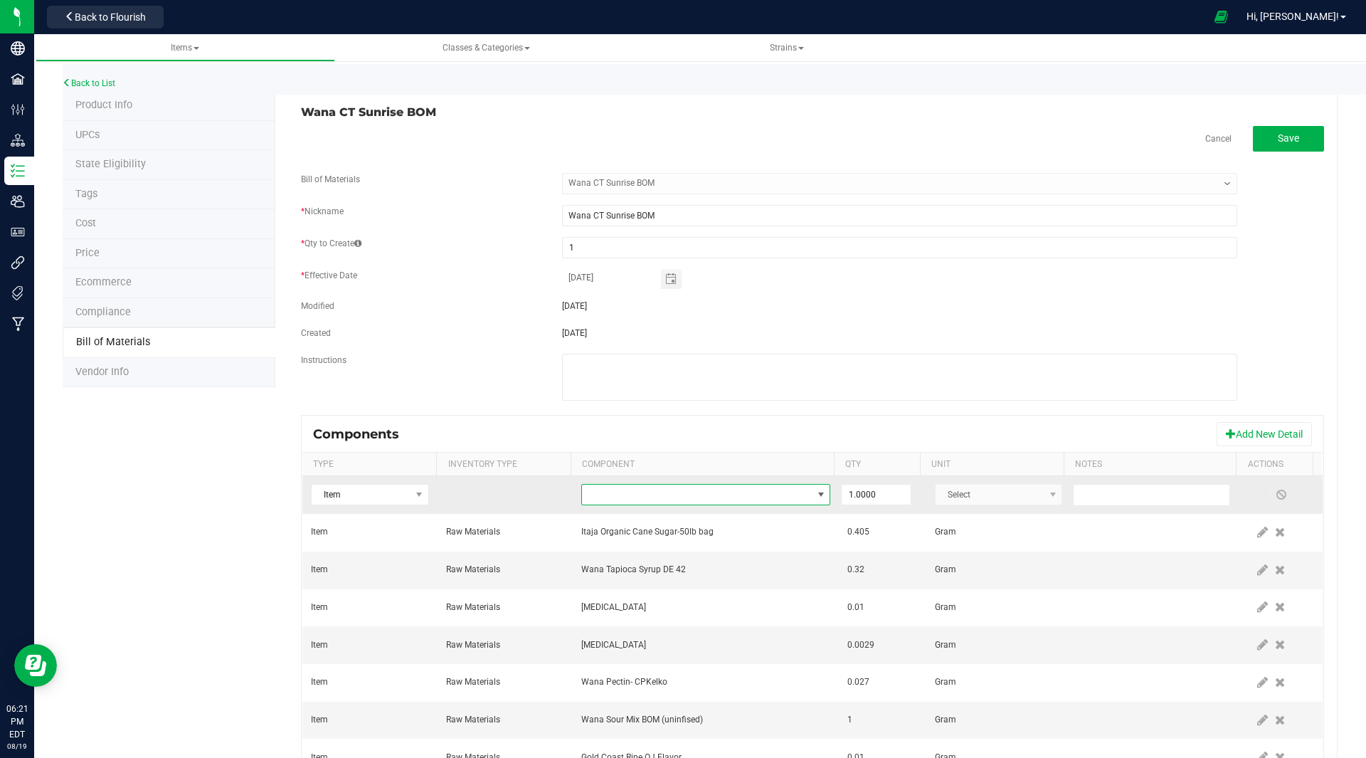
click at [677, 495] on span "NO DATA FOUND" at bounding box center [697, 495] width 230 height 20
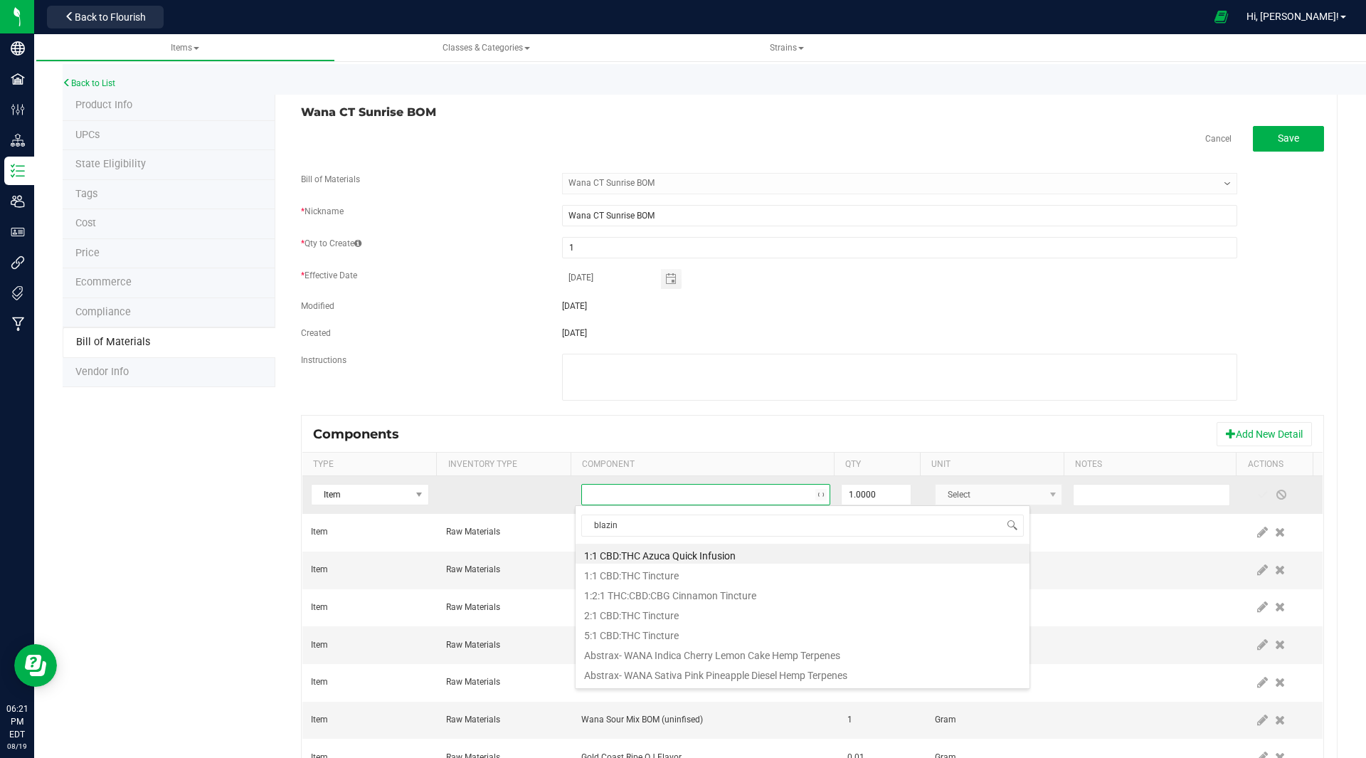
type input "blazing"
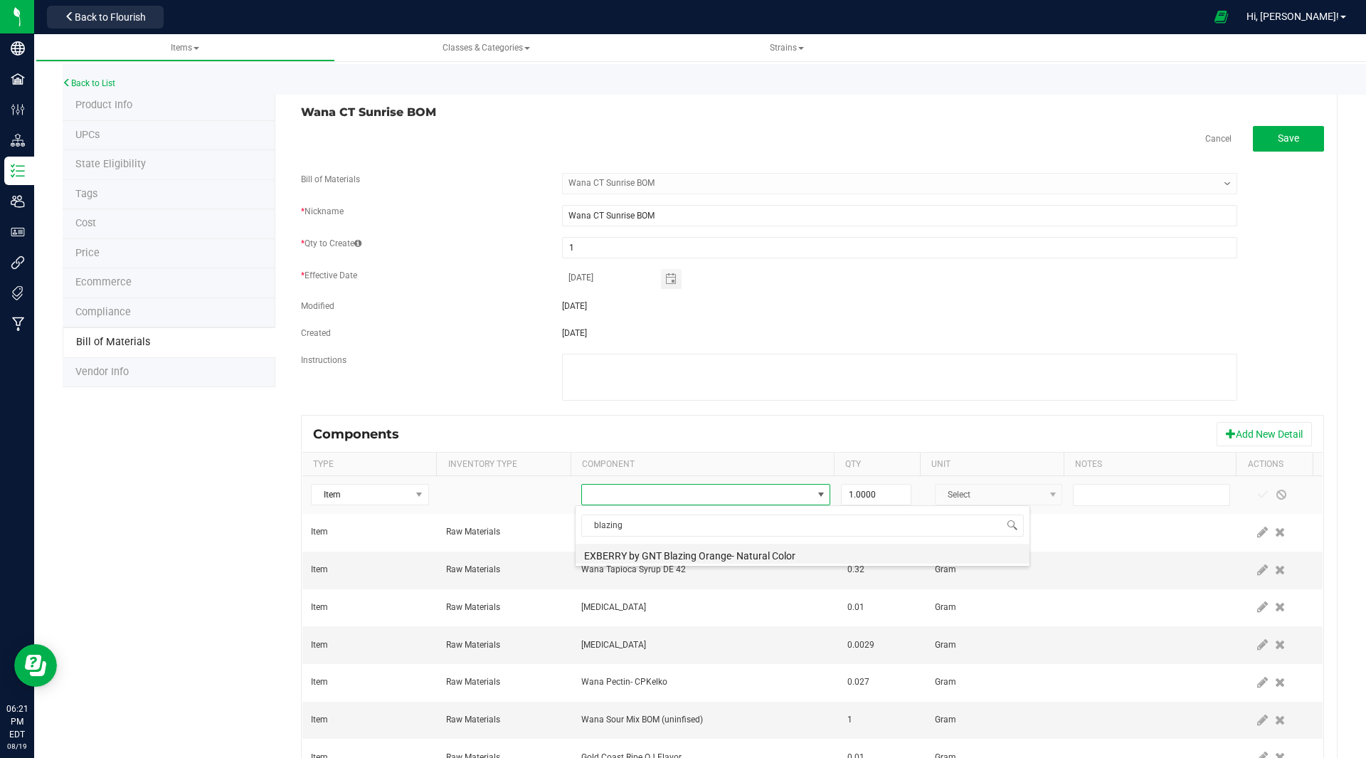
click at [666, 551] on li "EXBERRY by GNT Blazing Orange- Natural Color" at bounding box center [803, 554] width 454 height 20
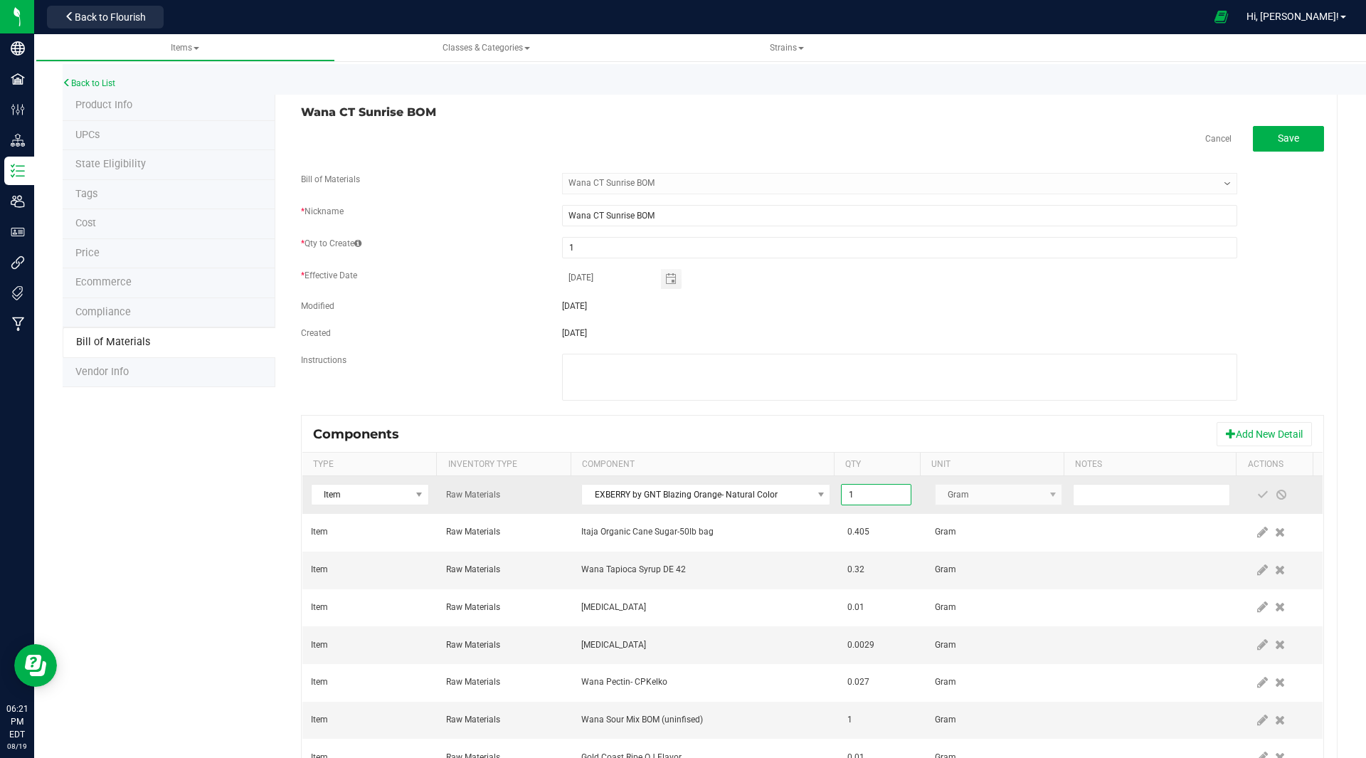
click at [868, 492] on input "1" at bounding box center [876, 495] width 68 height 20
type input "0.0030"
click at [1257, 496] on span at bounding box center [1262, 494] width 11 height 11
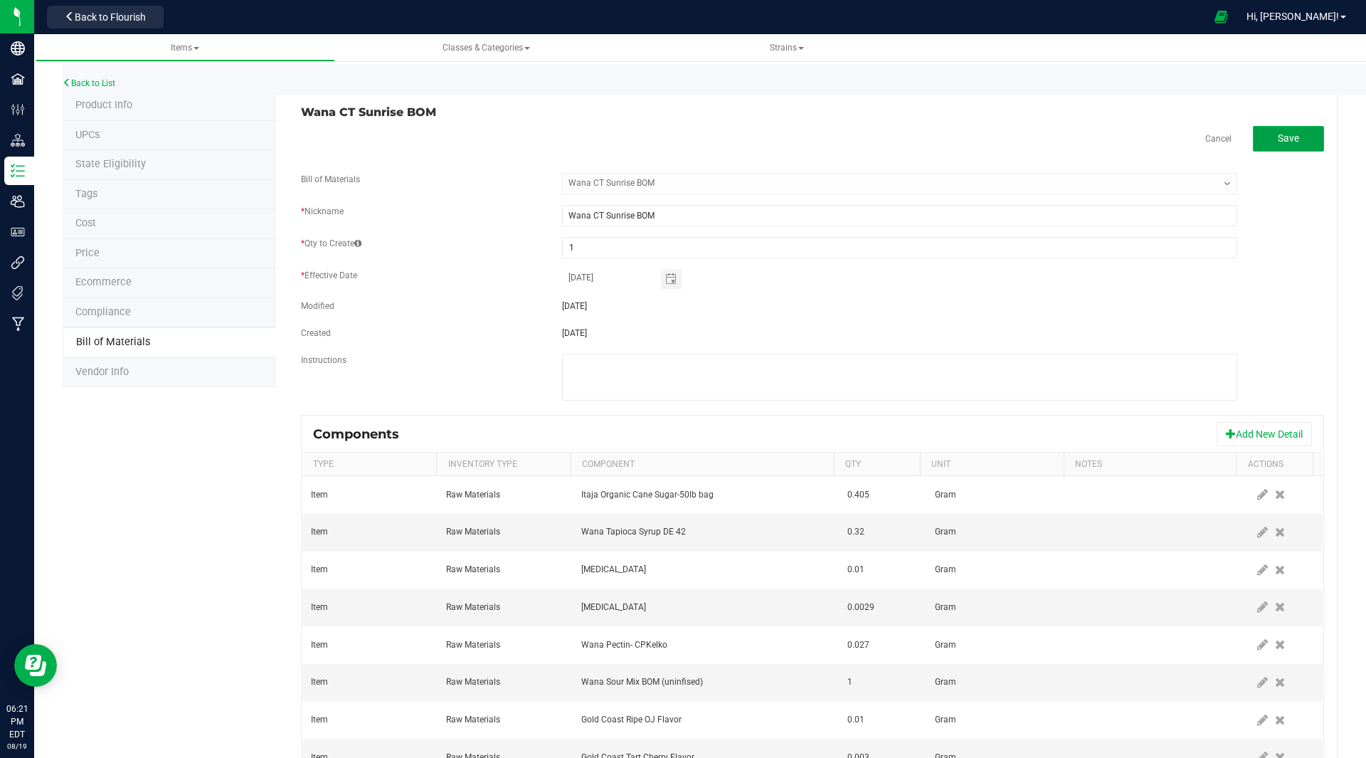
click at [1277, 148] on button "Save" at bounding box center [1288, 139] width 71 height 26
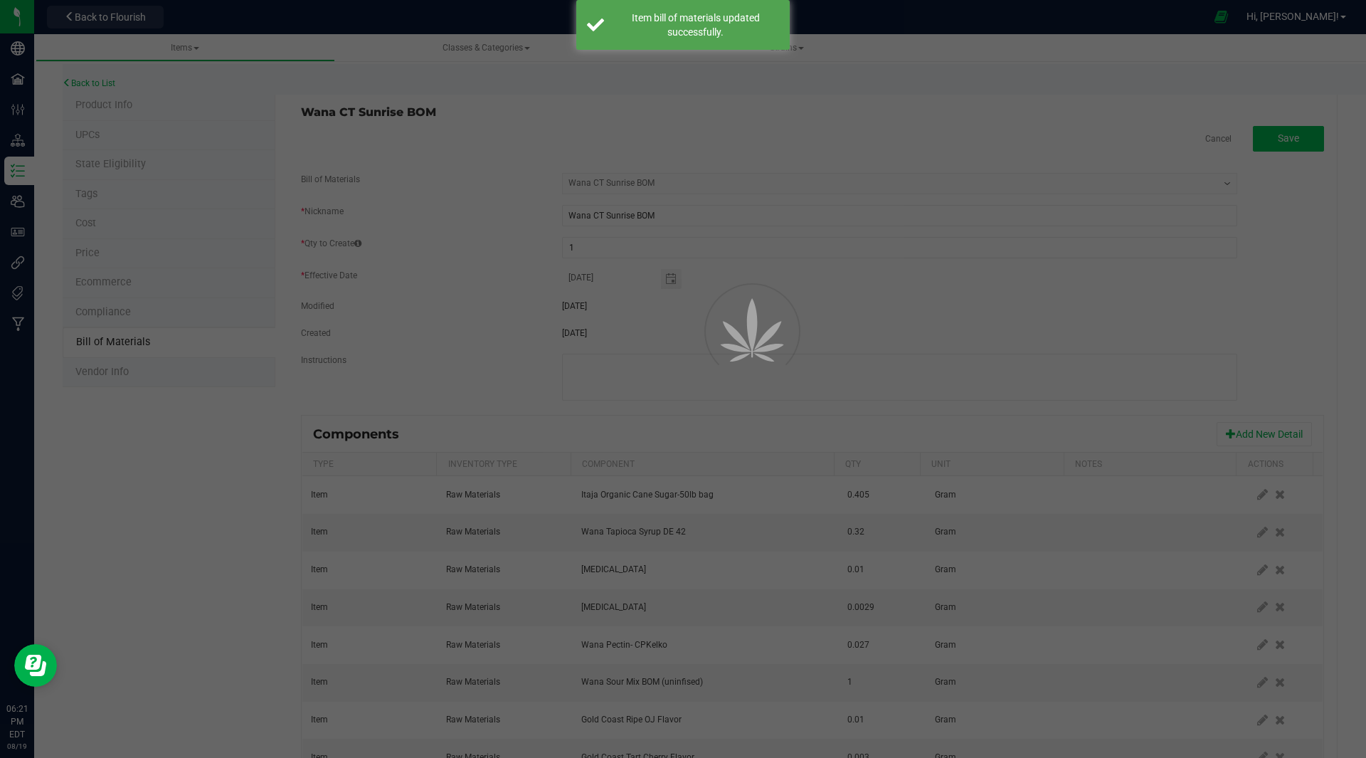
select select "49"
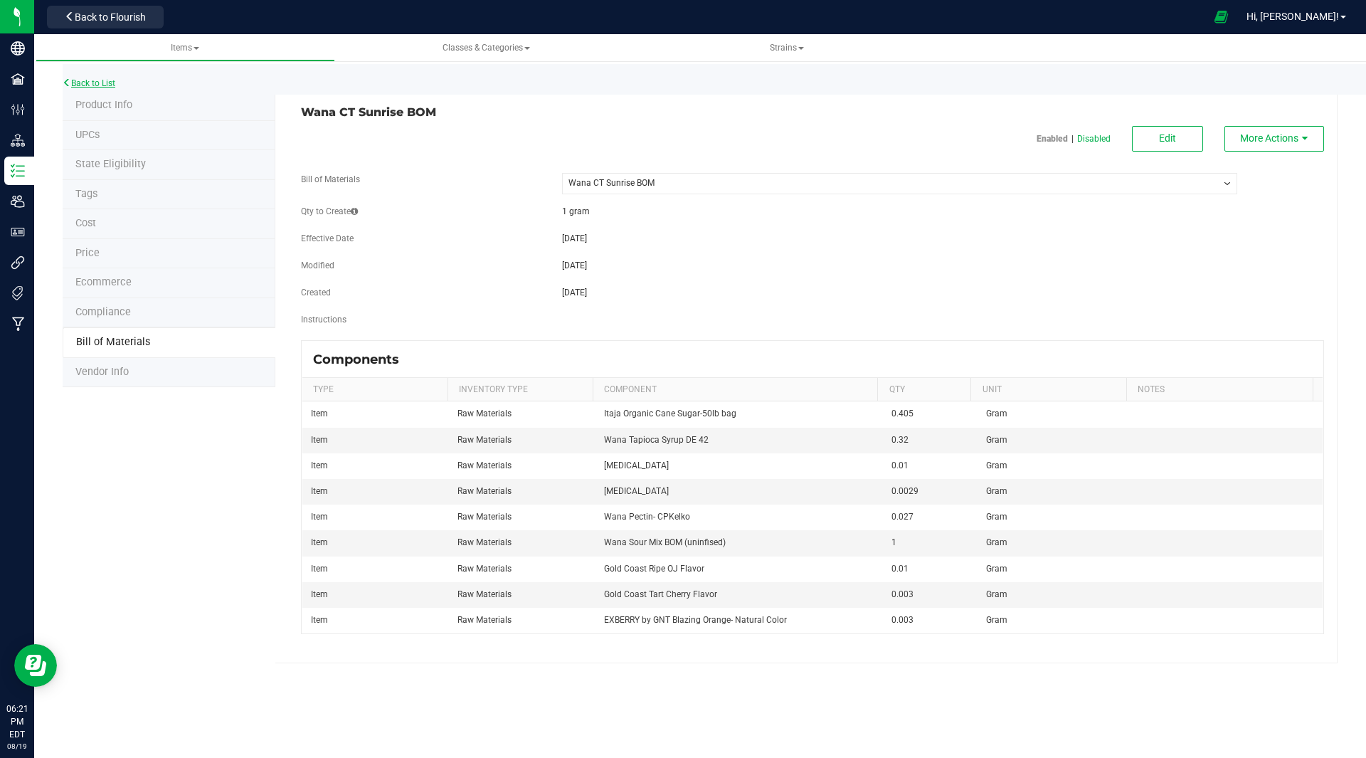
click at [111, 85] on link "Back to List" at bounding box center [89, 83] width 53 height 10
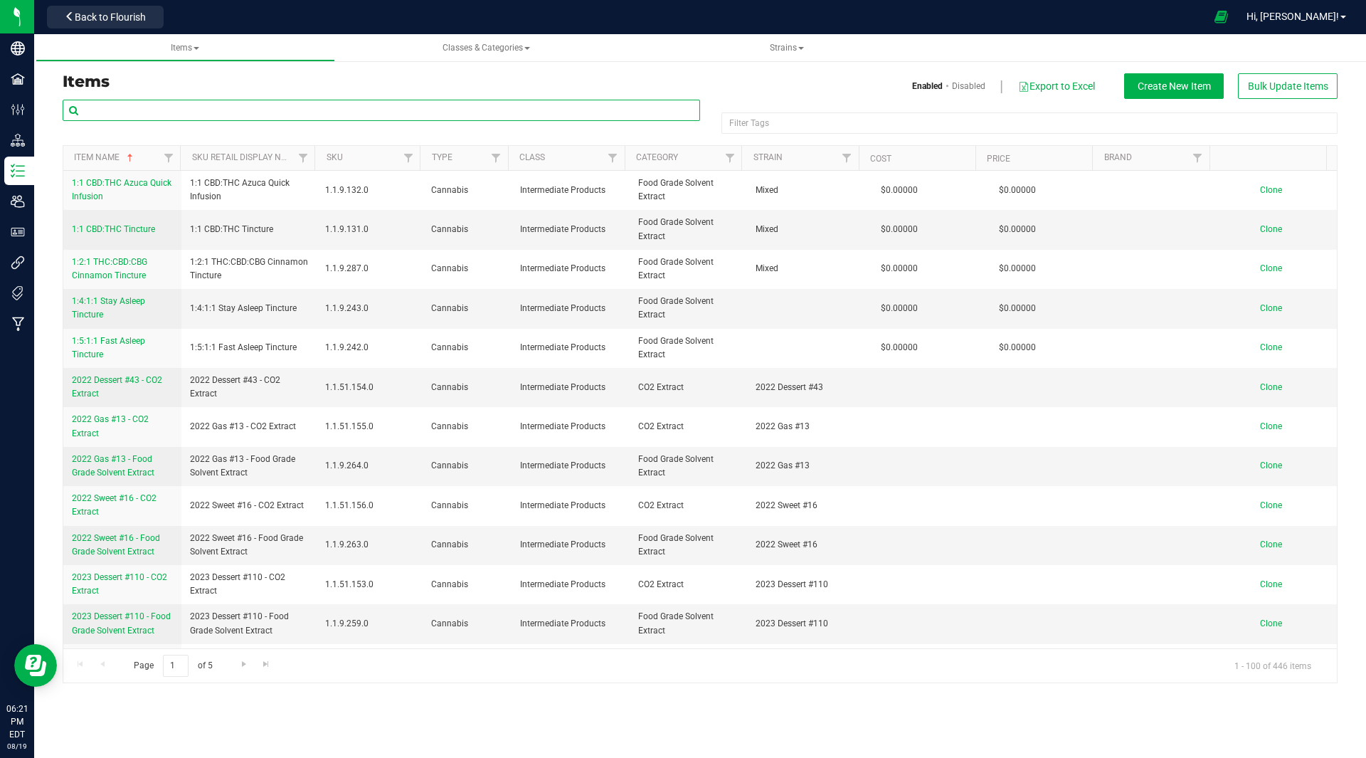
click at [155, 113] on input "text" at bounding box center [382, 110] width 638 height 21
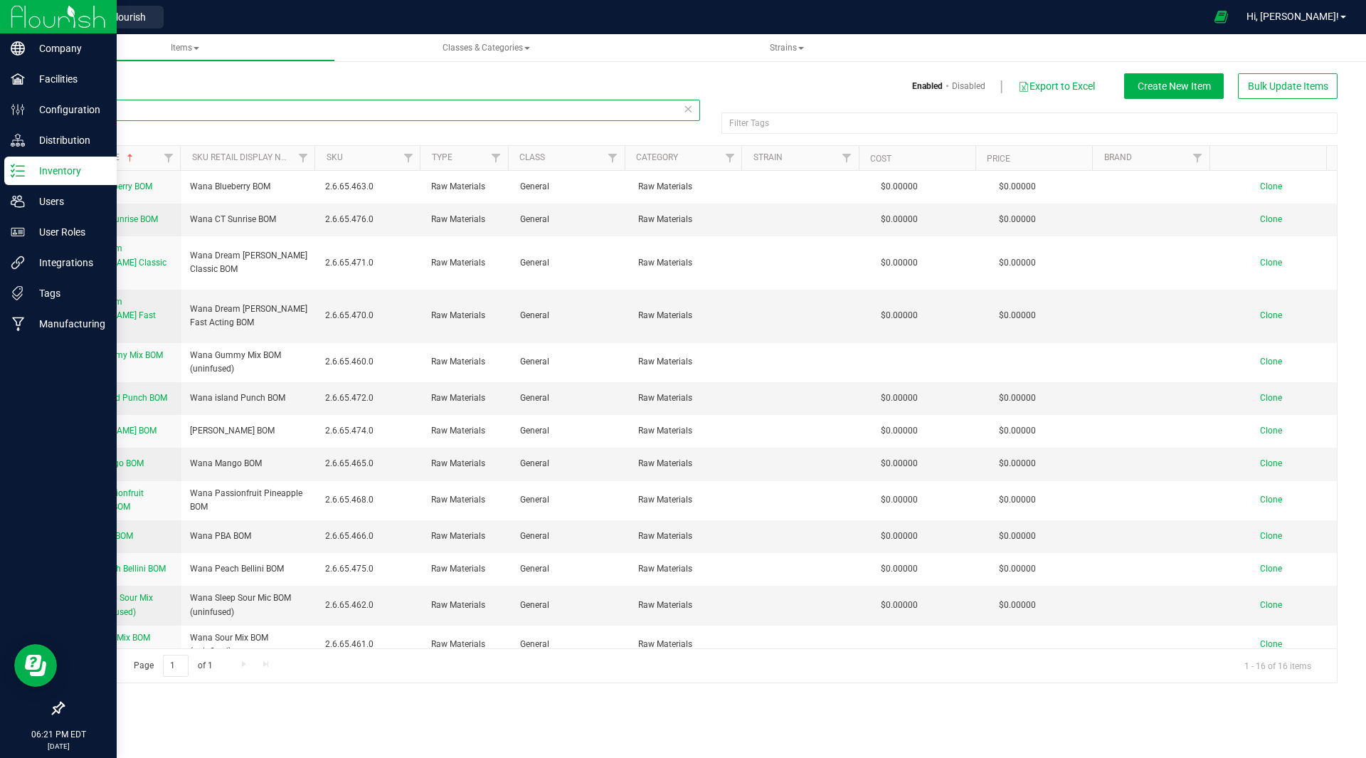
type input "BOM"
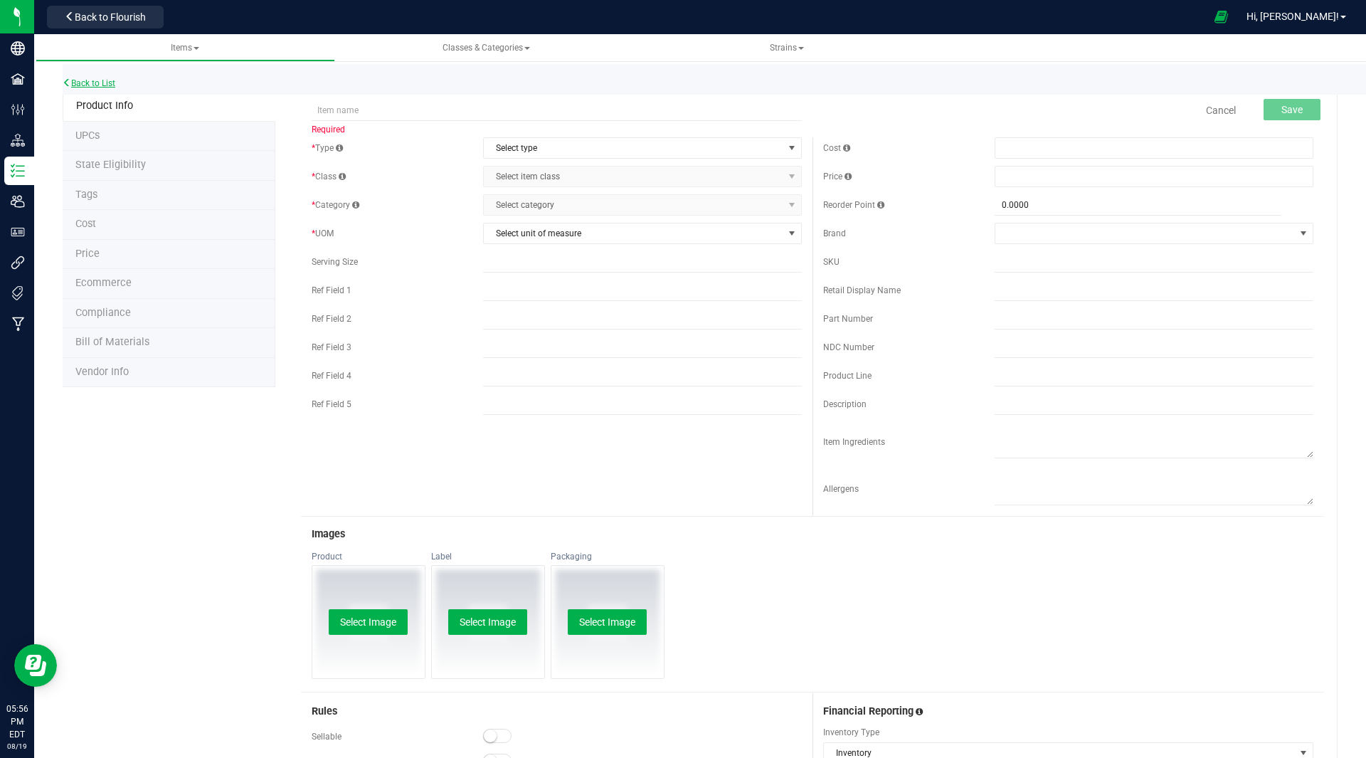
click at [94, 86] on link "Back to List" at bounding box center [89, 83] width 53 height 10
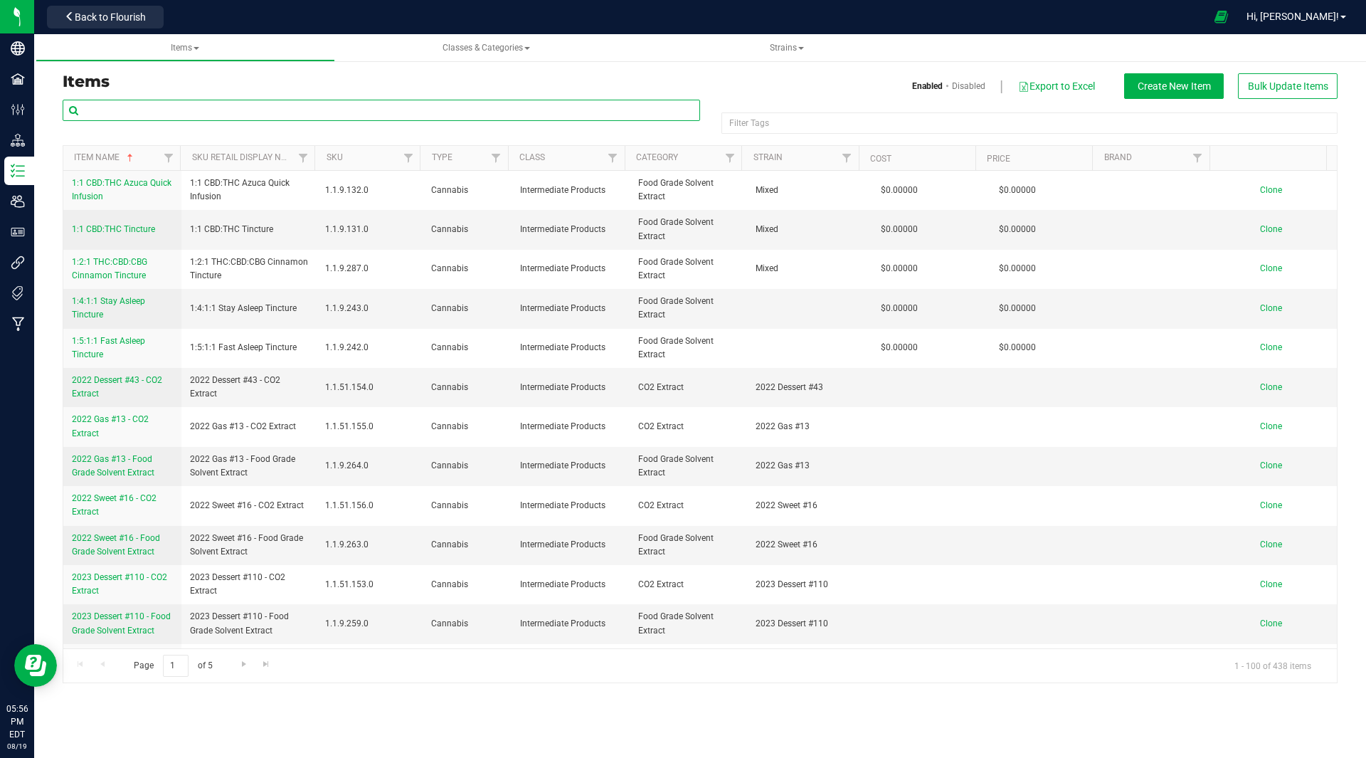
click at [326, 116] on input "text" at bounding box center [382, 110] width 638 height 21
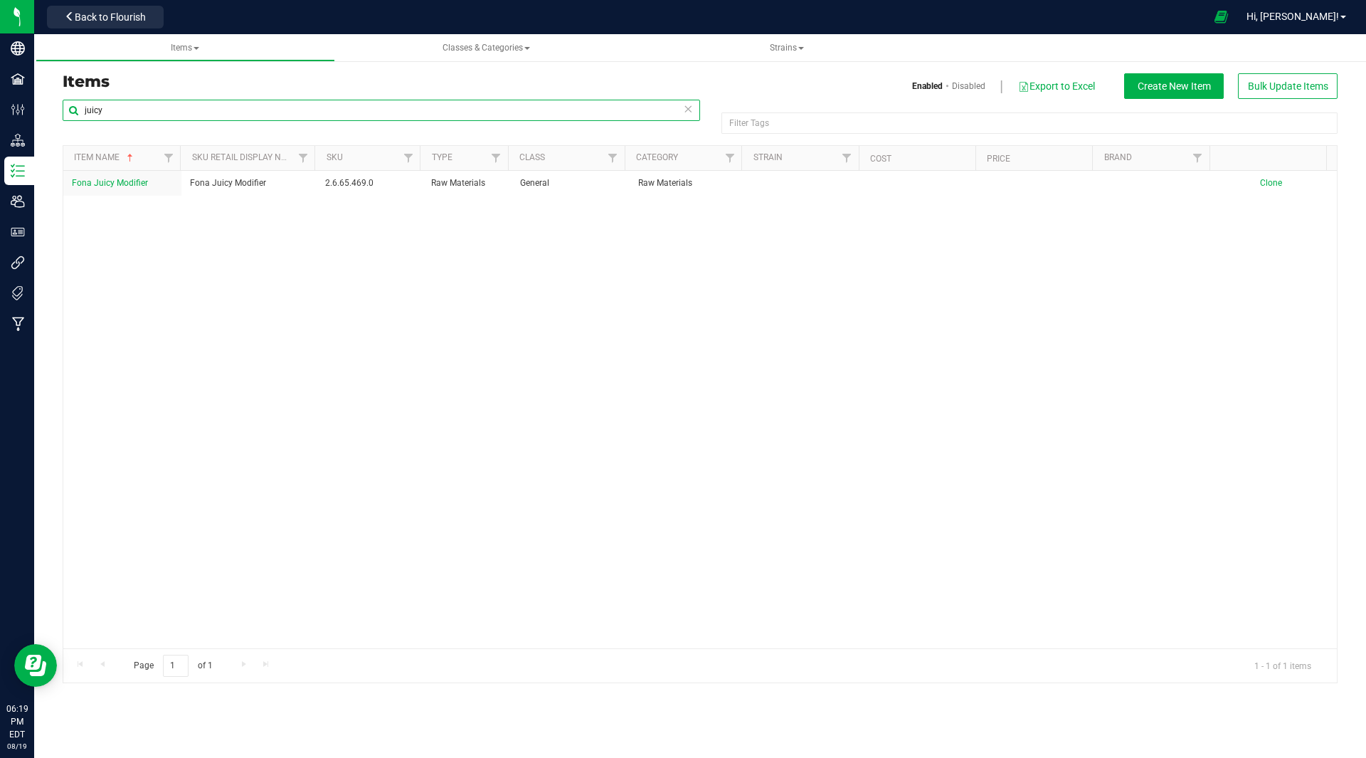
click at [110, 112] on input "juicy" at bounding box center [382, 110] width 638 height 21
type input "B"
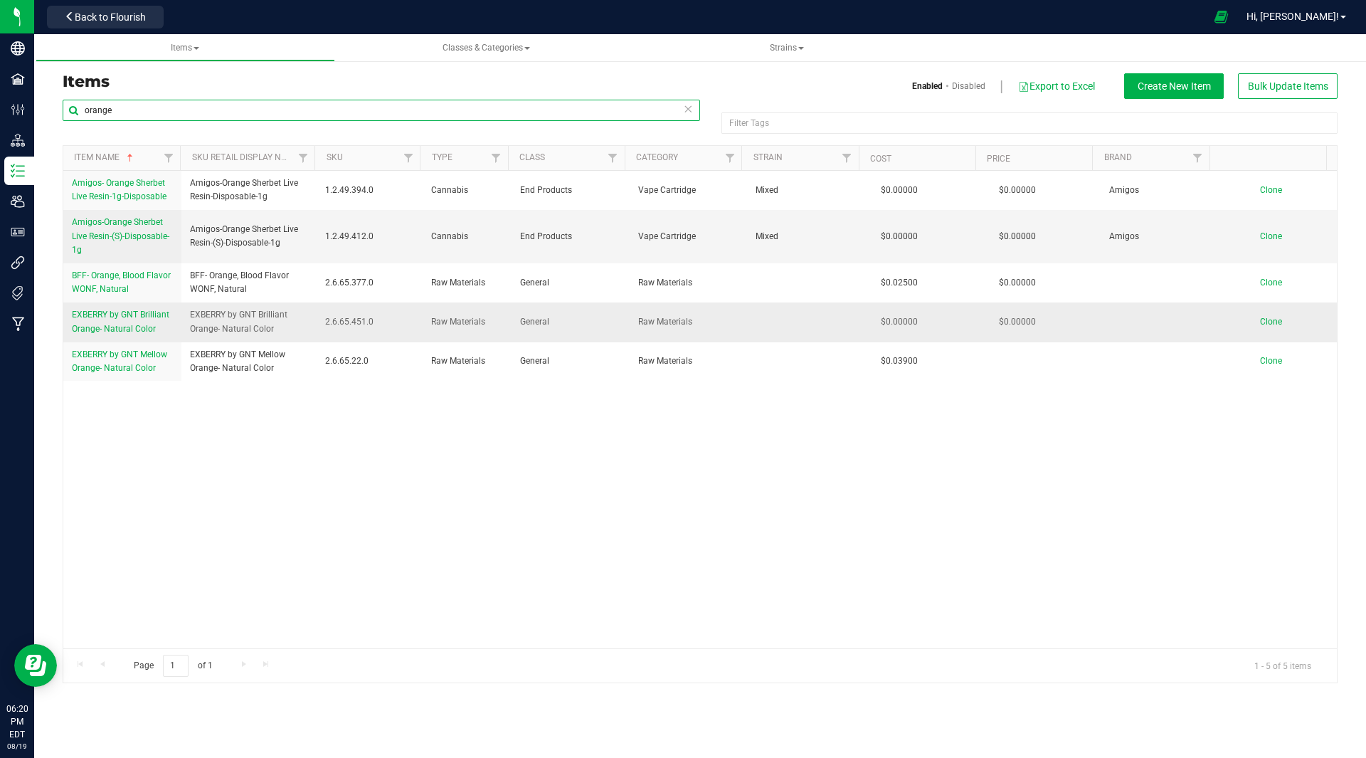
type input "orange"
click at [128, 322] on link "EXBERRY by GNT Brilliant Orange- Natural Color" at bounding box center [122, 321] width 101 height 27
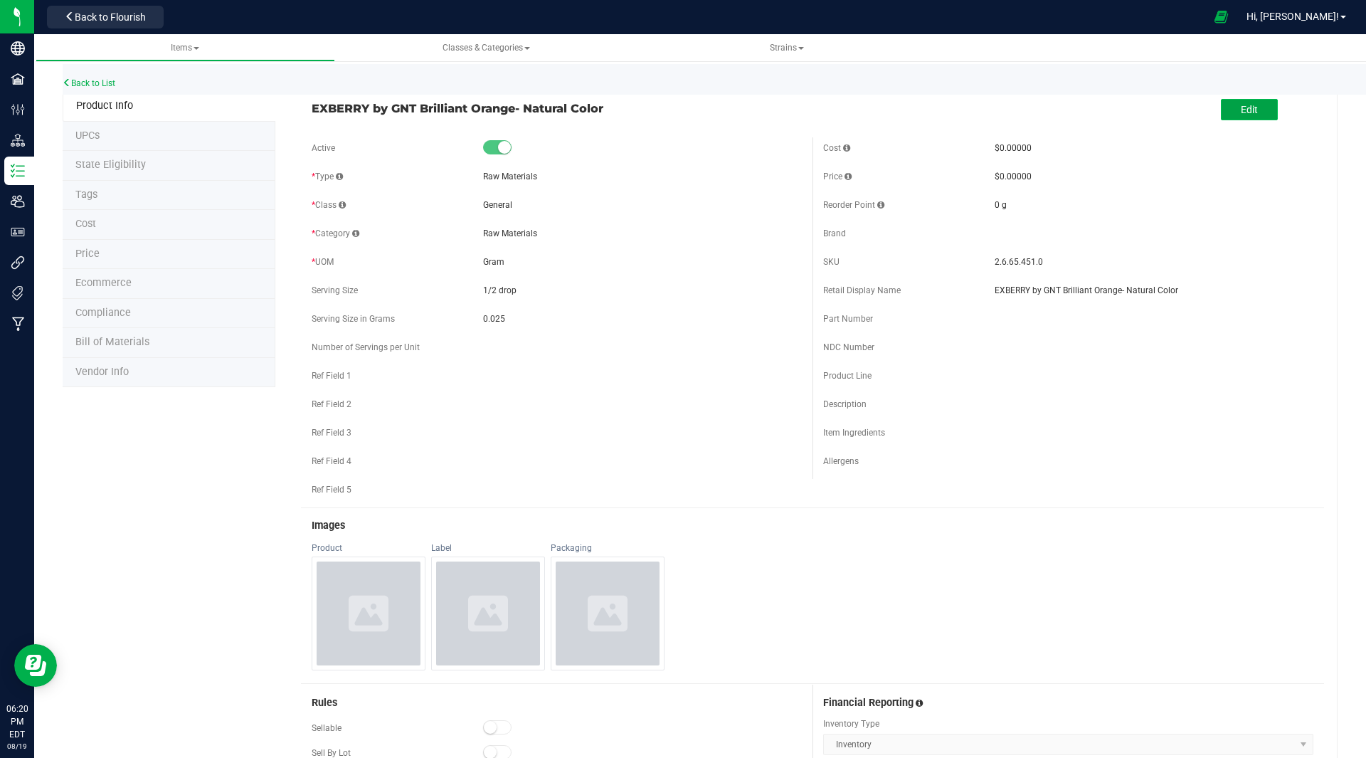
click at [1257, 110] on button "Edit" at bounding box center [1249, 109] width 57 height 21
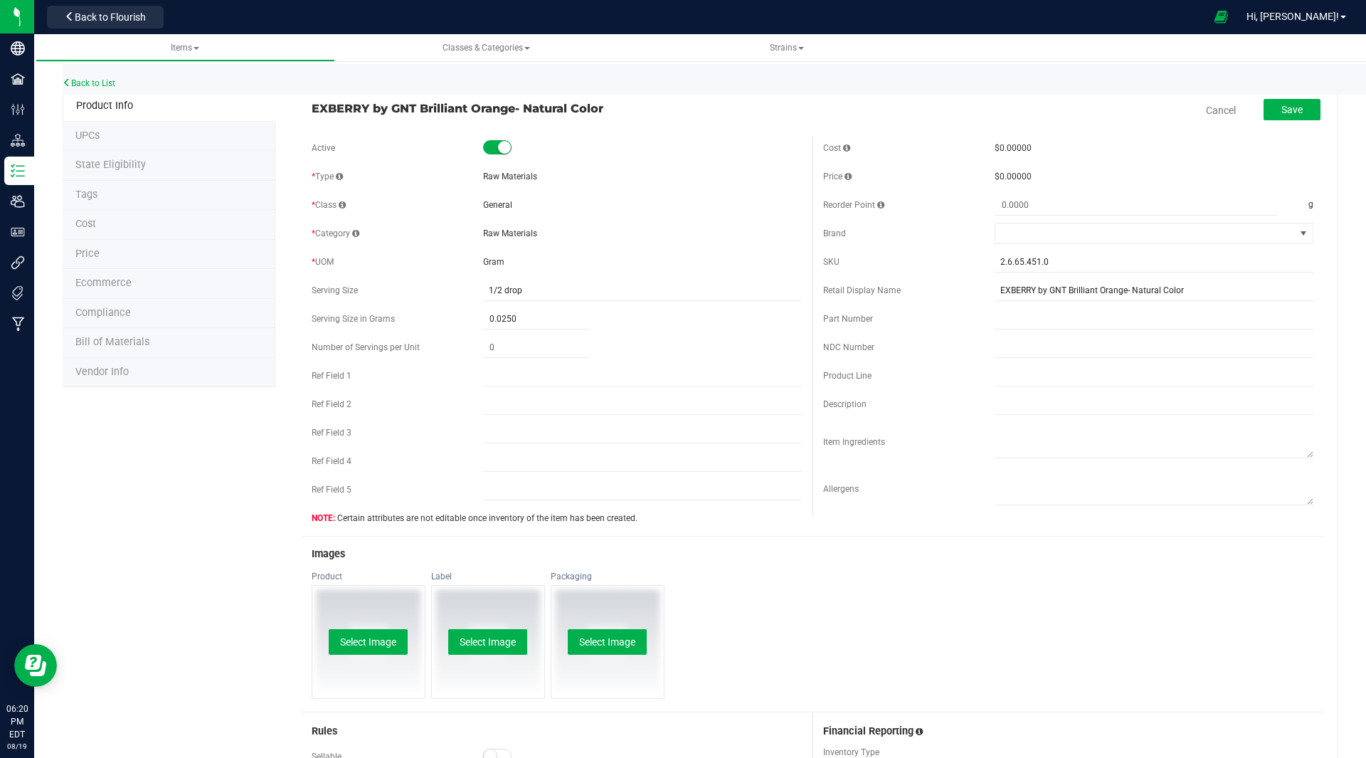
click at [467, 110] on span "EXBERRY by GNT Brilliant Orange- Natural Color" at bounding box center [557, 108] width 490 height 17
click at [1207, 103] on link "Cancel" at bounding box center [1221, 110] width 30 height 14
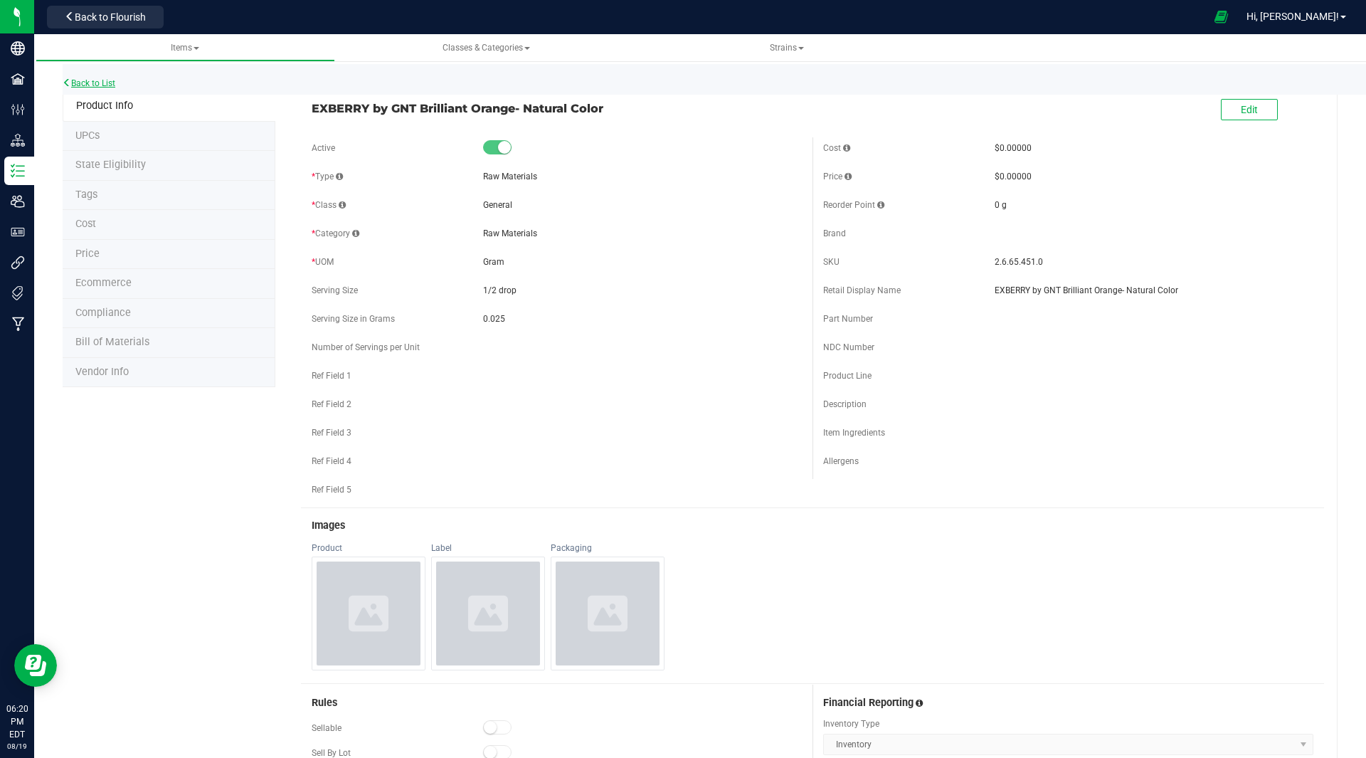
click at [100, 83] on link "Back to List" at bounding box center [89, 83] width 53 height 10
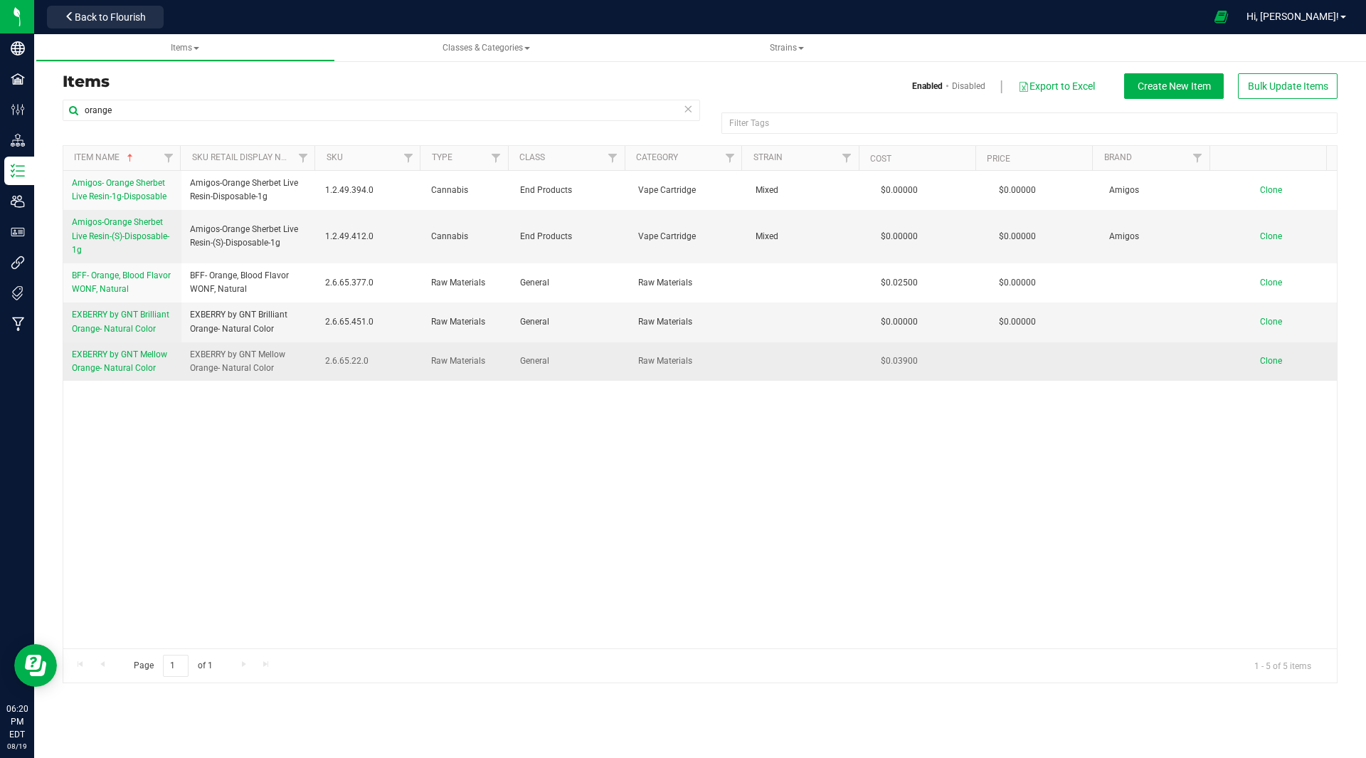
click at [1264, 362] on span "Clone" at bounding box center [1271, 361] width 22 height 10
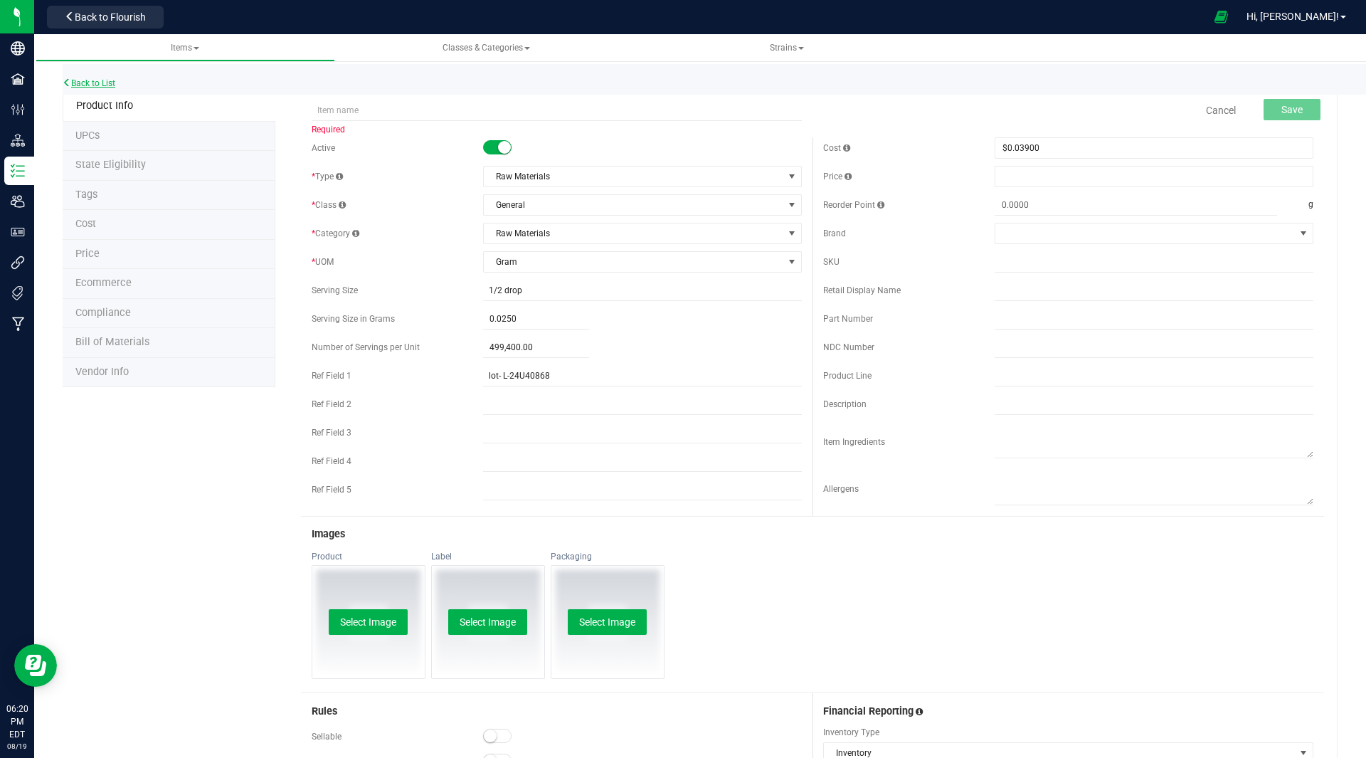
click at [100, 82] on link "Back to List" at bounding box center [89, 83] width 53 height 10
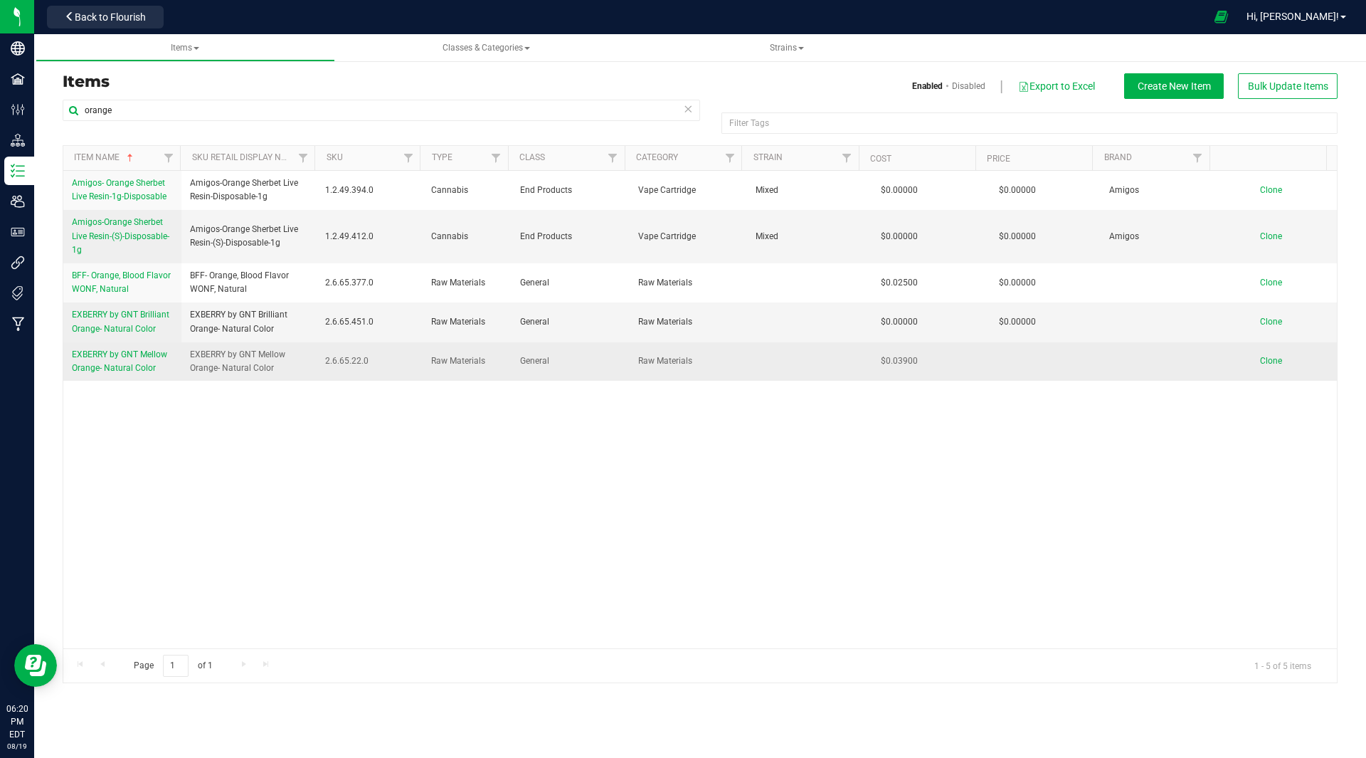
click at [237, 366] on span "EXBERRY by GNT Mellow Orange- Natural Color" at bounding box center [249, 361] width 119 height 27
copy tr "EXBERRY by GNT Mellow Orange- Natural Color"
click at [130, 361] on link "EXBERRY by GNT Mellow Orange- Natural Color" at bounding box center [122, 361] width 101 height 27
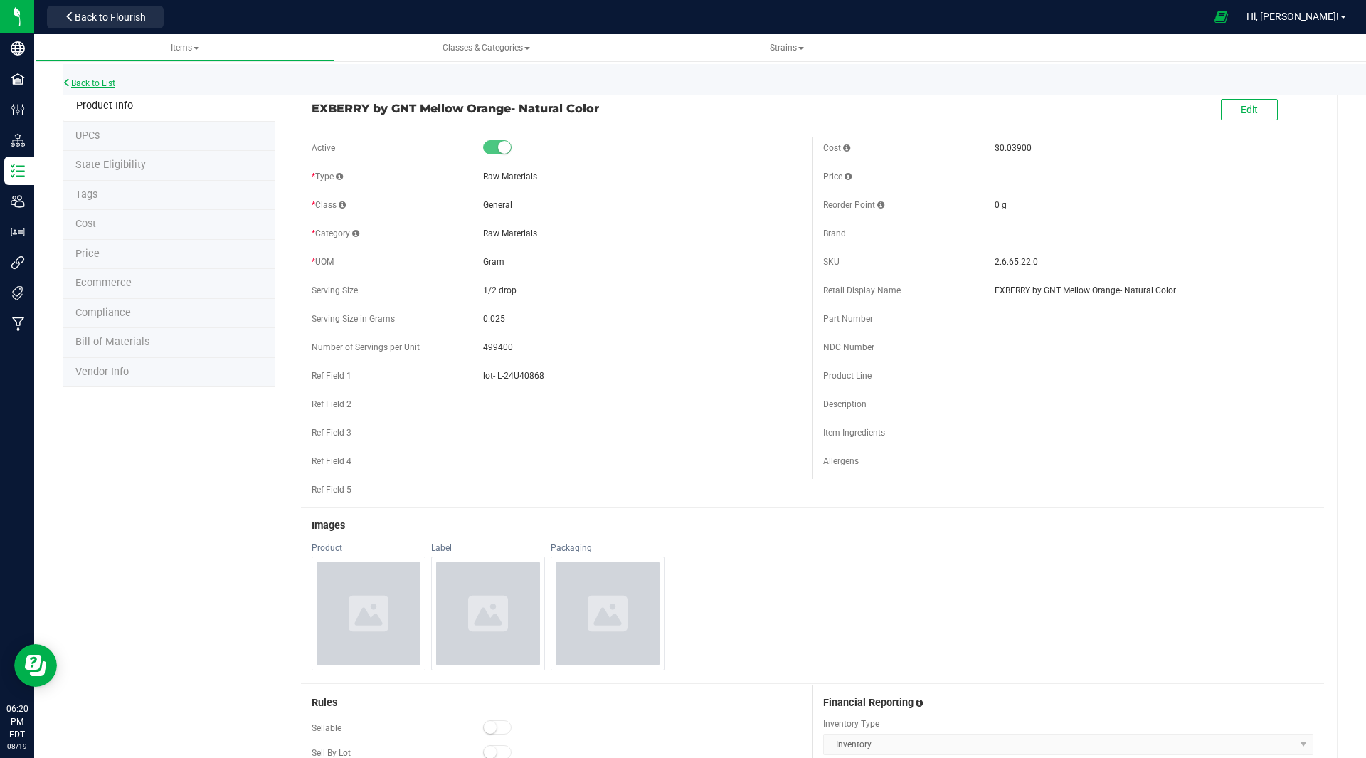
click at [81, 85] on link "Back to List" at bounding box center [89, 83] width 53 height 10
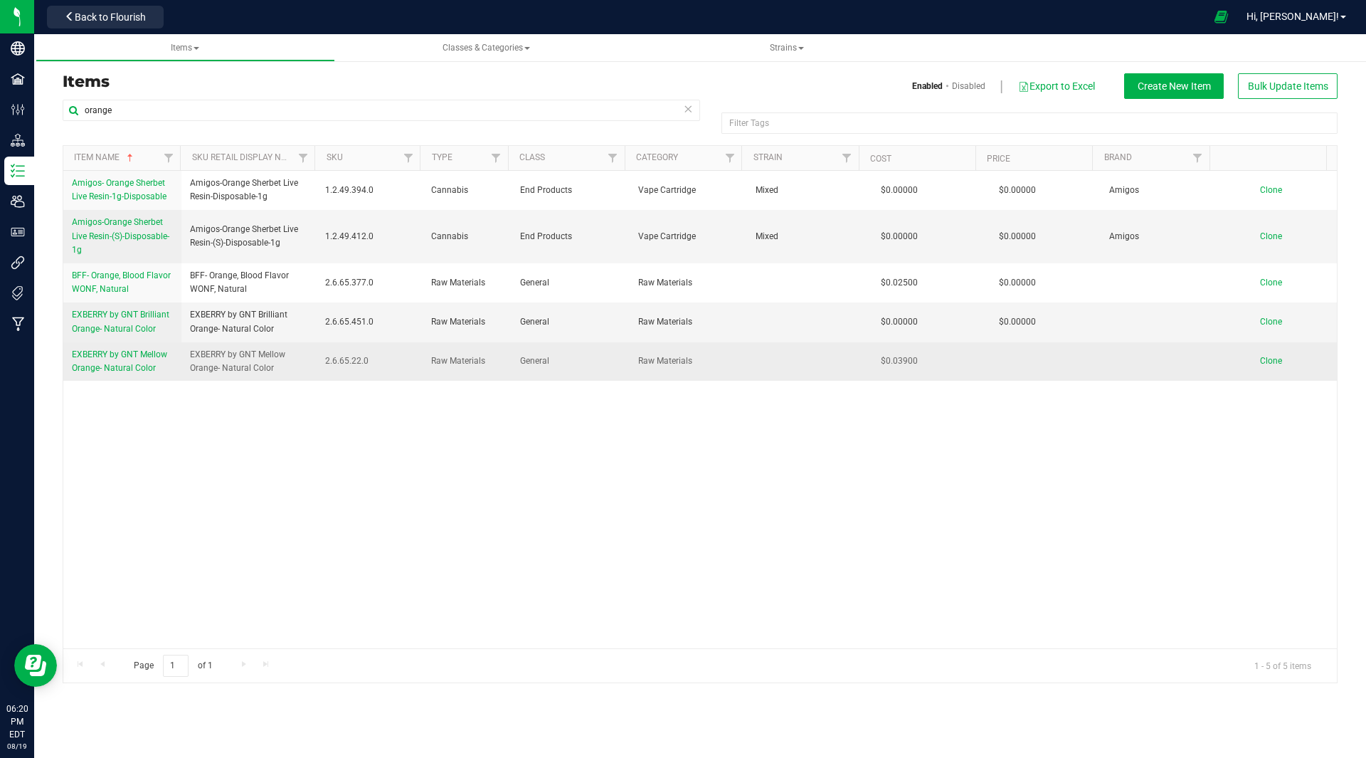
click at [1264, 359] on span "Clone" at bounding box center [1271, 361] width 22 height 10
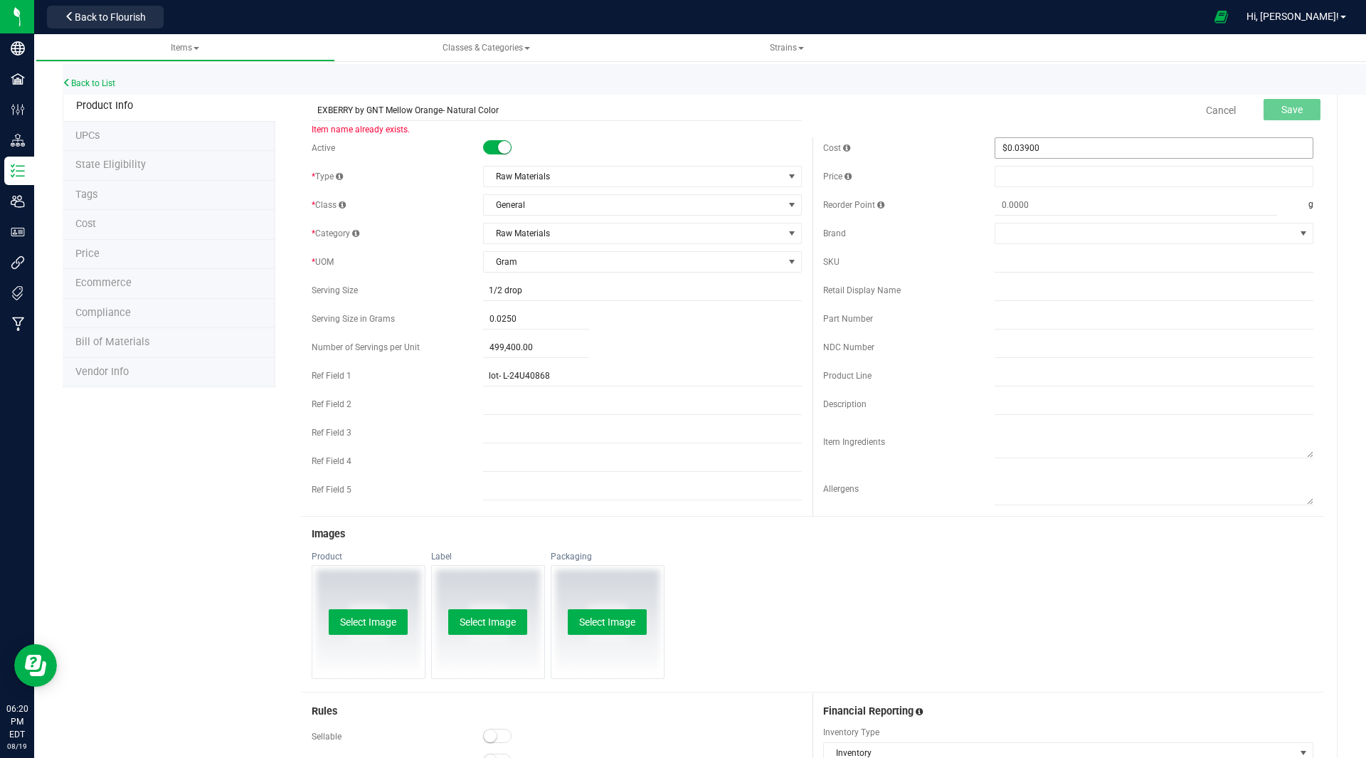
type input "EXBERRY by GNT Mellow Orange- Natural Color"
click at [1044, 153] on span "$0.03900 0.039" at bounding box center [1154, 147] width 319 height 21
click at [1044, 153] on input "0.039" at bounding box center [1153, 148] width 317 height 20
click at [410, 110] on input "EXBERRY by GNT Mellow Orange- Natural Color" at bounding box center [557, 110] width 490 height 21
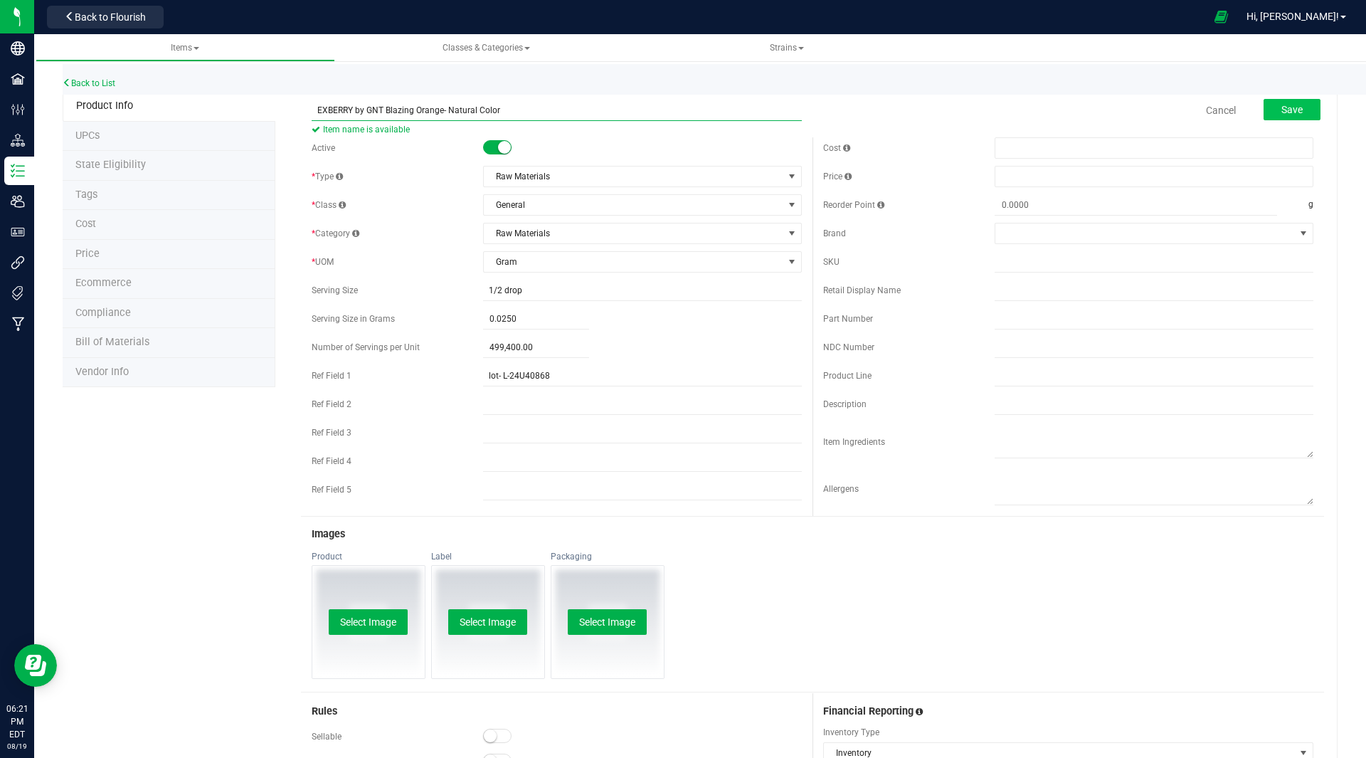
type input "EXBERRY by GNT Blazing Orange- Natural Color"
click at [1282, 106] on span "Save" at bounding box center [1292, 109] width 21 height 11
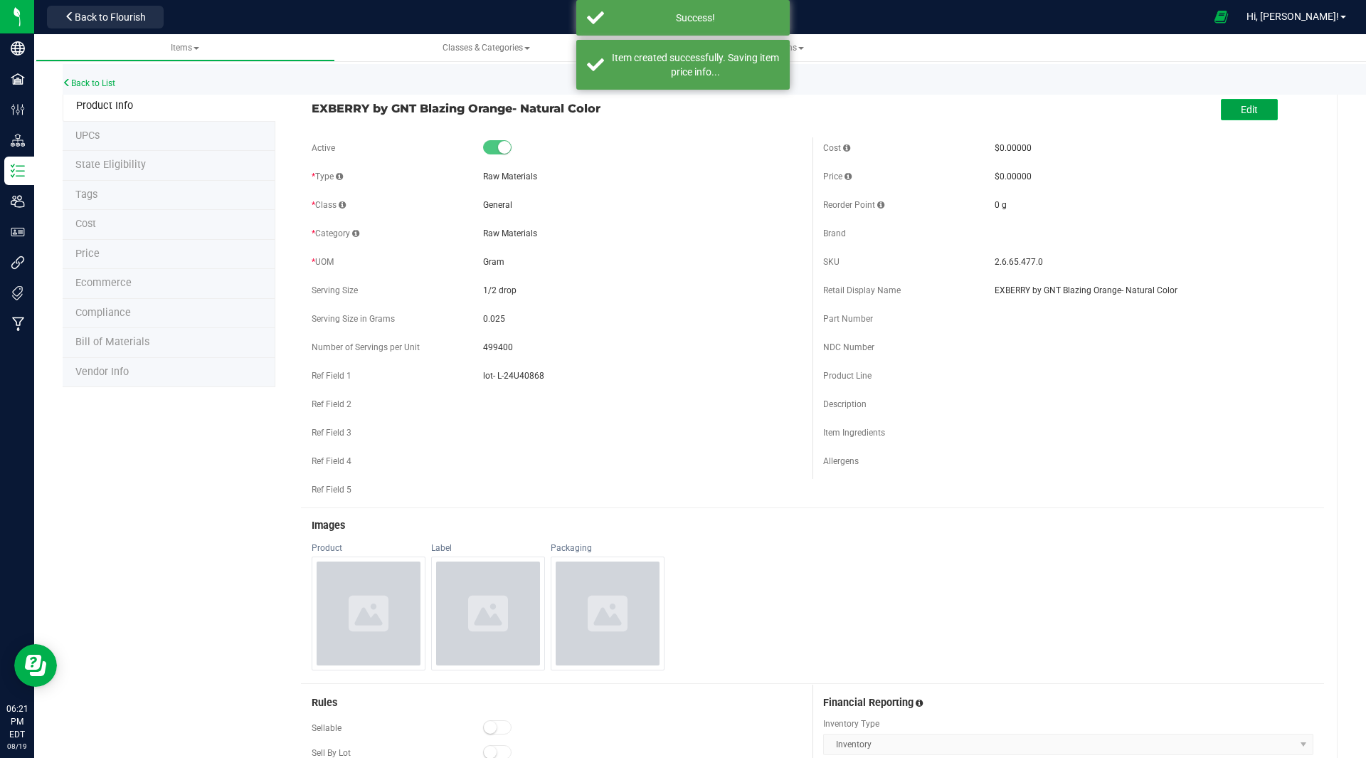
click at [1226, 107] on button "Edit" at bounding box center [1249, 109] width 57 height 21
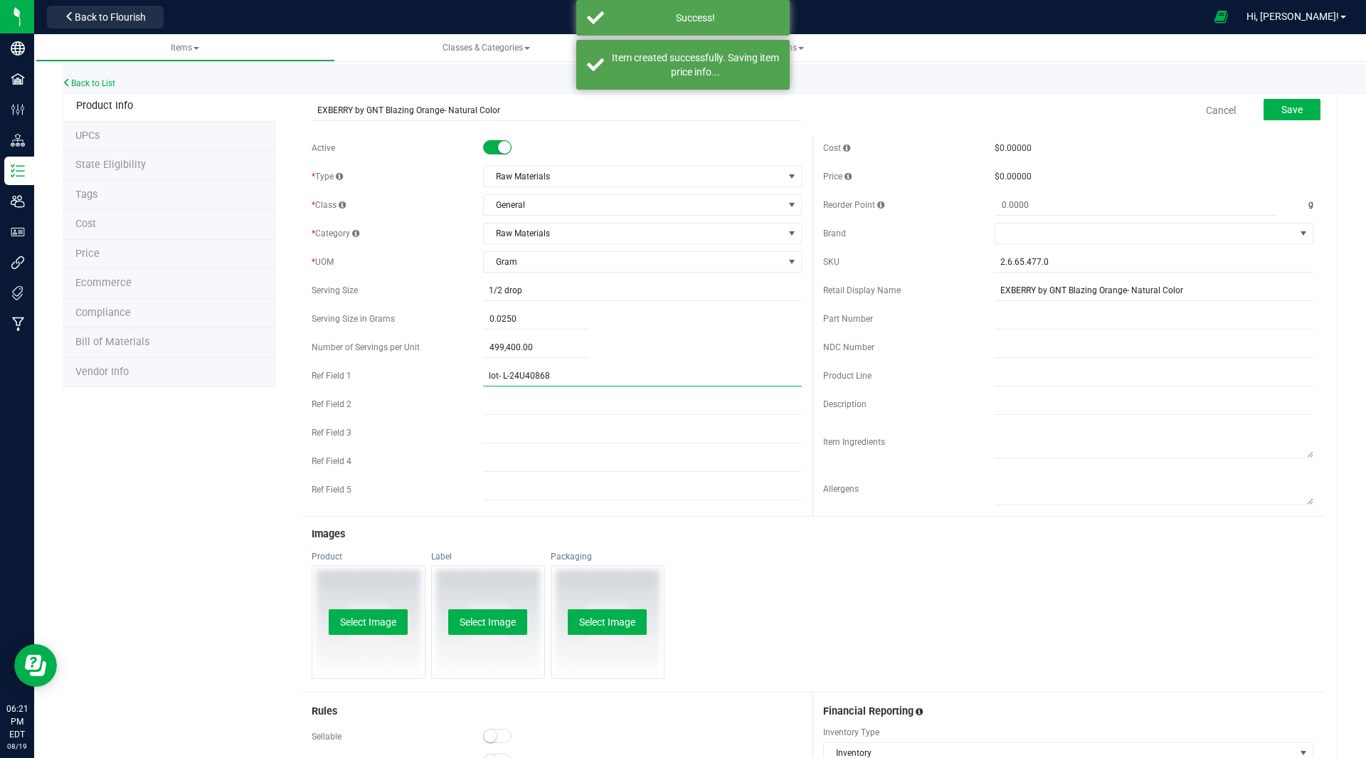
click at [539, 375] on input "lot- L-24U40868" at bounding box center [642, 375] width 319 height 21
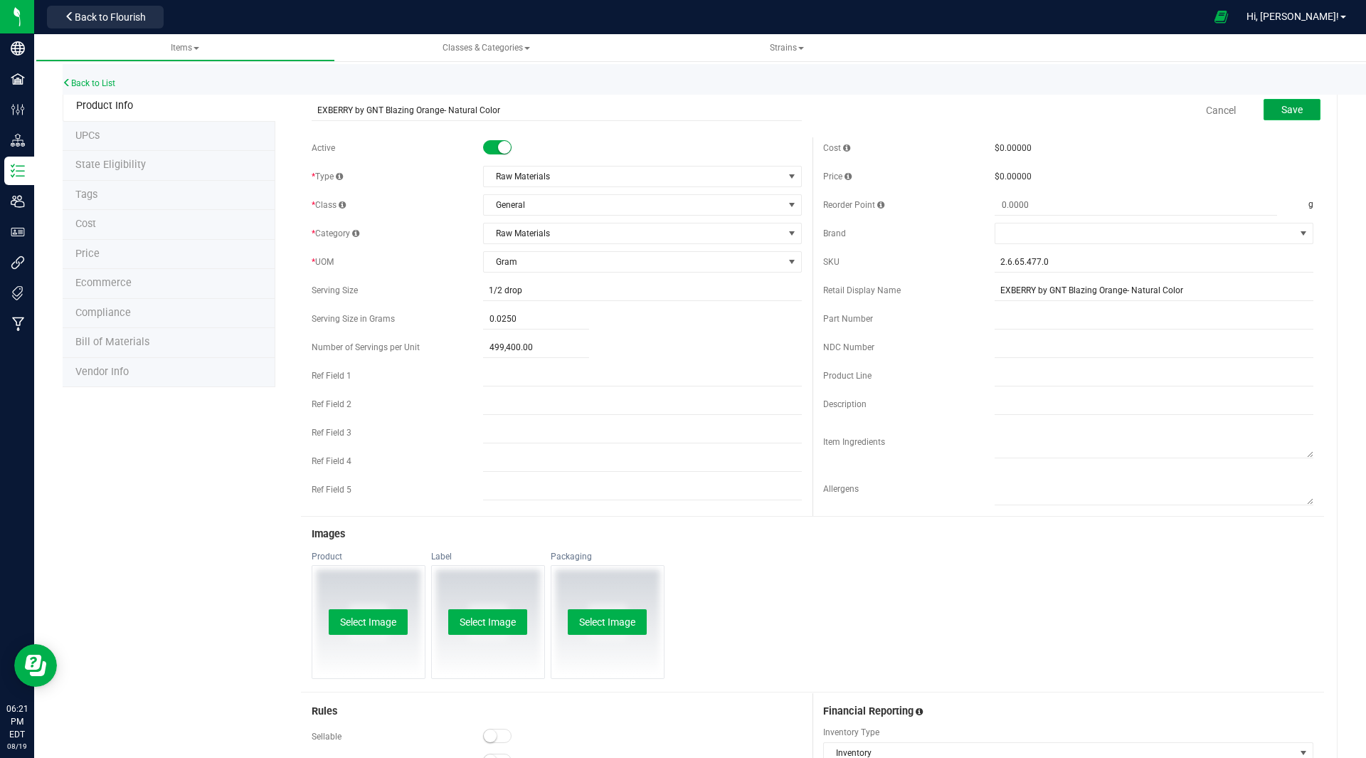
click at [1288, 120] on button "Save" at bounding box center [1292, 109] width 57 height 21
